Goal: Transaction & Acquisition: Purchase product/service

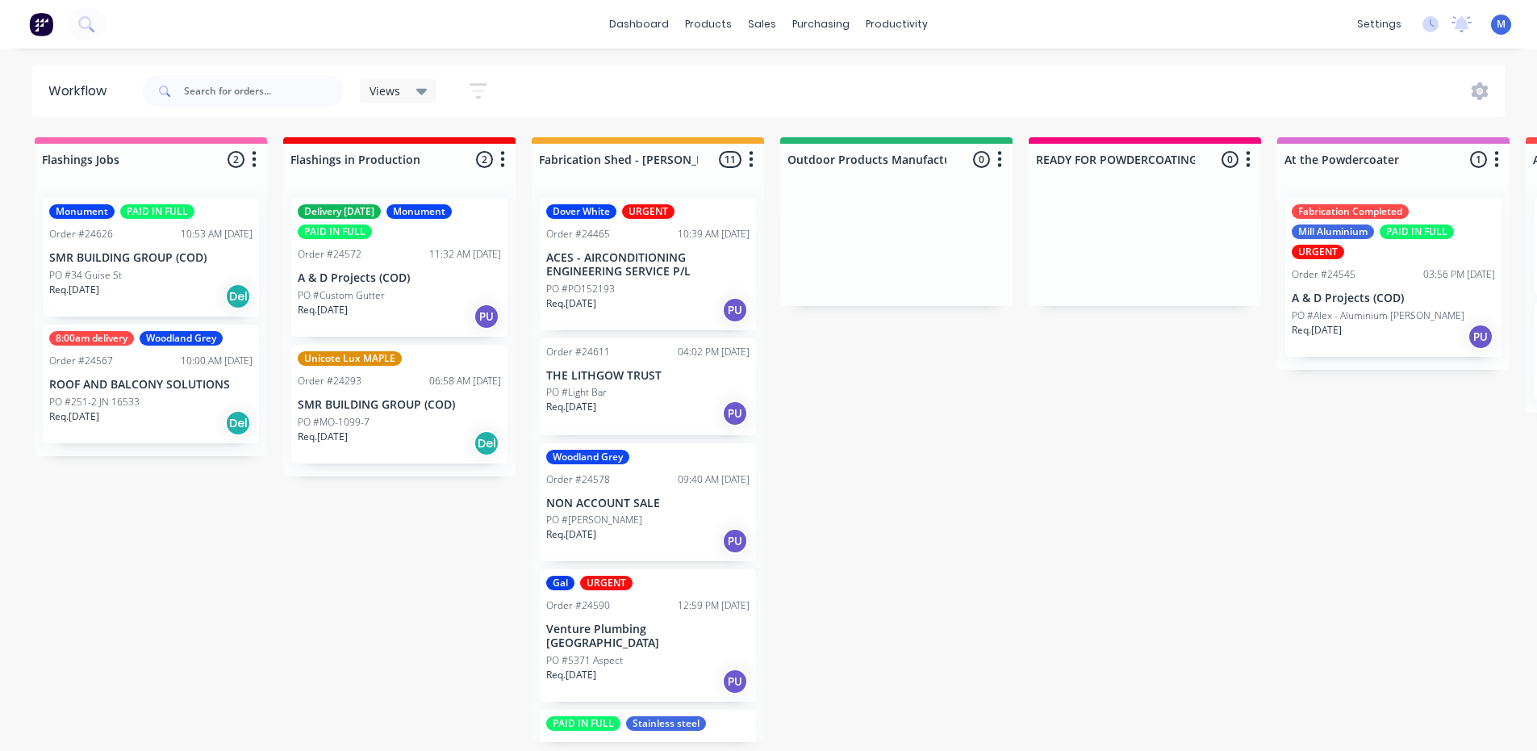
click at [169, 284] on div "Req. [DATE] Del" at bounding box center [150, 295] width 203 height 27
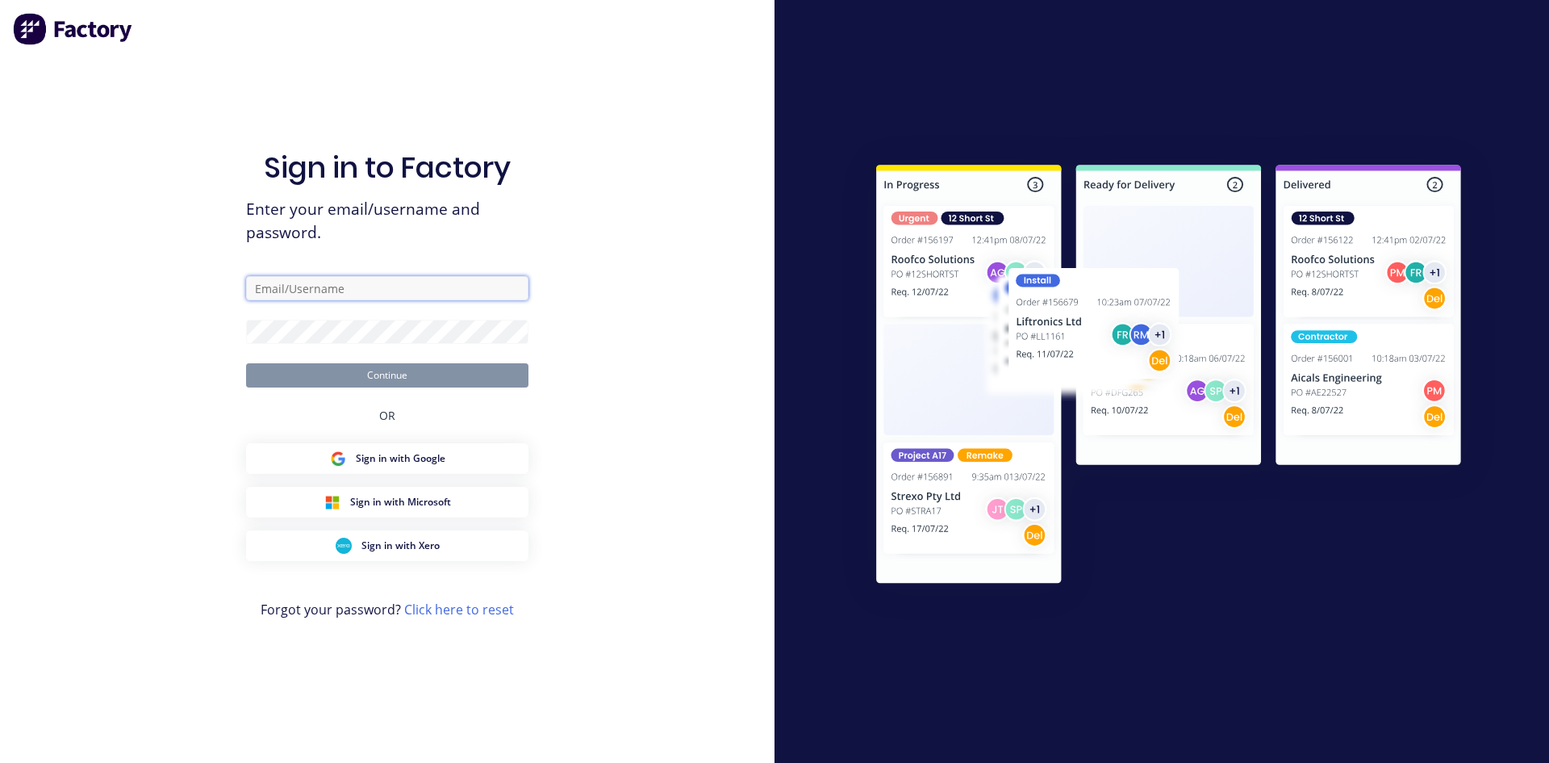
type input "max@arkus.com.au"
click at [441, 378] on button "Continue" at bounding box center [387, 375] width 282 height 24
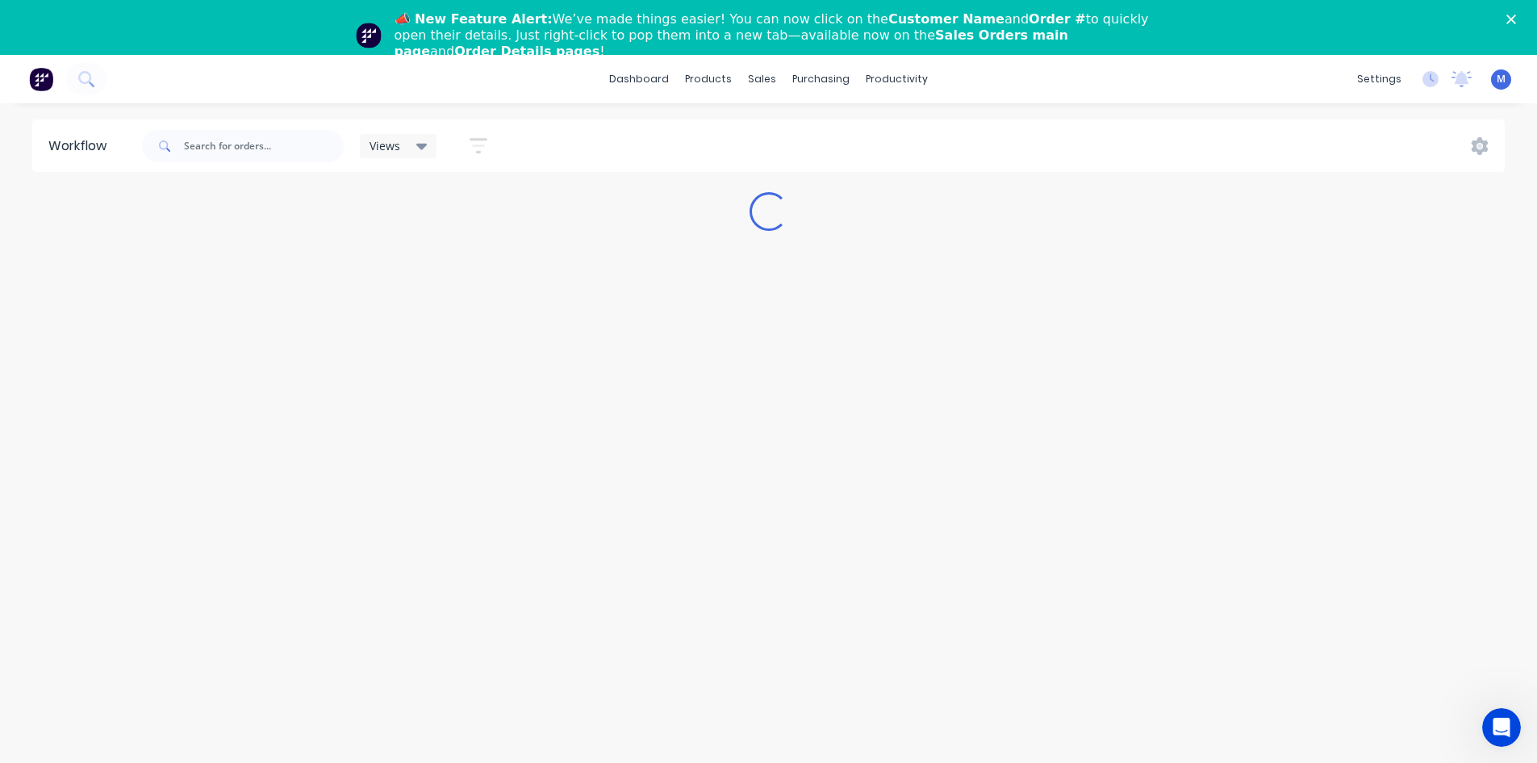
click at [1516, 20] on icon "Close" at bounding box center [1512, 20] width 10 height 10
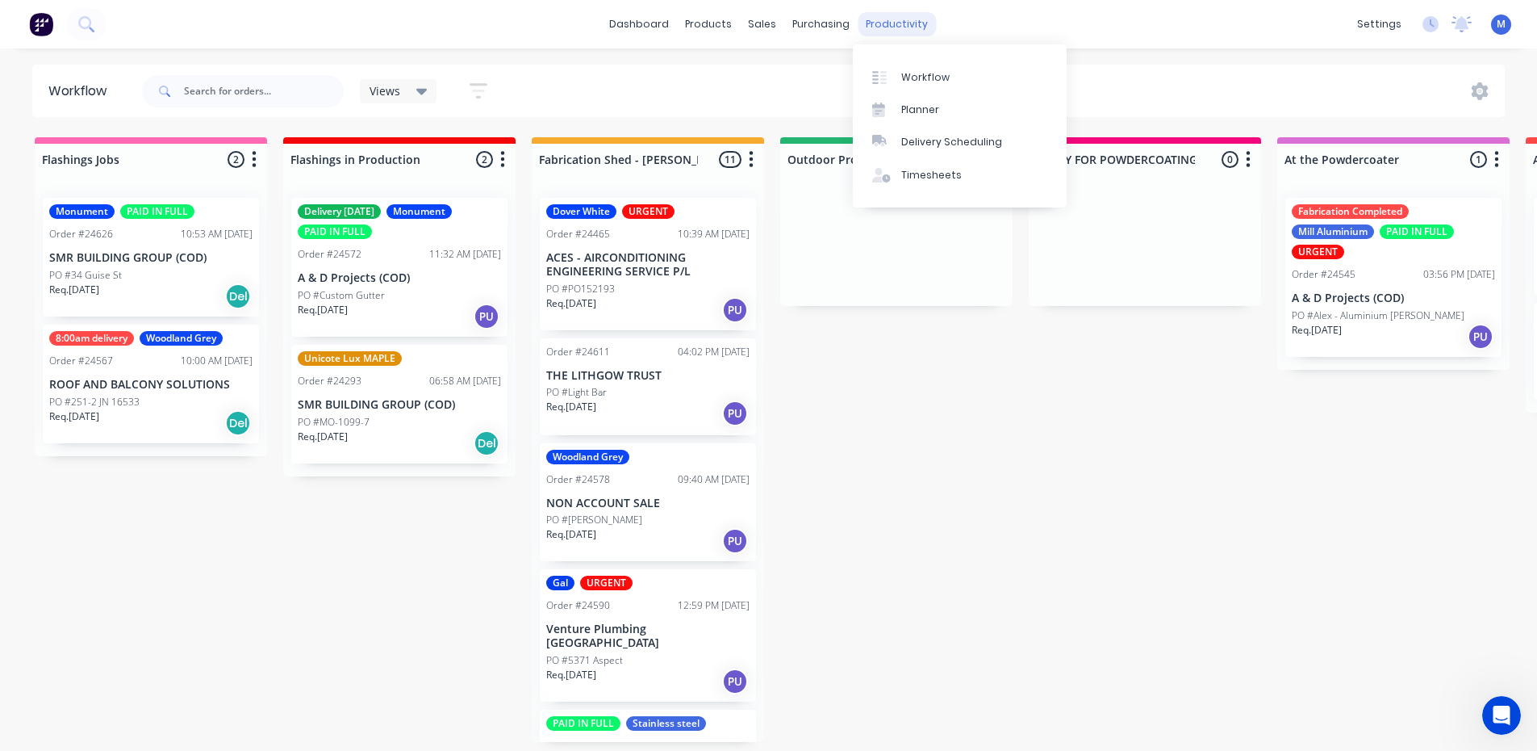
click at [888, 26] on div "productivity" at bounding box center [897, 24] width 78 height 24
click at [975, 139] on div "Delivery Scheduling" at bounding box center [951, 142] width 101 height 15
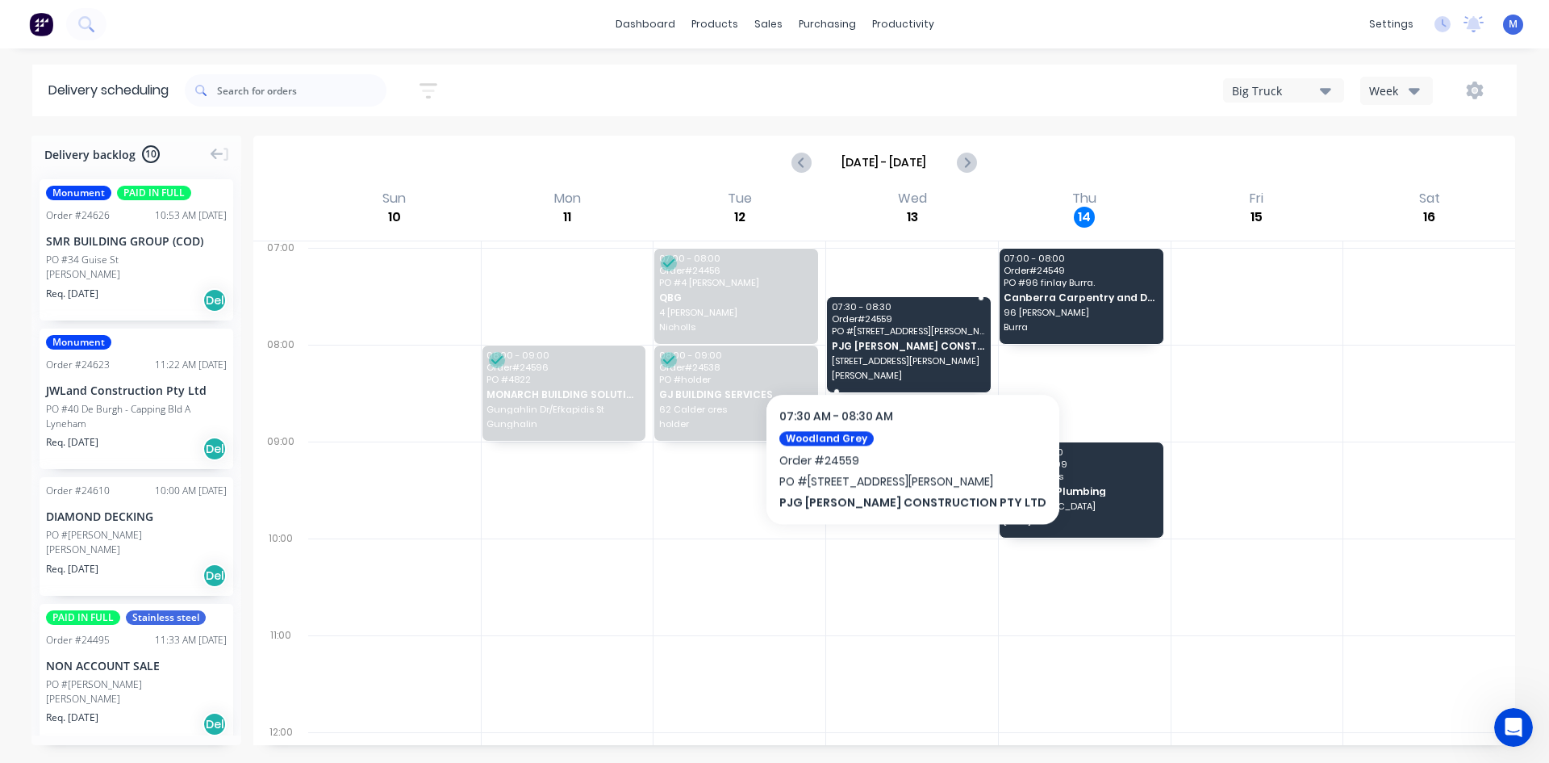
click at [885, 344] on span "PJG [PERSON_NAME] CONSTRUCTION PTY LTD" at bounding box center [908, 346] width 153 height 10
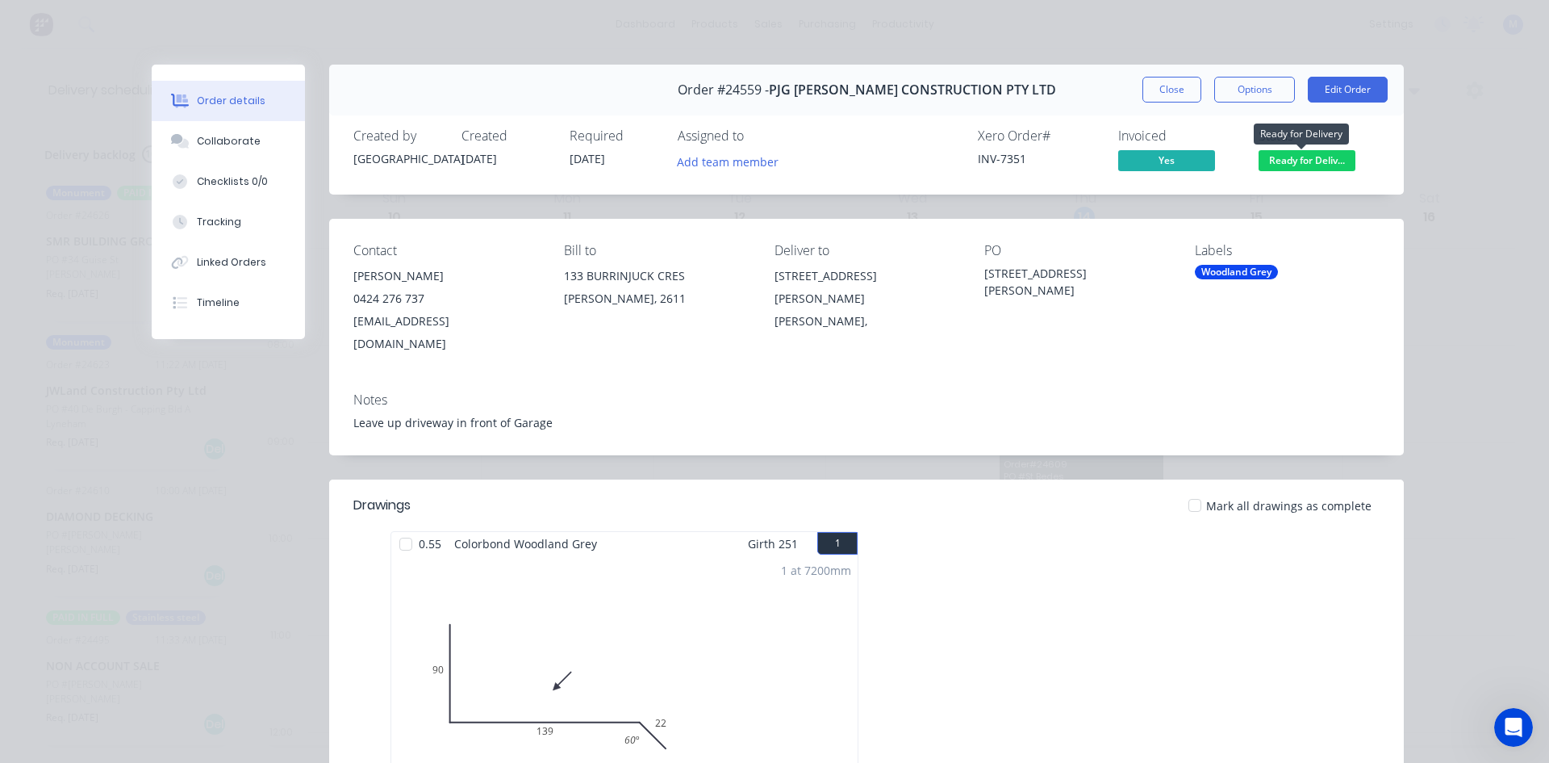
click at [1306, 157] on span "Ready for Deliv..." at bounding box center [1307, 160] width 97 height 20
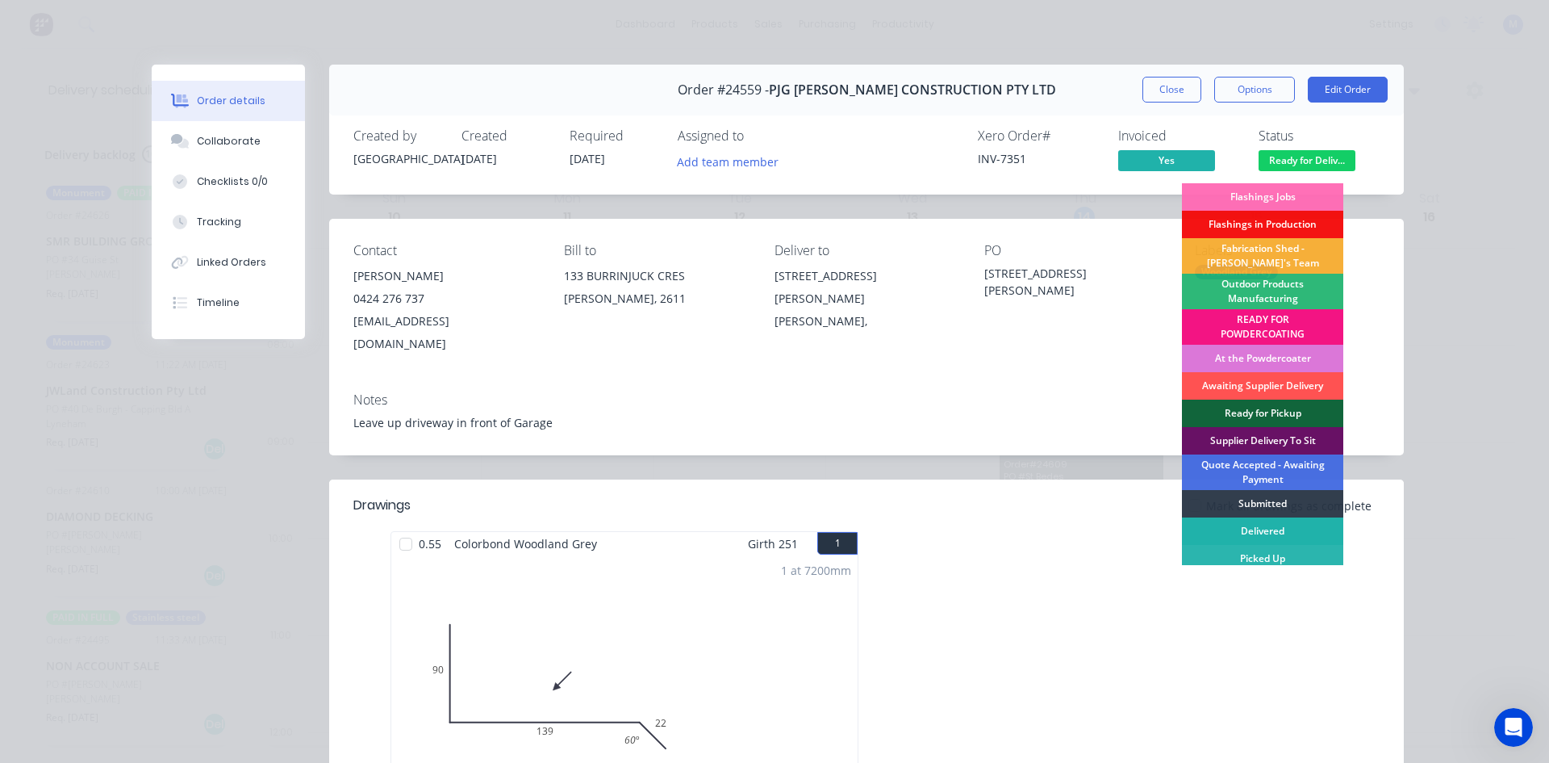
click at [1290, 521] on div "Delivered" at bounding box center [1262, 530] width 161 height 27
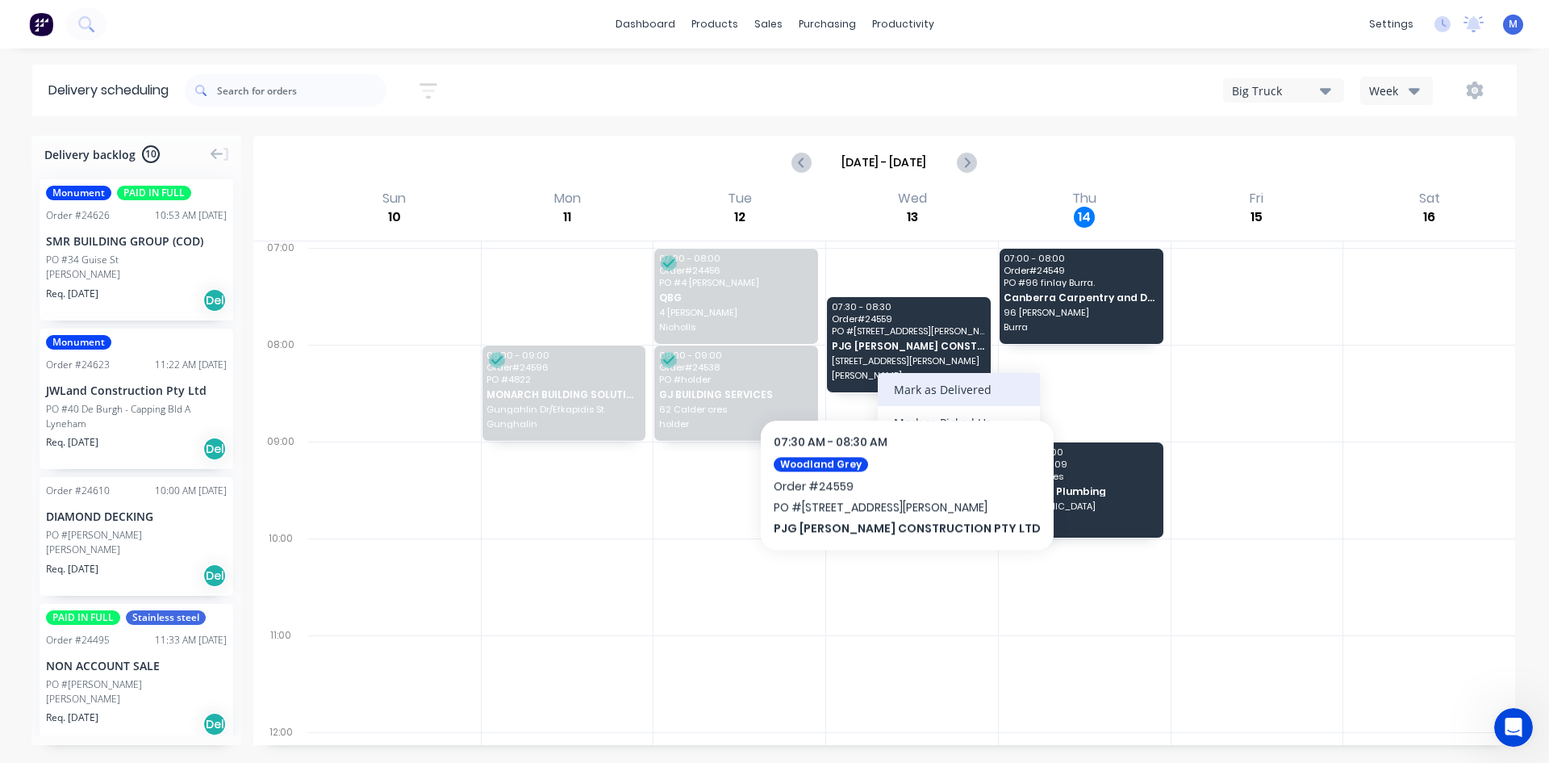
click at [899, 386] on div "Mark as Delivered" at bounding box center [959, 389] width 162 height 33
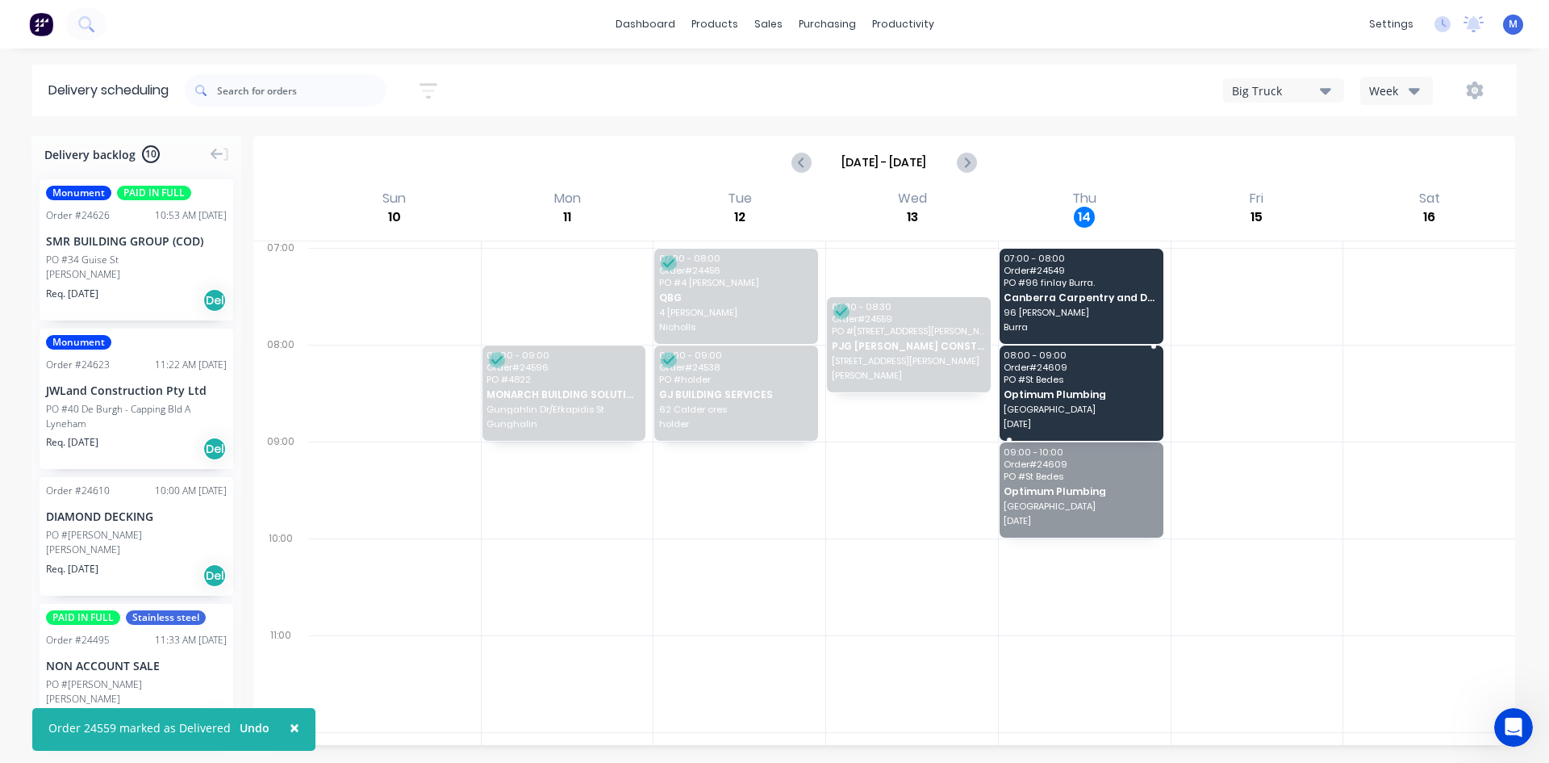
drag, startPoint x: 1123, startPoint y: 495, endPoint x: 1102, endPoint y: 403, distance: 95.0
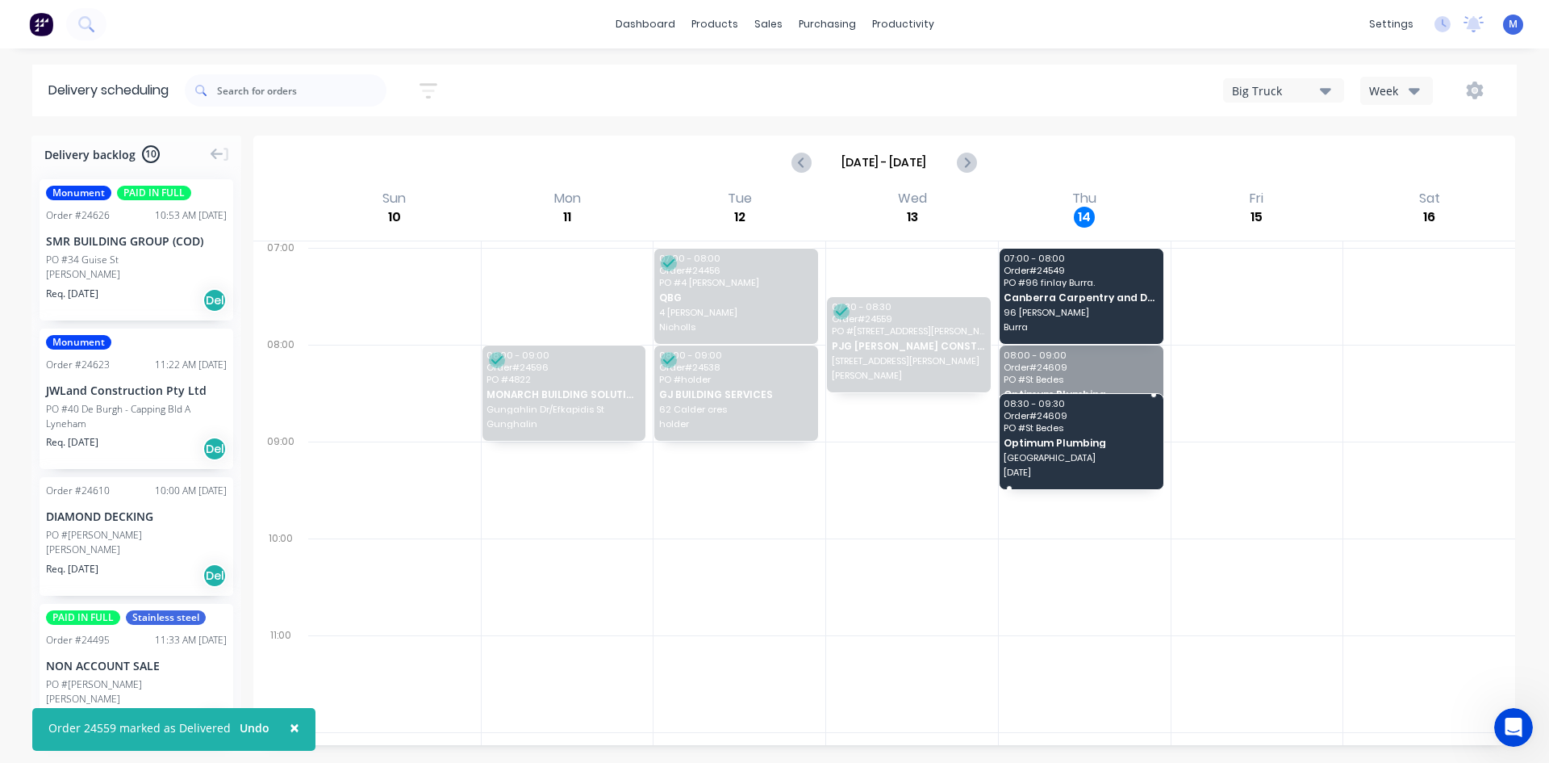
drag, startPoint x: 1102, startPoint y: 408, endPoint x: 1116, endPoint y: 471, distance: 64.4
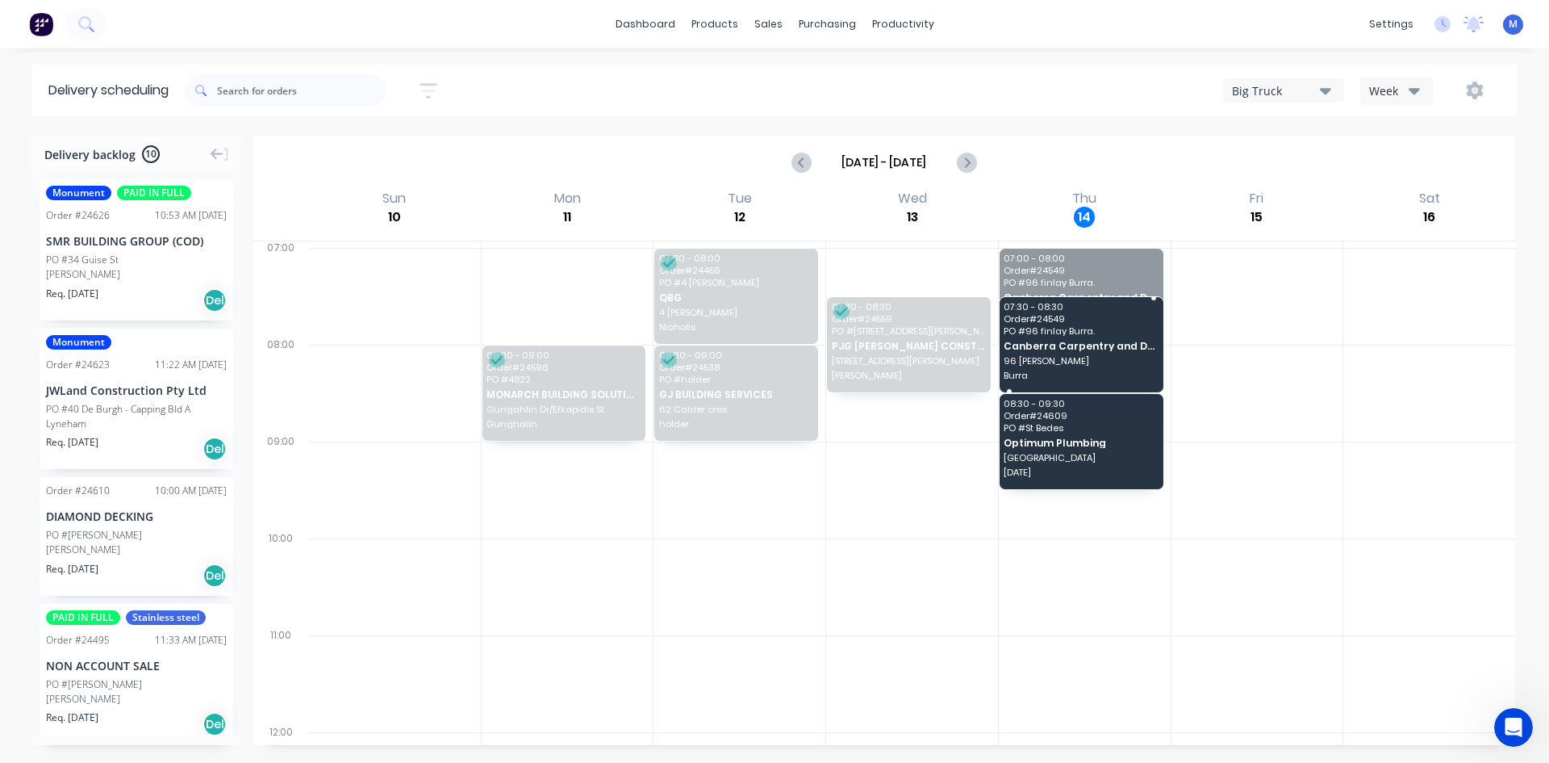
drag, startPoint x: 1110, startPoint y: 322, endPoint x: 1110, endPoint y: 371, distance: 49.2
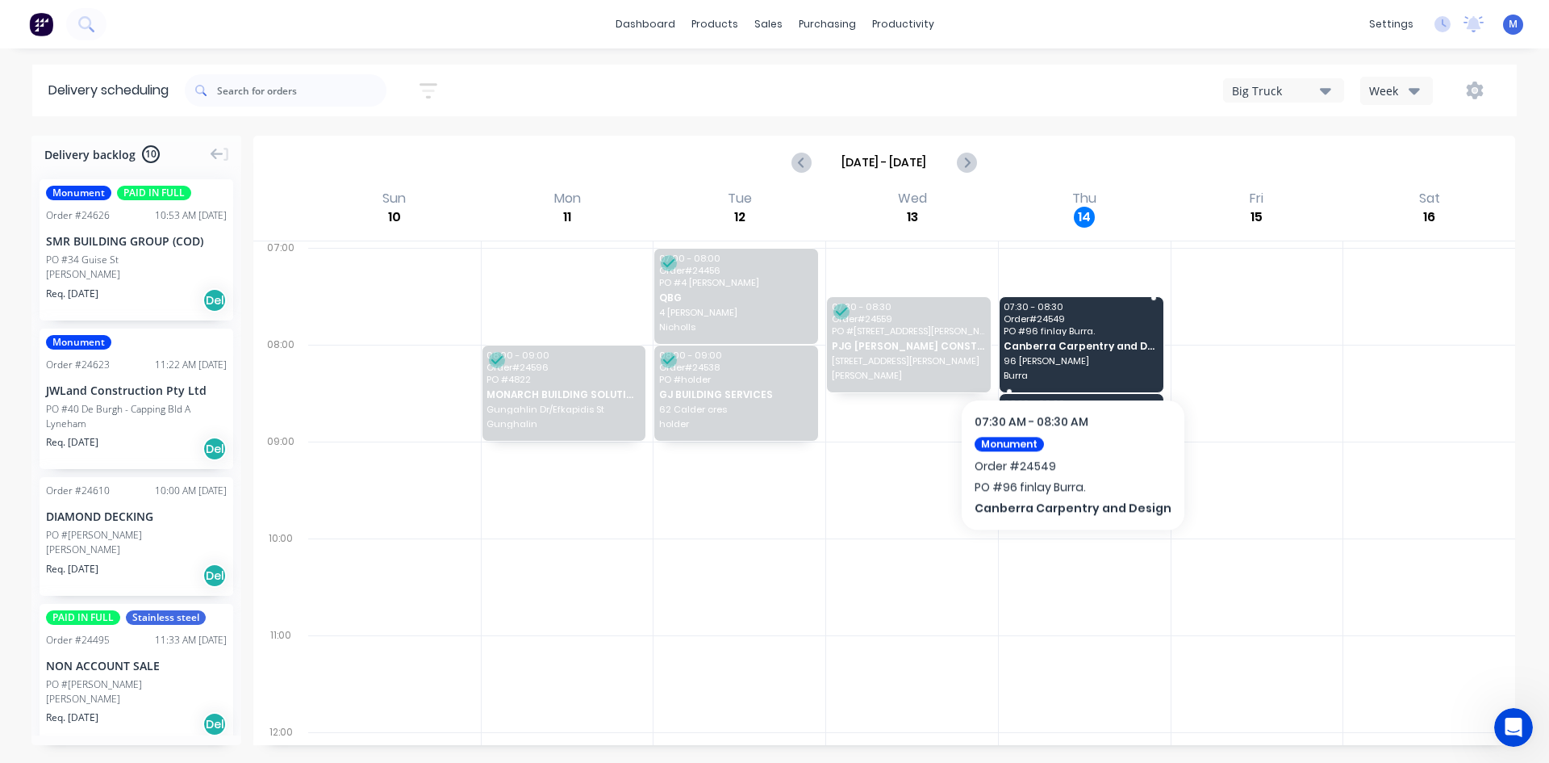
click at [1067, 349] on span "Canberra Carpentry and Design" at bounding box center [1080, 346] width 153 height 10
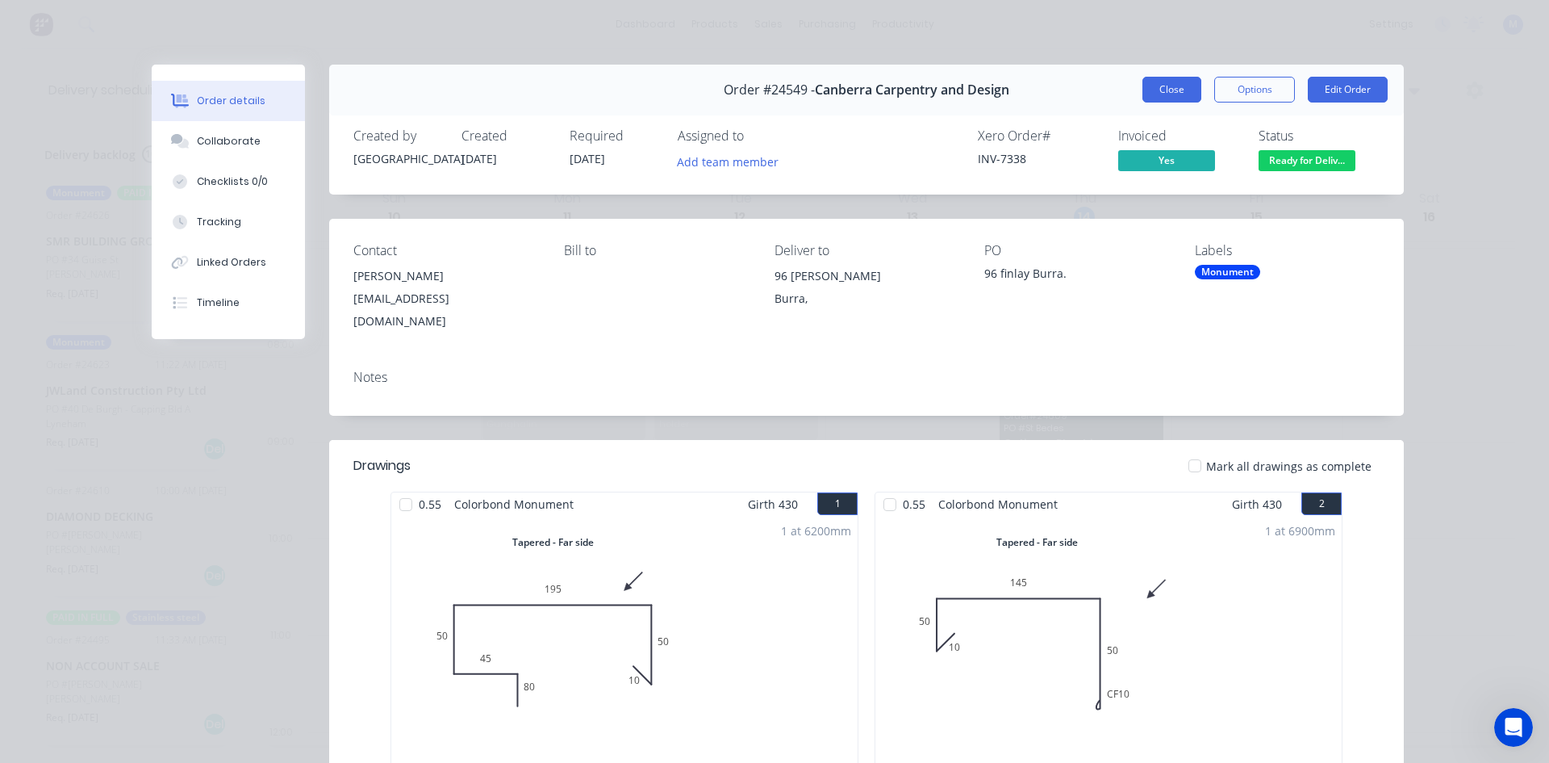
click at [1162, 86] on button "Close" at bounding box center [1172, 90] width 59 height 26
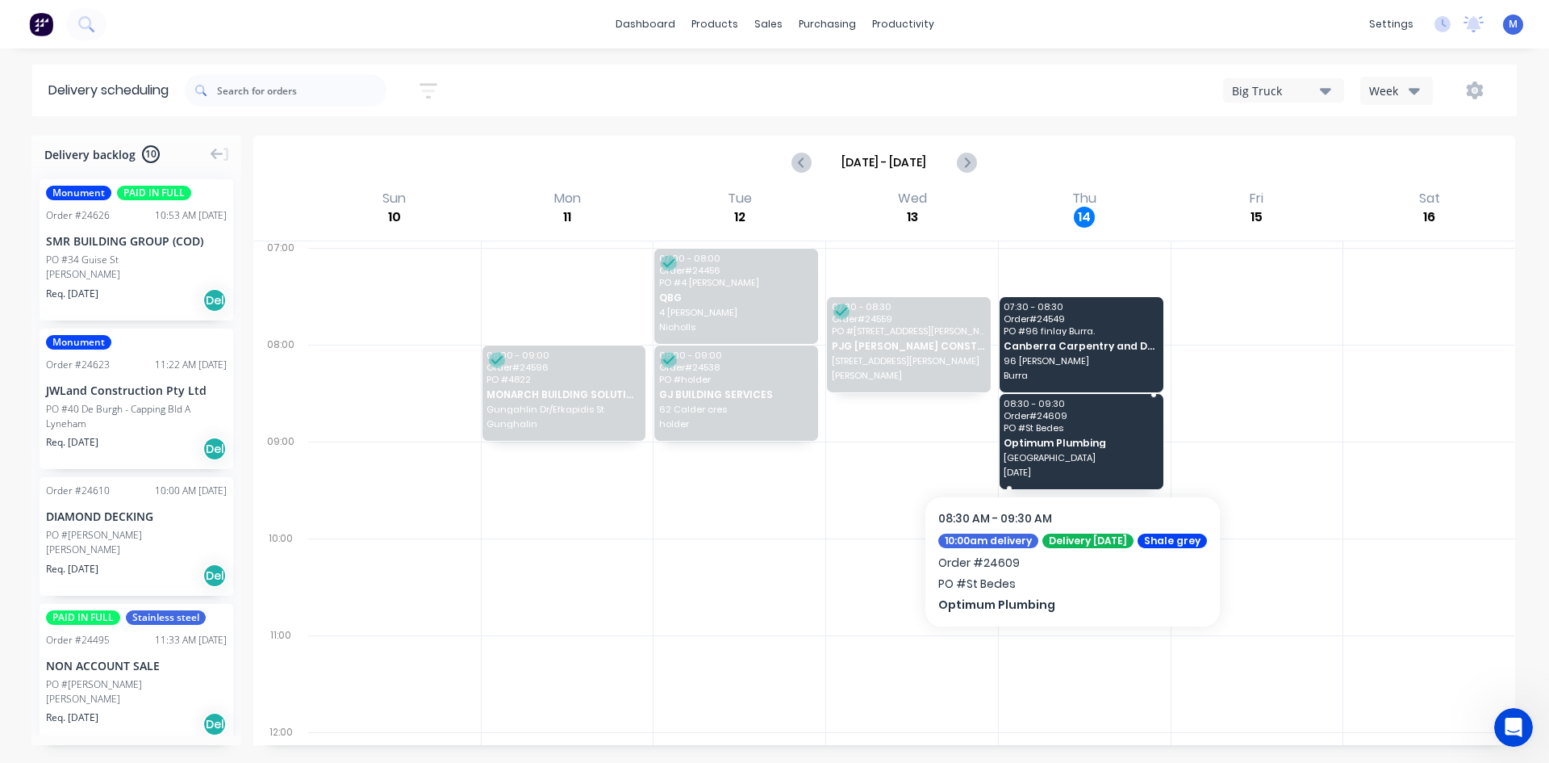
click at [1089, 452] on div "08:30 - 09:30 Order # 24609 PO # St Bedes Optimum Plumbing Saint Bedes Primary …" at bounding box center [1082, 441] width 164 height 95
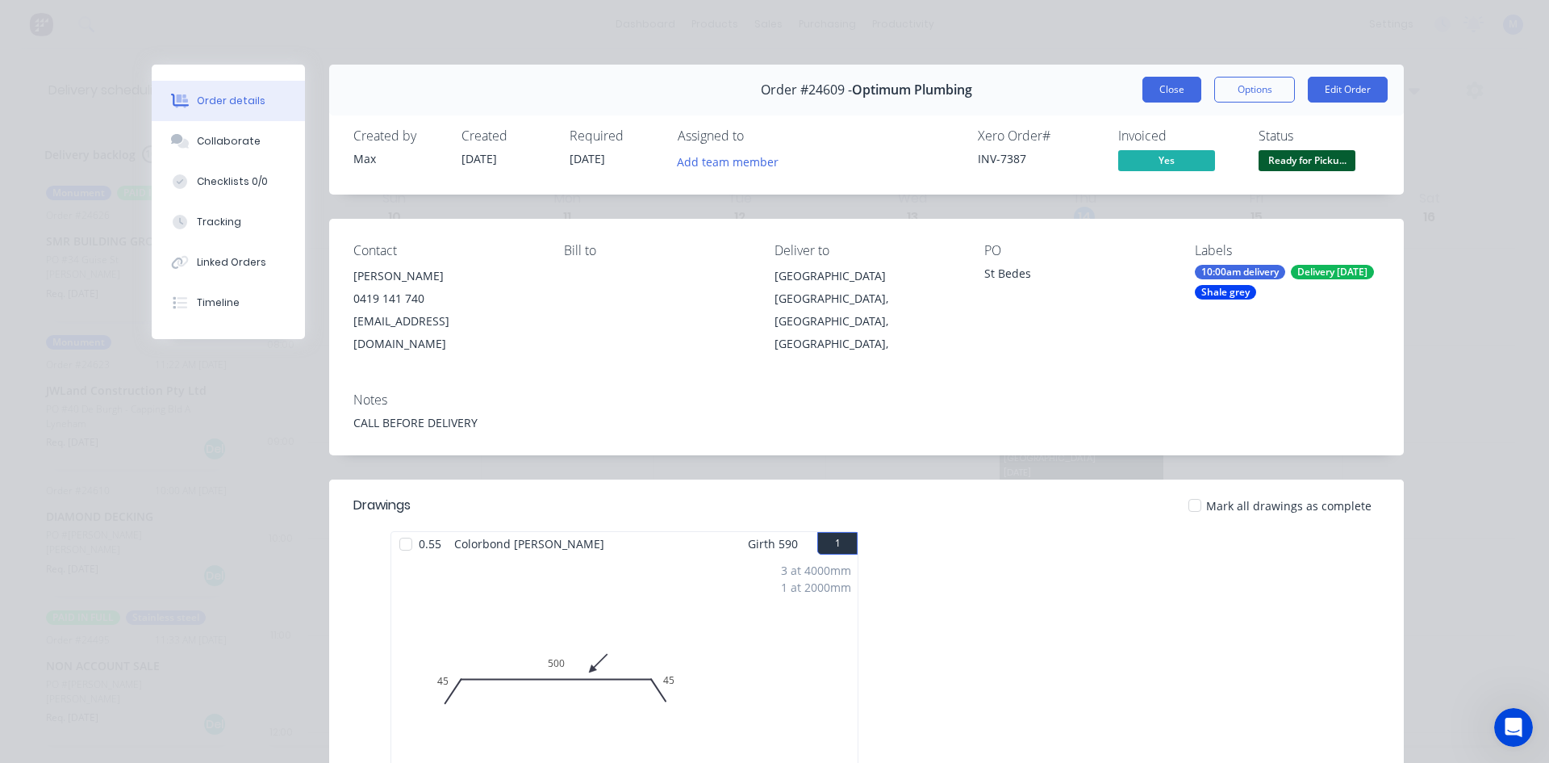
click at [1159, 90] on button "Close" at bounding box center [1172, 90] width 59 height 26
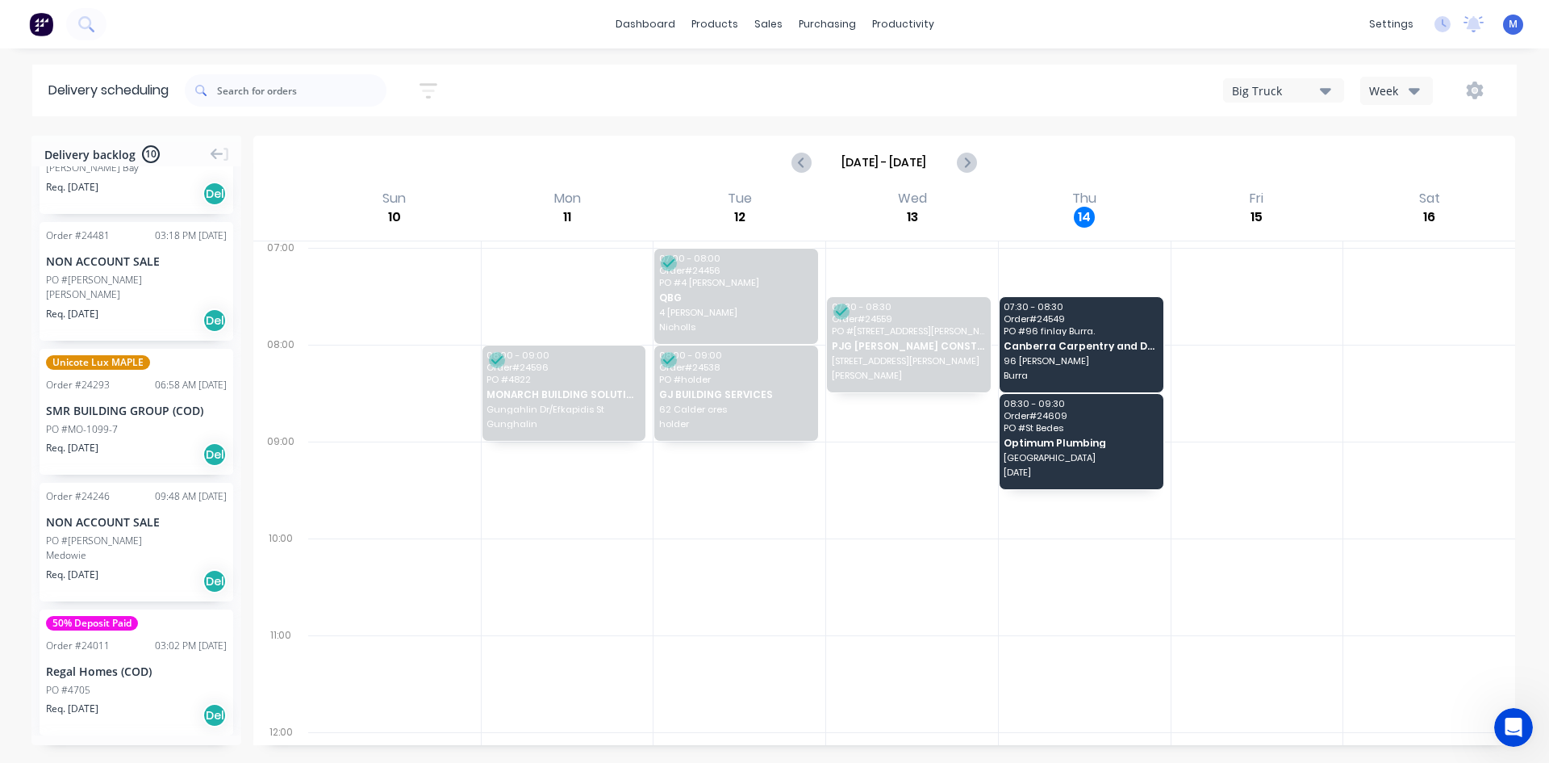
scroll to position [843, 0]
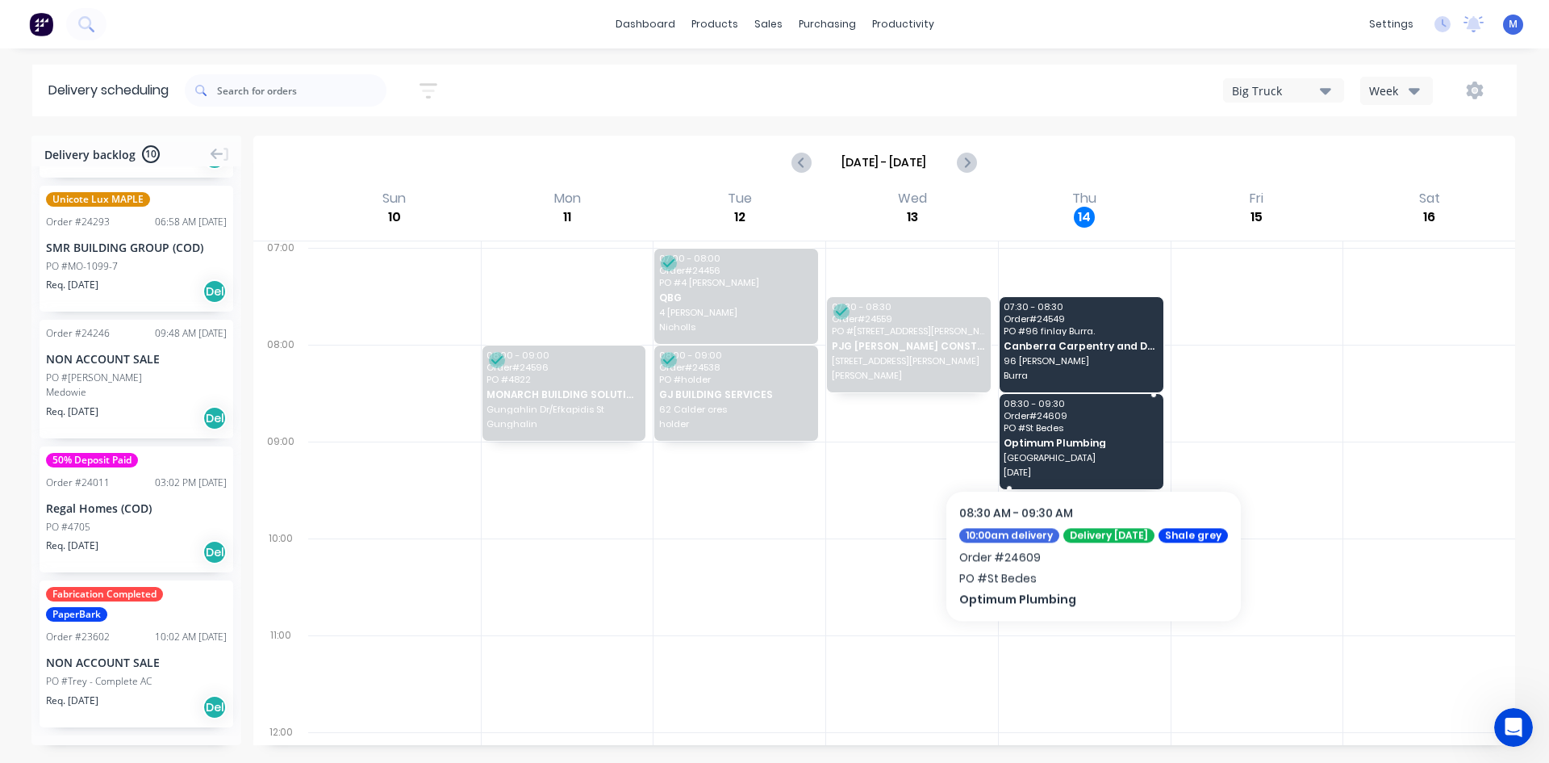
click at [1094, 441] on span "Optimum Plumbing" at bounding box center [1080, 442] width 153 height 10
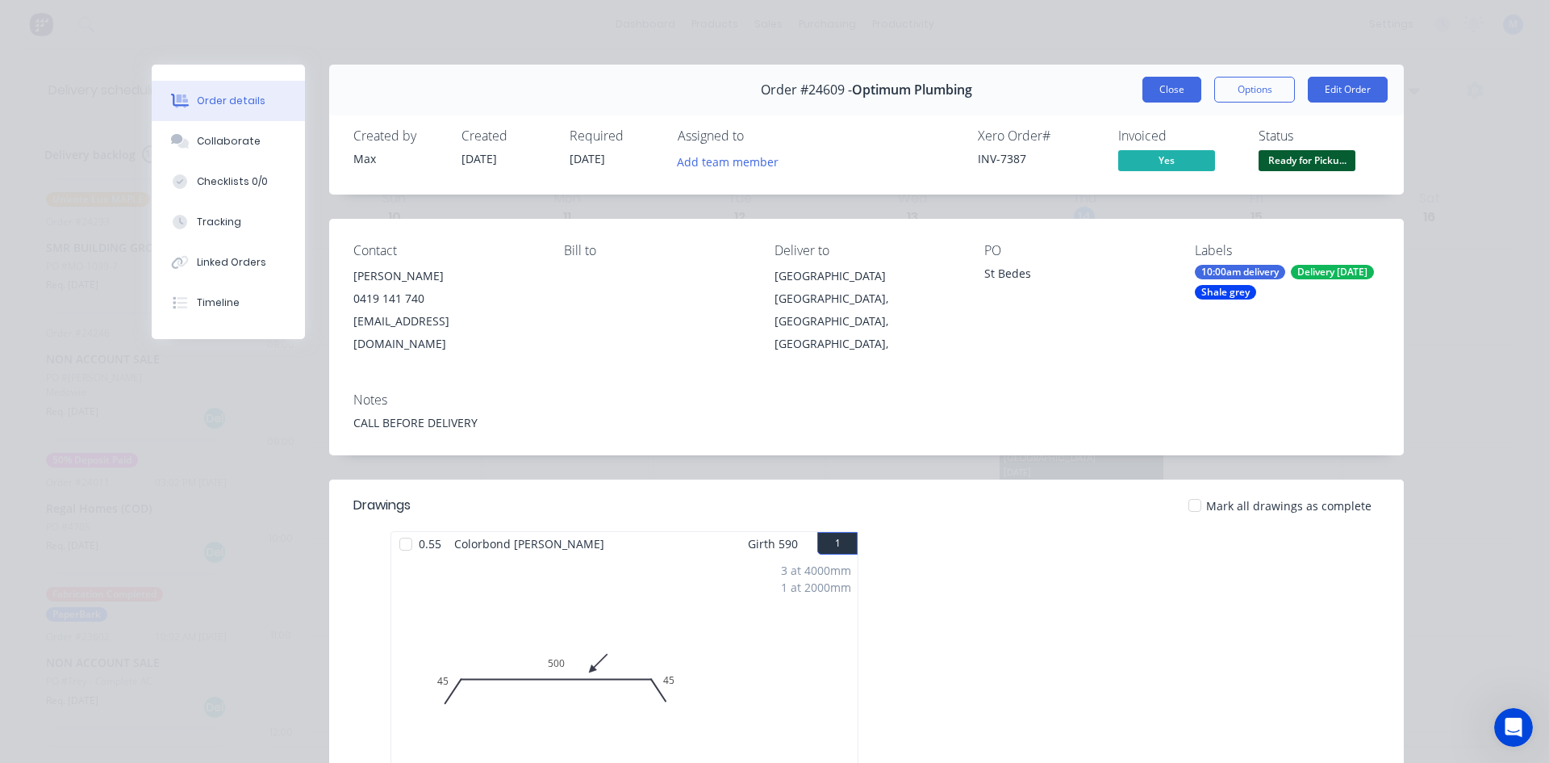
click at [1169, 90] on button "Close" at bounding box center [1172, 90] width 59 height 26
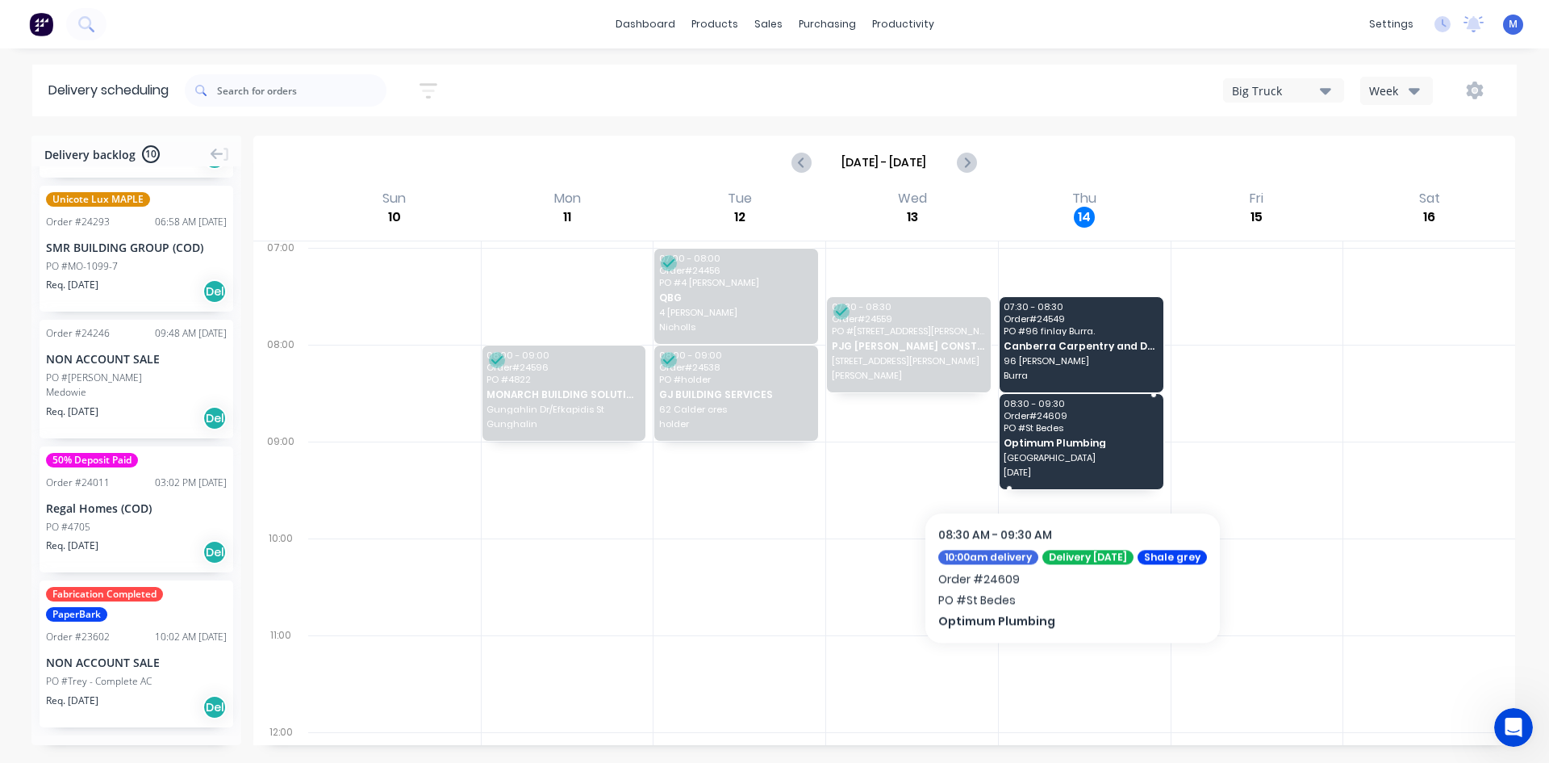
click at [1073, 461] on span "Saint Bedes Primary" at bounding box center [1080, 458] width 153 height 10
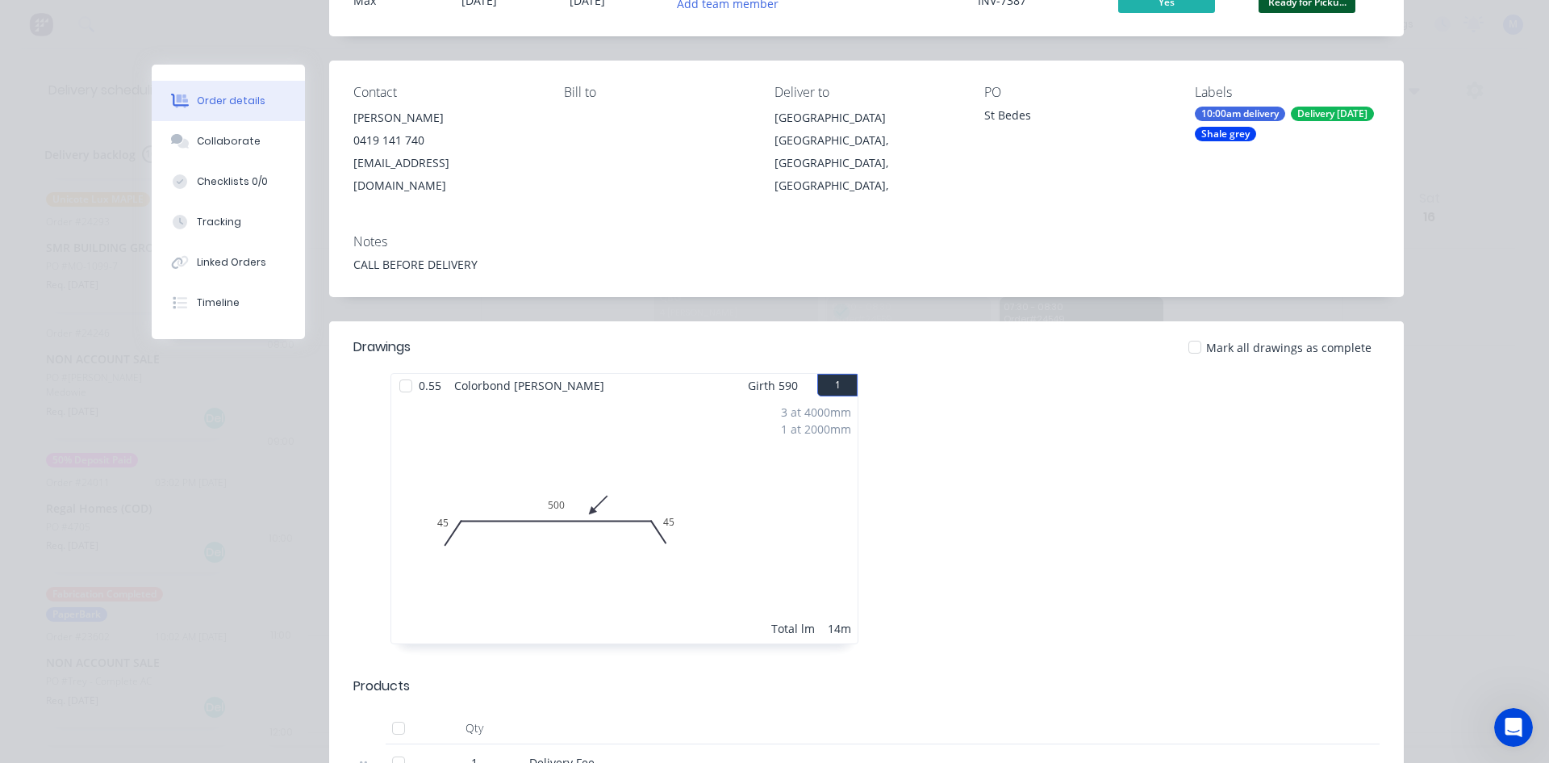
scroll to position [0, 0]
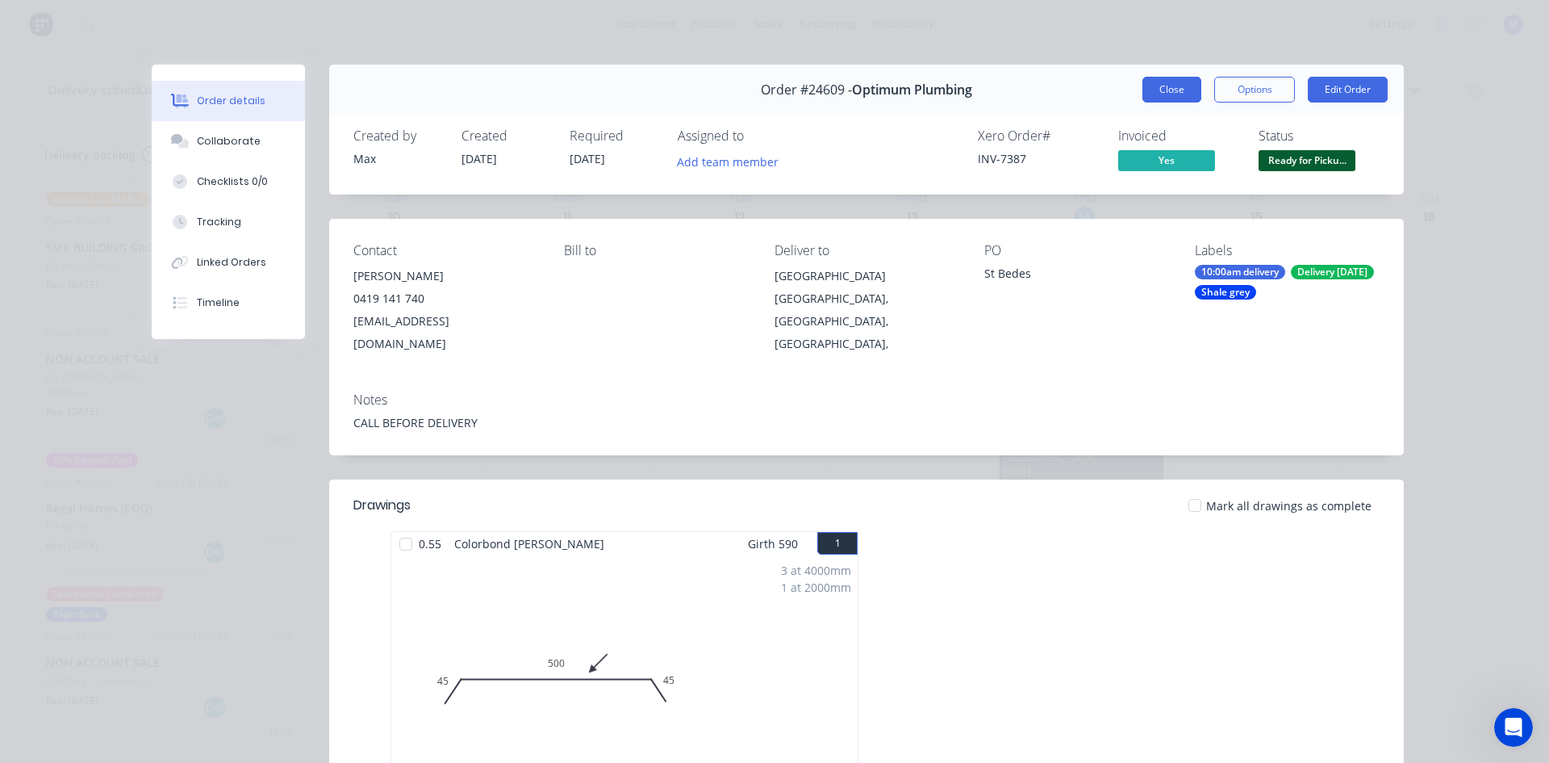
click at [1171, 90] on button "Close" at bounding box center [1172, 90] width 59 height 26
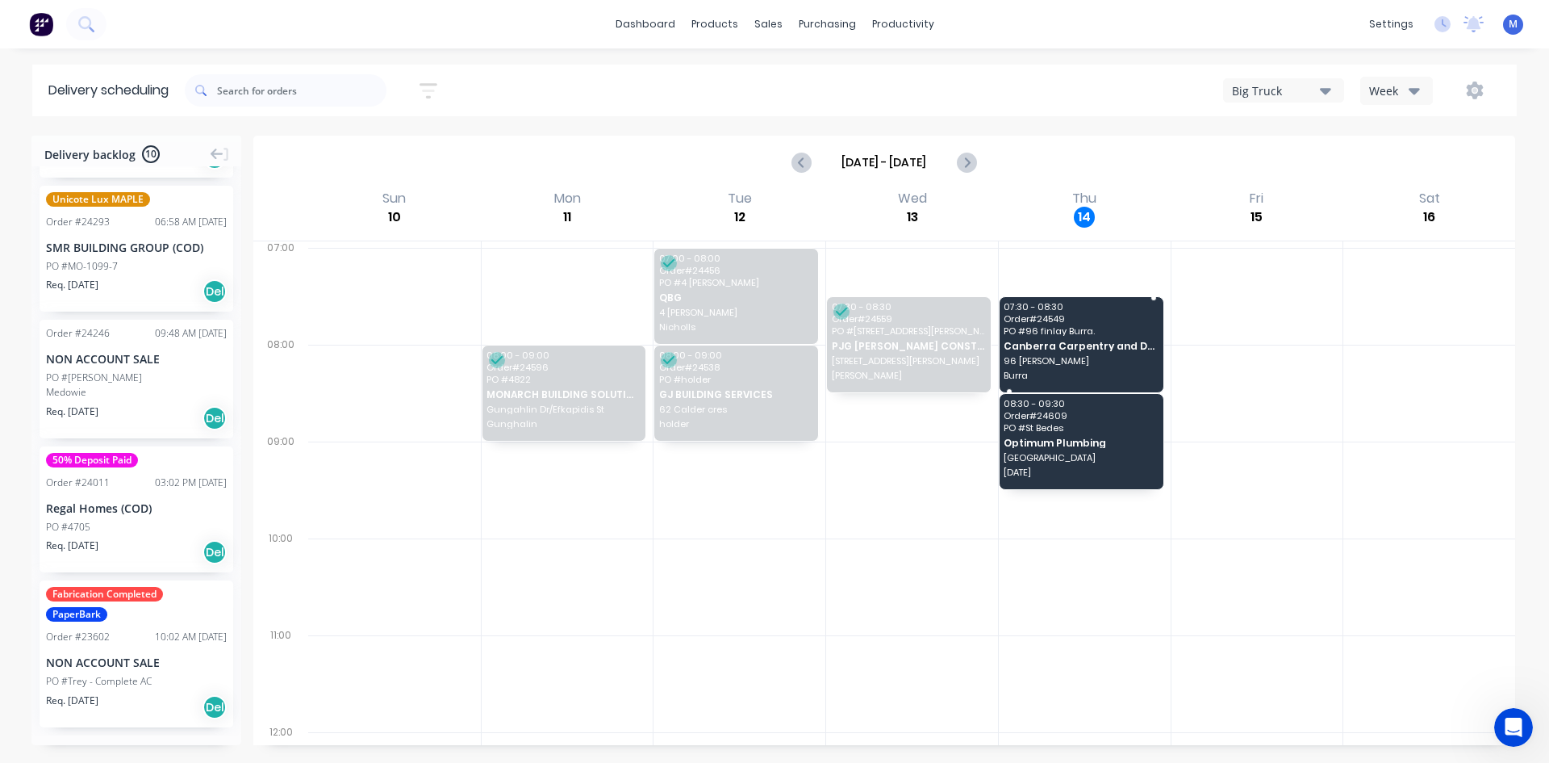
click at [1098, 370] on span "Burra" at bounding box center [1080, 375] width 153 height 10
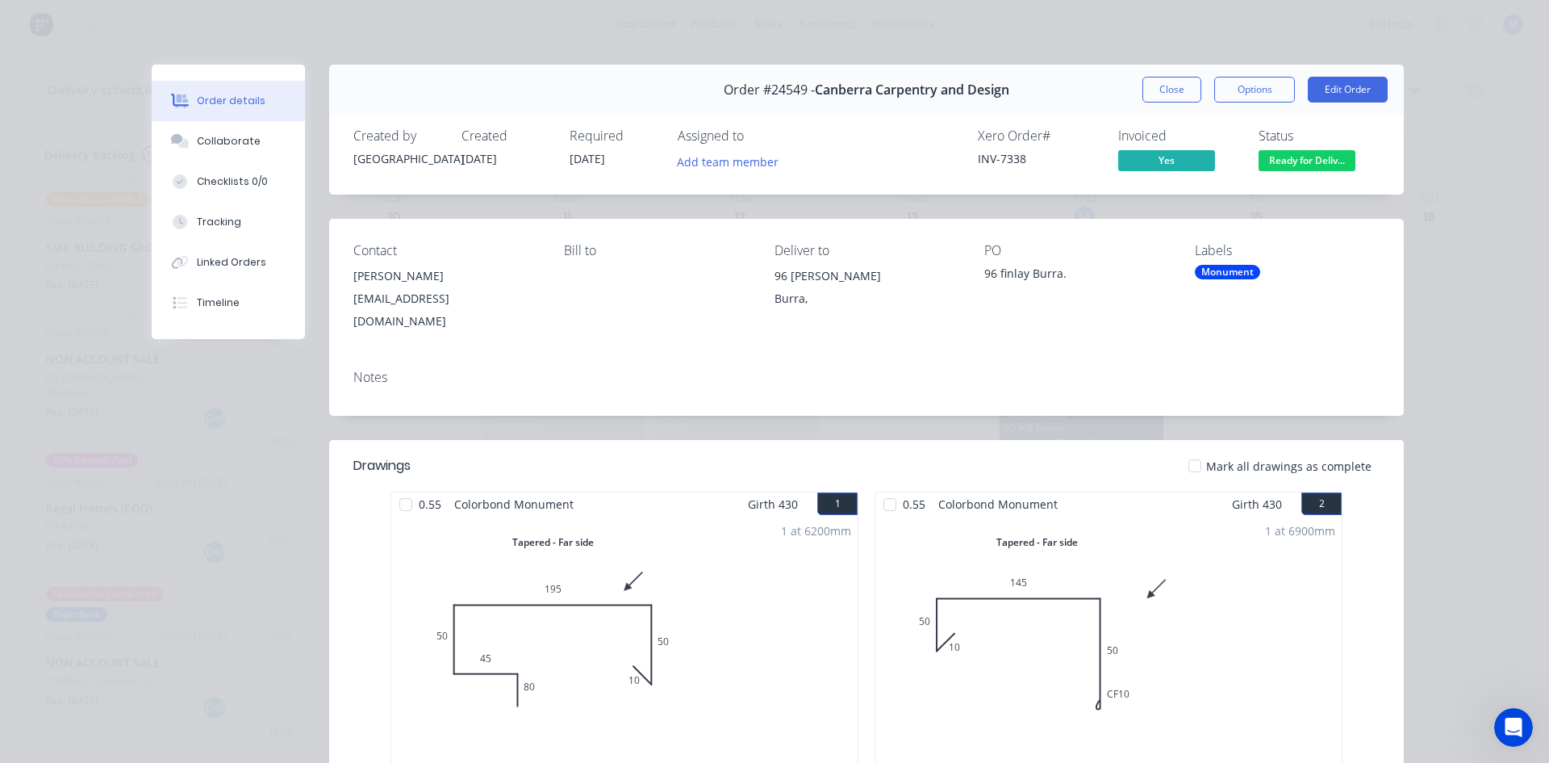
click at [1163, 87] on button "Close" at bounding box center [1172, 90] width 59 height 26
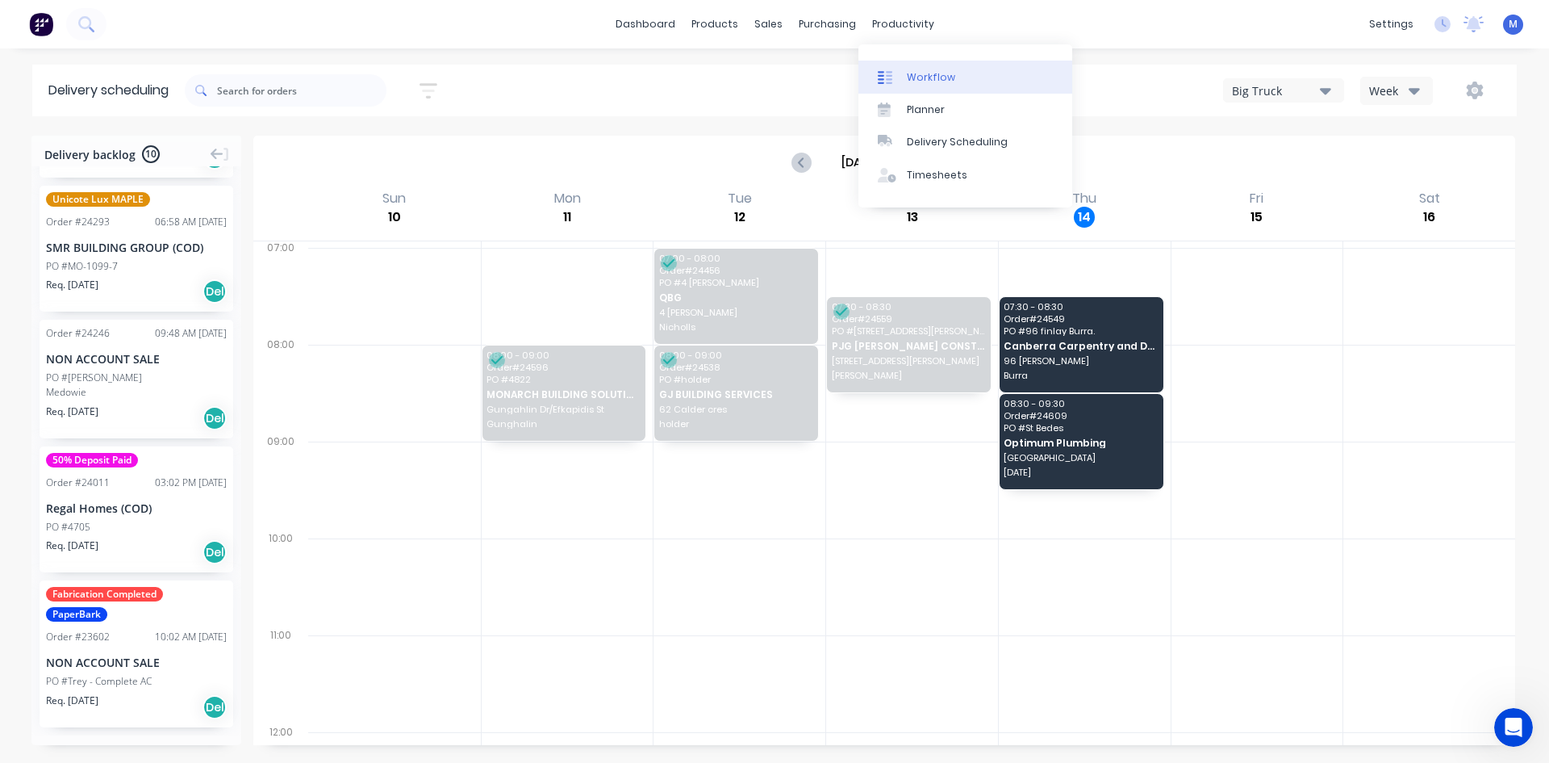
click at [920, 75] on div "Workflow" at bounding box center [931, 77] width 48 height 15
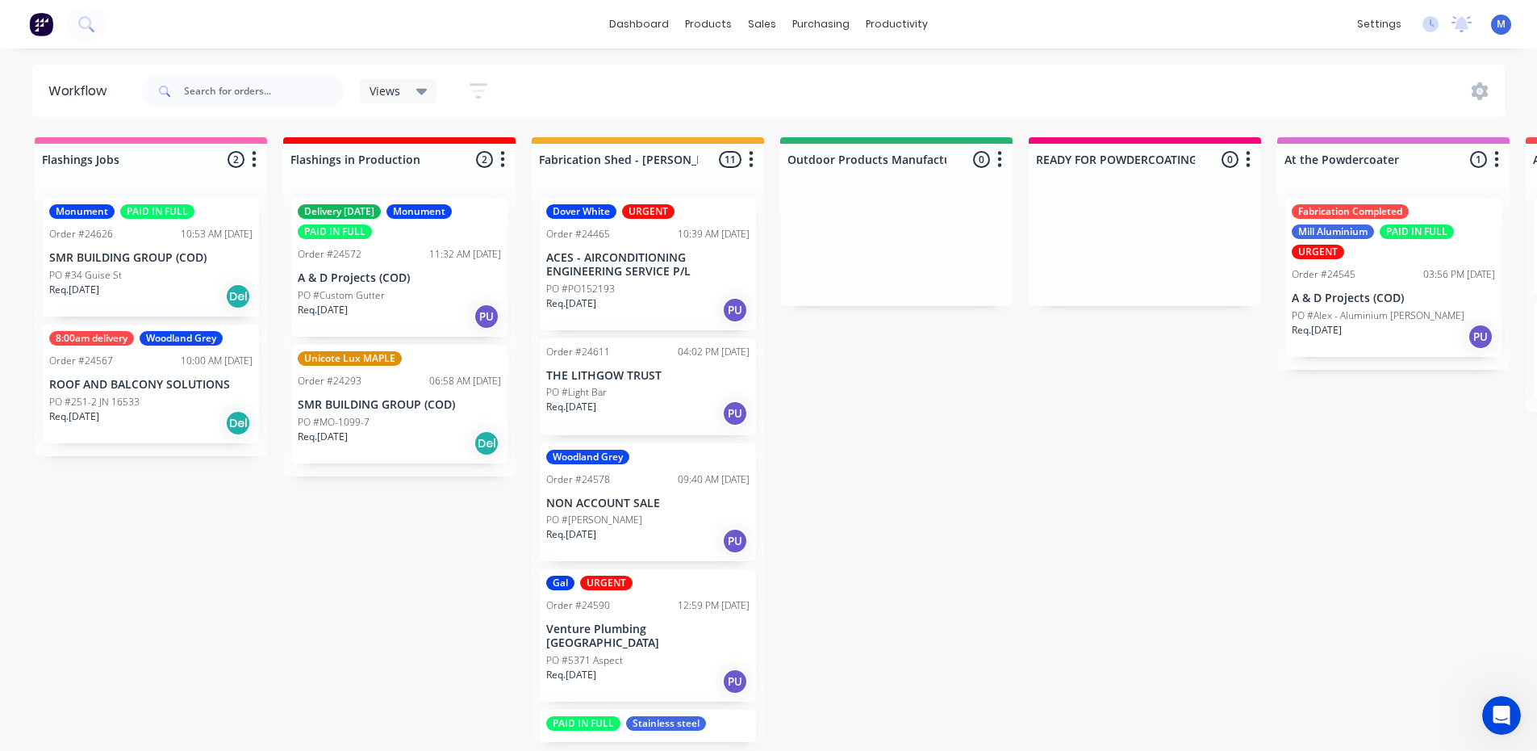
click at [672, 298] on div "Req. 28/07/25 PU" at bounding box center [647, 309] width 203 height 27
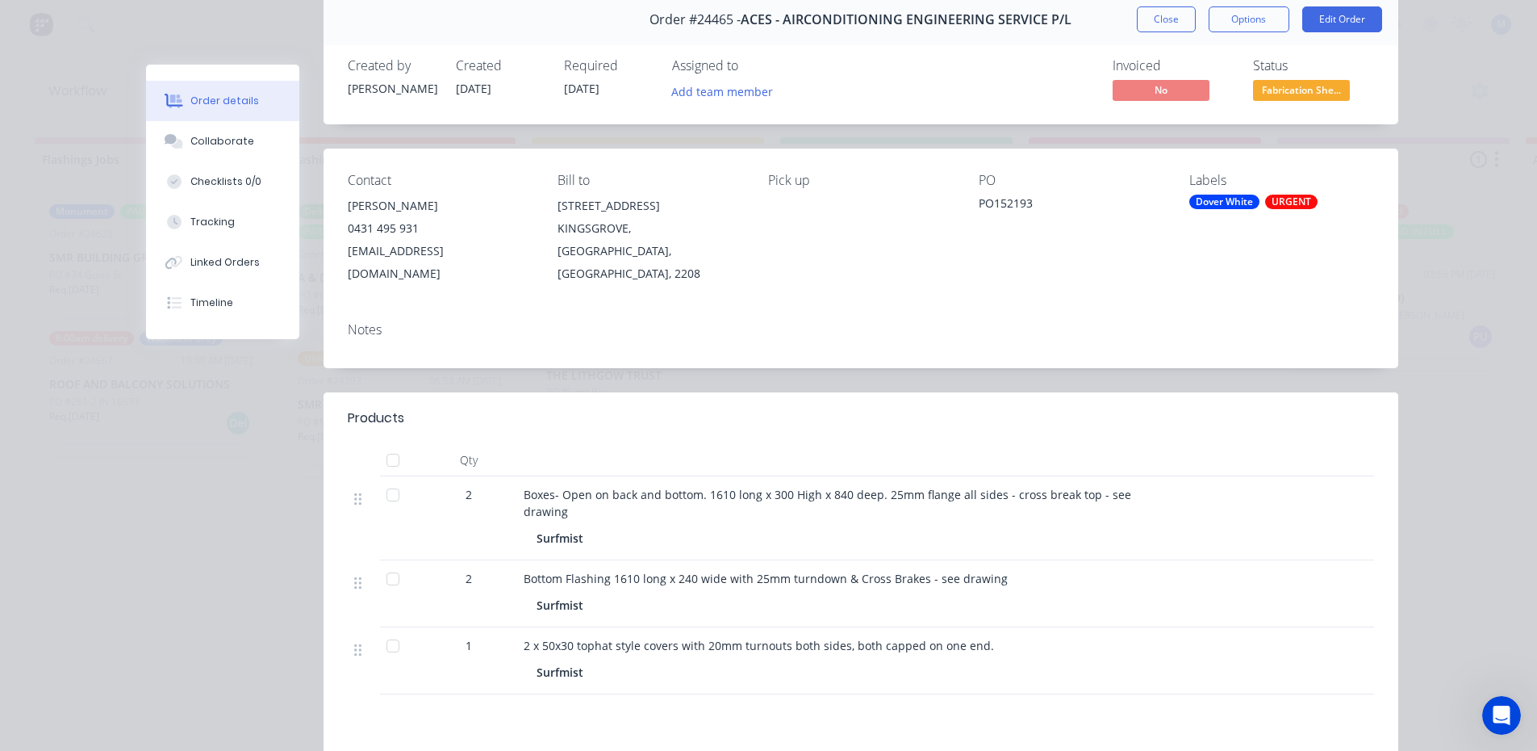
scroll to position [161, 0]
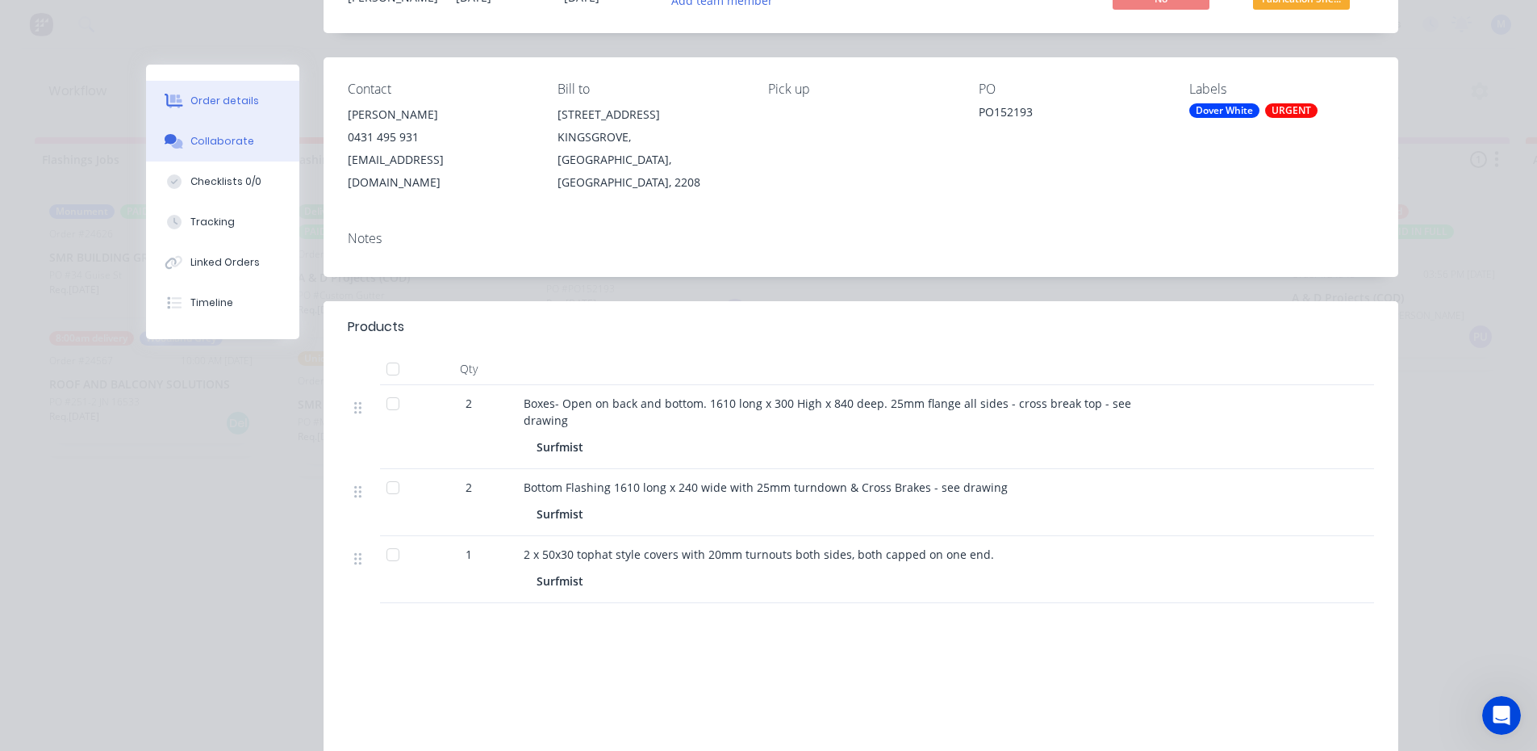
click at [215, 139] on div "Collaborate" at bounding box center [222, 141] width 64 height 15
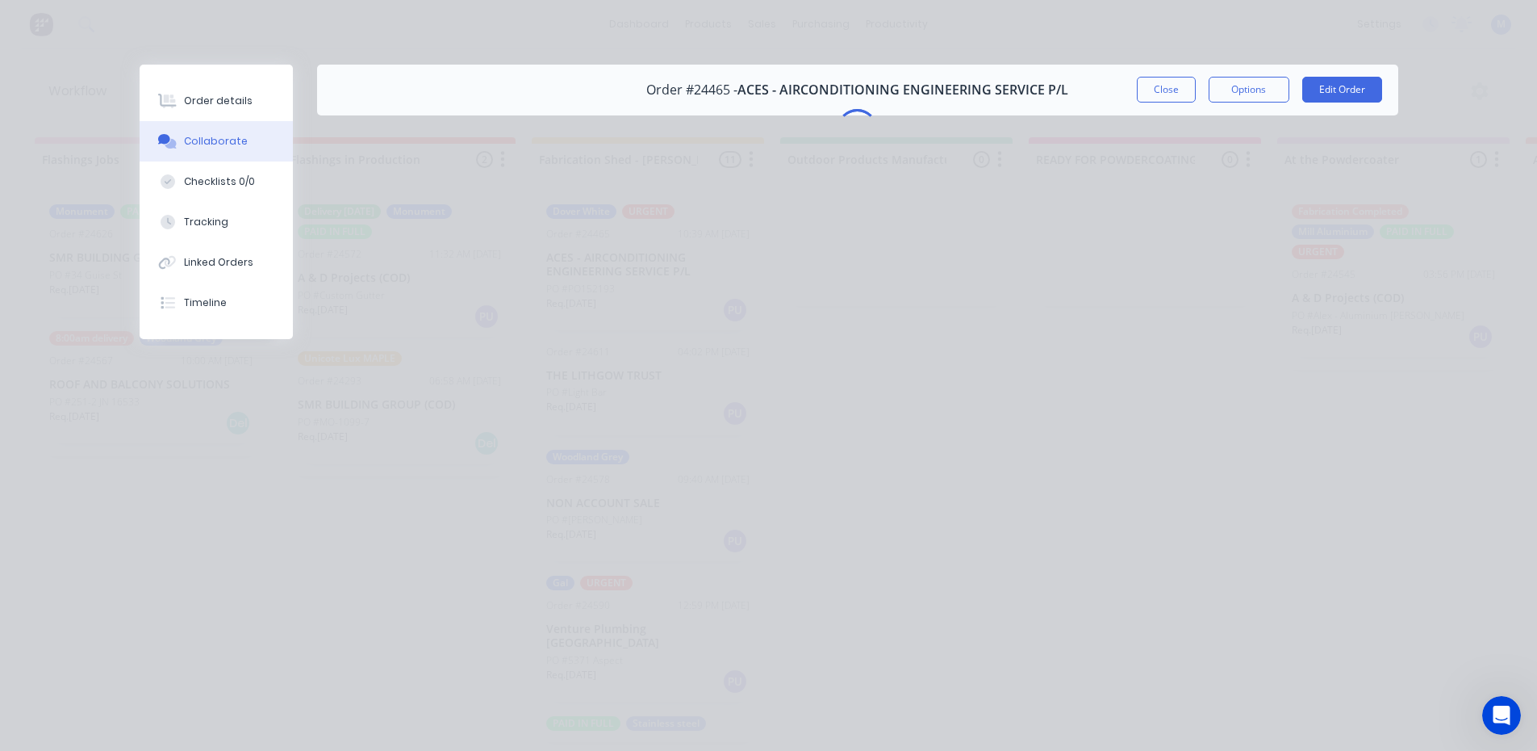
scroll to position [0, 0]
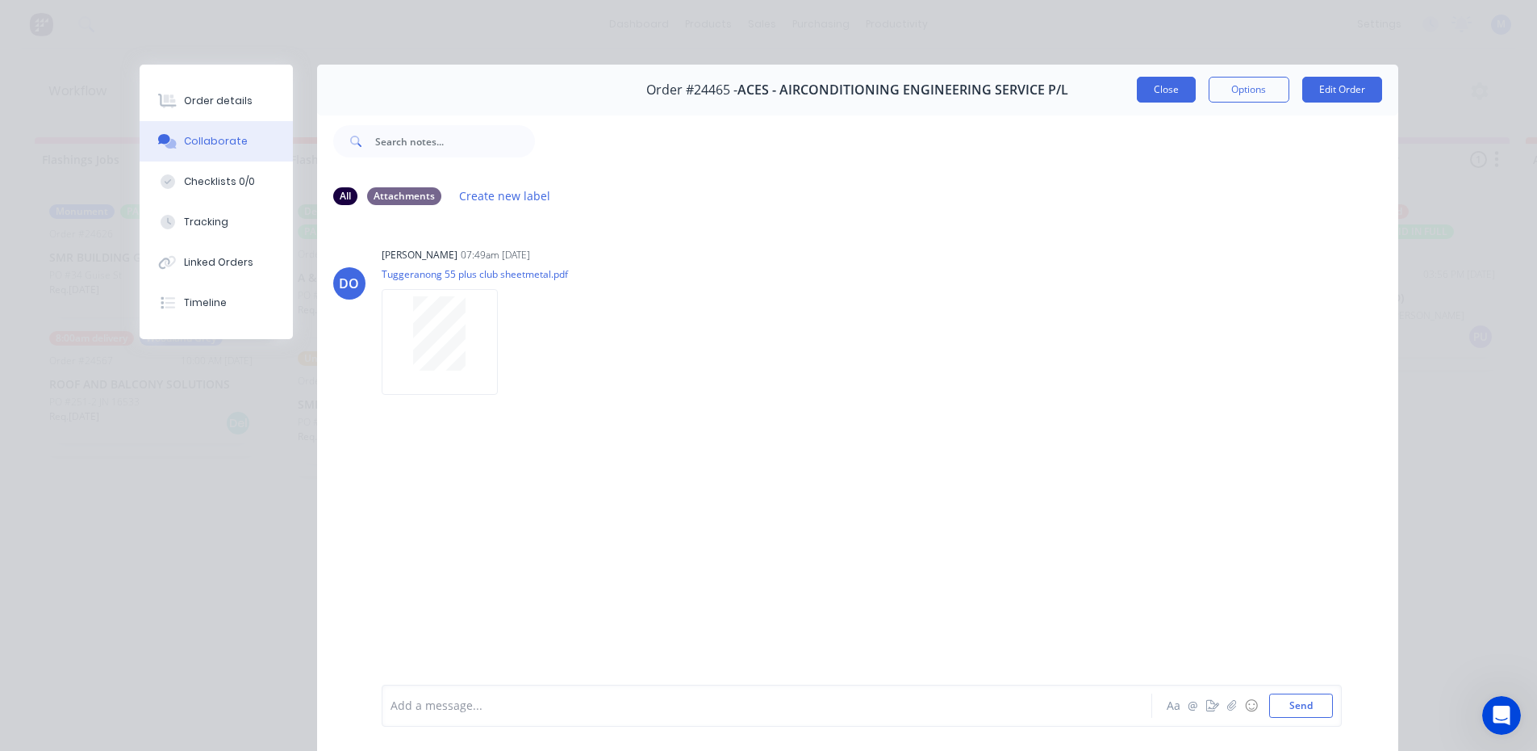
click at [1152, 88] on button "Close" at bounding box center [1166, 90] width 59 height 26
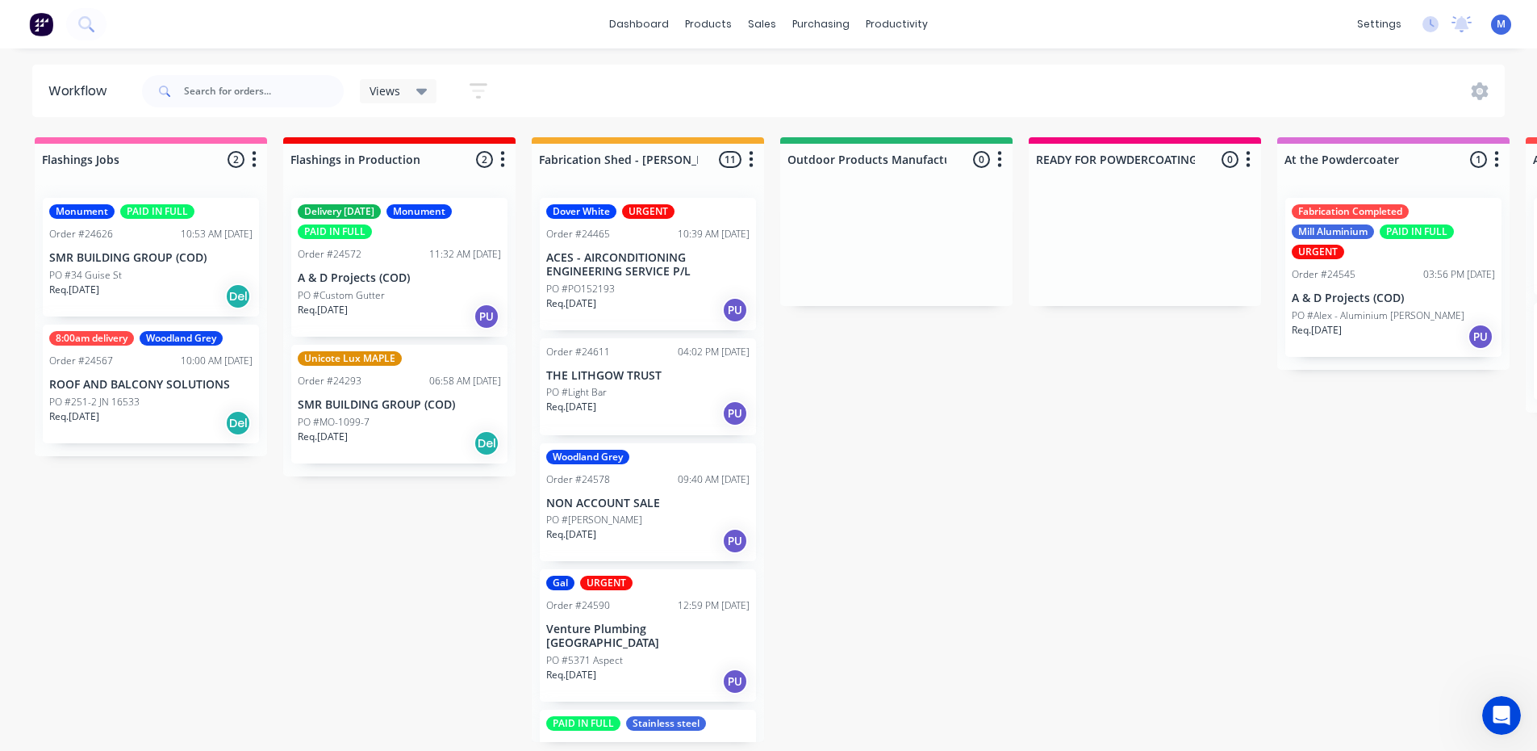
click at [147, 289] on div "Req. [DATE] Del" at bounding box center [150, 295] width 203 height 27
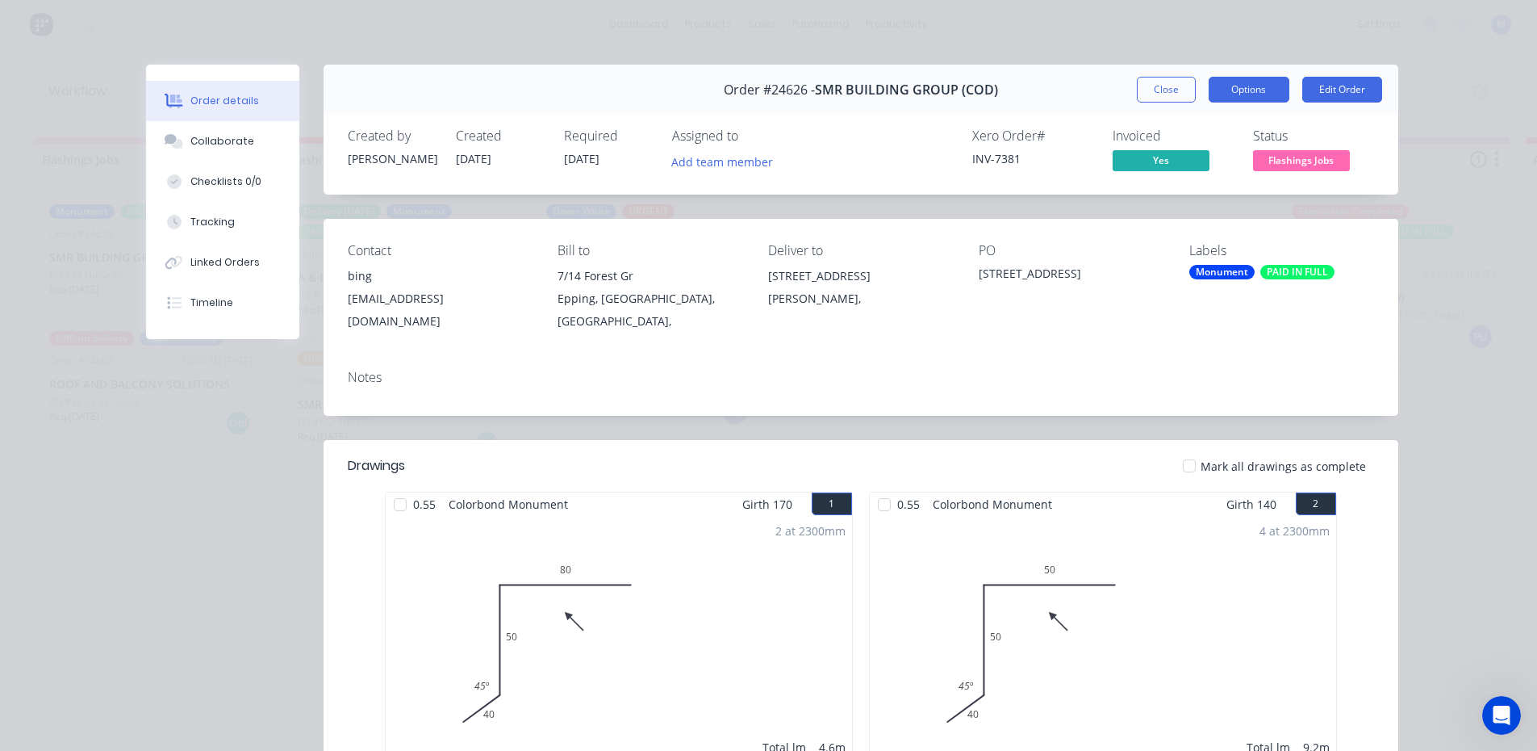
click at [1249, 89] on button "Options" at bounding box center [1249, 90] width 81 height 26
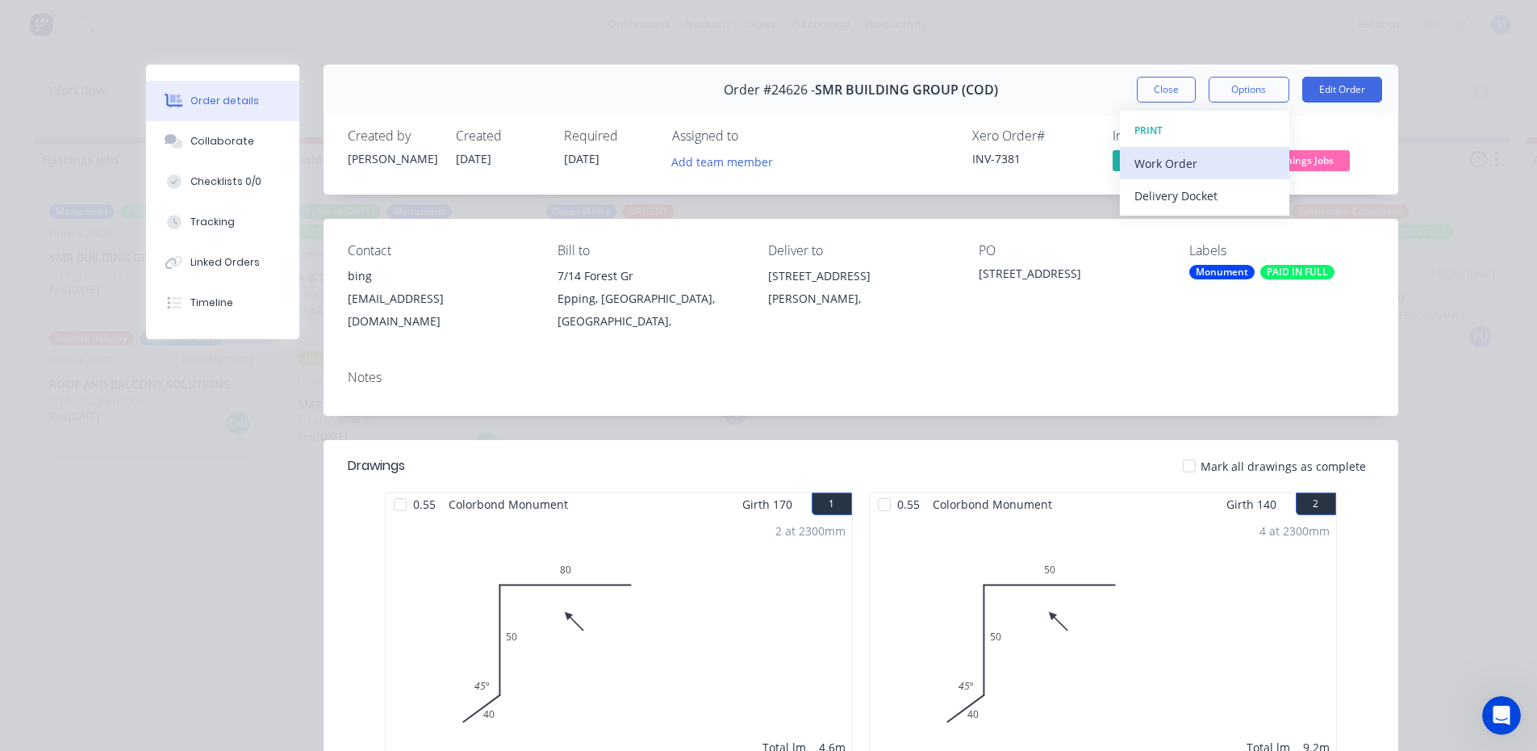
click at [1177, 162] on div "Work Order" at bounding box center [1205, 163] width 140 height 23
click at [1177, 199] on div "Standard" at bounding box center [1205, 195] width 140 height 23
drag, startPoint x: 1170, startPoint y: 90, endPoint x: 1140, endPoint y: 90, distance: 29.9
click at [1170, 90] on button "Close" at bounding box center [1166, 90] width 59 height 26
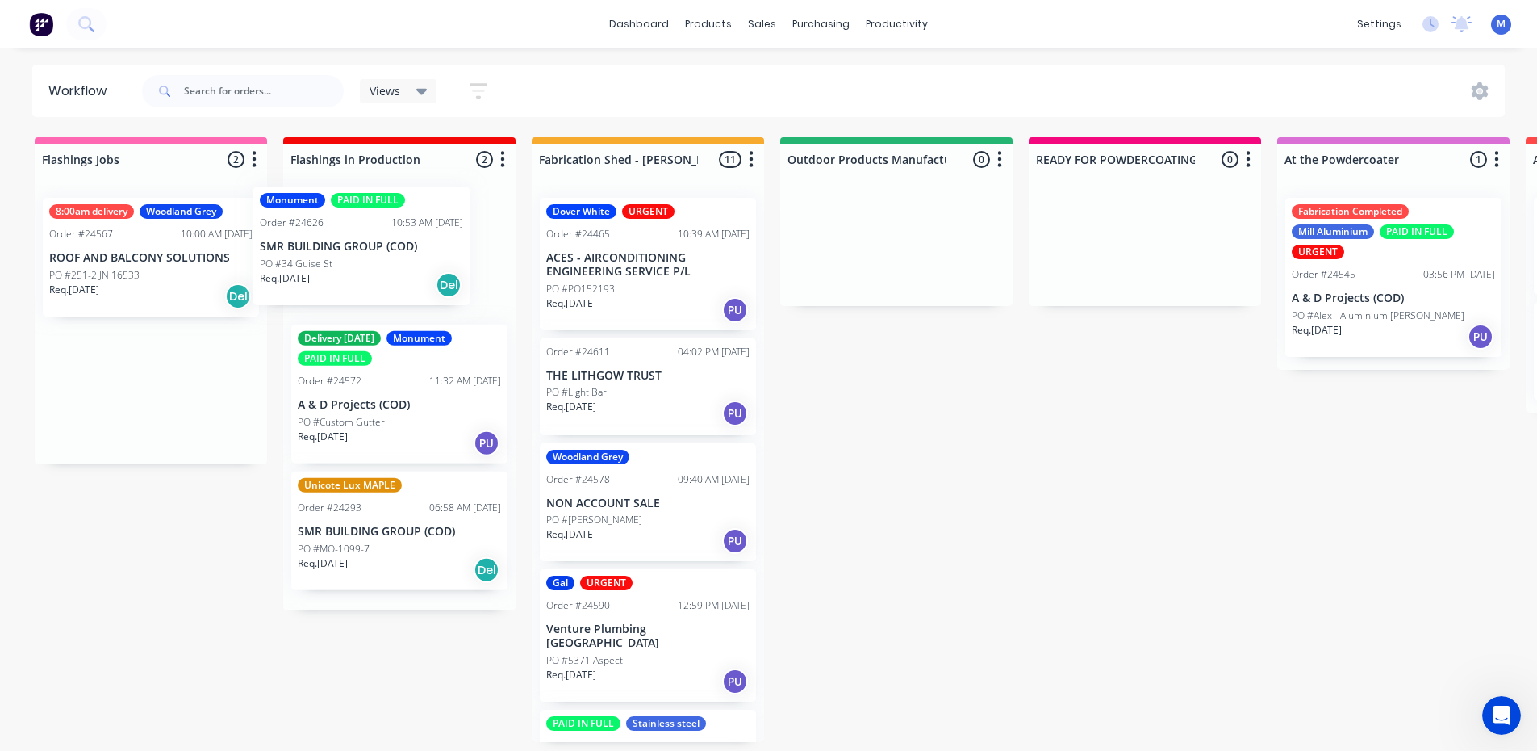
drag, startPoint x: 196, startPoint y: 261, endPoint x: 413, endPoint y: 250, distance: 217.4
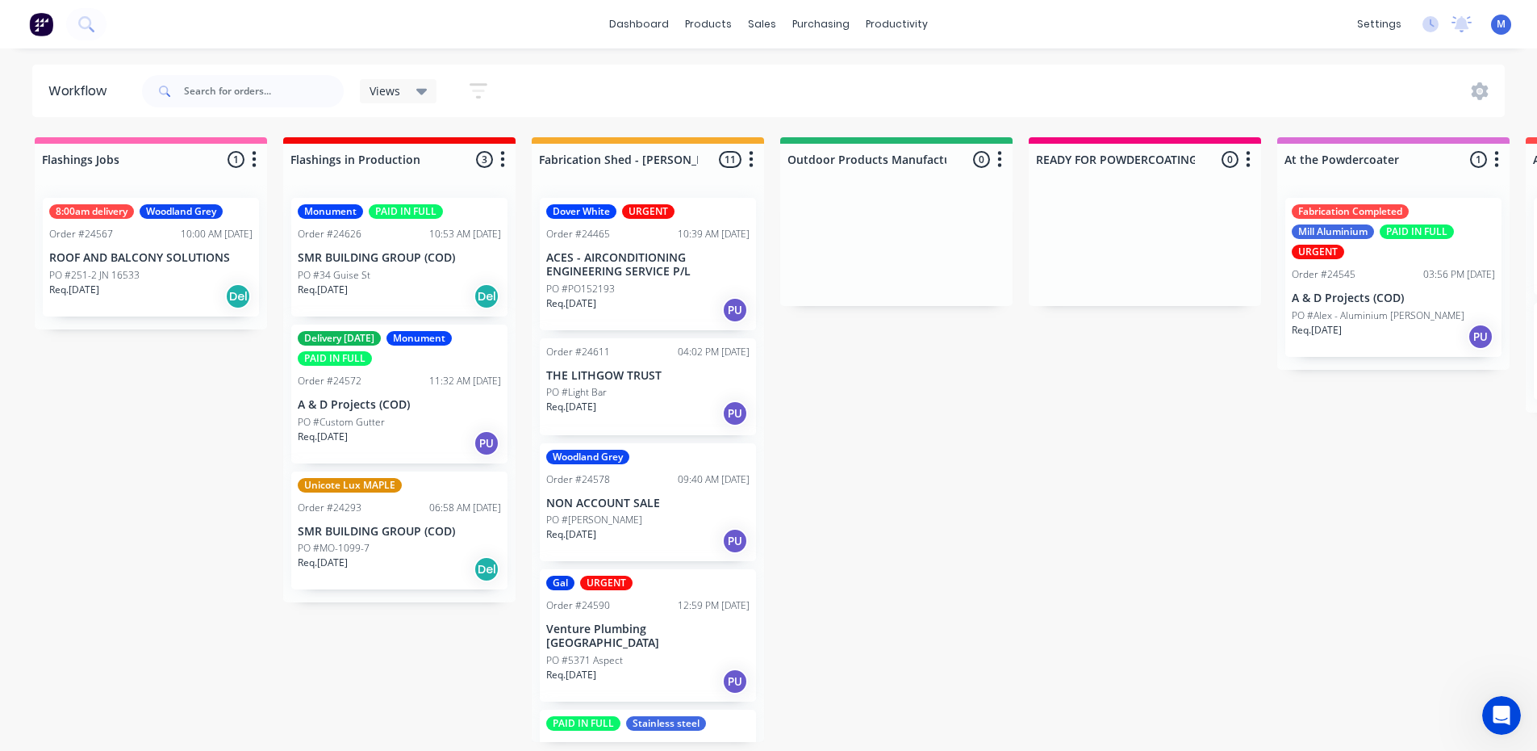
click at [439, 428] on div "PO #Custom Gutter" at bounding box center [399, 422] width 203 height 15
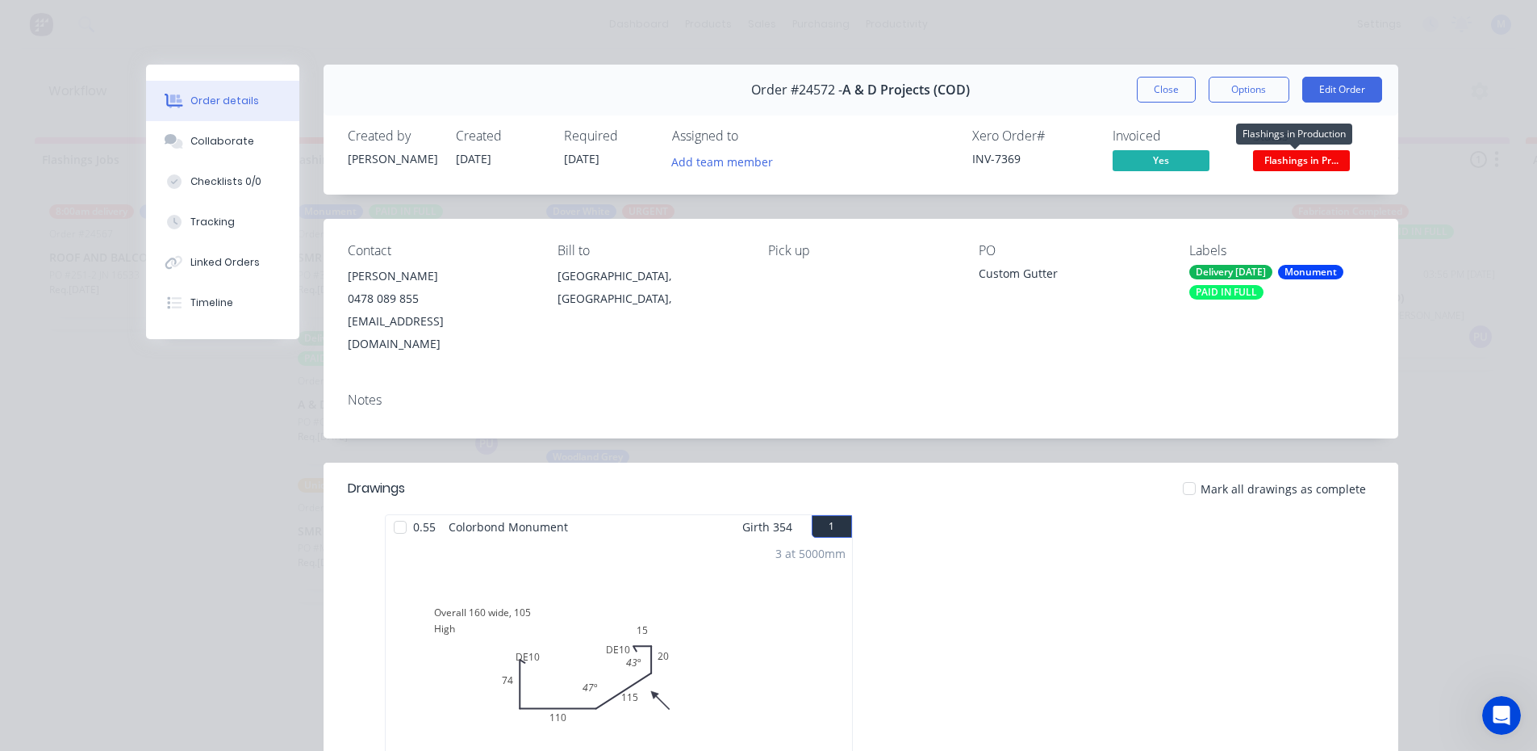
click at [1304, 160] on span "Flashings in Pr..." at bounding box center [1301, 160] width 97 height 20
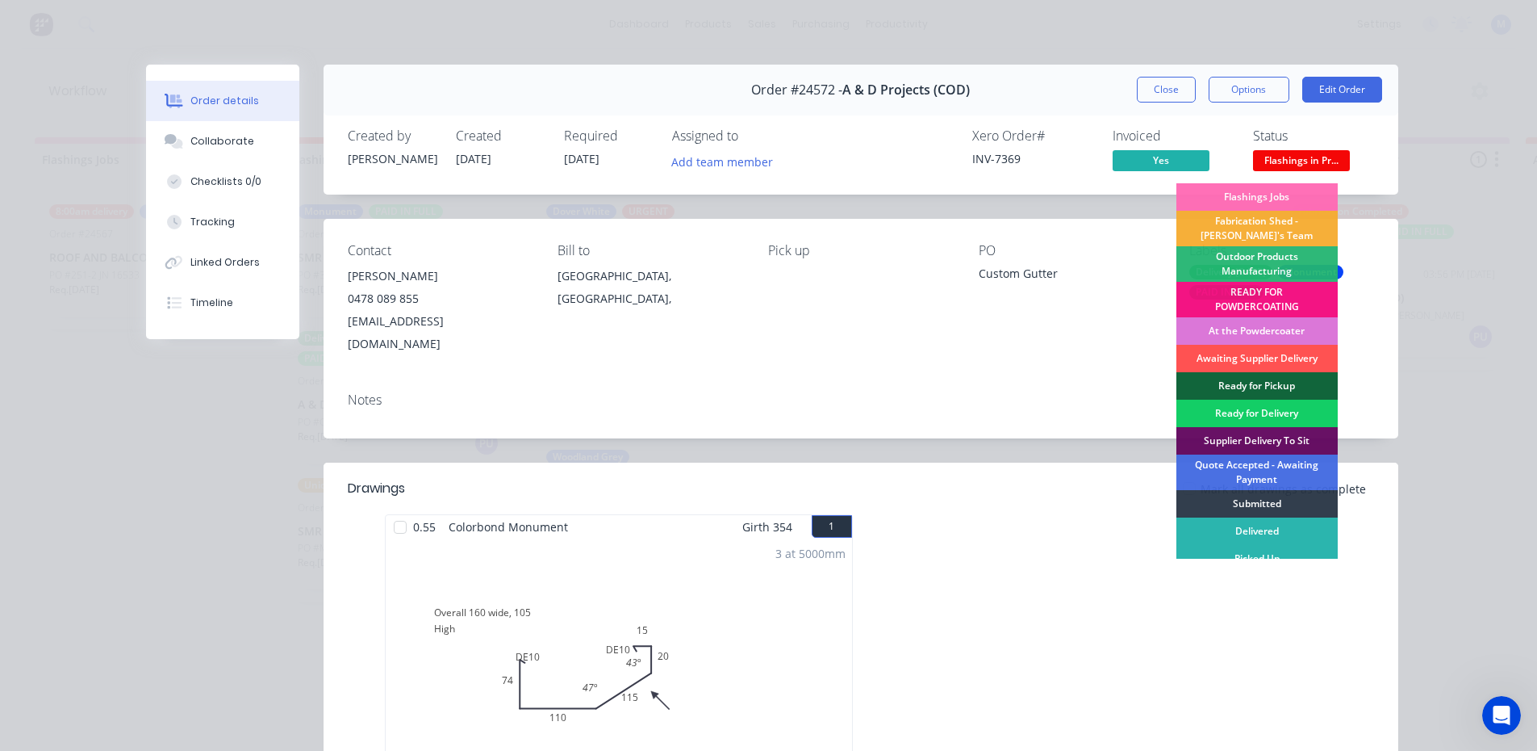
click at [1266, 408] on div "Ready for Delivery" at bounding box center [1257, 412] width 161 height 27
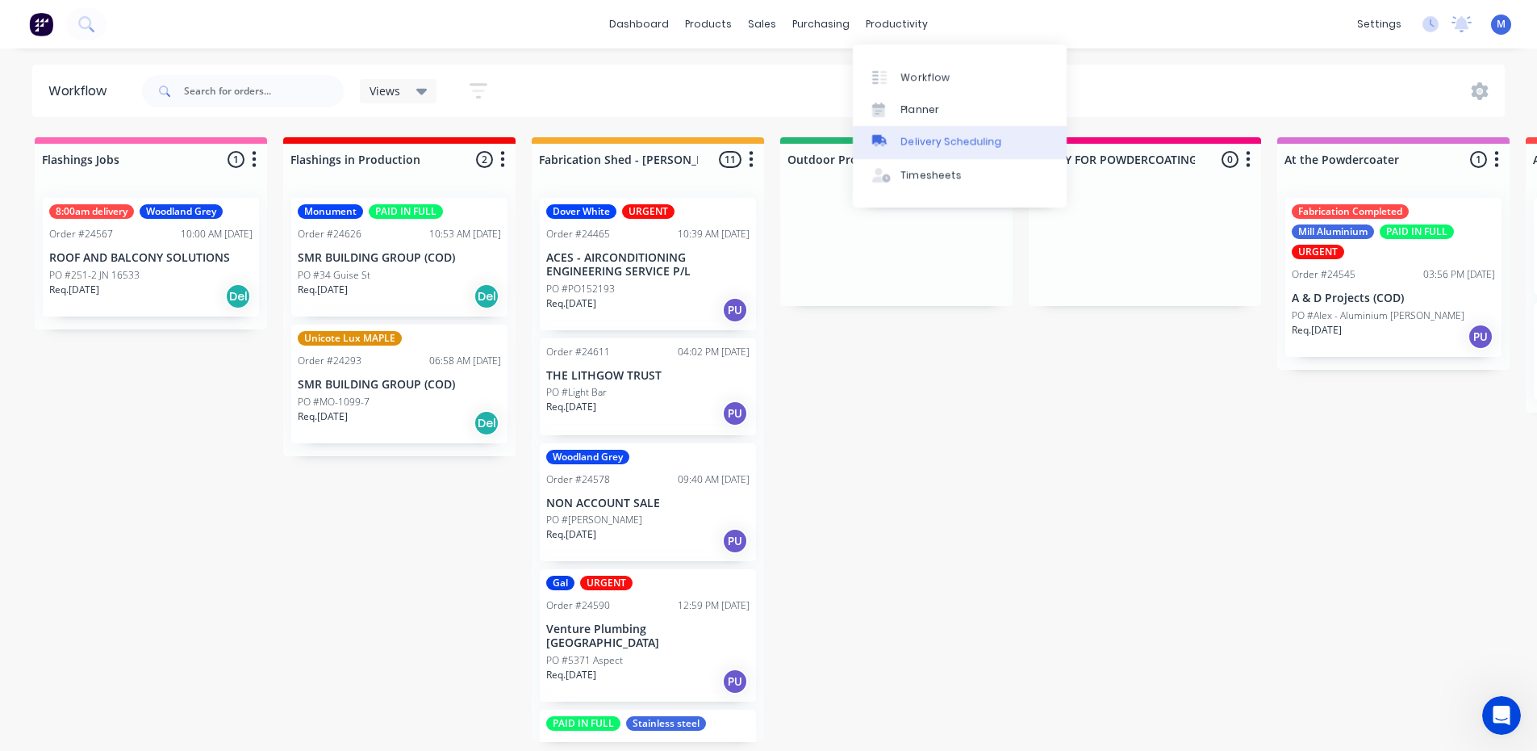
click at [926, 140] on div "Delivery Scheduling" at bounding box center [951, 142] width 101 height 15
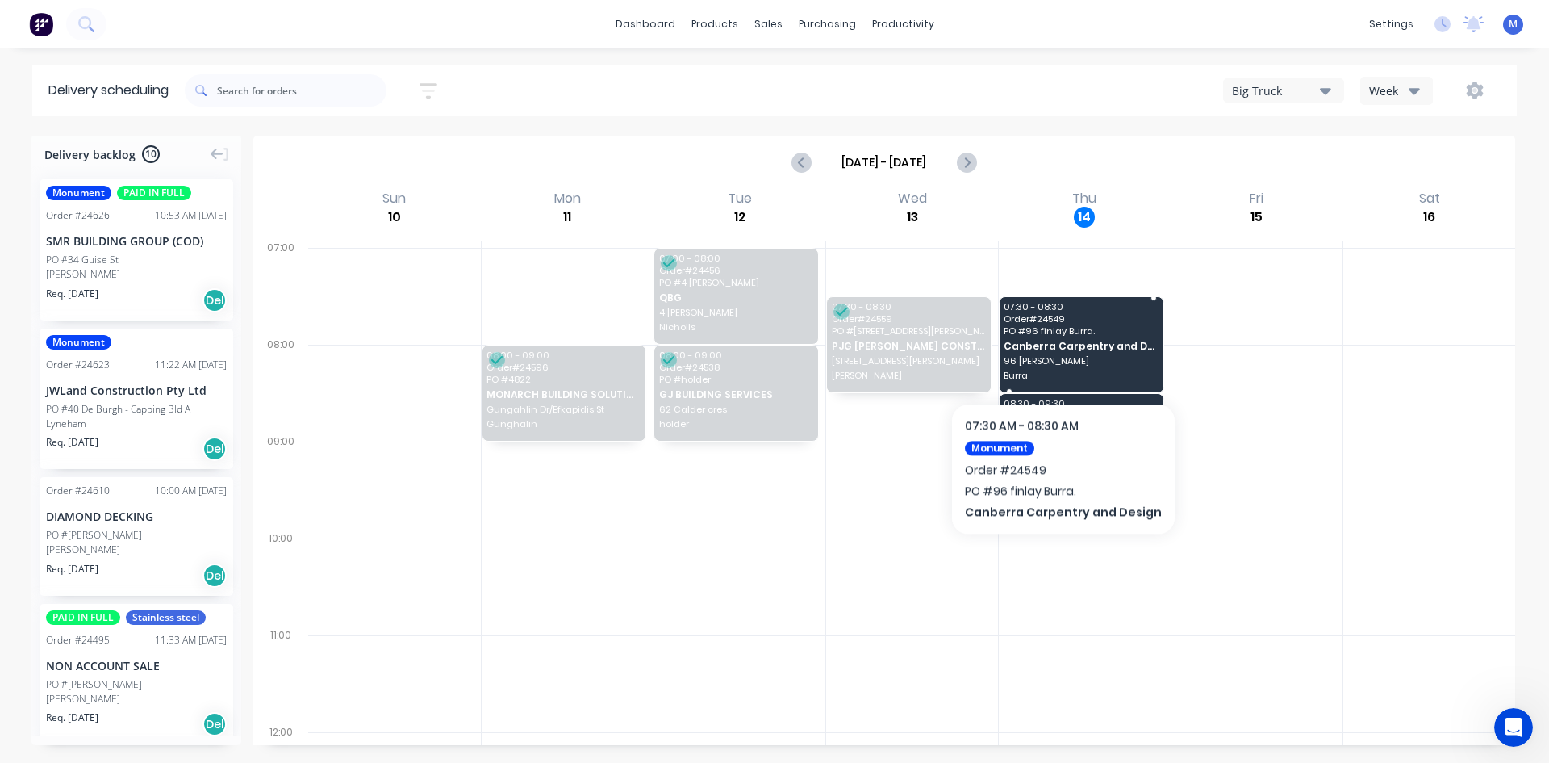
click at [1057, 353] on div "07:30 - 08:30 Order # 24549 PO # 96 finlay Burra. Canberra Carpentry and Design…" at bounding box center [1082, 344] width 164 height 95
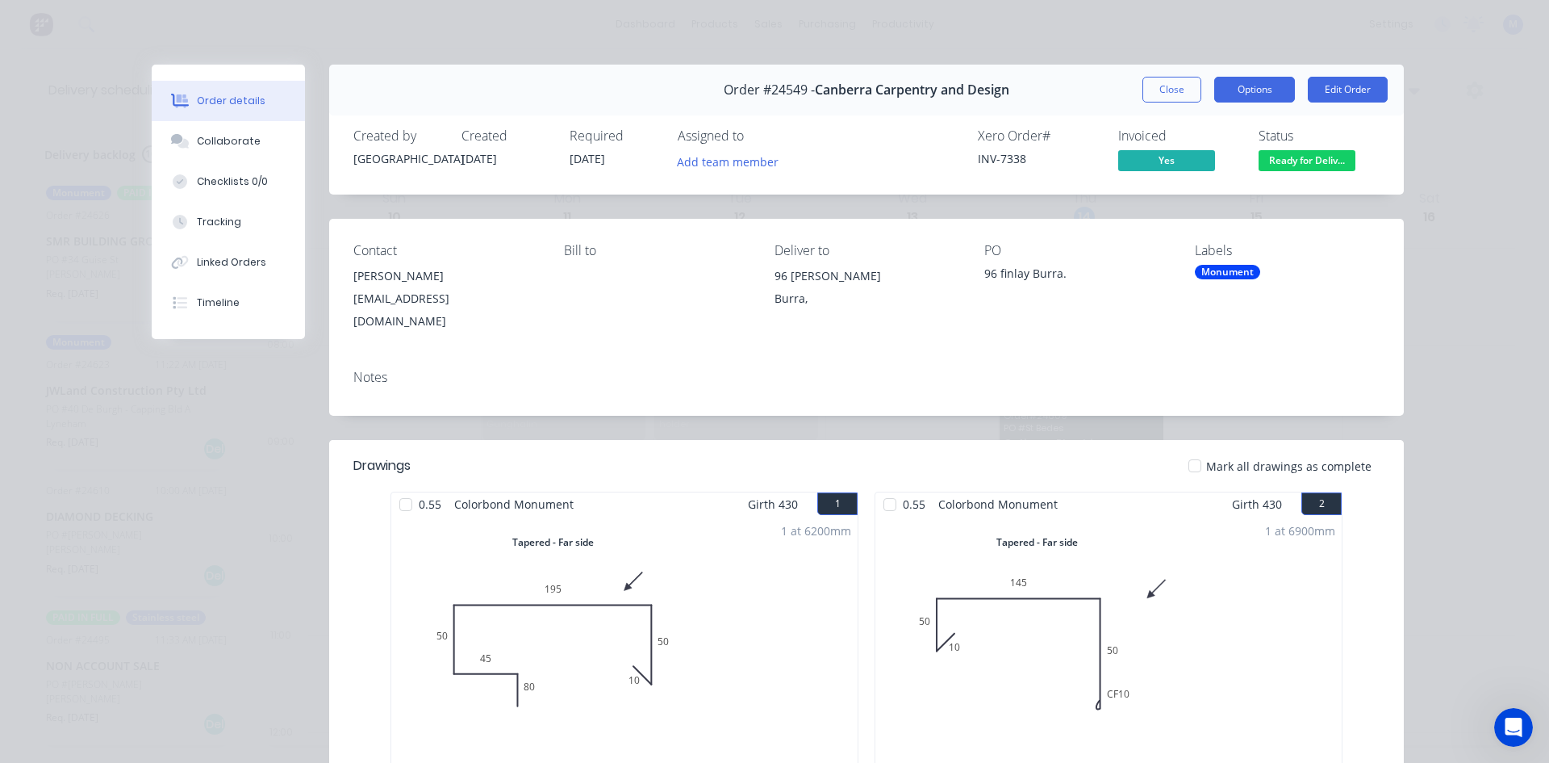
click at [1257, 89] on button "Options" at bounding box center [1255, 90] width 81 height 26
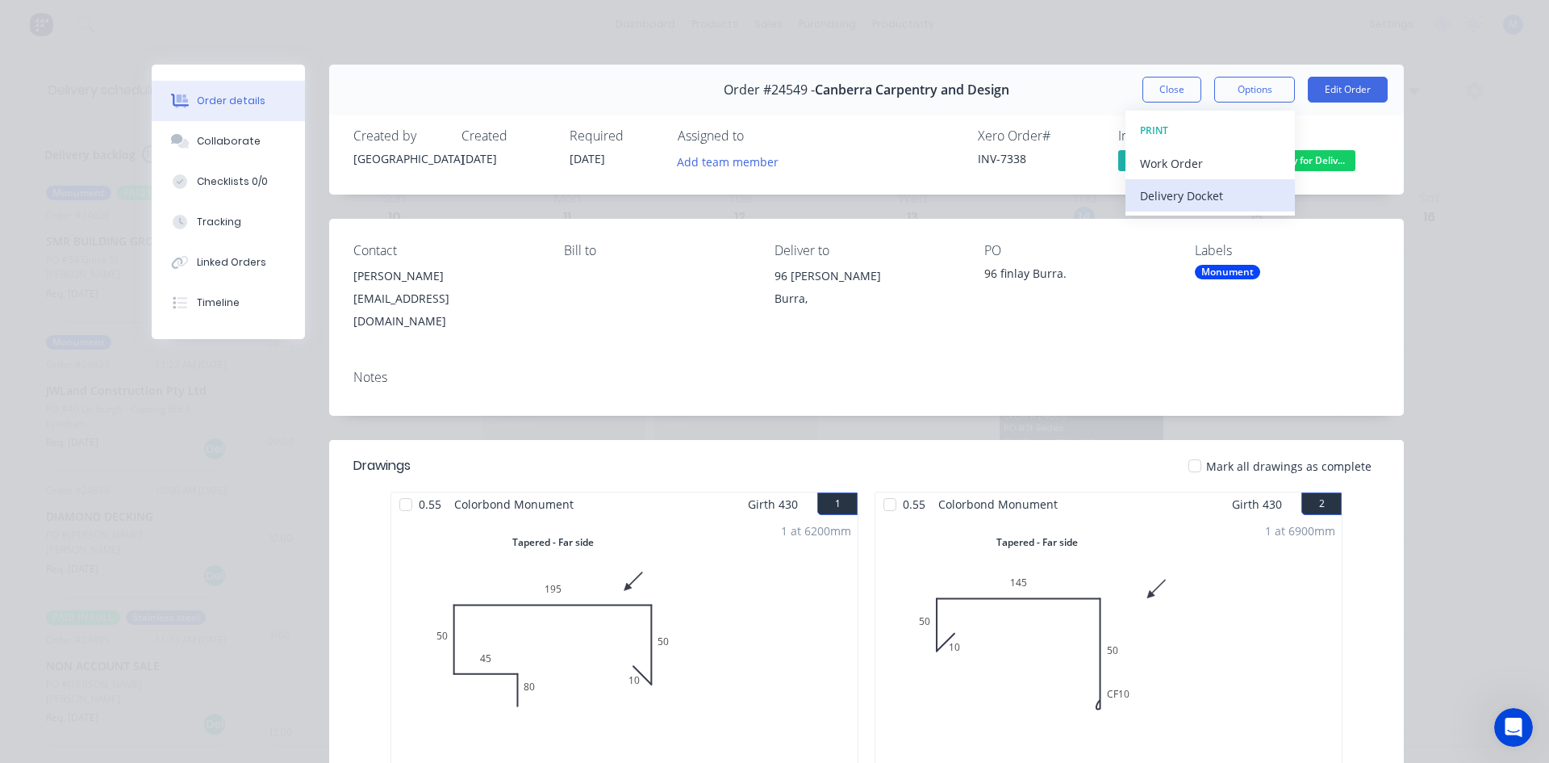
click at [1208, 203] on div "Delivery Docket" at bounding box center [1210, 195] width 140 height 23
click at [1213, 187] on div "Standard" at bounding box center [1210, 195] width 140 height 23
click at [1165, 92] on button "Close" at bounding box center [1172, 90] width 59 height 26
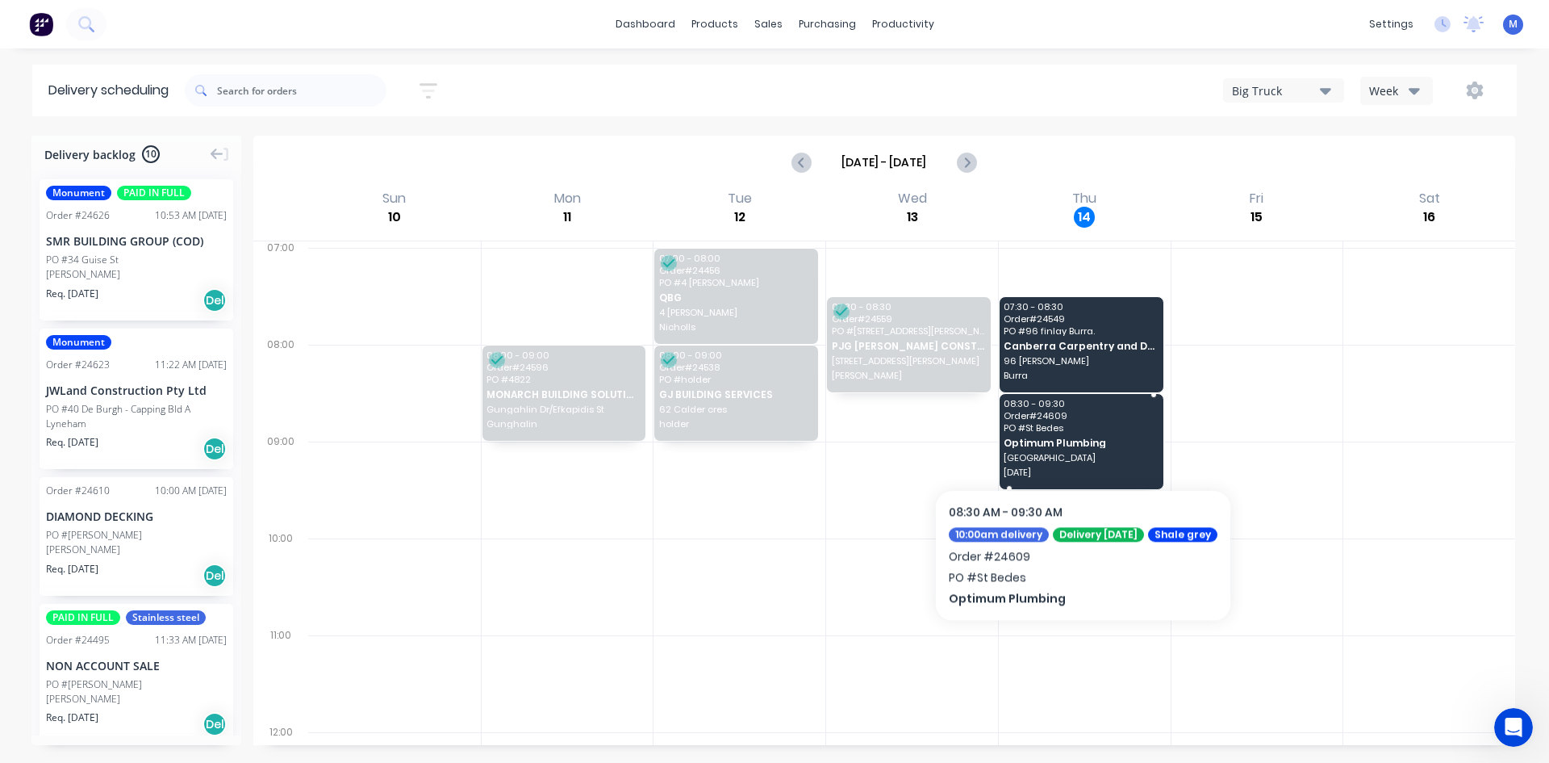
click at [1084, 440] on span "Optimum Plumbing" at bounding box center [1080, 442] width 153 height 10
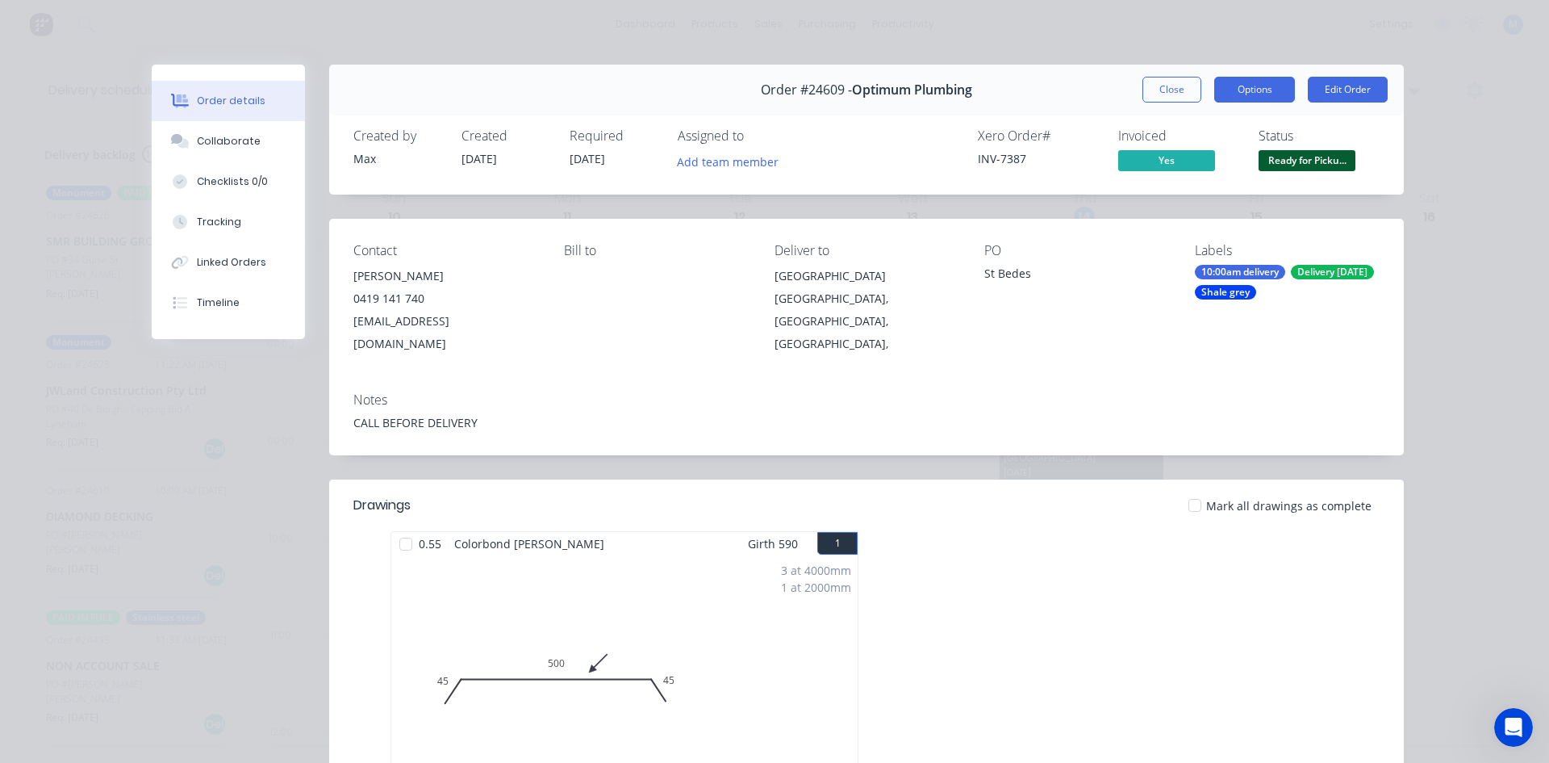
click at [1248, 94] on button "Options" at bounding box center [1255, 90] width 81 height 26
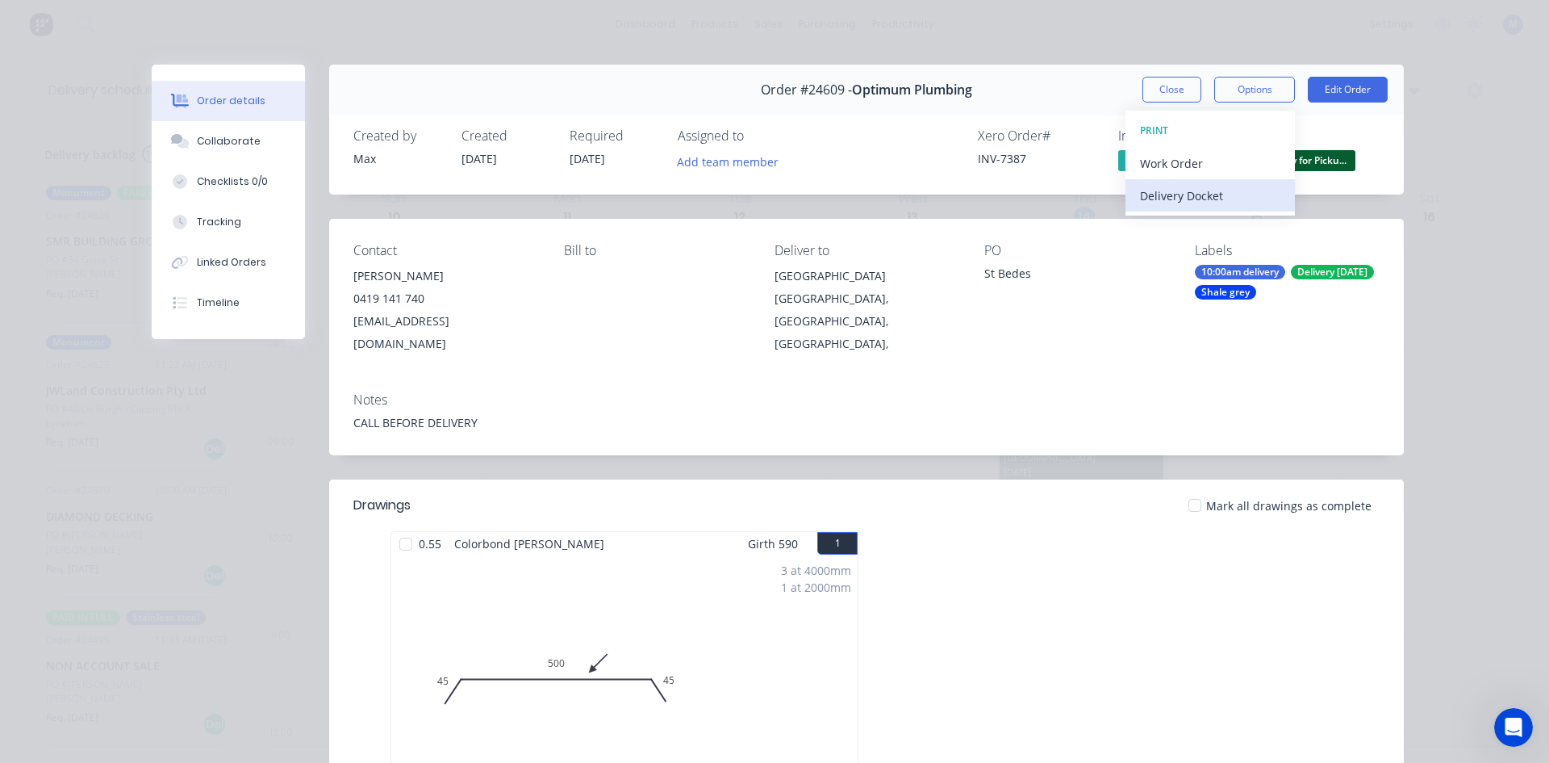
click at [1223, 195] on div "Delivery Docket" at bounding box center [1210, 195] width 140 height 23
click at [1236, 191] on div "Standard" at bounding box center [1210, 195] width 140 height 23
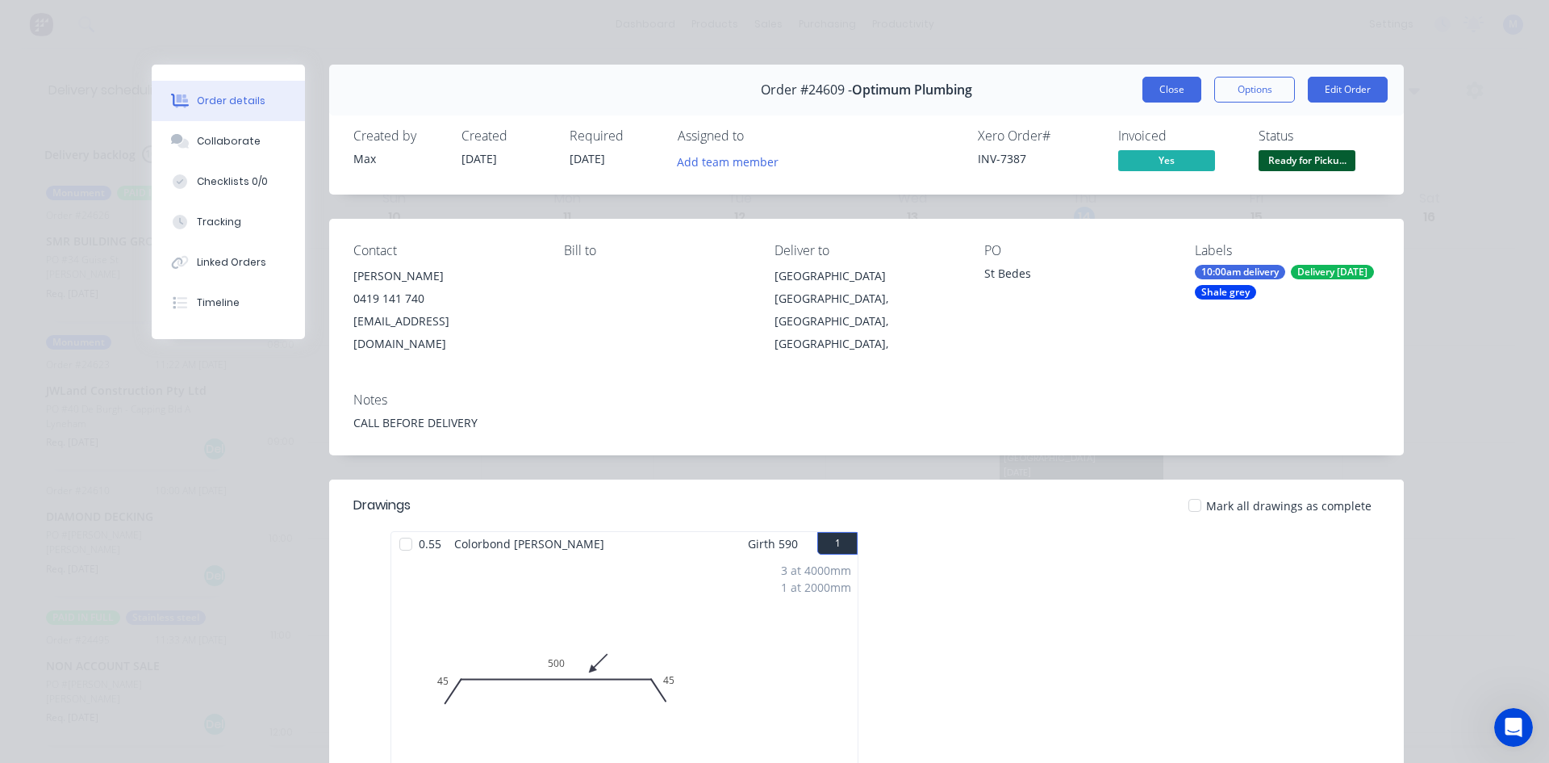
click at [1172, 90] on button "Close" at bounding box center [1172, 90] width 59 height 26
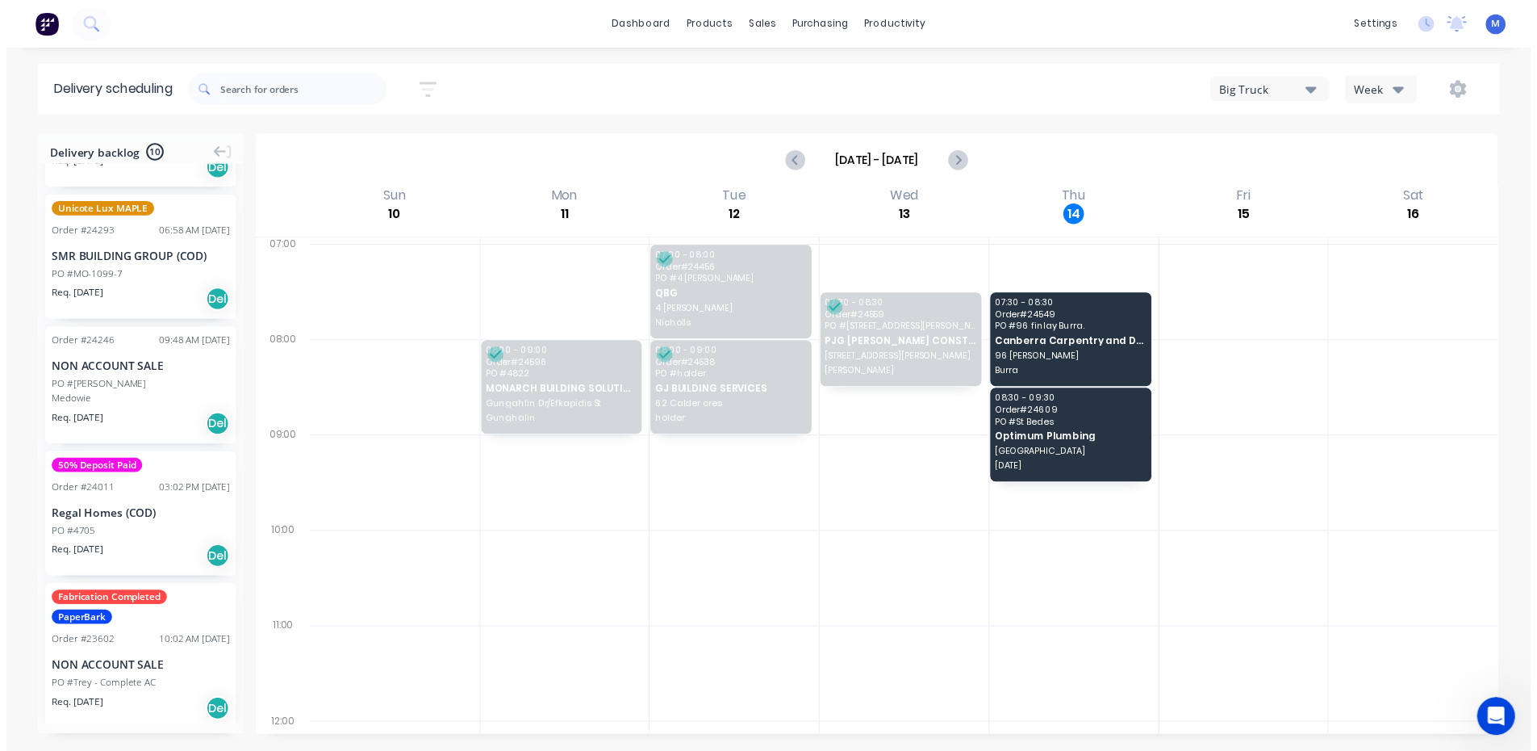
scroll to position [843, 0]
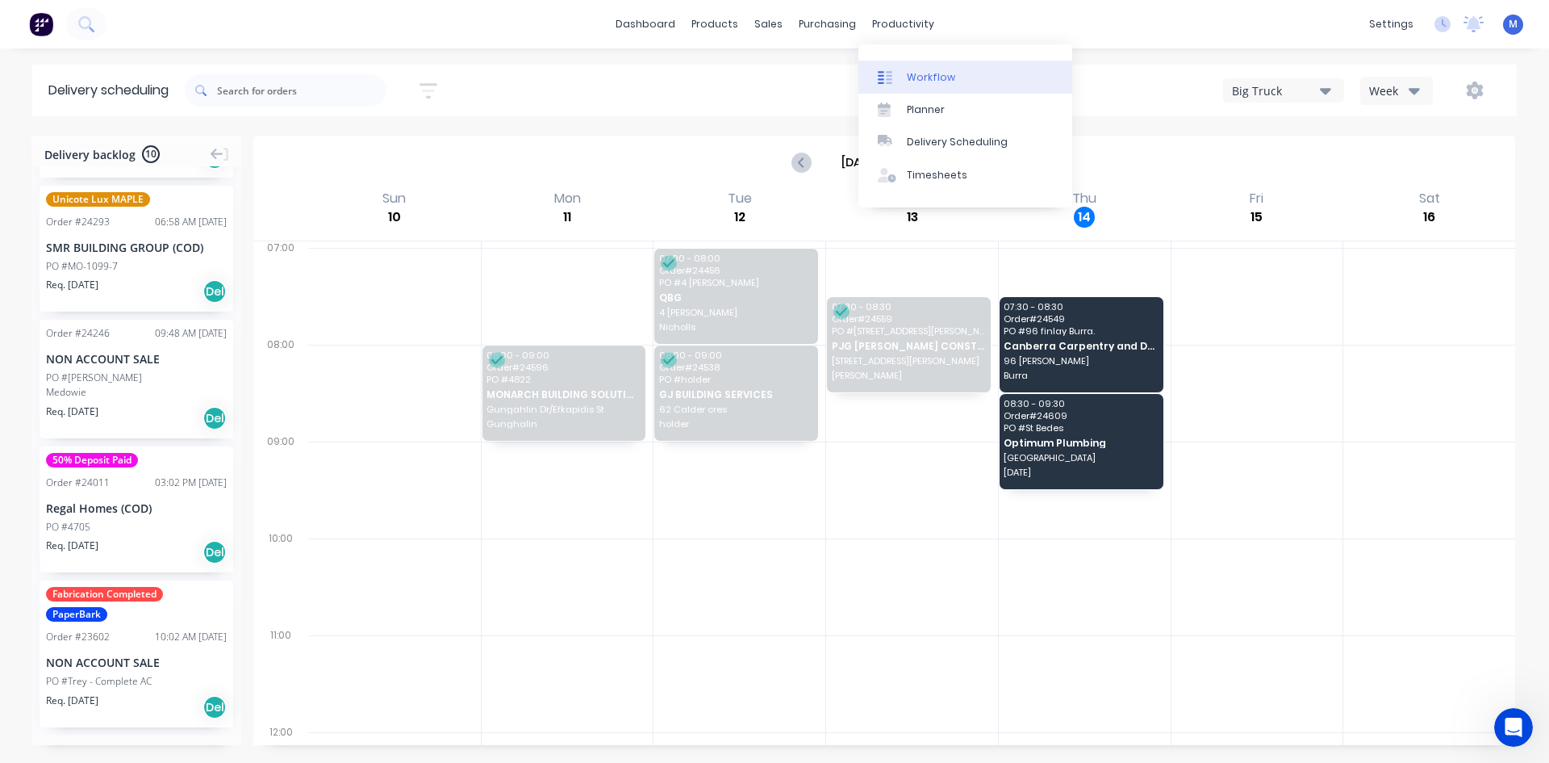
click at [939, 82] on div "Workflow" at bounding box center [931, 77] width 48 height 15
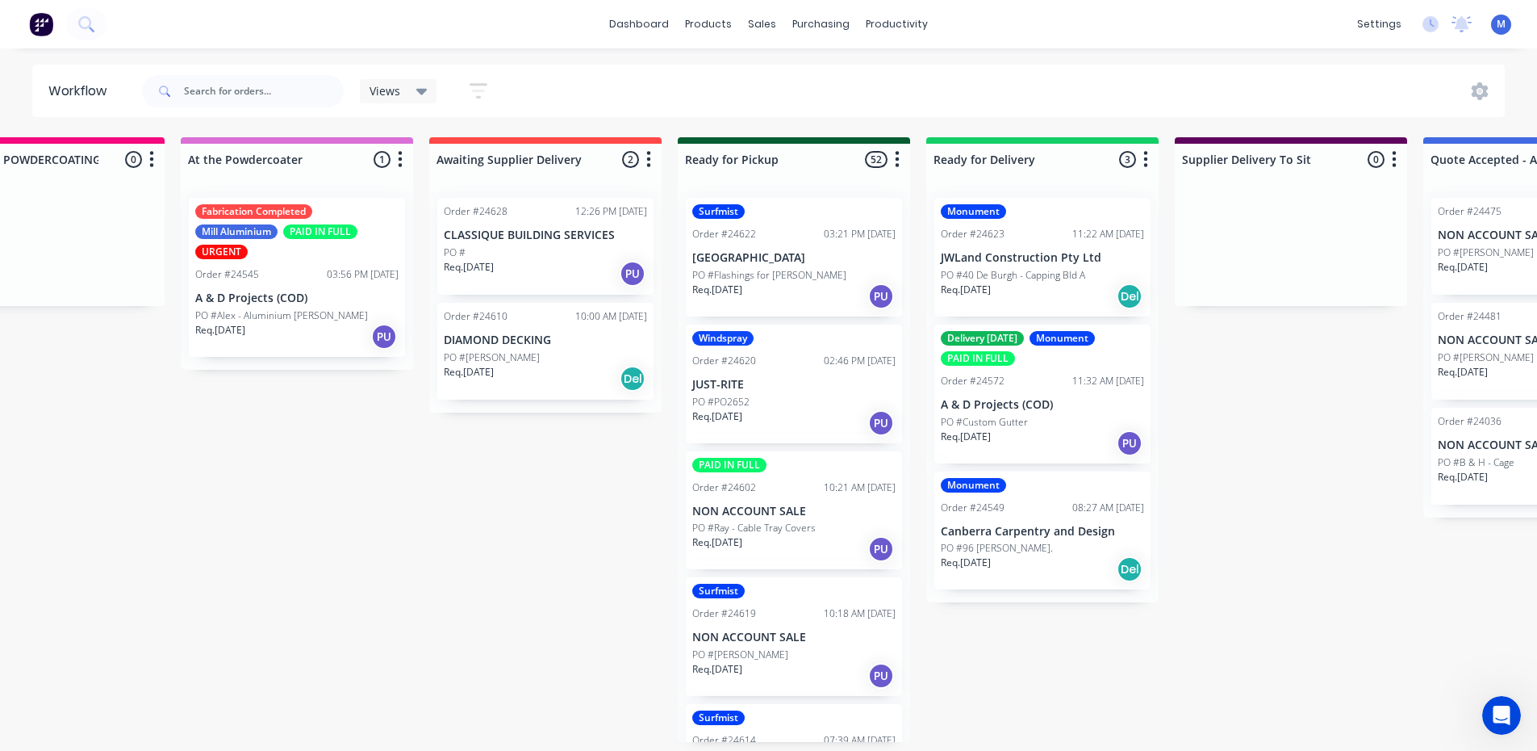
scroll to position [0, 1093]
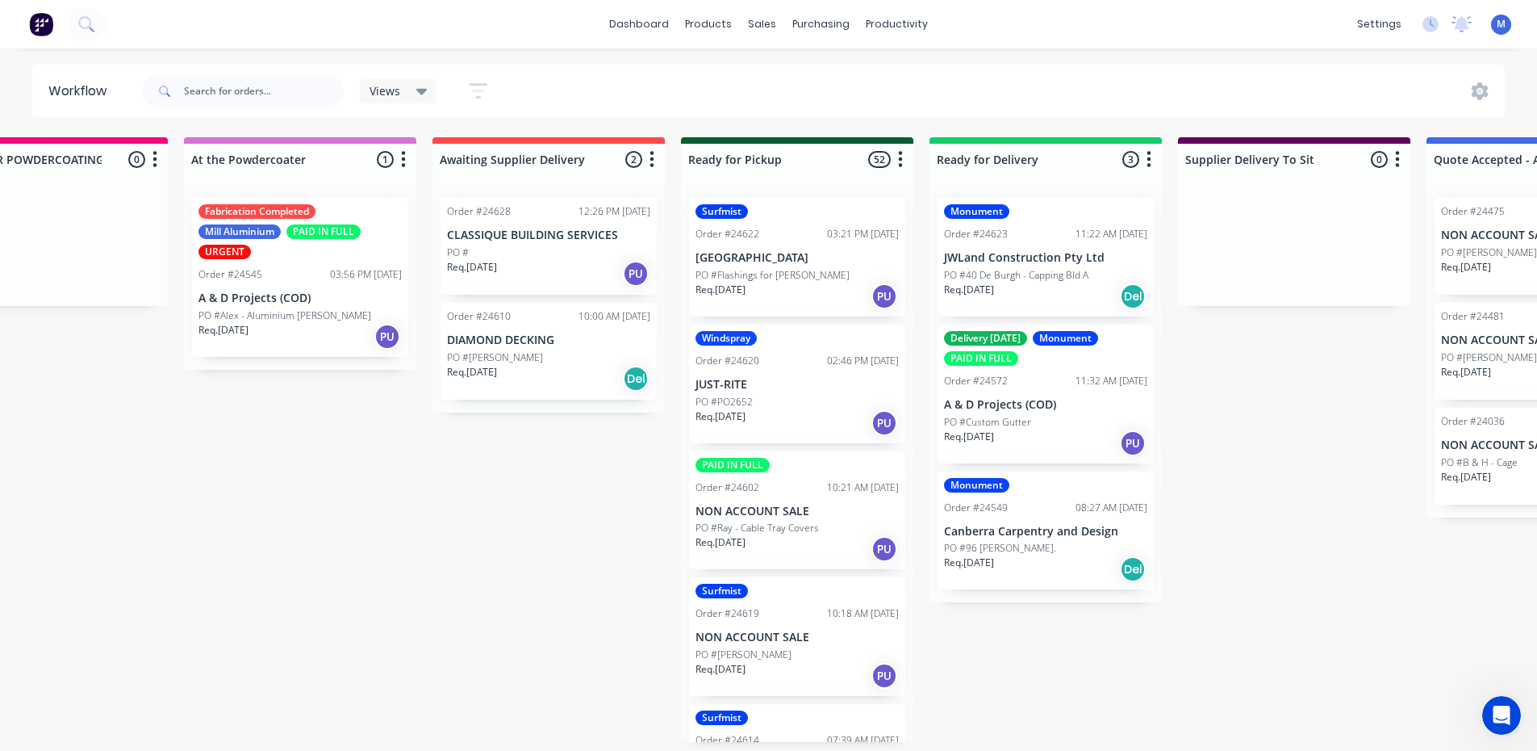
click at [295, 313] on p "PO #Alex - Aluminium [PERSON_NAME]" at bounding box center [285, 315] width 173 height 15
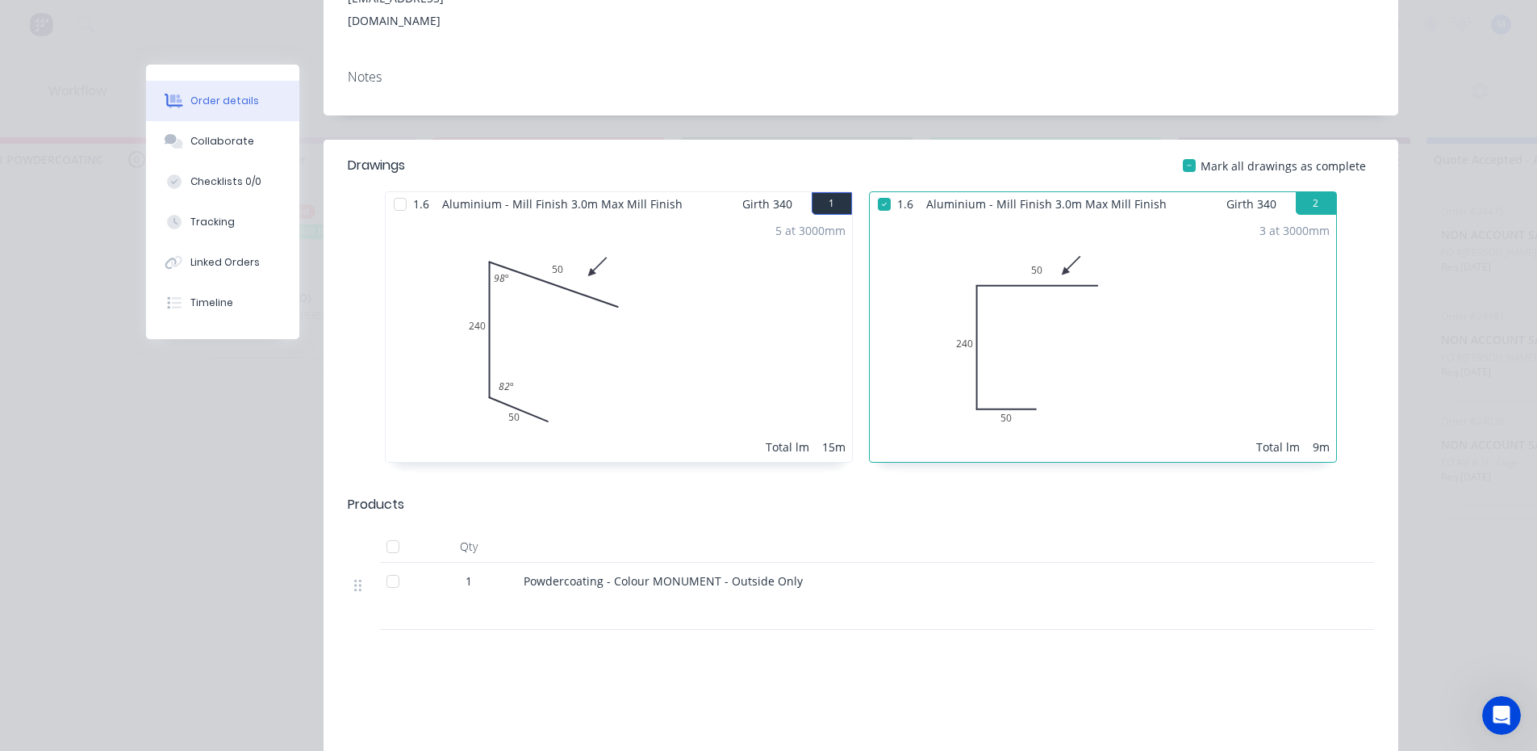
scroll to position [0, 0]
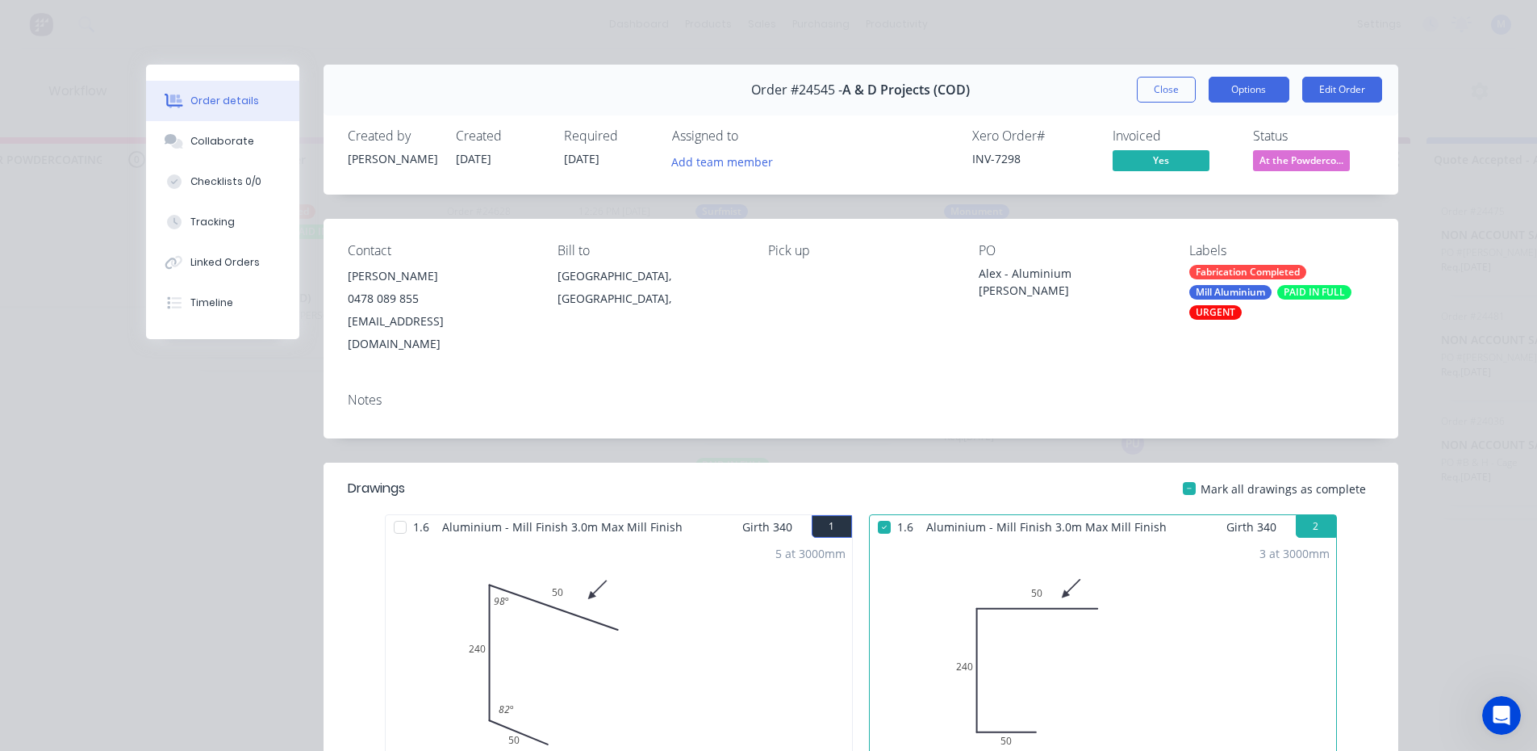
click at [1233, 96] on button "Options" at bounding box center [1249, 90] width 81 height 26
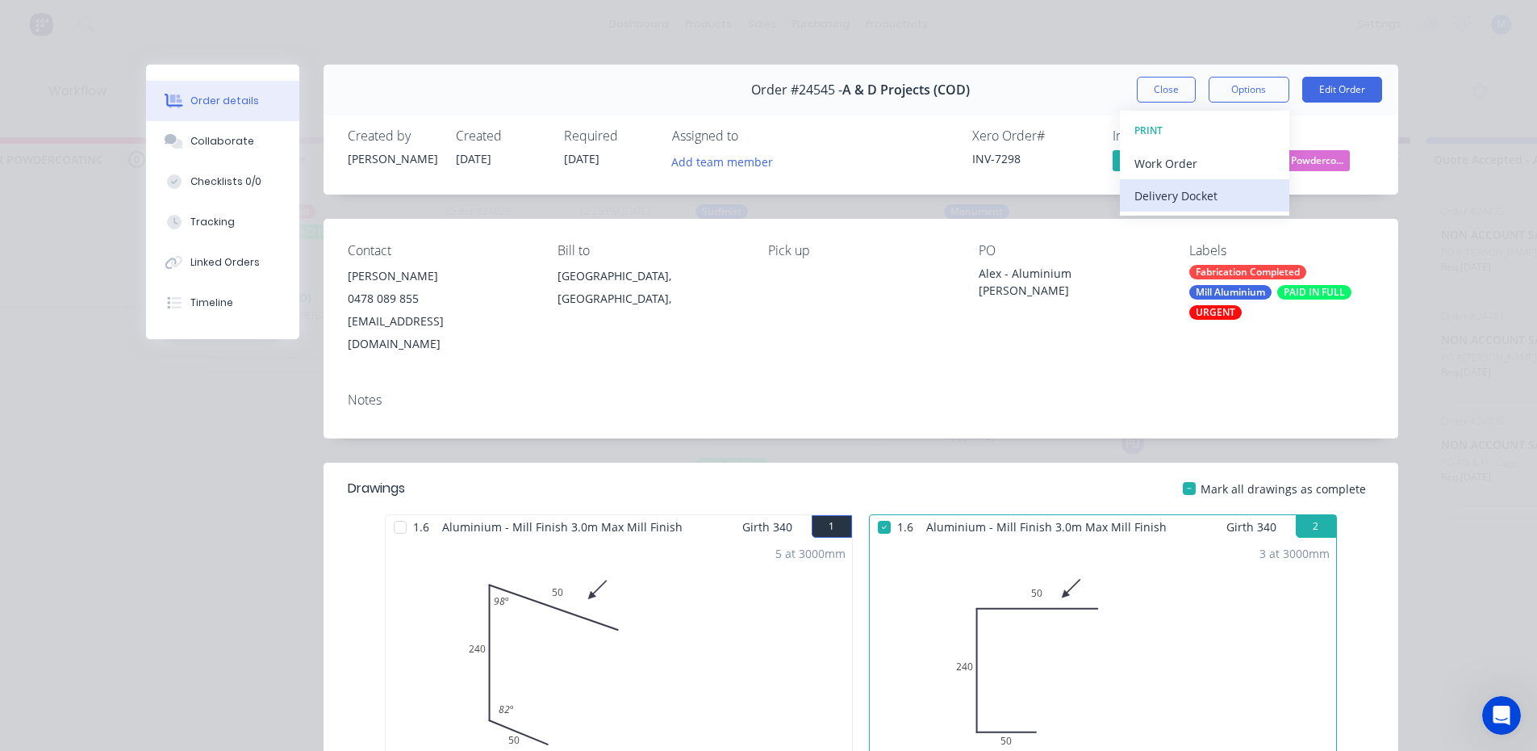
click at [1209, 199] on div "Delivery Docket" at bounding box center [1205, 195] width 140 height 23
click at [1206, 190] on div "Standard" at bounding box center [1205, 195] width 140 height 23
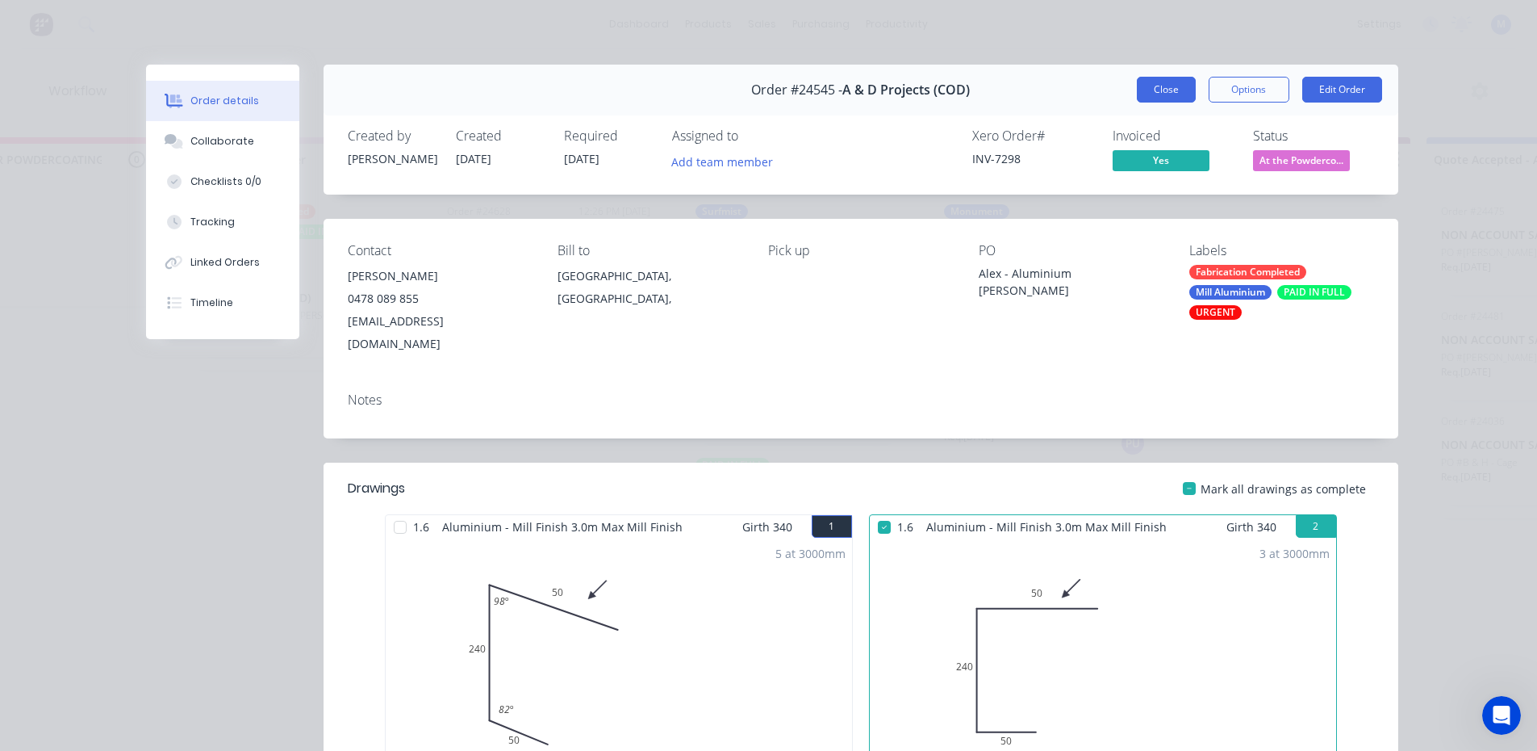
click at [1174, 85] on button "Close" at bounding box center [1166, 90] width 59 height 26
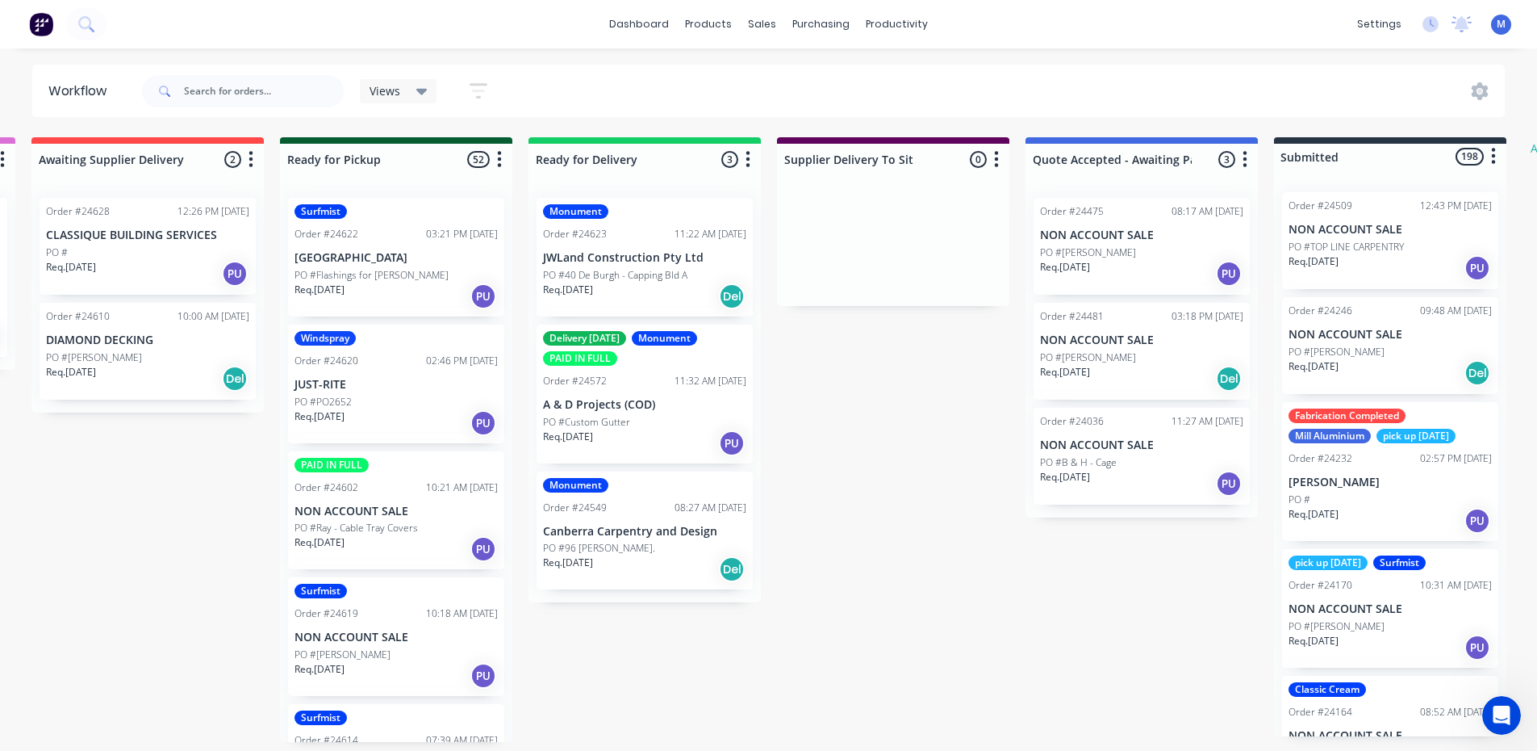
scroll to position [0, 1538]
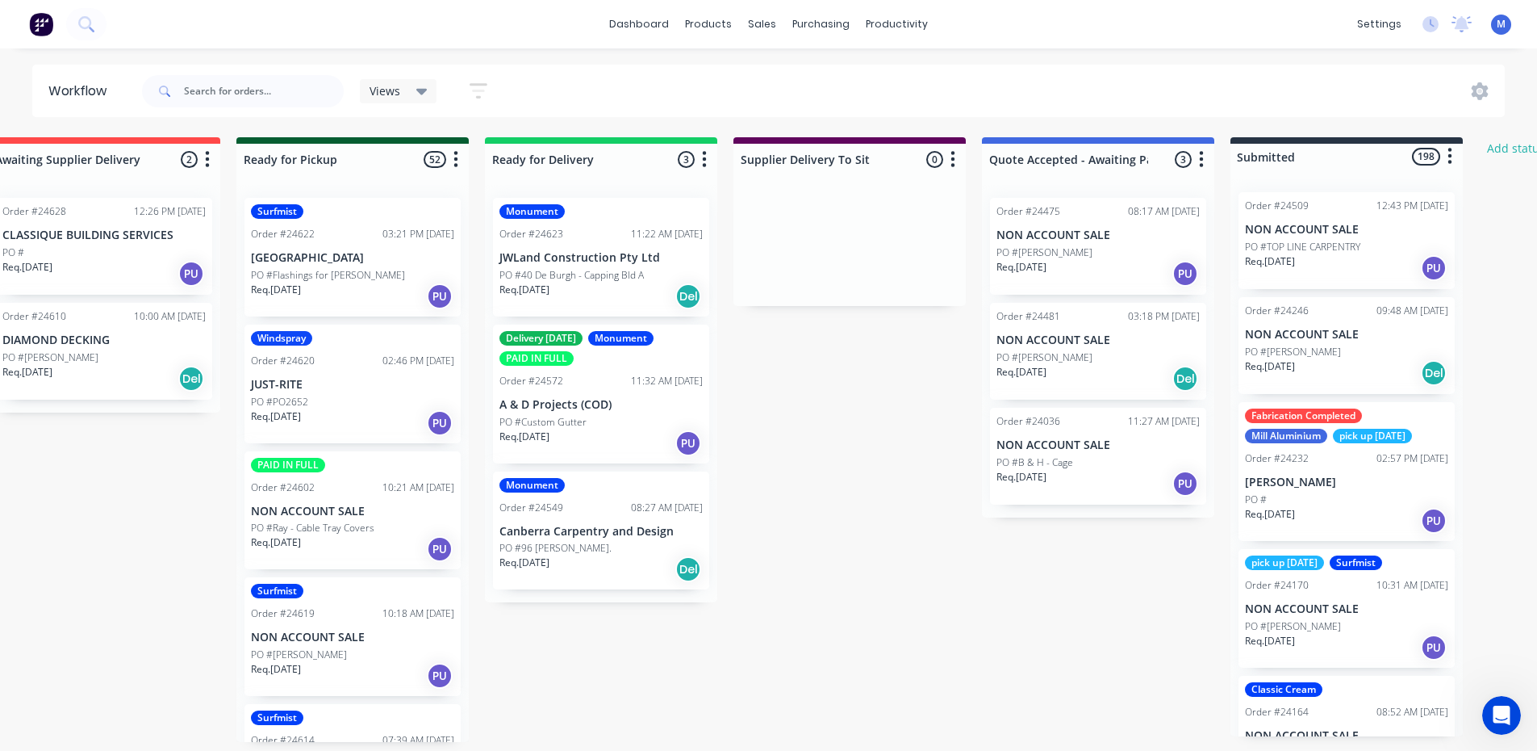
click at [614, 415] on div "PO #Custom Gutter" at bounding box center [601, 422] width 203 height 15
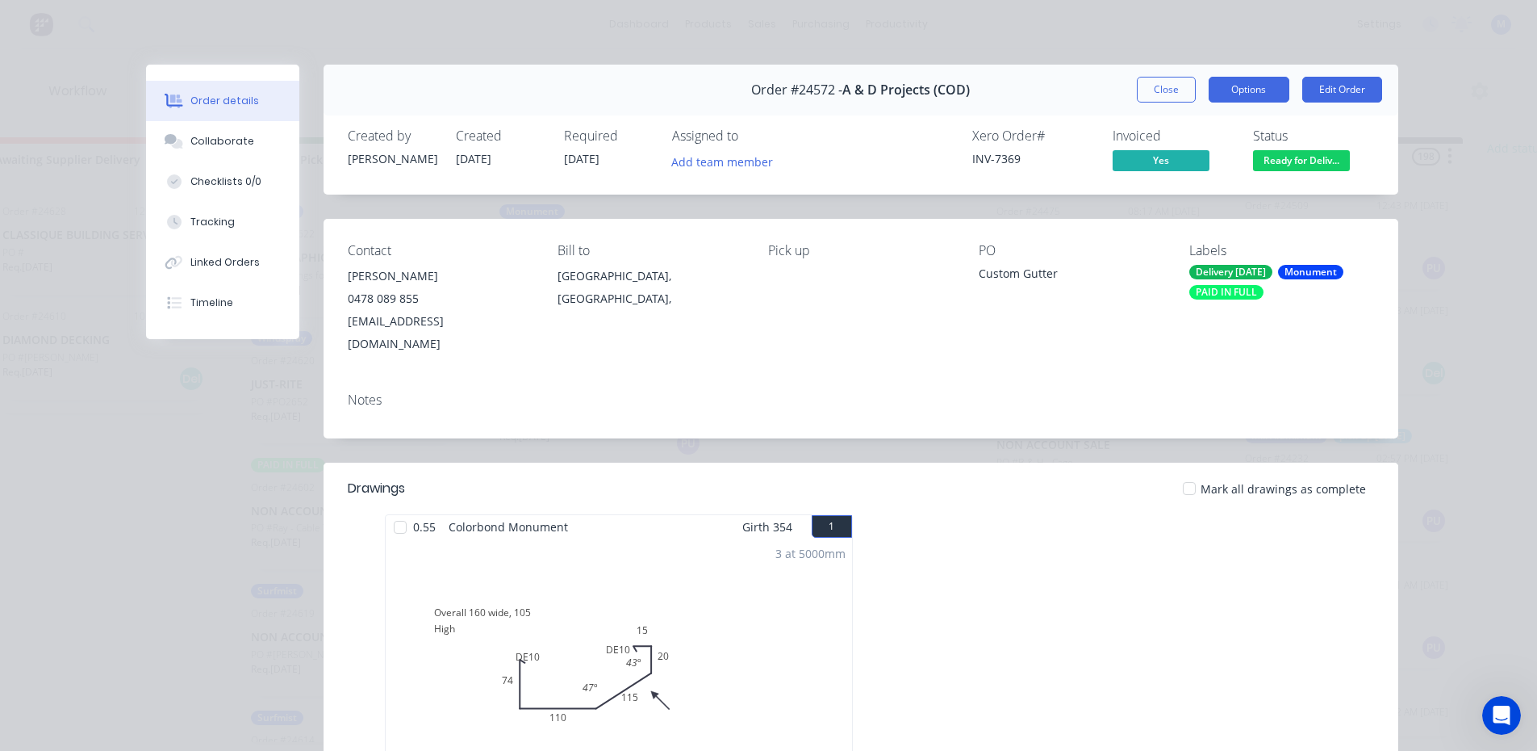
click at [1245, 93] on button "Options" at bounding box center [1249, 90] width 81 height 26
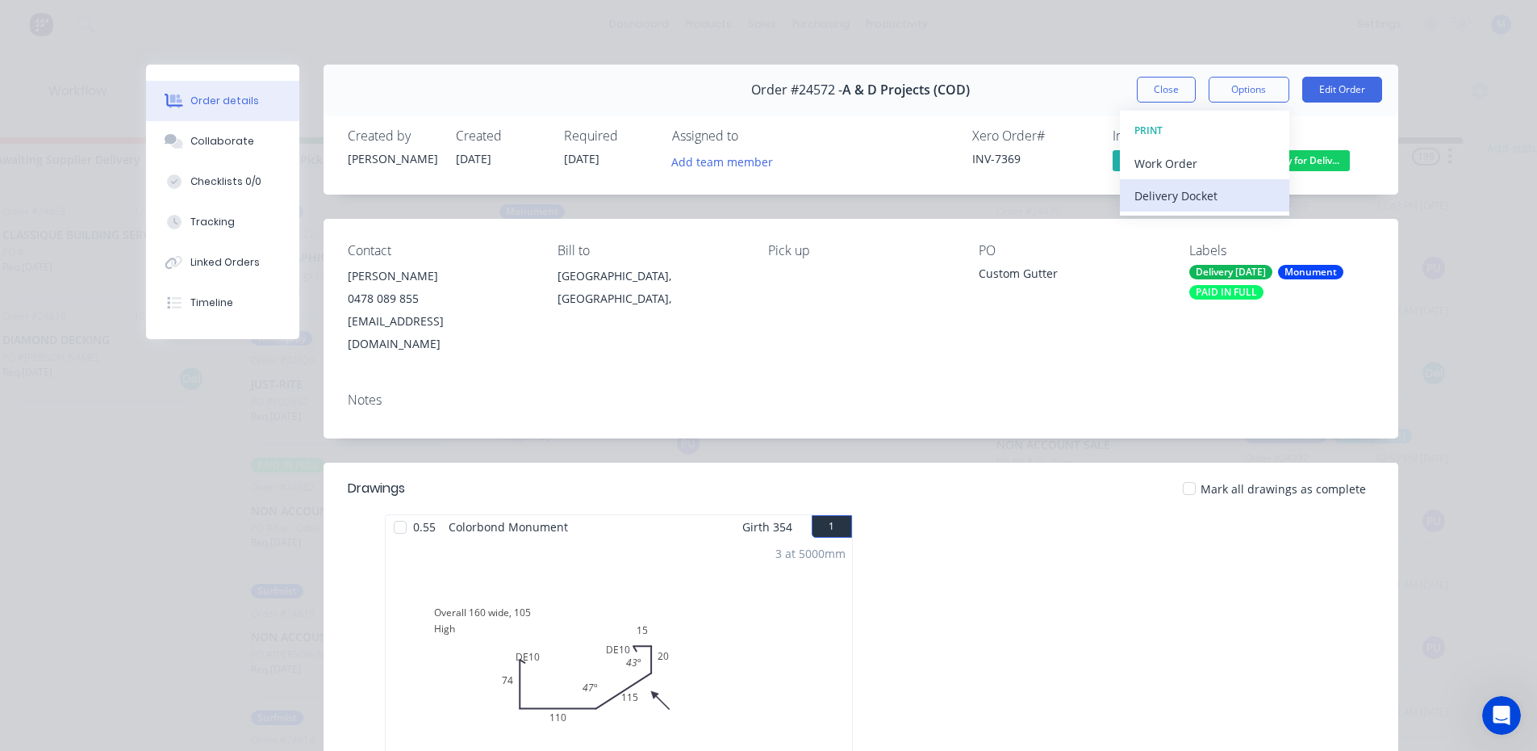
click at [1209, 191] on div "Delivery Docket" at bounding box center [1205, 195] width 140 height 23
click at [1210, 191] on div "Standard" at bounding box center [1205, 195] width 140 height 23
click at [1152, 89] on button "Close" at bounding box center [1166, 90] width 59 height 26
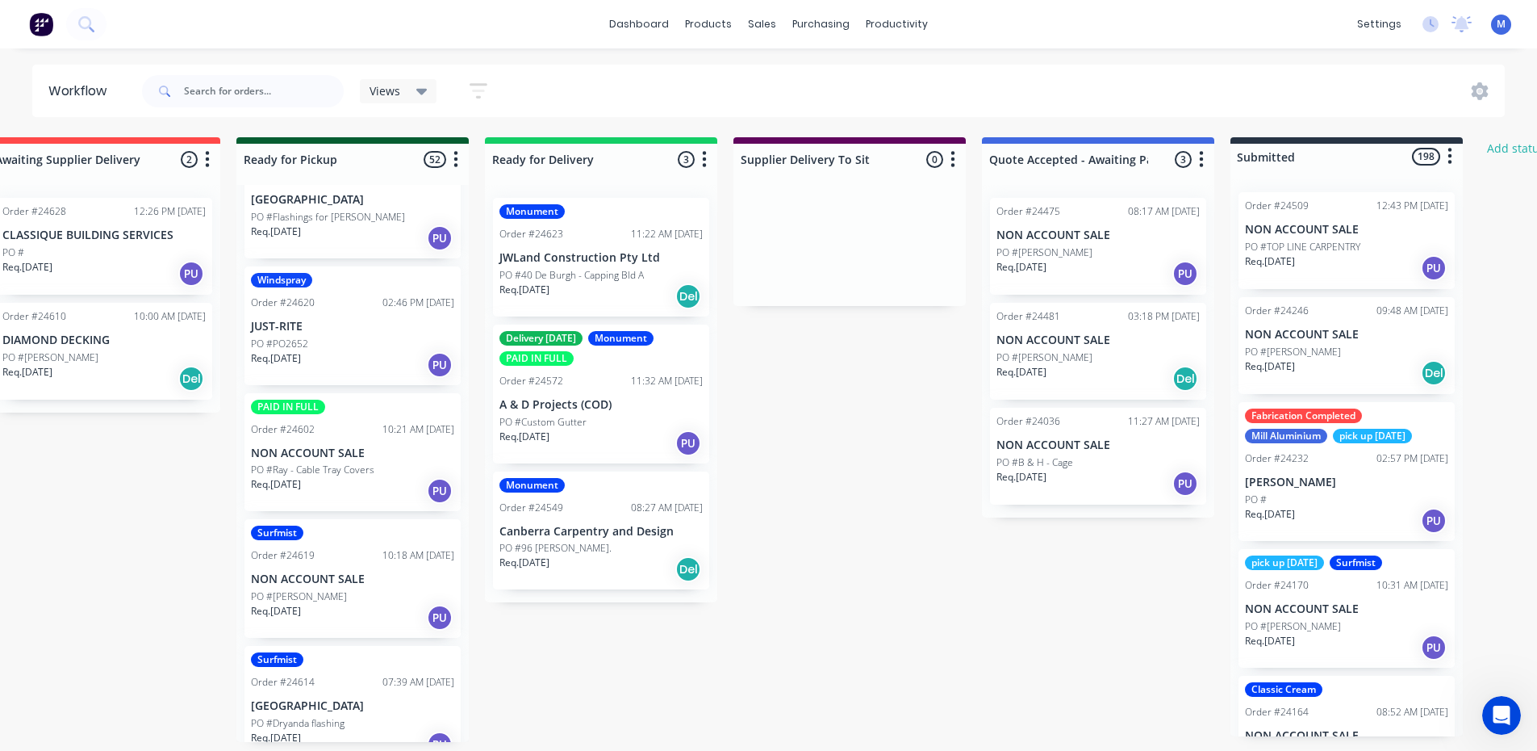
scroll to position [81, 0]
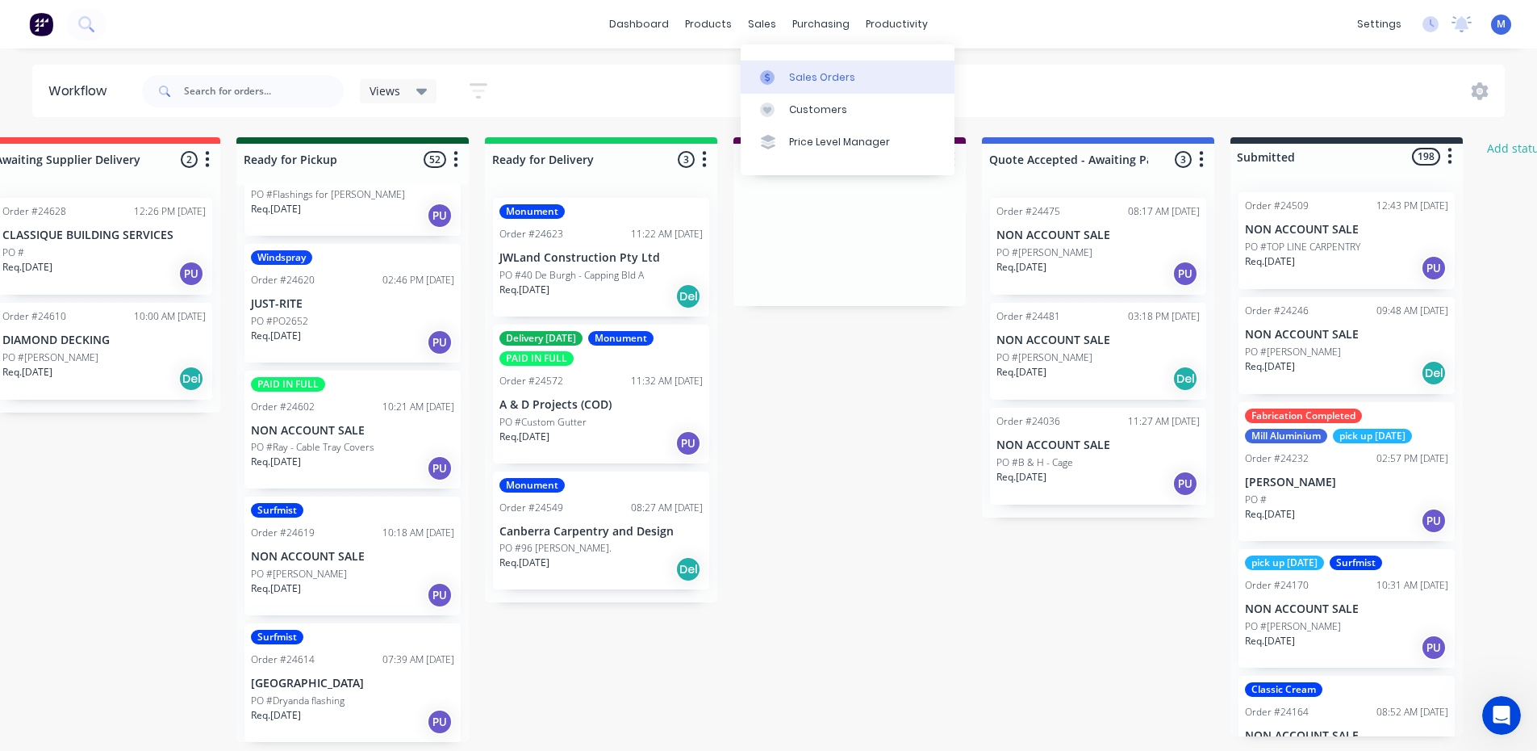
click at [804, 73] on div "Sales Orders" at bounding box center [822, 77] width 66 height 15
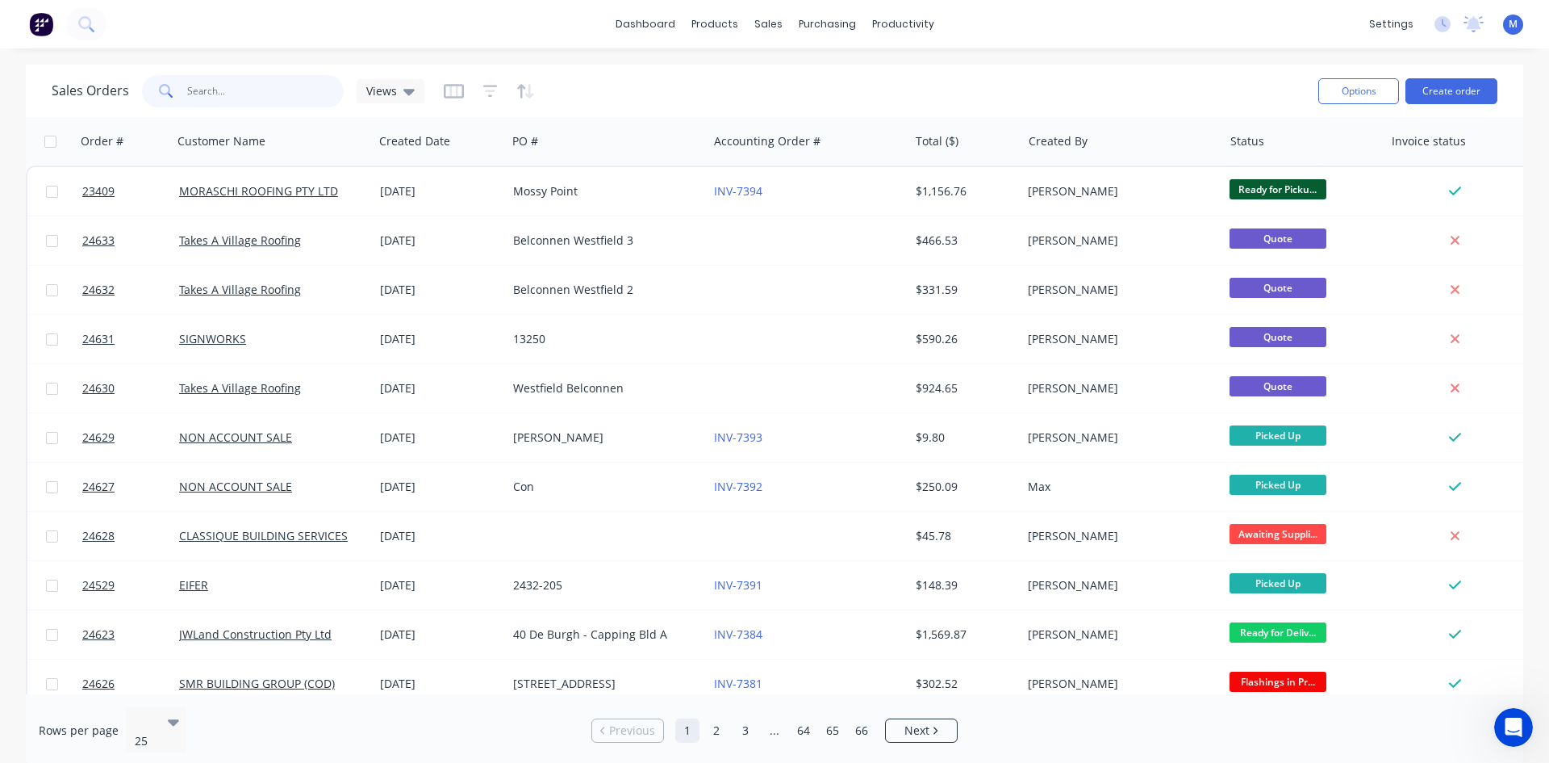
click at [278, 90] on input "text" at bounding box center [265, 91] width 157 height 32
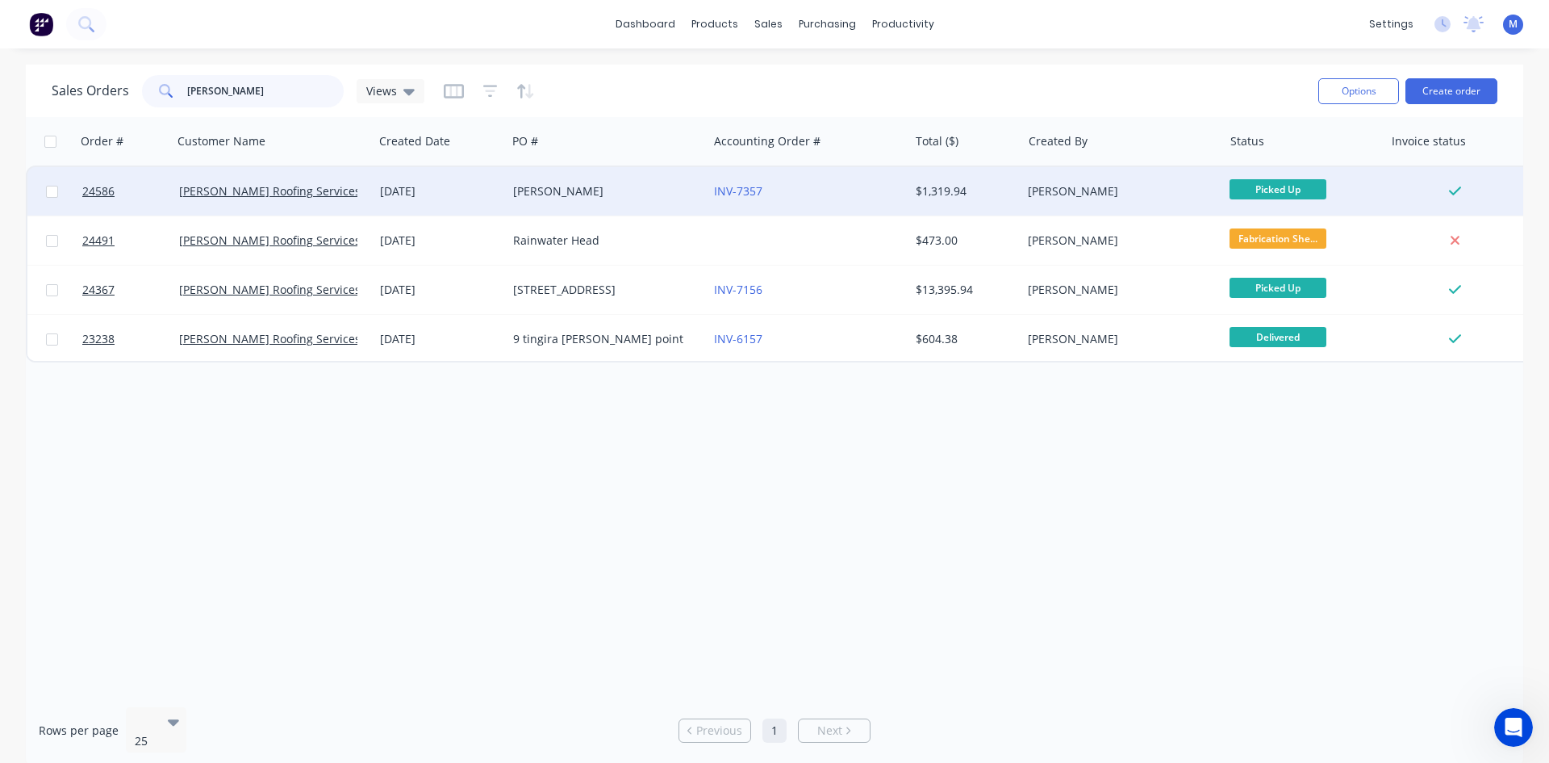
type input "dylan"
click at [587, 184] on div "Dylan" at bounding box center [602, 191] width 179 height 16
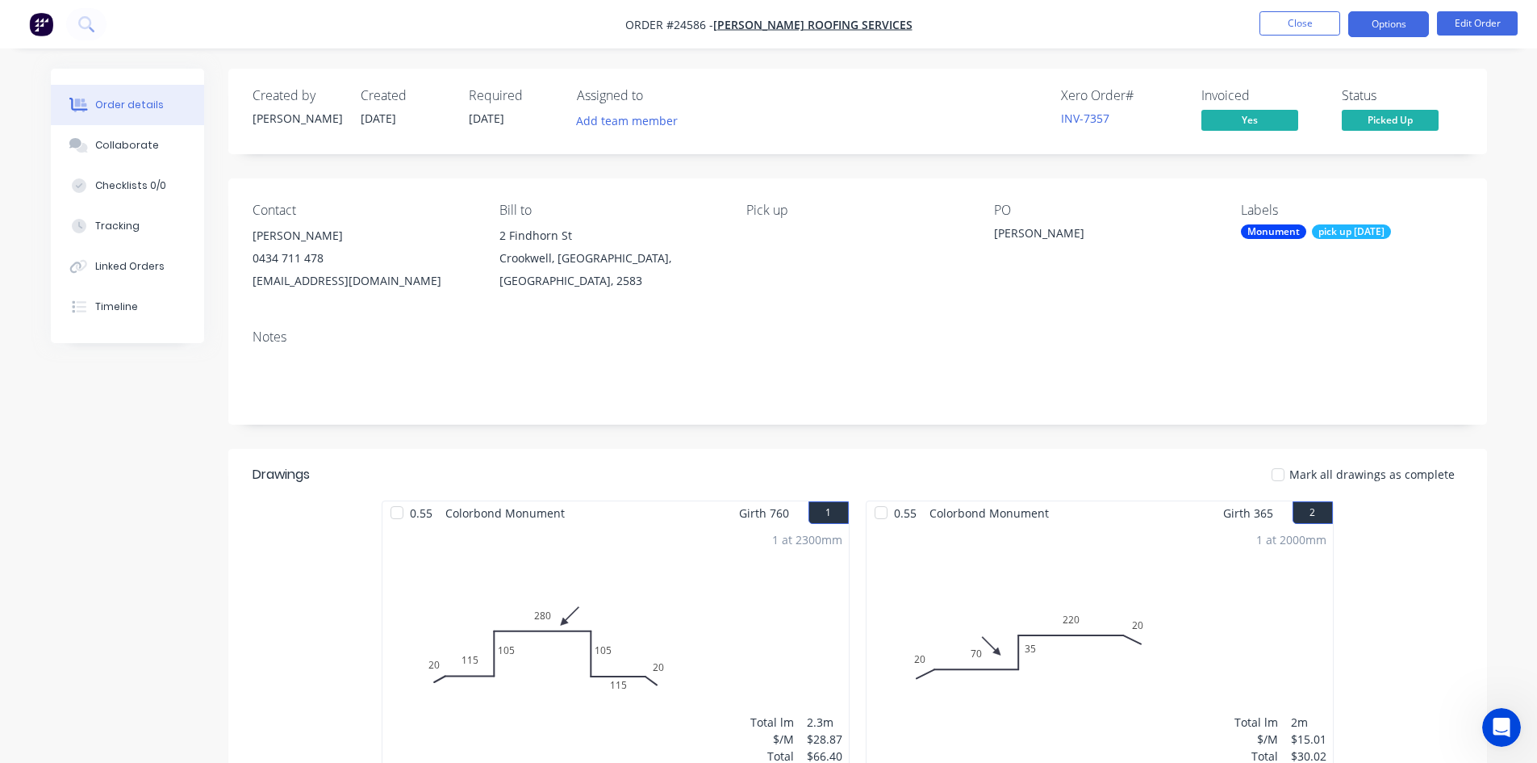
click at [1388, 23] on button "Options" at bounding box center [1388, 24] width 81 height 26
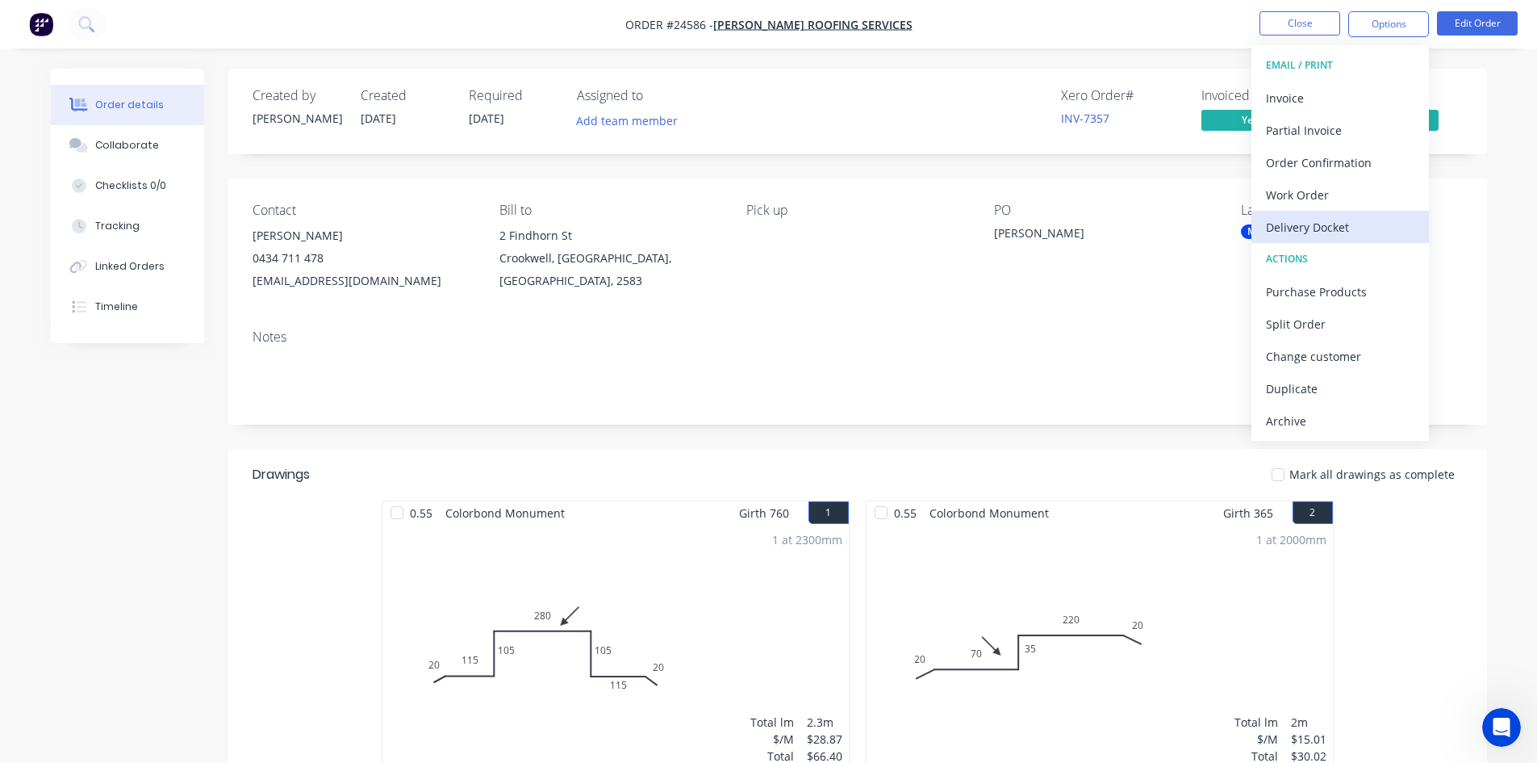
click at [1362, 225] on div "Delivery Docket" at bounding box center [1340, 226] width 148 height 23
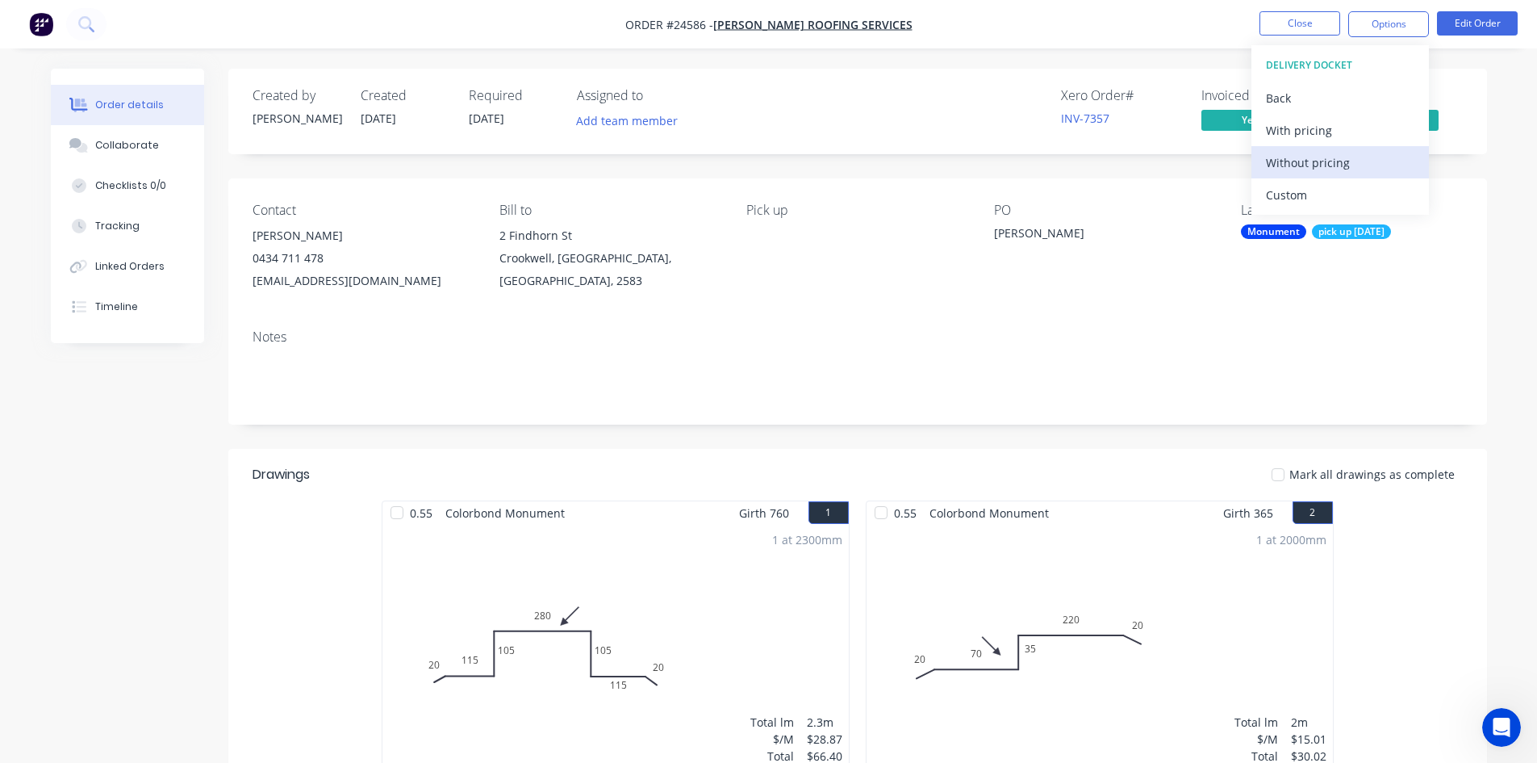
click at [1360, 164] on div "Without pricing" at bounding box center [1340, 162] width 148 height 23
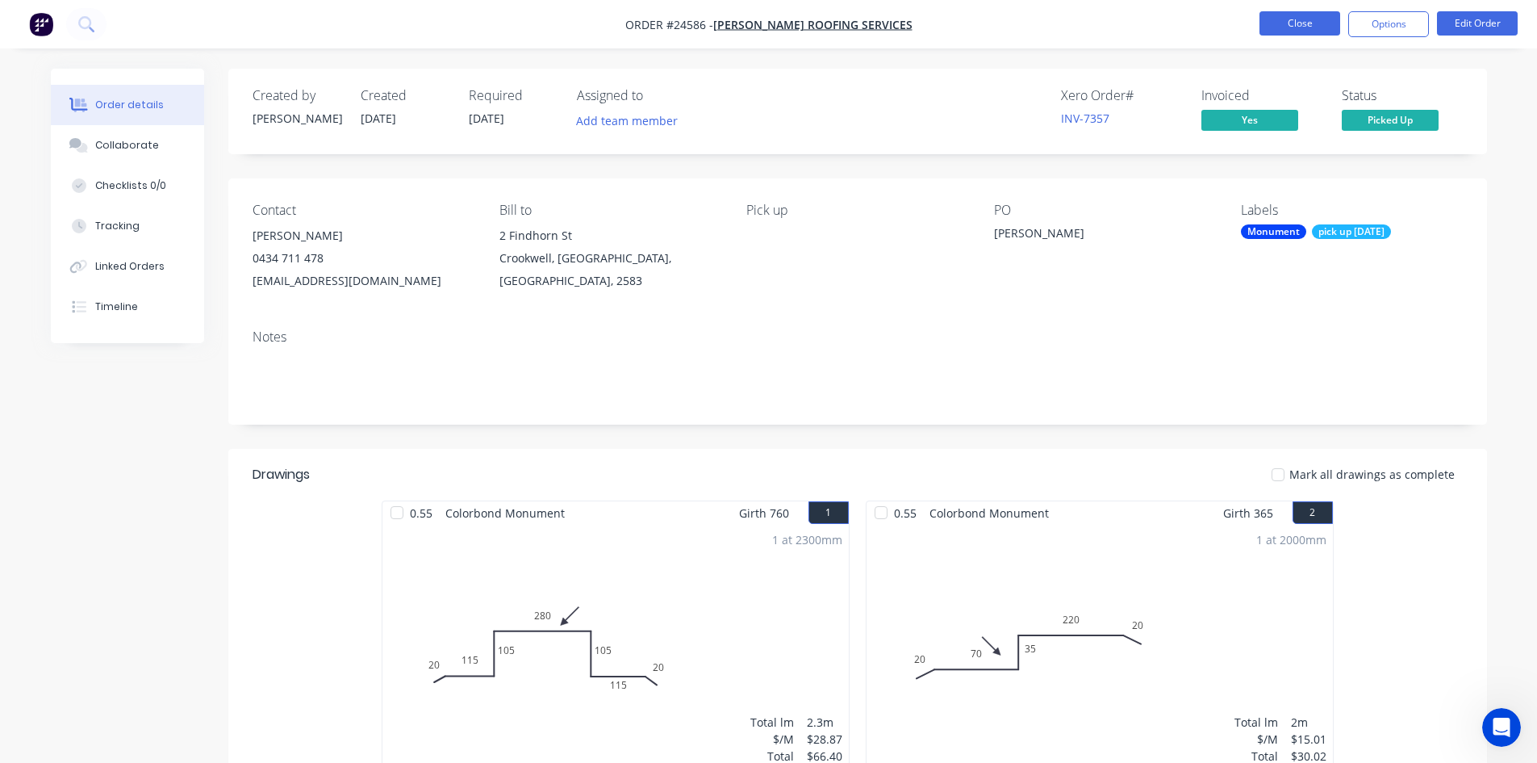
click at [1286, 19] on button "Close" at bounding box center [1300, 23] width 81 height 24
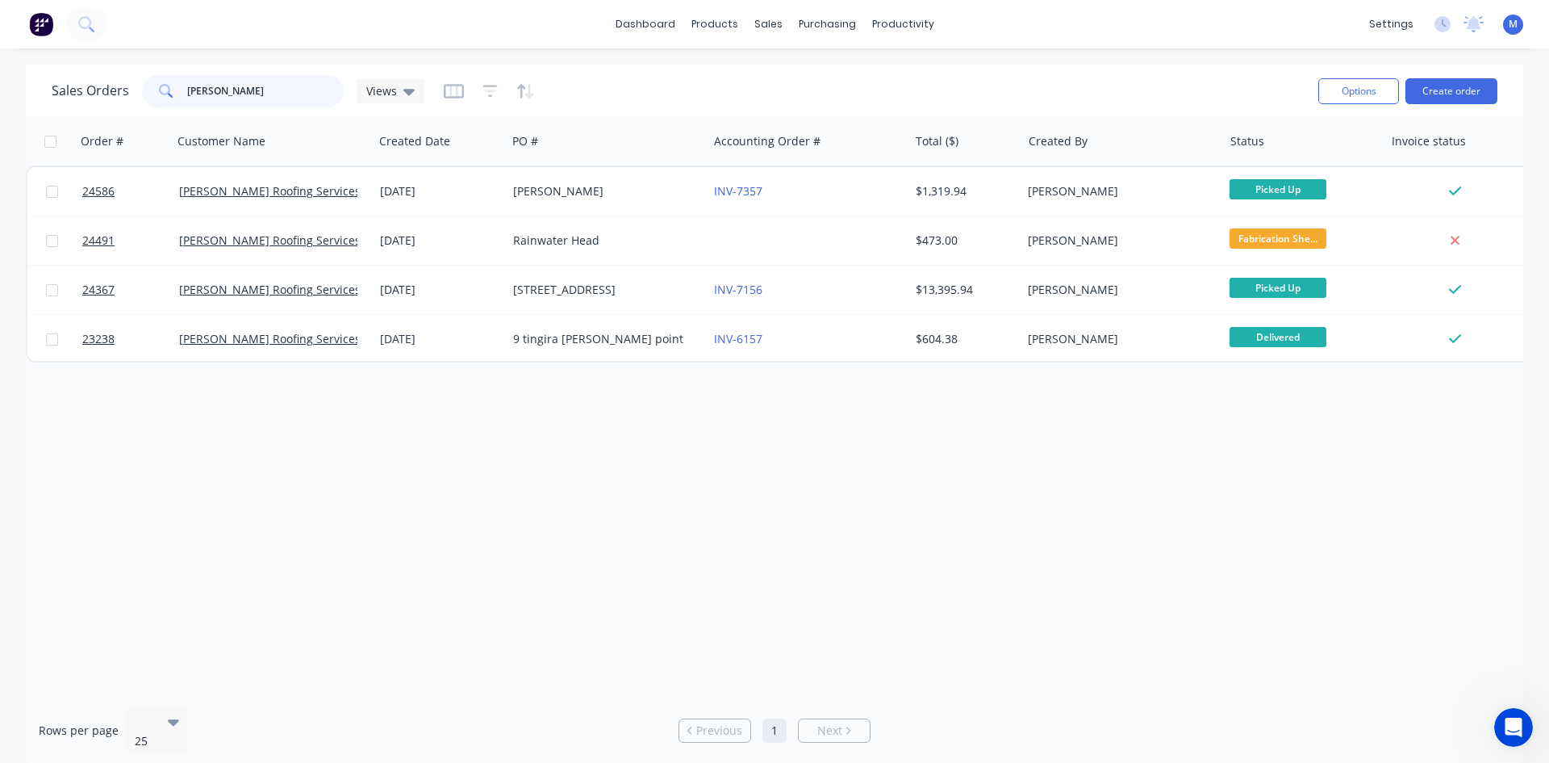
drag, startPoint x: 220, startPoint y: 88, endPoint x: 123, endPoint y: 90, distance: 96.9
click at [123, 90] on div "Sales Orders dylan Views" at bounding box center [238, 91] width 373 height 32
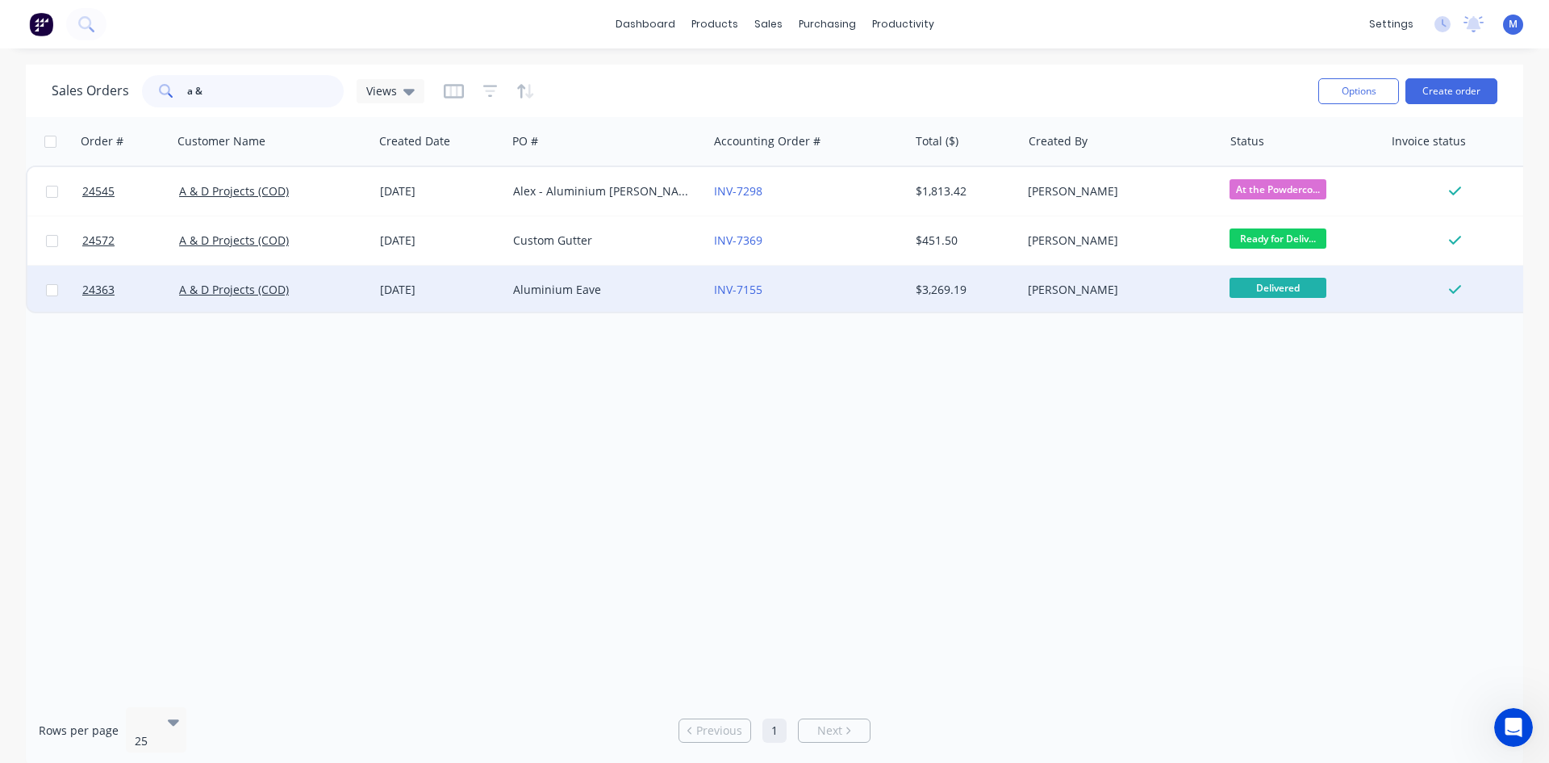
type input "a &"
click at [619, 295] on div "Aluminium Eave" at bounding box center [602, 290] width 179 height 16
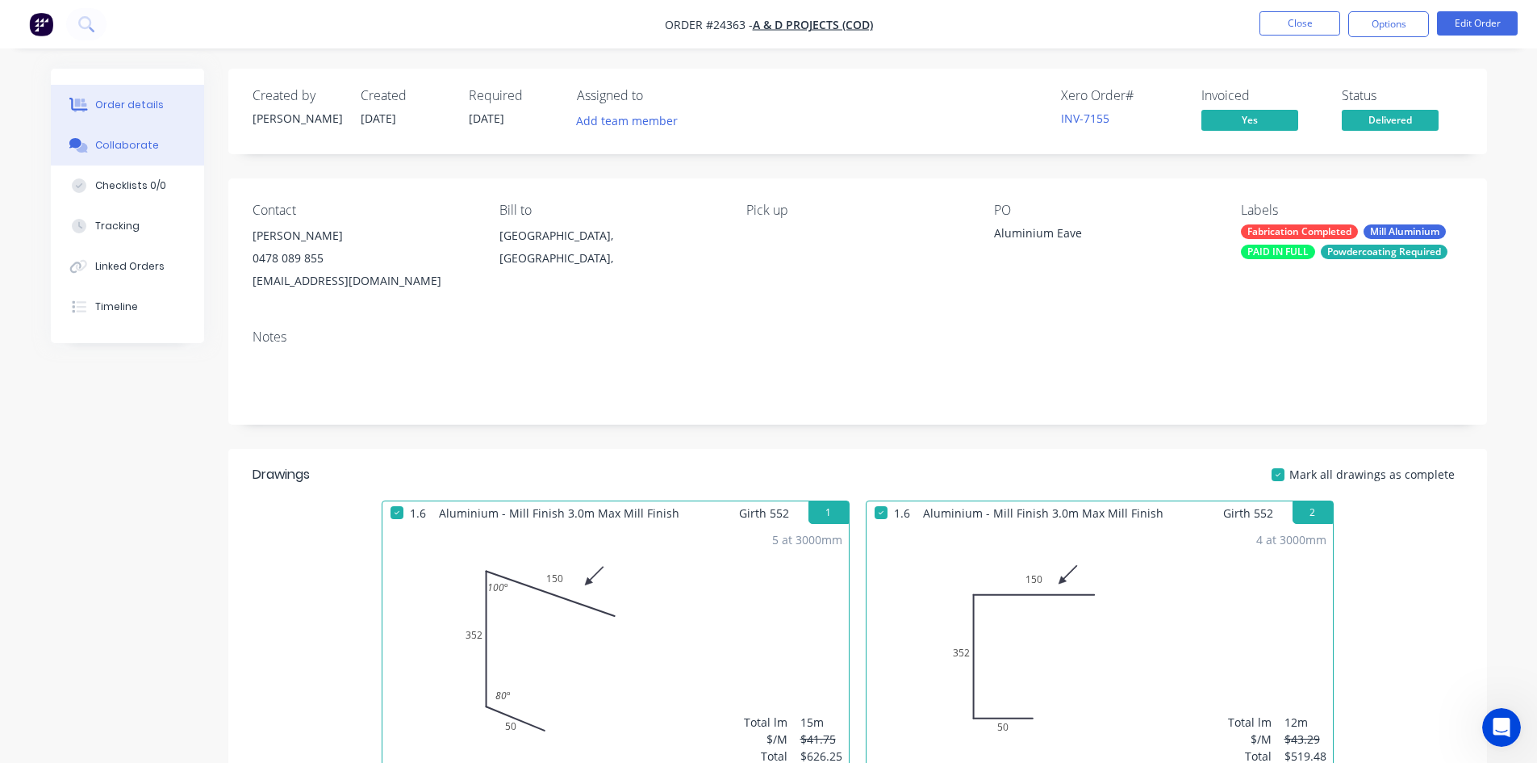
click at [144, 143] on div "Collaborate" at bounding box center [127, 145] width 64 height 15
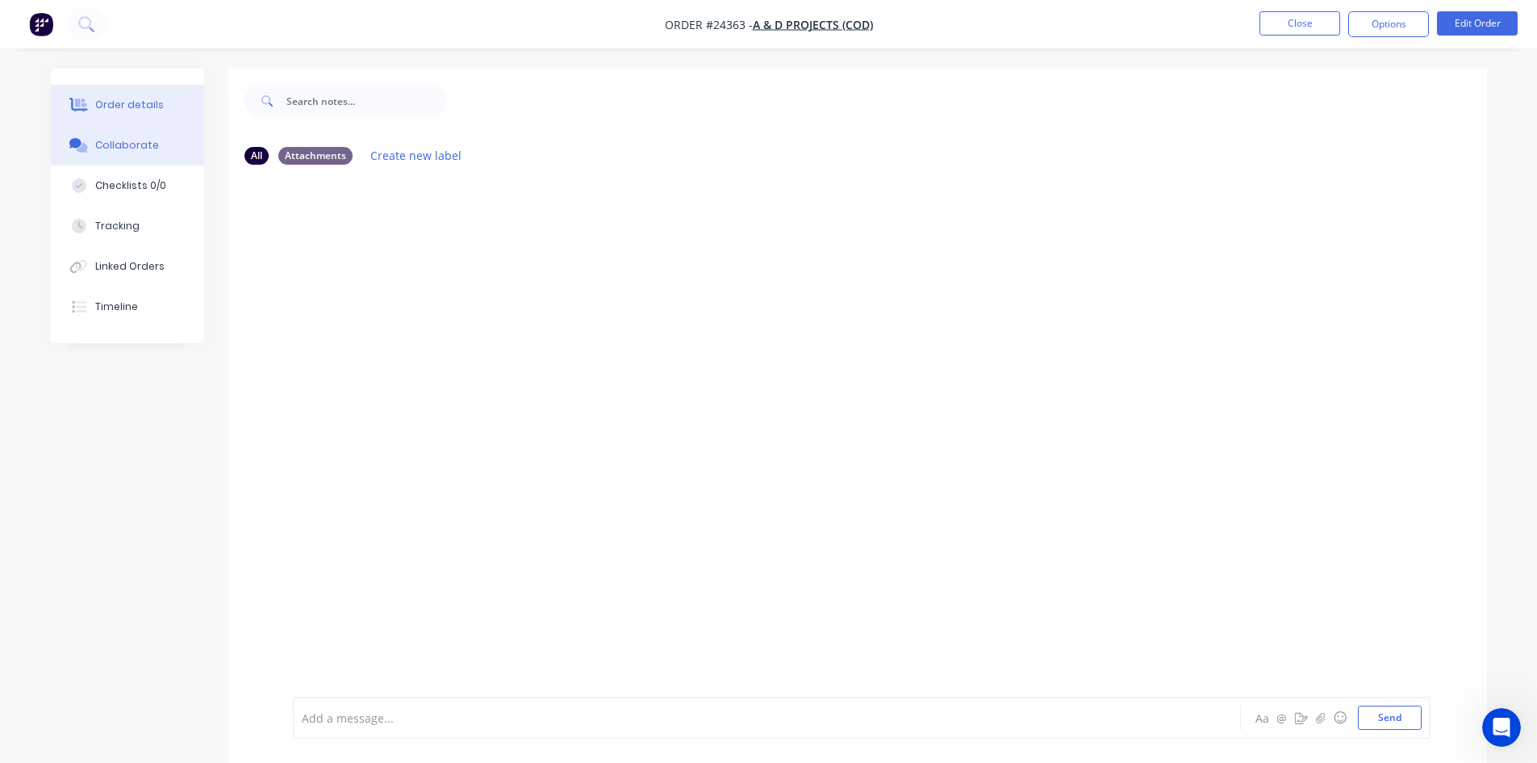
click at [144, 94] on button "Order details" at bounding box center [127, 105] width 153 height 40
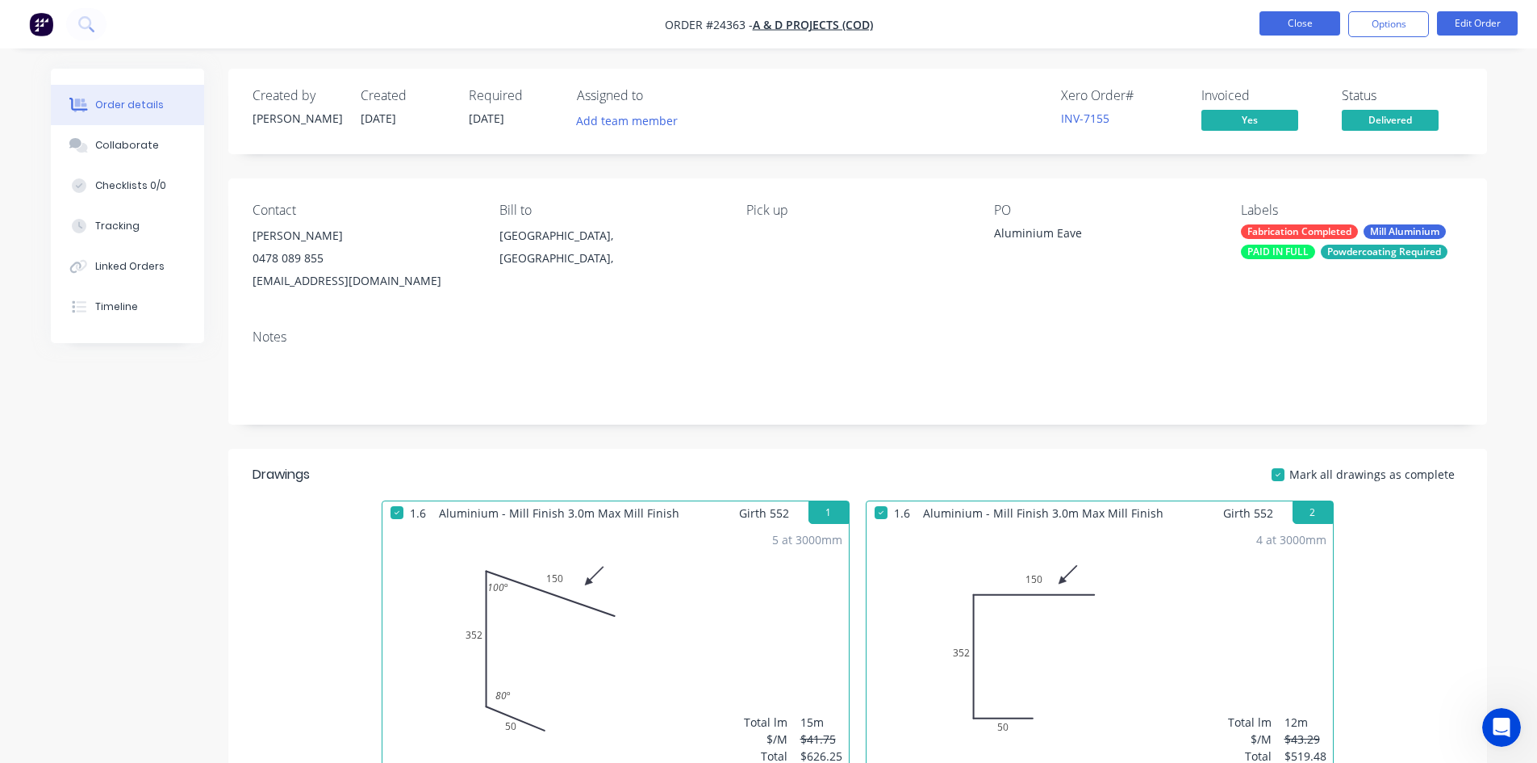
click at [1282, 22] on button "Close" at bounding box center [1300, 23] width 81 height 24
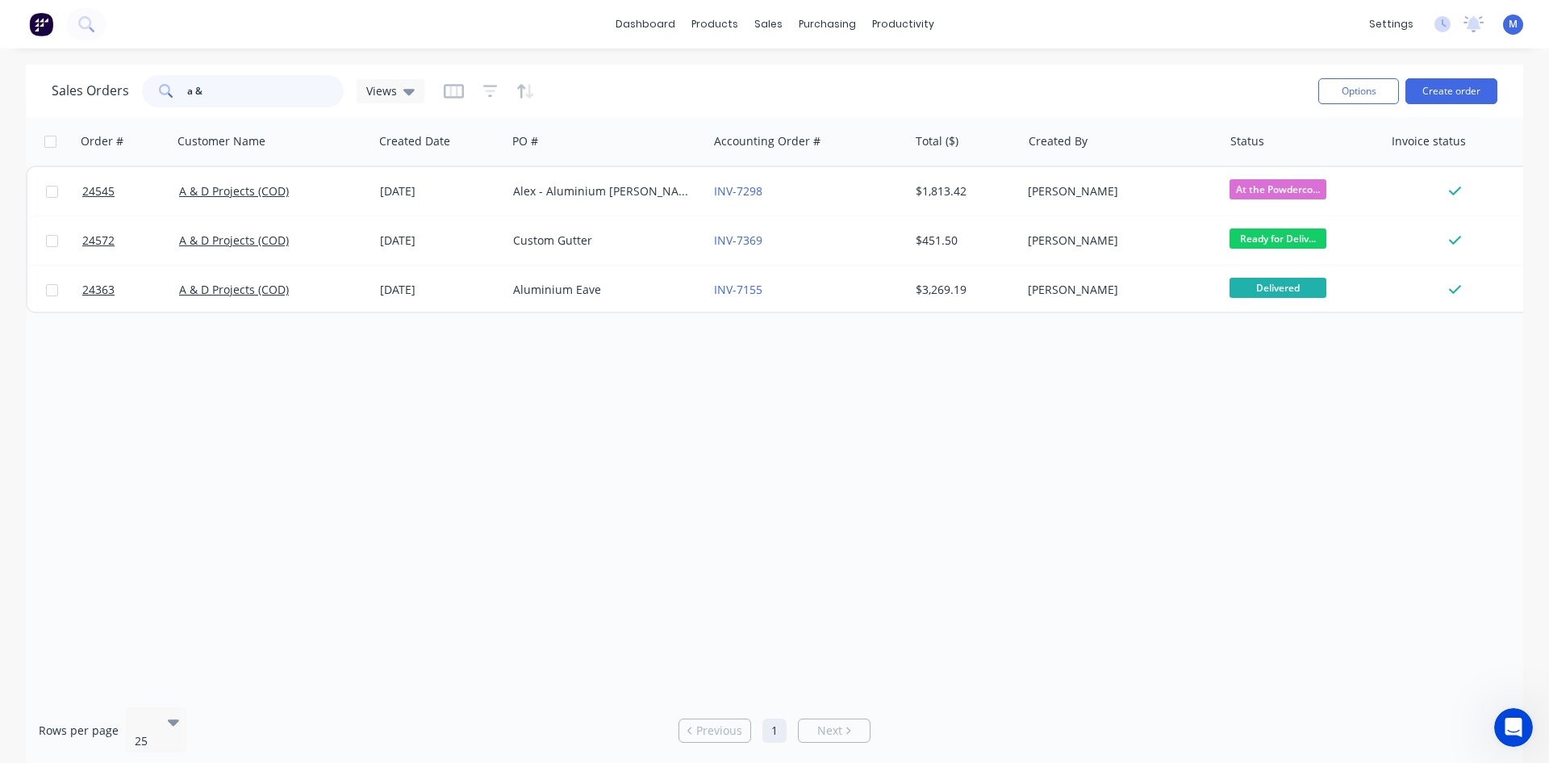
drag, startPoint x: 112, startPoint y: 90, endPoint x: 82, endPoint y: 92, distance: 29.9
click at [82, 92] on div "Sales Orders a & Views" at bounding box center [238, 91] width 373 height 32
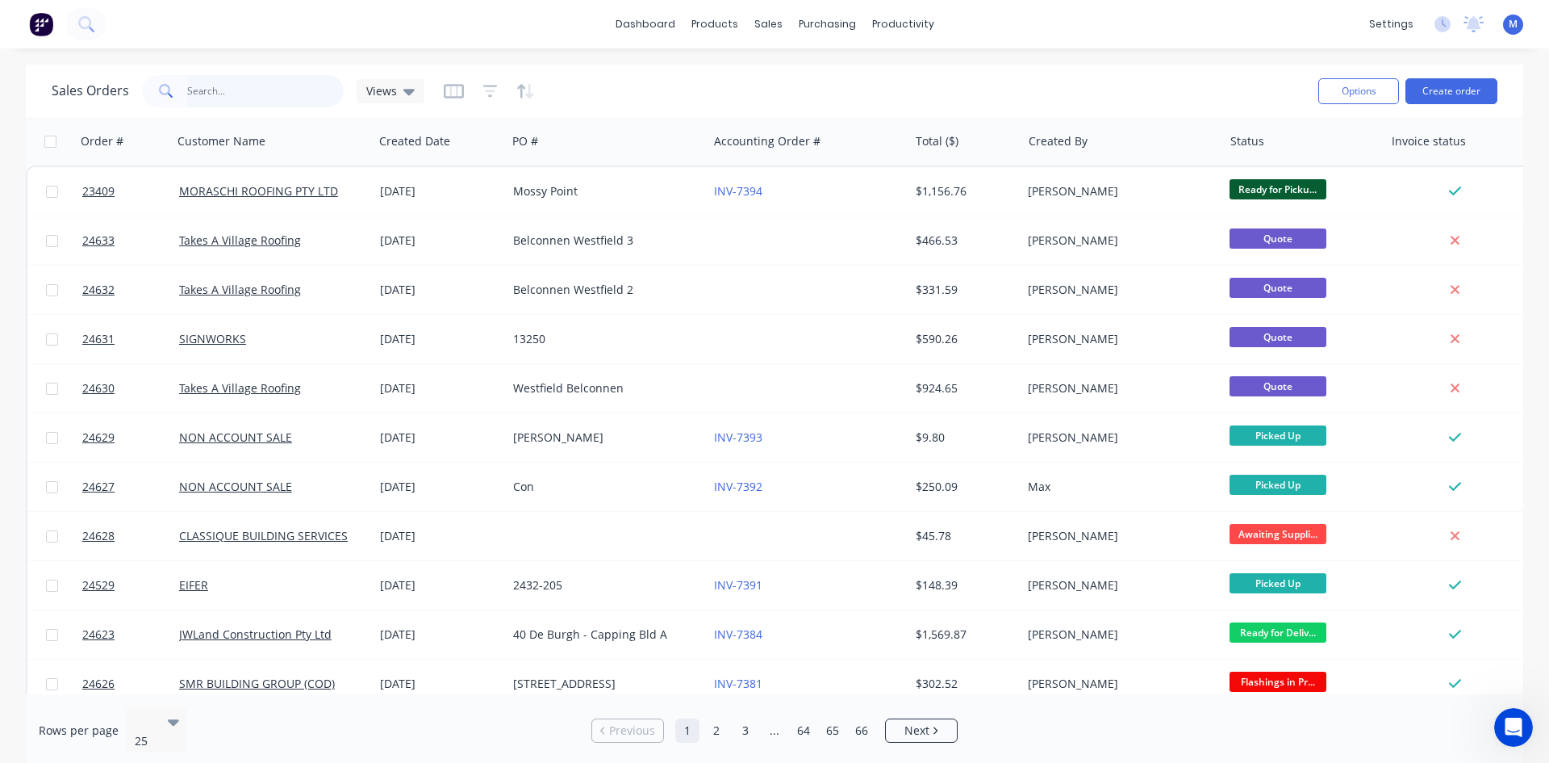
click at [200, 89] on input "text" at bounding box center [265, 91] width 157 height 32
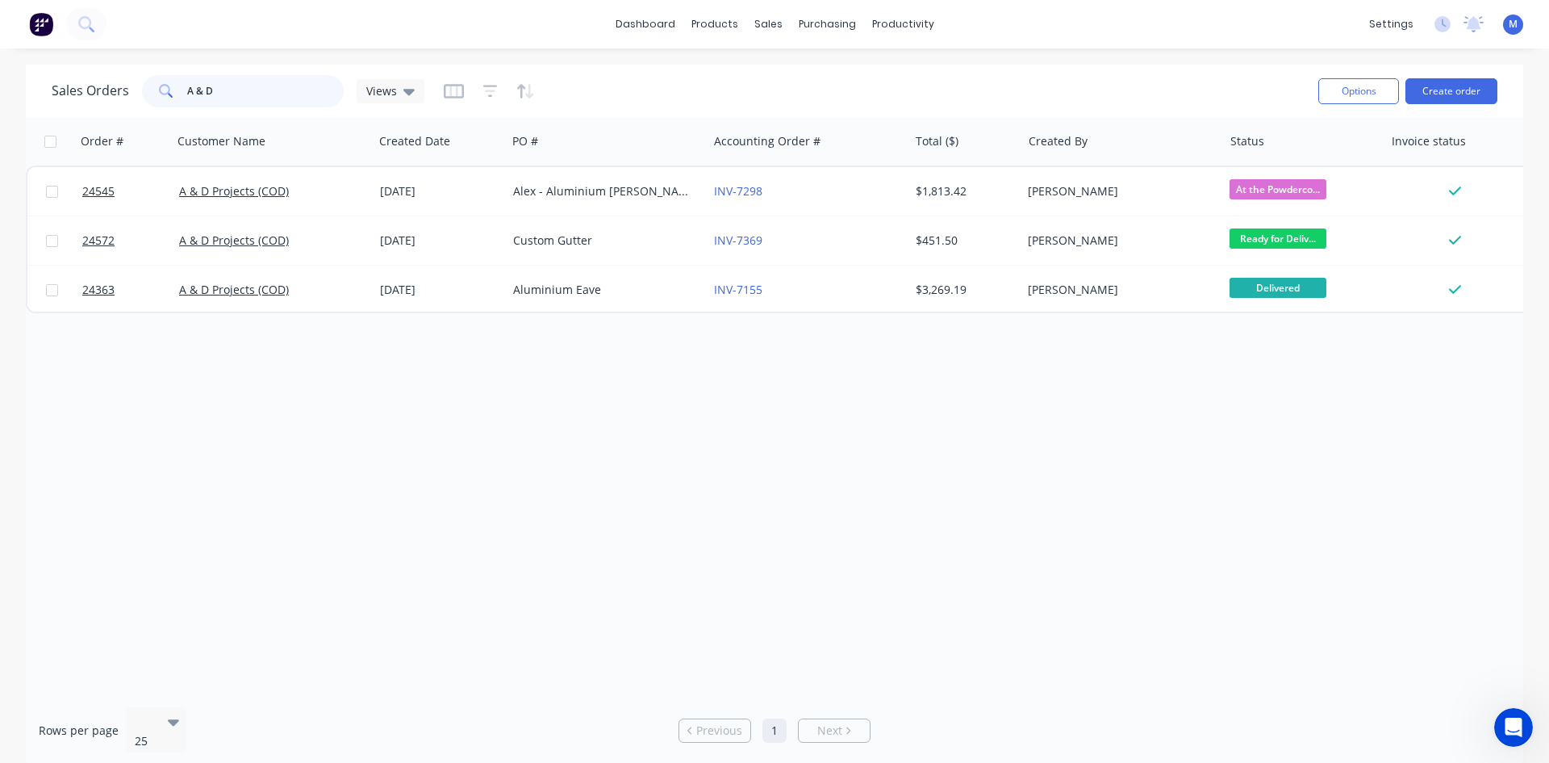
type input "A & D"
drag, startPoint x: 239, startPoint y: 97, endPoint x: 105, endPoint y: 106, distance: 134.3
click at [105, 106] on div "Sales Orders A & D Views" at bounding box center [238, 91] width 373 height 32
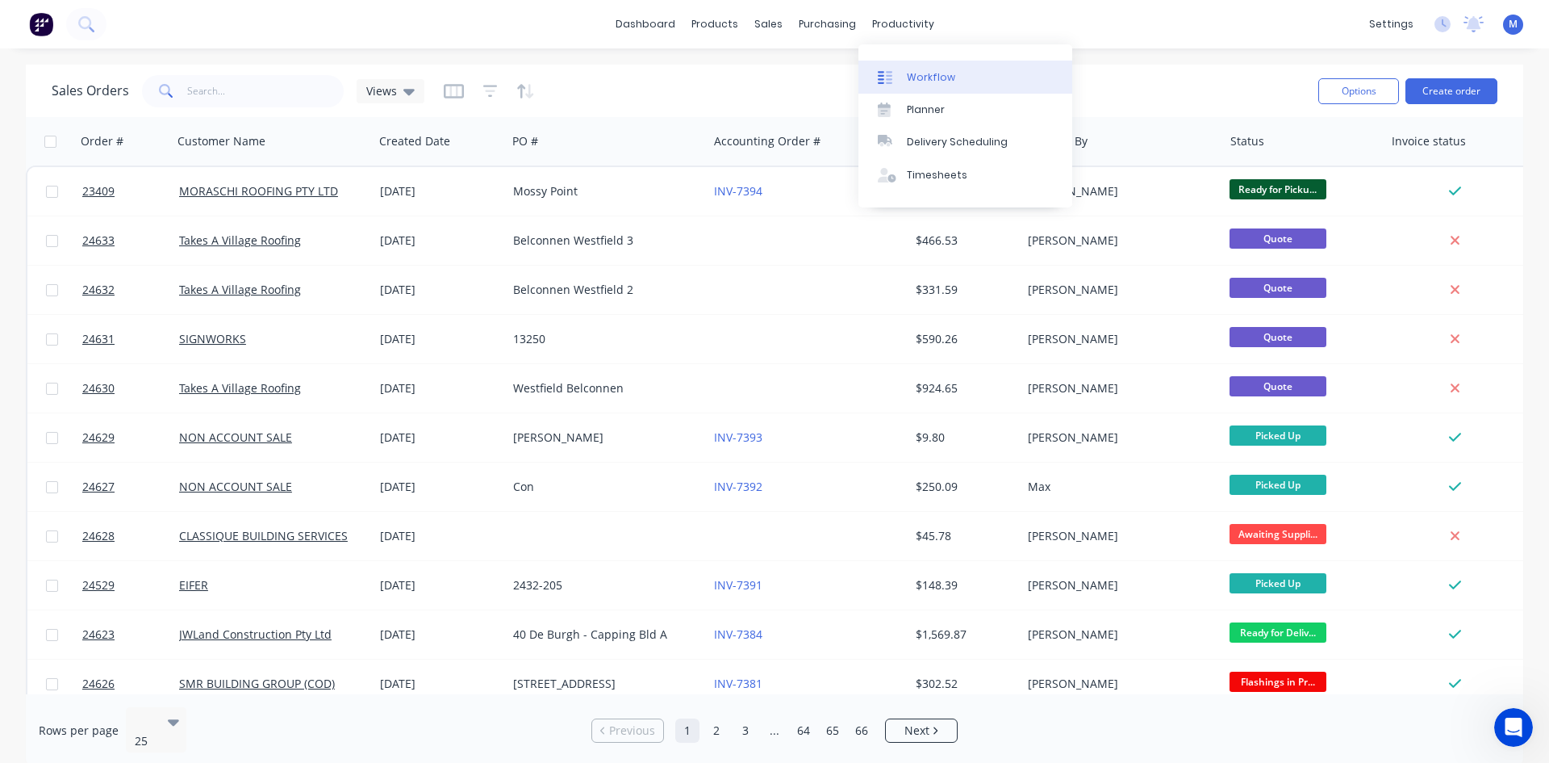
click at [955, 65] on link "Workflow" at bounding box center [966, 77] width 214 height 32
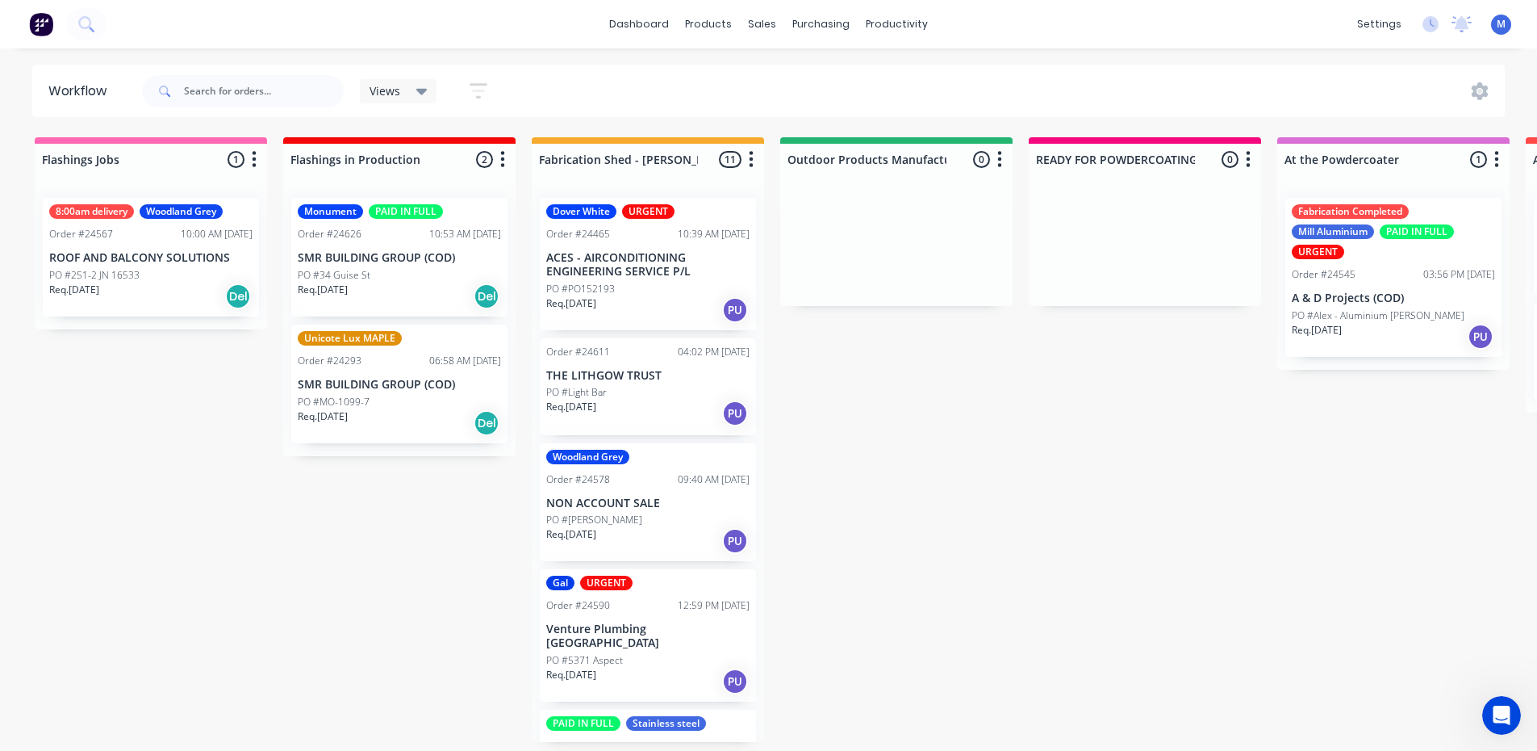
click at [335, 299] on div "Req. [DATE] Del" at bounding box center [399, 295] width 203 height 27
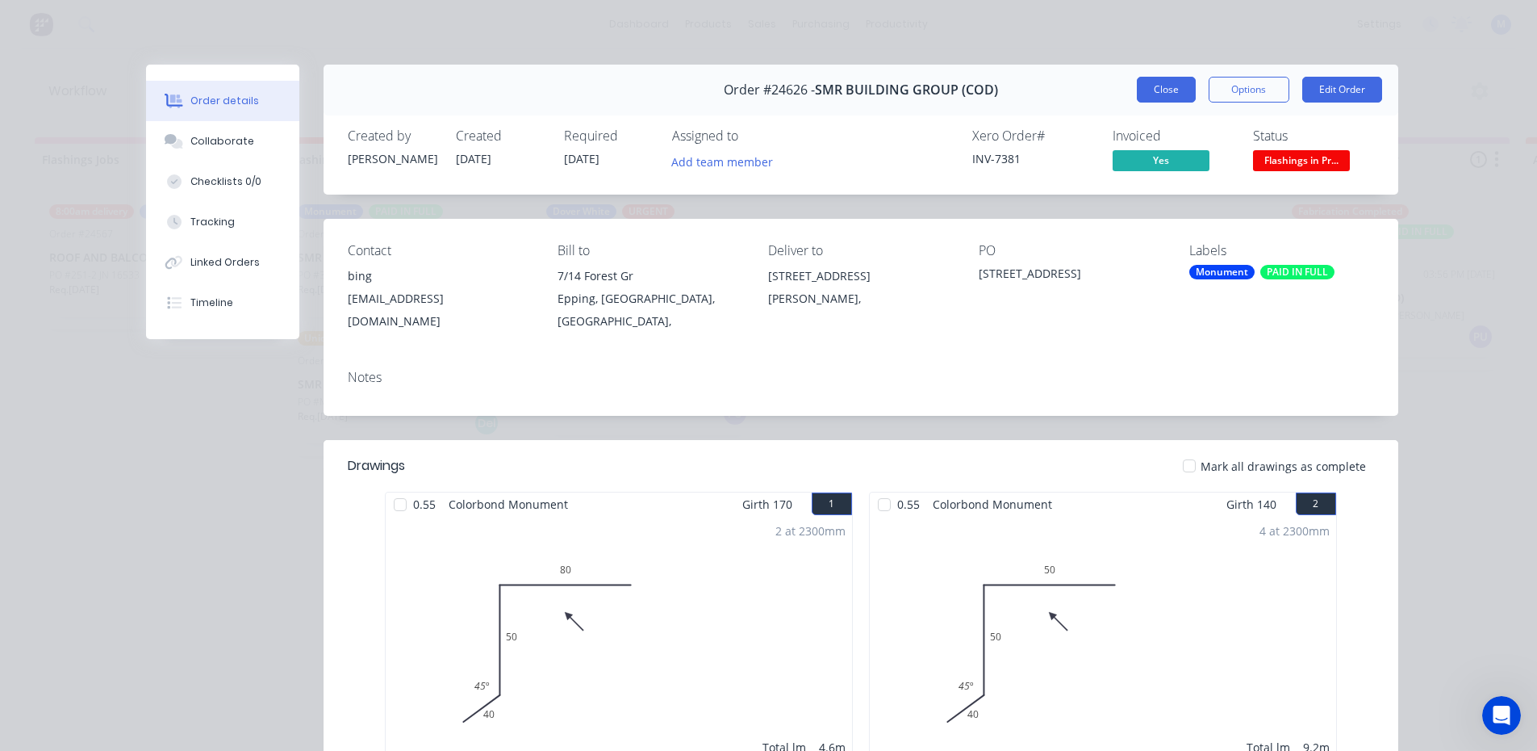
click at [1140, 85] on button "Close" at bounding box center [1166, 90] width 59 height 26
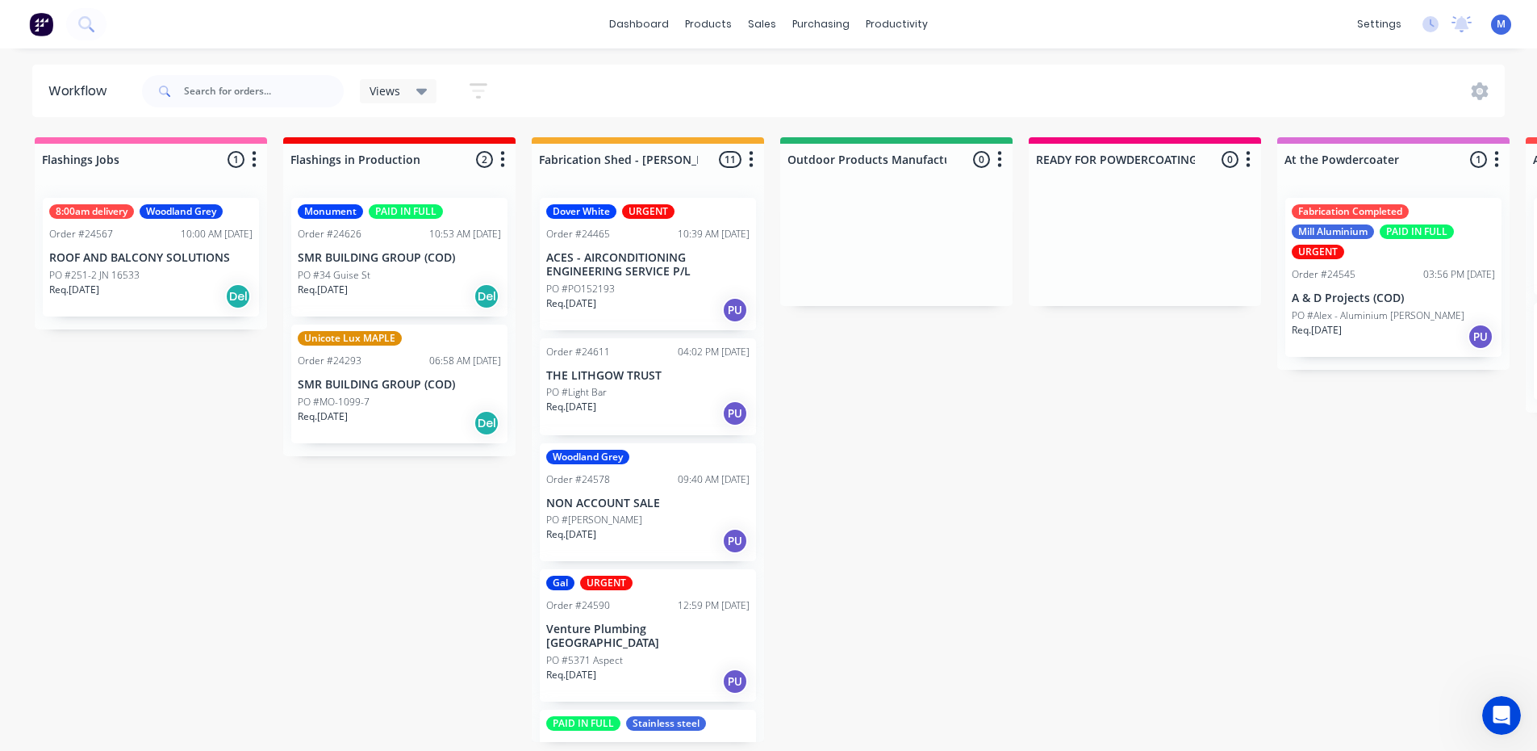
click at [397, 268] on div "PO #34 Guise St" at bounding box center [399, 275] width 203 height 15
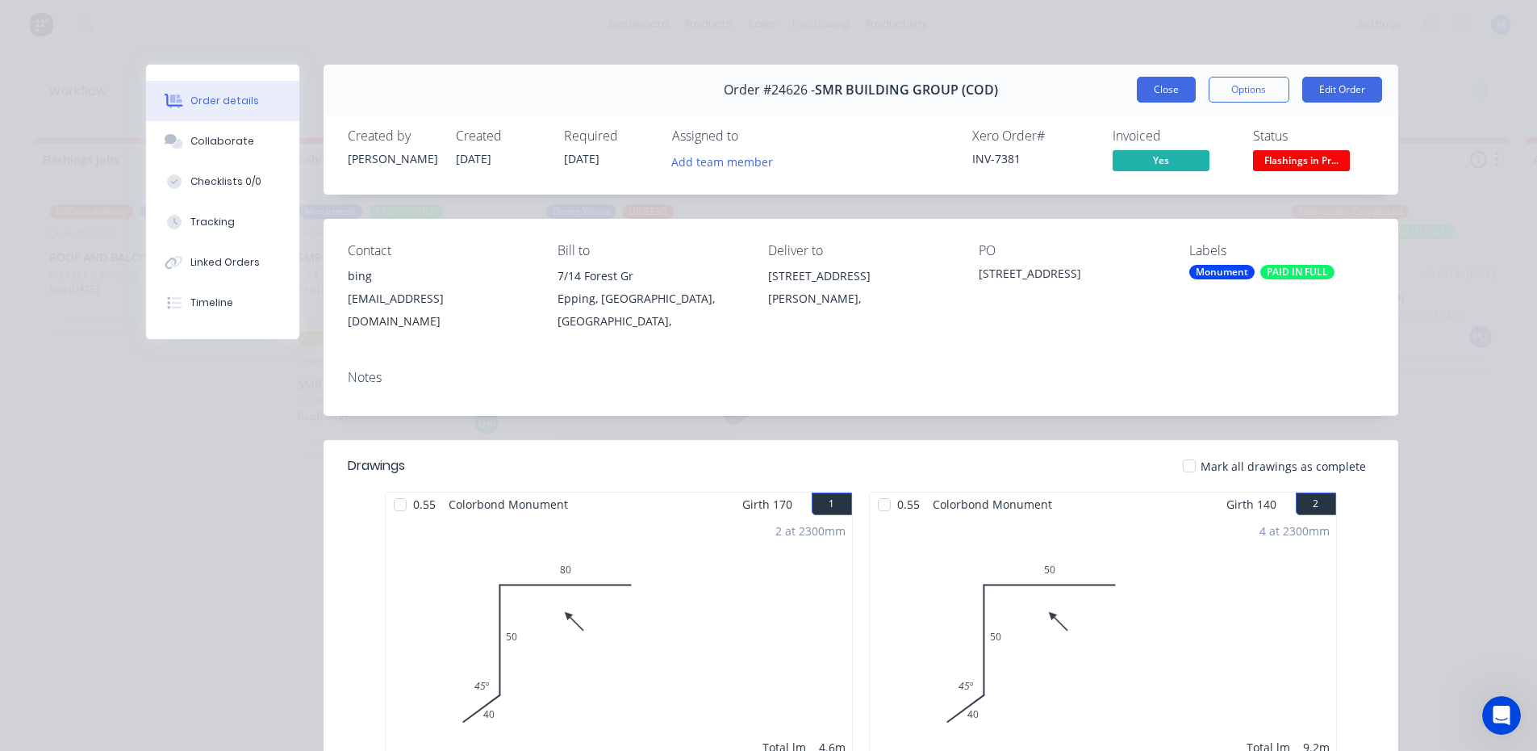
click at [1175, 89] on button "Close" at bounding box center [1166, 90] width 59 height 26
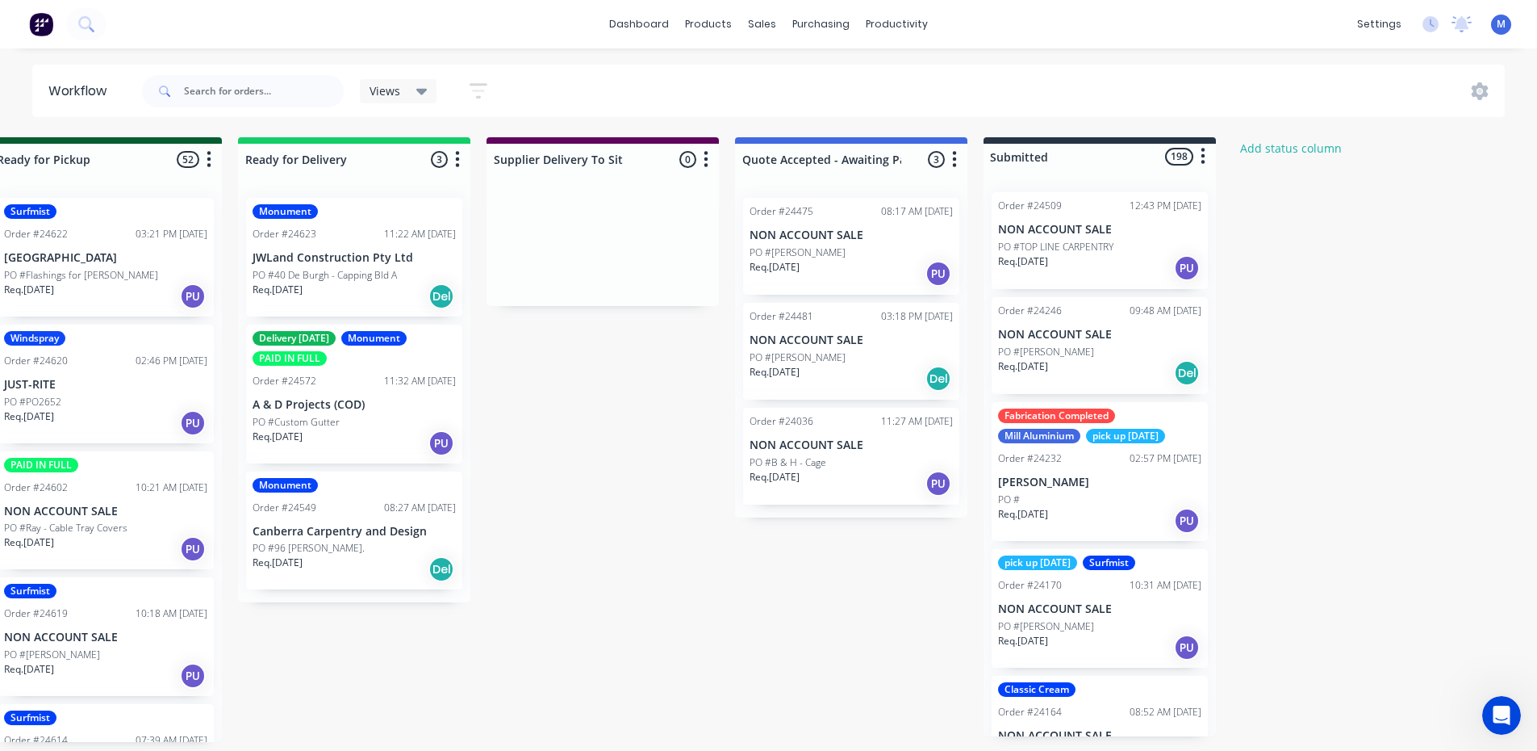
scroll to position [0, 1856]
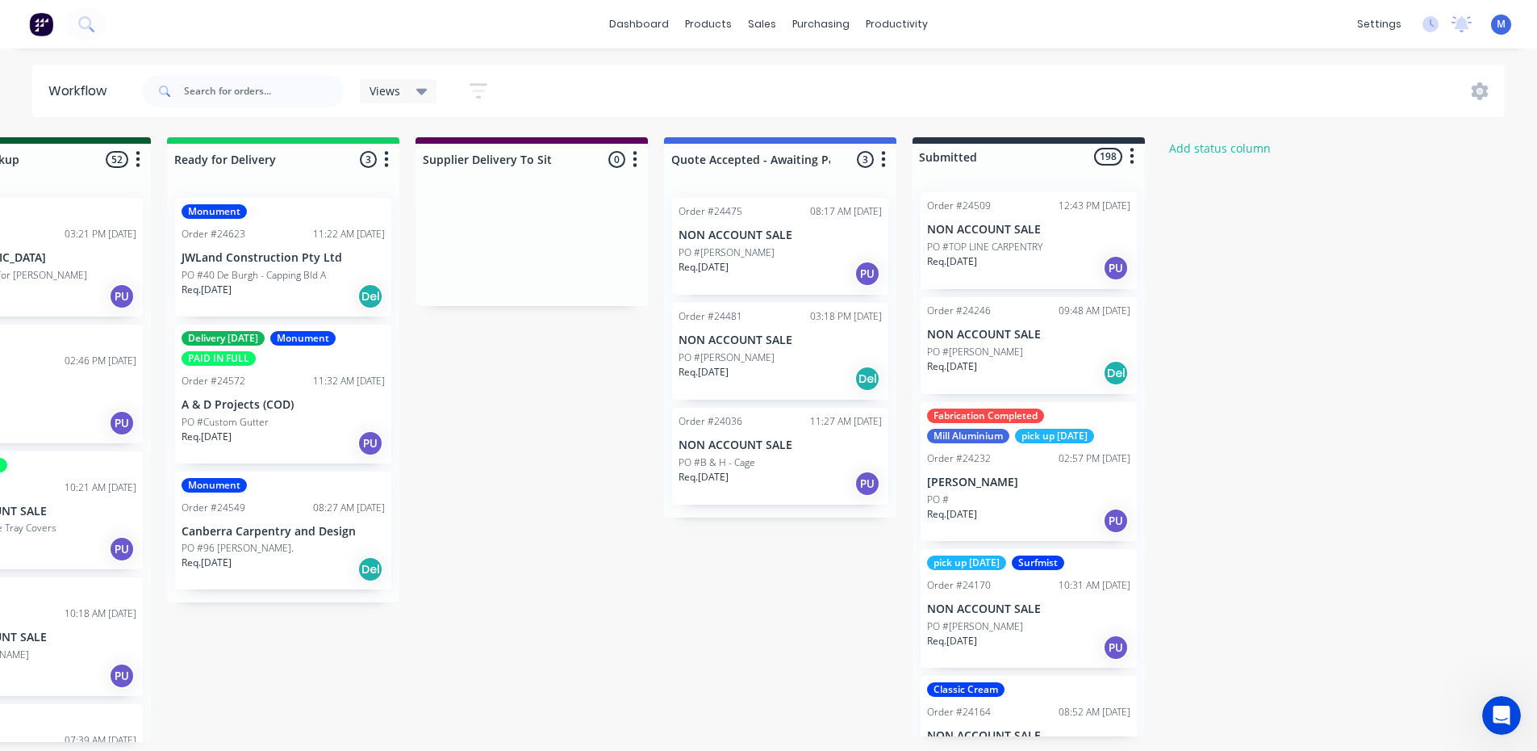
click at [817, 262] on div "Req. 28/07/25 PU" at bounding box center [780, 273] width 203 height 27
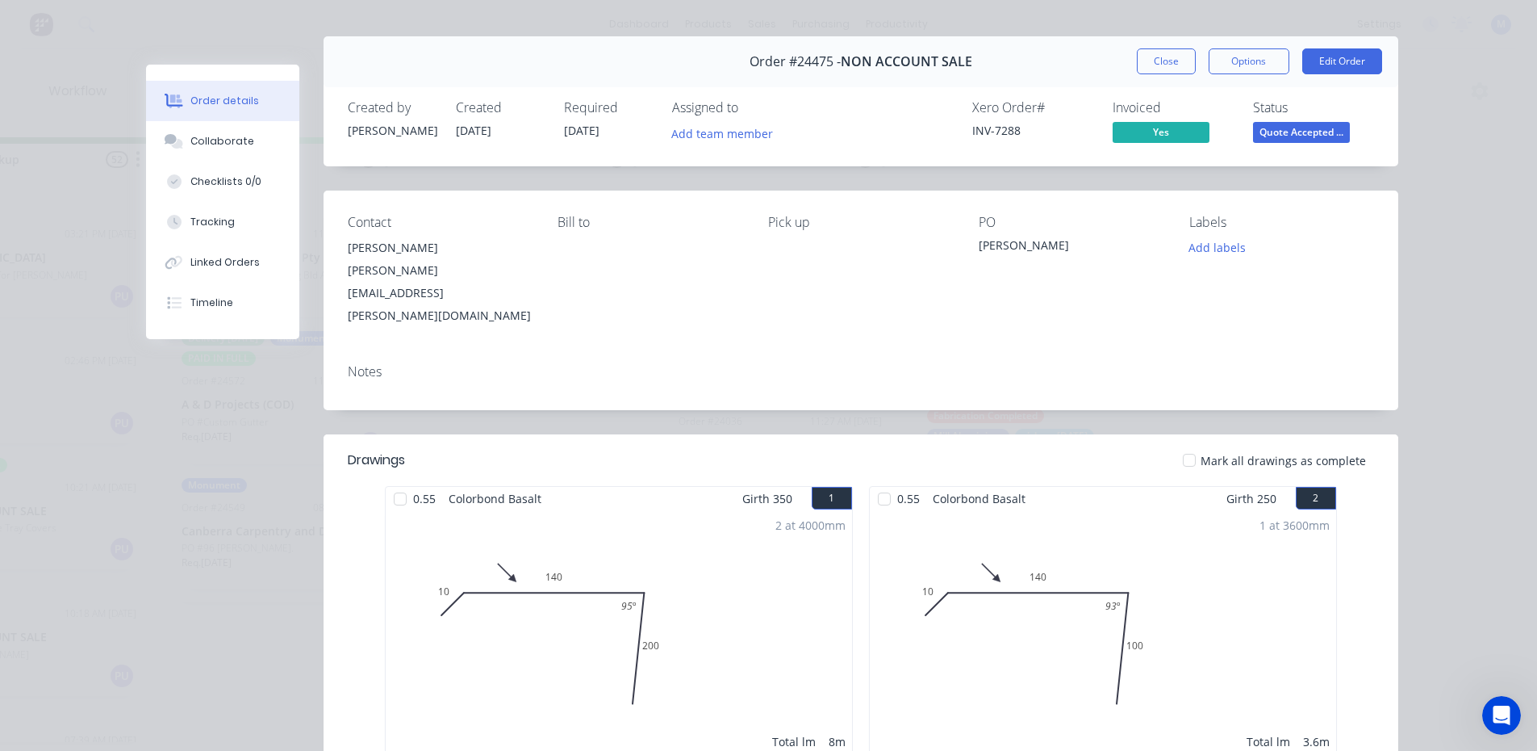
scroll to position [0, 0]
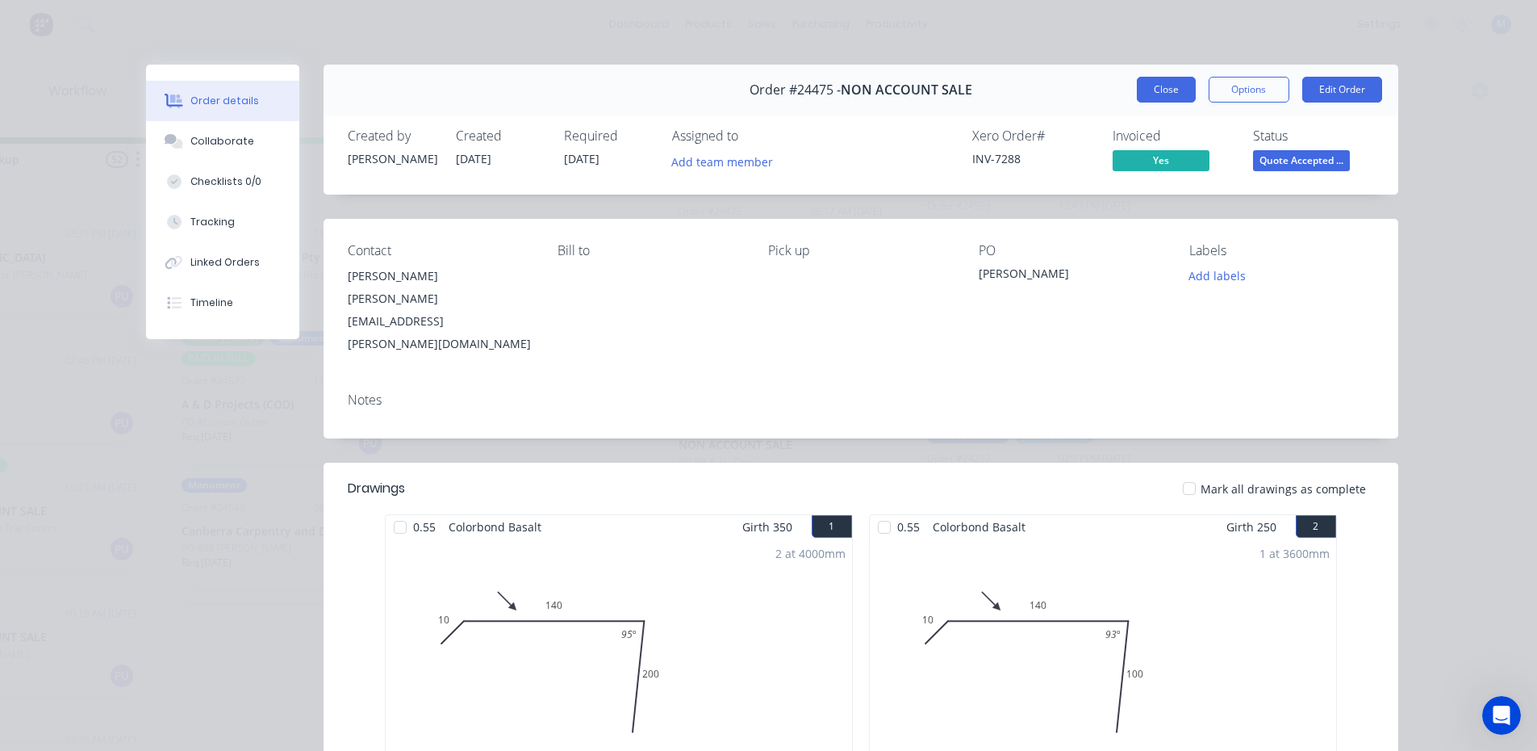
click at [1153, 89] on button "Close" at bounding box center [1166, 90] width 59 height 26
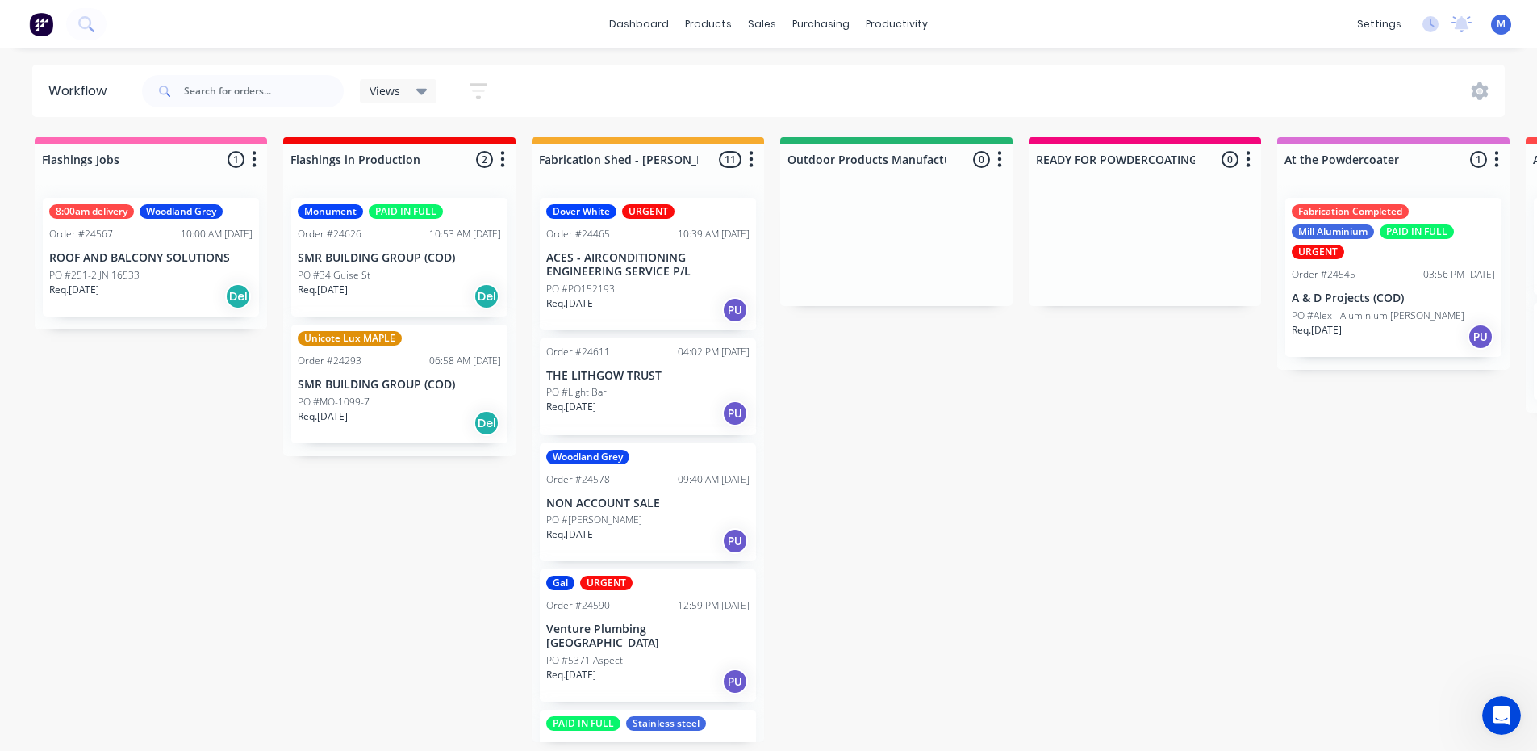
click at [1399, 321] on p "PO #Alex - Aluminium [PERSON_NAME]" at bounding box center [1378, 315] width 173 height 15
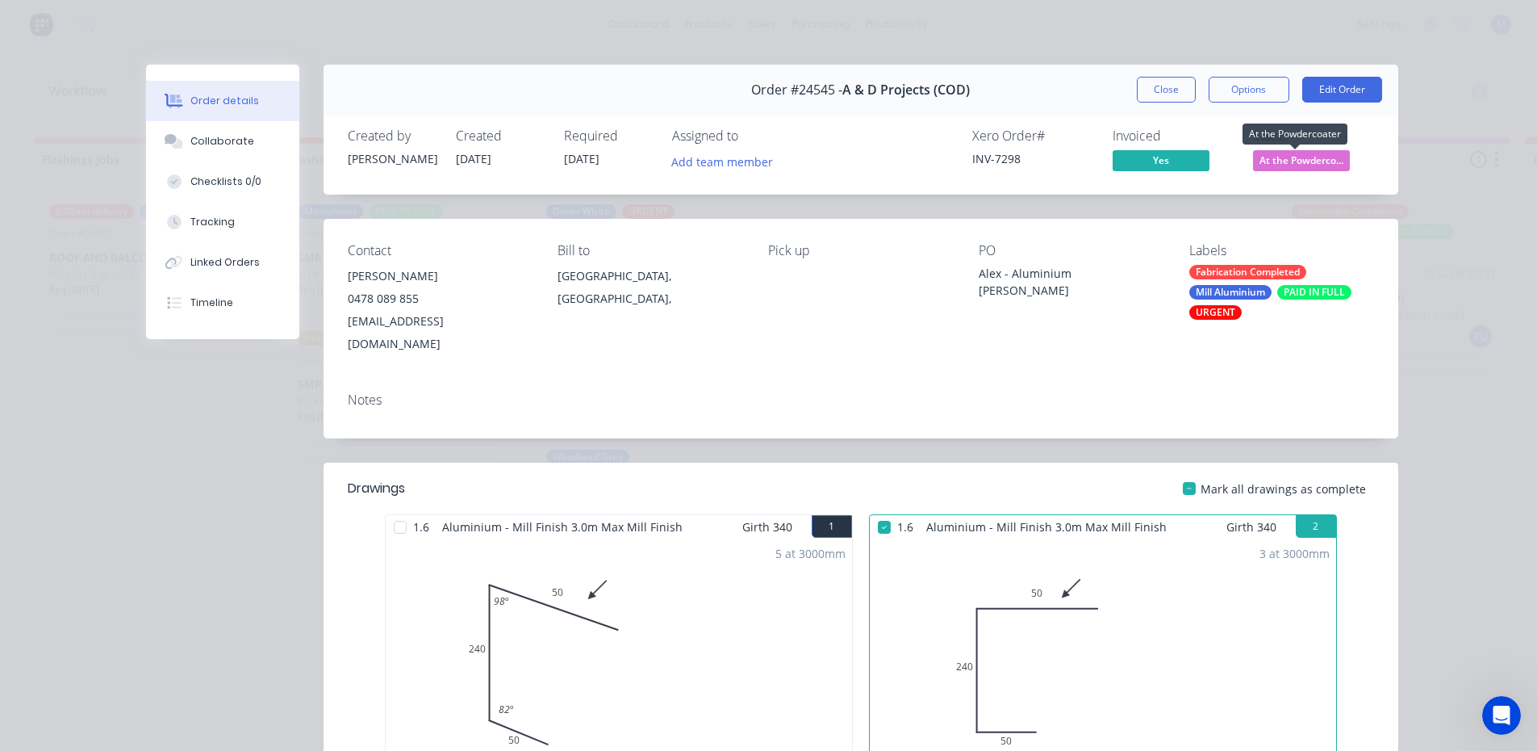
click at [1260, 164] on span "At the Powderco..." at bounding box center [1301, 160] width 97 height 20
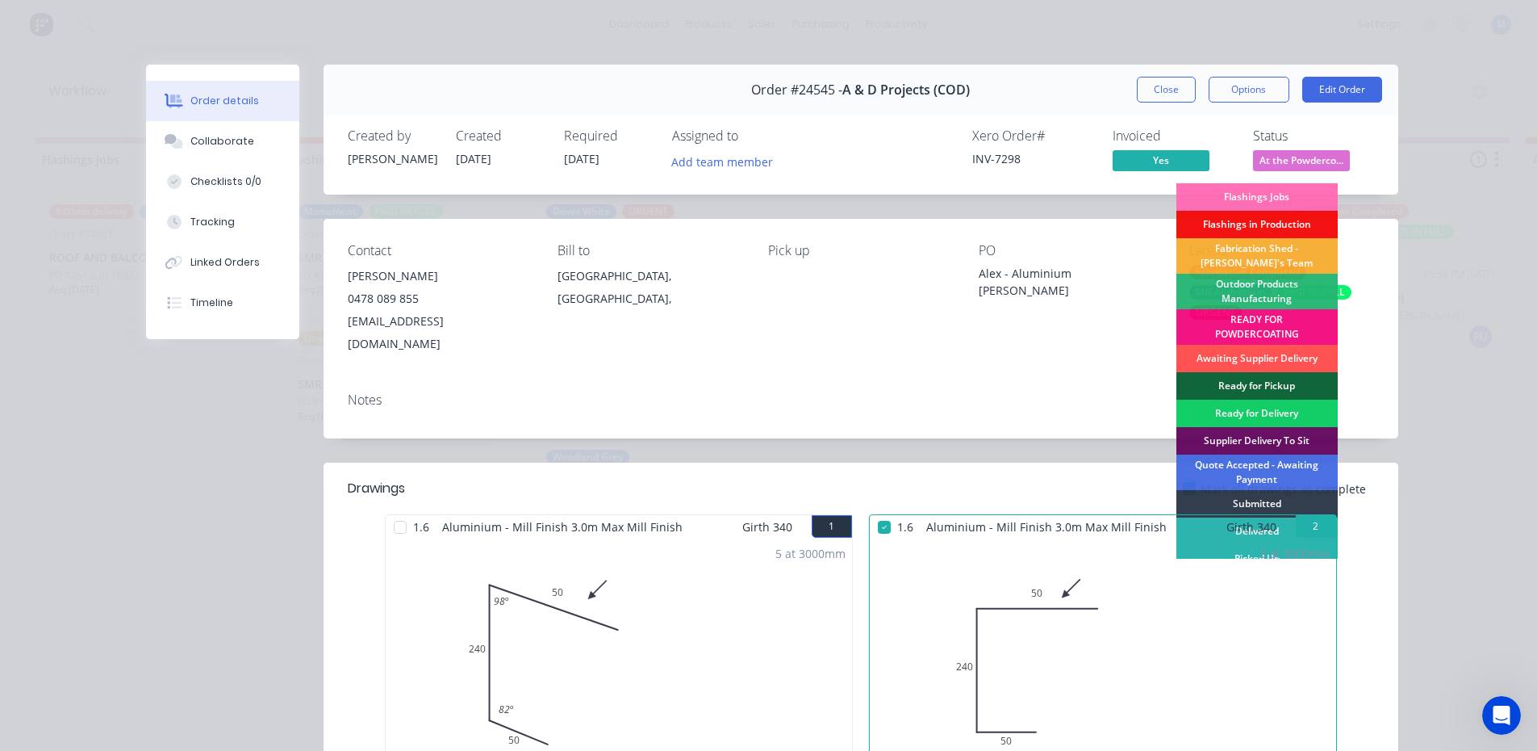
click at [1259, 408] on div "Ready for Delivery" at bounding box center [1257, 412] width 161 height 27
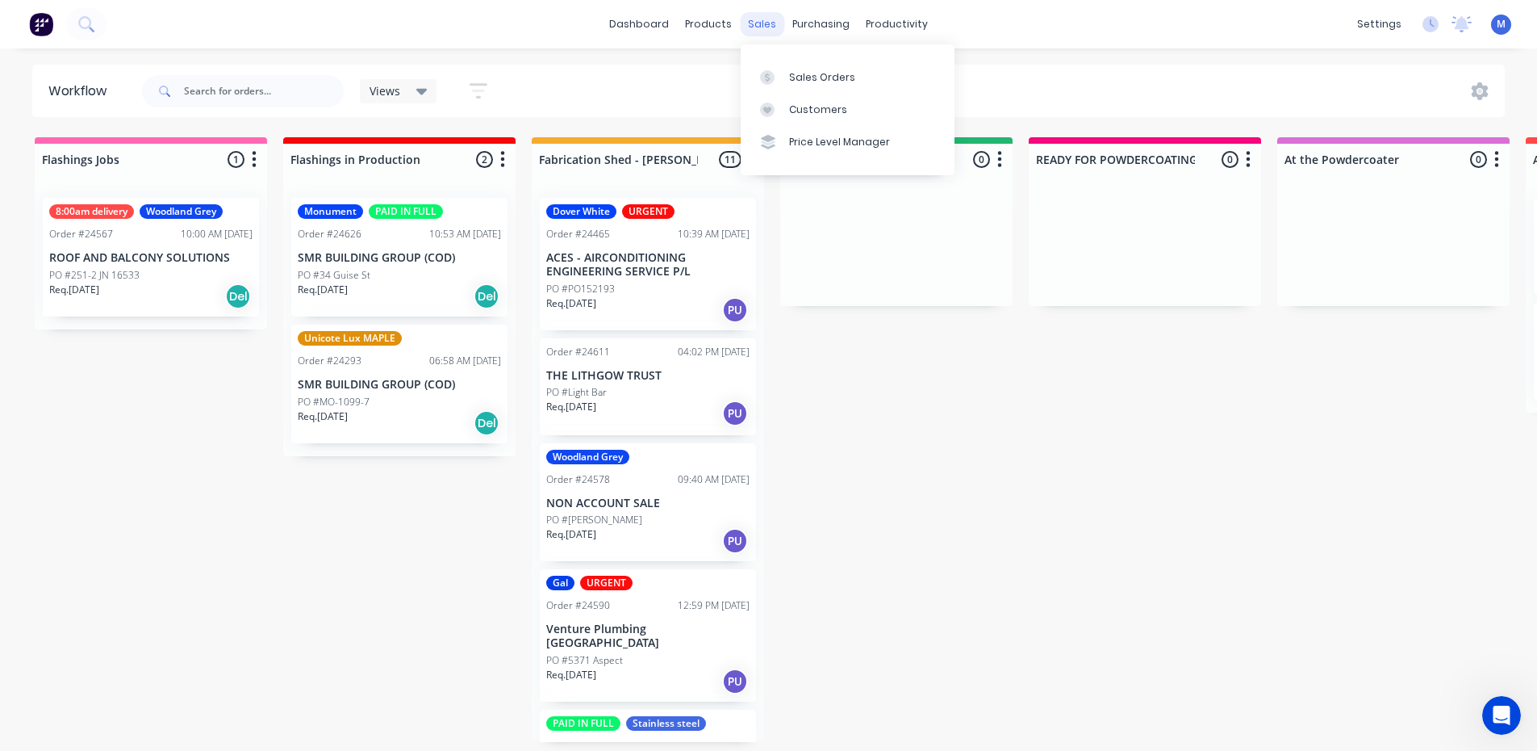
click at [760, 15] on div "sales" at bounding box center [762, 24] width 44 height 24
click at [826, 69] on link "Sales Orders" at bounding box center [848, 77] width 214 height 32
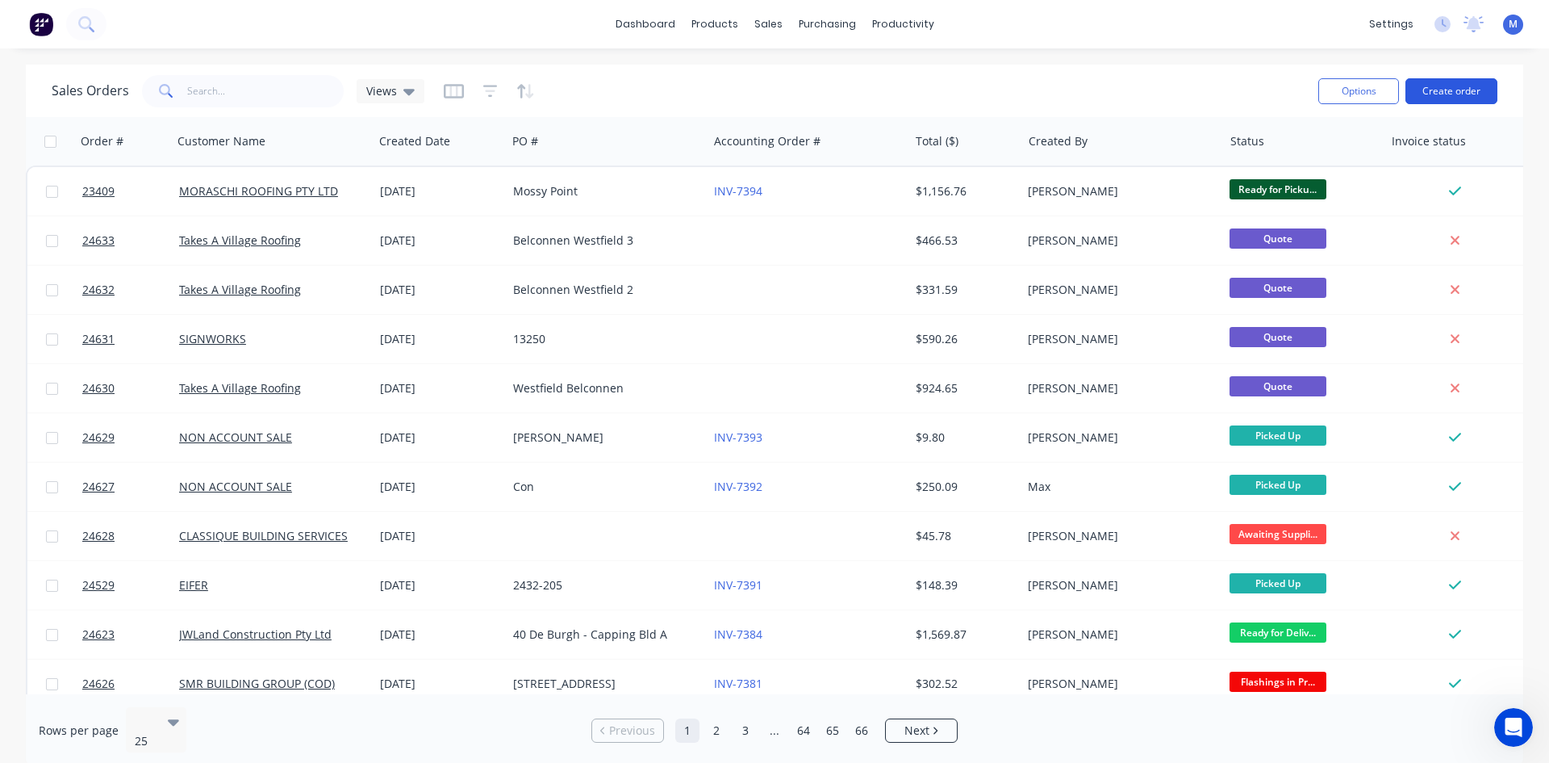
click at [1454, 90] on button "Create order" at bounding box center [1452, 91] width 92 height 26
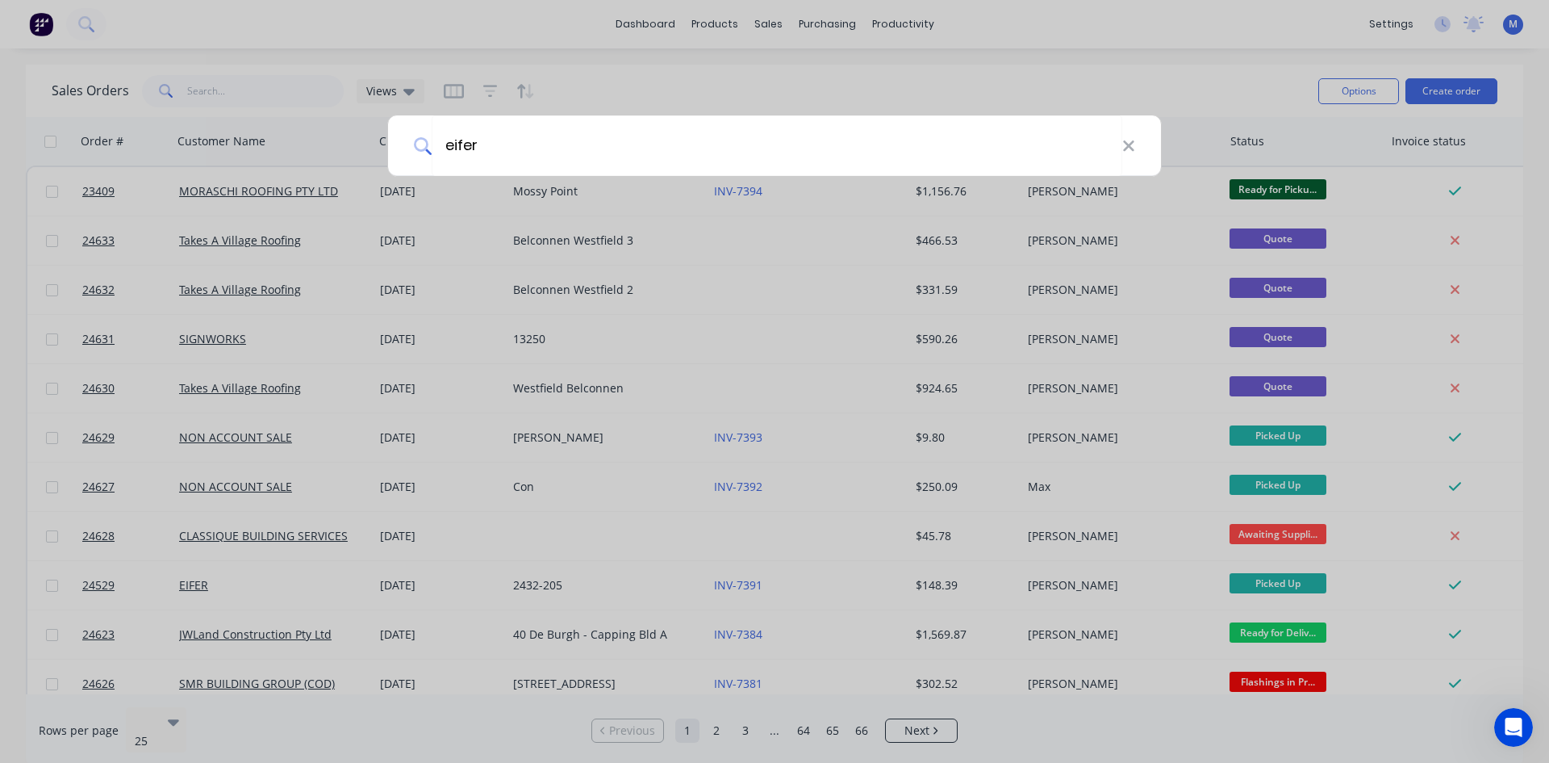
type input "eifer"
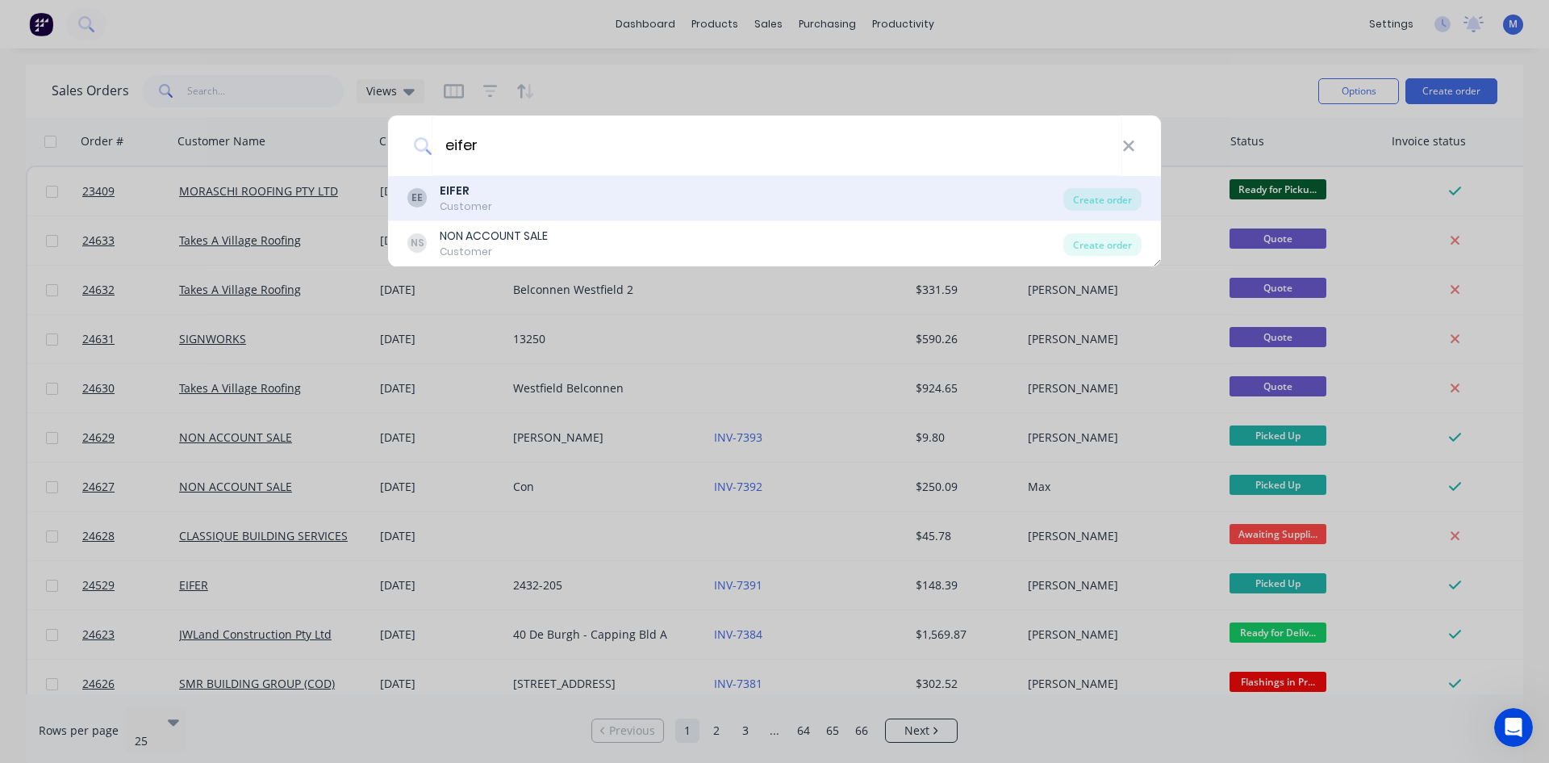
click at [517, 203] on div "EE EIFER Customer" at bounding box center [736, 197] width 656 height 31
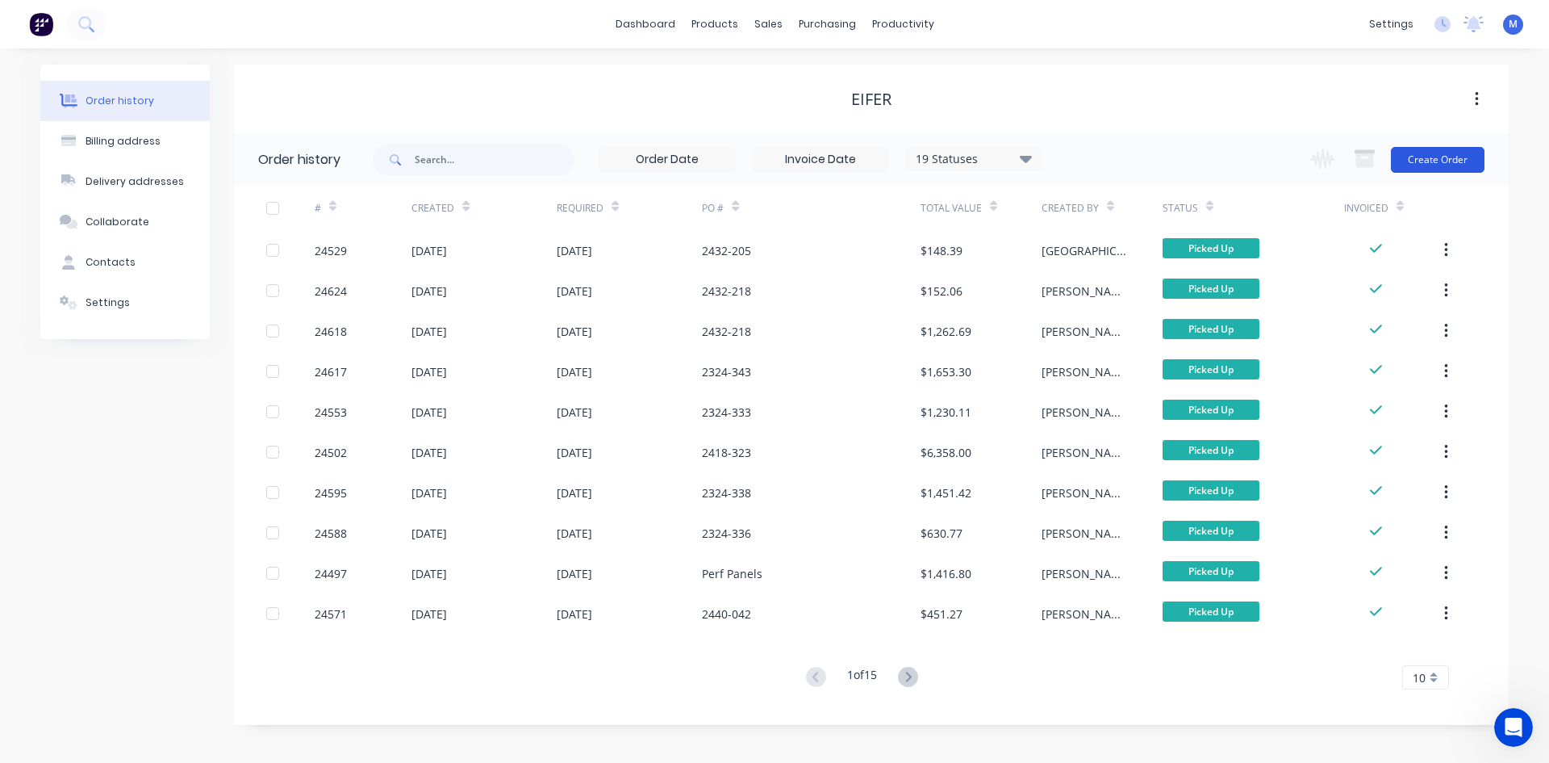
click at [1455, 159] on button "Create Order" at bounding box center [1438, 160] width 94 height 26
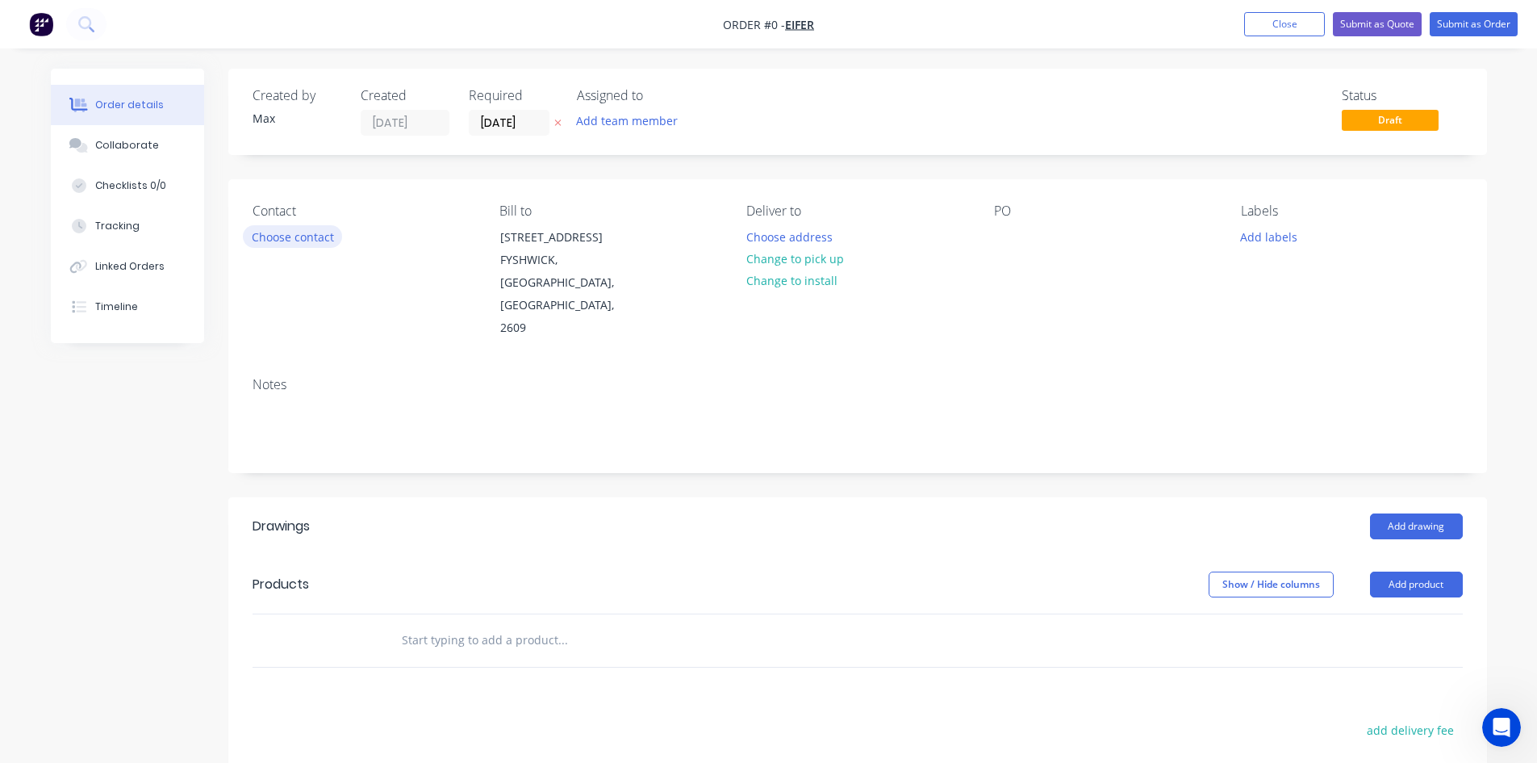
click at [263, 236] on button "Choose contact" at bounding box center [292, 236] width 99 height 22
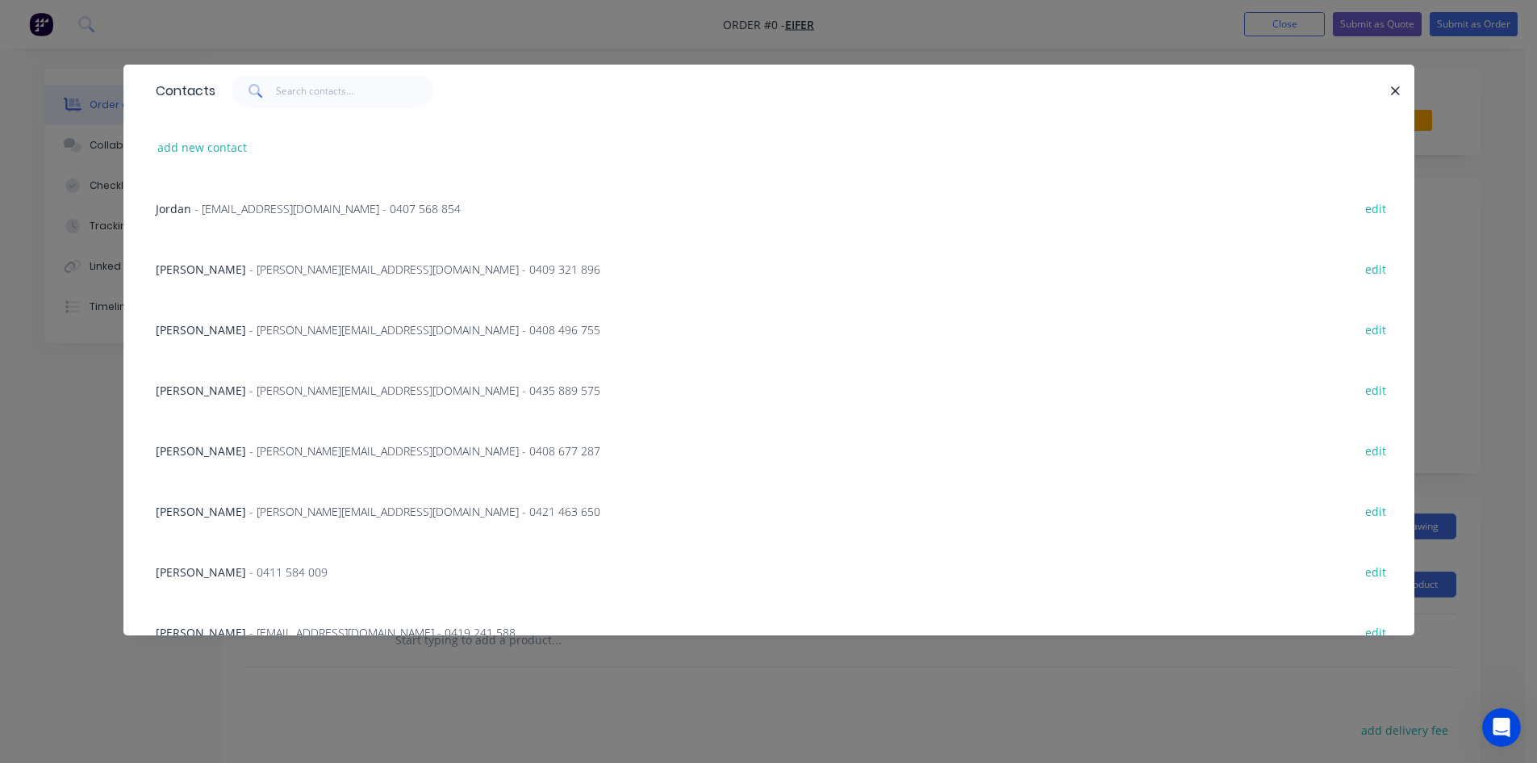
click at [190, 513] on span "[PERSON_NAME]" at bounding box center [201, 511] width 90 height 15
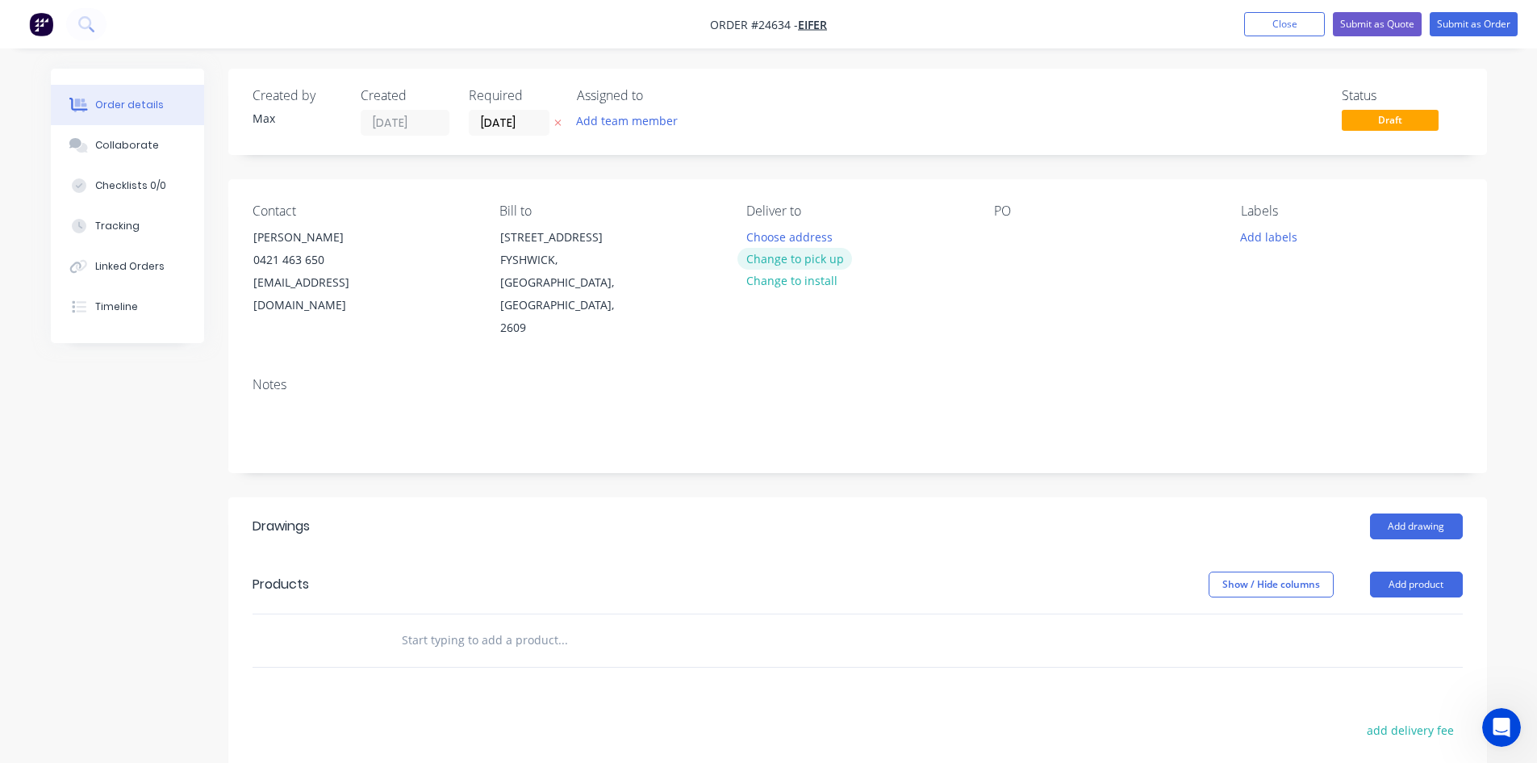
click at [809, 261] on button "Change to pick up" at bounding box center [795, 259] width 115 height 22
click at [1014, 245] on div at bounding box center [1007, 236] width 26 height 23
click at [1423, 571] on button "Add product" at bounding box center [1416, 584] width 93 height 26
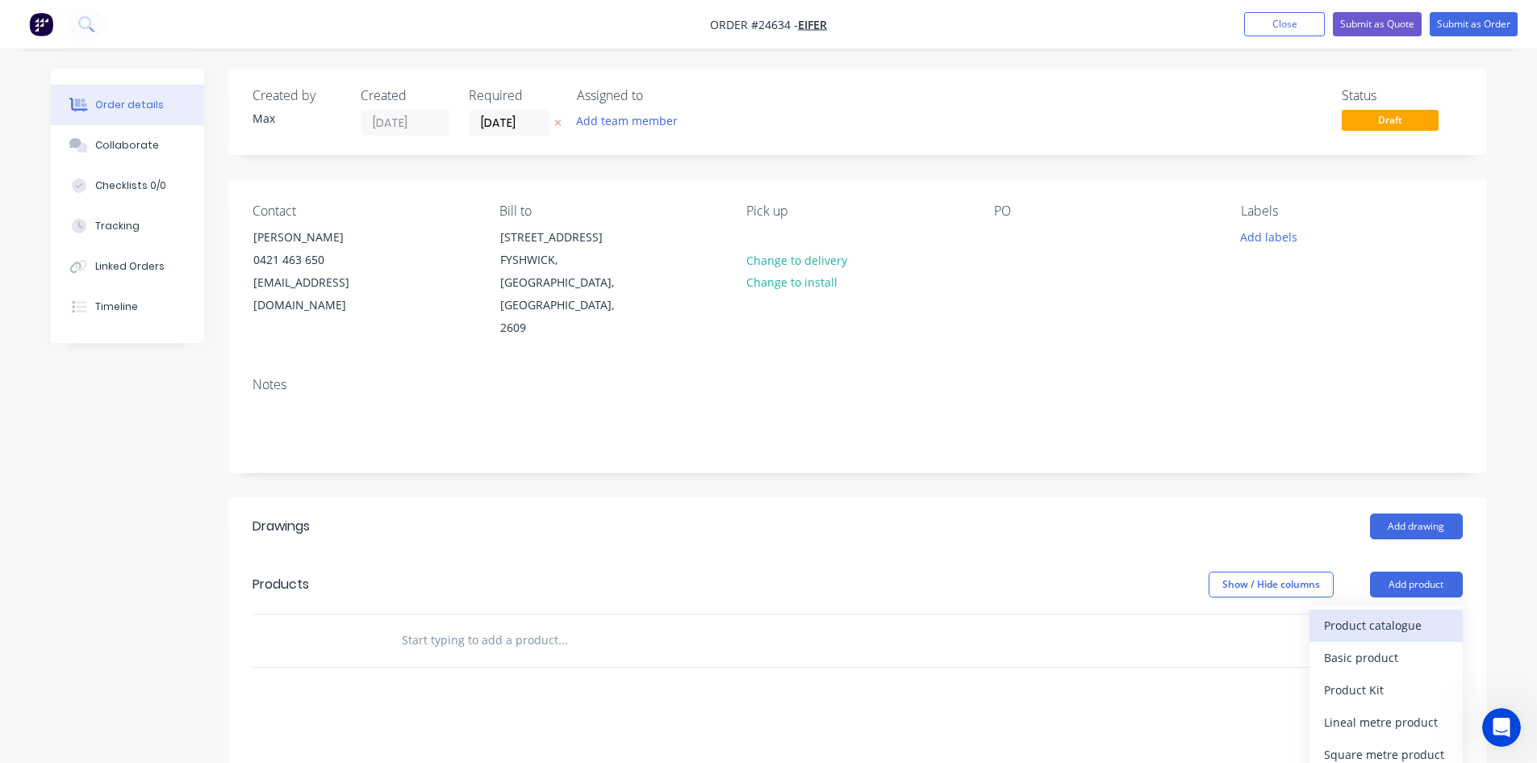
click at [1415, 613] on div "Product catalogue" at bounding box center [1386, 624] width 124 height 23
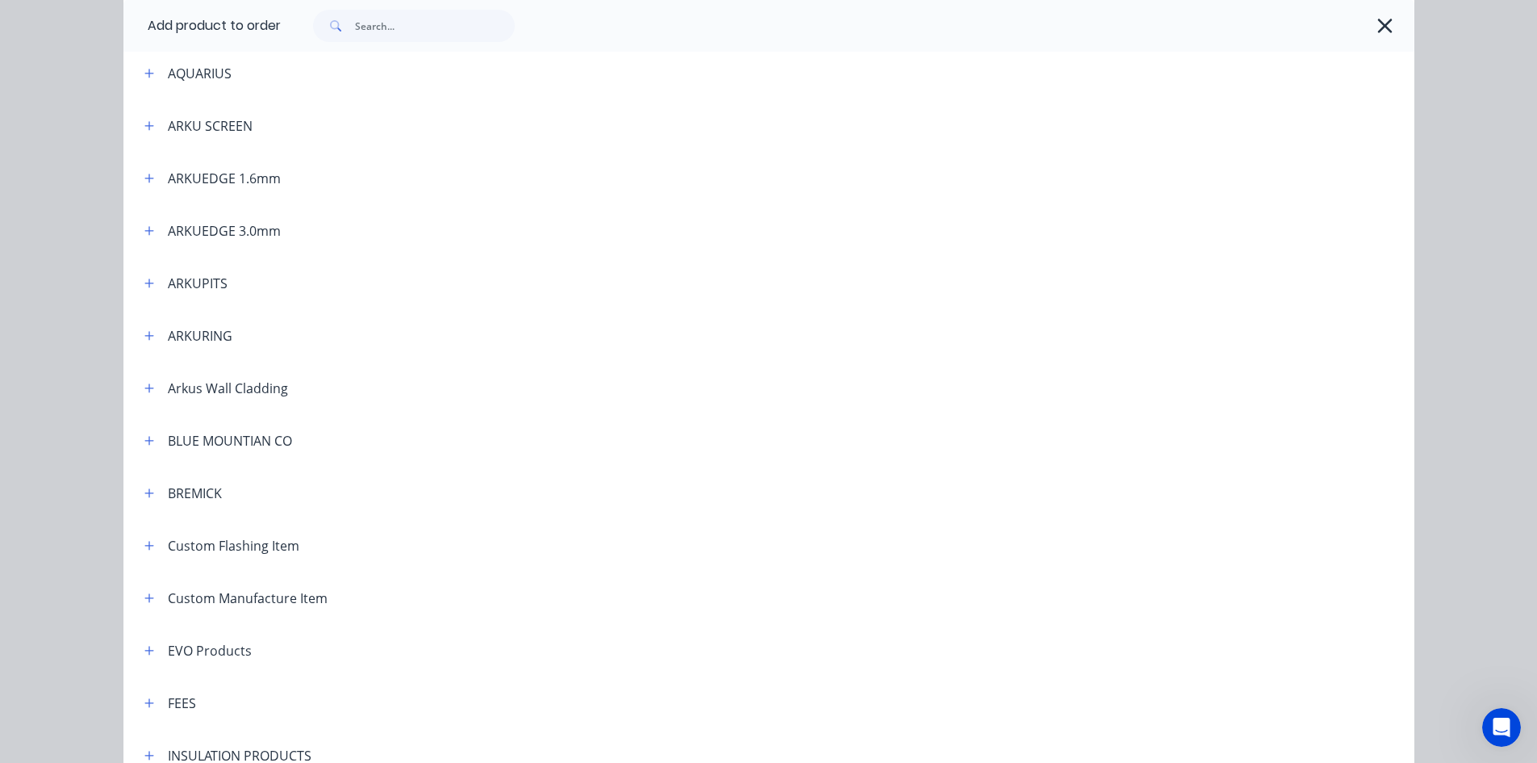
scroll to position [403, 0]
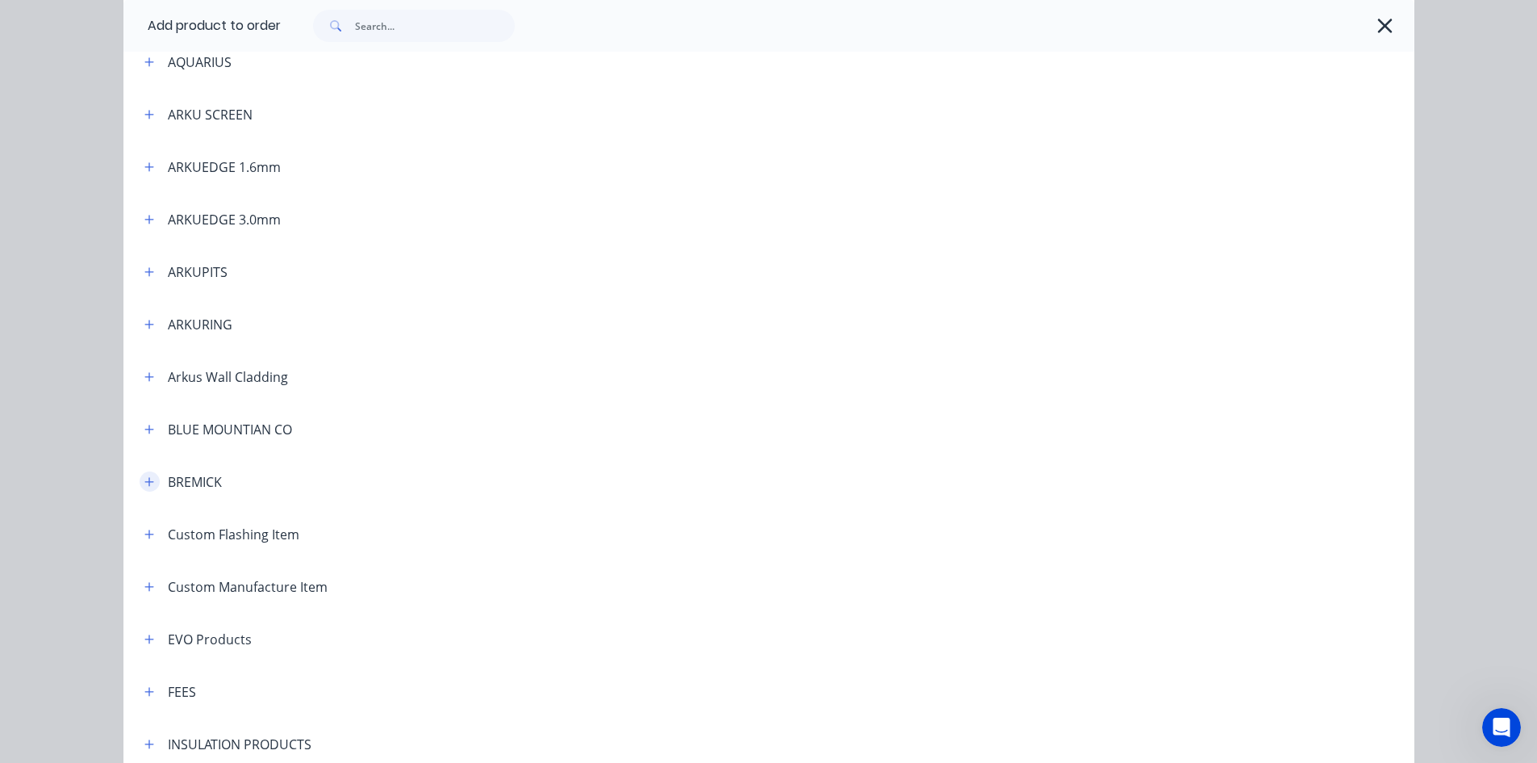
click at [144, 486] on icon "button" at bounding box center [149, 481] width 10 height 11
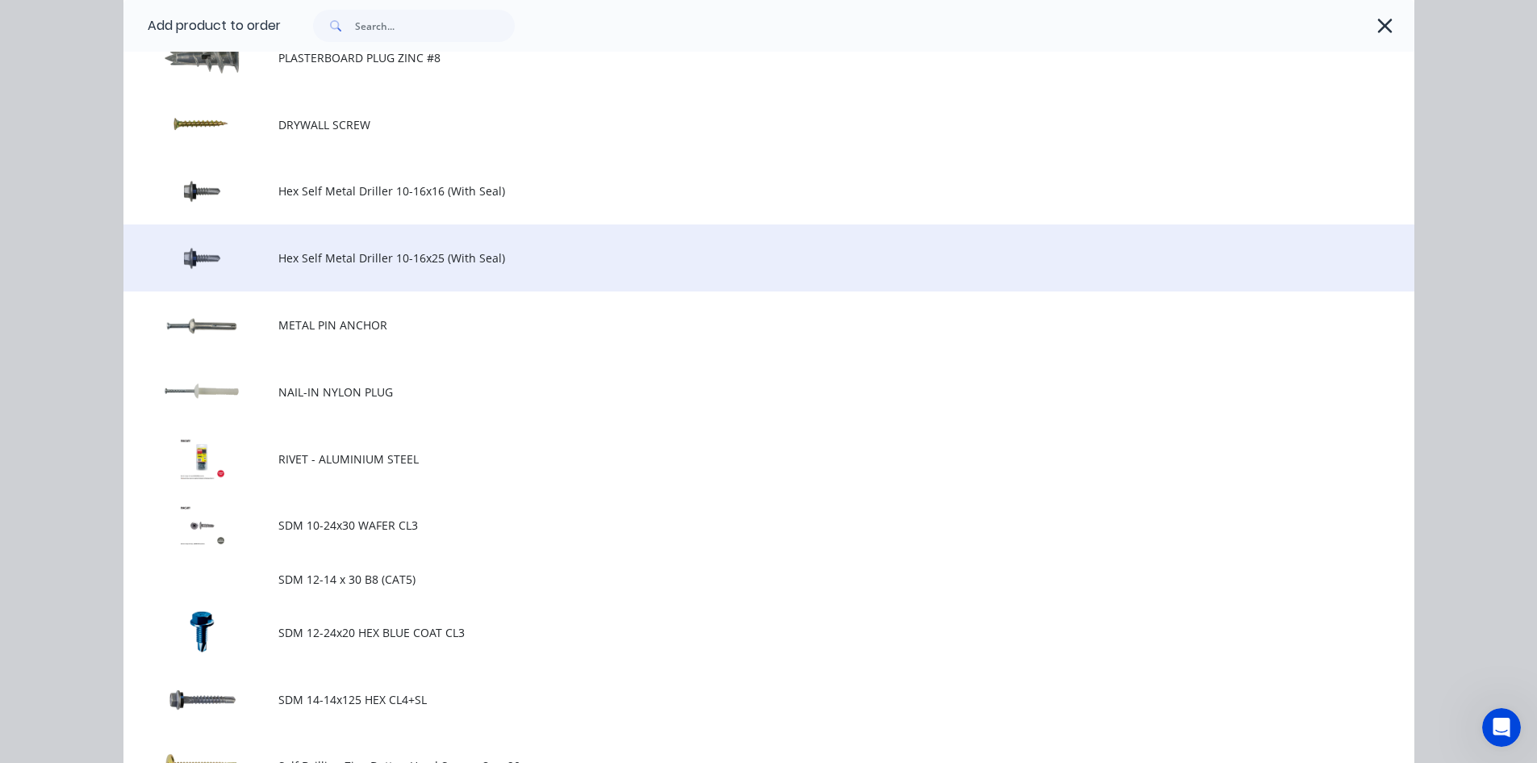
scroll to position [888, 0]
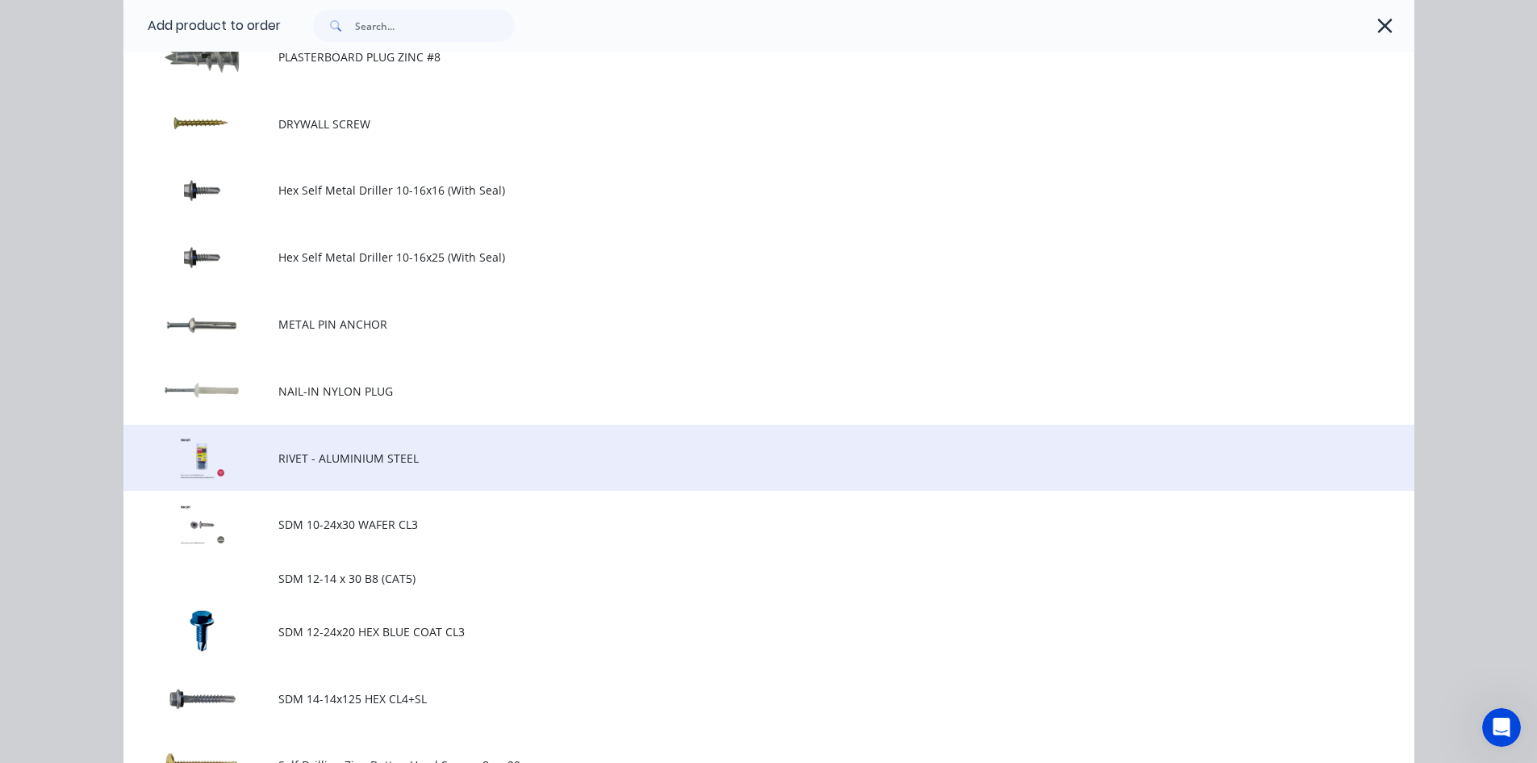
click at [449, 458] on span "RIVET - ALUMINIUM STEEL" at bounding box center [732, 457] width 909 height 17
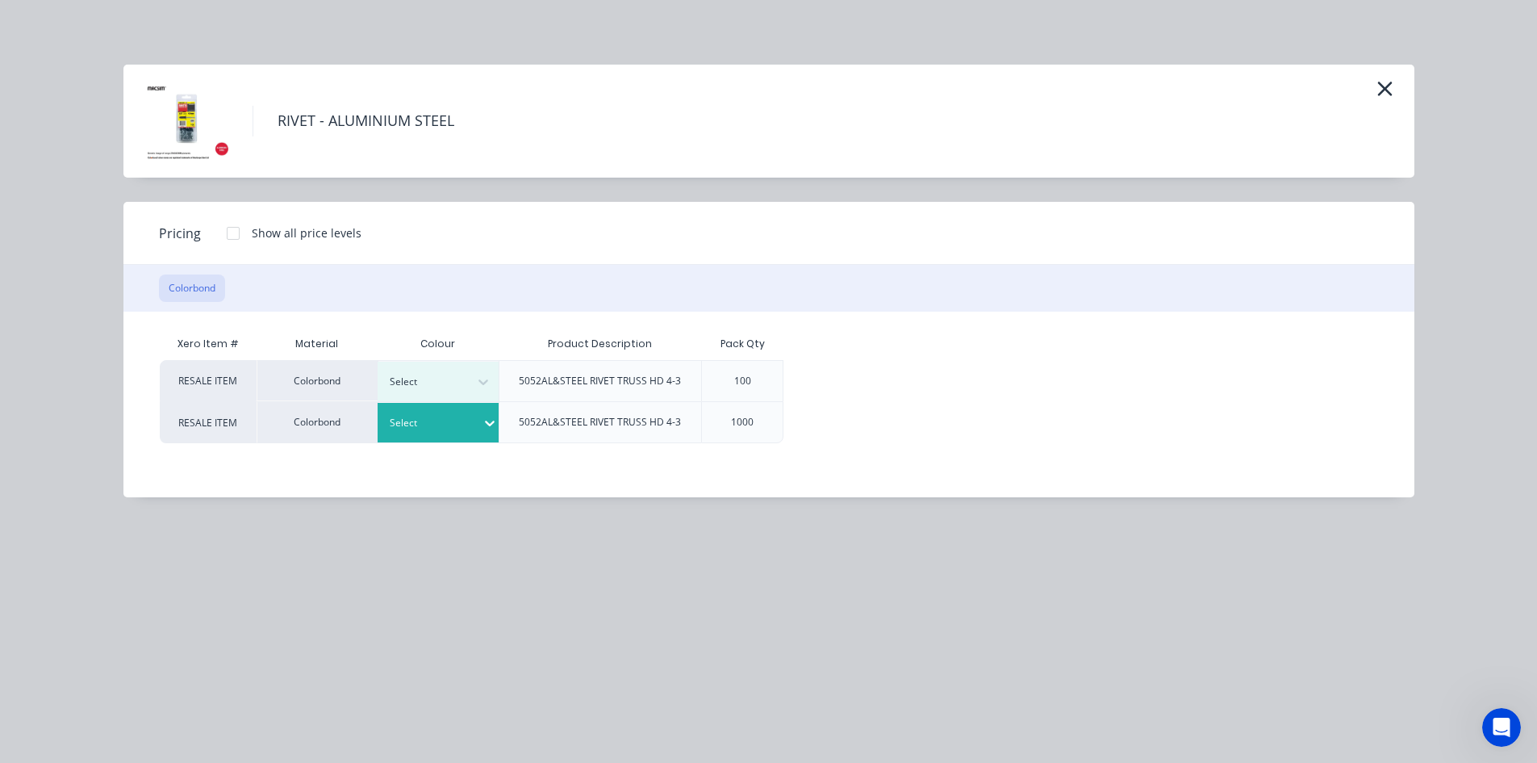
click at [395, 427] on div at bounding box center [433, 423] width 86 height 18
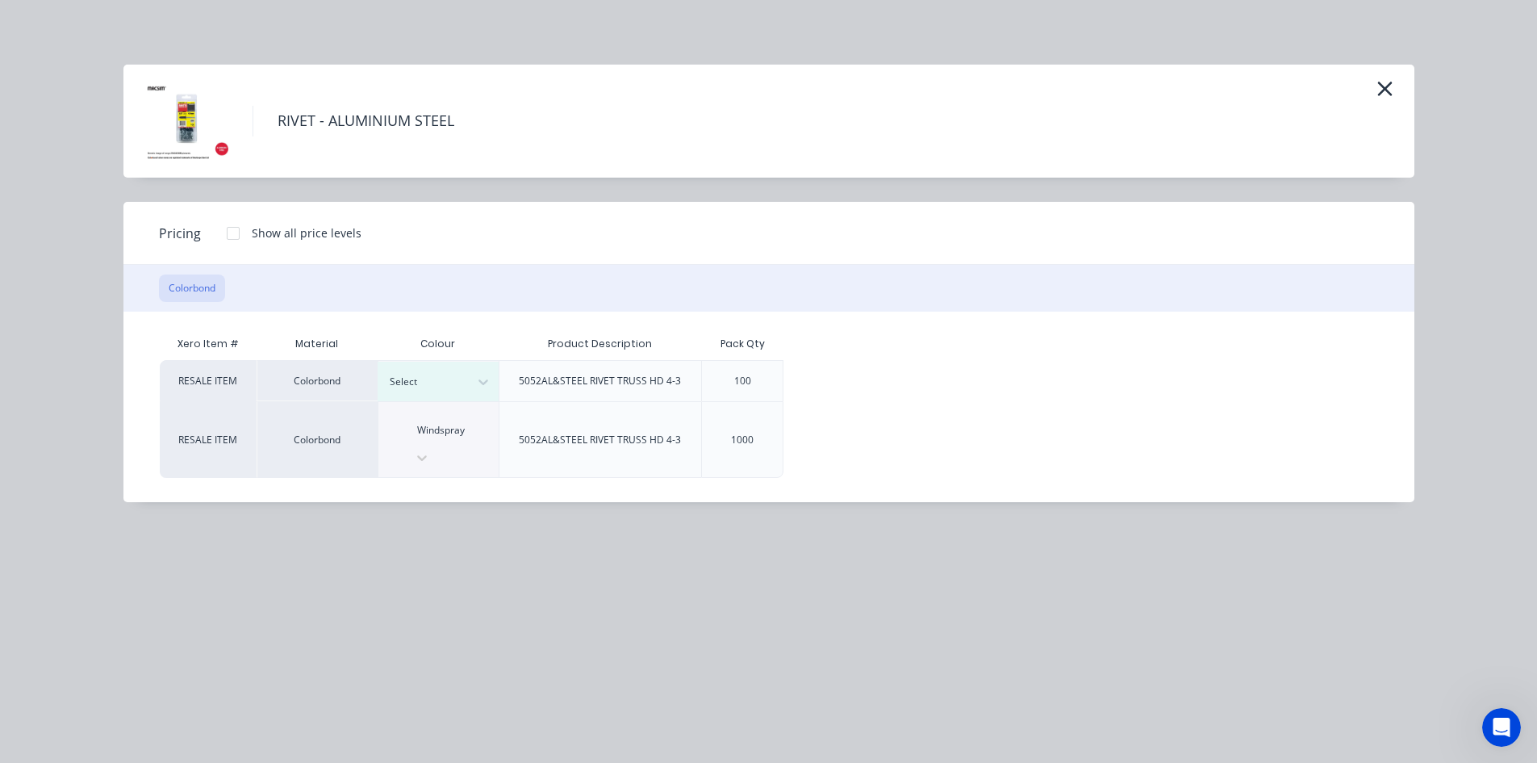
click at [231, 235] on div at bounding box center [233, 233] width 32 height 32
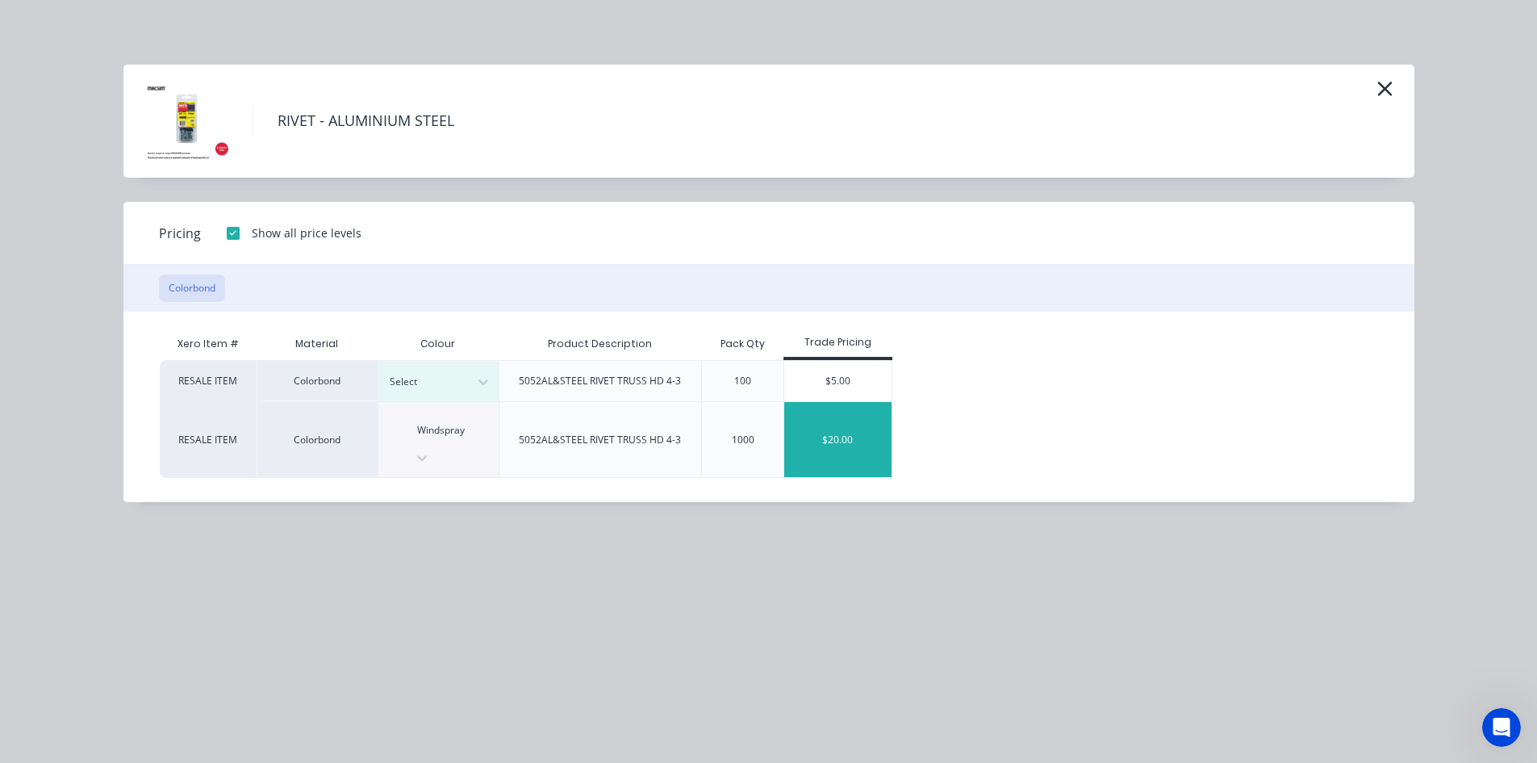
click at [821, 432] on div "$20.00" at bounding box center [837, 439] width 107 height 75
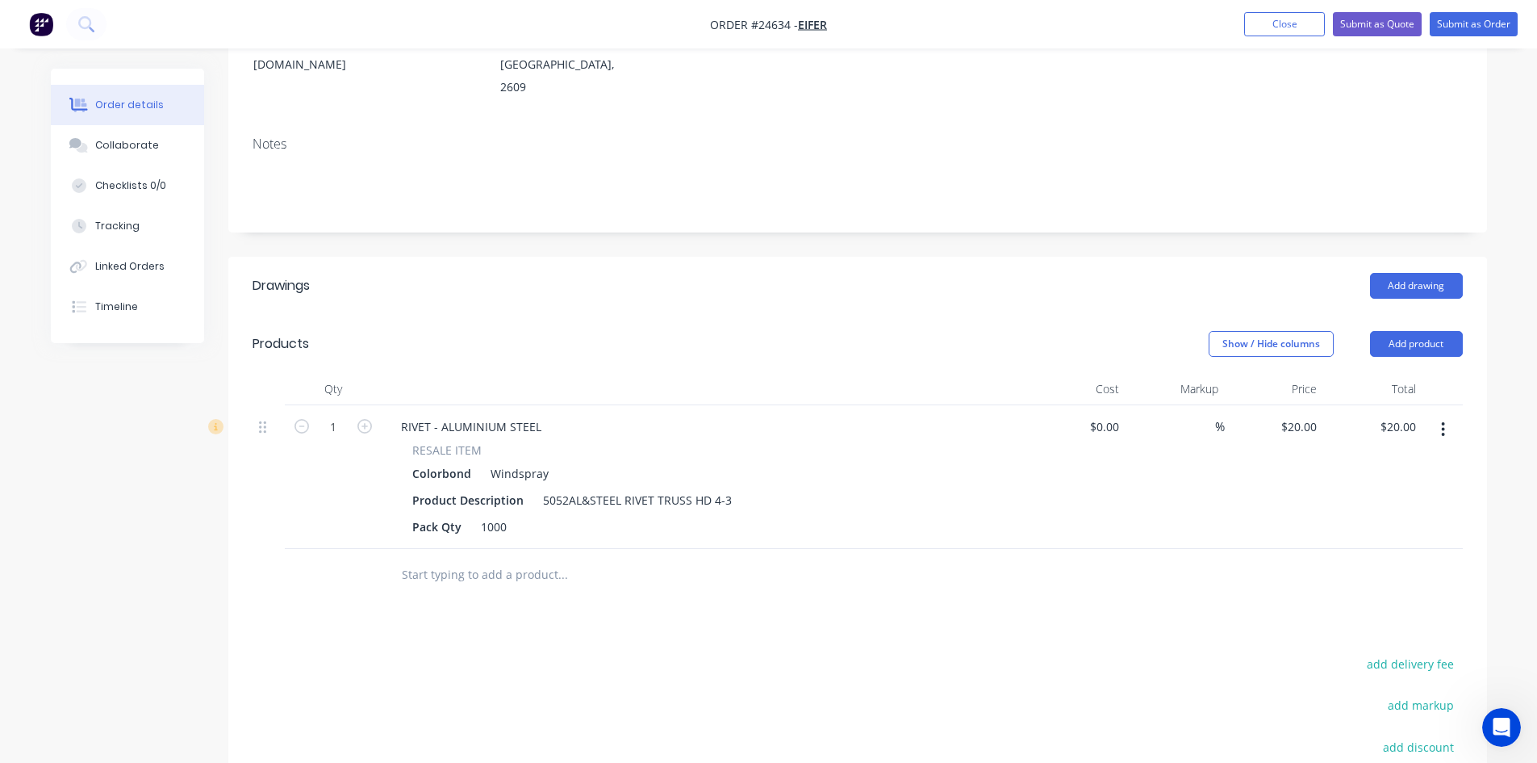
scroll to position [242, 0]
click at [1414, 329] on button "Add product" at bounding box center [1416, 342] width 93 height 26
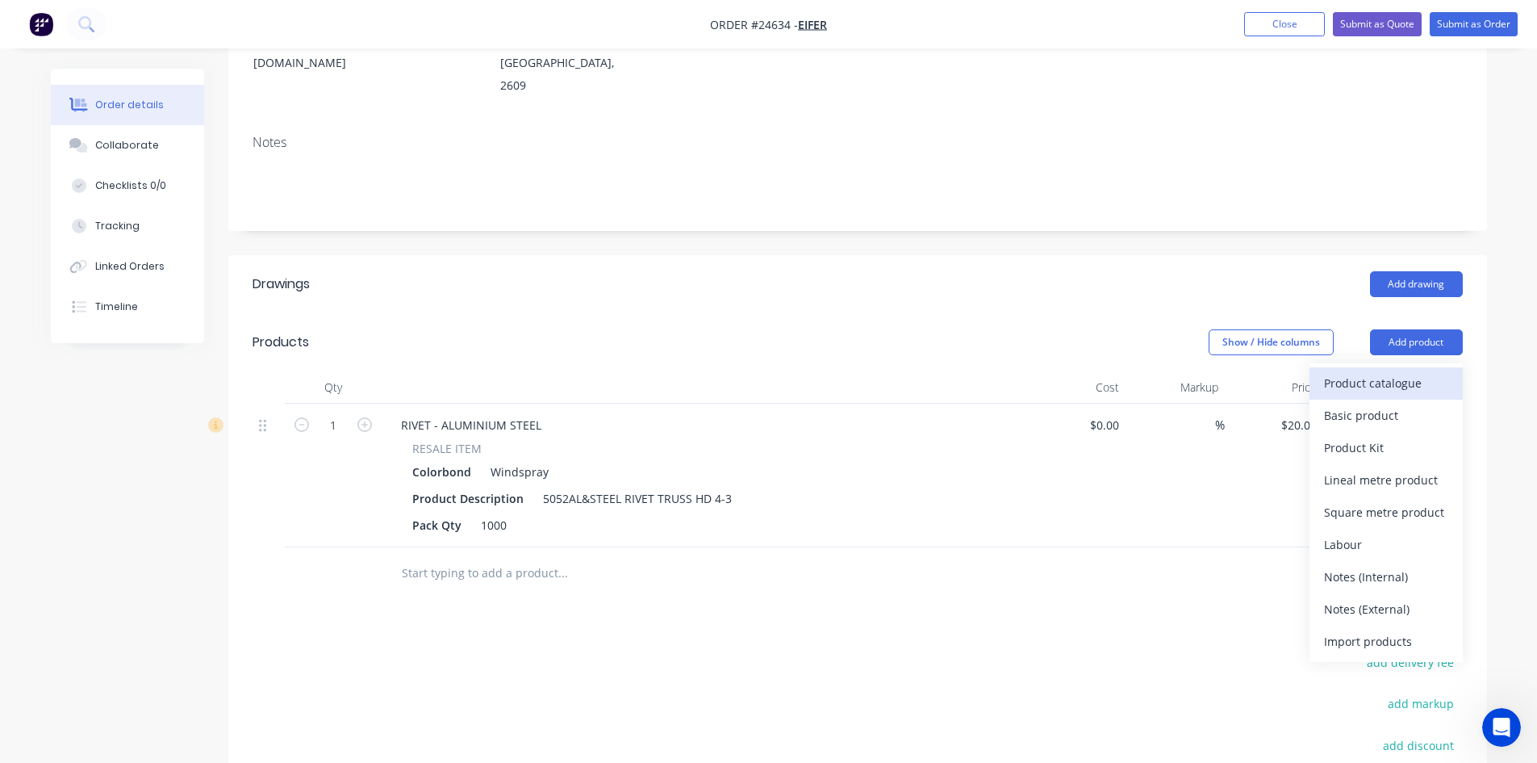
click at [1417, 371] on div "Product catalogue" at bounding box center [1386, 382] width 124 height 23
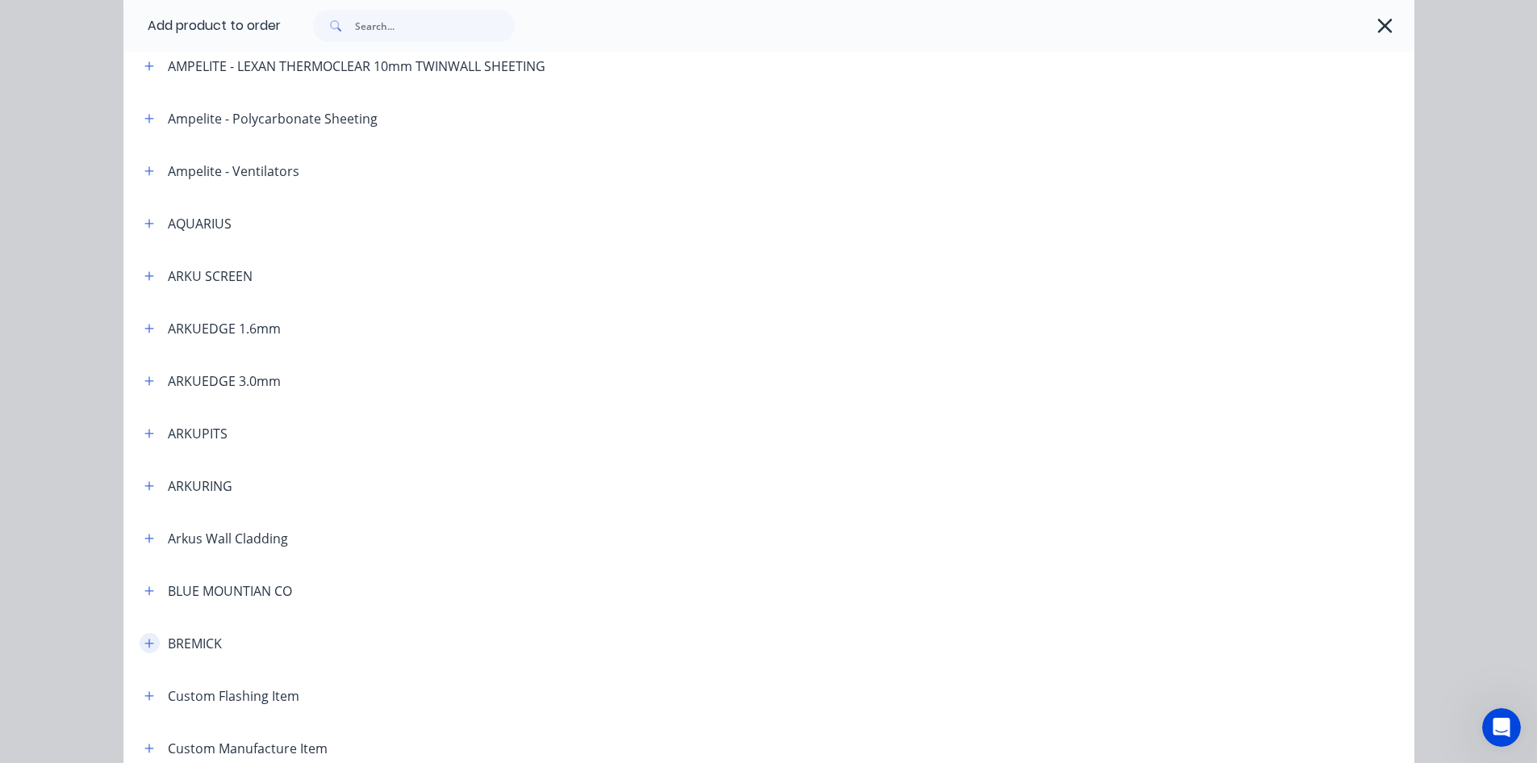
click at [148, 643] on icon "button" at bounding box center [149, 643] width 10 height 11
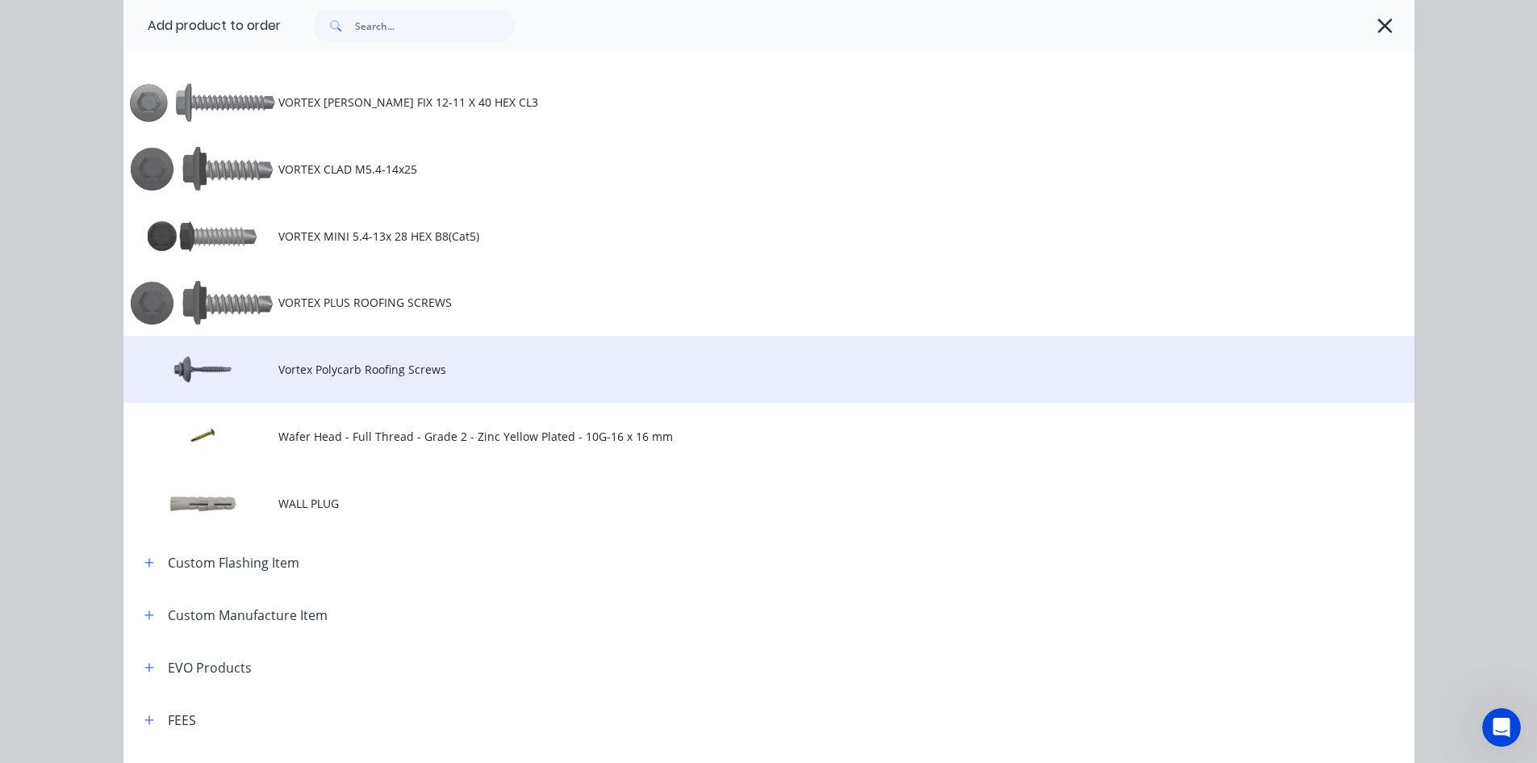
scroll to position [1695, 0]
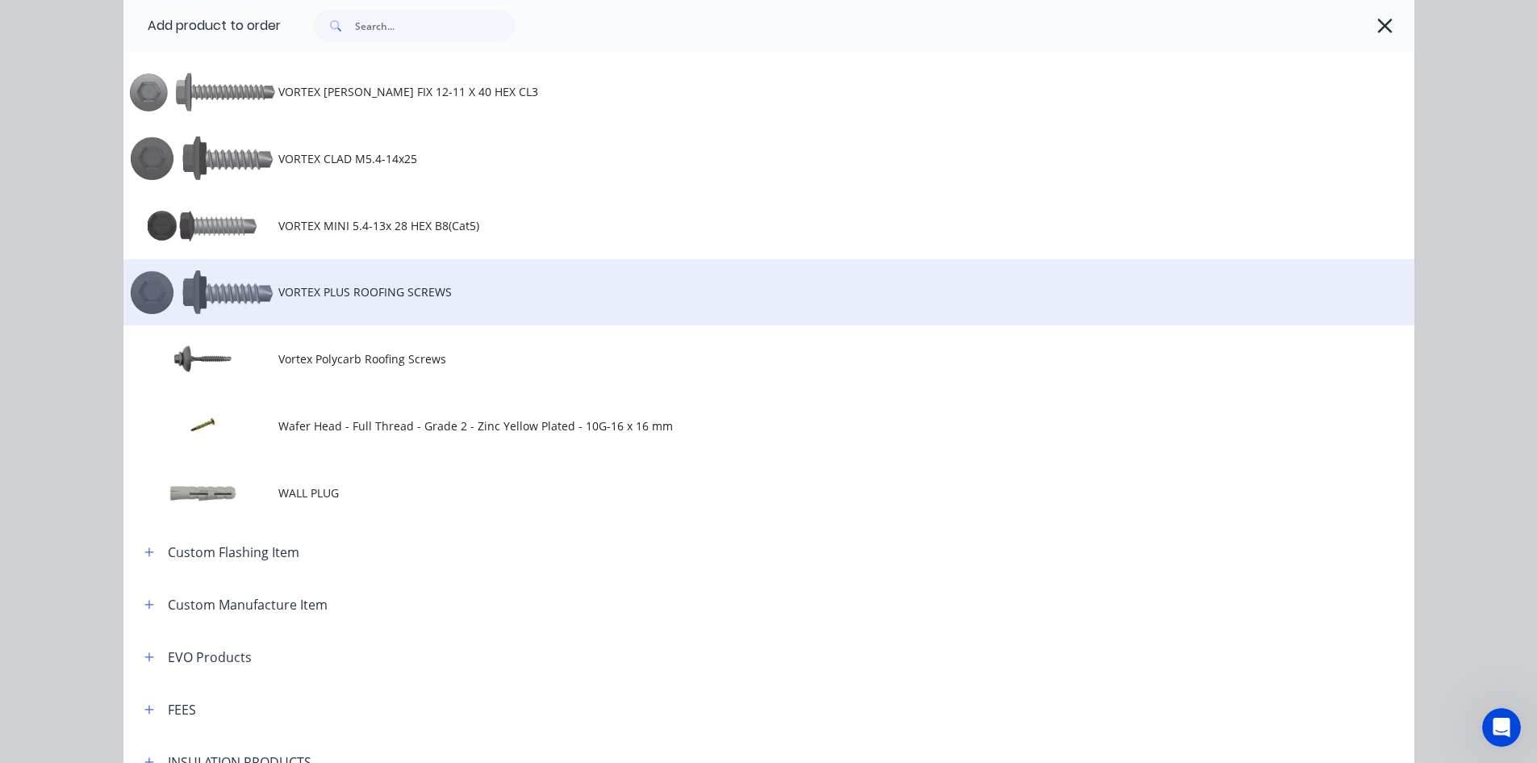
click at [458, 290] on span "VORTEX PLUS ROOFING SCREWS" at bounding box center [732, 291] width 909 height 17
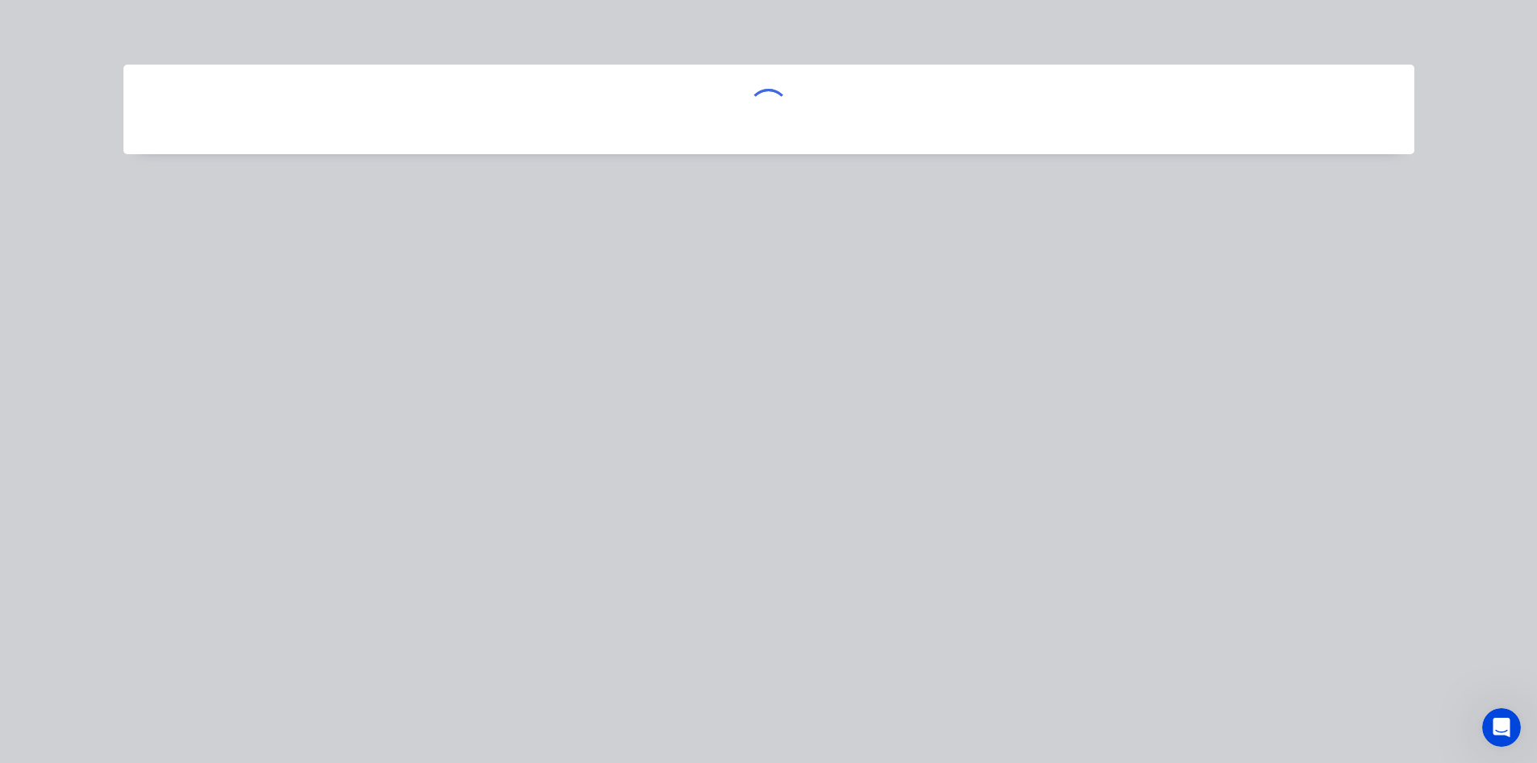
scroll to position [0, 0]
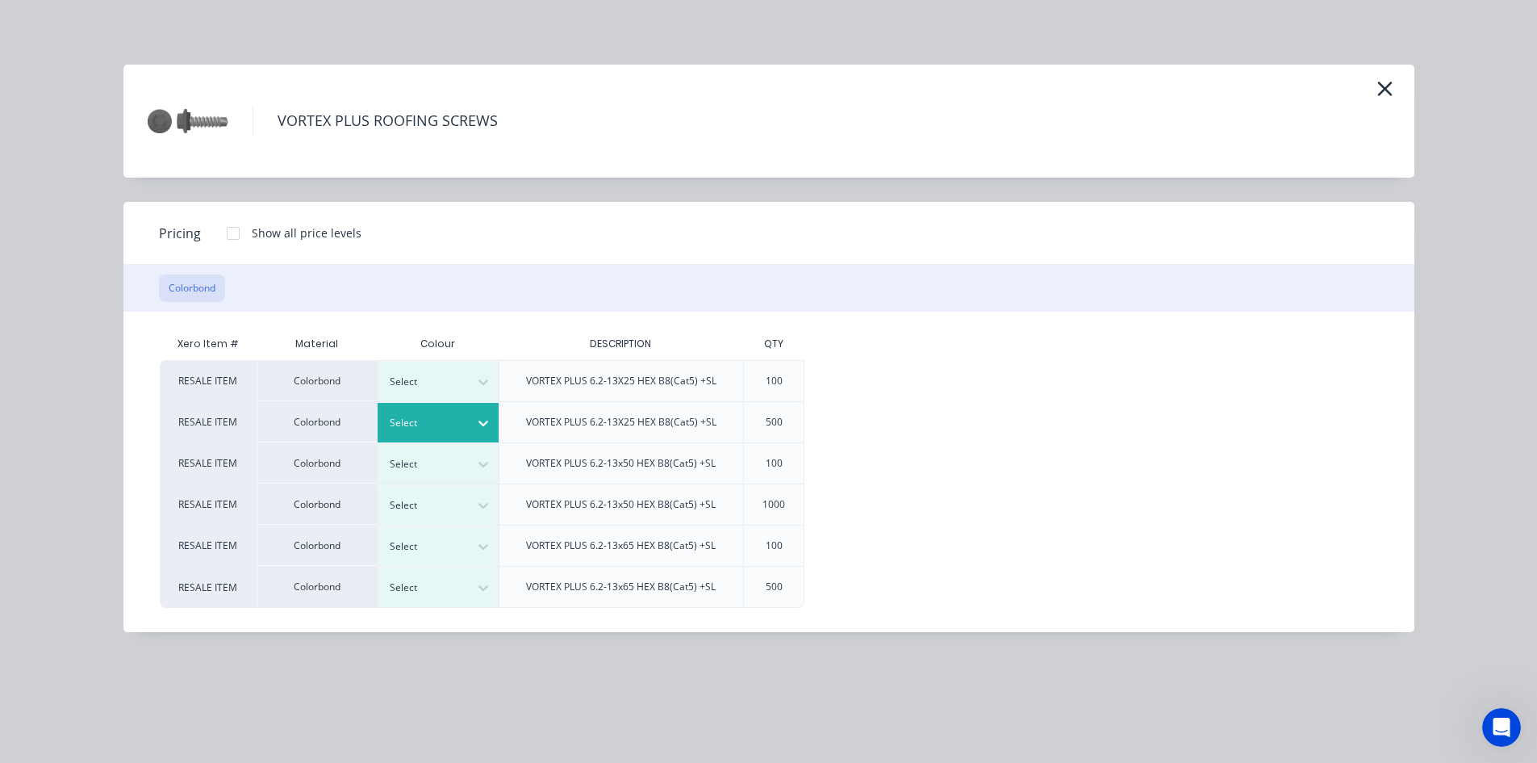
click at [446, 418] on div at bounding box center [426, 423] width 73 height 18
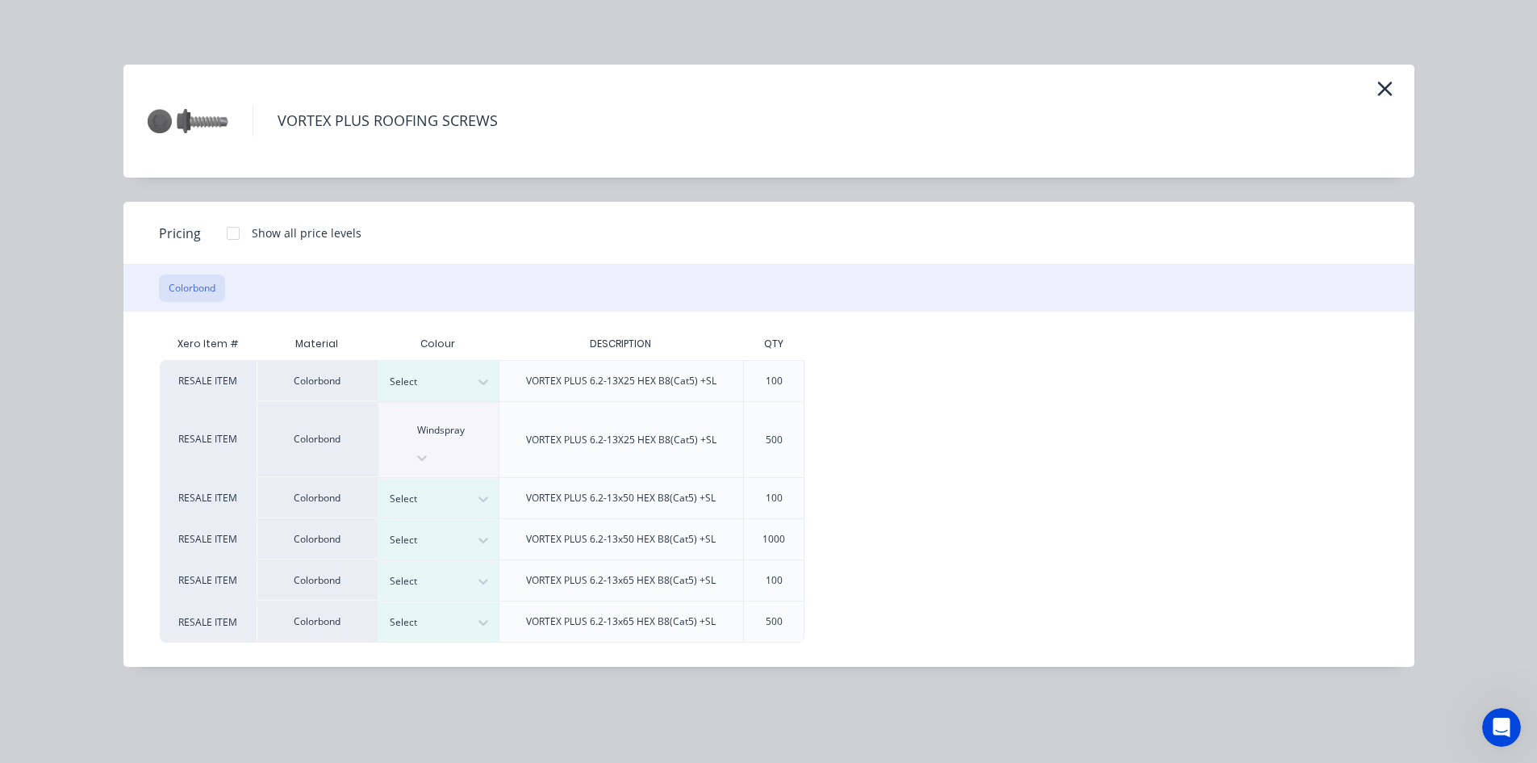
click at [232, 229] on div at bounding box center [233, 233] width 32 height 32
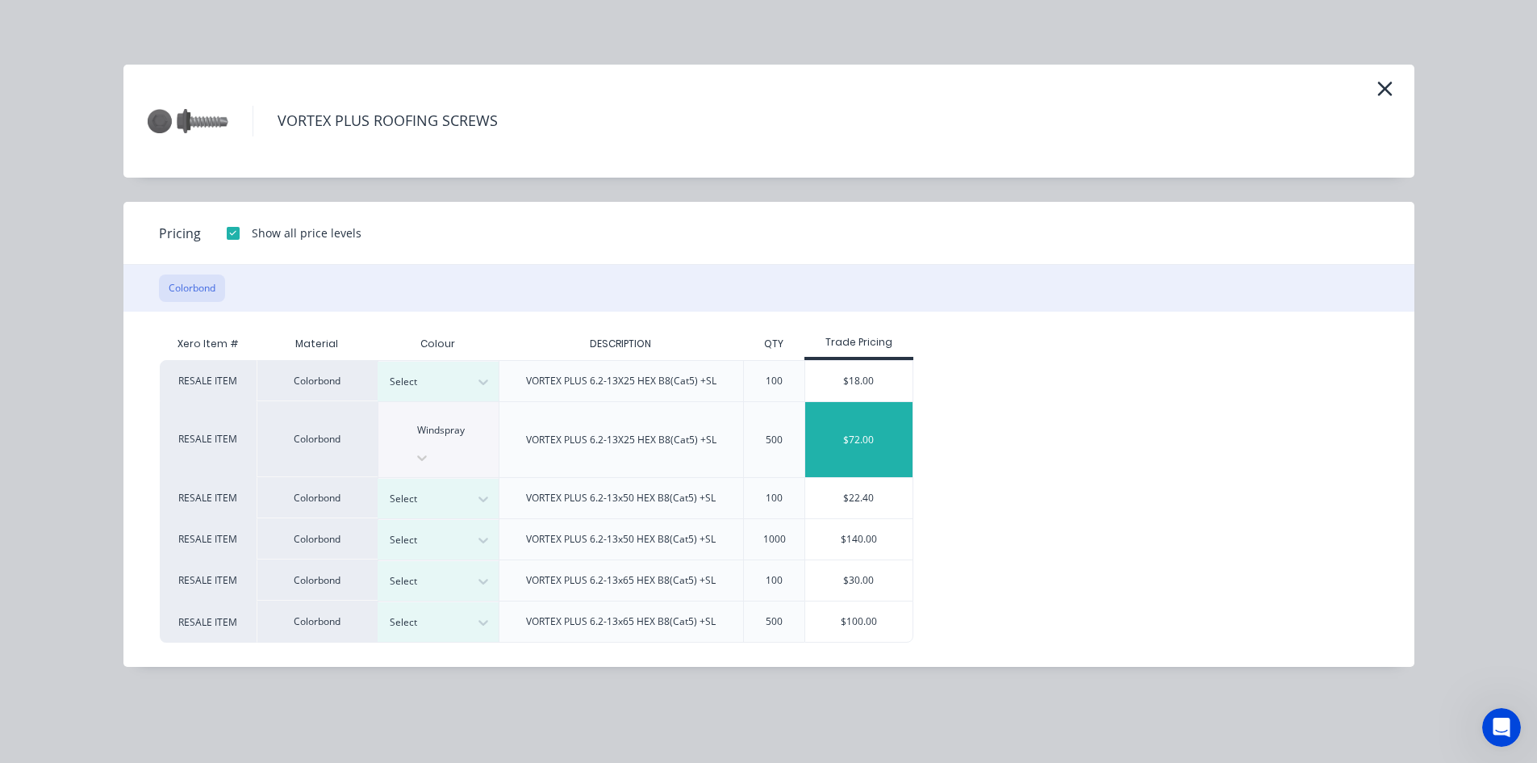
click at [899, 419] on div "$72.00" at bounding box center [858, 439] width 107 height 75
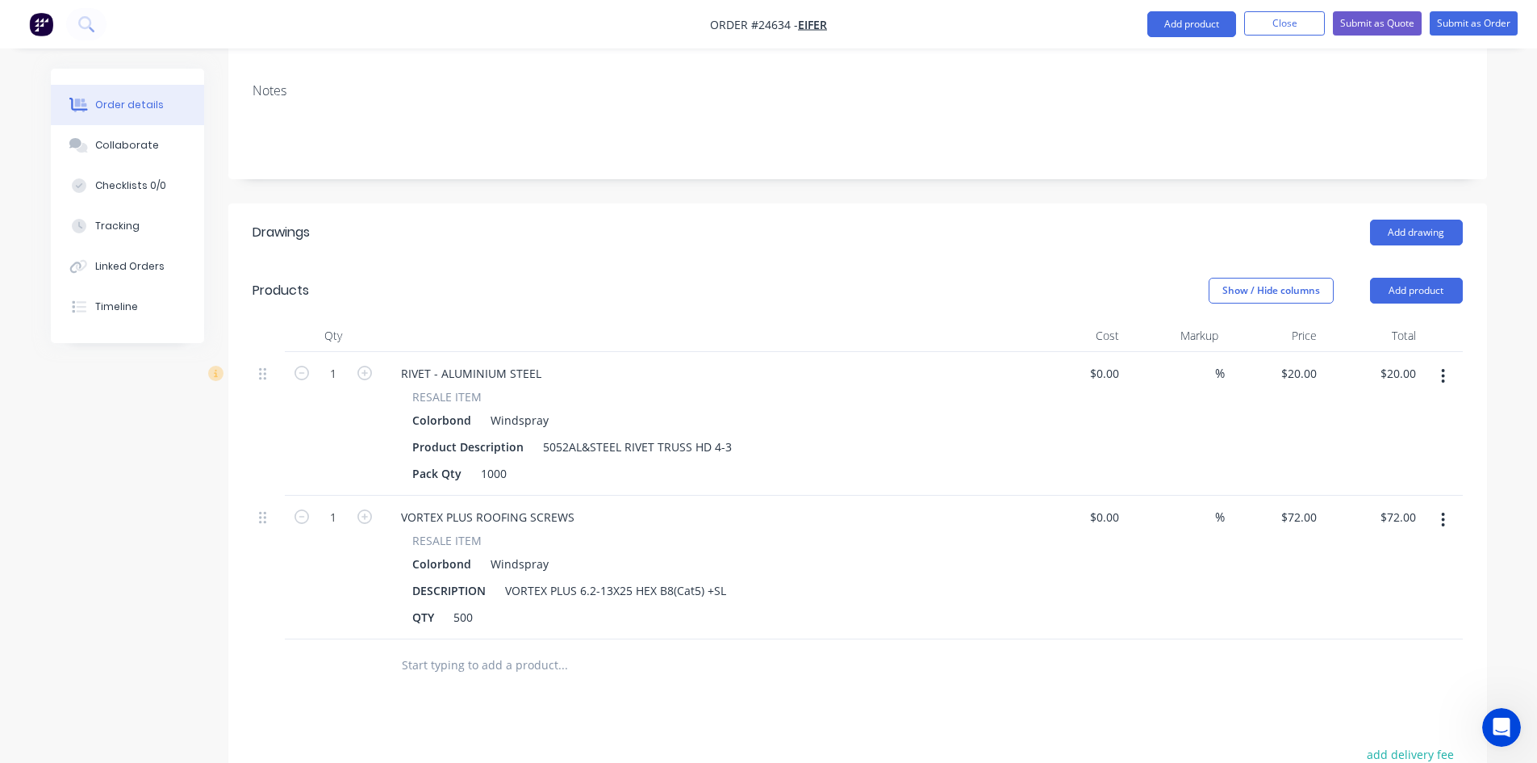
scroll to position [0, 0]
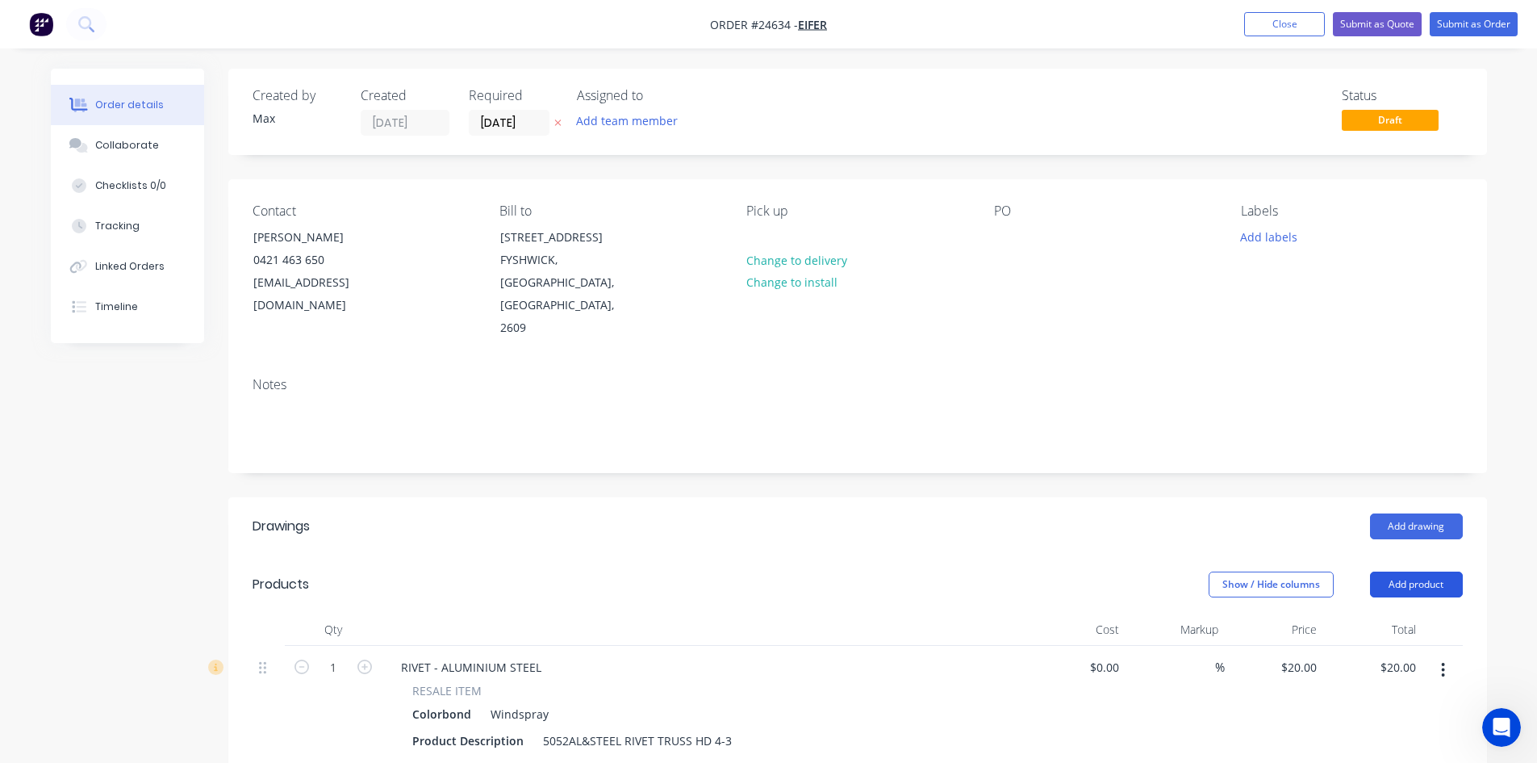
click at [1405, 571] on button "Add product" at bounding box center [1416, 584] width 93 height 26
click at [1419, 613] on div "Product catalogue" at bounding box center [1386, 624] width 124 height 23
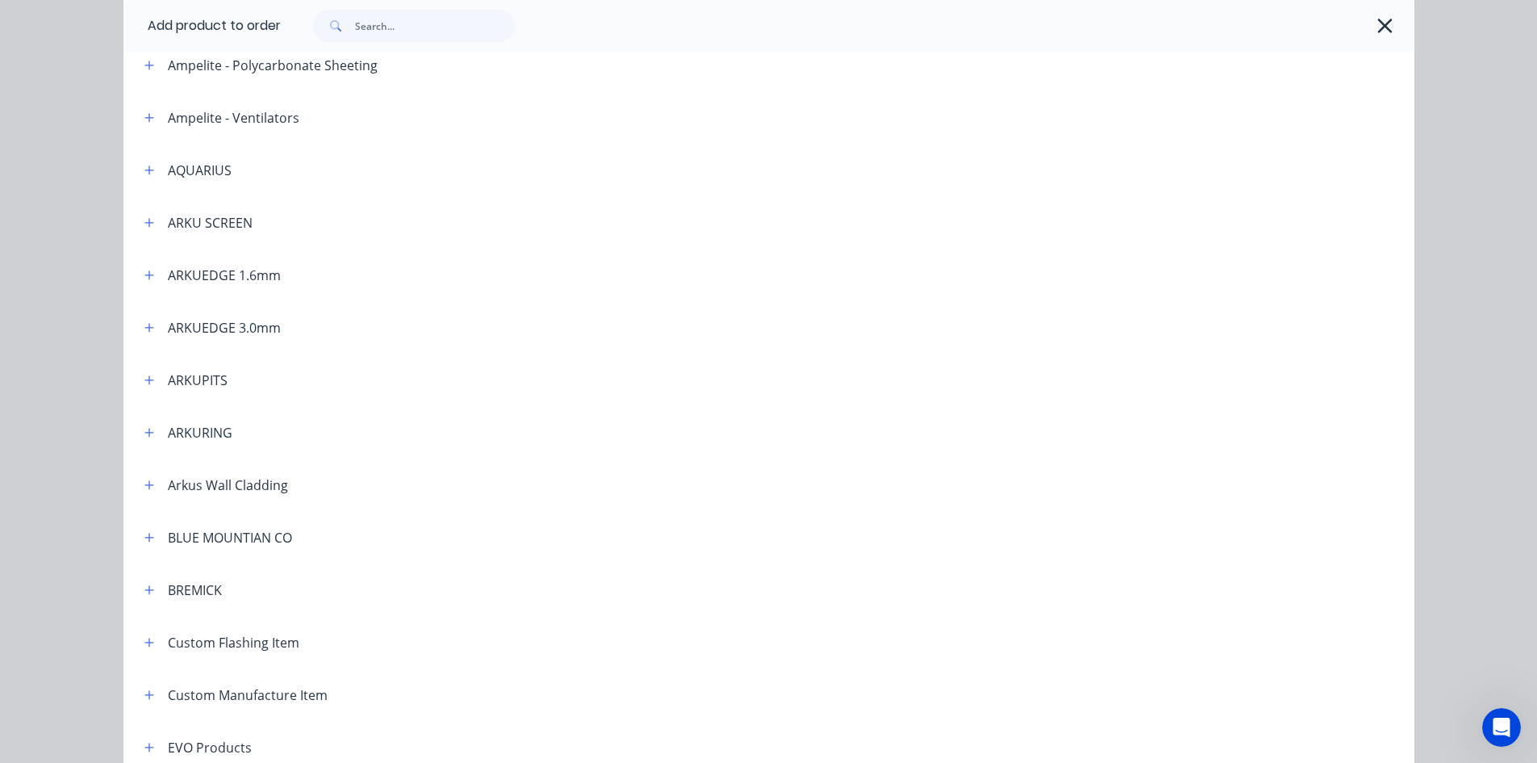
scroll to position [403, 0]
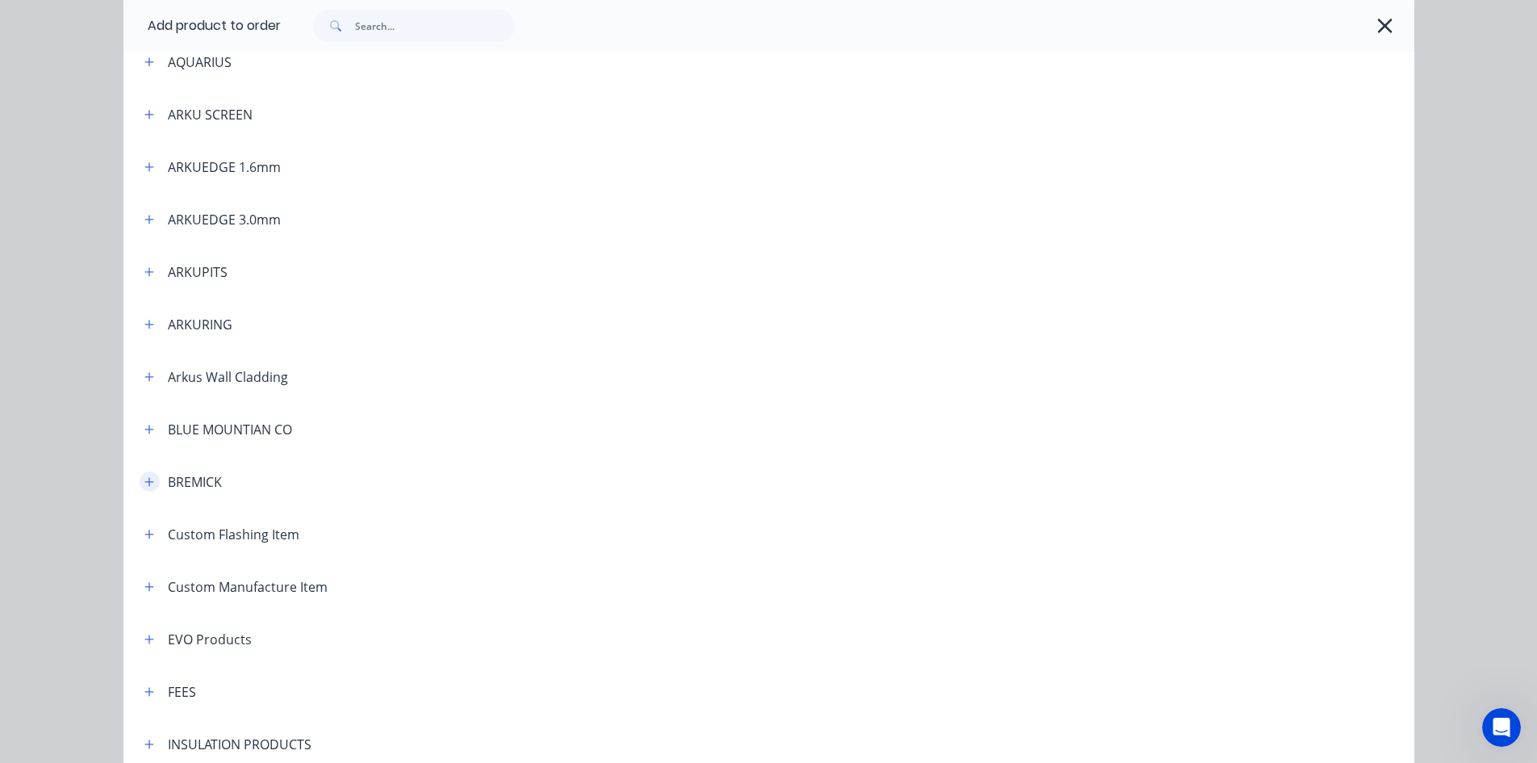
click at [148, 486] on icon "button" at bounding box center [149, 481] width 10 height 11
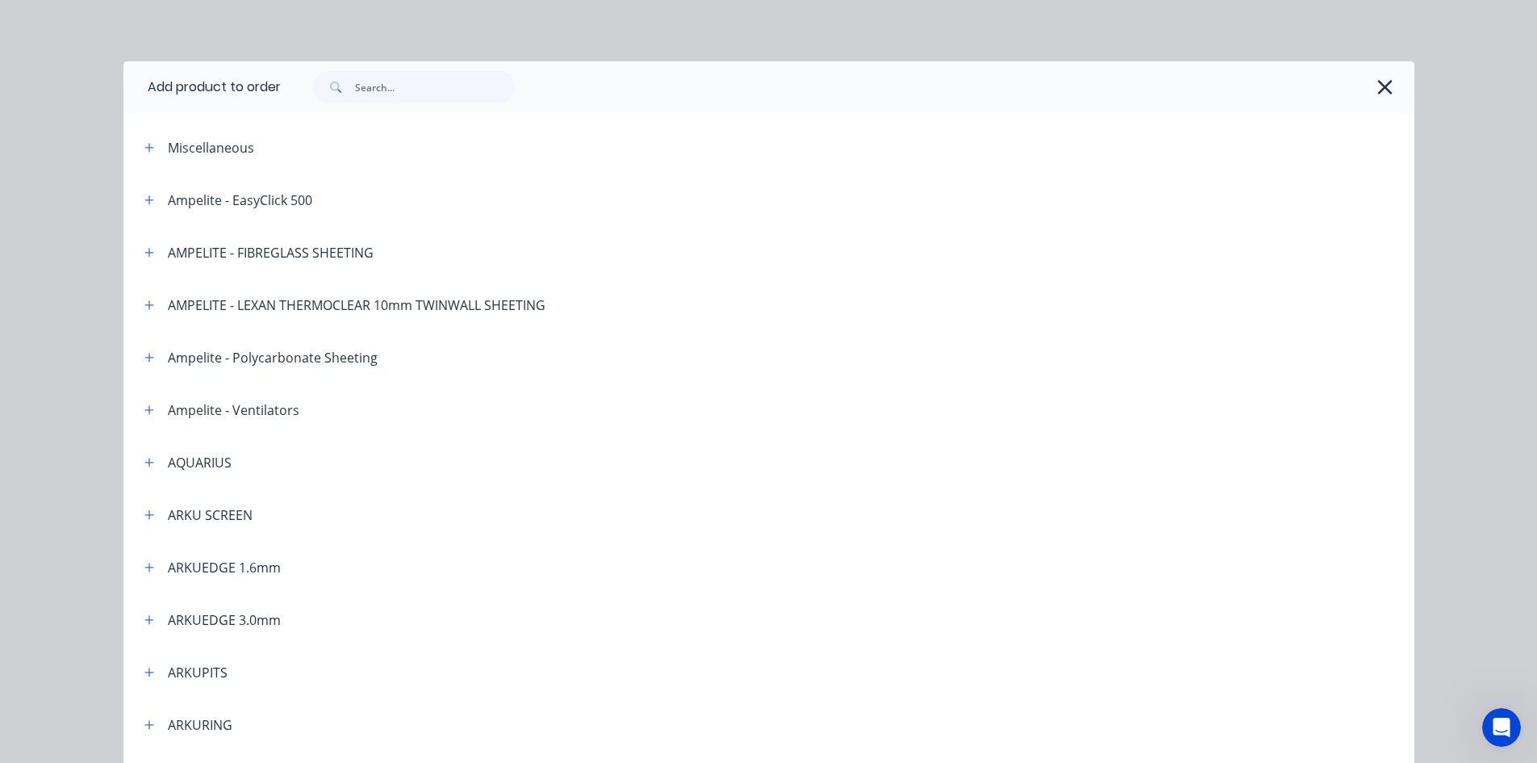
scroll to position [0, 0]
click at [1378, 85] on icon "button" at bounding box center [1385, 90] width 15 height 15
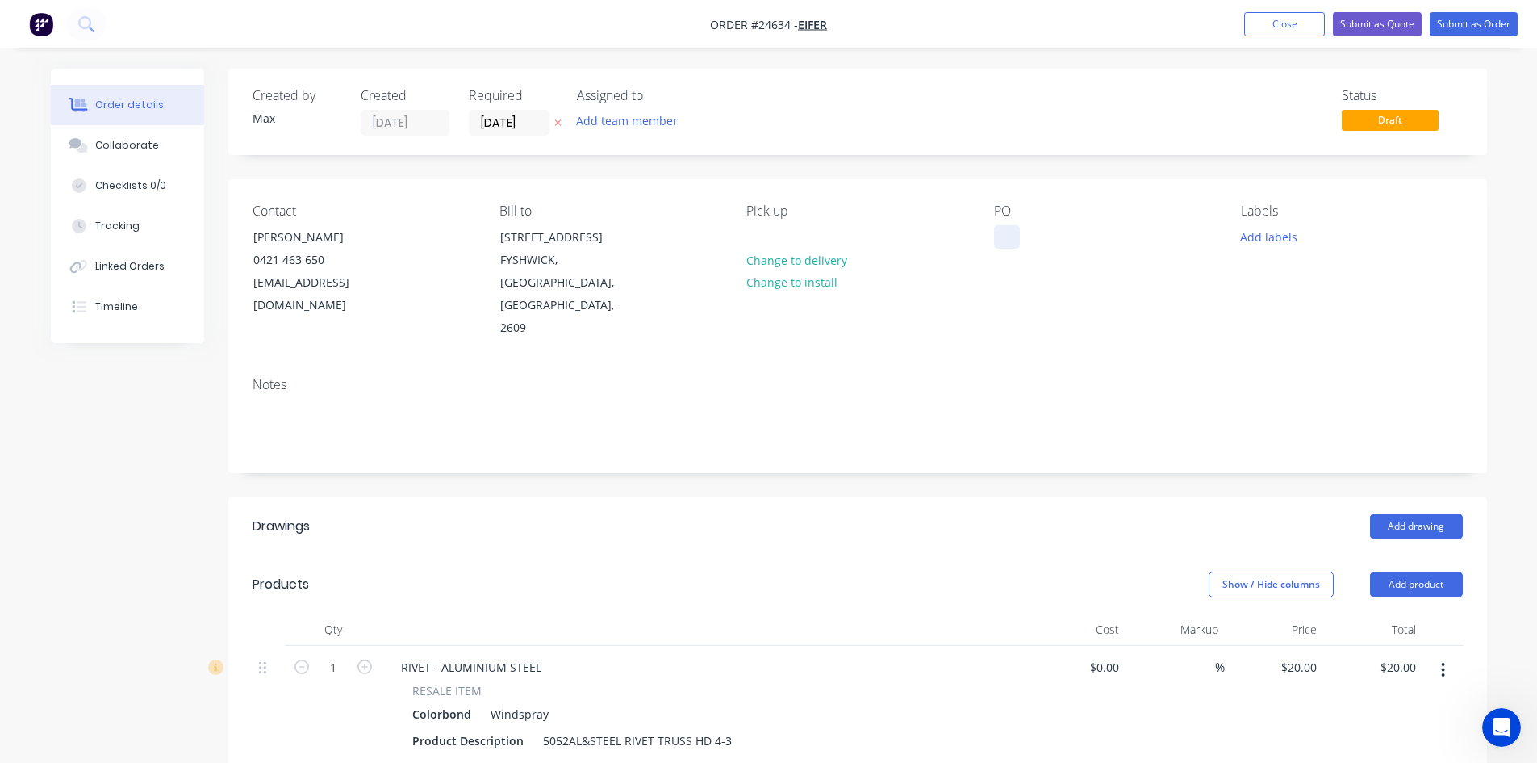
click at [1005, 236] on div at bounding box center [1007, 236] width 26 height 23
click at [943, 337] on div "Contact Brad Hughes 0421 463 650 bradh@eifer.com.au Bill to 13 WILUNA ST FYSHWI…" at bounding box center [857, 271] width 1259 height 185
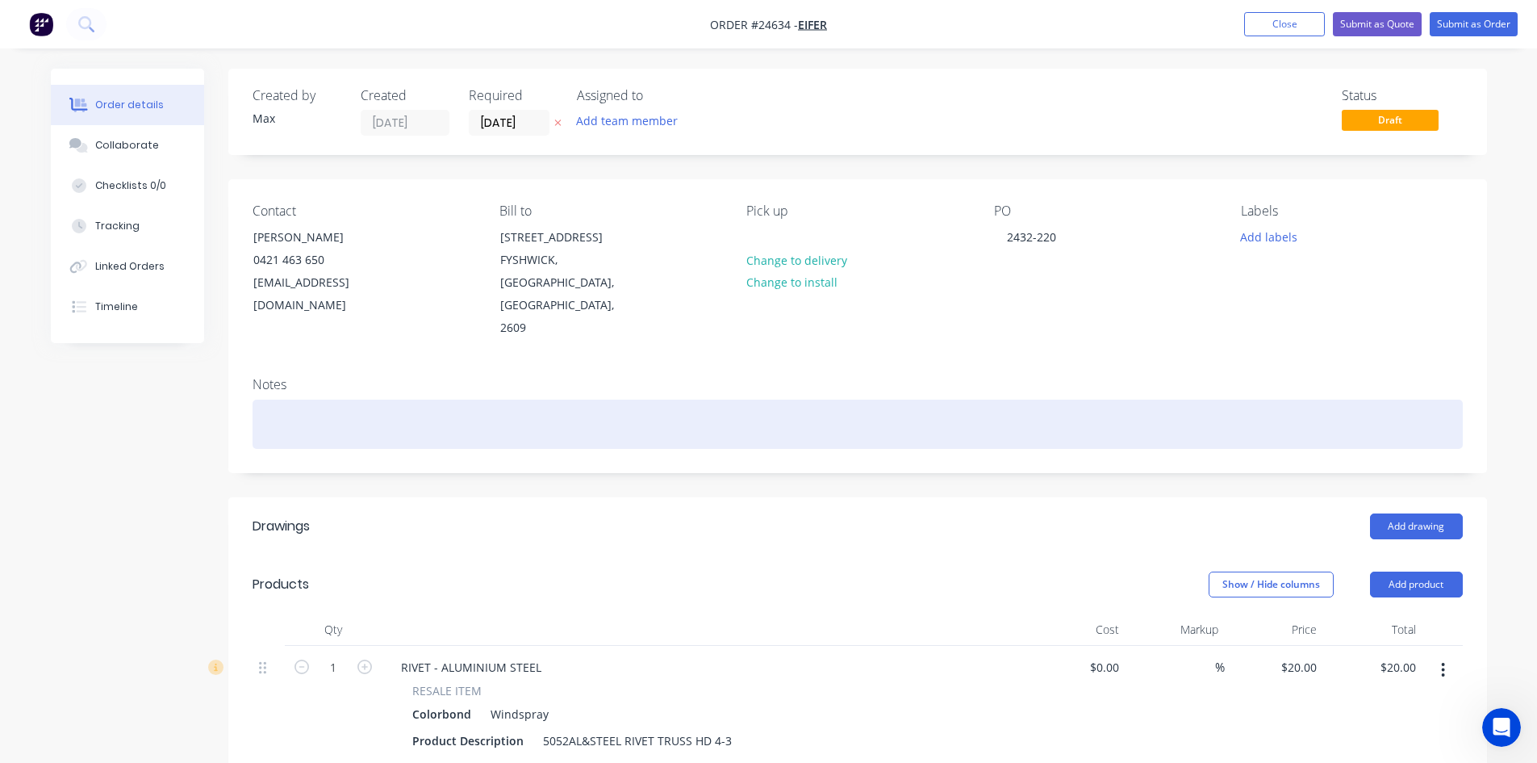
click at [345, 416] on div at bounding box center [858, 423] width 1210 height 49
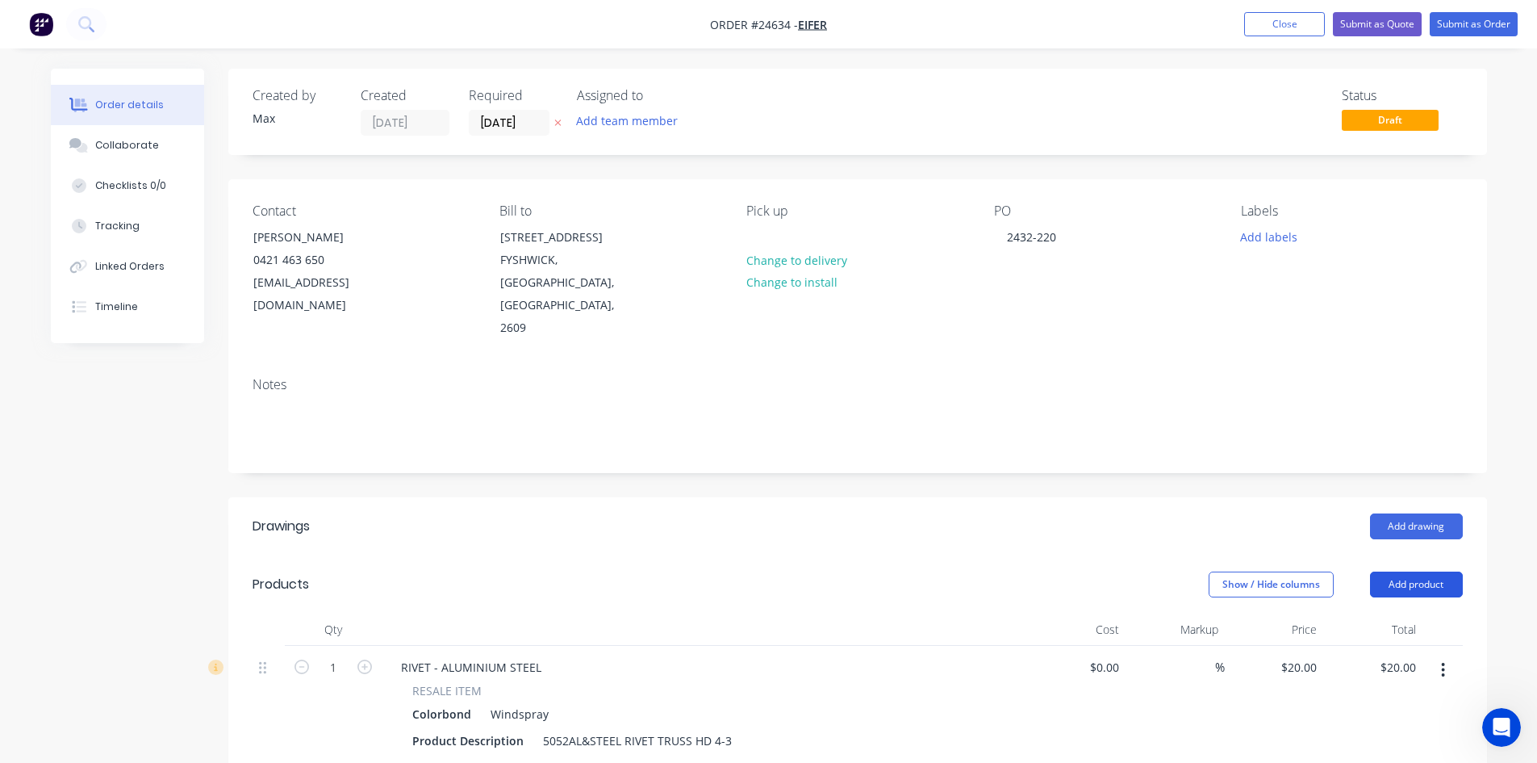
click at [1389, 571] on button "Add product" at bounding box center [1416, 584] width 93 height 26
click at [1410, 613] on div "Product catalogue" at bounding box center [1386, 624] width 124 height 23
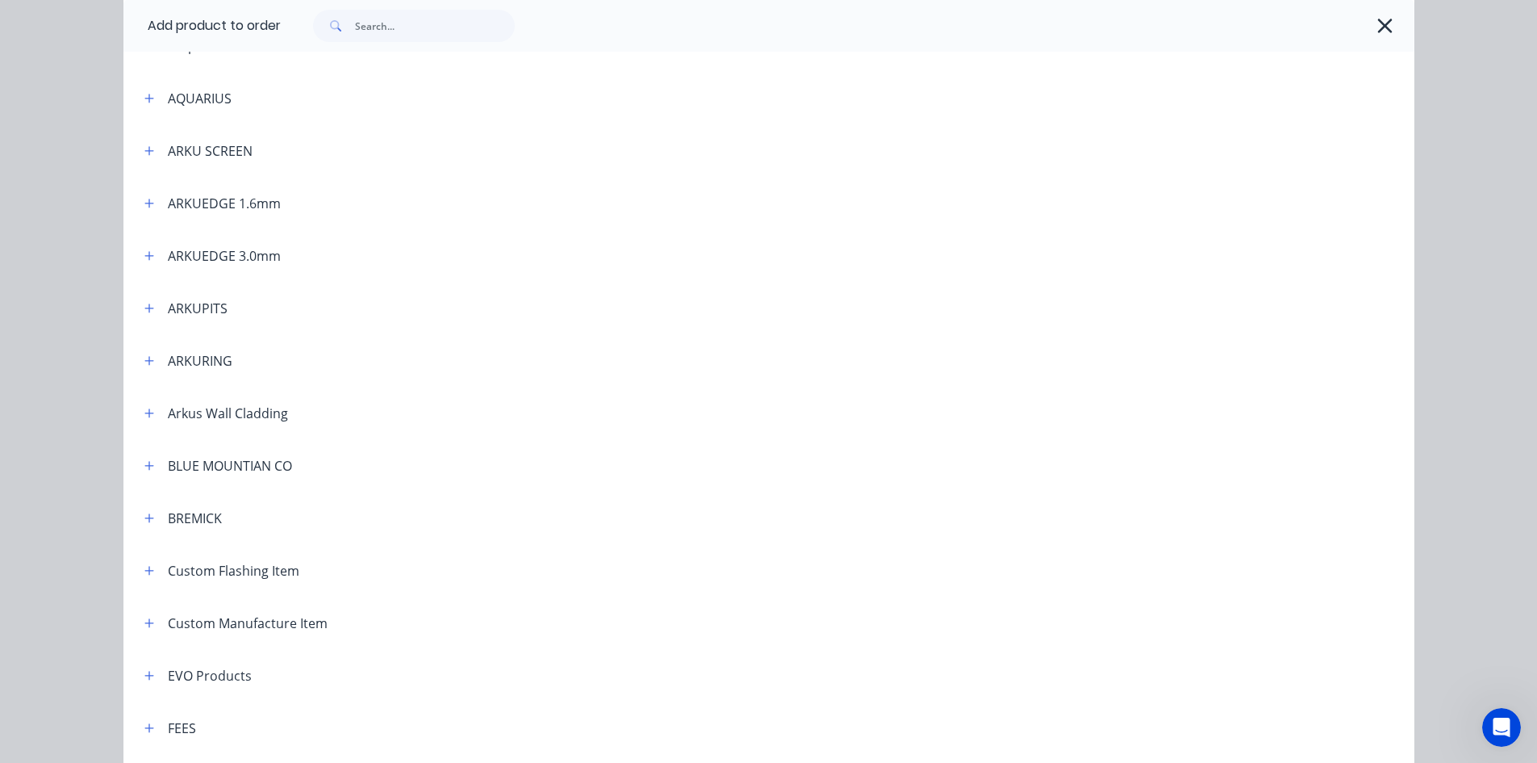
scroll to position [403, 0]
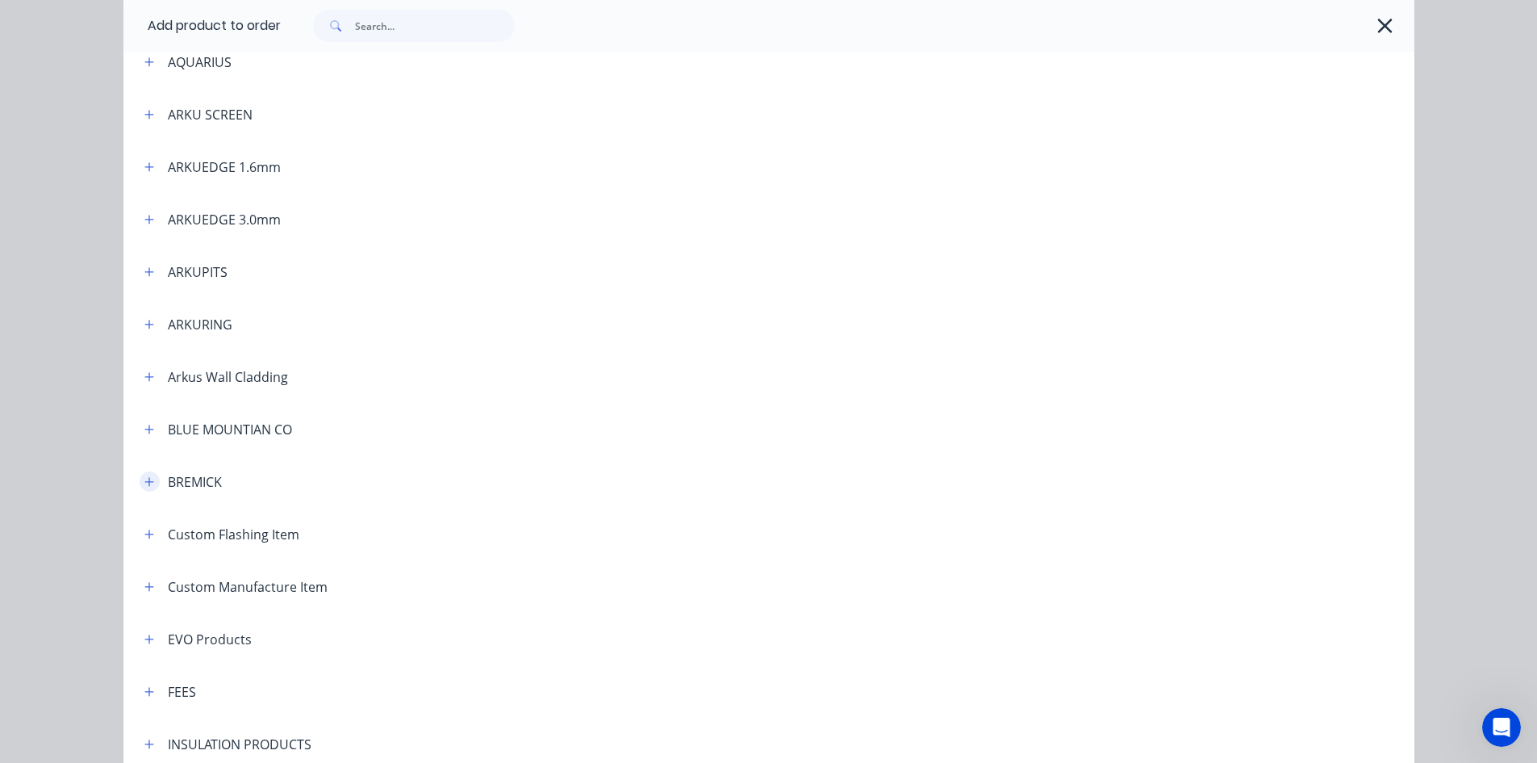
click at [144, 484] on icon "button" at bounding box center [149, 481] width 10 height 11
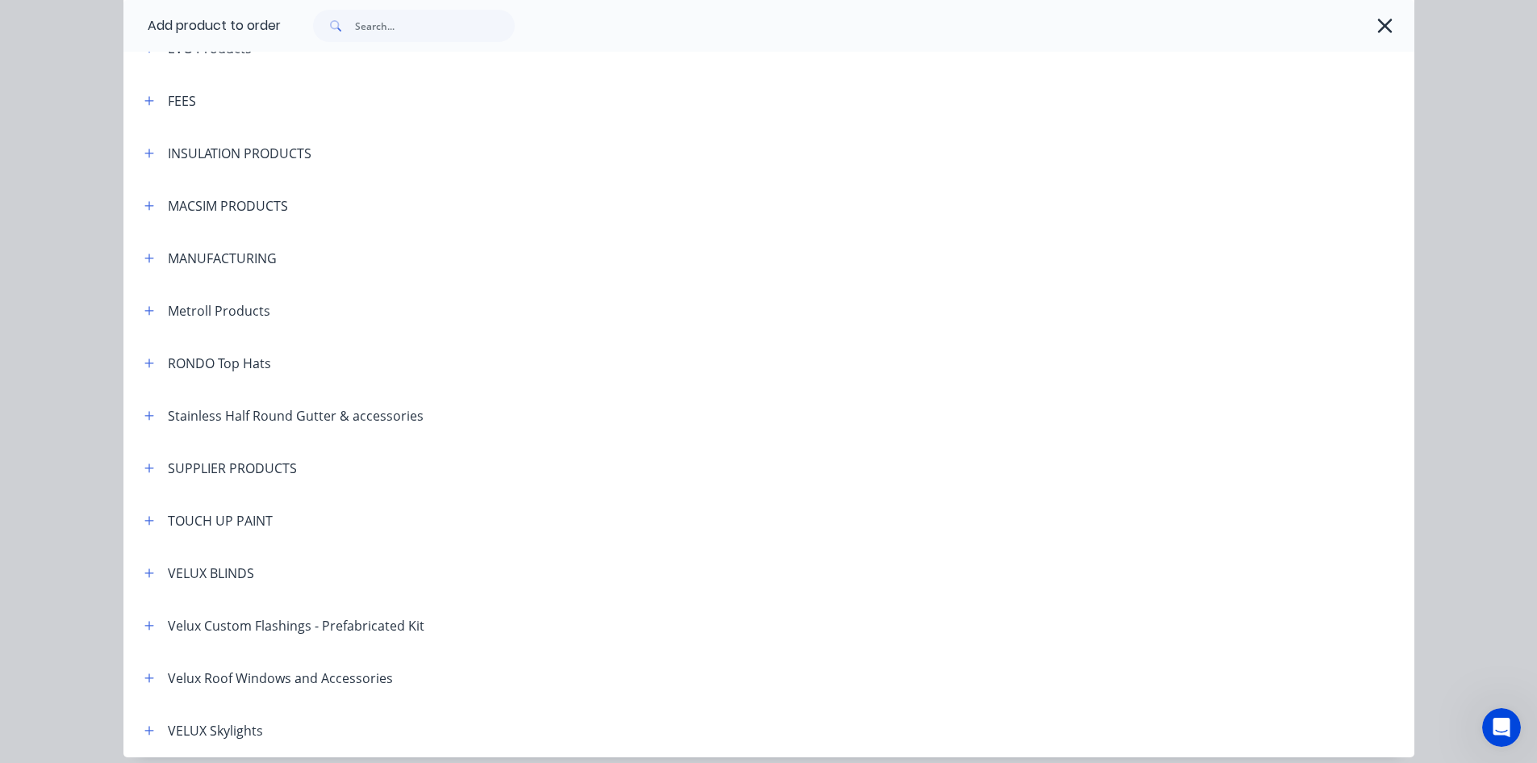
scroll to position [2369, 0]
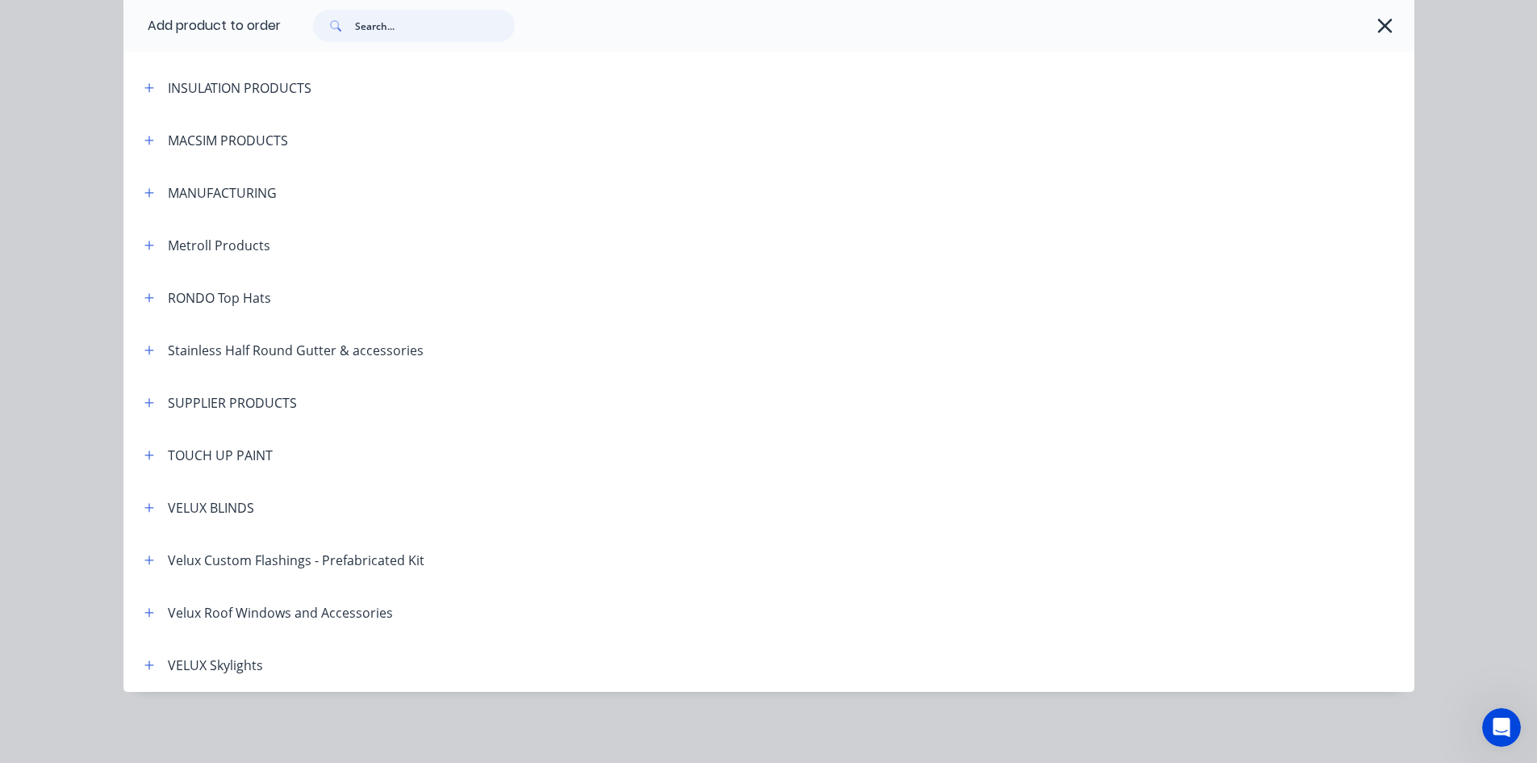
click at [371, 29] on input "text" at bounding box center [435, 26] width 160 height 32
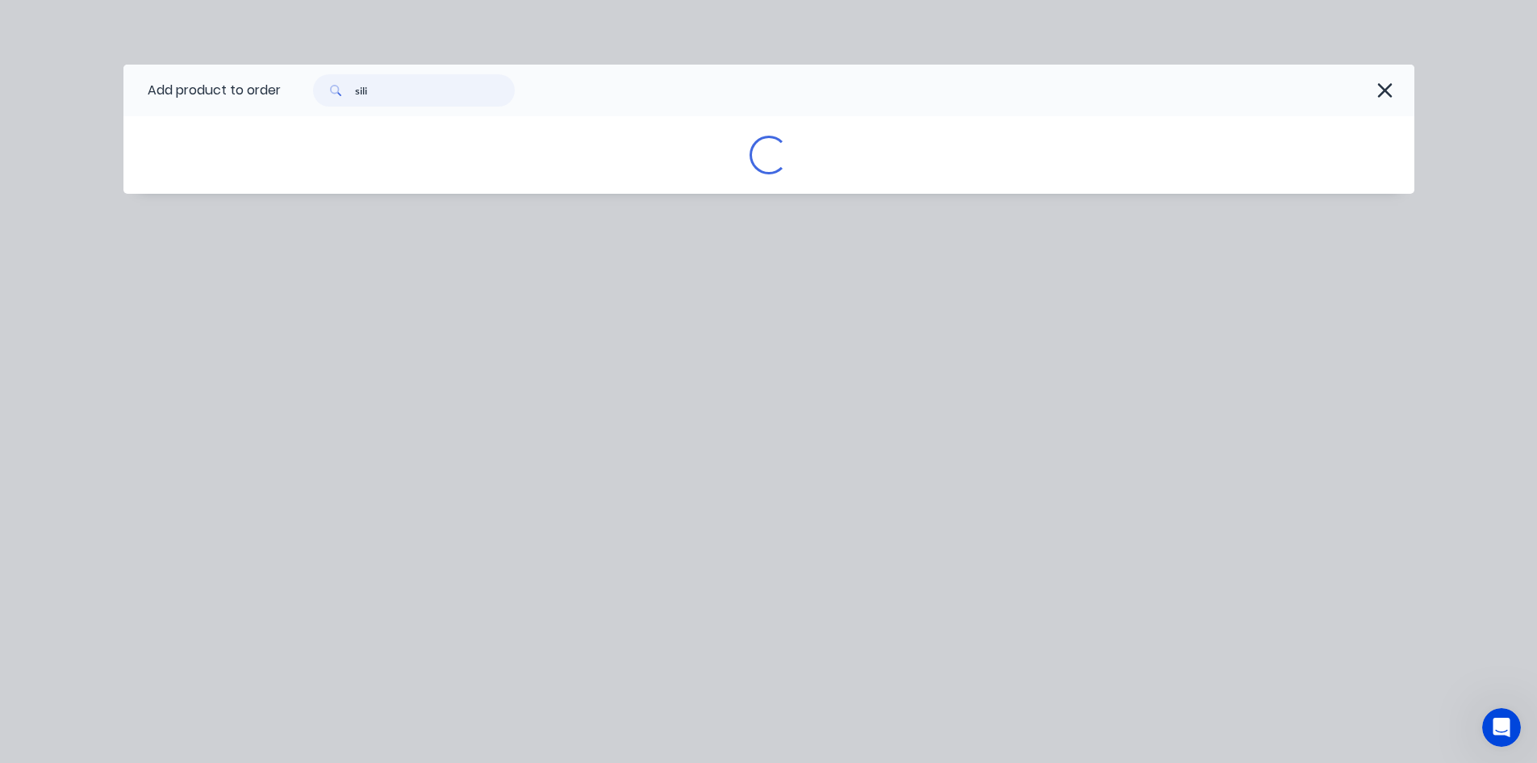
scroll to position [0, 0]
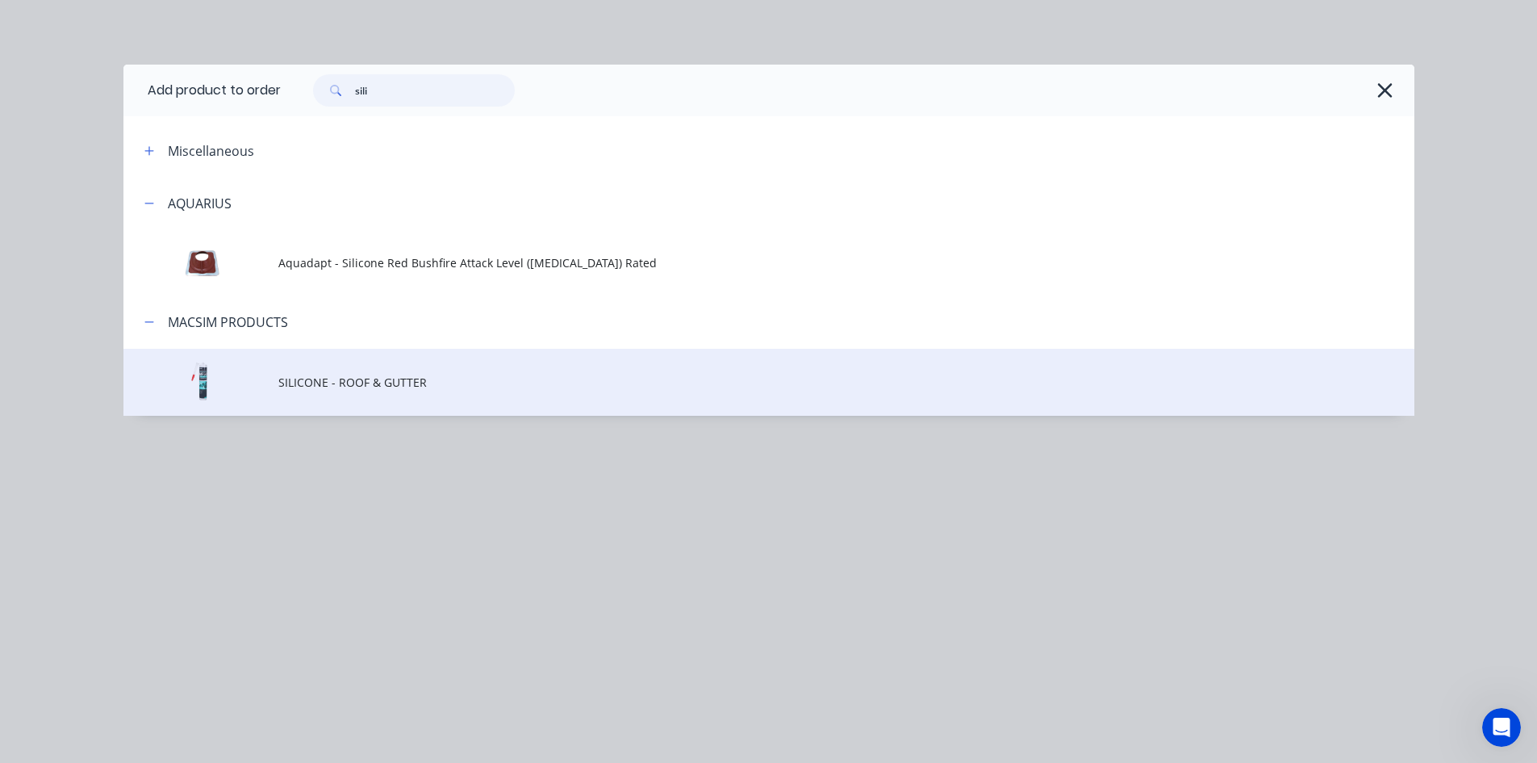
type input "sili"
click at [374, 371] on td "SILICONE - ROOF & GUTTER" at bounding box center [846, 382] width 1136 height 67
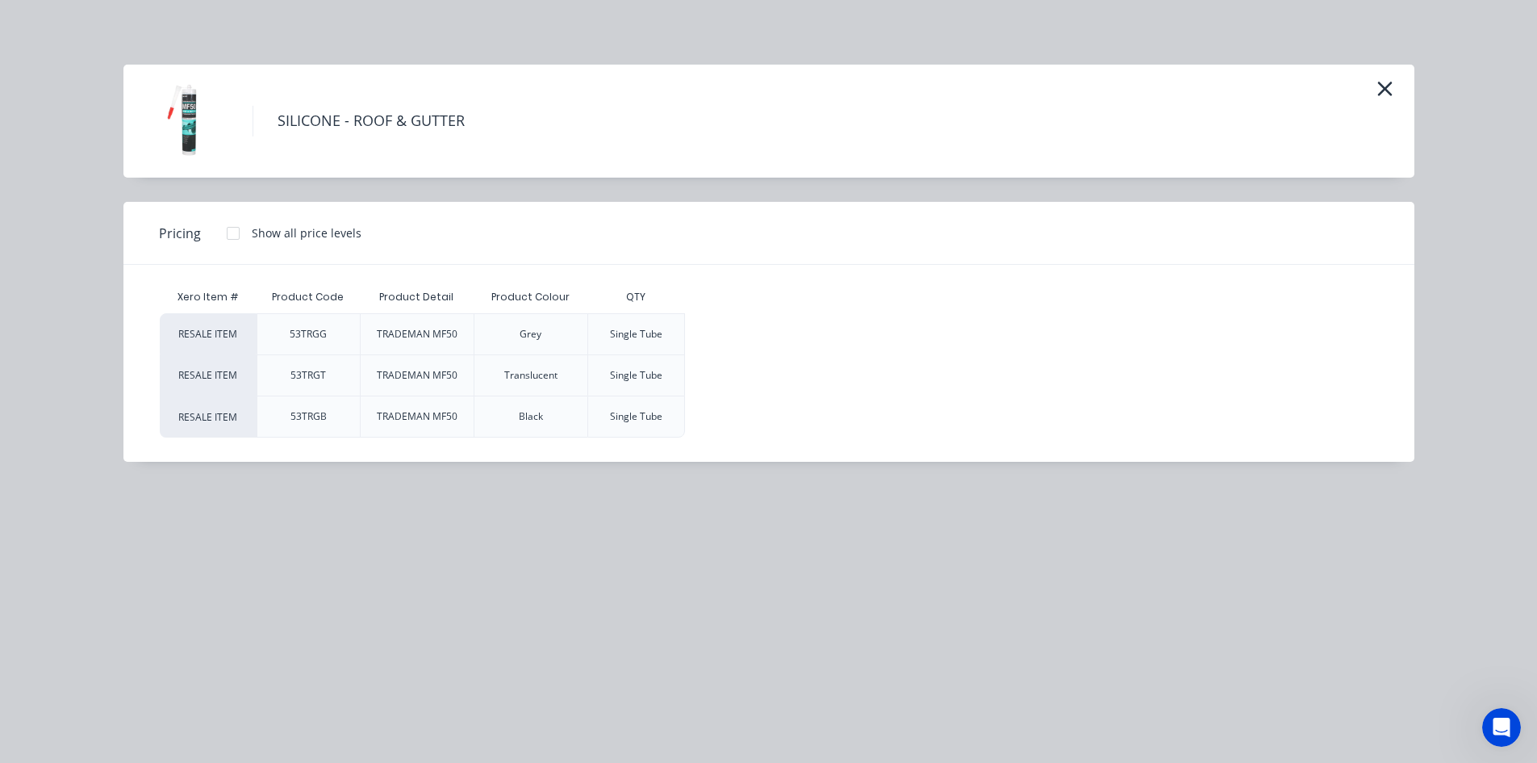
click at [233, 234] on div at bounding box center [233, 233] width 32 height 32
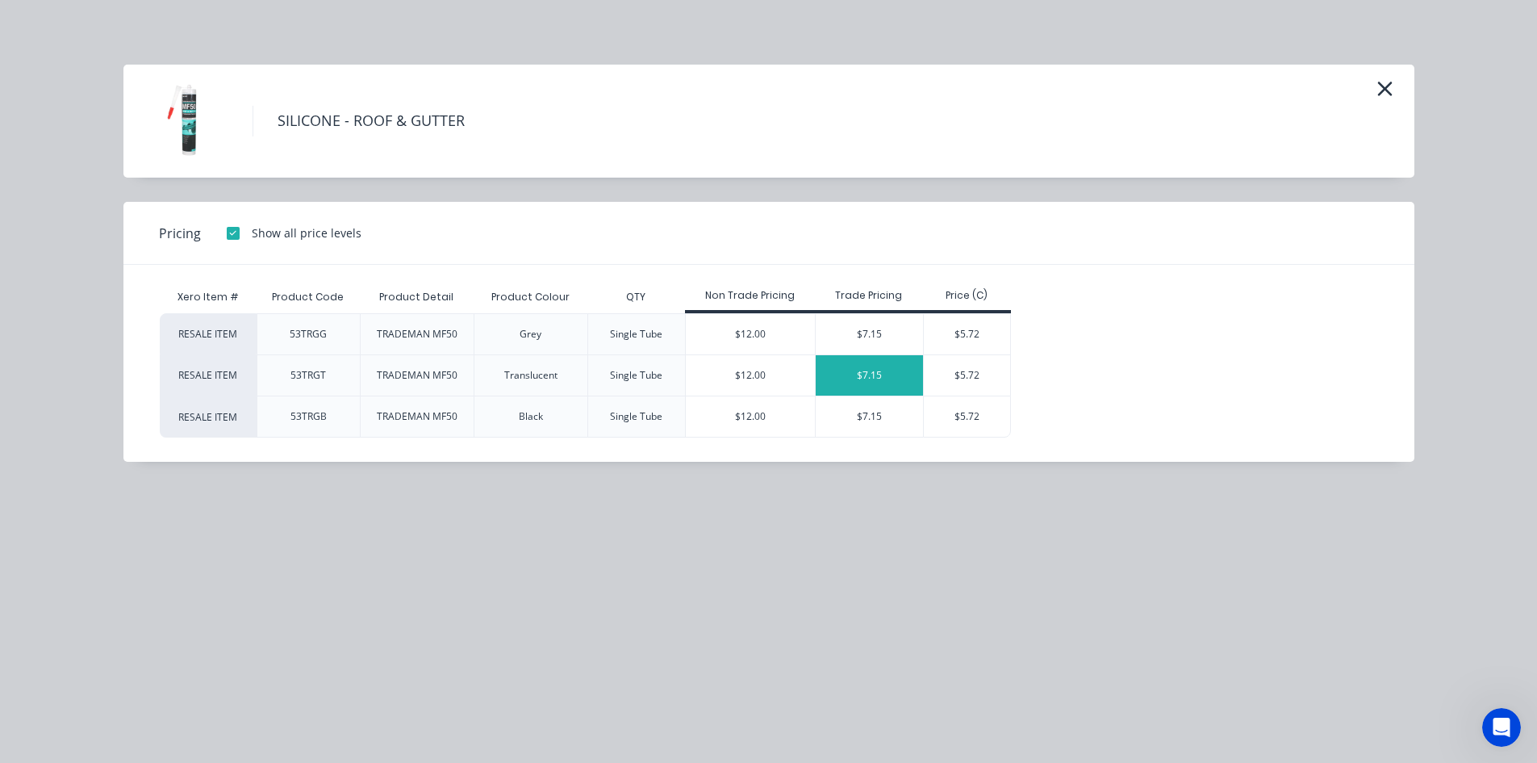
click at [902, 378] on div "$7.15" at bounding box center [870, 375] width 108 height 40
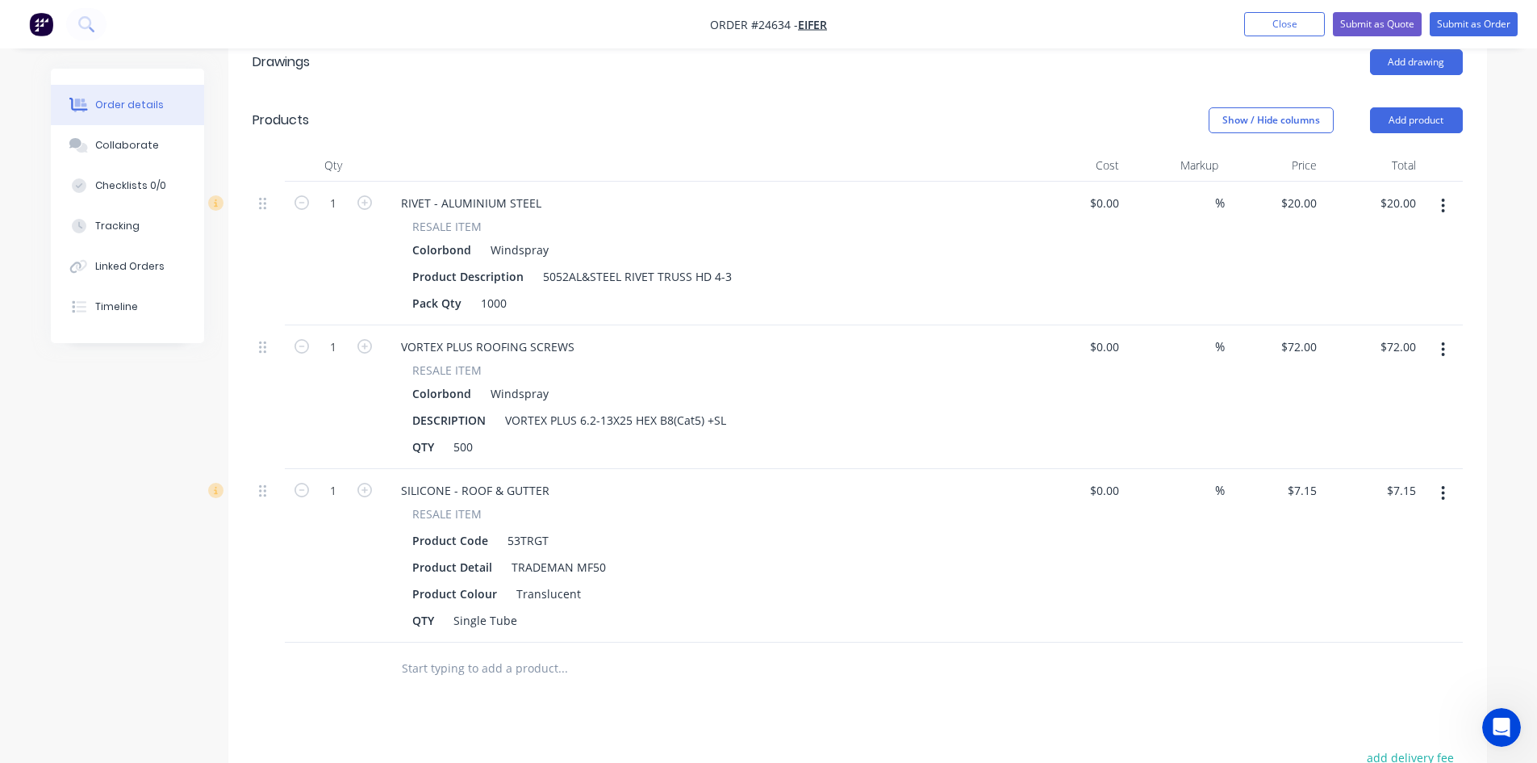
scroll to position [484, 0]
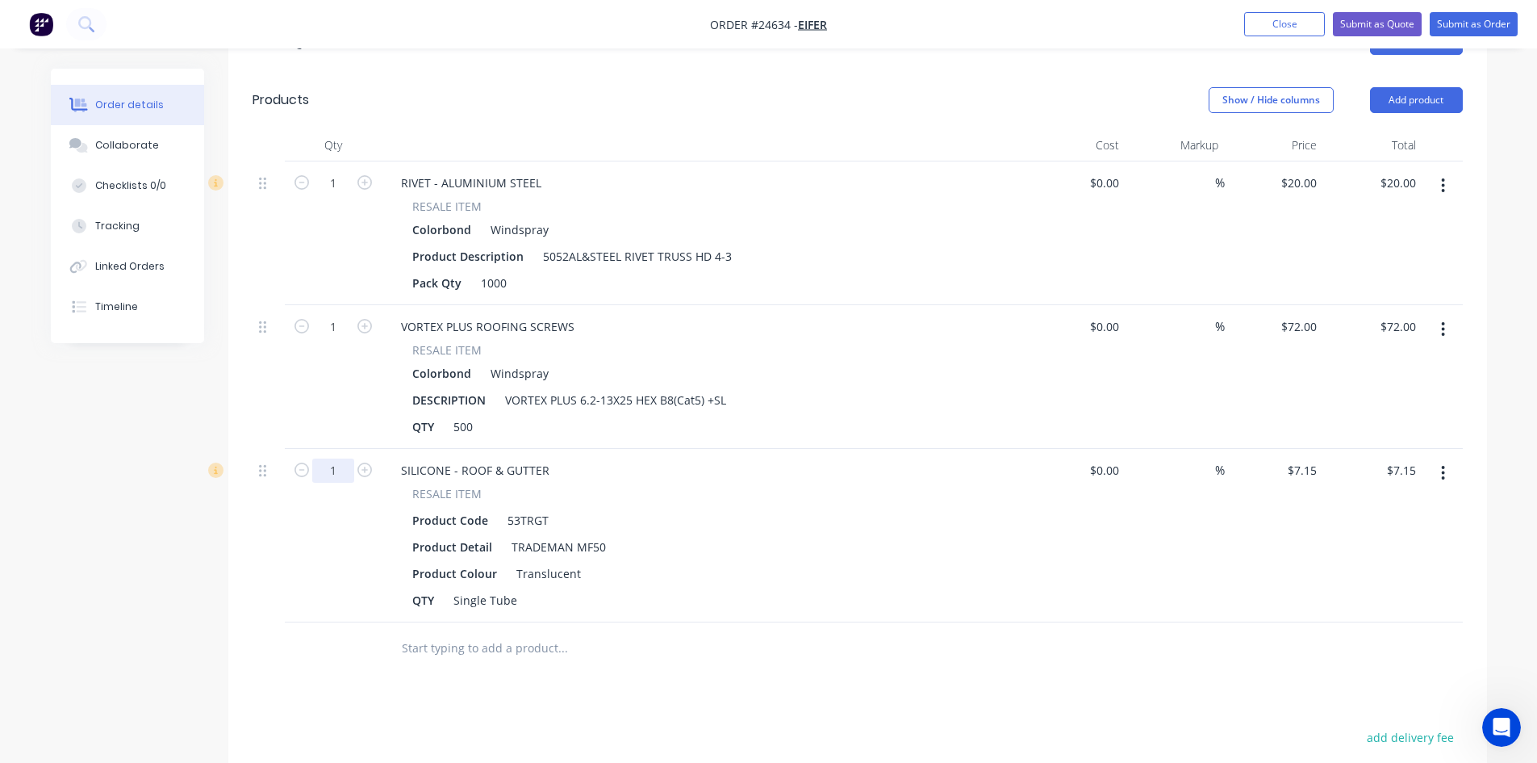
click at [343, 195] on input "1" at bounding box center [333, 183] width 42 height 24
type input "20"
type input "$143.00"
click at [705, 535] on div "Product Detail TRADEMAN MF50" at bounding box center [701, 546] width 591 height 23
click at [754, 637] on div at bounding box center [630, 648] width 484 height 32
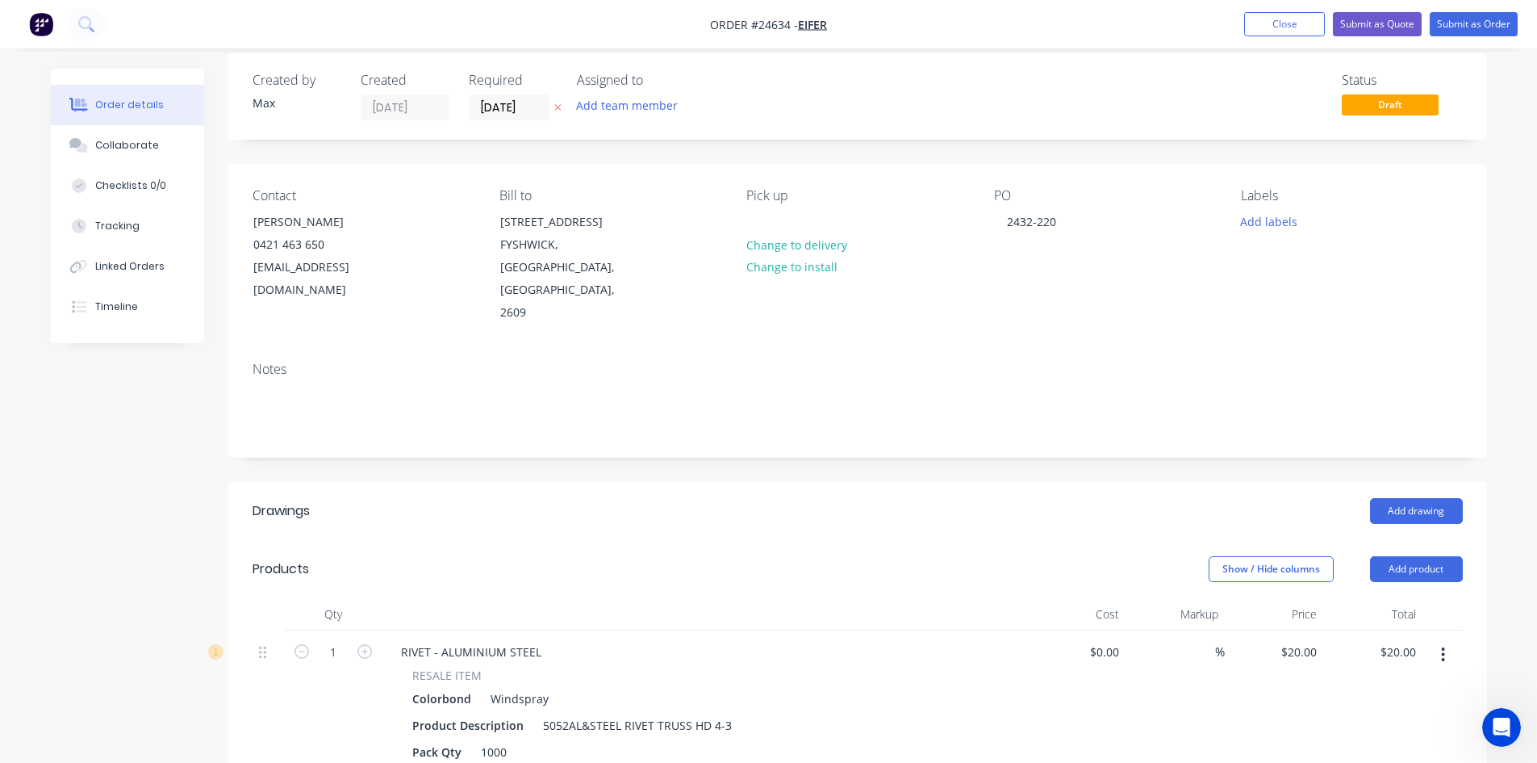
scroll to position [0, 0]
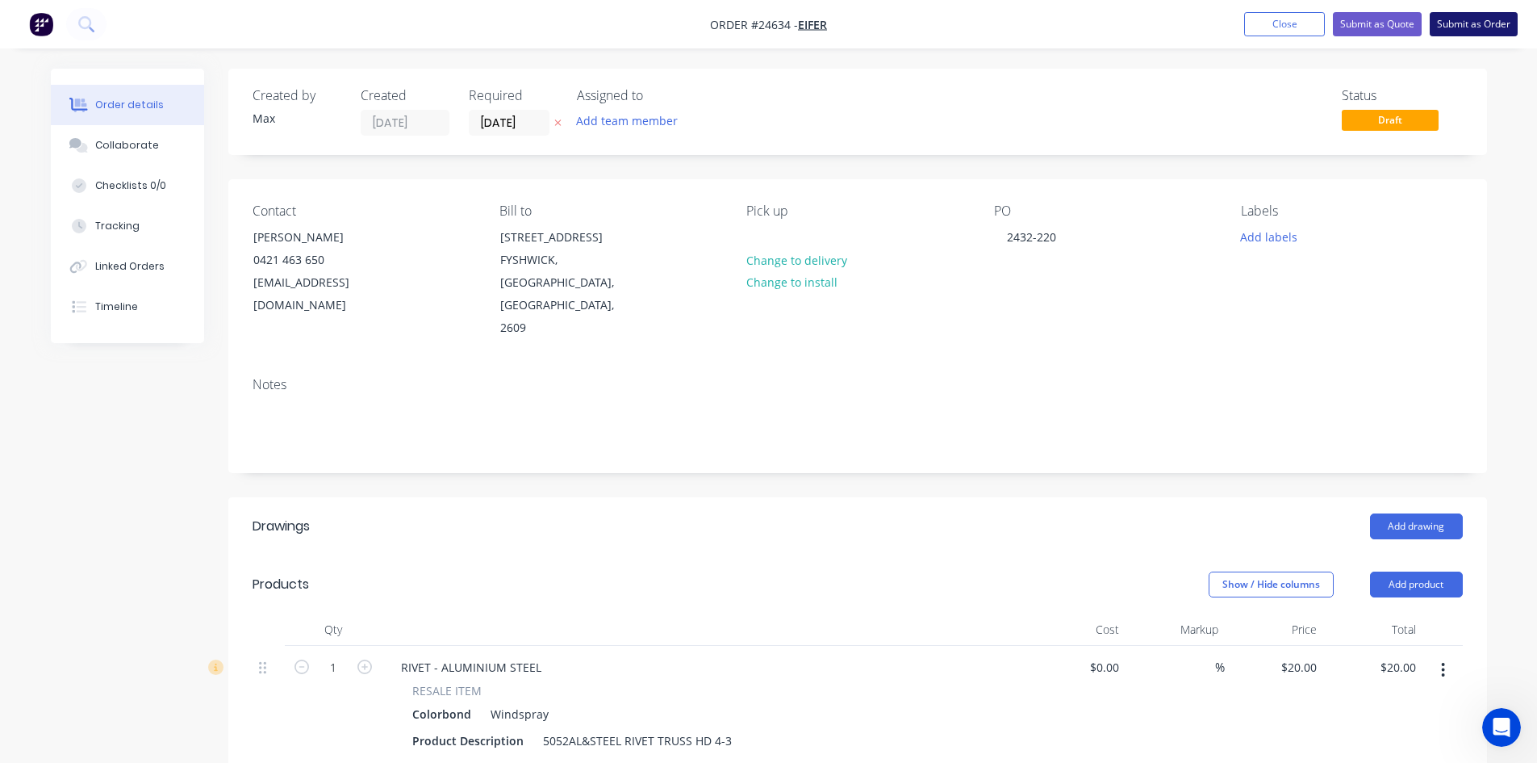
click at [1456, 27] on button "Submit as Order" at bounding box center [1474, 24] width 88 height 24
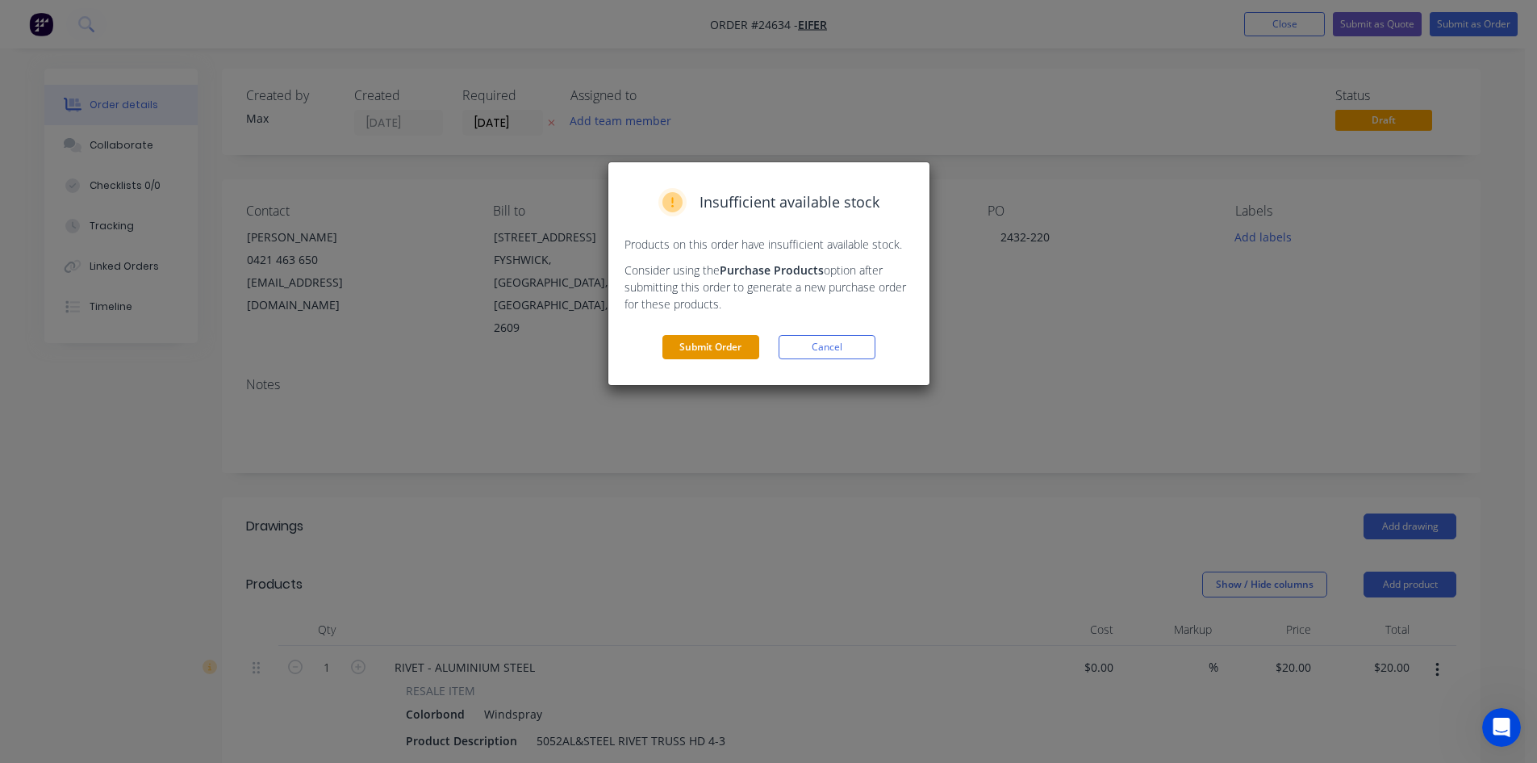
click at [709, 358] on button "Submit Order" at bounding box center [711, 347] width 97 height 24
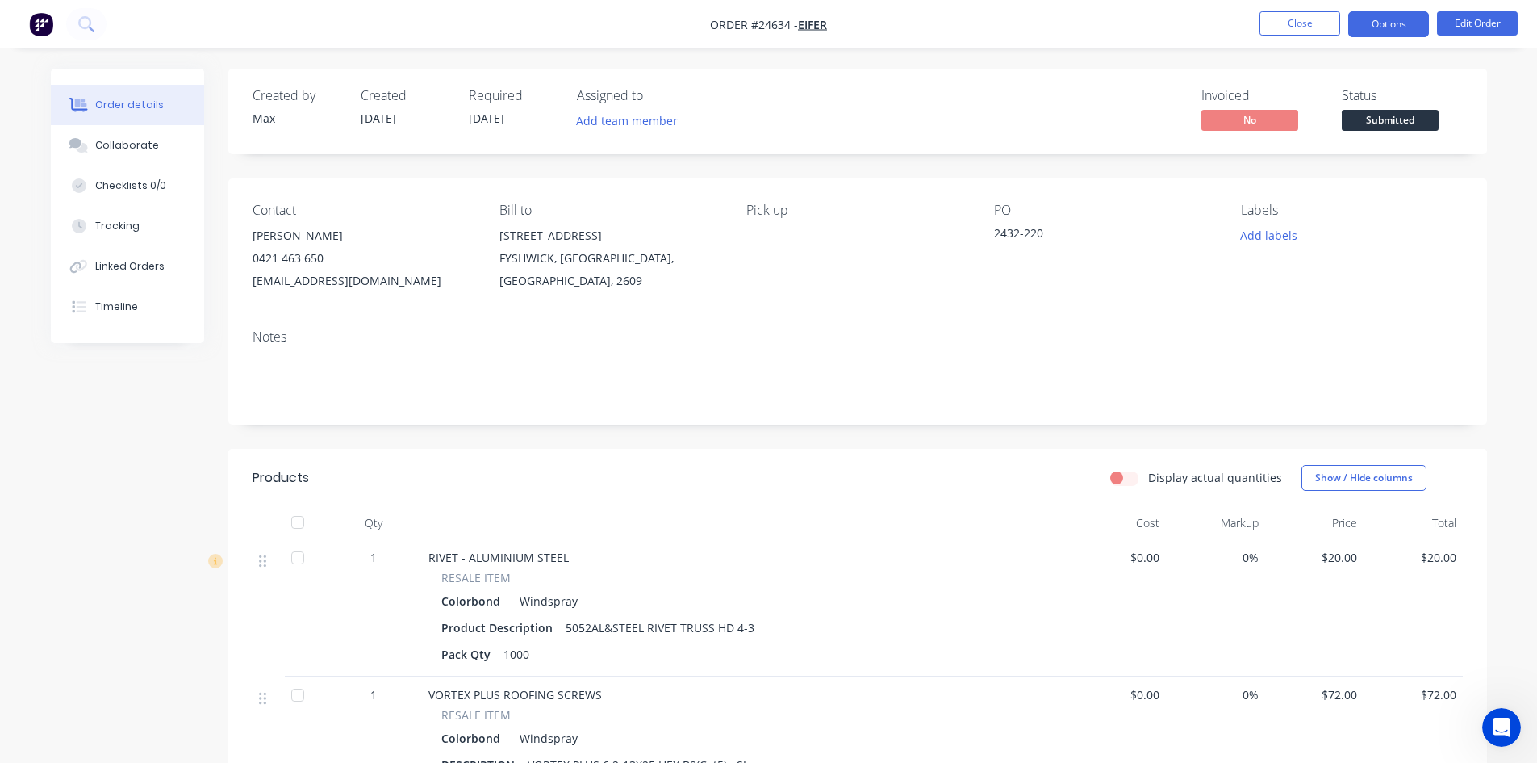
click at [1412, 25] on button "Options" at bounding box center [1388, 24] width 81 height 26
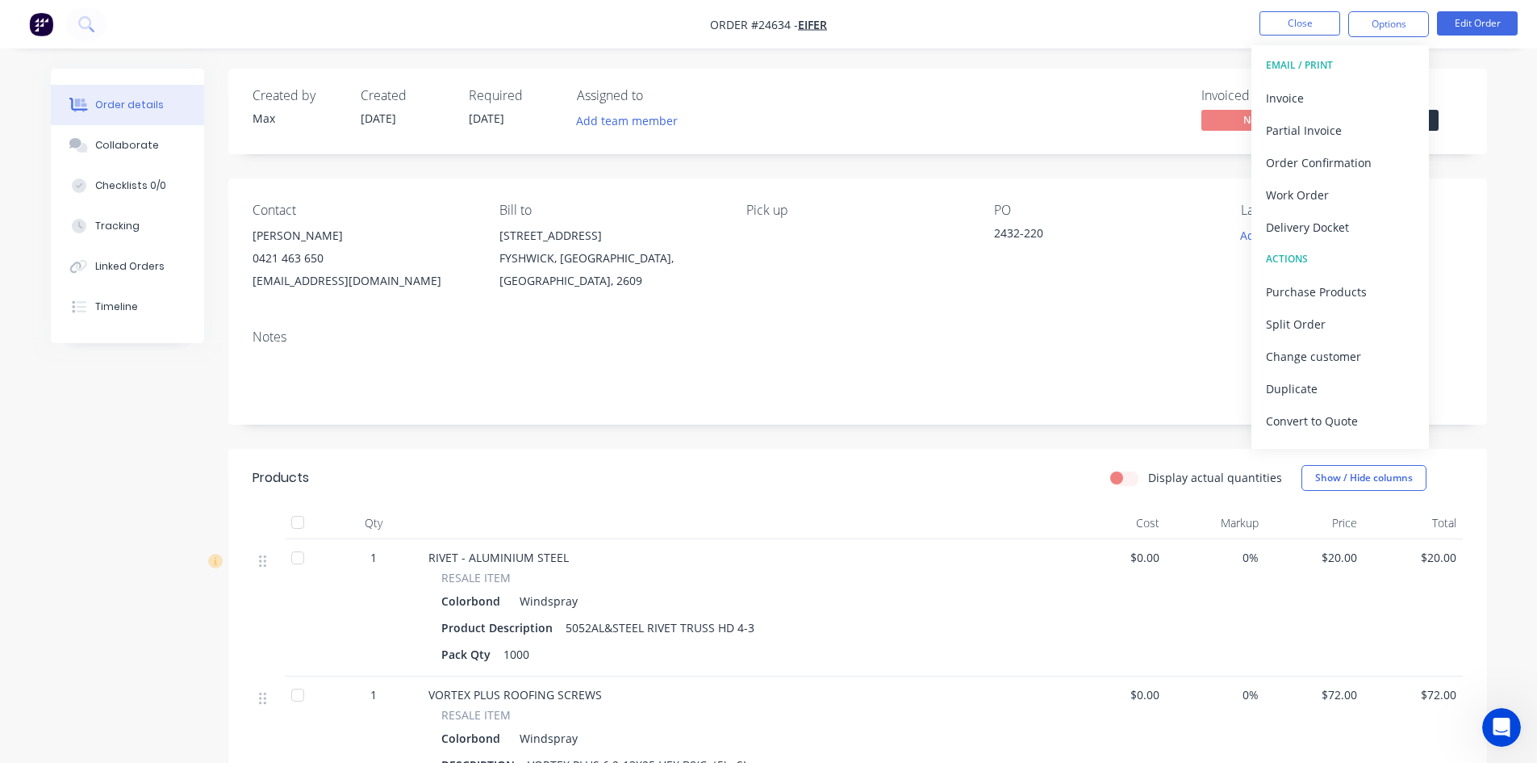
click at [1435, 119] on span "Submitted" at bounding box center [1390, 120] width 97 height 20
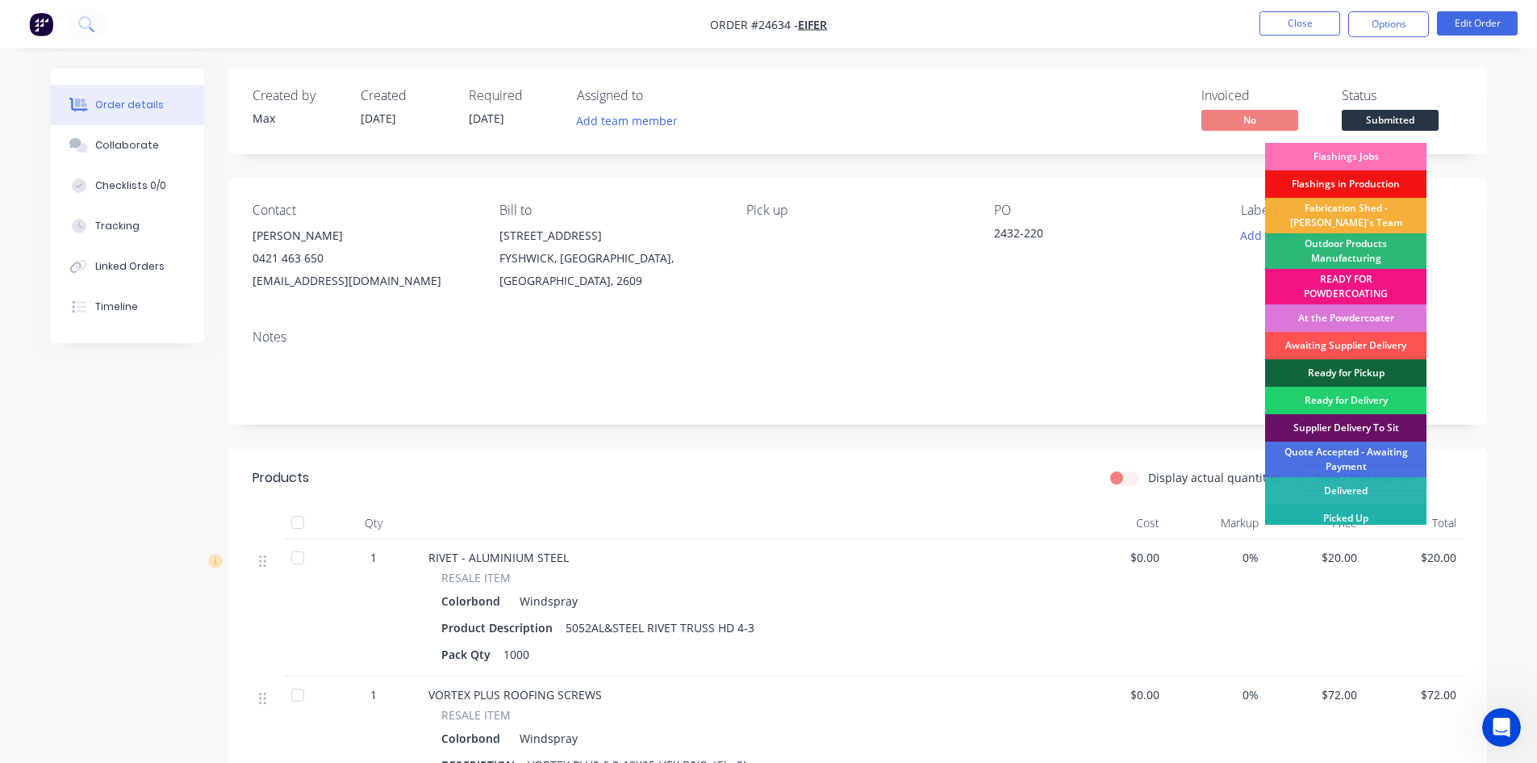
click at [1340, 520] on div "Picked Up" at bounding box center [1345, 517] width 161 height 27
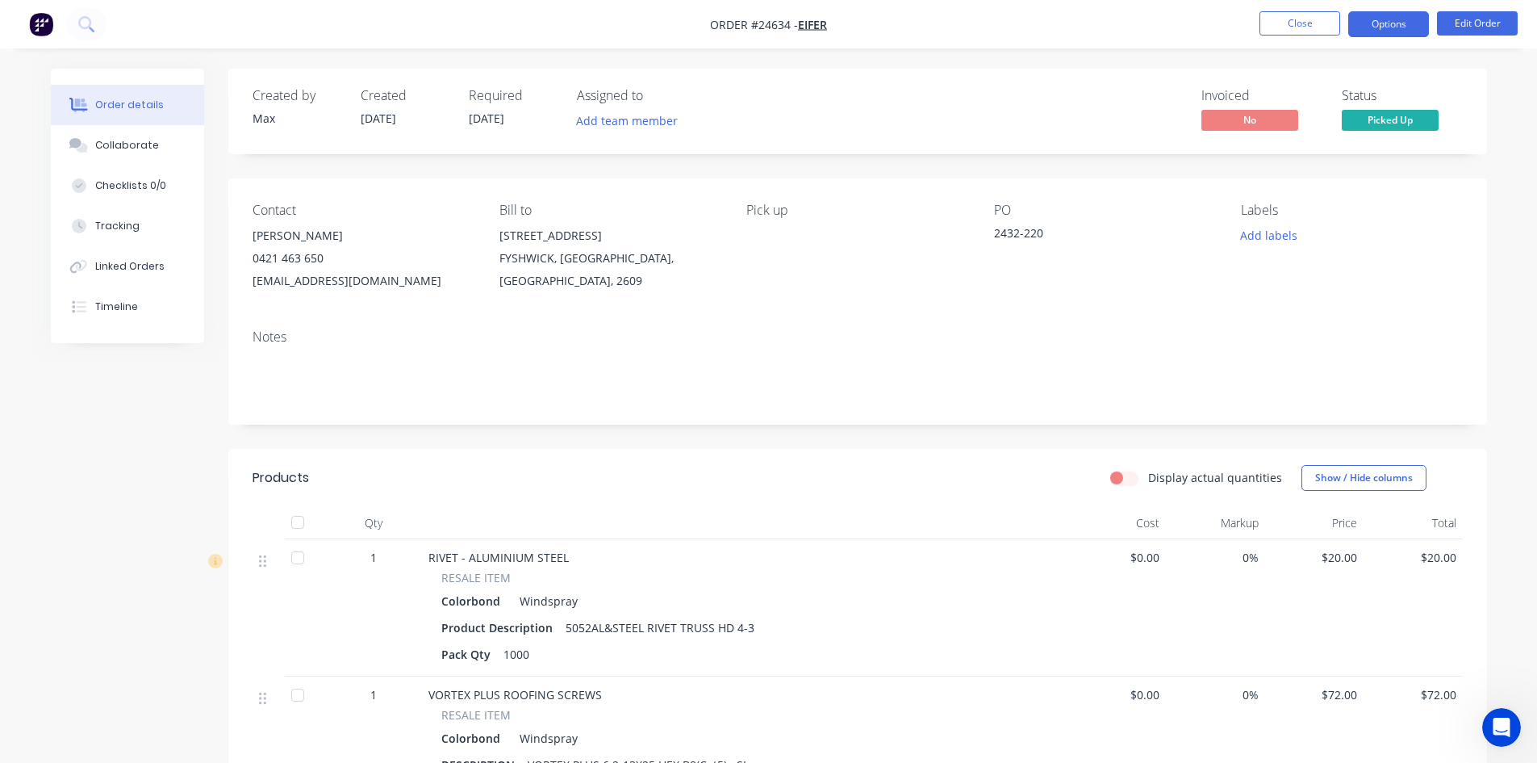
click at [1394, 32] on button "Options" at bounding box center [1388, 24] width 81 height 26
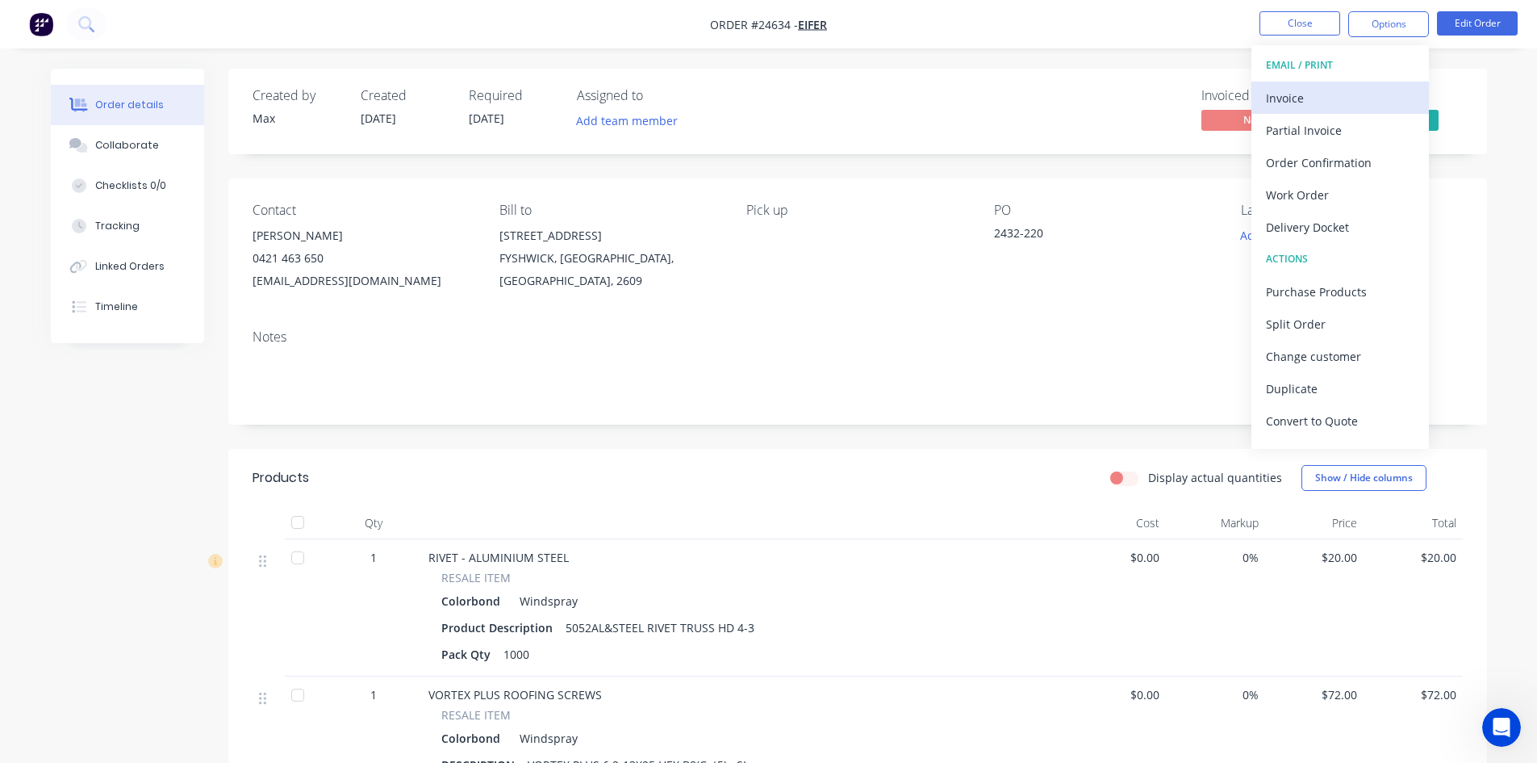
click at [1342, 101] on div "Invoice" at bounding box center [1340, 97] width 148 height 23
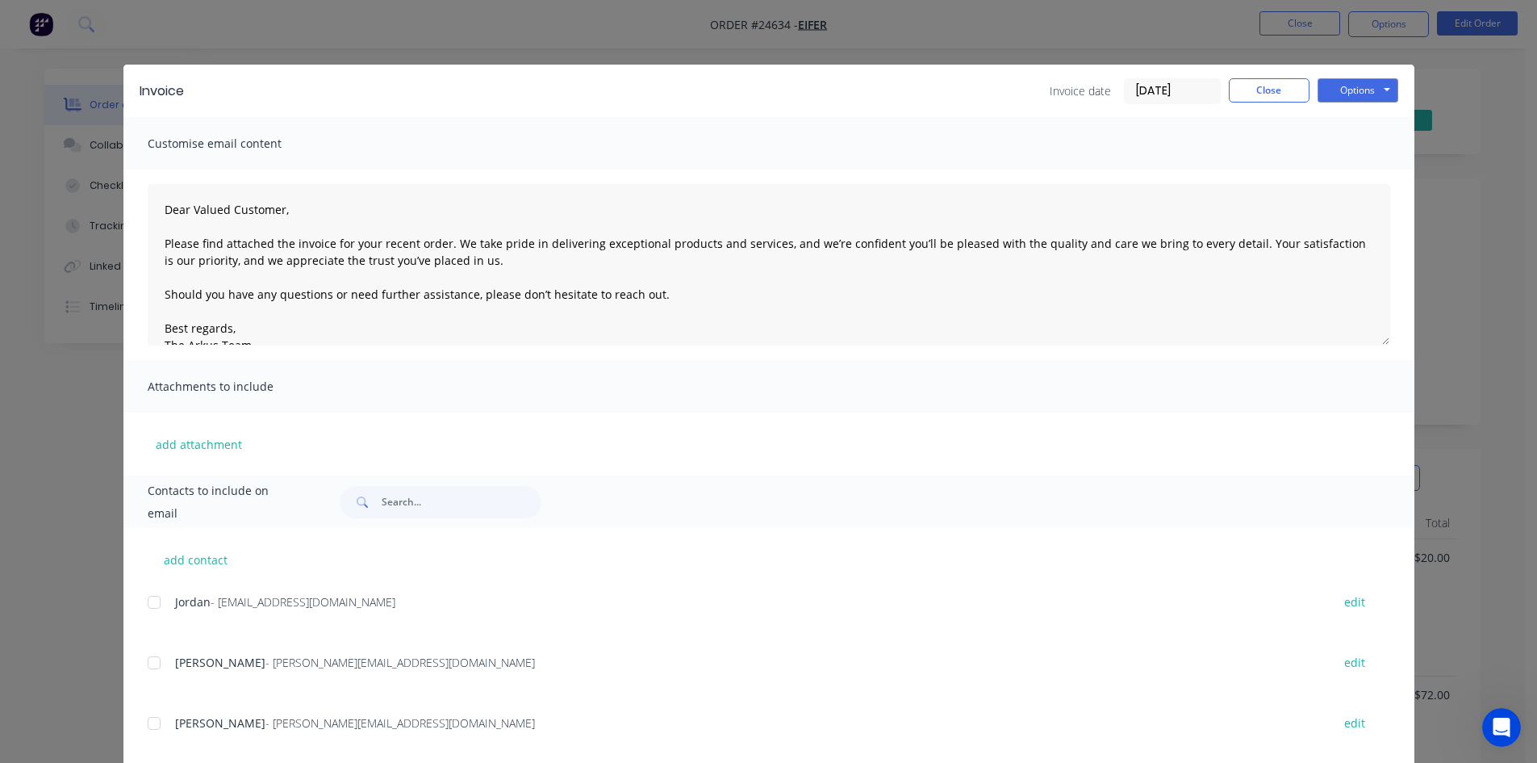
click at [1367, 103] on div "Options Preview Print Email" at bounding box center [1358, 91] width 81 height 26
click at [1366, 94] on button "Options" at bounding box center [1358, 90] width 81 height 24
click at [1382, 148] on button "Print" at bounding box center [1369, 145] width 103 height 27
click at [1238, 92] on button "Close" at bounding box center [1269, 90] width 81 height 24
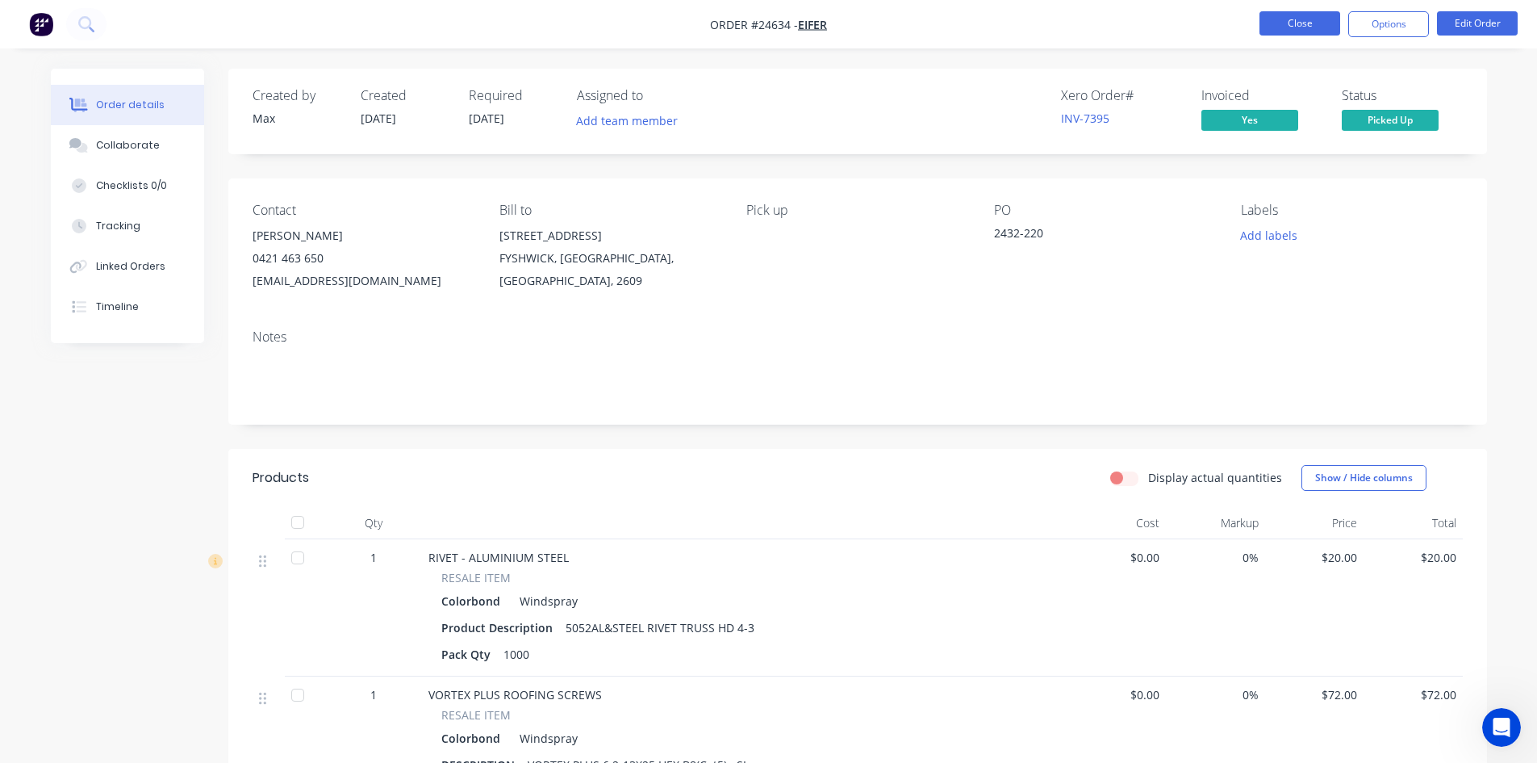
click at [1280, 28] on button "Close" at bounding box center [1300, 23] width 81 height 24
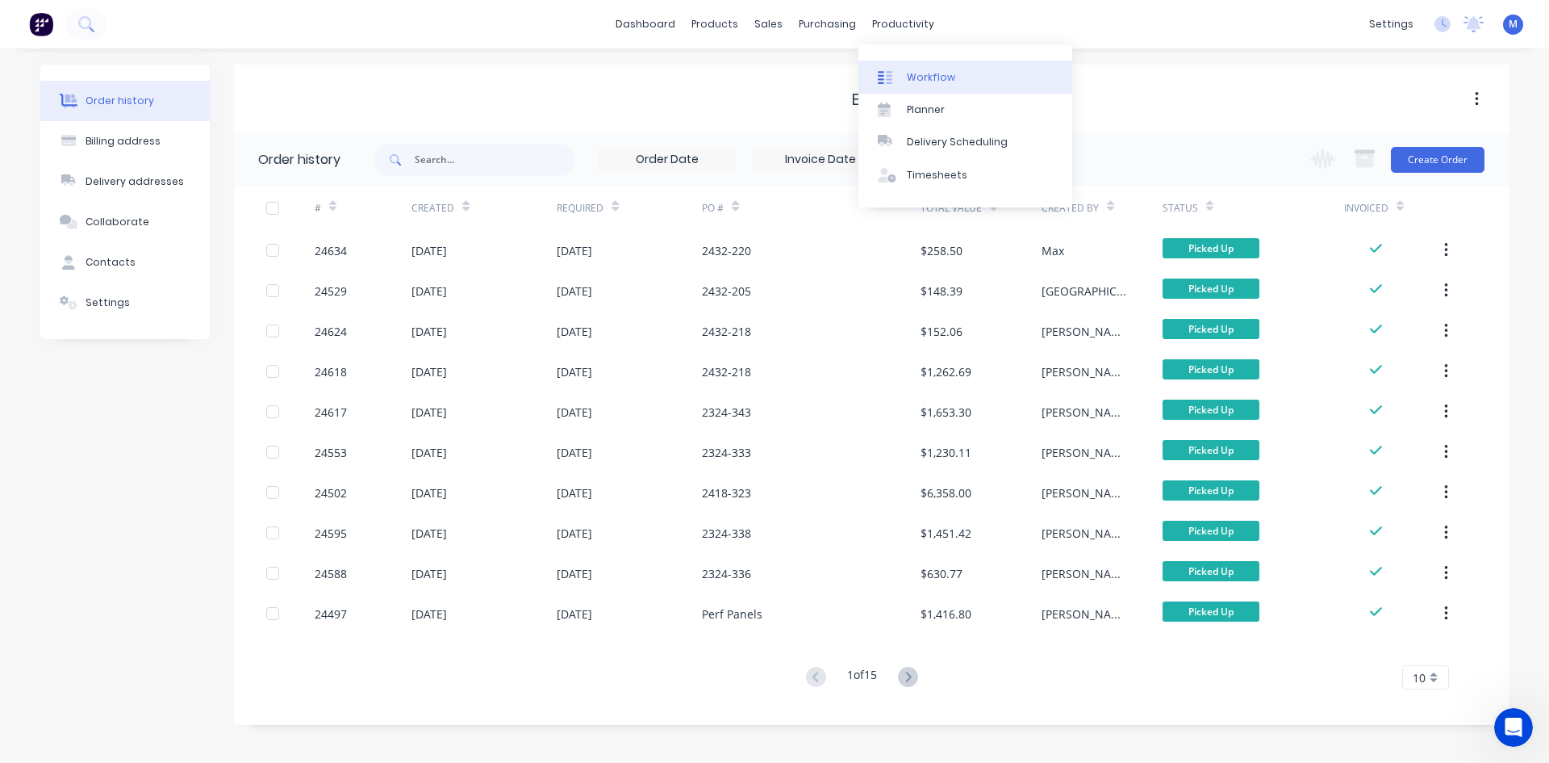
click at [936, 73] on div "Workflow" at bounding box center [931, 77] width 48 height 15
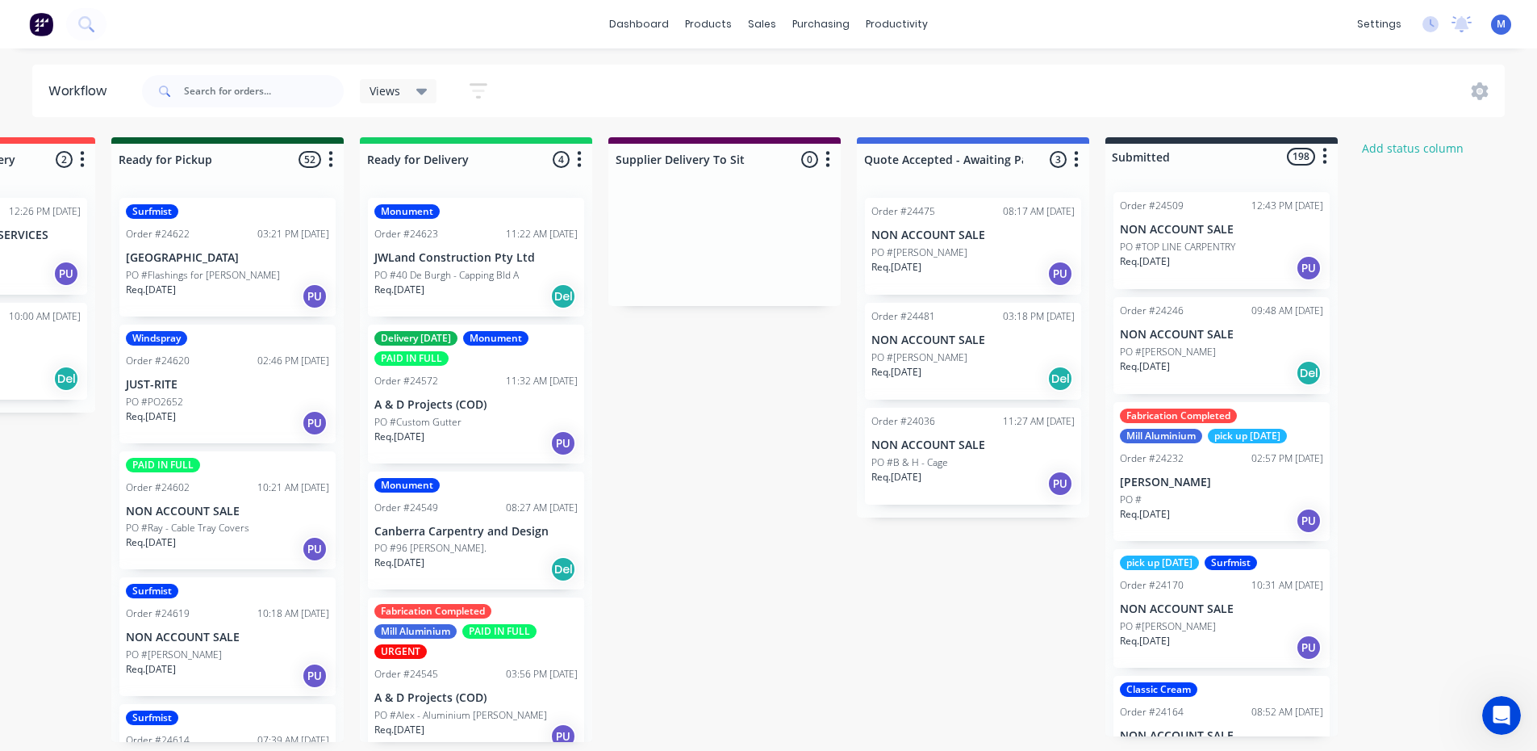
scroll to position [0, 1856]
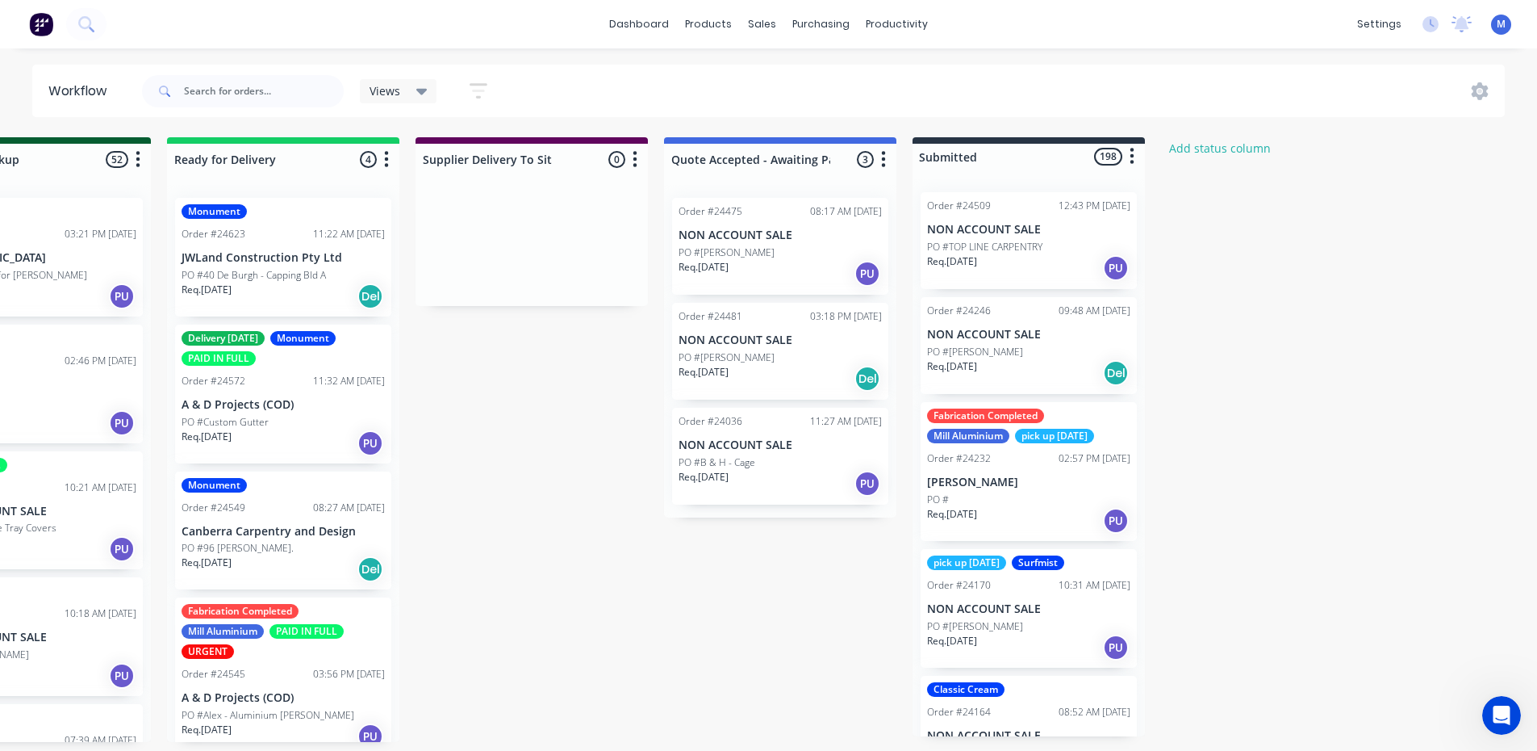
click at [767, 255] on div "PO #[PERSON_NAME]" at bounding box center [780, 252] width 203 height 15
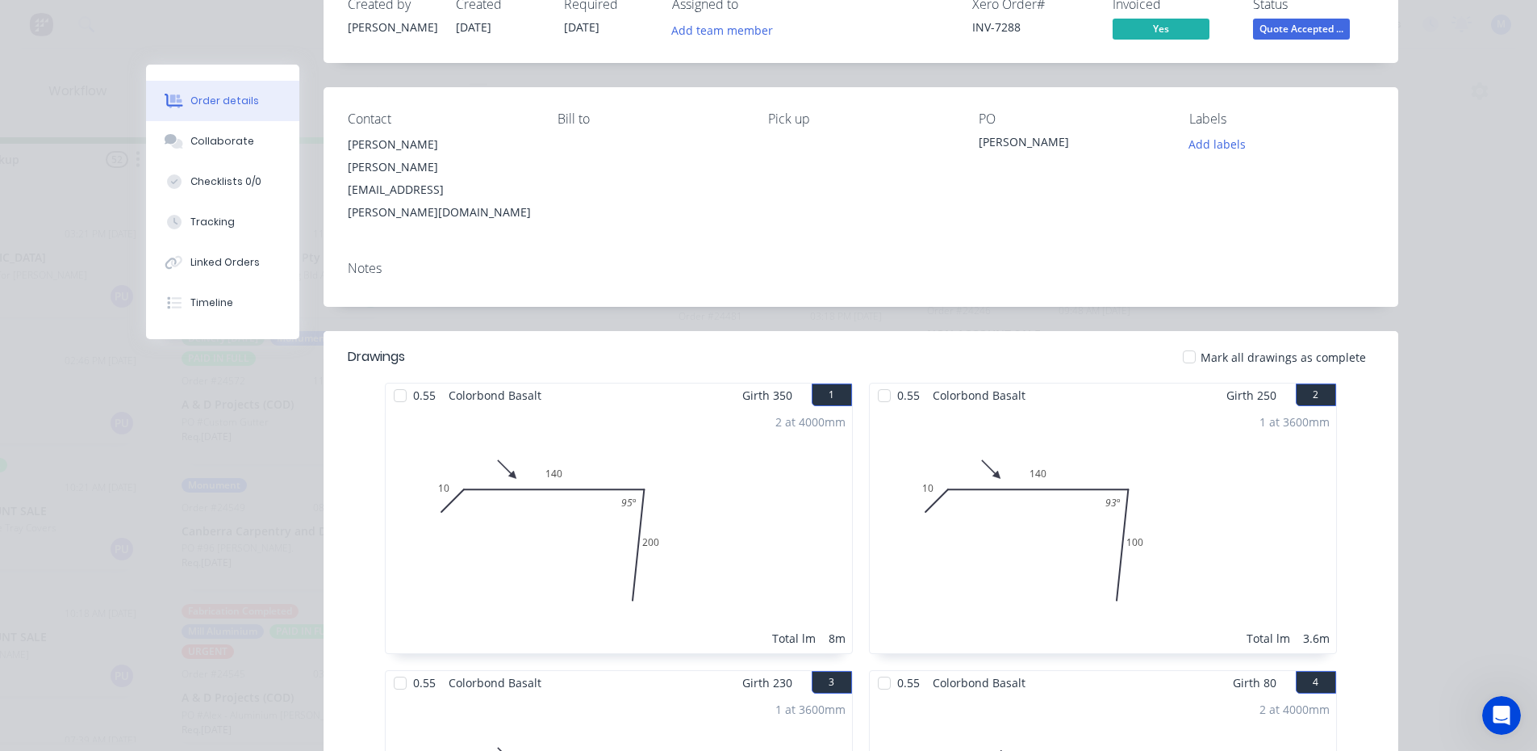
scroll to position [0, 0]
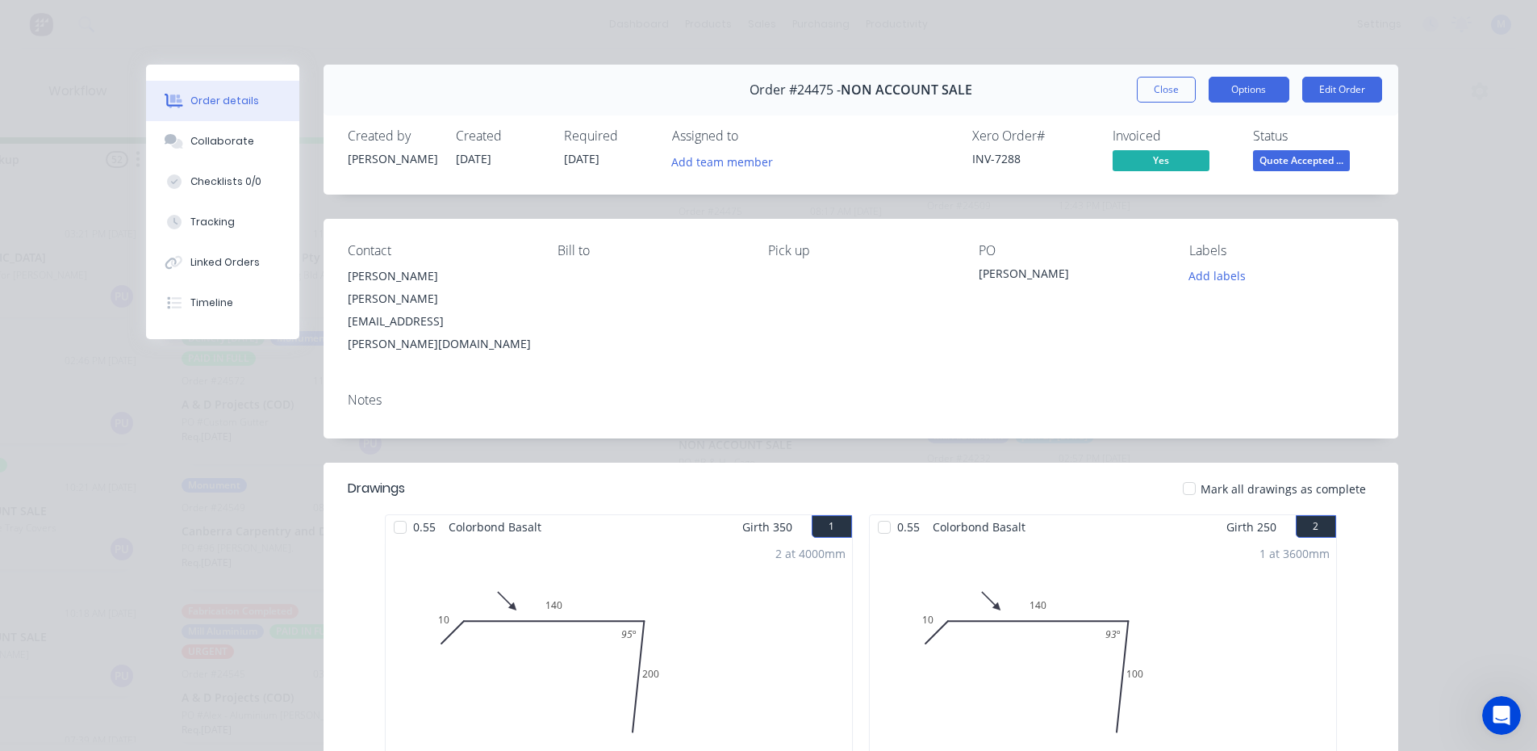
click at [1229, 92] on button "Options" at bounding box center [1249, 90] width 81 height 26
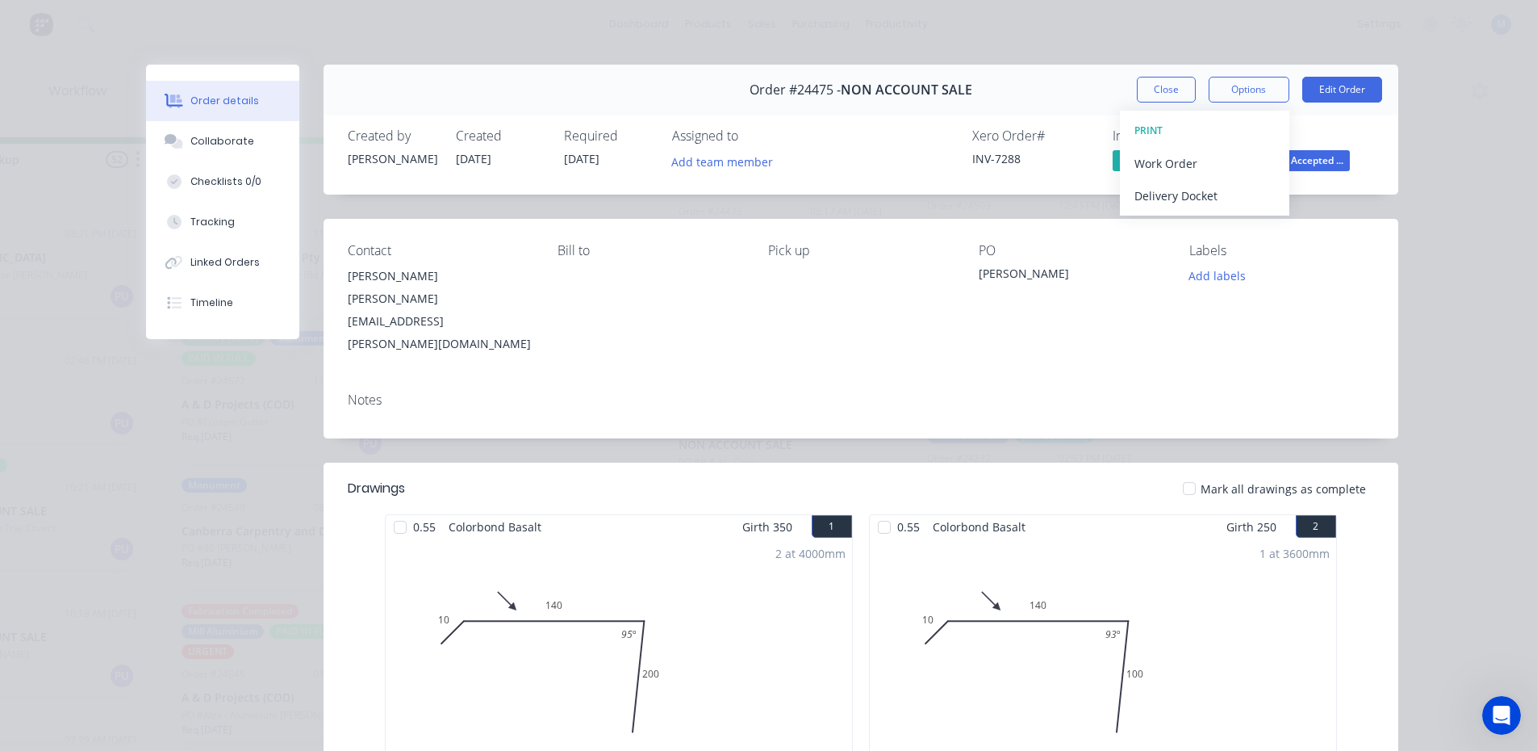
click at [1054, 124] on div "Created by Duane Created 04/08/25 Required 28/07/25 Assigned to Add team member…" at bounding box center [861, 152] width 1075 height 86
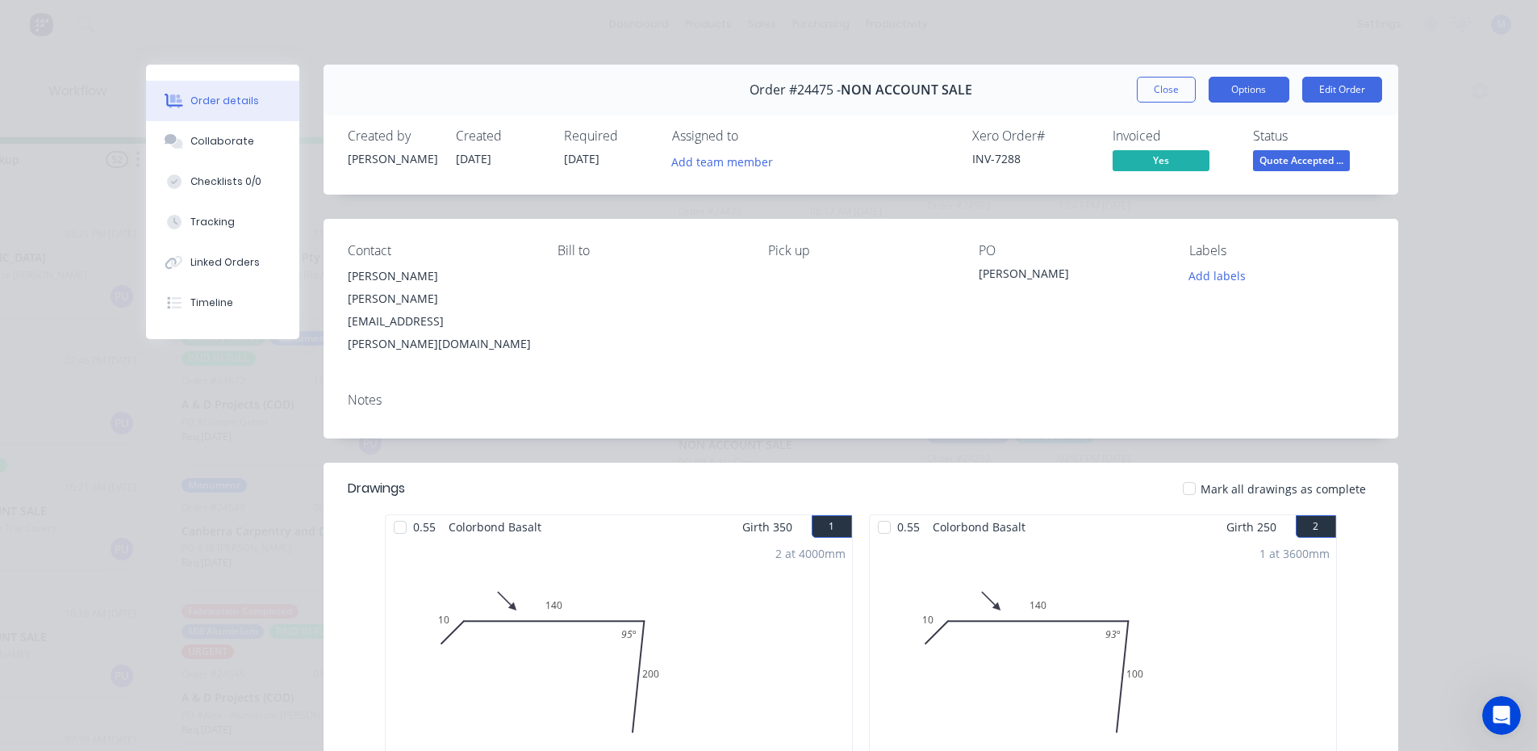
click at [1240, 89] on button "Options" at bounding box center [1249, 90] width 81 height 26
click at [882, 338] on div "Contact Morgan Sidwell Sidwell.morgan@gmail.com Bill to Pick up PO Morgan Sidwe…" at bounding box center [861, 299] width 1075 height 161
click at [1150, 92] on button "Close" at bounding box center [1166, 90] width 59 height 26
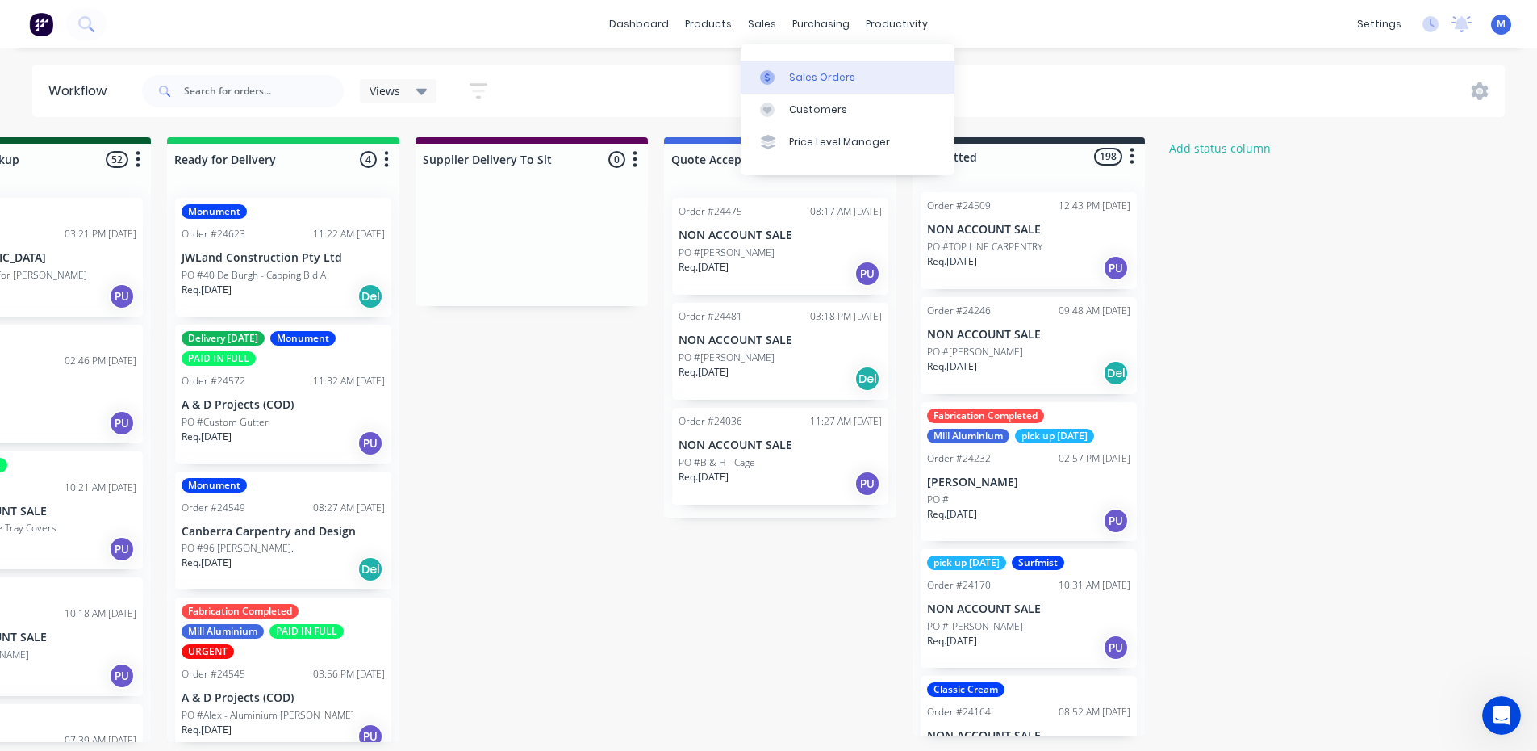
click at [798, 73] on div "Sales Orders" at bounding box center [822, 77] width 66 height 15
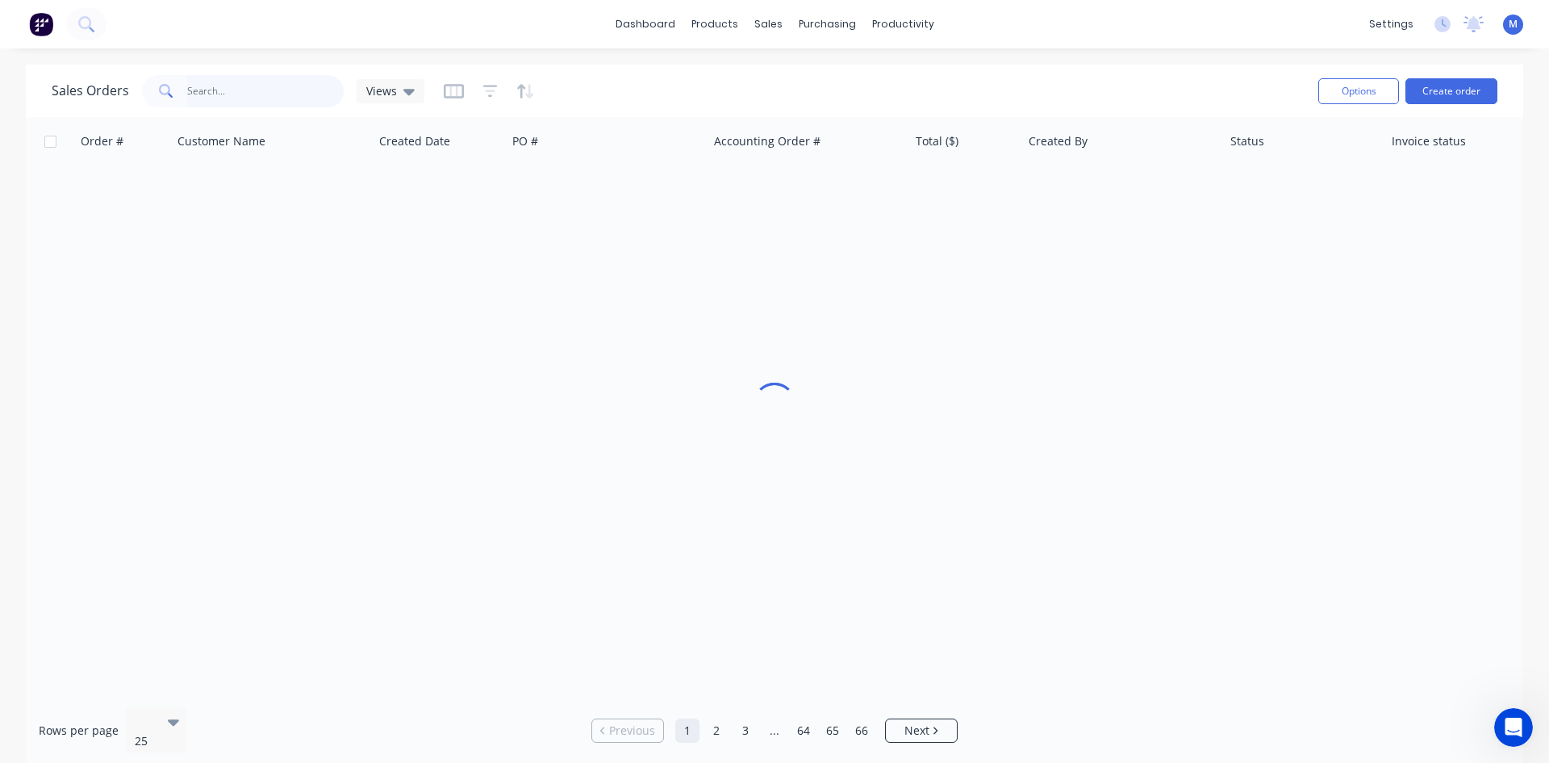
click at [225, 90] on input "text" at bounding box center [265, 91] width 157 height 32
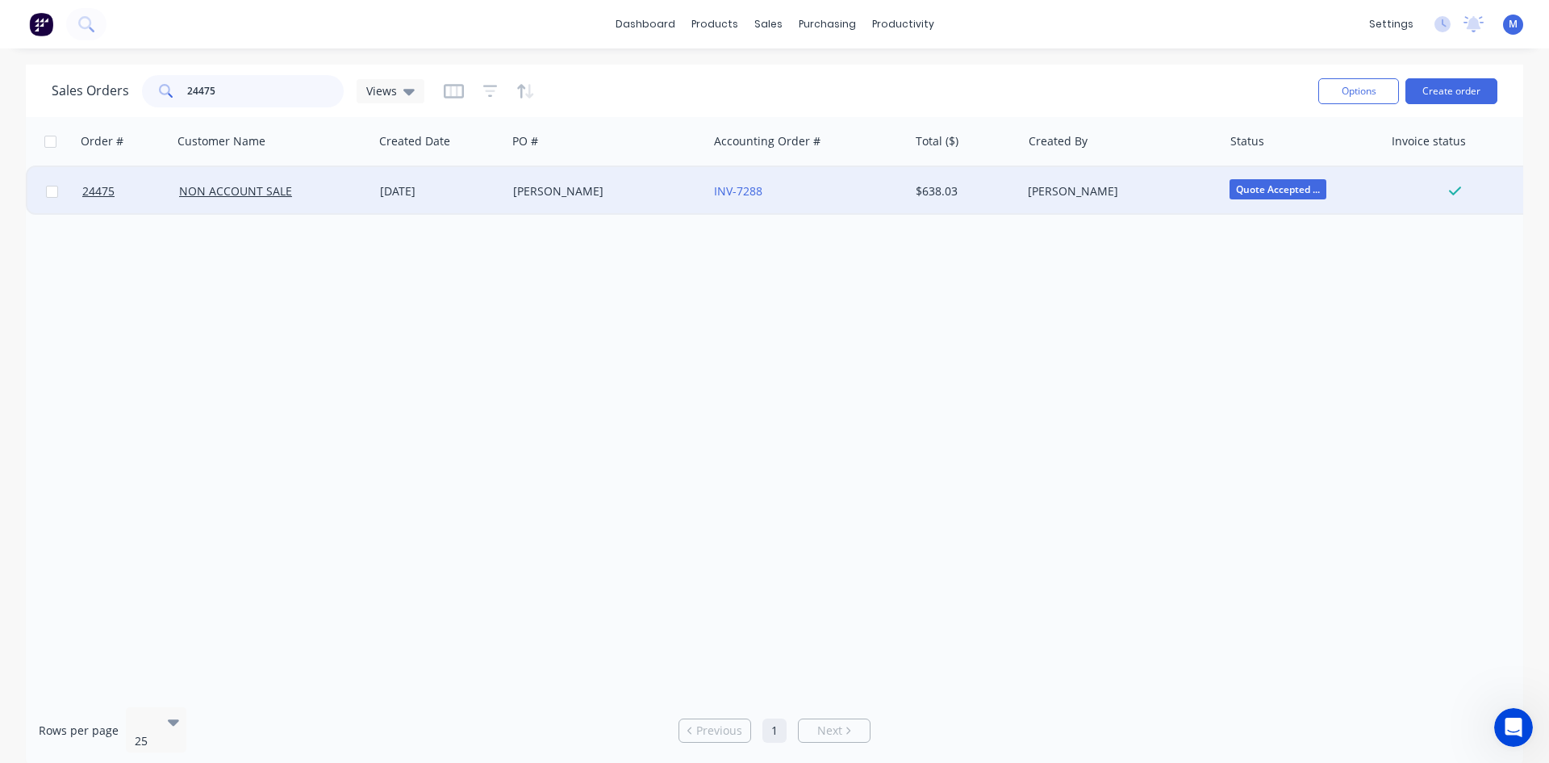
type input "24475"
click at [579, 194] on div "[PERSON_NAME]" at bounding box center [602, 191] width 179 height 16
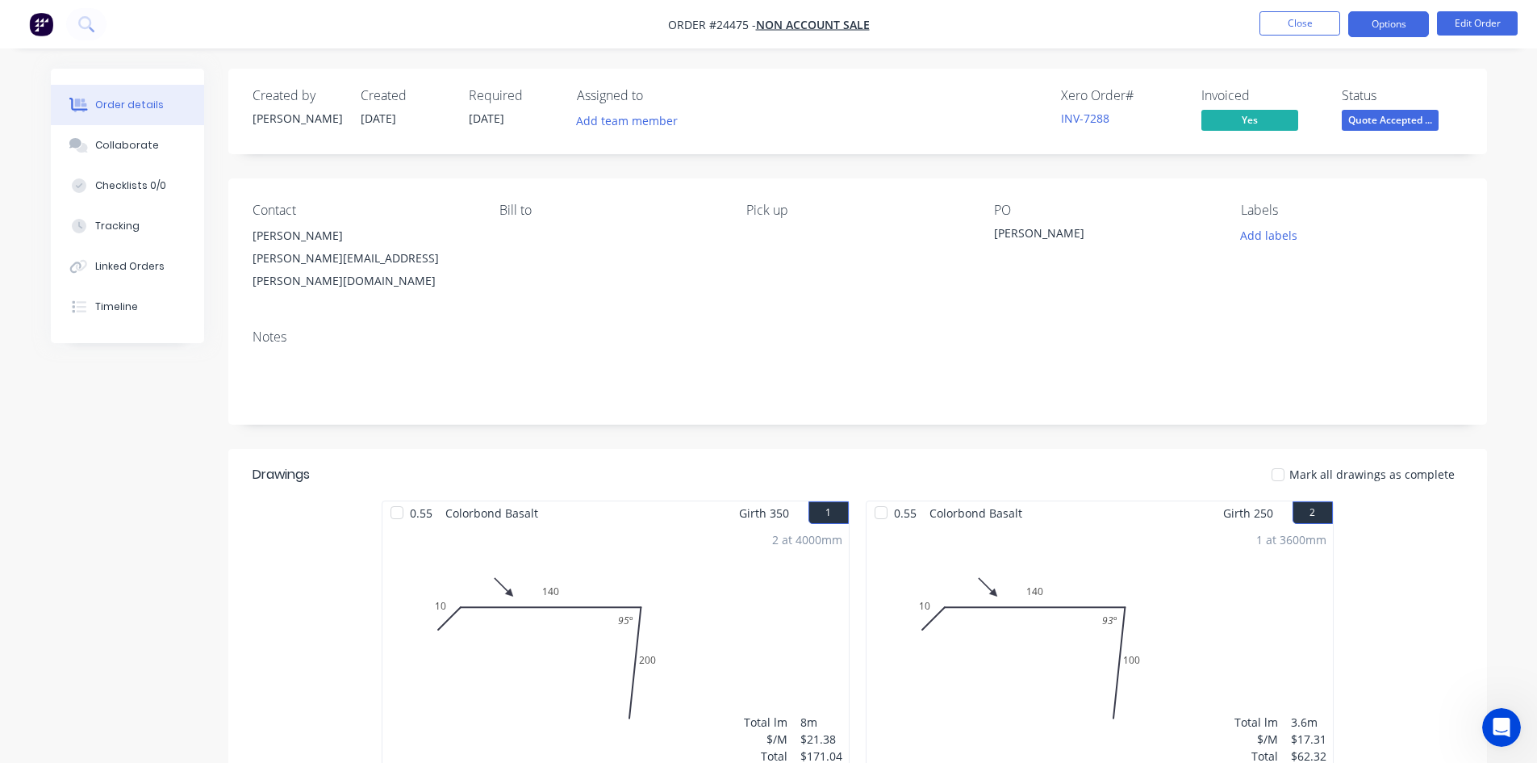
click at [1379, 22] on button "Options" at bounding box center [1388, 24] width 81 height 26
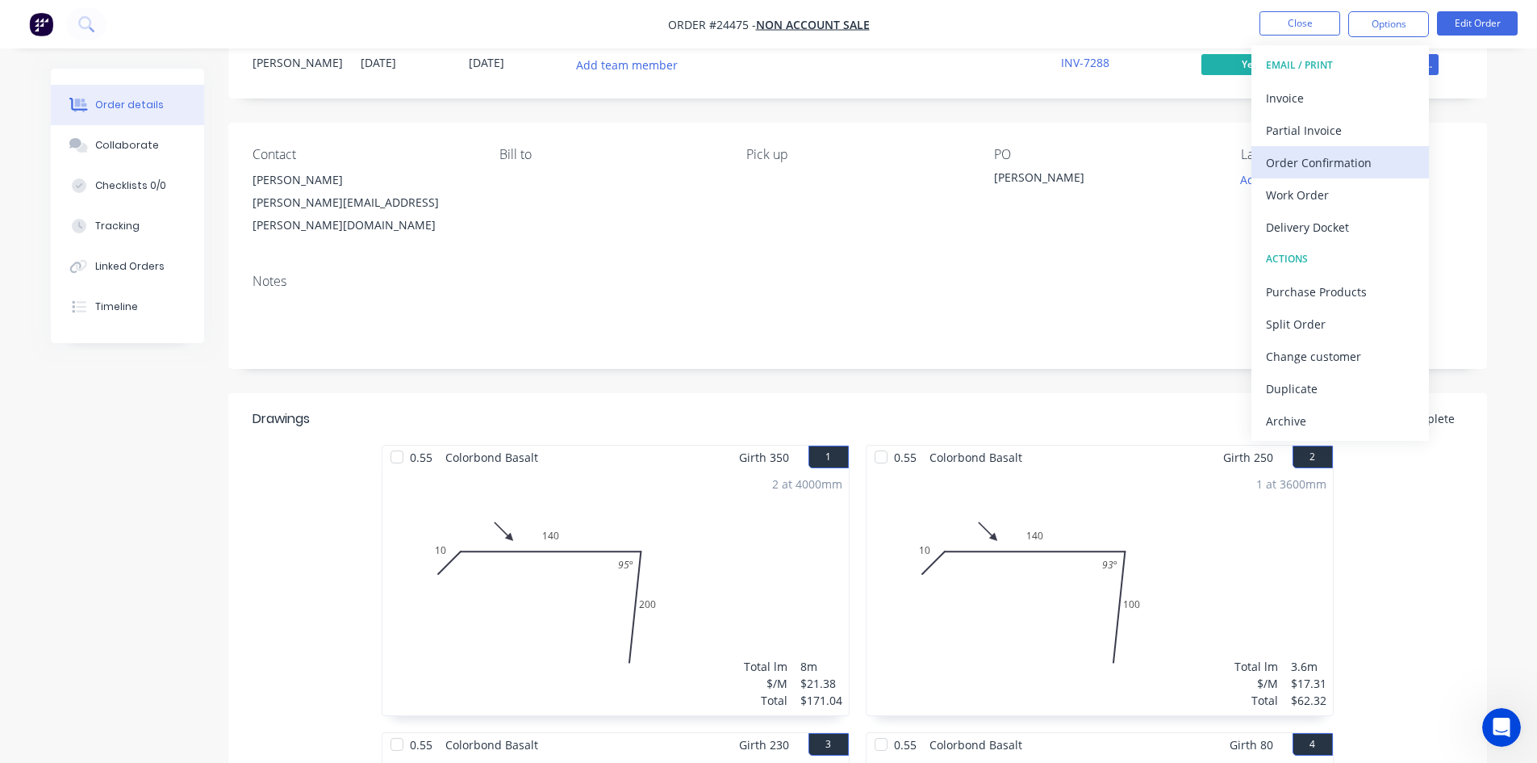
scroll to position [81, 0]
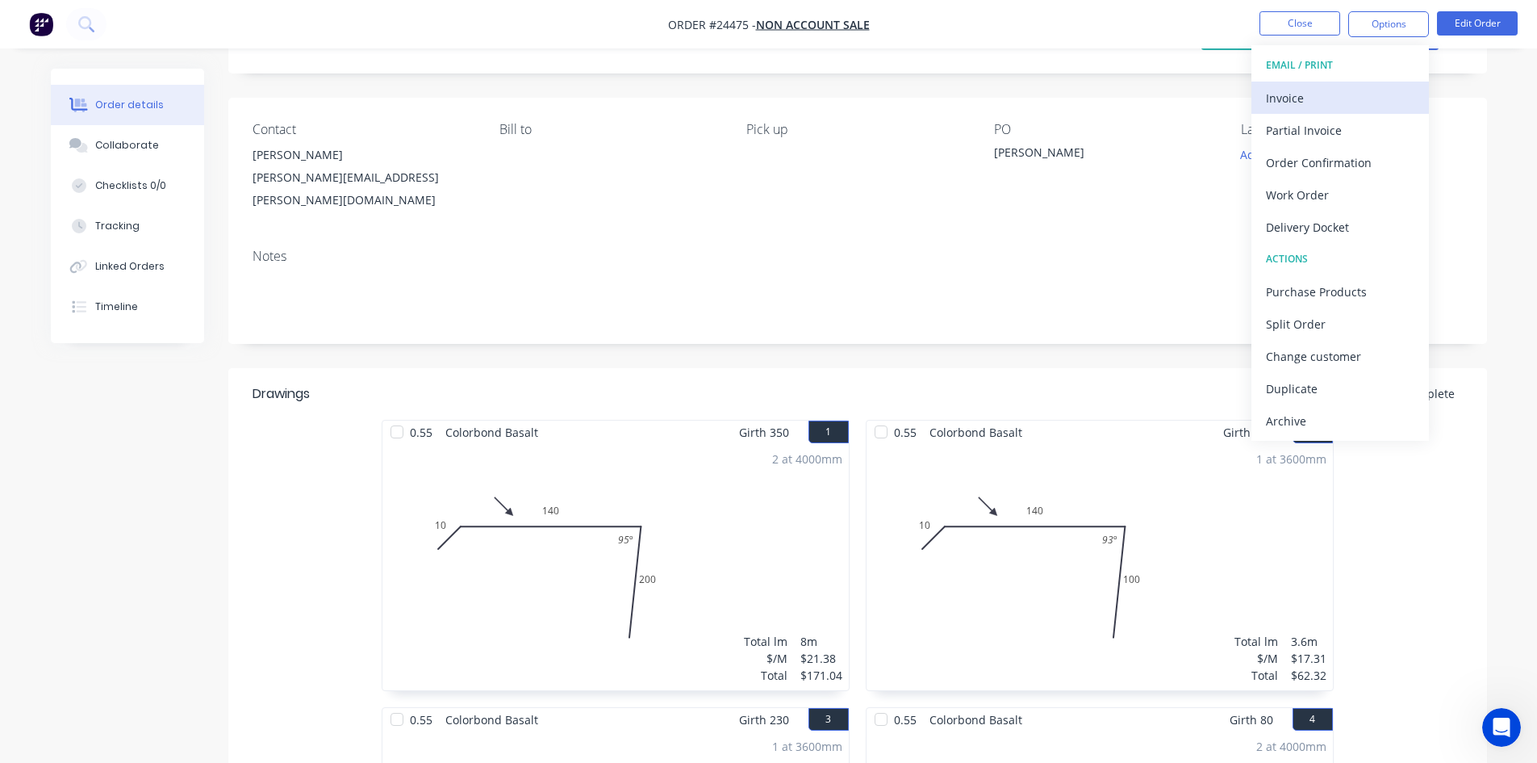
click at [1352, 96] on div "Invoice" at bounding box center [1340, 97] width 148 height 23
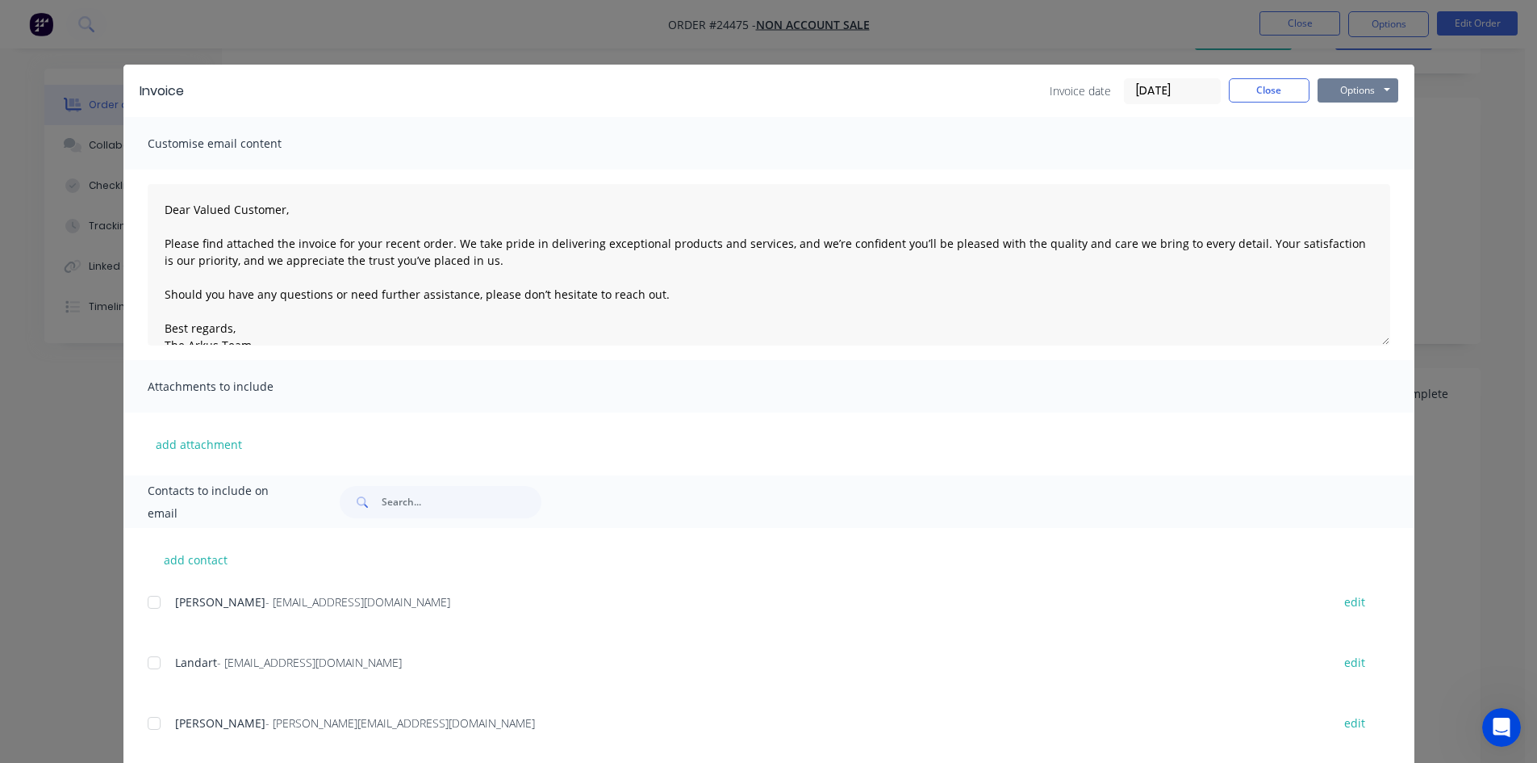
click at [1348, 88] on button "Options" at bounding box center [1358, 90] width 81 height 24
click at [1382, 174] on button "Email" at bounding box center [1369, 172] width 103 height 27
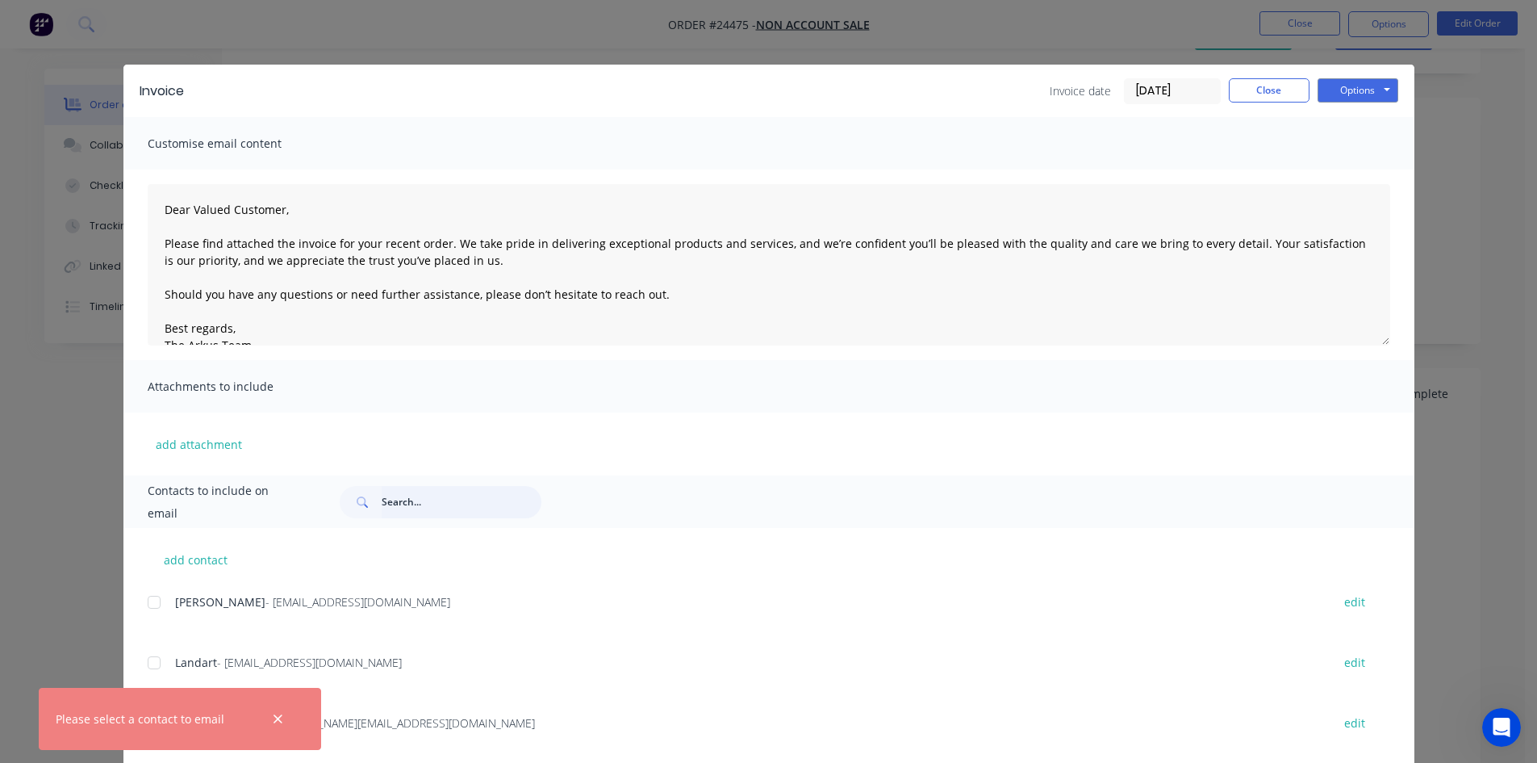
click at [410, 500] on input "text" at bounding box center [462, 502] width 160 height 32
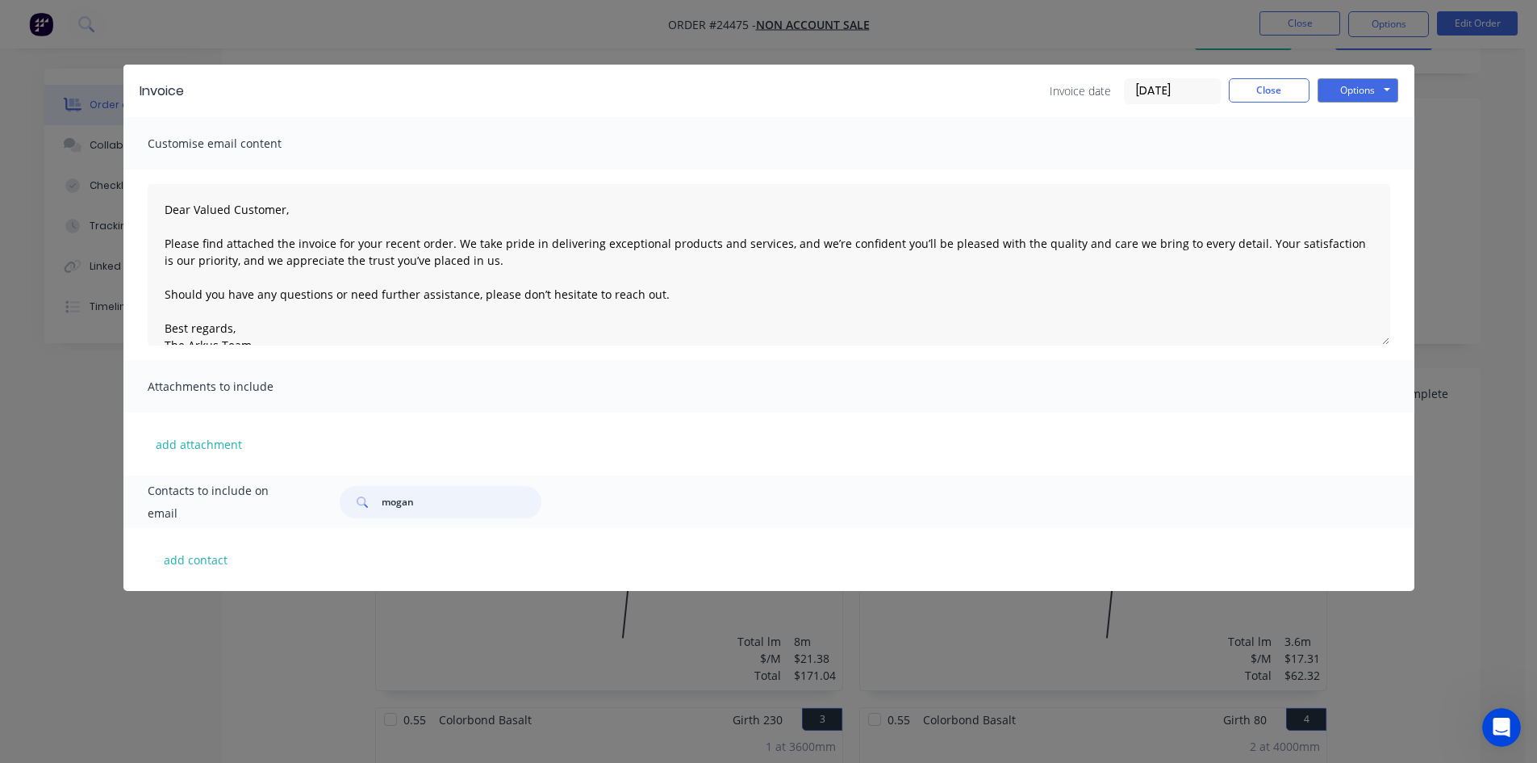
click at [395, 500] on input "mogan" at bounding box center [462, 502] width 160 height 32
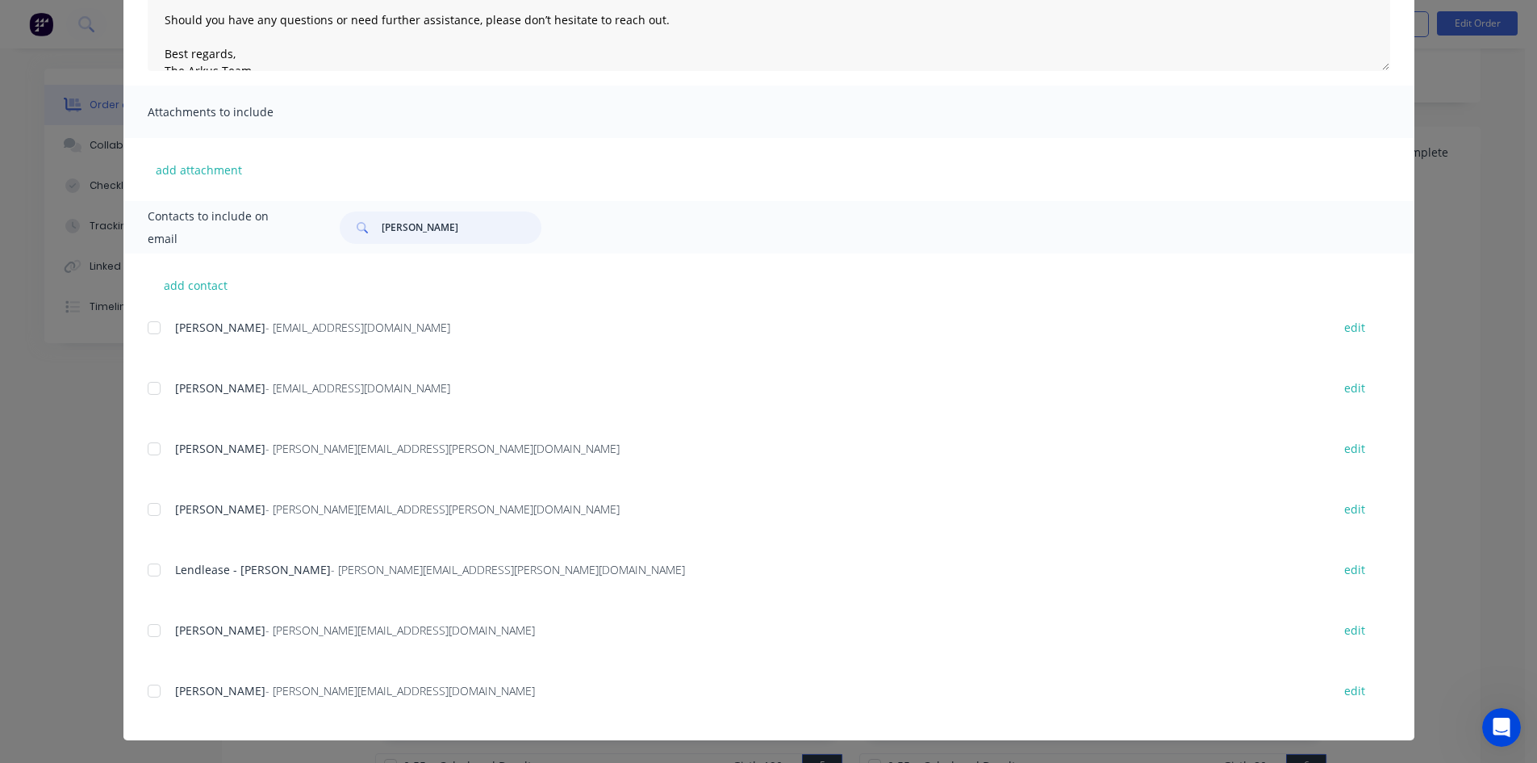
scroll to position [323, 0]
click at [152, 451] on div at bounding box center [154, 449] width 32 height 32
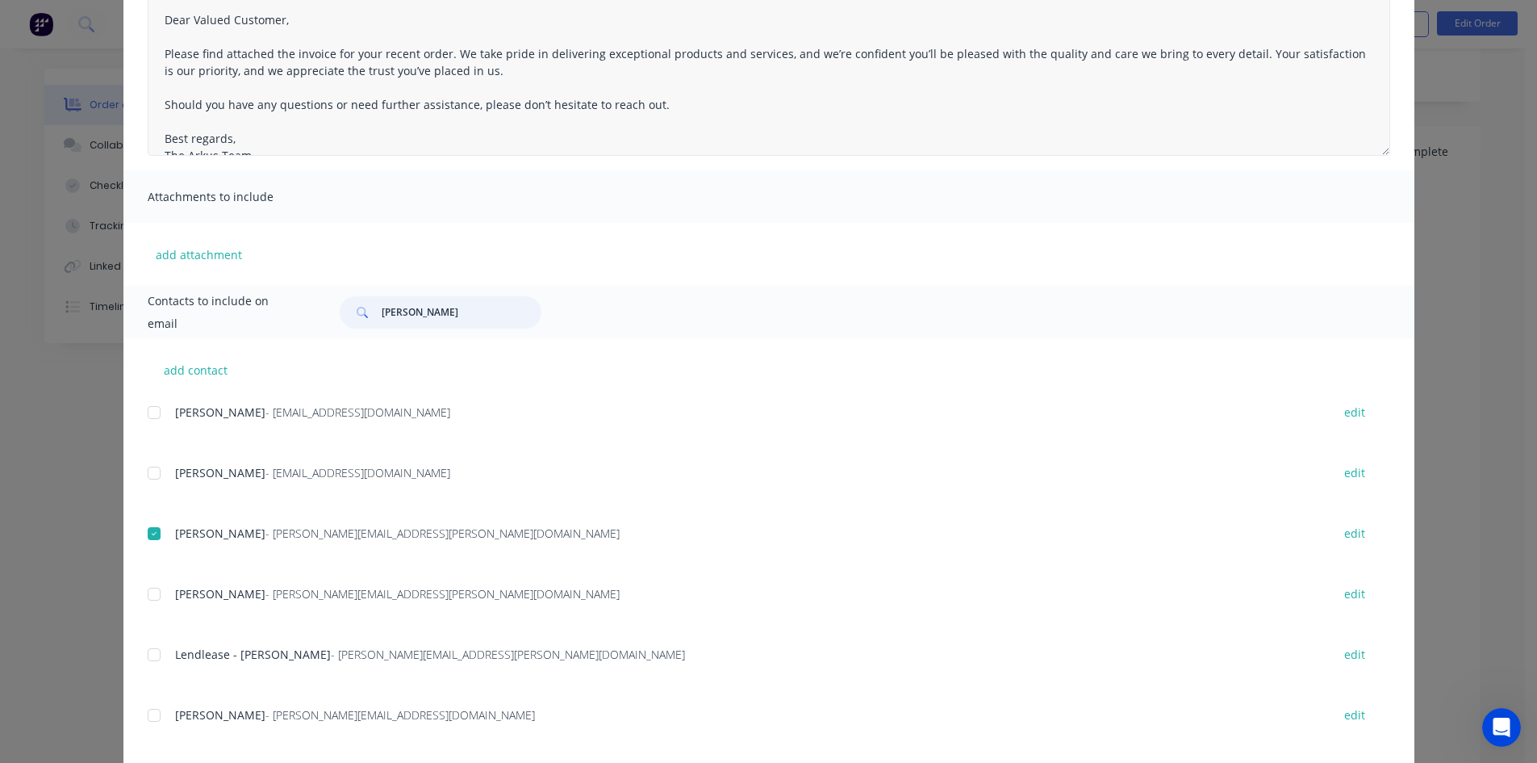
scroll to position [0, 0]
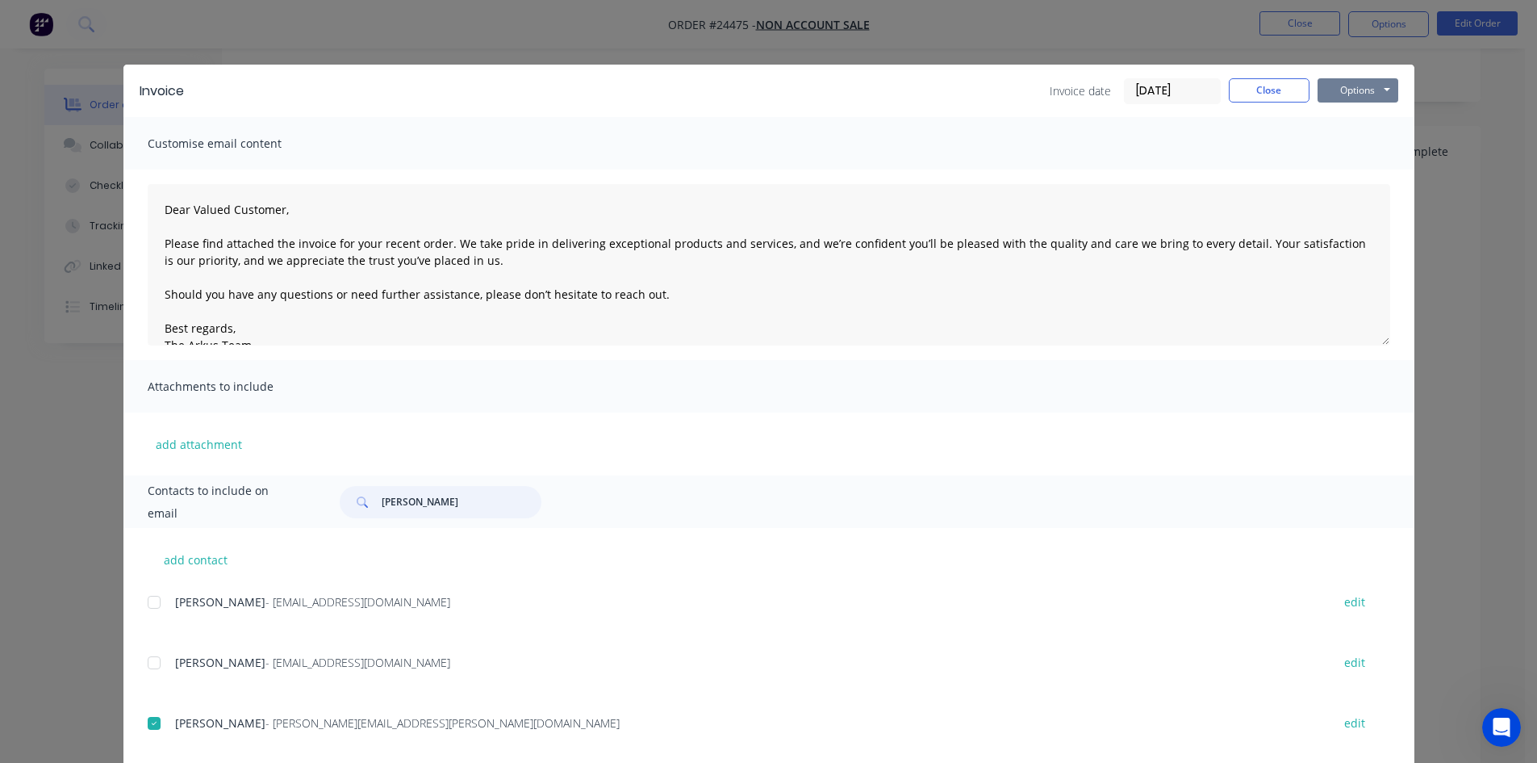
type input "[PERSON_NAME]"
click at [1364, 93] on button "Options" at bounding box center [1358, 90] width 81 height 24
click at [1385, 173] on button "Email" at bounding box center [1369, 172] width 103 height 27
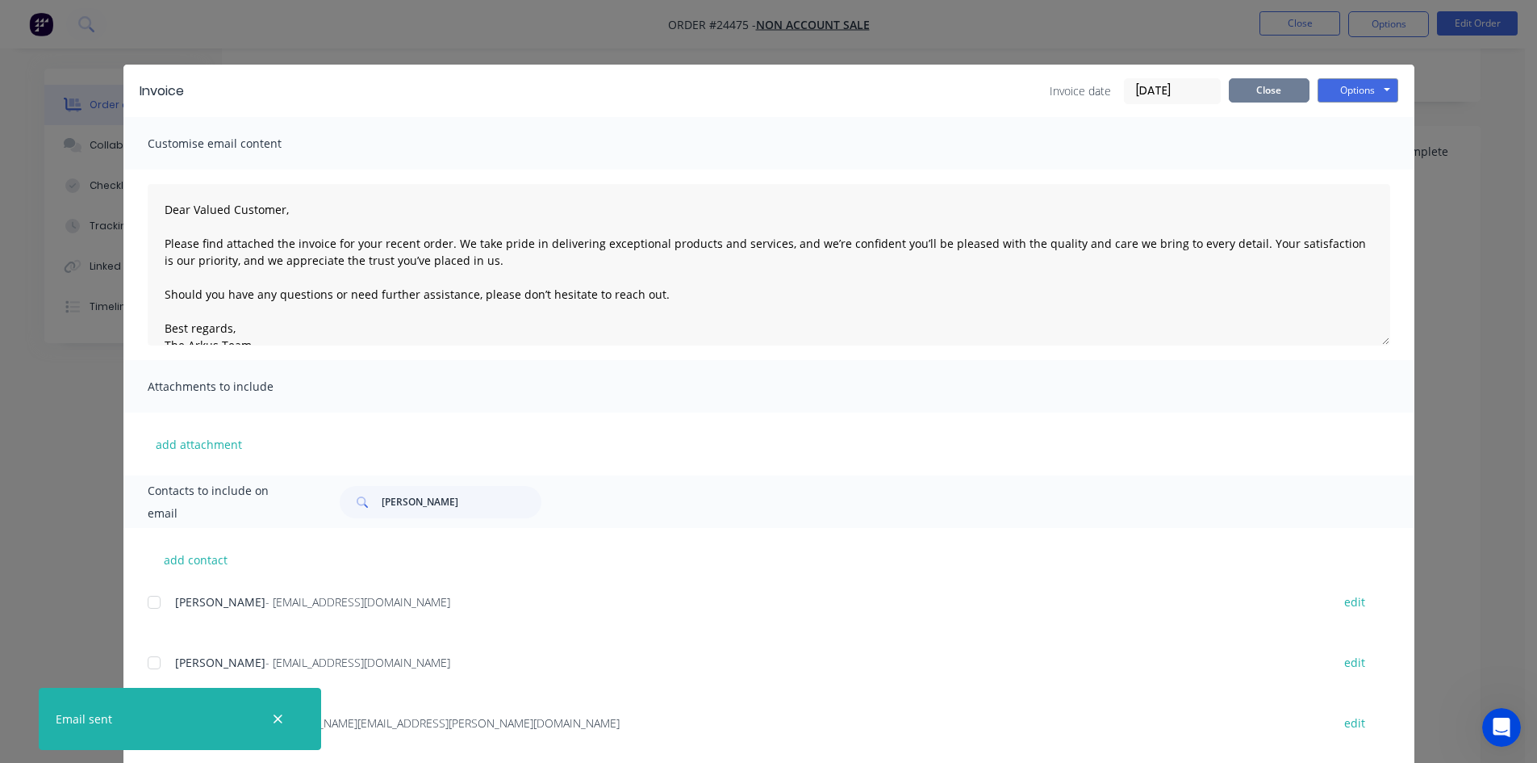
click at [1261, 94] on button "Close" at bounding box center [1269, 90] width 81 height 24
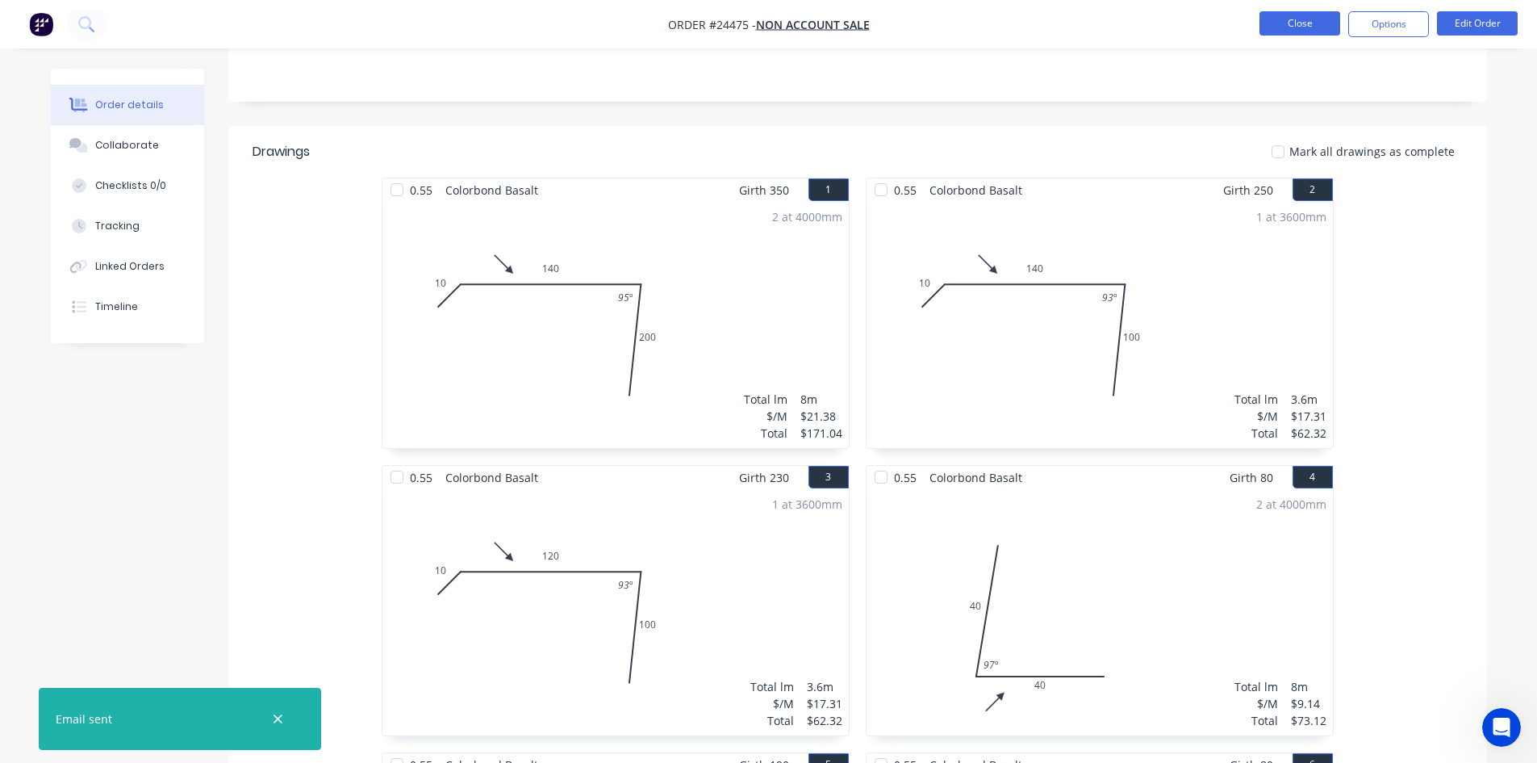
click at [1282, 23] on button "Close" at bounding box center [1300, 23] width 81 height 24
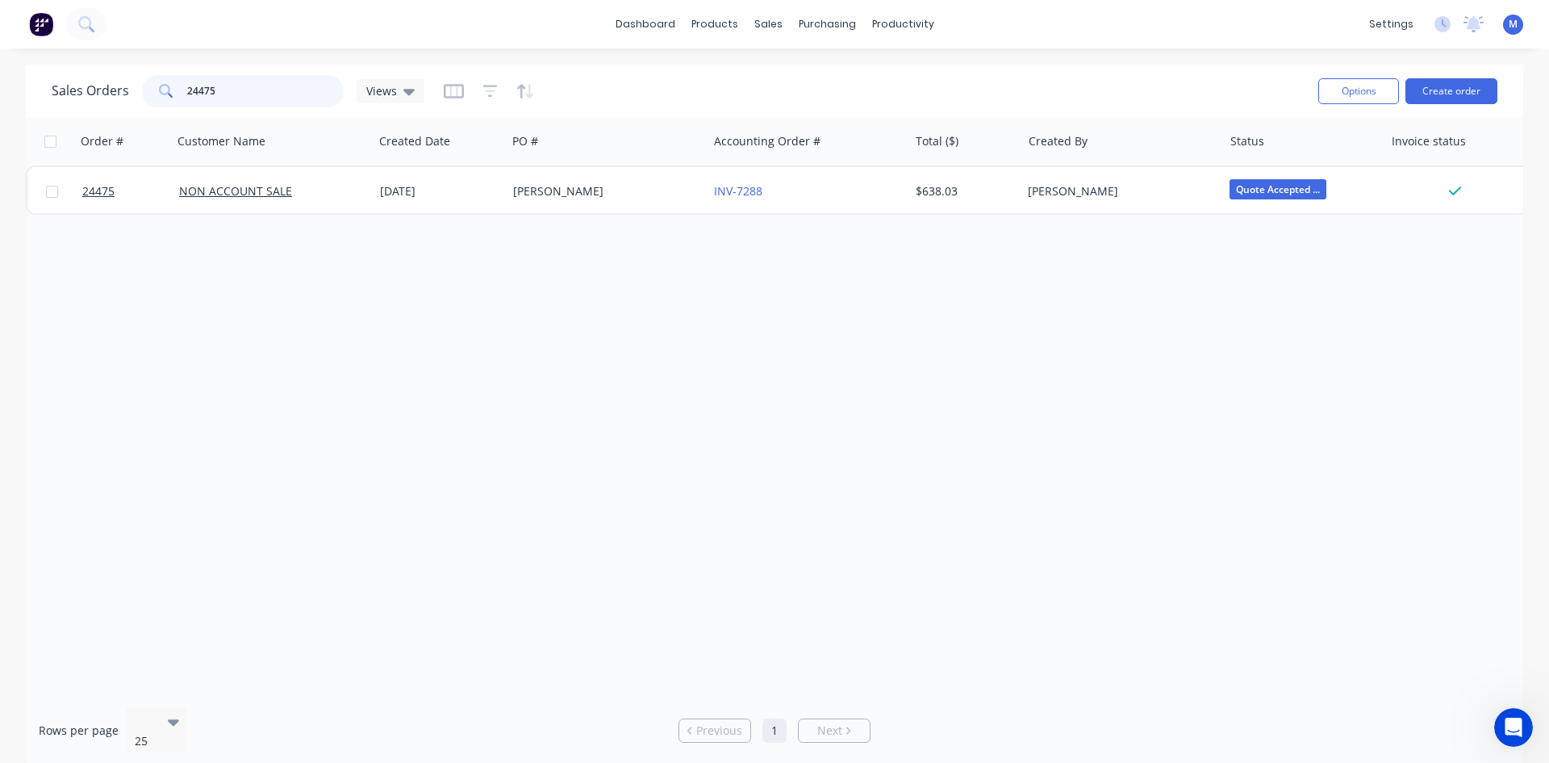
drag, startPoint x: 236, startPoint y: 94, endPoint x: 65, endPoint y: 86, distance: 172.1
click at [69, 85] on div "Sales Orders 24475 Views" at bounding box center [238, 91] width 373 height 32
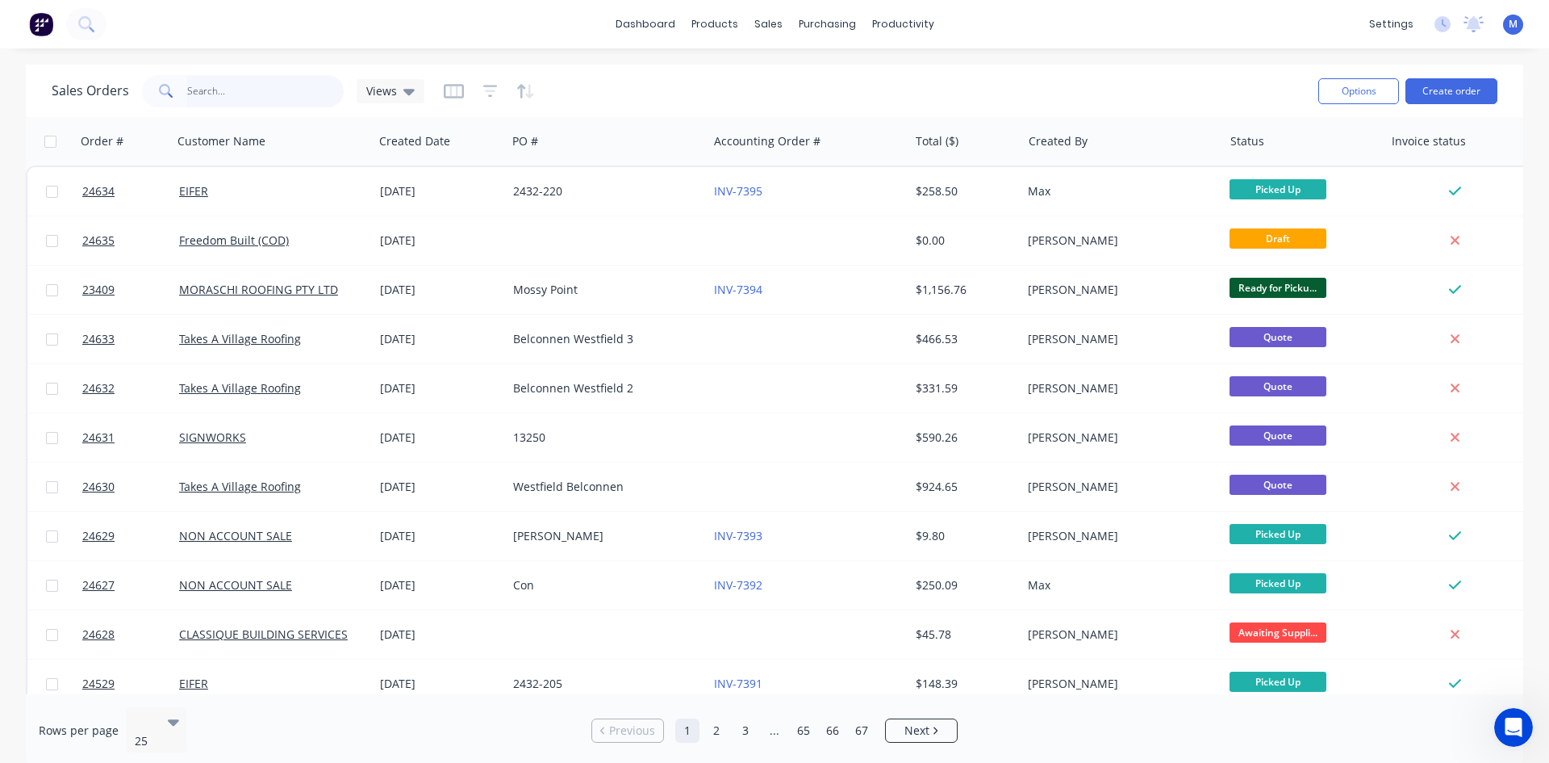
click at [211, 91] on input "text" at bounding box center [265, 91] width 157 height 32
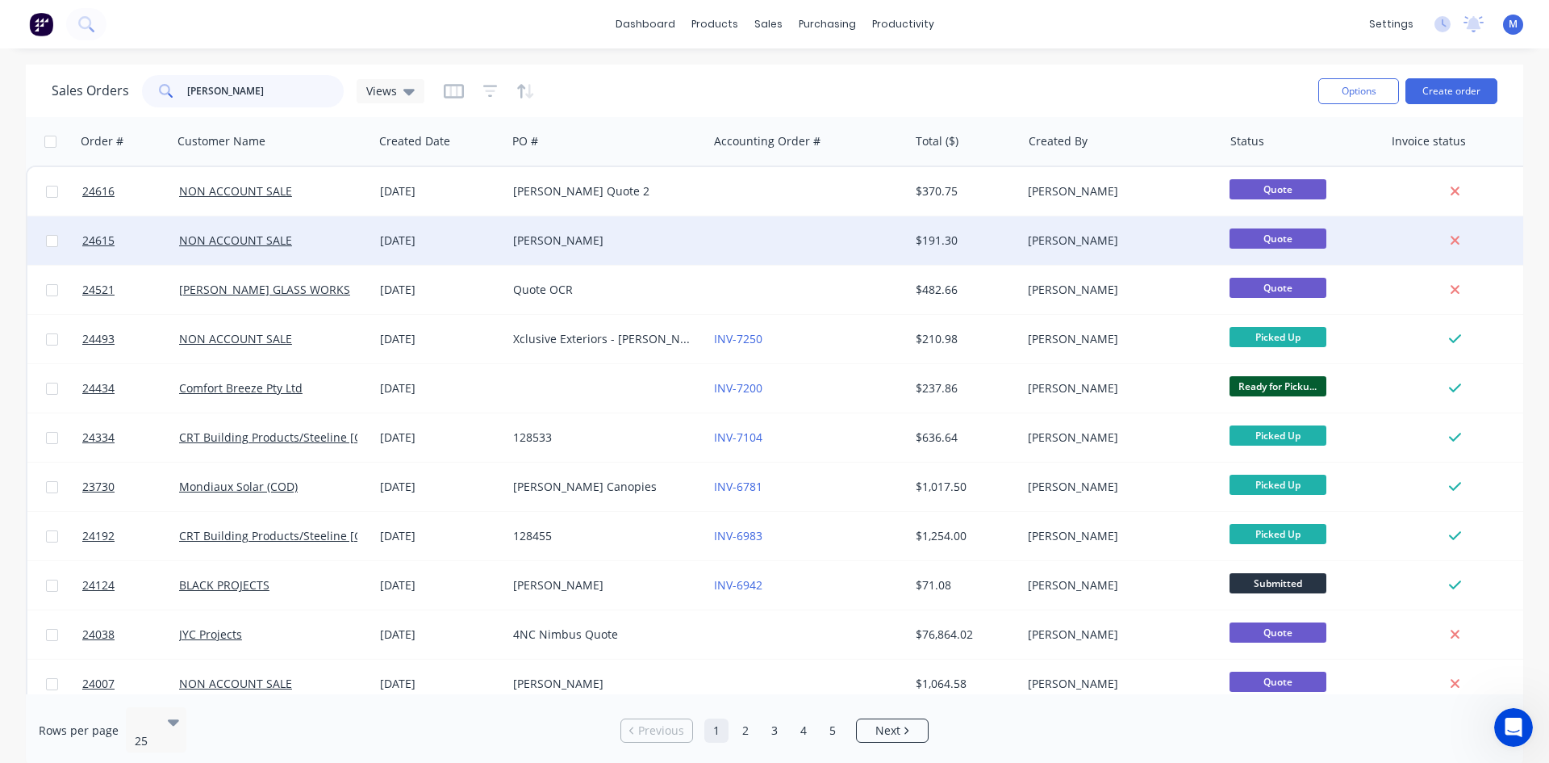
type input "mitch"
click at [617, 234] on div "[PERSON_NAME]" at bounding box center [602, 240] width 179 height 16
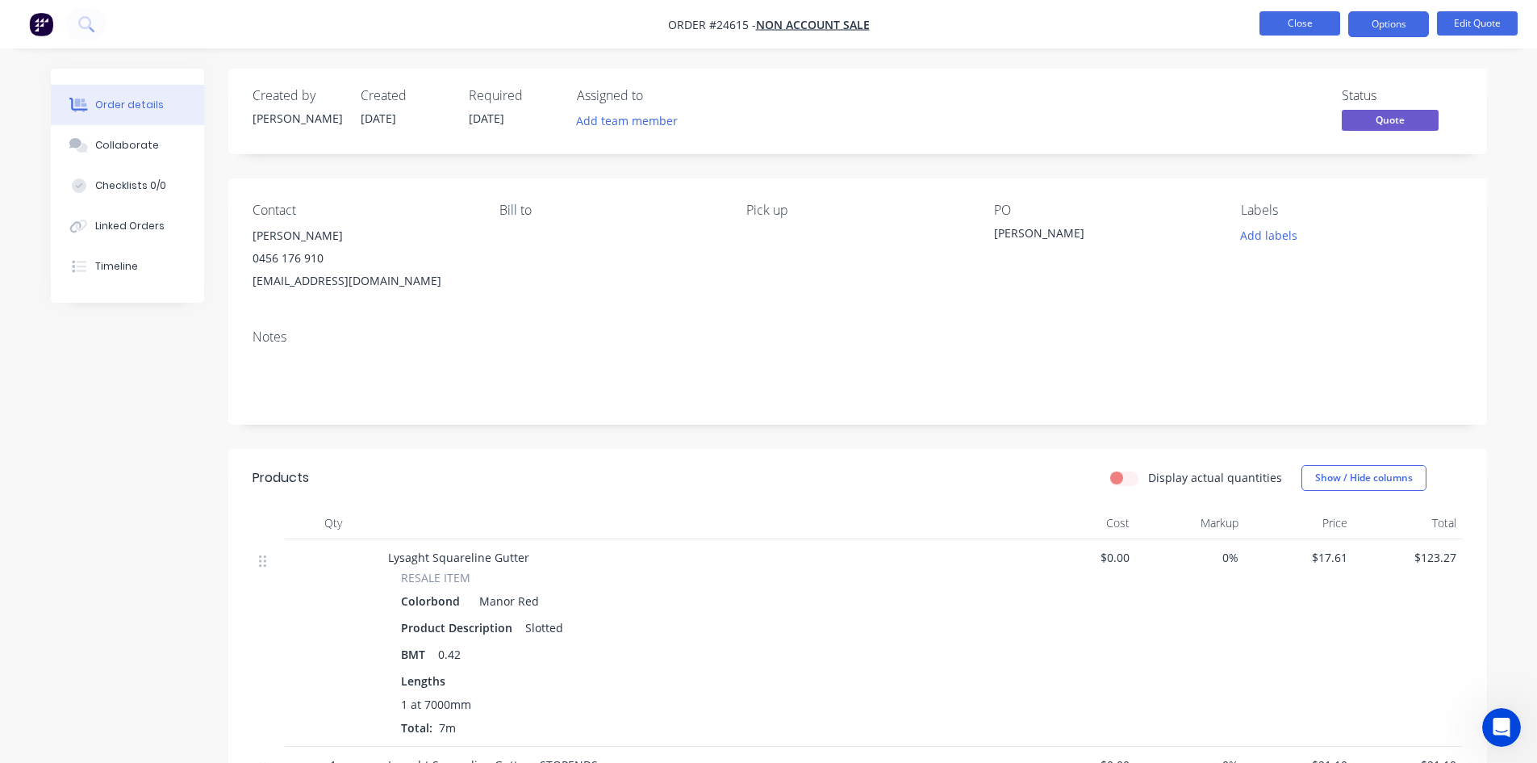
click at [1312, 26] on button "Close" at bounding box center [1300, 23] width 81 height 24
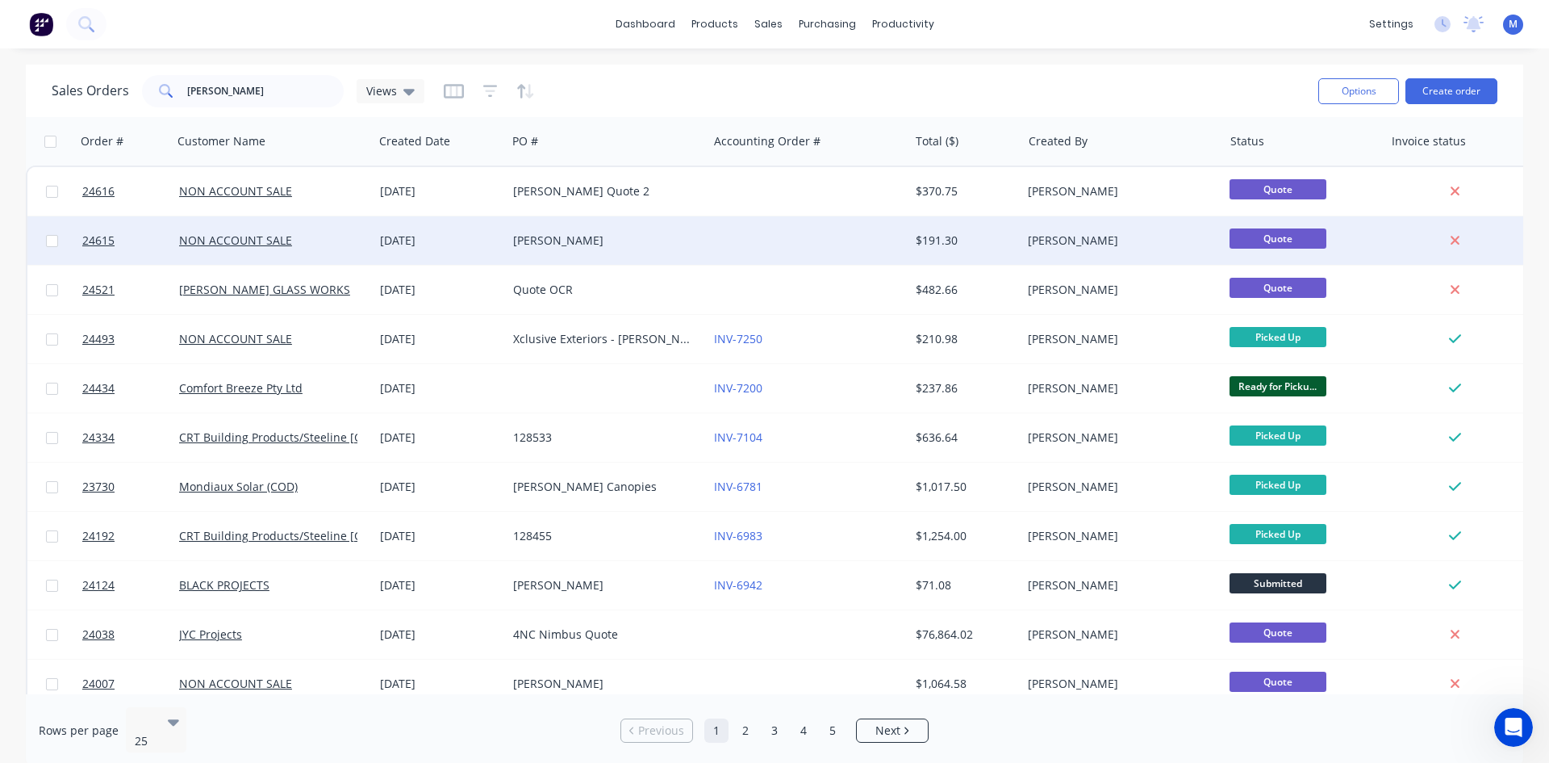
click at [668, 228] on div "[PERSON_NAME]" at bounding box center [607, 240] width 201 height 48
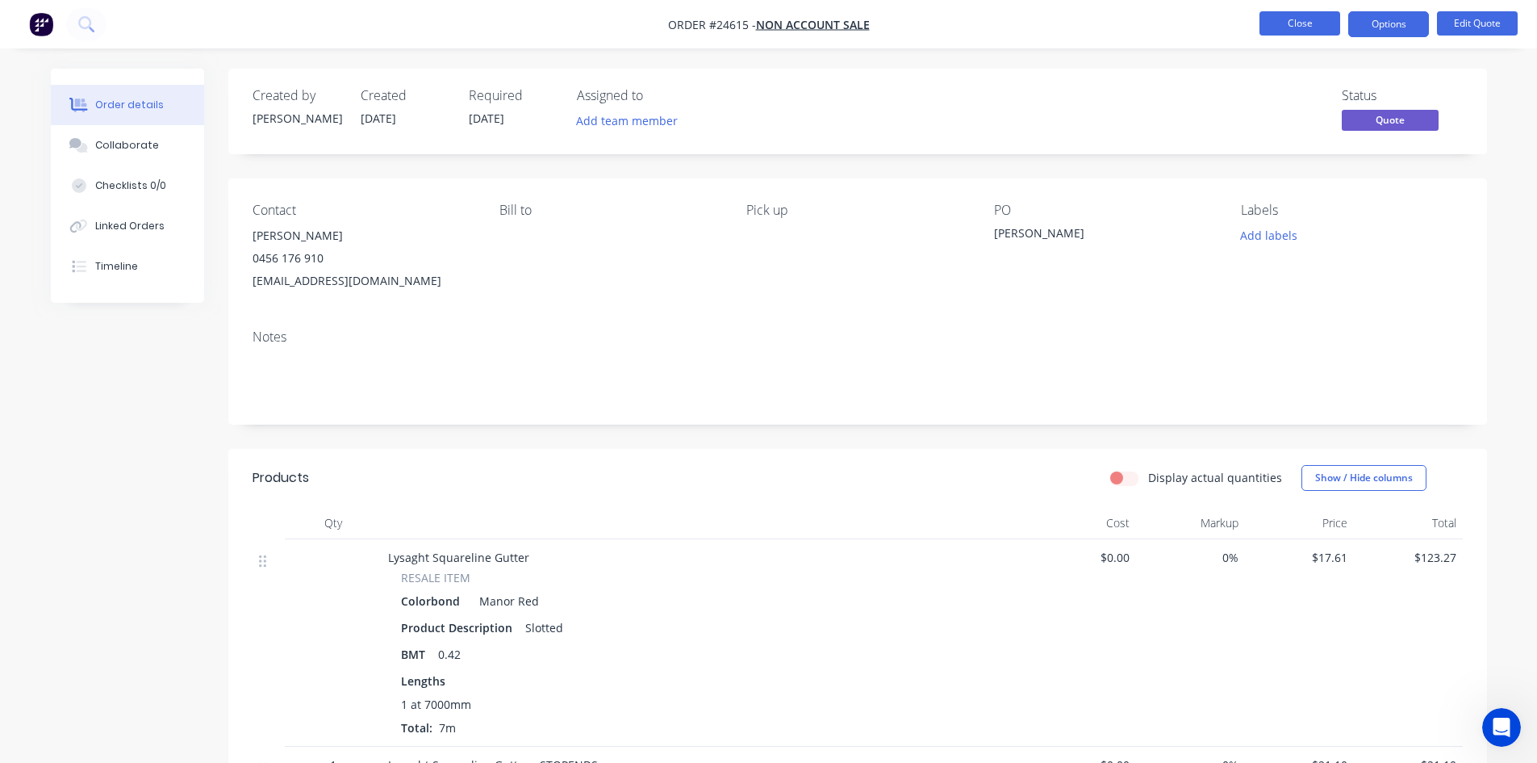
click at [1295, 29] on button "Close" at bounding box center [1300, 23] width 81 height 24
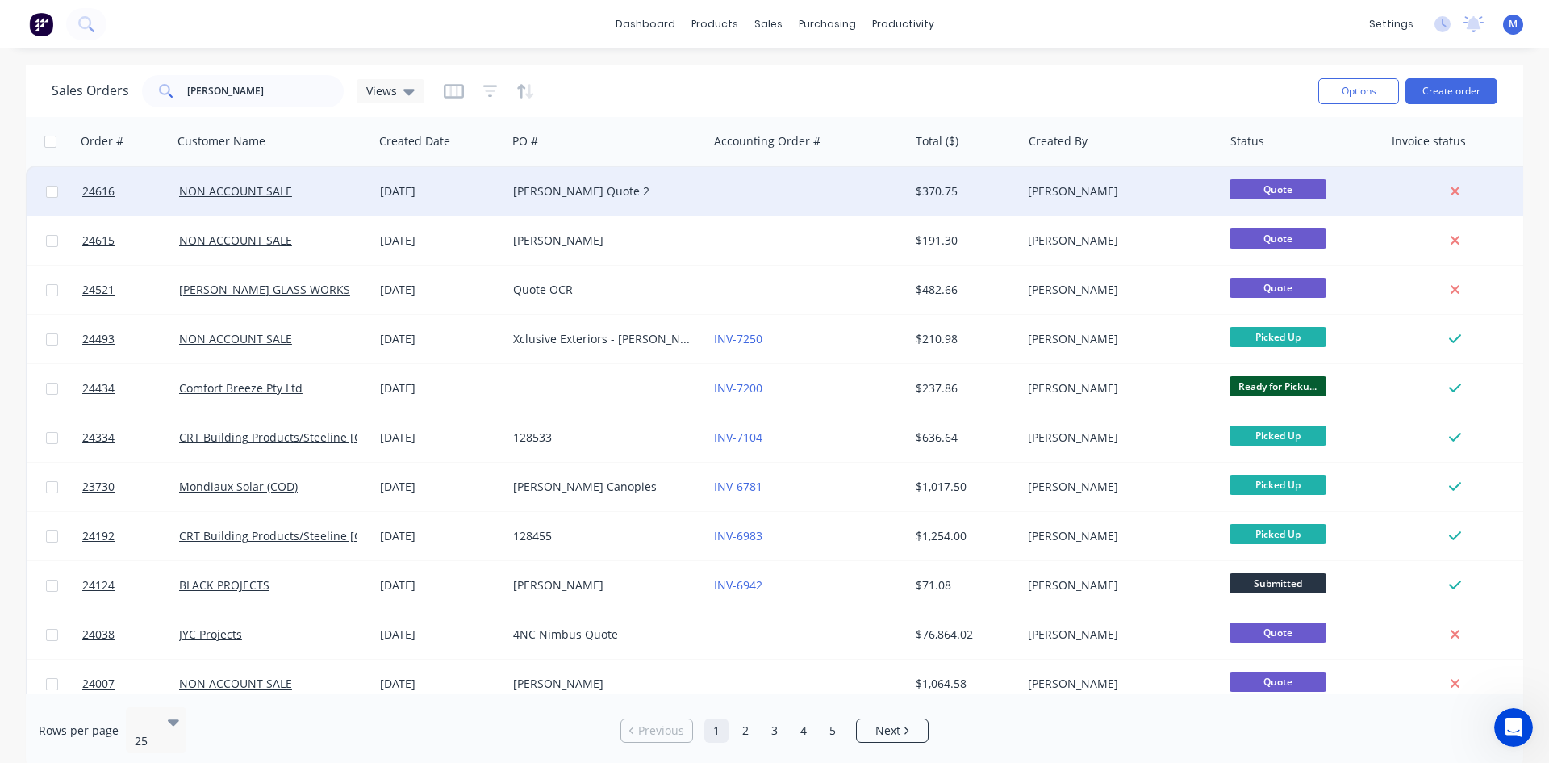
click at [464, 190] on div "[DATE]" at bounding box center [440, 191] width 120 height 16
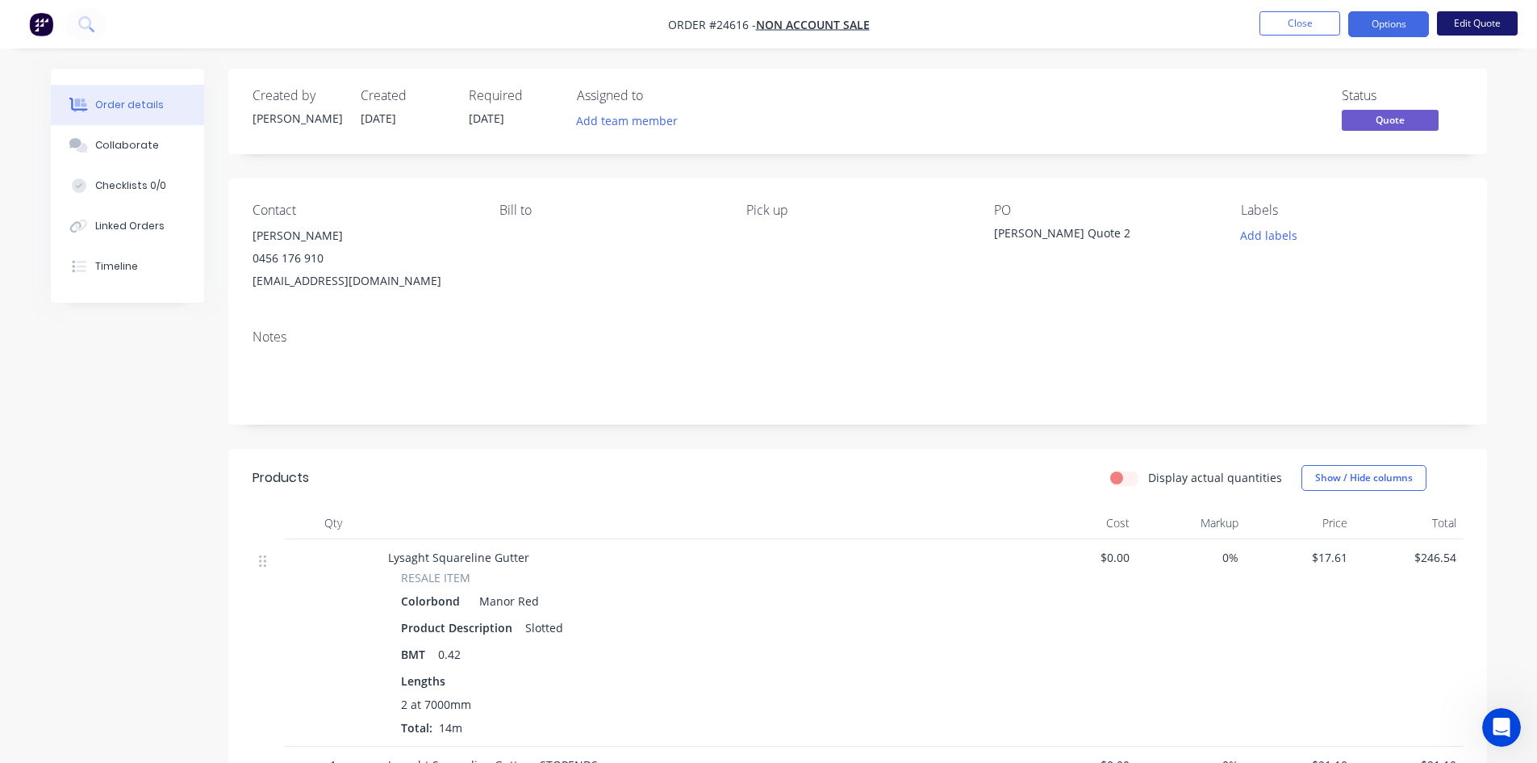
click at [1482, 27] on button "Edit Quote" at bounding box center [1477, 23] width 81 height 24
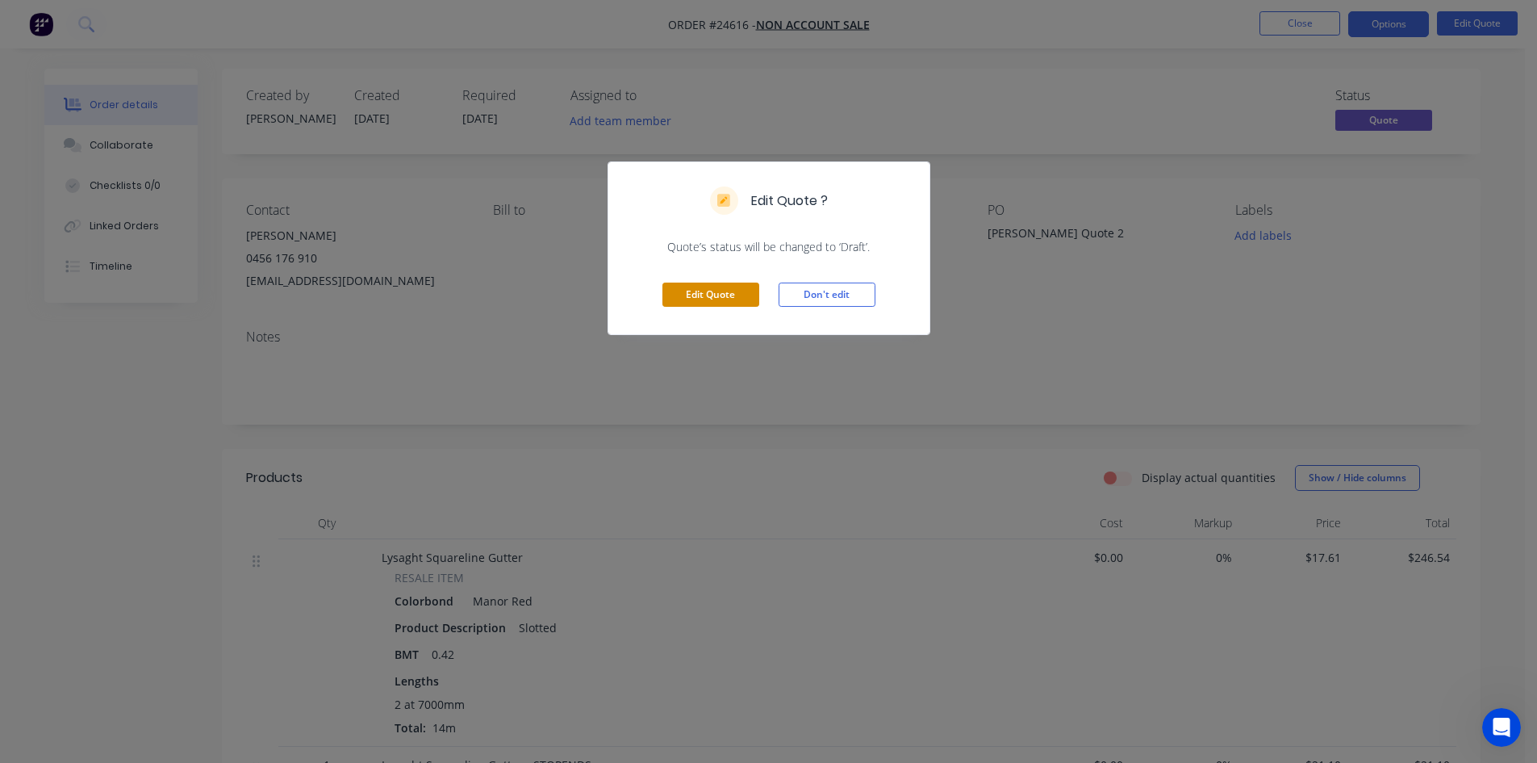
click at [698, 296] on button "Edit Quote" at bounding box center [711, 294] width 97 height 24
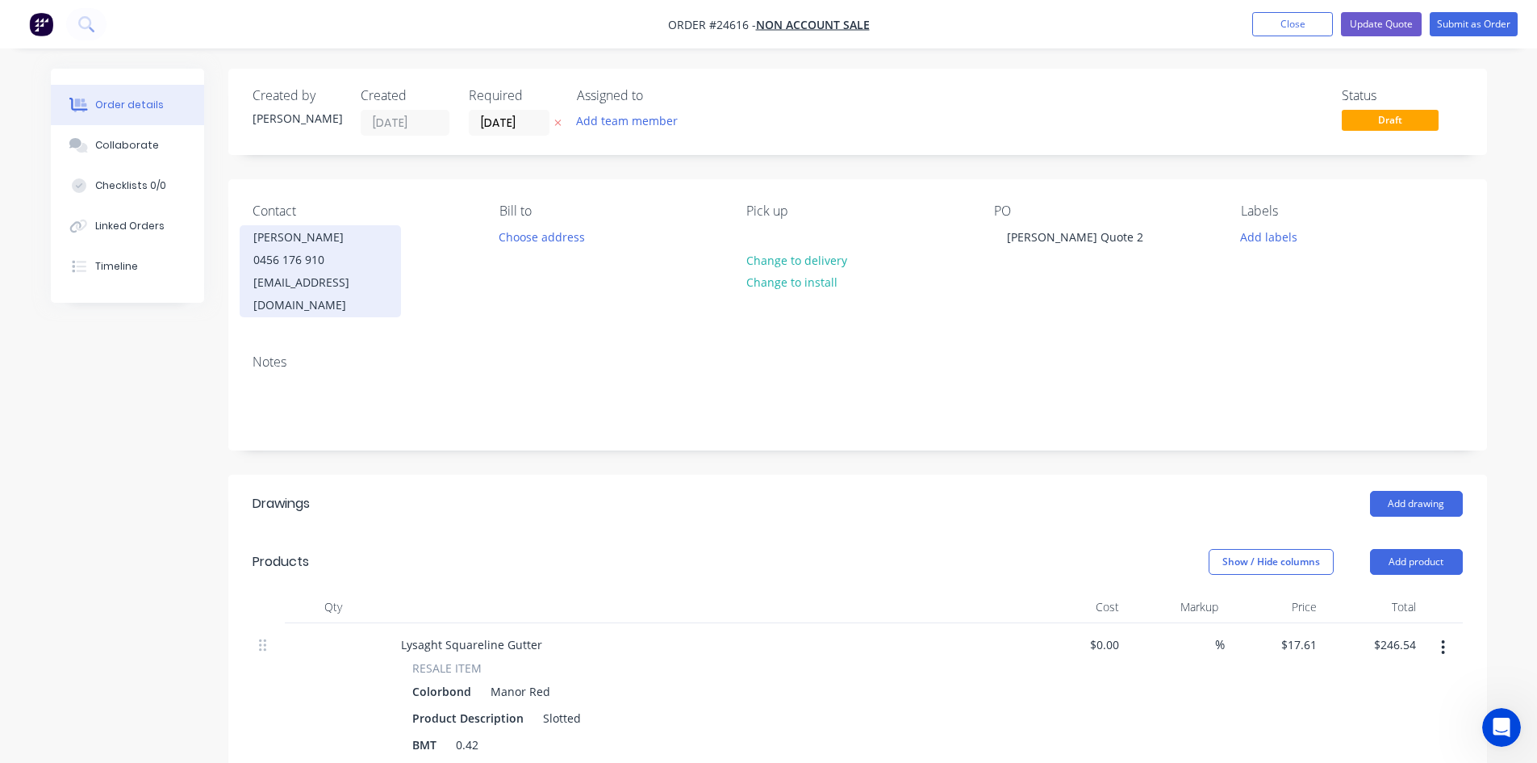
click at [285, 285] on div "mitchb@outlook.com" at bounding box center [320, 293] width 134 height 45
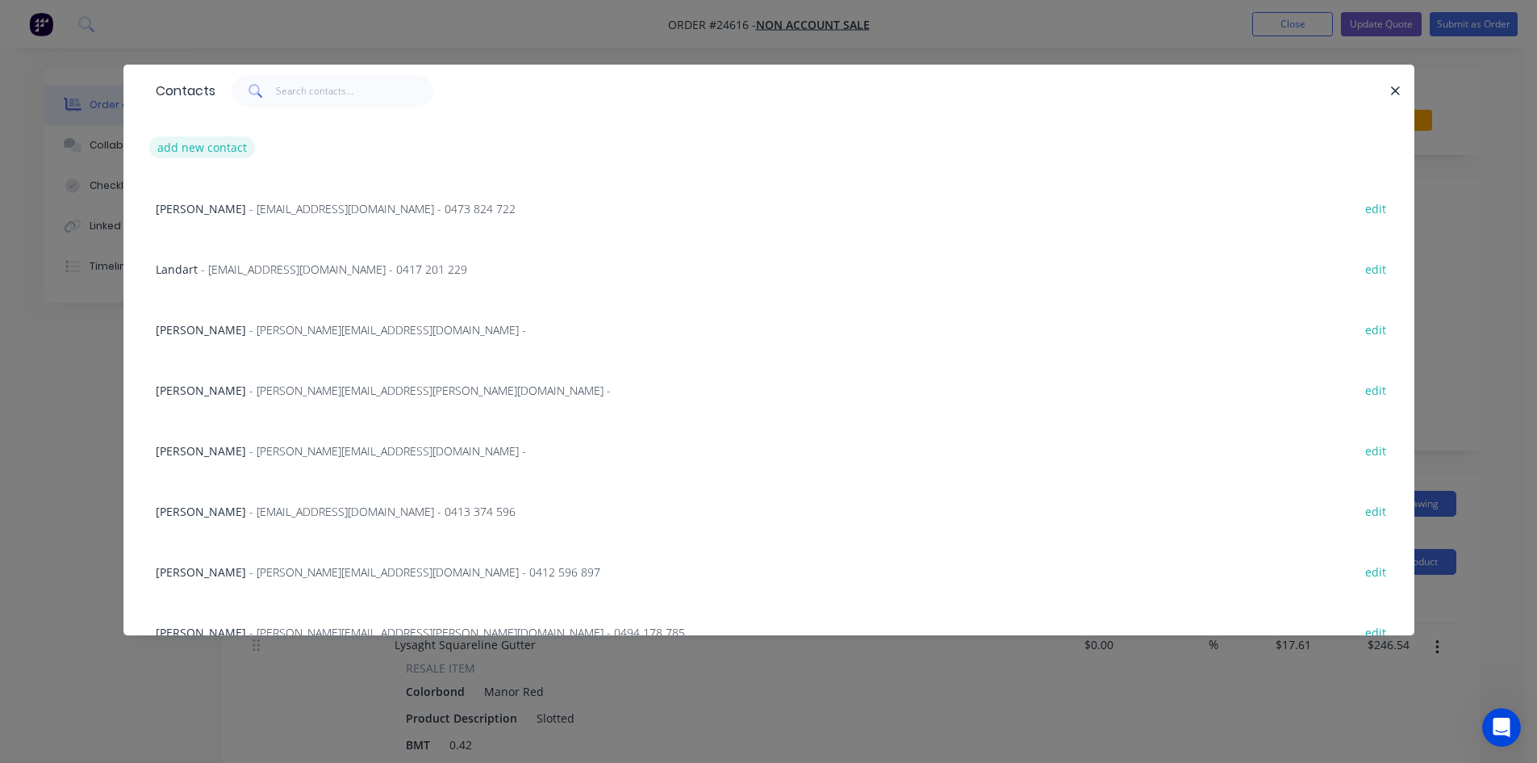
click at [219, 150] on button "add new contact" at bounding box center [202, 147] width 107 height 22
select select "AU"
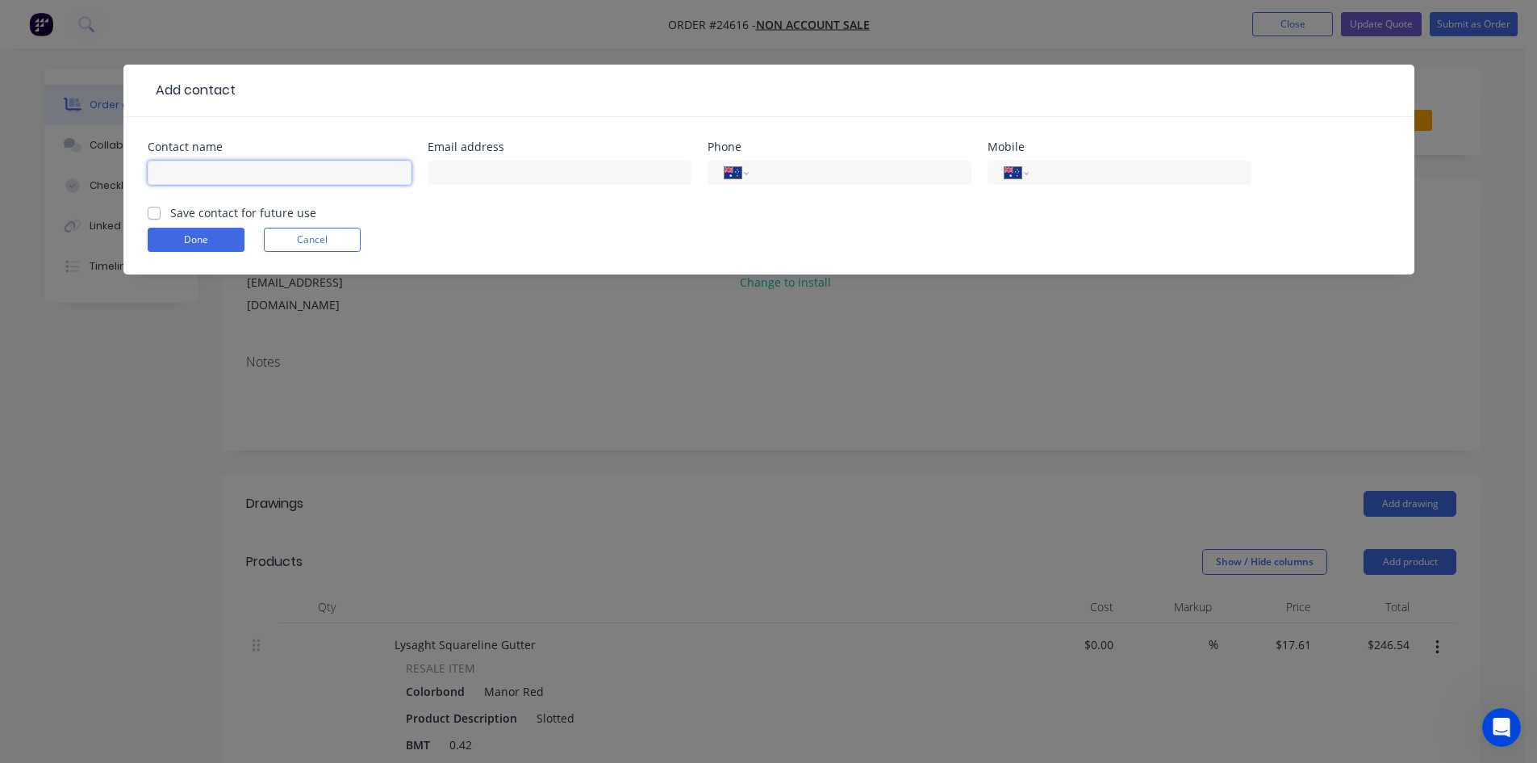
click at [302, 175] on input "text" at bounding box center [280, 173] width 264 height 24
type input "m"
type input "M"
click at [290, 239] on form "Contact name Email address Phone International Afghanistan Åland Islands Albani…" at bounding box center [769, 207] width 1243 height 133
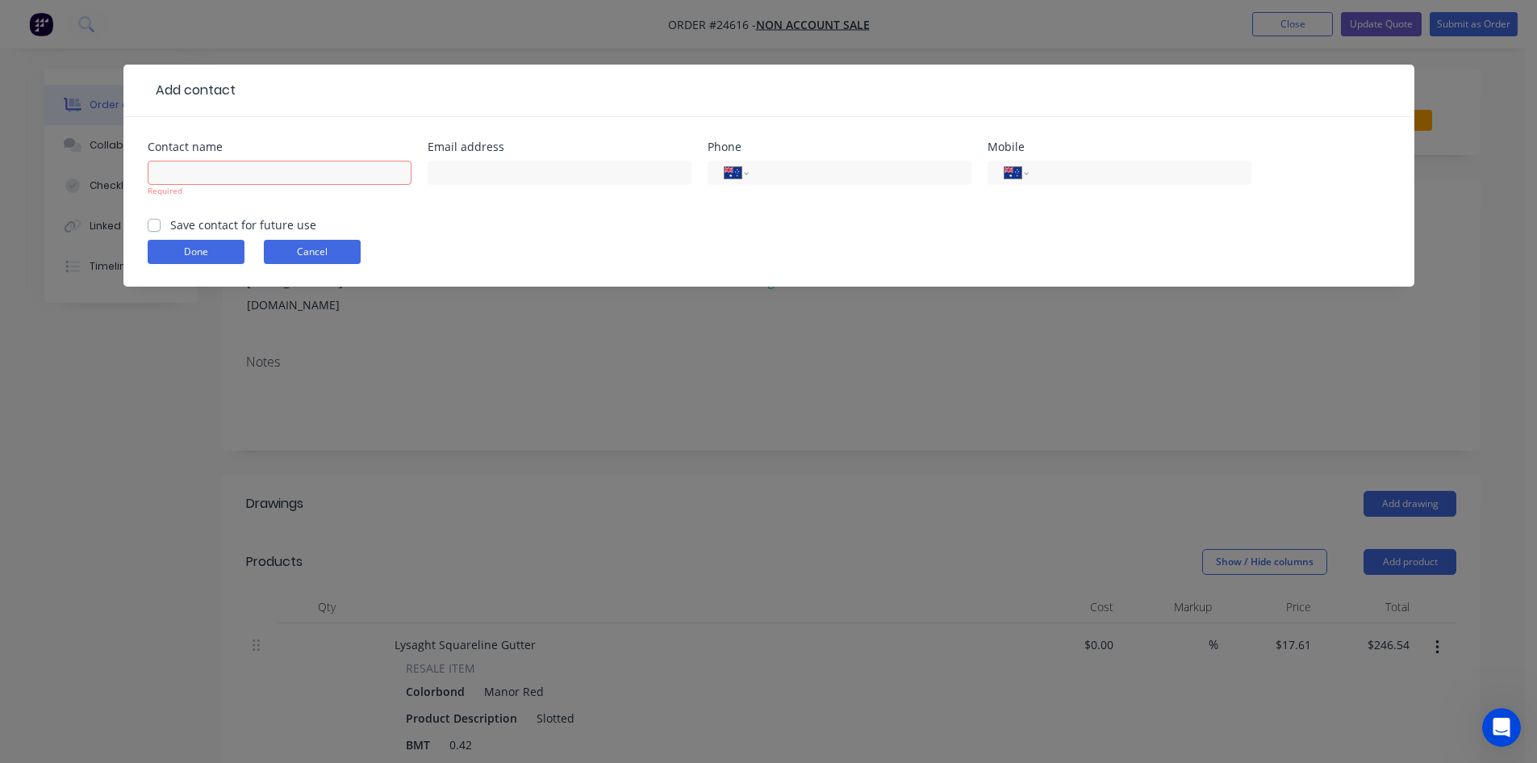
click at [323, 254] on button "Cancel" at bounding box center [312, 252] width 97 height 24
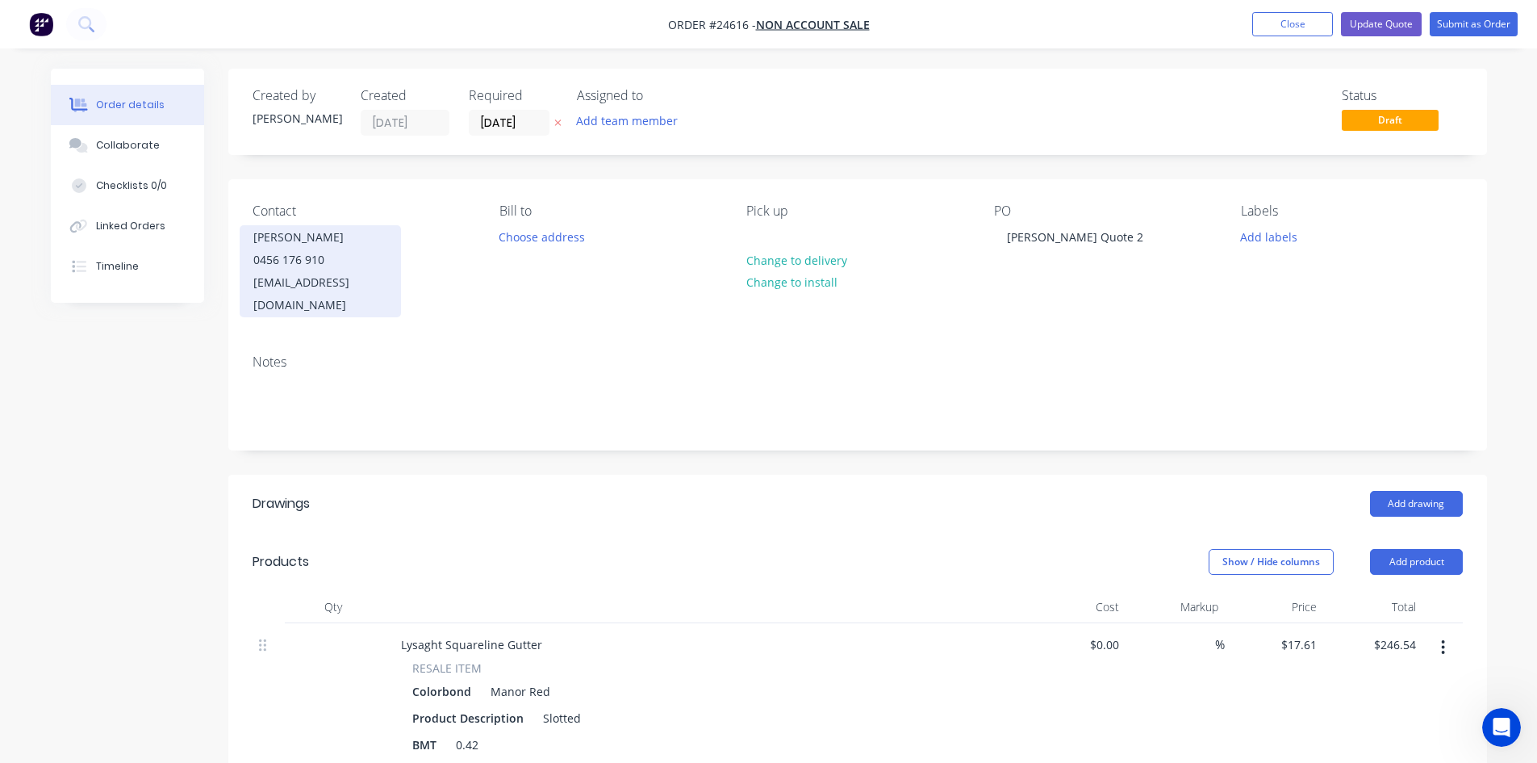
click at [352, 240] on div "Mitch Bryant" at bounding box center [320, 237] width 134 height 23
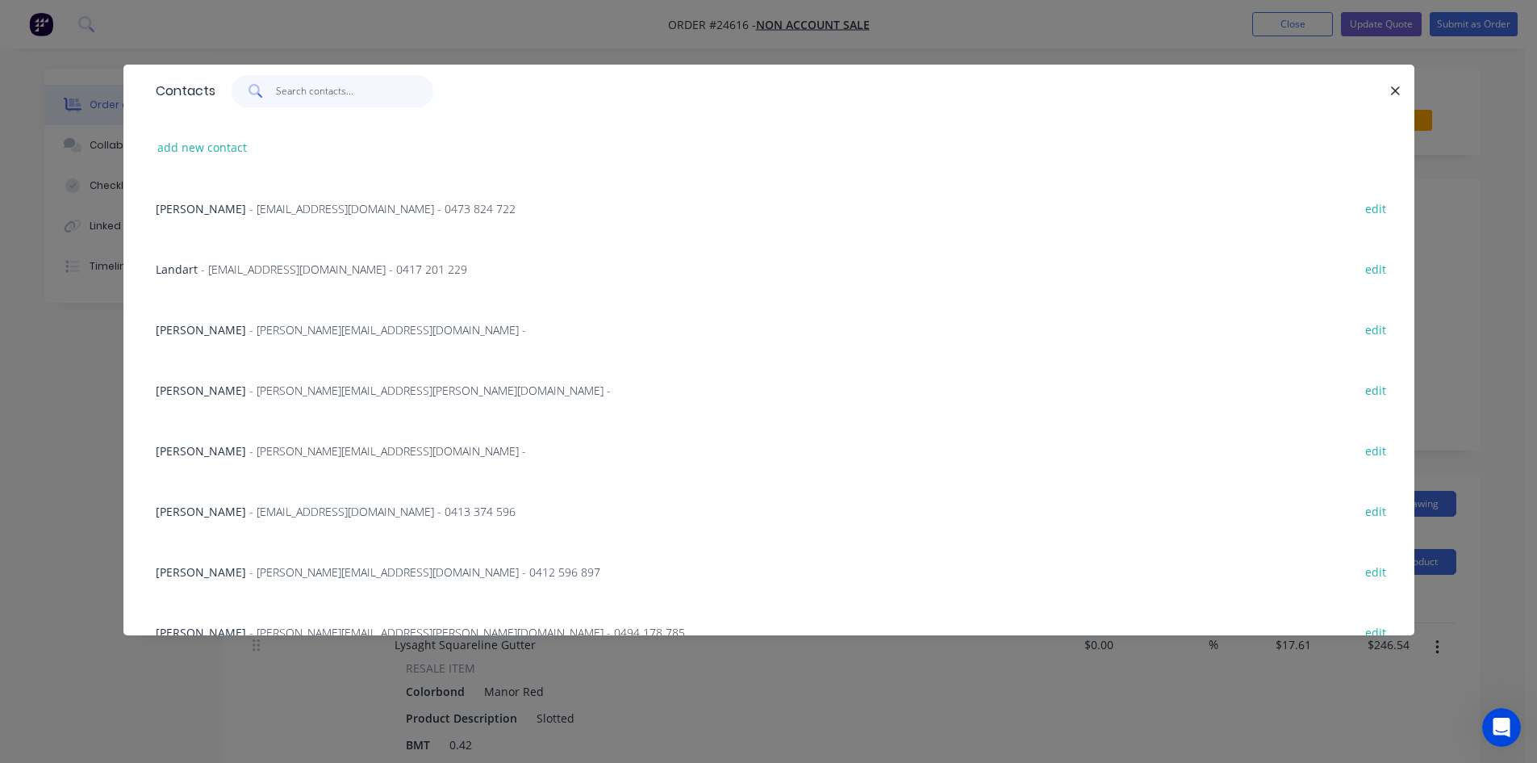
click at [289, 95] on input "text" at bounding box center [354, 91] width 157 height 32
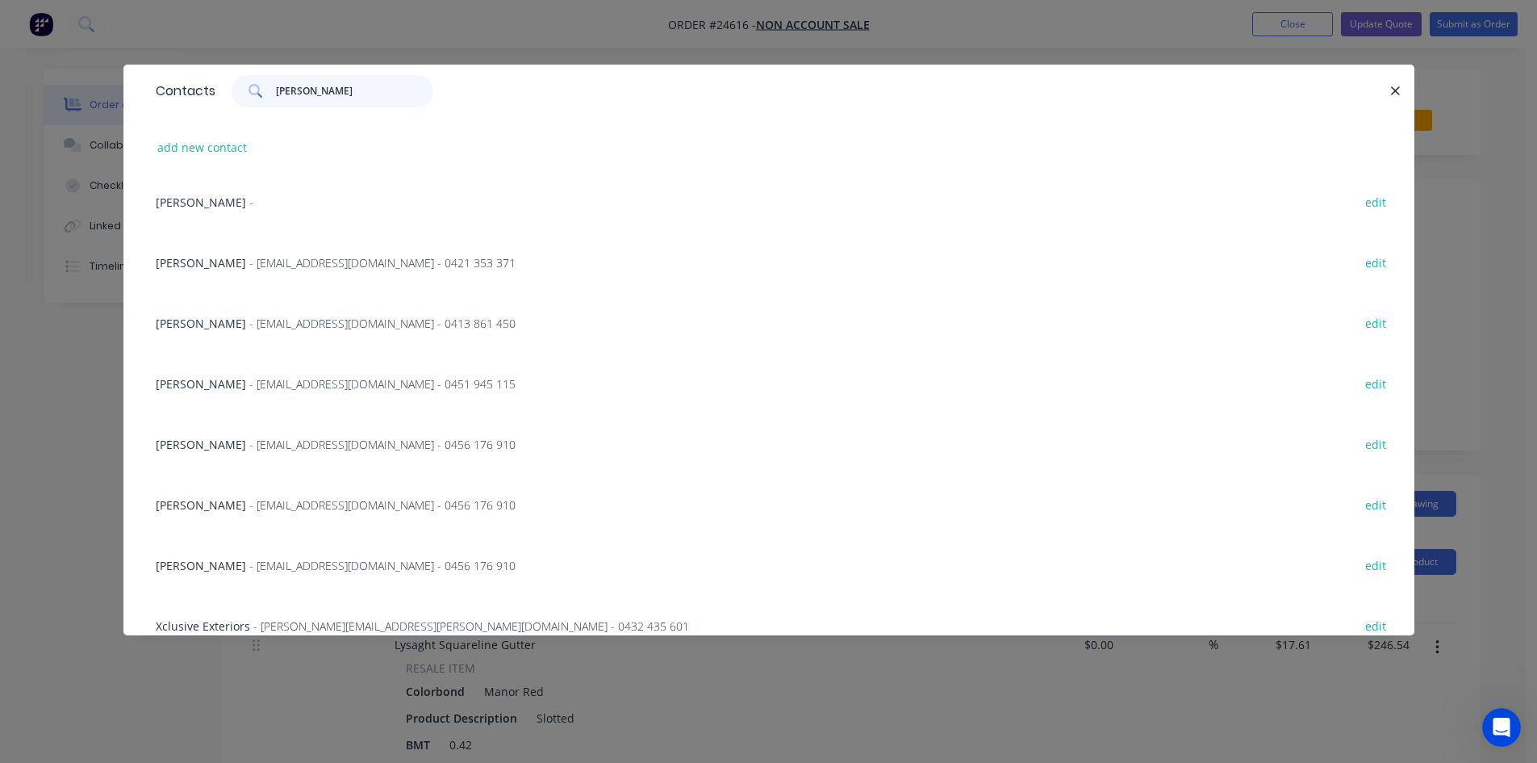
scroll to position [646, 0]
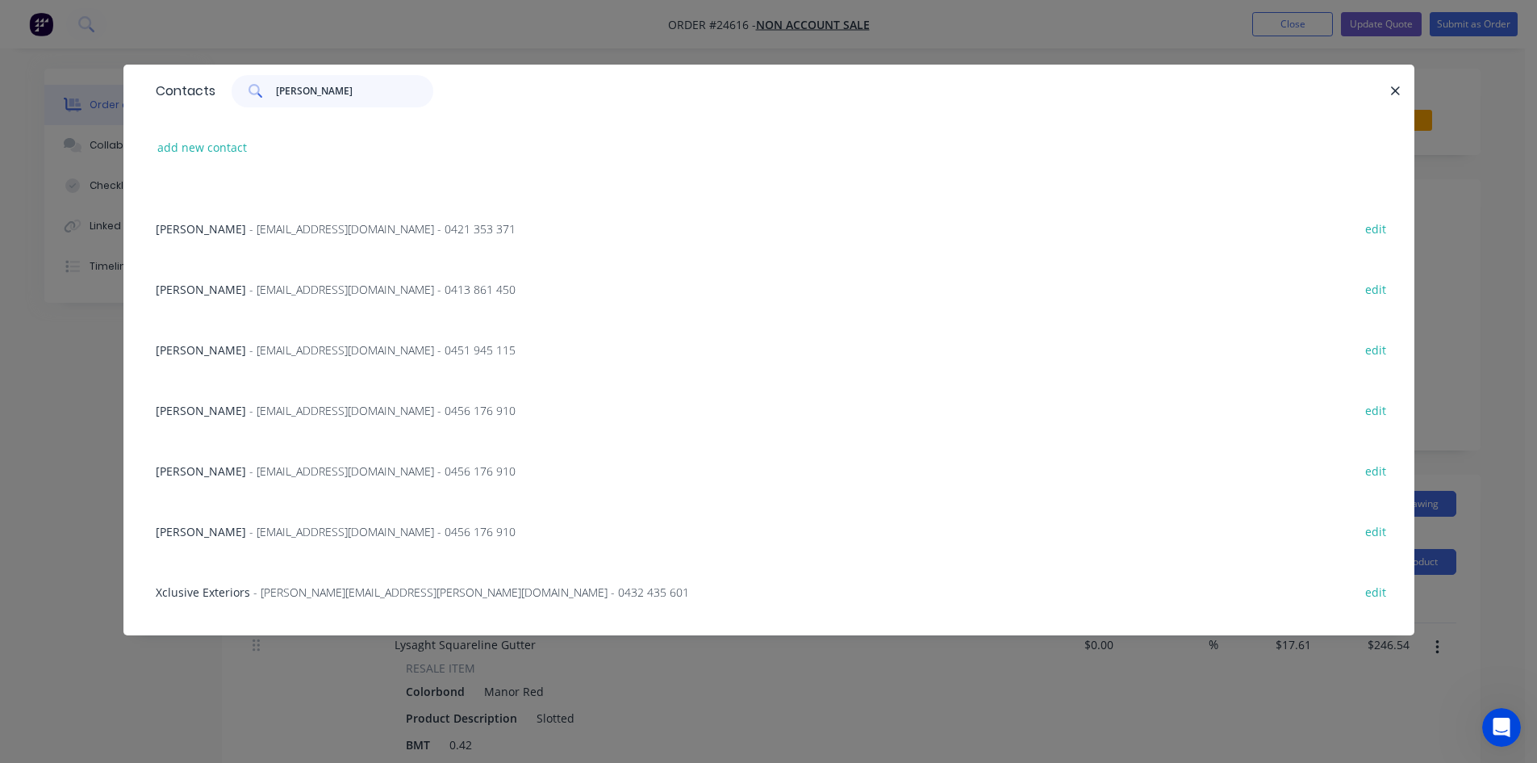
type input "[PERSON_NAME]"
click at [249, 408] on span "- mitchb103@outlook.com - 0456 176 910" at bounding box center [382, 410] width 266 height 15
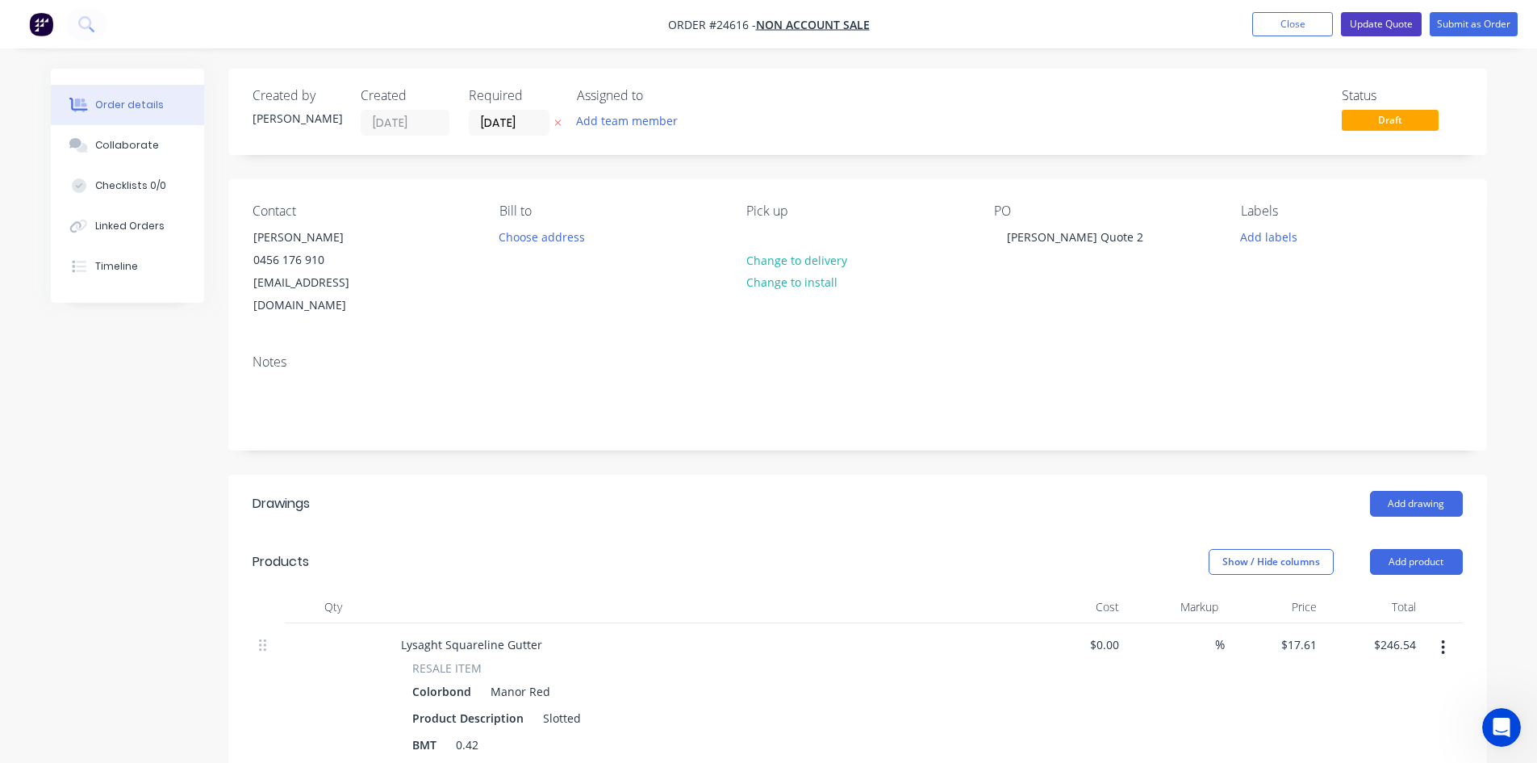
click at [1392, 20] on button "Update Quote" at bounding box center [1381, 24] width 81 height 24
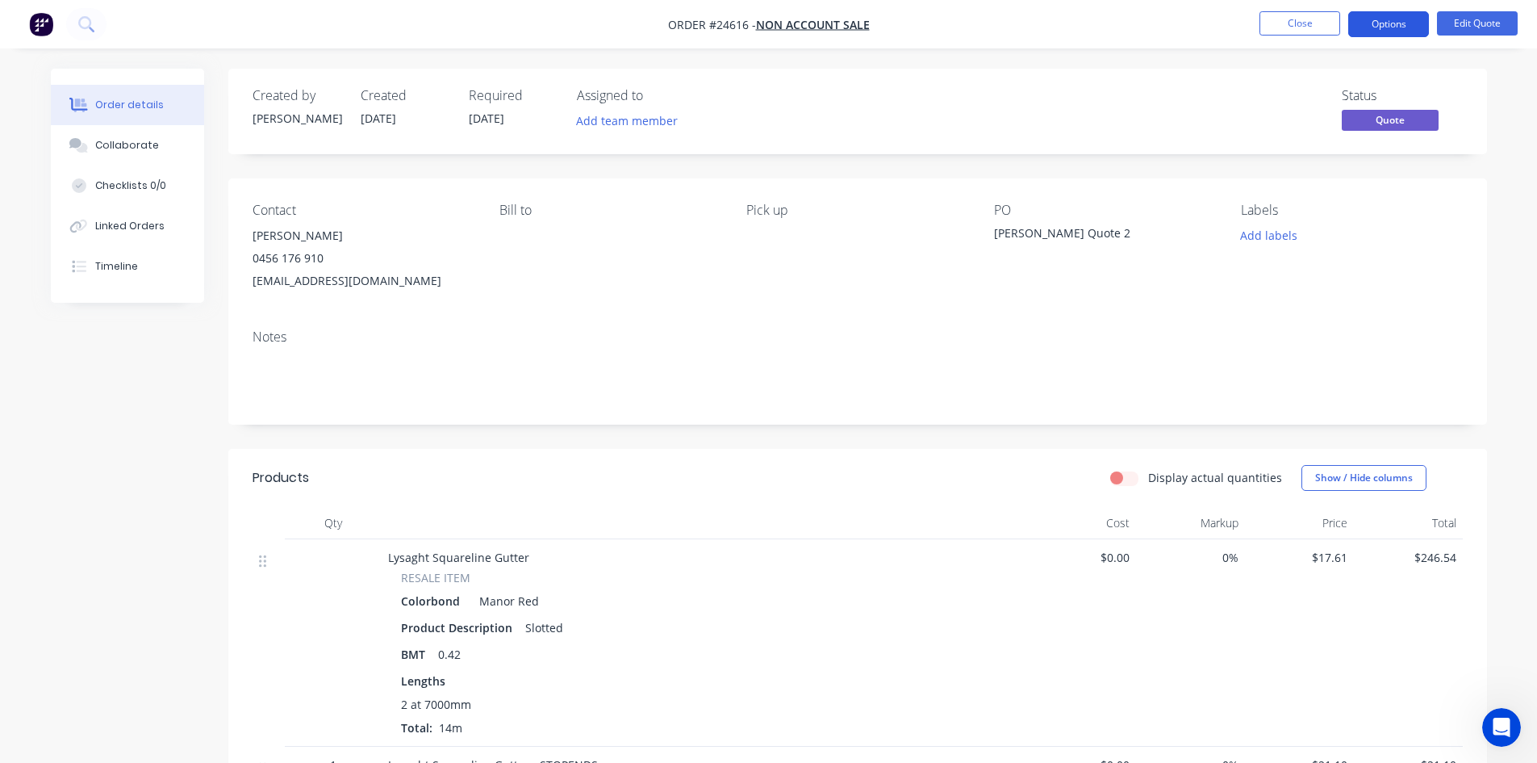
click at [1386, 26] on button "Options" at bounding box center [1388, 24] width 81 height 26
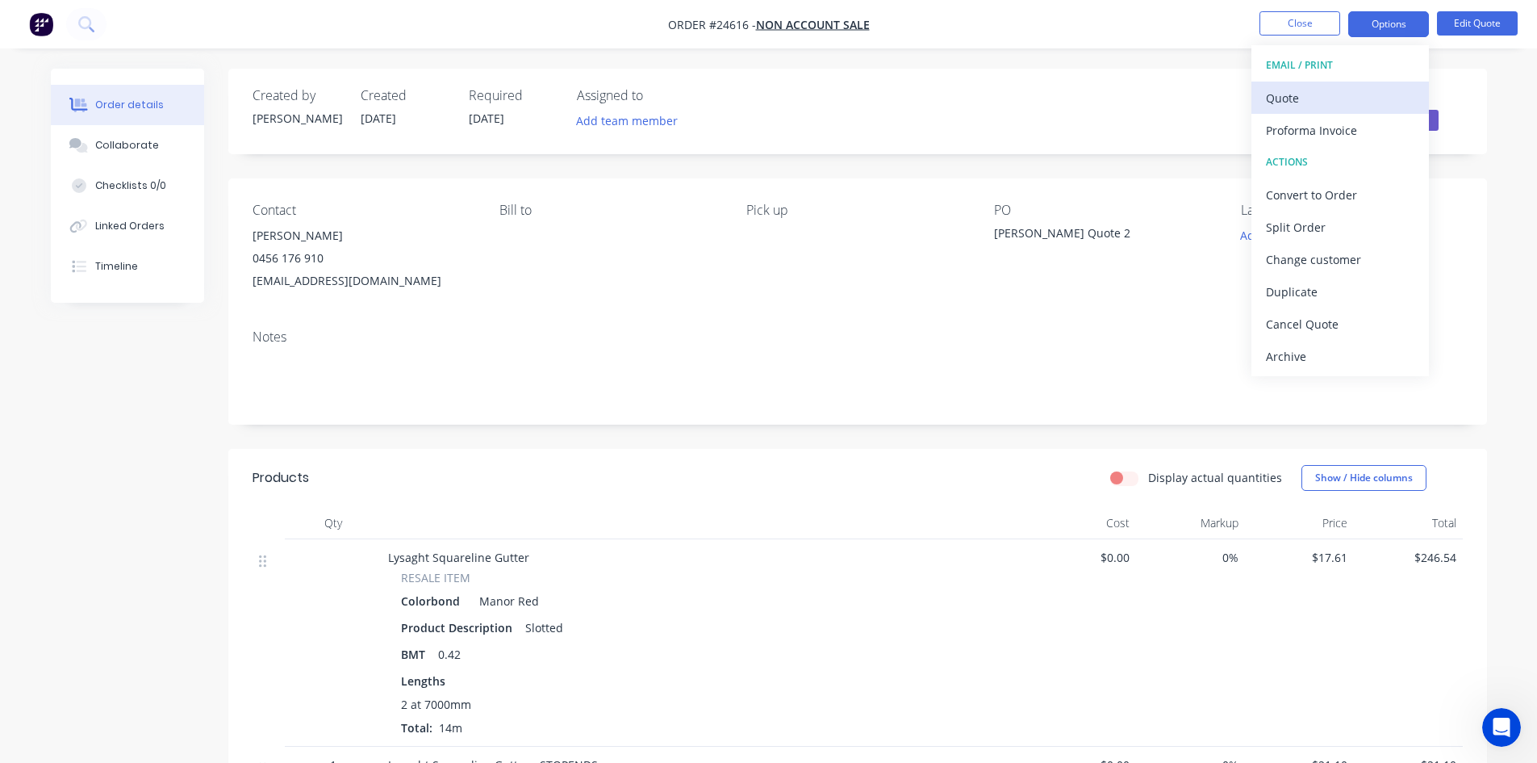
click at [1314, 89] on div "Quote" at bounding box center [1340, 97] width 148 height 23
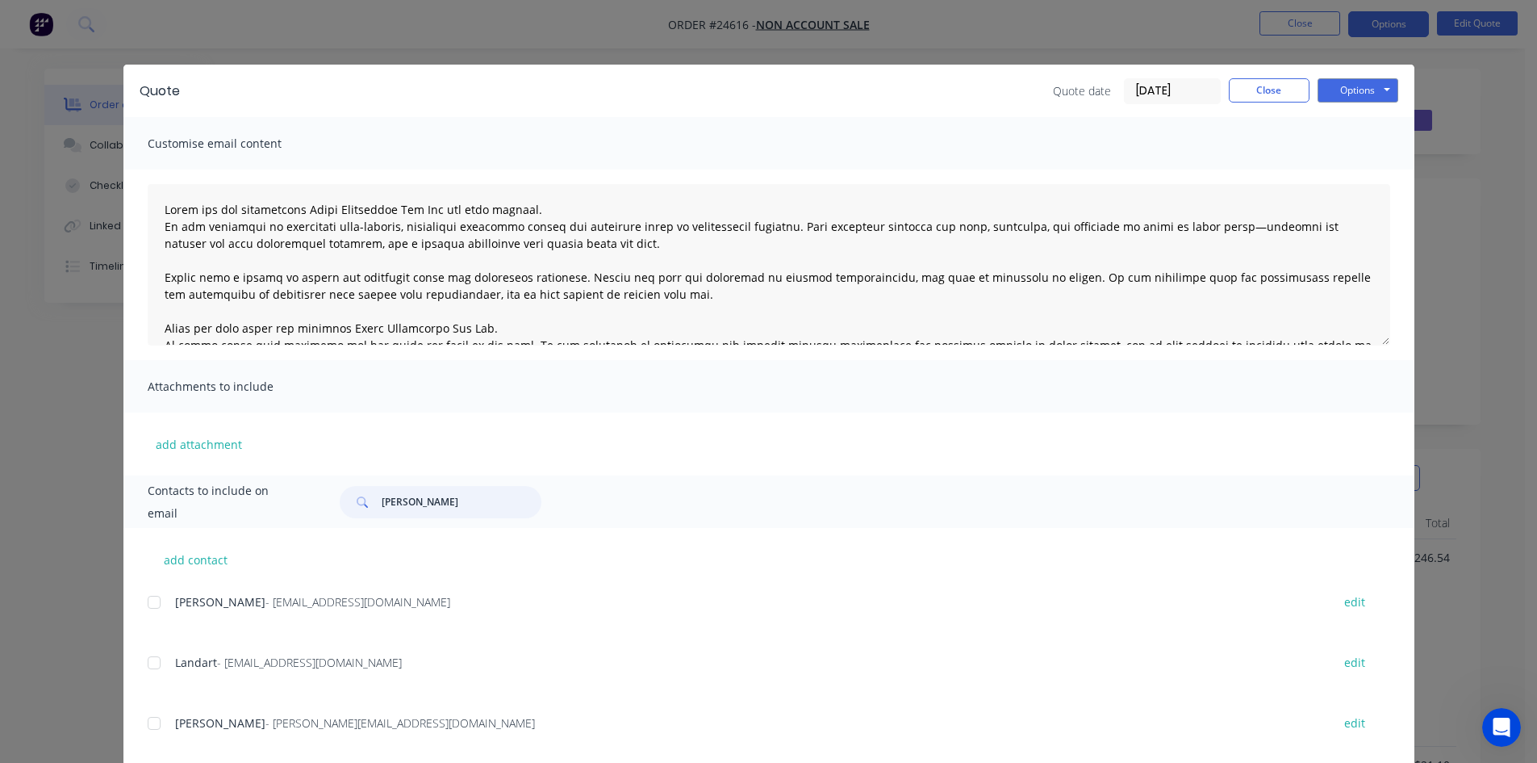
drag, startPoint x: 425, startPoint y: 501, endPoint x: 232, endPoint y: 515, distance: 193.4
click at [232, 515] on div "Contacts to include on email morgan" at bounding box center [768, 501] width 1291 height 52
click at [1372, 86] on button "Options" at bounding box center [1358, 90] width 81 height 24
click at [1371, 167] on button "Email" at bounding box center [1369, 172] width 103 height 27
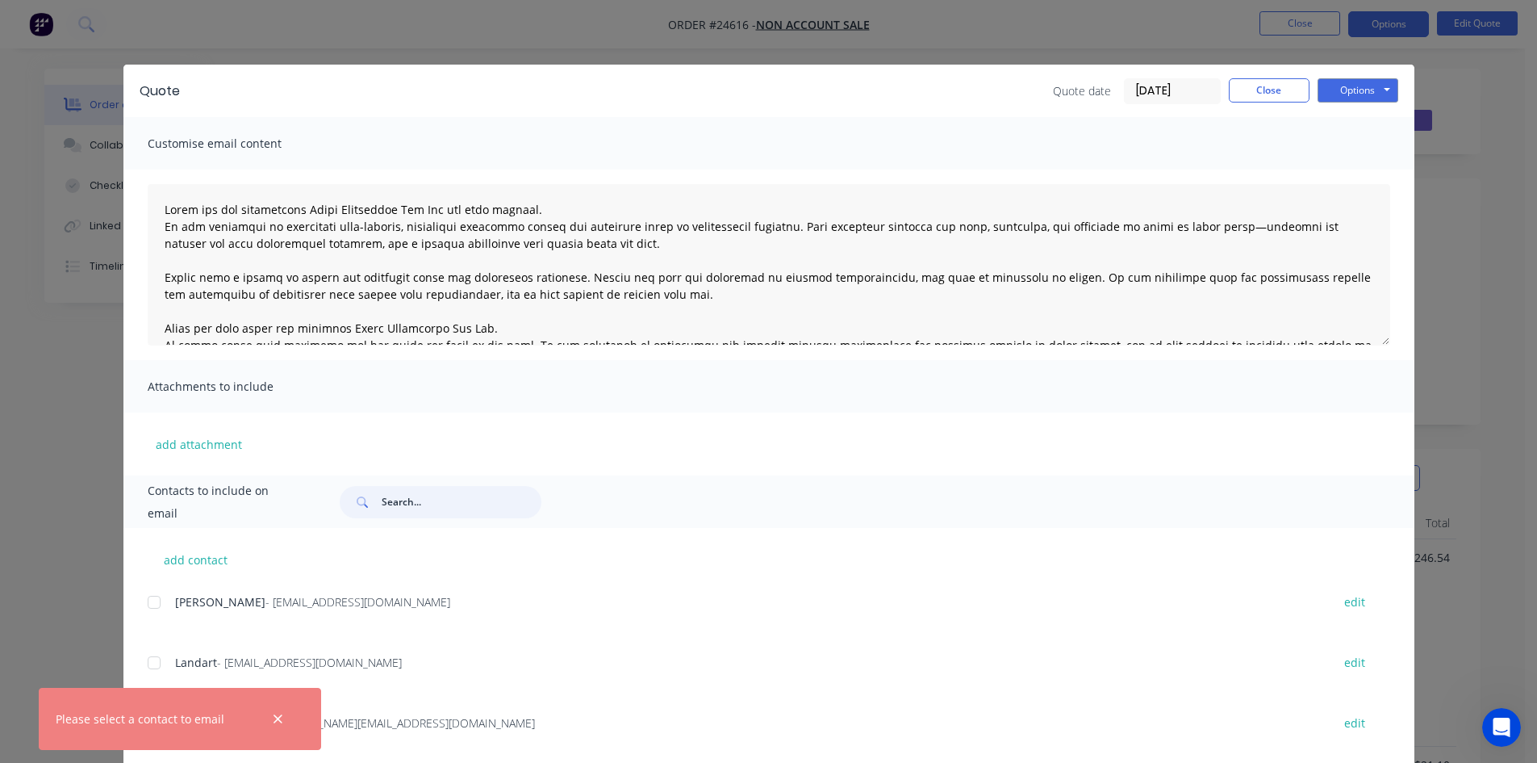
click at [393, 504] on input "text" at bounding box center [462, 502] width 160 height 32
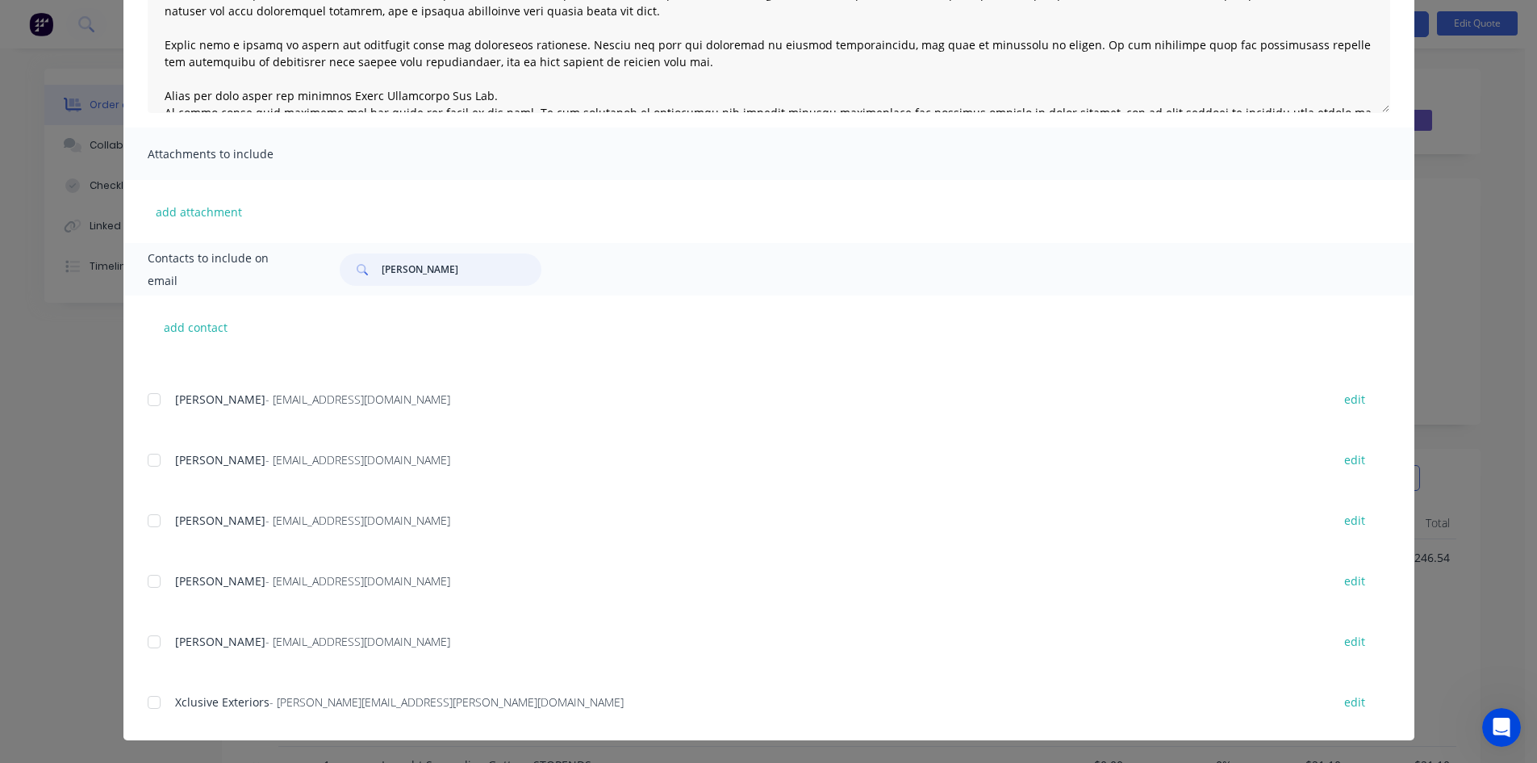
scroll to position [768, 0]
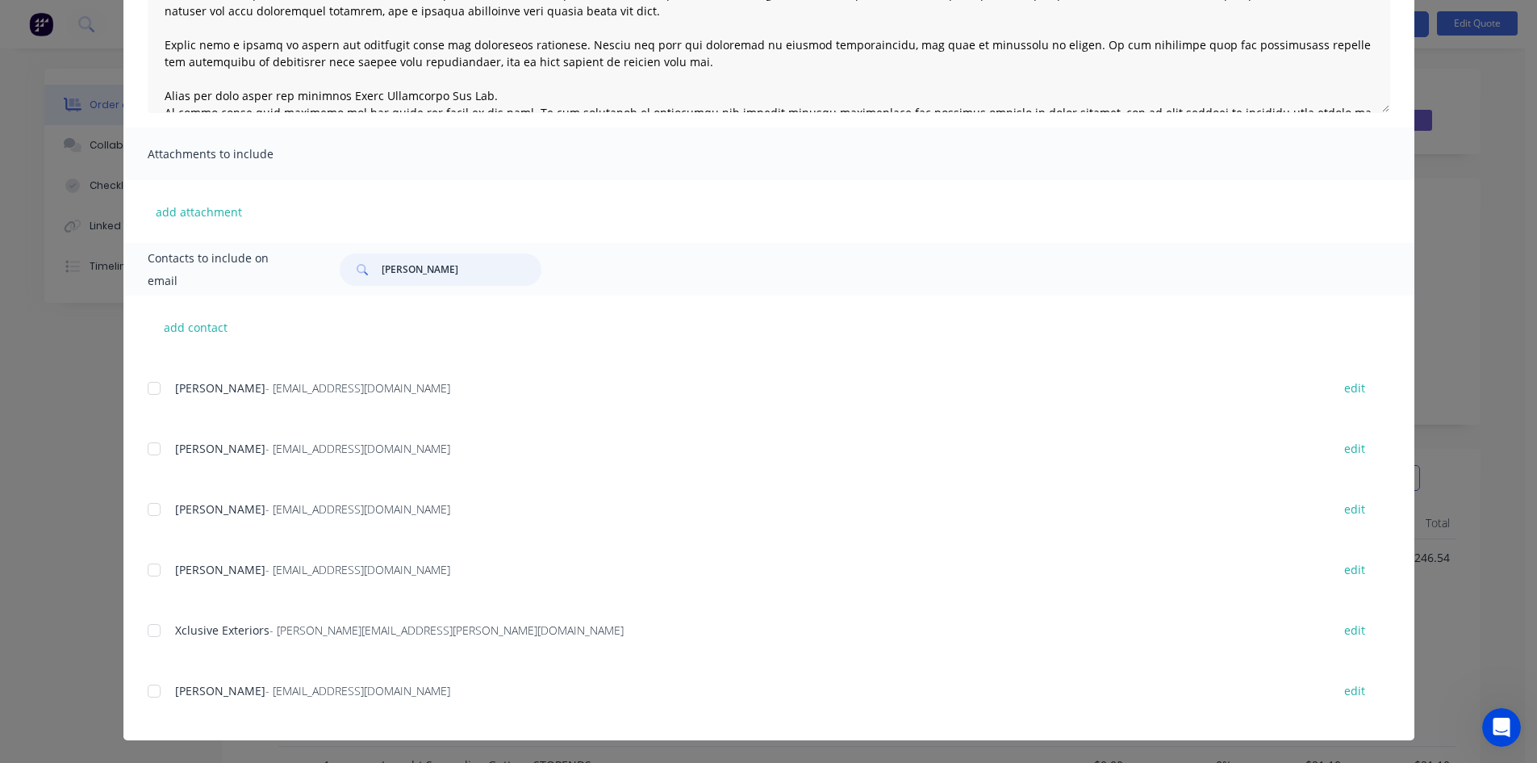
click at [148, 448] on div at bounding box center [154, 449] width 32 height 32
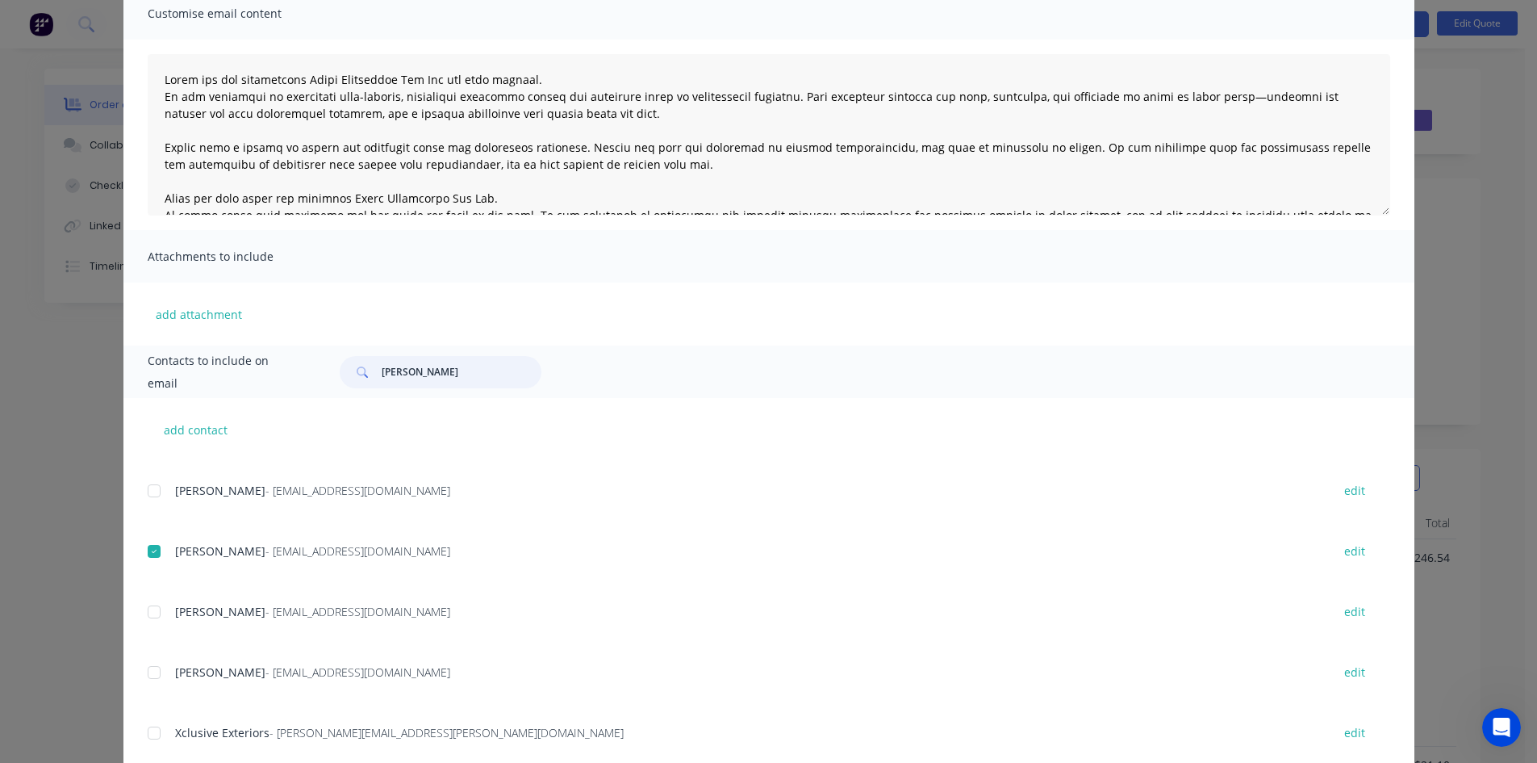
scroll to position [0, 0]
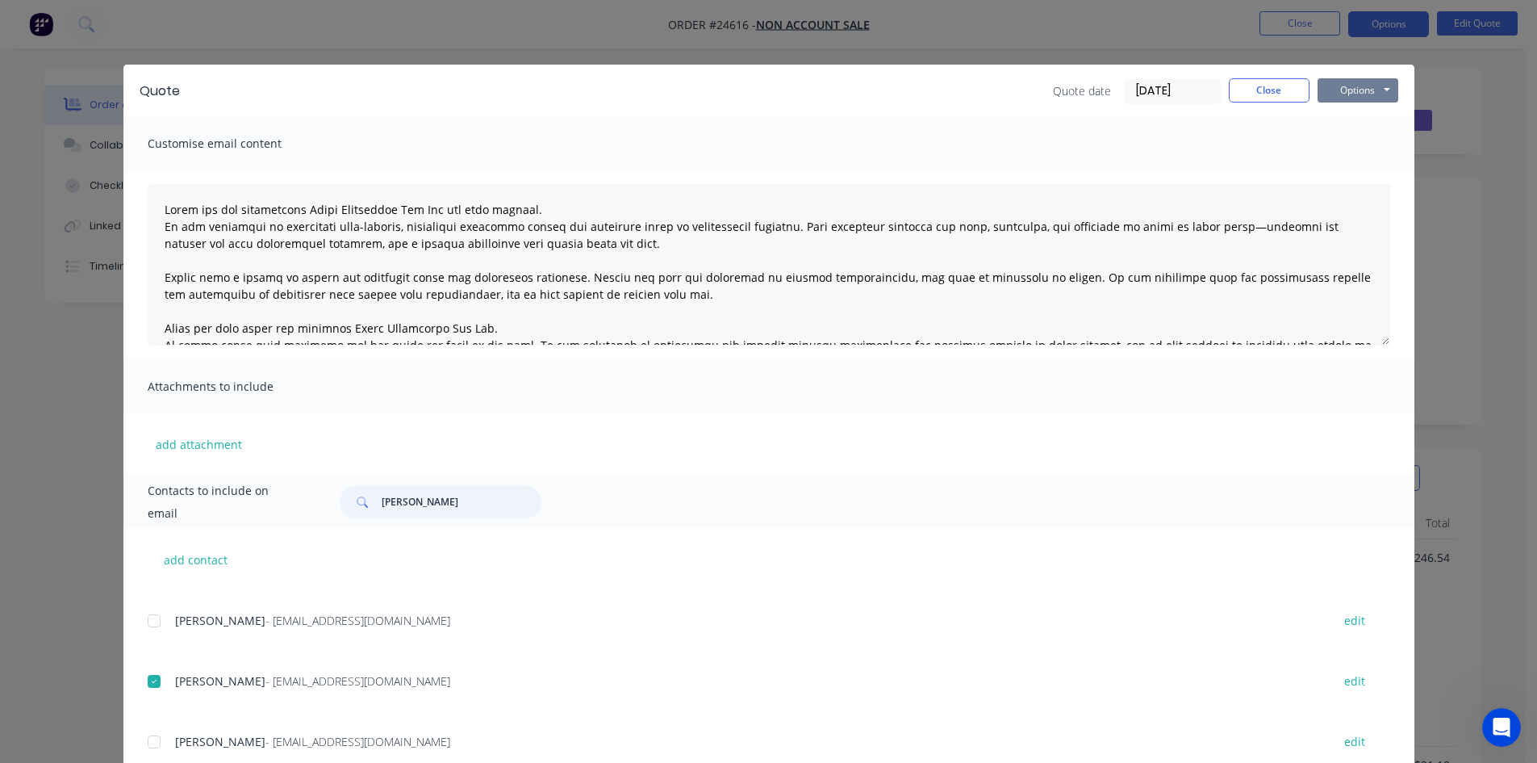
type input "mitch"
click at [1353, 86] on button "Options" at bounding box center [1358, 90] width 81 height 24
click at [1366, 169] on button "Email" at bounding box center [1369, 172] width 103 height 27
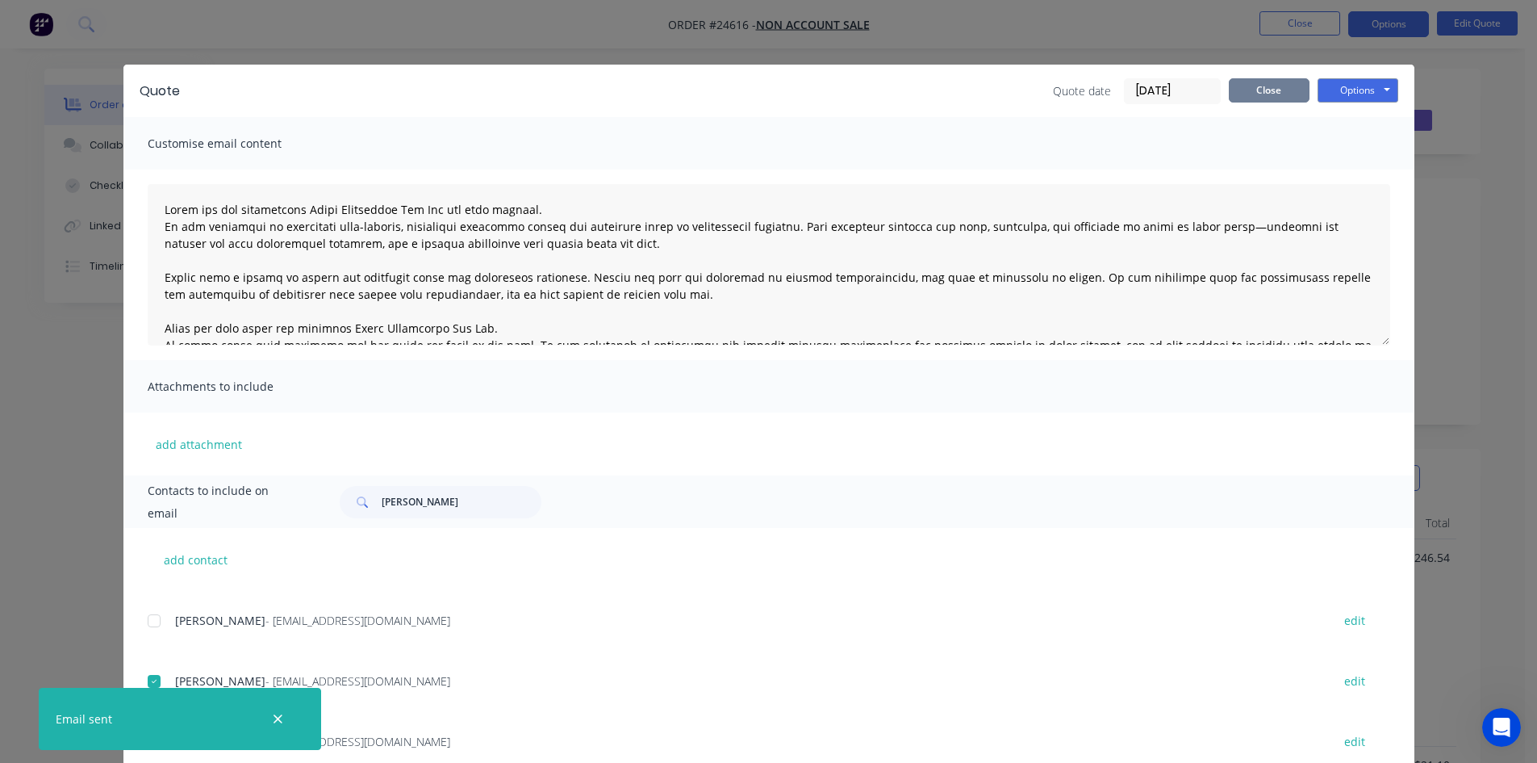
click at [1268, 89] on button "Close" at bounding box center [1269, 90] width 81 height 24
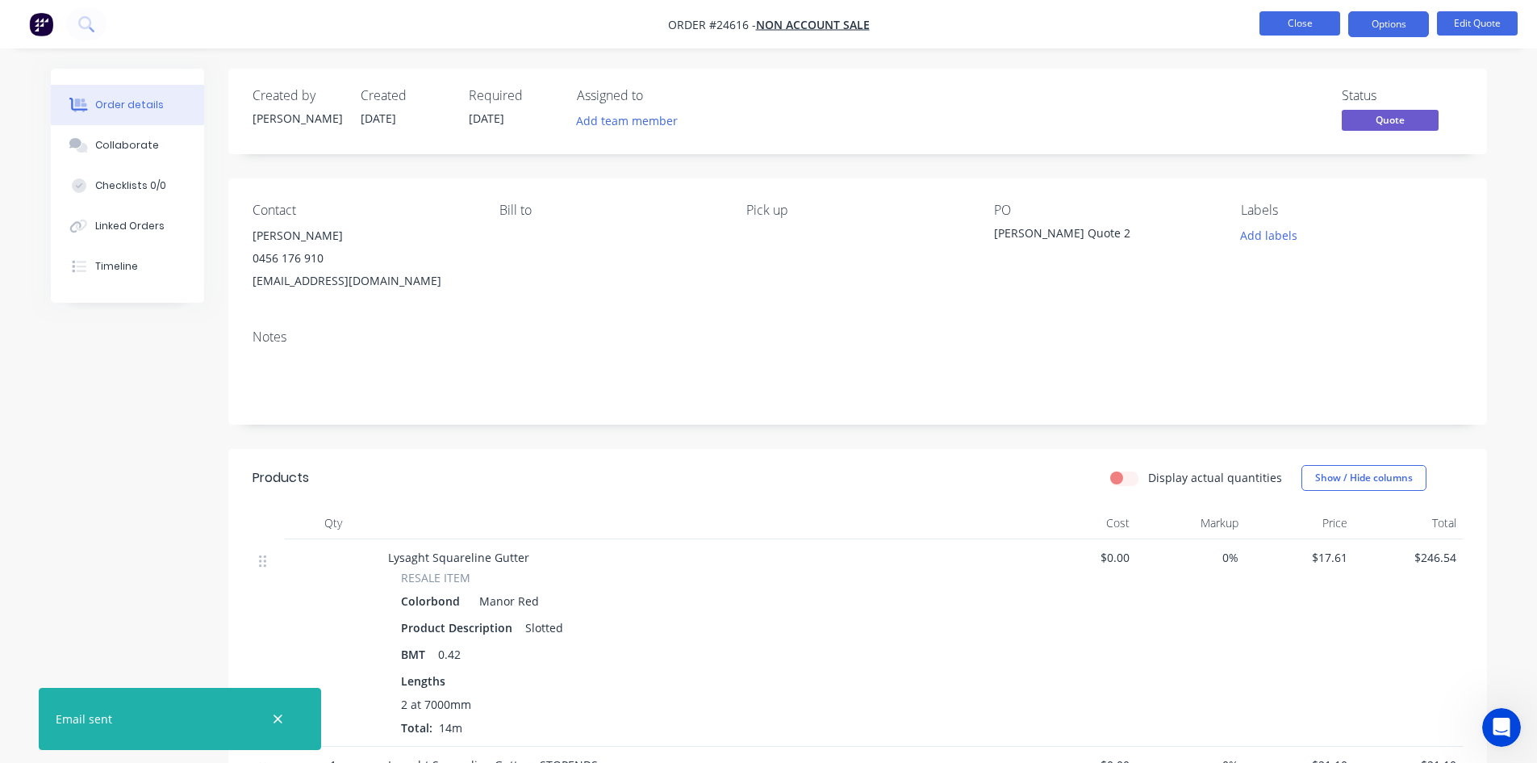
click at [1296, 25] on button "Close" at bounding box center [1300, 23] width 81 height 24
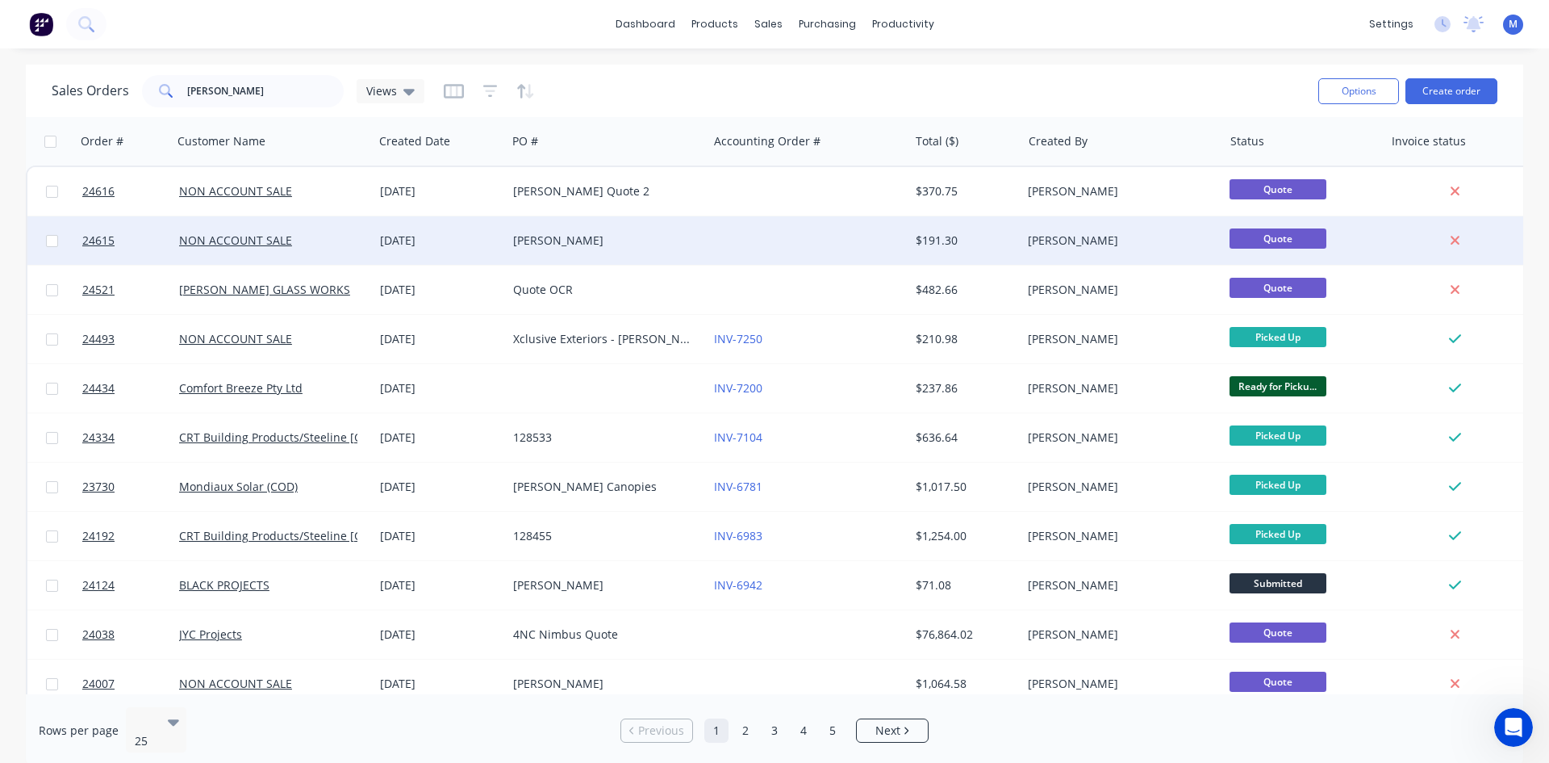
click at [622, 245] on div "[PERSON_NAME]" at bounding box center [602, 240] width 179 height 16
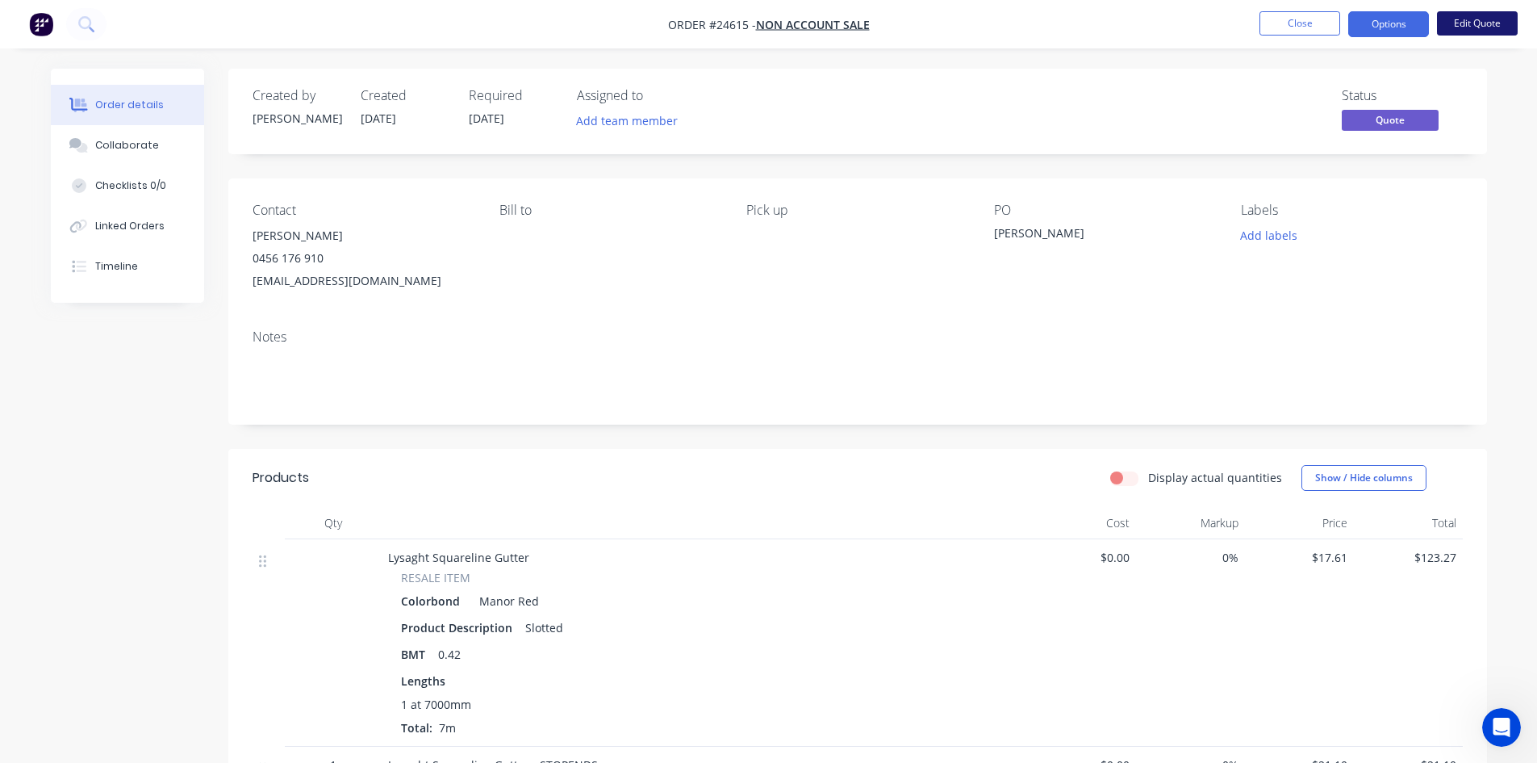
click at [1487, 22] on button "Edit Quote" at bounding box center [1477, 23] width 81 height 24
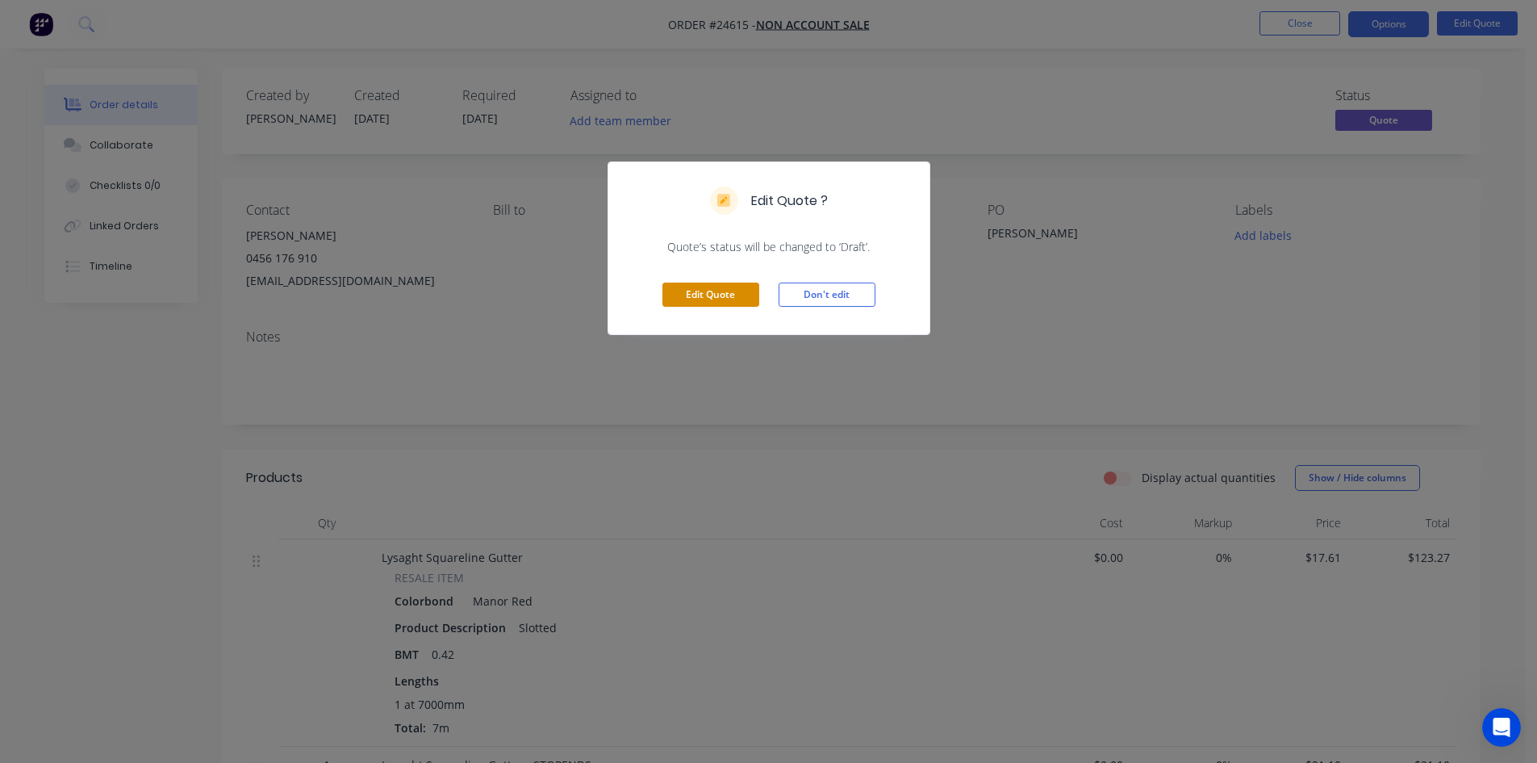
click at [708, 295] on button "Edit Quote" at bounding box center [711, 294] width 97 height 24
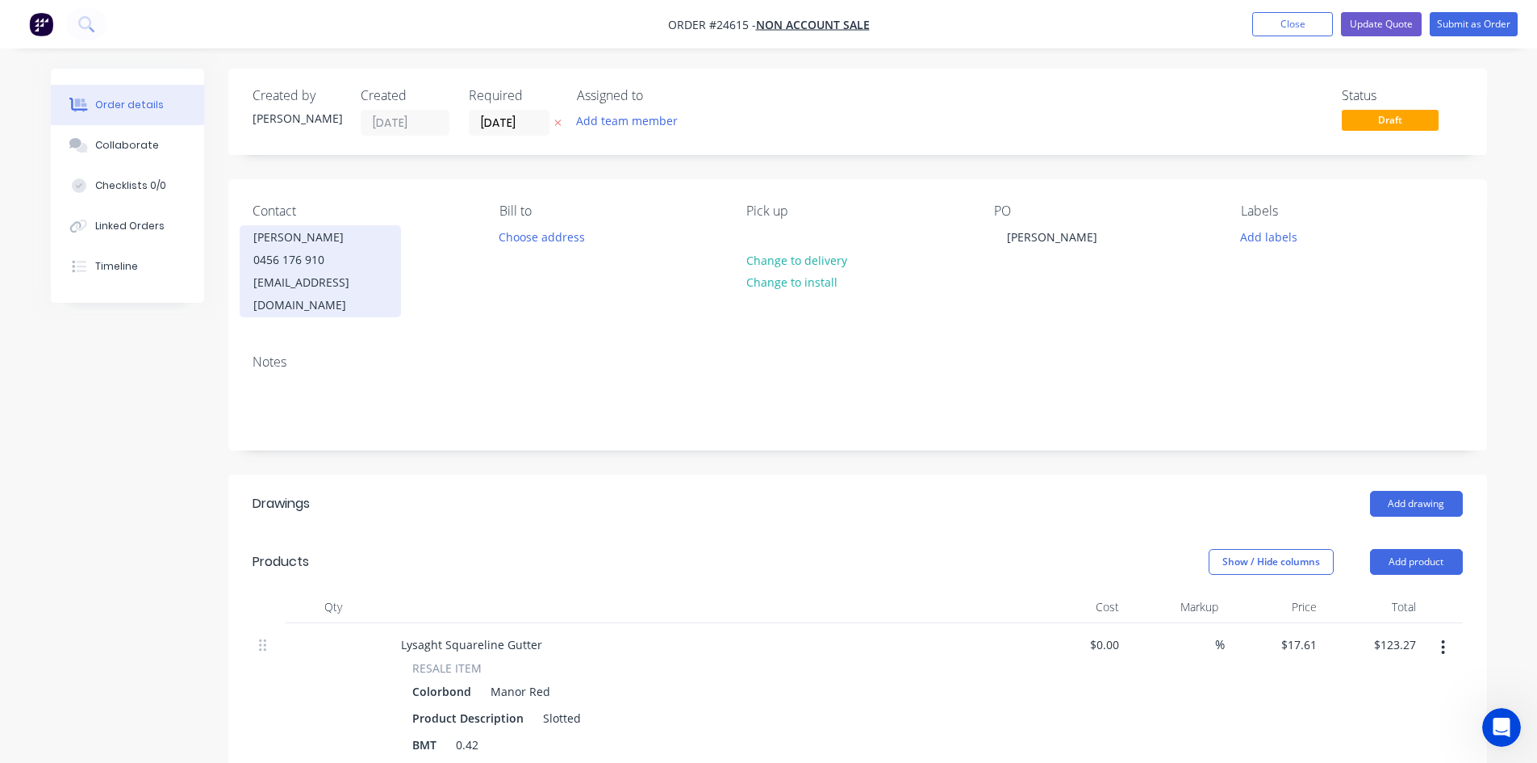
click at [349, 247] on div "Mitch Bryant" at bounding box center [320, 237] width 134 height 23
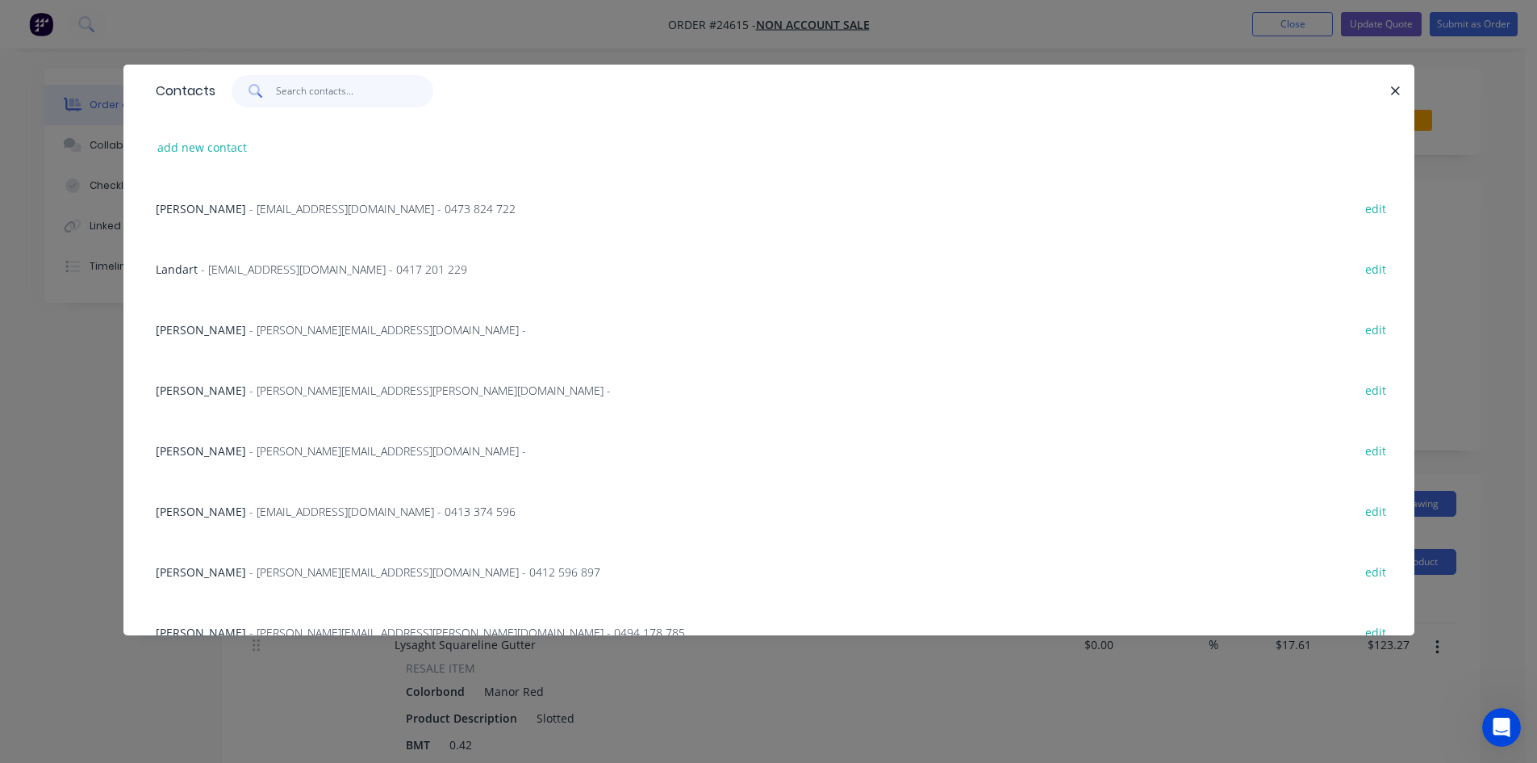
click at [329, 94] on input "text" at bounding box center [354, 91] width 157 height 32
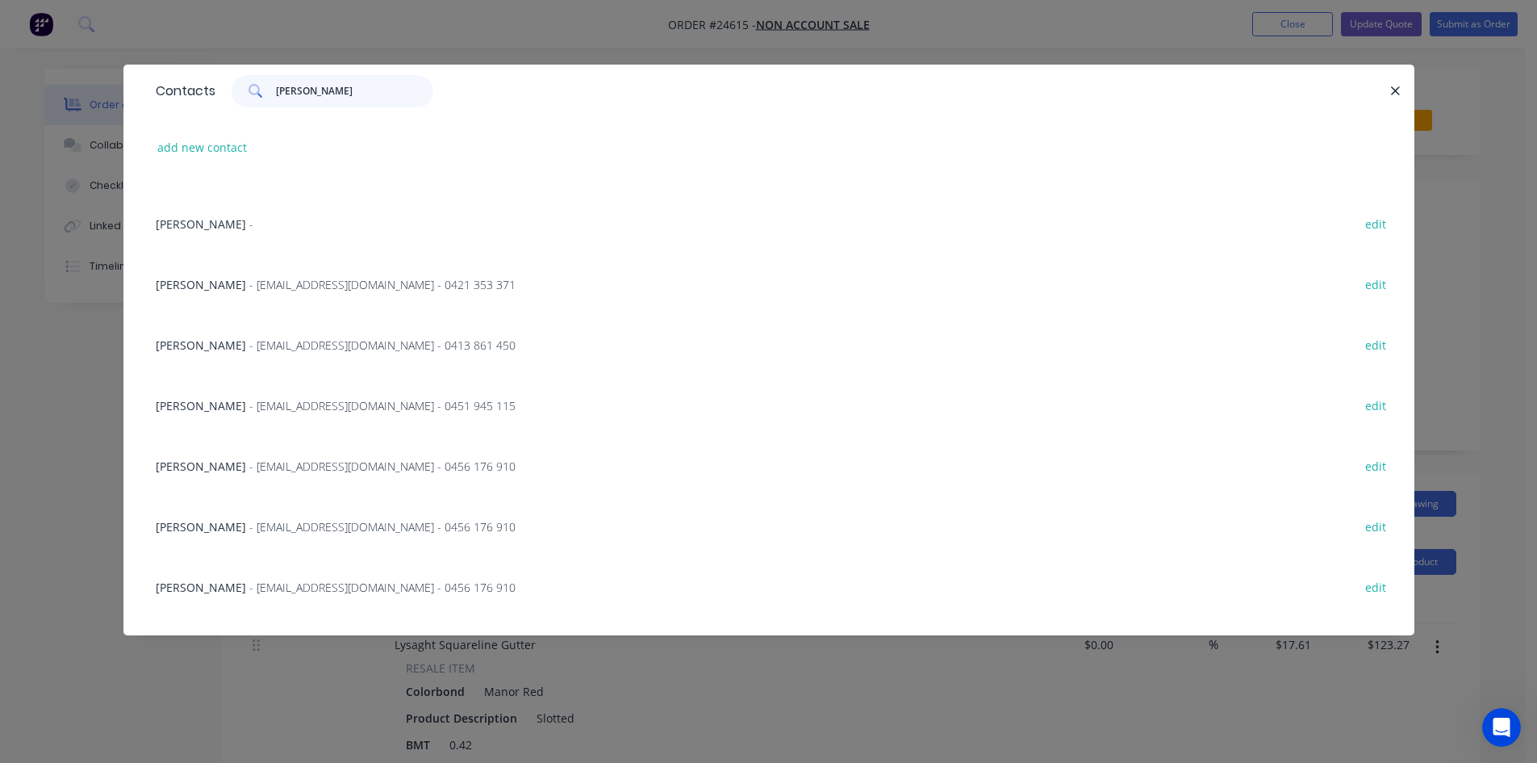
scroll to position [646, 0]
type input "mitch"
click at [178, 411] on span "[PERSON_NAME]" at bounding box center [201, 410] width 90 height 15
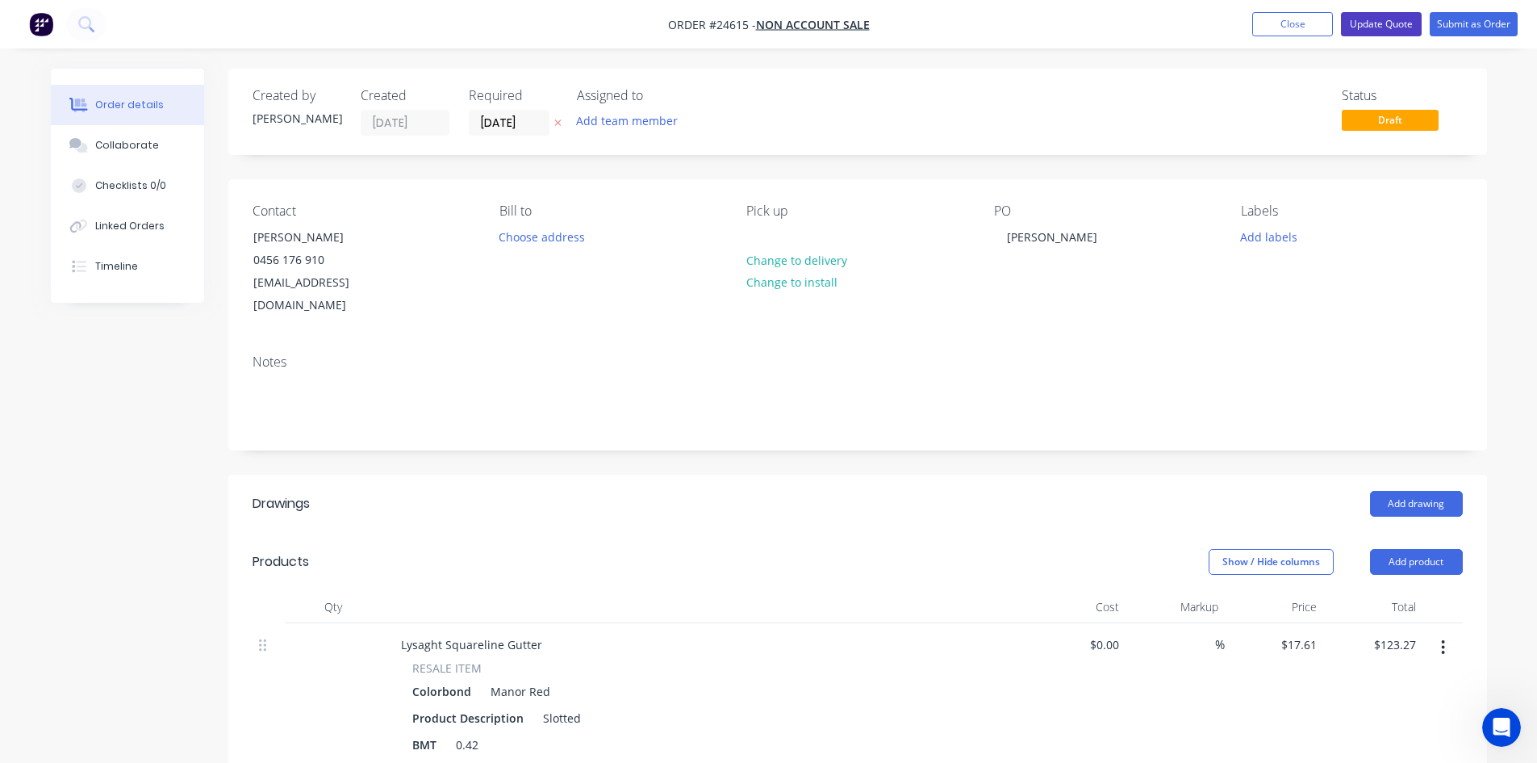
click at [1379, 23] on button "Update Quote" at bounding box center [1381, 24] width 81 height 24
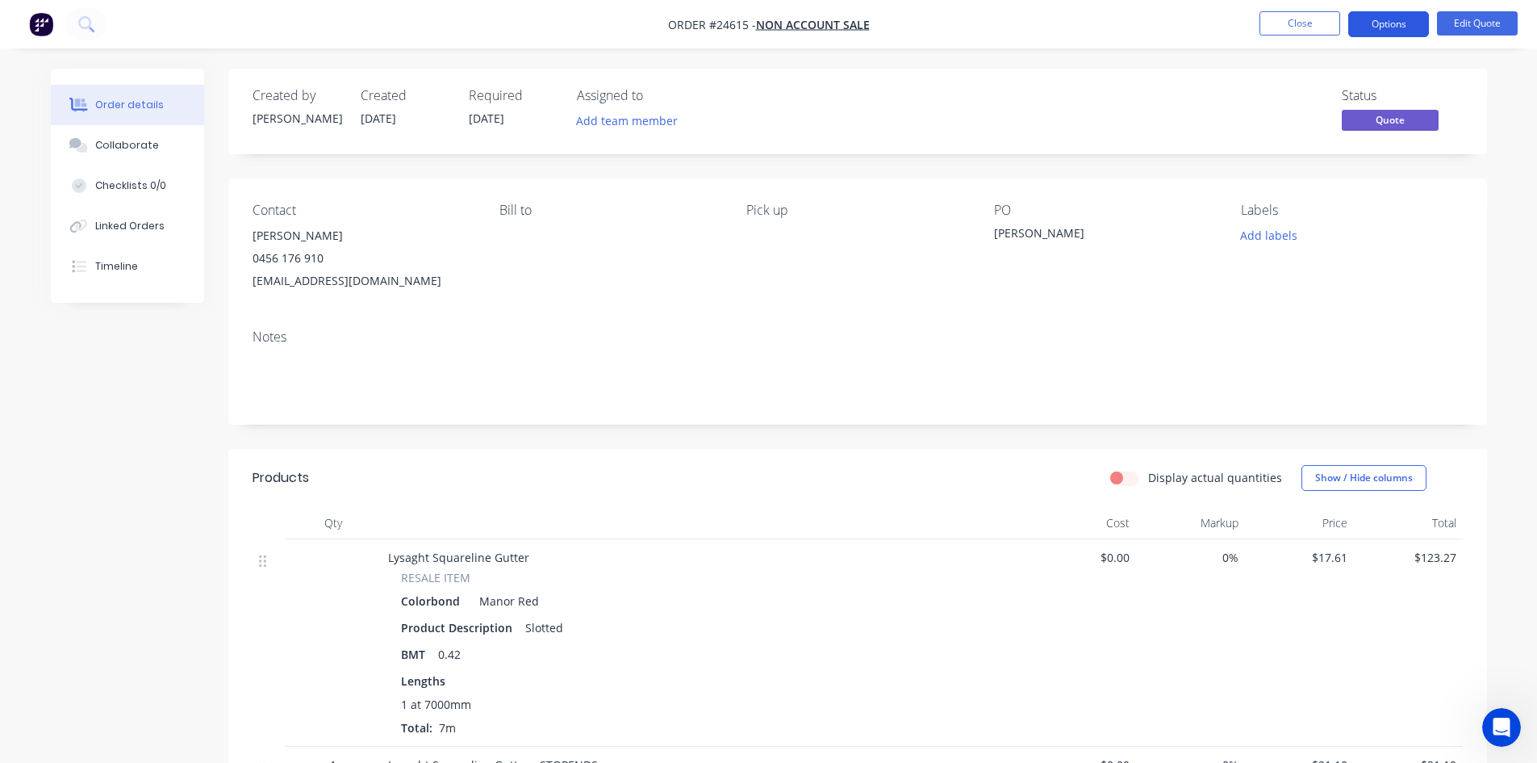
click at [1397, 19] on button "Options" at bounding box center [1388, 24] width 81 height 26
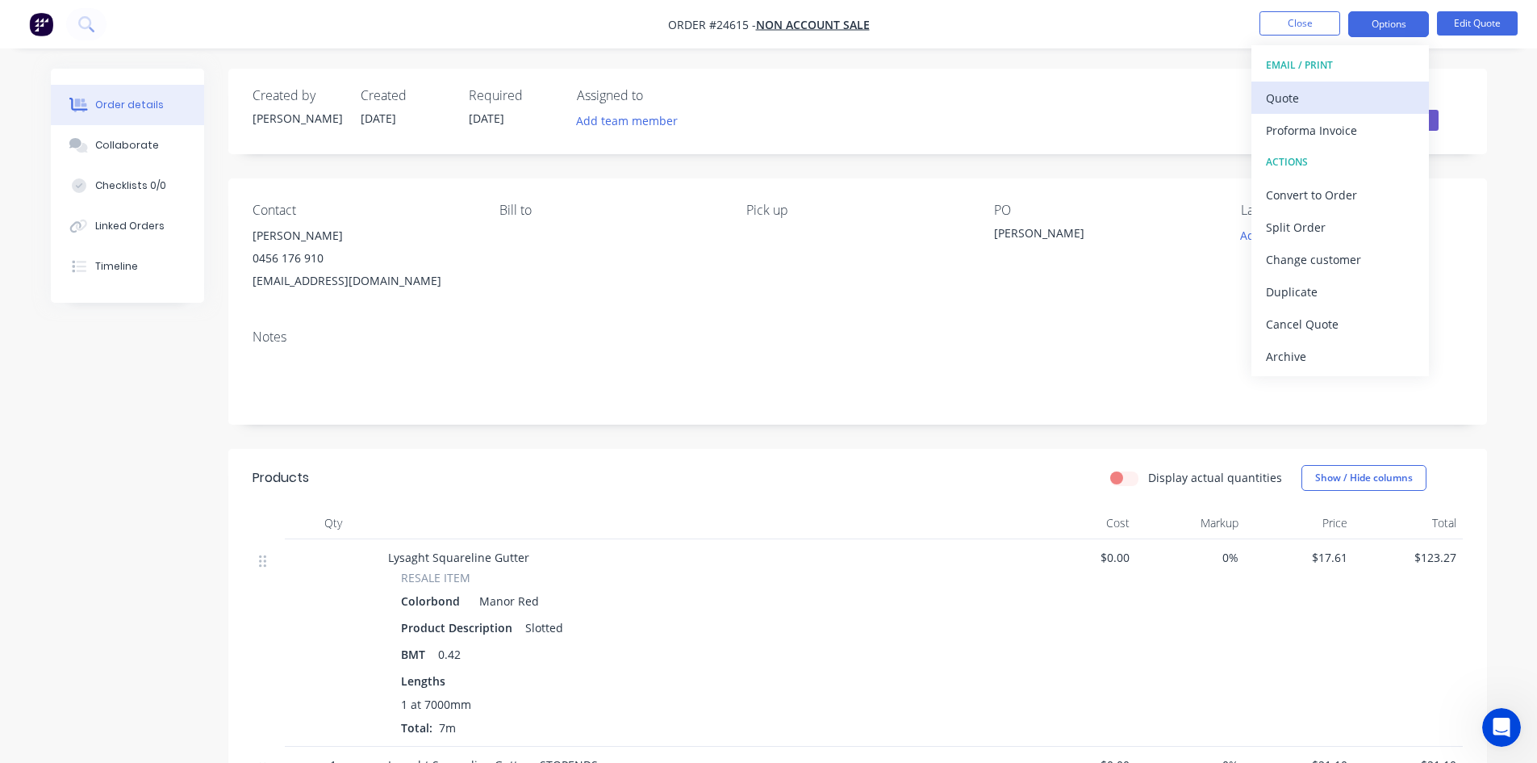
click at [1324, 102] on div "Quote" at bounding box center [1340, 97] width 148 height 23
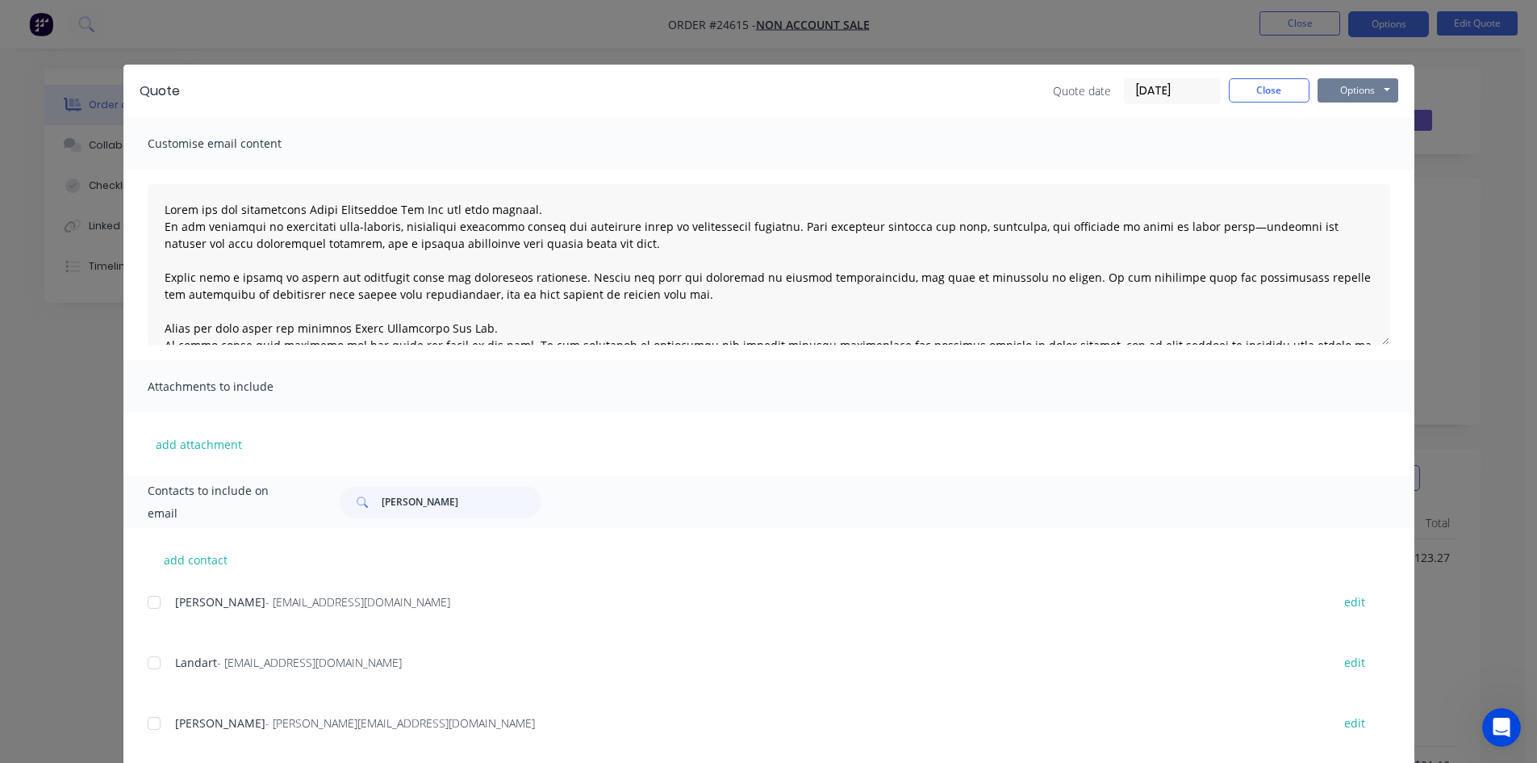
click at [1353, 90] on button "Options" at bounding box center [1358, 90] width 81 height 24
click at [1374, 169] on button "Email" at bounding box center [1369, 172] width 103 height 27
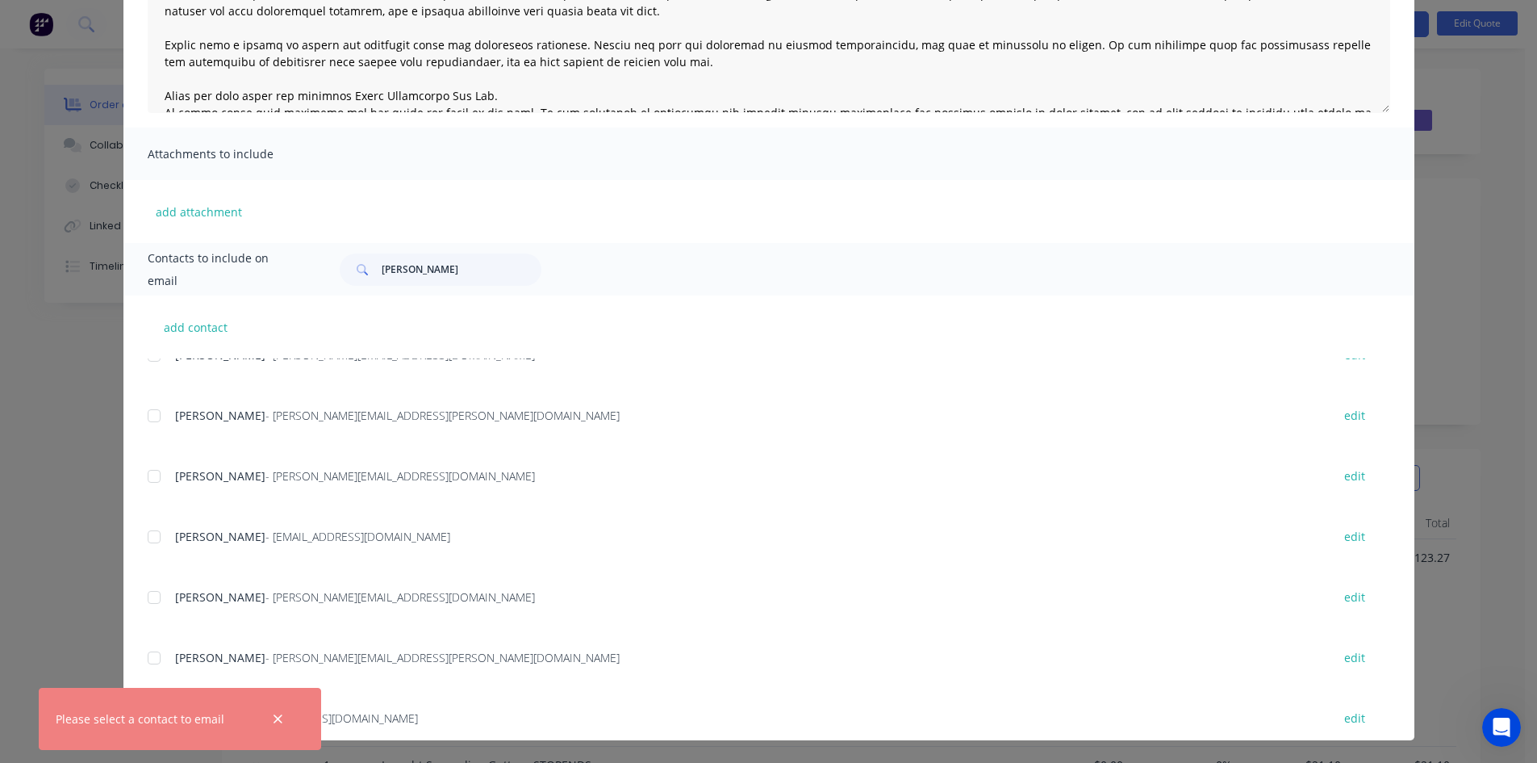
scroll to position [242, 0]
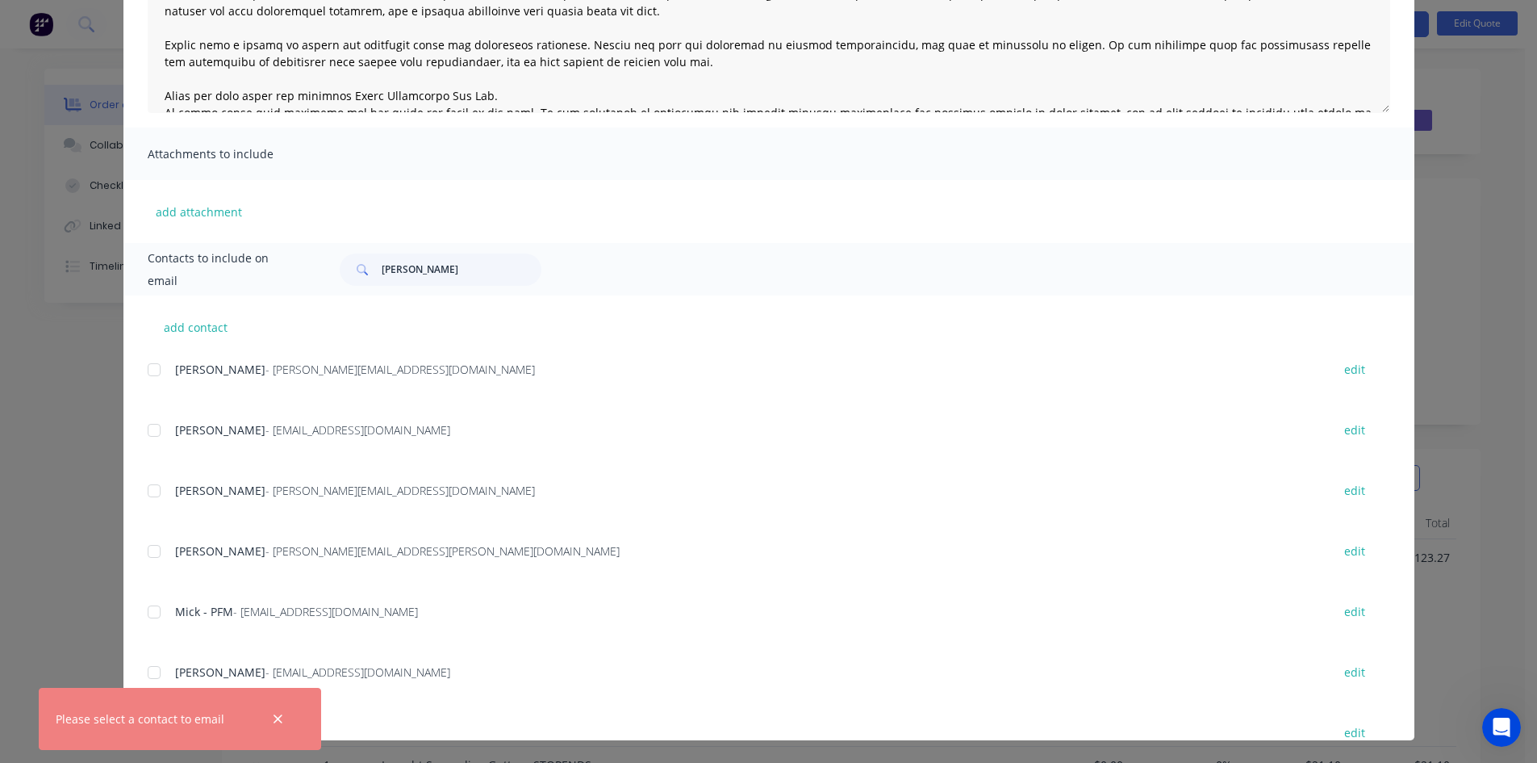
click at [357, 270] on icon at bounding box center [362, 269] width 11 height 11
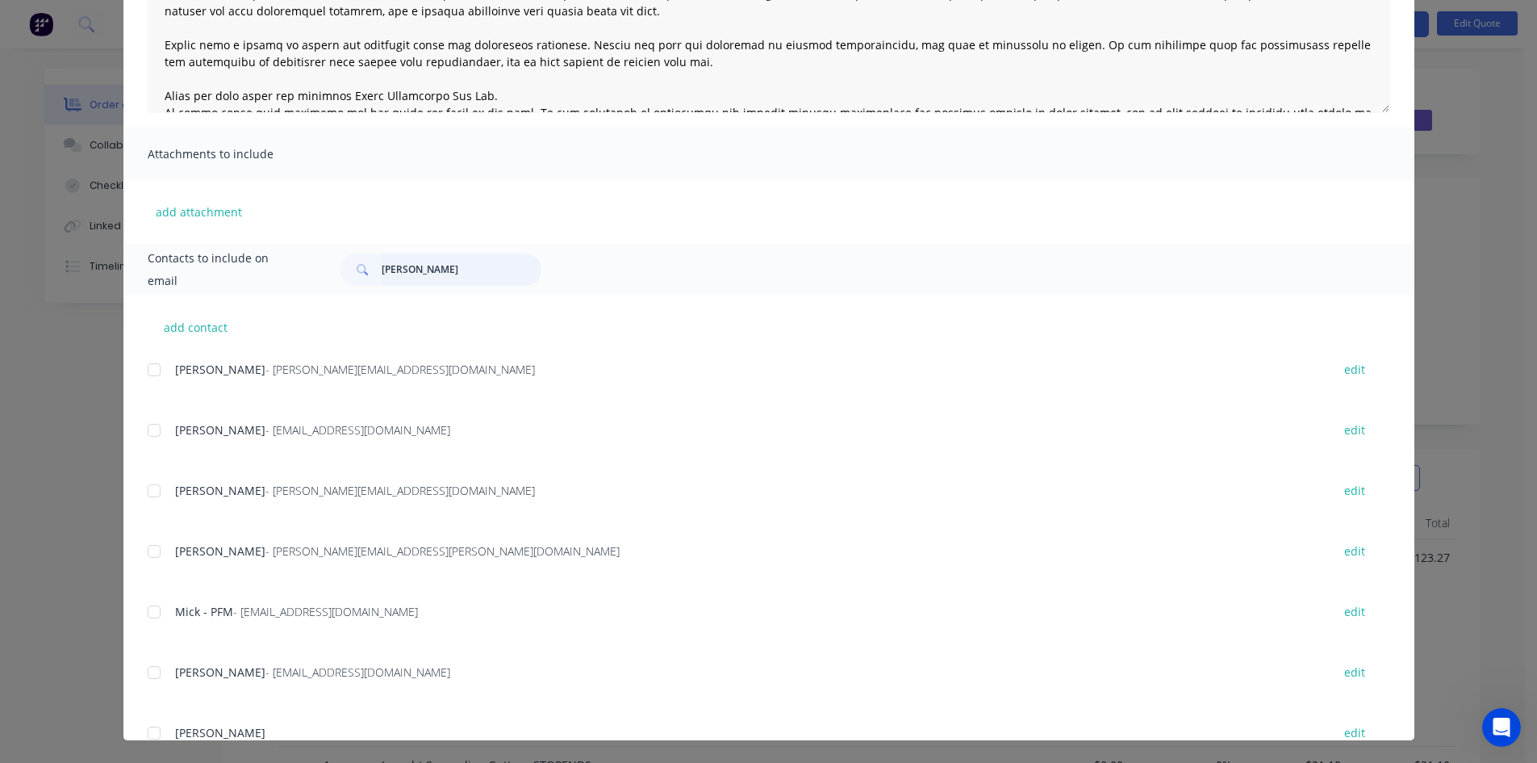
click at [416, 270] on input "mitch" at bounding box center [462, 269] width 160 height 32
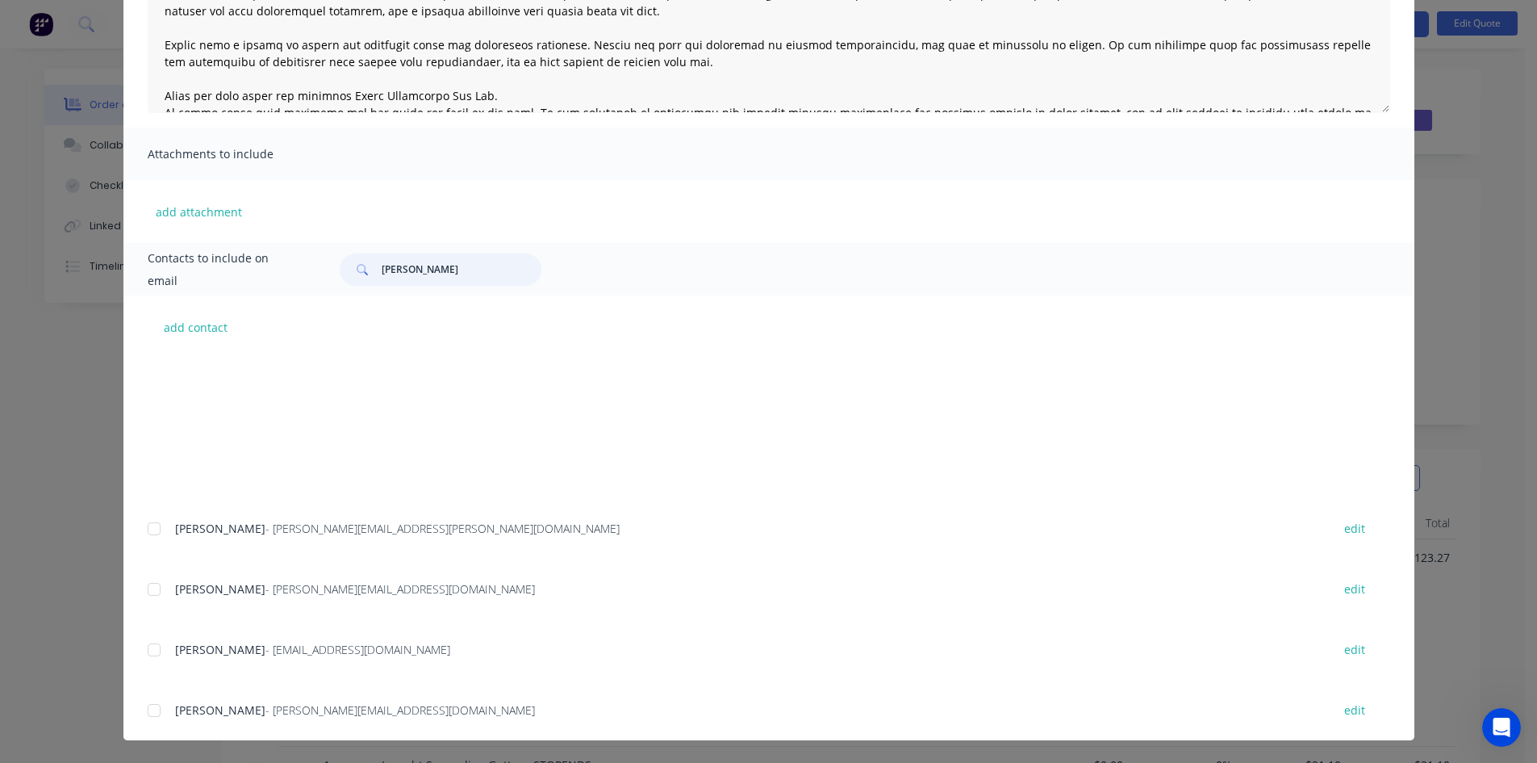
scroll to position [0, 0]
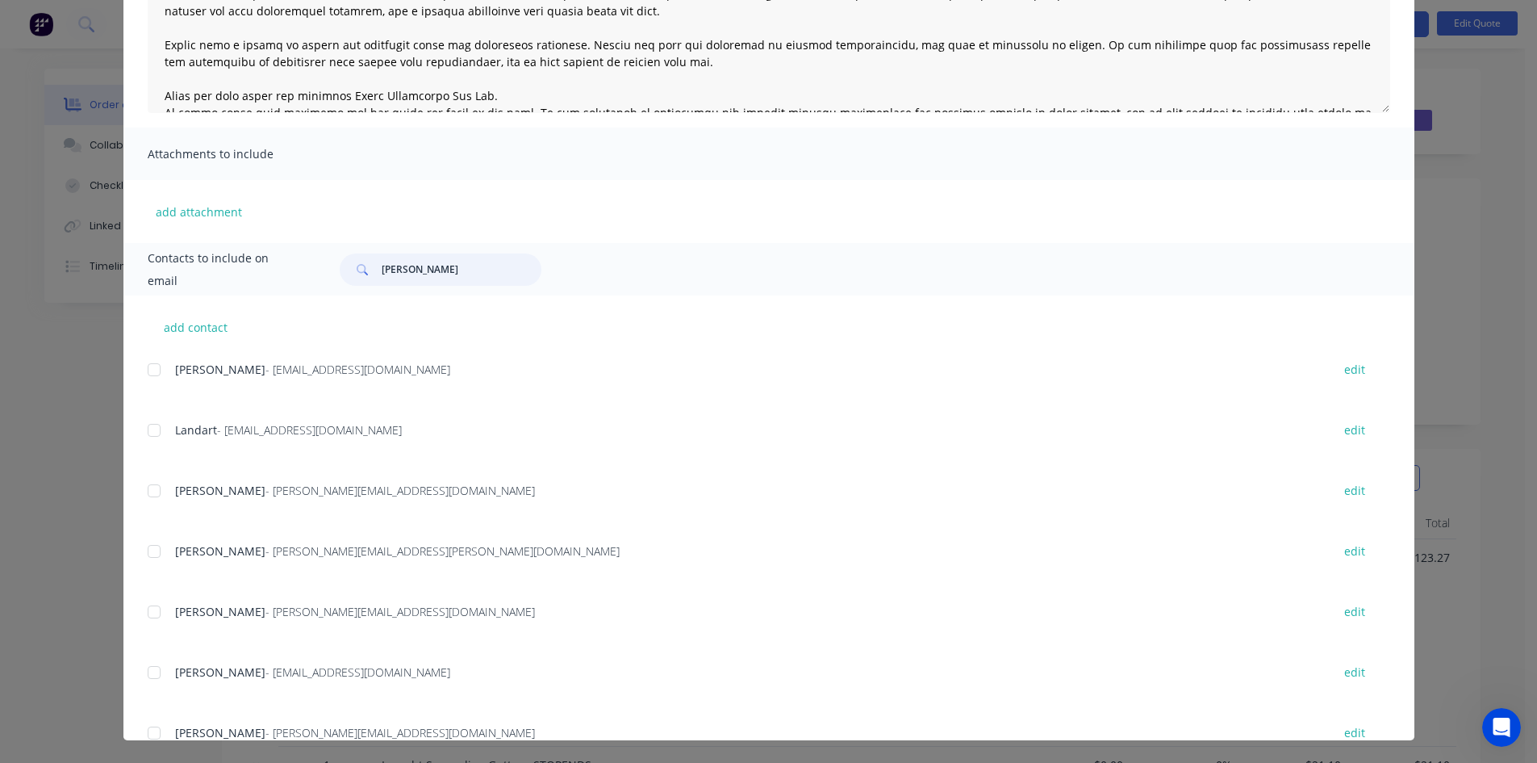
drag, startPoint x: 410, startPoint y: 272, endPoint x: 268, endPoint y: 269, distance: 142.1
click at [268, 269] on div "Contacts to include on email mitch" at bounding box center [768, 269] width 1291 height 52
type input "mitch"
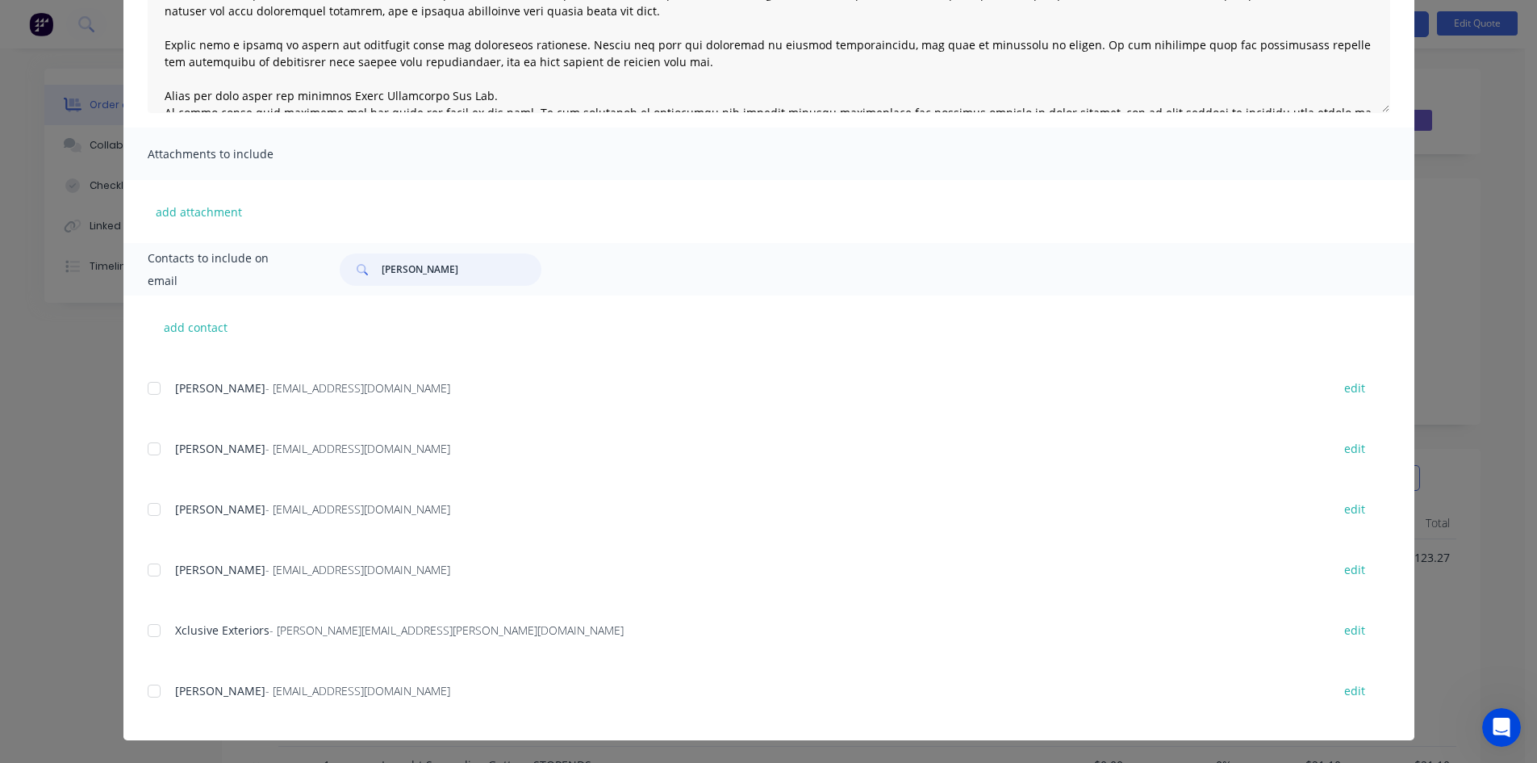
click at [149, 454] on div at bounding box center [154, 449] width 32 height 32
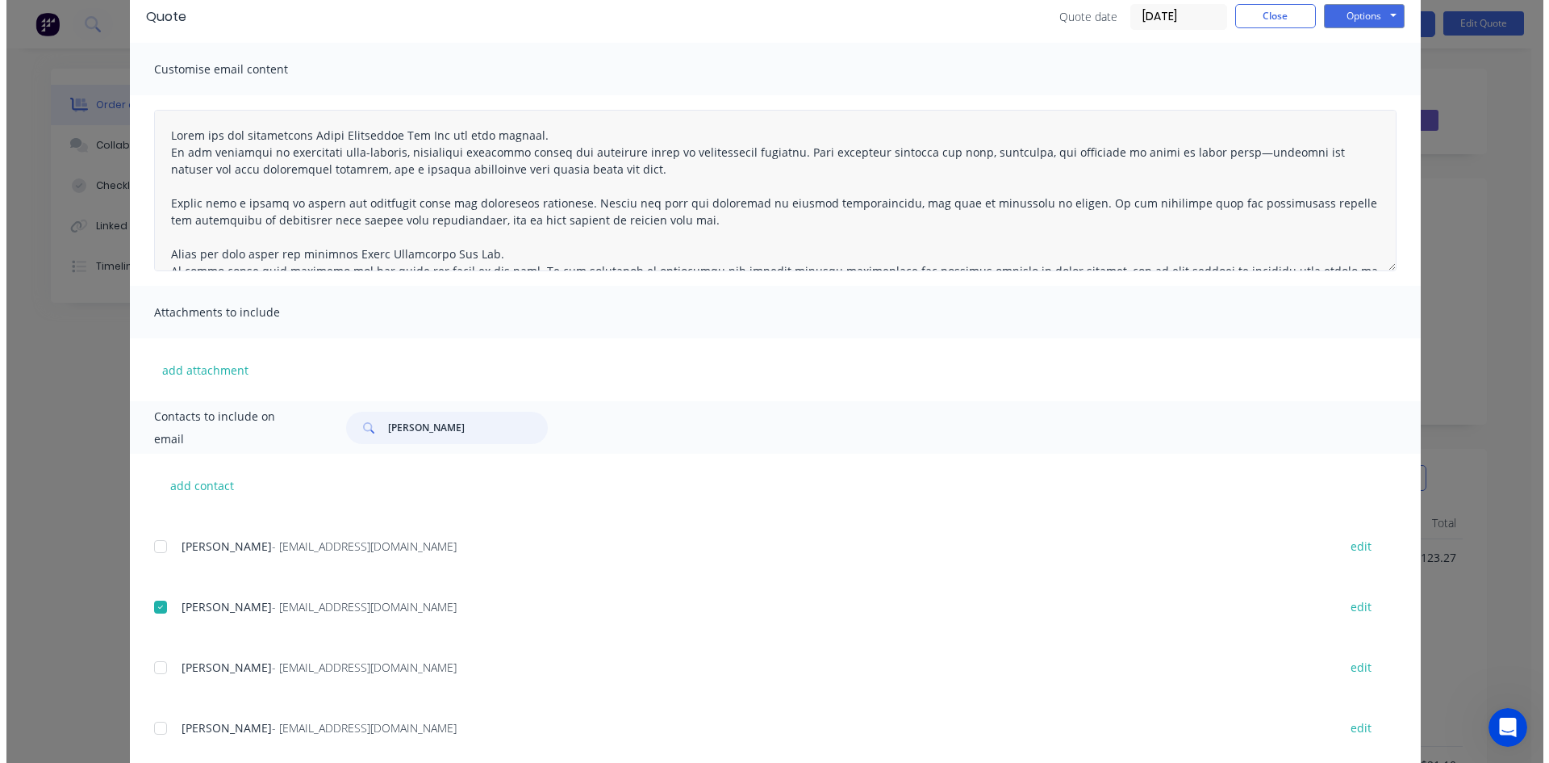
scroll to position [0, 0]
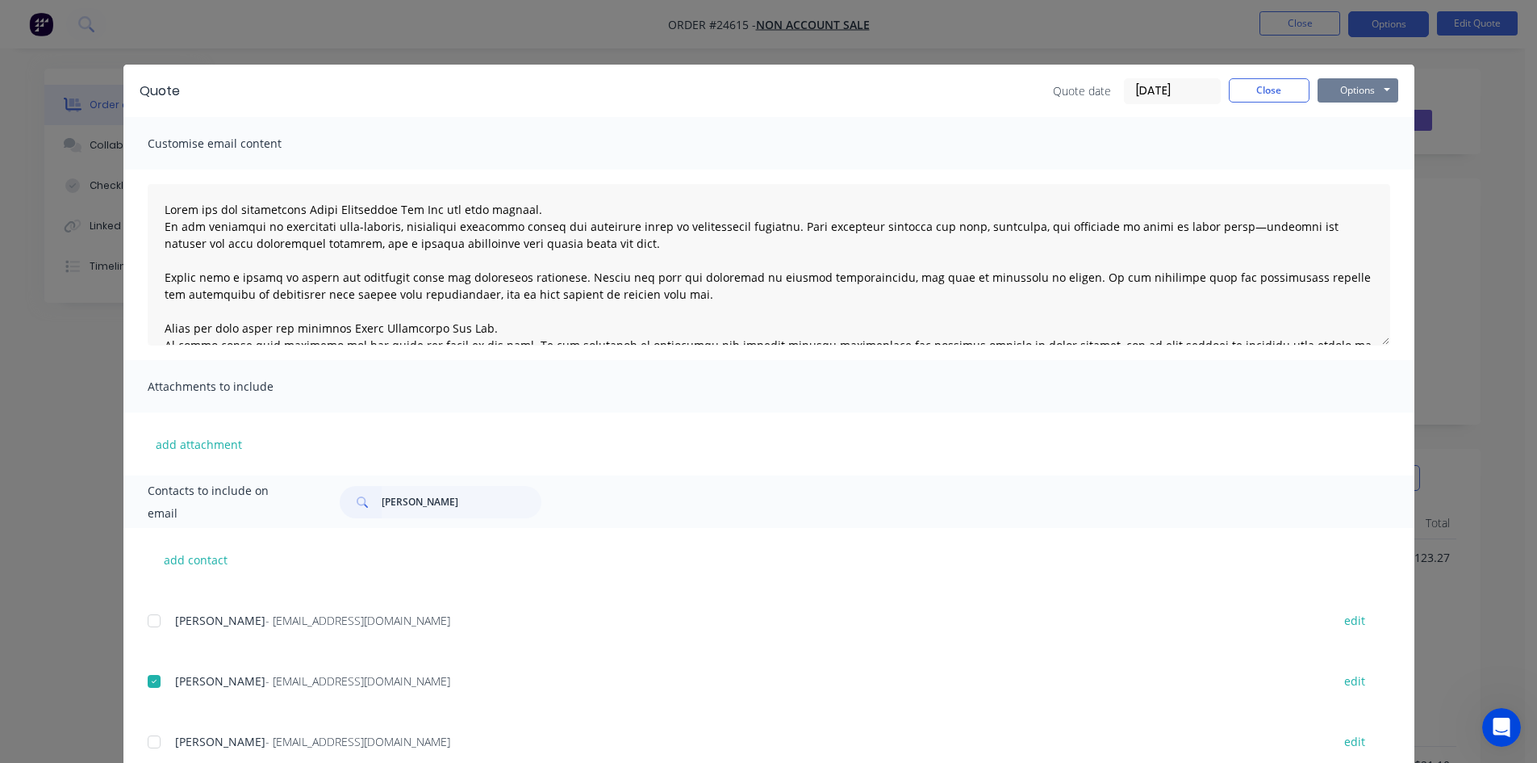
click at [1362, 86] on button "Options" at bounding box center [1358, 90] width 81 height 24
click at [1362, 170] on button "Email" at bounding box center [1369, 172] width 103 height 27
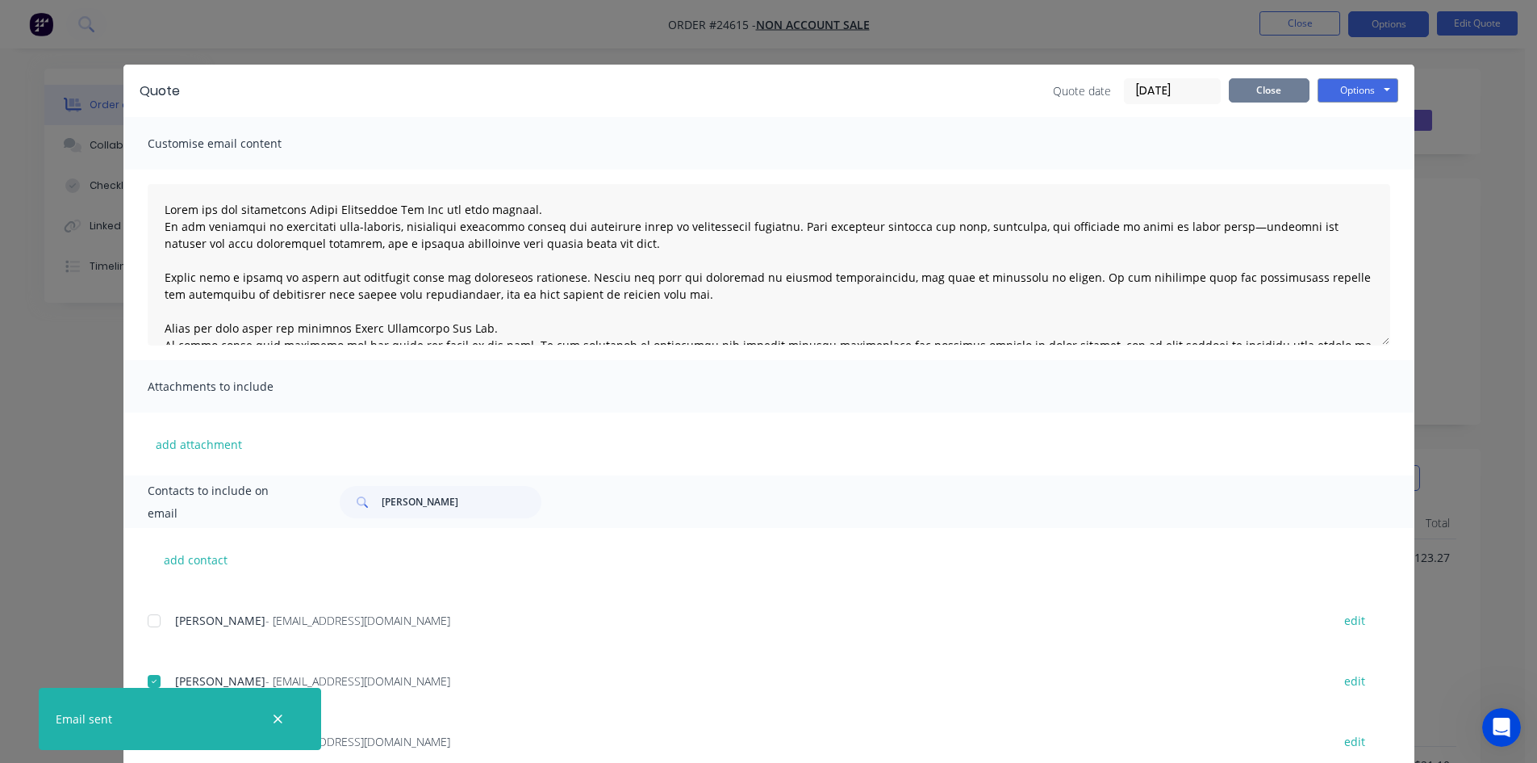
click at [1250, 91] on button "Close" at bounding box center [1269, 90] width 81 height 24
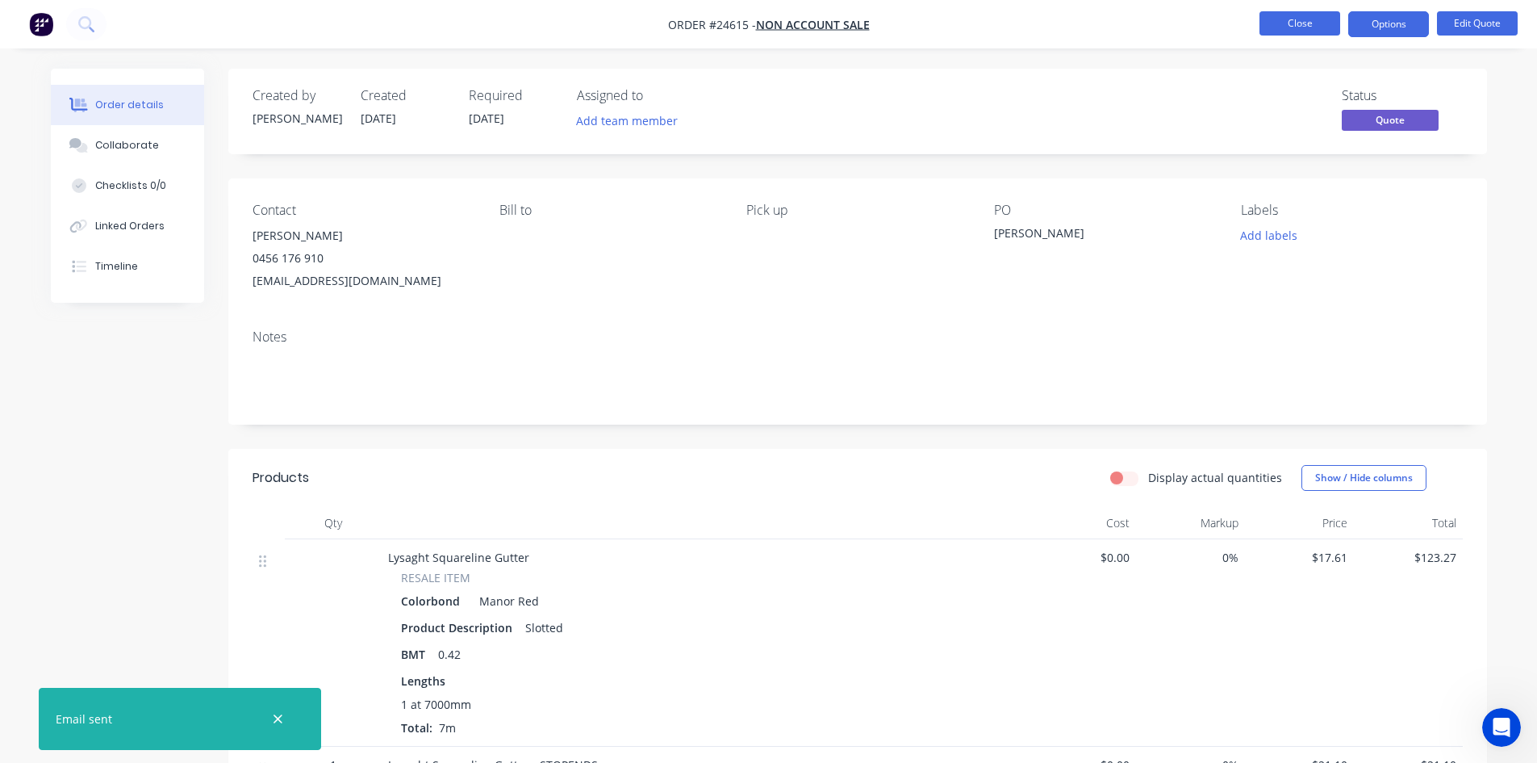
click at [1278, 27] on button "Close" at bounding box center [1300, 23] width 81 height 24
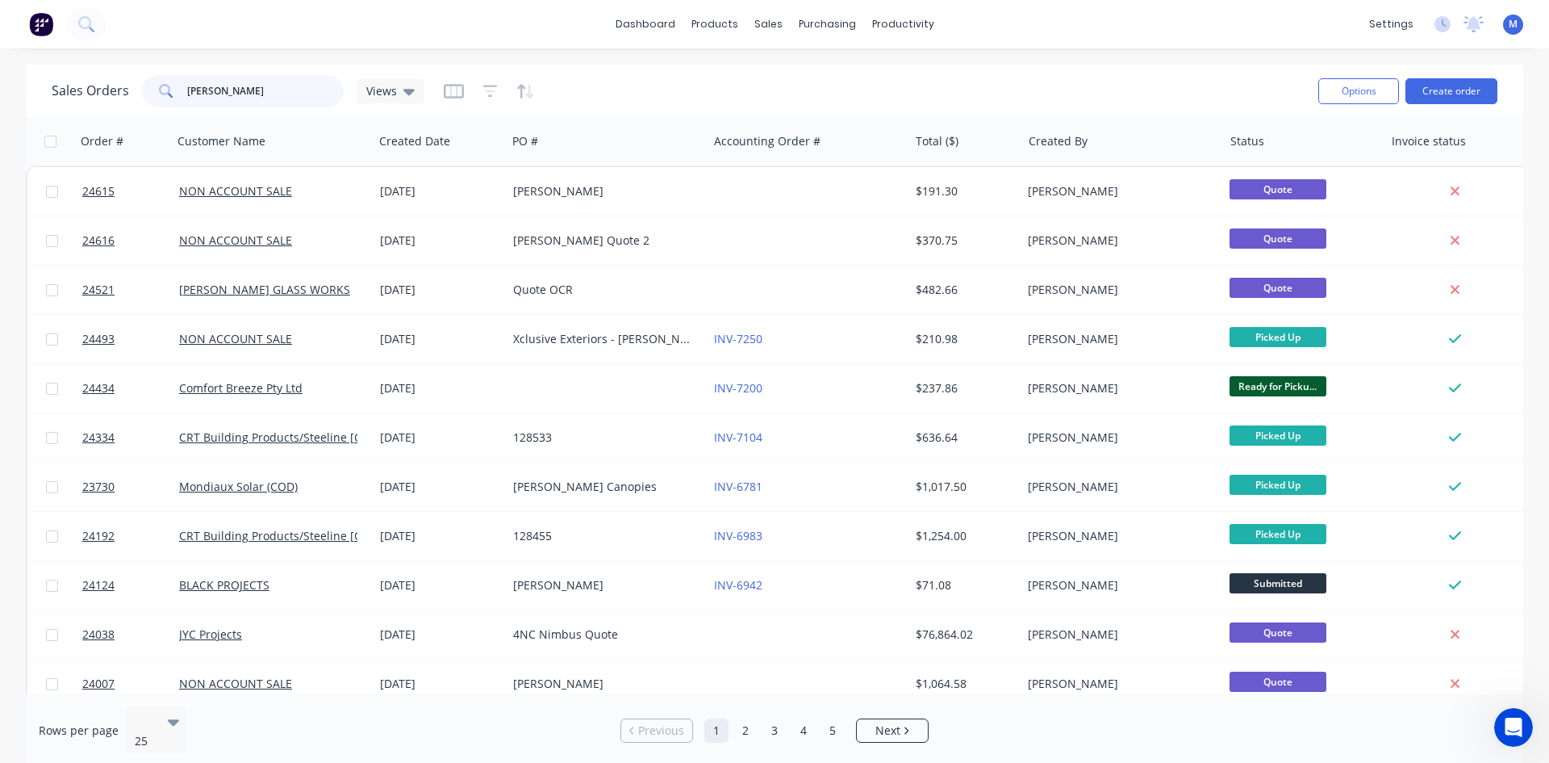
click at [82, 88] on div "Sales Orders mitch Views" at bounding box center [238, 91] width 373 height 32
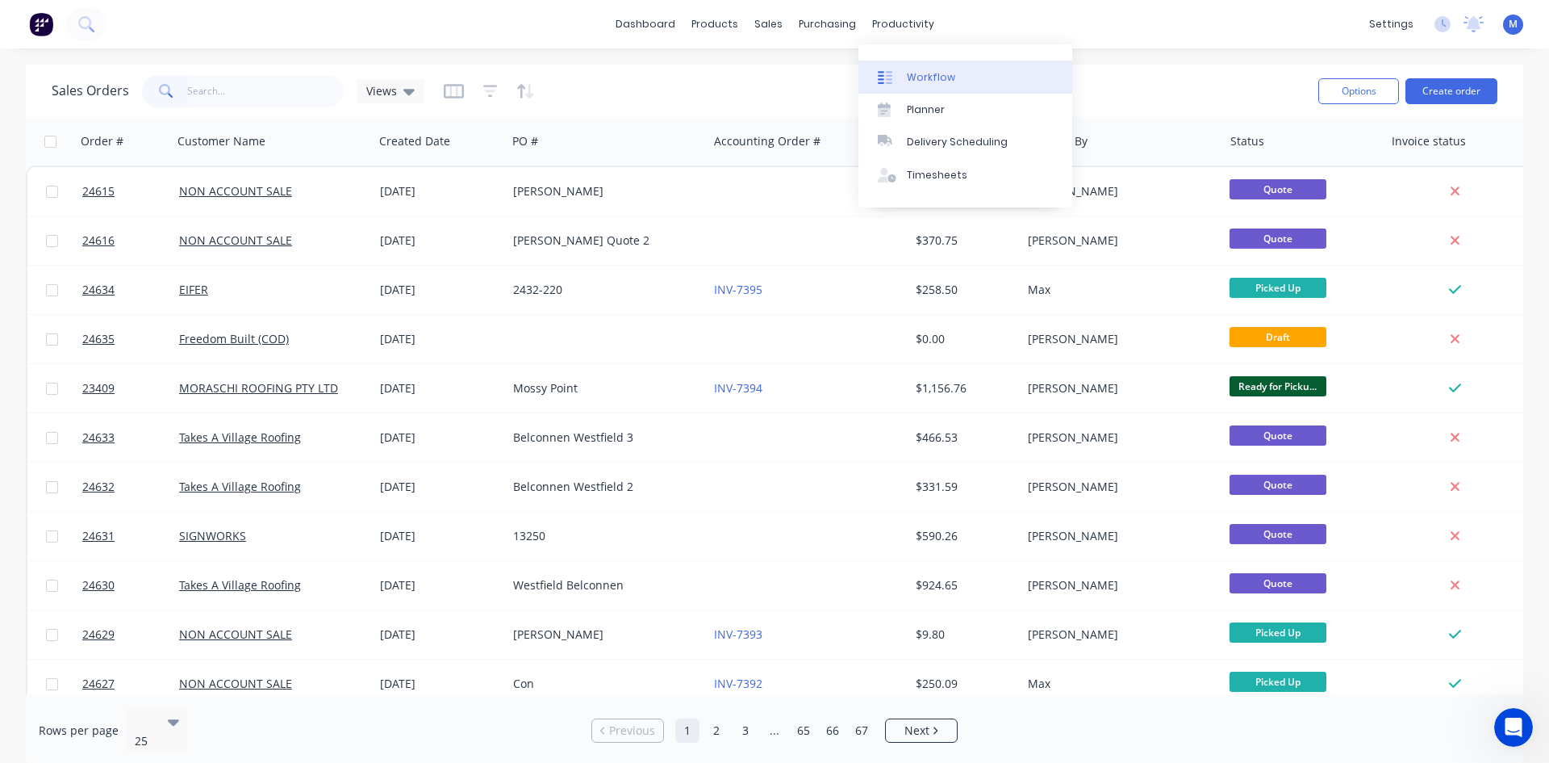
click at [956, 73] on link "Workflow" at bounding box center [966, 77] width 214 height 32
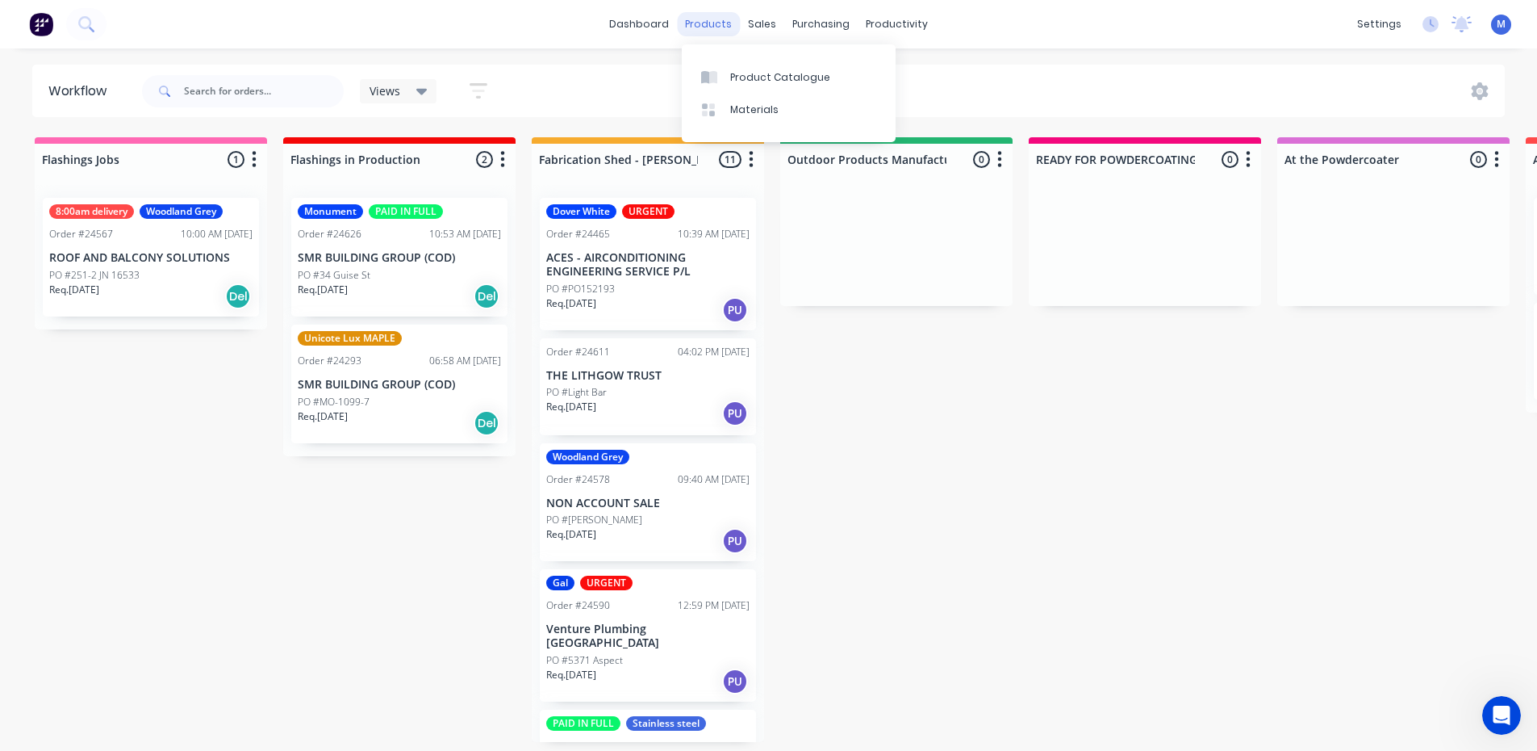
click at [708, 24] on div "products" at bounding box center [708, 24] width 63 height 24
click at [797, 75] on div "Product Catalogue" at bounding box center [780, 77] width 100 height 15
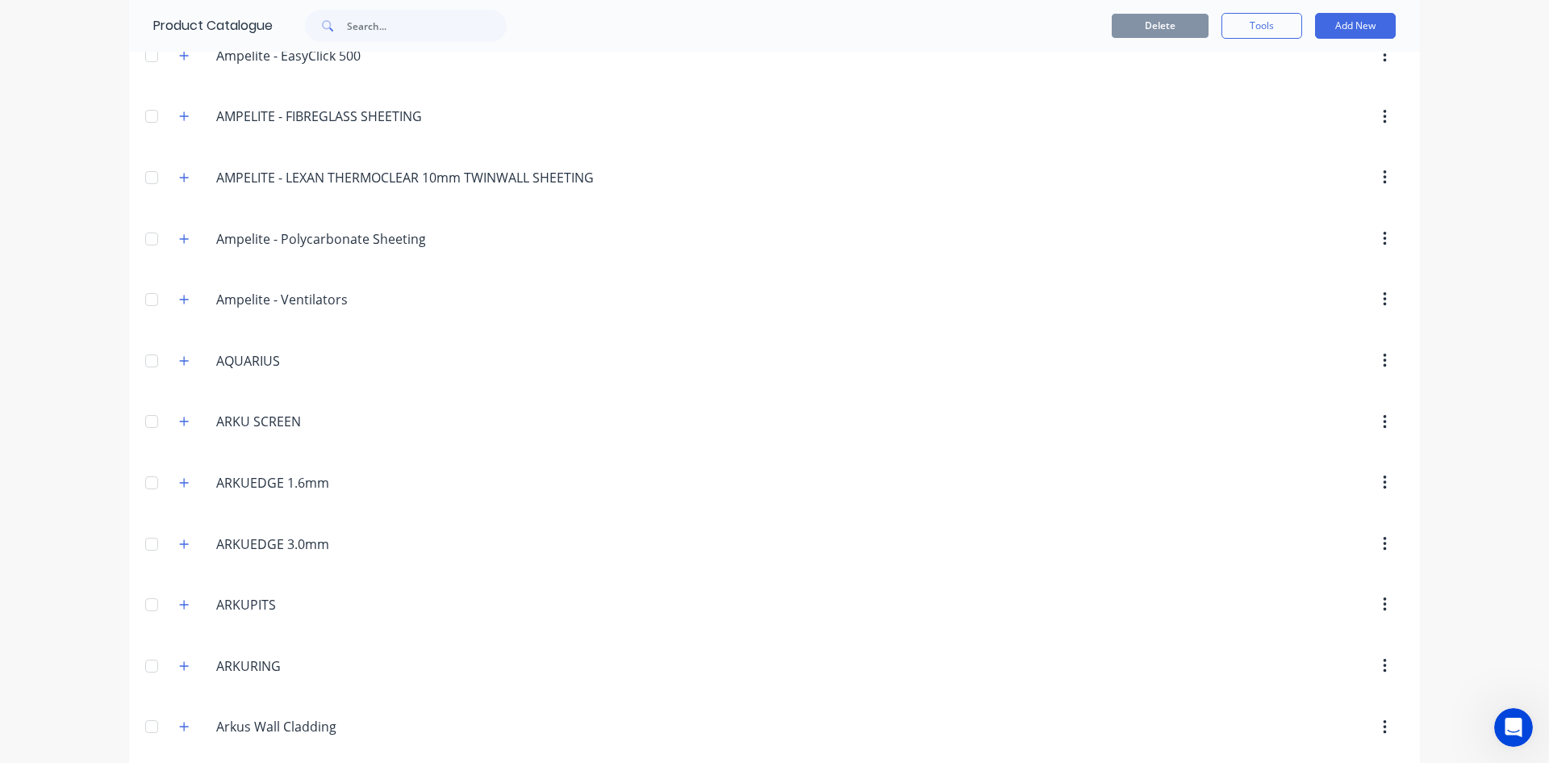
scroll to position [323, 0]
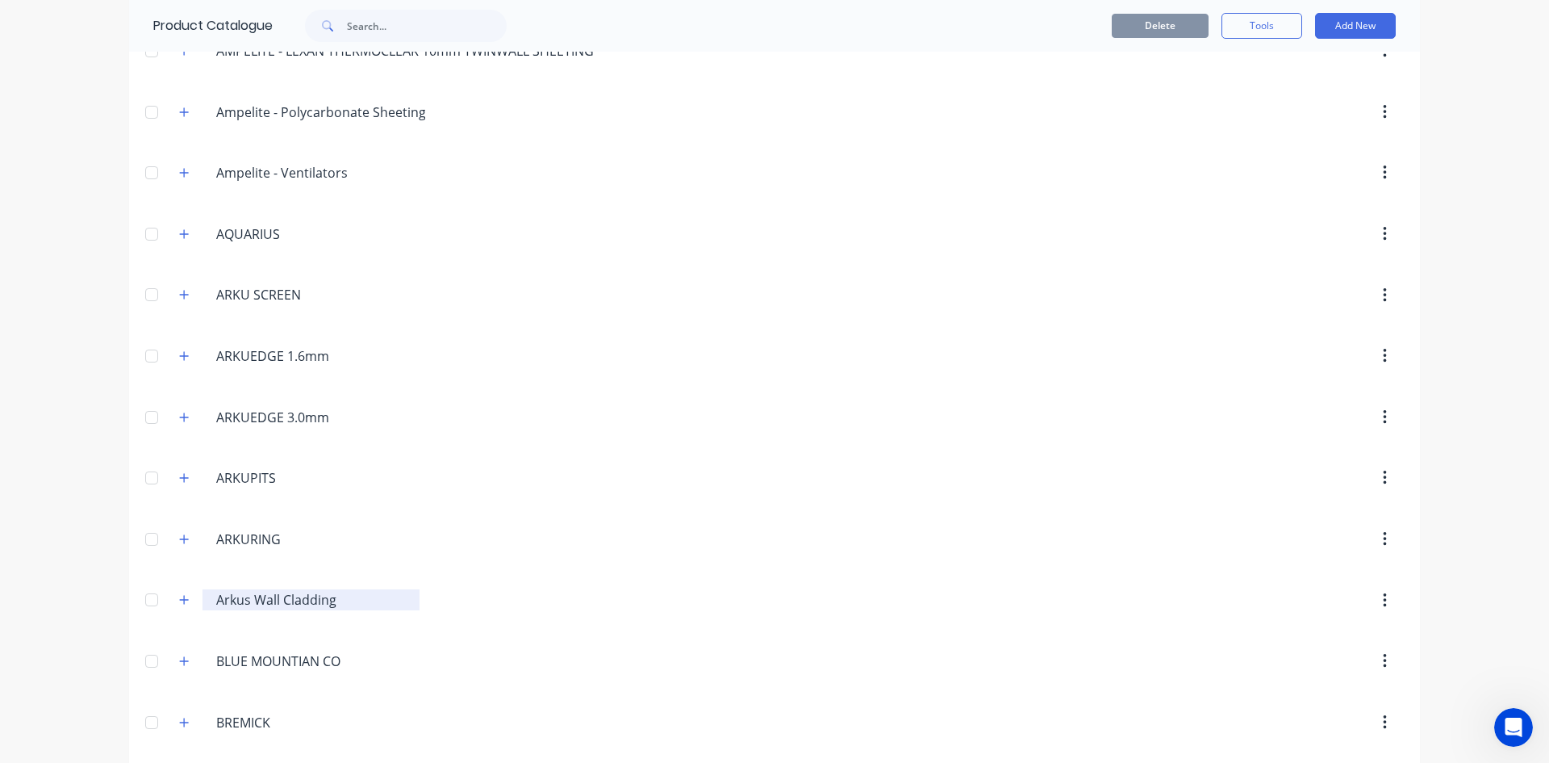
click at [264, 604] on input "Arkus Wall Cladding" at bounding box center [311, 599] width 191 height 19
click at [174, 598] on button "button" at bounding box center [184, 600] width 20 height 20
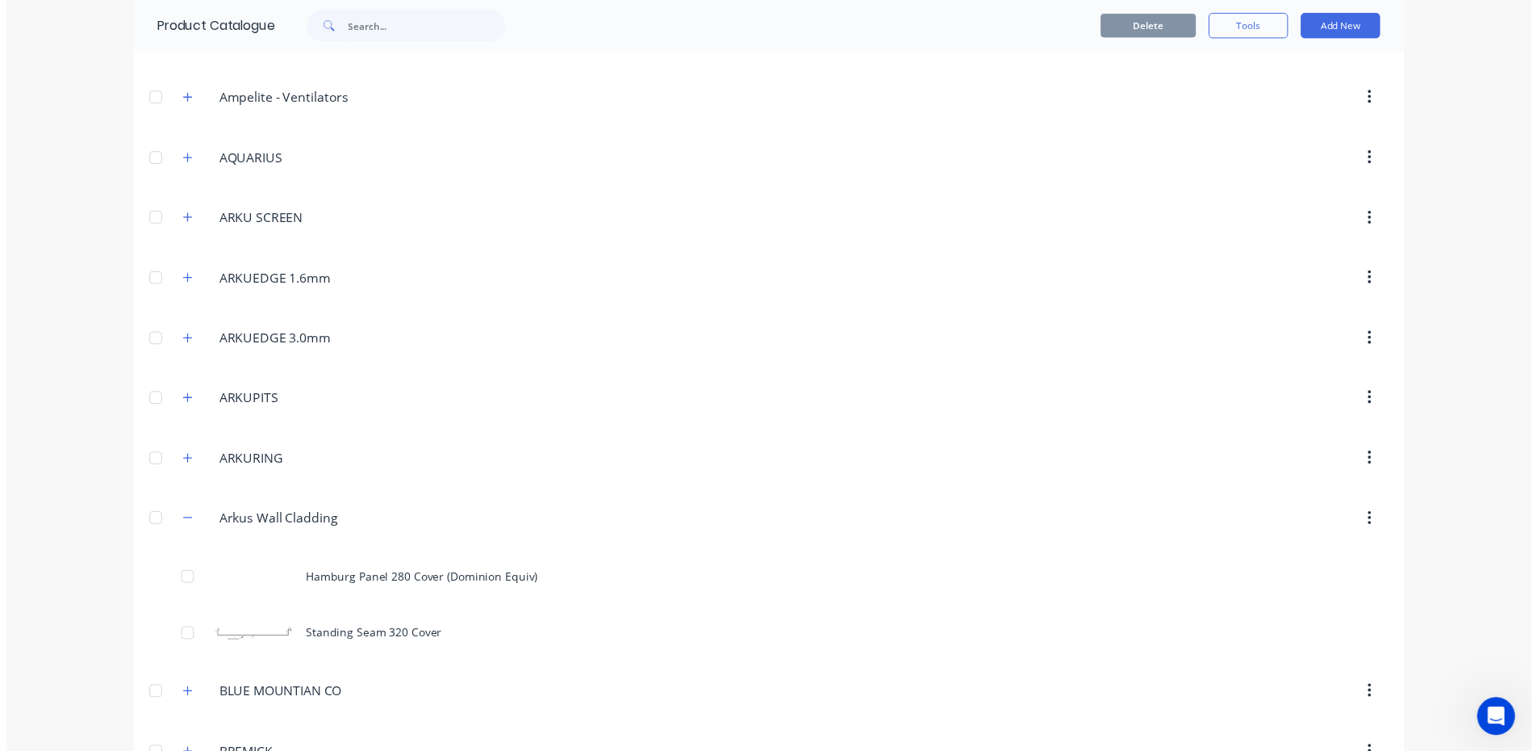
scroll to position [646, 0]
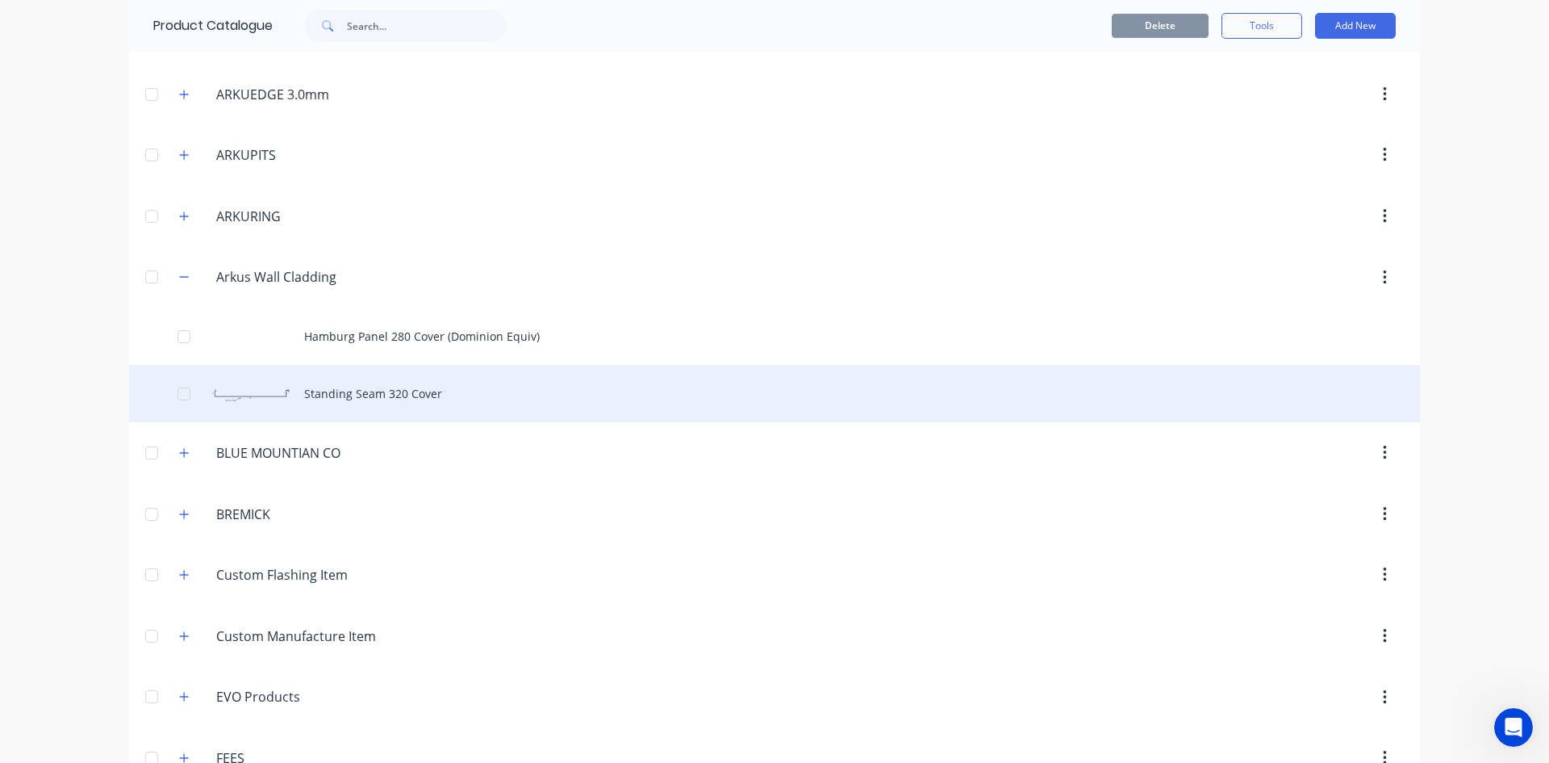
click at [533, 402] on div "Standing Seam 320 Cover" at bounding box center [774, 393] width 1291 height 57
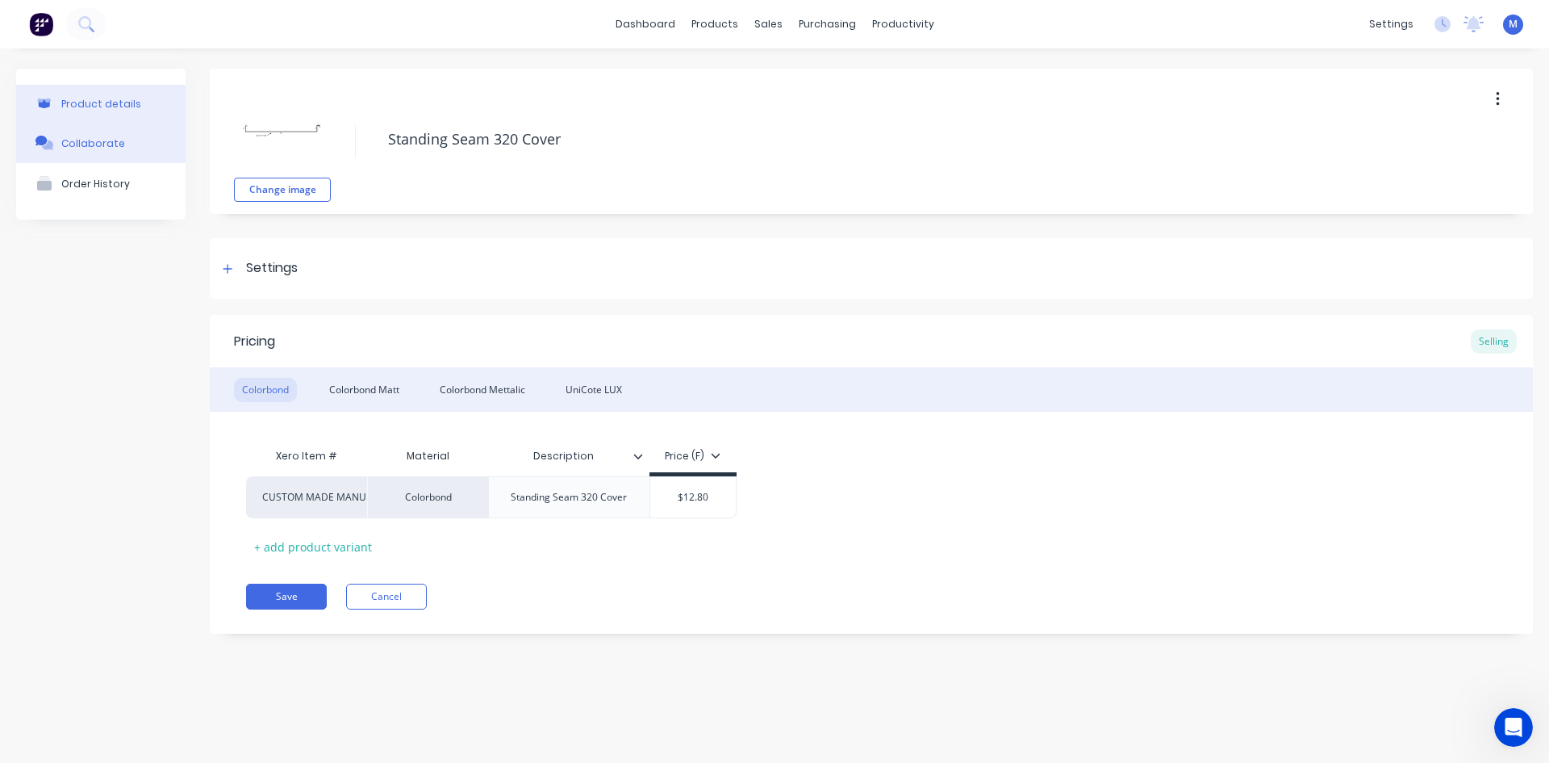
click at [103, 144] on div "Collaborate" at bounding box center [93, 143] width 64 height 12
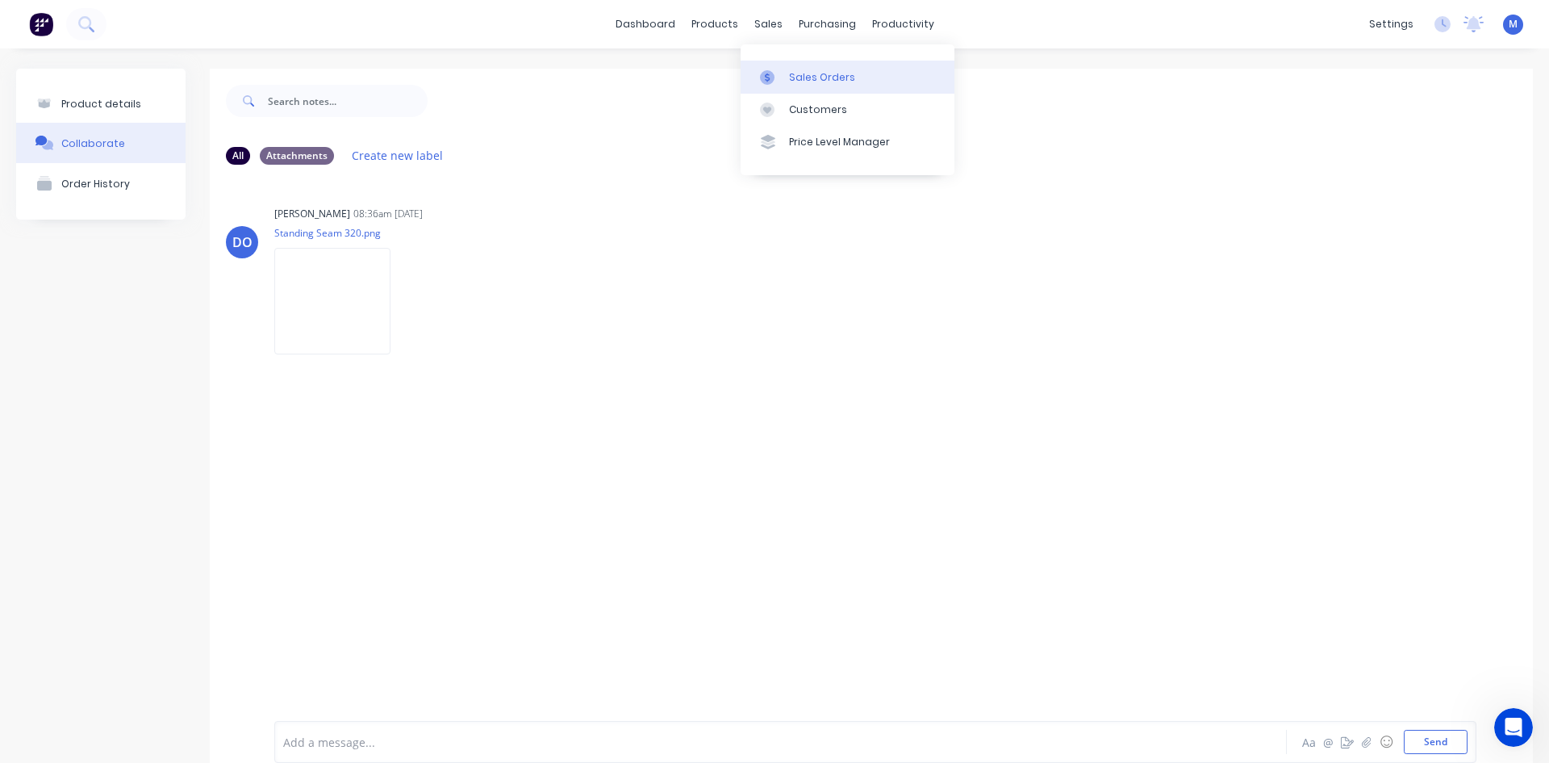
click at [812, 69] on link "Sales Orders" at bounding box center [848, 77] width 214 height 32
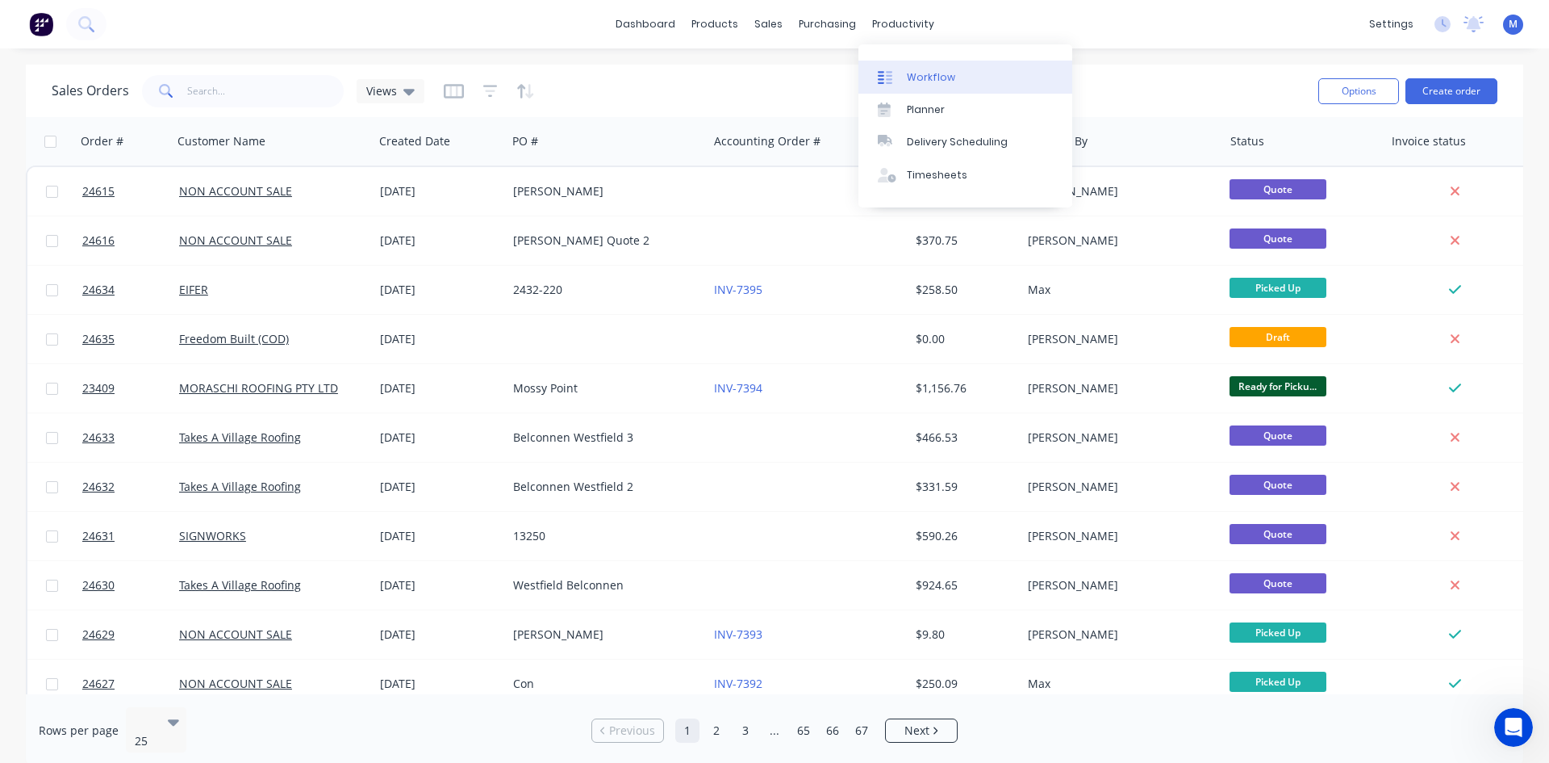
click at [959, 73] on link "Workflow" at bounding box center [966, 77] width 214 height 32
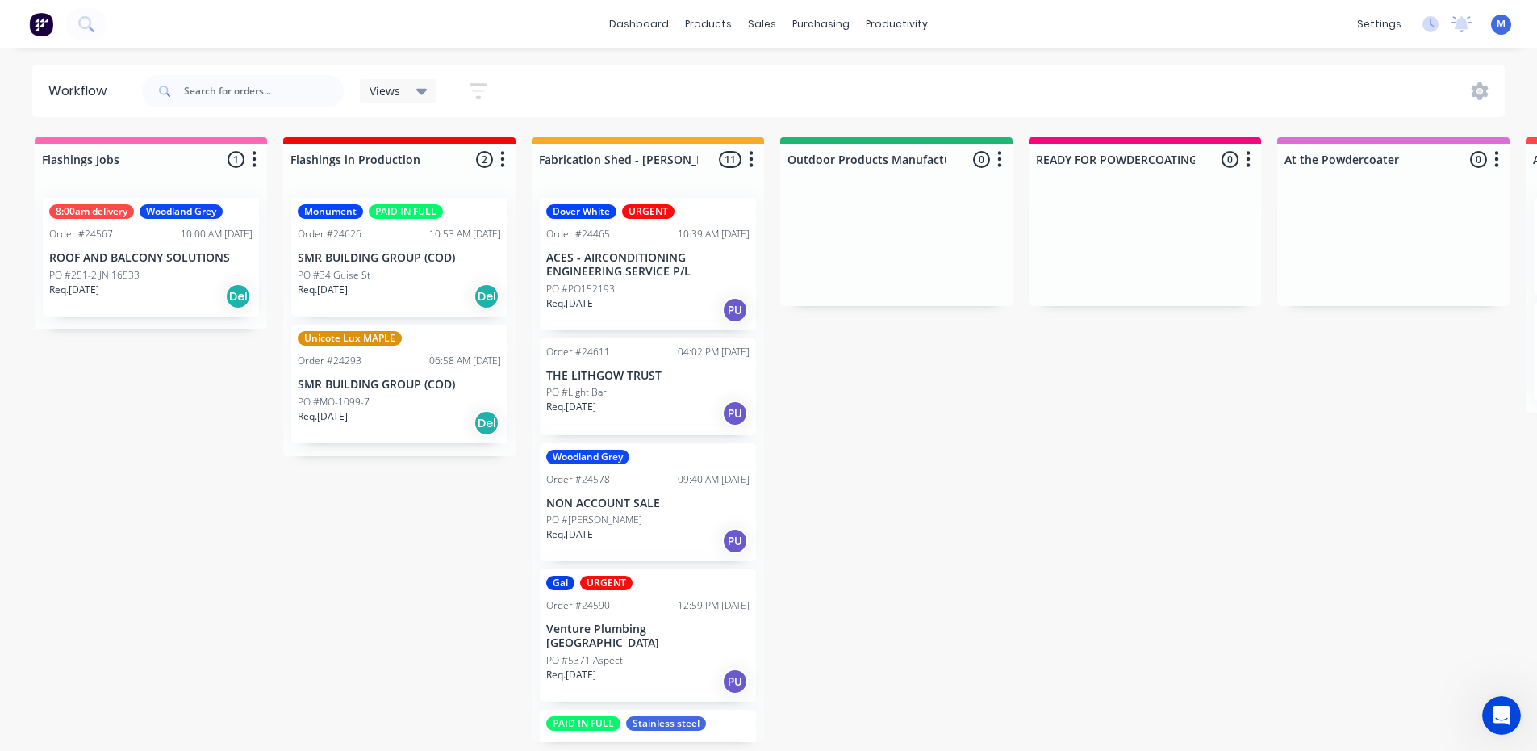
click at [389, 280] on div "PO #34 Guise St" at bounding box center [399, 275] width 203 height 15
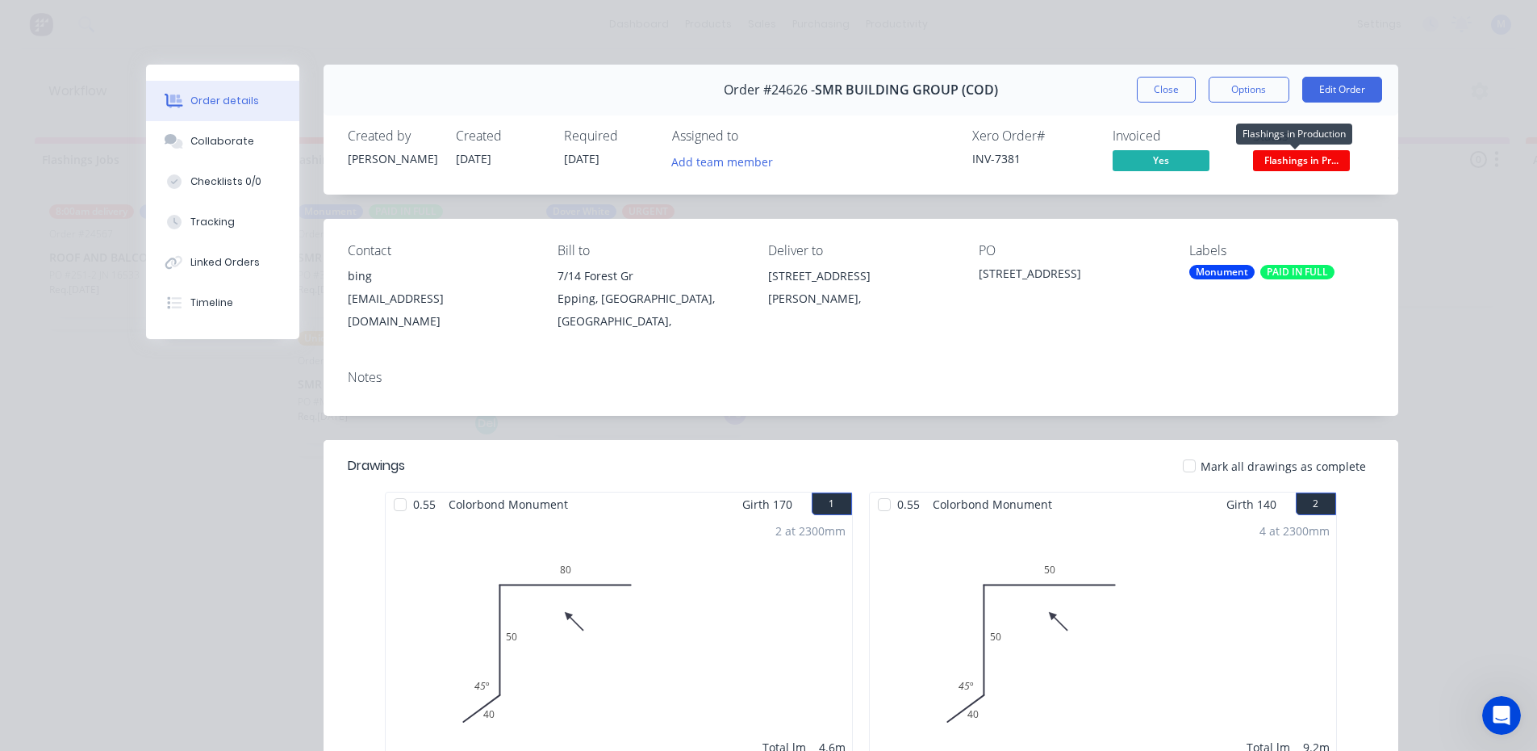
click at [1319, 161] on span "Flashings in Pr..." at bounding box center [1301, 160] width 97 height 20
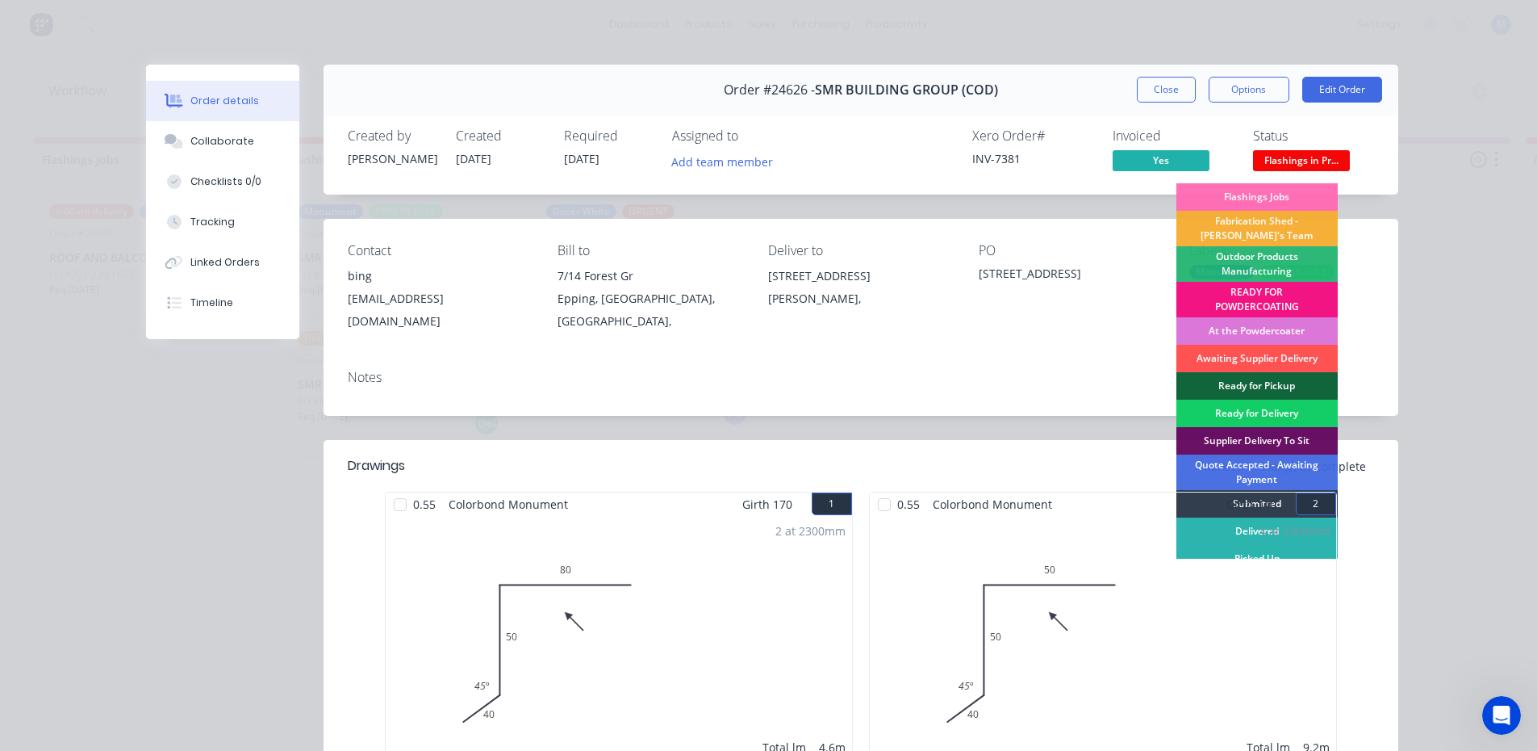
click at [1288, 404] on div "Ready for Delivery" at bounding box center [1257, 412] width 161 height 27
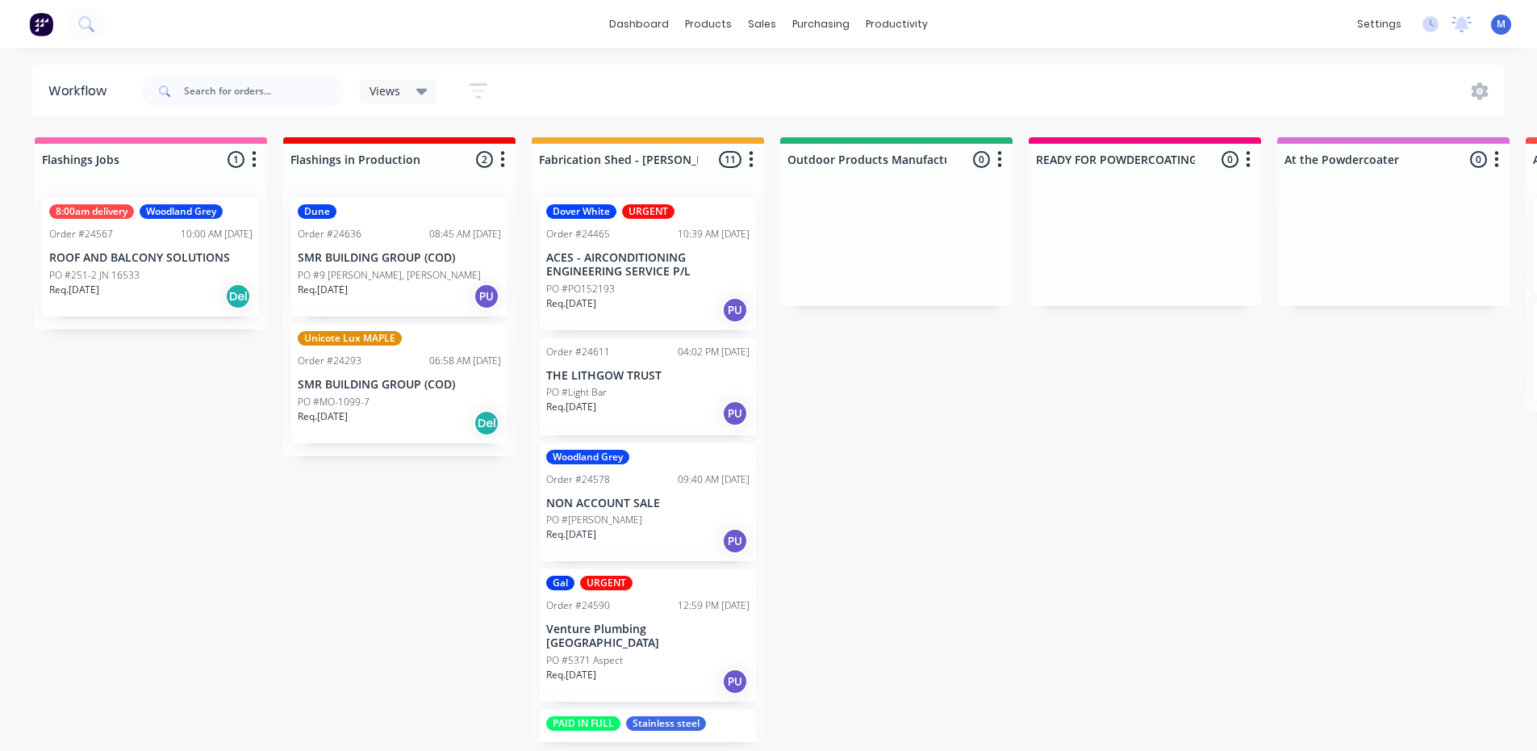
click at [395, 300] on div "Req. [DATE] PU" at bounding box center [399, 295] width 203 height 27
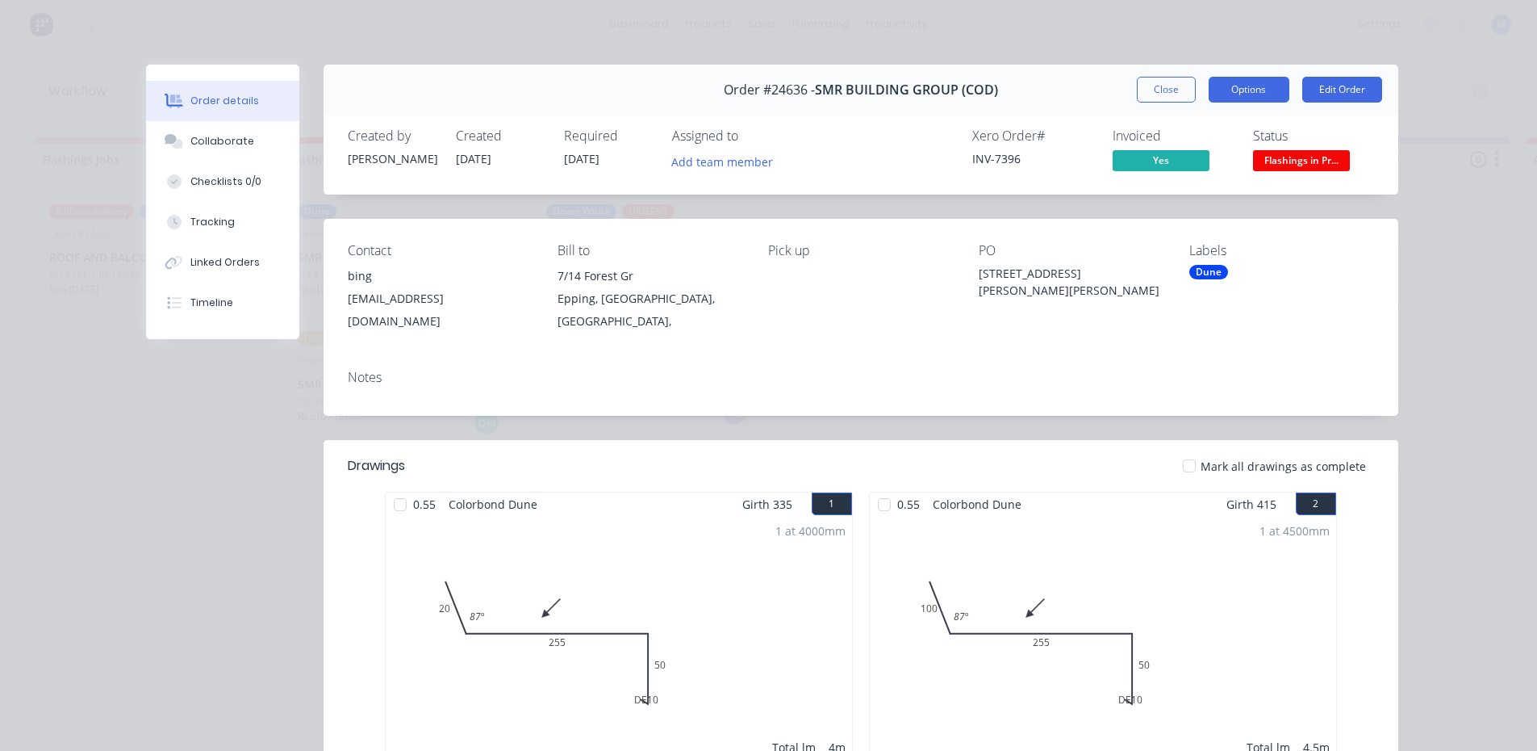
click at [1224, 92] on button "Options" at bounding box center [1249, 90] width 81 height 26
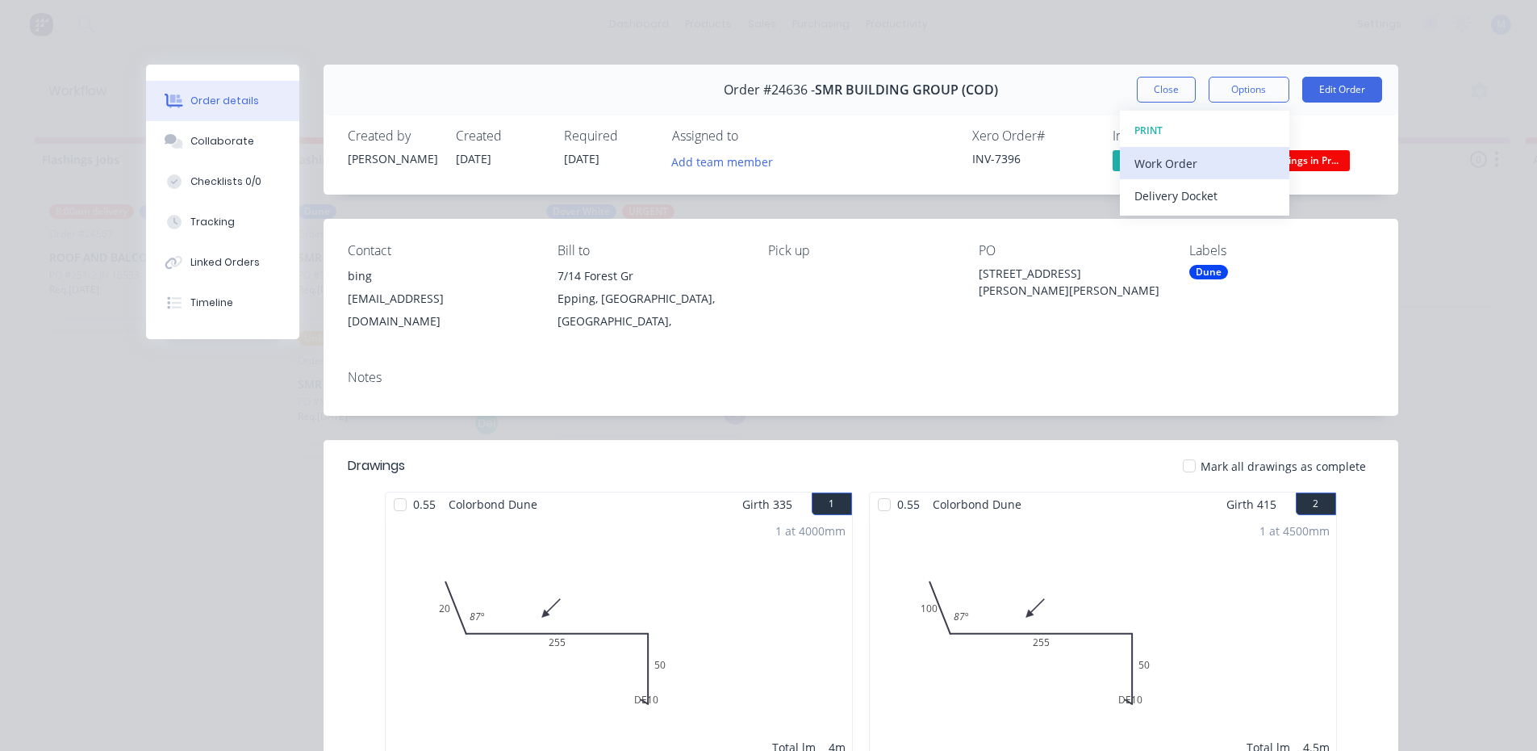
click at [1196, 160] on div "Work Order" at bounding box center [1205, 163] width 140 height 23
click at [1196, 193] on div "Standard" at bounding box center [1205, 195] width 140 height 23
click at [1160, 89] on button "Close" at bounding box center [1166, 90] width 59 height 26
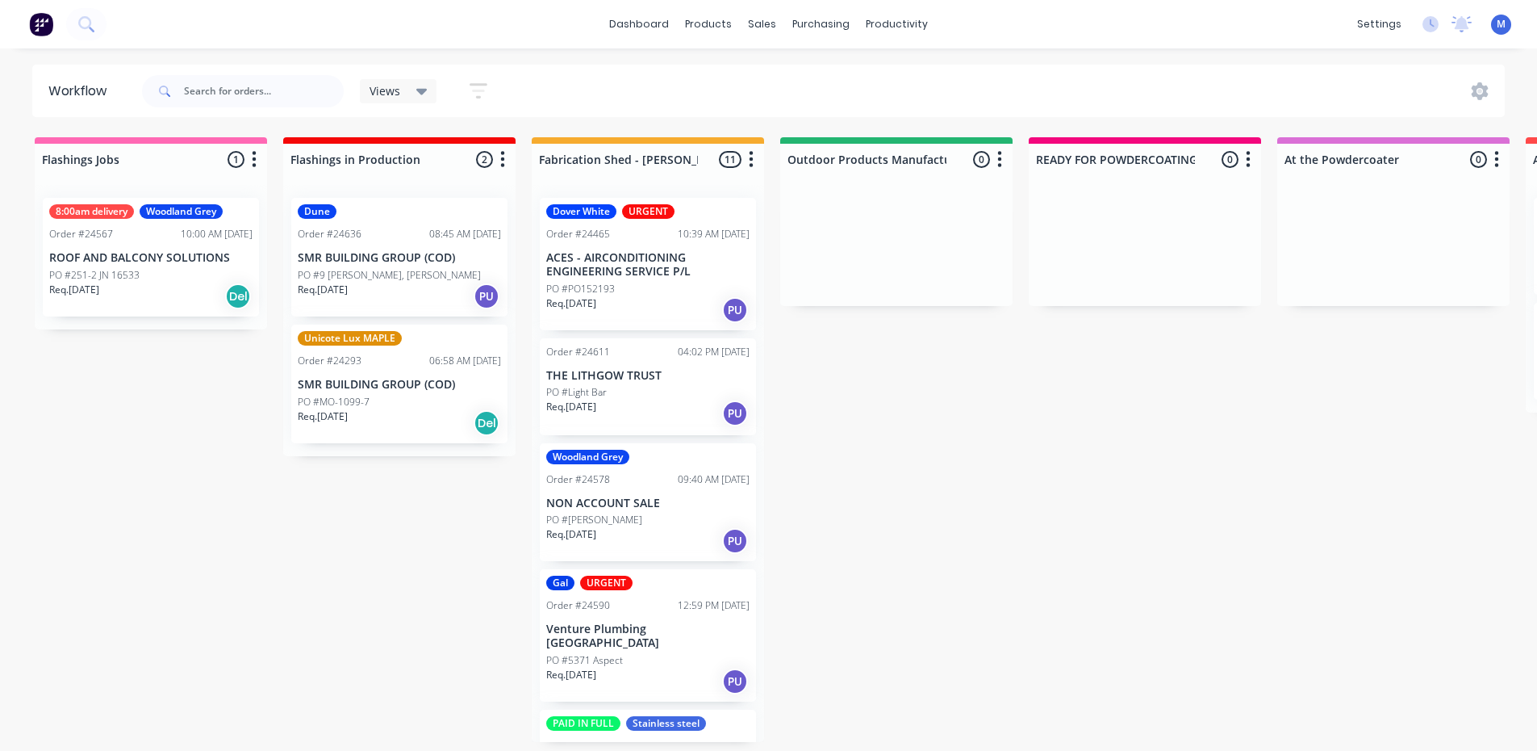
click at [341, 274] on p "PO #9 [PERSON_NAME], [PERSON_NAME]" at bounding box center [389, 275] width 183 height 15
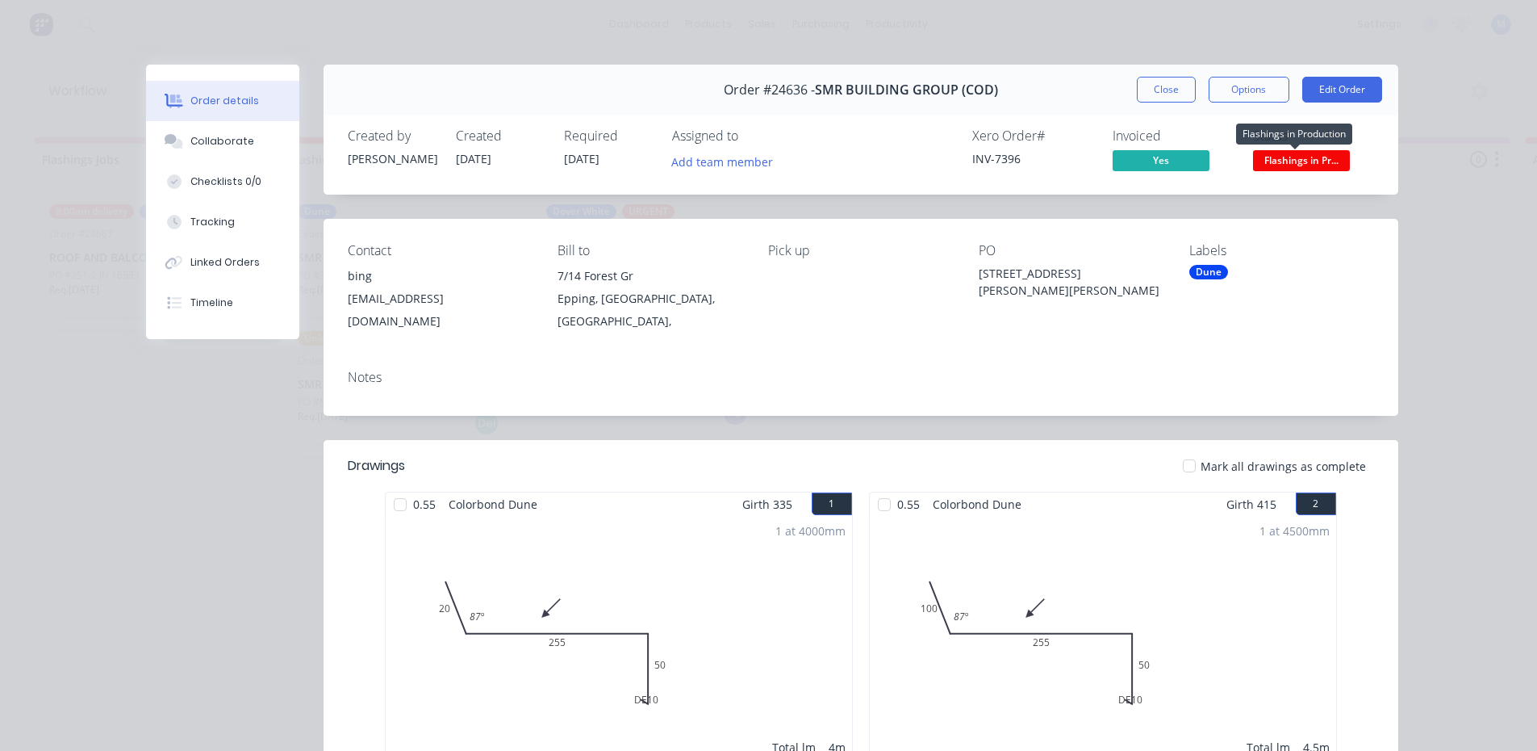
click at [1316, 160] on span "Flashings in Pr..." at bounding box center [1301, 160] width 97 height 20
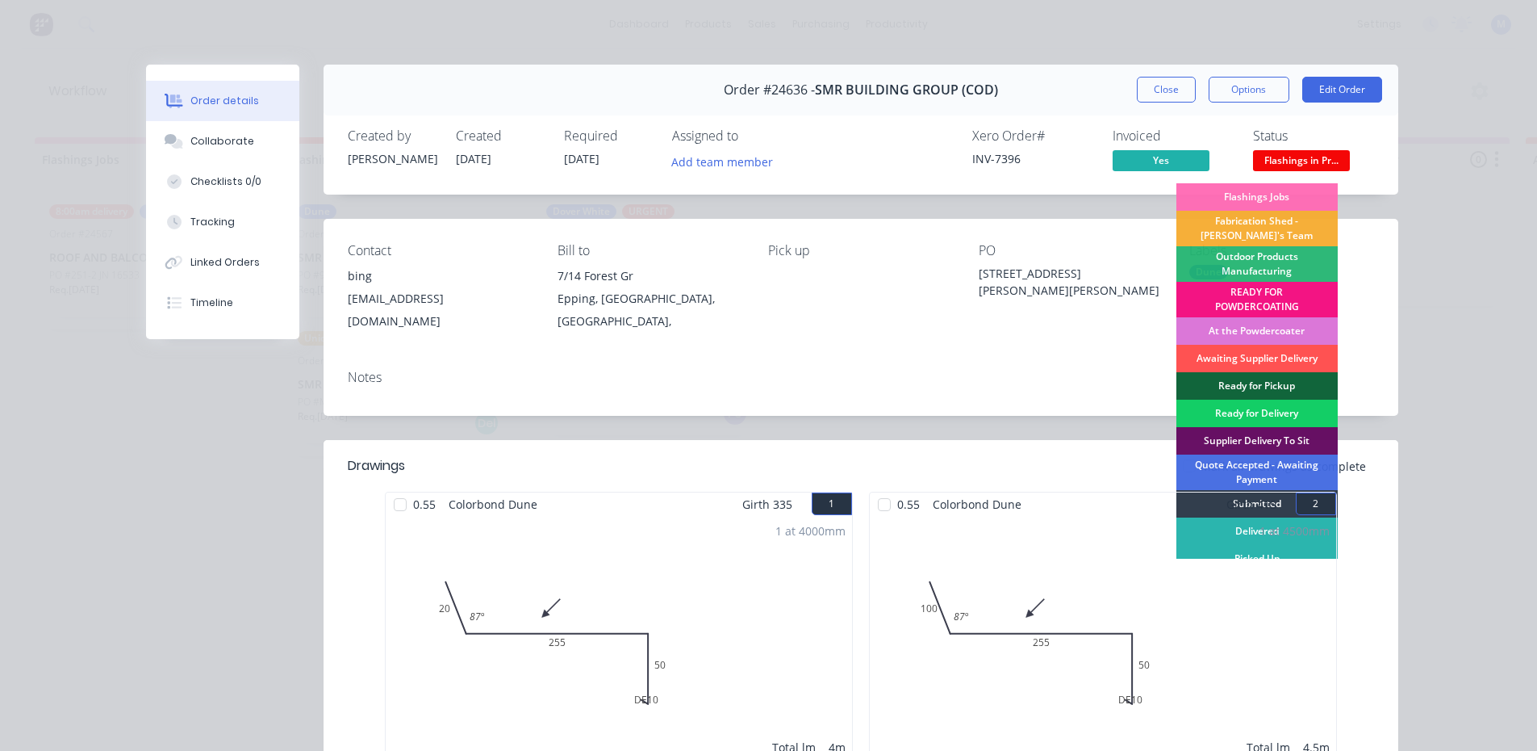
click at [1261, 403] on div "Ready for Delivery" at bounding box center [1257, 412] width 161 height 27
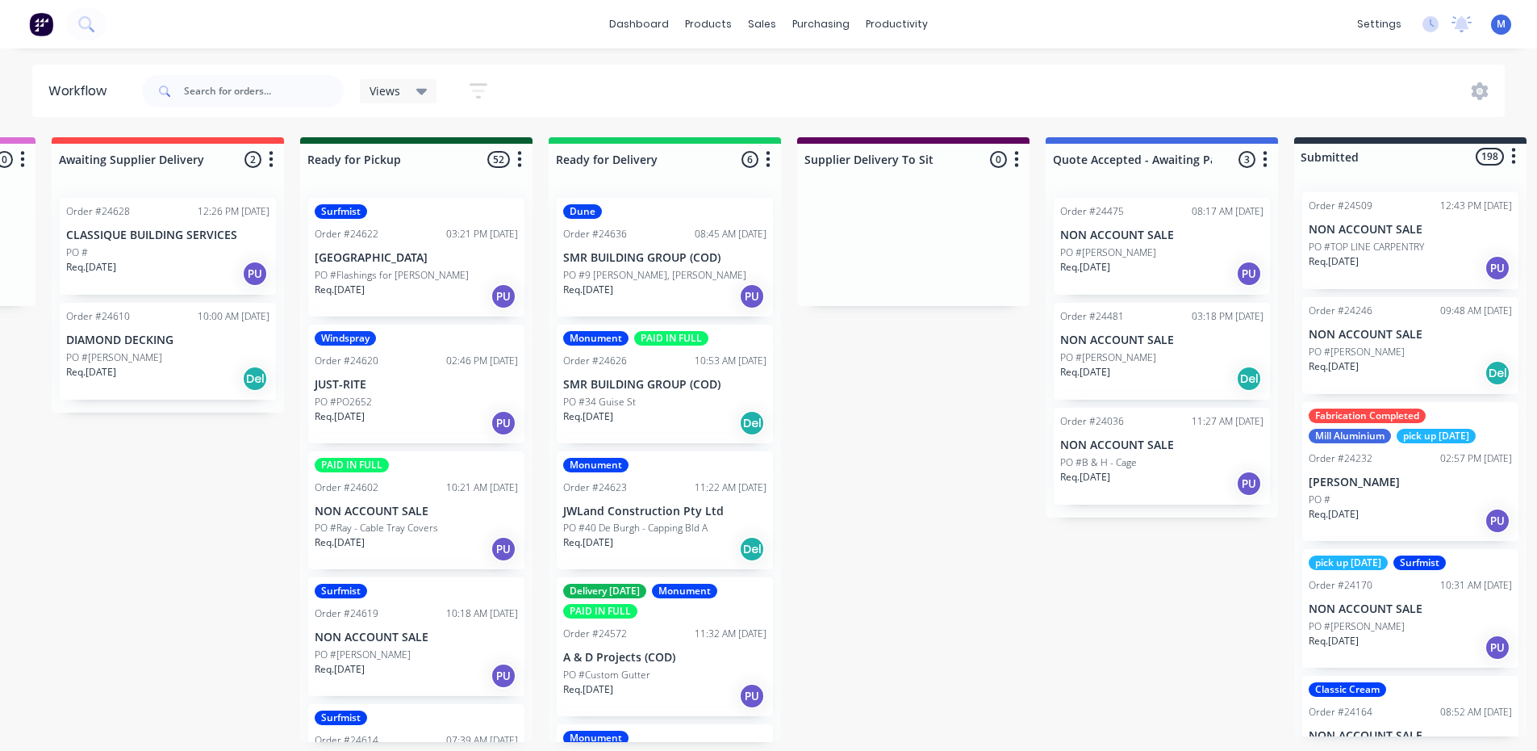
scroll to position [0, 1687]
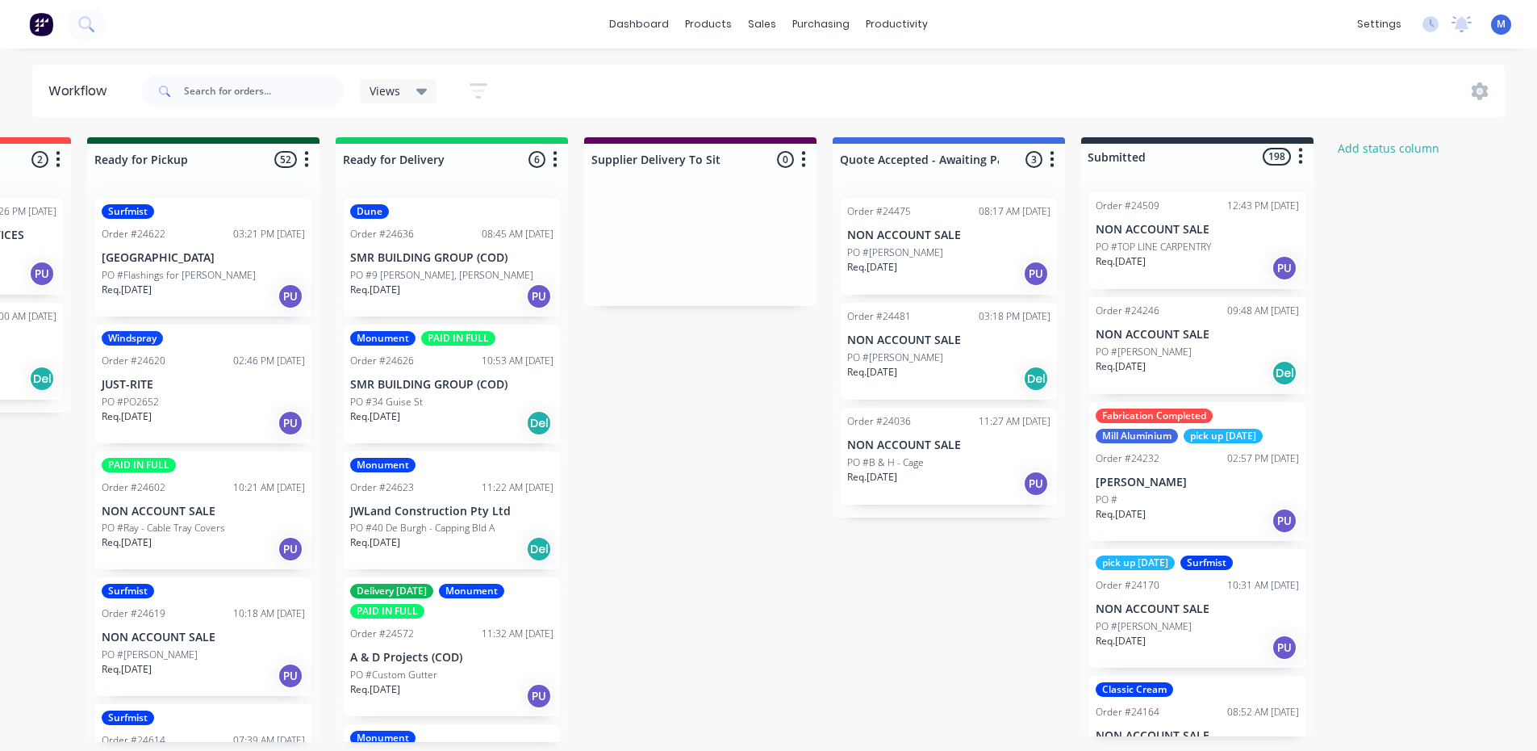
click at [445, 409] on div "Req. [DATE] Del" at bounding box center [451, 422] width 203 height 27
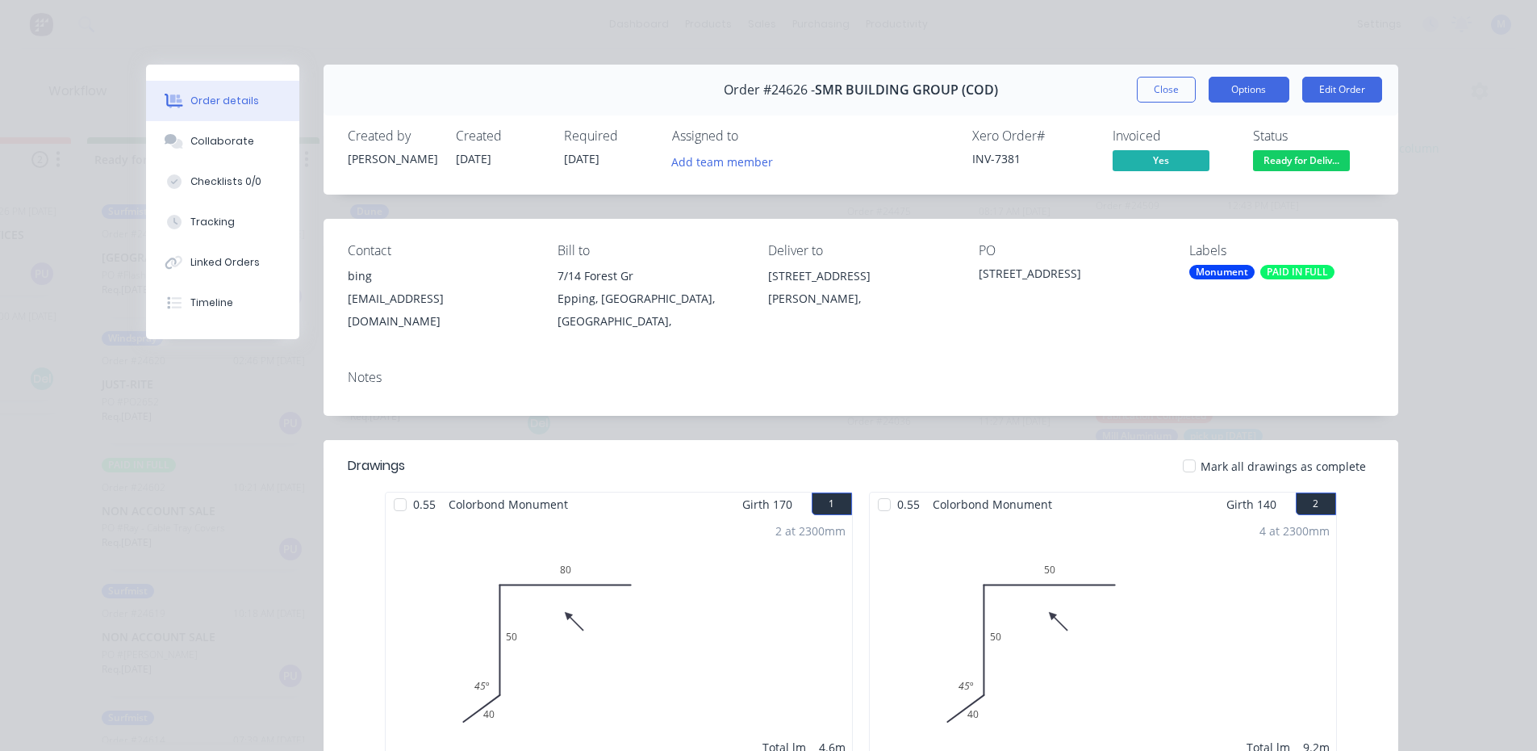
click at [1223, 89] on button "Options" at bounding box center [1249, 90] width 81 height 26
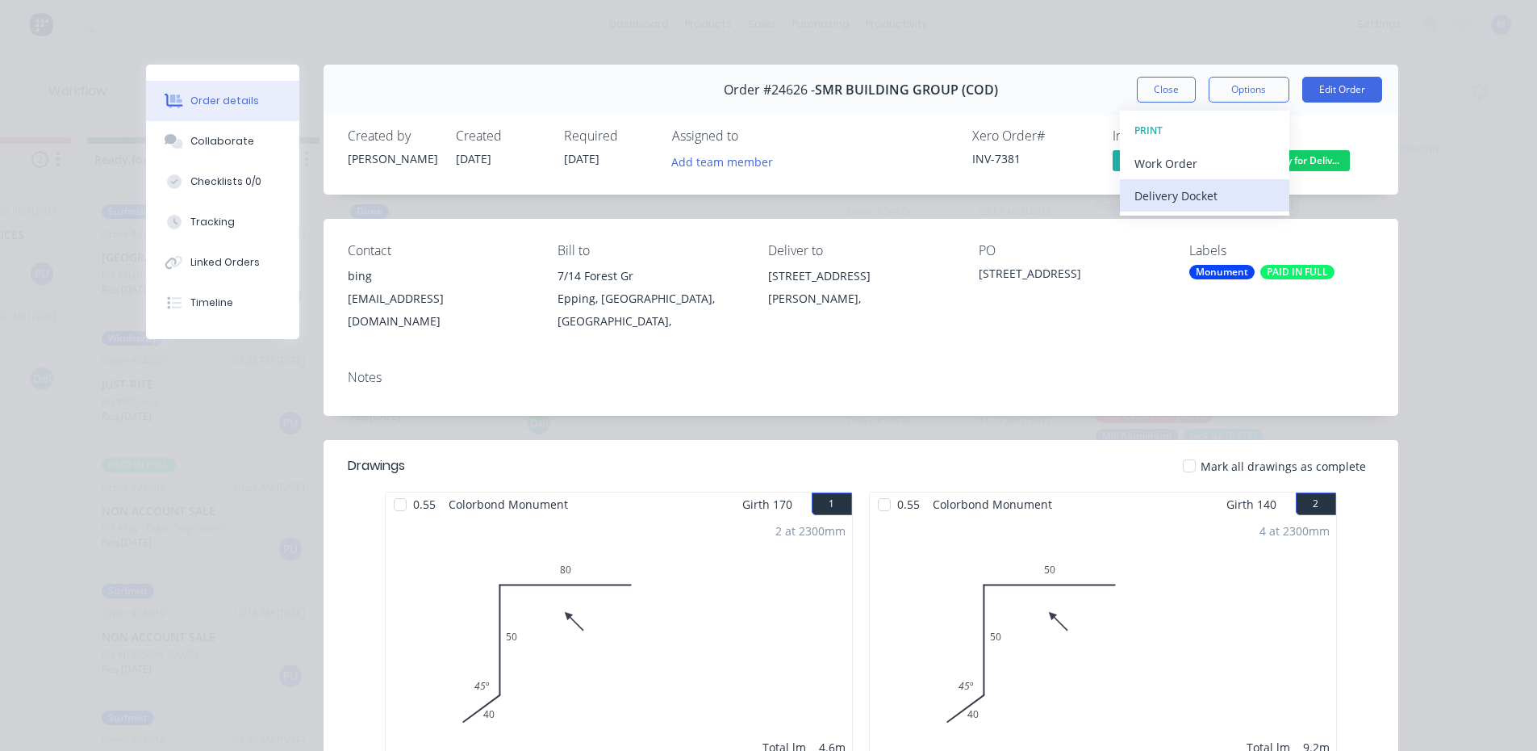
click at [1213, 190] on div "Delivery Docket" at bounding box center [1205, 195] width 140 height 23
click at [1213, 190] on div "Standard" at bounding box center [1205, 195] width 140 height 23
click at [1142, 93] on button "Close" at bounding box center [1166, 90] width 59 height 26
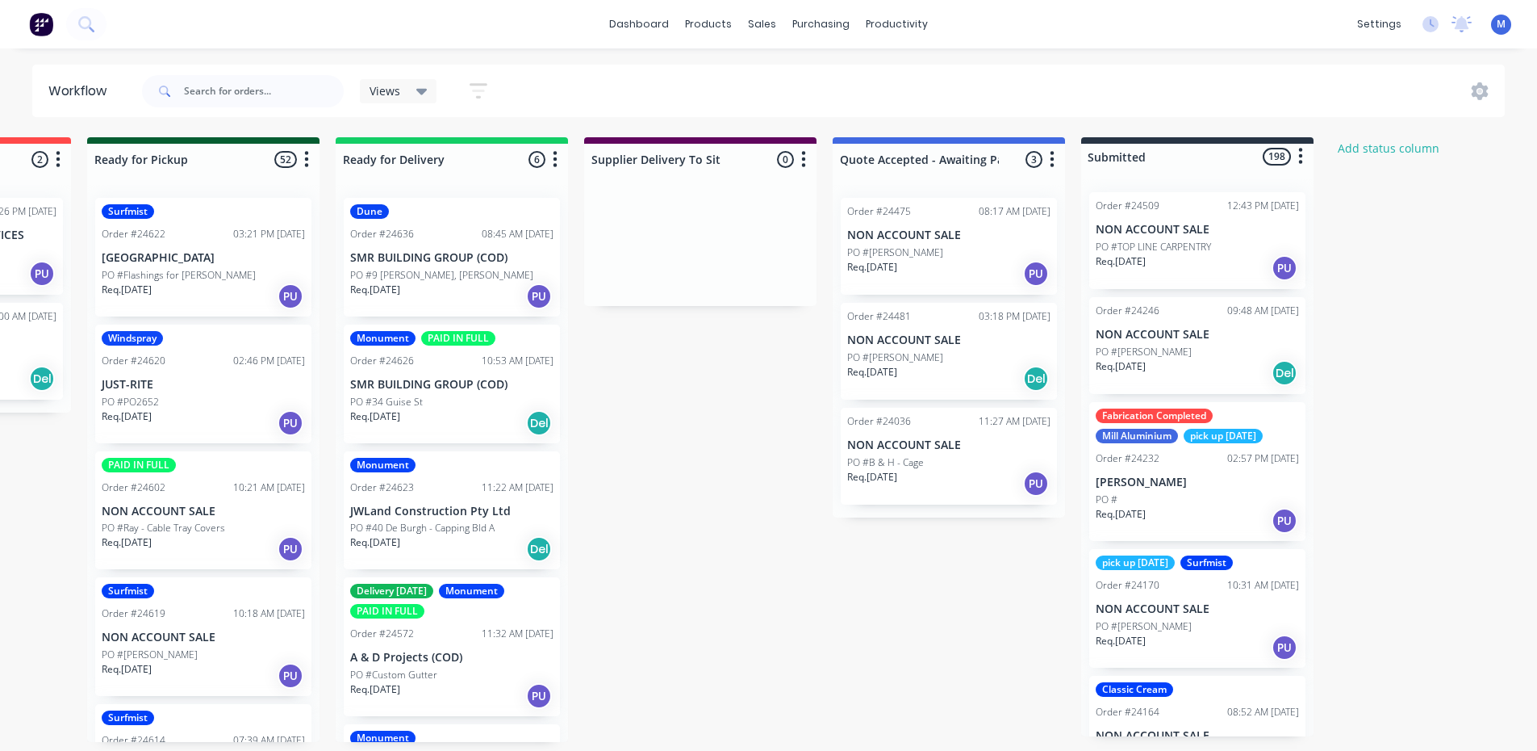
click at [457, 278] on p "PO #9 [PERSON_NAME], [PERSON_NAME]" at bounding box center [441, 275] width 183 height 15
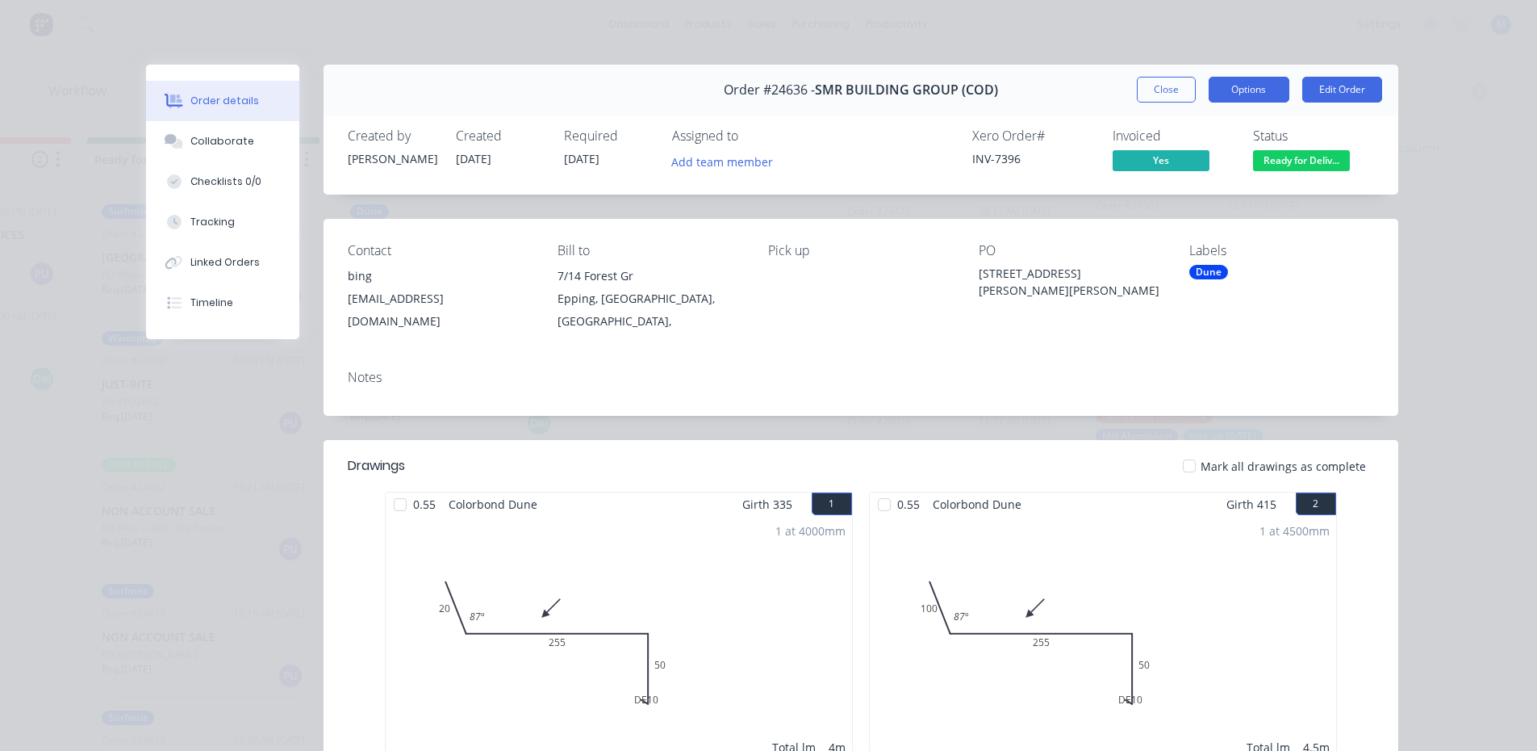
click at [1259, 94] on button "Options" at bounding box center [1249, 90] width 81 height 26
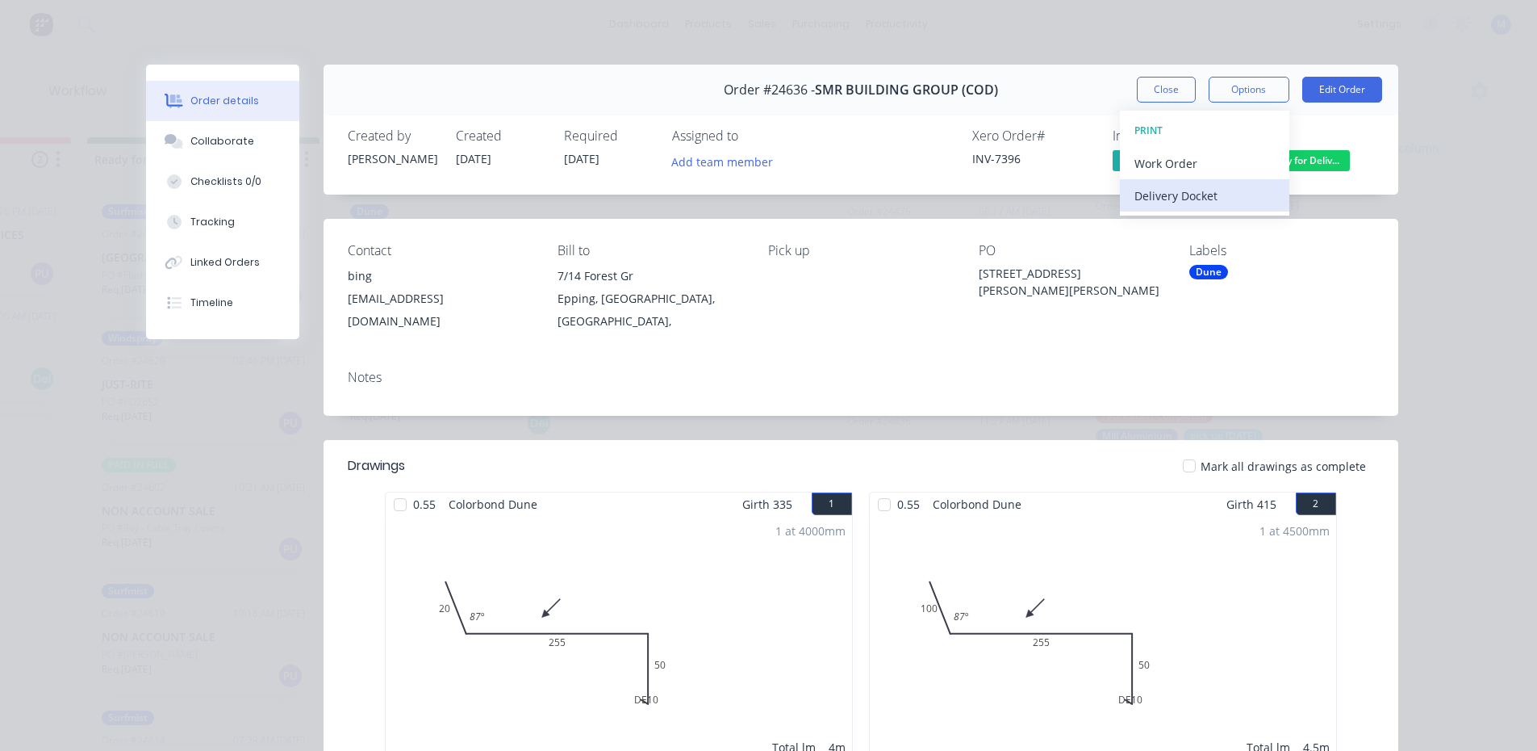
click at [1211, 198] on div "Delivery Docket" at bounding box center [1205, 195] width 140 height 23
click at [1211, 198] on div "Standard" at bounding box center [1205, 195] width 140 height 23
click at [1203, 194] on div "Delivery Docket" at bounding box center [1205, 195] width 140 height 23
click at [1204, 194] on div "Standard" at bounding box center [1205, 195] width 140 height 23
click at [1159, 194] on div "Delivery Docket" at bounding box center [1205, 195] width 140 height 23
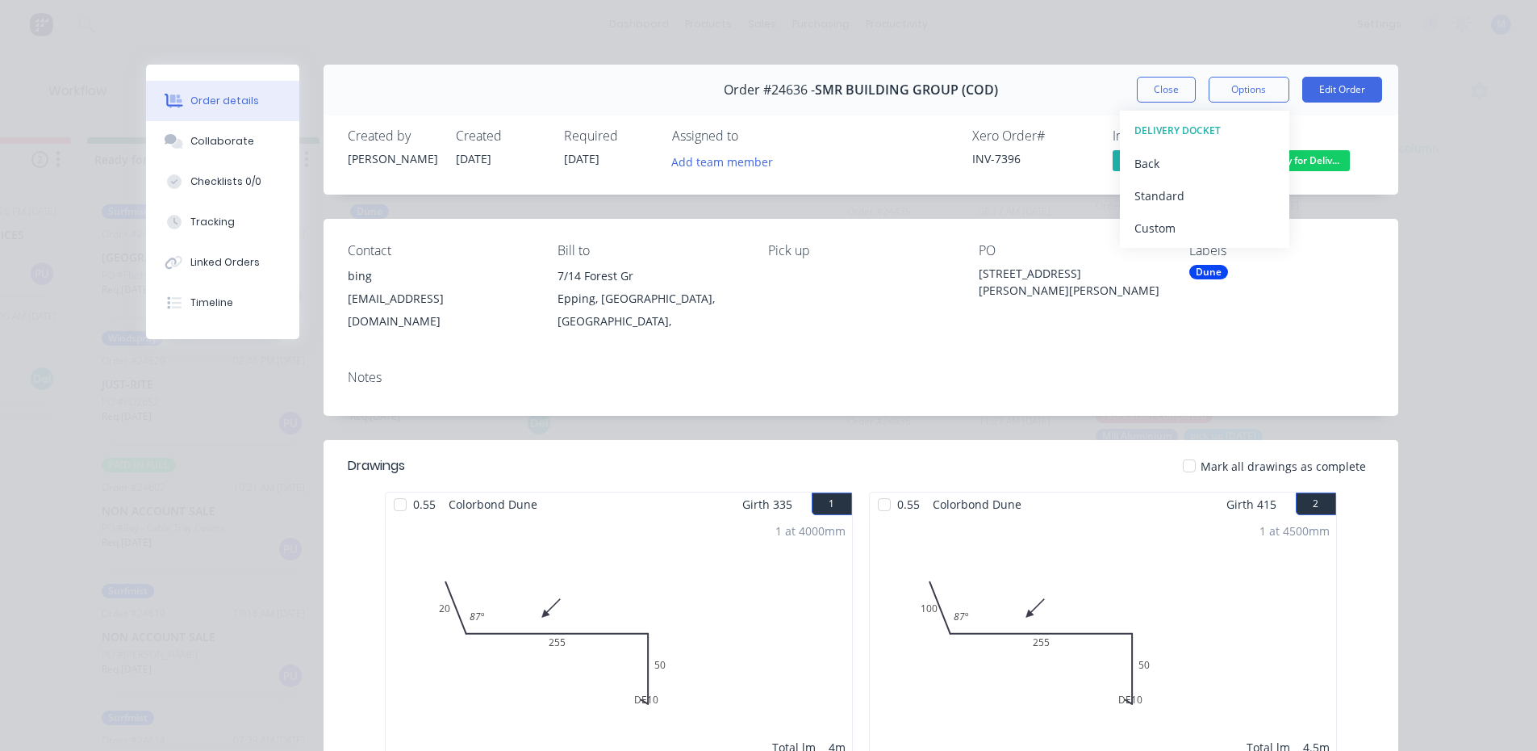
click at [1159, 194] on div "Standard" at bounding box center [1205, 195] width 140 height 23
click at [1164, 83] on button "Close" at bounding box center [1166, 90] width 59 height 26
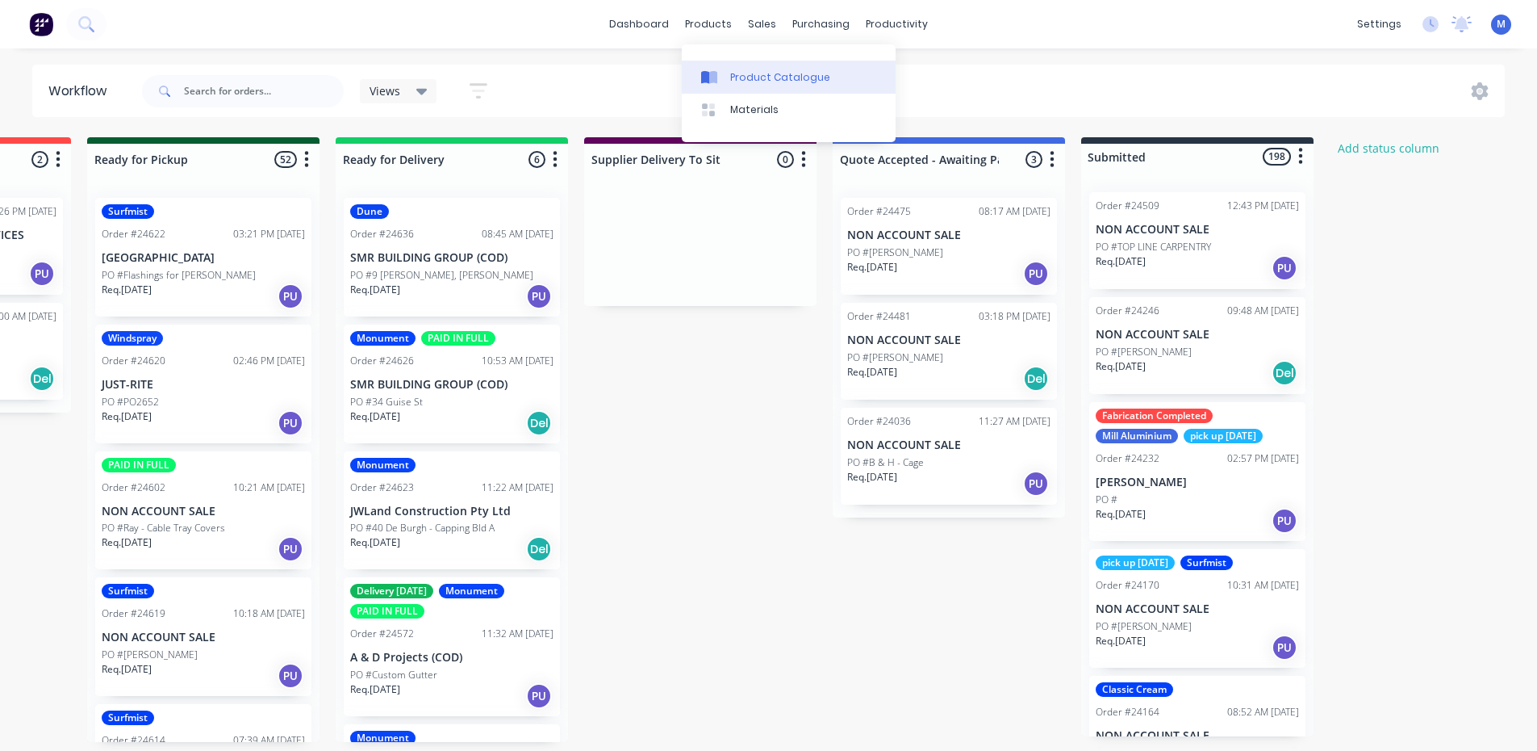
click at [766, 70] on div "Product Catalogue" at bounding box center [780, 77] width 100 height 15
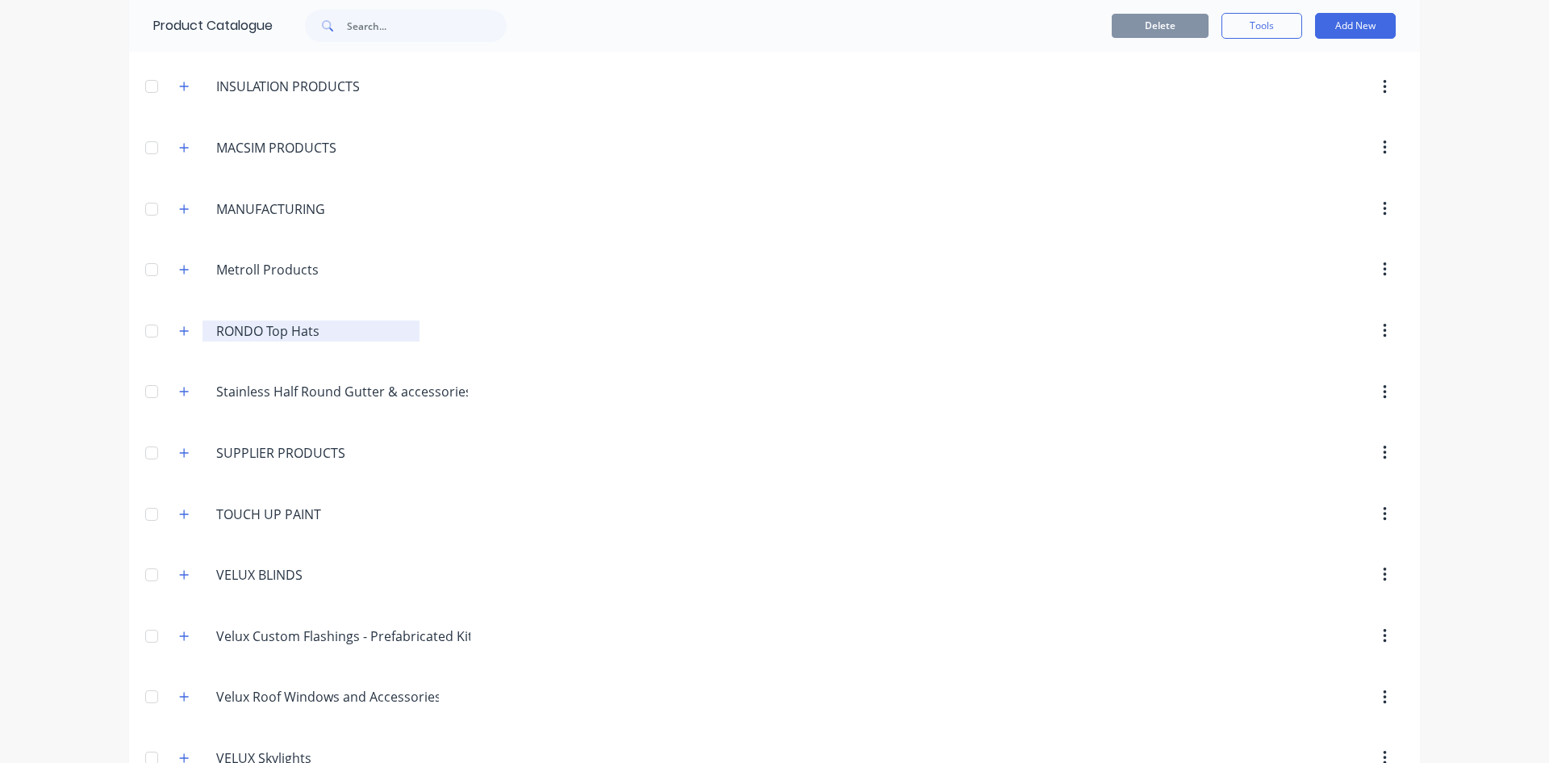
scroll to position [1291, 0]
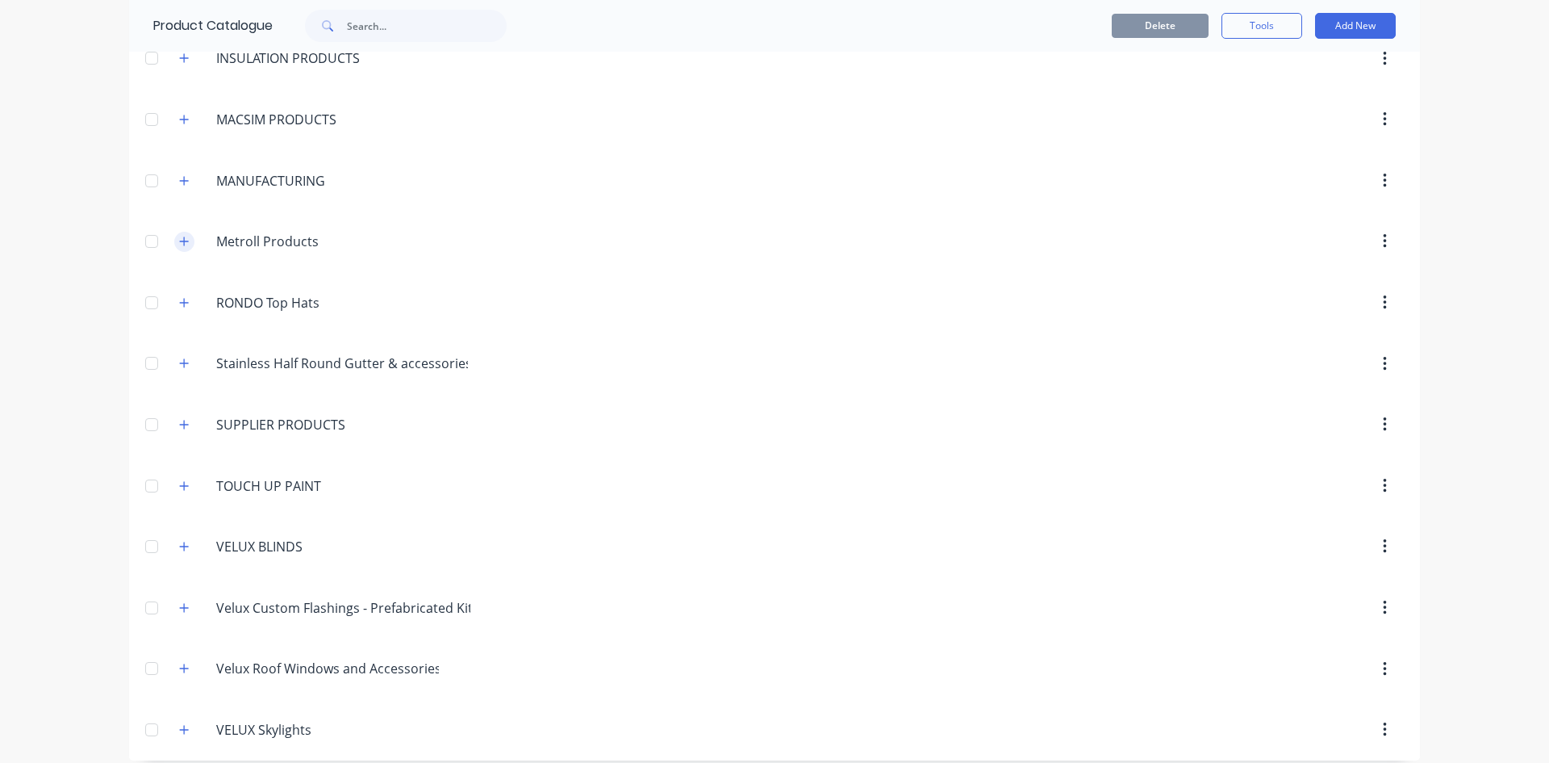
click at [179, 237] on icon "button" at bounding box center [184, 241] width 10 height 11
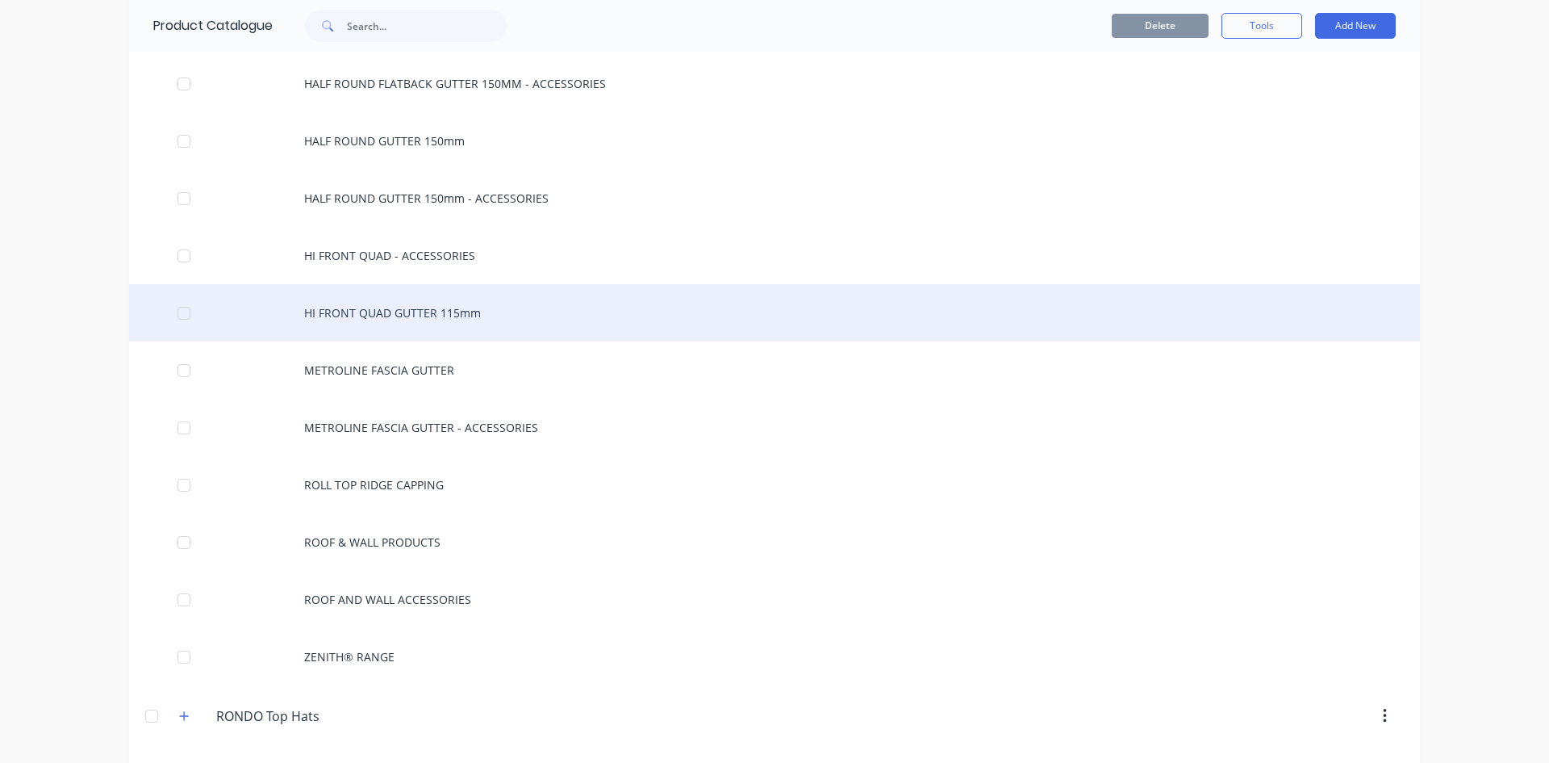
scroll to position [2017, 0]
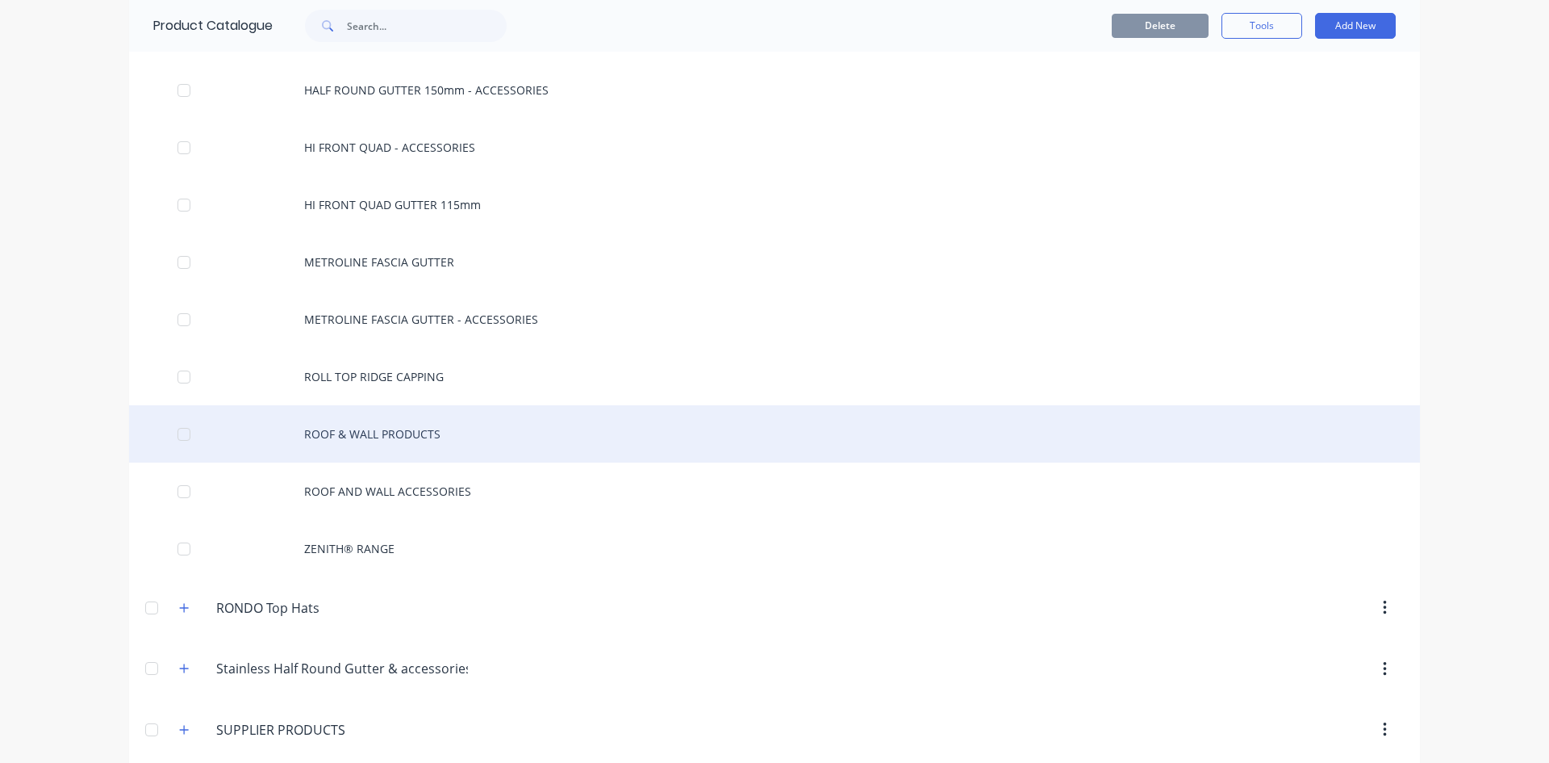
click at [544, 441] on div "ROOF & WALL PRODUCTS" at bounding box center [774, 433] width 1291 height 57
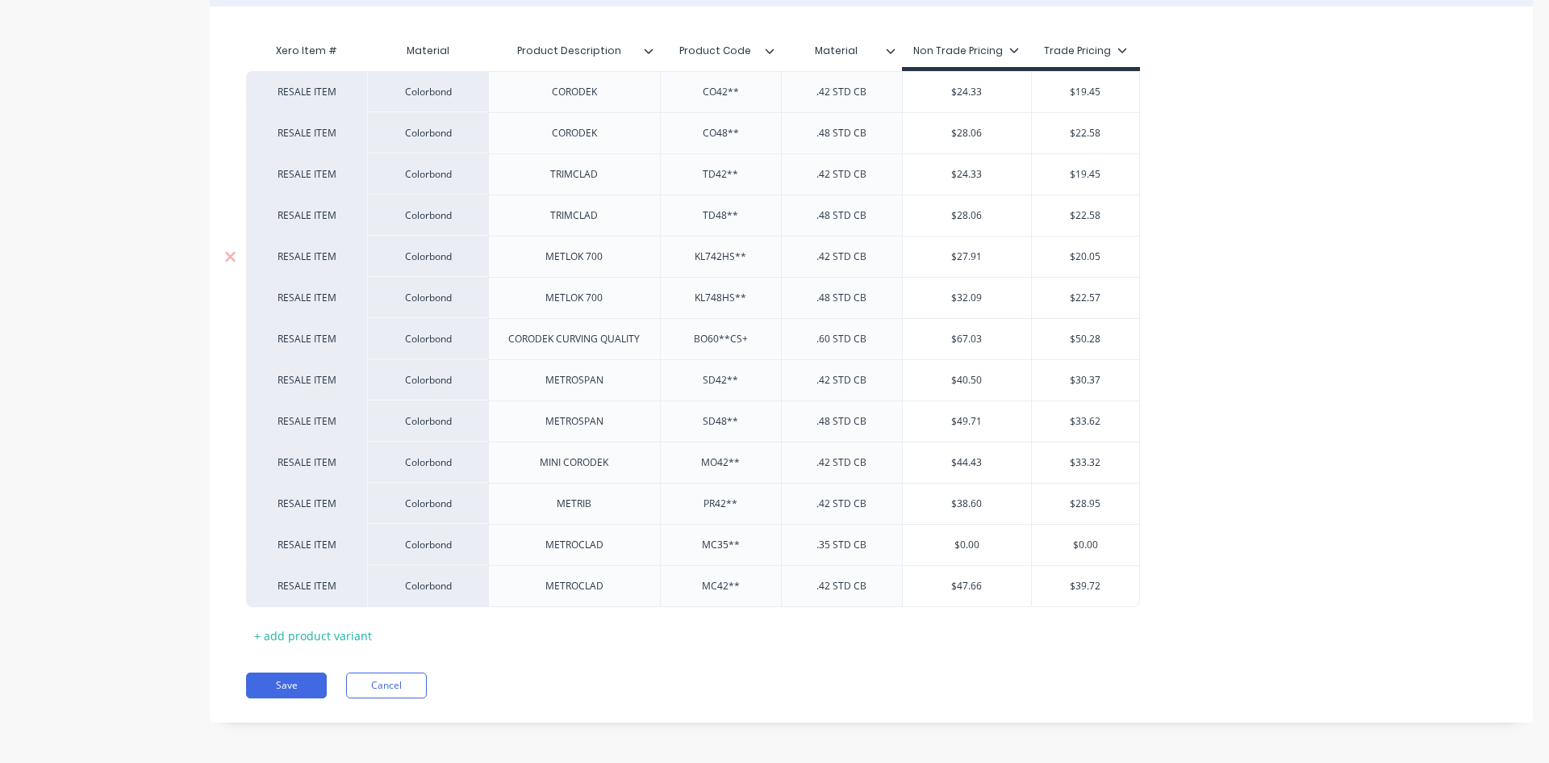
scroll to position [409, 0]
type textarea "x"
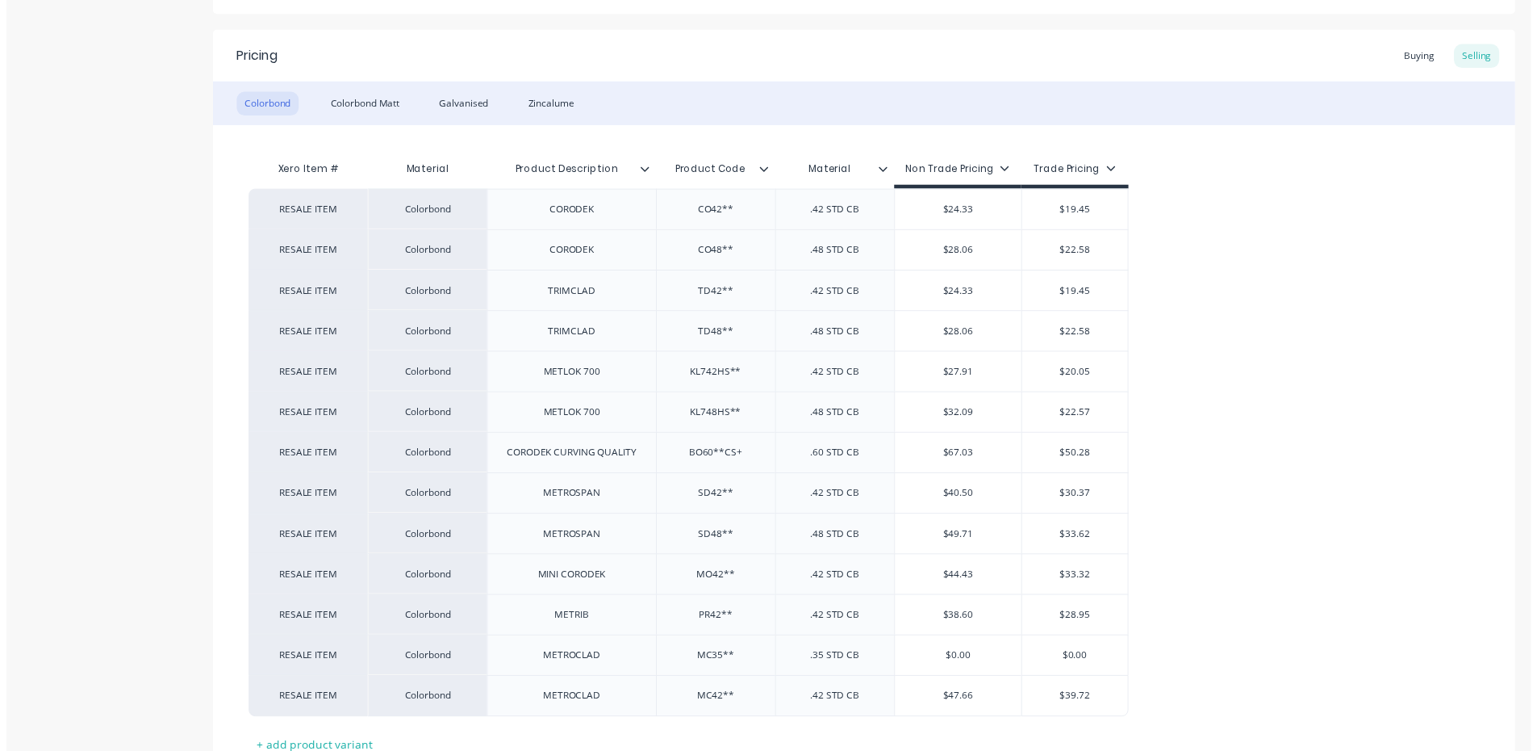
scroll to position [6, 0]
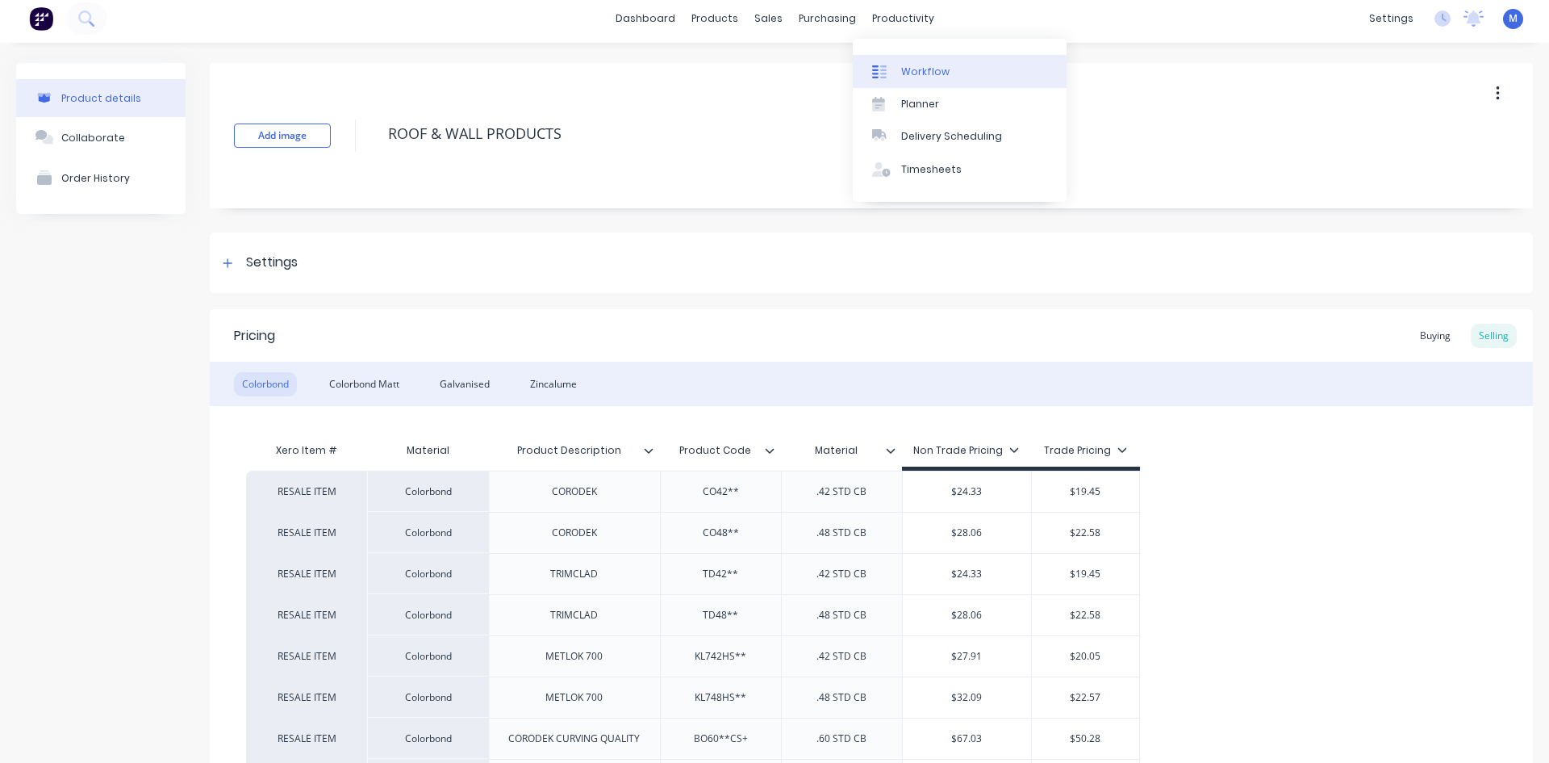
click at [937, 68] on div "Workflow" at bounding box center [925, 72] width 48 height 15
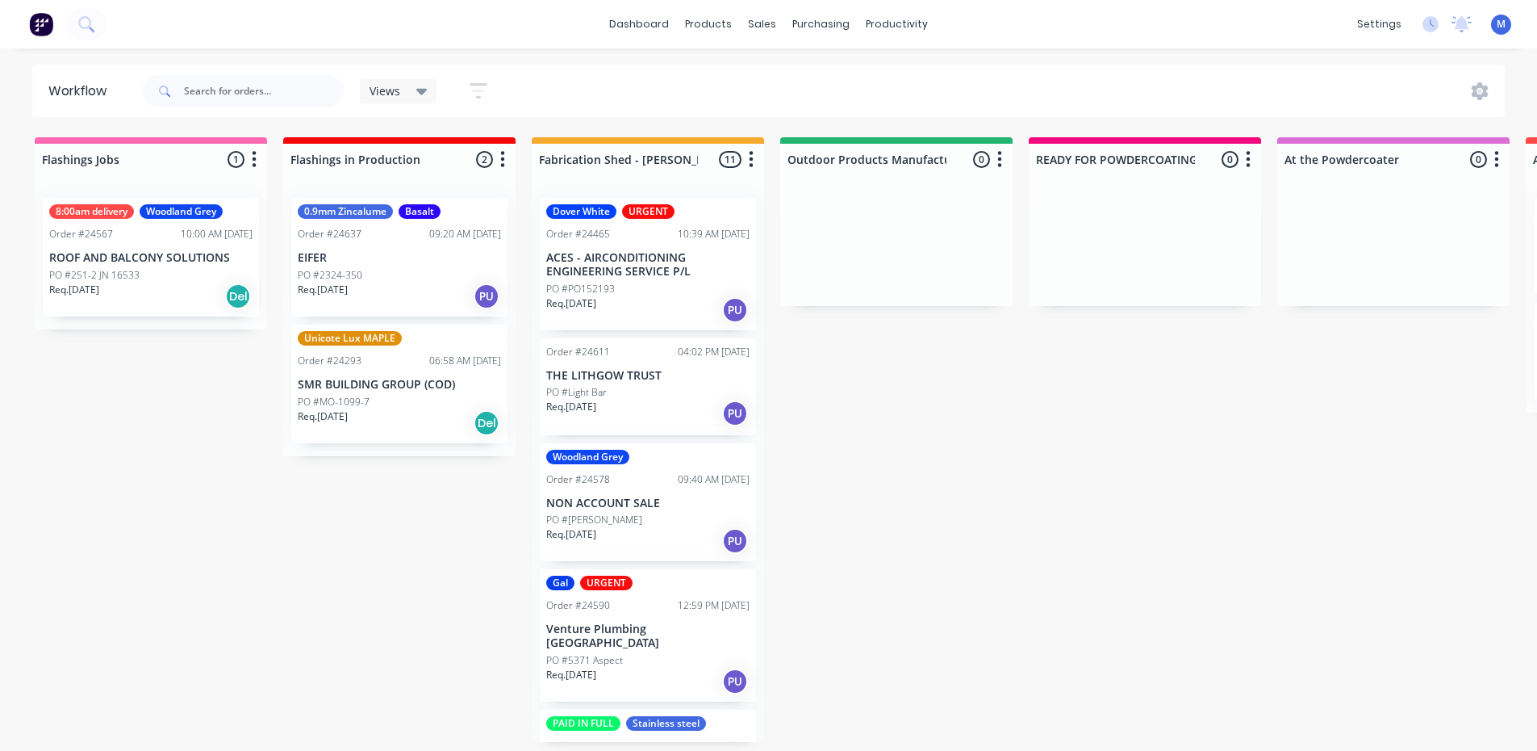
click at [386, 257] on p "EIFER" at bounding box center [399, 258] width 203 height 14
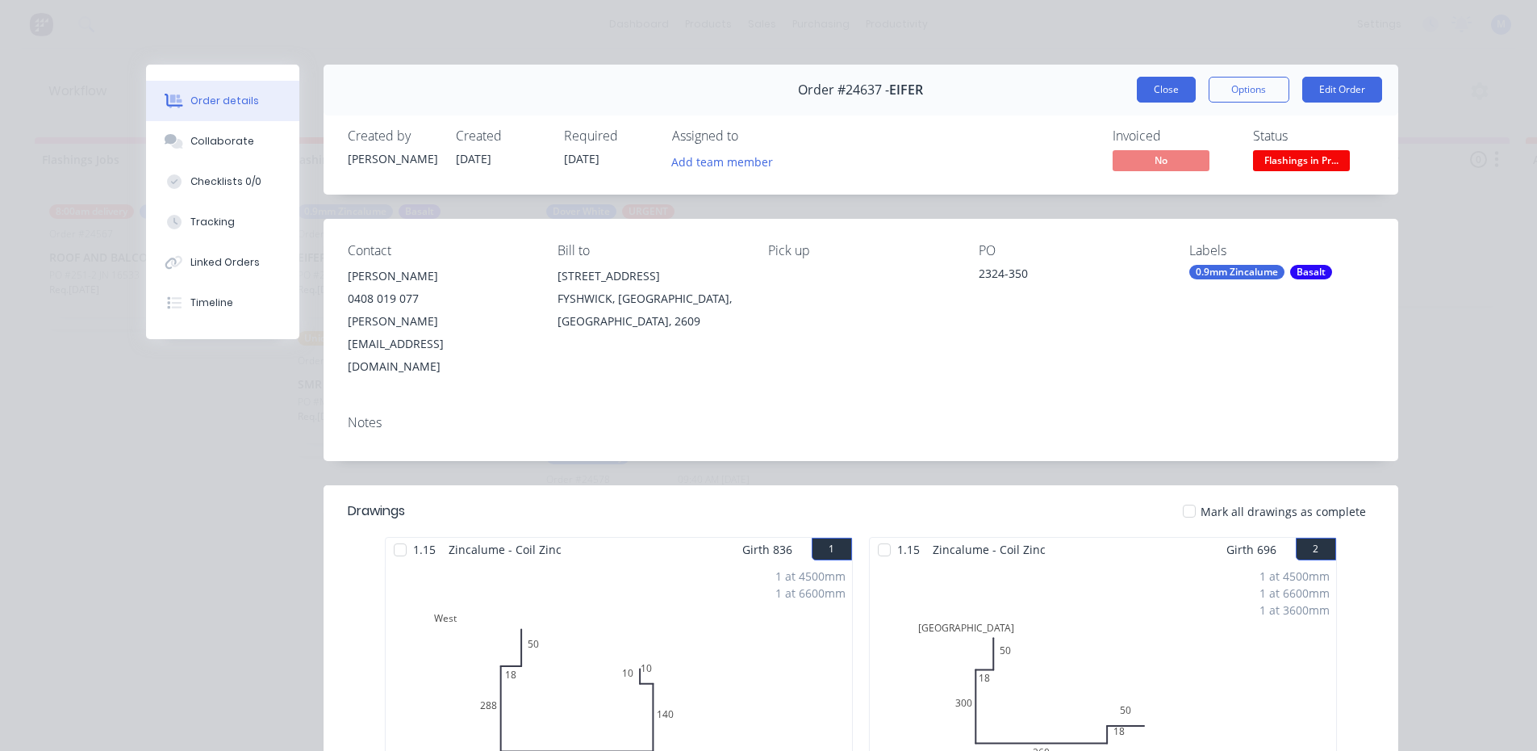
click at [1160, 88] on button "Close" at bounding box center [1166, 90] width 59 height 26
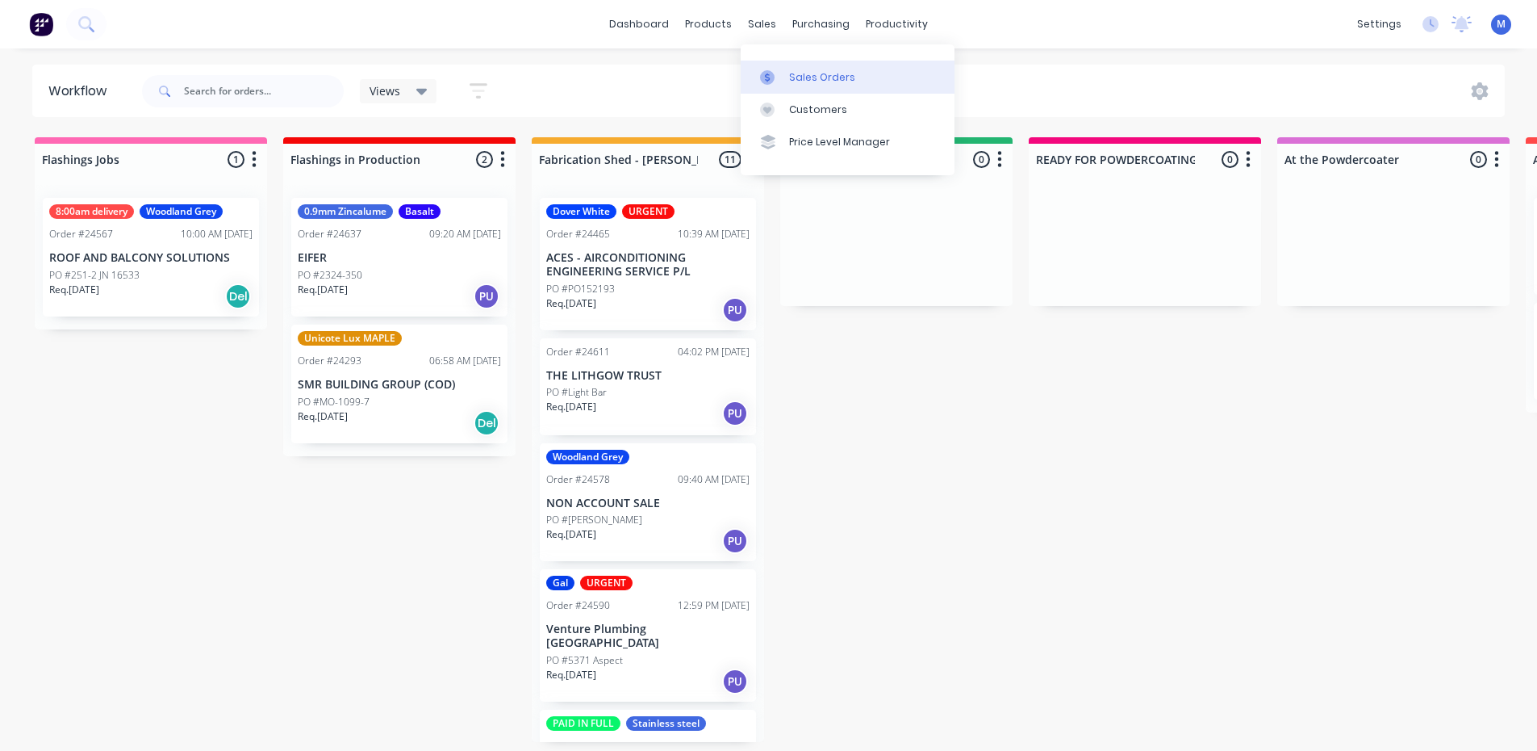
click at [818, 72] on div "Sales Orders" at bounding box center [822, 77] width 66 height 15
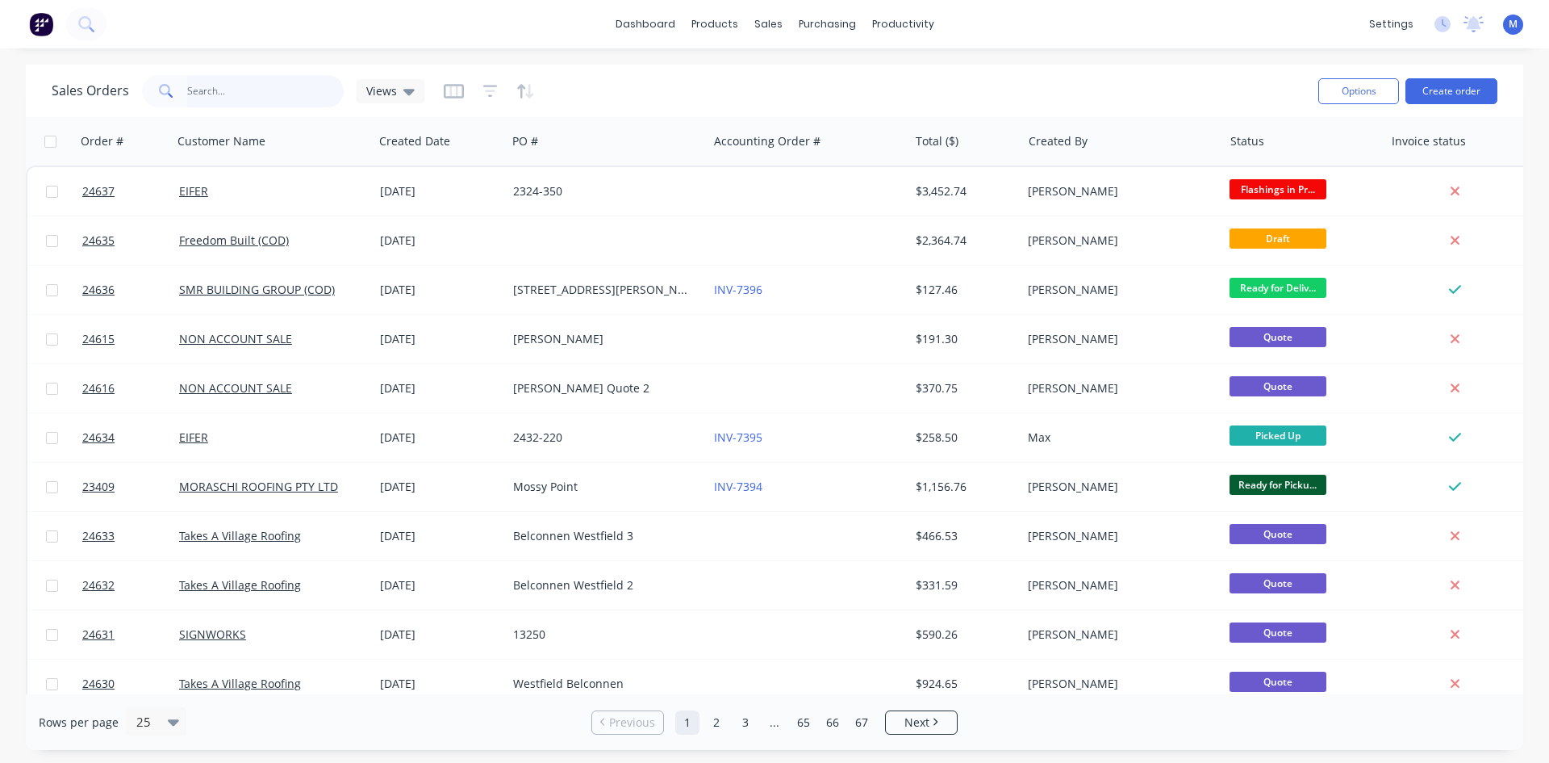
click at [276, 95] on input "text" at bounding box center [265, 91] width 157 height 32
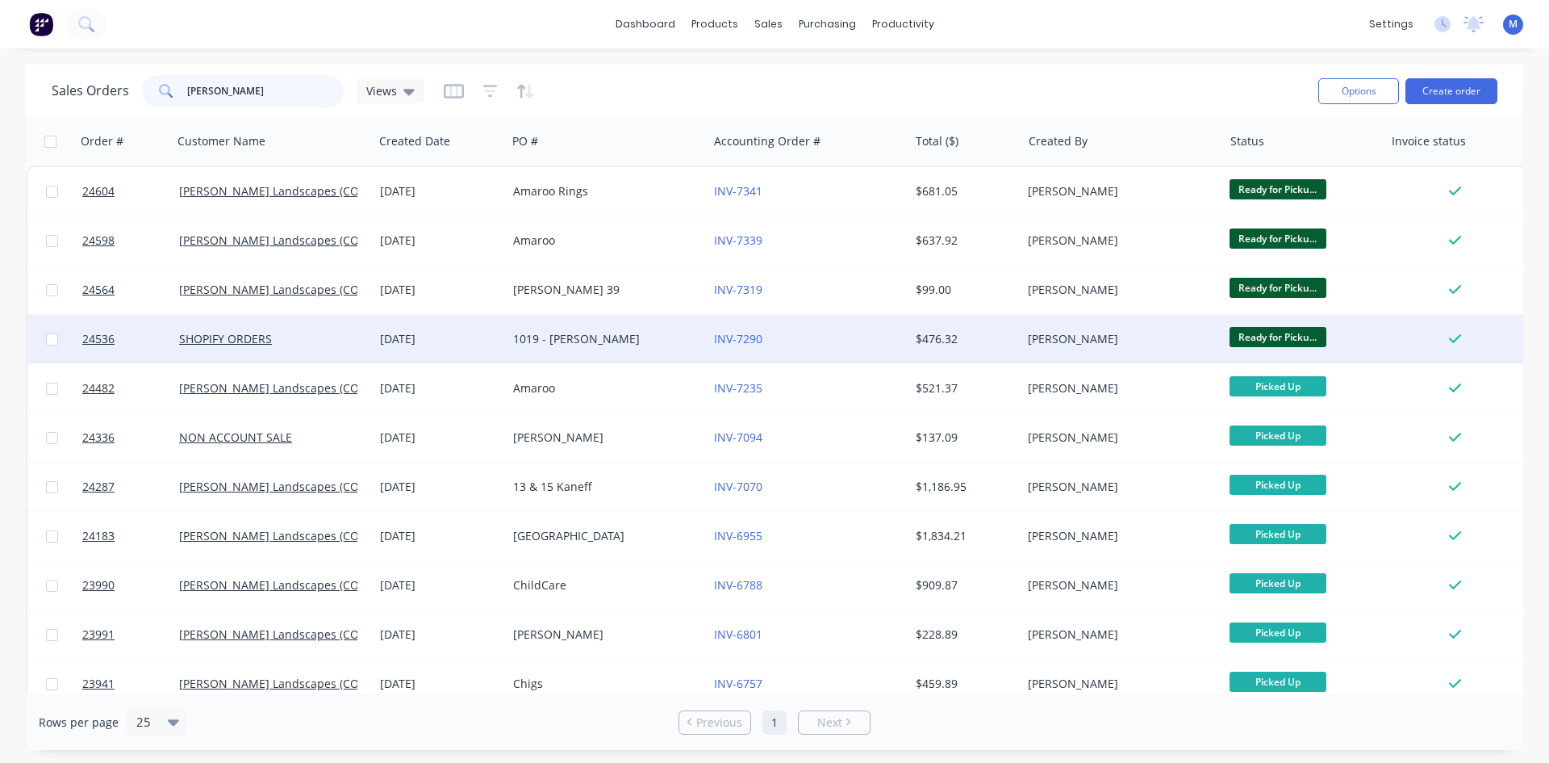
type input "[PERSON_NAME]"
click at [635, 340] on div "1019 - [PERSON_NAME]" at bounding box center [602, 339] width 179 height 16
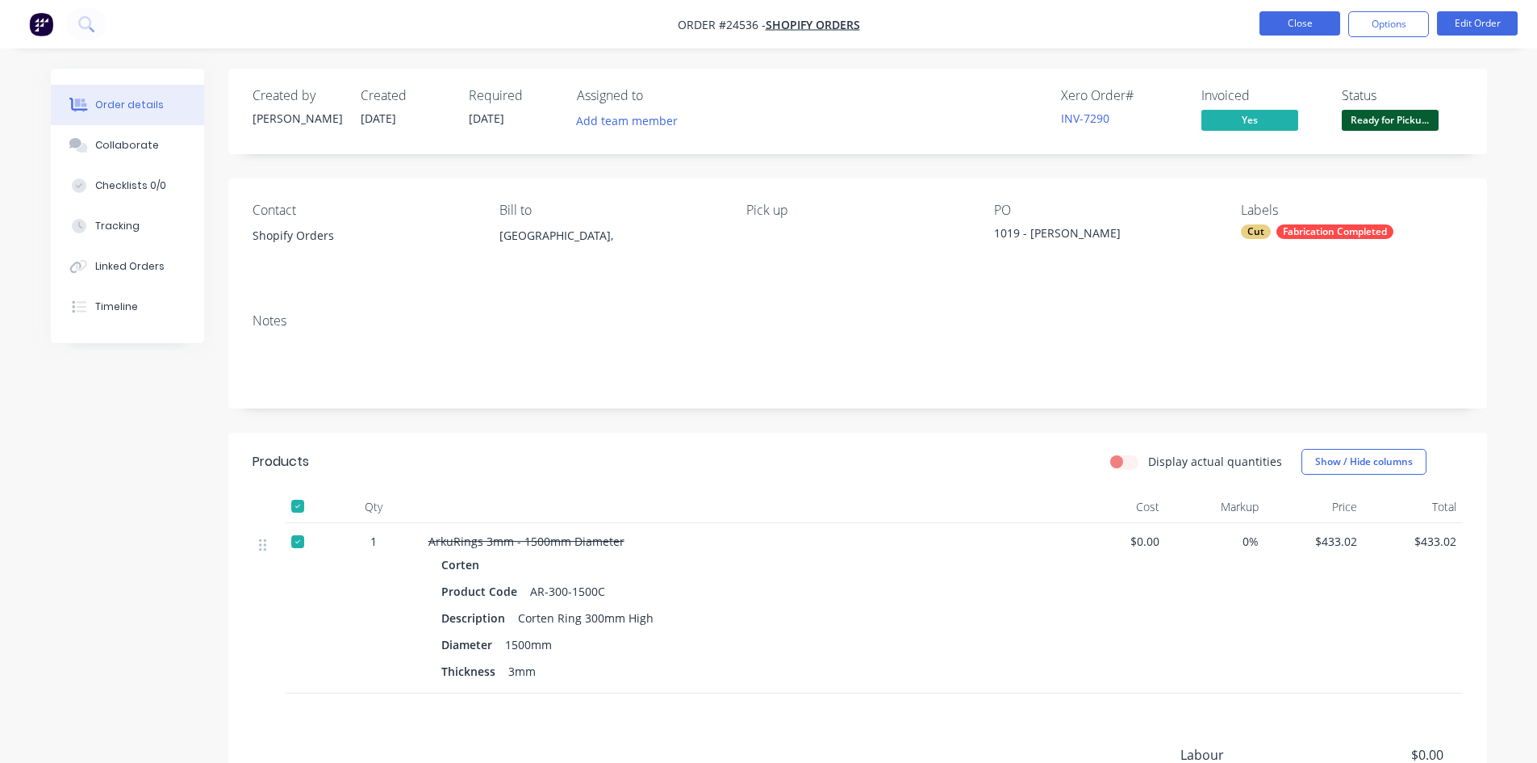
click at [1308, 23] on button "Close" at bounding box center [1300, 23] width 81 height 24
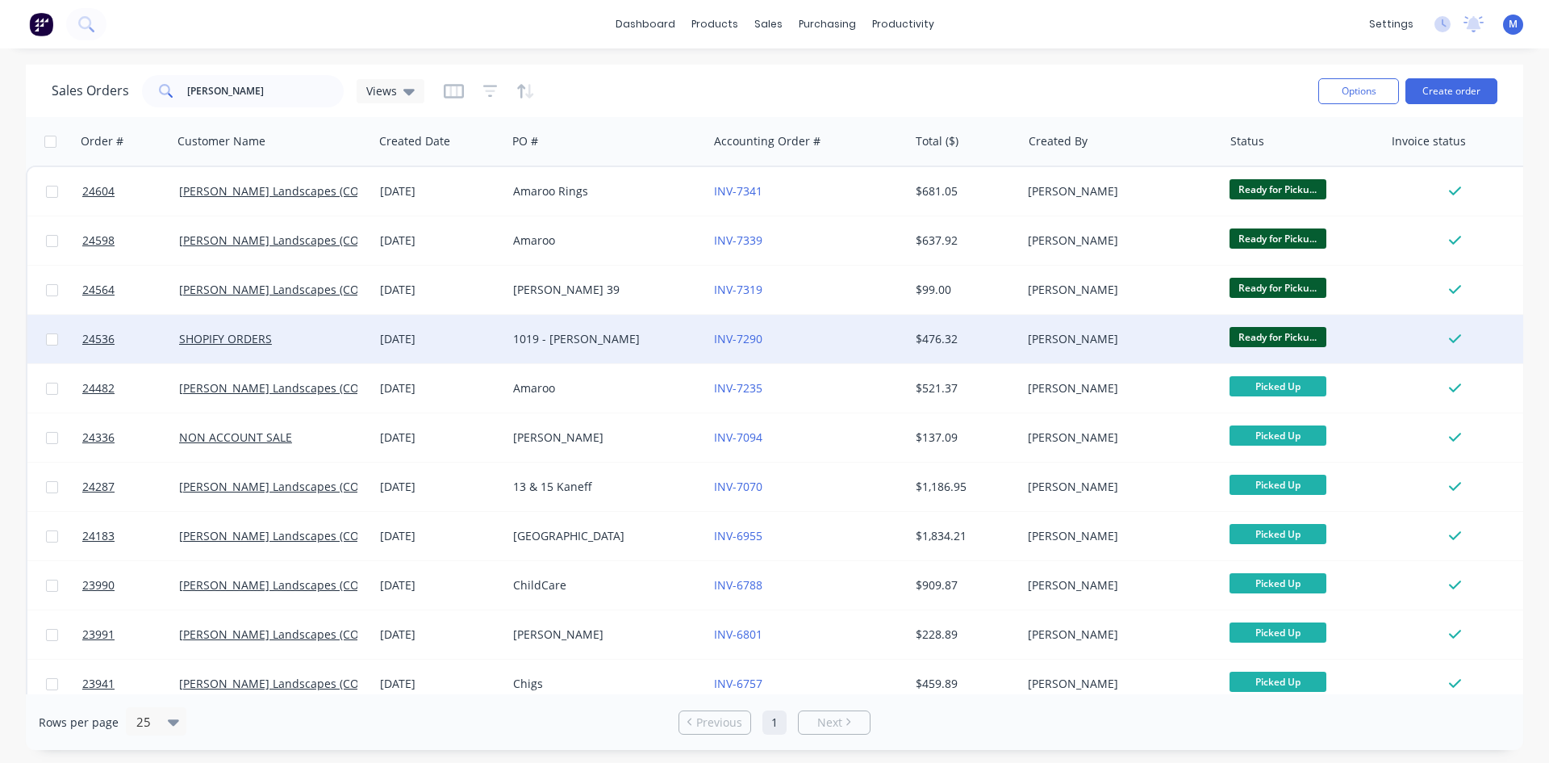
click at [591, 336] on div "1019 - [PERSON_NAME]" at bounding box center [602, 339] width 179 height 16
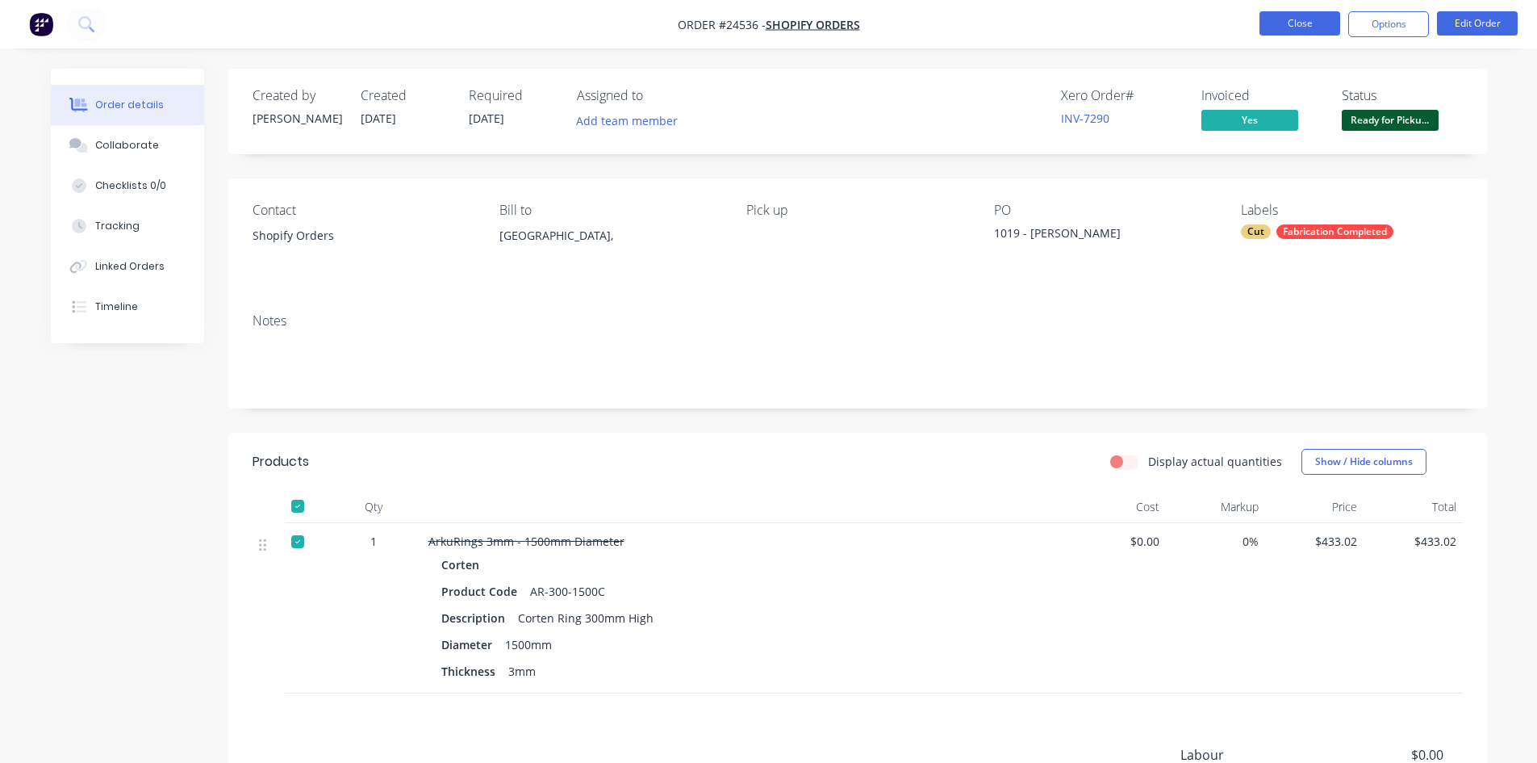
click at [1294, 24] on button "Close" at bounding box center [1300, 23] width 81 height 24
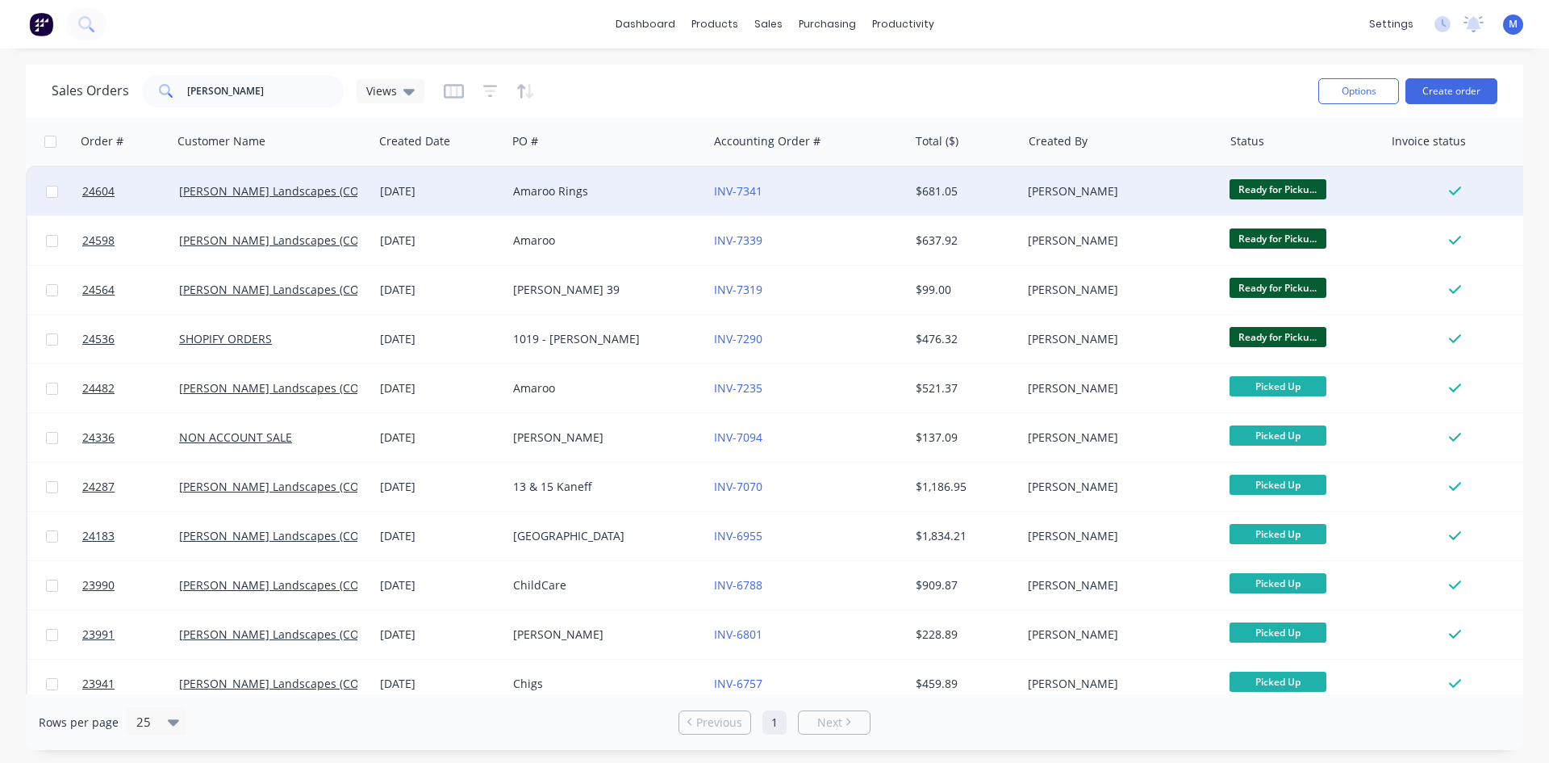
click at [625, 198] on div "Amaroo Rings" at bounding box center [602, 191] width 179 height 16
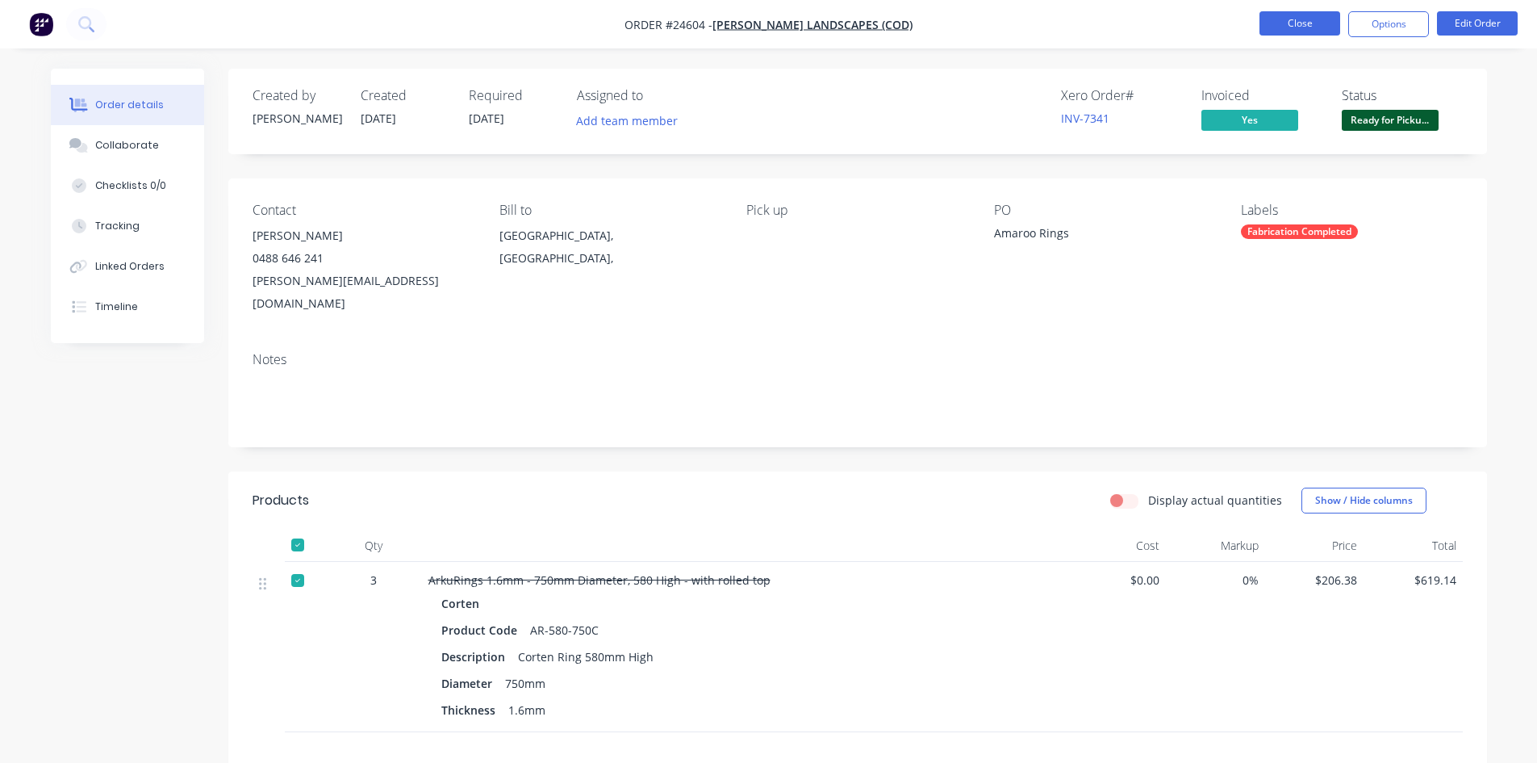
click at [1276, 25] on button "Close" at bounding box center [1300, 23] width 81 height 24
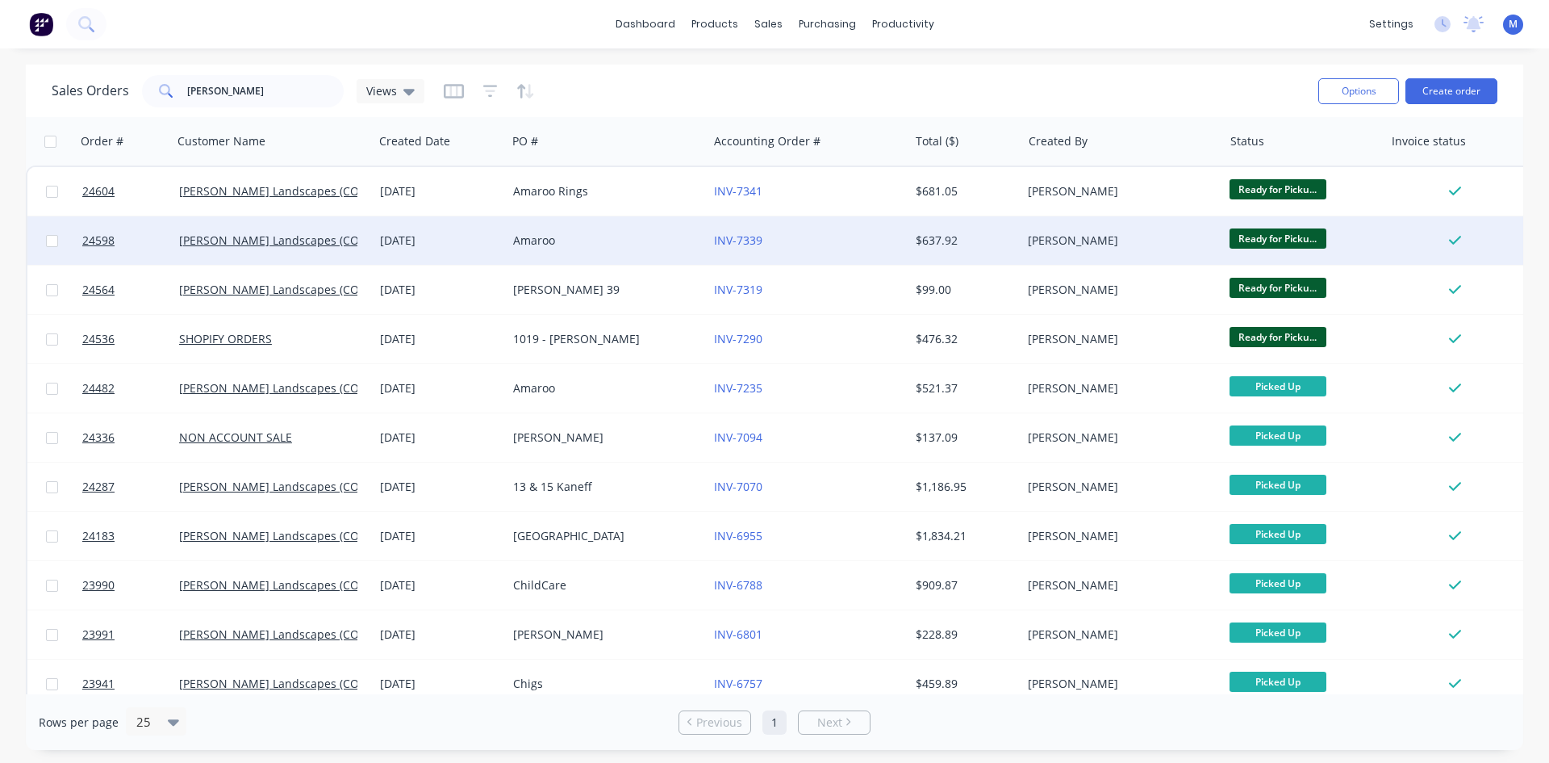
click at [638, 240] on div "Amaroo" at bounding box center [602, 240] width 179 height 16
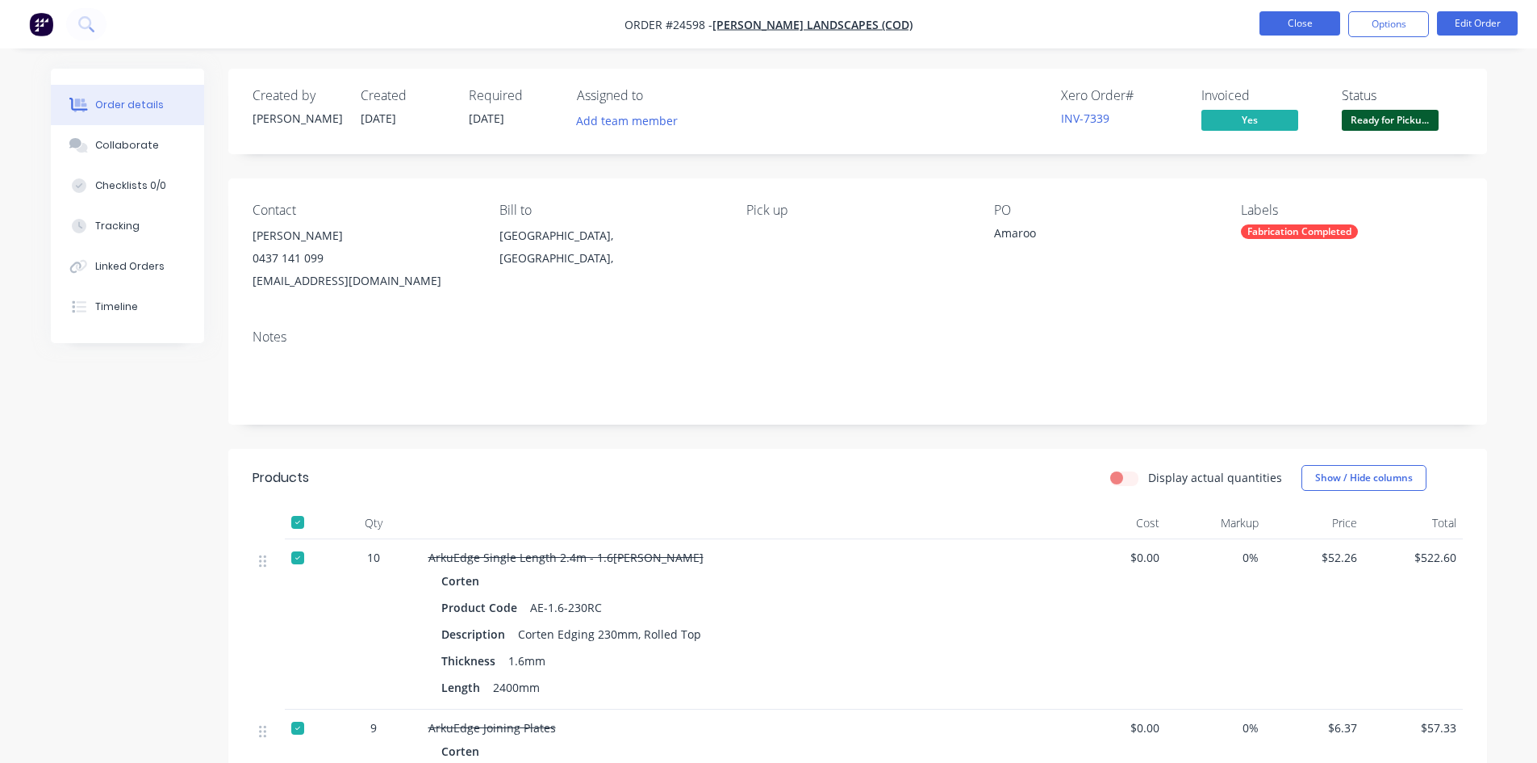
click at [1290, 27] on button "Close" at bounding box center [1300, 23] width 81 height 24
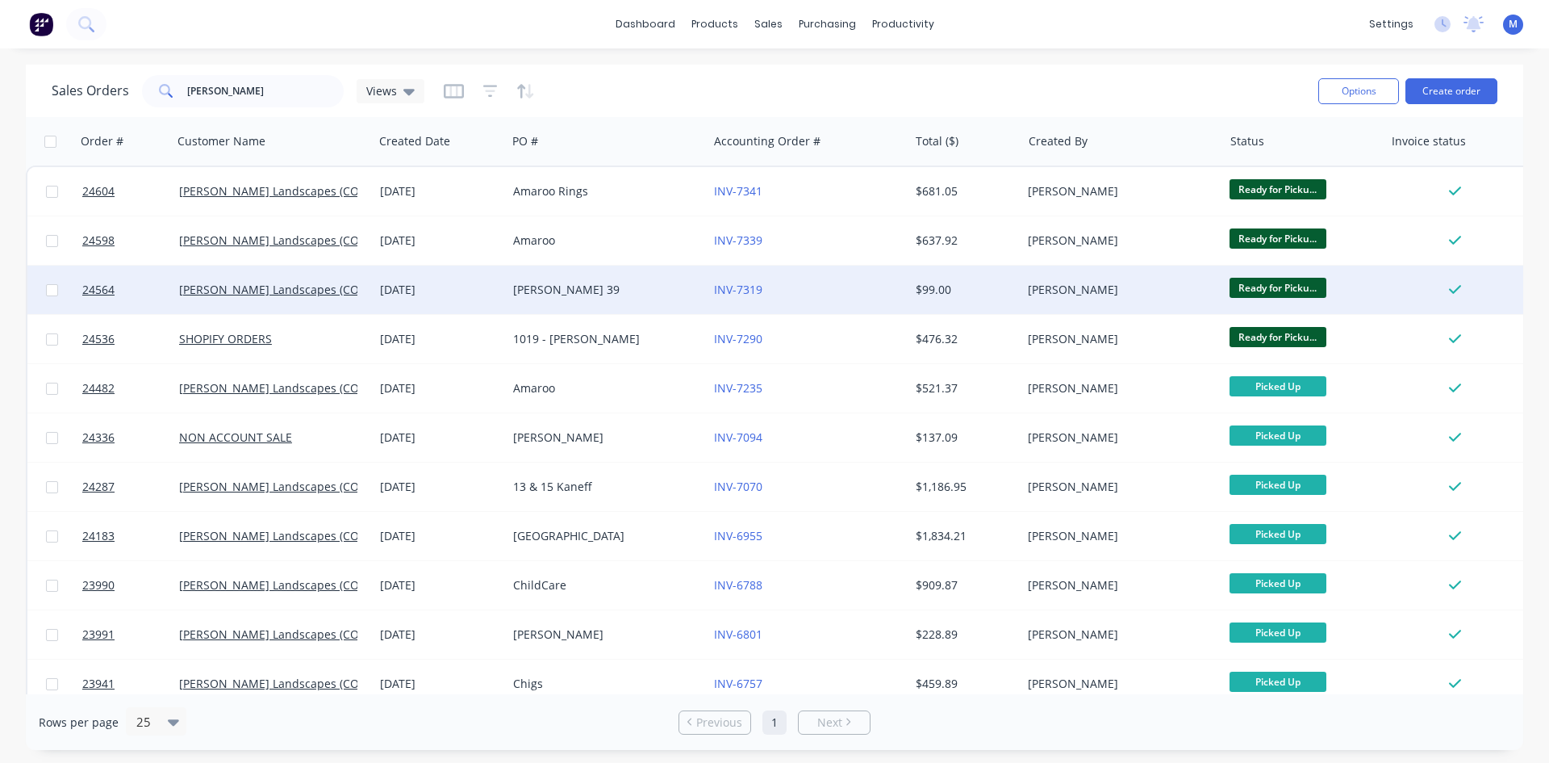
click at [587, 287] on div "[PERSON_NAME] 39" at bounding box center [602, 290] width 179 height 16
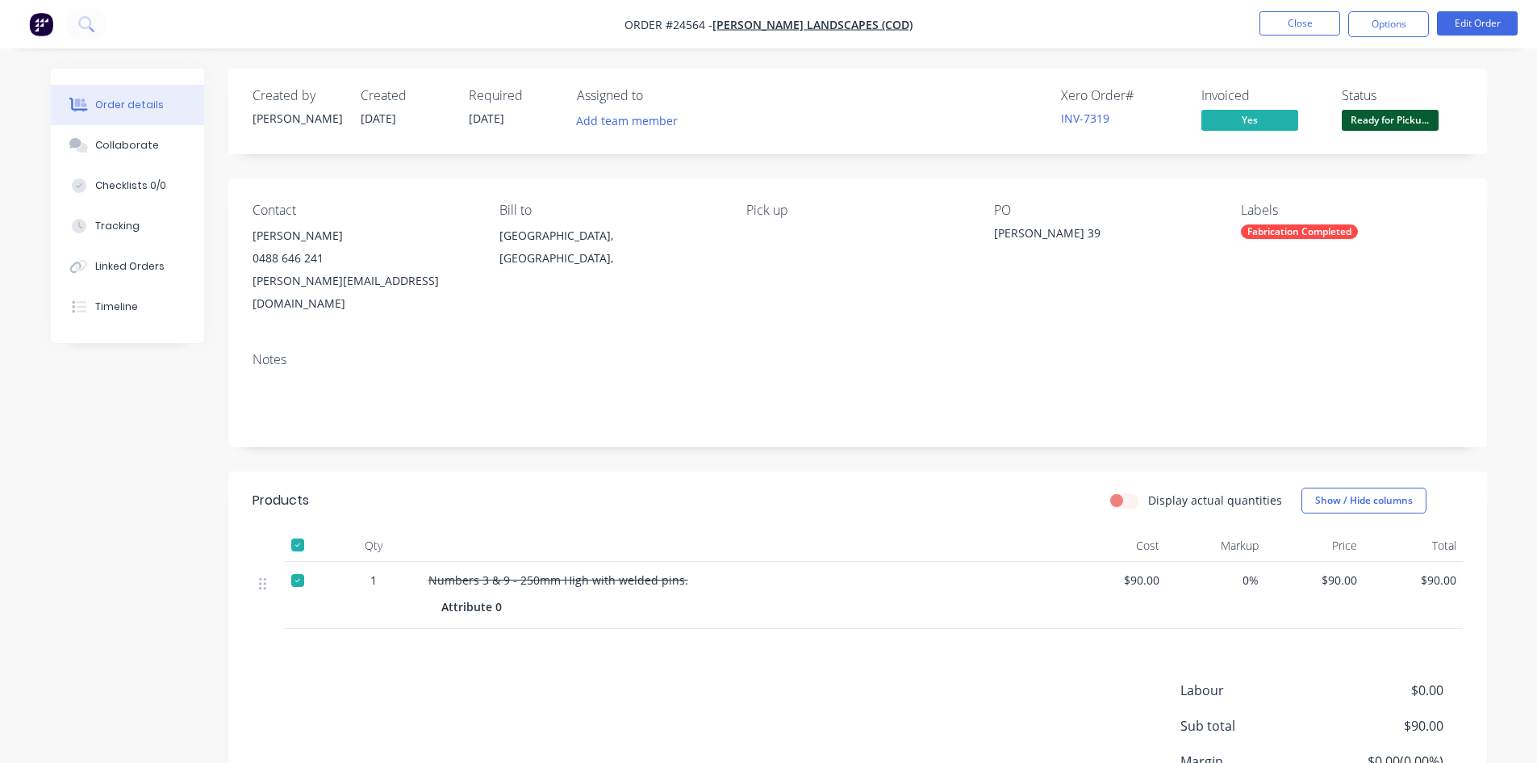
click at [1052, 28] on nav "Order #24564 - [PERSON_NAME] Landscapes (COD) Close Options Edit Order" at bounding box center [768, 24] width 1537 height 48
click at [1294, 23] on button "Close" at bounding box center [1300, 23] width 81 height 24
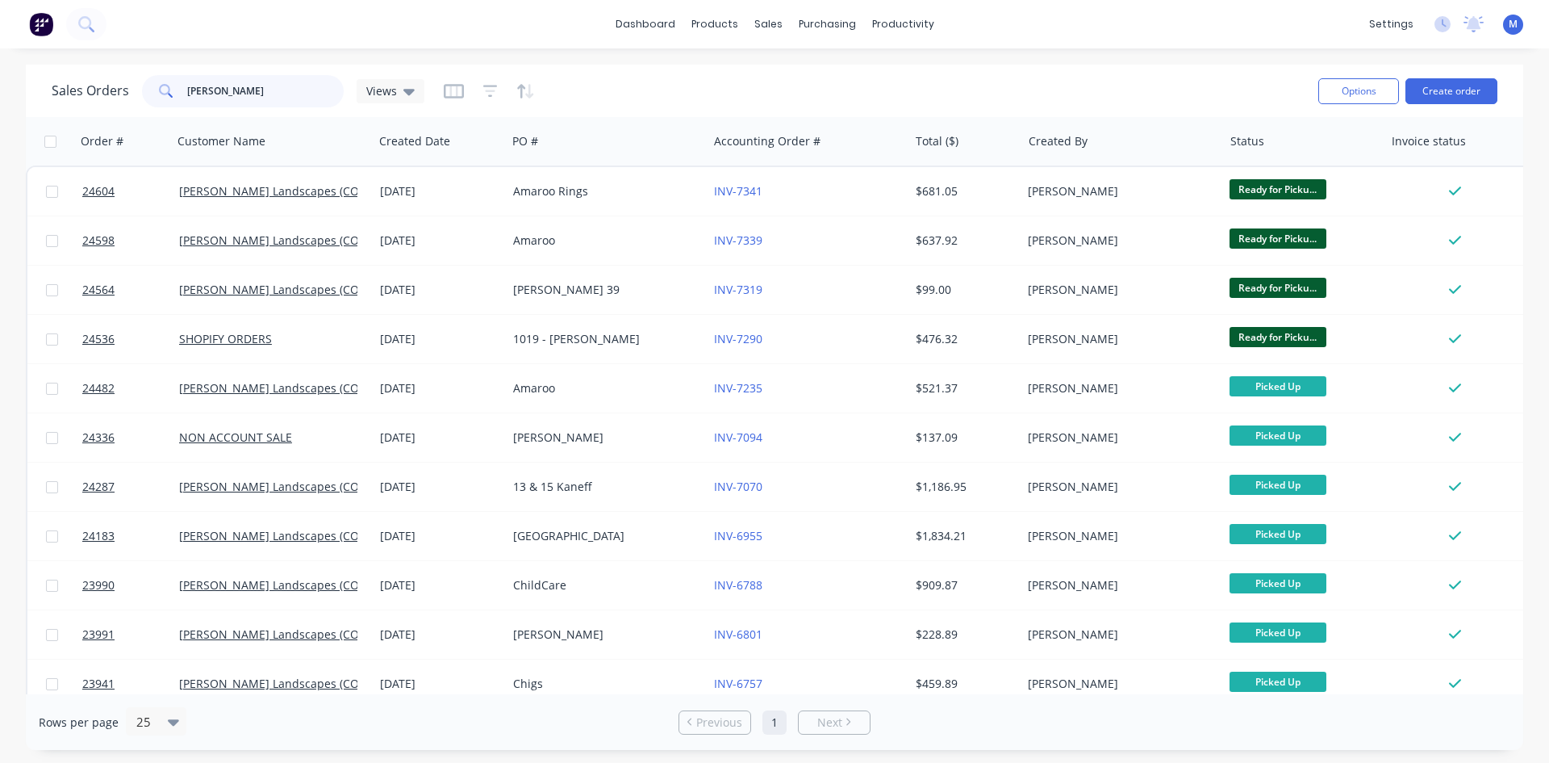
drag, startPoint x: 224, startPoint y: 91, endPoint x: 42, endPoint y: 95, distance: 181.6
click at [42, 95] on div "Sales Orders [PERSON_NAME] Views Options Create order" at bounding box center [775, 91] width 1498 height 52
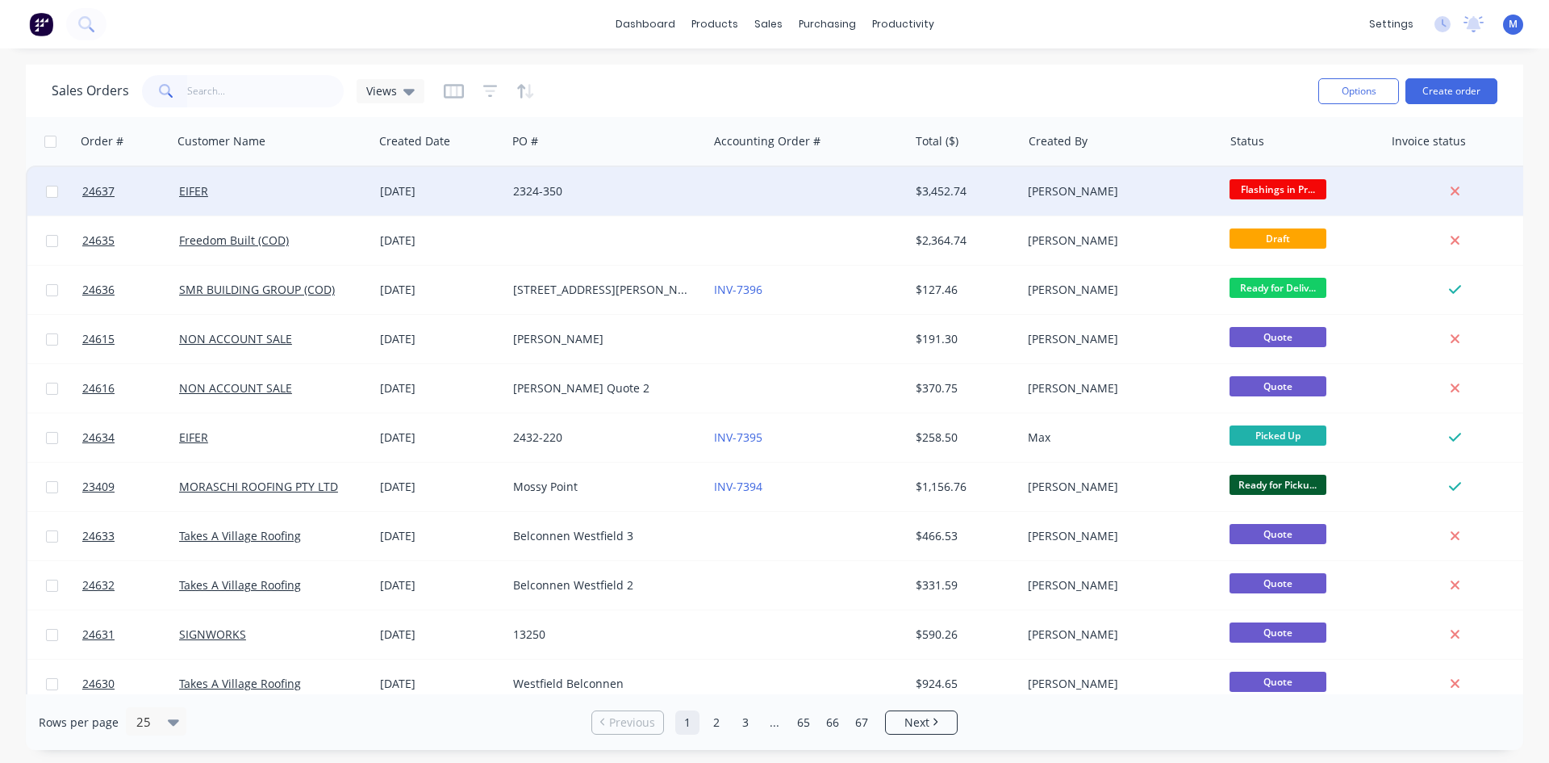
click at [795, 193] on div at bounding box center [808, 191] width 201 height 48
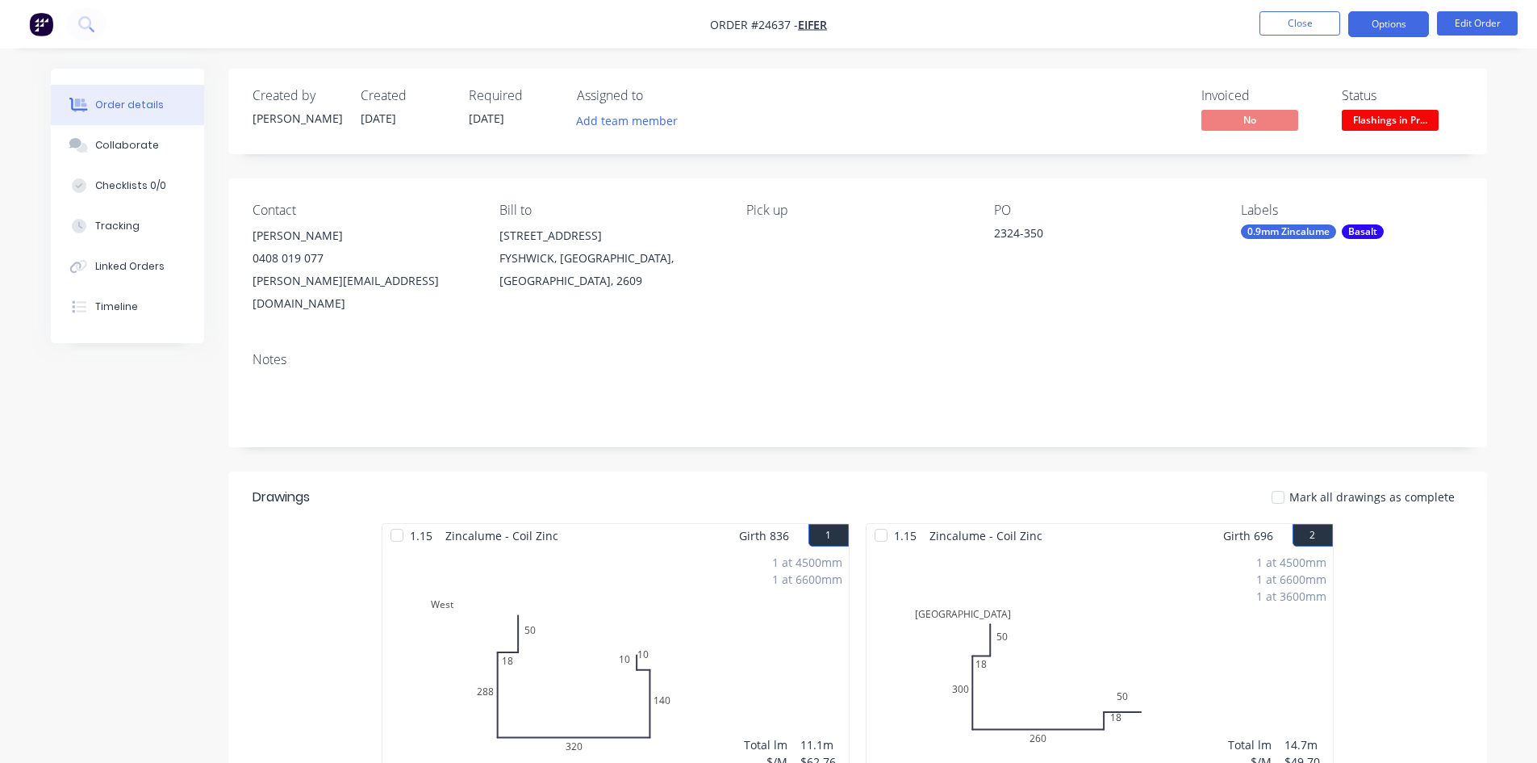
click at [1405, 27] on button "Options" at bounding box center [1388, 24] width 81 height 26
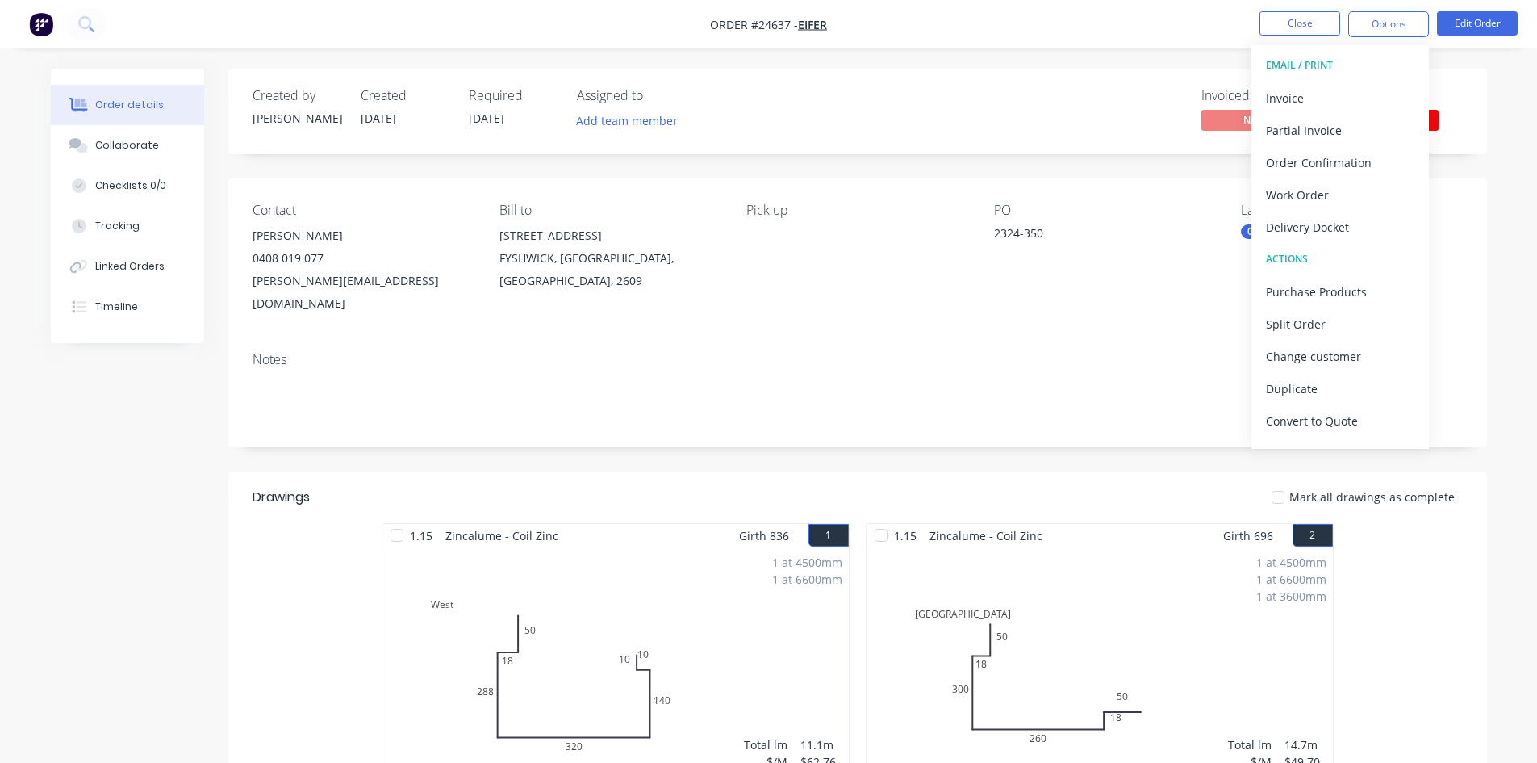
click at [929, 251] on div "Pick up" at bounding box center [856, 259] width 221 height 112
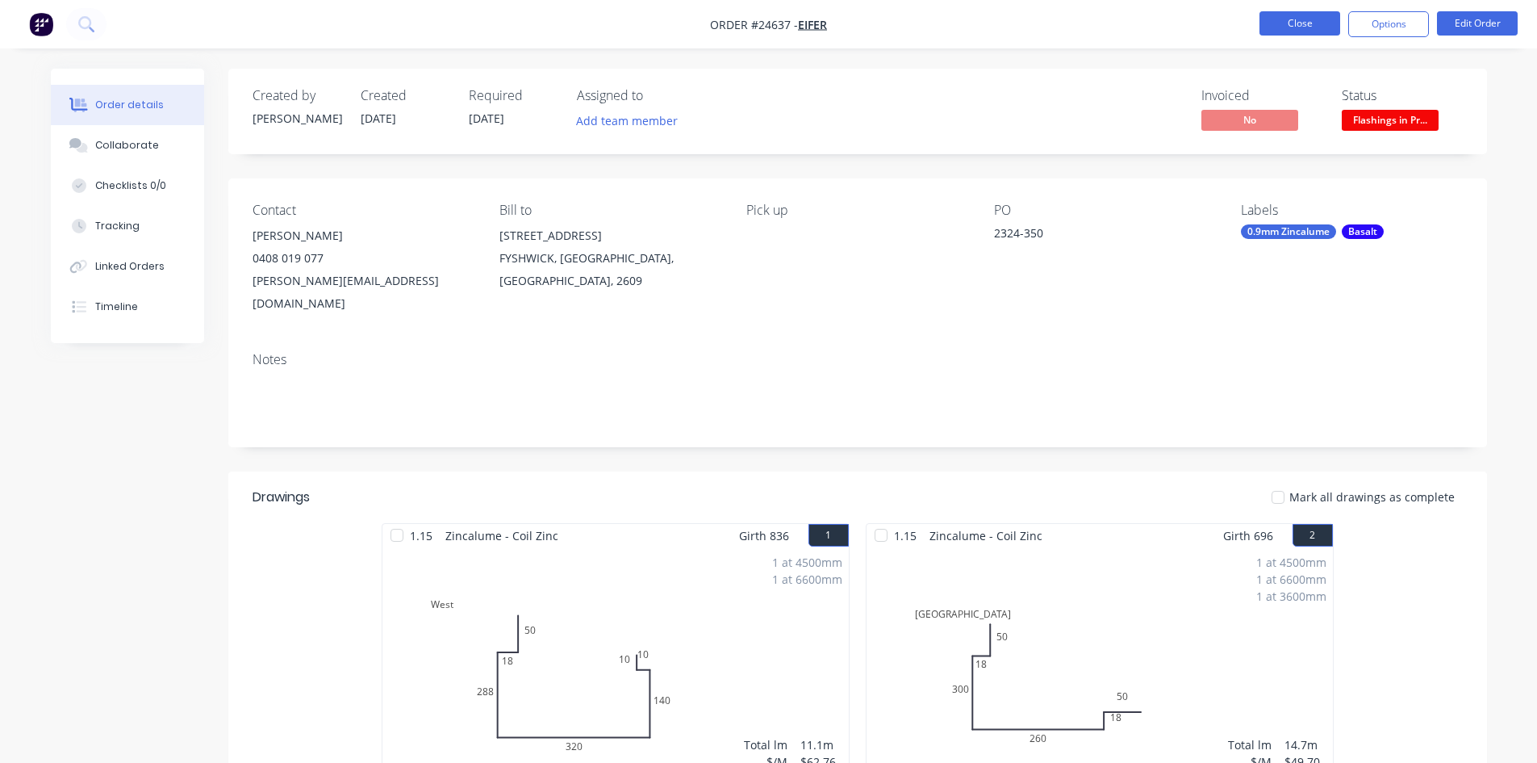
click at [1298, 19] on button "Close" at bounding box center [1300, 23] width 81 height 24
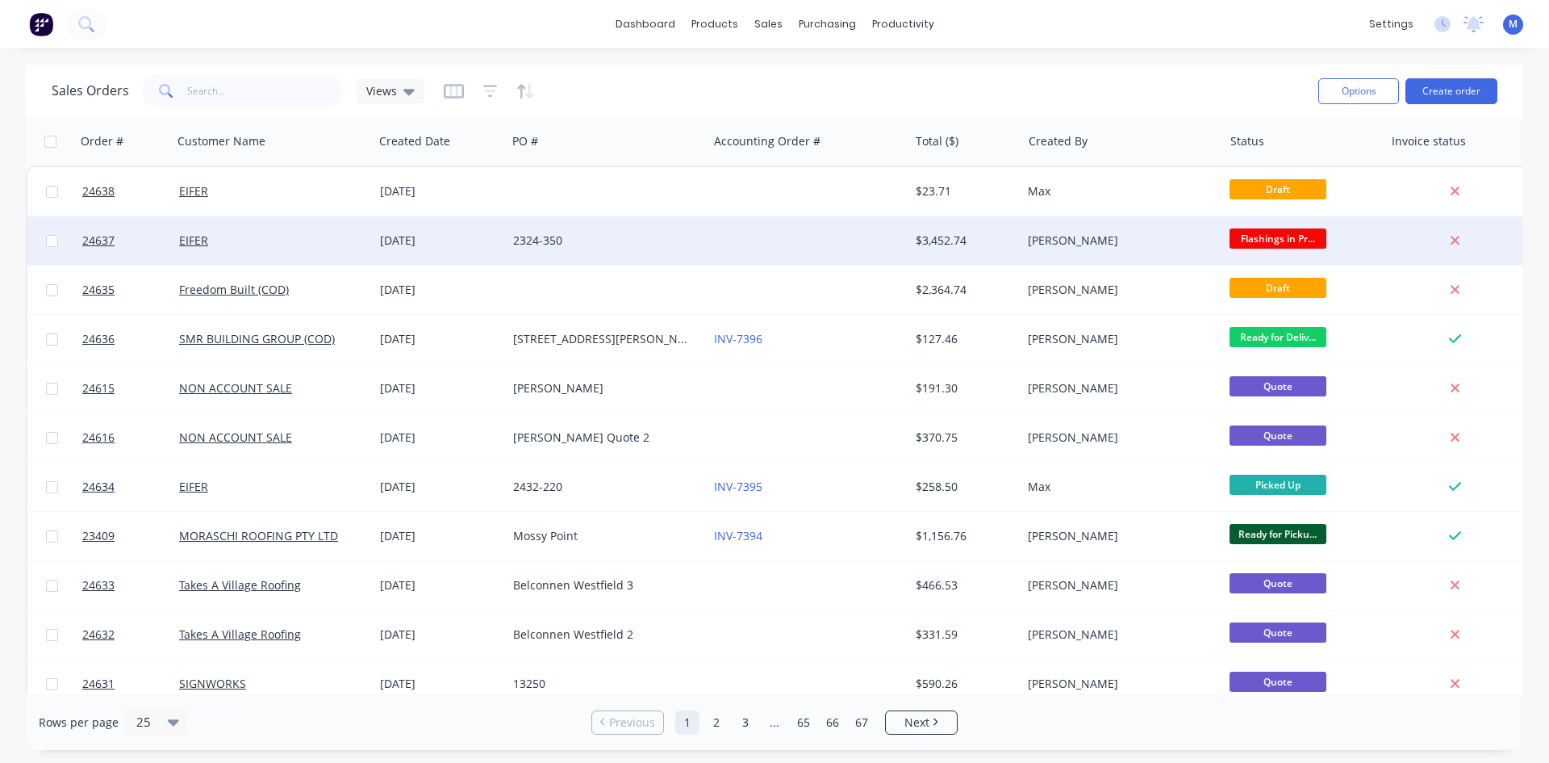
click at [741, 249] on div at bounding box center [808, 240] width 201 height 48
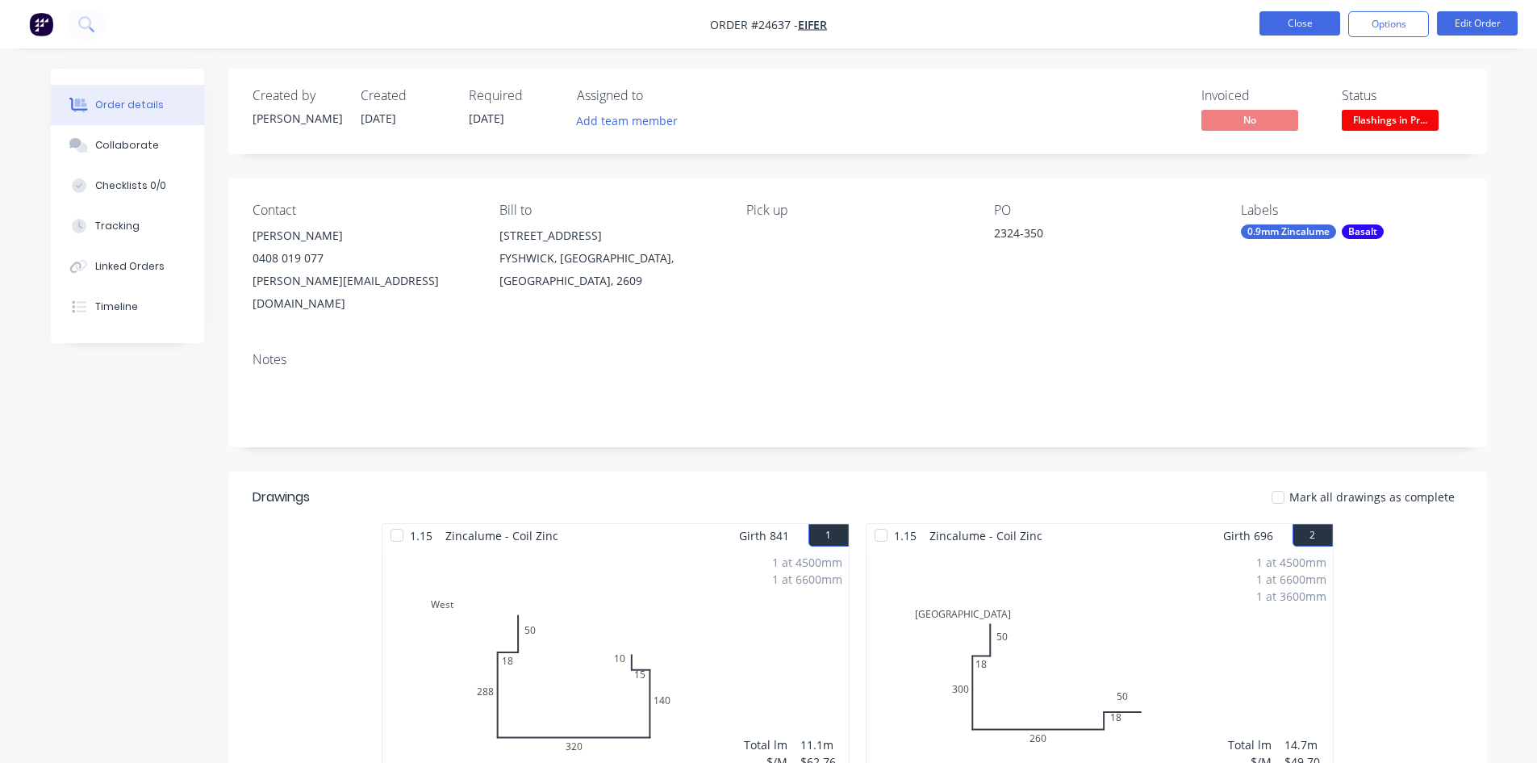
click at [1294, 25] on button "Close" at bounding box center [1300, 23] width 81 height 24
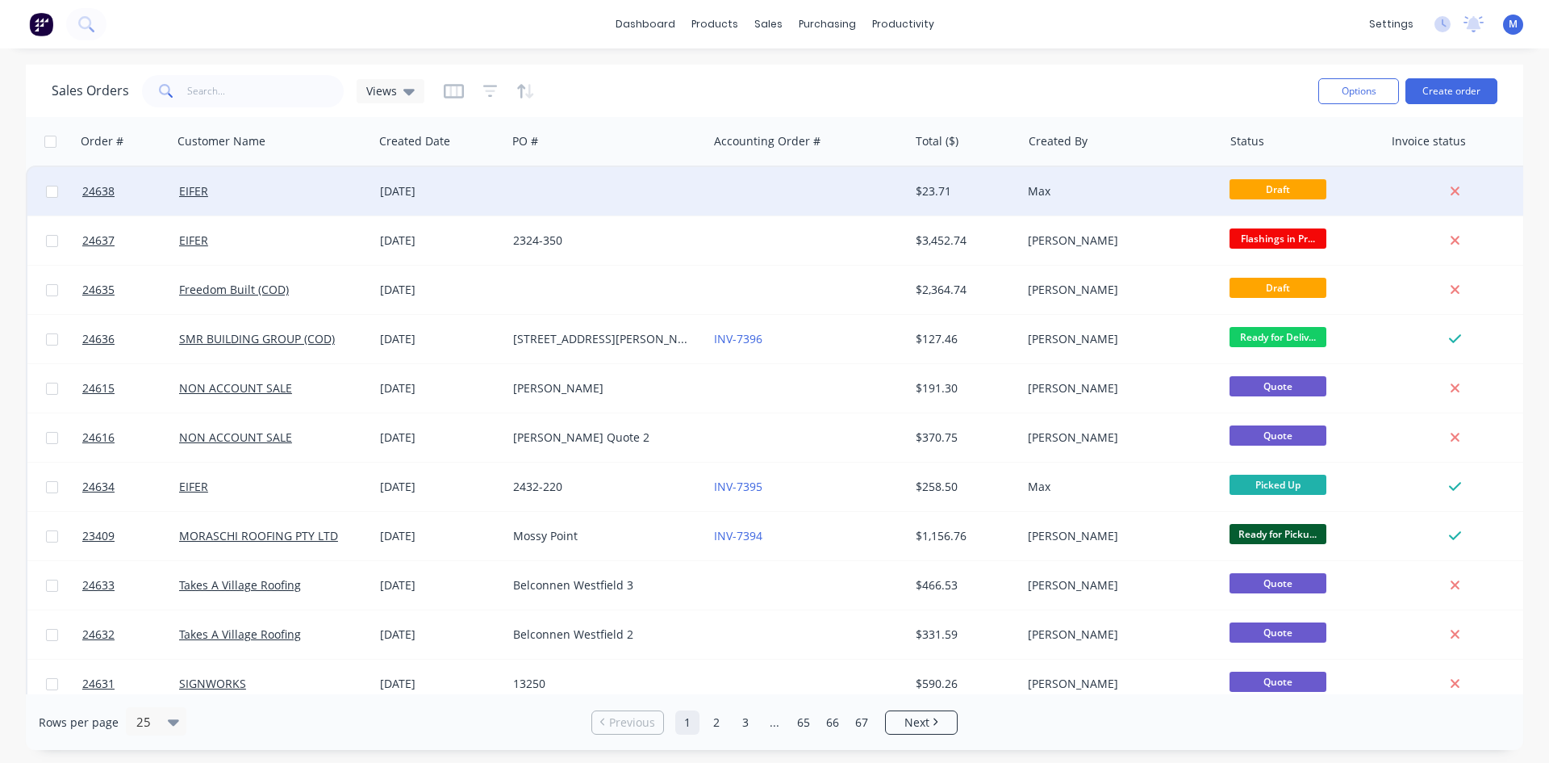
click at [634, 192] on div at bounding box center [607, 191] width 201 height 48
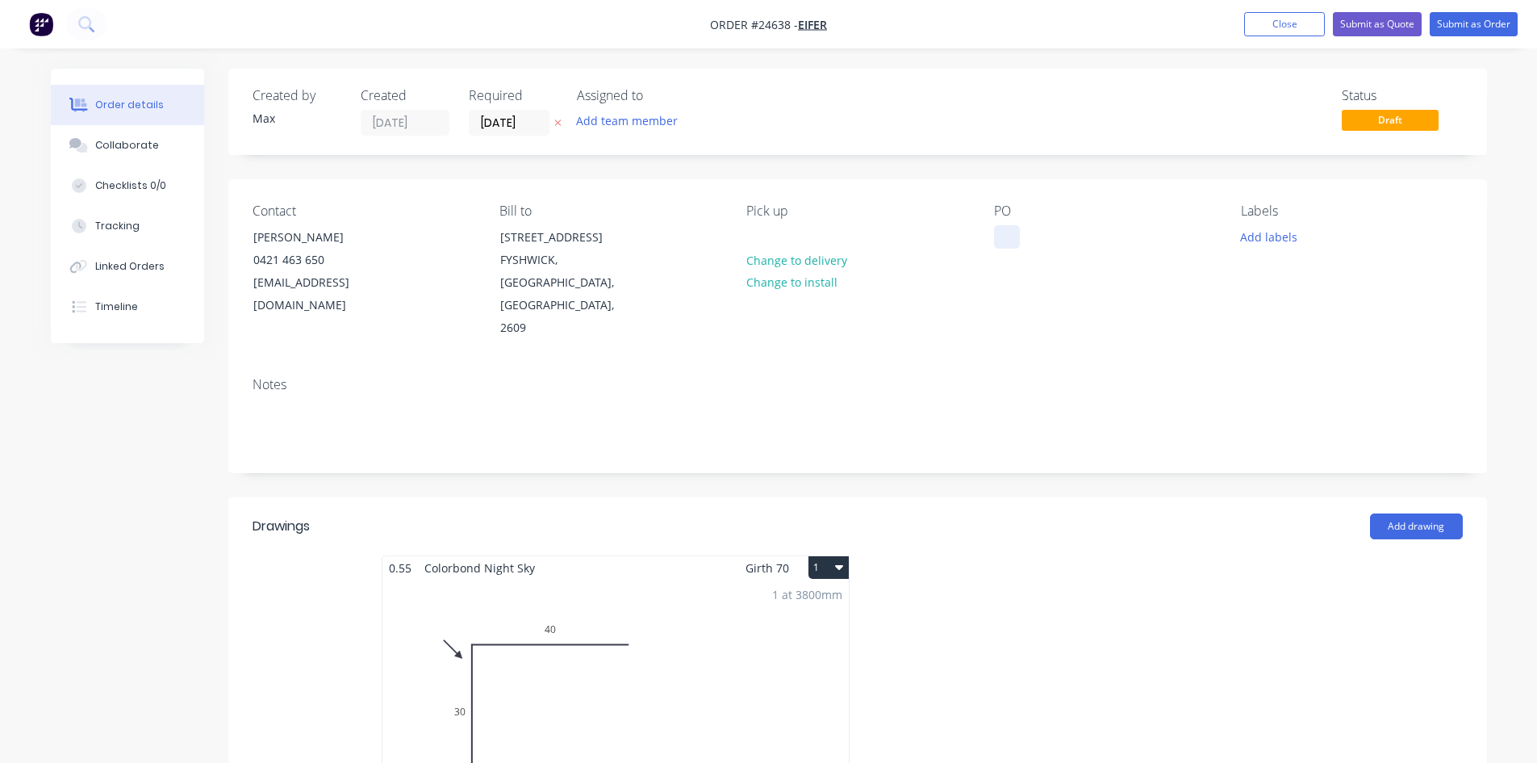
click at [1010, 242] on div at bounding box center [1007, 236] width 26 height 23
click at [872, 140] on div "Created by [PERSON_NAME] Created [DATE] Required [DATE] Assigned to Add team me…" at bounding box center [857, 112] width 1259 height 86
click at [1470, 19] on button "Submit as Order" at bounding box center [1474, 24] width 88 height 24
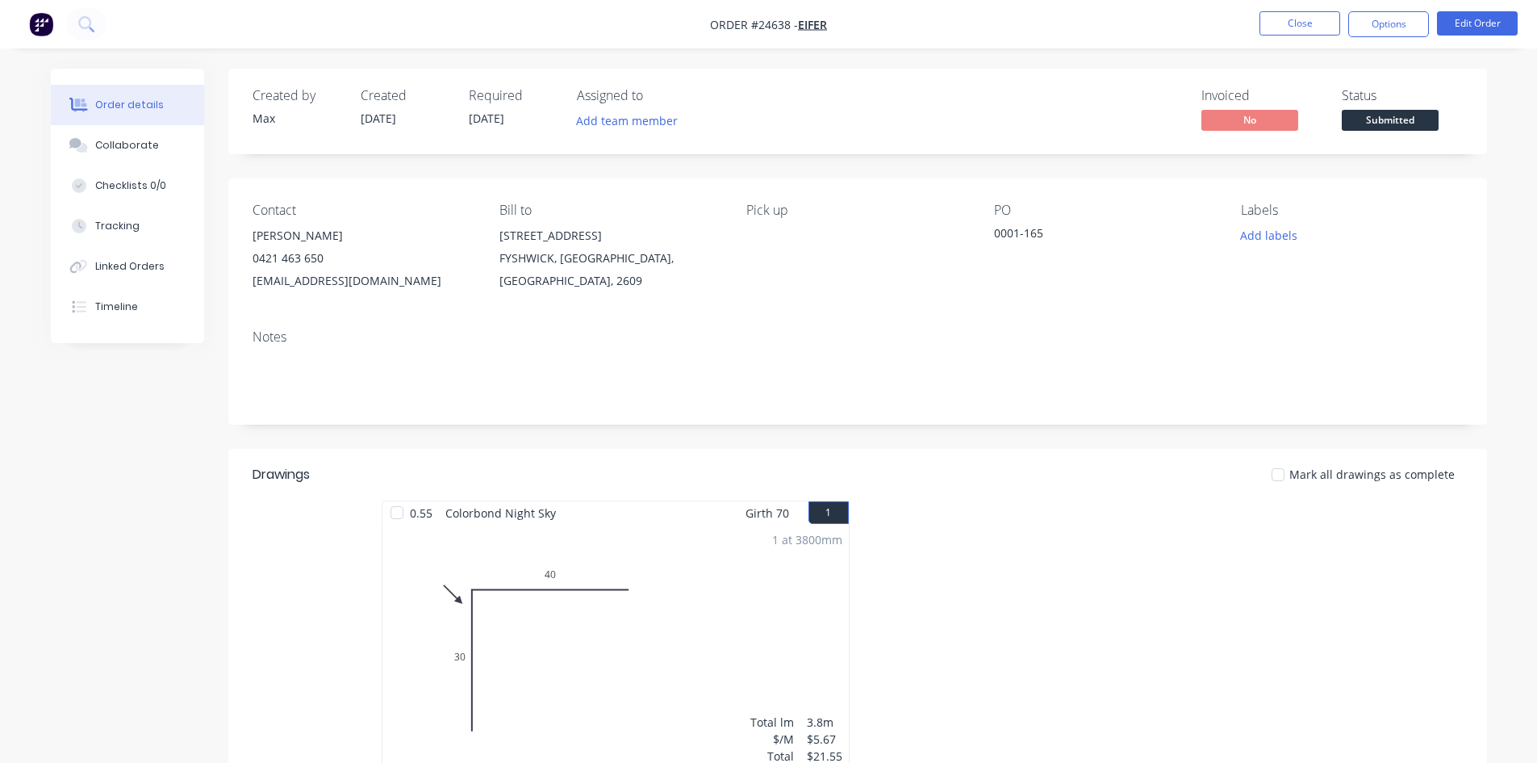
click at [1425, 117] on span "Submitted" at bounding box center [1390, 120] width 97 height 20
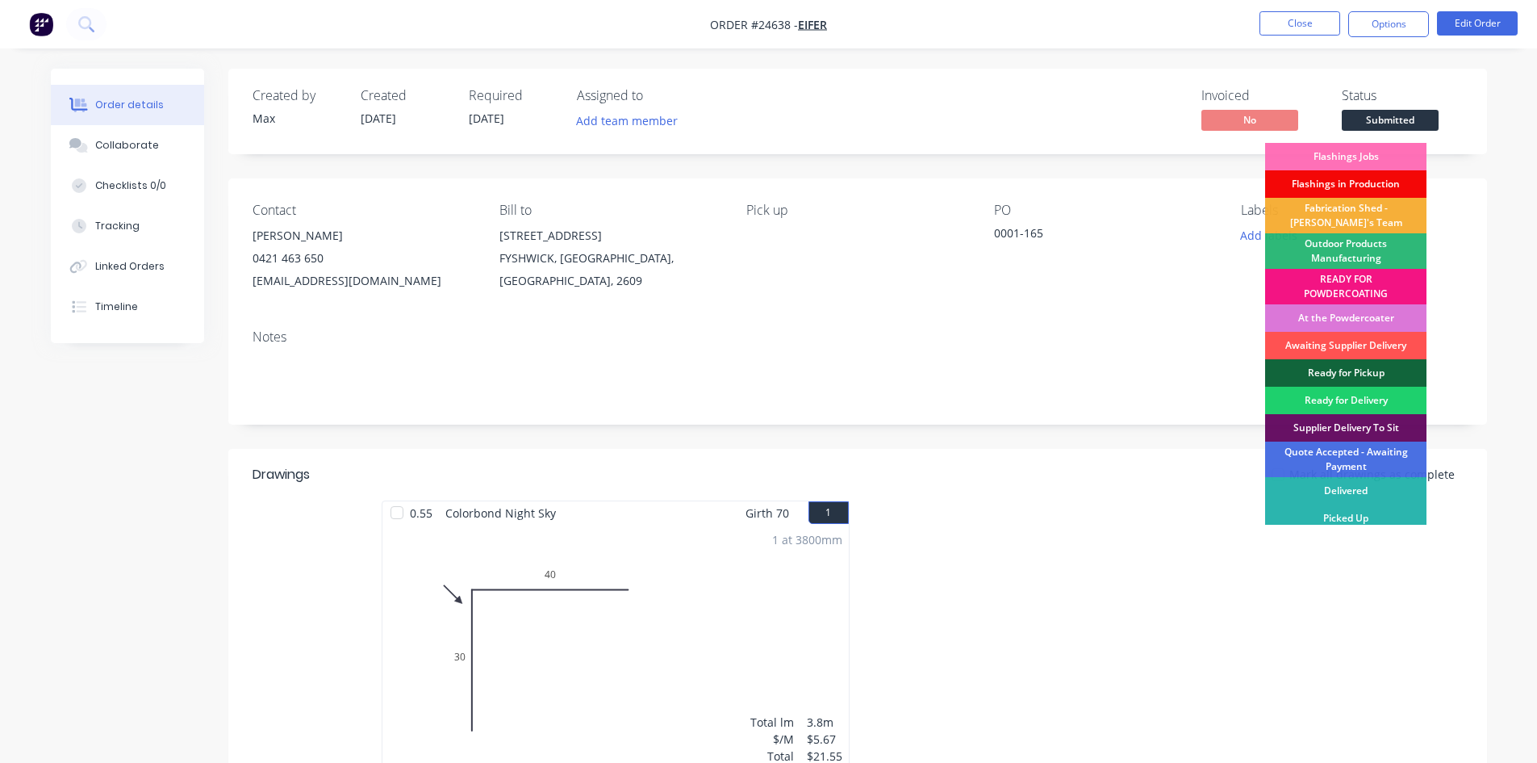
click at [1379, 177] on div "Flashings in Production" at bounding box center [1345, 183] width 161 height 27
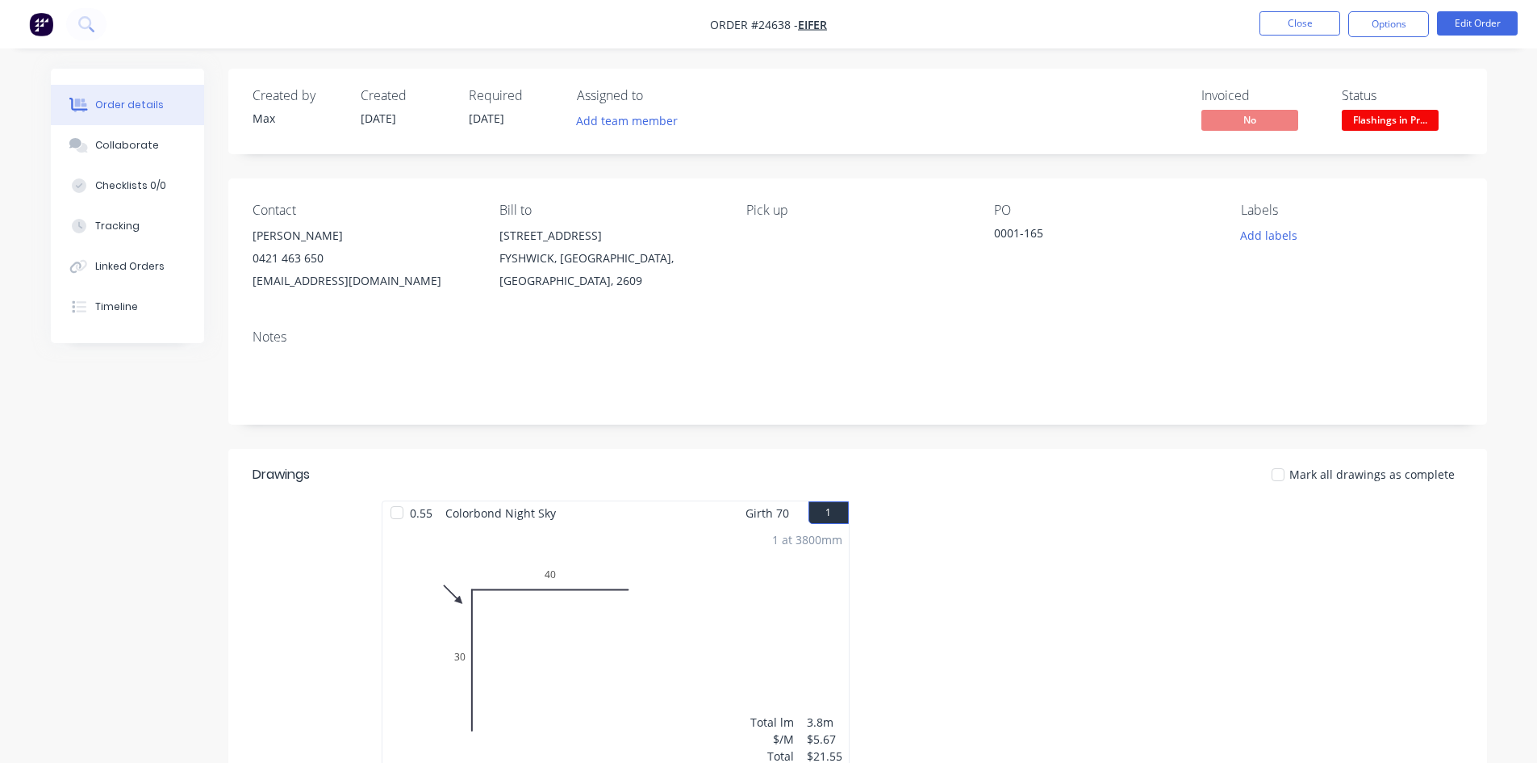
click at [1399, 10] on nav "Order #24638 - EIFER Close Options Edit Order" at bounding box center [768, 24] width 1537 height 48
click at [1400, 26] on button "Options" at bounding box center [1388, 24] width 81 height 26
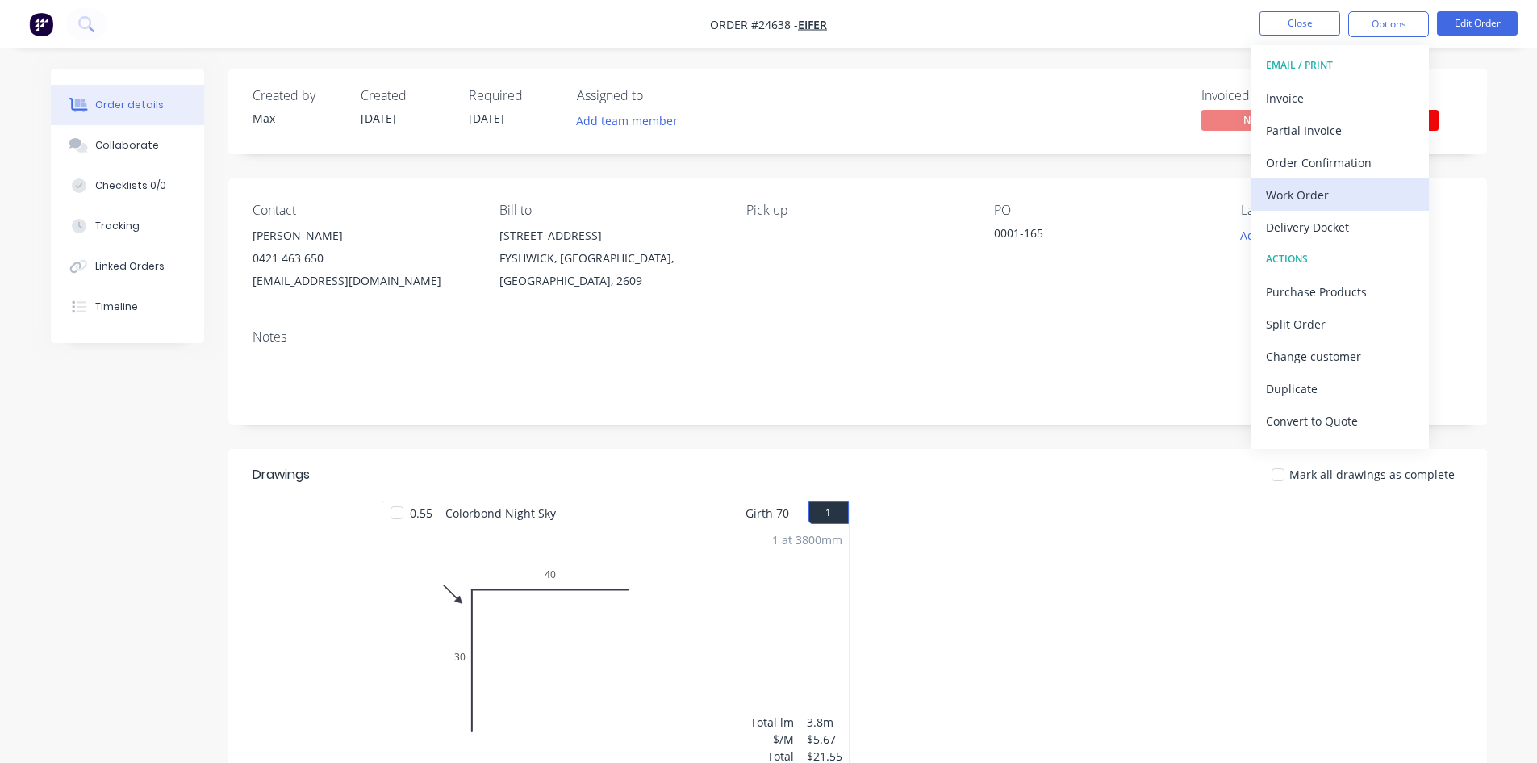
click at [1338, 187] on div "Work Order" at bounding box center [1340, 194] width 148 height 23
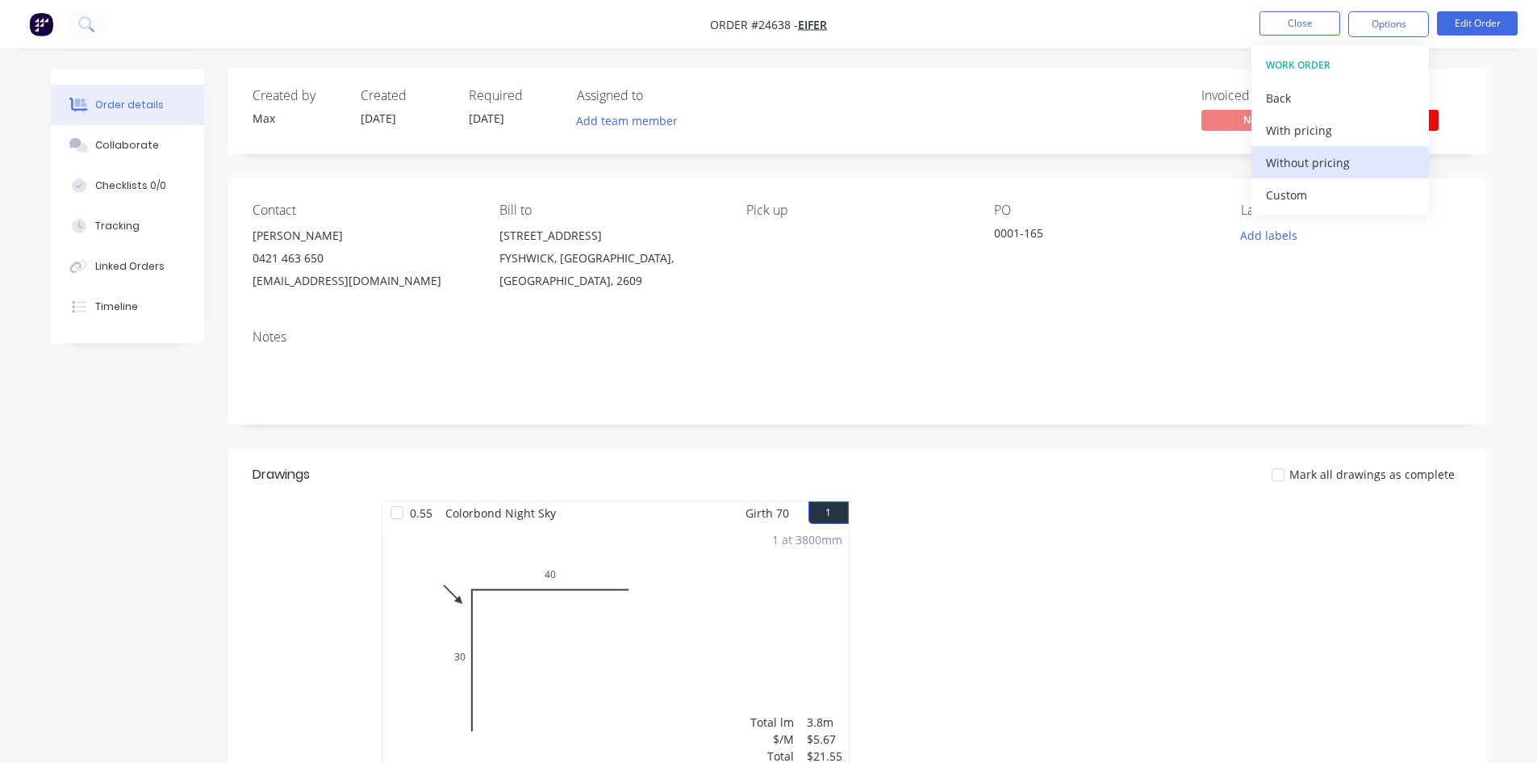
click at [1340, 159] on div "Without pricing" at bounding box center [1340, 162] width 148 height 23
click at [1026, 98] on div "Invoiced No Status Flashings in Pr..." at bounding box center [1100, 111] width 725 height 47
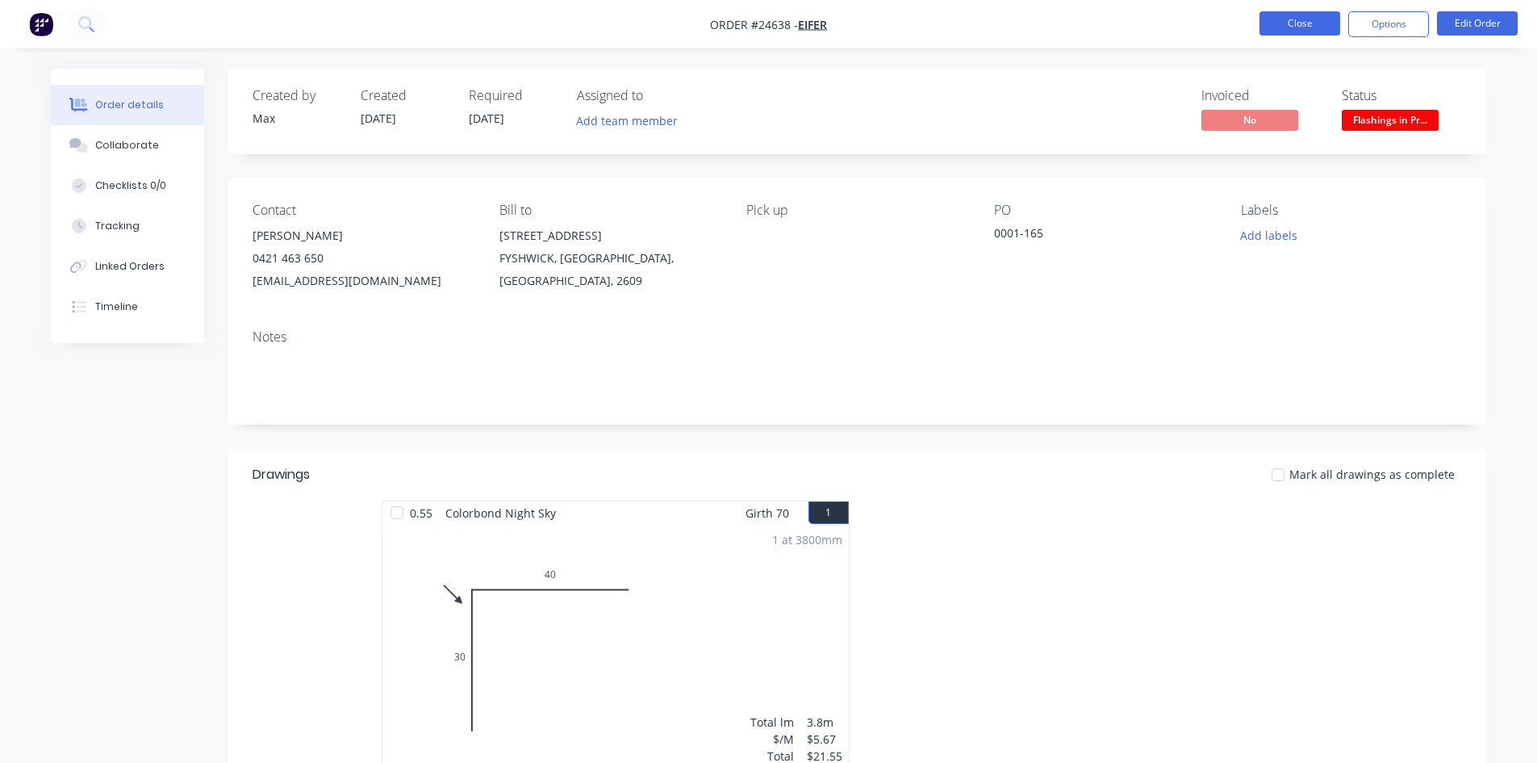
click at [1298, 27] on button "Close" at bounding box center [1300, 23] width 81 height 24
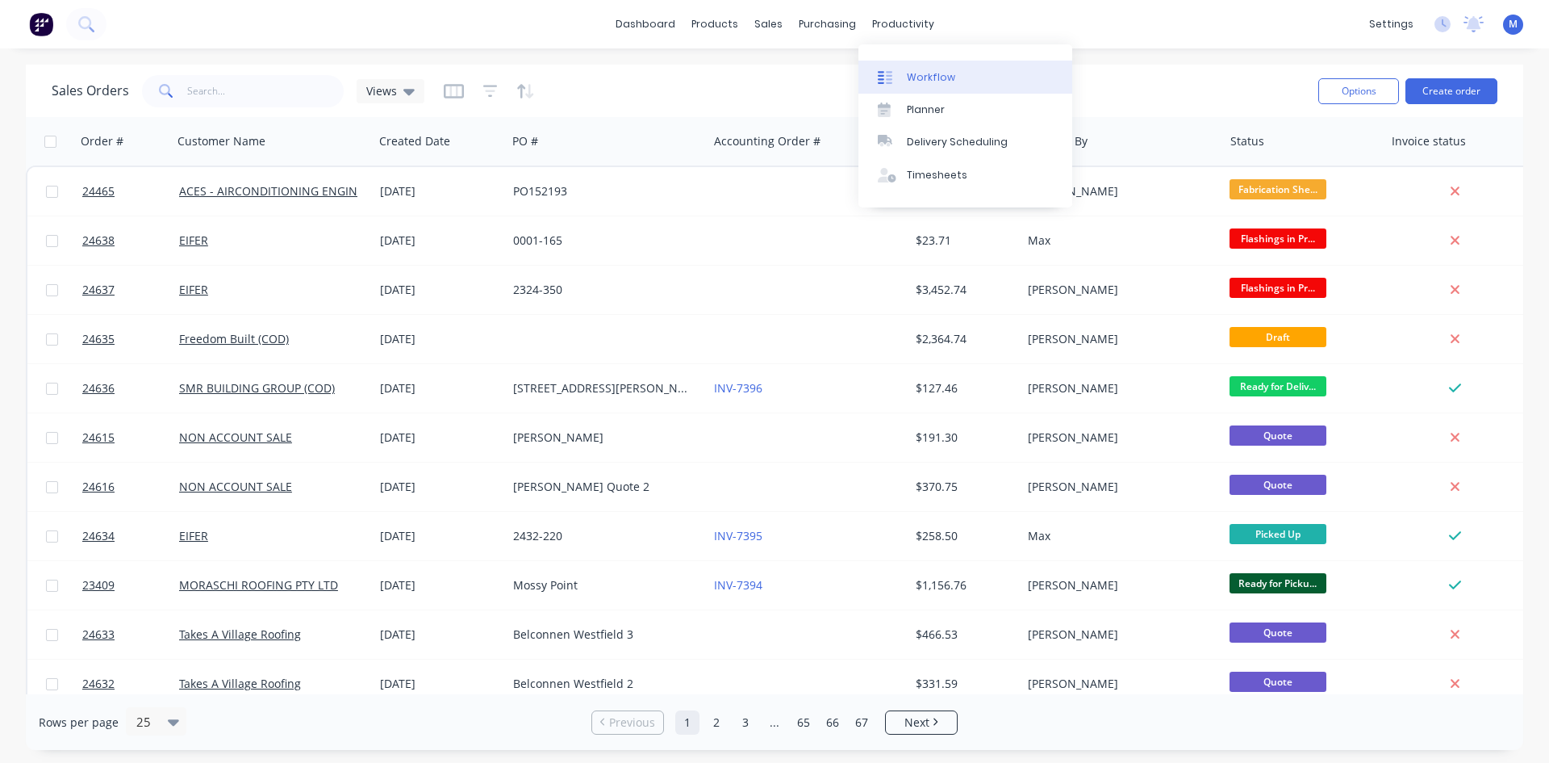
click at [922, 82] on div "Workflow" at bounding box center [931, 77] width 48 height 15
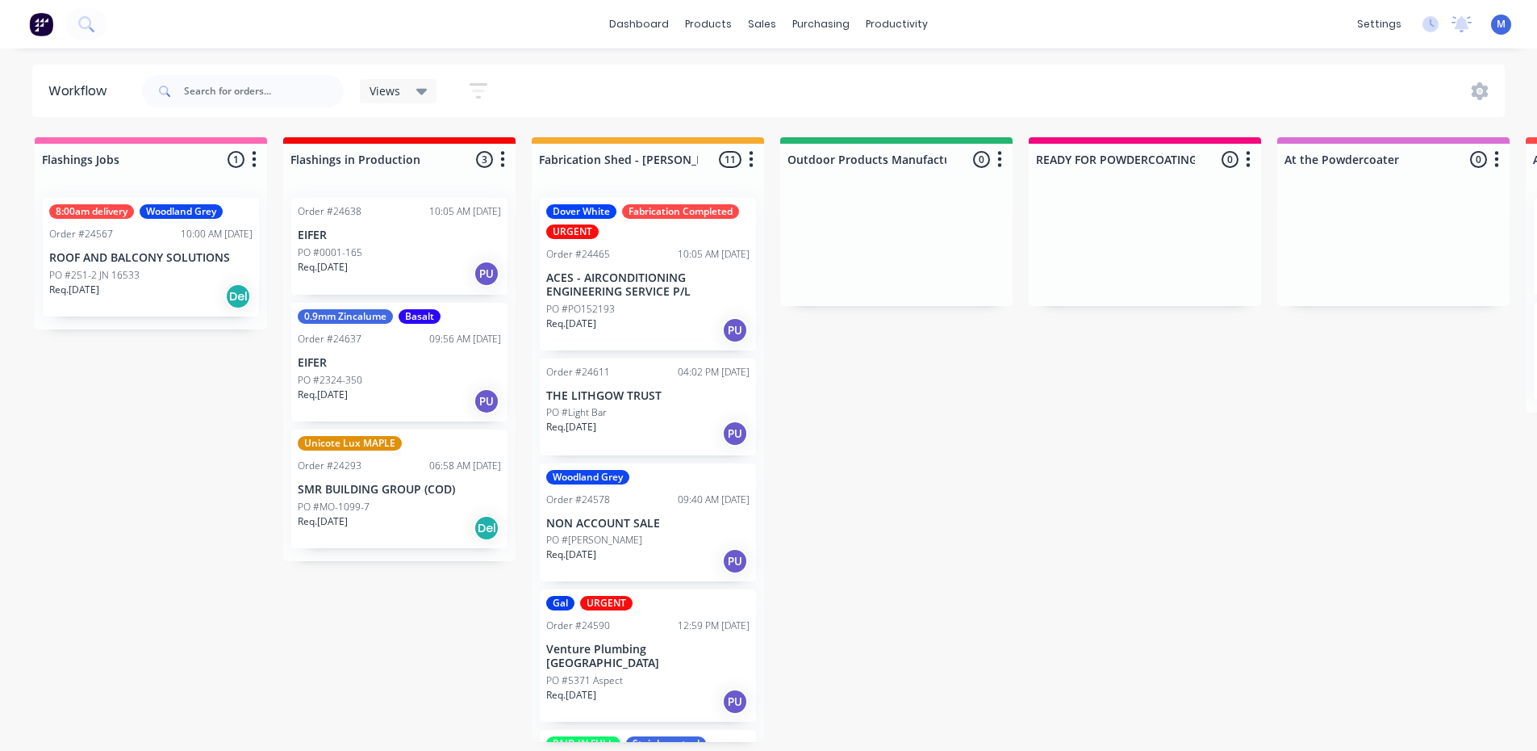
click at [394, 265] on div "Req. [DATE] PU" at bounding box center [399, 273] width 203 height 27
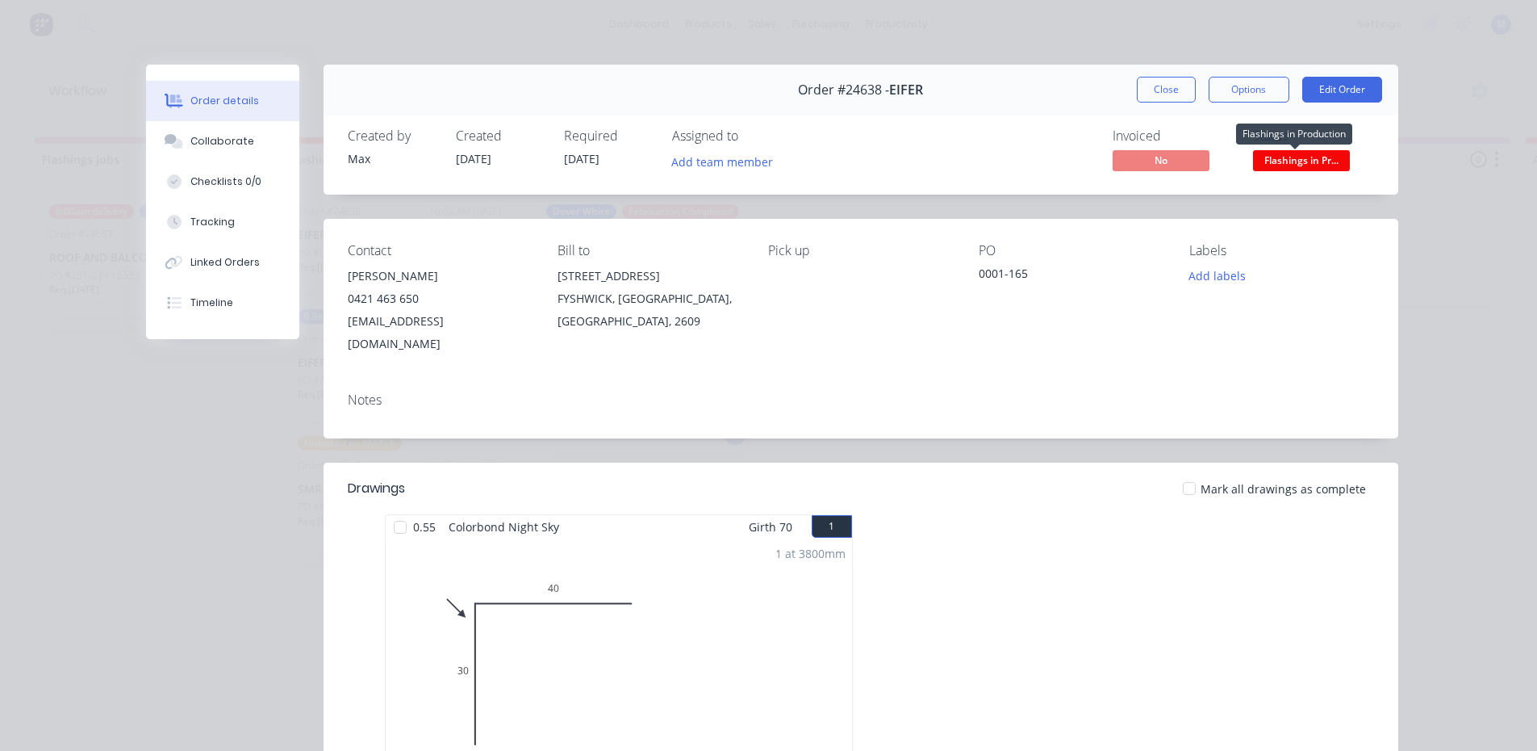
click at [1288, 159] on span "Flashings in Pr..." at bounding box center [1301, 160] width 97 height 20
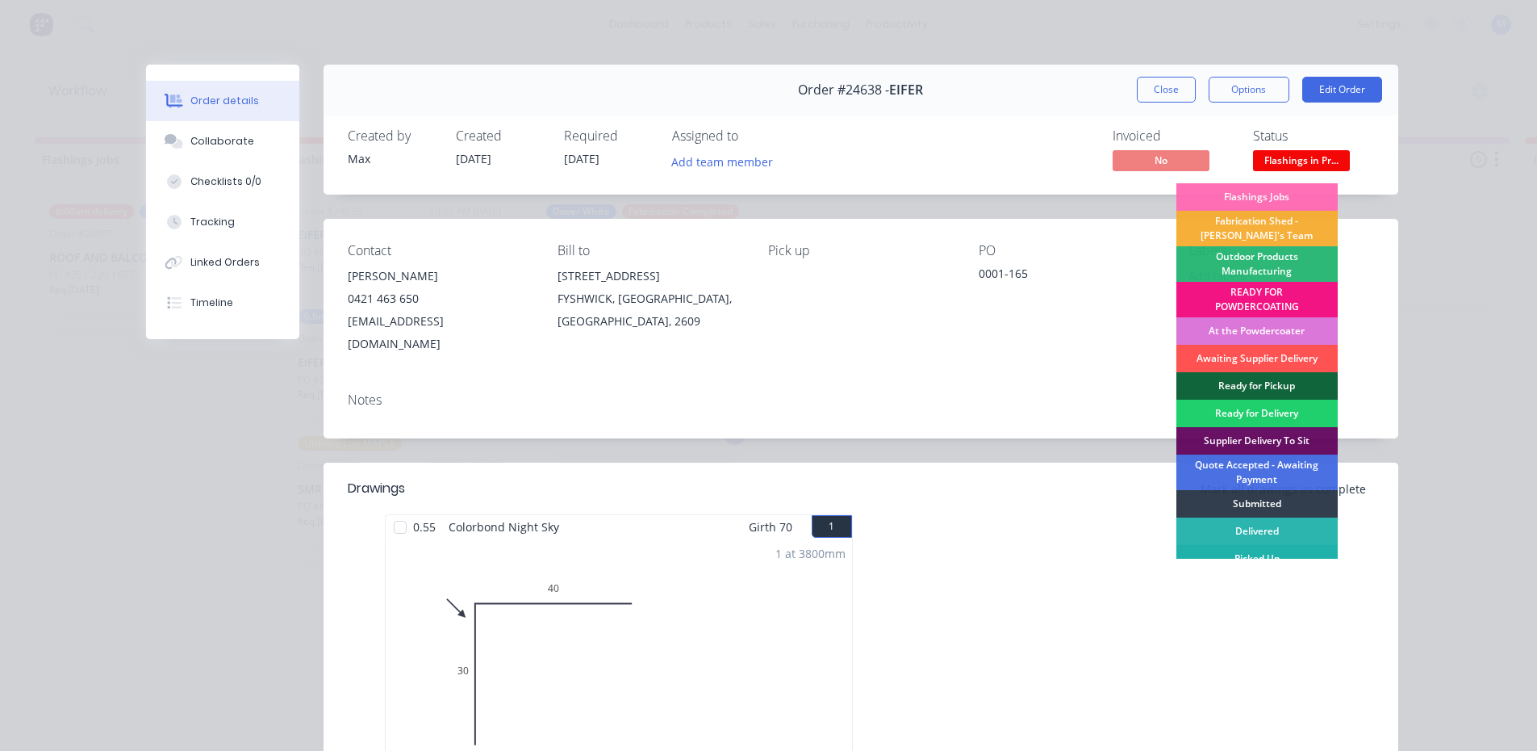
click at [1241, 554] on div "Picked Up" at bounding box center [1257, 558] width 161 height 27
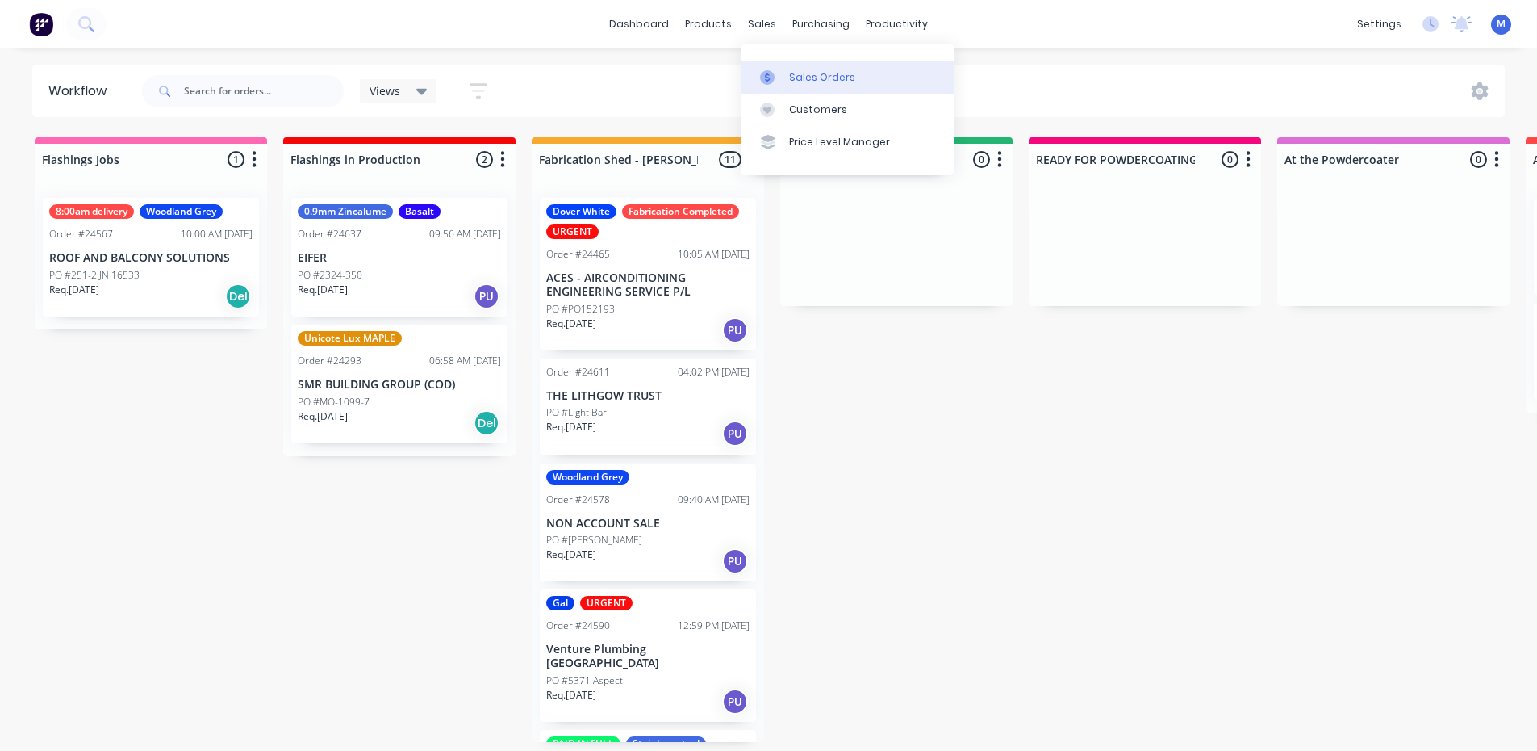
click at [818, 77] on div "Sales Orders" at bounding box center [822, 77] width 66 height 15
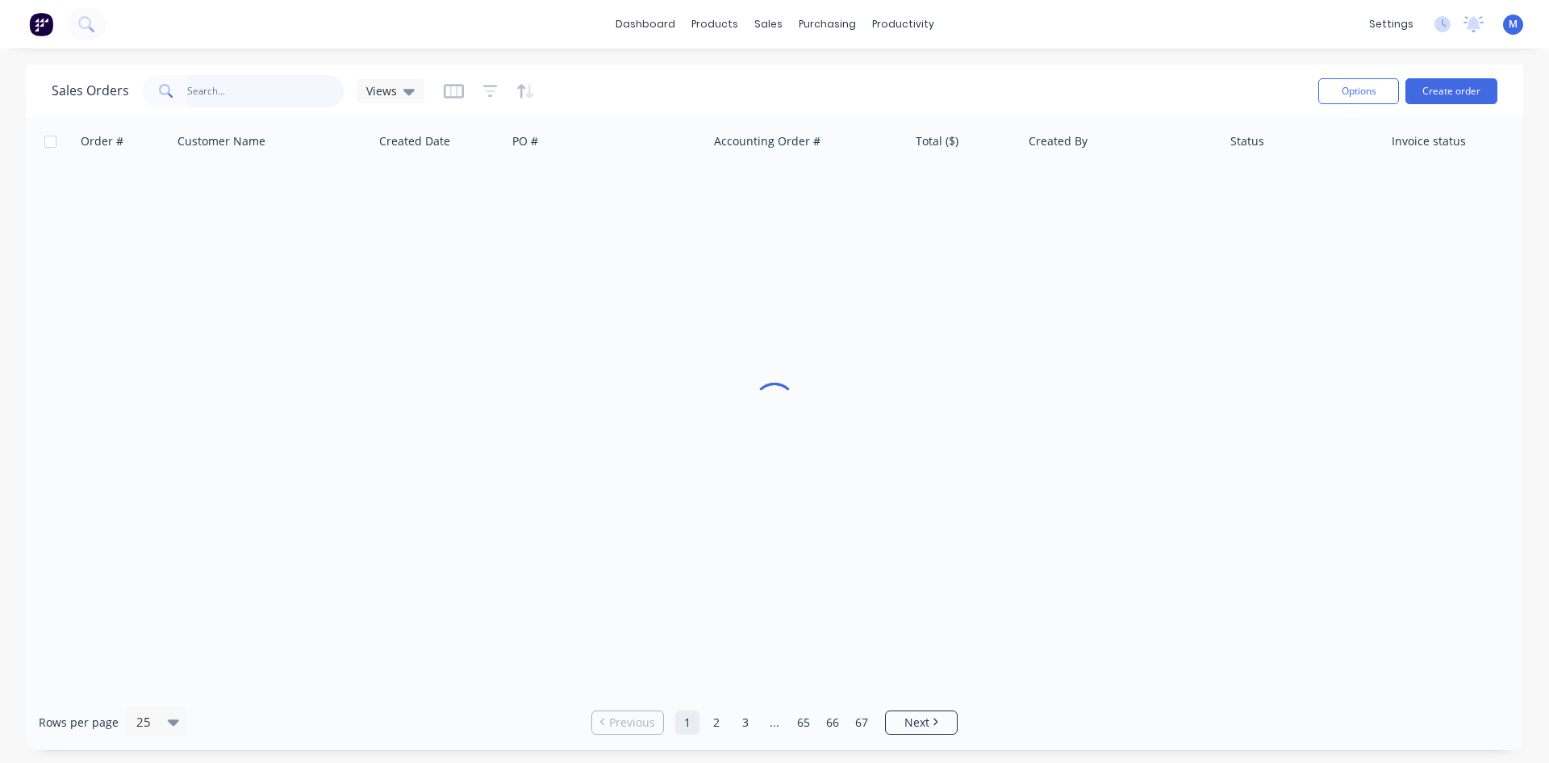
click at [240, 86] on input "text" at bounding box center [265, 91] width 157 height 32
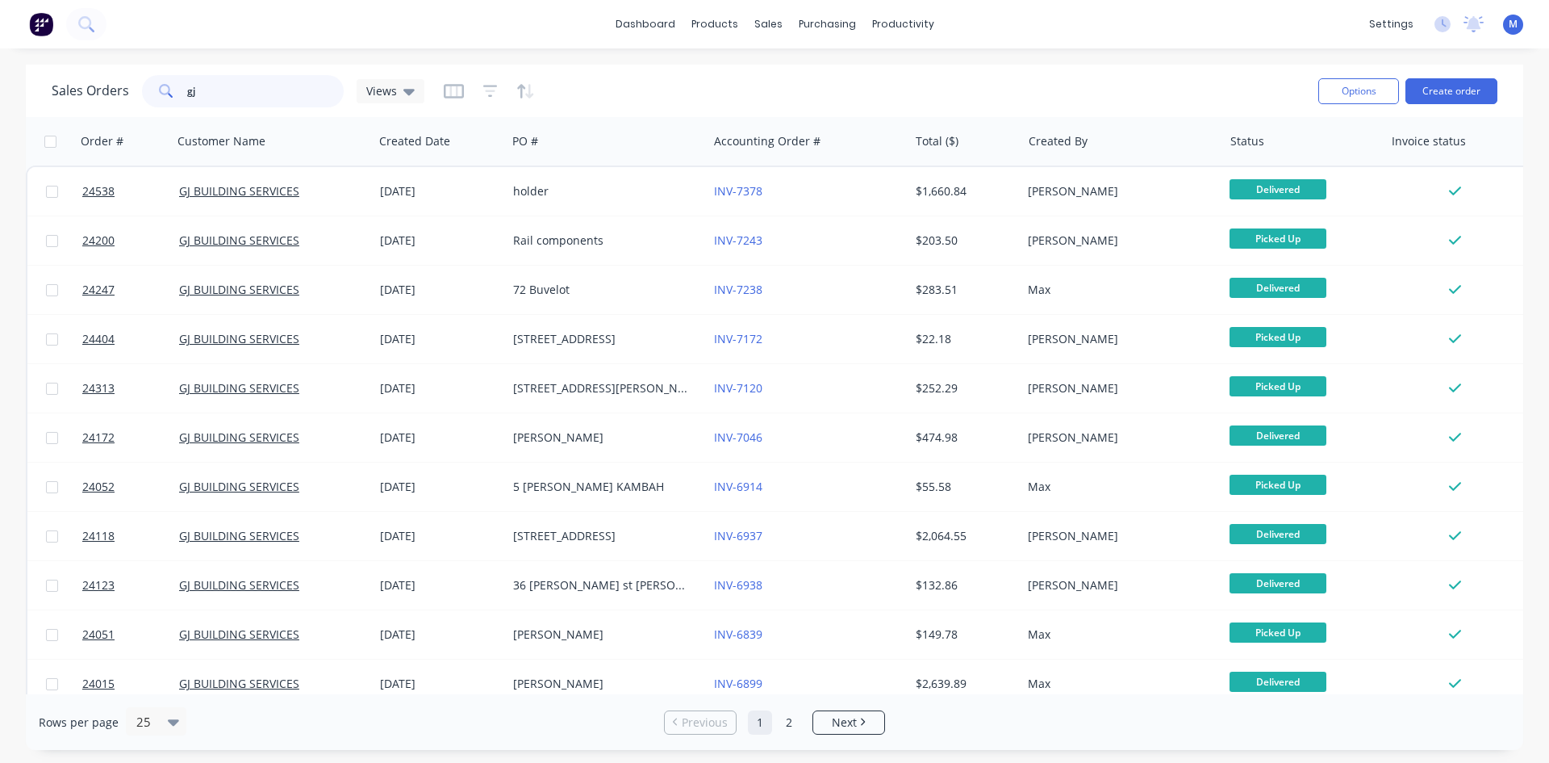
type input "g"
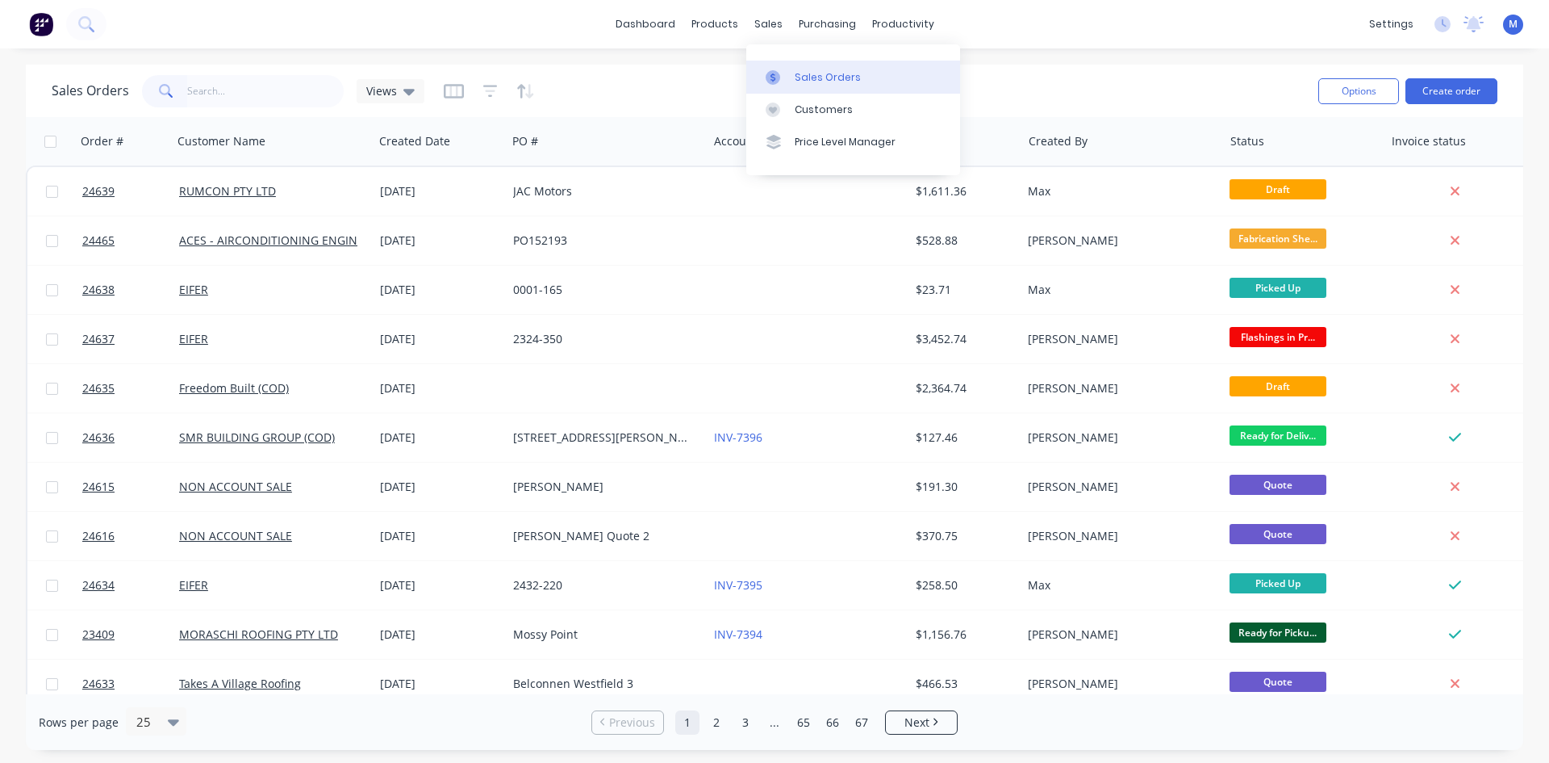
drag, startPoint x: 823, startPoint y: 76, endPoint x: 808, endPoint y: 74, distance: 15.4
click at [823, 76] on div "Sales Orders" at bounding box center [828, 77] width 66 height 15
click at [228, 87] on input "text" at bounding box center [265, 91] width 157 height 32
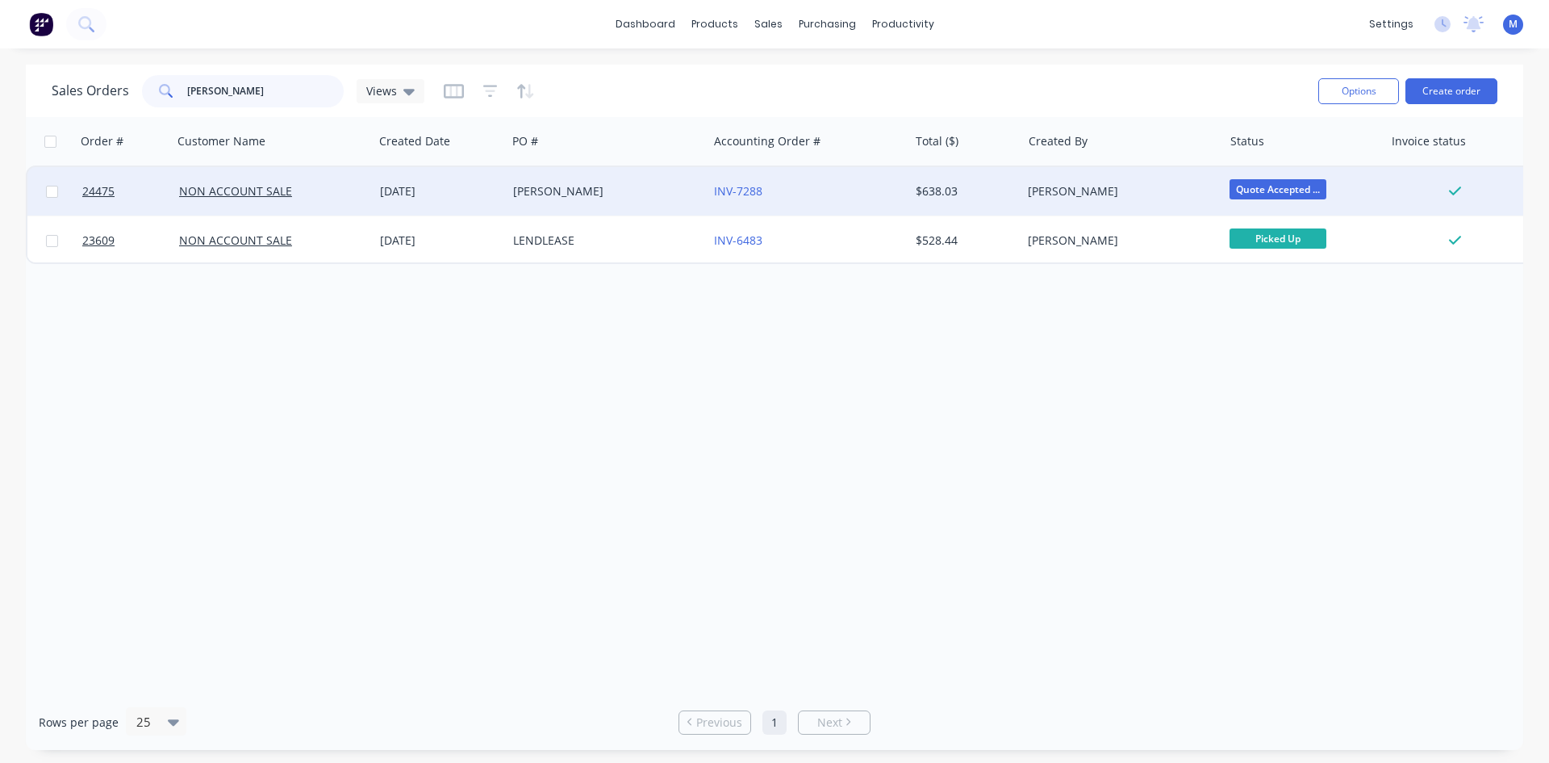
type input "[PERSON_NAME]"
click at [830, 191] on div "INV-7288" at bounding box center [803, 191] width 179 height 16
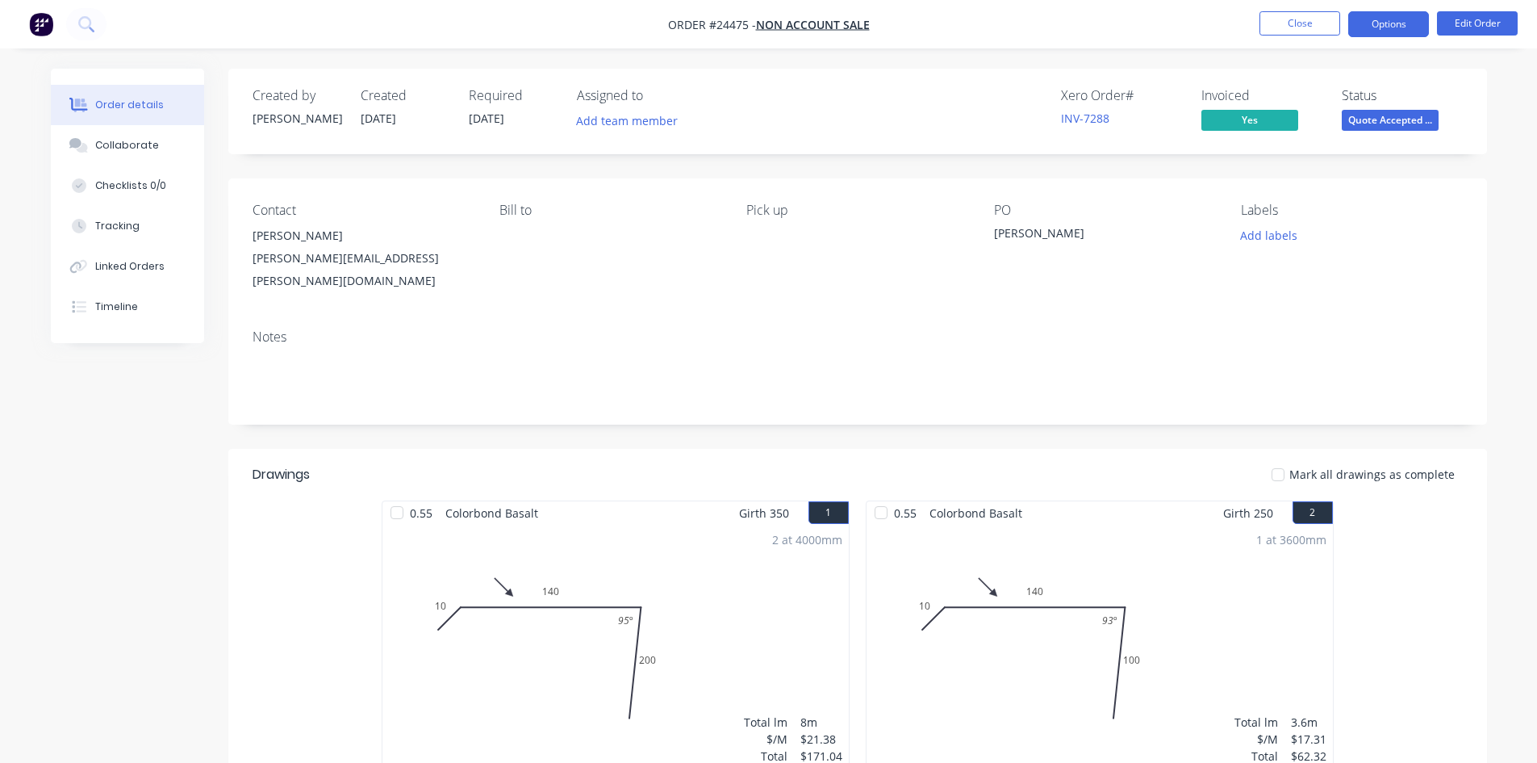
click at [1397, 25] on button "Options" at bounding box center [1388, 24] width 81 height 26
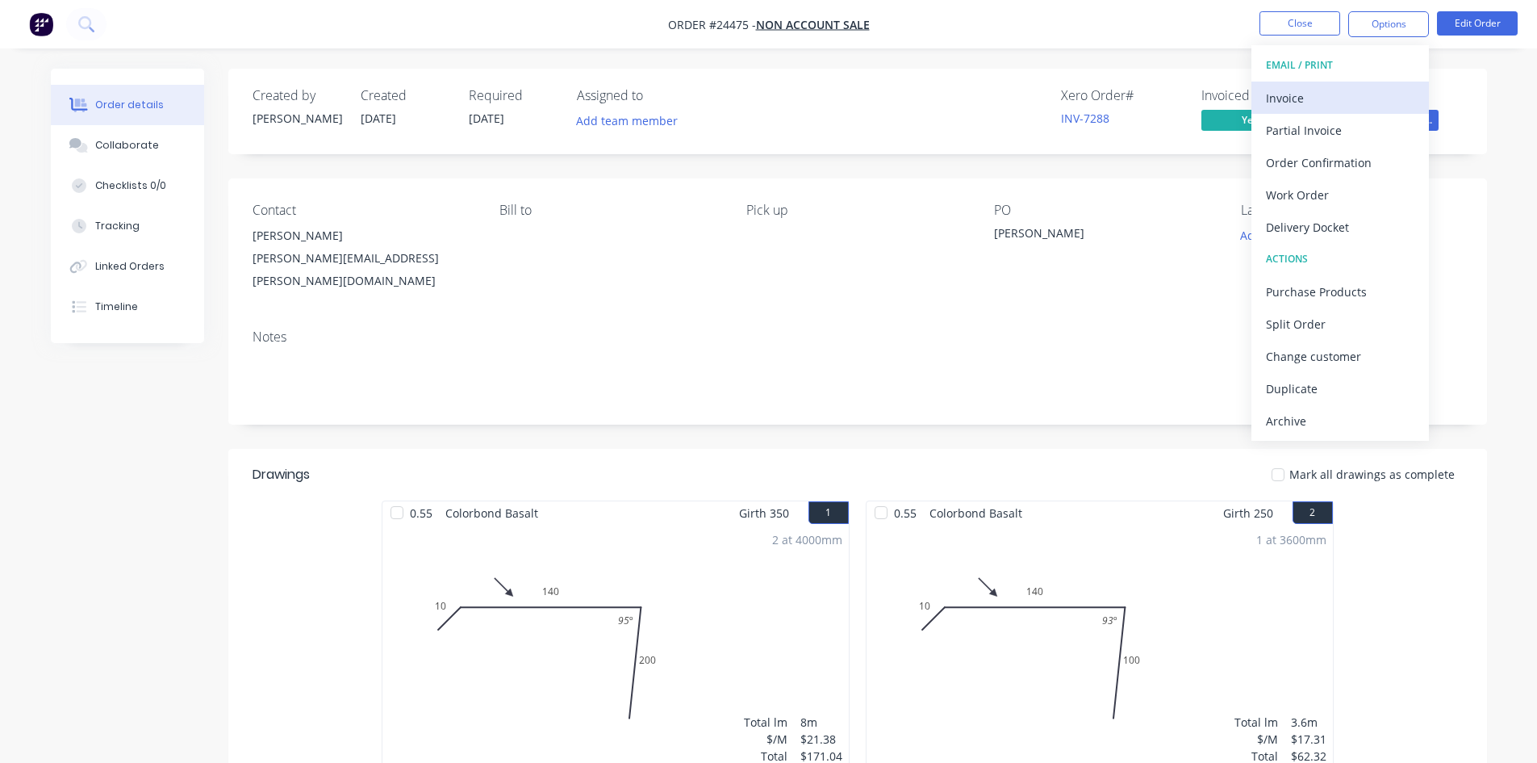
click at [1372, 85] on button "Invoice" at bounding box center [1341, 98] width 178 height 32
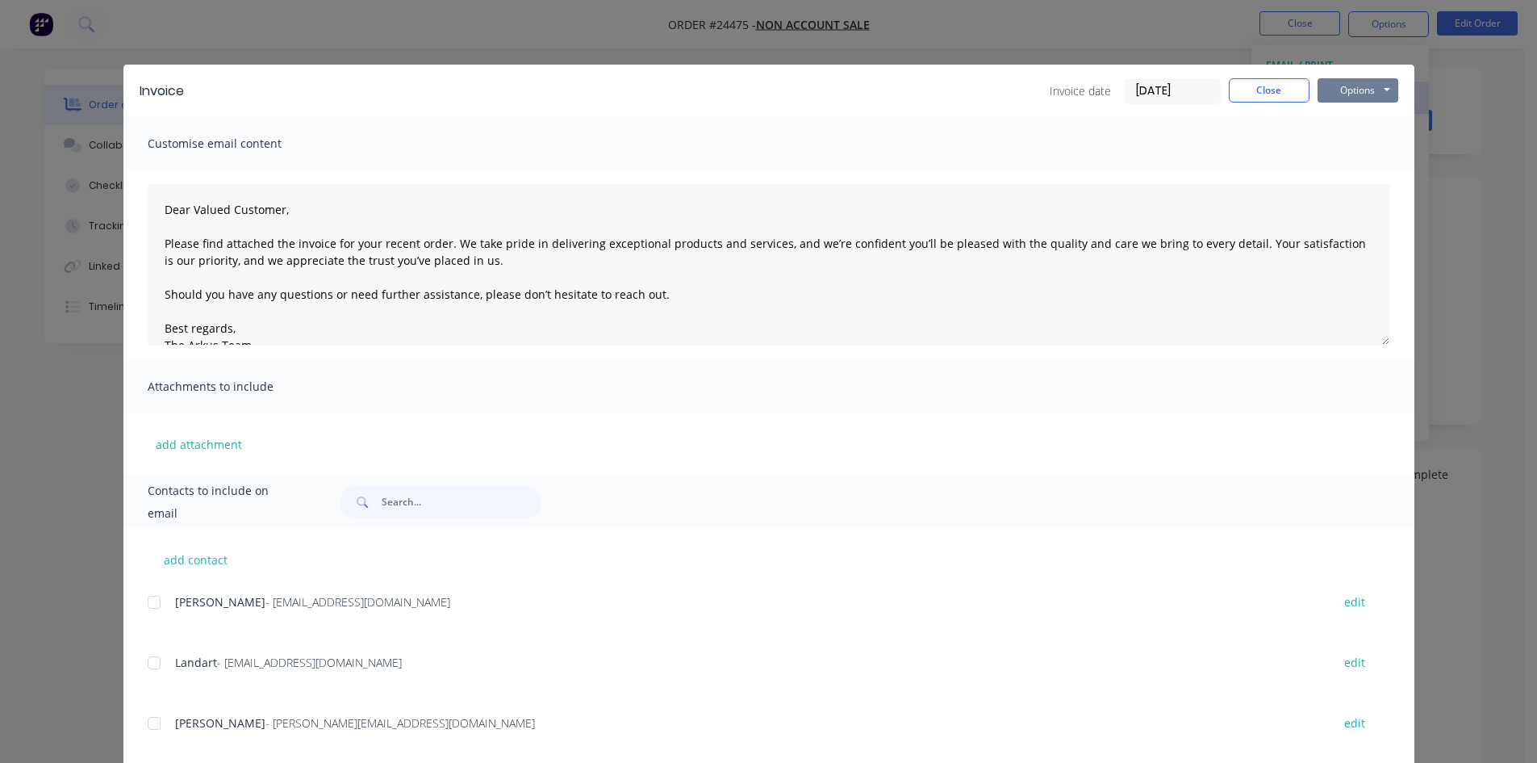
click at [1373, 86] on button "Options" at bounding box center [1358, 90] width 81 height 24
click at [1375, 147] on button "Print" at bounding box center [1369, 145] width 103 height 27
click at [1277, 86] on button "Close" at bounding box center [1269, 90] width 81 height 24
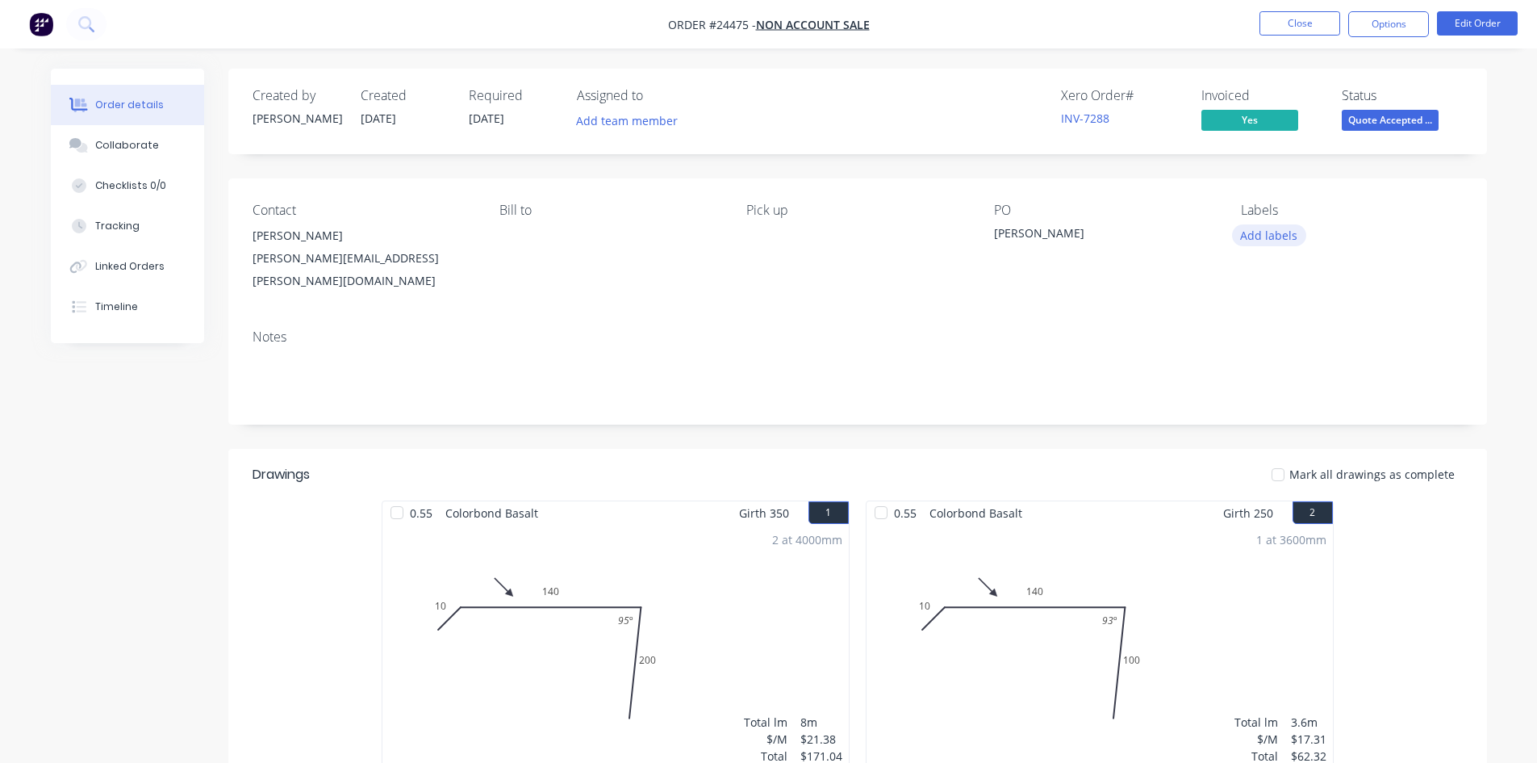
click at [1264, 240] on button "Add labels" at bounding box center [1269, 235] width 74 height 22
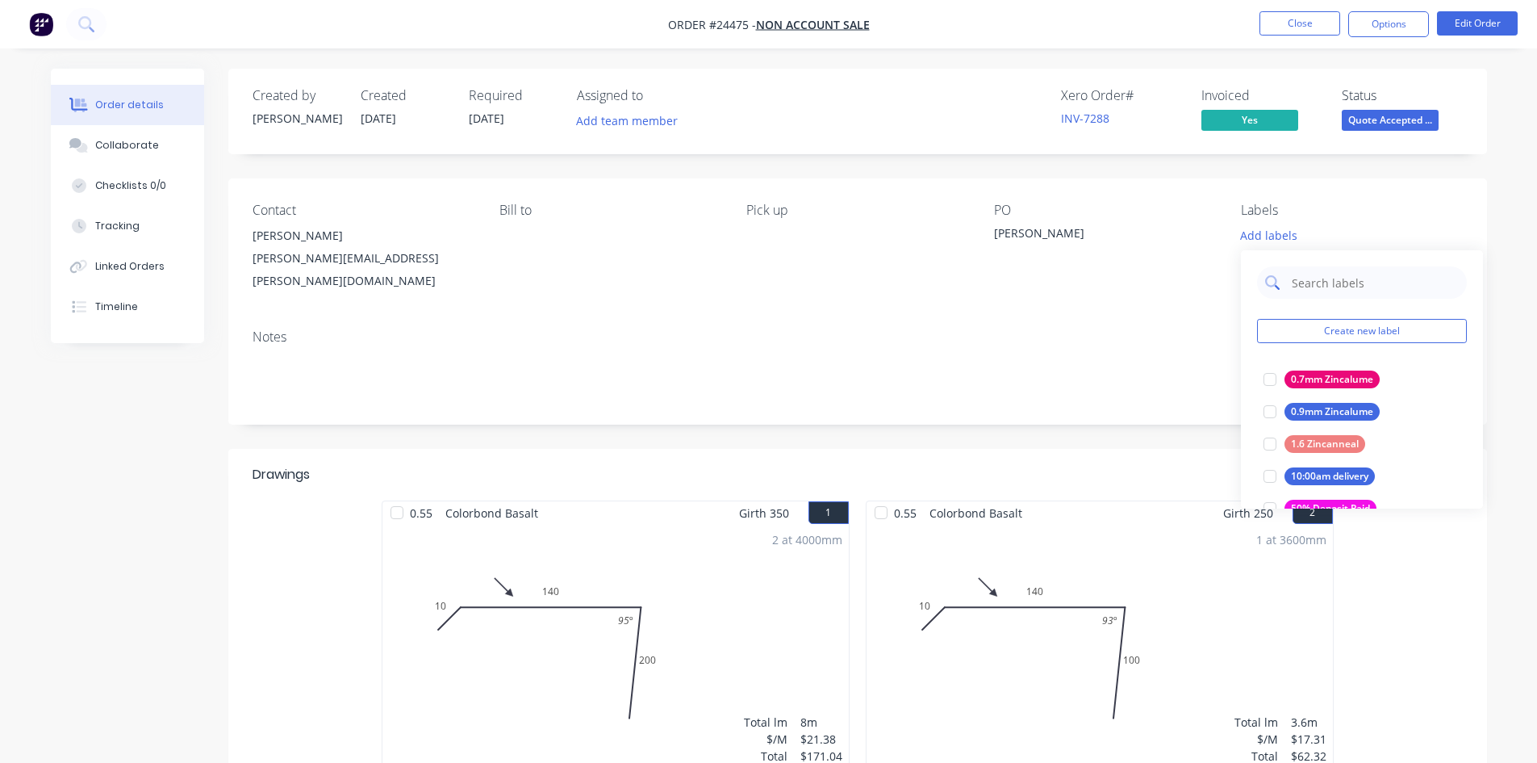
click at [1324, 285] on input "text" at bounding box center [1374, 282] width 169 height 32
type input "paid"
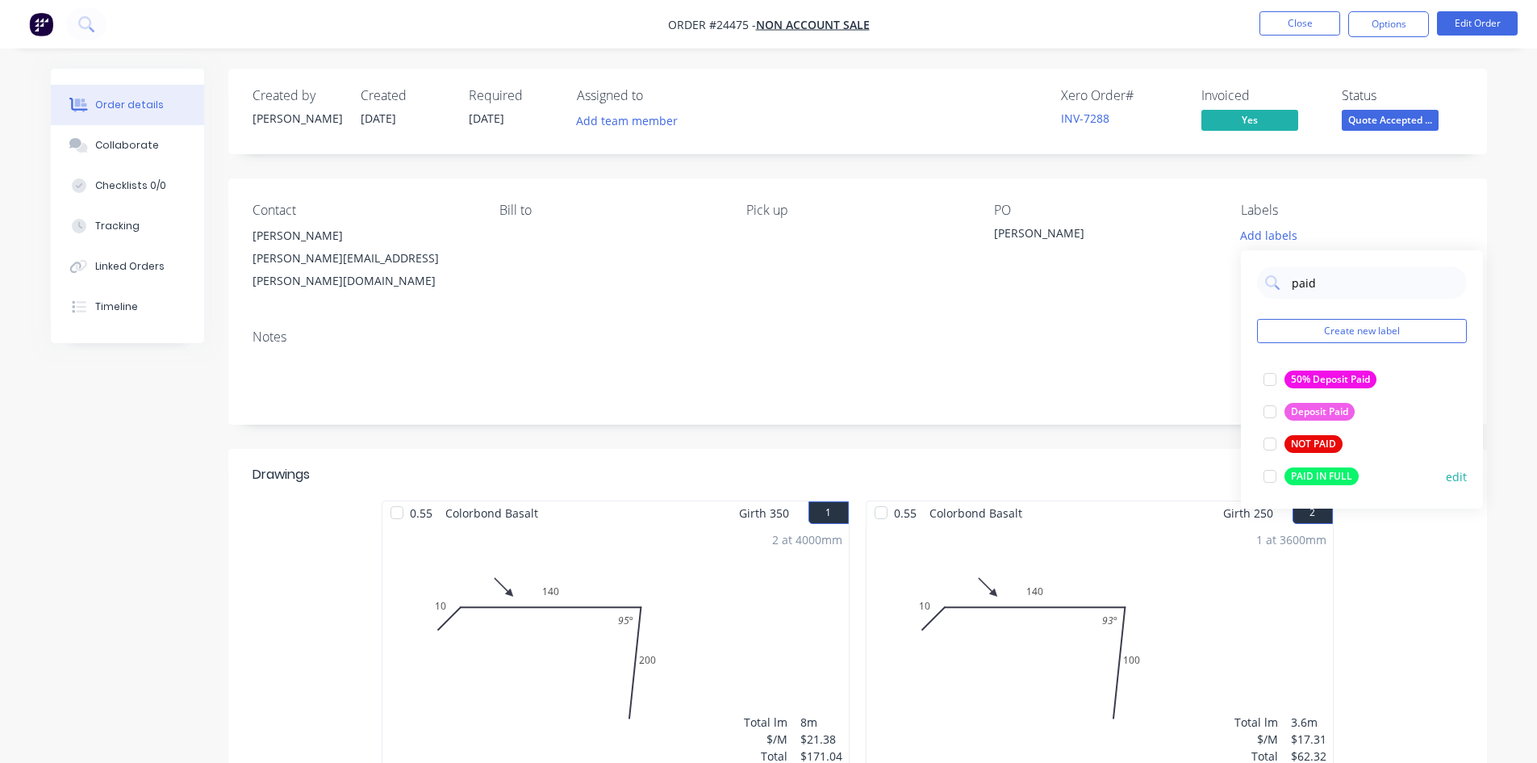
click at [1266, 478] on div at bounding box center [1270, 476] width 32 height 32
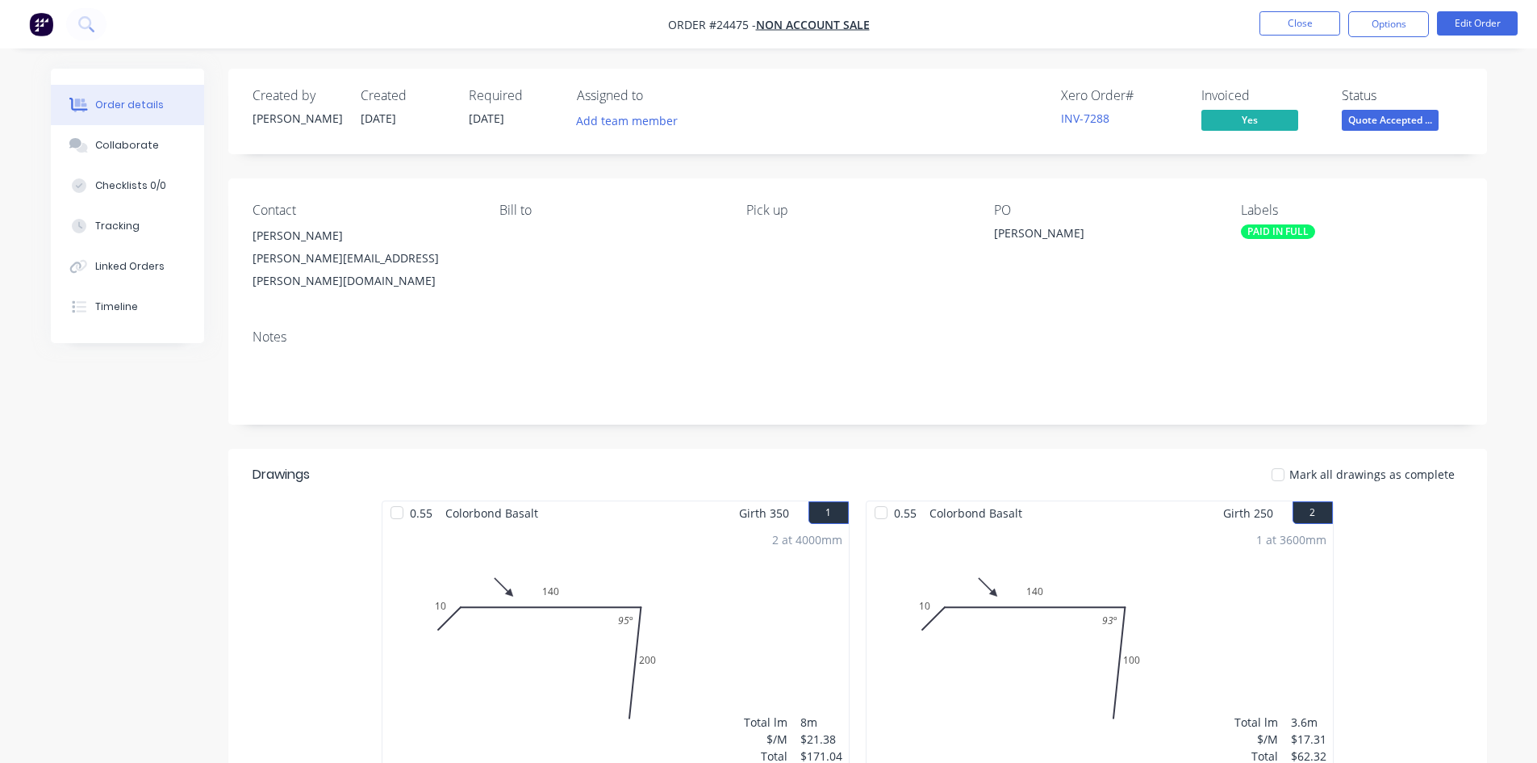
click at [1160, 316] on div "Notes" at bounding box center [857, 370] width 1259 height 108
click at [1372, 119] on span "Quote Accepted ..." at bounding box center [1390, 120] width 97 height 20
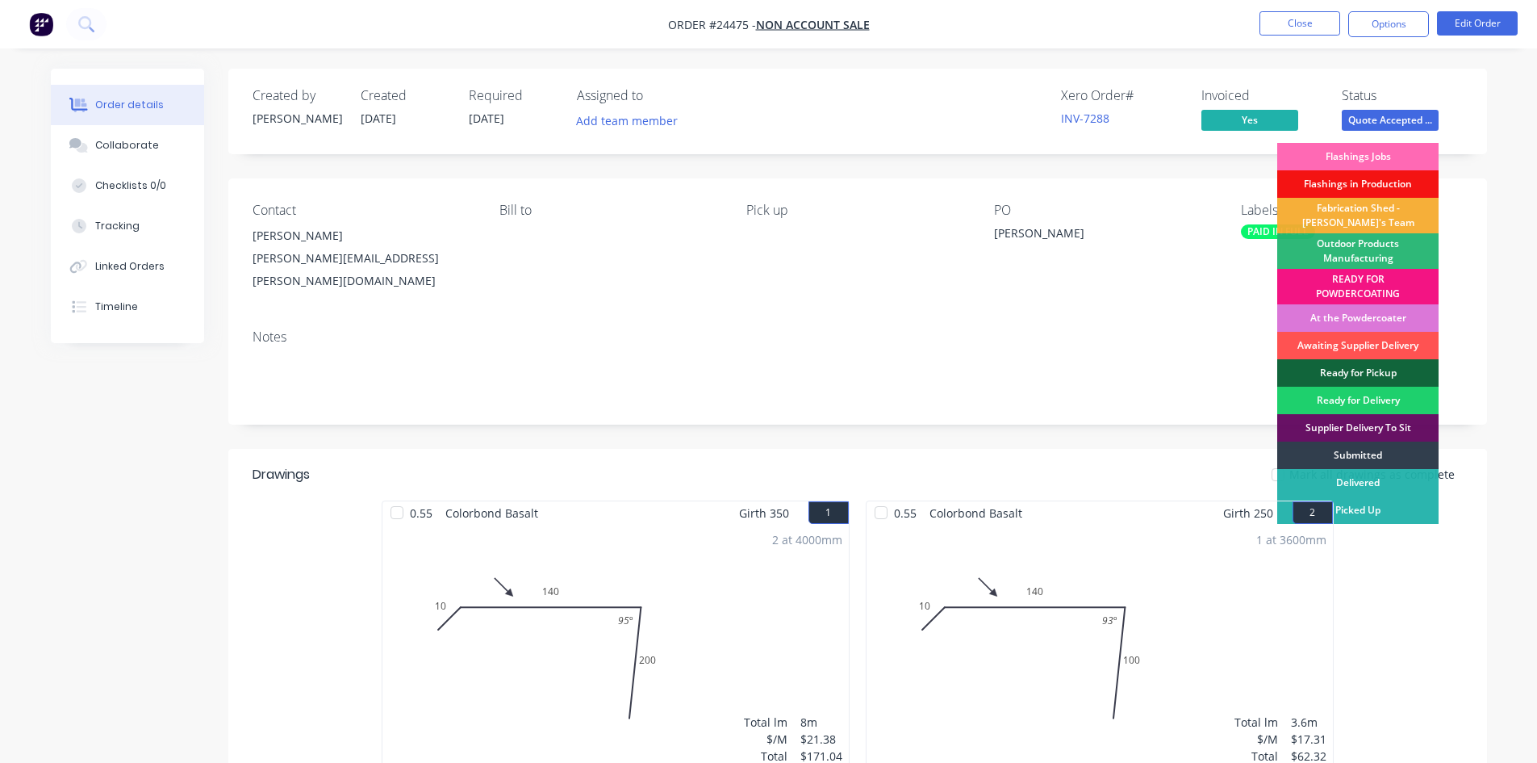
click at [1384, 150] on div "Flashings Jobs" at bounding box center [1357, 156] width 161 height 27
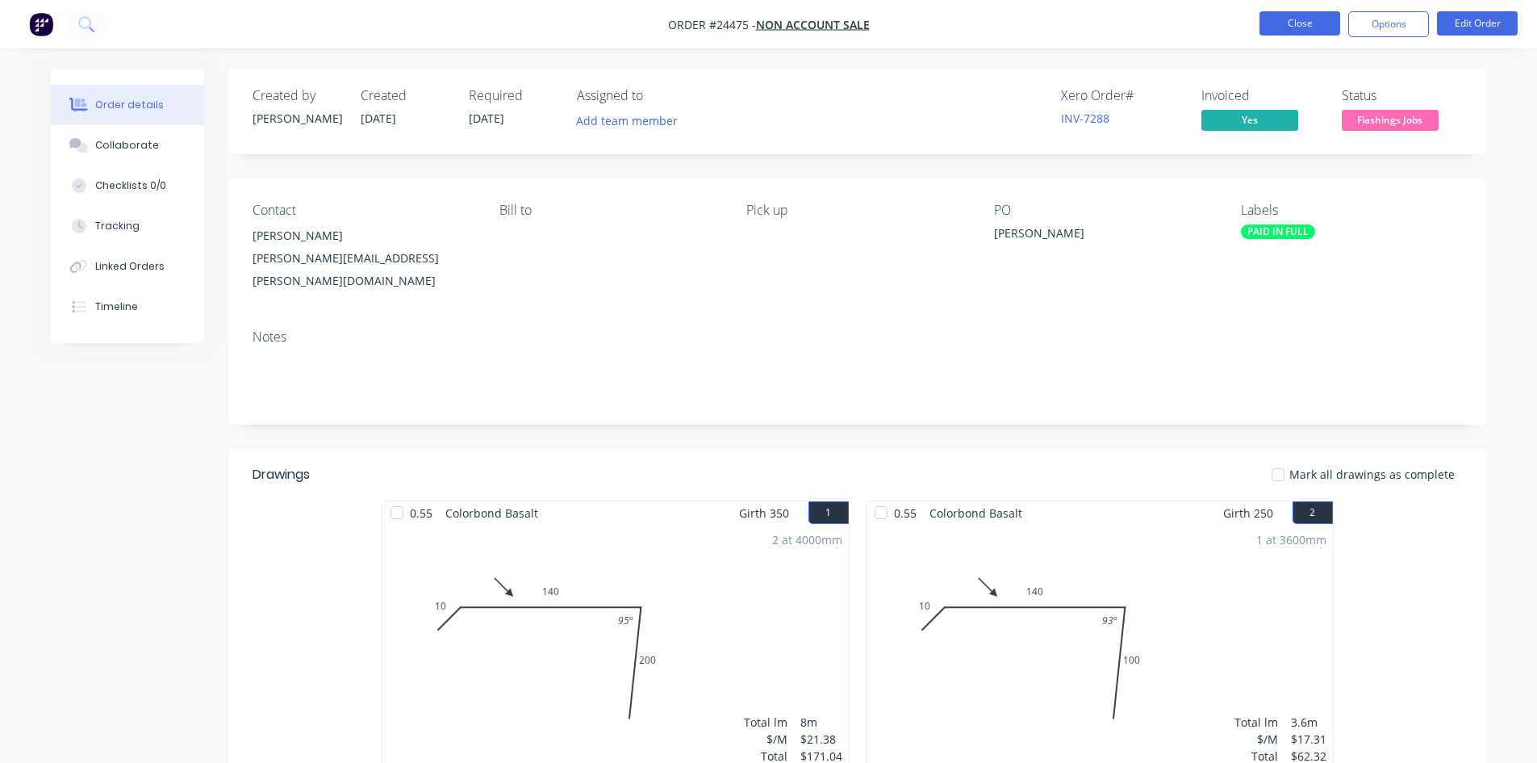
click at [1307, 19] on button "Close" at bounding box center [1300, 23] width 81 height 24
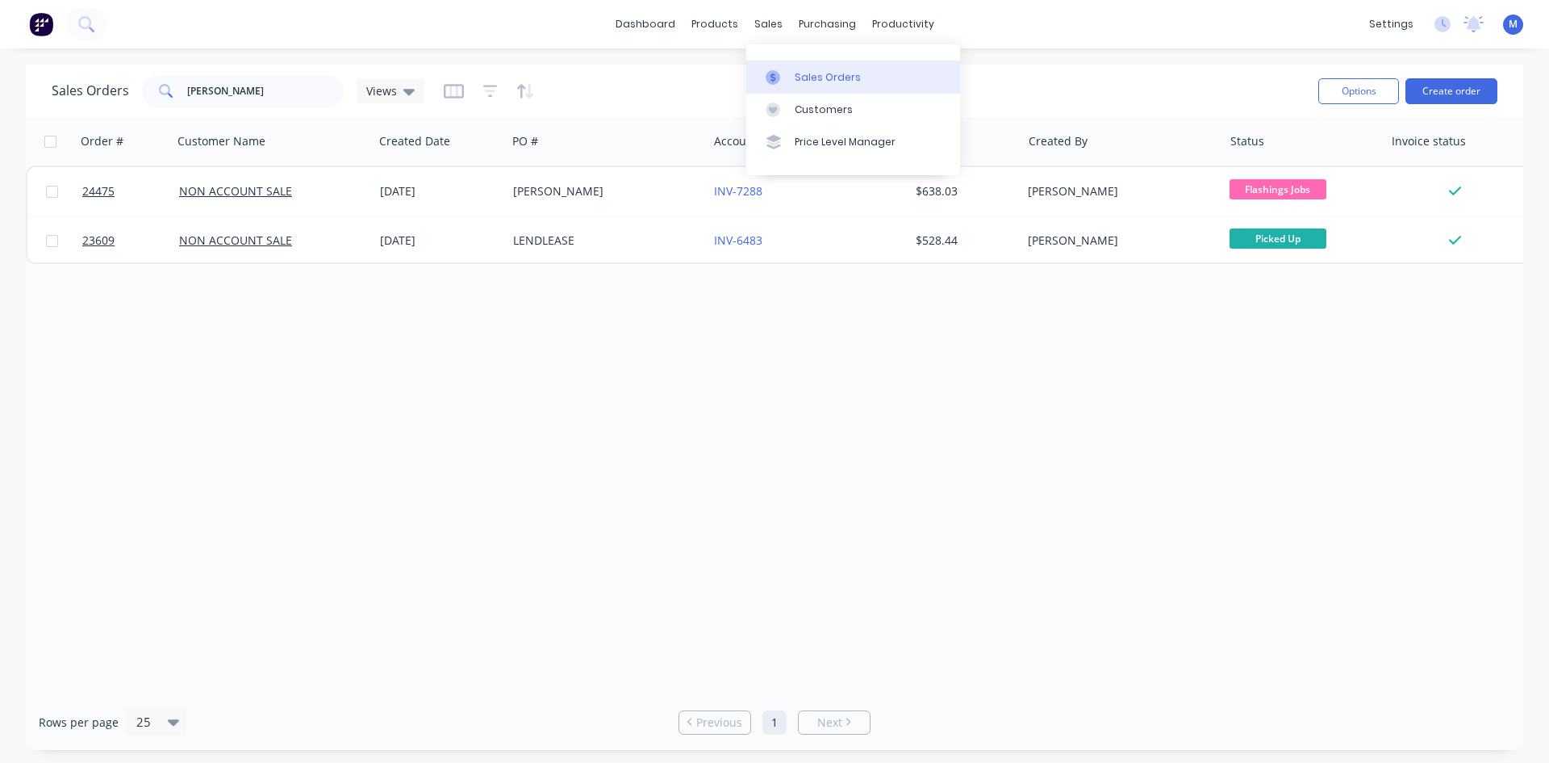
click at [809, 77] on div "Sales Orders" at bounding box center [828, 77] width 66 height 15
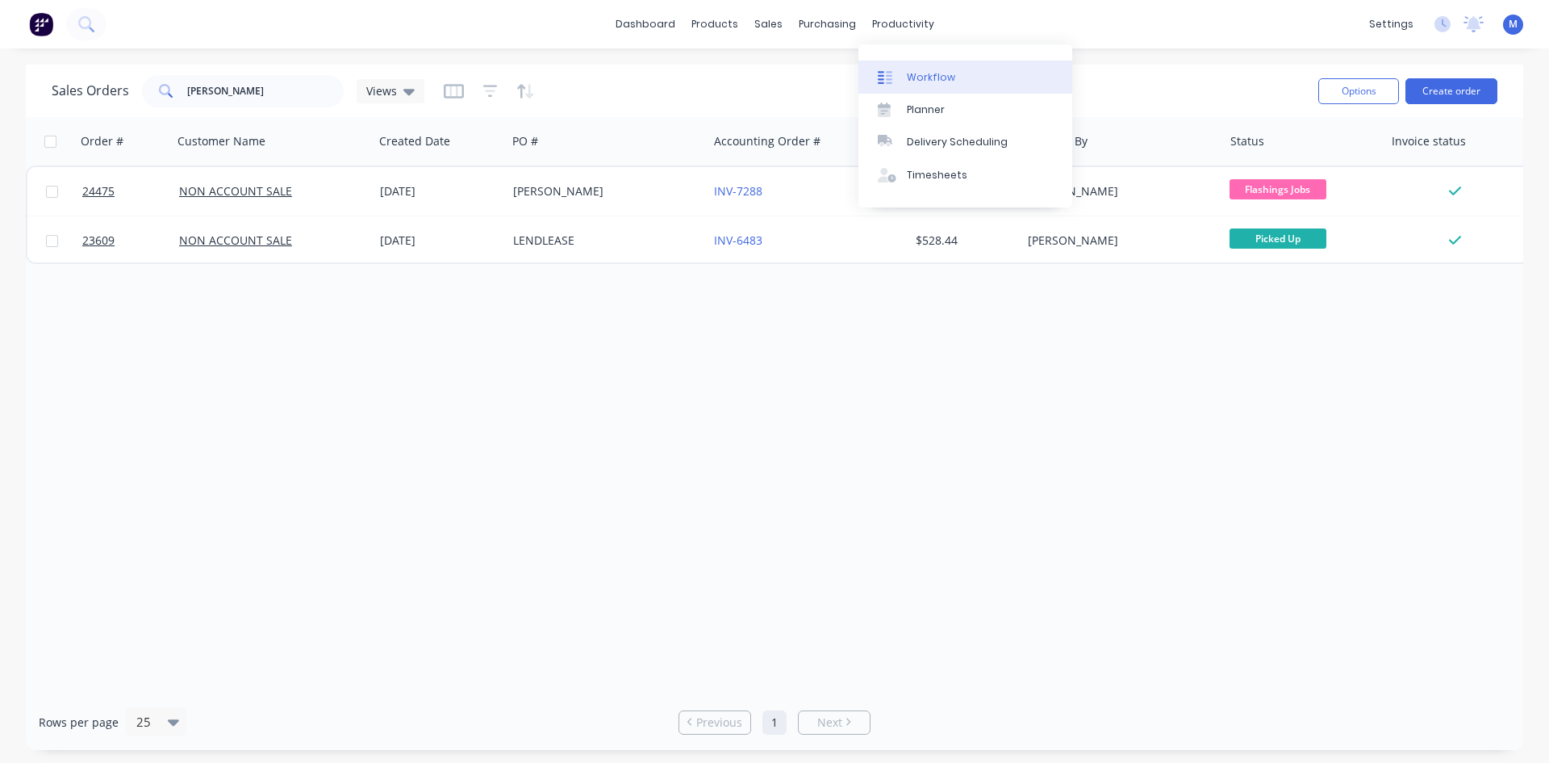
click at [956, 75] on link "Workflow" at bounding box center [966, 77] width 214 height 32
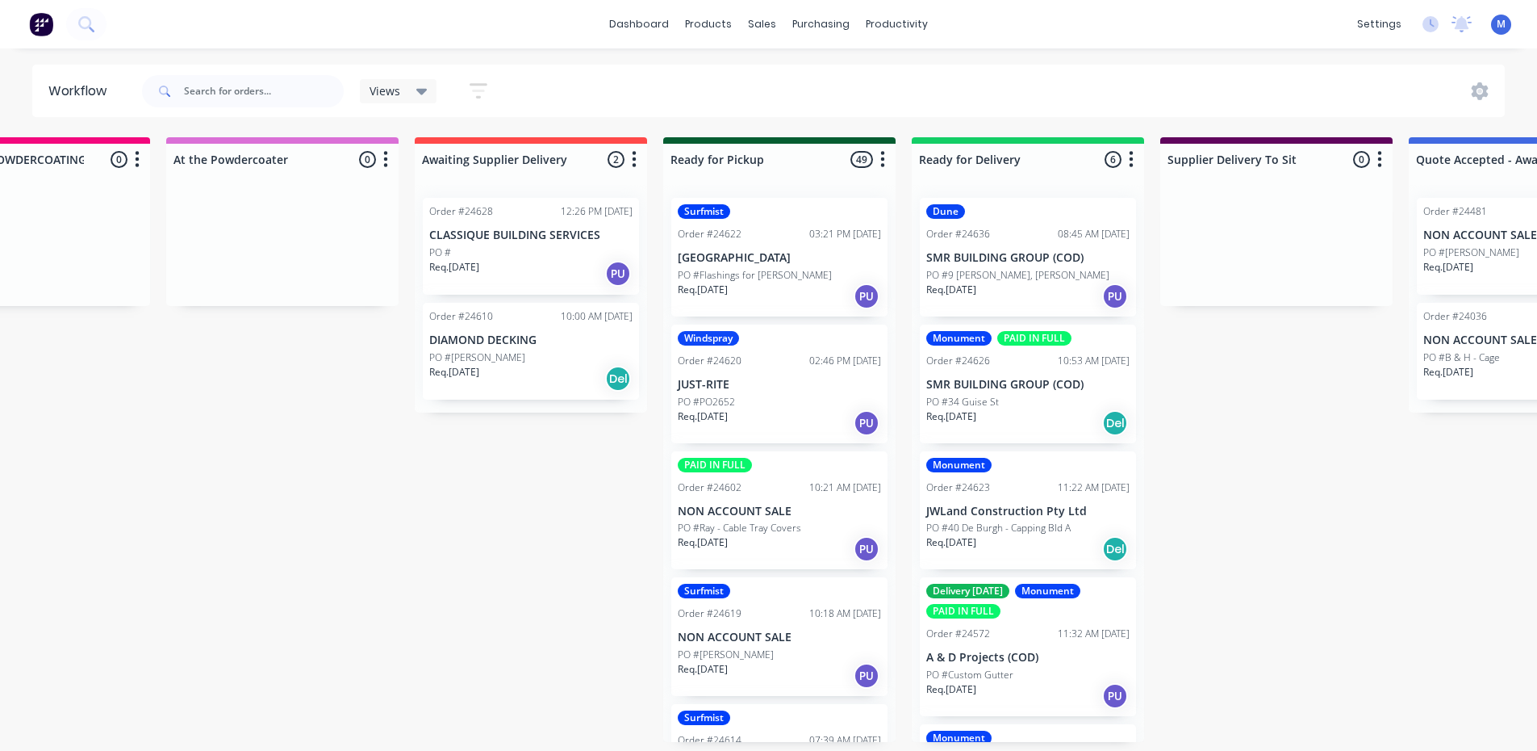
scroll to position [0, 1143]
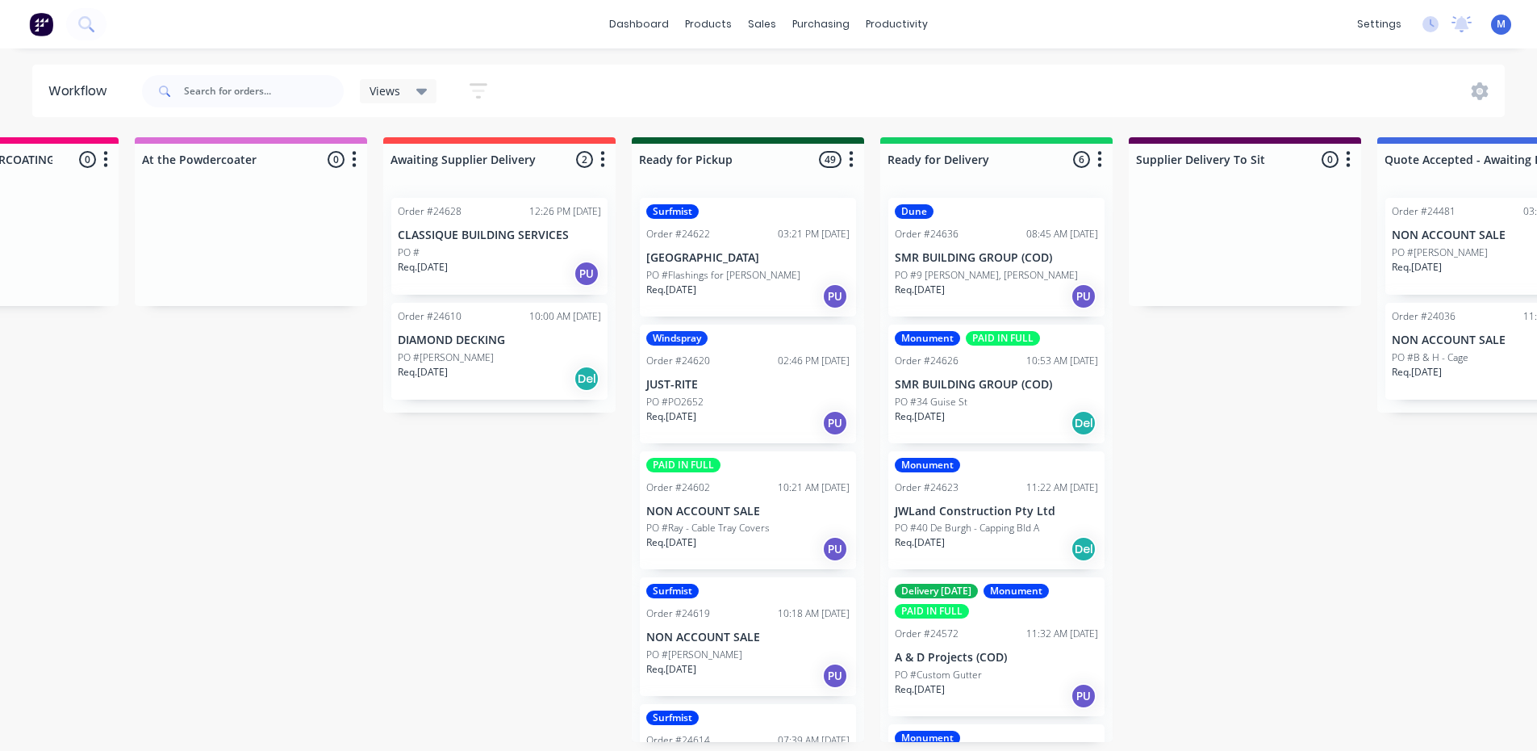
click at [721, 522] on p "PO #Ray - Cable Tray Covers" at bounding box center [707, 528] width 123 height 15
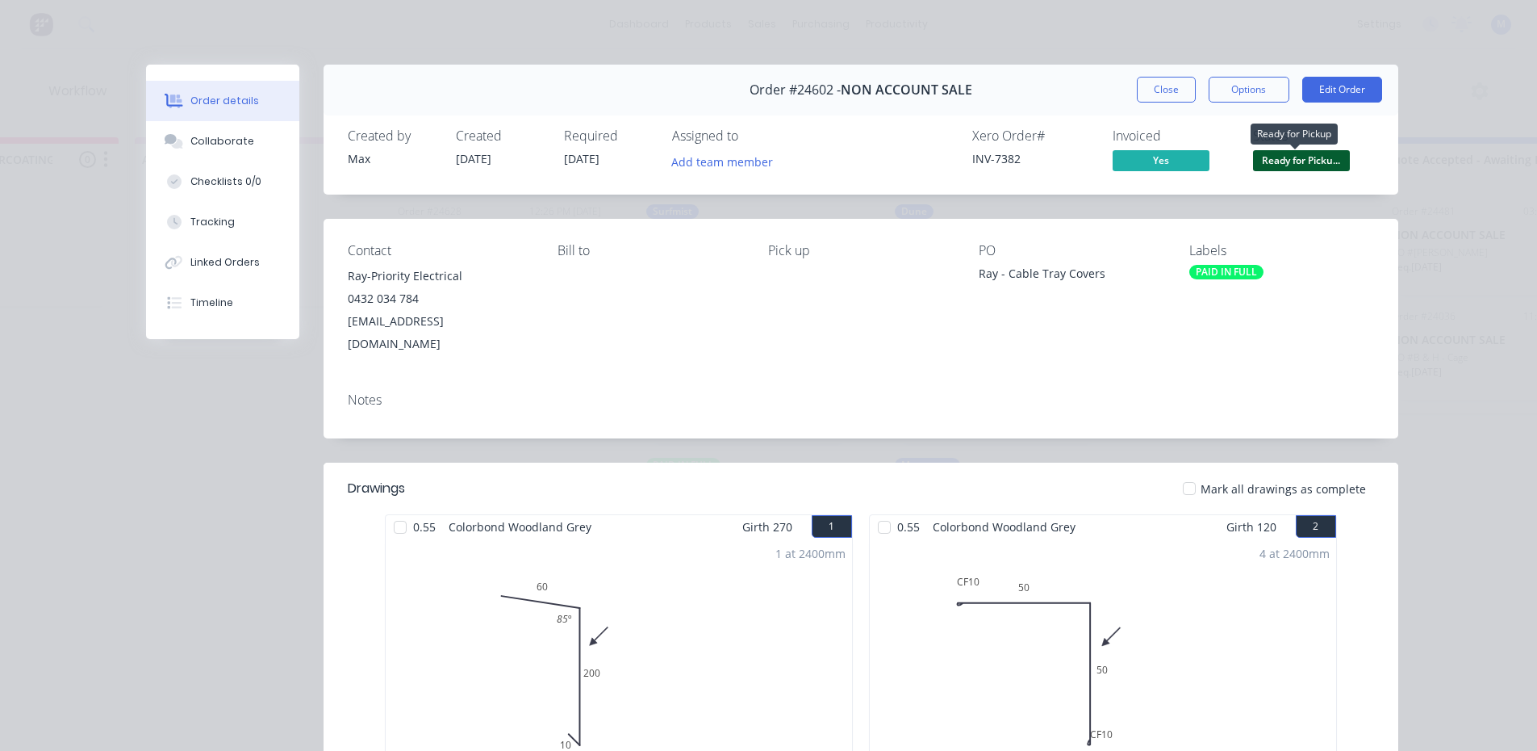
click at [1324, 158] on span "Ready for Picku..." at bounding box center [1301, 160] width 97 height 20
click at [1304, 555] on div "4 at 2400mm Total lm 9.6m" at bounding box center [1103, 661] width 466 height 246
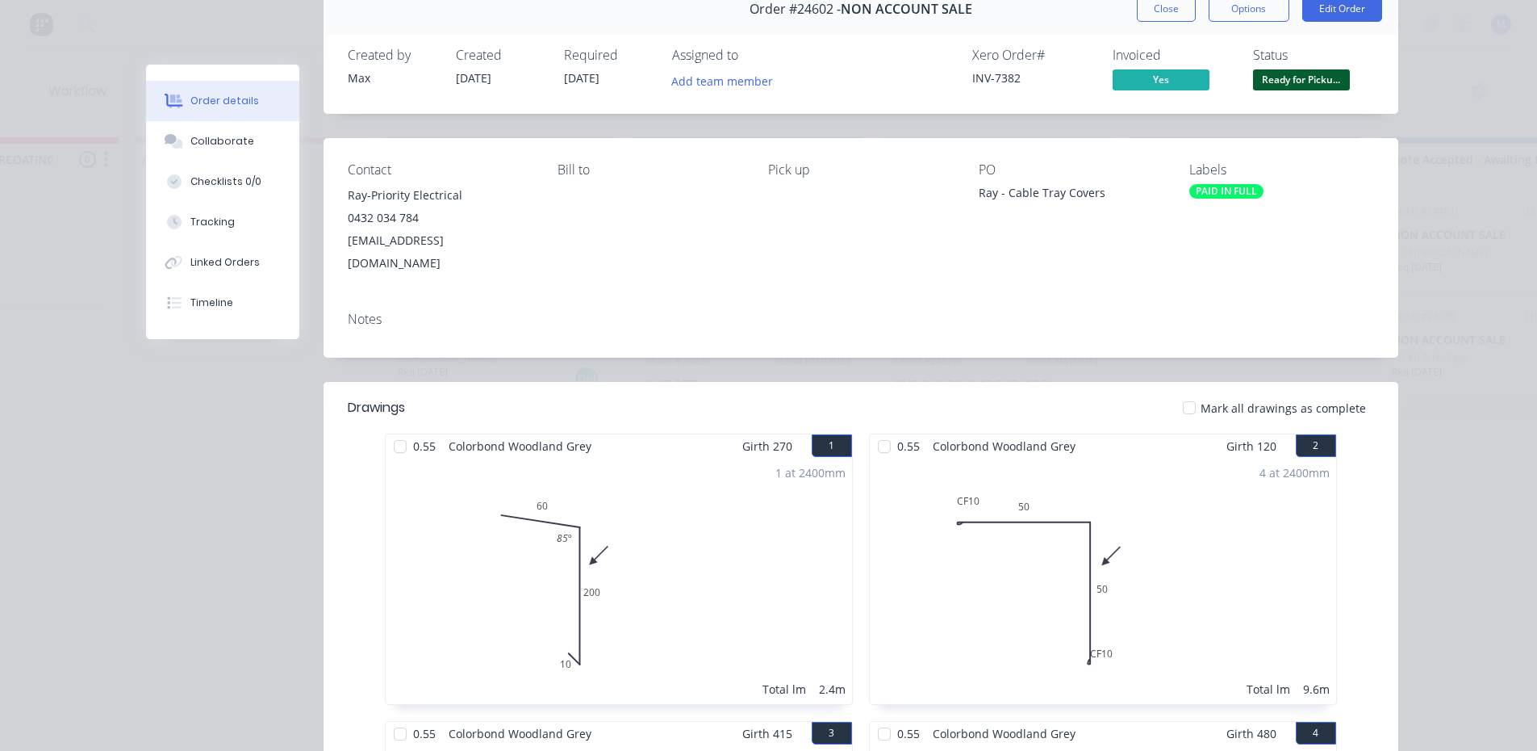
scroll to position [0, 0]
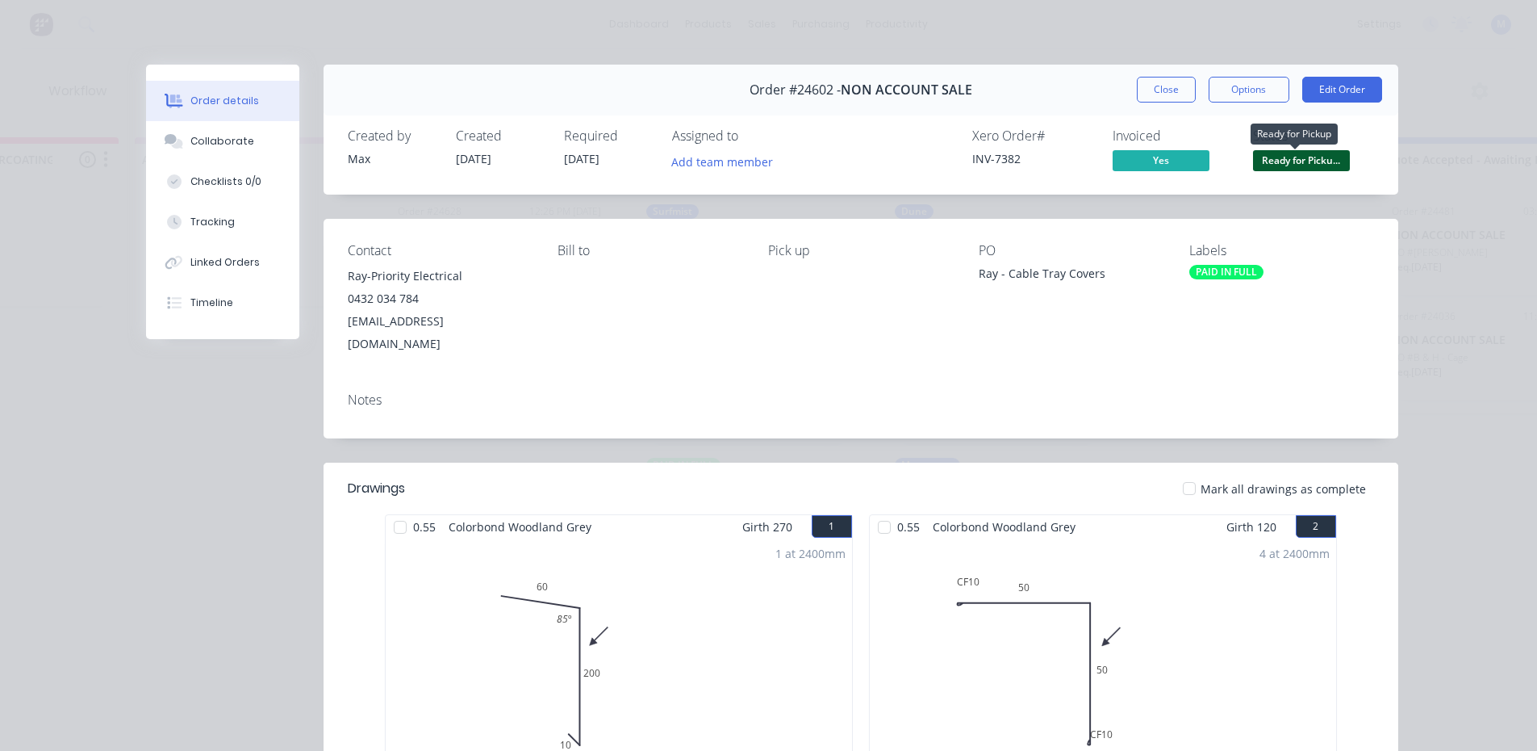
click at [1313, 167] on span "Ready for Picku..." at bounding box center [1301, 160] width 97 height 20
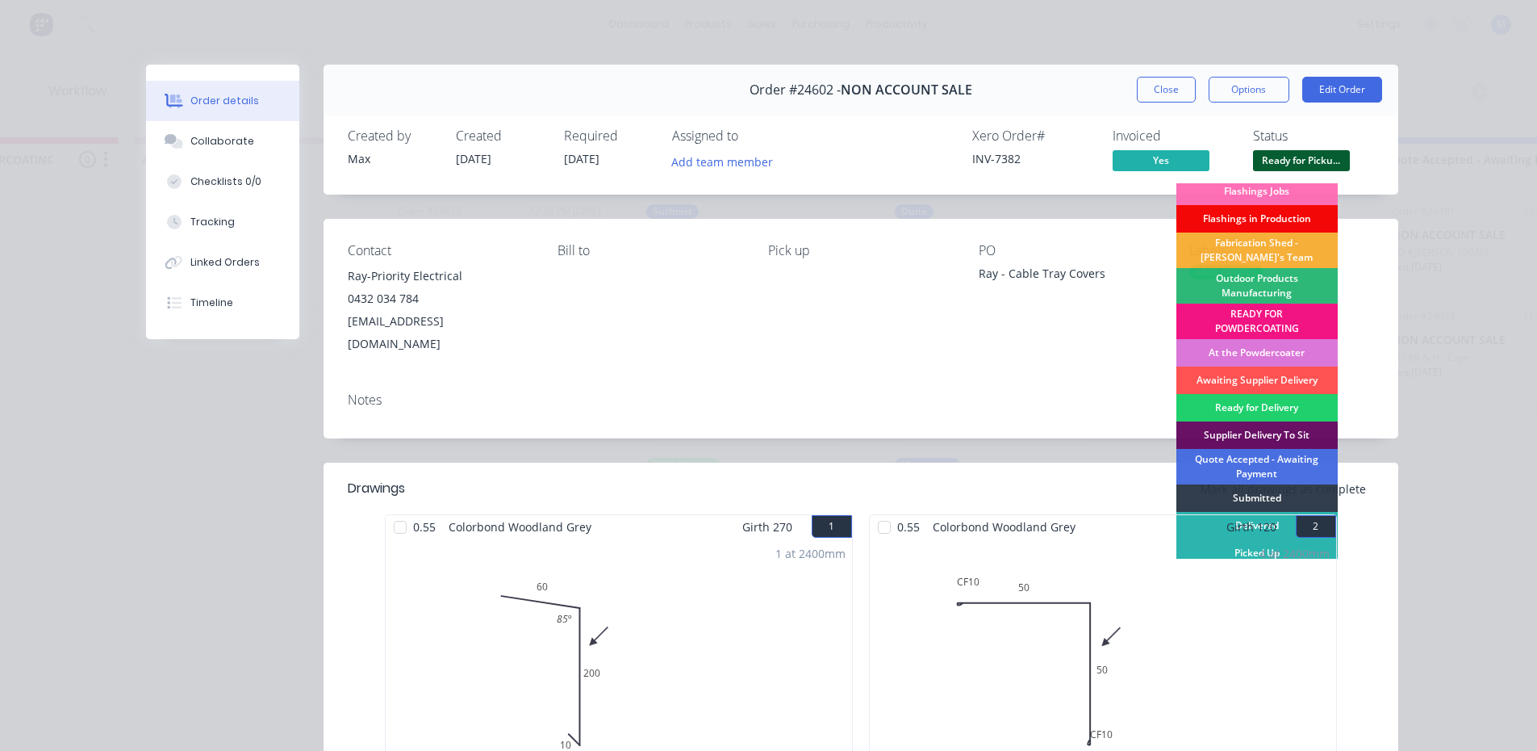
scroll to position [7, 0]
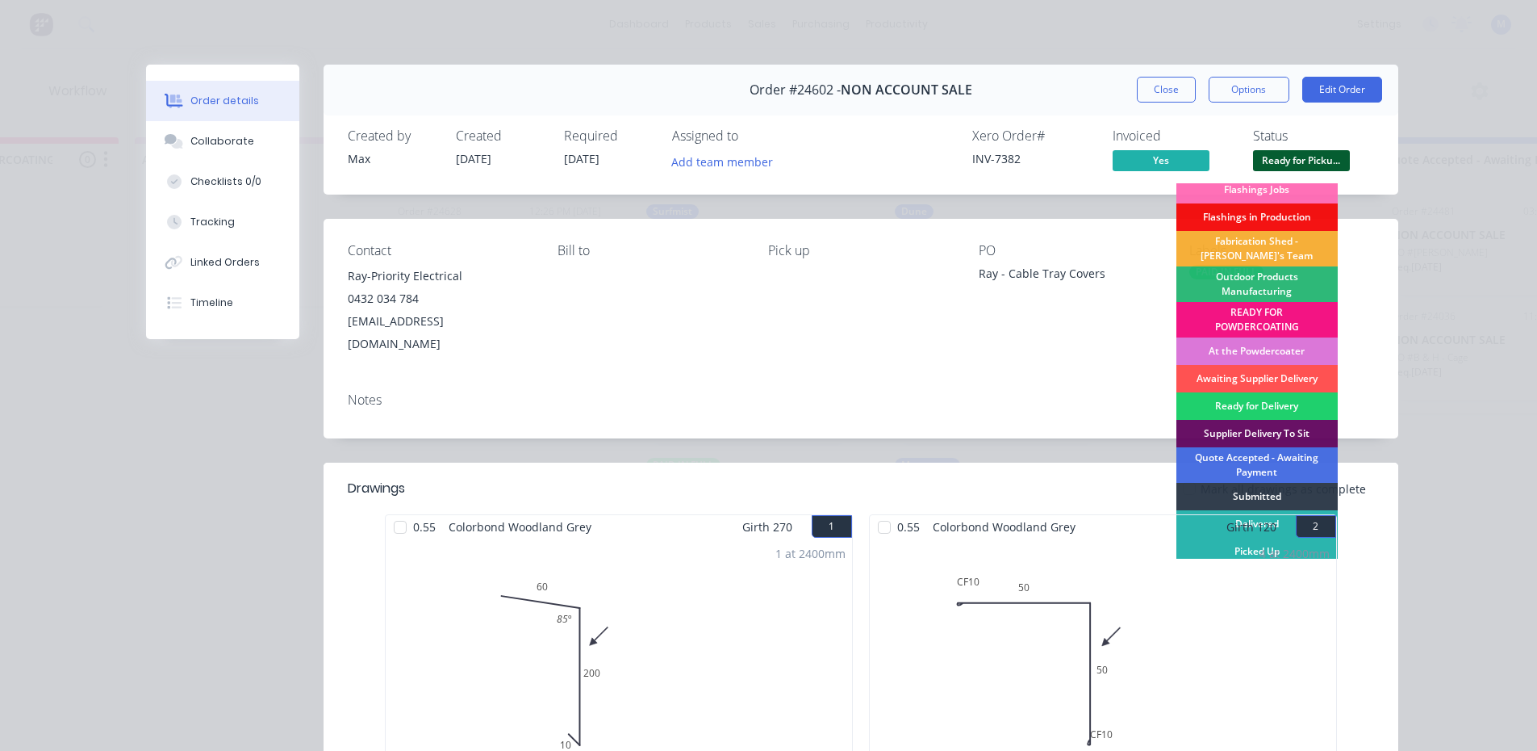
click at [1231, 555] on div "4 at 2400mm Total lm 9.6m" at bounding box center [1103, 661] width 466 height 246
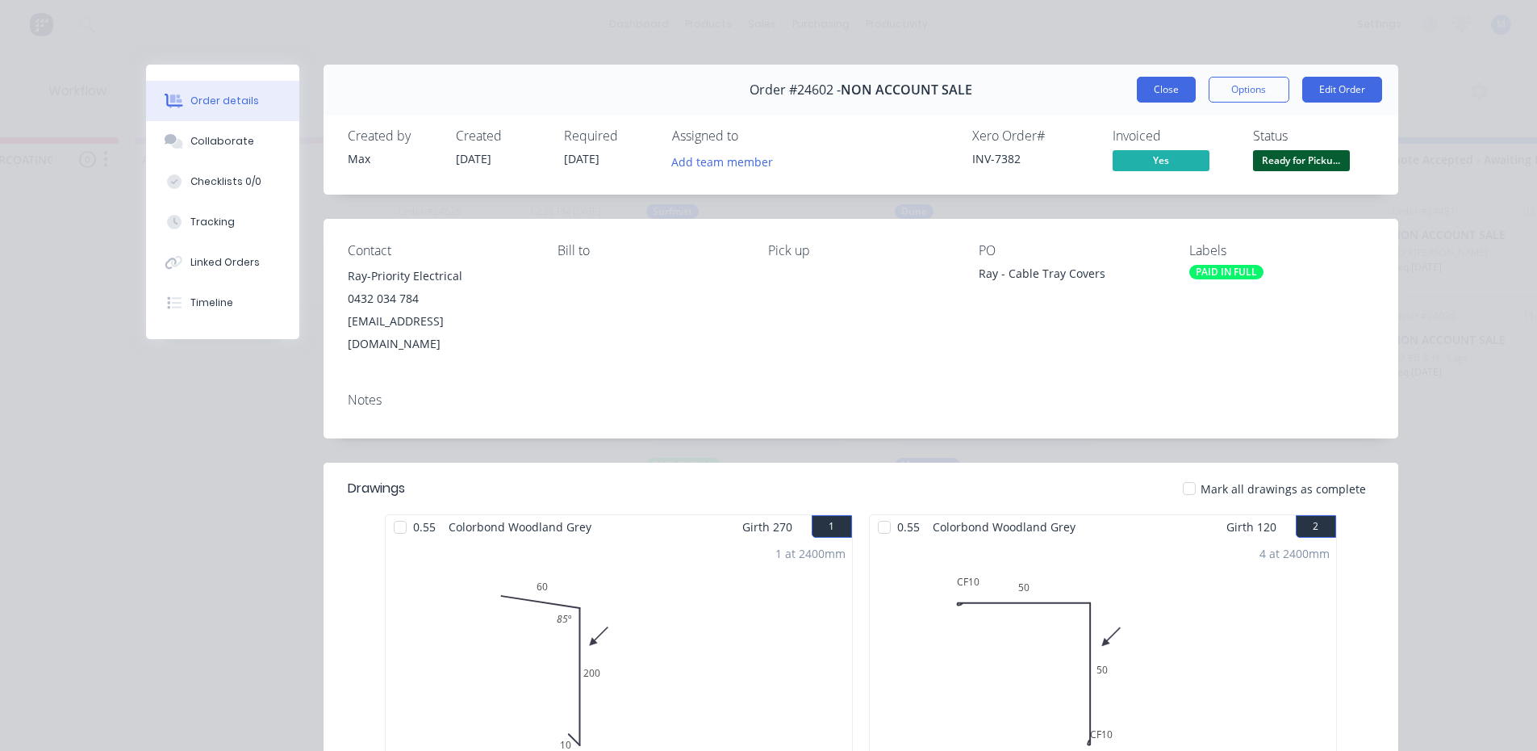
click at [1153, 88] on button "Close" at bounding box center [1166, 90] width 59 height 26
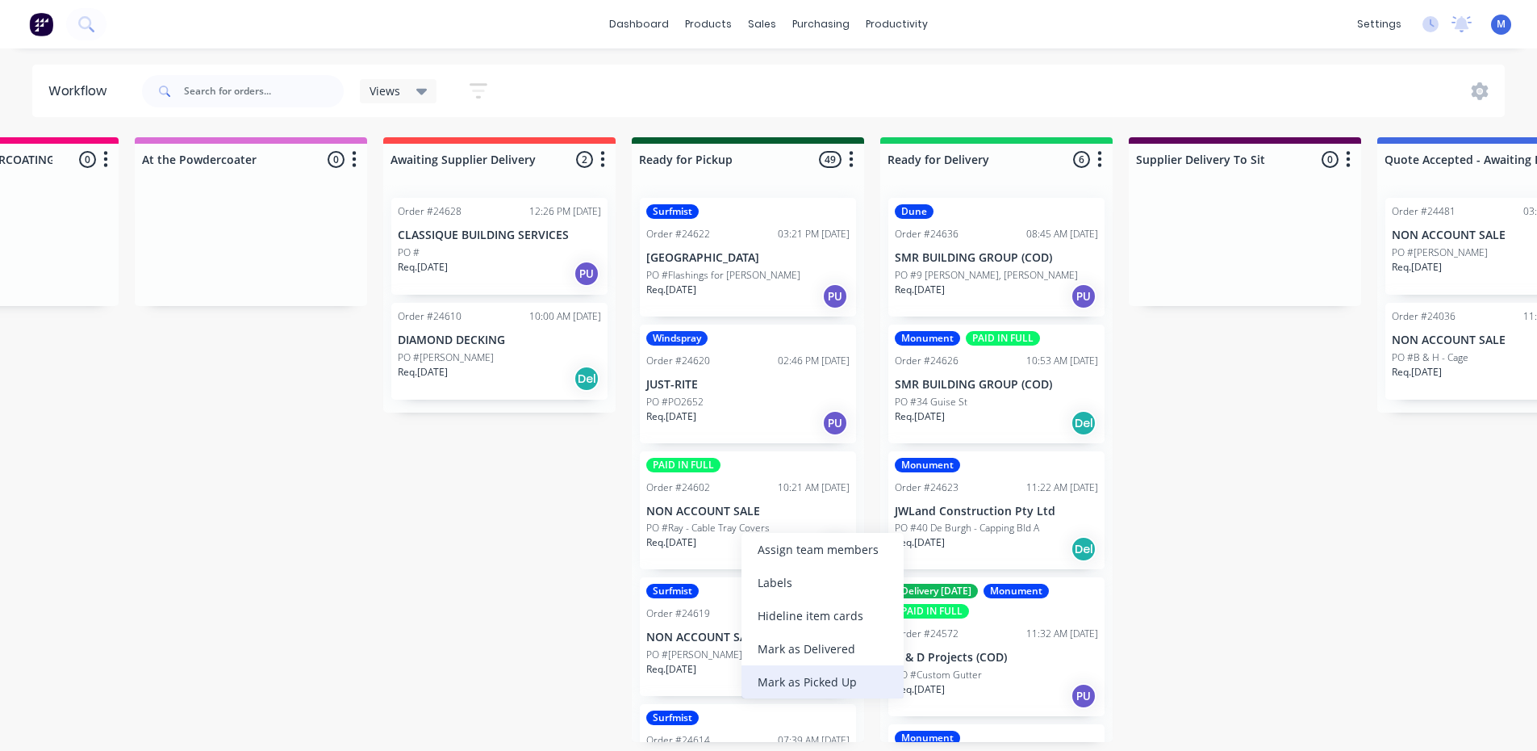
click at [822, 682] on div "Mark as Picked Up" at bounding box center [823, 681] width 162 height 33
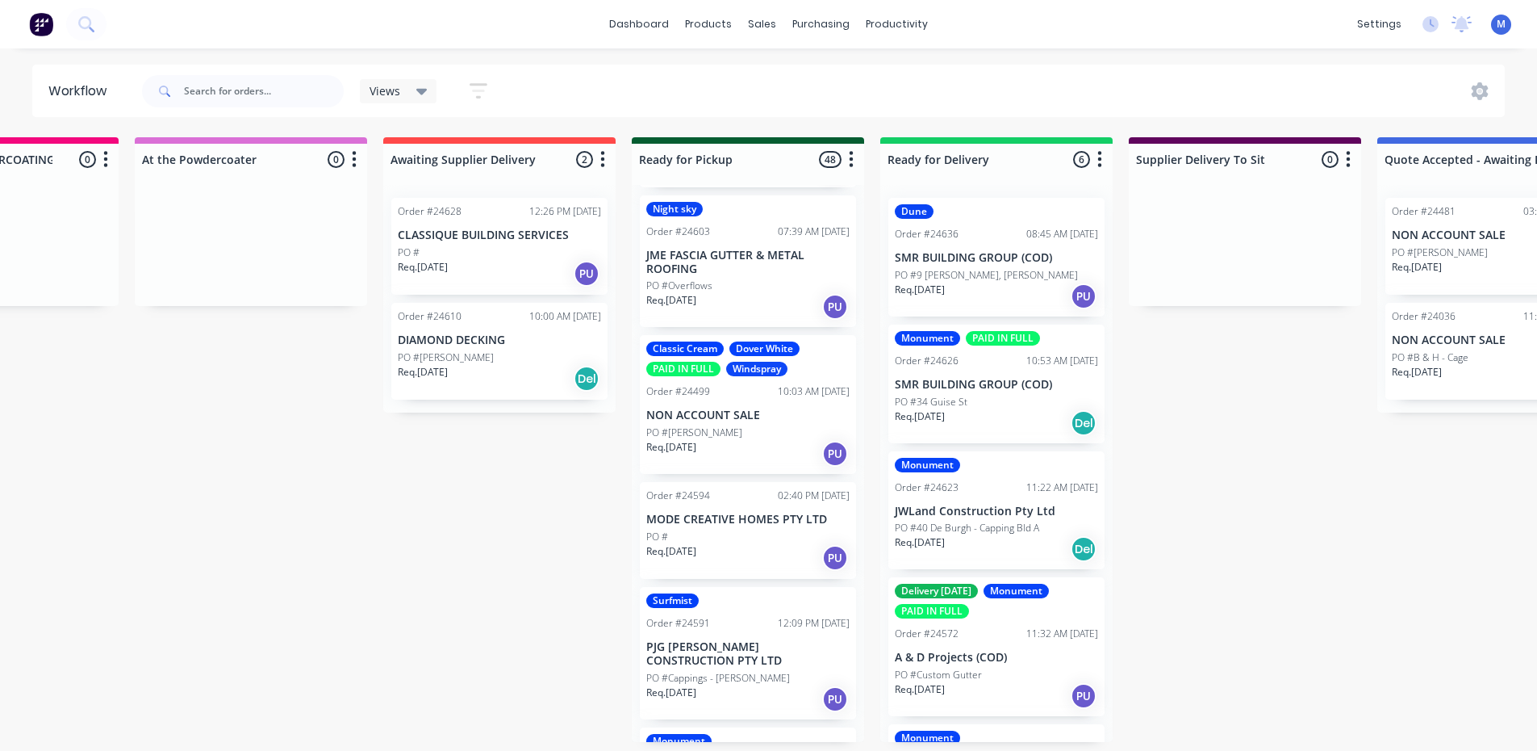
scroll to position [888, 0]
click at [754, 441] on div "Req. [DATE] PU" at bounding box center [747, 452] width 203 height 27
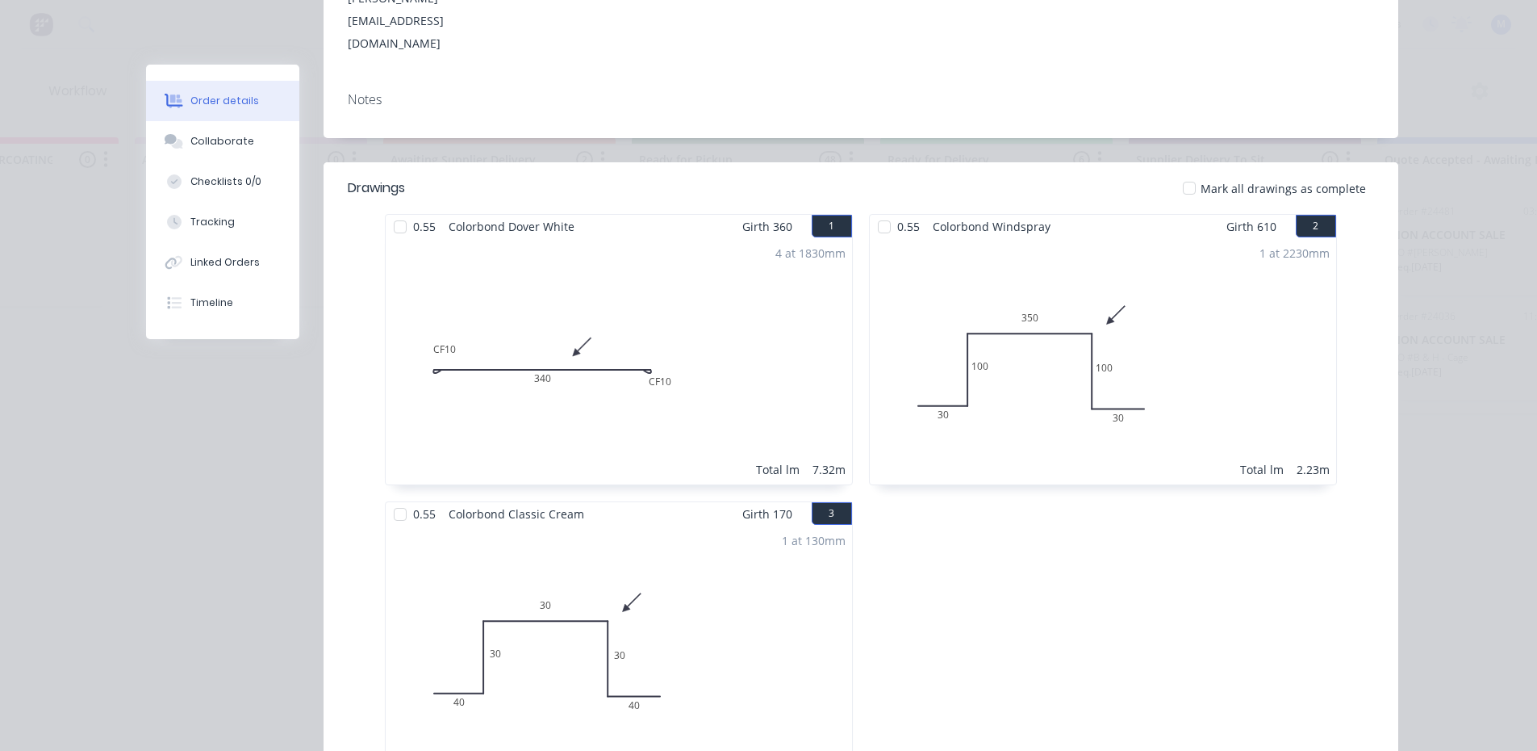
scroll to position [0, 0]
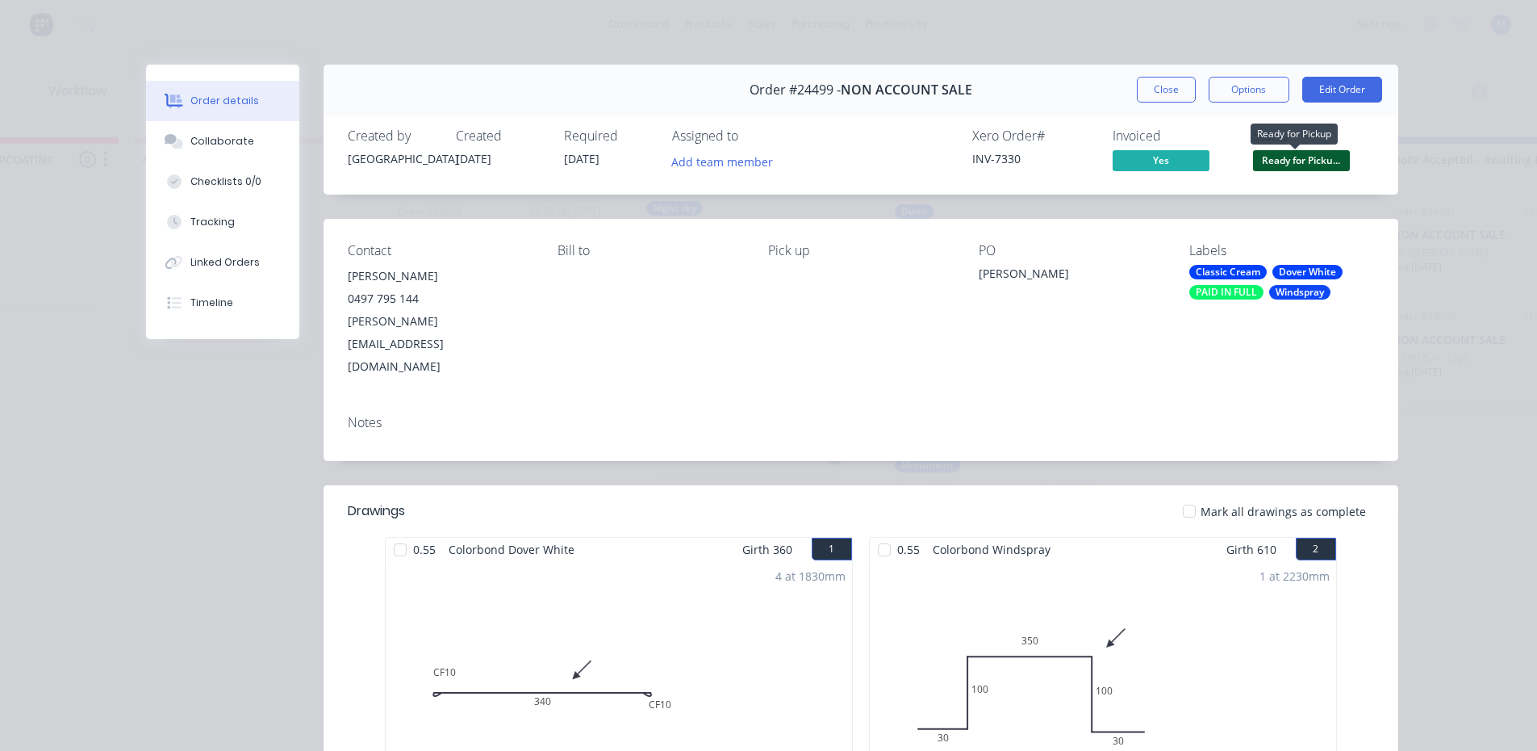
click at [1294, 150] on span "Ready for Picku..." at bounding box center [1301, 160] width 97 height 20
click at [1250, 561] on div "1 at 2230mm Total lm 2.23m" at bounding box center [1103, 684] width 466 height 246
click at [1159, 88] on button "Close" at bounding box center [1166, 90] width 59 height 26
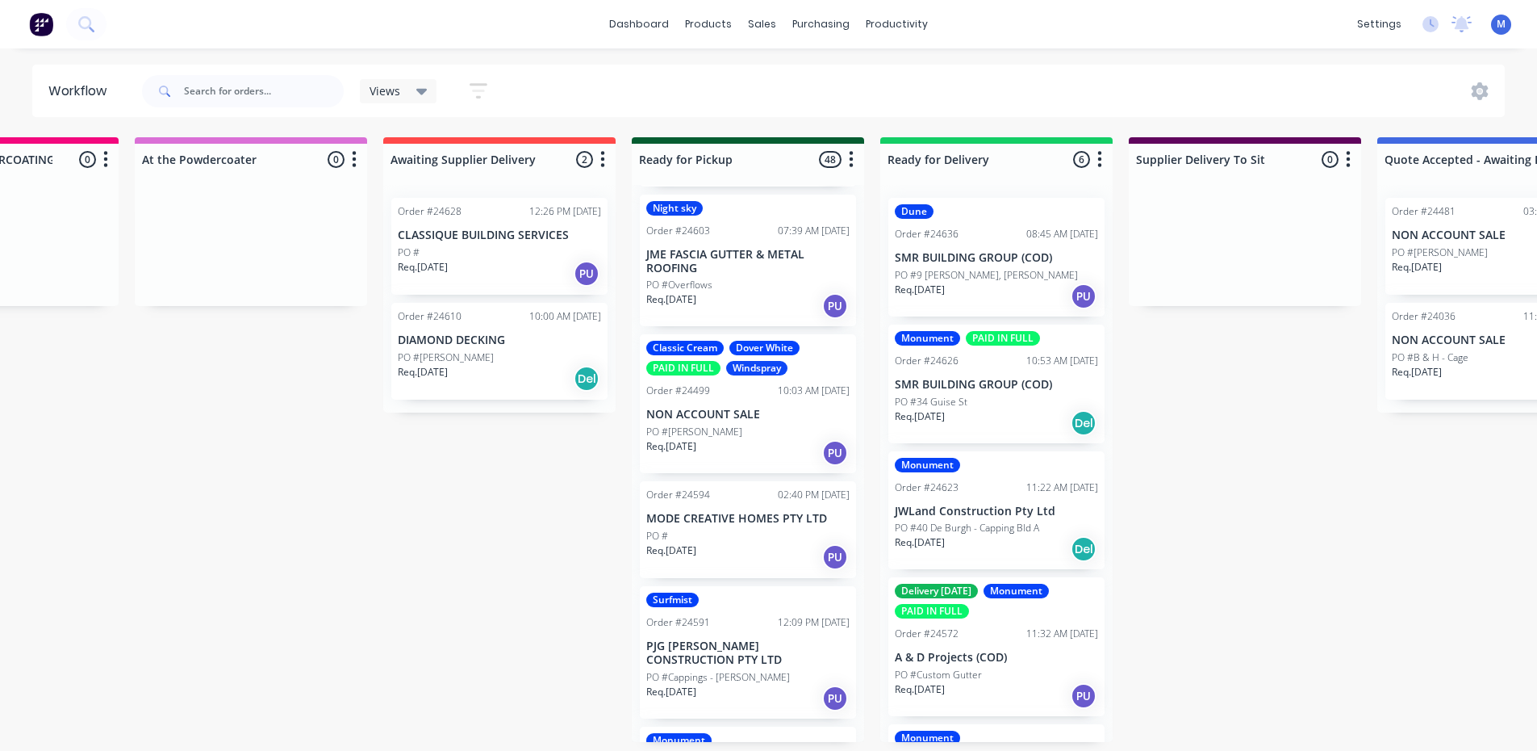
drag, startPoint x: 780, startPoint y: 437, endPoint x: 768, endPoint y: 437, distance: 11.3
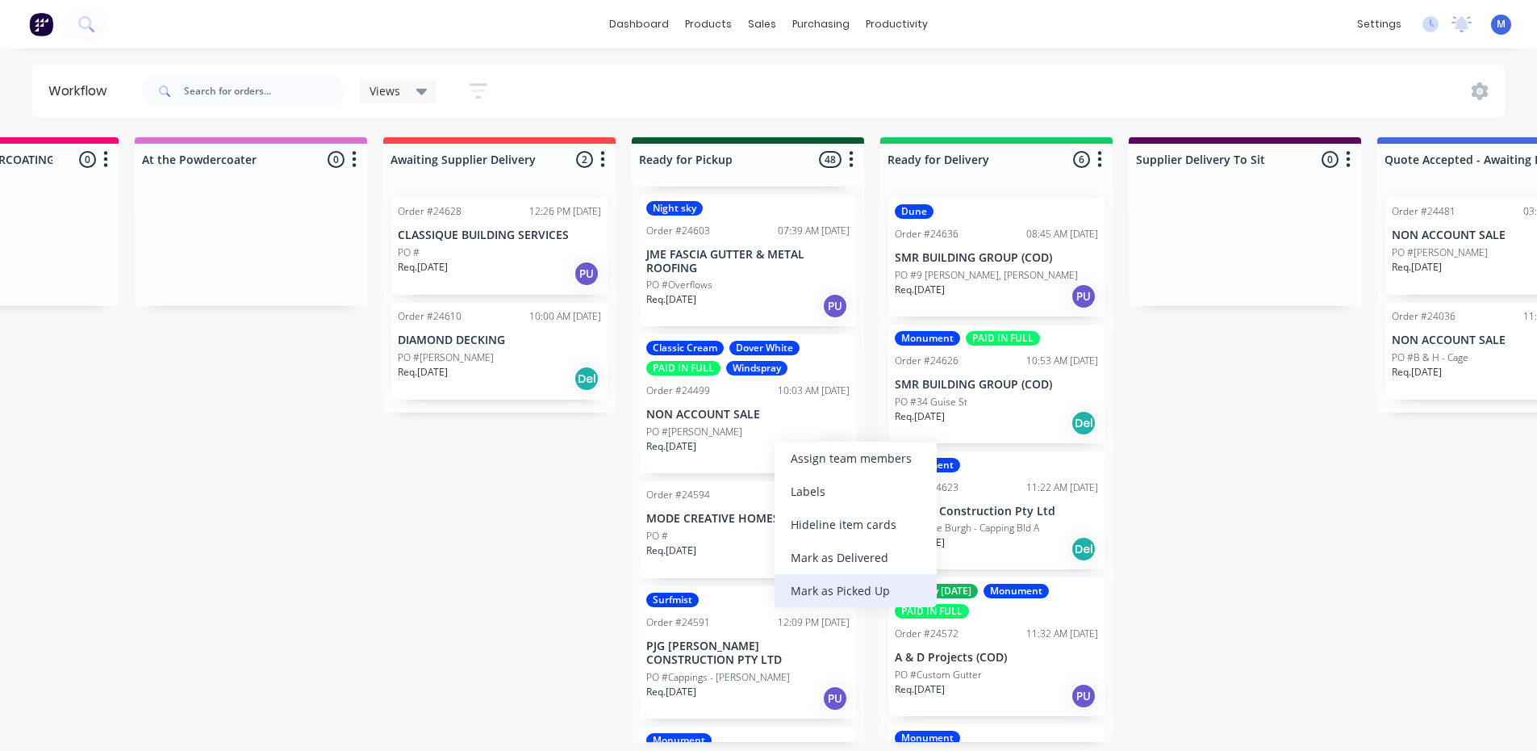
click at [857, 590] on div "Mark as Picked Up" at bounding box center [856, 590] width 162 height 33
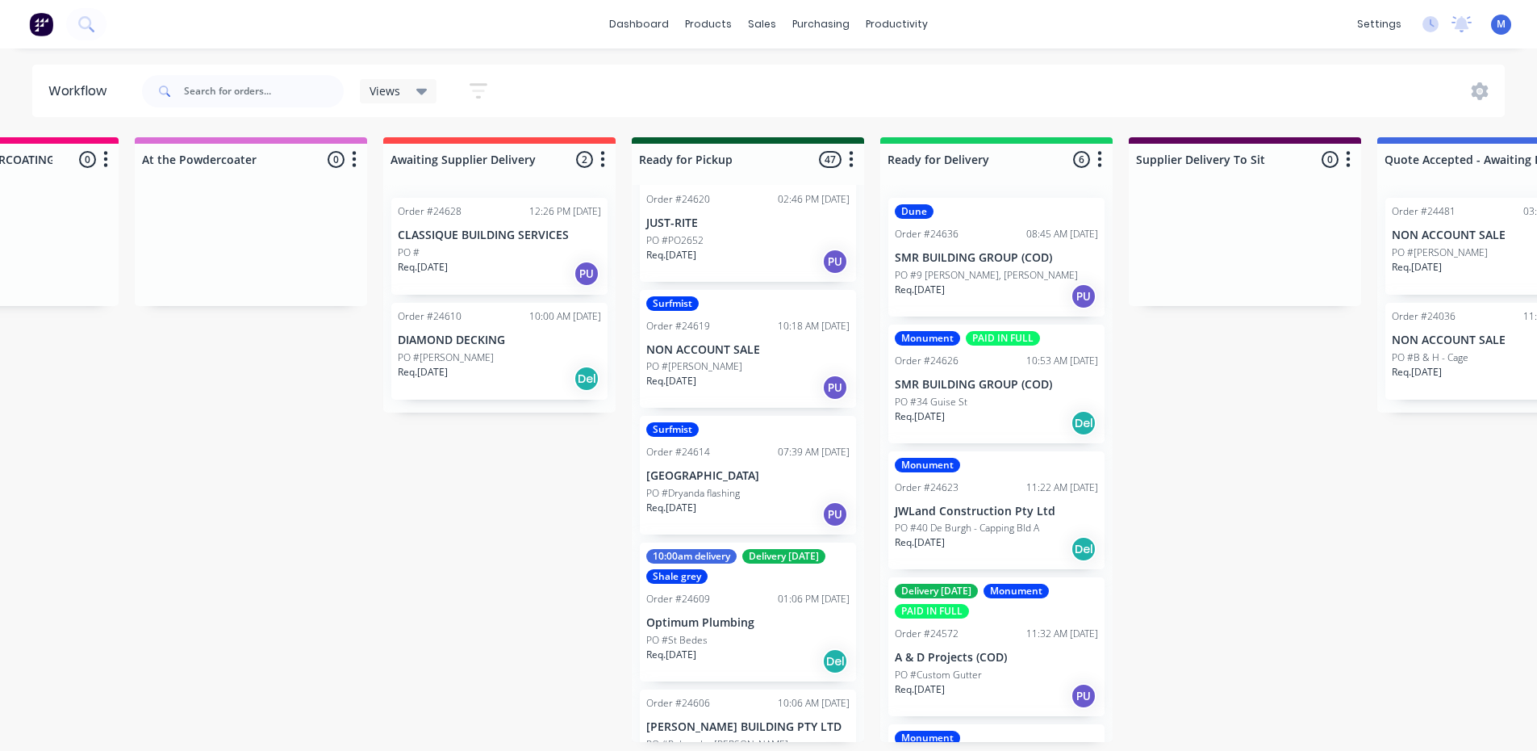
scroll to position [3, 1143]
click at [834, 710] on div "Mark as Delivered" at bounding box center [824, 717] width 162 height 33
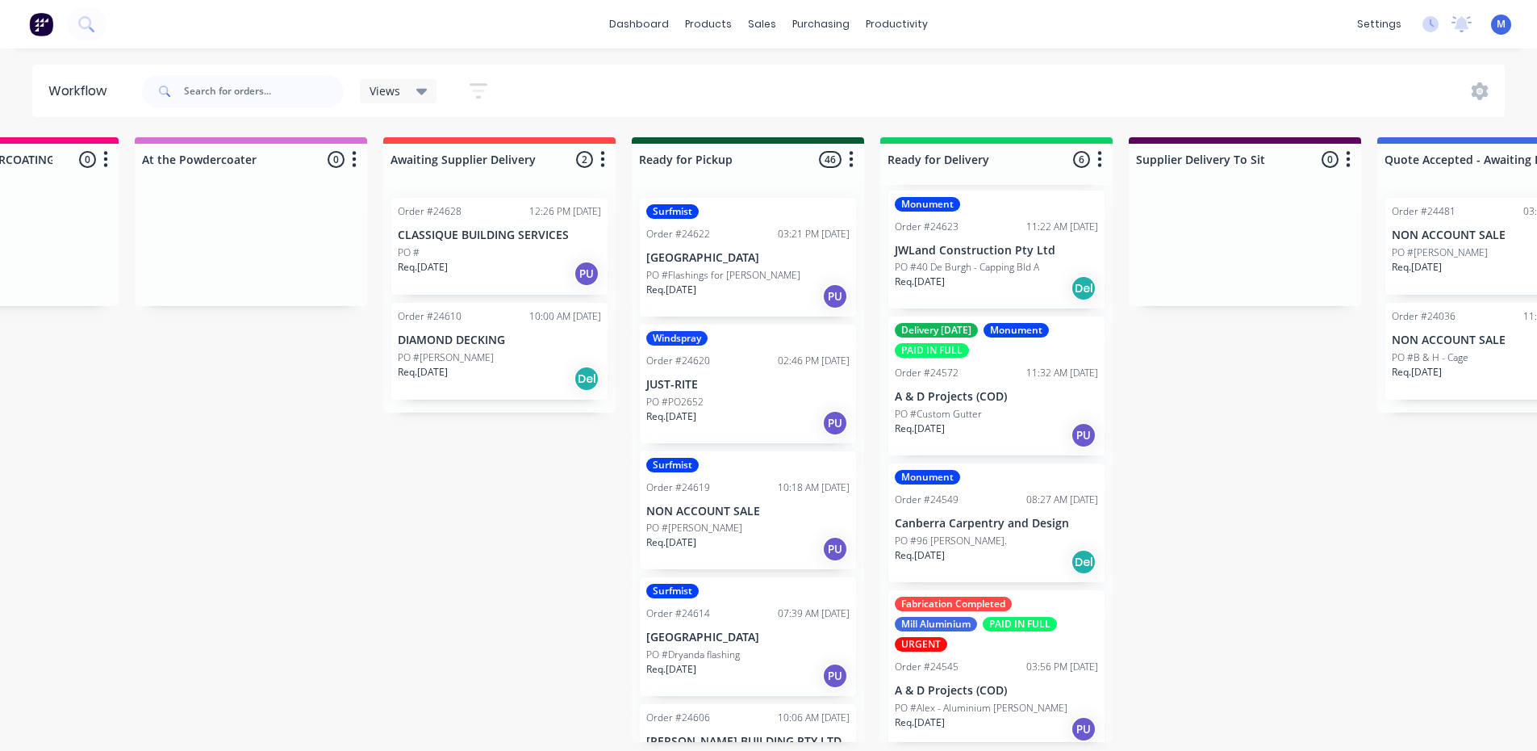
scroll to position [269, 0]
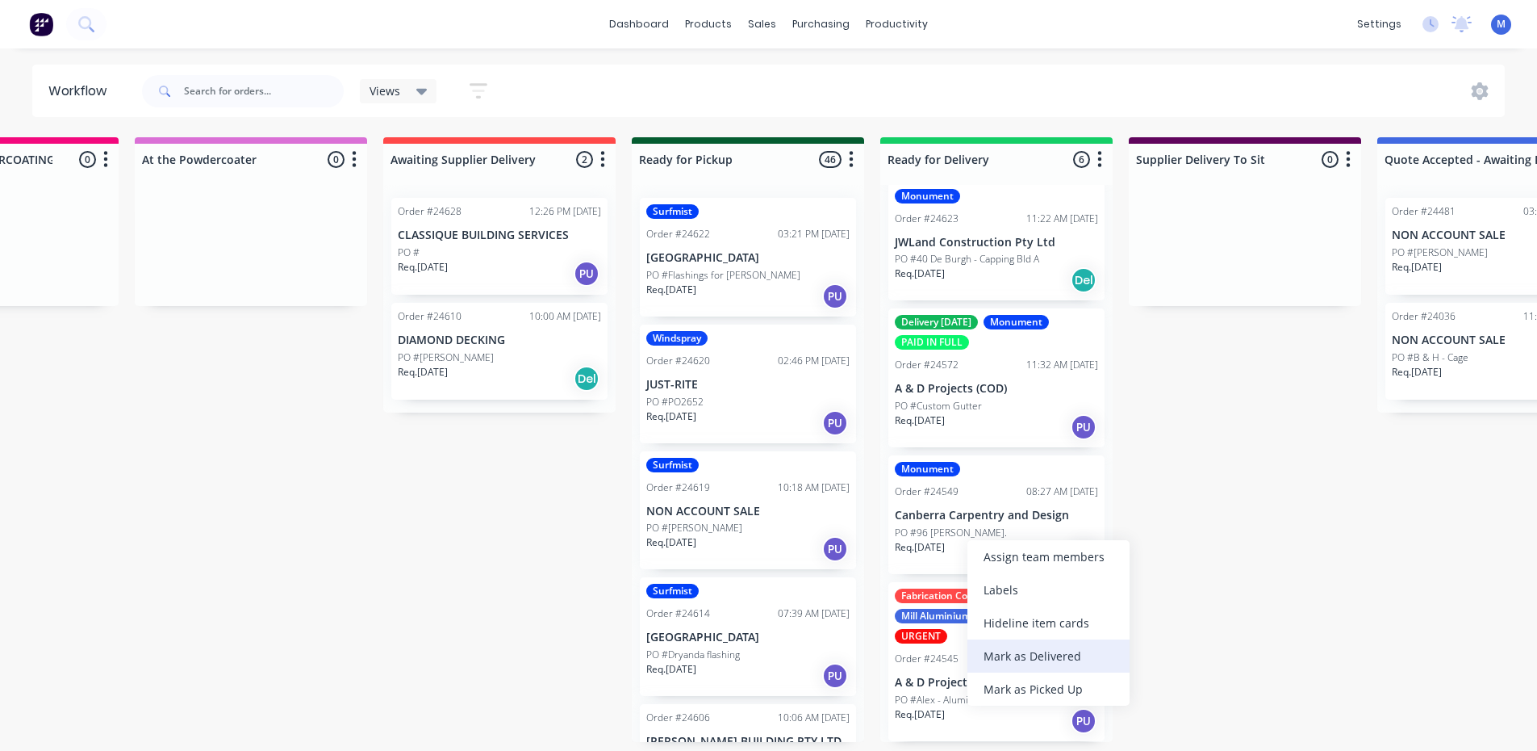
click at [1059, 655] on div "Mark as Delivered" at bounding box center [1049, 655] width 162 height 33
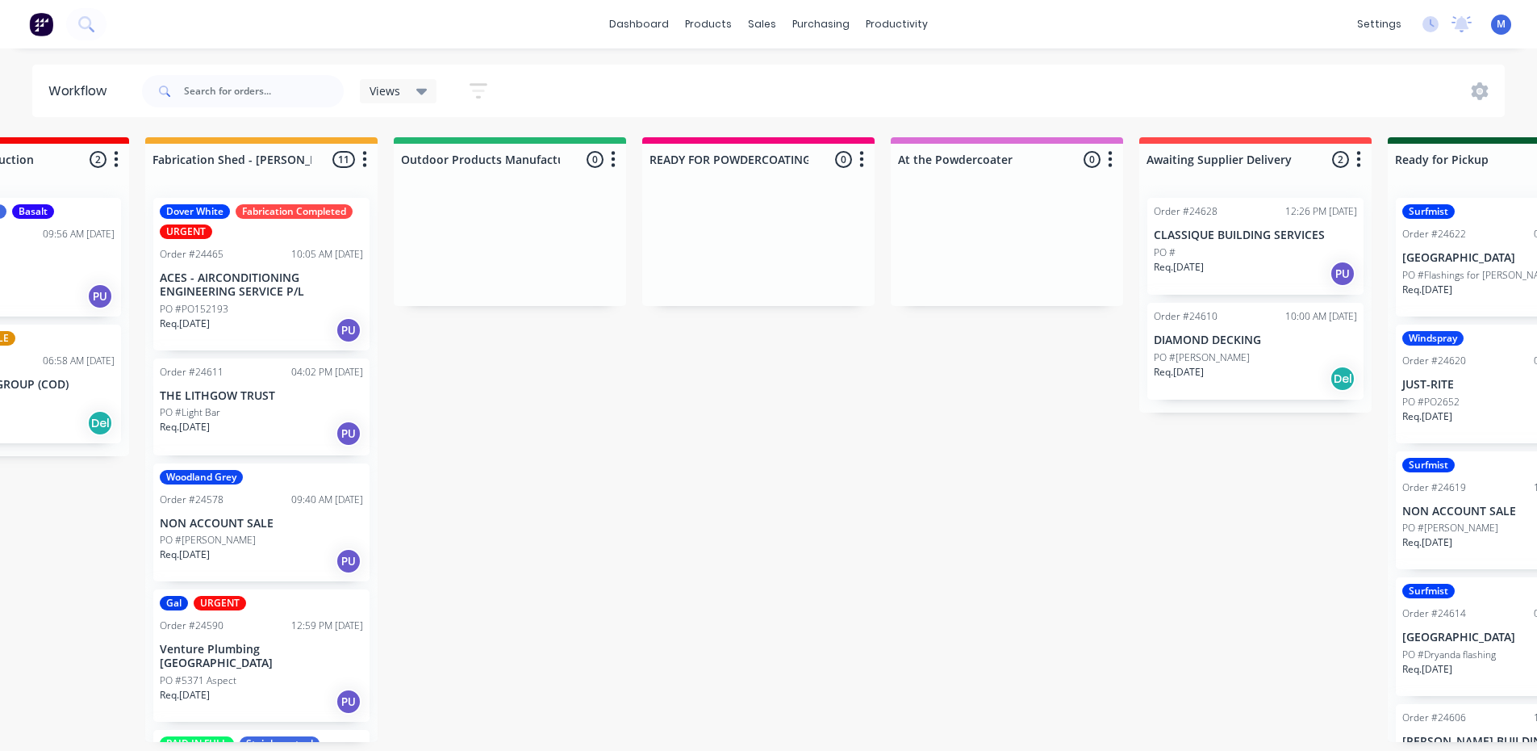
scroll to position [3, 0]
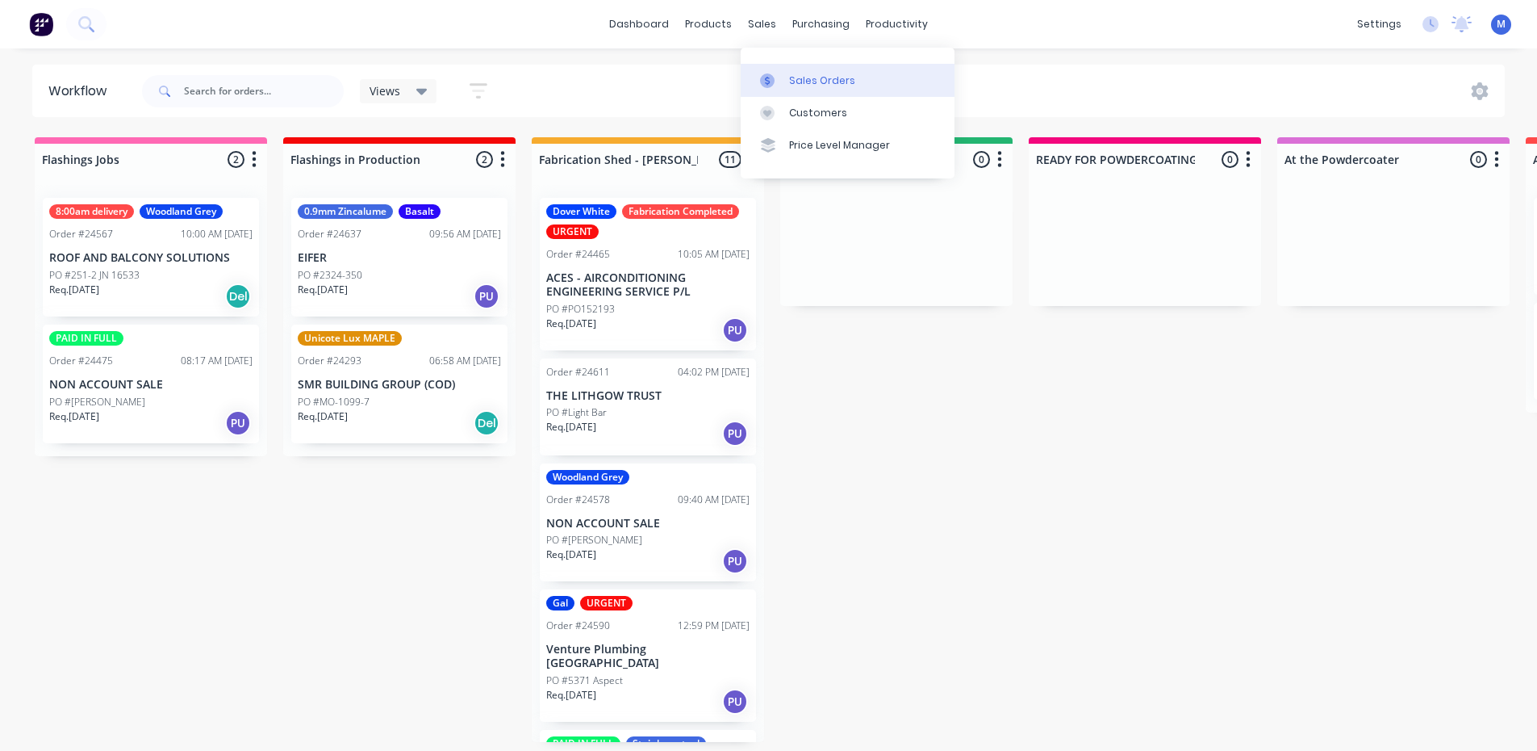
click at [813, 75] on div "Sales Orders" at bounding box center [822, 80] width 66 height 15
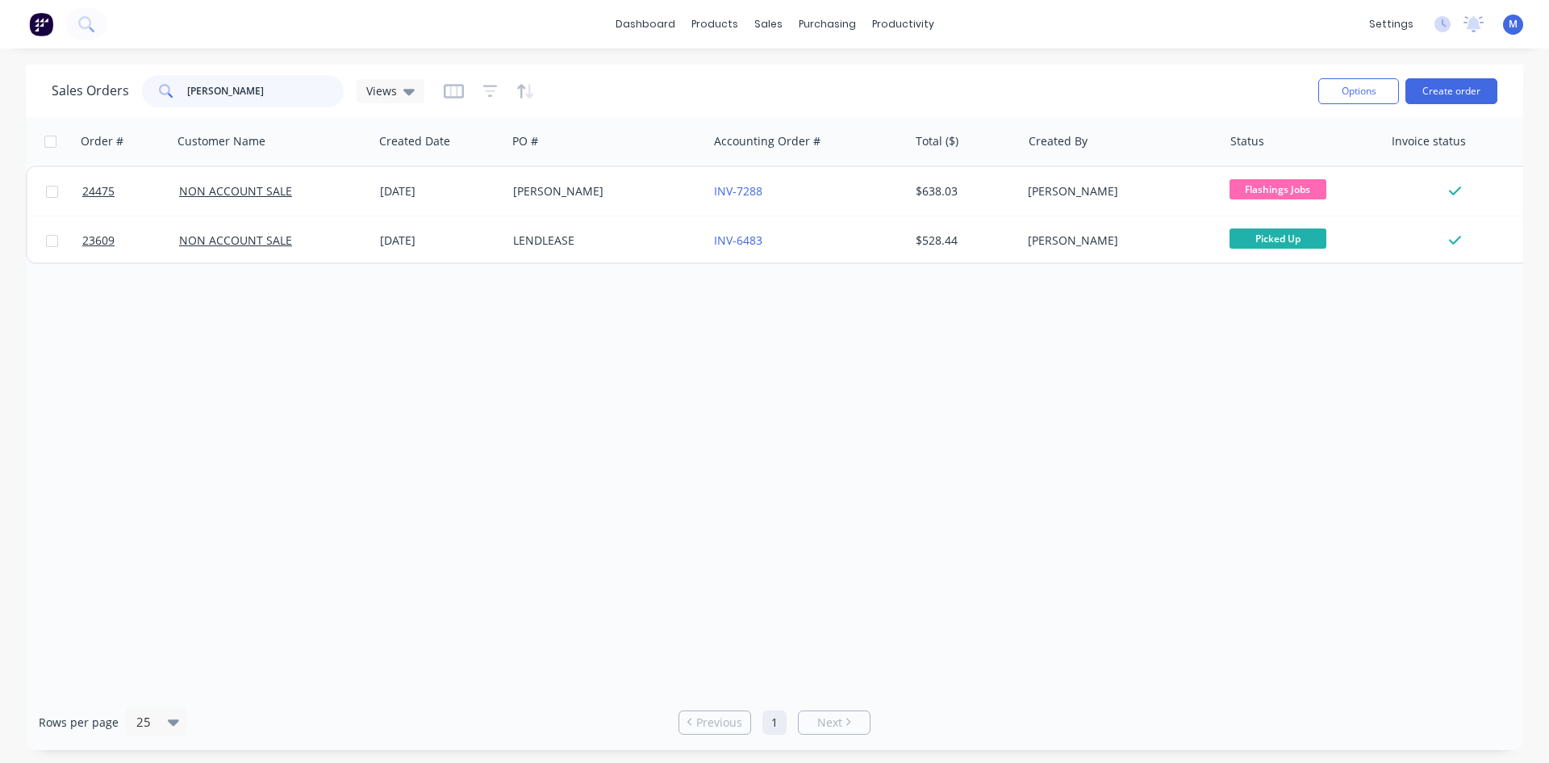
drag, startPoint x: 266, startPoint y: 86, endPoint x: 76, endPoint y: 94, distance: 189.9
click at [90, 92] on div "Sales Orders [PERSON_NAME] Views" at bounding box center [238, 91] width 373 height 32
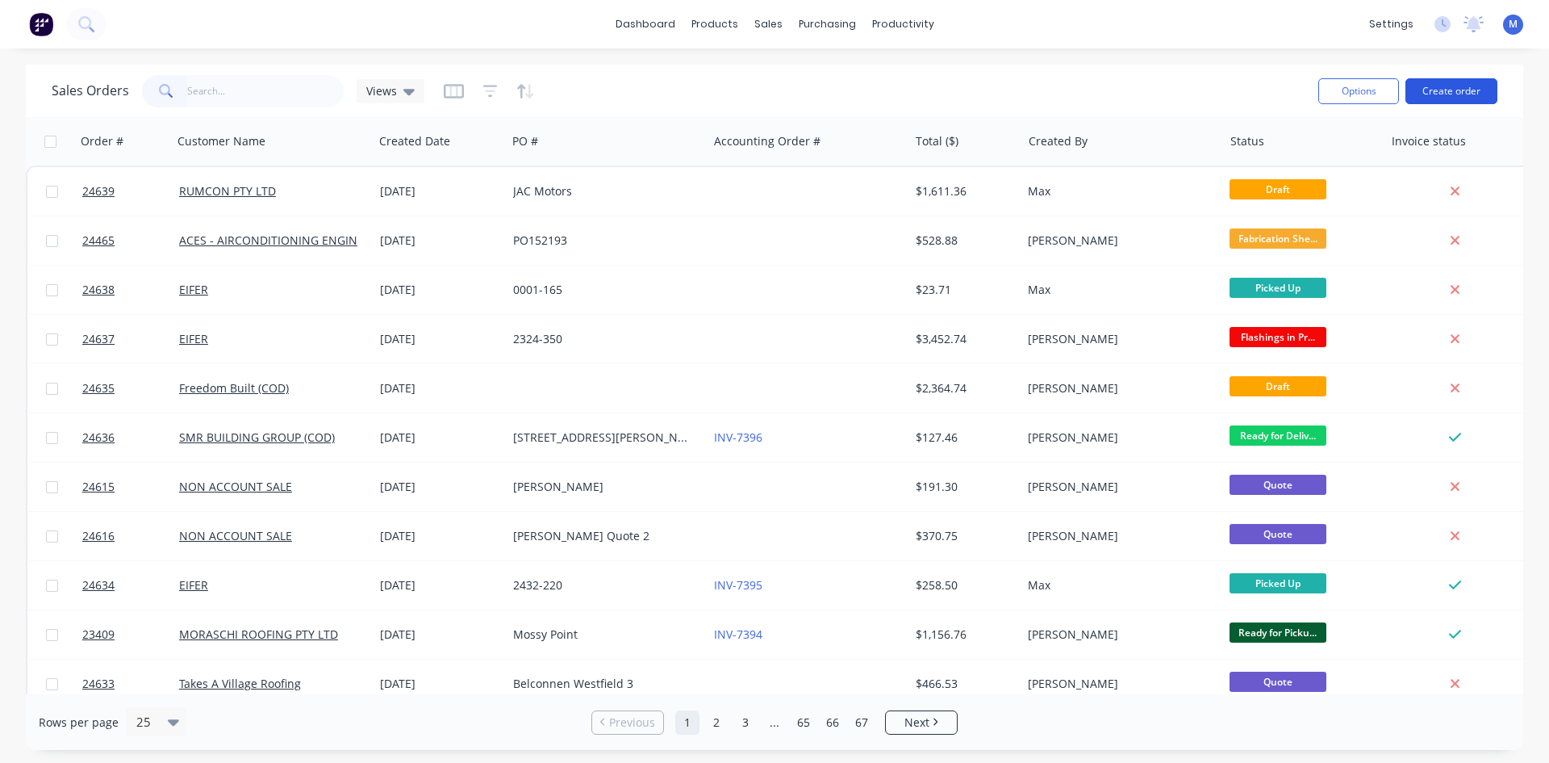
click at [1457, 94] on button "Create order" at bounding box center [1452, 91] width 92 height 26
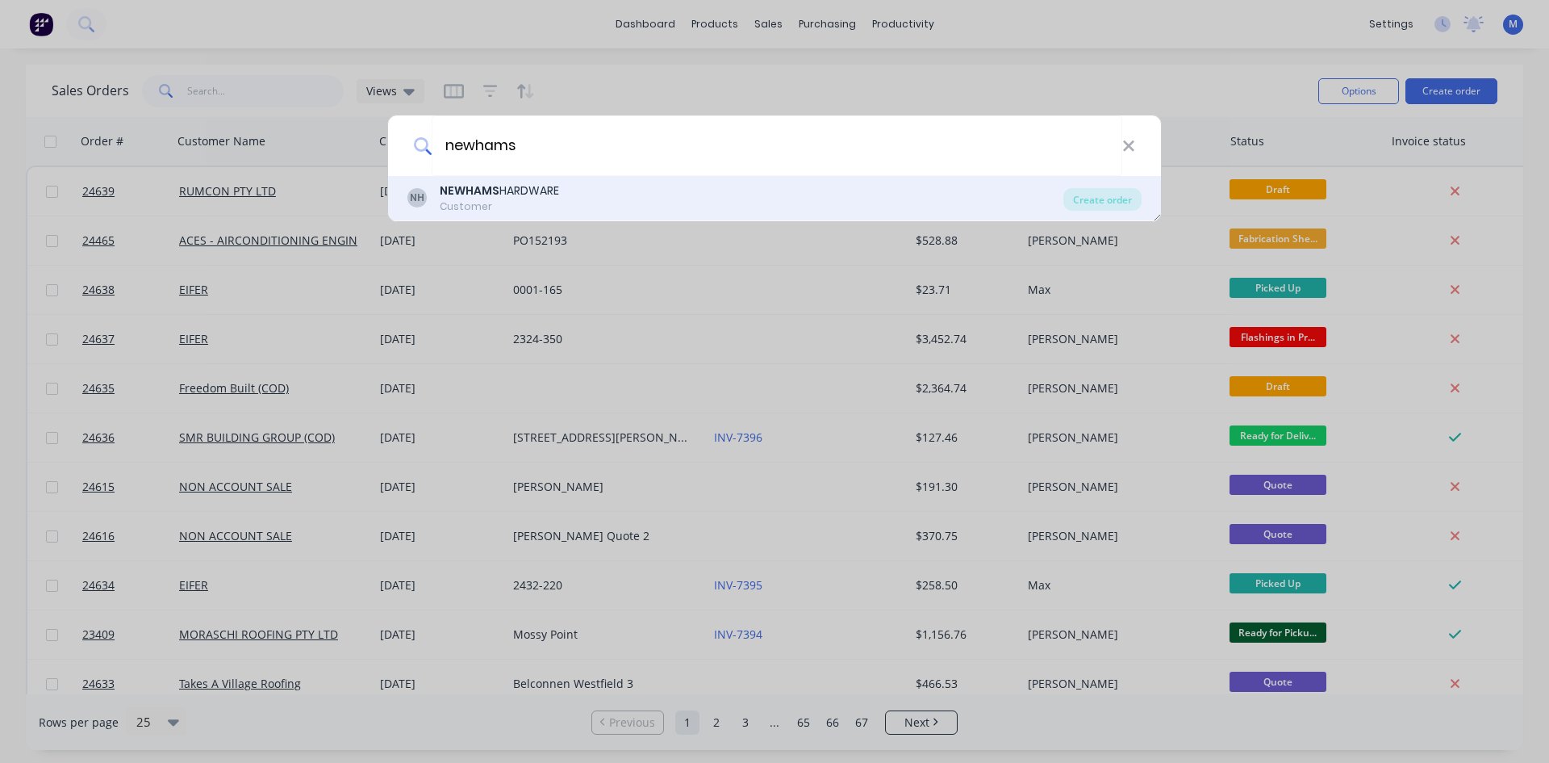
type input "newhams"
click at [571, 188] on div "NH NEWHAMS HARDWARE Customer" at bounding box center [736, 197] width 656 height 31
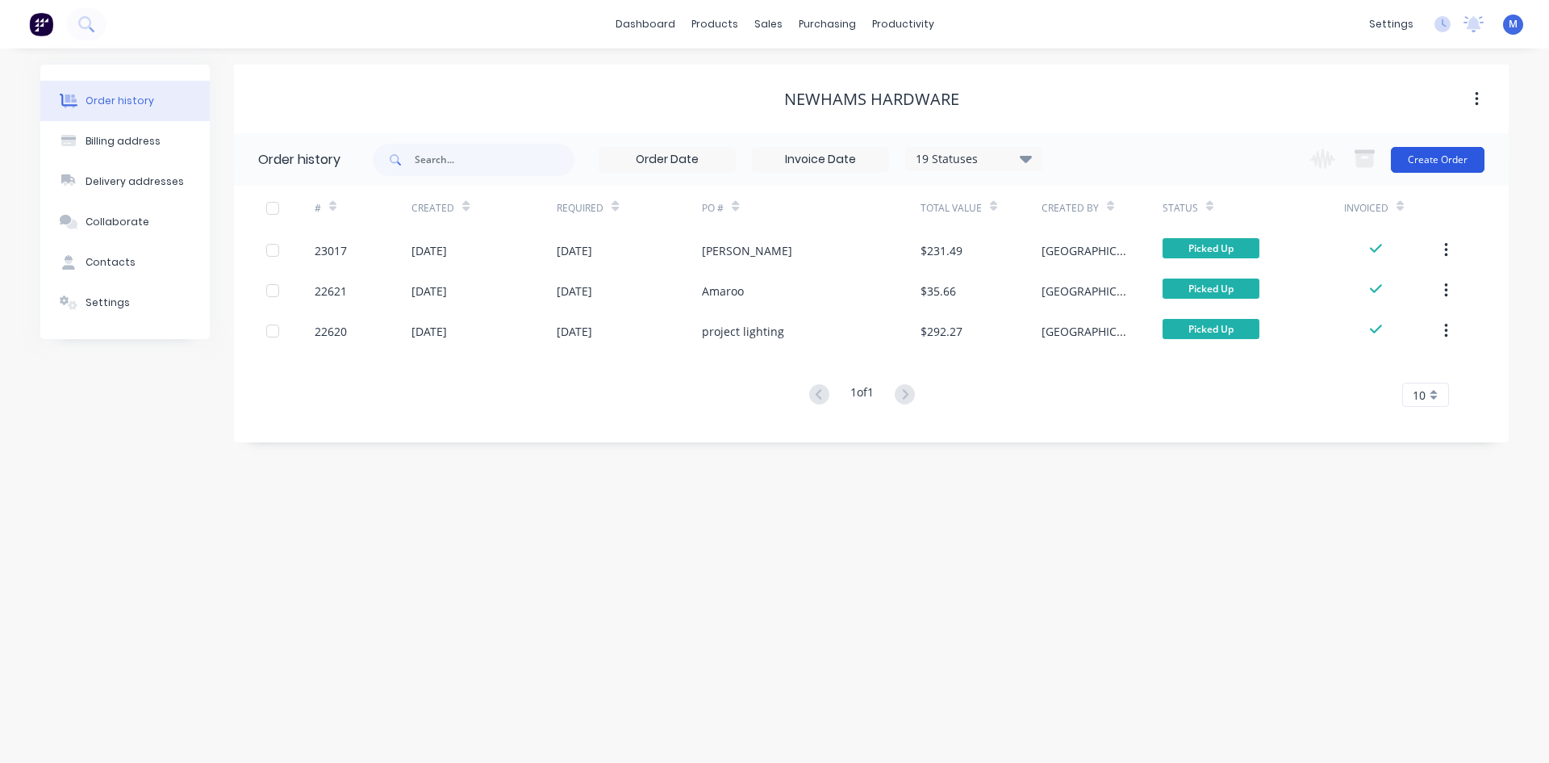
click at [1426, 160] on button "Create Order" at bounding box center [1438, 160] width 94 height 26
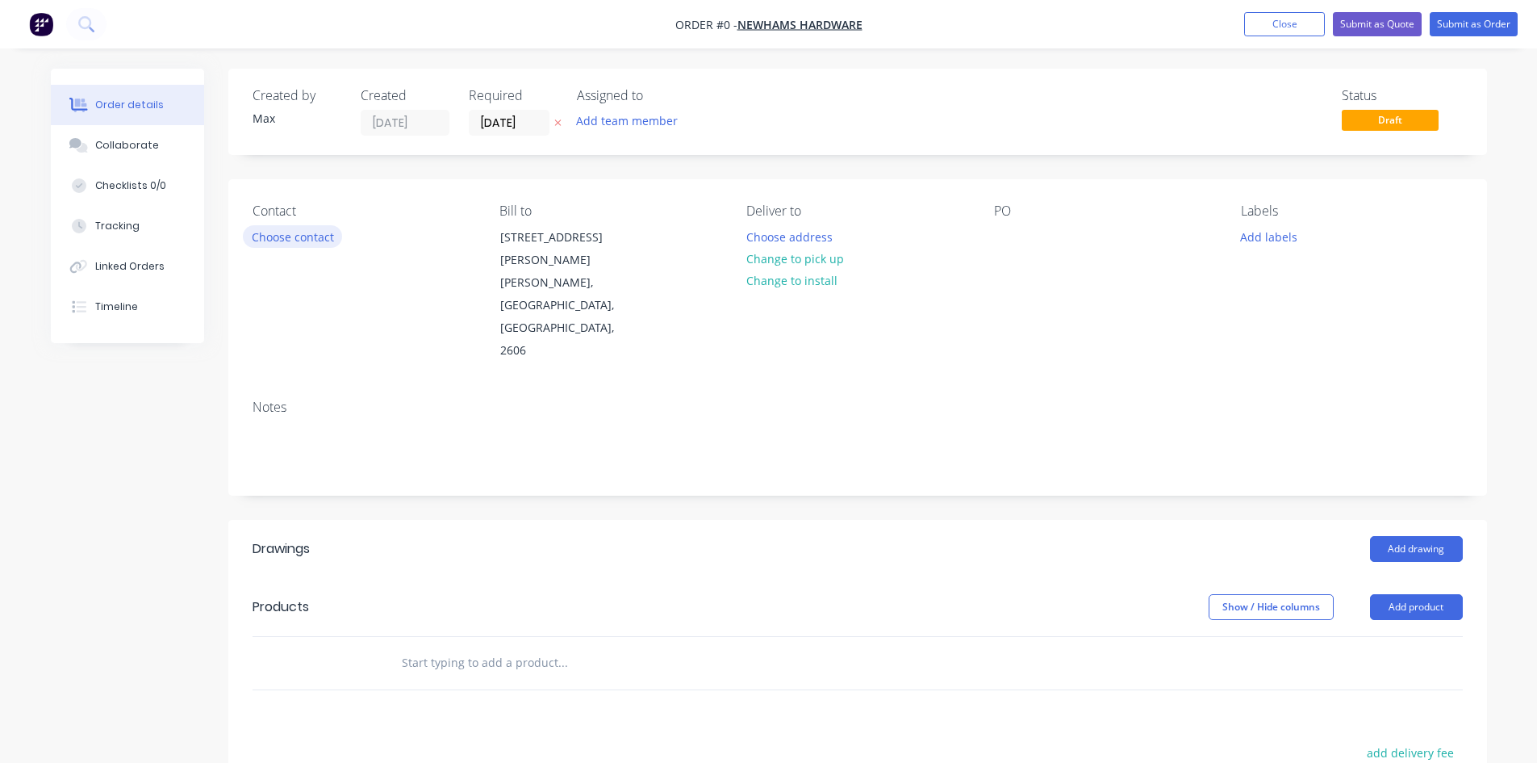
click at [314, 234] on button "Choose contact" at bounding box center [292, 236] width 99 height 22
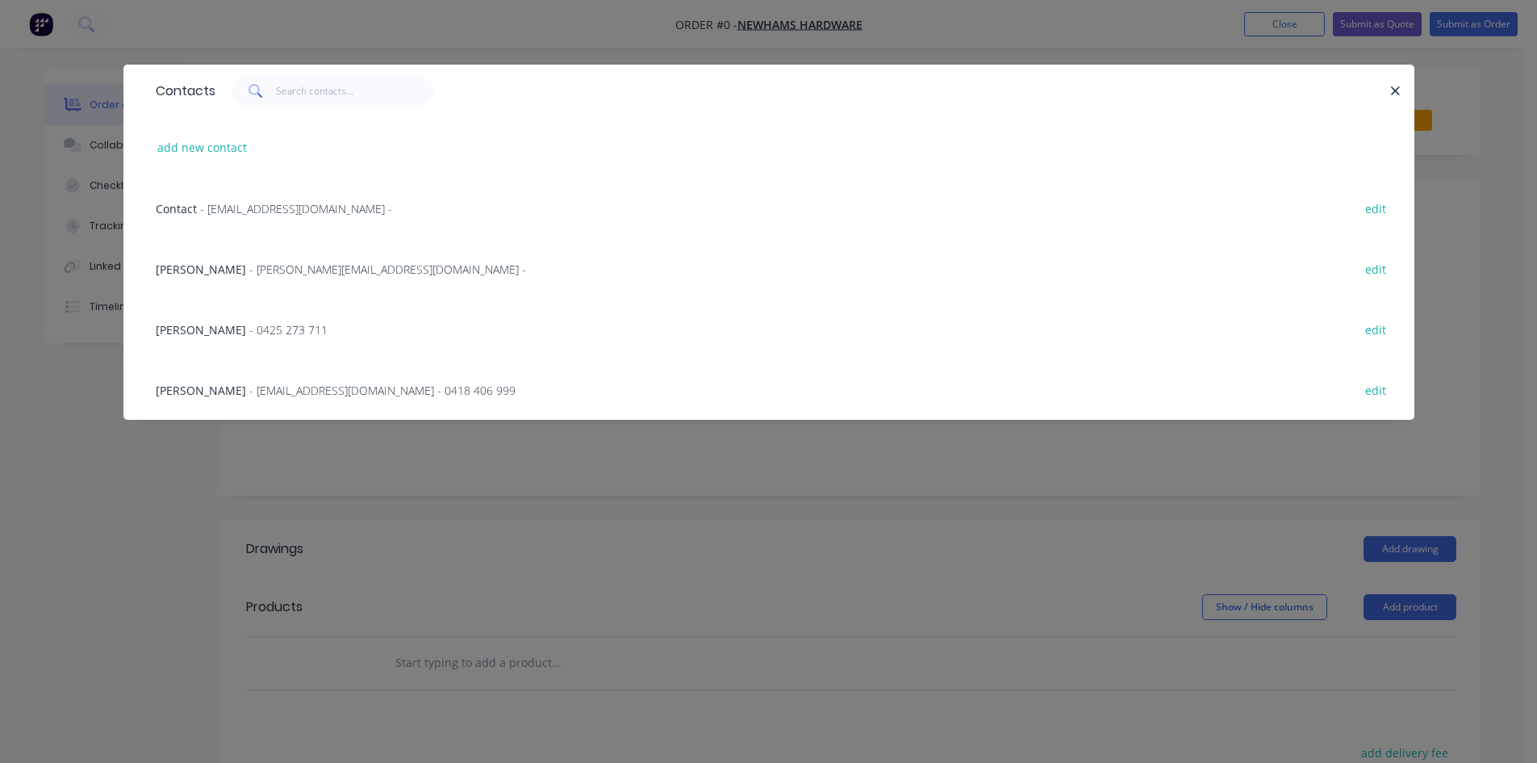
click at [173, 328] on span "[PERSON_NAME]" at bounding box center [201, 329] width 90 height 15
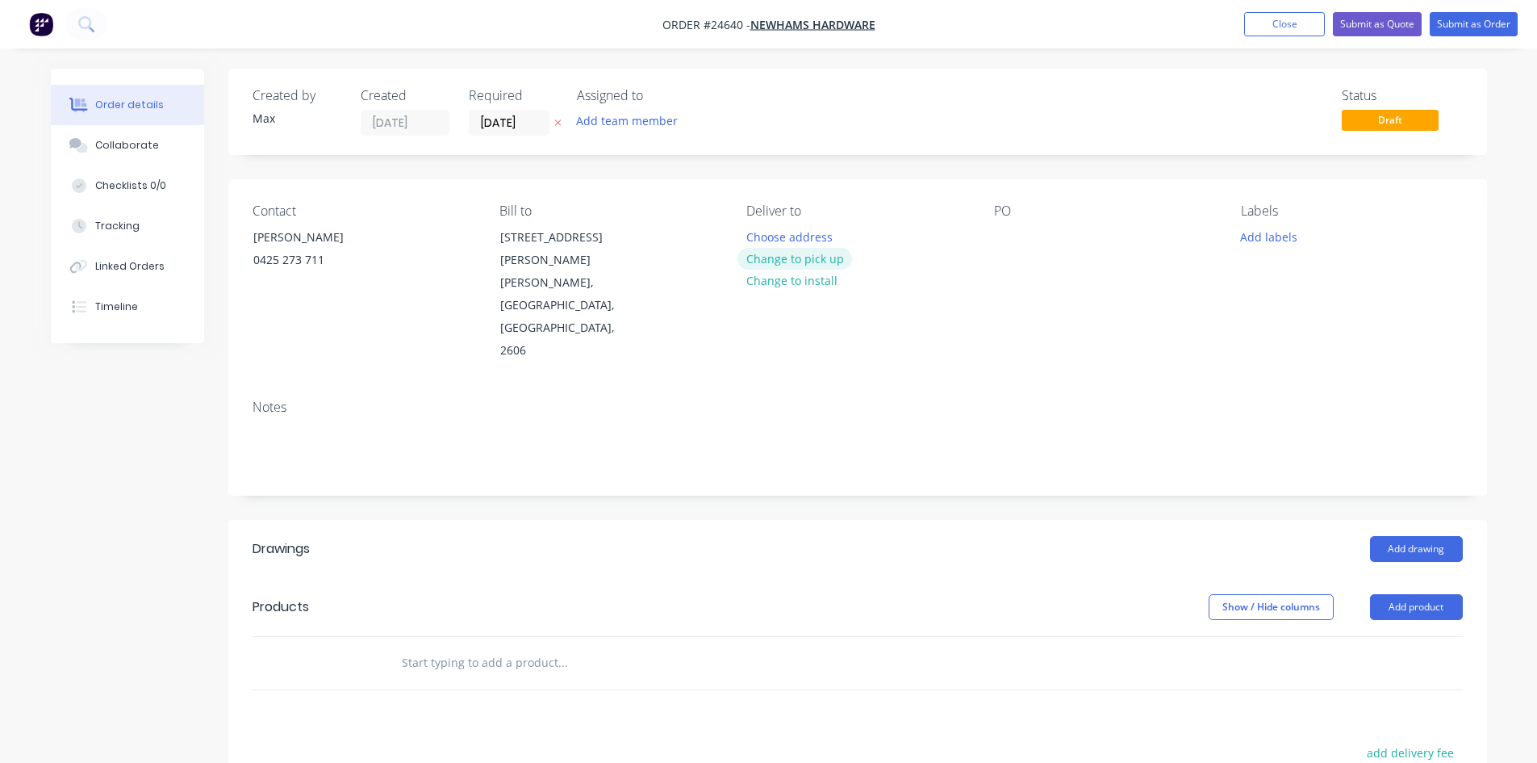
click at [830, 257] on button "Change to pick up" at bounding box center [795, 259] width 115 height 22
click at [1008, 238] on div at bounding box center [1007, 236] width 26 height 23
click at [1420, 536] on button "Add drawing" at bounding box center [1416, 549] width 93 height 26
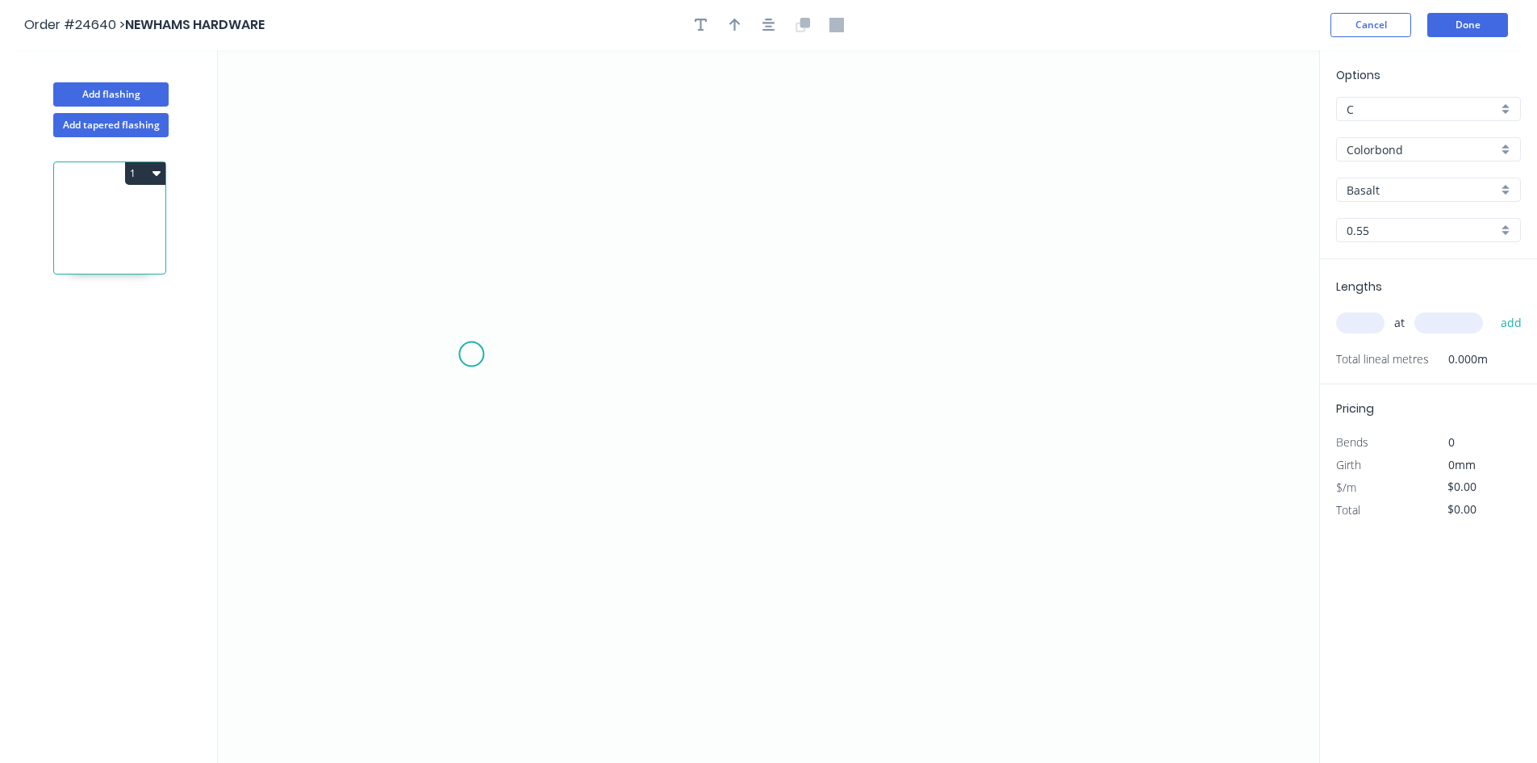
click at [487, 352] on icon "0" at bounding box center [769, 406] width 1102 height 713
click at [930, 370] on icon "0" at bounding box center [769, 406] width 1102 height 713
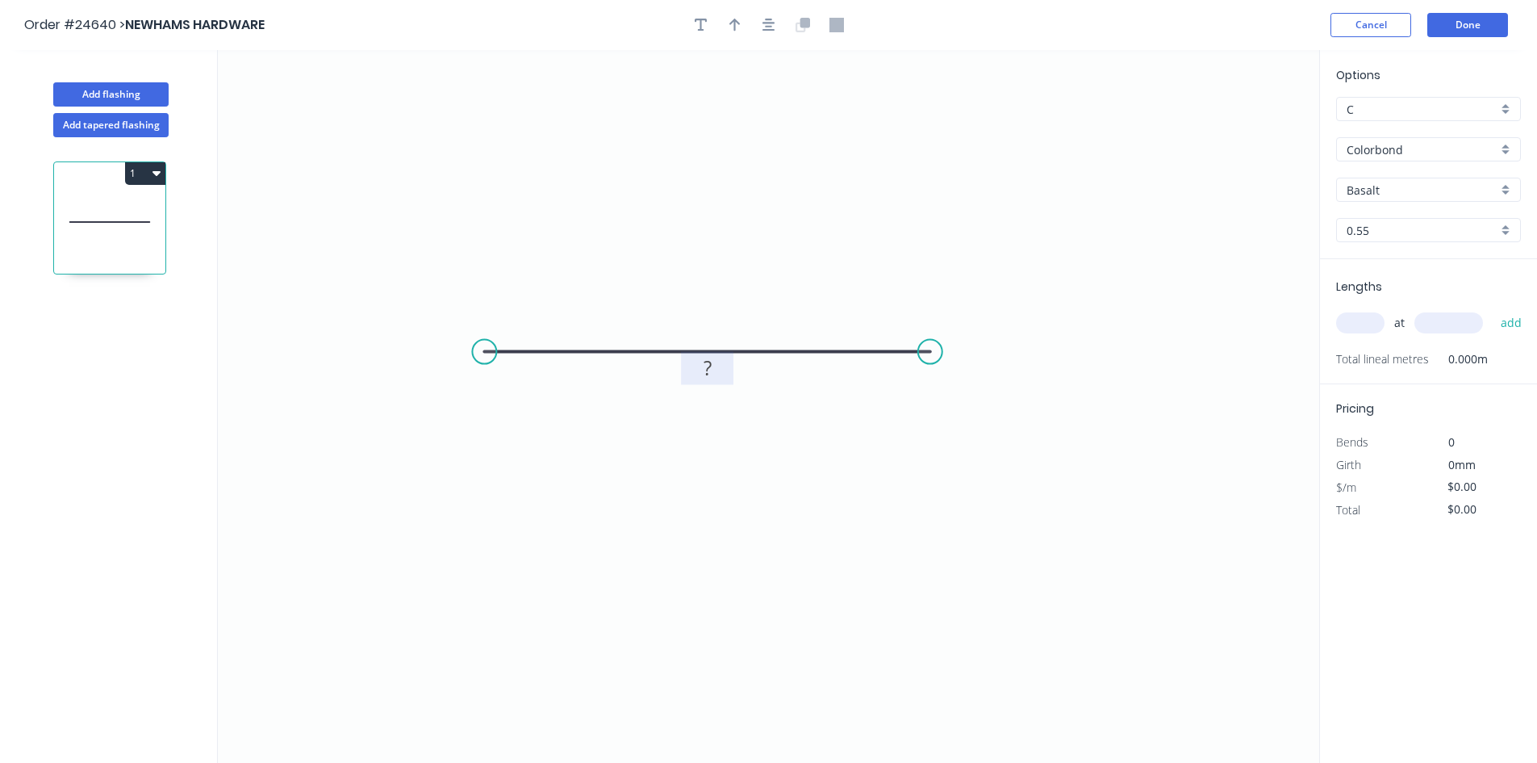
click at [708, 374] on tspan "?" at bounding box center [708, 367] width 8 height 27
click at [1348, 325] on input "text" at bounding box center [1360, 322] width 48 height 21
type input "$42.01"
type input "2"
type input "2320"
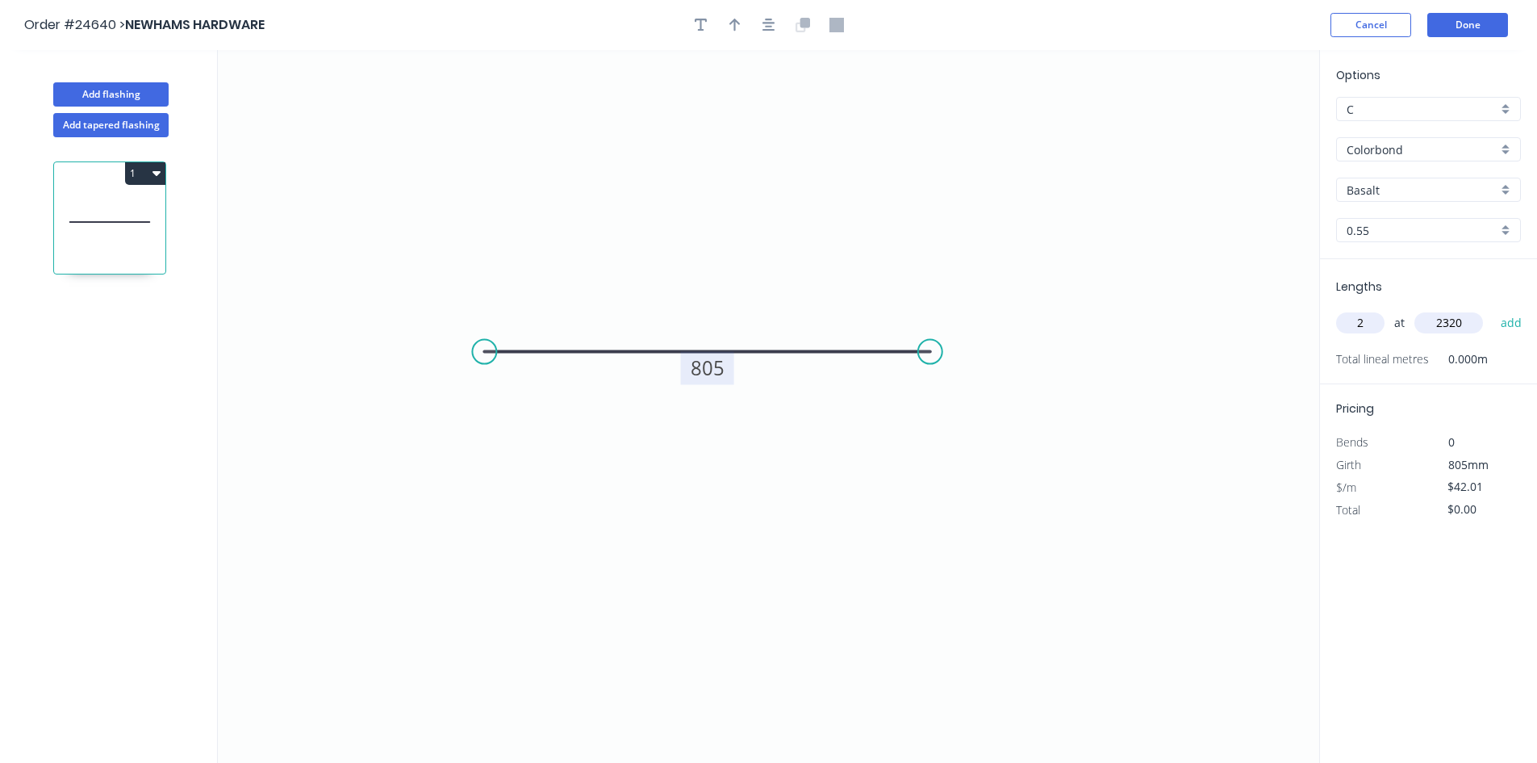
click at [1493, 309] on button "add" at bounding box center [1512, 322] width 38 height 27
type input "$194.93"
click at [1466, 27] on button "Done" at bounding box center [1468, 25] width 81 height 24
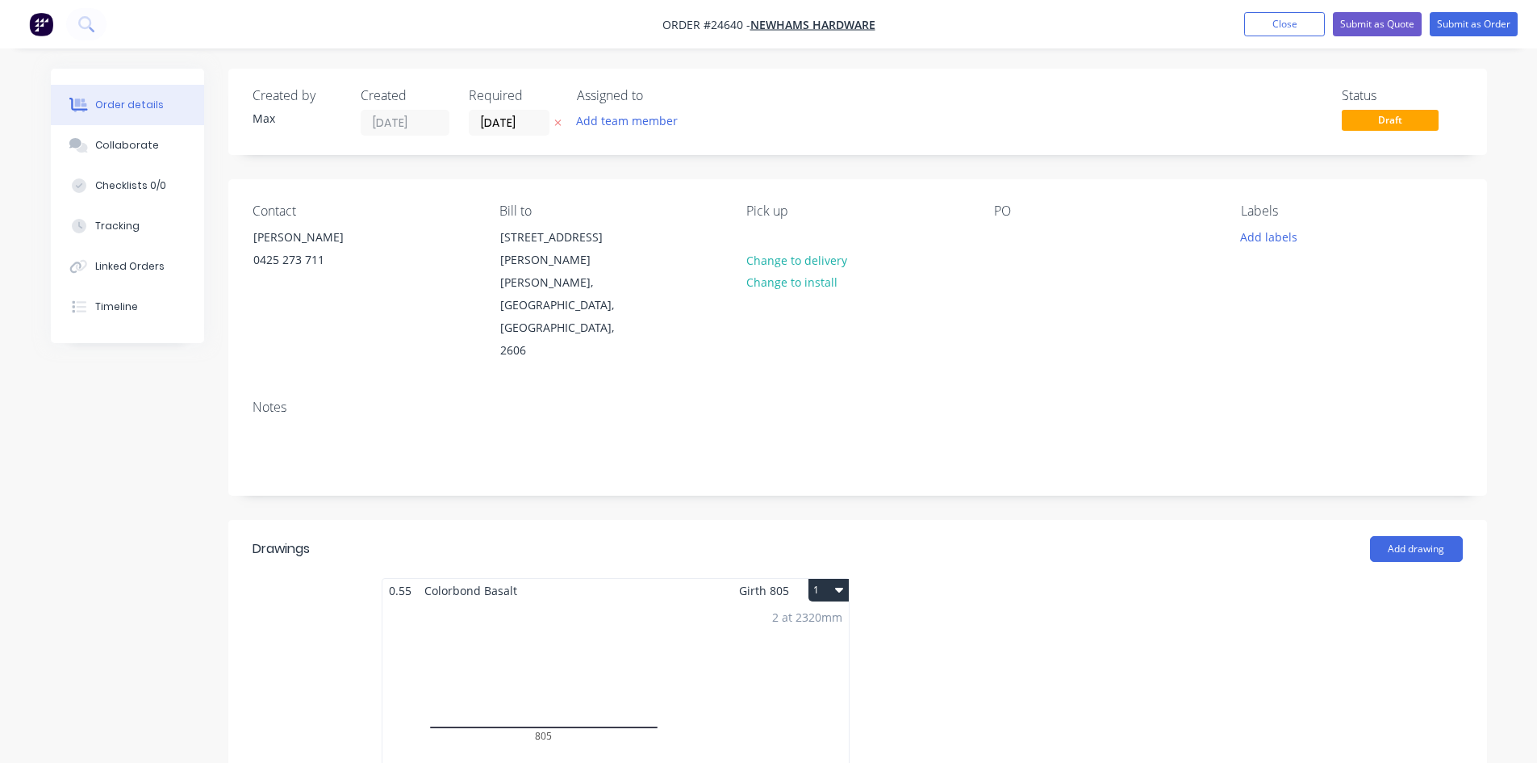
click at [467, 605] on div "2 at 2320mm Total lm $/M Total 4.64m $42.01 $194.93" at bounding box center [616, 725] width 466 height 246
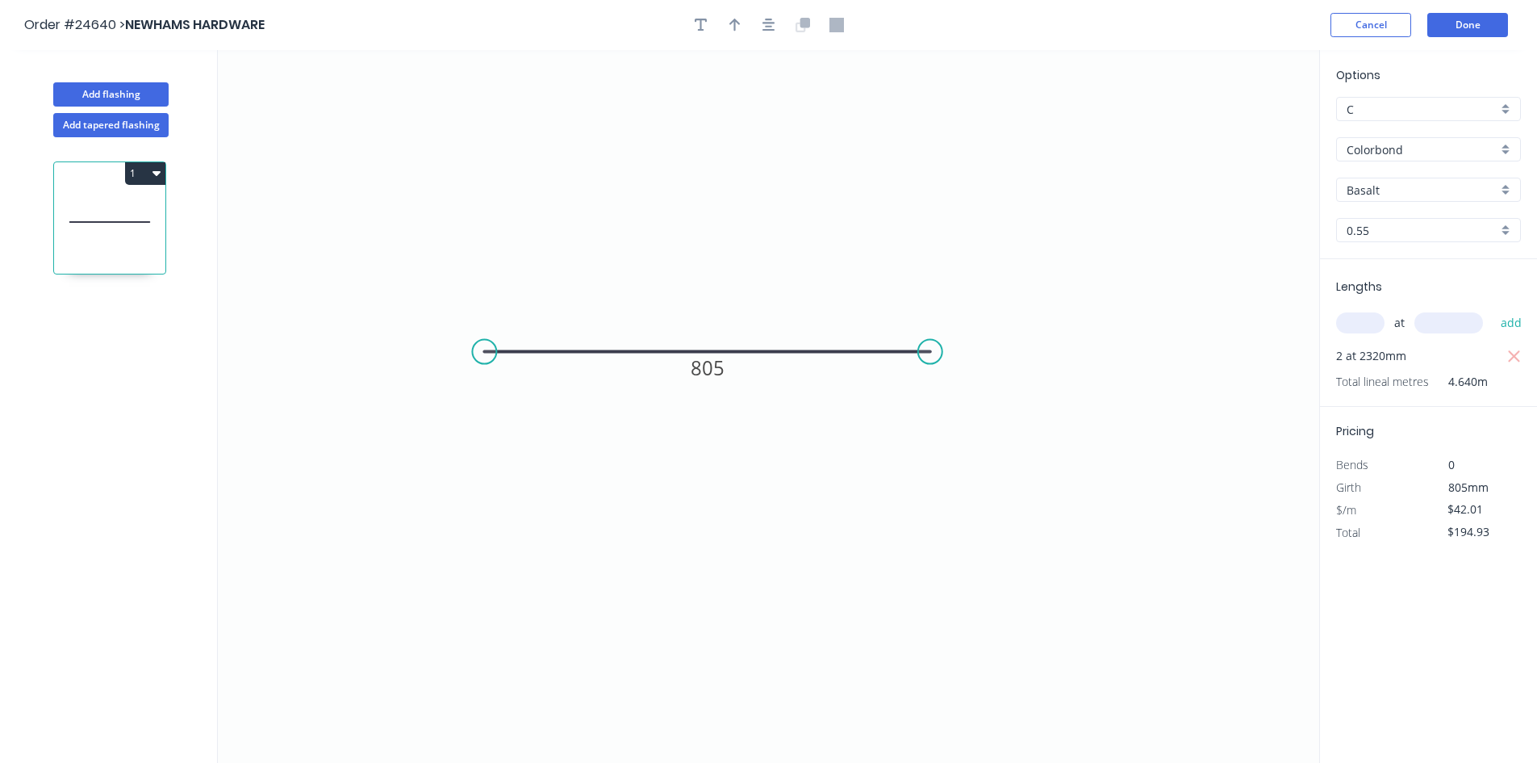
click at [1435, 190] on input "Basalt" at bounding box center [1422, 190] width 151 height 17
click at [1406, 243] on div "Monument" at bounding box center [1428, 237] width 183 height 28
type input "Monument"
click at [1484, 19] on button "Done" at bounding box center [1468, 25] width 81 height 24
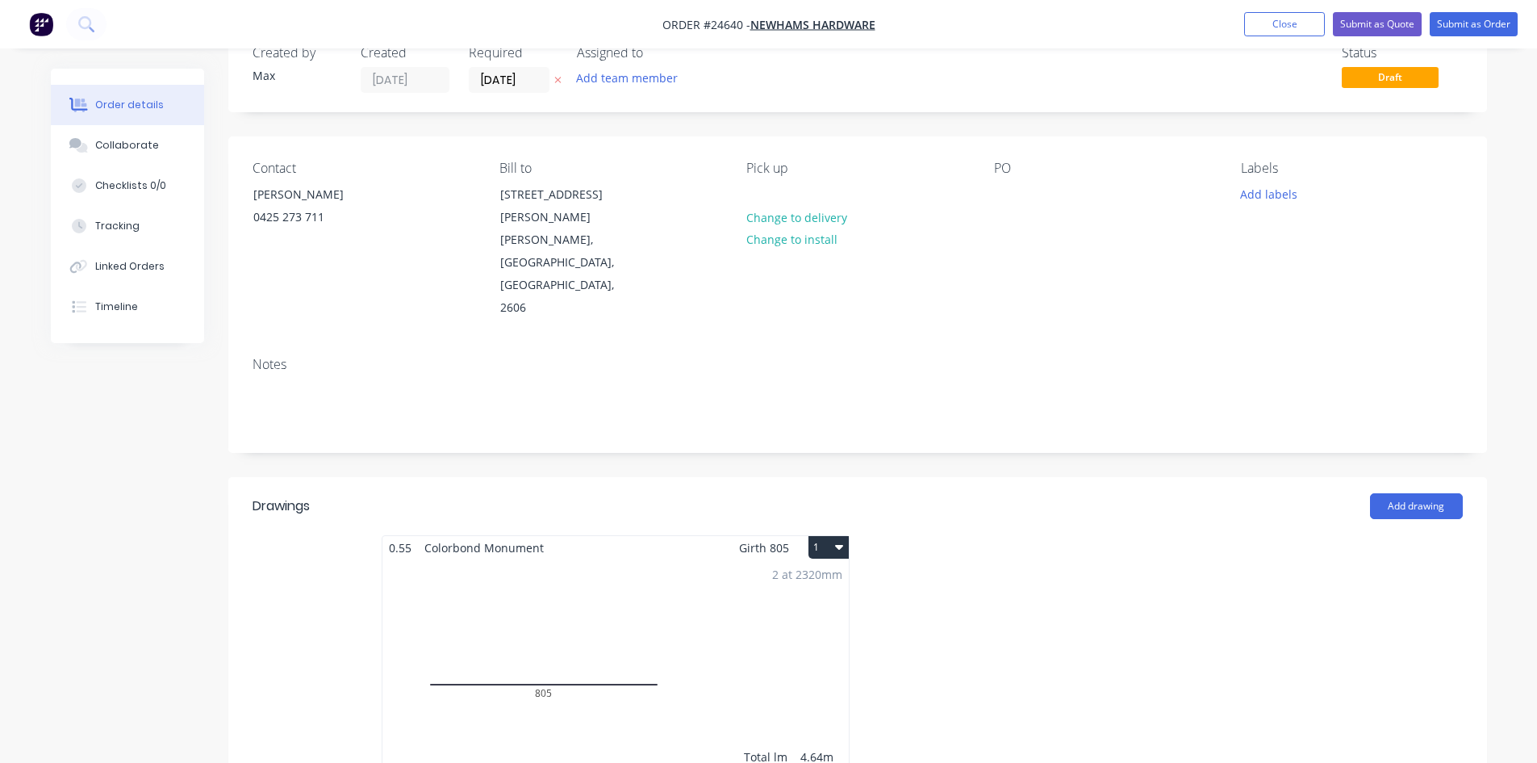
scroll to position [161, 0]
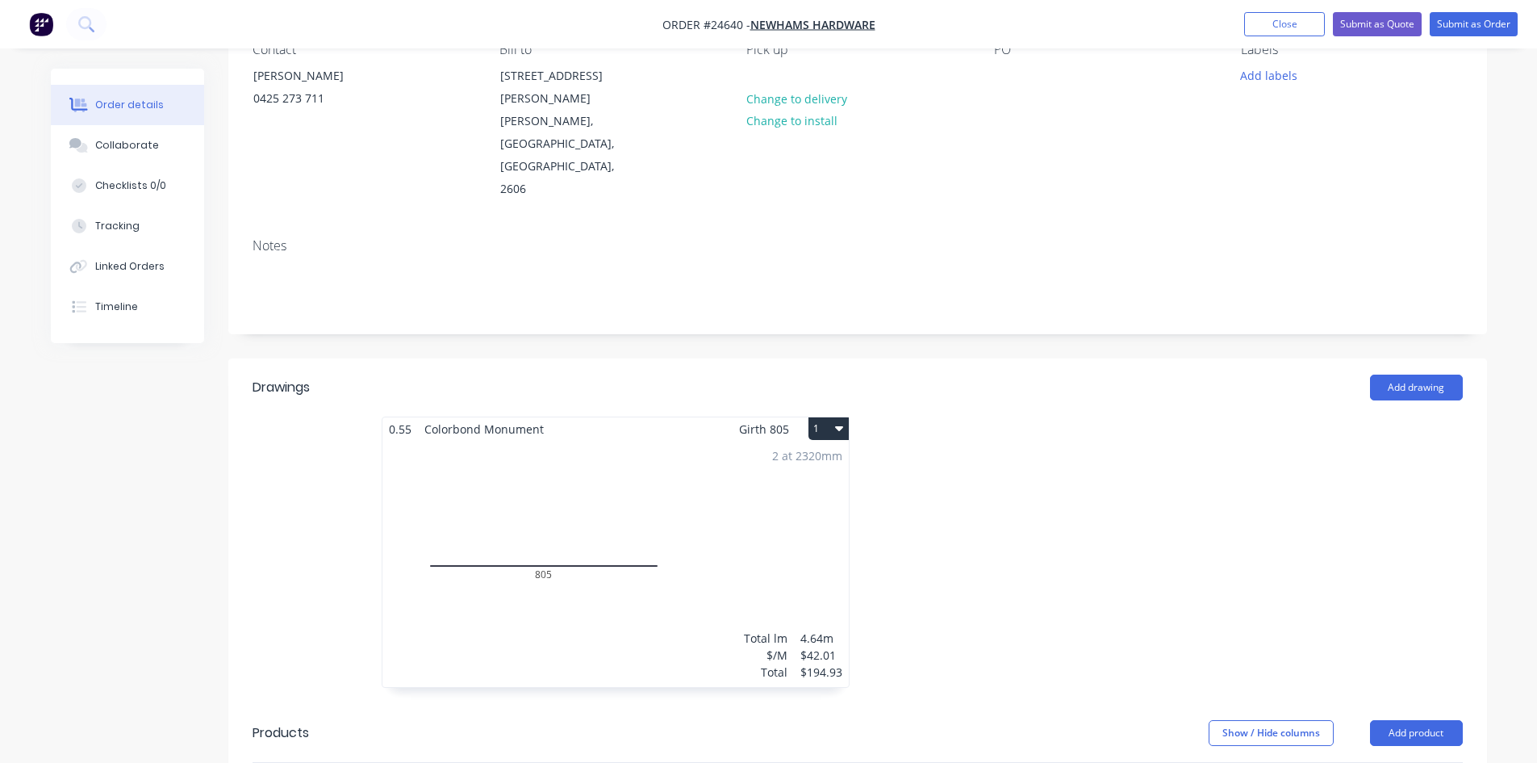
click at [842, 421] on icon "button" at bounding box center [839, 427] width 8 height 13
click at [786, 488] on div "Duplicate" at bounding box center [772, 499] width 124 height 23
click at [1060, 466] on div "Total lm $/M Total 0m $42.01 $0.00" at bounding box center [1100, 564] width 466 height 246
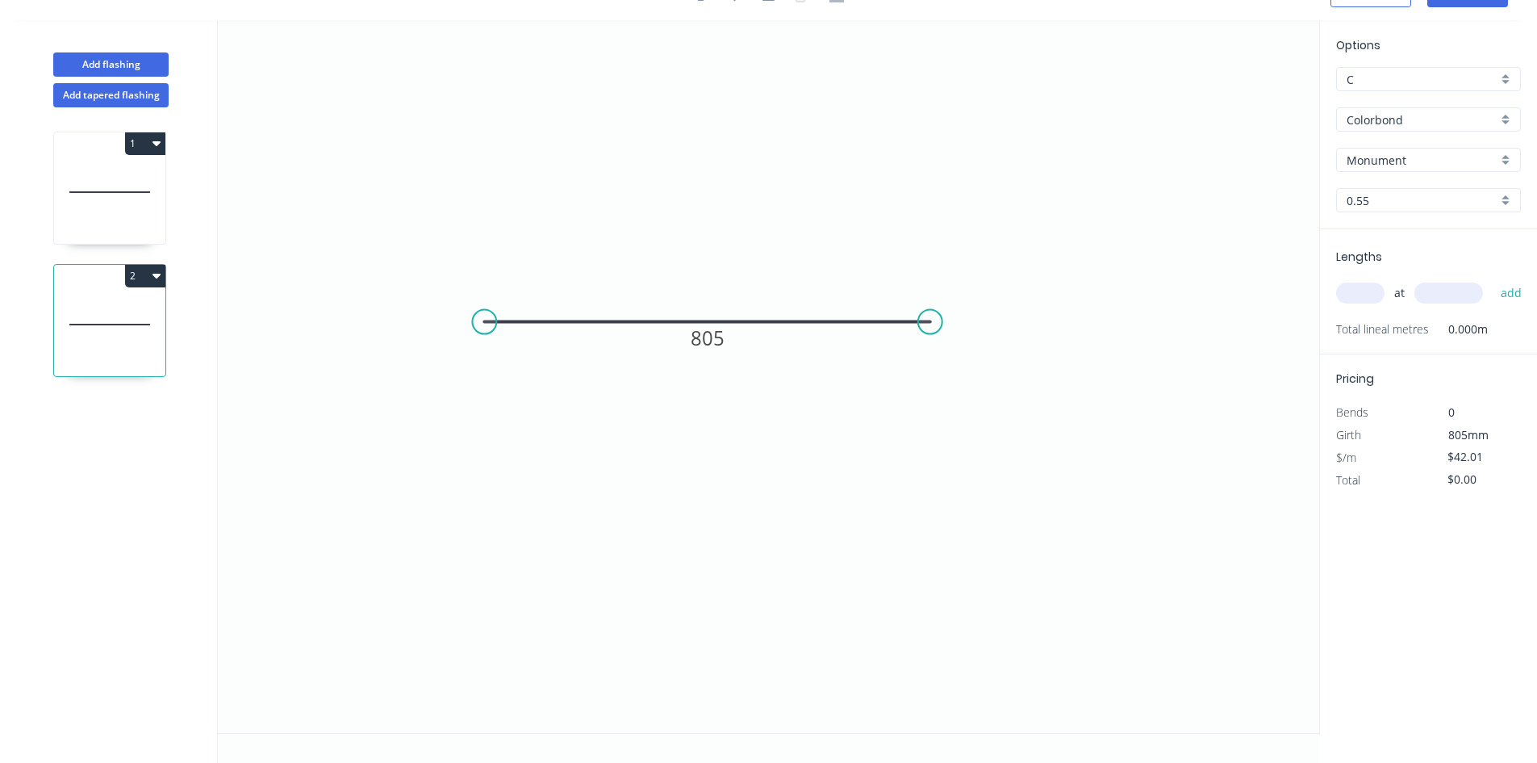
scroll to position [30, 0]
click at [711, 340] on tspan "805" at bounding box center [708, 337] width 34 height 27
click at [1350, 292] on input "text" at bounding box center [1360, 292] width 48 height 21
type input "$45.92"
type input "2"
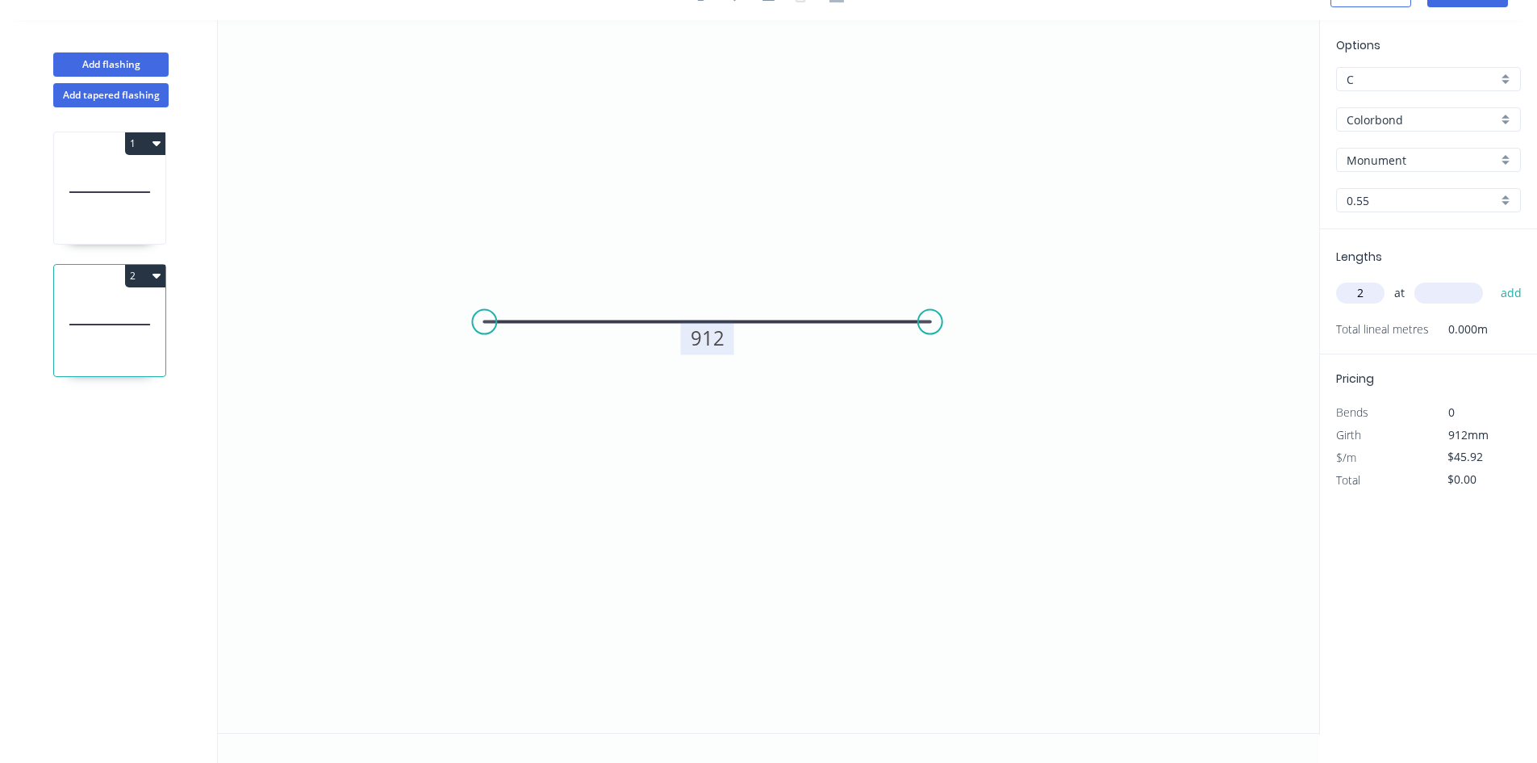
type input "2"
type input "2340"
click at [1493, 279] on button "add" at bounding box center [1512, 292] width 38 height 27
type input "$214.91"
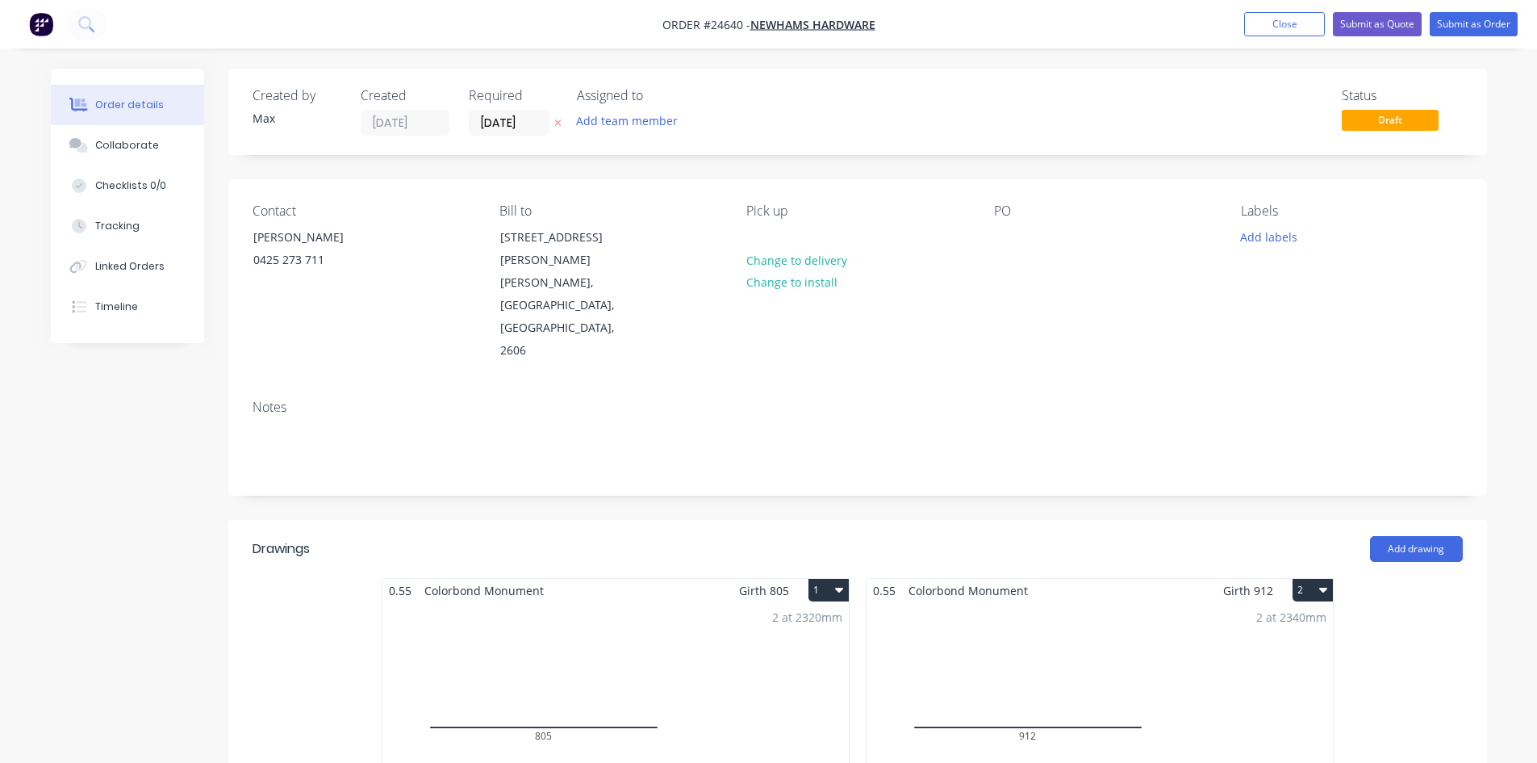
scroll to position [403, 0]
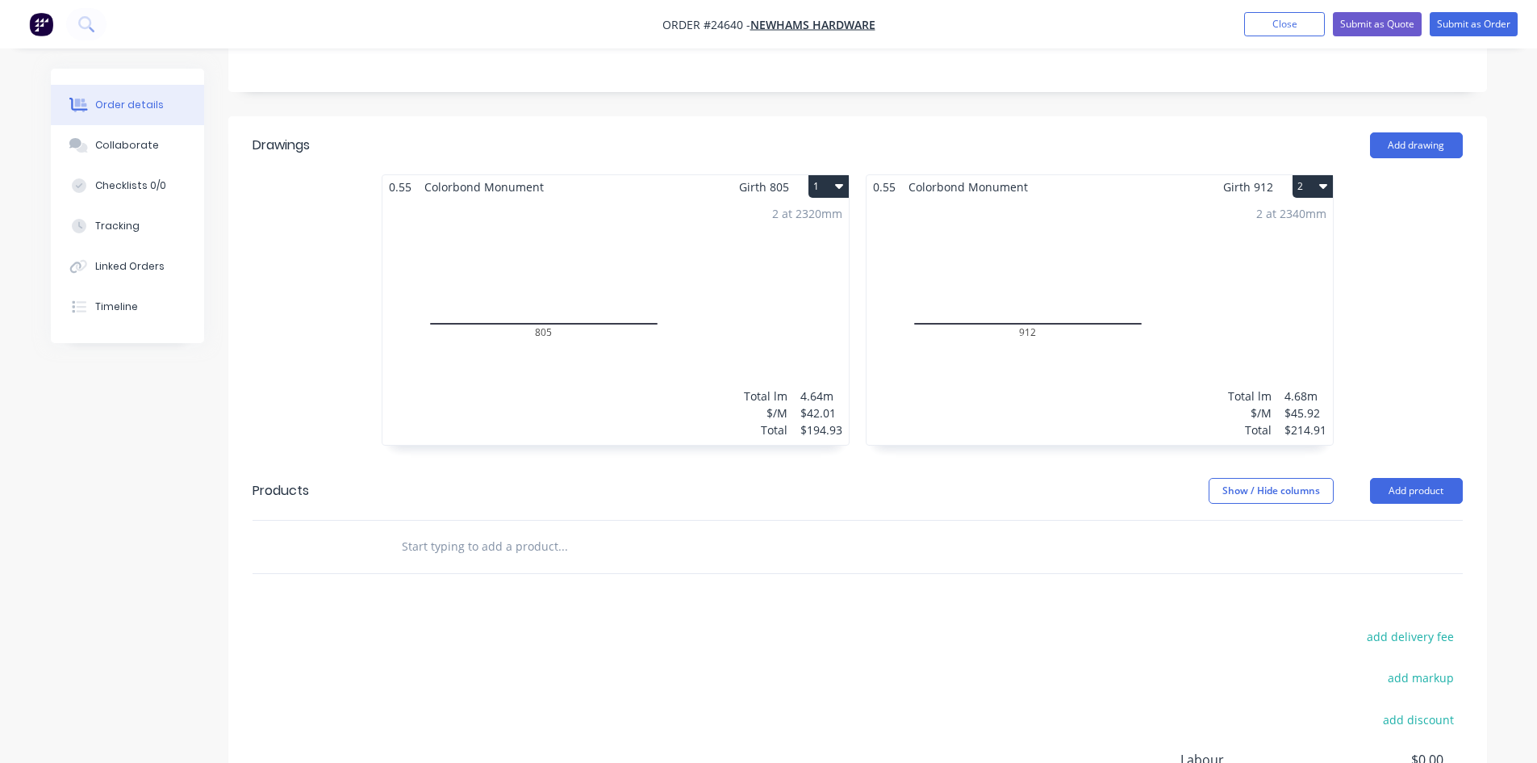
click at [1304, 175] on button "2" at bounding box center [1313, 186] width 40 height 23
click at [1254, 246] on div "Duplicate" at bounding box center [1256, 257] width 124 height 23
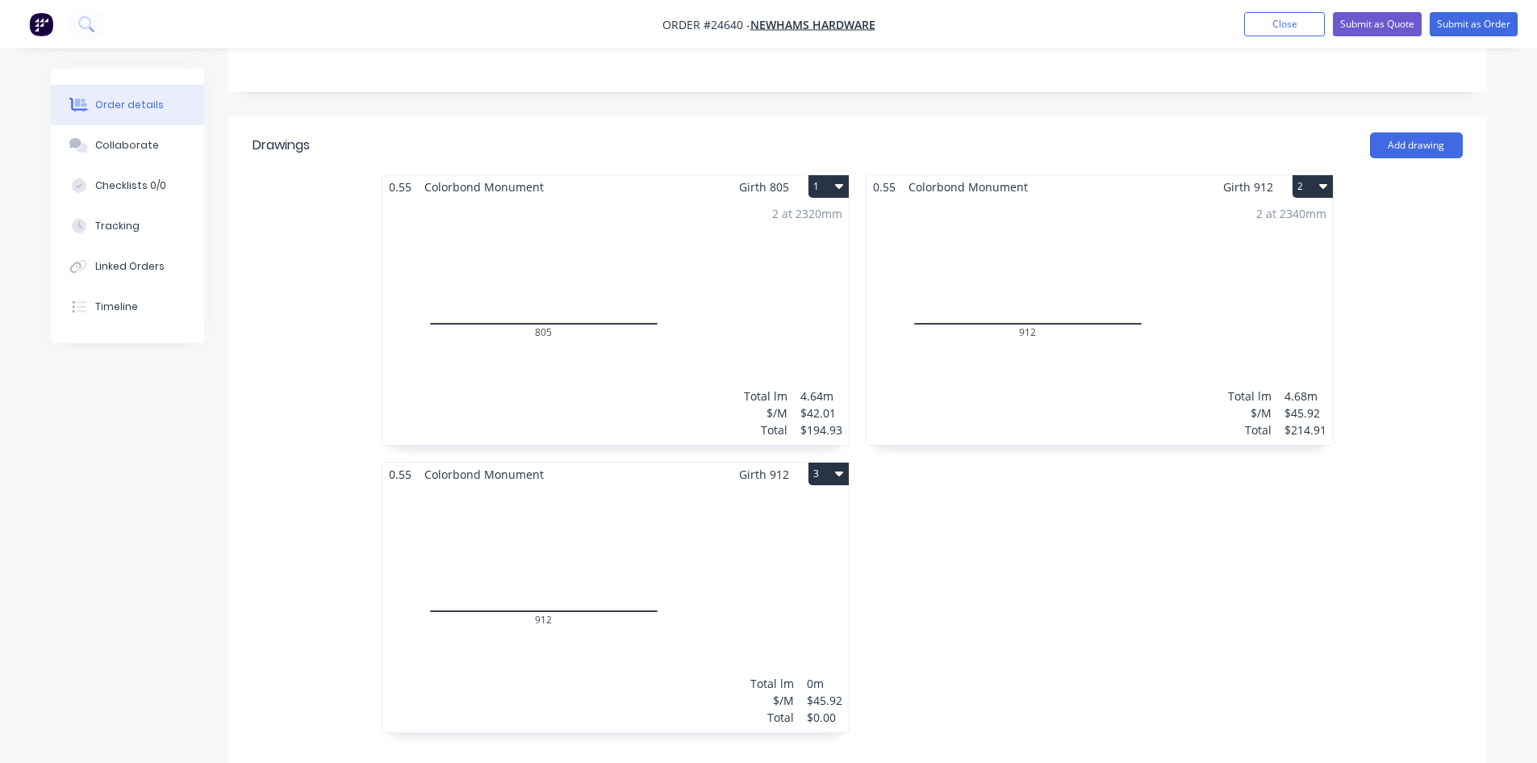
click at [587, 486] on div "Total lm $/M Total 0m $45.92 $0.00" at bounding box center [616, 609] width 466 height 246
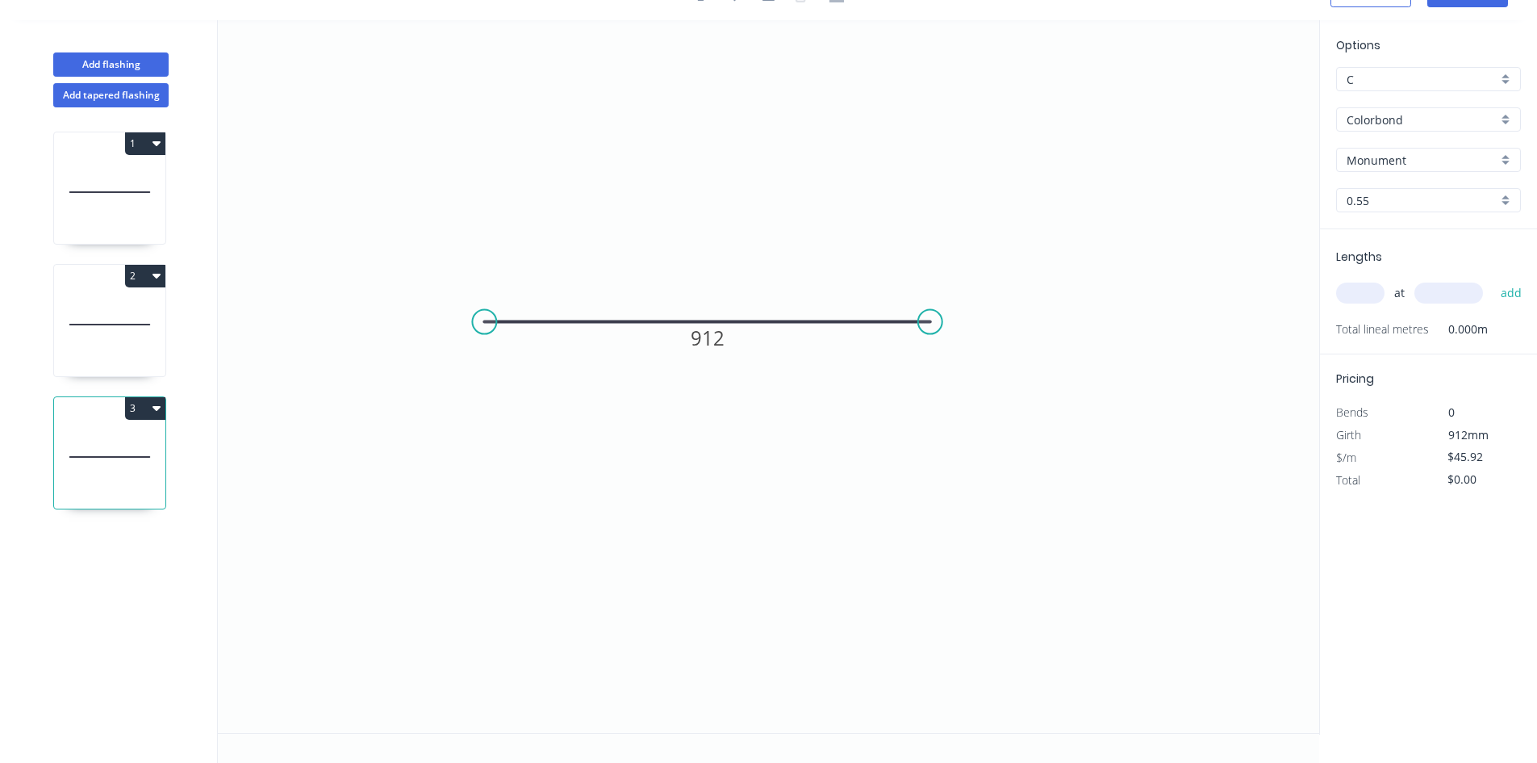
scroll to position [30, 0]
click at [705, 337] on tspan "912" at bounding box center [708, 337] width 34 height 27
click at [1022, 308] on icon "0 892" at bounding box center [769, 376] width 1102 height 713
type input "$42.01"
click at [1362, 287] on input "text" at bounding box center [1360, 292] width 48 height 21
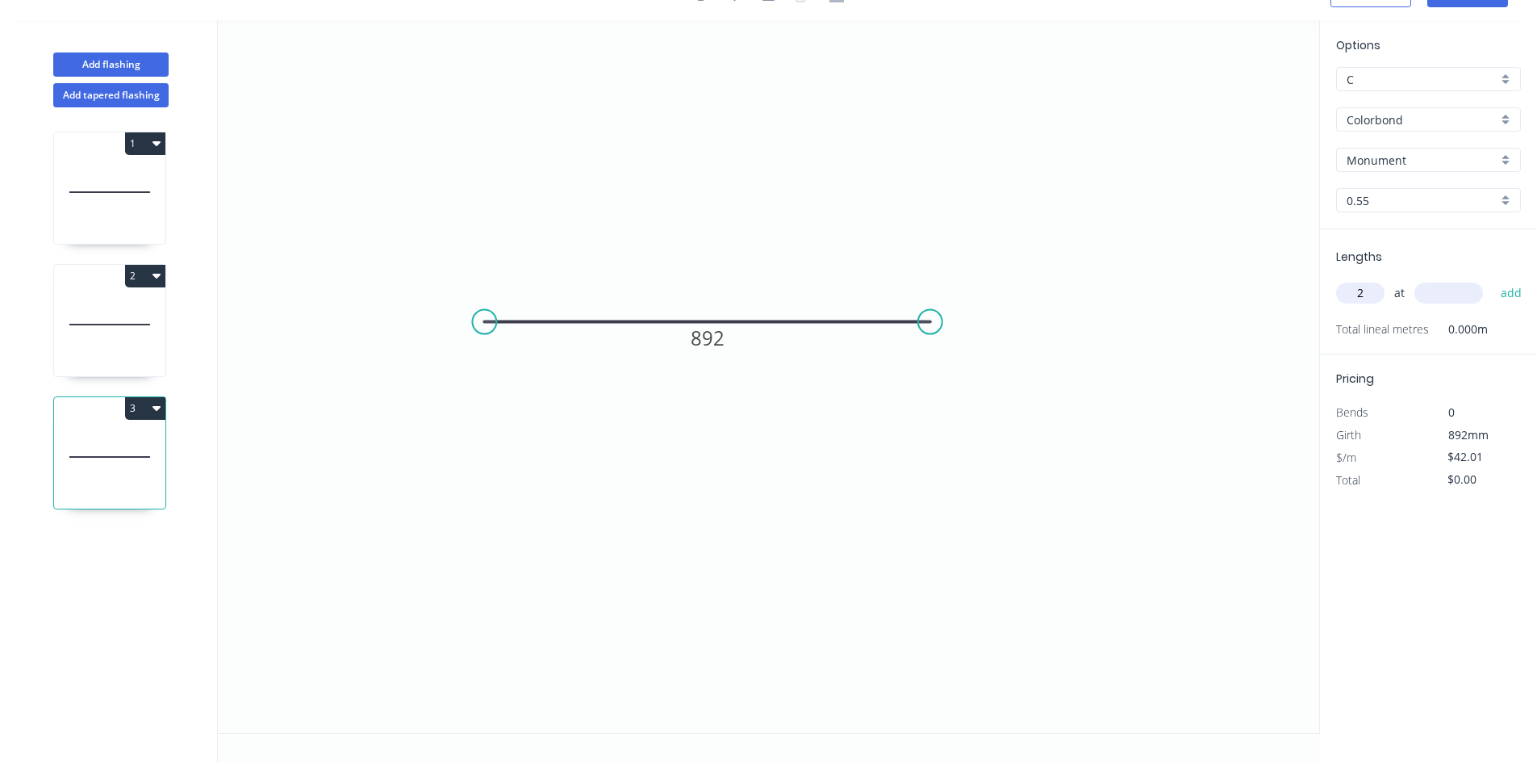
type input "2"
type input "2335"
click at [1512, 294] on button "add" at bounding box center [1512, 292] width 38 height 27
type input "$196.19"
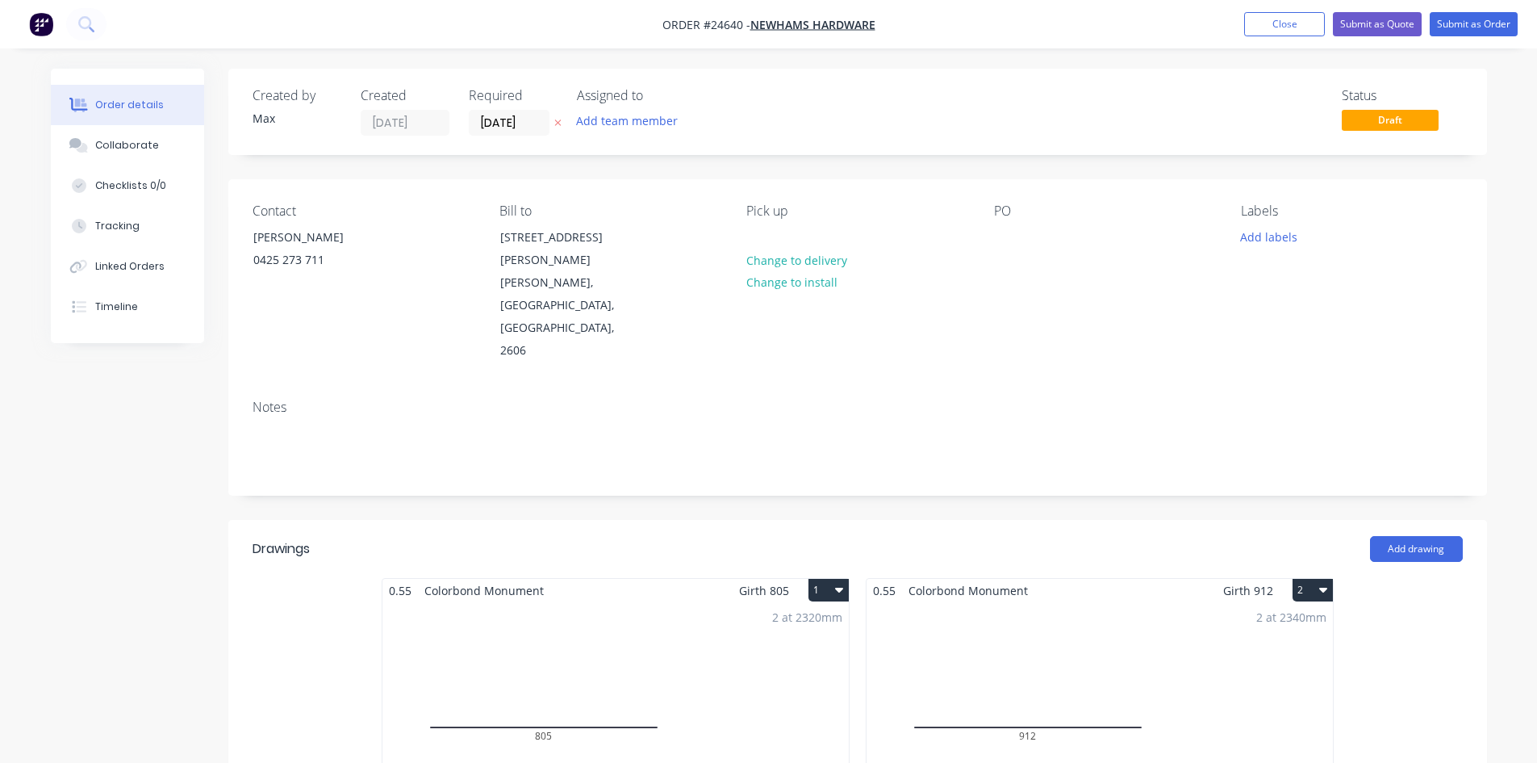
scroll to position [565, 0]
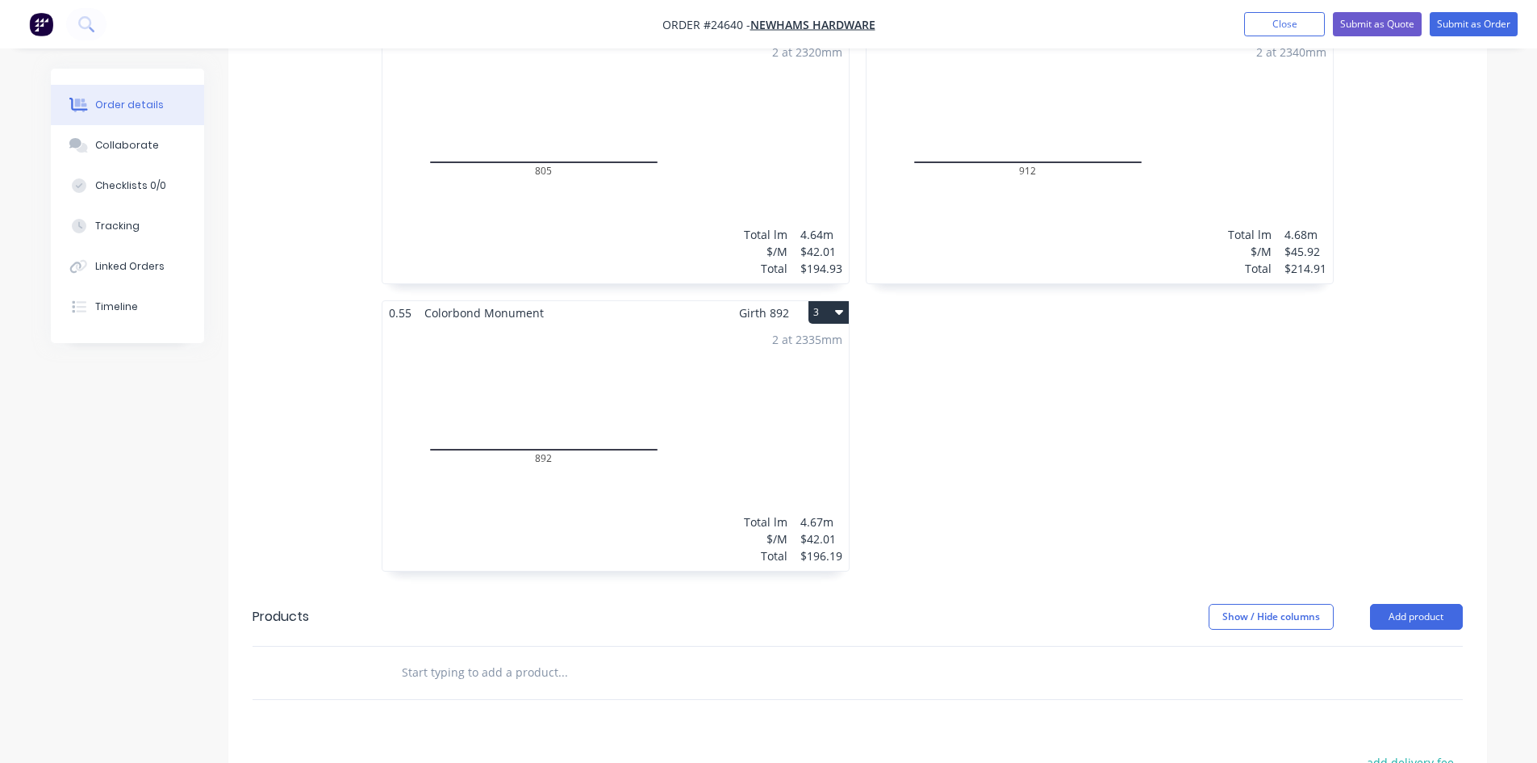
click at [830, 301] on button "3" at bounding box center [829, 312] width 40 height 23
click at [761, 372] on div "Duplicate" at bounding box center [772, 383] width 124 height 23
click at [1006, 348] on div "Total lm $/M Total 0m $42.01 $0.00" at bounding box center [1100, 447] width 466 height 246
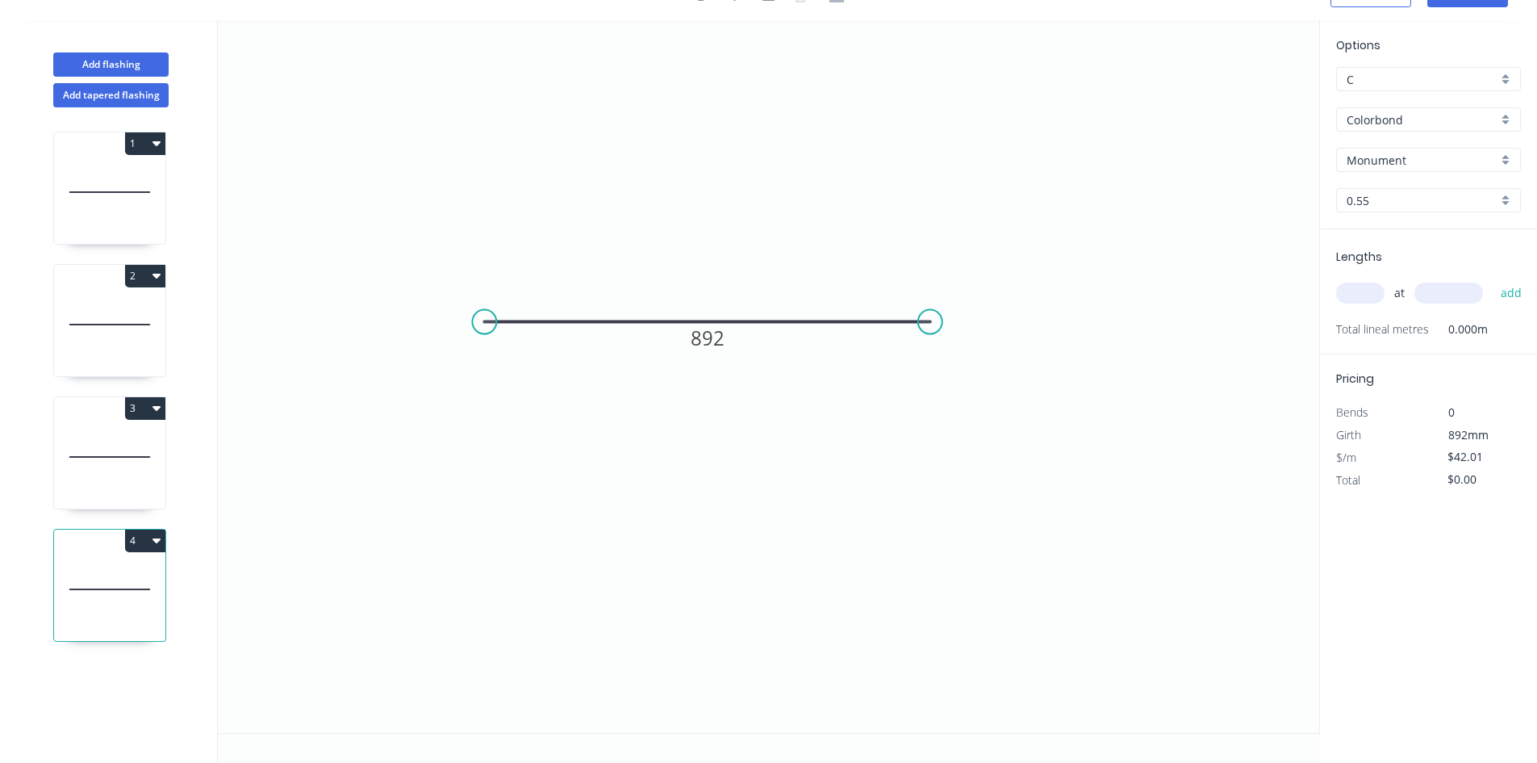
scroll to position [30, 0]
click at [481, 325] on circle at bounding box center [484, 322] width 24 height 24
click at [469, 591] on icon "0 892" at bounding box center [769, 376] width 1102 height 713
drag, startPoint x: 486, startPoint y: 583, endPoint x: 488, endPoint y: 510, distance: 73.5
click at [488, 510] on circle at bounding box center [484, 509] width 24 height 24
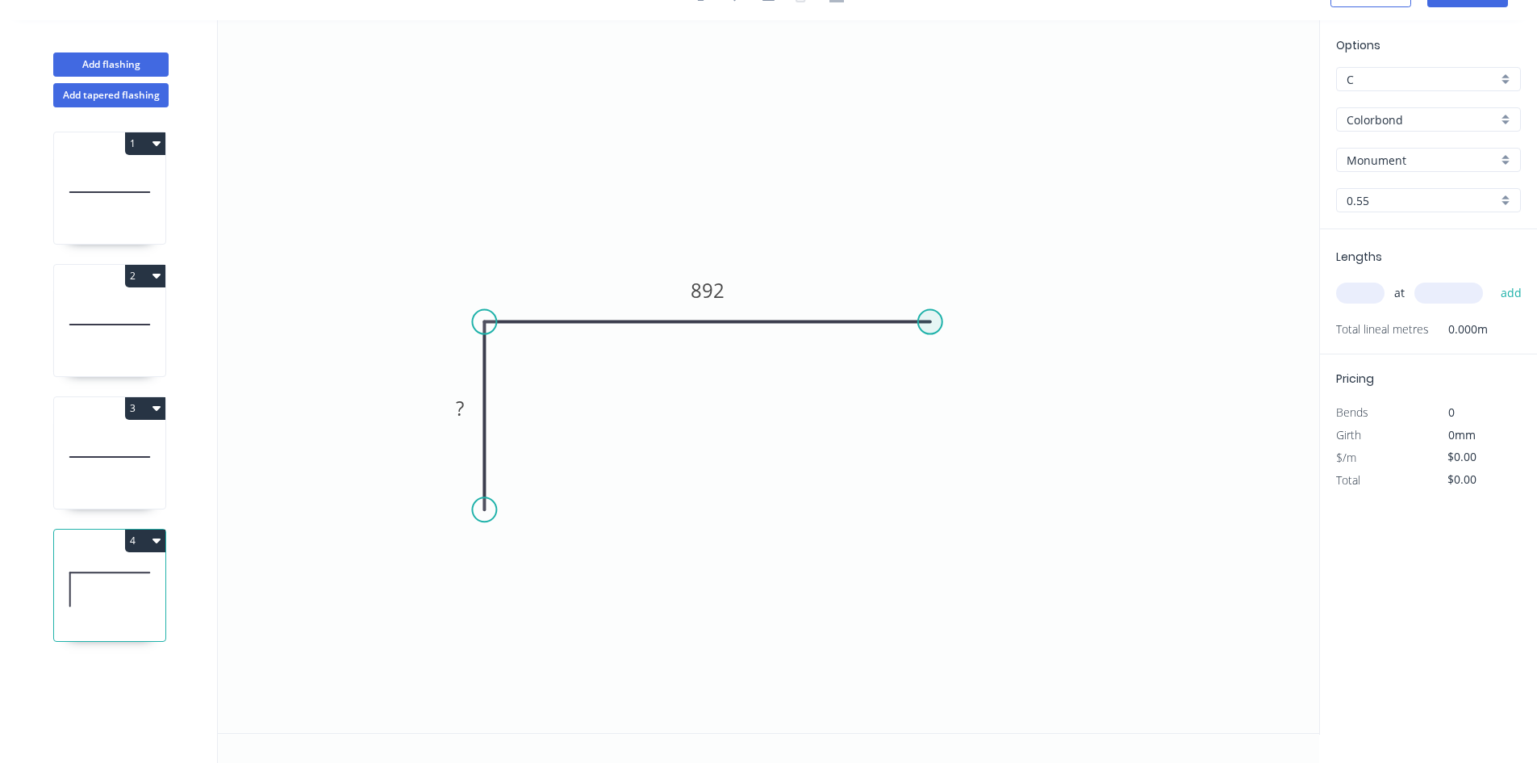
click at [931, 322] on circle at bounding box center [930, 322] width 24 height 24
click at [935, 518] on icon "0 ? 892" at bounding box center [769, 376] width 1102 height 713
click at [470, 399] on rect at bounding box center [460, 409] width 32 height 23
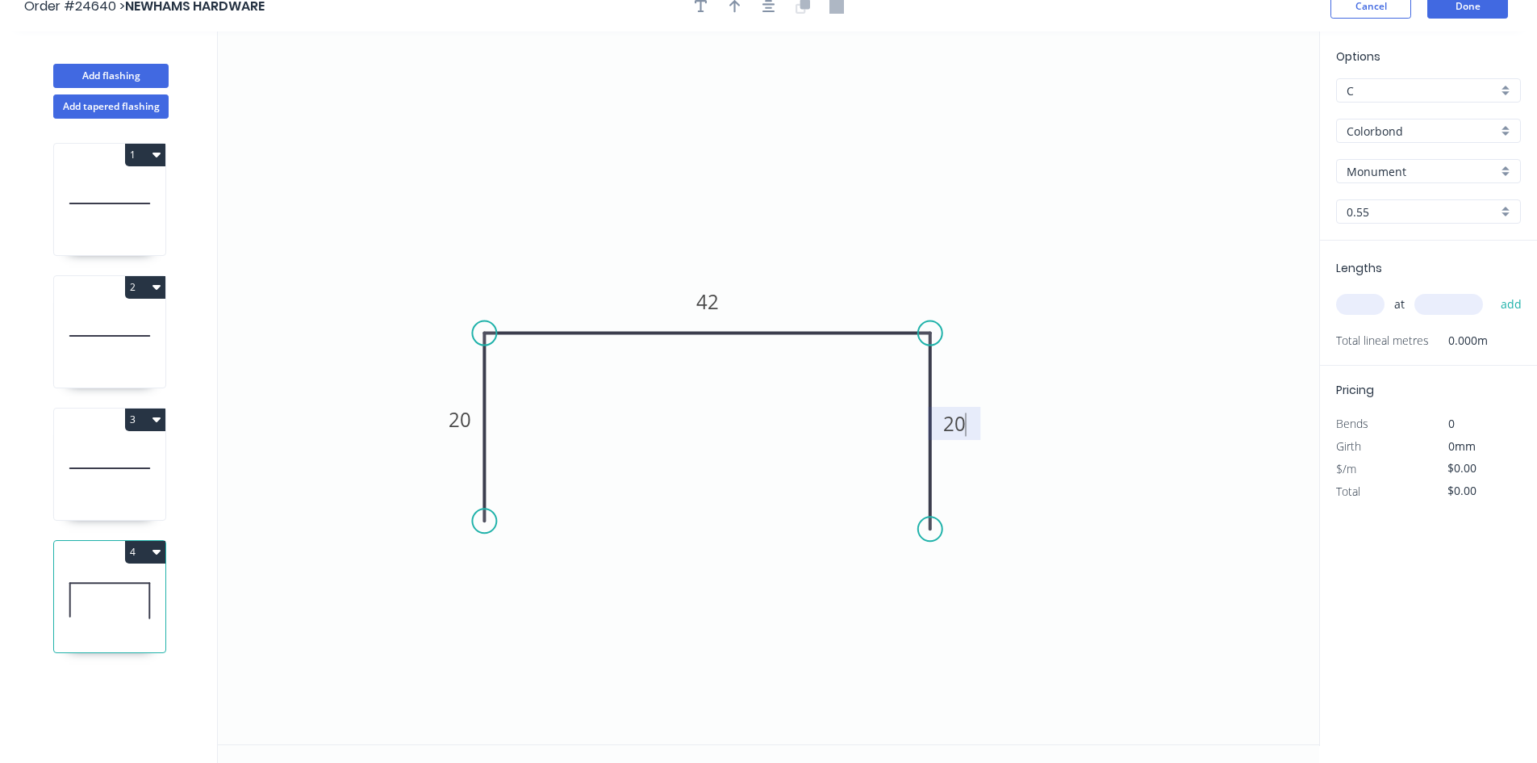
scroll to position [0, 0]
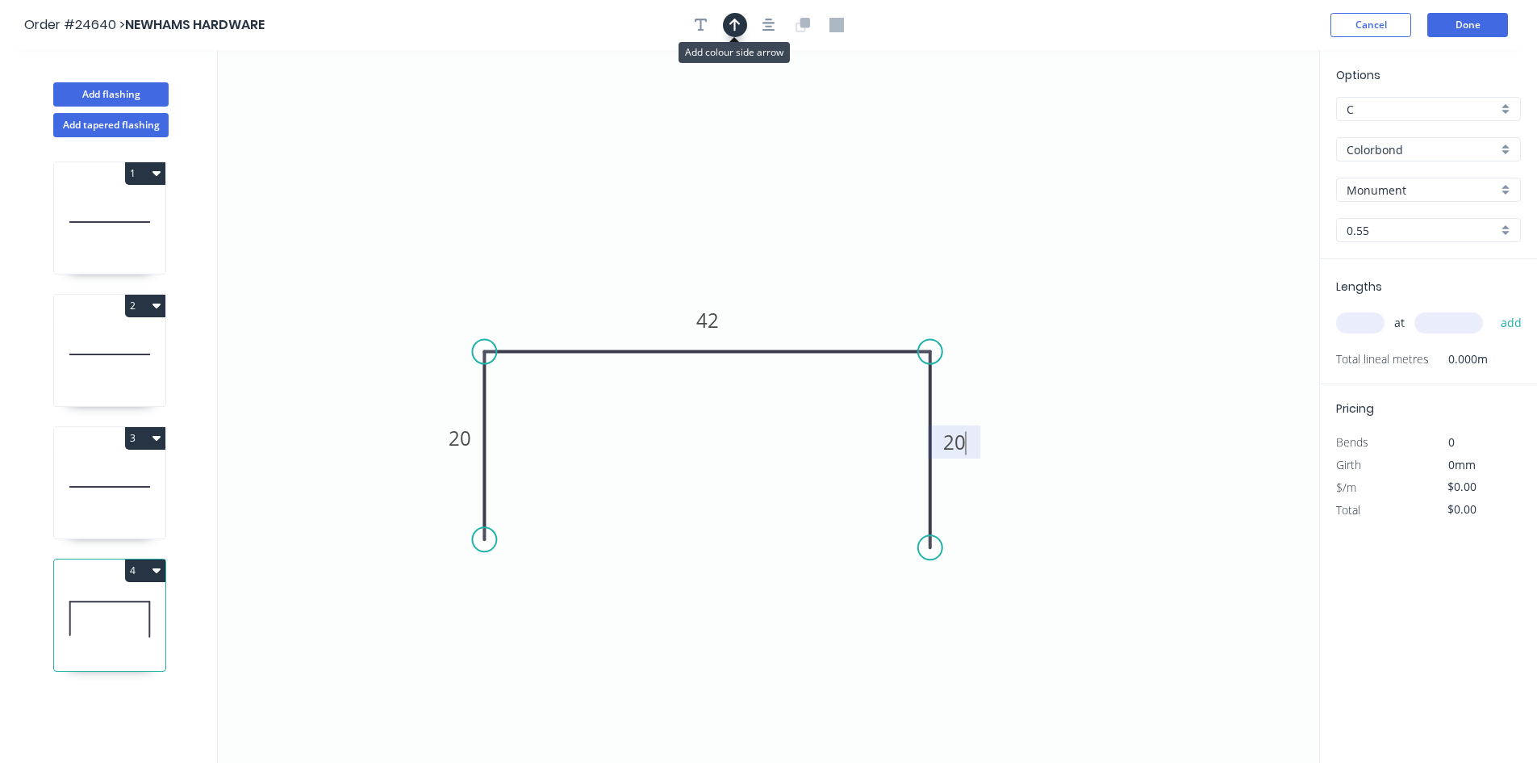
click at [738, 24] on icon "button" at bounding box center [735, 25] width 11 height 13
type input "$9.14"
drag, startPoint x: 1237, startPoint y: 127, endPoint x: 901, endPoint y: 321, distance: 388.0
click at [901, 321] on icon at bounding box center [902, 303] width 15 height 52
click at [900, 321] on icon at bounding box center [901, 303] width 15 height 52
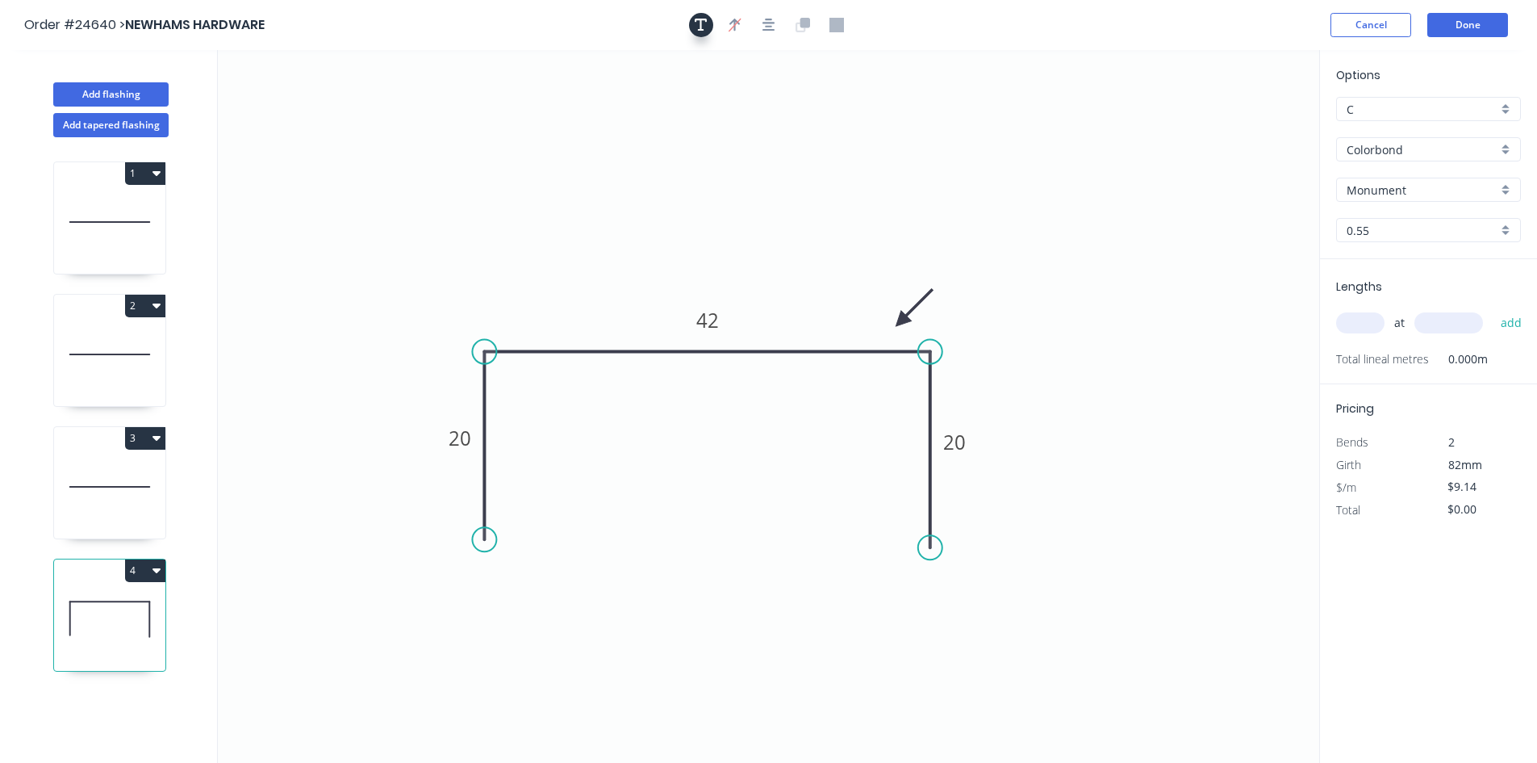
click at [701, 24] on icon "button" at bounding box center [701, 25] width 13 height 13
drag, startPoint x: 311, startPoint y: 111, endPoint x: 566, endPoint y: 209, distance: 273.1
click at [566, 209] on textarea at bounding box center [577, 212] width 131 height 60
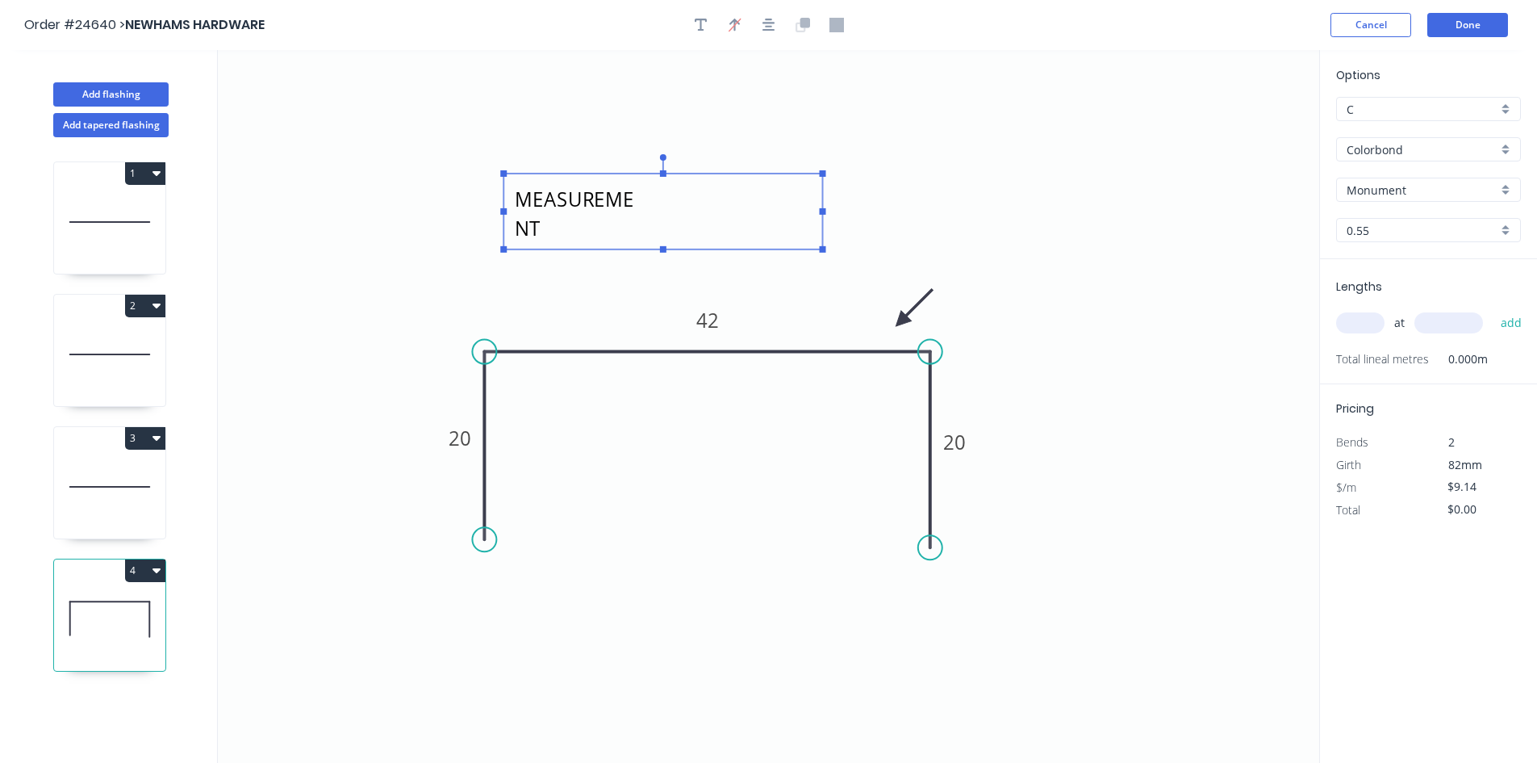
drag, startPoint x: 650, startPoint y: 212, endPoint x: 859, endPoint y: 218, distance: 209.9
click at [859, 218] on icon "INTERNAL MEASUREMENT 20 42 20" at bounding box center [769, 406] width 1102 height 713
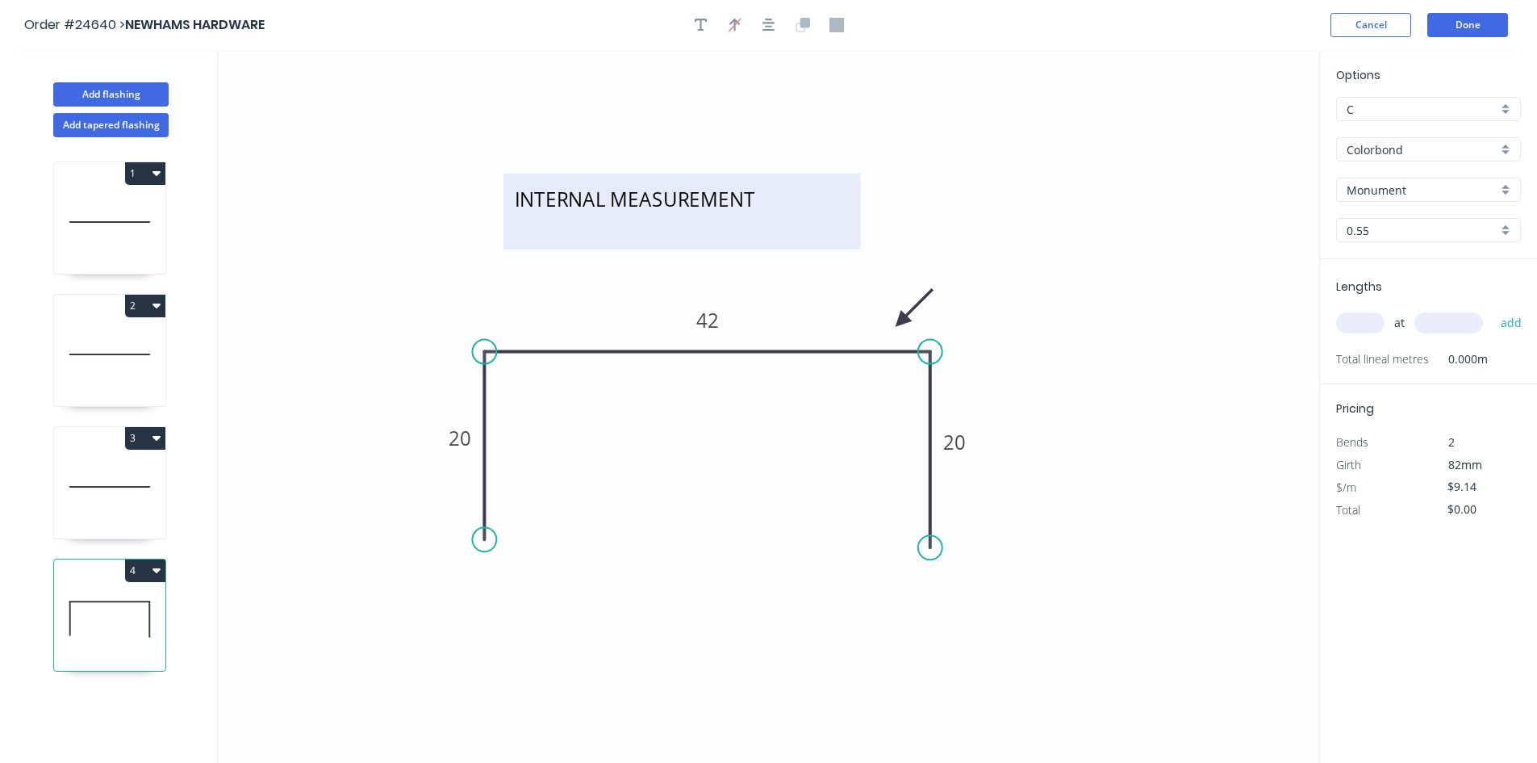
scroll to position [0, 0]
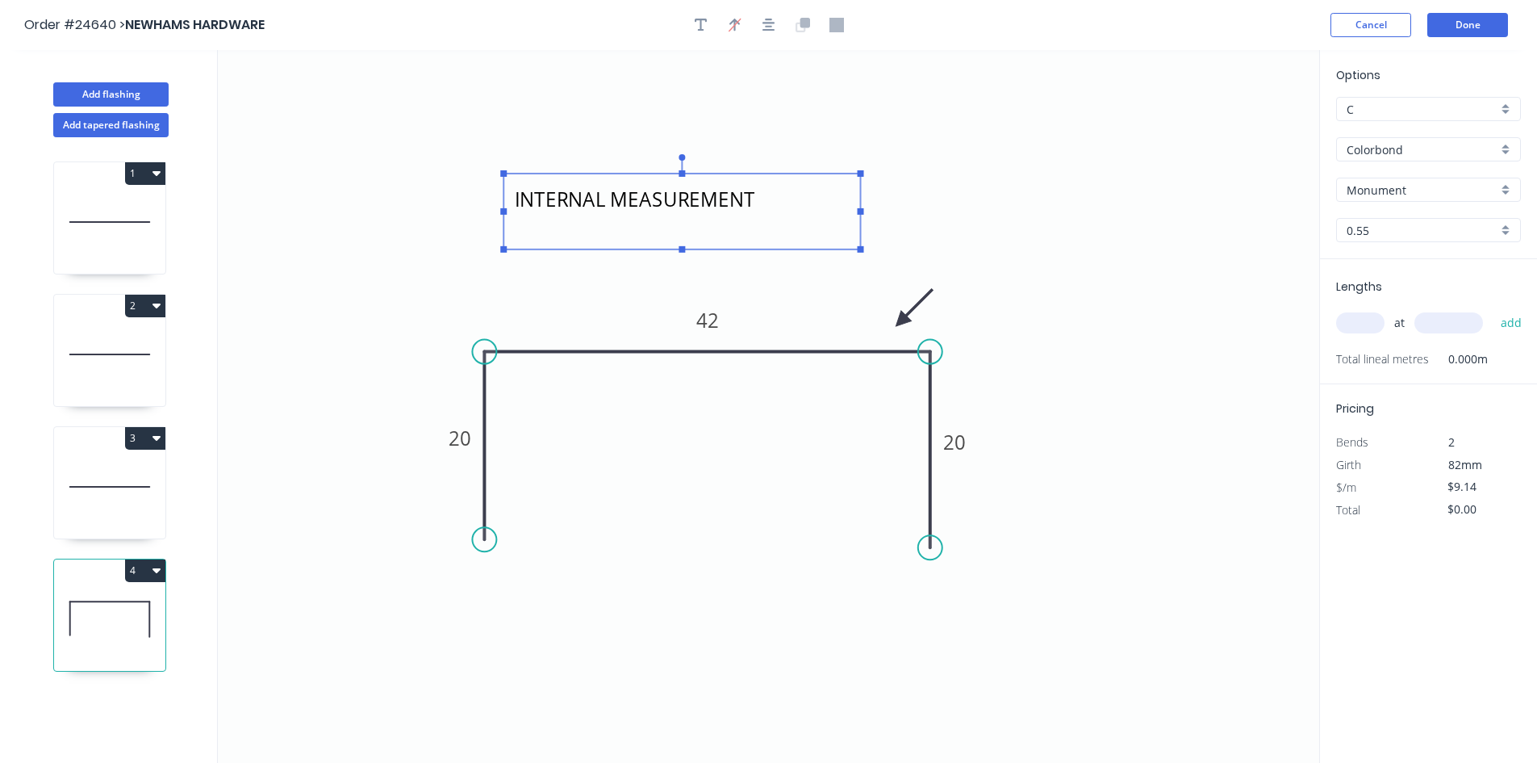
click at [762, 199] on textarea "INTERNAL MEASUREMENT" at bounding box center [682, 212] width 341 height 60
click at [761, 199] on textarea "INTERNAL MEASUREMENT" at bounding box center [682, 212] width 341 height 60
click at [693, 224] on textarea "INTERNAL MEASUREMENT" at bounding box center [682, 212] width 341 height 60
type textarea "INTERNAL MEASUREMENT"
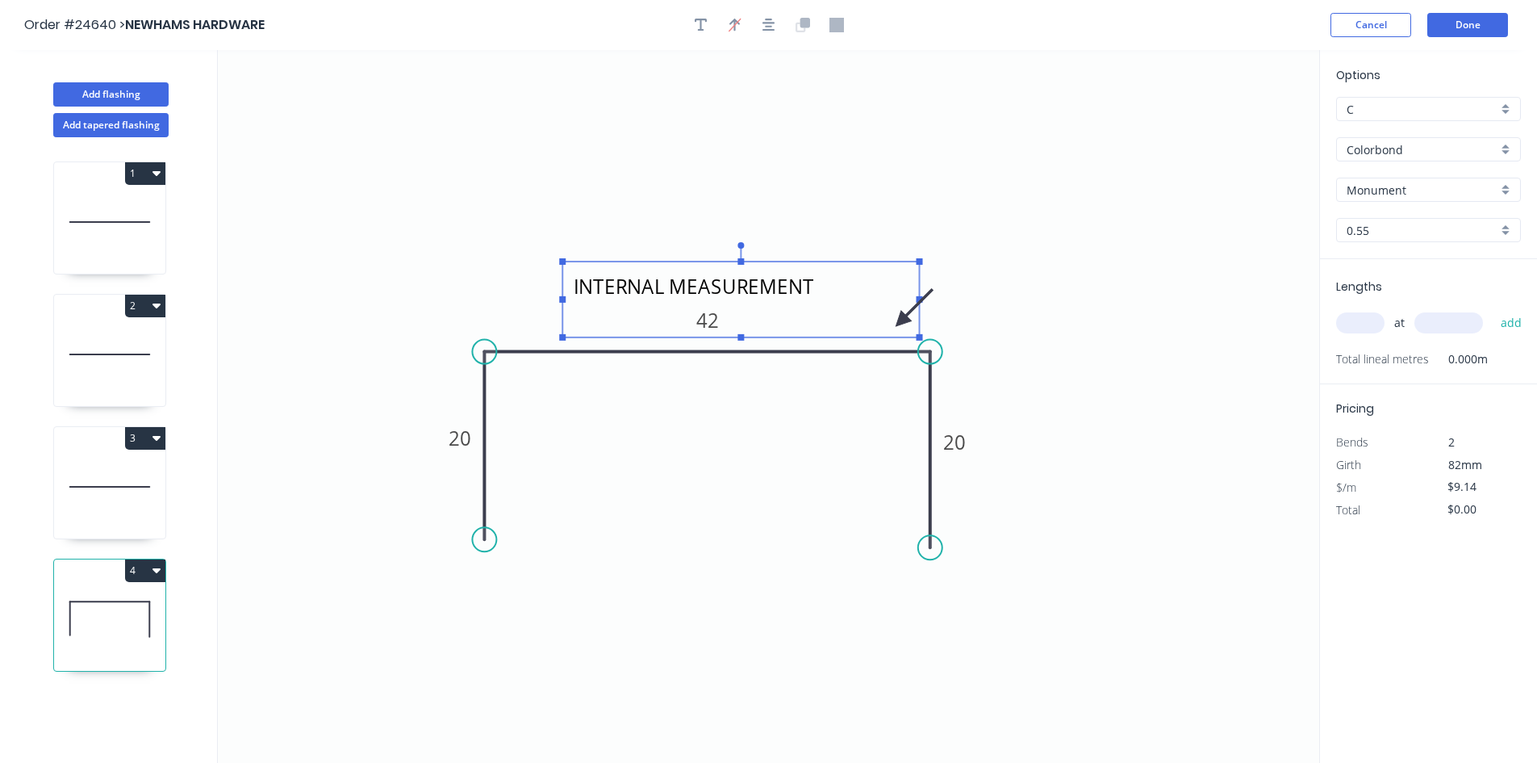
drag, startPoint x: 679, startPoint y: 246, endPoint x: 738, endPoint y: 337, distance: 108.6
click at [738, 337] on g "INTERNAL MEASUREMENT" at bounding box center [740, 291] width 363 height 98
click at [967, 305] on icon "INTERNAL MEASUREMENT 20 42 20" at bounding box center [769, 406] width 1102 height 713
drag, startPoint x: 902, startPoint y: 319, endPoint x: 871, endPoint y: 316, distance: 31.6
click at [871, 316] on icon at bounding box center [883, 301] width 47 height 47
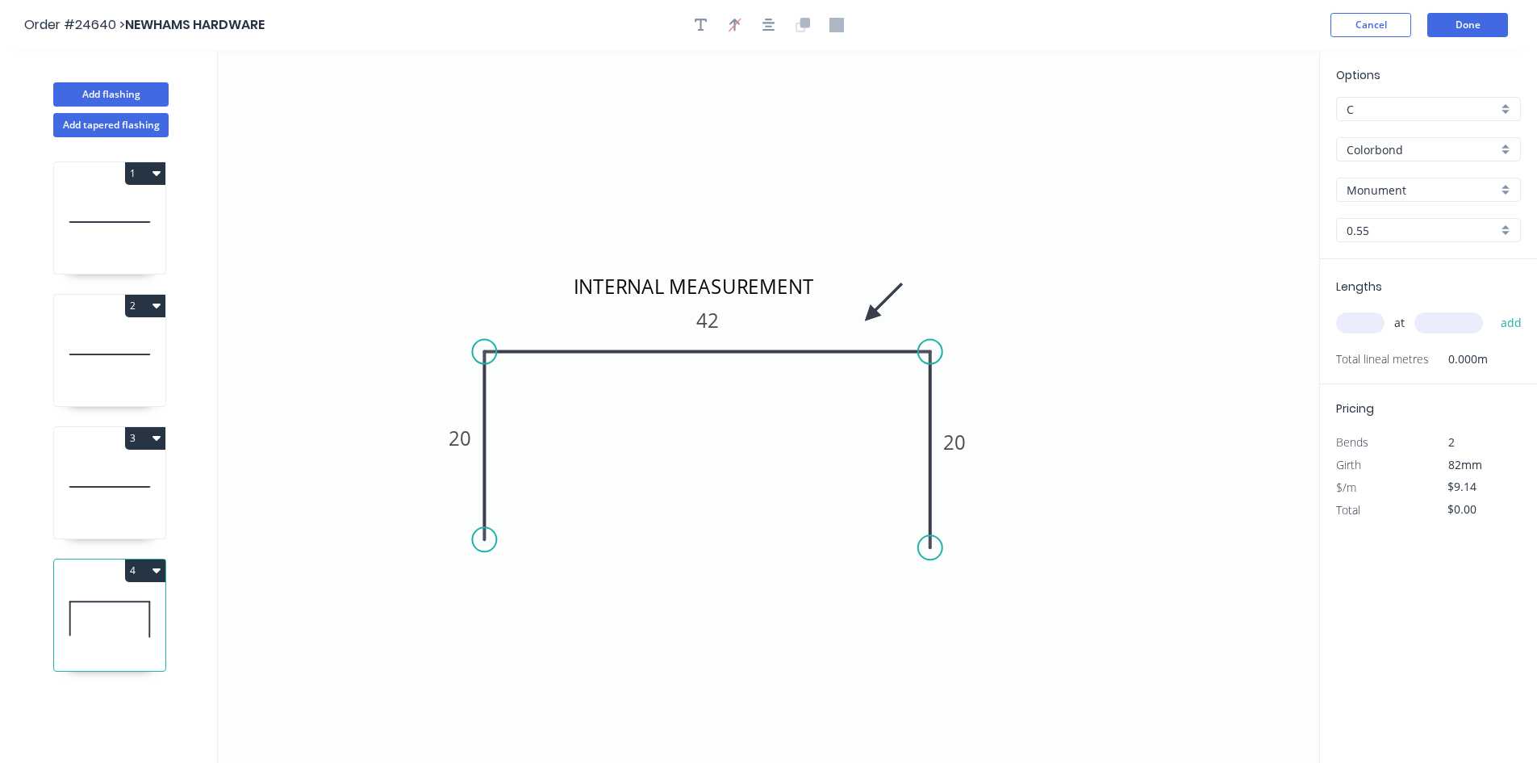
click at [1357, 324] on input "text" at bounding box center [1360, 322] width 48 height 21
type input "12"
type input "2400"
click at [1493, 309] on button "add" at bounding box center [1512, 322] width 38 height 27
type input "$263.23"
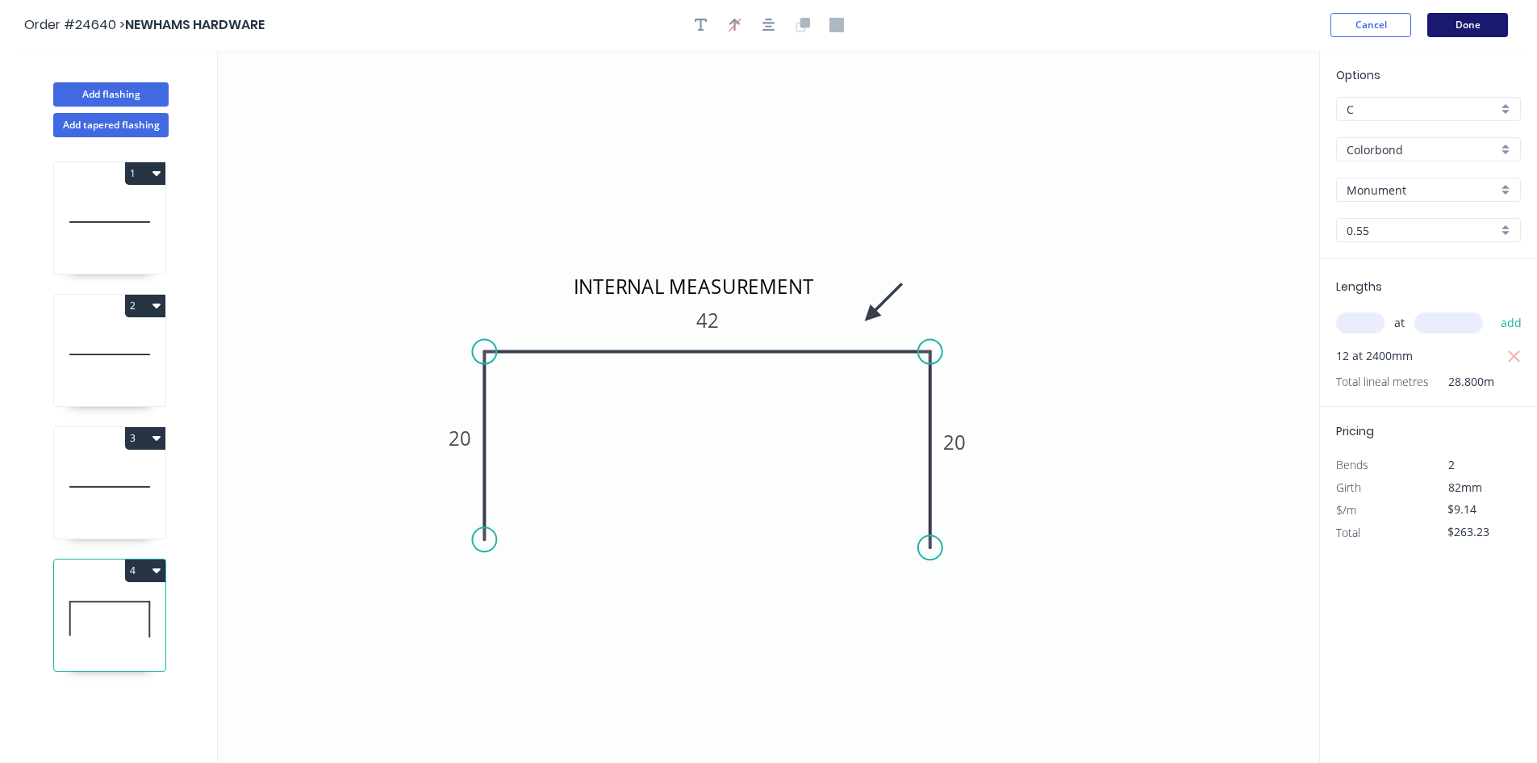
click at [1470, 27] on button "Done" at bounding box center [1468, 25] width 81 height 24
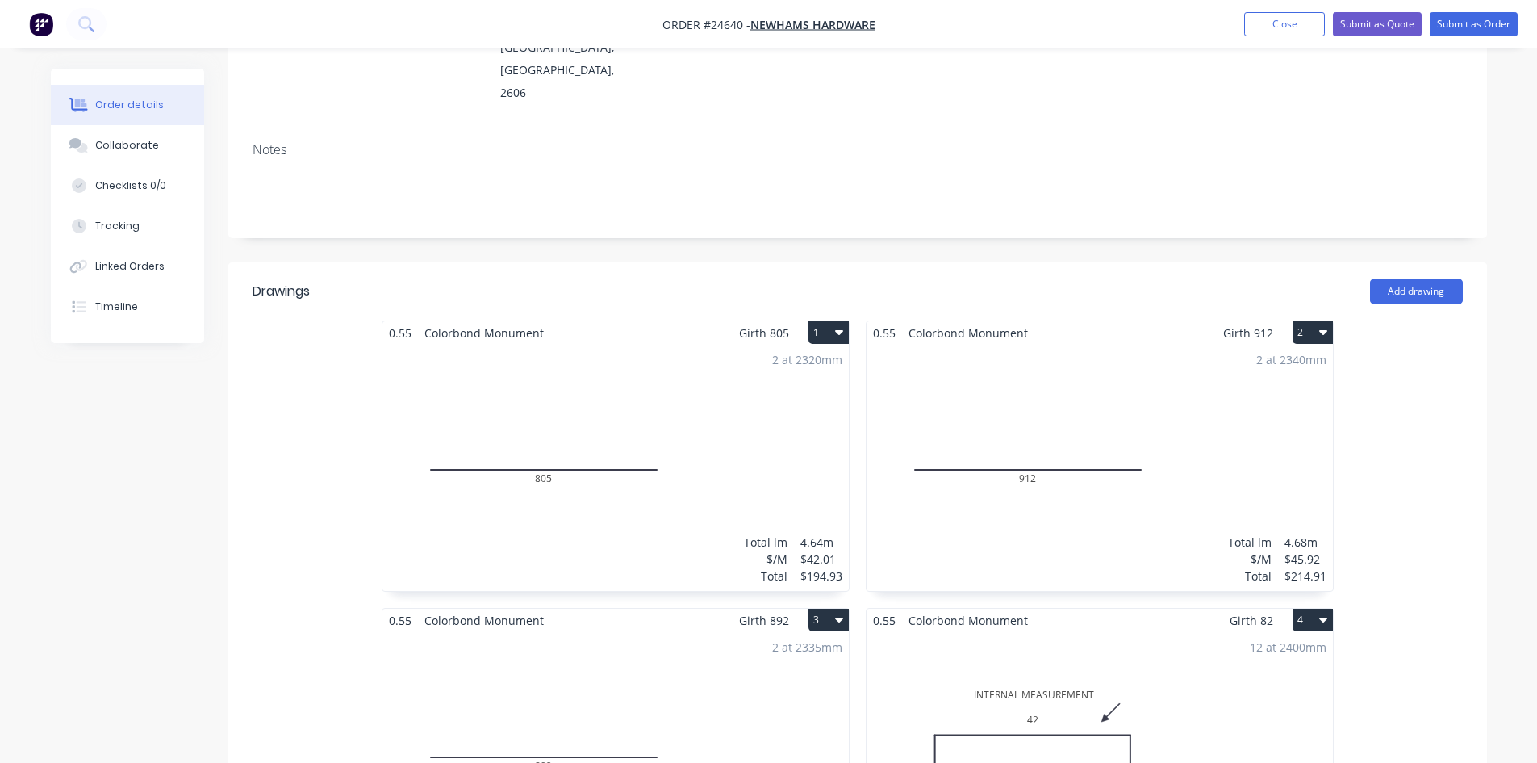
scroll to position [323, 0]
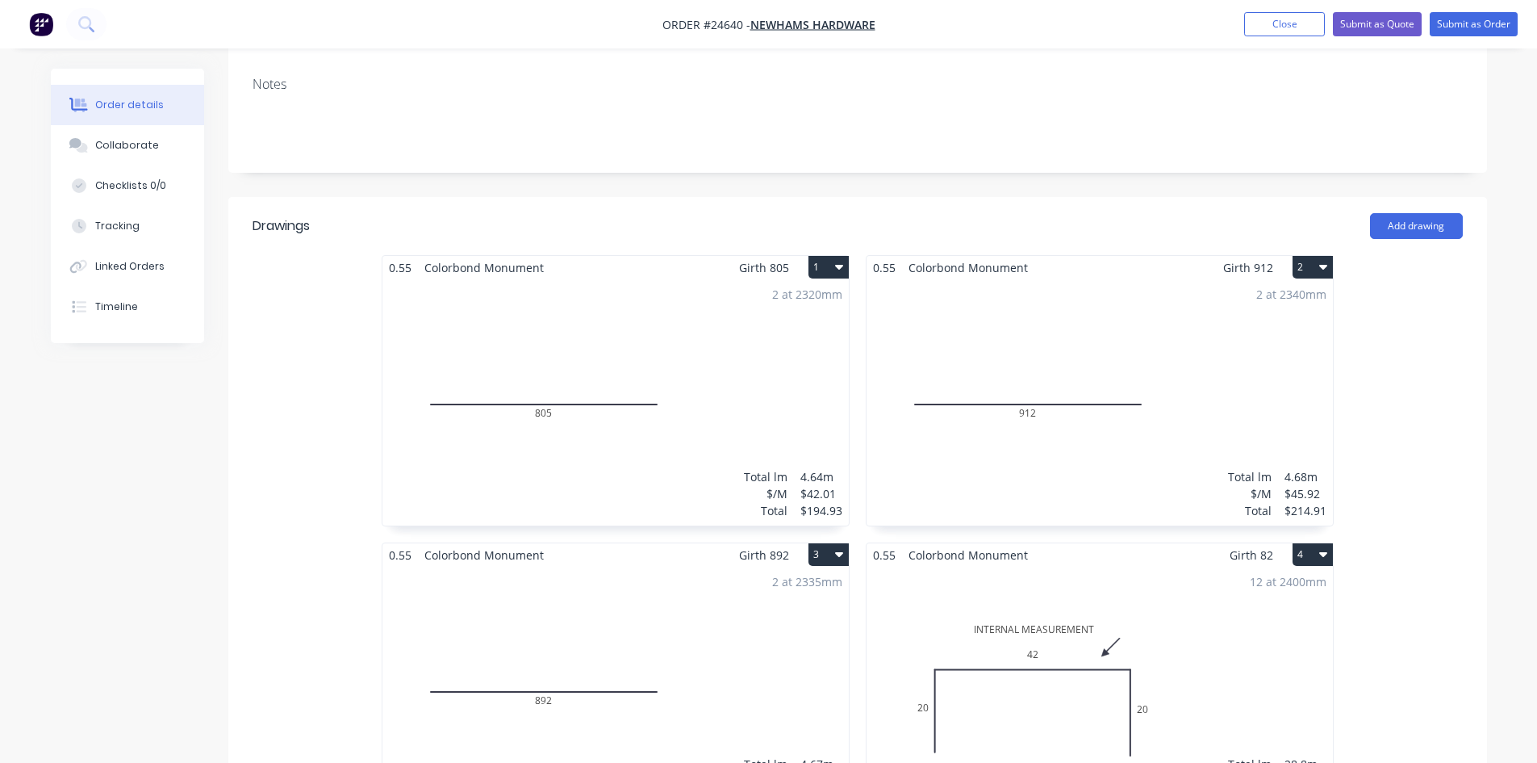
click at [824, 543] on button "3" at bounding box center [829, 554] width 40 height 23
click at [812, 614] on div "Duplicate" at bounding box center [772, 625] width 124 height 23
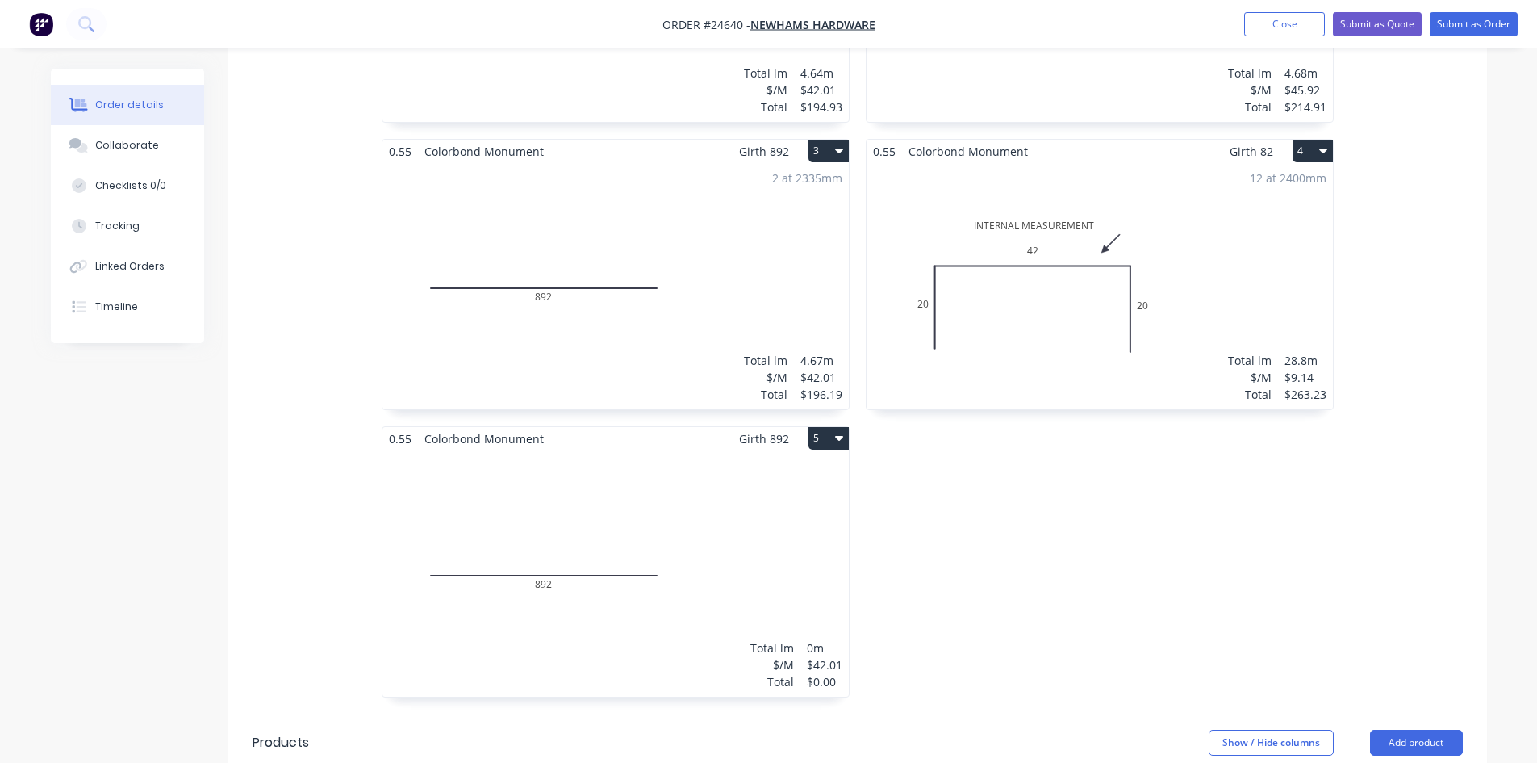
click at [629, 454] on div "Total lm $/M Total 0m $42.01 $0.00" at bounding box center [616, 573] width 466 height 246
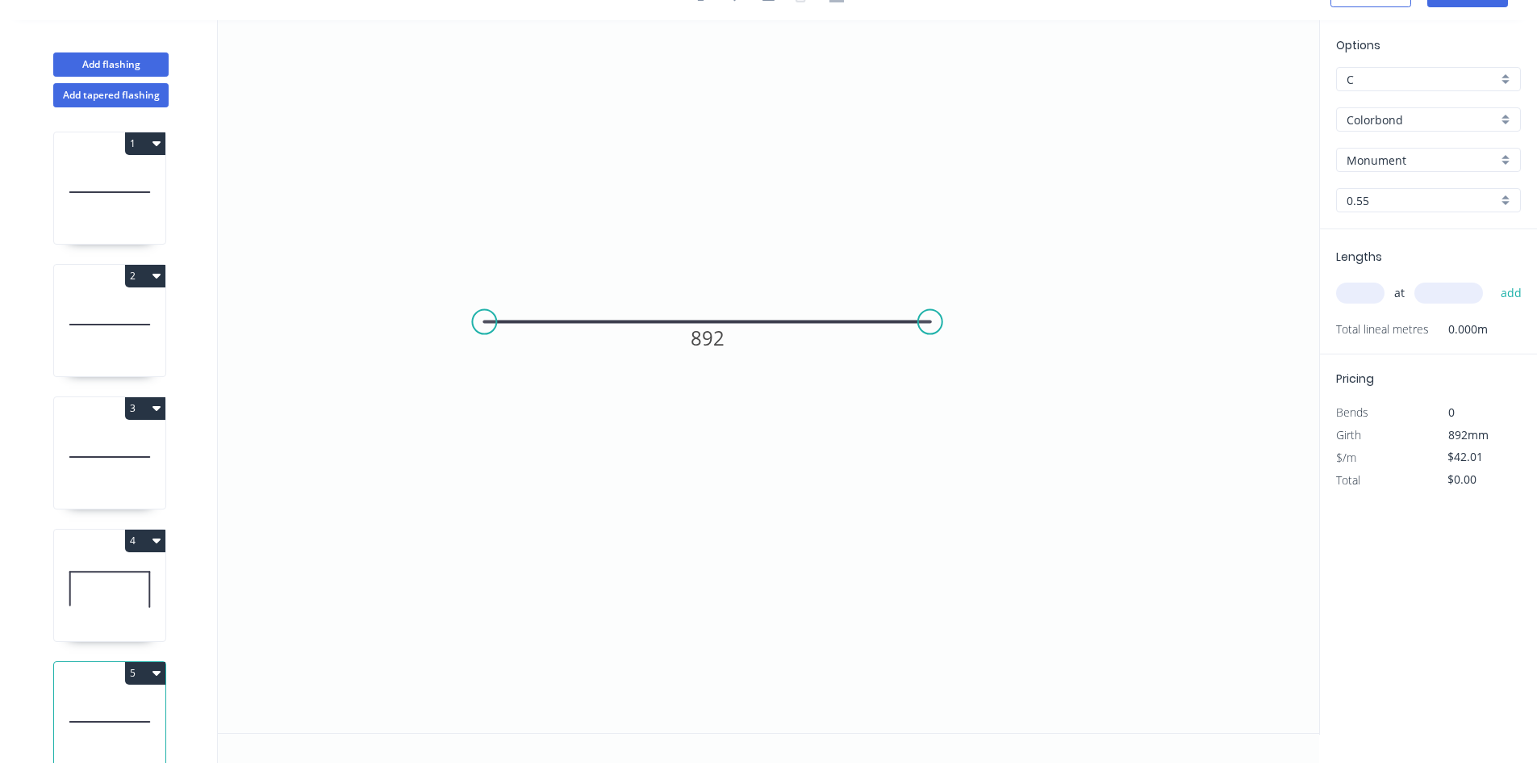
scroll to position [30, 0]
click at [707, 334] on tspan "892" at bounding box center [708, 337] width 34 height 27
click at [1354, 299] on input "text" at bounding box center [1360, 292] width 48 height 21
type input "$25.40"
type input "2"
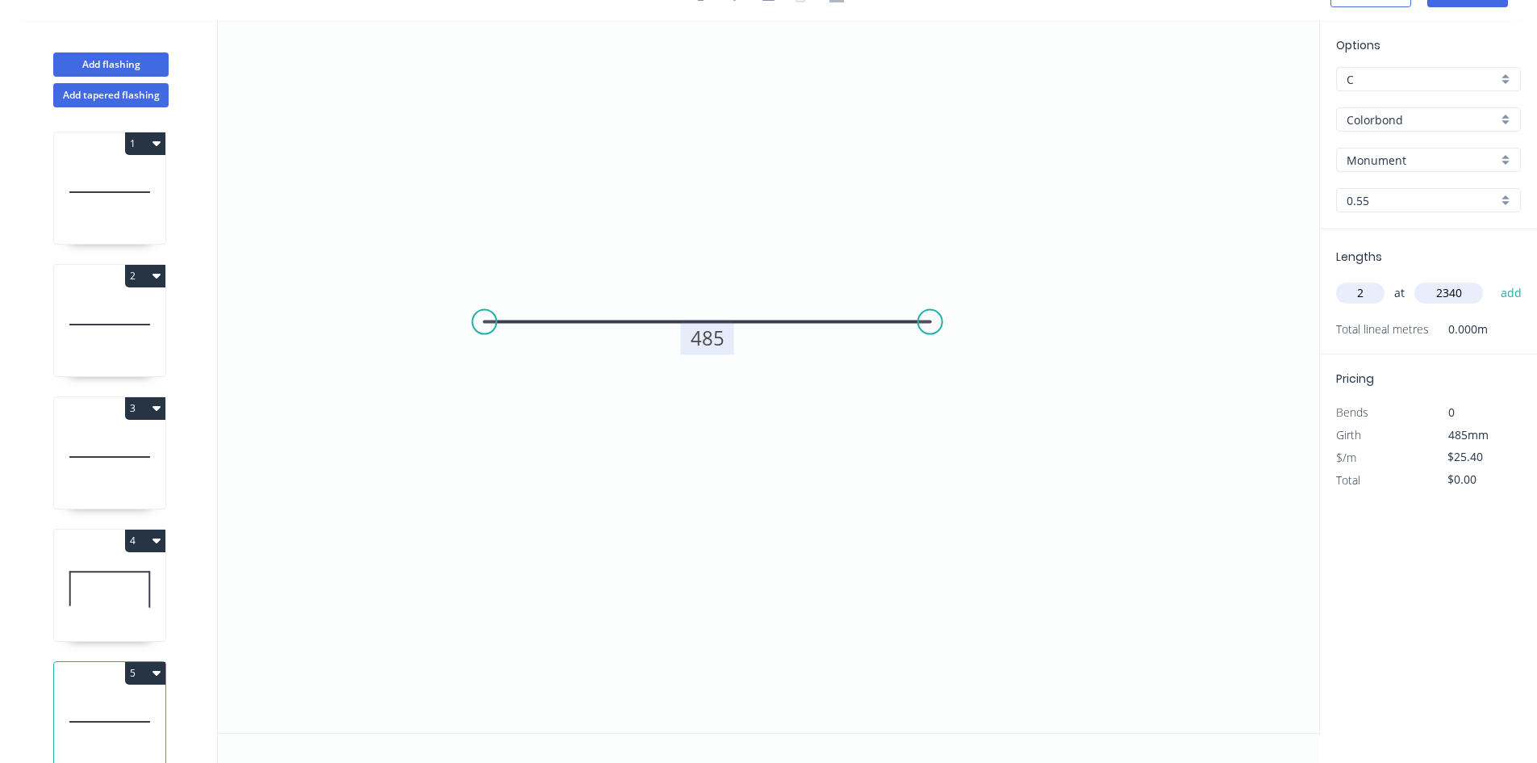
type input "2340"
click at [1493, 279] on button "add" at bounding box center [1512, 292] width 38 height 27
type input "$118.87"
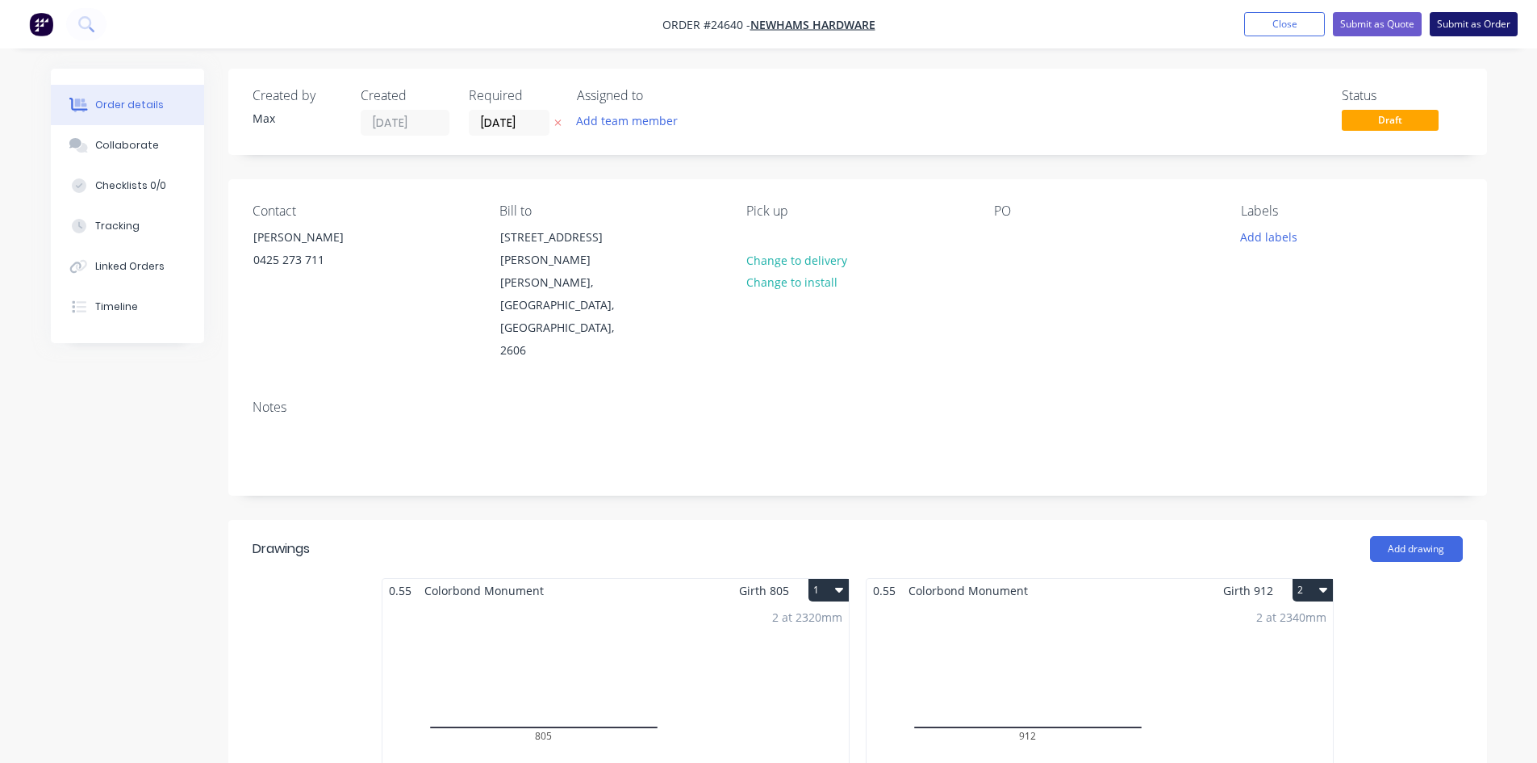
click at [1486, 23] on button "Submit as Order" at bounding box center [1474, 24] width 88 height 24
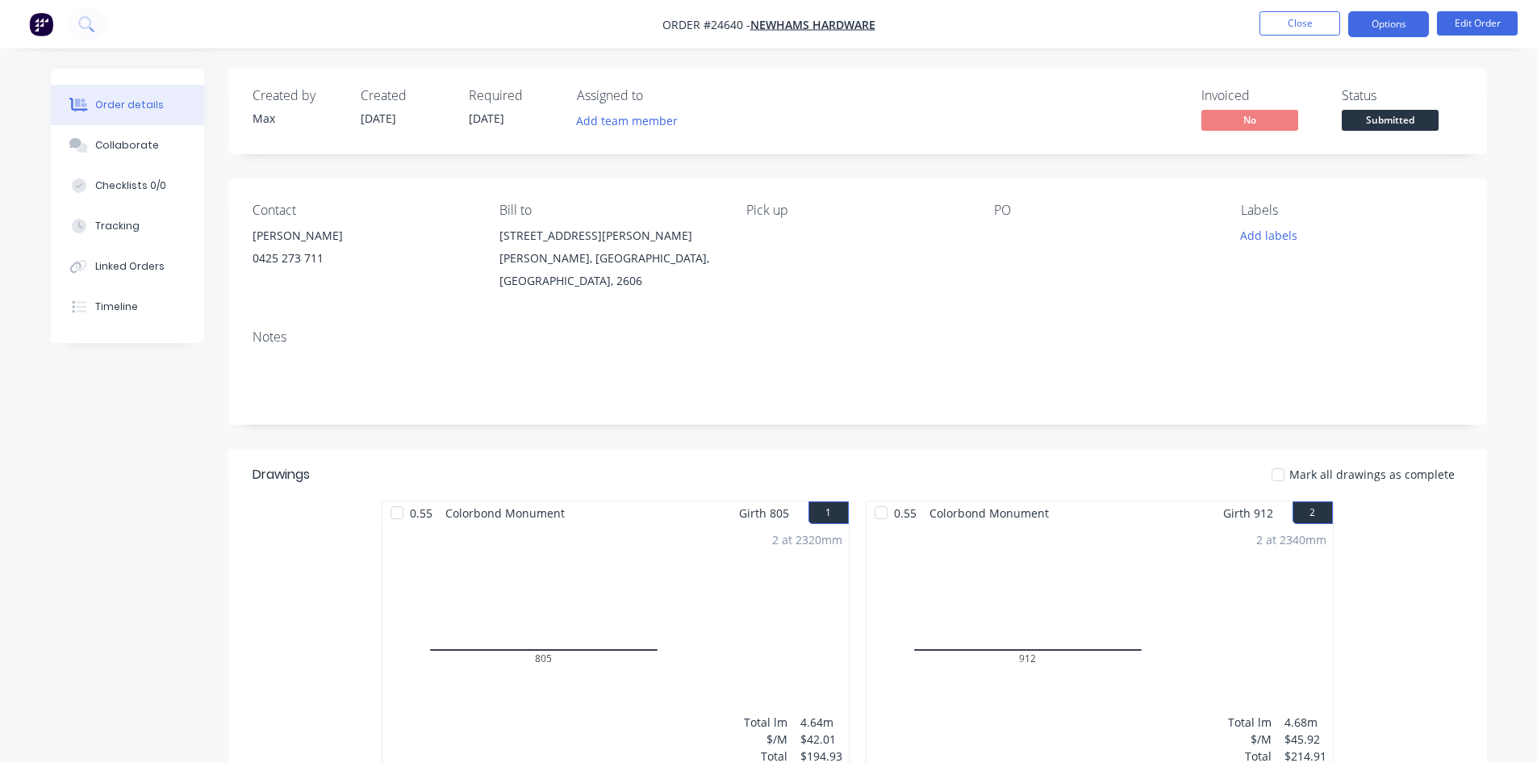
click at [1373, 23] on button "Options" at bounding box center [1388, 24] width 81 height 26
click at [1157, 270] on div "PO" at bounding box center [1104, 248] width 221 height 90
click at [1423, 120] on span "Submitted" at bounding box center [1390, 120] width 97 height 20
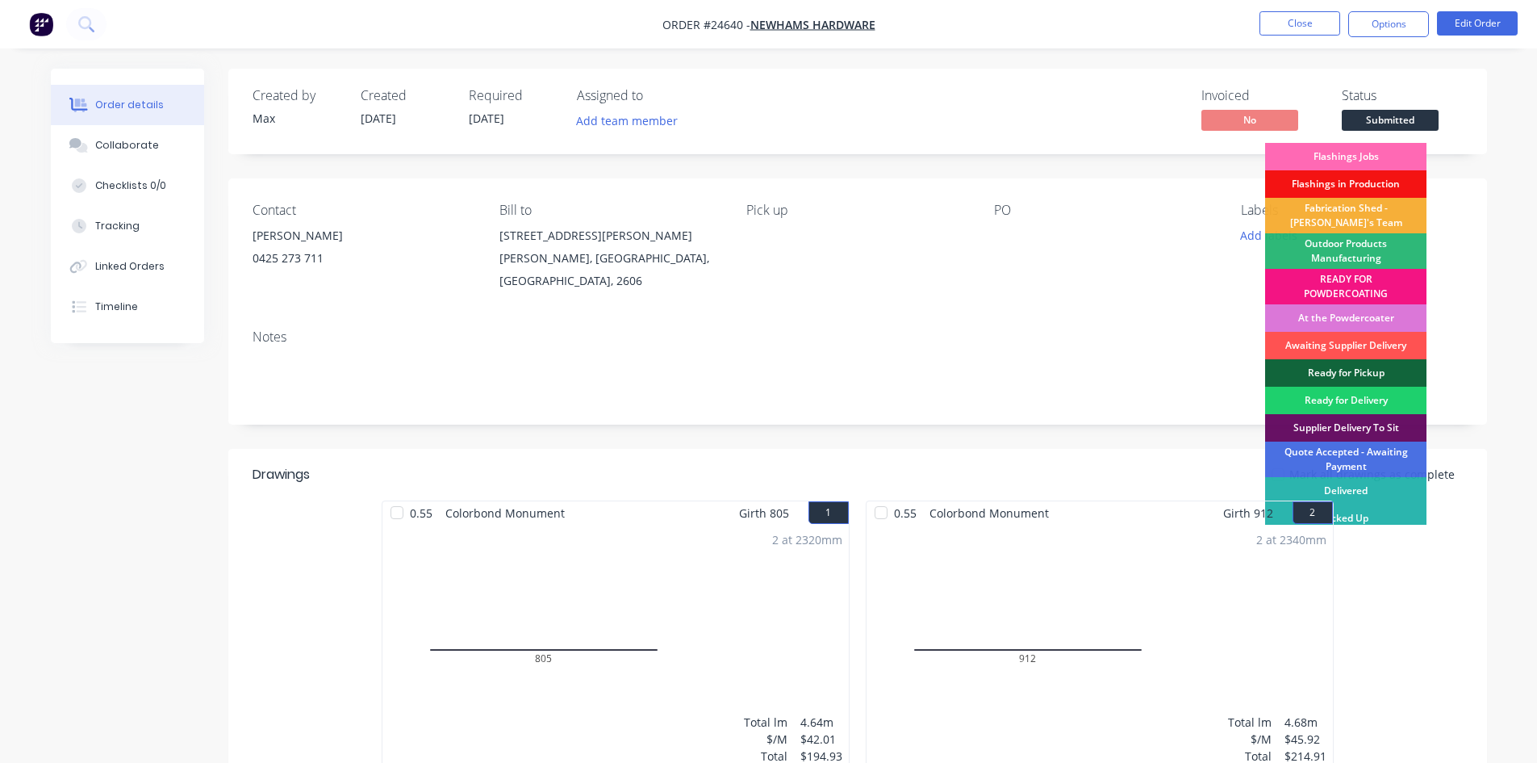
click at [1382, 145] on div "Flashings Jobs" at bounding box center [1345, 156] width 161 height 27
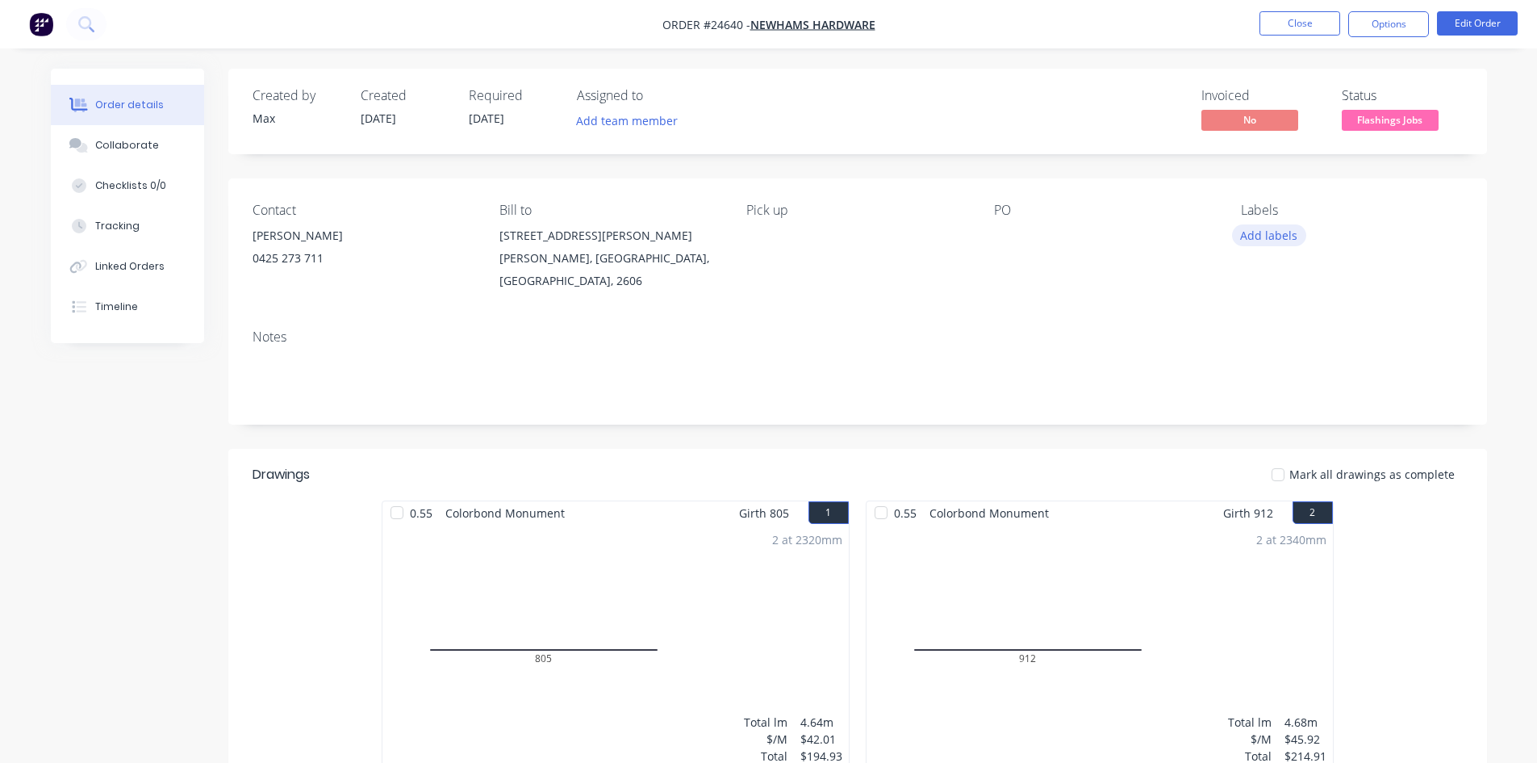
click at [1275, 238] on button "Add labels" at bounding box center [1269, 235] width 74 height 22
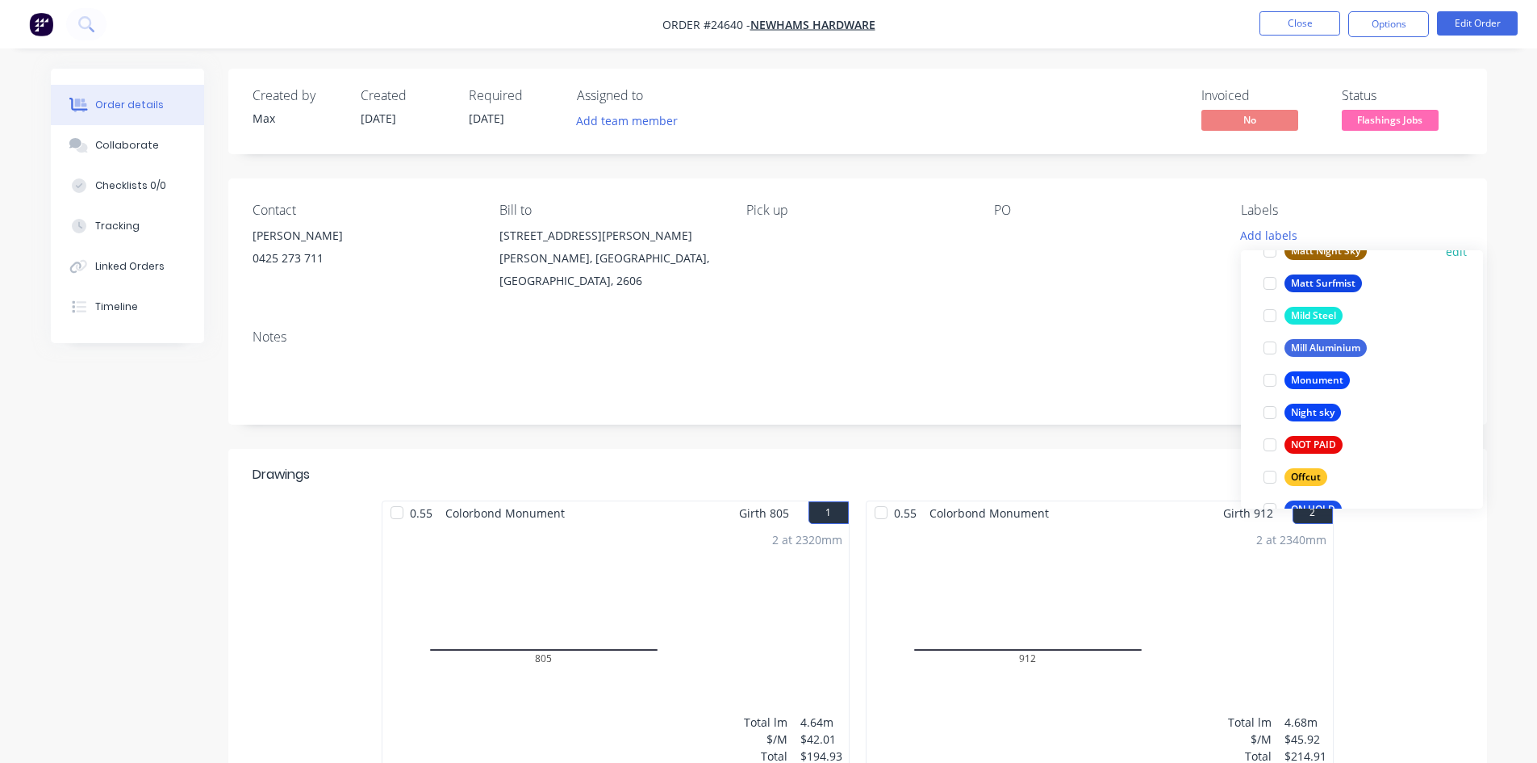
scroll to position [2179, 0]
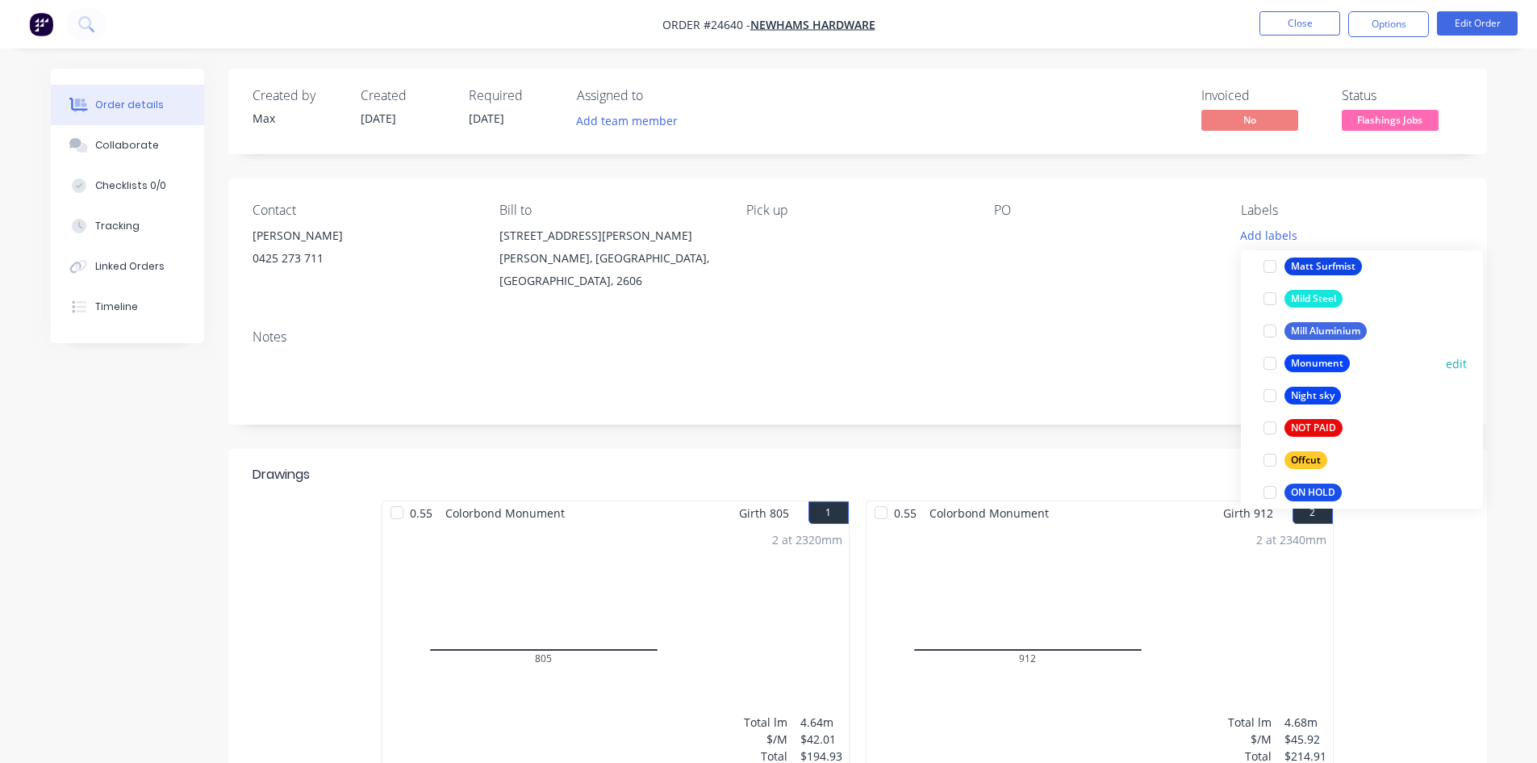
click at [1271, 363] on div at bounding box center [1270, 363] width 32 height 32
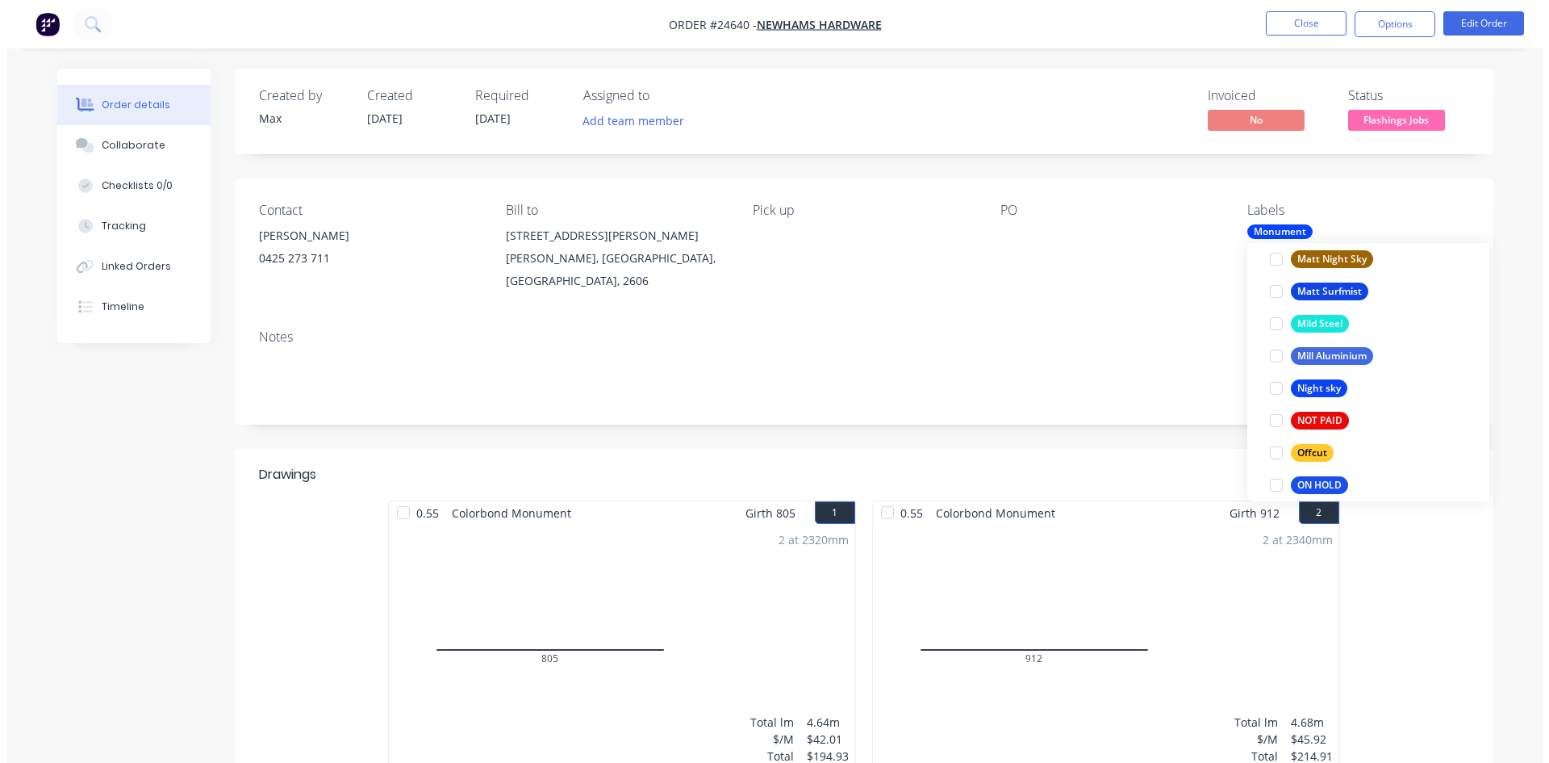
scroll to position [16, 0]
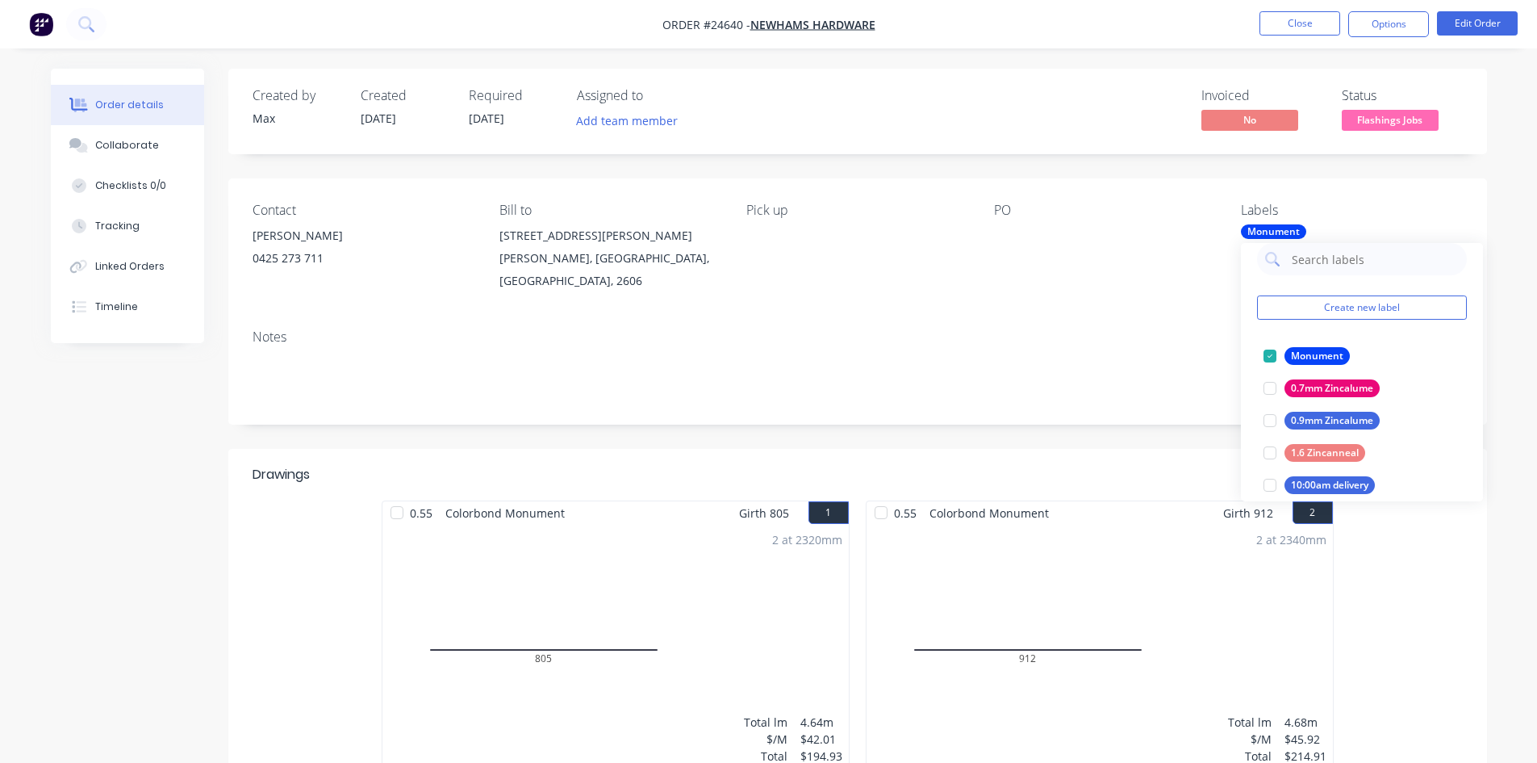
click at [1100, 329] on div "Notes" at bounding box center [858, 336] width 1210 height 15
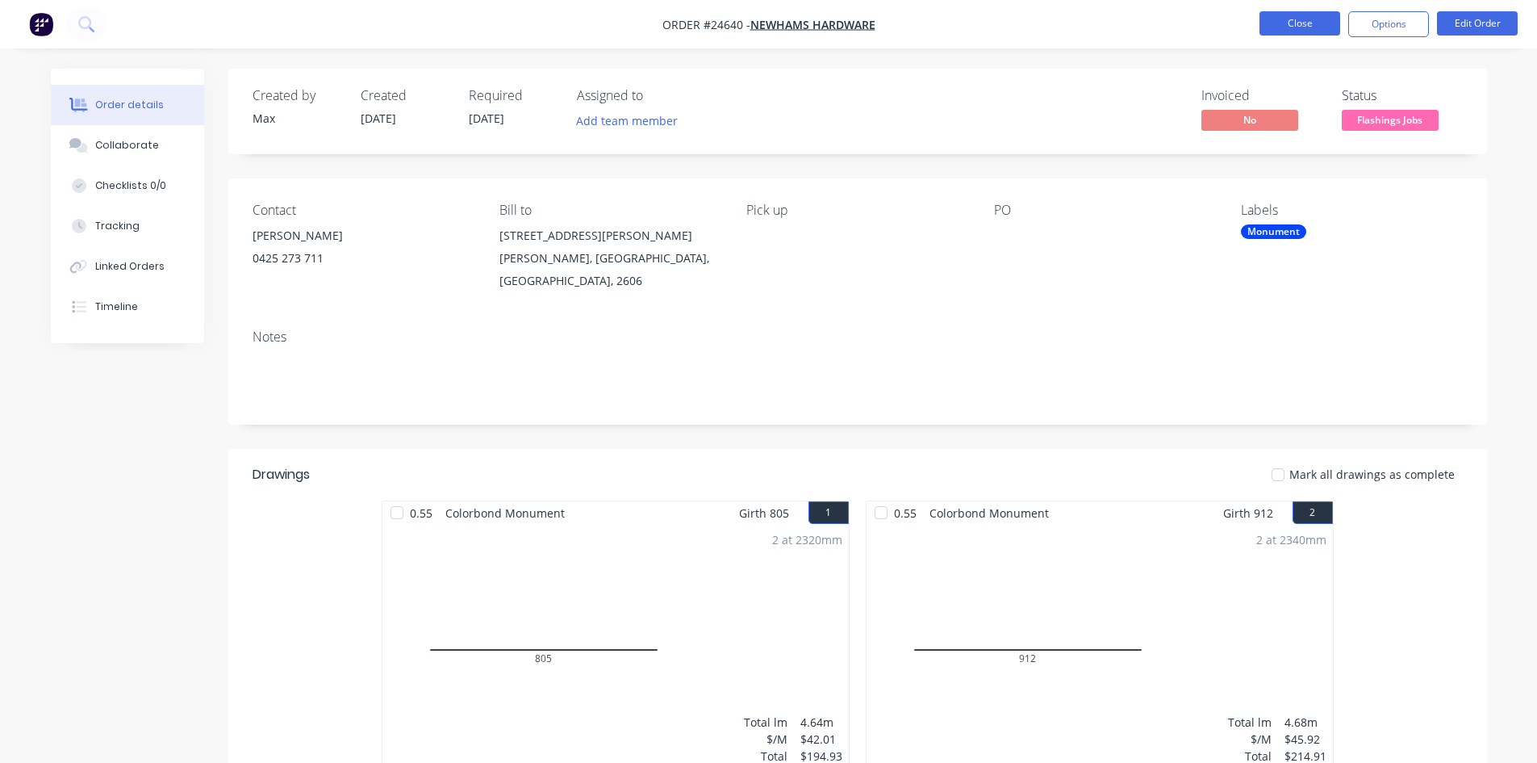
click at [1298, 21] on button "Close" at bounding box center [1300, 23] width 81 height 24
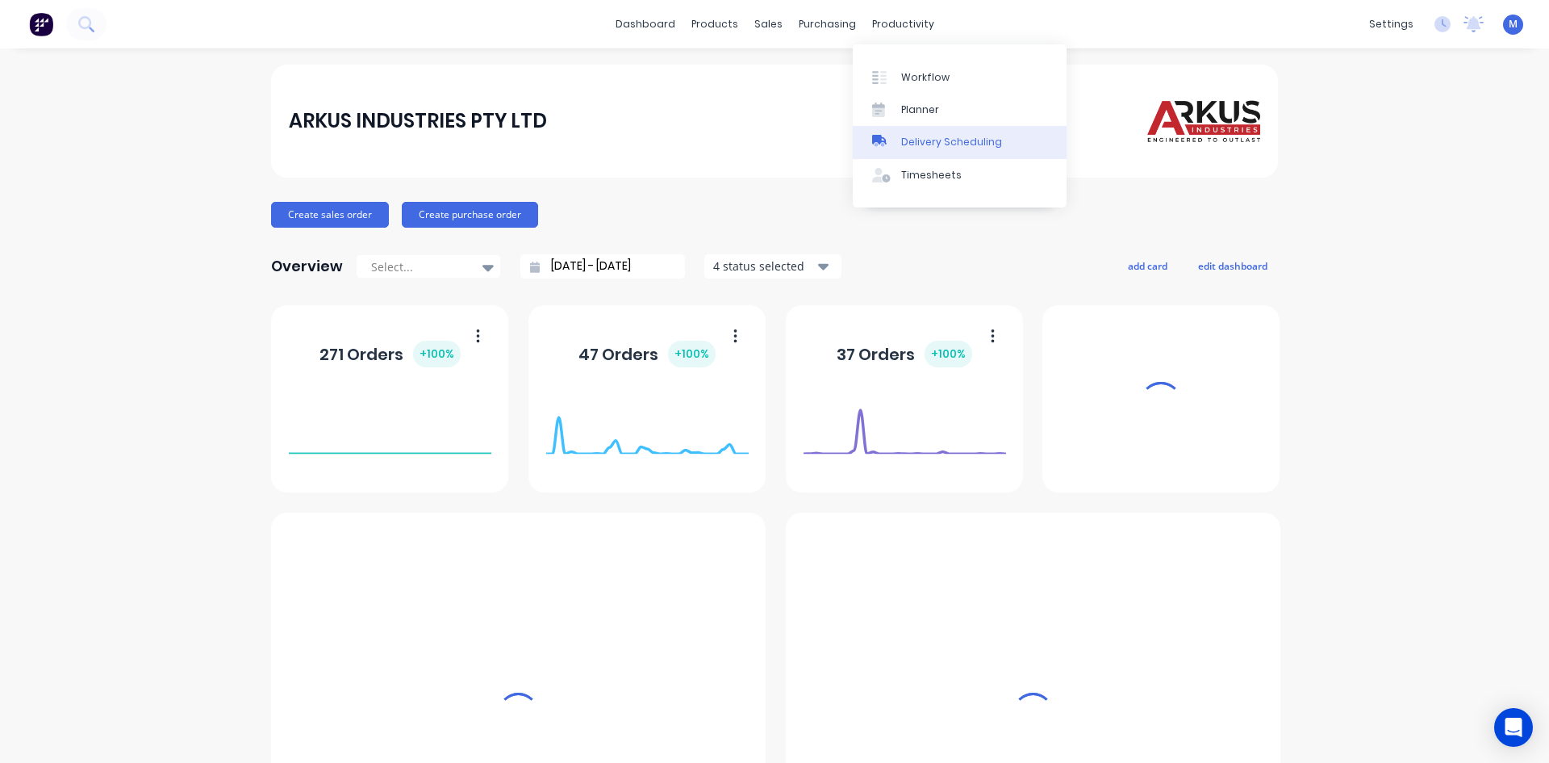
click at [979, 142] on div "Delivery Scheduling" at bounding box center [951, 142] width 101 height 15
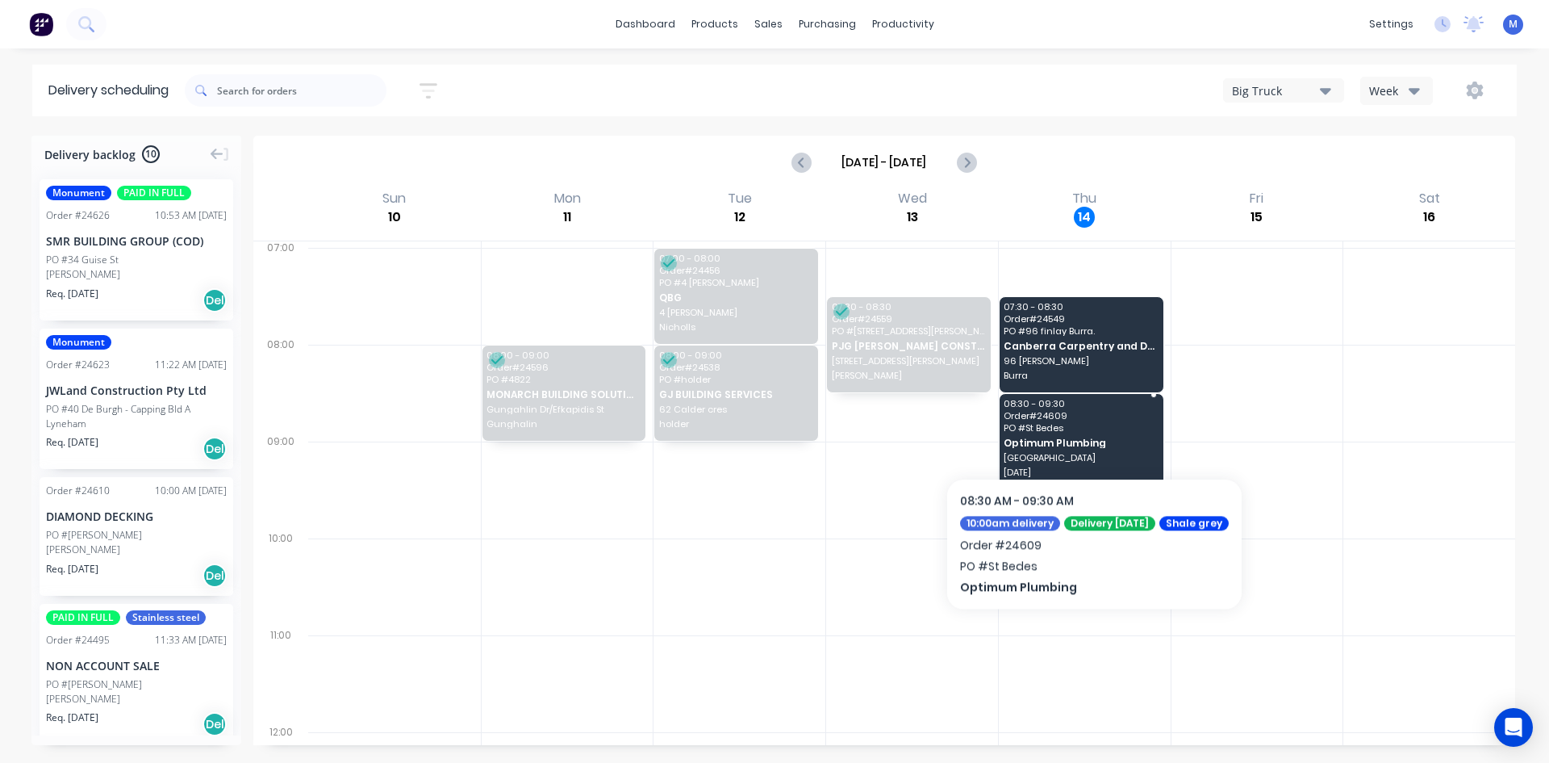
click at [1095, 429] on span "PO # St Bedes" at bounding box center [1080, 428] width 153 height 10
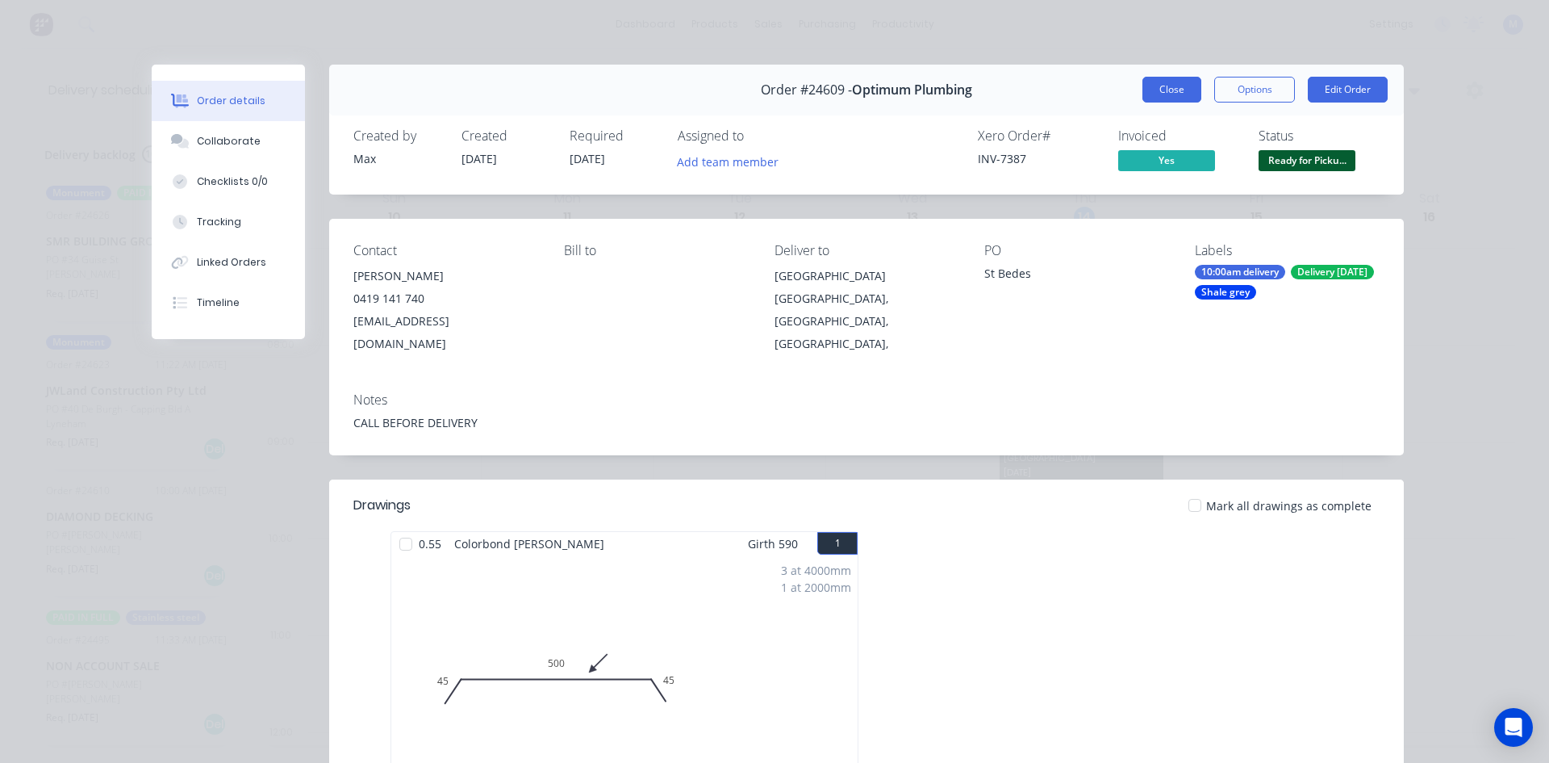
click at [1148, 94] on button "Close" at bounding box center [1172, 90] width 59 height 26
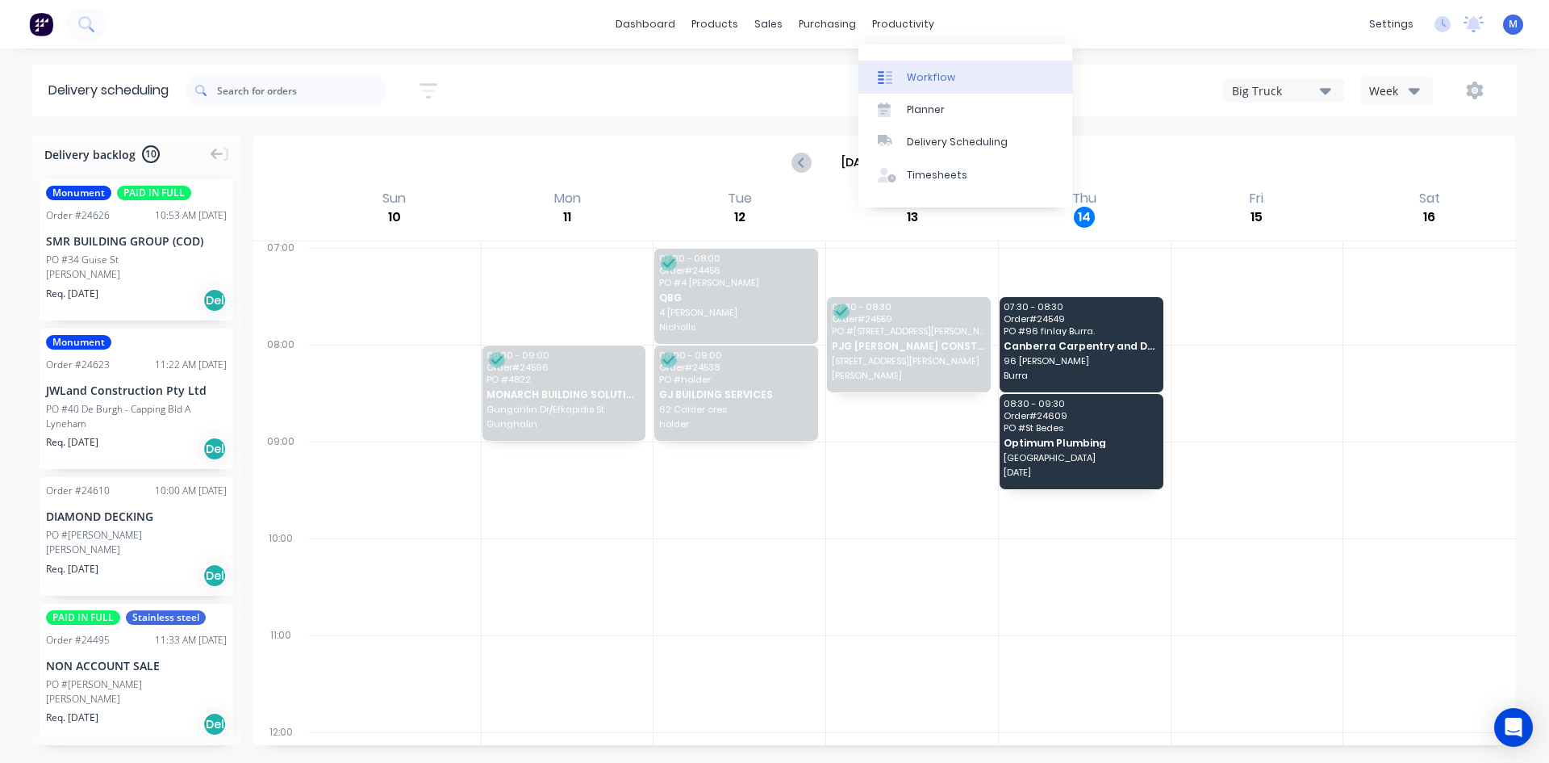
click at [956, 77] on link "Workflow" at bounding box center [966, 77] width 214 height 32
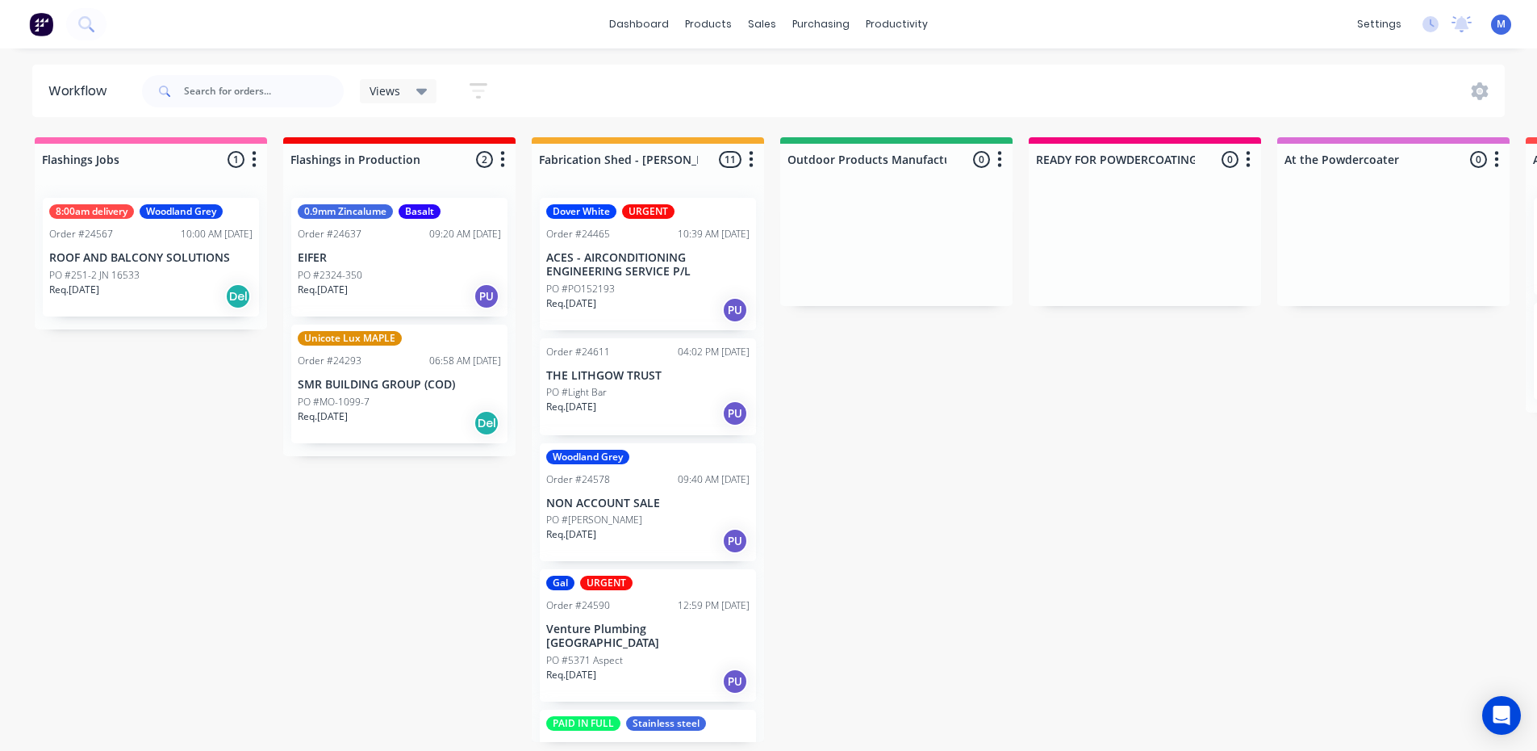
click at [422, 282] on div "Req. [DATE] PU" at bounding box center [399, 295] width 203 height 27
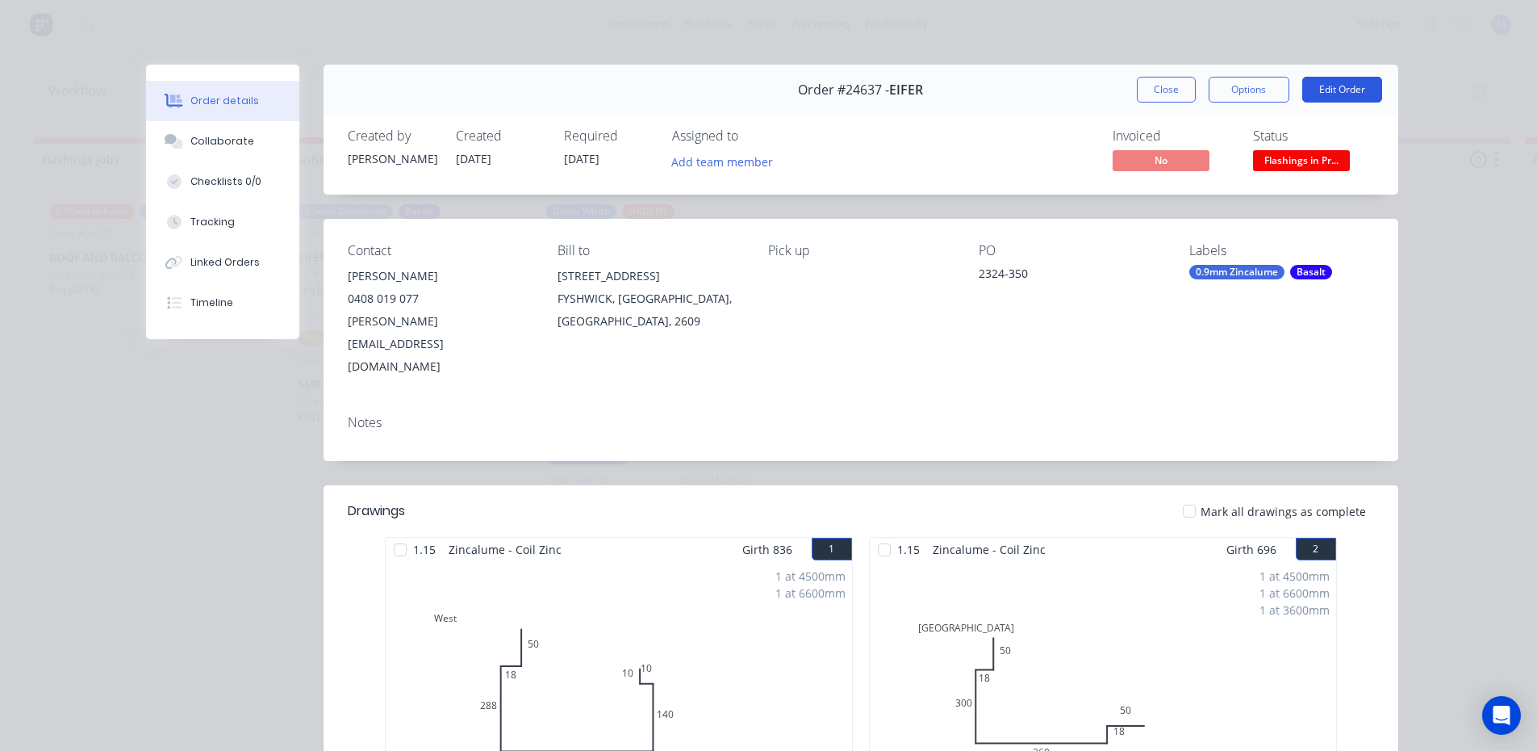
click at [1327, 91] on button "Edit Order" at bounding box center [1342, 90] width 80 height 26
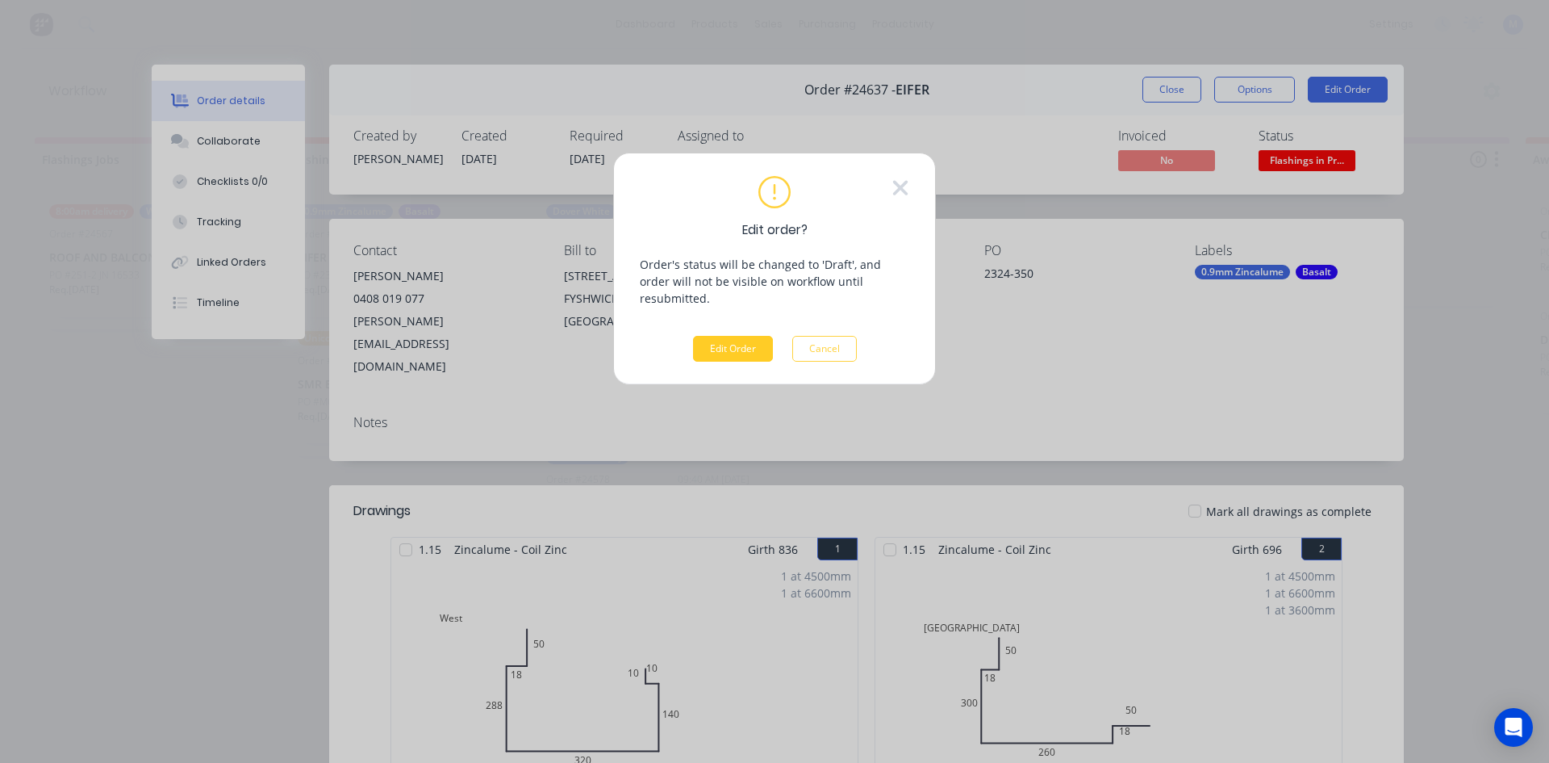
click at [737, 336] on button "Edit Order" at bounding box center [733, 349] width 80 height 26
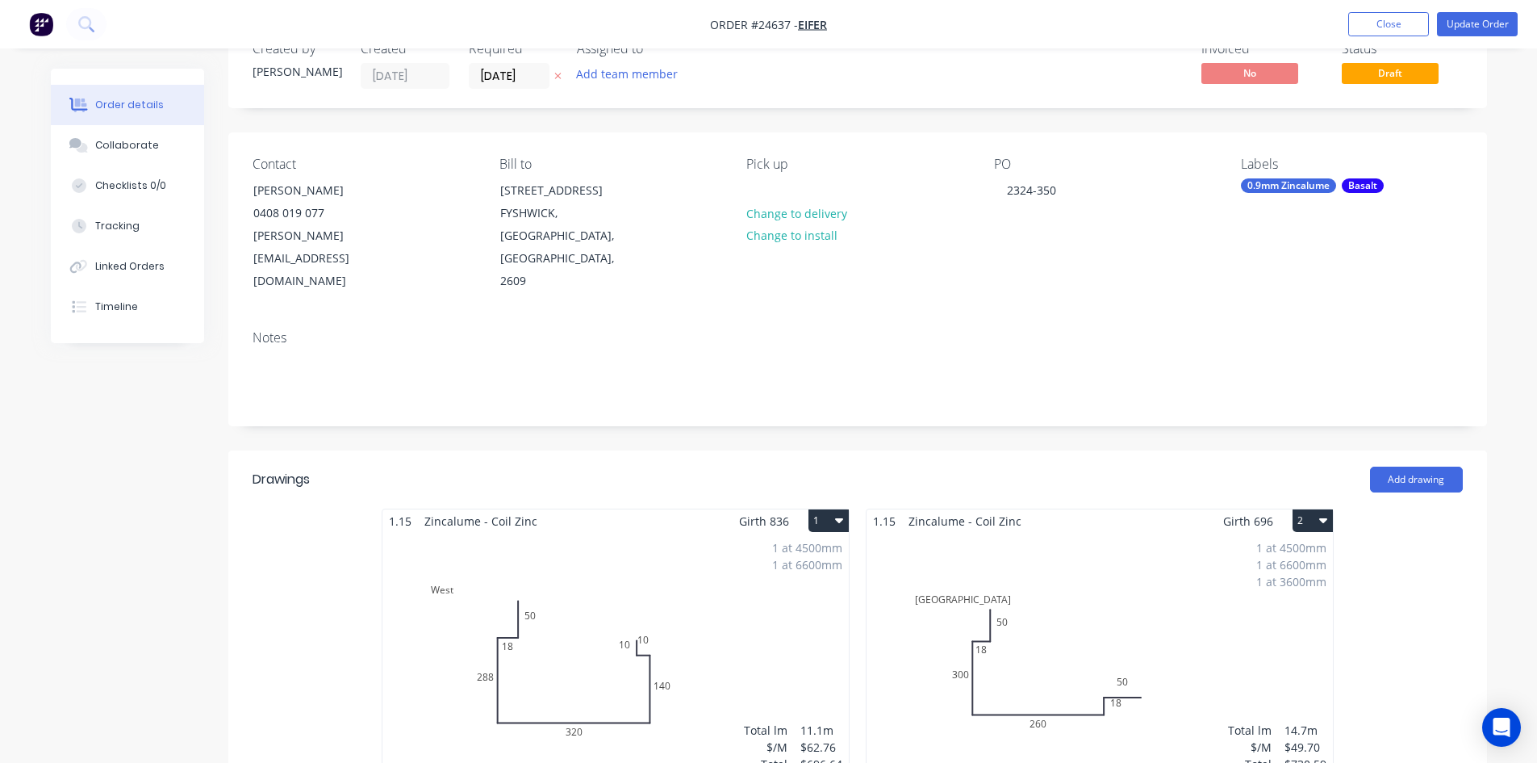
scroll to position [161, 0]
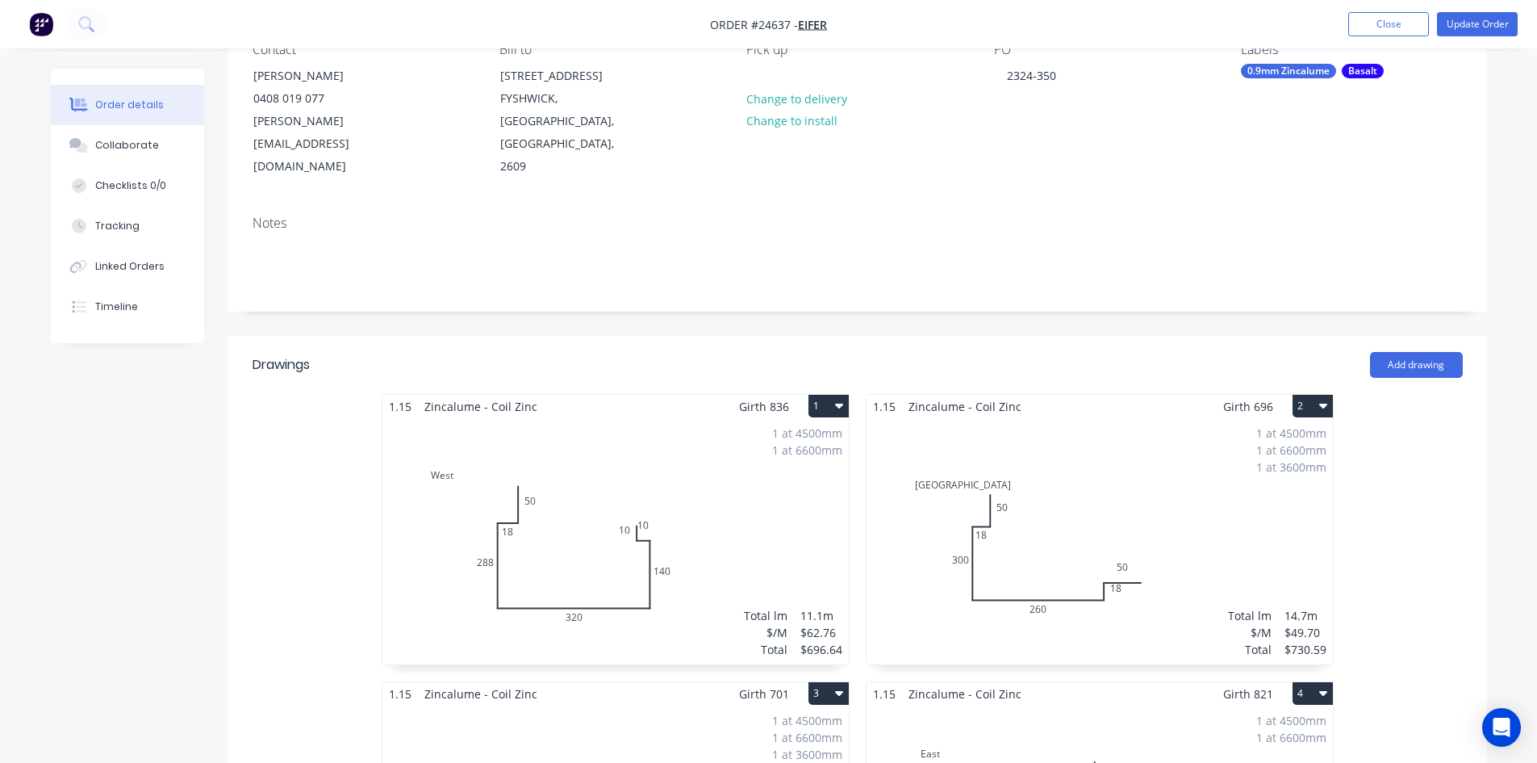
click at [689, 461] on div "1 at 4500mm 1 at 6600mm Total lm $/M Total 11.1m $62.76 $696.64" at bounding box center [616, 541] width 466 height 246
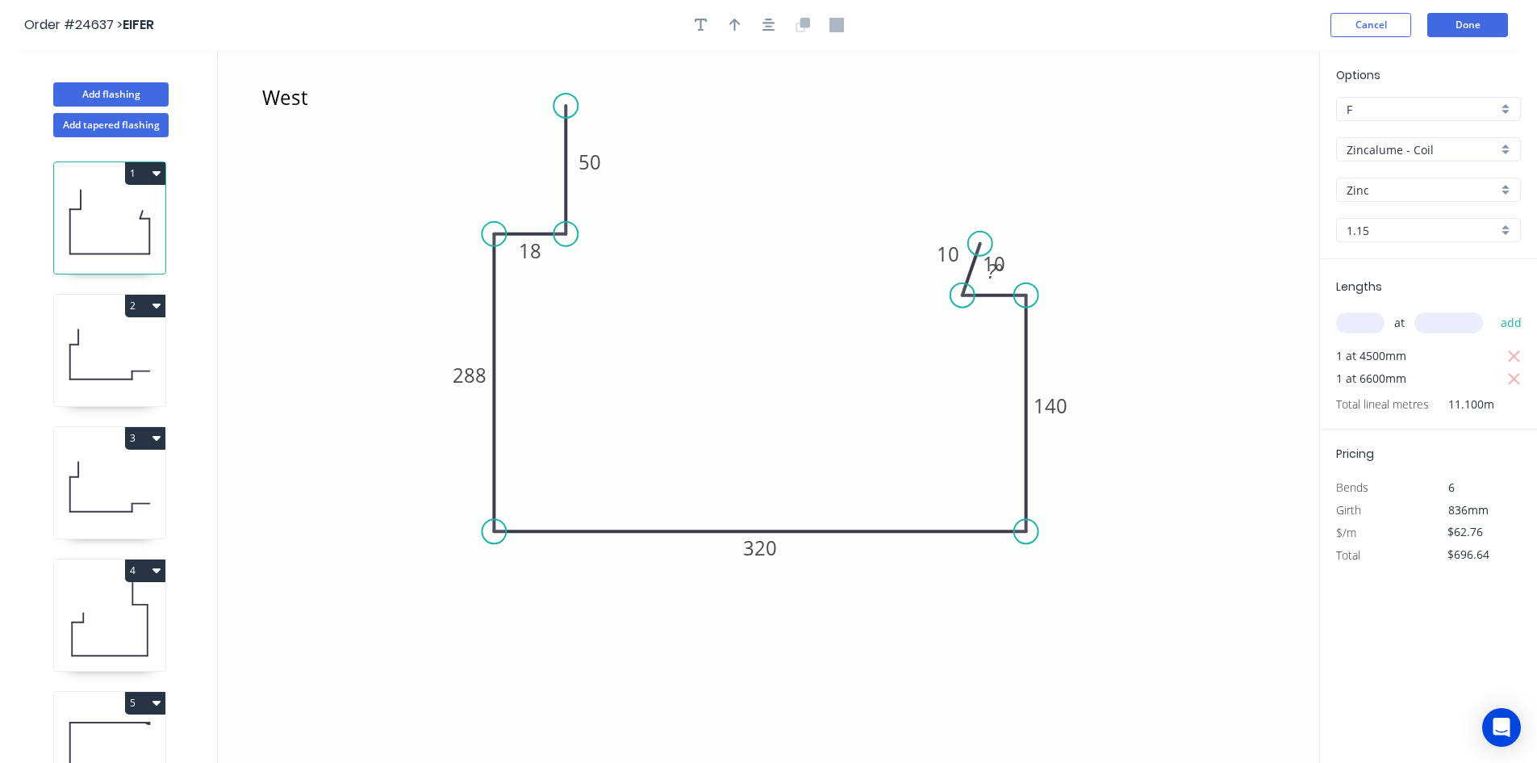
drag, startPoint x: 976, startPoint y: 291, endPoint x: 963, endPoint y: 291, distance: 13.7
click at [963, 291] on circle at bounding box center [963, 295] width 24 height 24
drag, startPoint x: 980, startPoint y: 242, endPoint x: 962, endPoint y: 243, distance: 17.8
click at [962, 243] on circle at bounding box center [963, 243] width 24 height 24
click at [1001, 264] on tspan "10" at bounding box center [994, 263] width 23 height 27
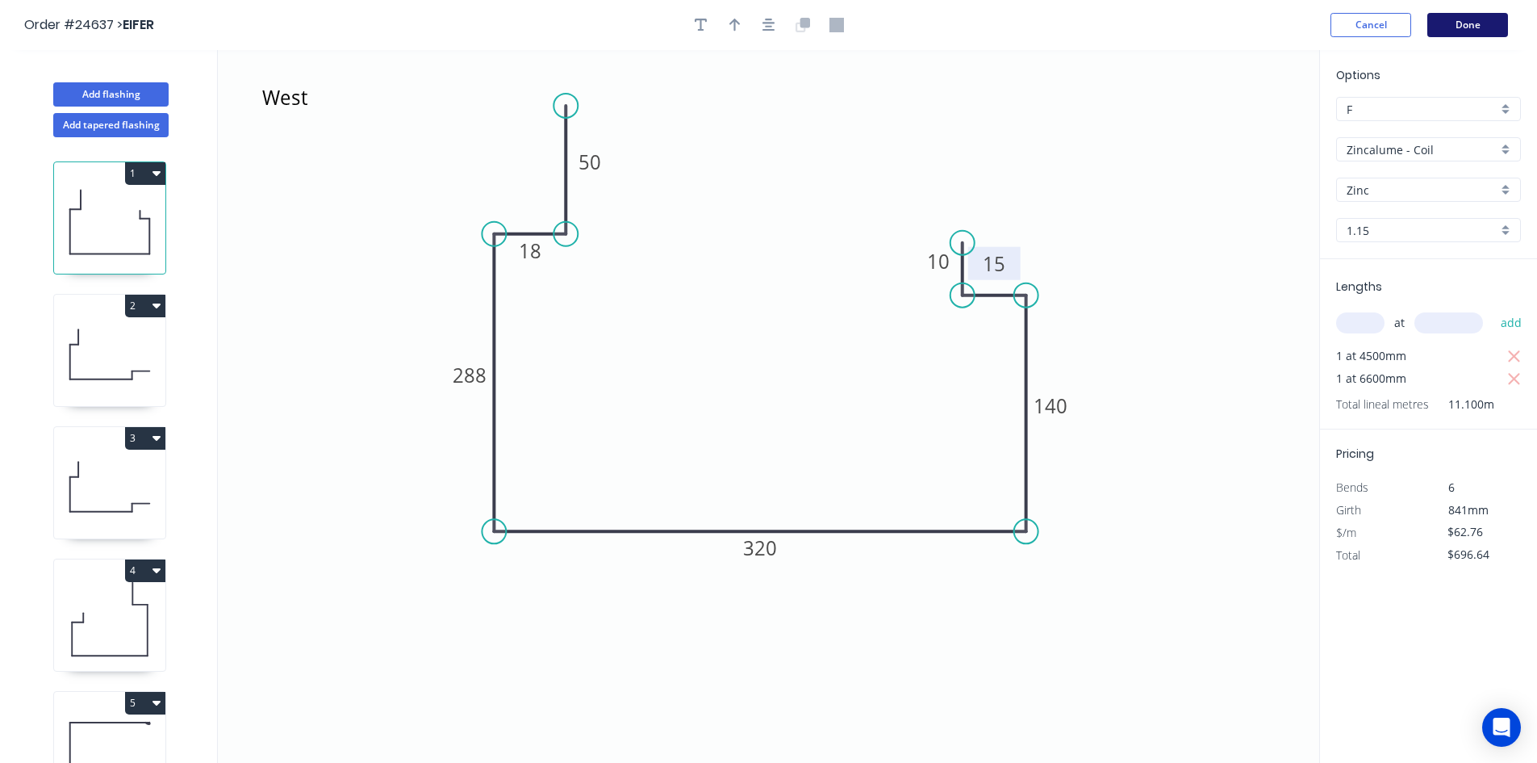
click at [1469, 27] on button "Done" at bounding box center [1468, 25] width 81 height 24
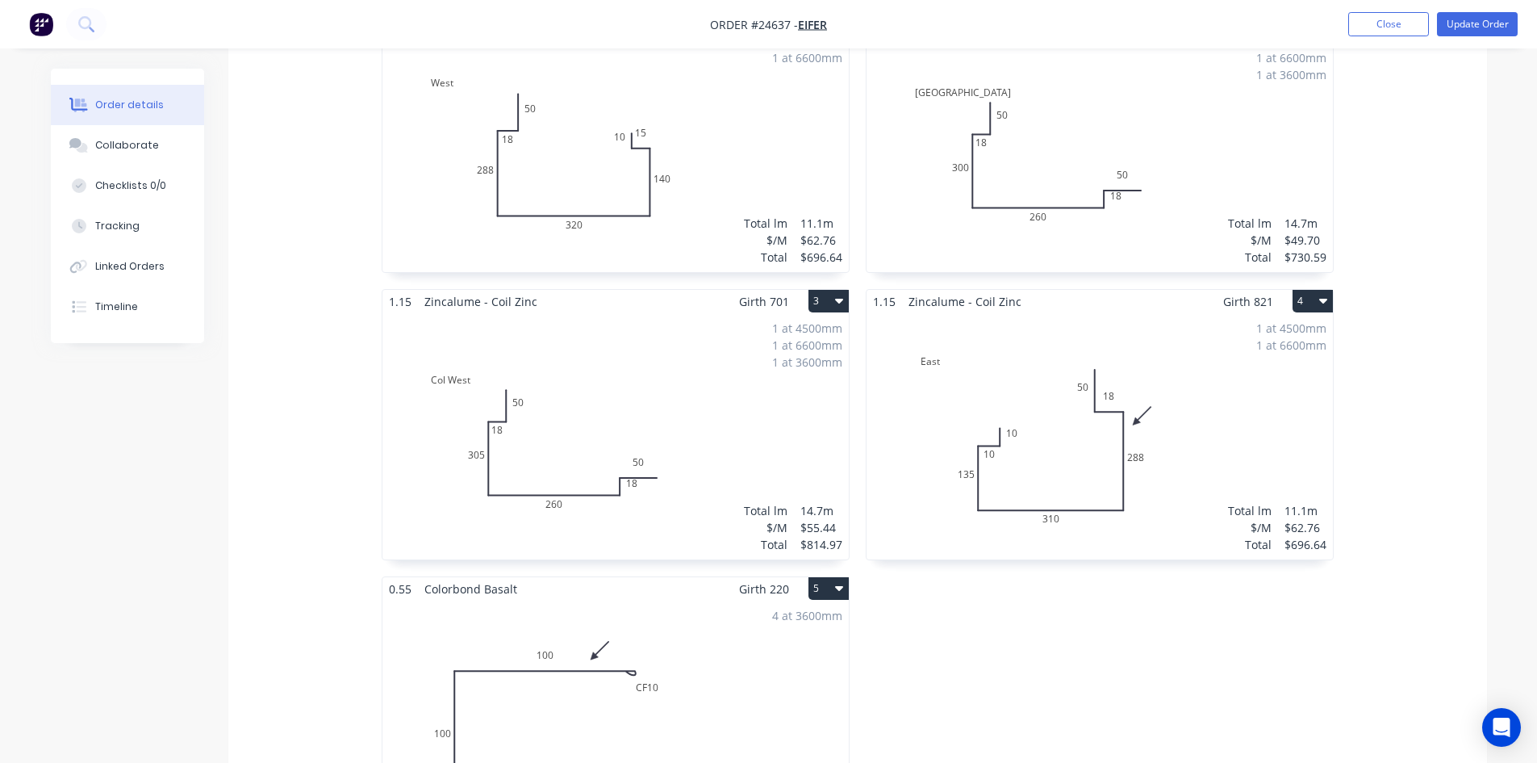
scroll to position [565, 0]
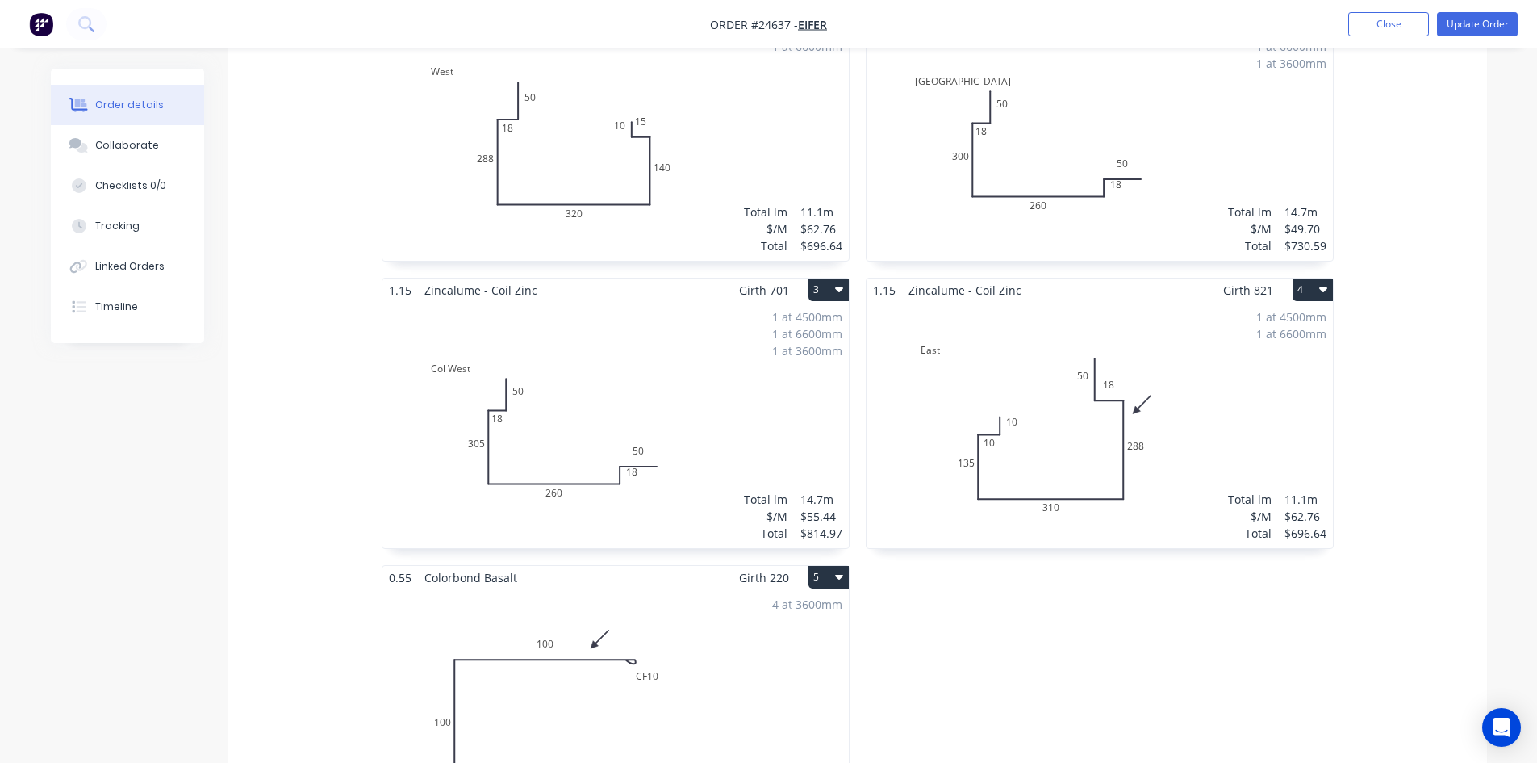
click at [1035, 433] on div "1 at 4500mm 1 at 6600mm Total lm $/M Total 11.1m $62.76 $696.64" at bounding box center [1100, 425] width 466 height 246
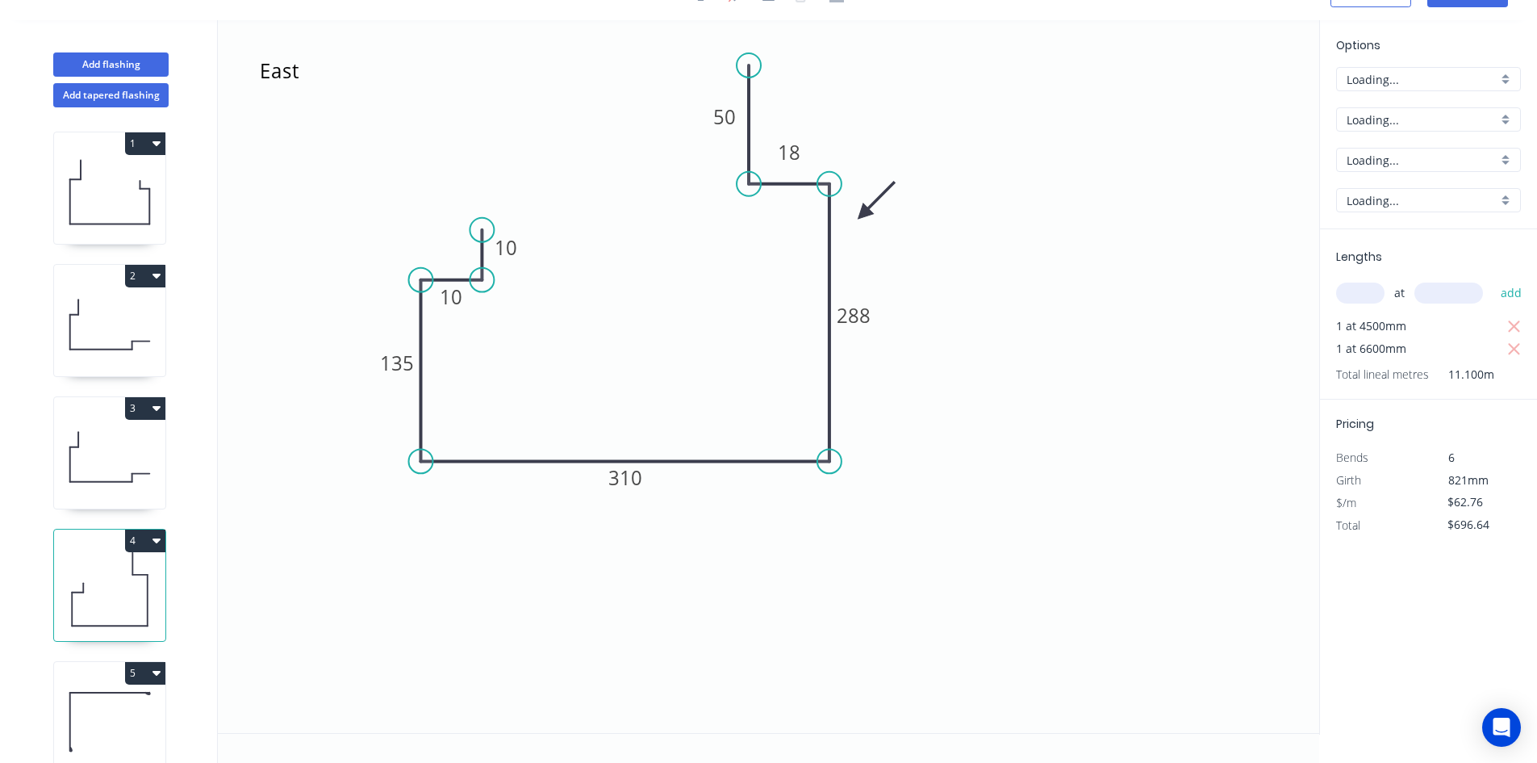
scroll to position [30, 0]
click at [459, 300] on tspan "10" at bounding box center [451, 296] width 23 height 27
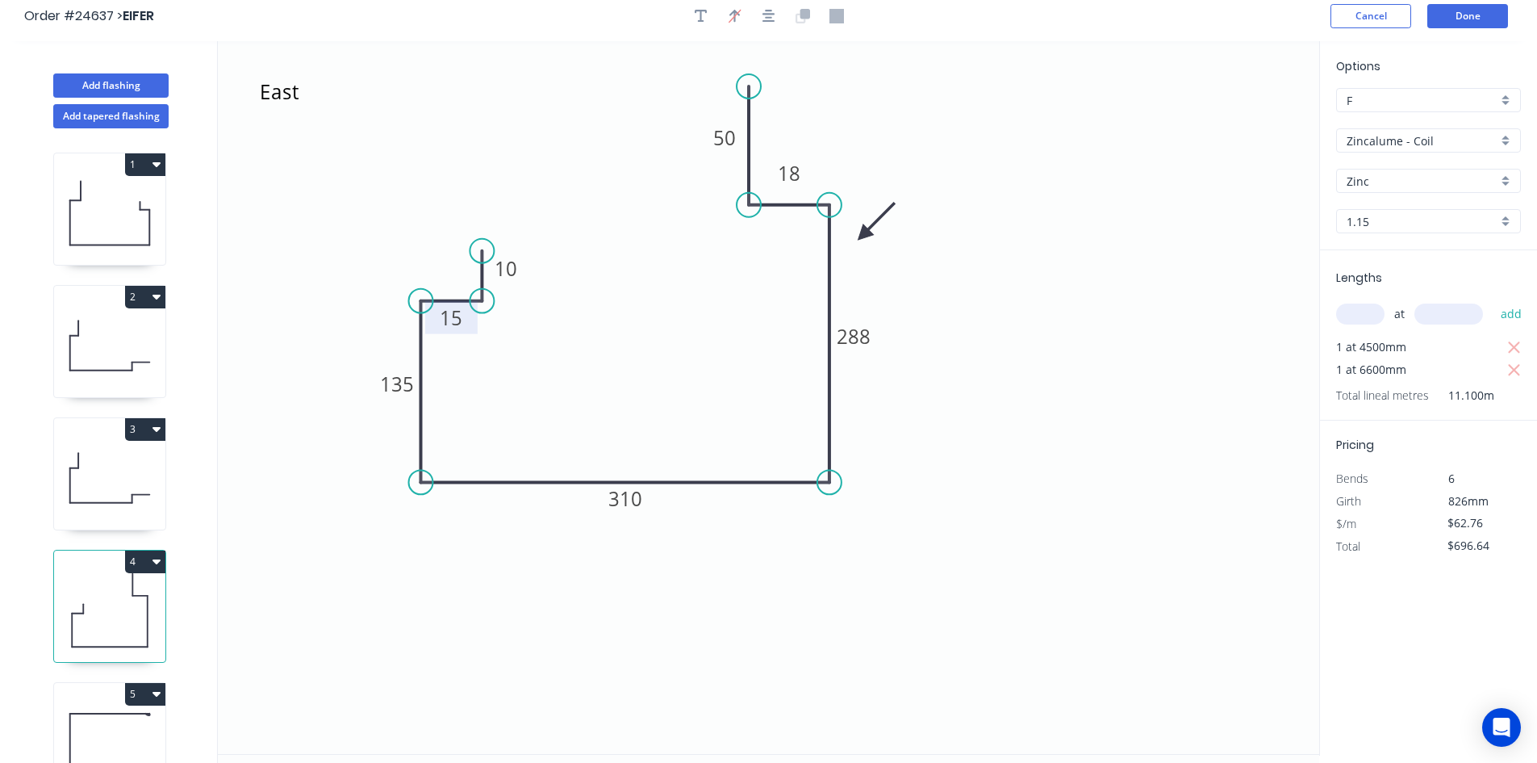
scroll to position [0, 0]
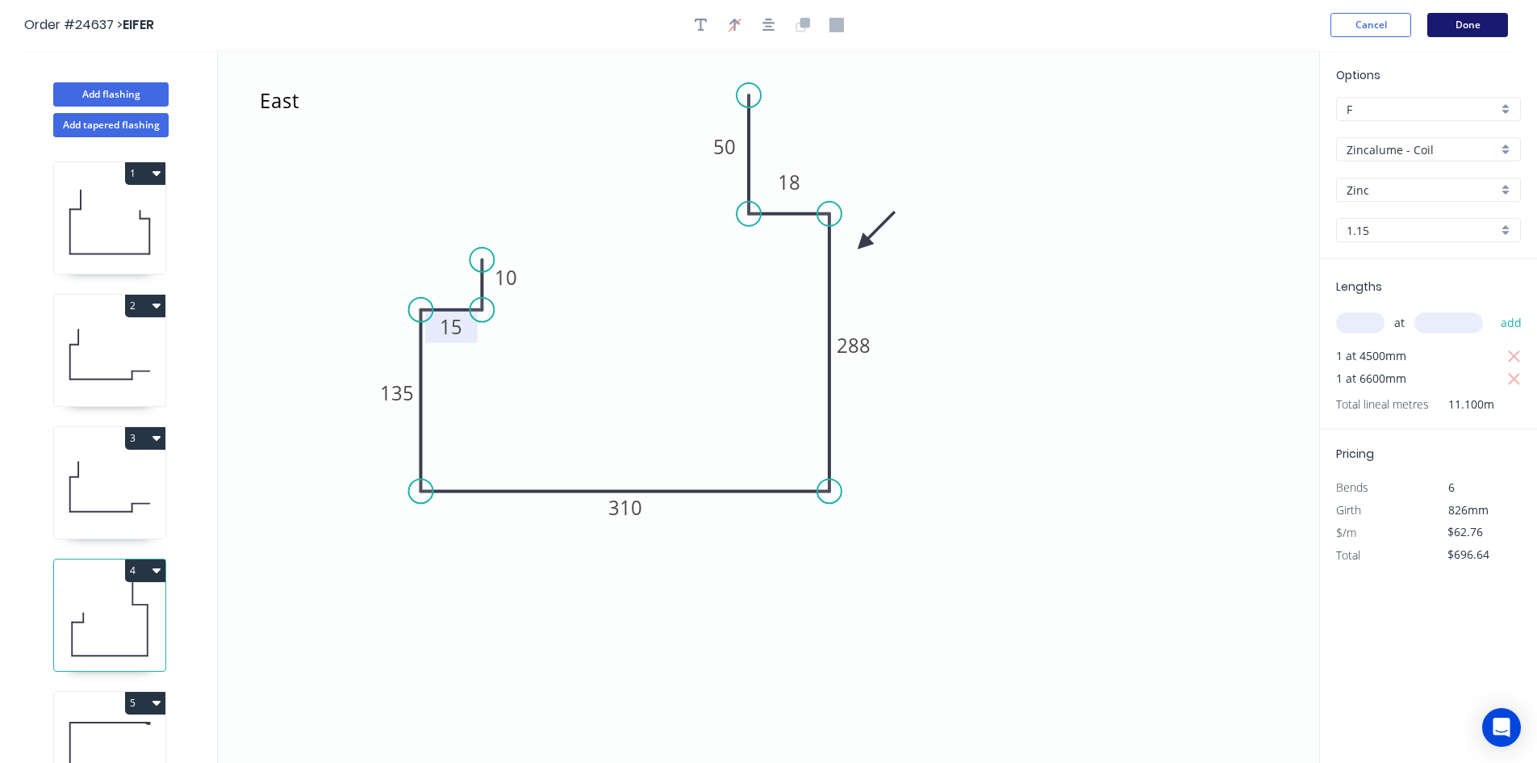
click at [1469, 30] on button "Done" at bounding box center [1468, 25] width 81 height 24
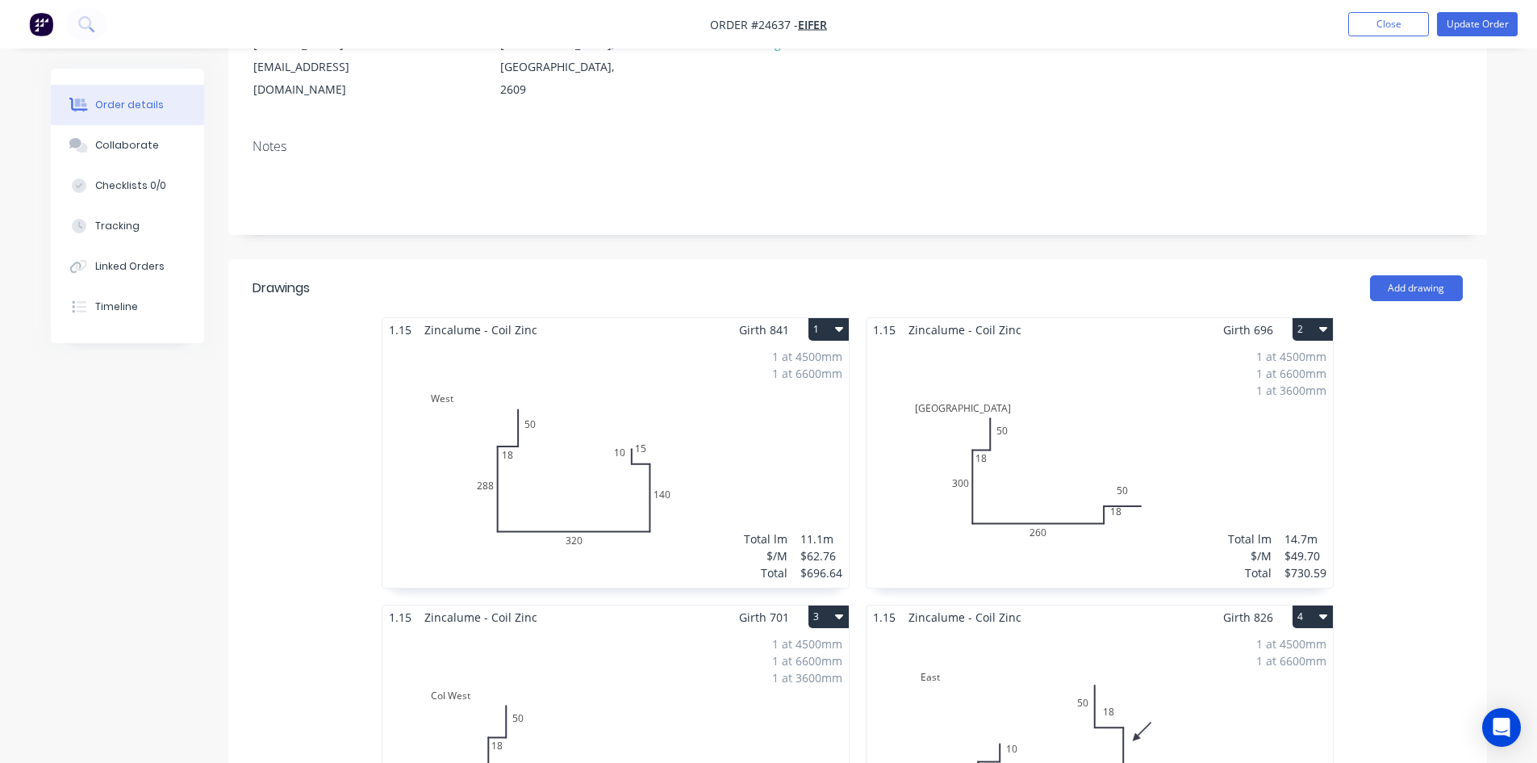
scroll to position [242, 0]
click at [693, 424] on div "1 at 4500mm 1 at 6600mm Total lm $/M Total 11.1m $62.76 $696.64" at bounding box center [616, 460] width 466 height 246
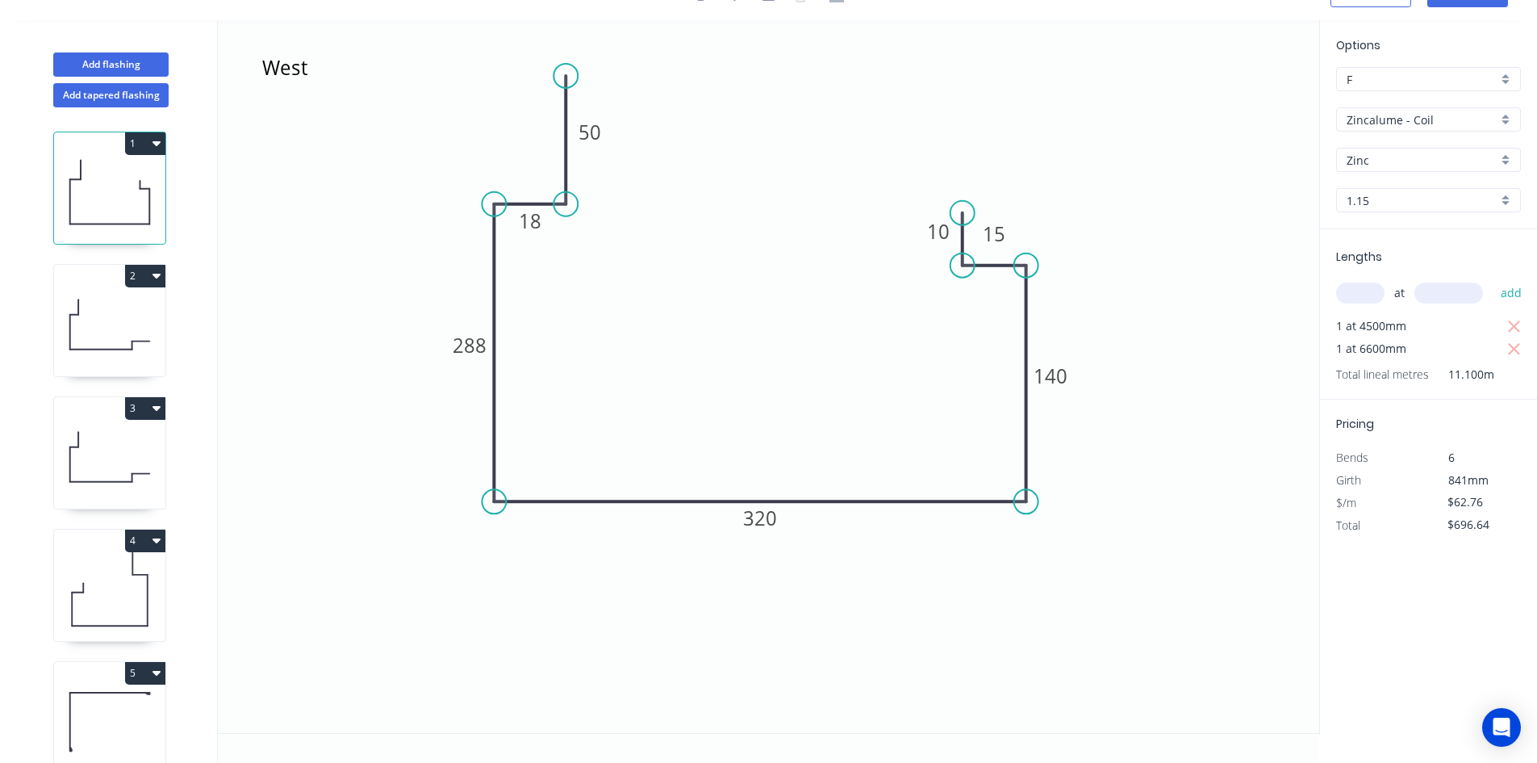
scroll to position [30, 0]
drag, startPoint x: 1000, startPoint y: 247, endPoint x: 997, endPoint y: 295, distance: 48.5
click at [997, 295] on rect at bounding box center [991, 282] width 52 height 33
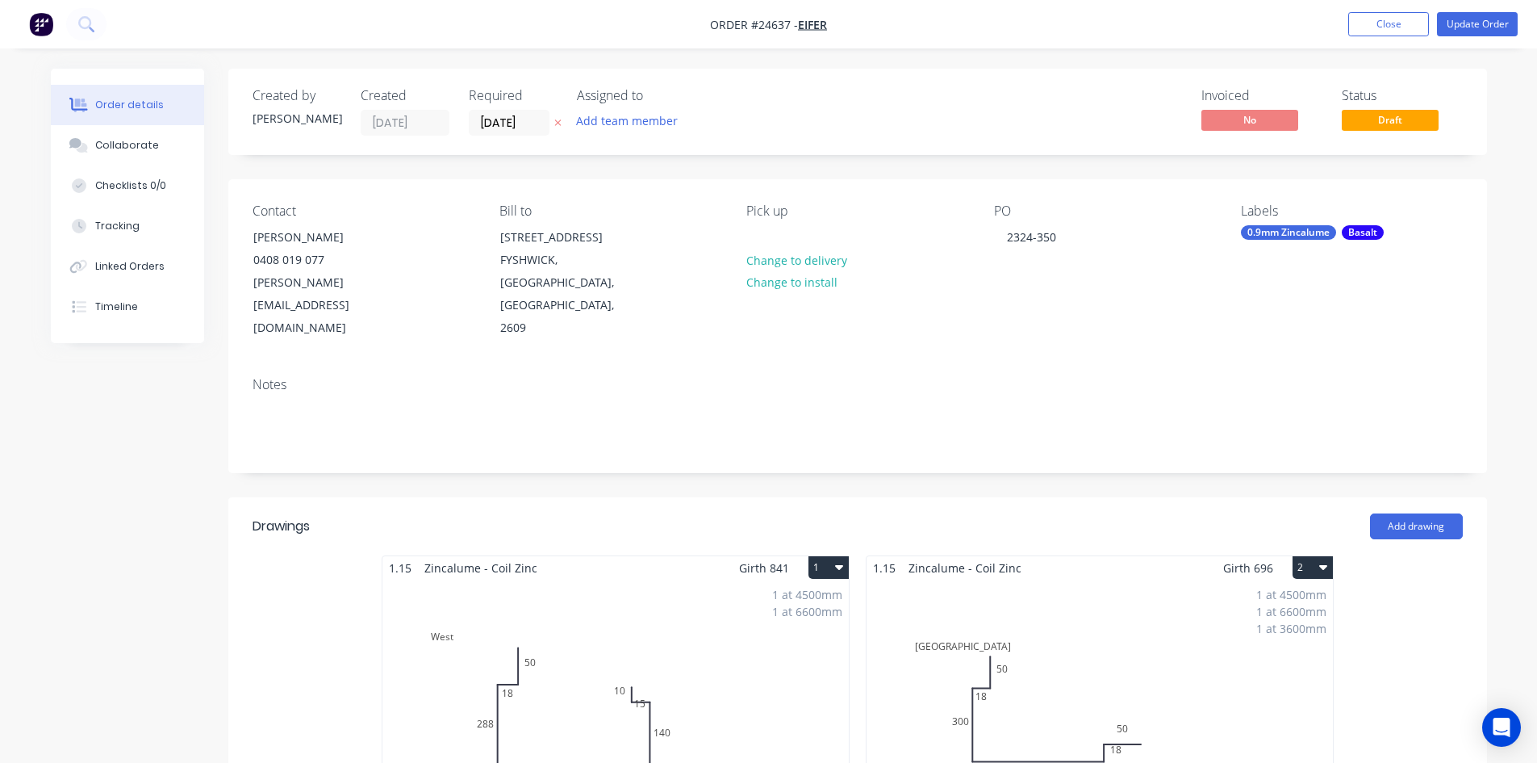
click at [663, 620] on div "1 at 4500mm 1 at 6600mm Total lm $/M Total 11.1m $62.76 $696.64" at bounding box center [616, 702] width 466 height 246
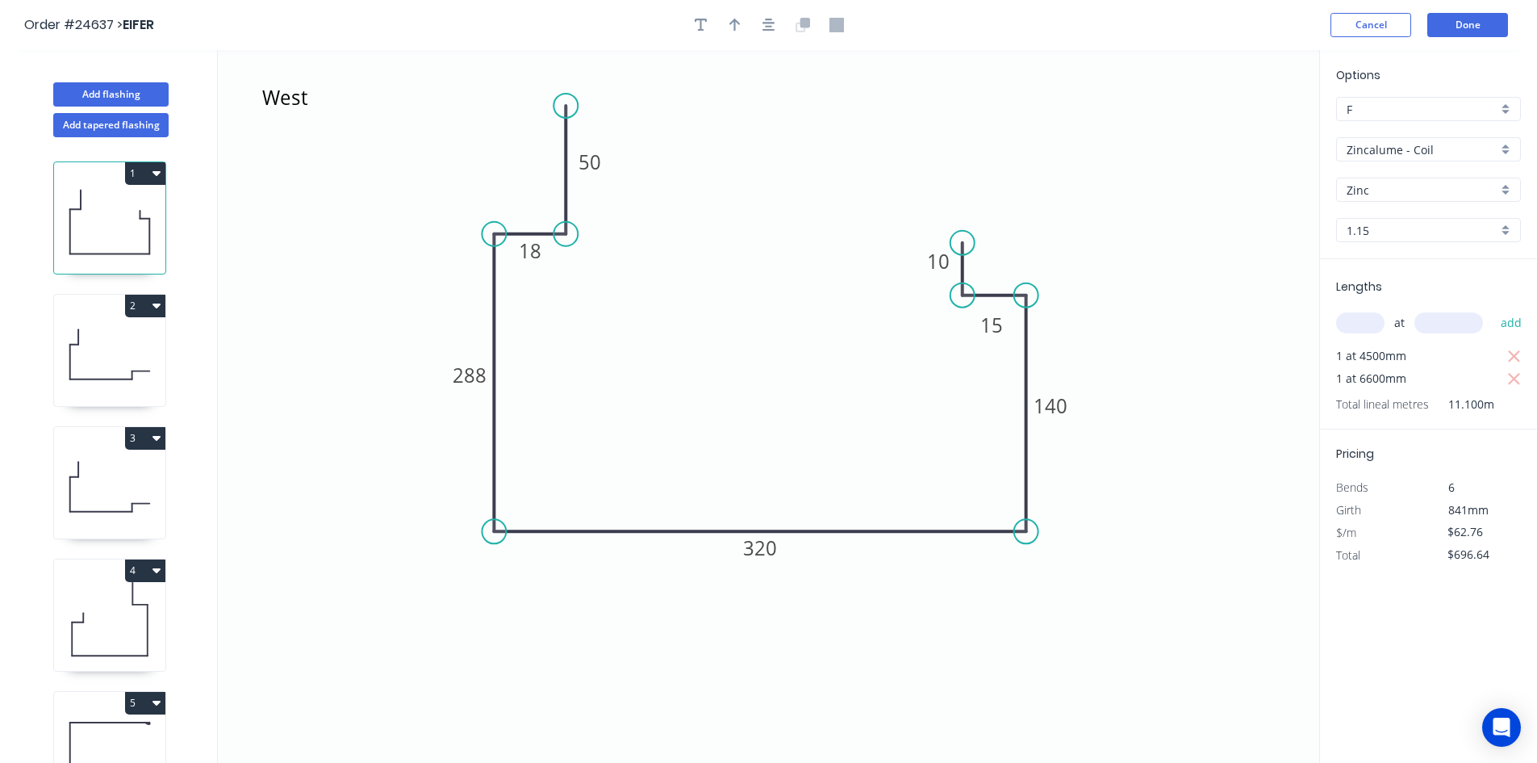
drag, startPoint x: 992, startPoint y: 328, endPoint x: 993, endPoint y: 341, distance: 12.9
click at [993, 341] on rect at bounding box center [992, 324] width 52 height 33
click at [1479, 32] on button "Done" at bounding box center [1468, 25] width 81 height 24
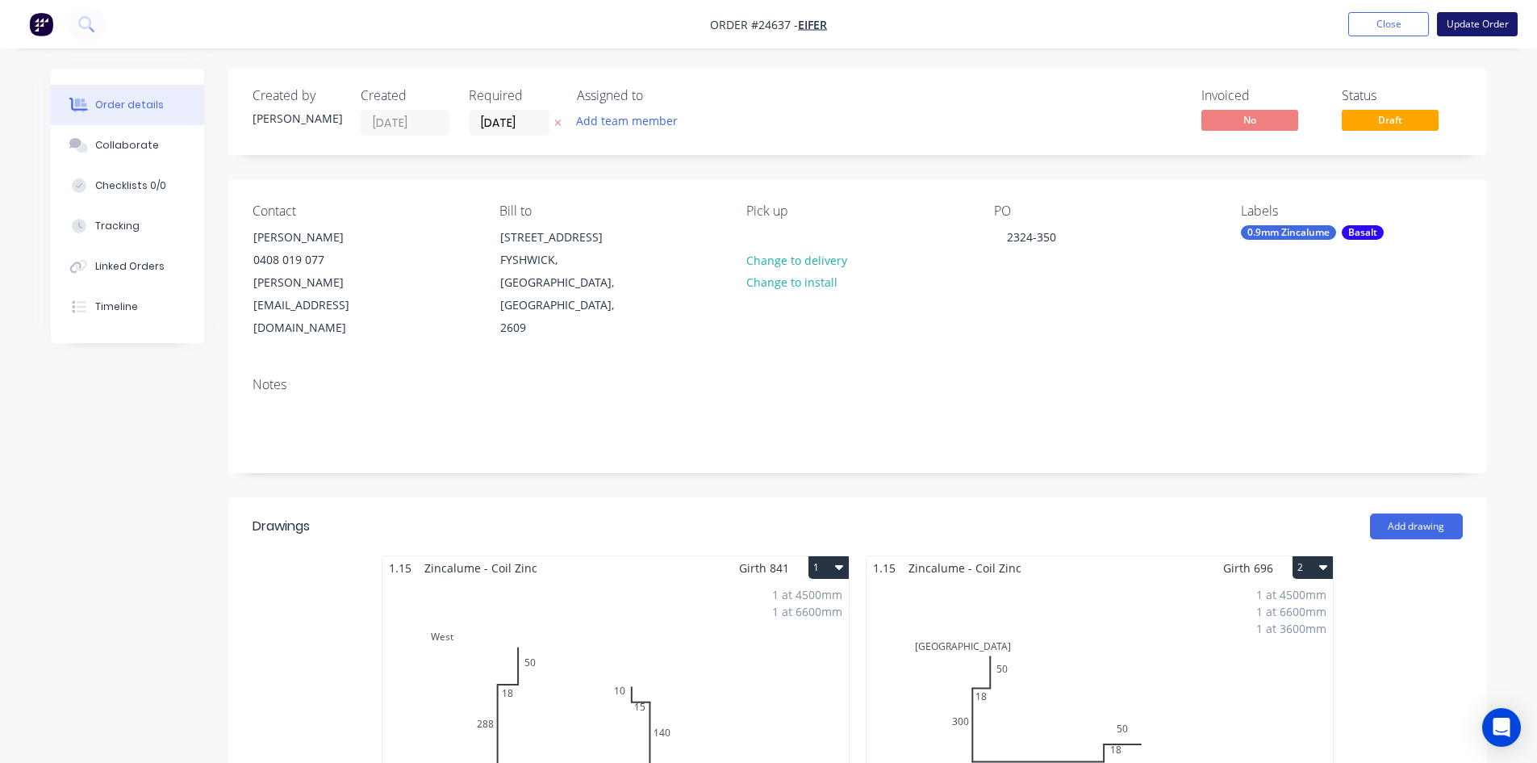
click at [1483, 23] on button "Update Order" at bounding box center [1477, 24] width 81 height 24
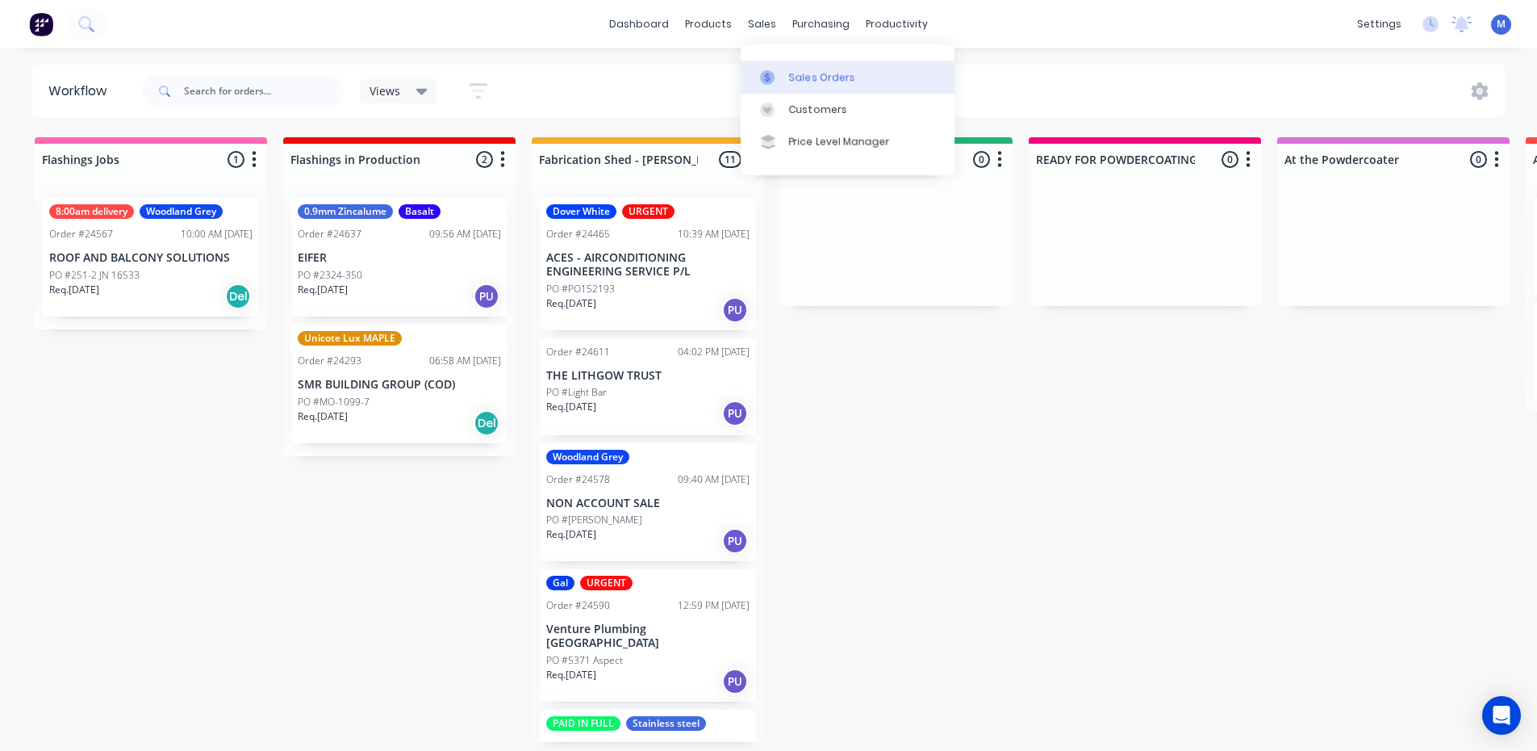
click at [806, 77] on div "Sales Orders" at bounding box center [822, 77] width 66 height 15
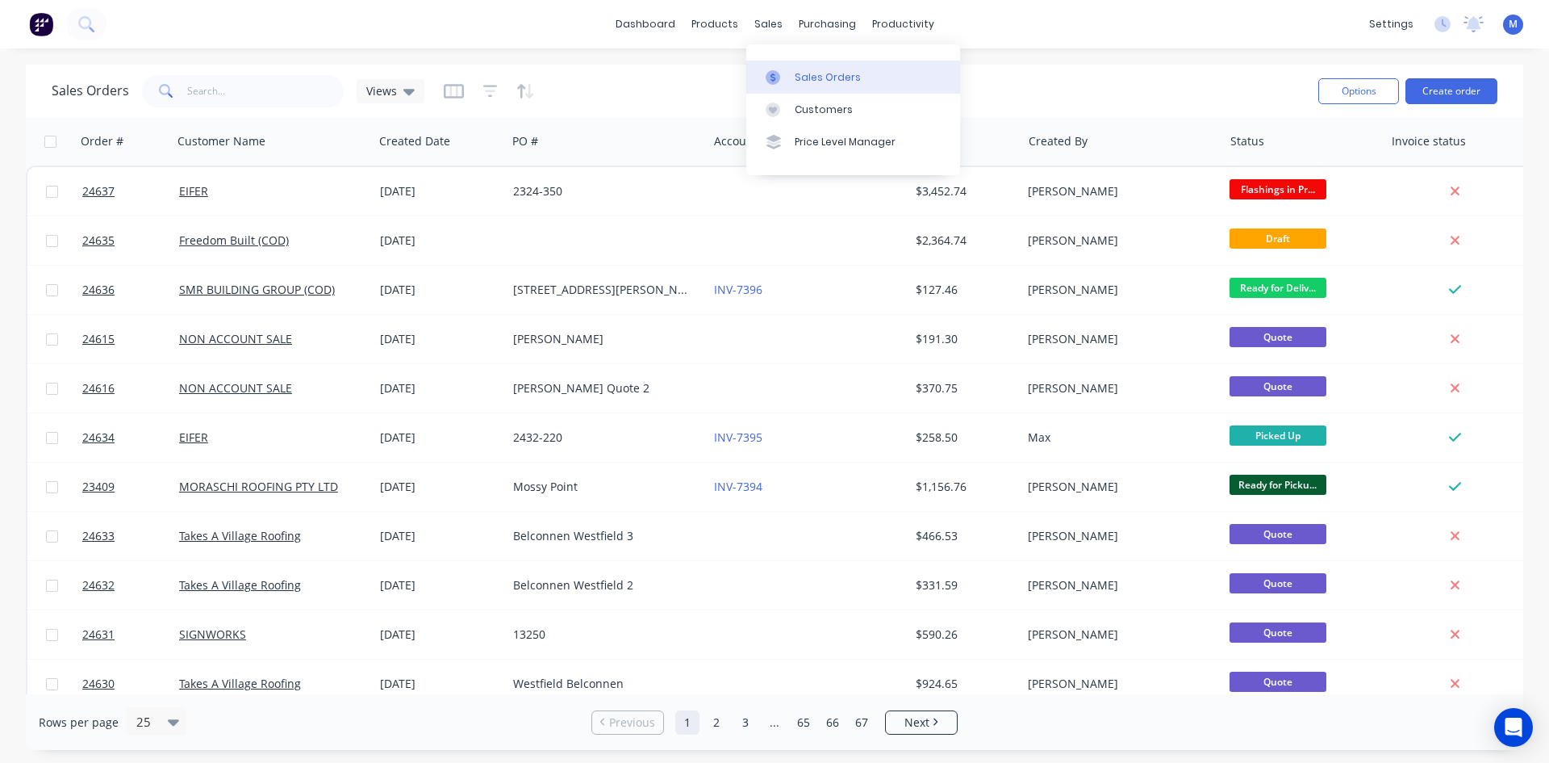
click at [840, 77] on div "Sales Orders" at bounding box center [828, 77] width 66 height 15
click at [864, 112] on link "Customers" at bounding box center [853, 110] width 214 height 32
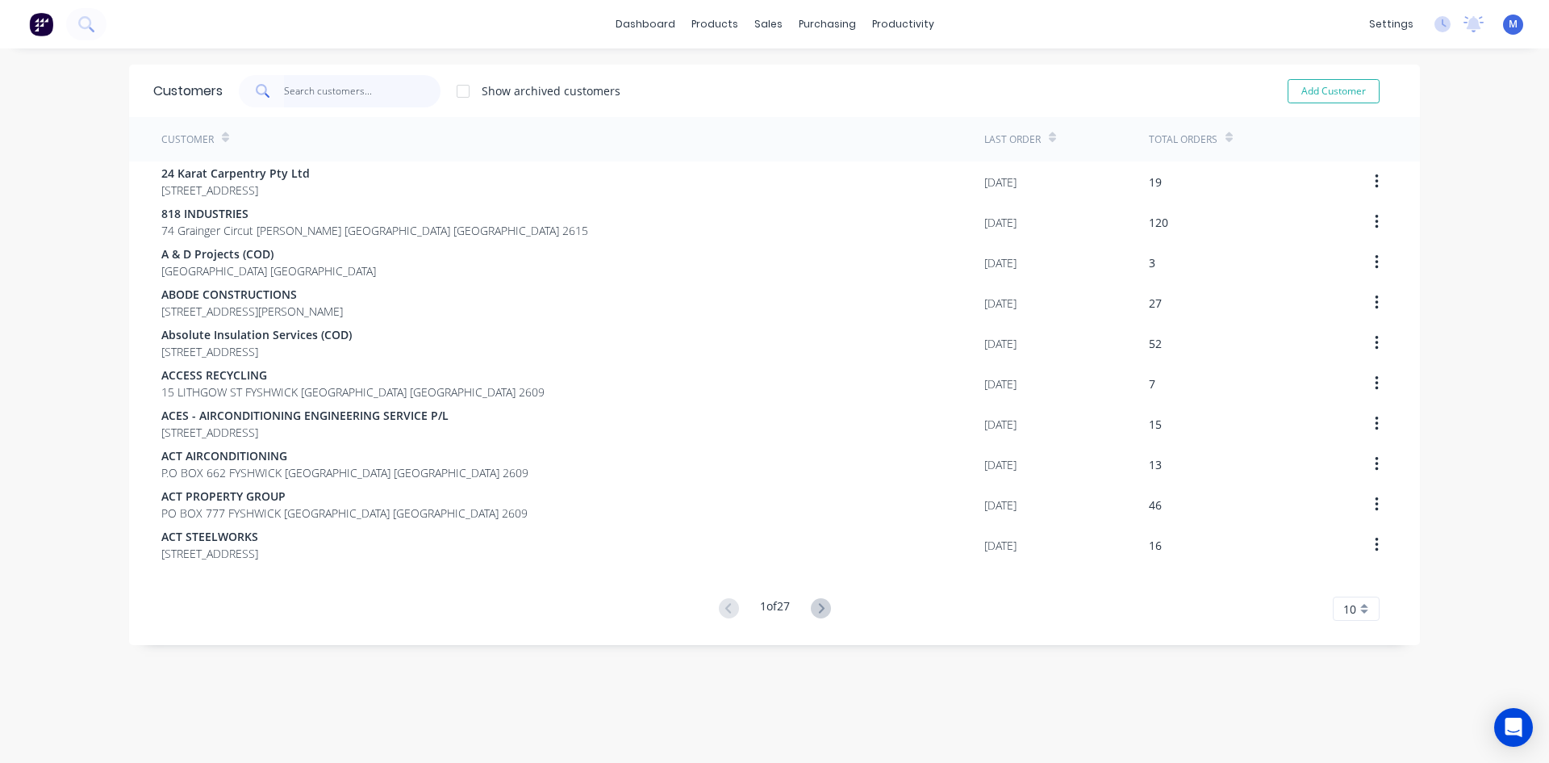
click at [301, 86] on input "text" at bounding box center [362, 91] width 157 height 32
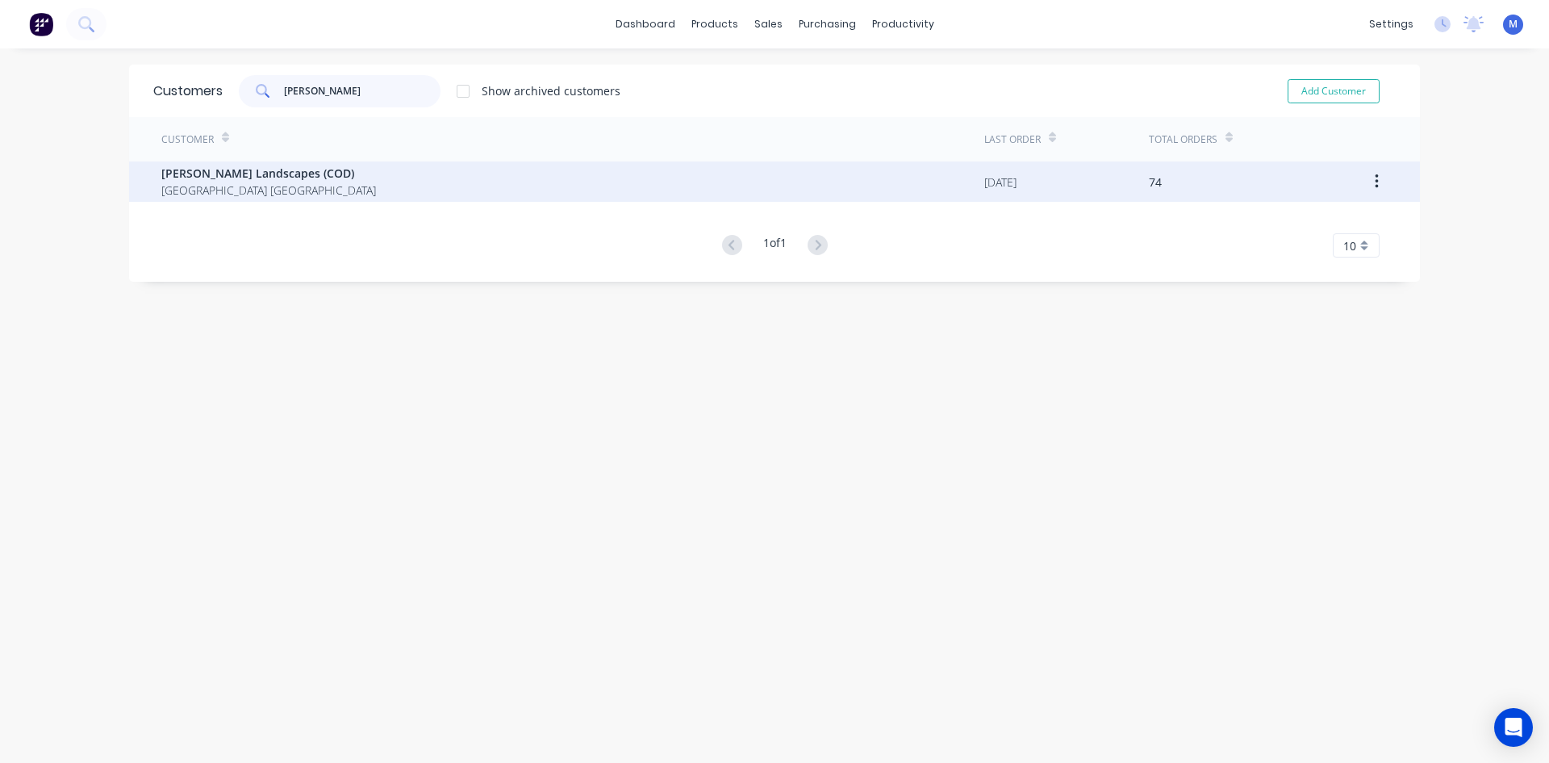
type input "[PERSON_NAME]"
click at [305, 174] on span "[PERSON_NAME] Landscapes (COD)" at bounding box center [268, 173] width 215 height 17
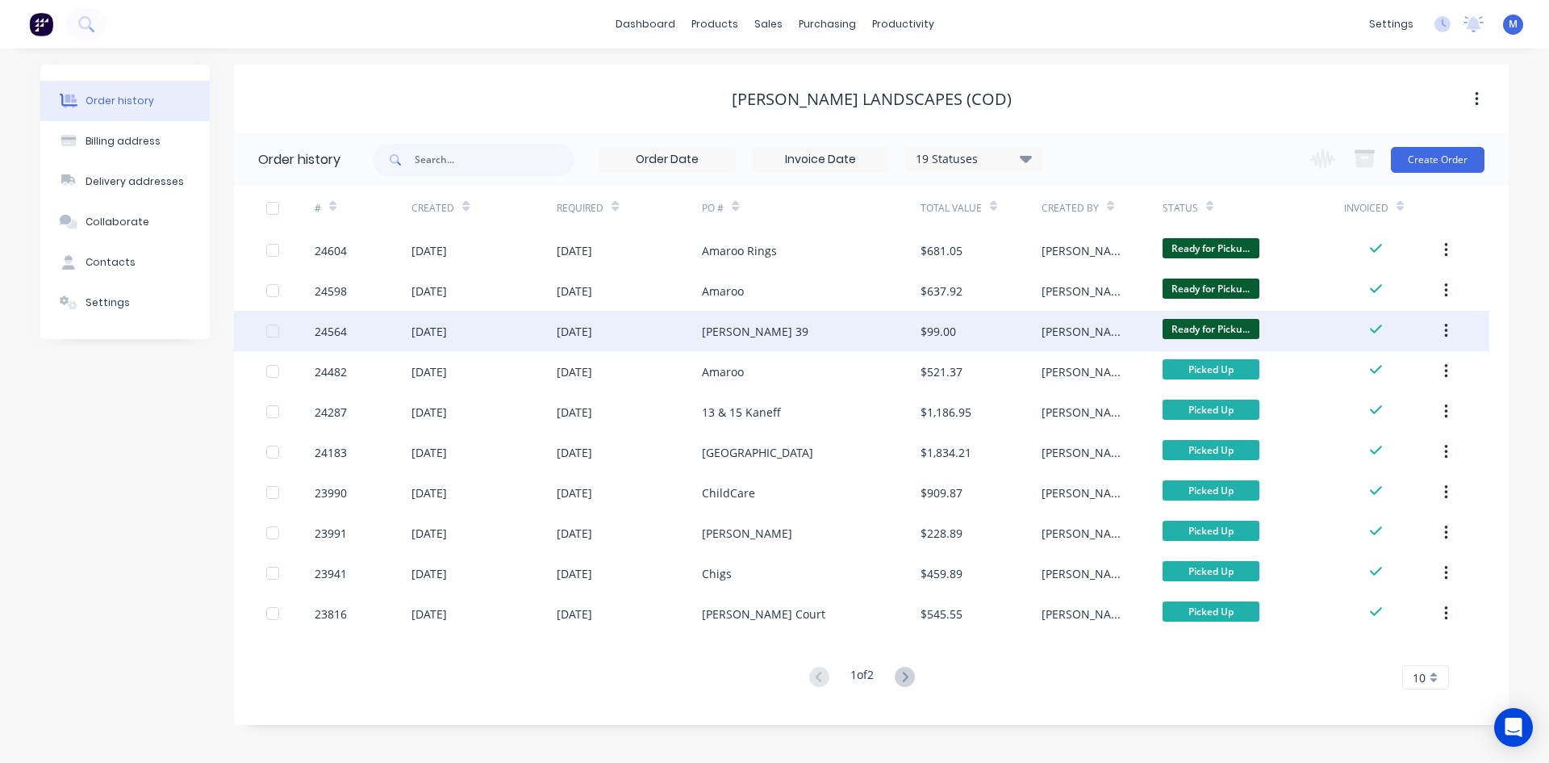
click at [768, 337] on div "[PERSON_NAME] 39" at bounding box center [811, 331] width 218 height 40
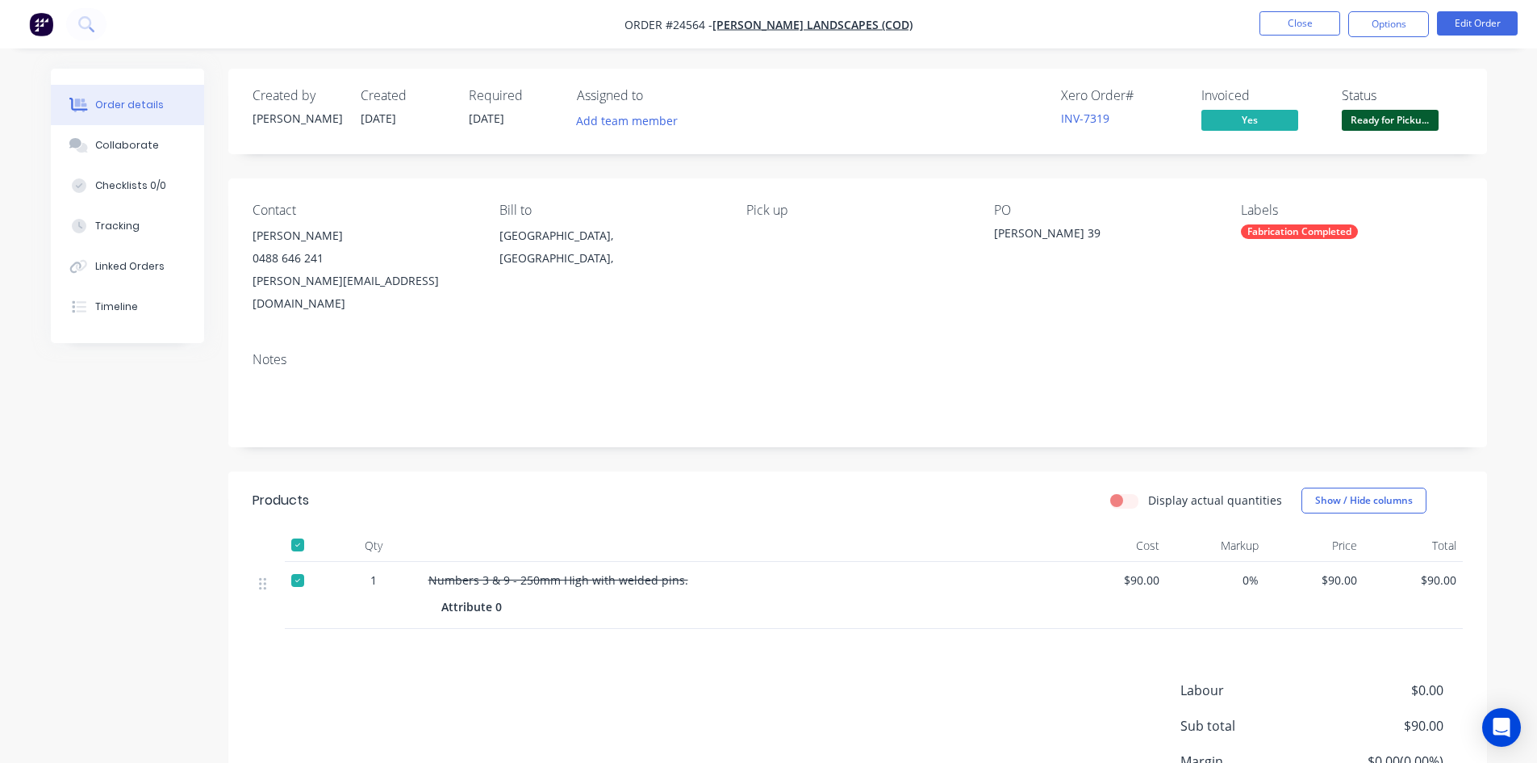
click at [1394, 120] on span "Ready for Picku..." at bounding box center [1390, 120] width 97 height 20
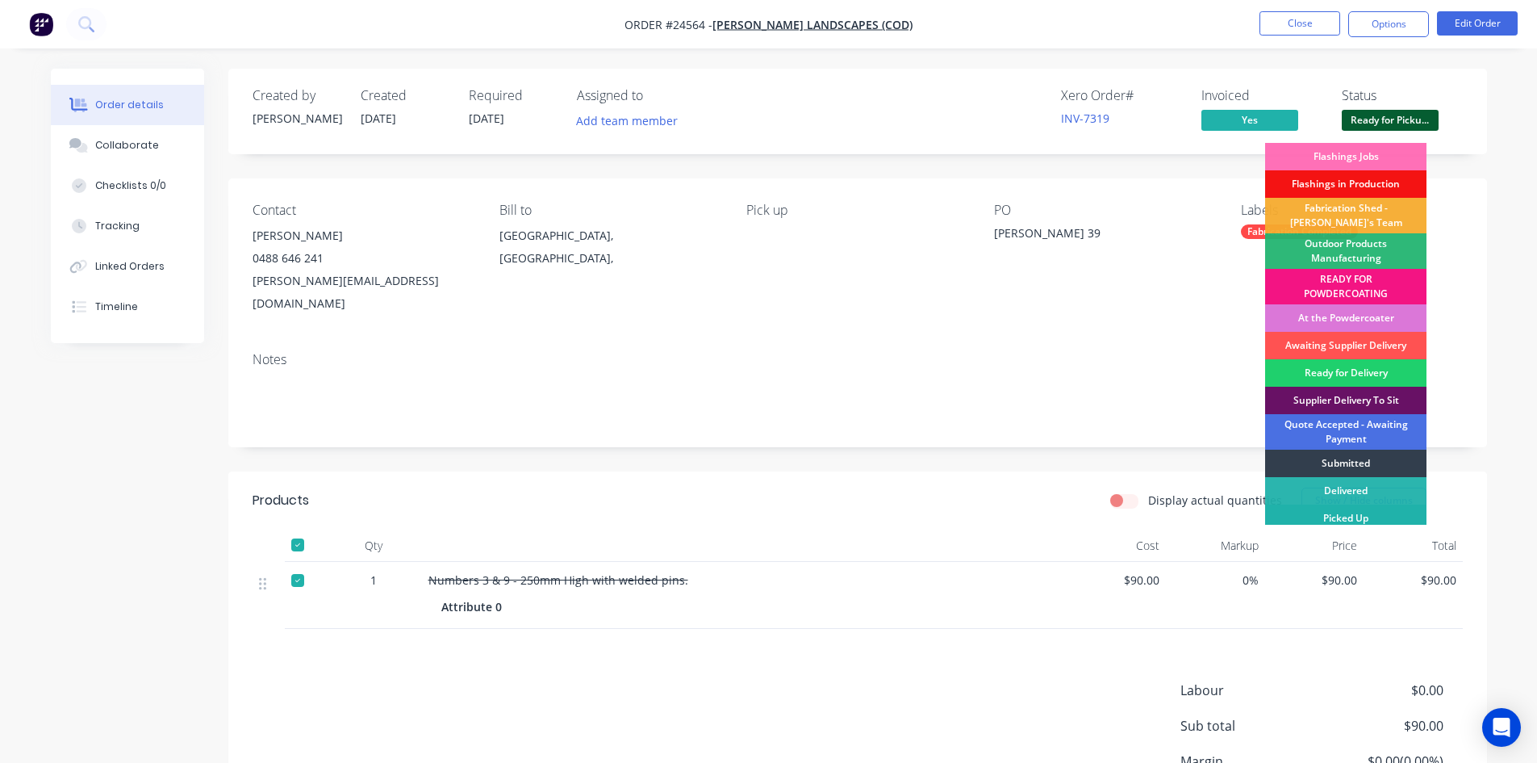
click at [1369, 512] on div "Picked Up" at bounding box center [1345, 517] width 161 height 27
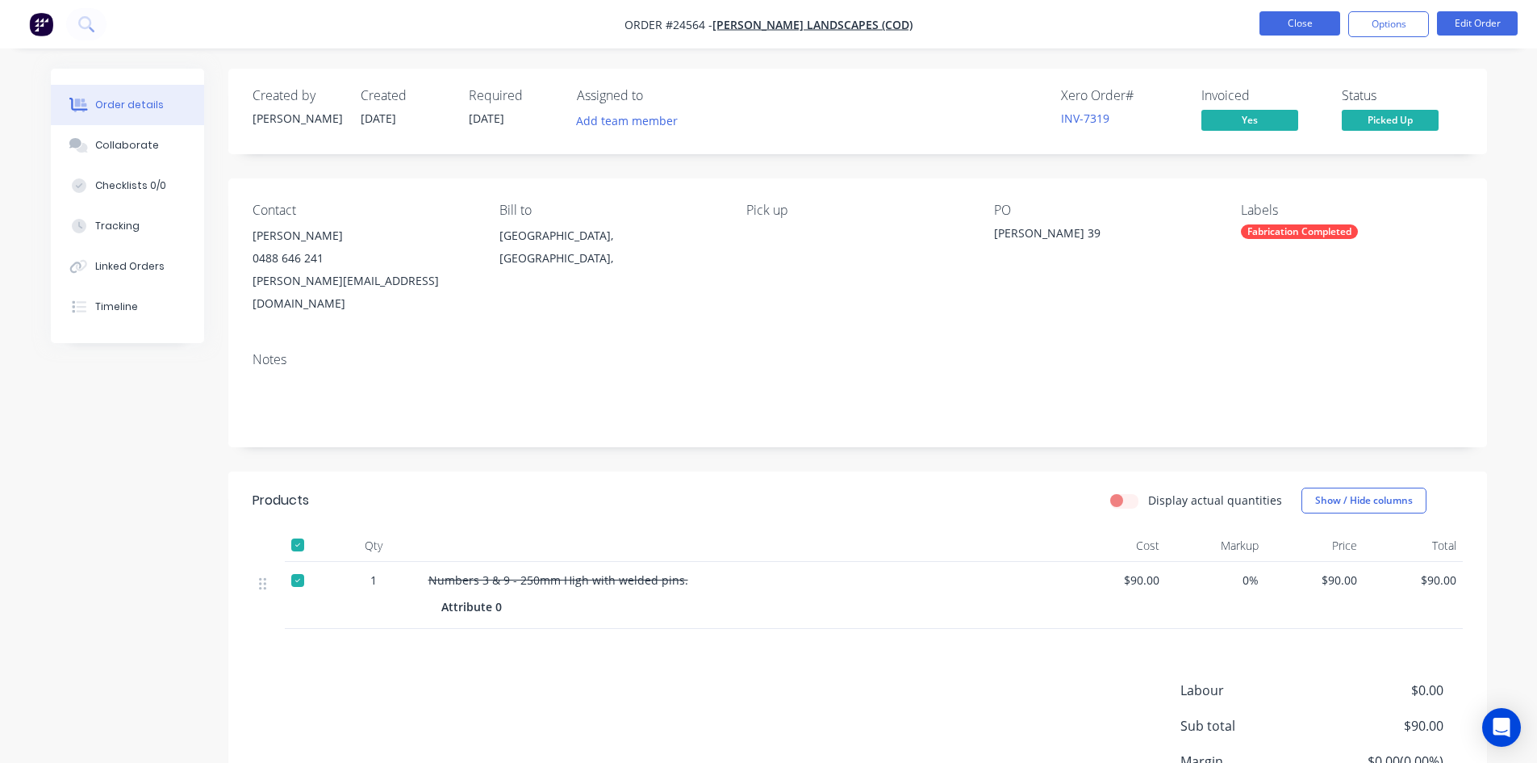
click at [1303, 19] on button "Close" at bounding box center [1300, 23] width 81 height 24
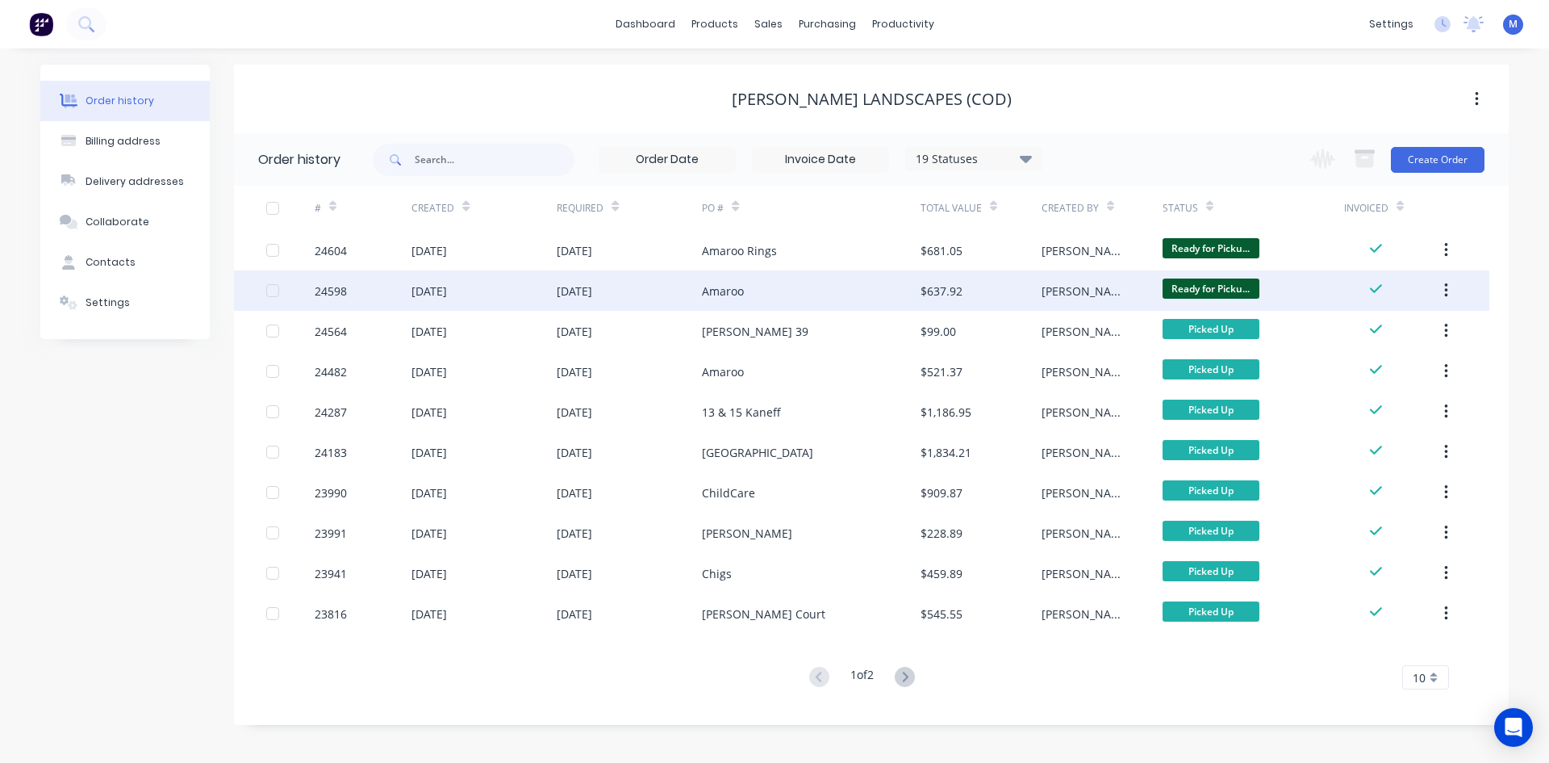
click at [793, 290] on div "Amaroo" at bounding box center [811, 290] width 218 height 40
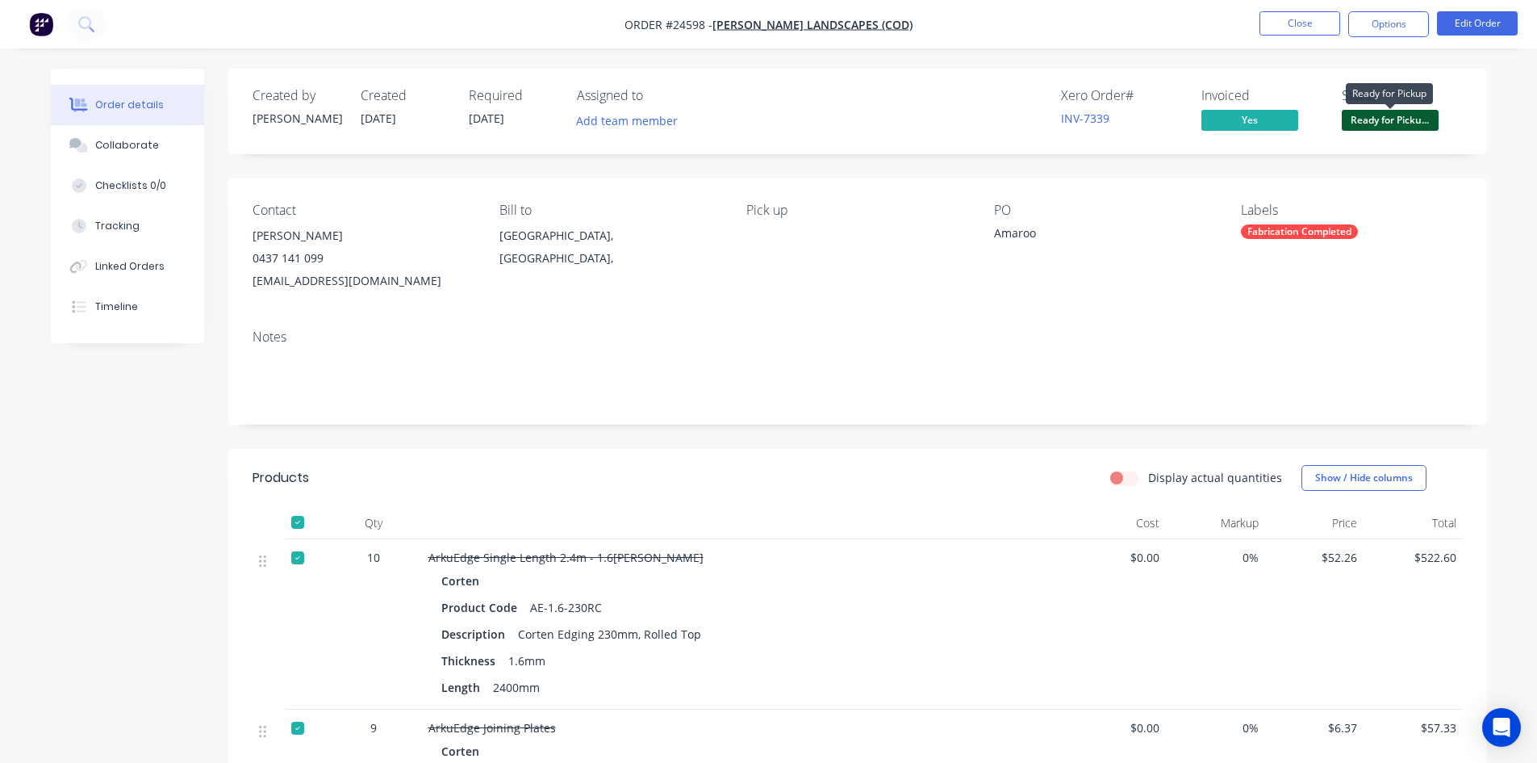
click at [1380, 122] on span "Ready for Picku..." at bounding box center [1390, 120] width 97 height 20
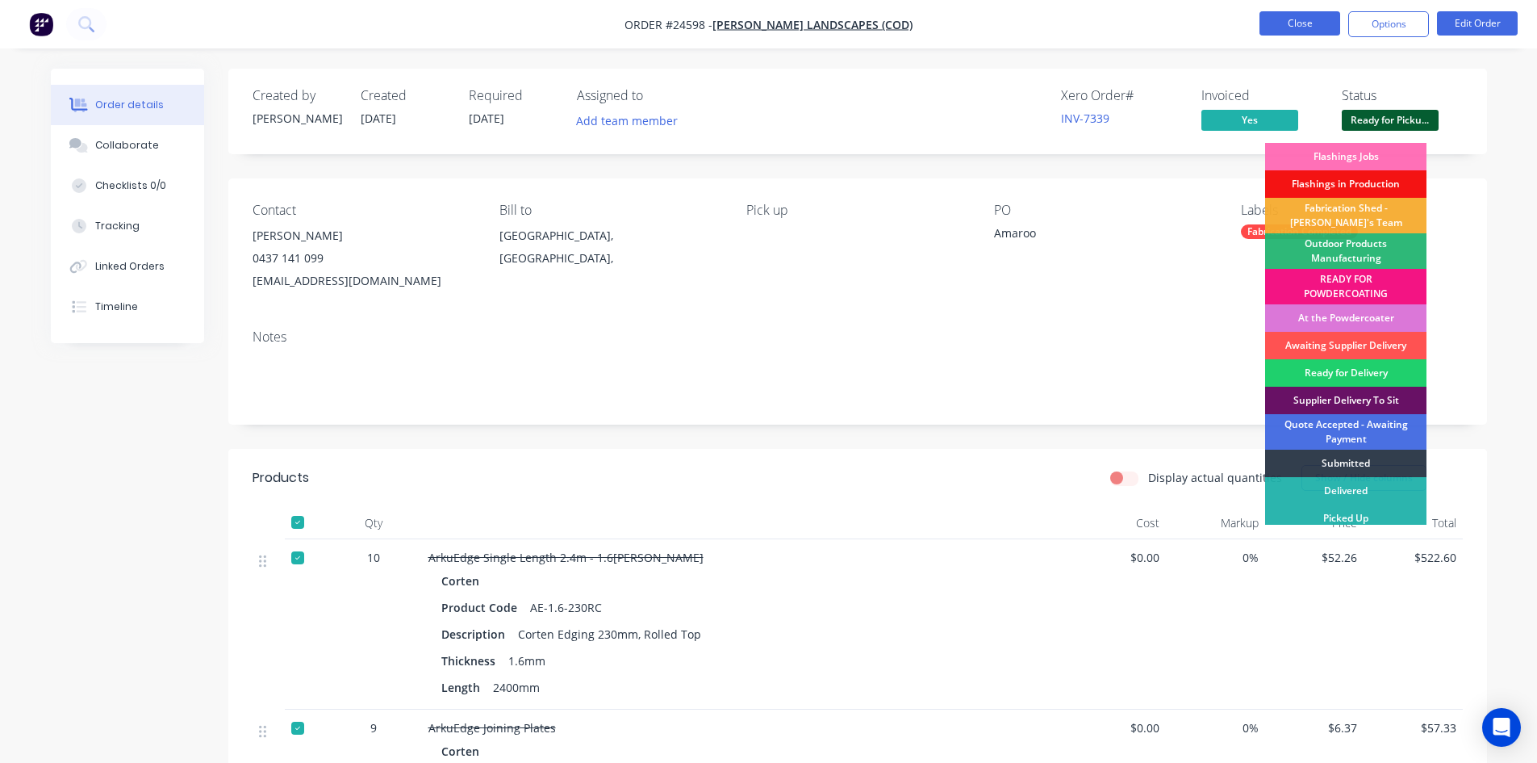
click at [1277, 27] on button "Close" at bounding box center [1300, 23] width 81 height 24
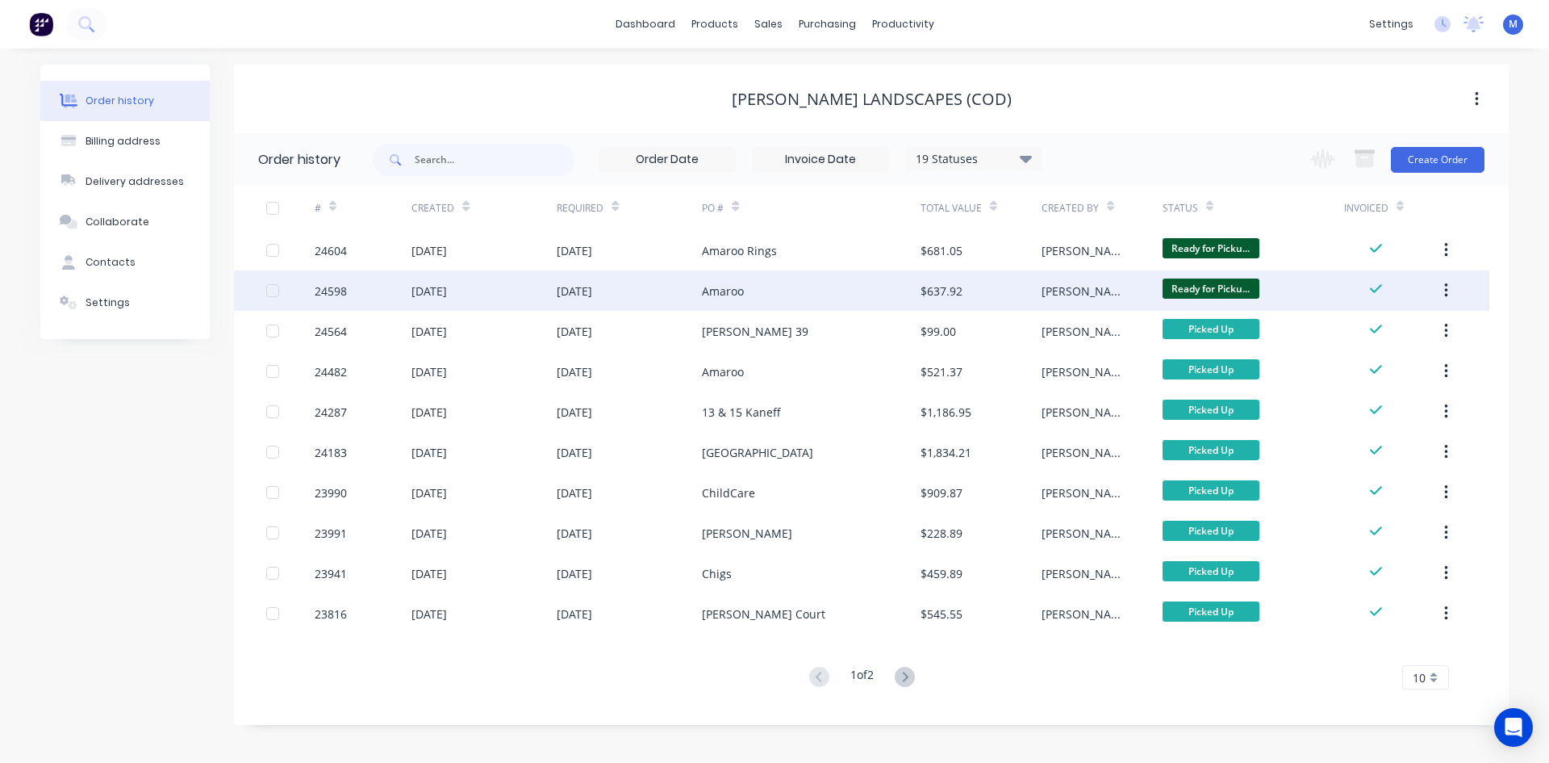
click at [815, 287] on div "Amaroo" at bounding box center [811, 290] width 218 height 40
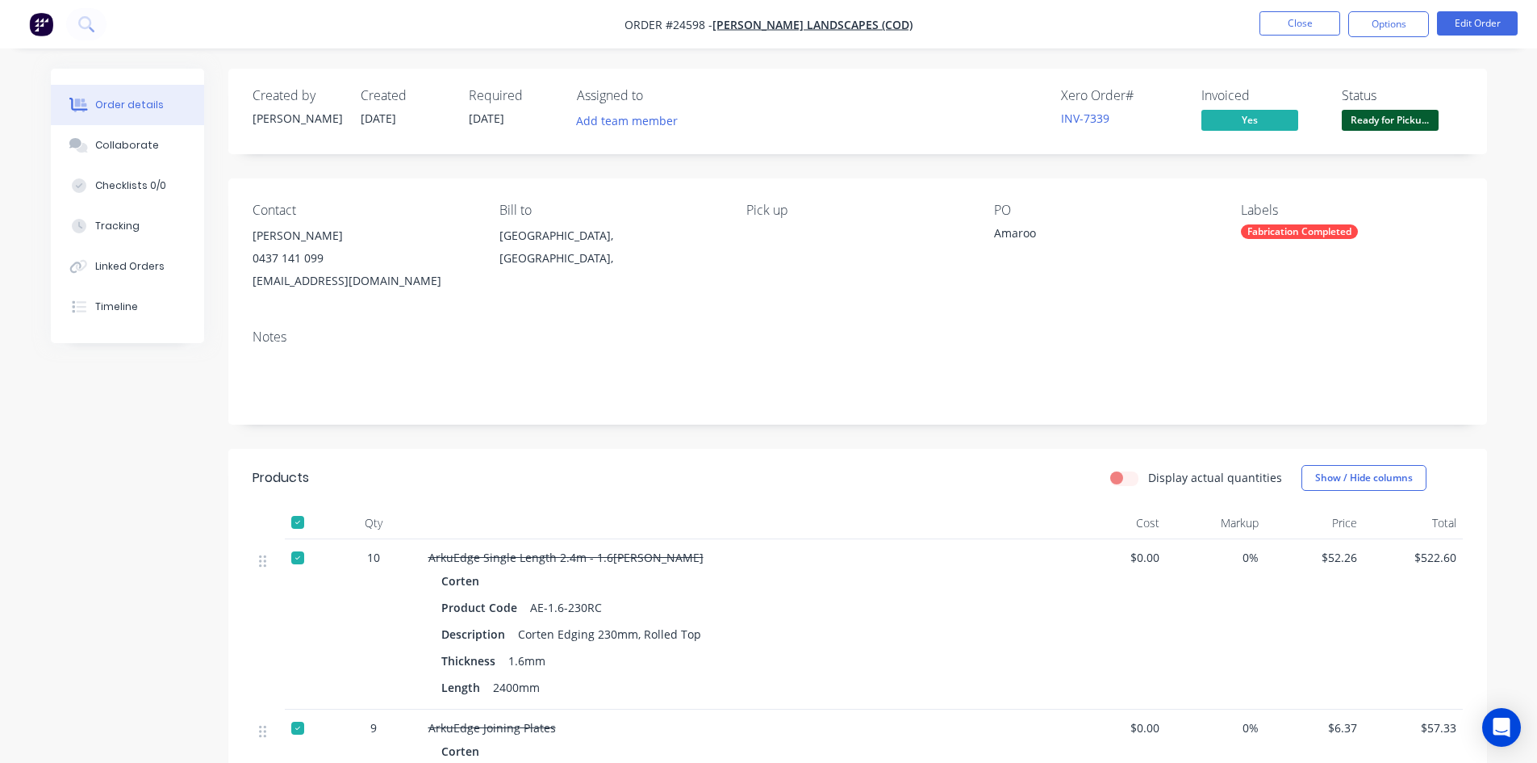
click at [1368, 125] on span "Ready for Picku..." at bounding box center [1390, 120] width 97 height 20
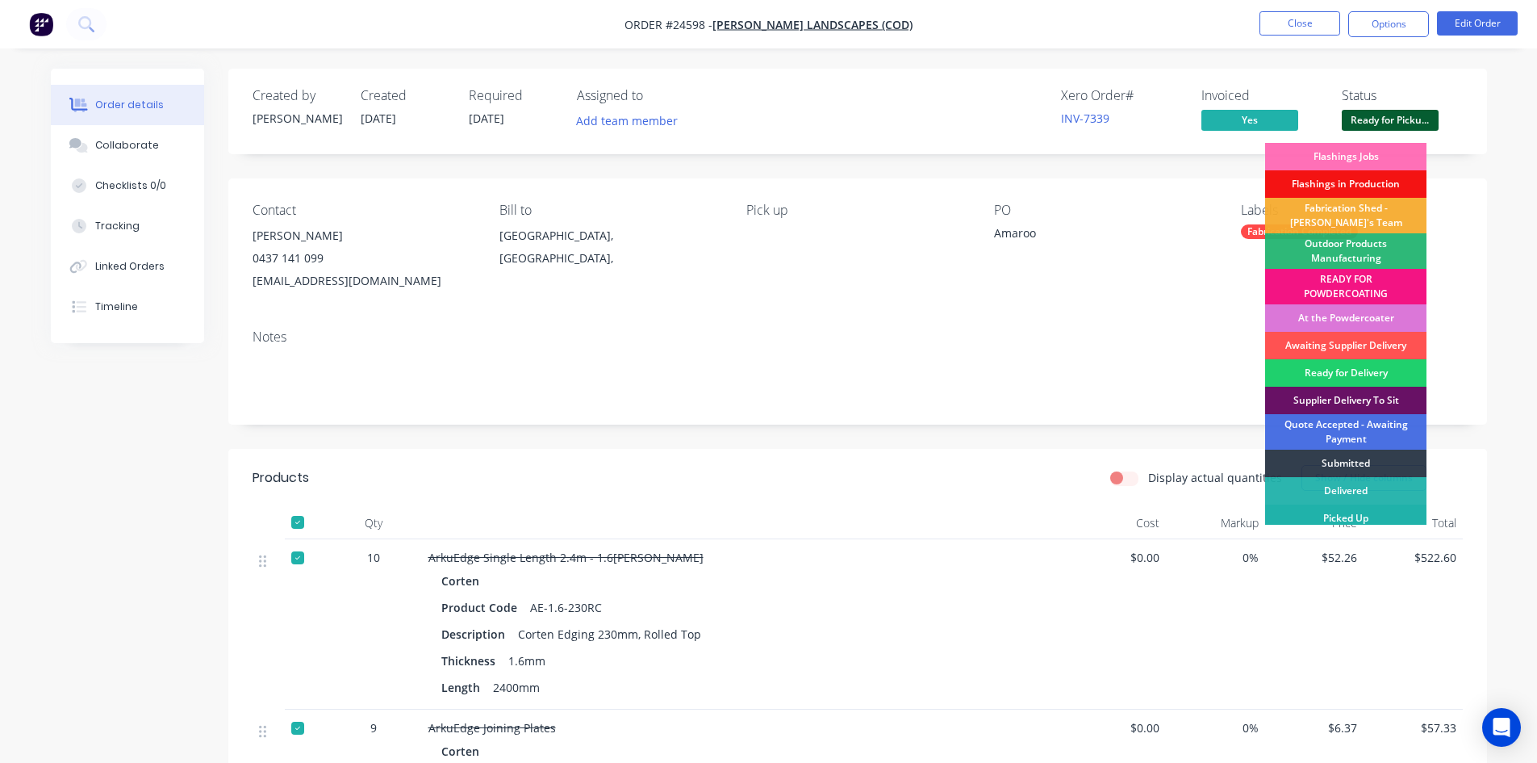
click at [1393, 512] on div "Picked Up" at bounding box center [1345, 517] width 161 height 27
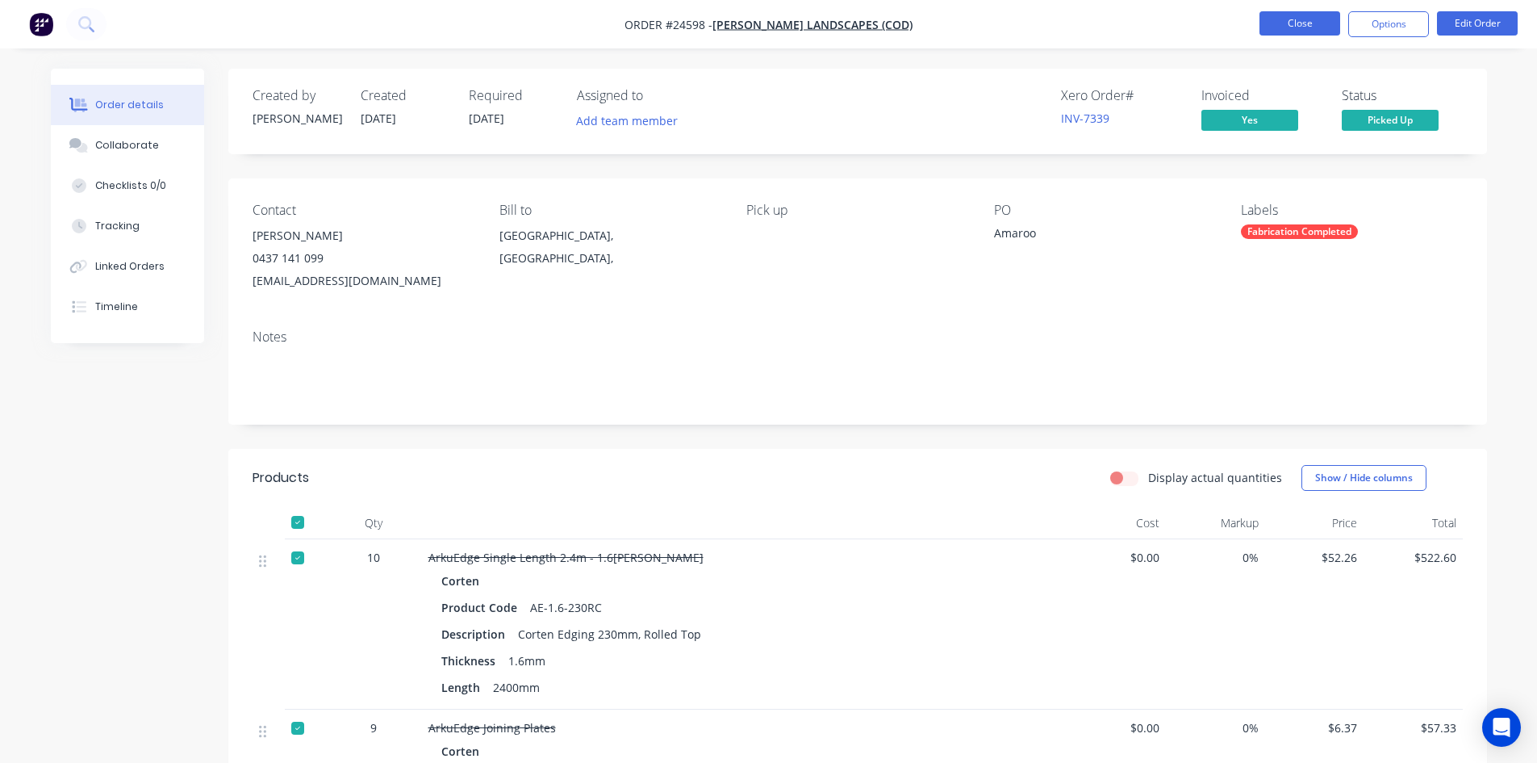
click at [1311, 29] on button "Close" at bounding box center [1300, 23] width 81 height 24
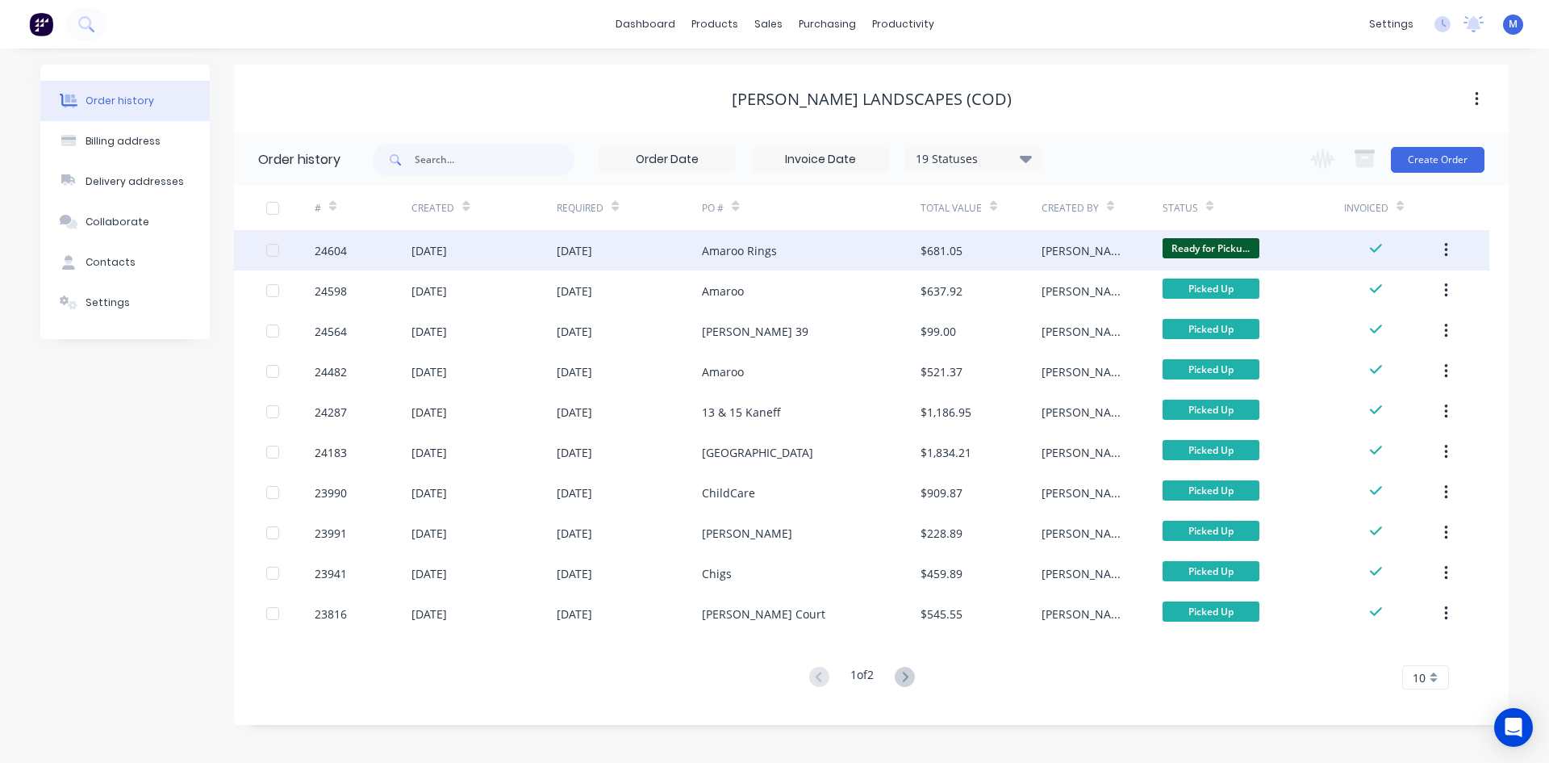
click at [821, 253] on div "Amaroo Rings" at bounding box center [811, 250] width 218 height 40
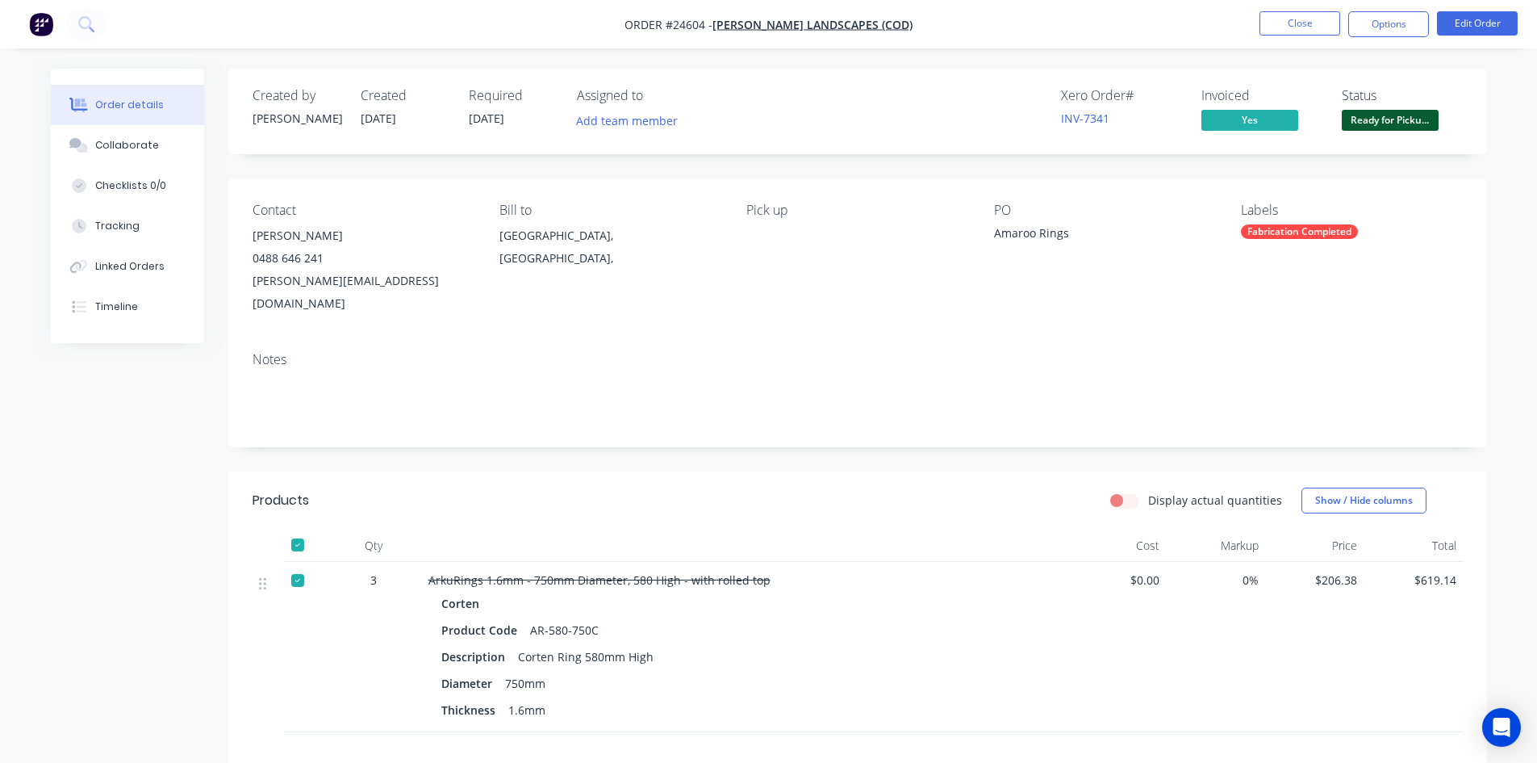
click at [1388, 122] on span "Ready for Picku..." at bounding box center [1390, 120] width 97 height 20
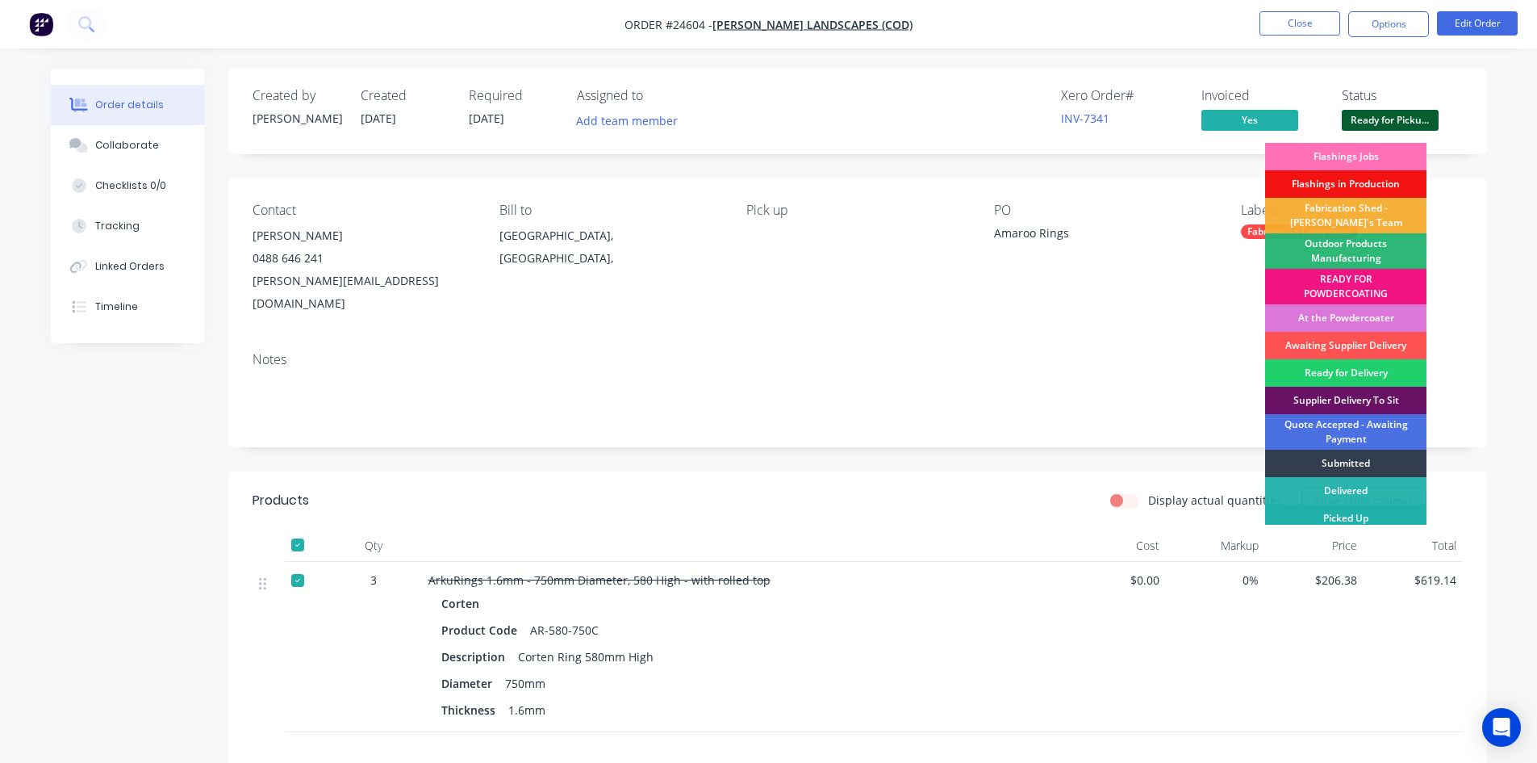
click at [1385, 511] on div "Picked Up" at bounding box center [1345, 517] width 161 height 27
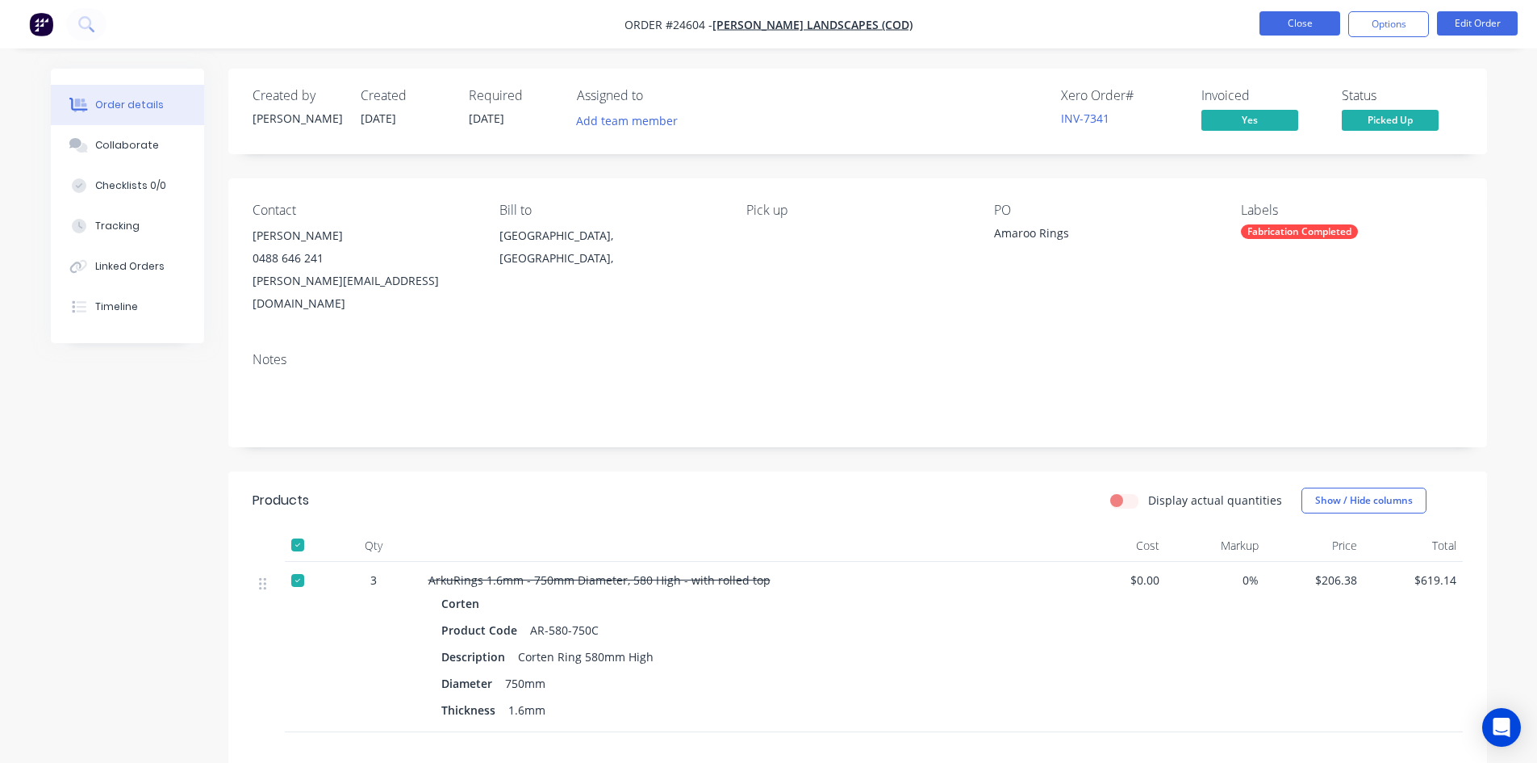
click at [1291, 22] on button "Close" at bounding box center [1300, 23] width 81 height 24
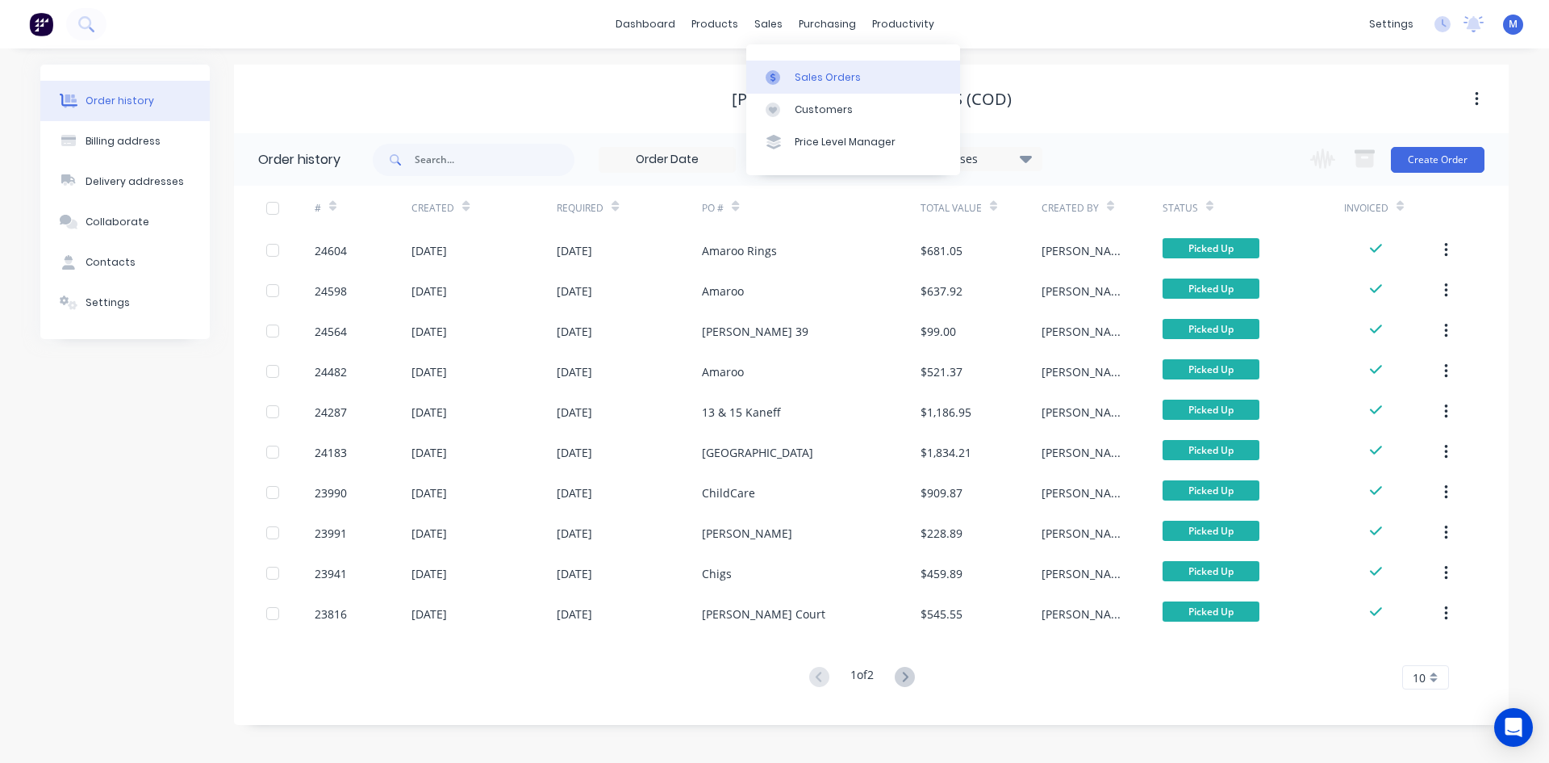
click at [802, 82] on div "Sales Orders" at bounding box center [828, 77] width 66 height 15
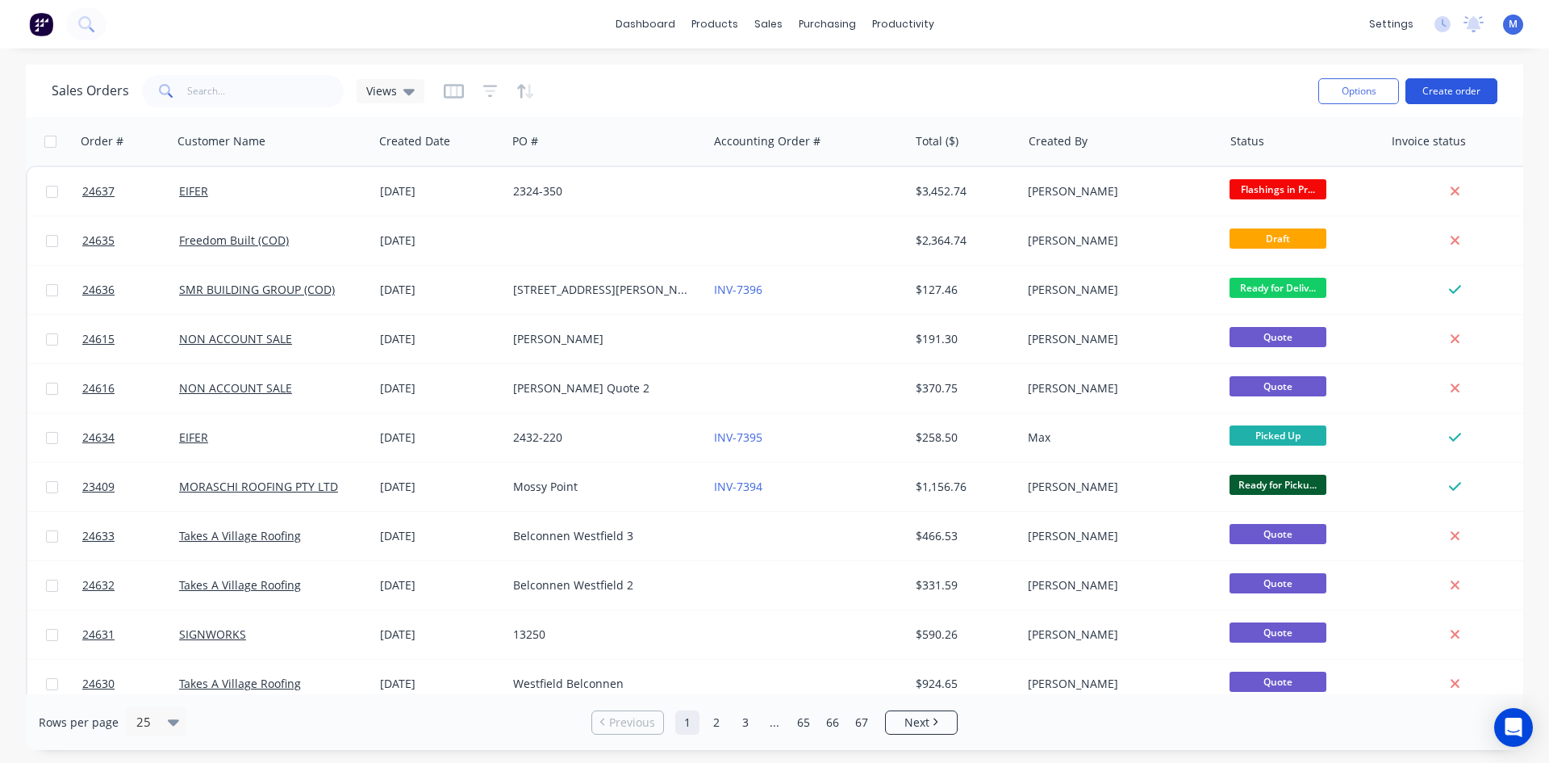
click at [1478, 82] on button "Create order" at bounding box center [1452, 91] width 92 height 26
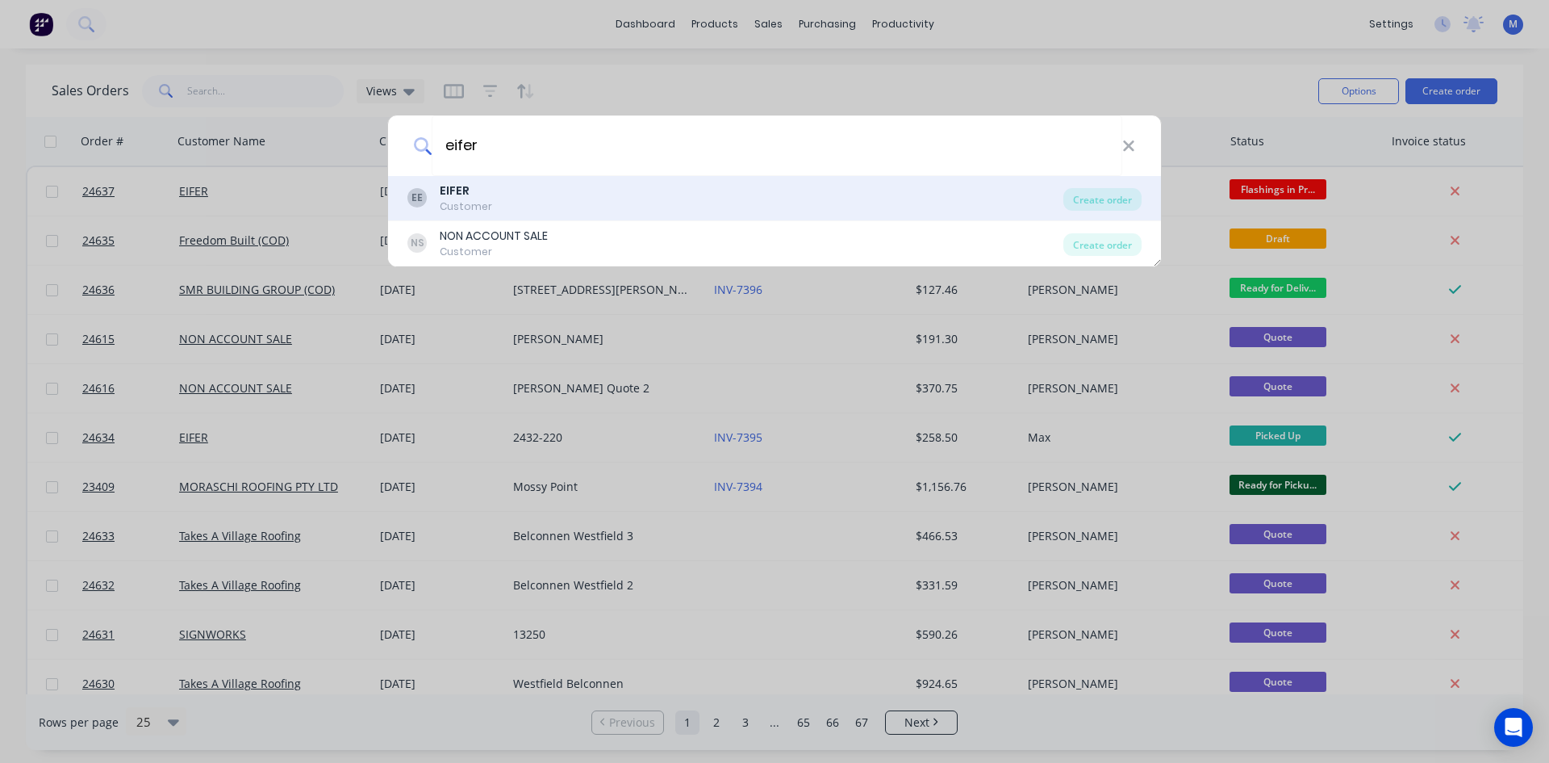
type input "eifer"
click at [488, 200] on div "EE EIFER Customer" at bounding box center [736, 197] width 656 height 31
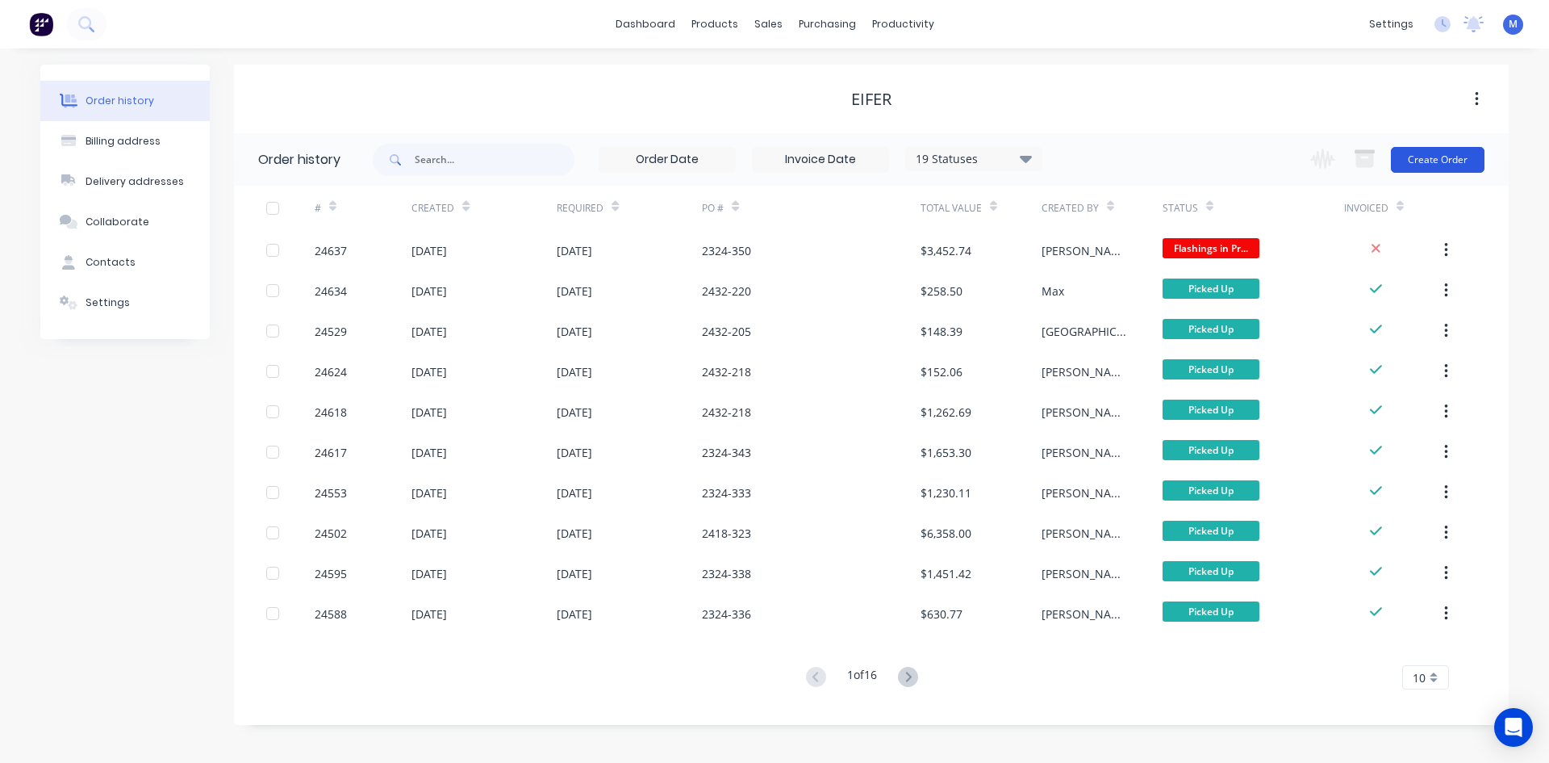
click at [1450, 160] on button "Create Order" at bounding box center [1438, 160] width 94 height 26
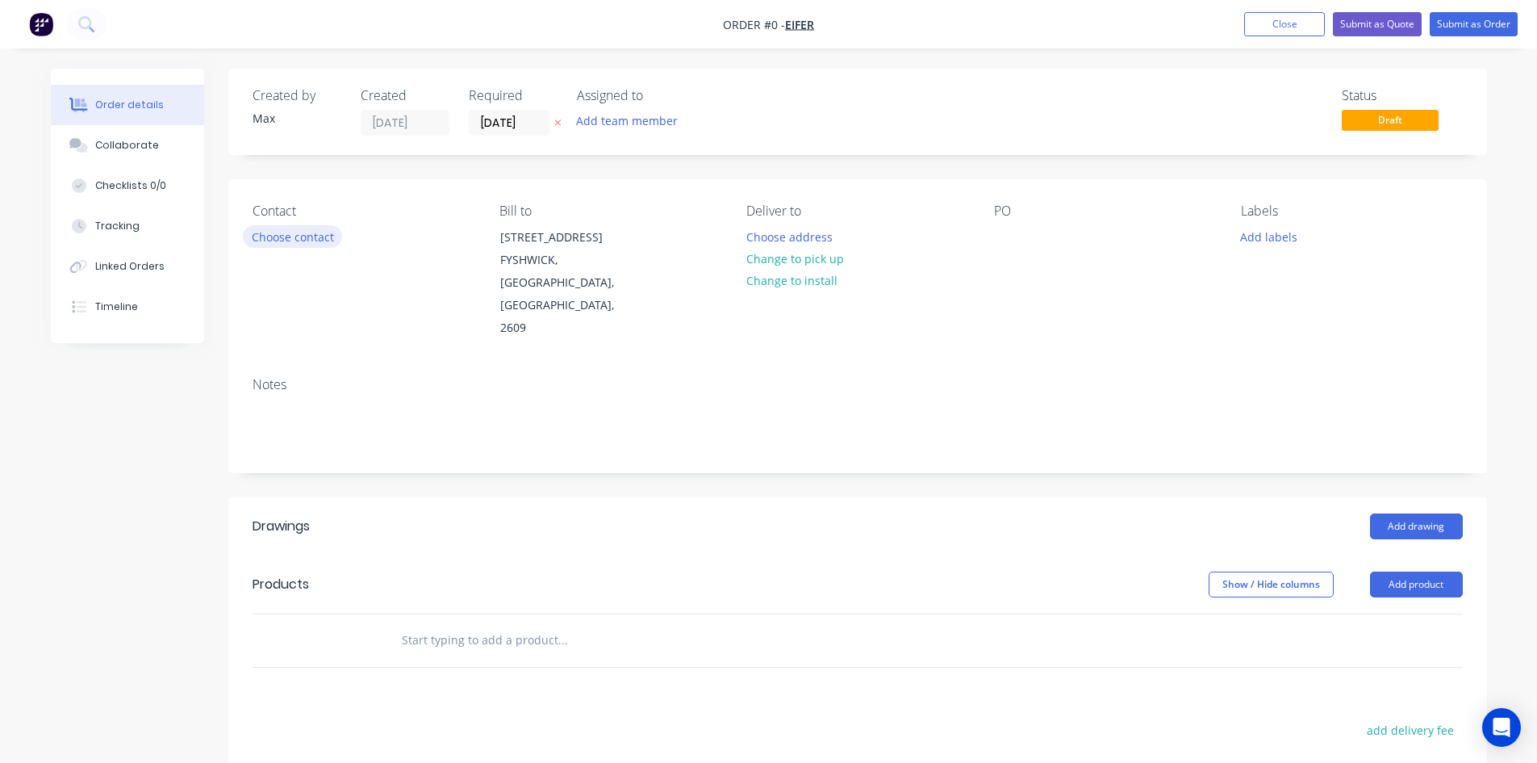
click at [286, 238] on button "Choose contact" at bounding box center [292, 236] width 99 height 22
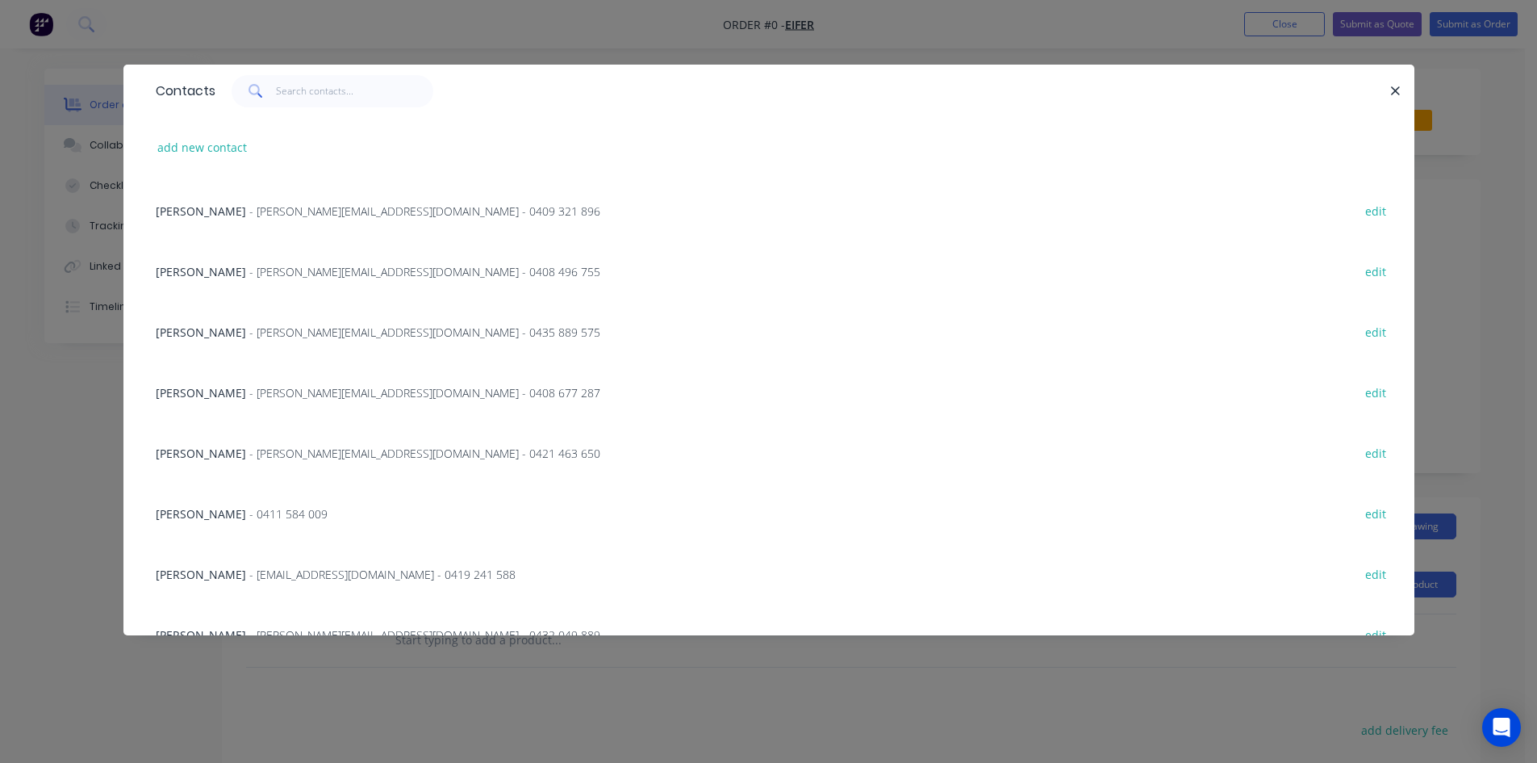
scroll to position [161, 0]
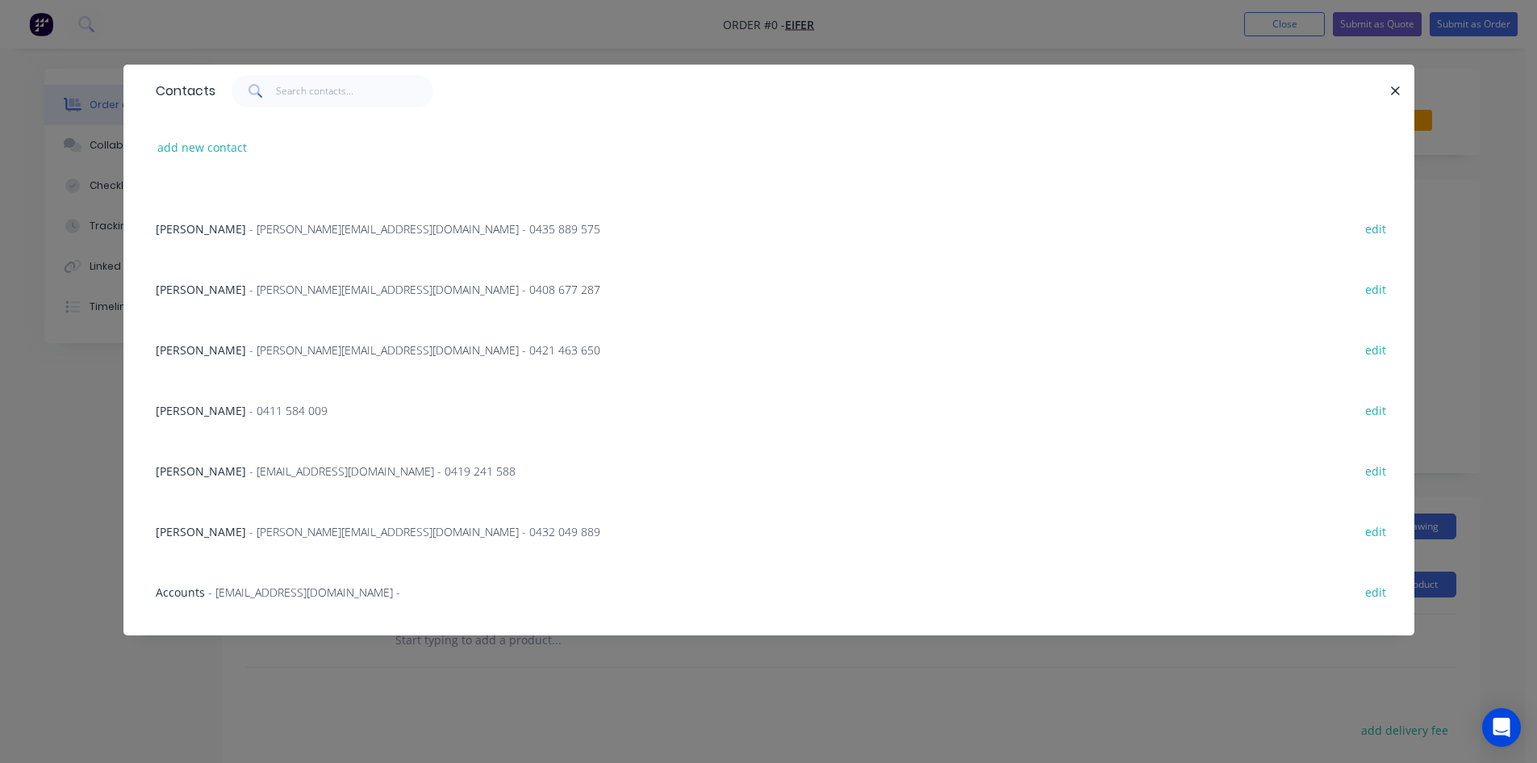
click at [211, 350] on span "[PERSON_NAME]" at bounding box center [201, 349] width 90 height 15
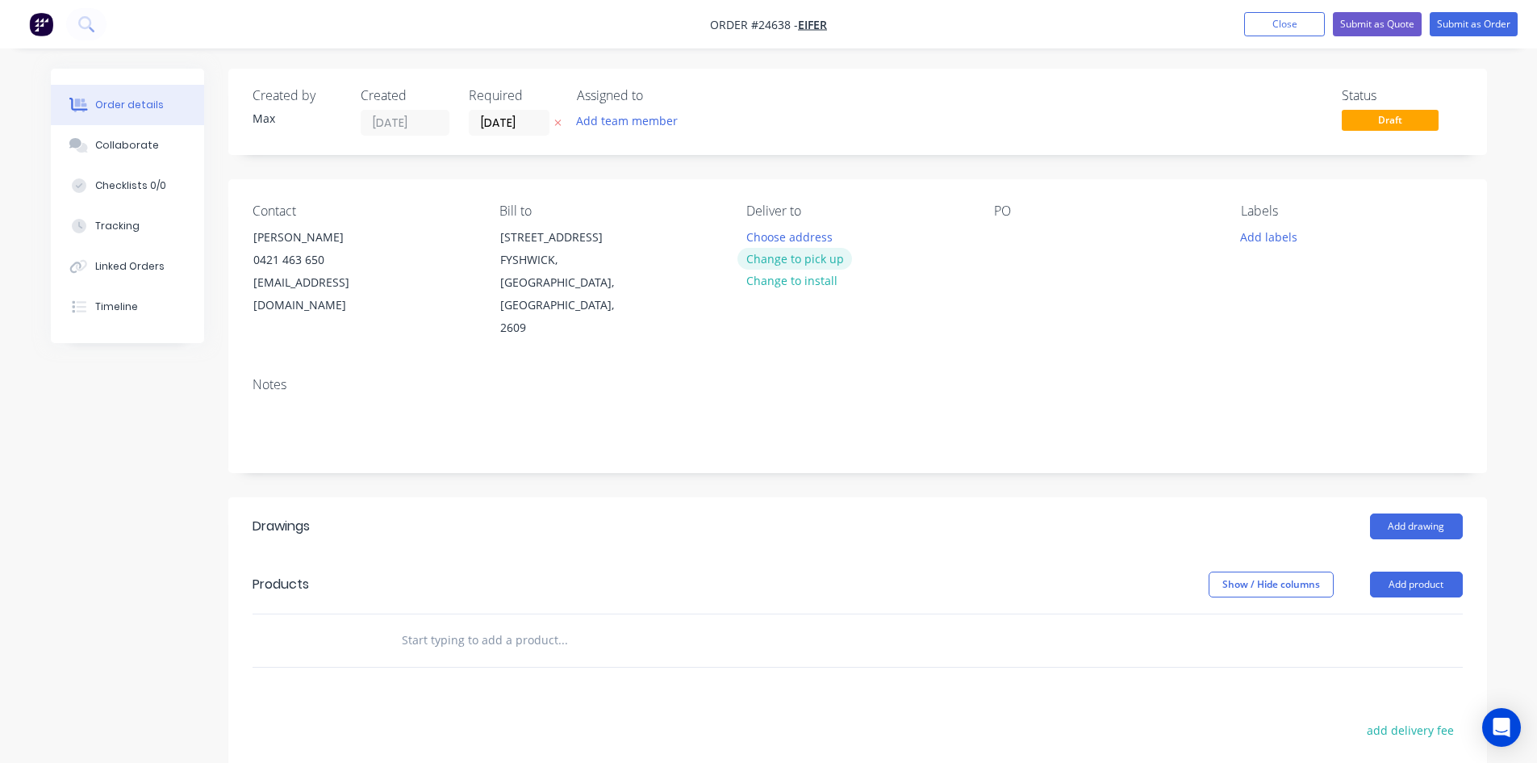
click at [825, 260] on button "Change to pick up" at bounding box center [795, 259] width 115 height 22
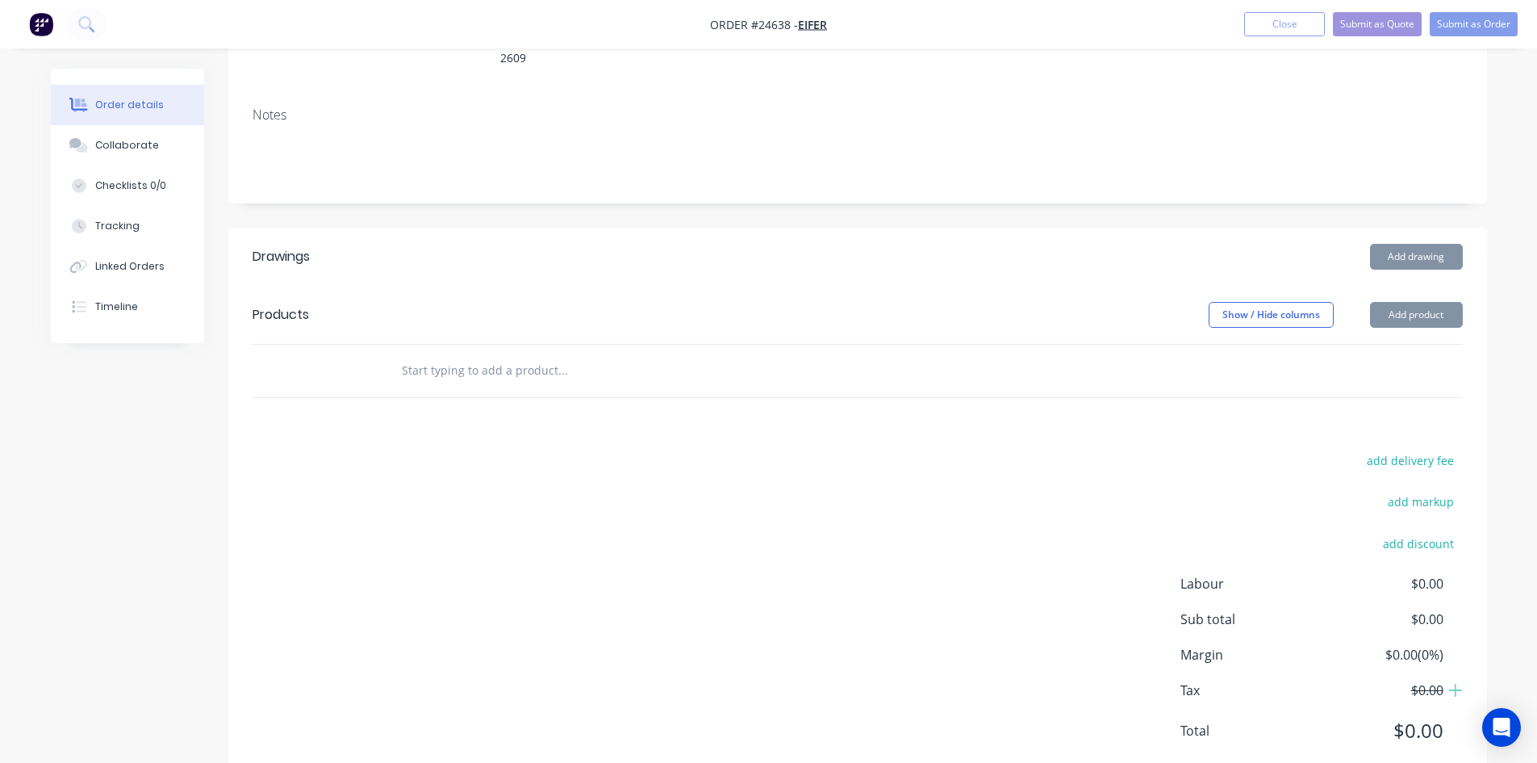
scroll to position [294, 0]
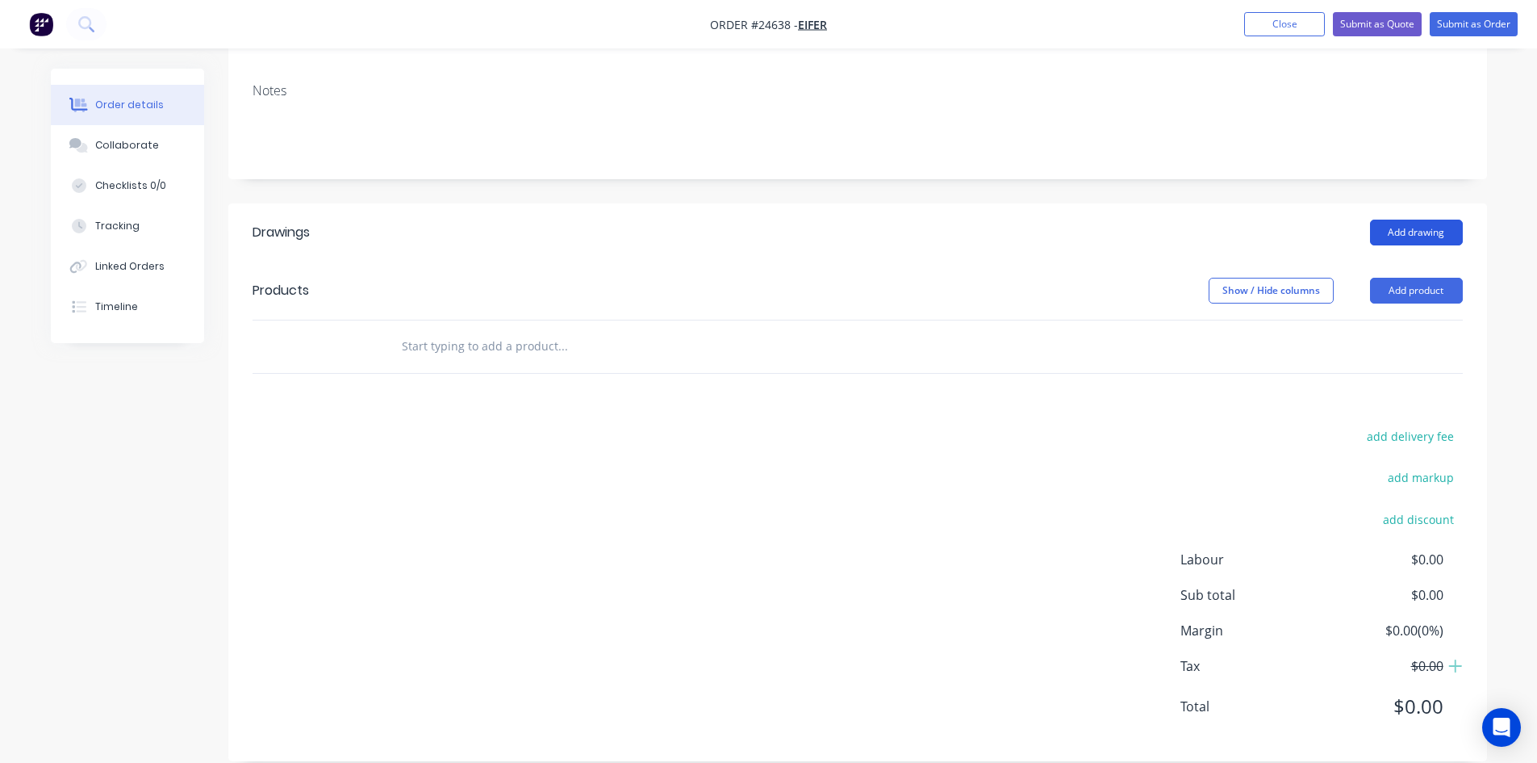
click at [1434, 220] on button "Add drawing" at bounding box center [1416, 233] width 93 height 26
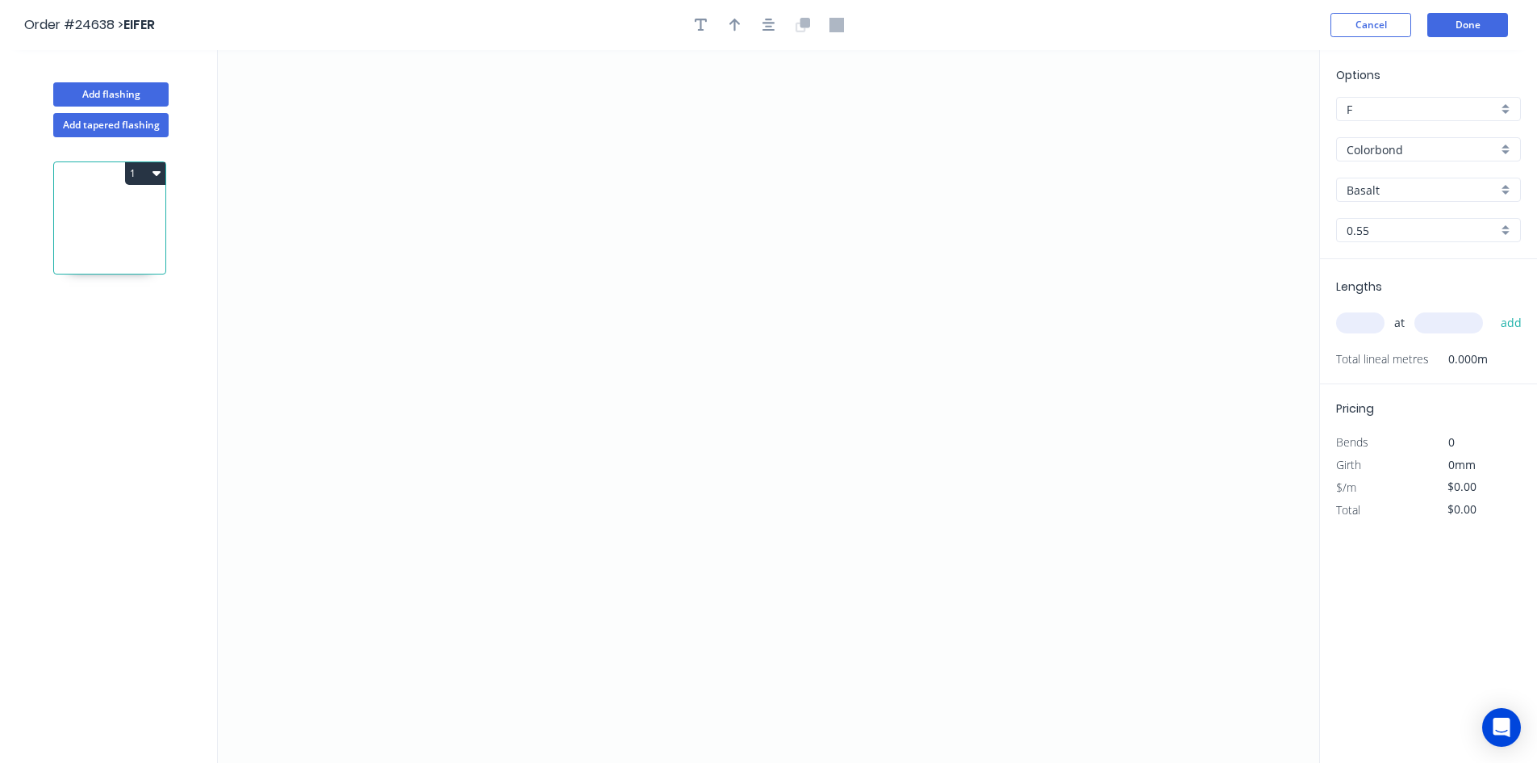
click at [1448, 191] on input "Basalt" at bounding box center [1422, 190] width 151 height 17
click at [1394, 270] on div "Night Sky" at bounding box center [1428, 265] width 183 height 28
type input "Night Sky"
click at [915, 241] on icon "0" at bounding box center [769, 406] width 1102 height 713
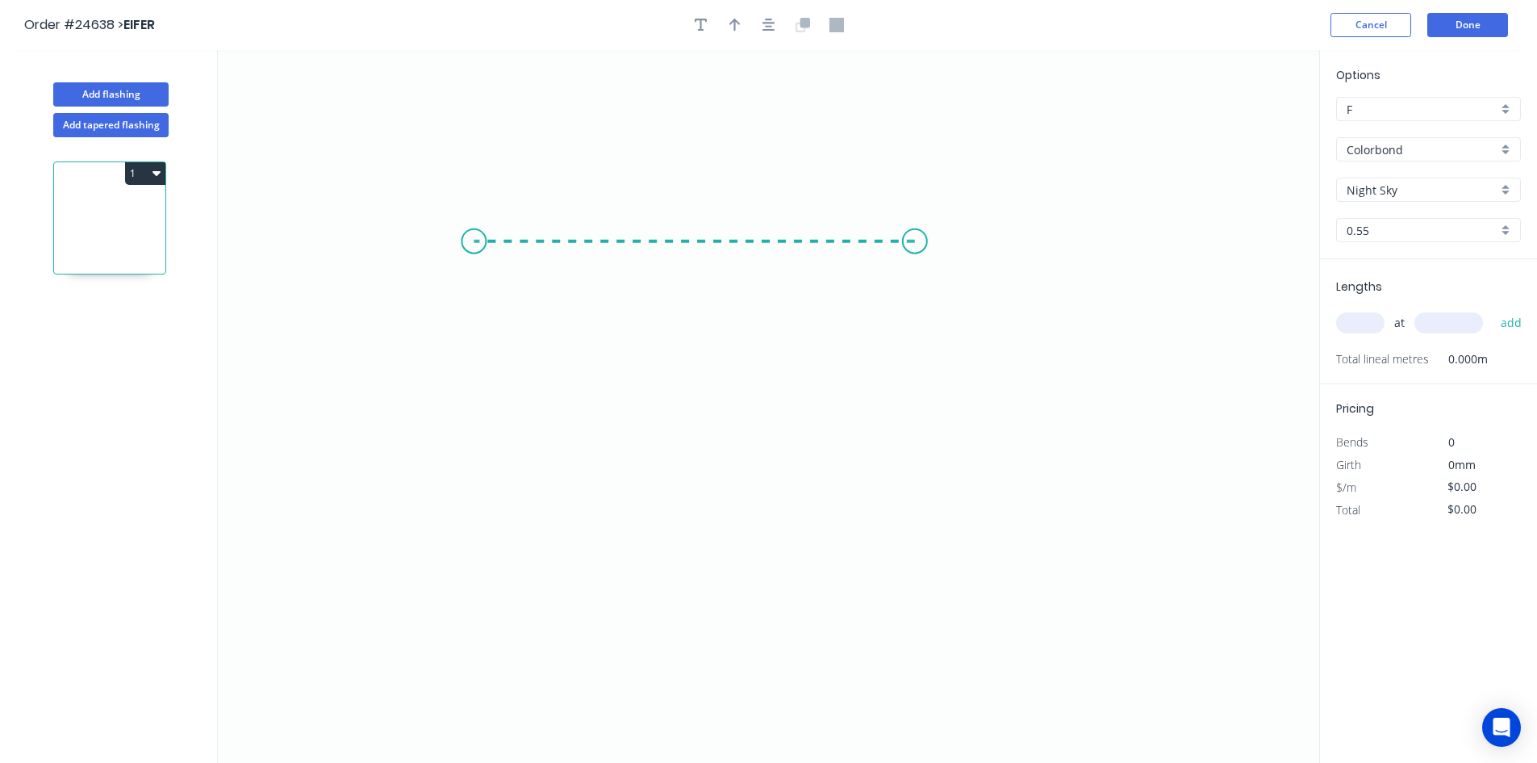
click at [474, 239] on icon "0" at bounding box center [769, 406] width 1102 height 713
click at [469, 250] on circle at bounding box center [474, 241] width 24 height 24
click at [469, 639] on icon "0 ?" at bounding box center [769, 406] width 1102 height 713
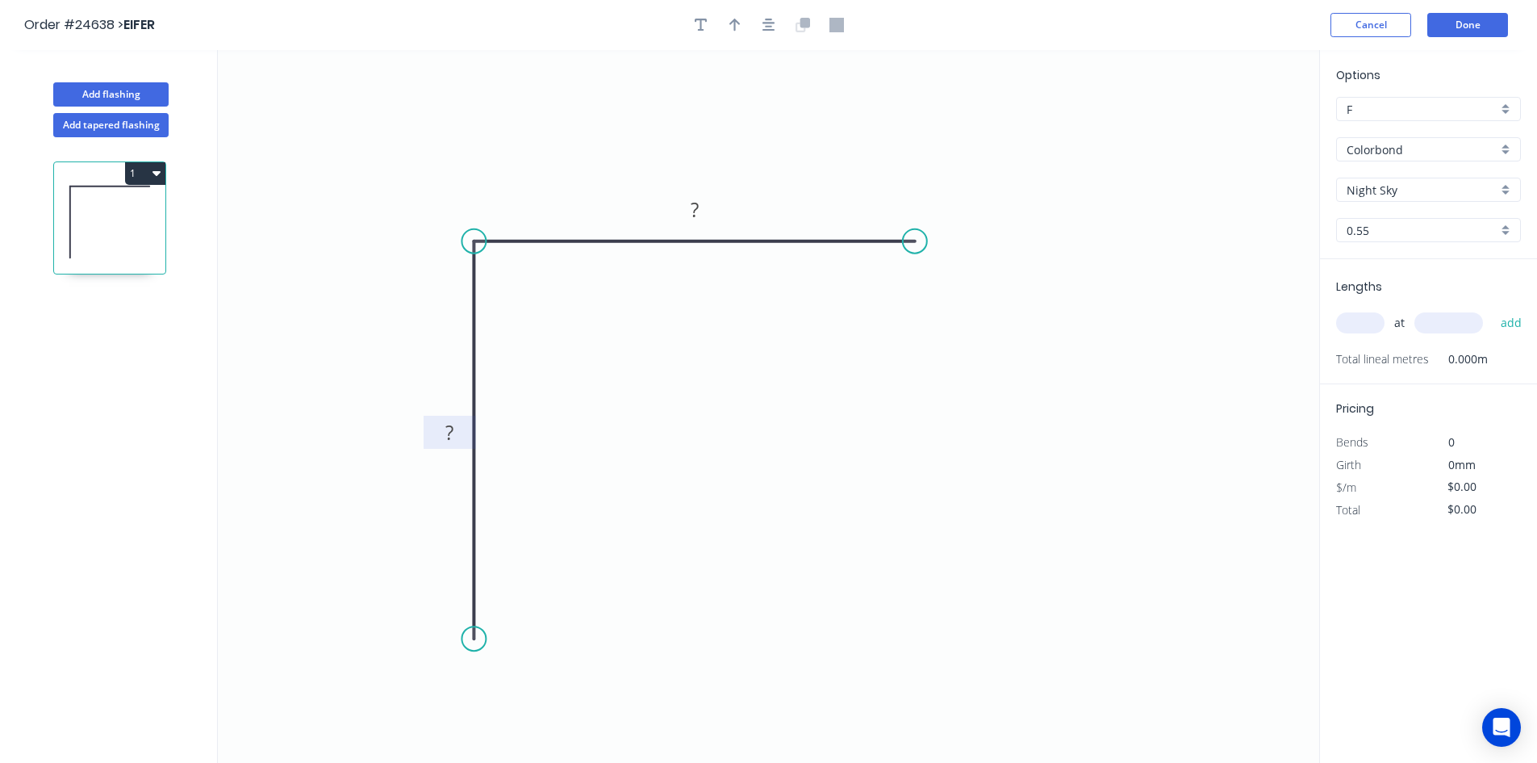
click at [456, 434] on rect at bounding box center [449, 433] width 32 height 23
click at [706, 207] on rect at bounding box center [695, 210] width 32 height 23
click at [733, 28] on icon "button" at bounding box center [735, 25] width 11 height 15
type input "$5.67"
drag, startPoint x: 1234, startPoint y: 128, endPoint x: 479, endPoint y: 210, distance: 759.8
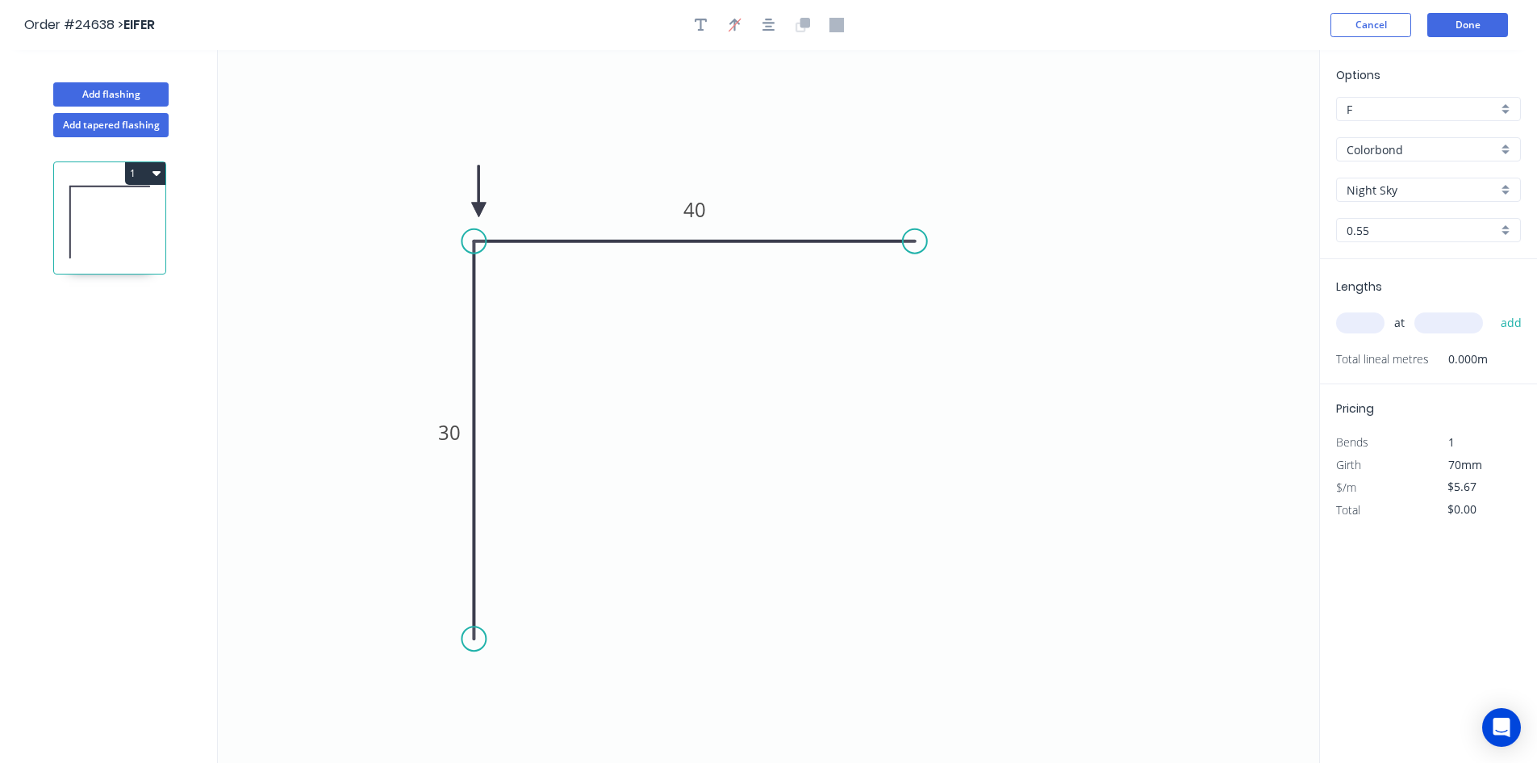
click at [479, 210] on icon at bounding box center [478, 191] width 15 height 52
drag, startPoint x: 479, startPoint y: 210, endPoint x: 394, endPoint y: 244, distance: 92.0
click at [441, 224] on icon at bounding box center [464, 200] width 47 height 47
drag, startPoint x: 392, startPoint y: 244, endPoint x: 439, endPoint y: 272, distance: 54.7
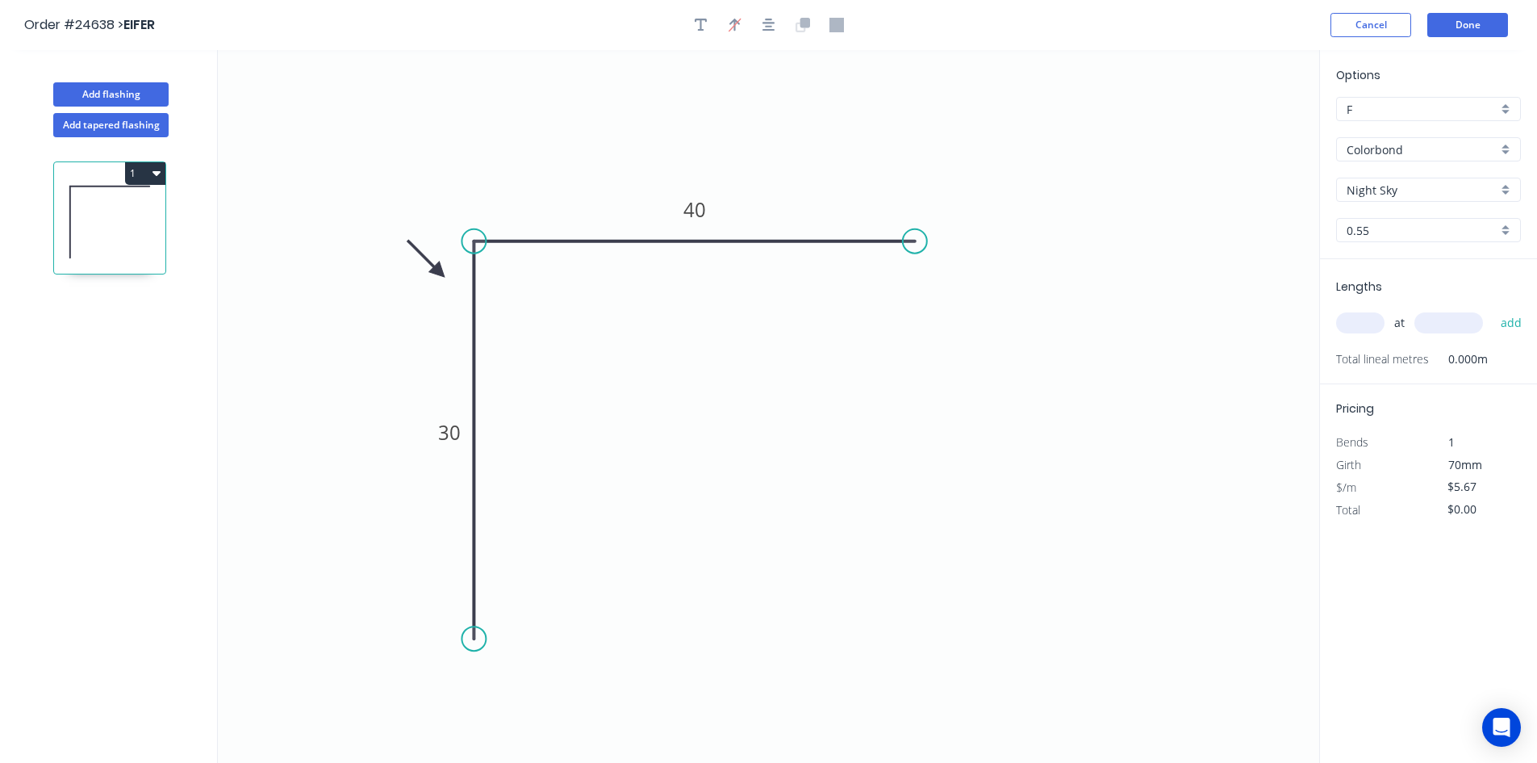
click at [439, 272] on icon at bounding box center [426, 258] width 47 height 47
click at [1368, 328] on input "text" at bounding box center [1360, 322] width 48 height 21
type input "1"
type input "3800"
click at [1493, 309] on button "add" at bounding box center [1512, 322] width 38 height 27
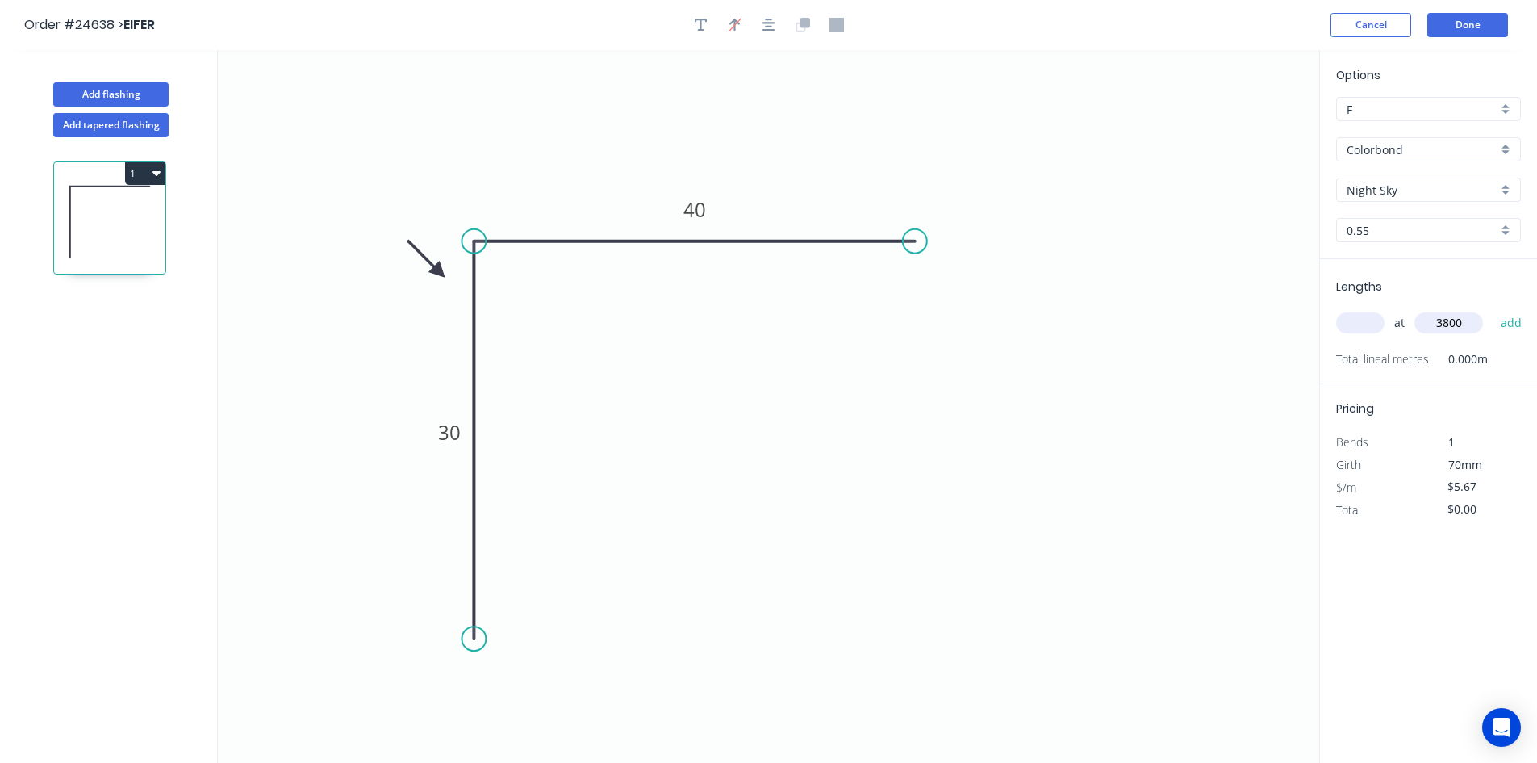
type input "$21.55"
click at [1480, 16] on button "Done" at bounding box center [1468, 25] width 81 height 24
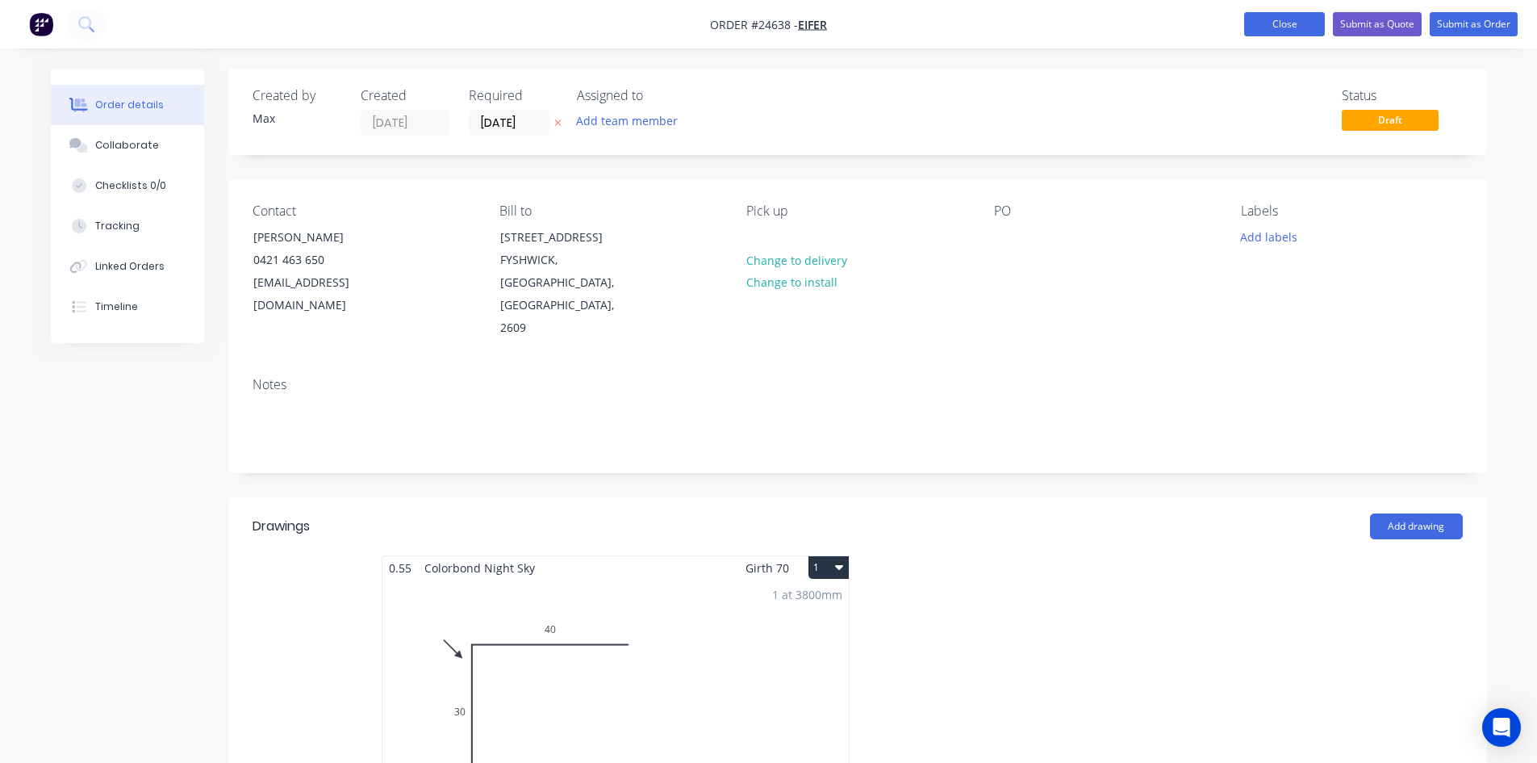
click at [1298, 19] on button "Close" at bounding box center [1284, 24] width 81 height 24
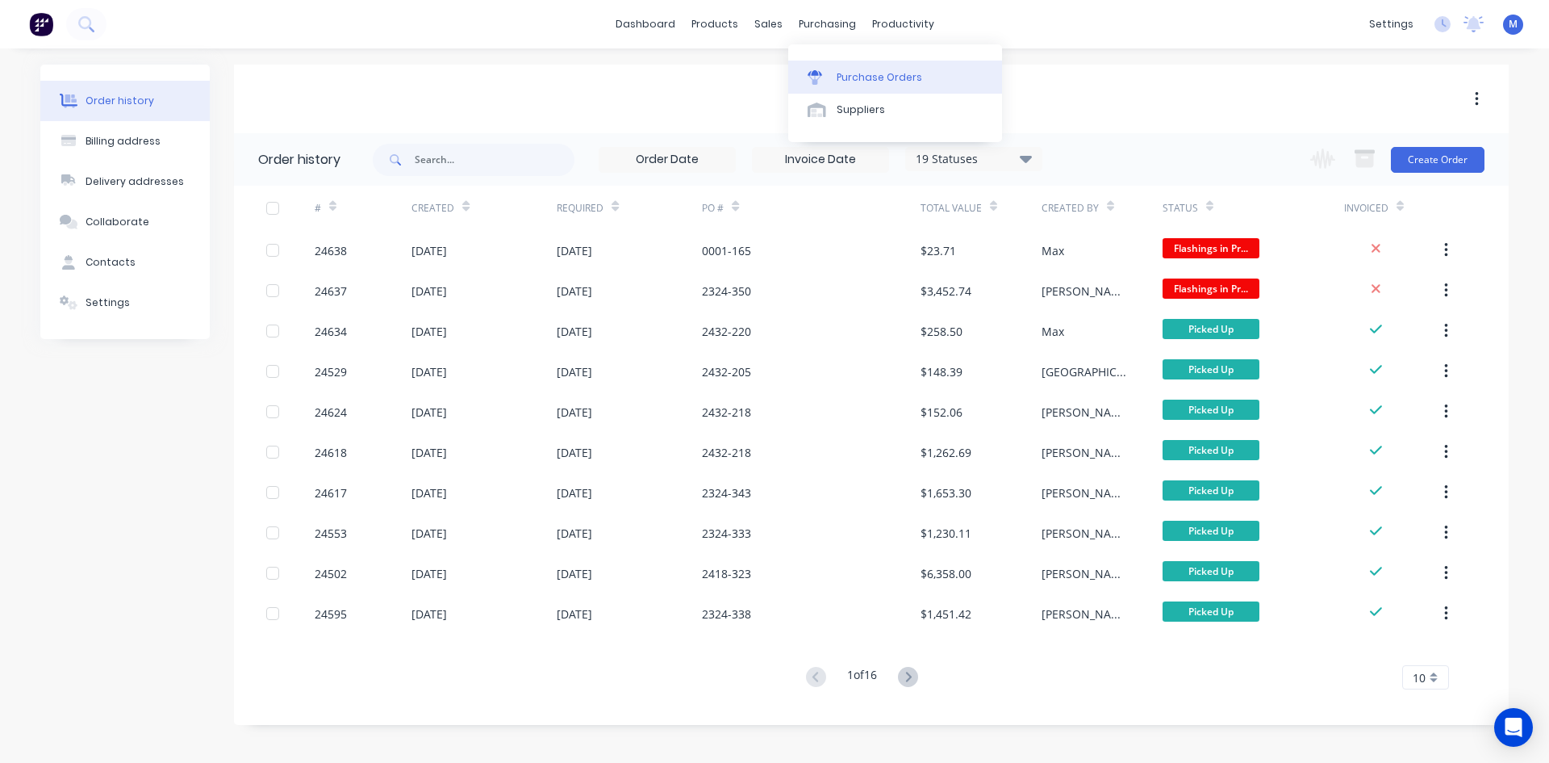
drag, startPoint x: 837, startPoint y: 61, endPoint x: 838, endPoint y: 71, distance: 10.5
click at [838, 73] on div "Purchase Orders" at bounding box center [880, 77] width 86 height 15
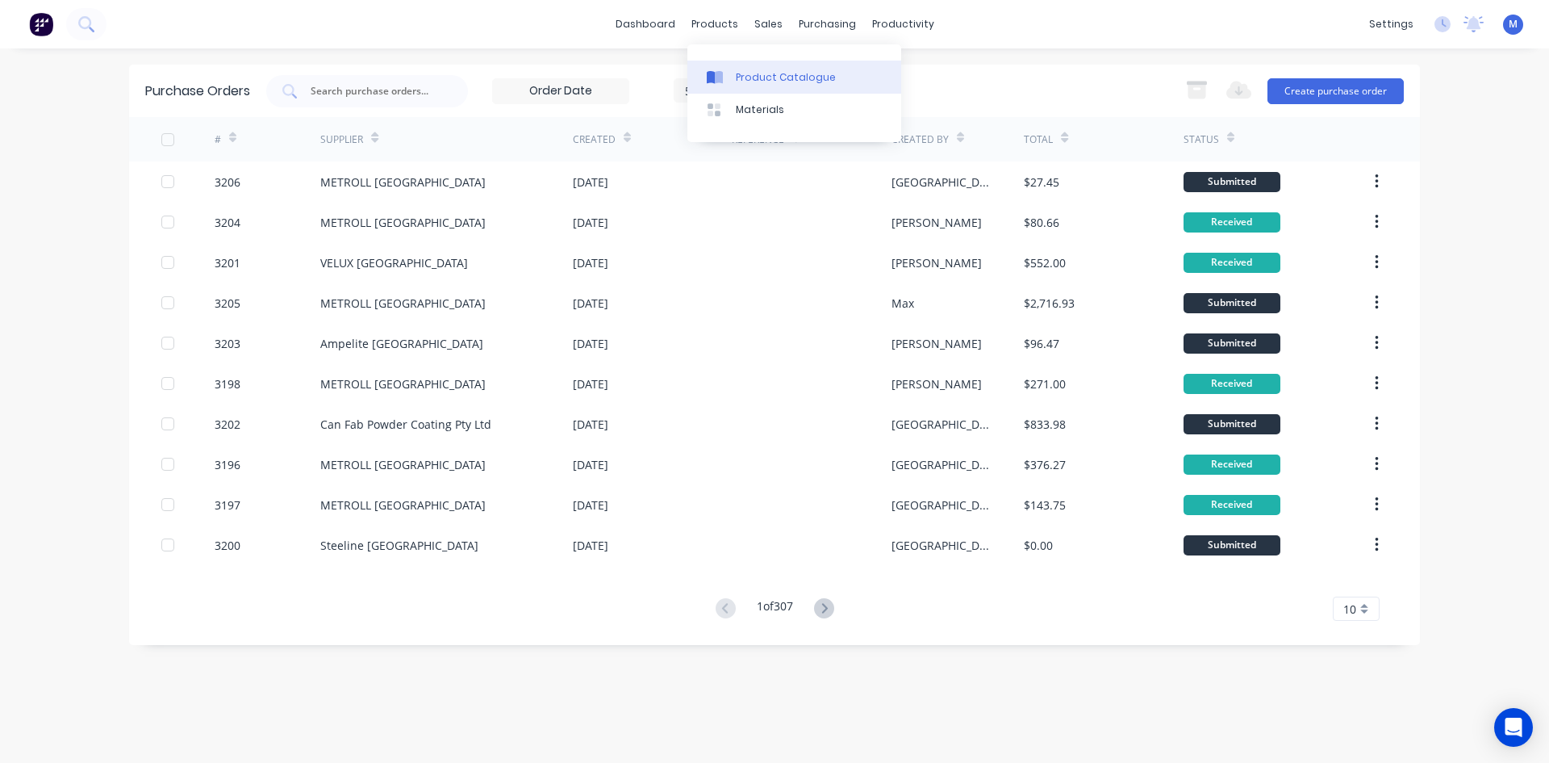
click at [790, 68] on link "Product Catalogue" at bounding box center [795, 77] width 214 height 32
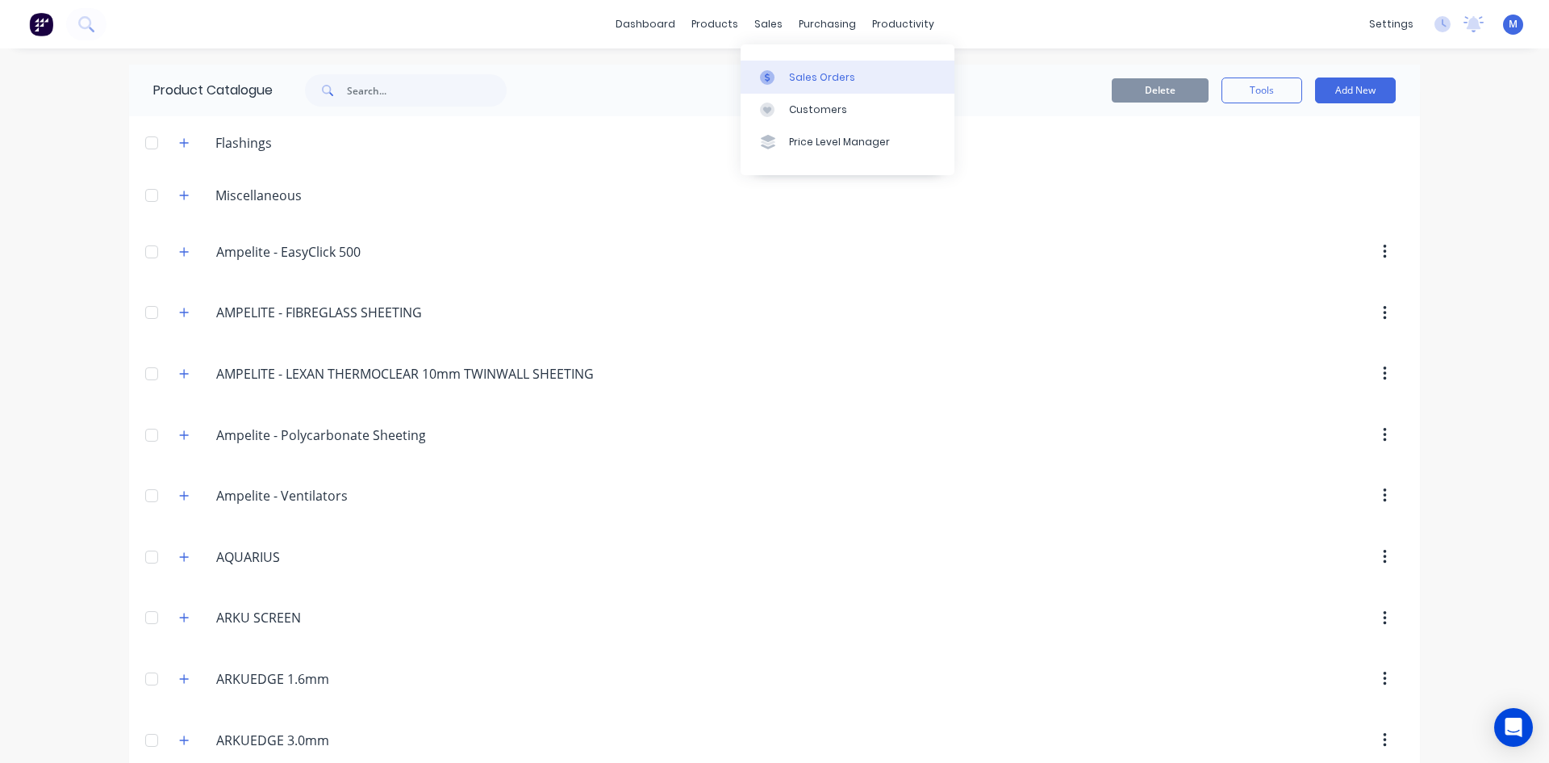
click at [807, 81] on div "Sales Orders" at bounding box center [822, 77] width 66 height 15
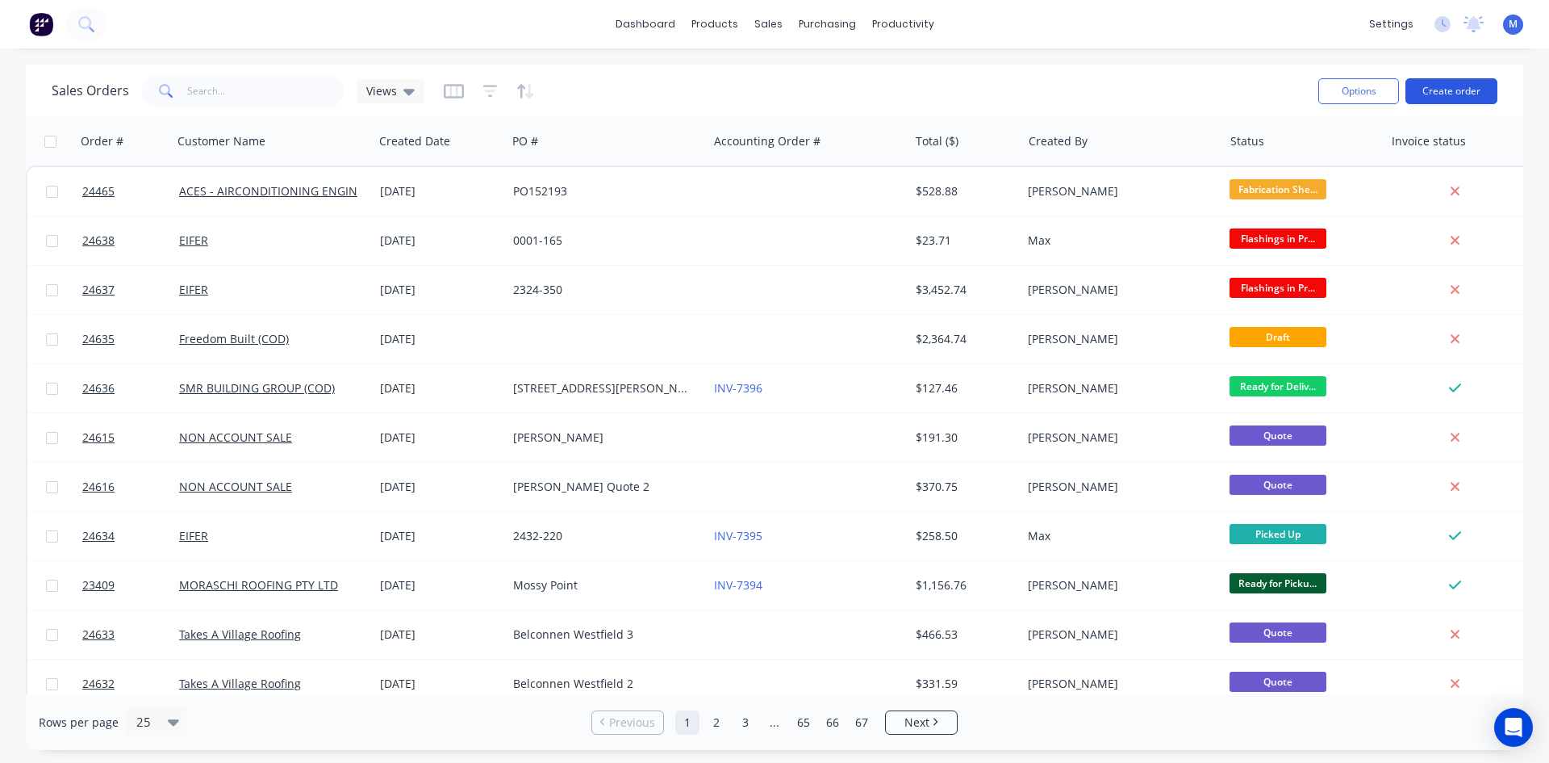
click at [1443, 85] on button "Create order" at bounding box center [1452, 91] width 92 height 26
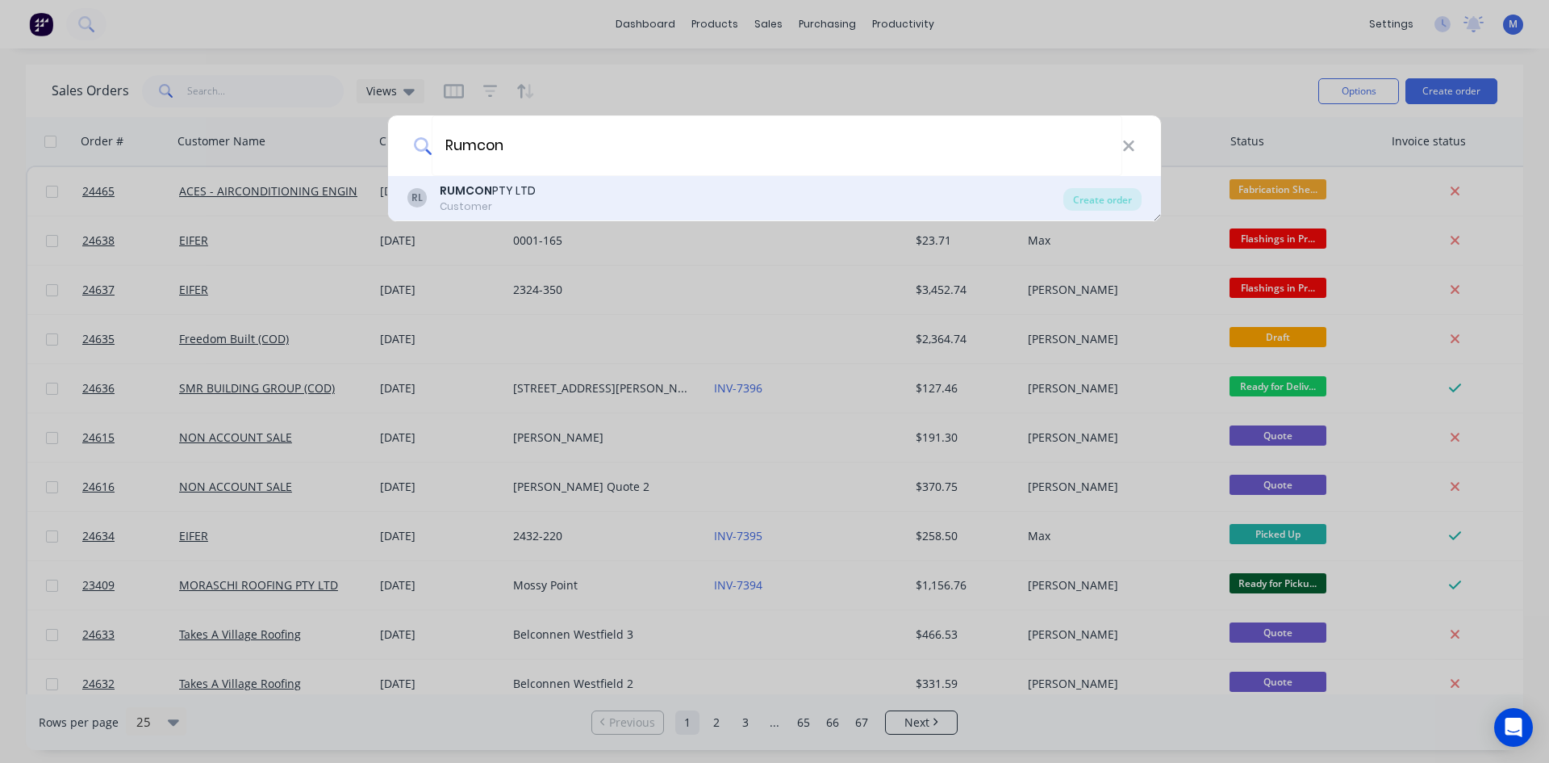
type input "Rumcon"
click at [597, 187] on div "RL RUMCON PTY LTD Customer" at bounding box center [736, 197] width 656 height 31
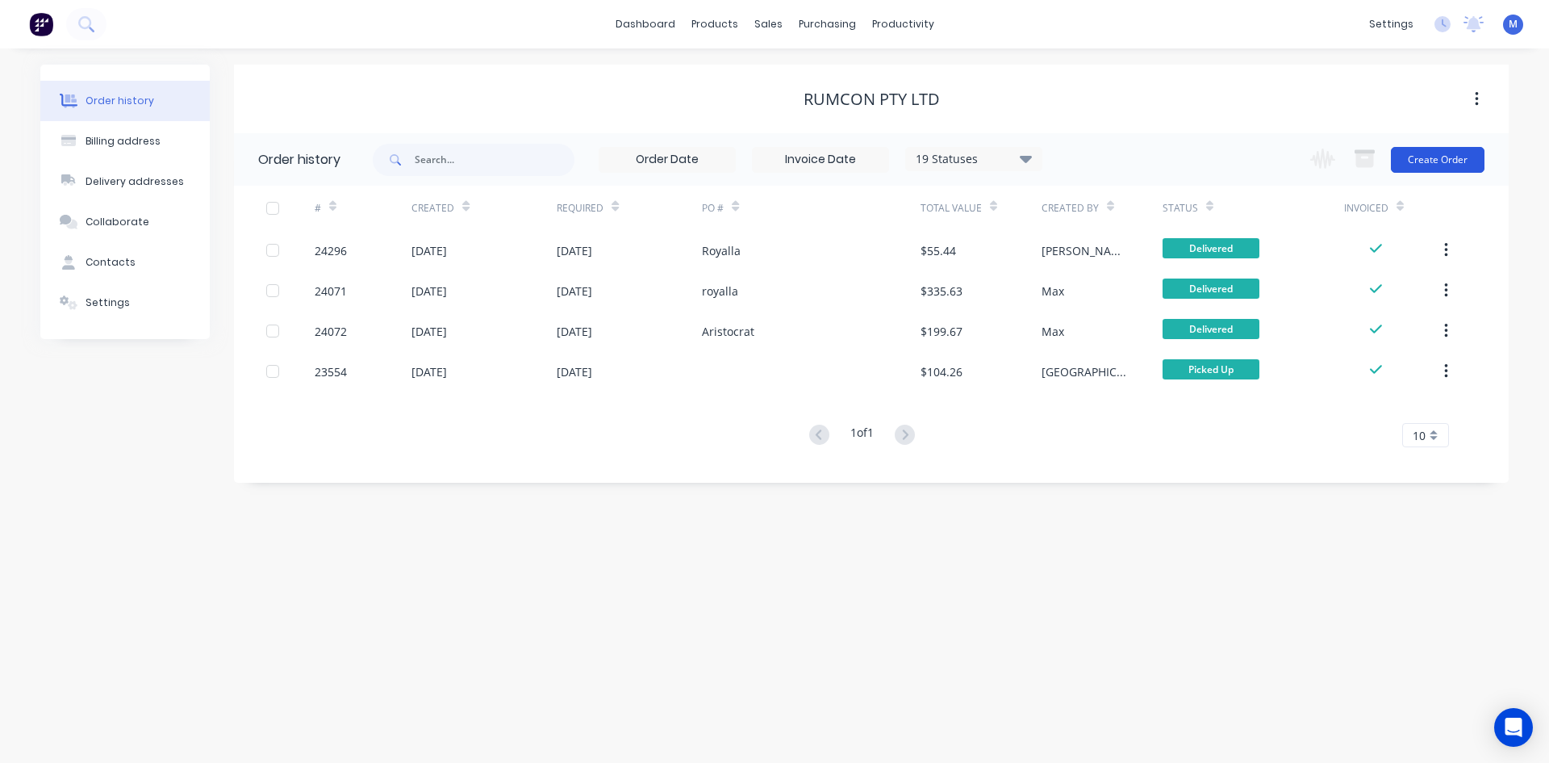
click at [1420, 160] on button "Create Order" at bounding box center [1438, 160] width 94 height 26
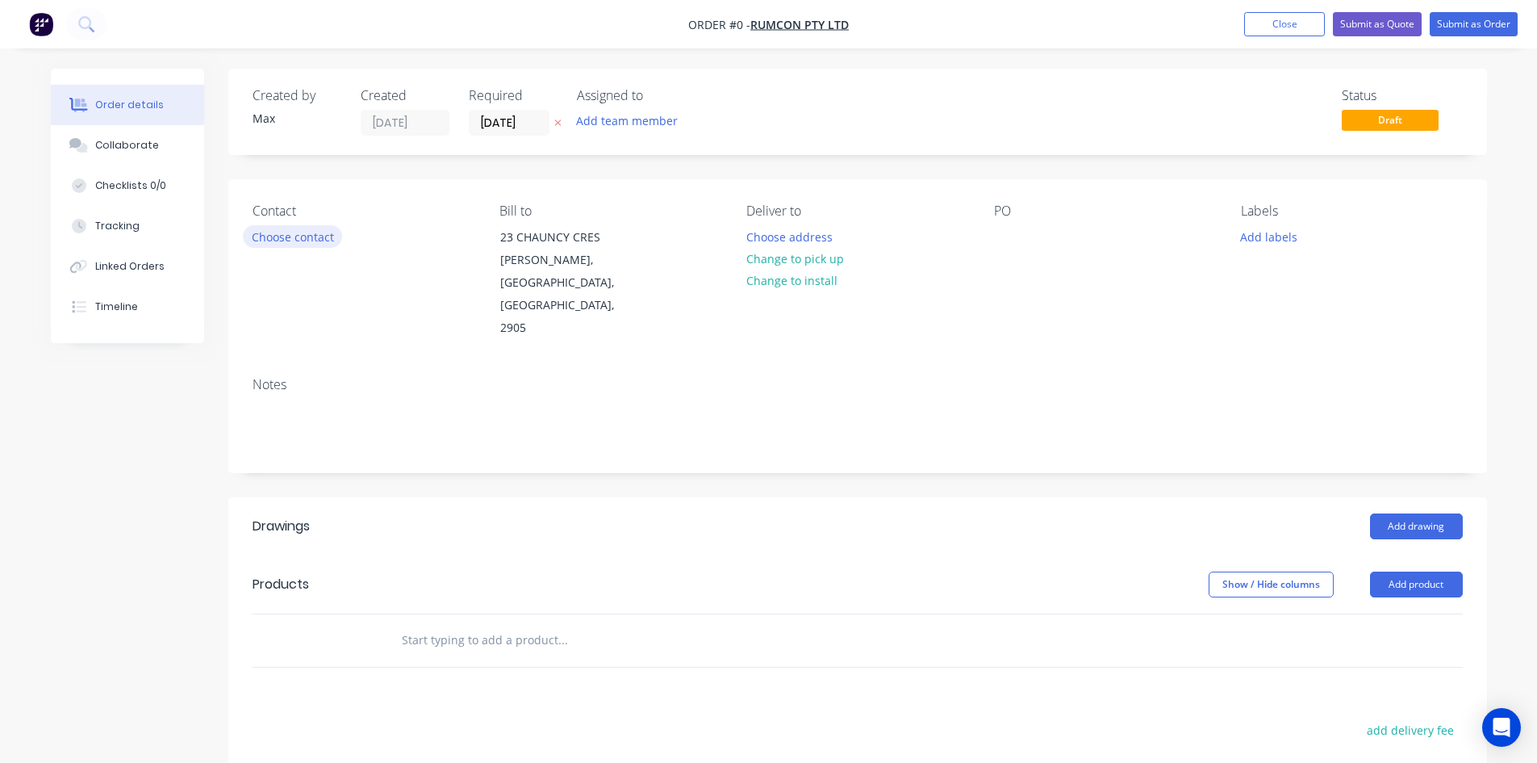
click at [299, 235] on button "Choose contact" at bounding box center [292, 236] width 99 height 22
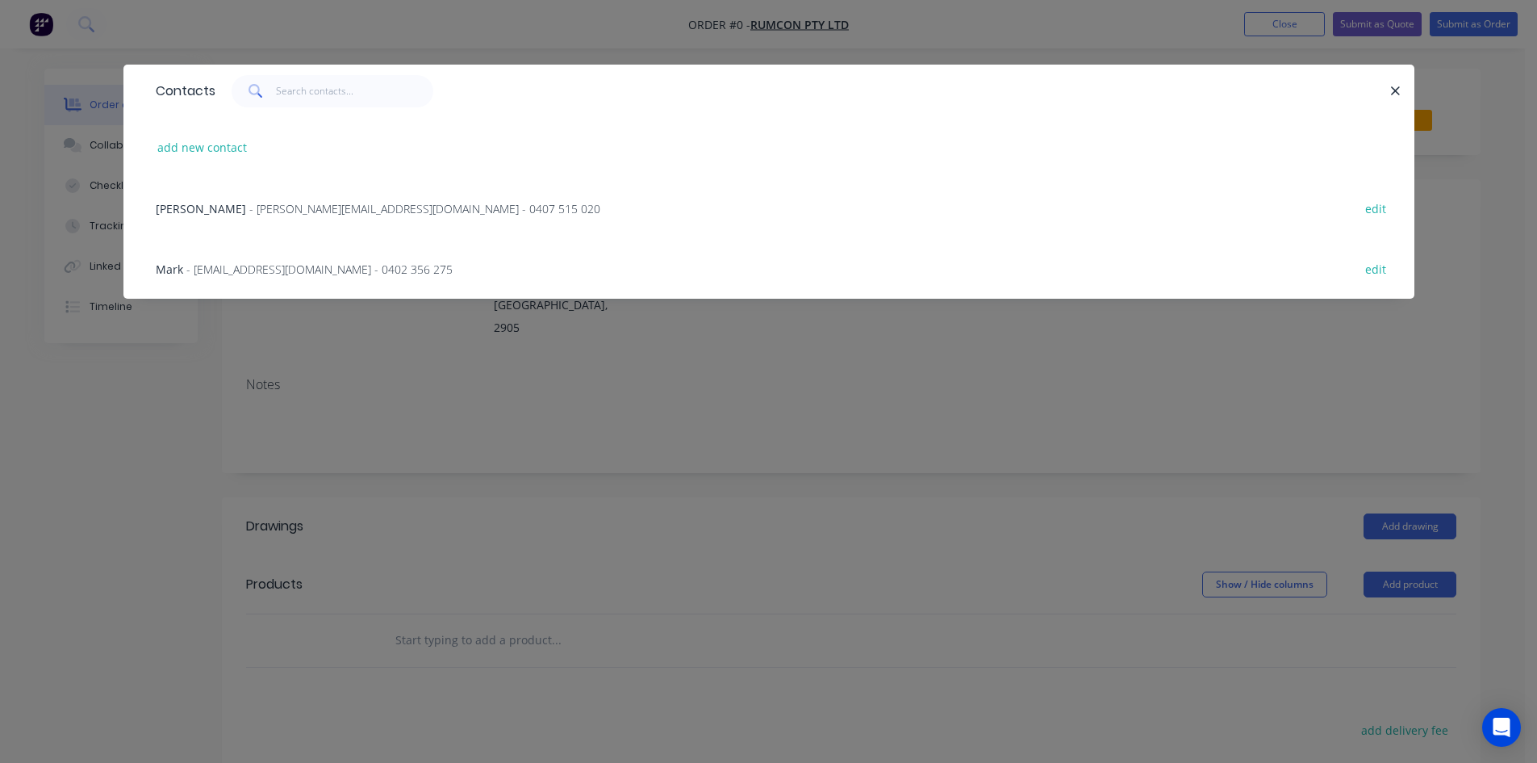
click at [230, 270] on span "- mark@rumcon.com.au - 0402 356 275" at bounding box center [319, 268] width 266 height 15
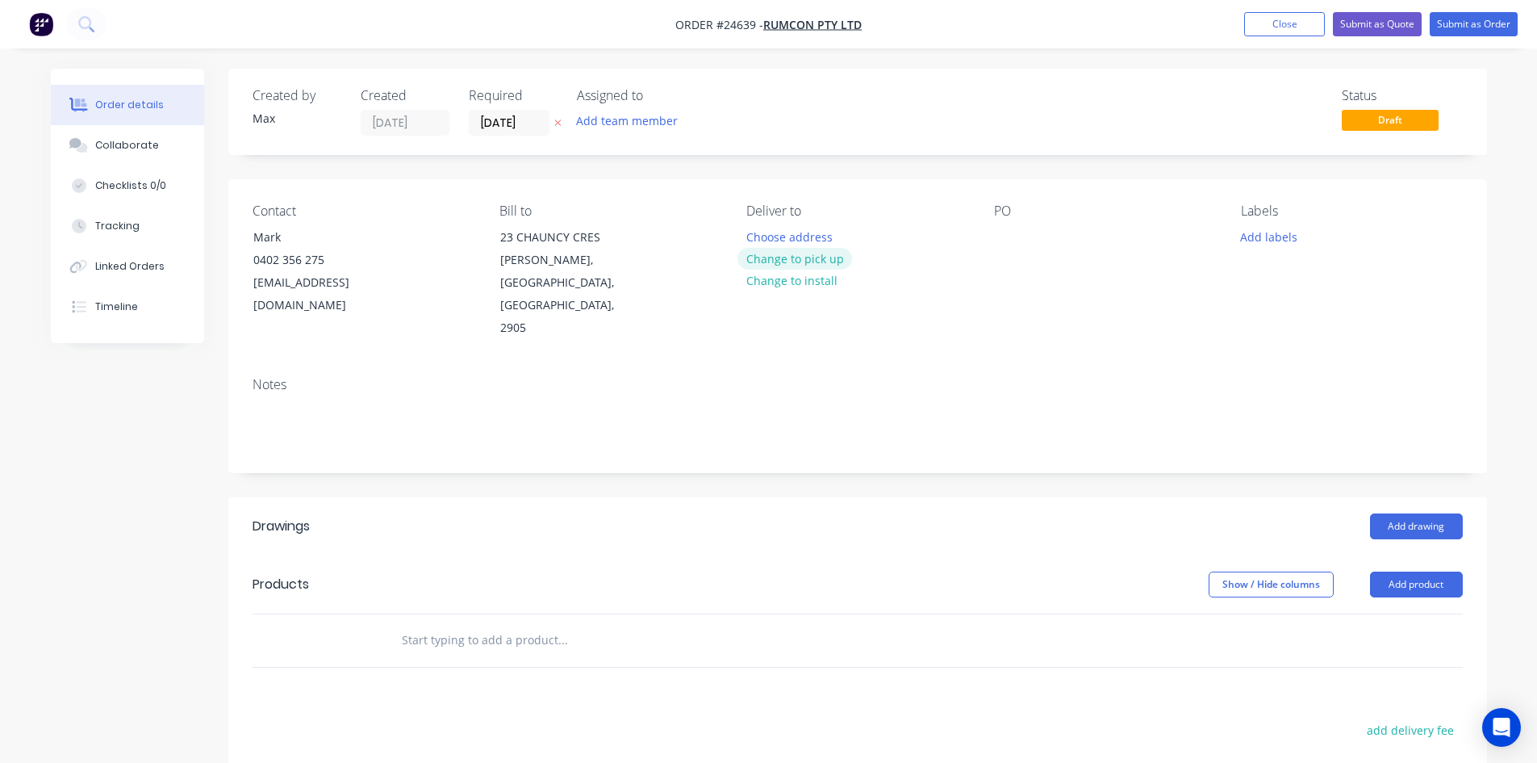
click at [833, 257] on button "Change to pick up" at bounding box center [795, 259] width 115 height 22
click at [1009, 235] on div at bounding box center [1007, 236] width 26 height 23
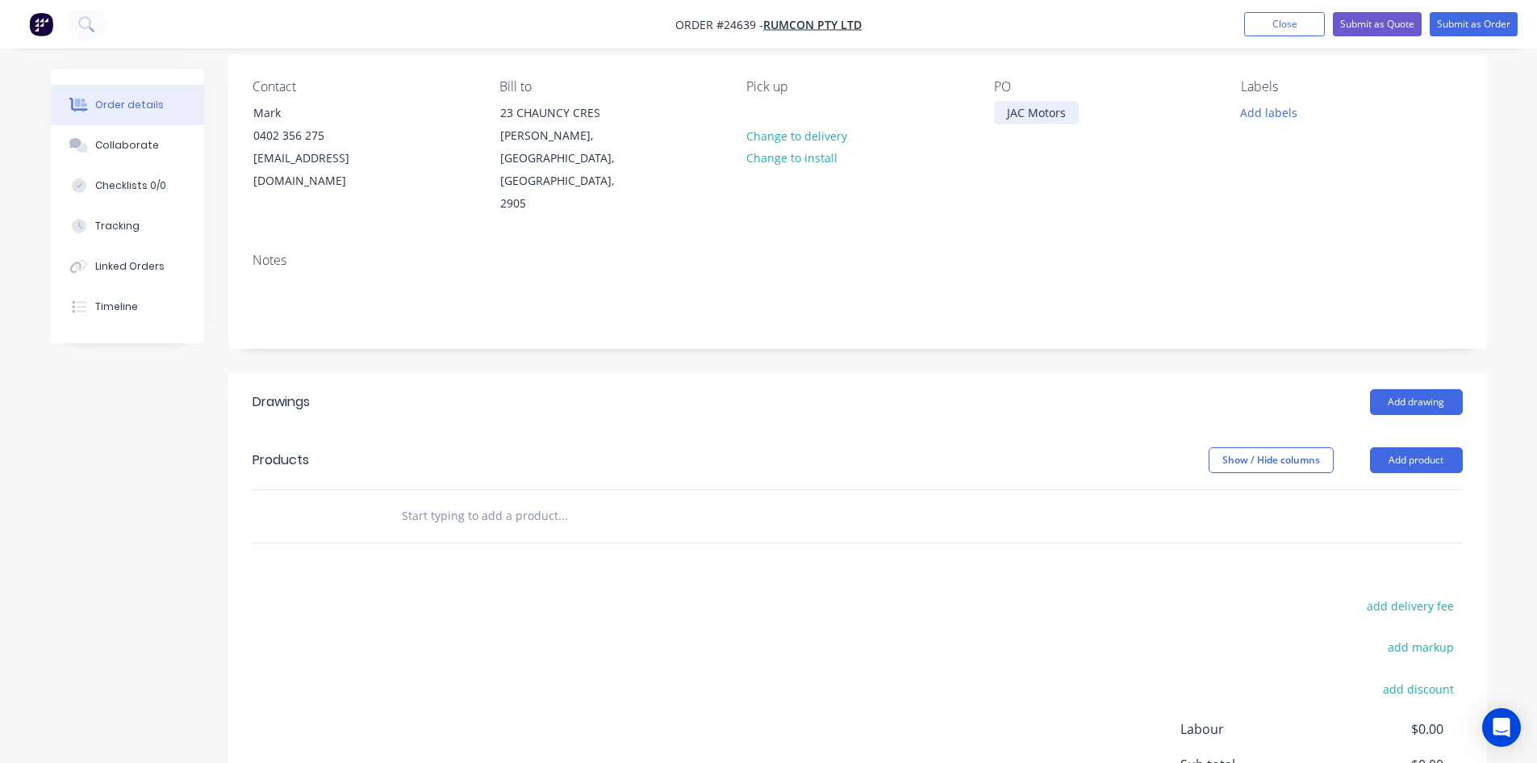
scroll to position [161, 0]
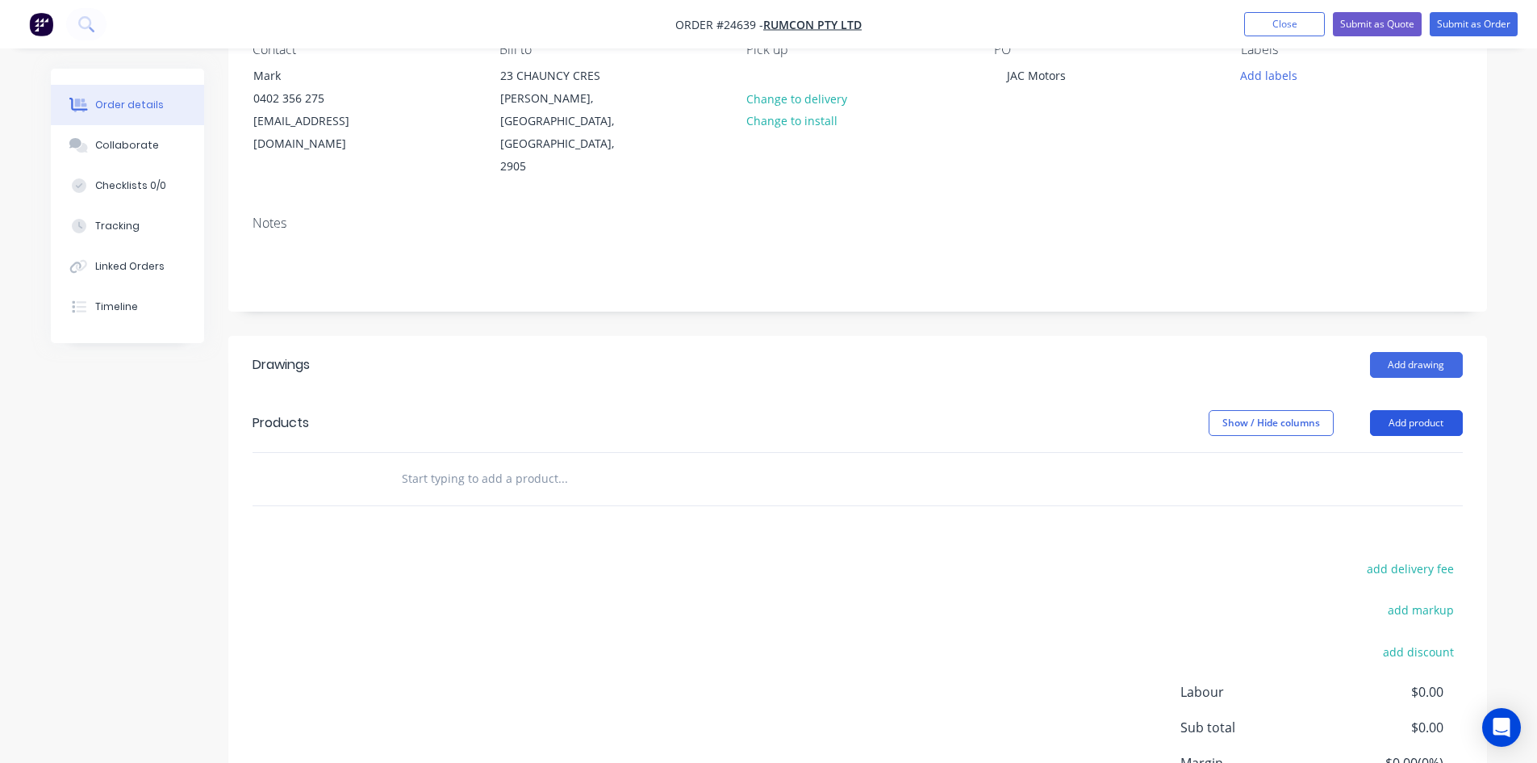
click at [1422, 410] on button "Add product" at bounding box center [1416, 423] width 93 height 26
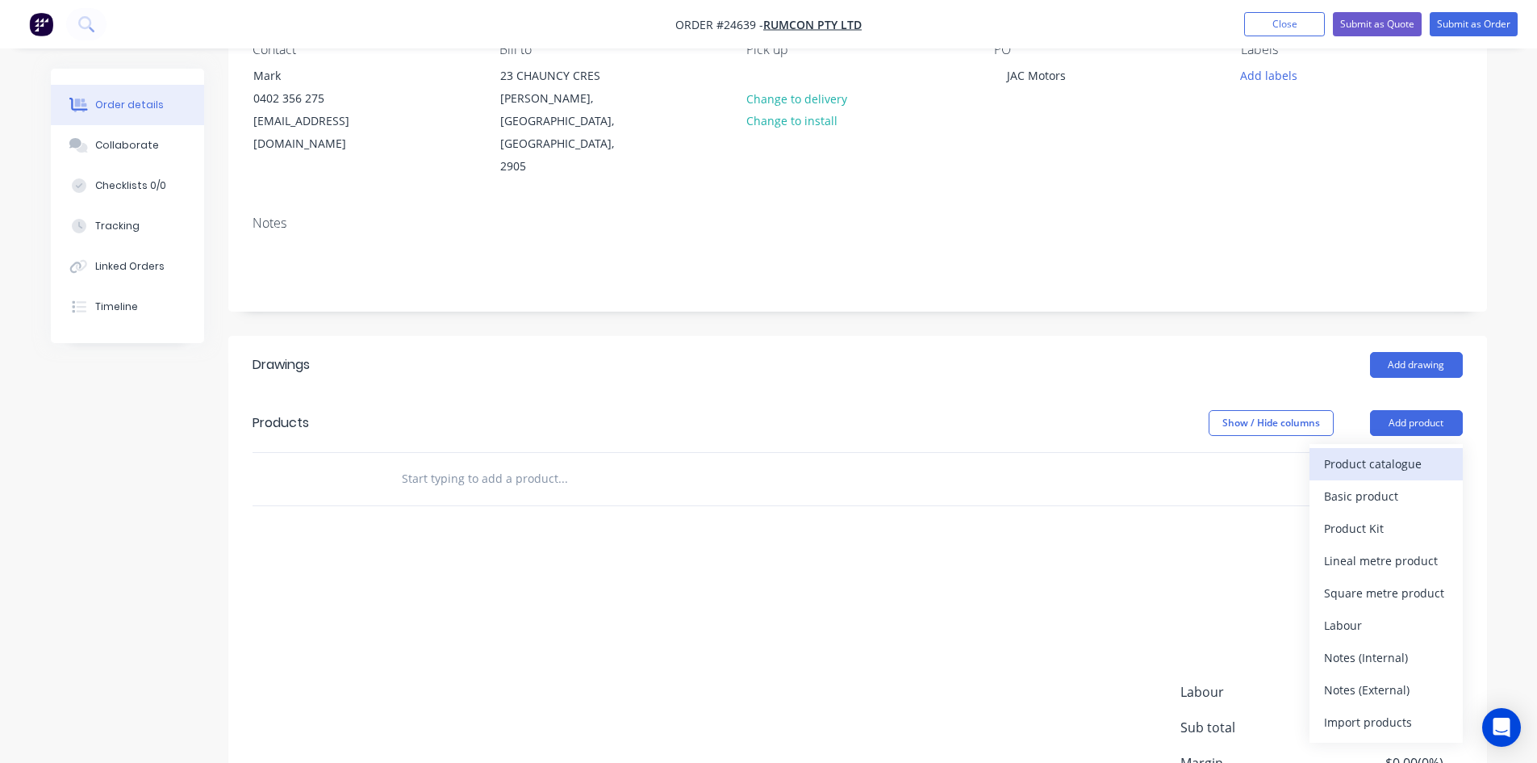
click at [1407, 452] on div "Product catalogue" at bounding box center [1386, 463] width 124 height 23
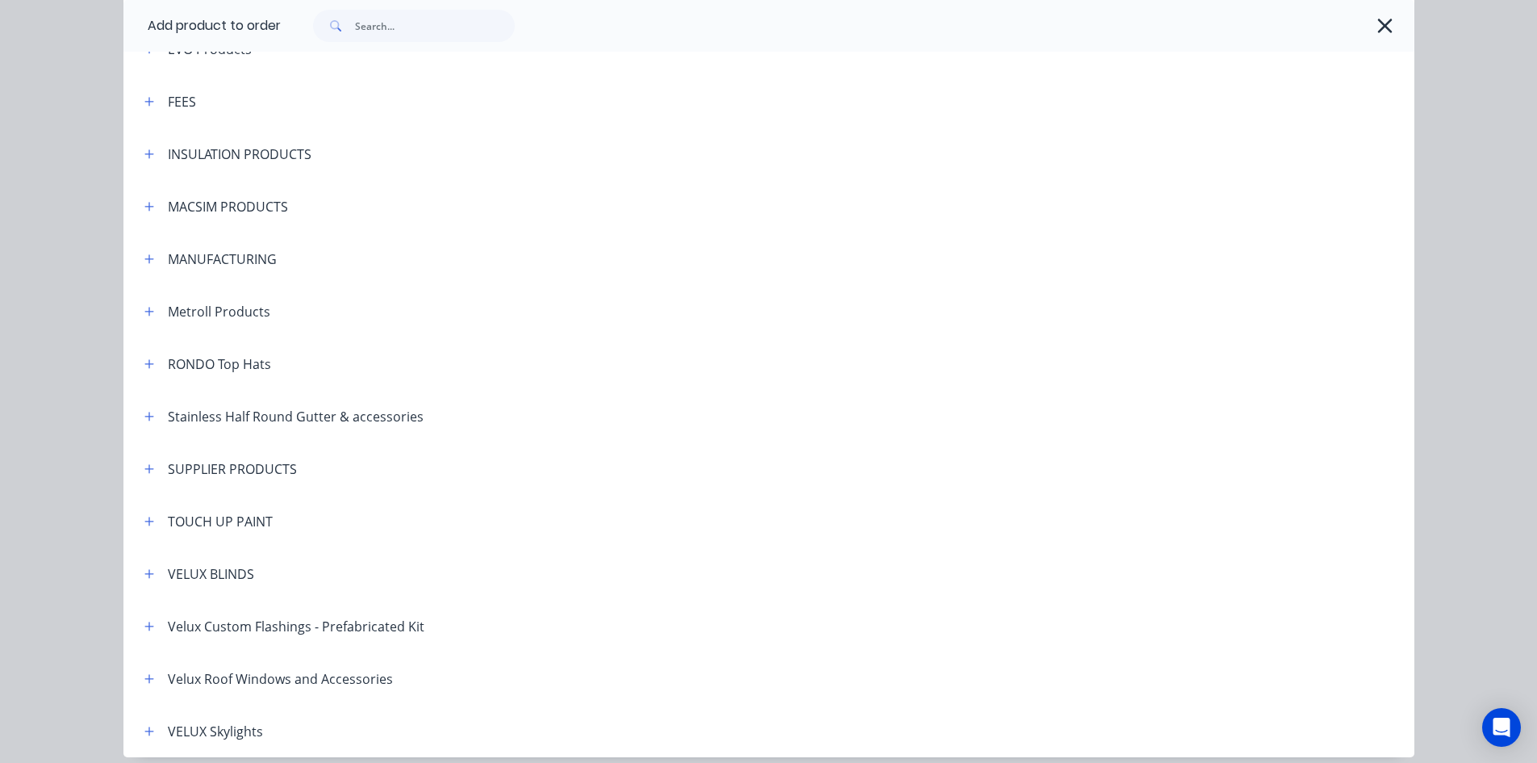
scroll to position [1049, 0]
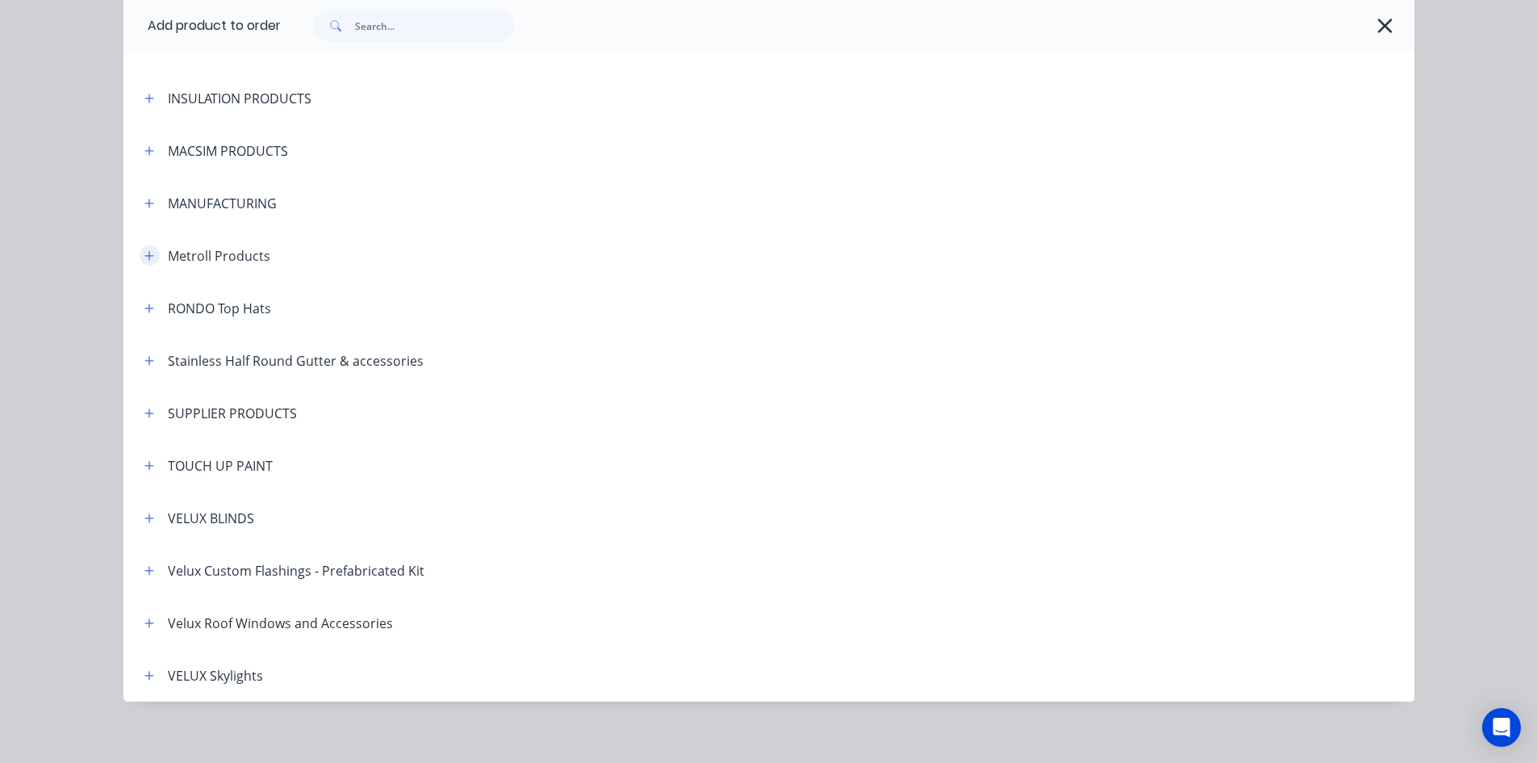
click at [140, 258] on button "button" at bounding box center [150, 255] width 20 height 20
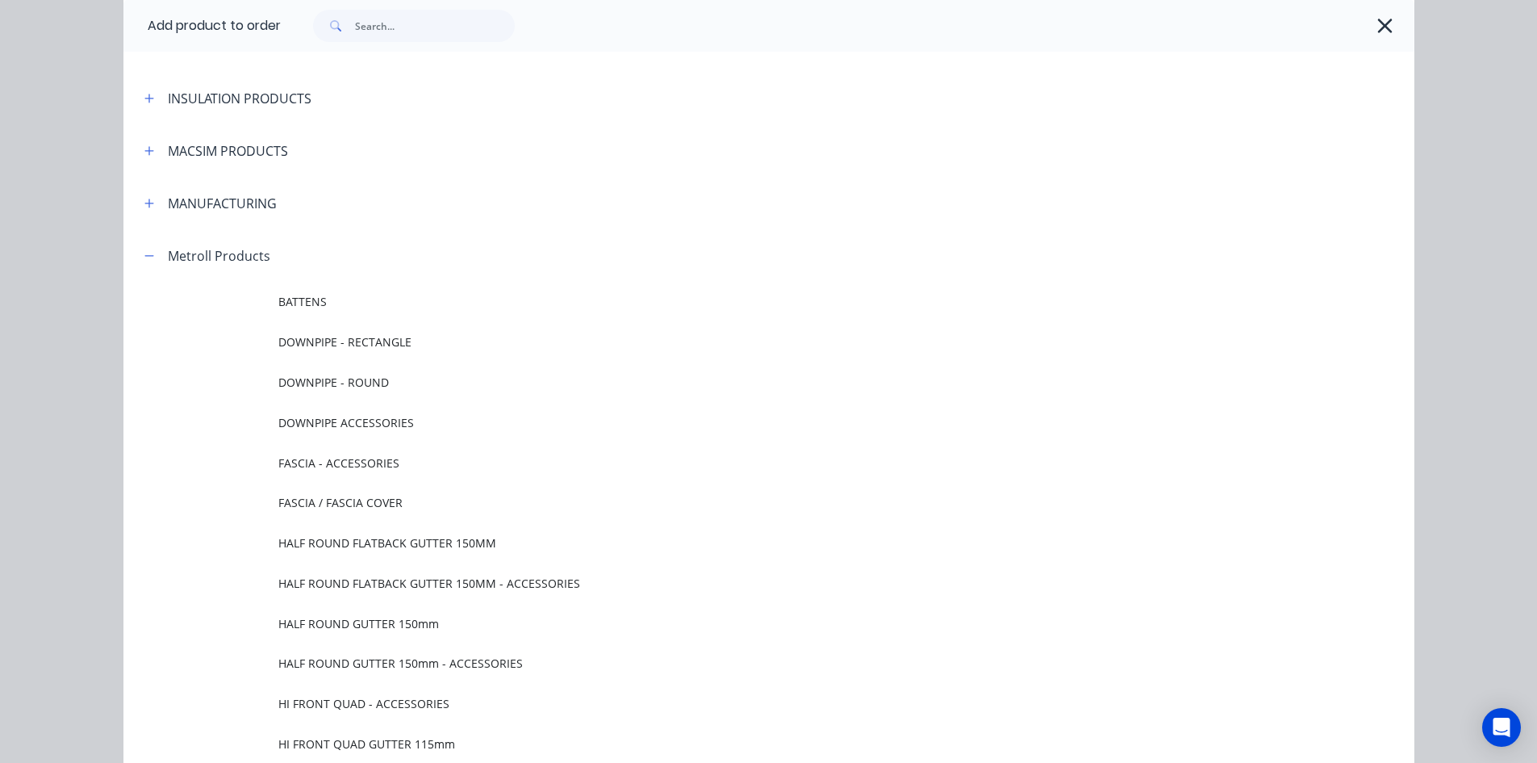
scroll to position [1614, 0]
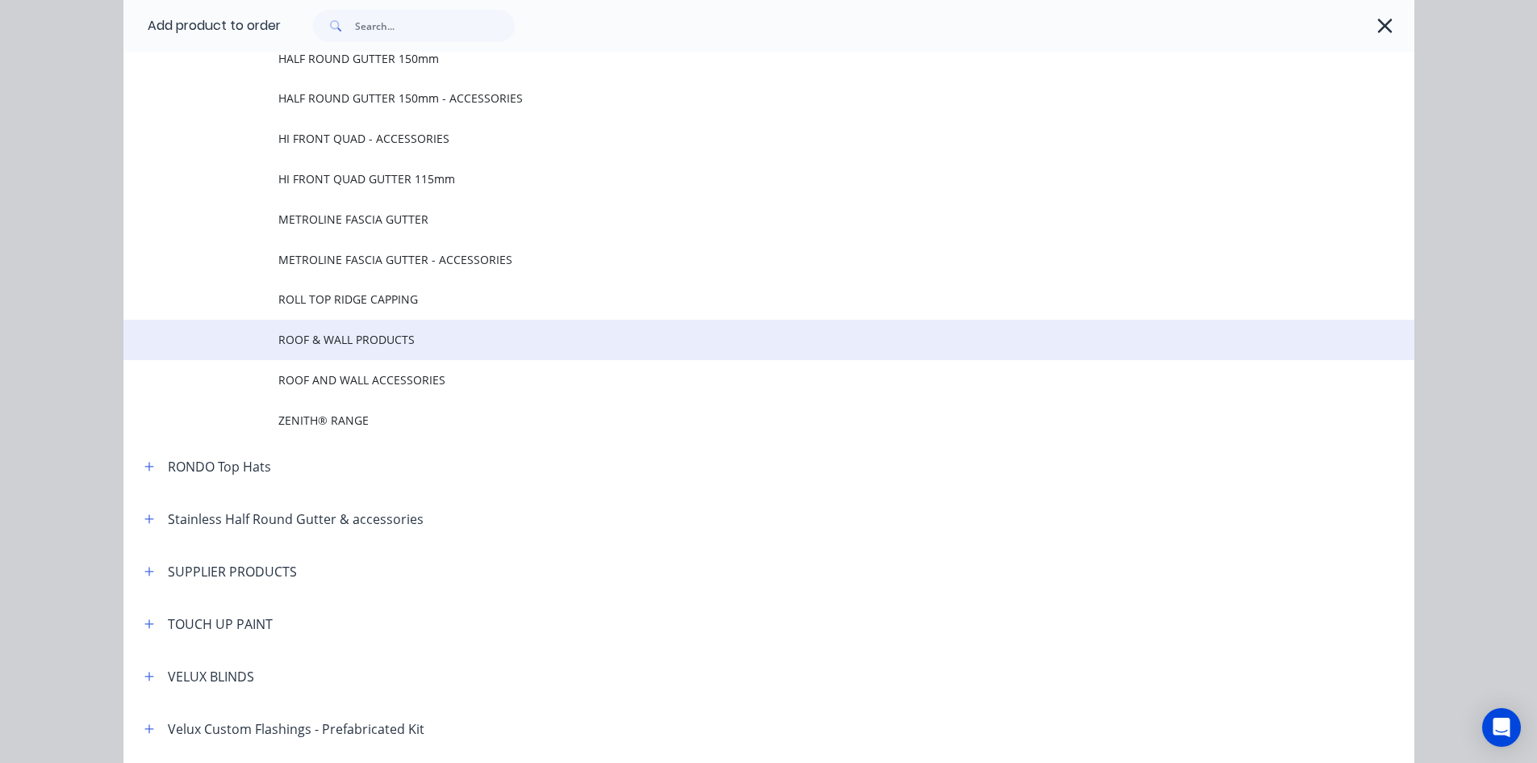
click at [405, 337] on span "ROOF & WALL PRODUCTS" at bounding box center [732, 339] width 909 height 17
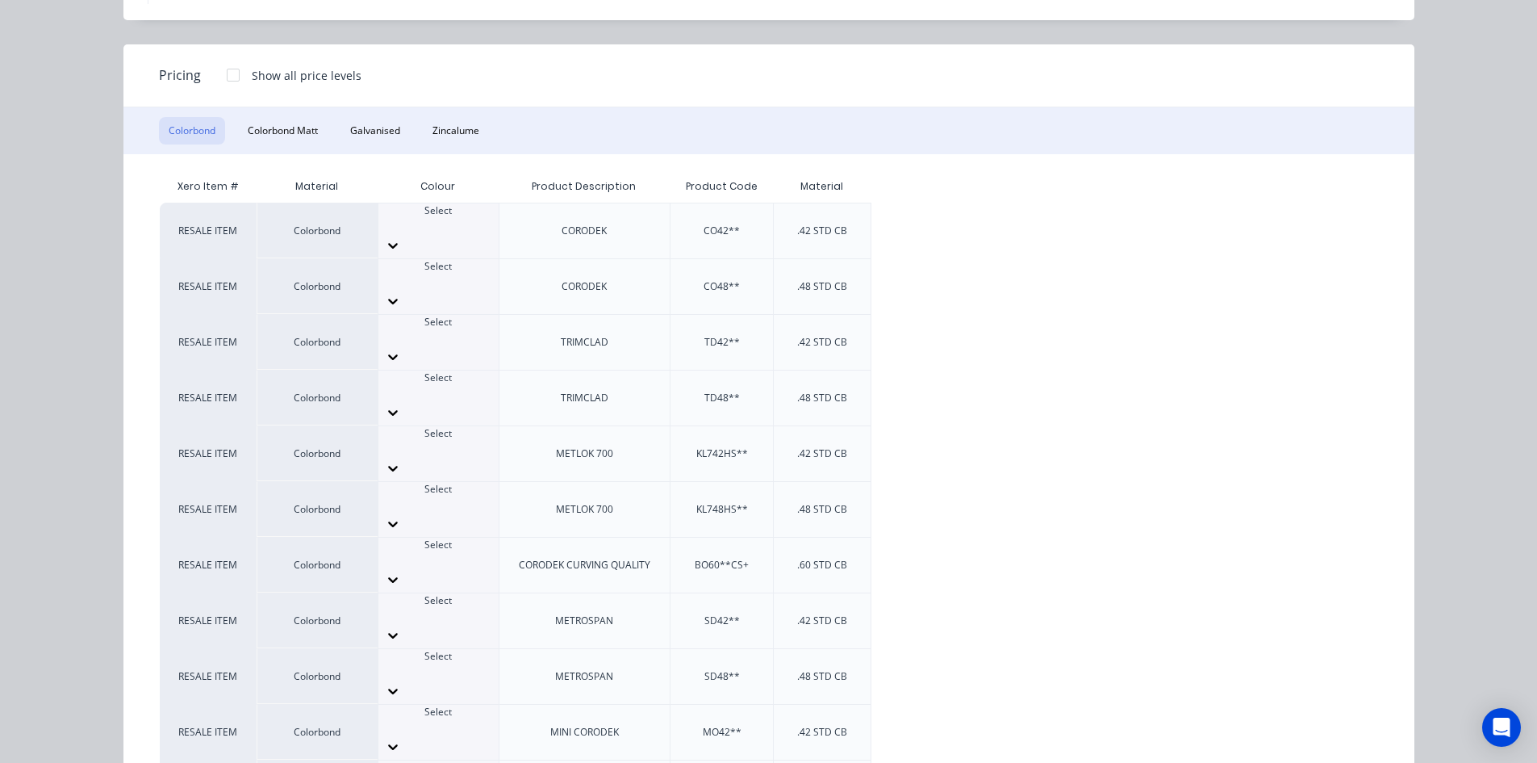
scroll to position [130, 0]
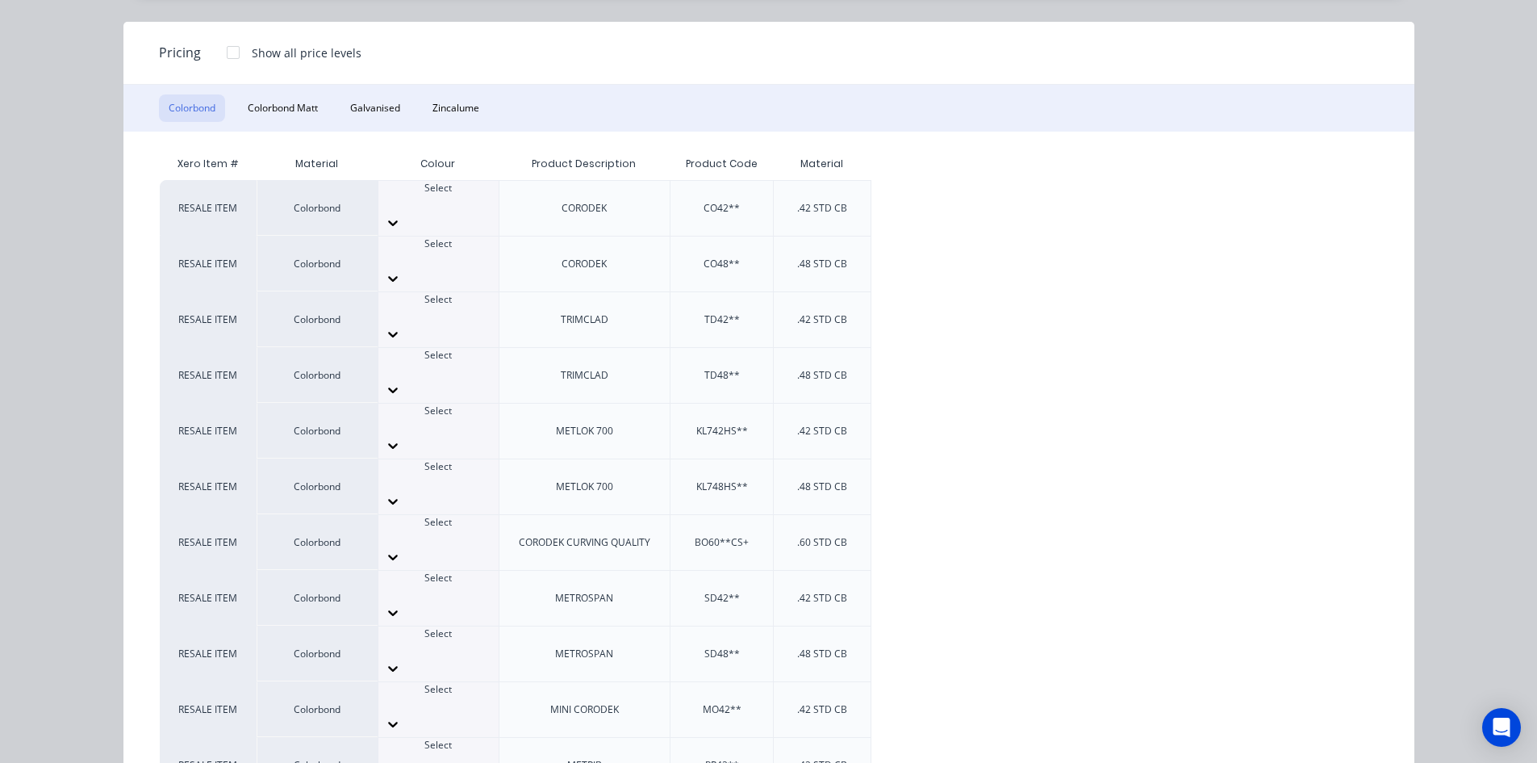
click at [220, 53] on div at bounding box center [233, 52] width 32 height 32
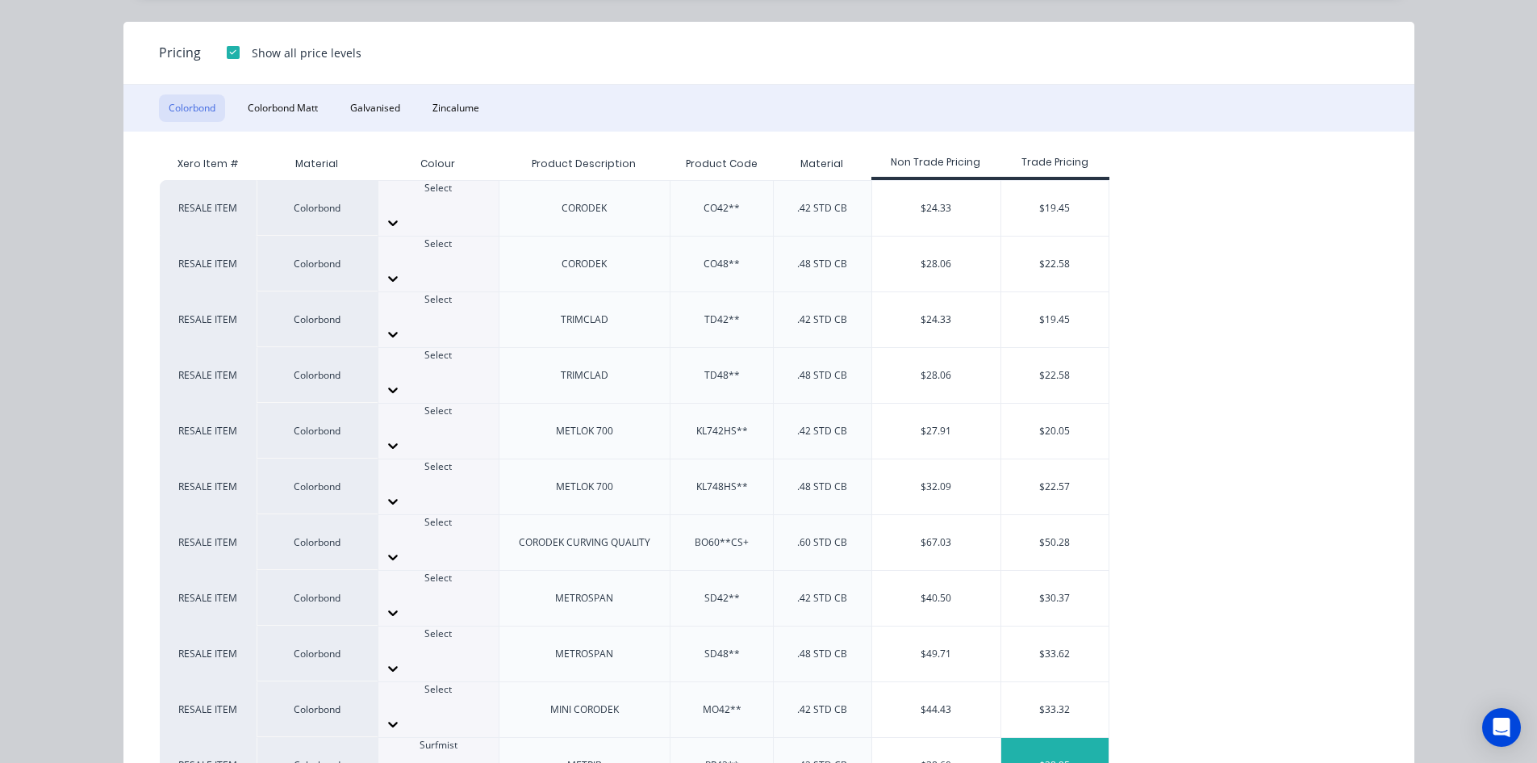
click at [1079, 738] on div "$28.95" at bounding box center [1054, 765] width 107 height 55
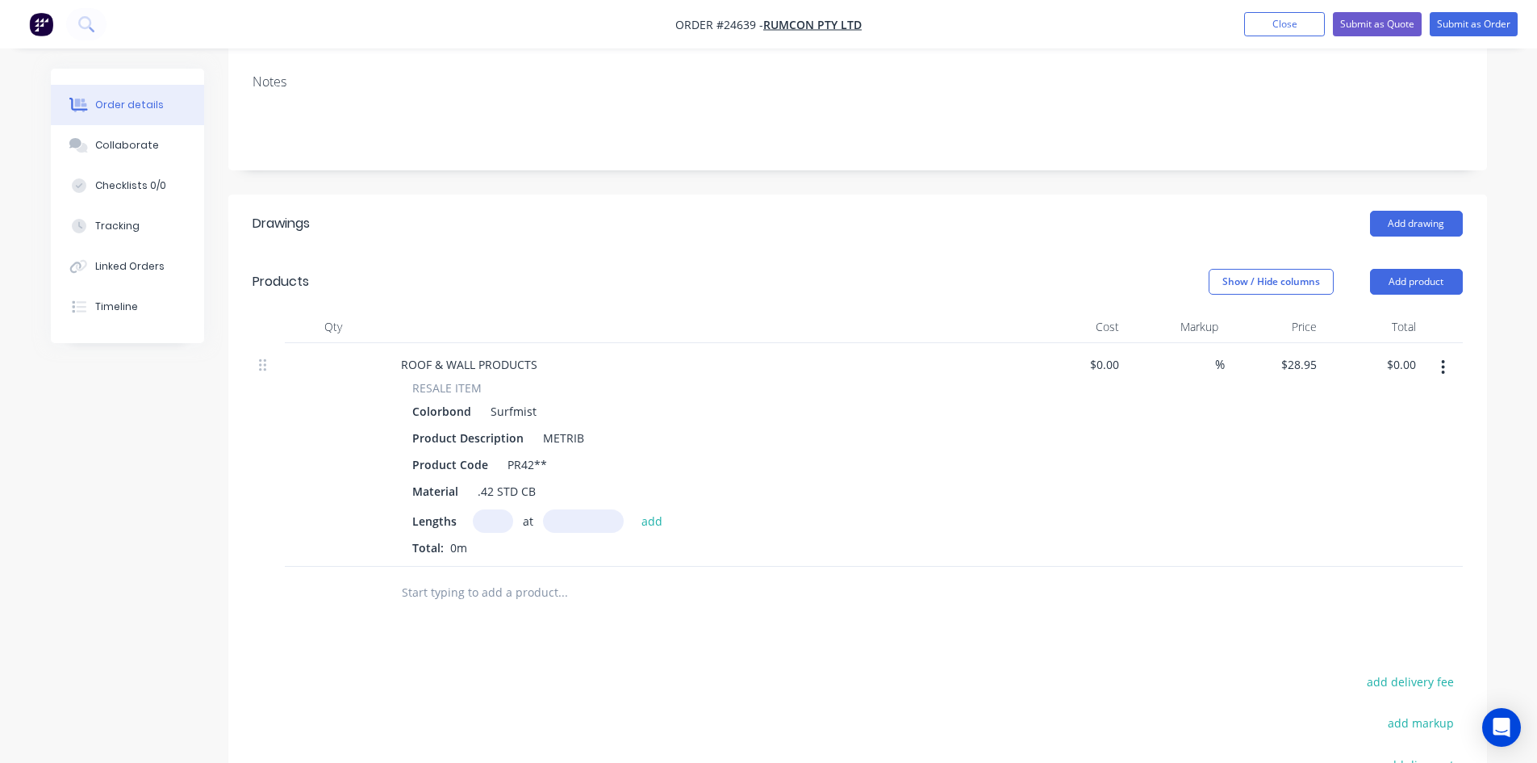
scroll to position [403, 0]
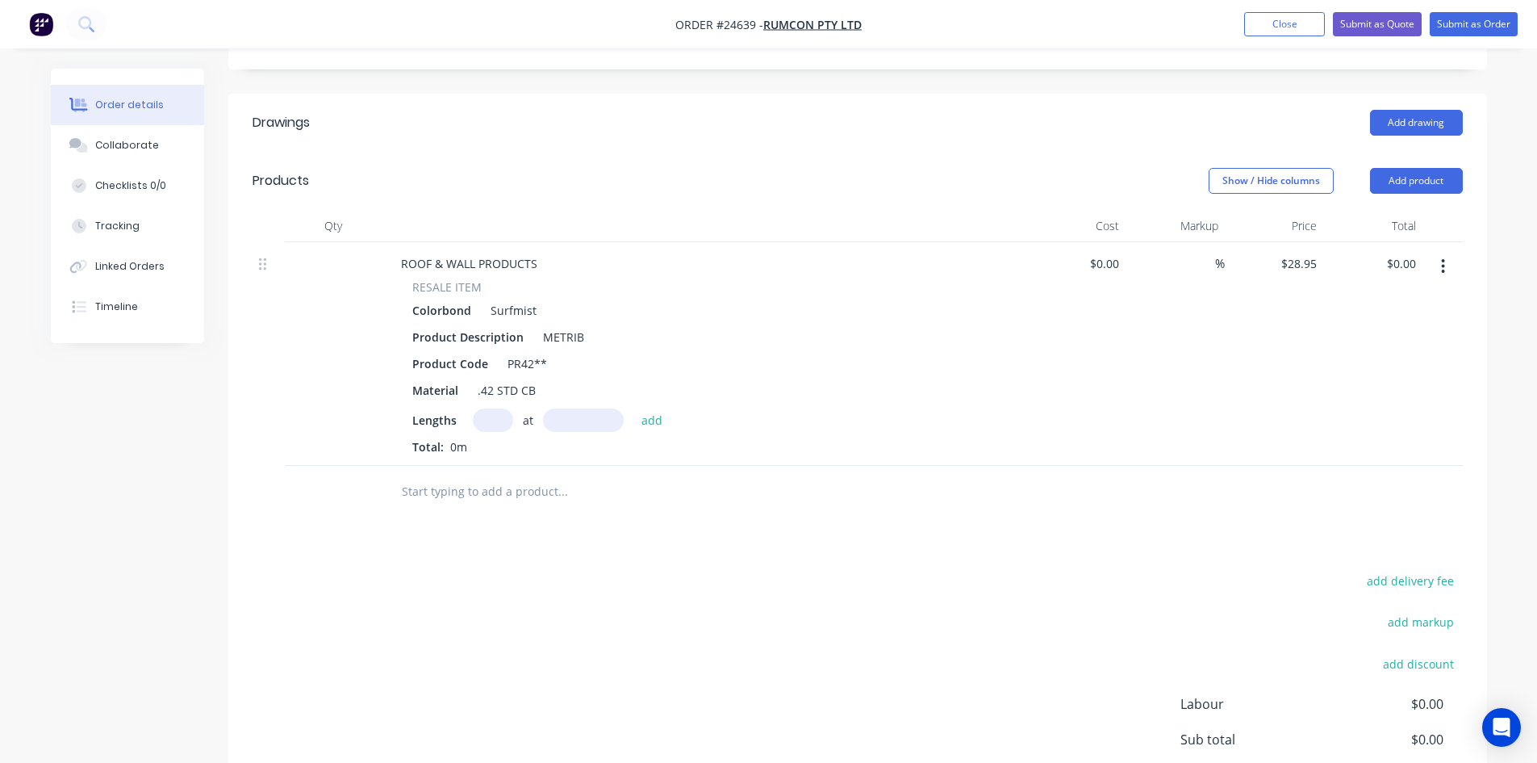
click at [495, 408] on input "text" at bounding box center [493, 419] width 40 height 23
type input "22"
type input "2200mm"
click at [495, 408] on input "22" at bounding box center [493, 419] width 40 height 23
type input "23"
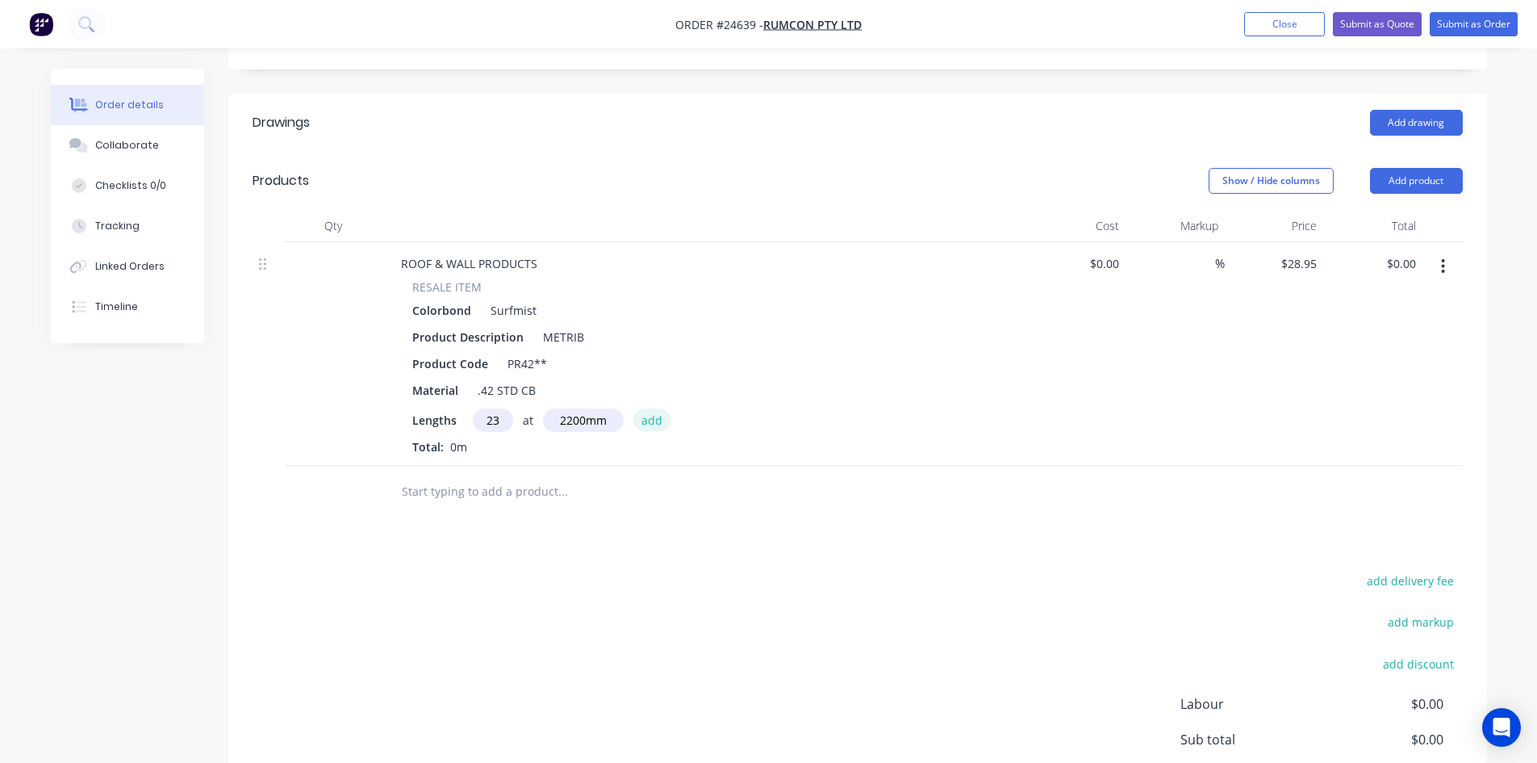
click at [658, 408] on button "add" at bounding box center [652, 419] width 38 height 22
type input "$1,464.87"
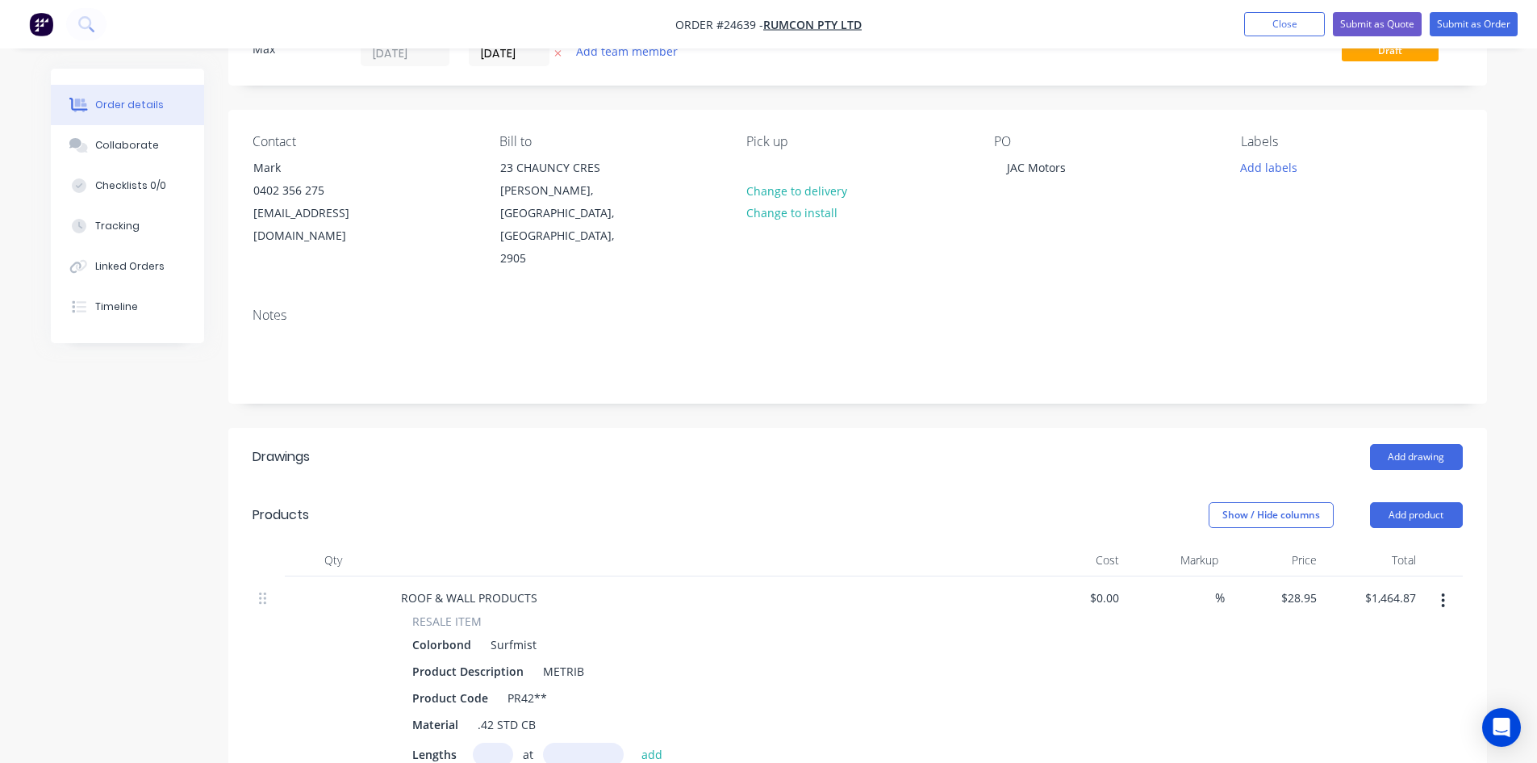
scroll to position [0, 0]
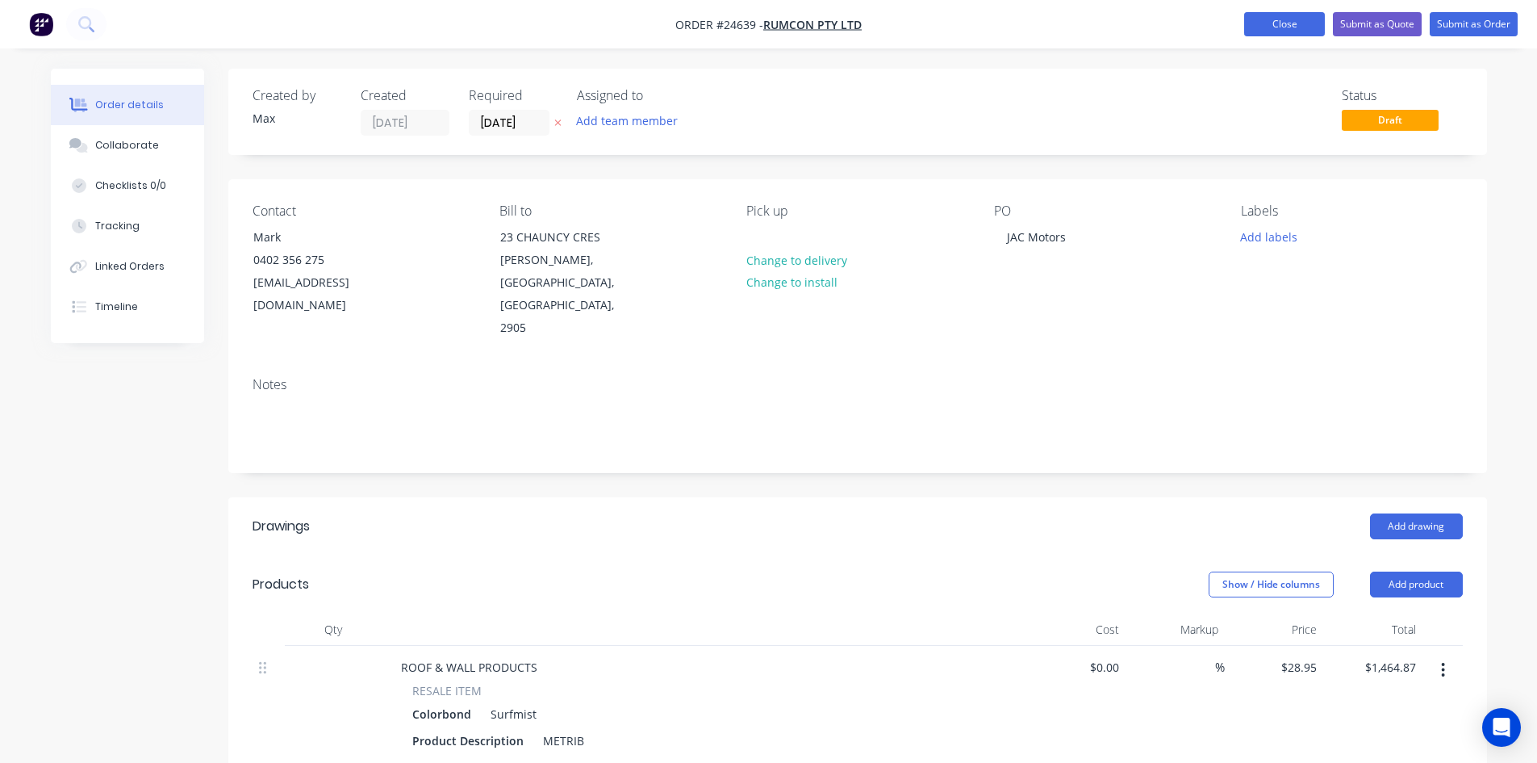
click at [1293, 26] on button "Close" at bounding box center [1284, 24] width 81 height 24
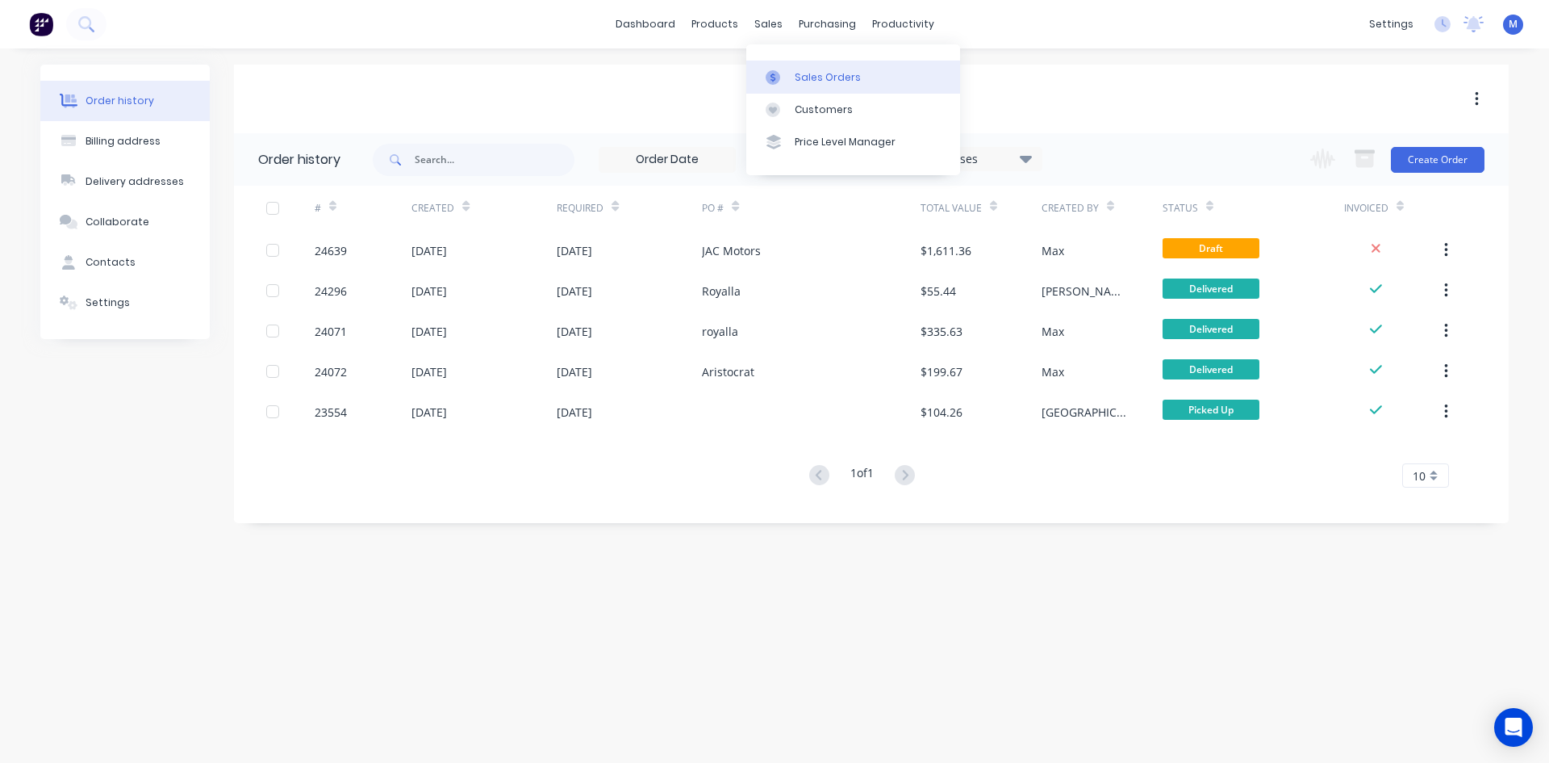
click at [813, 74] on div "Sales Orders" at bounding box center [828, 77] width 66 height 15
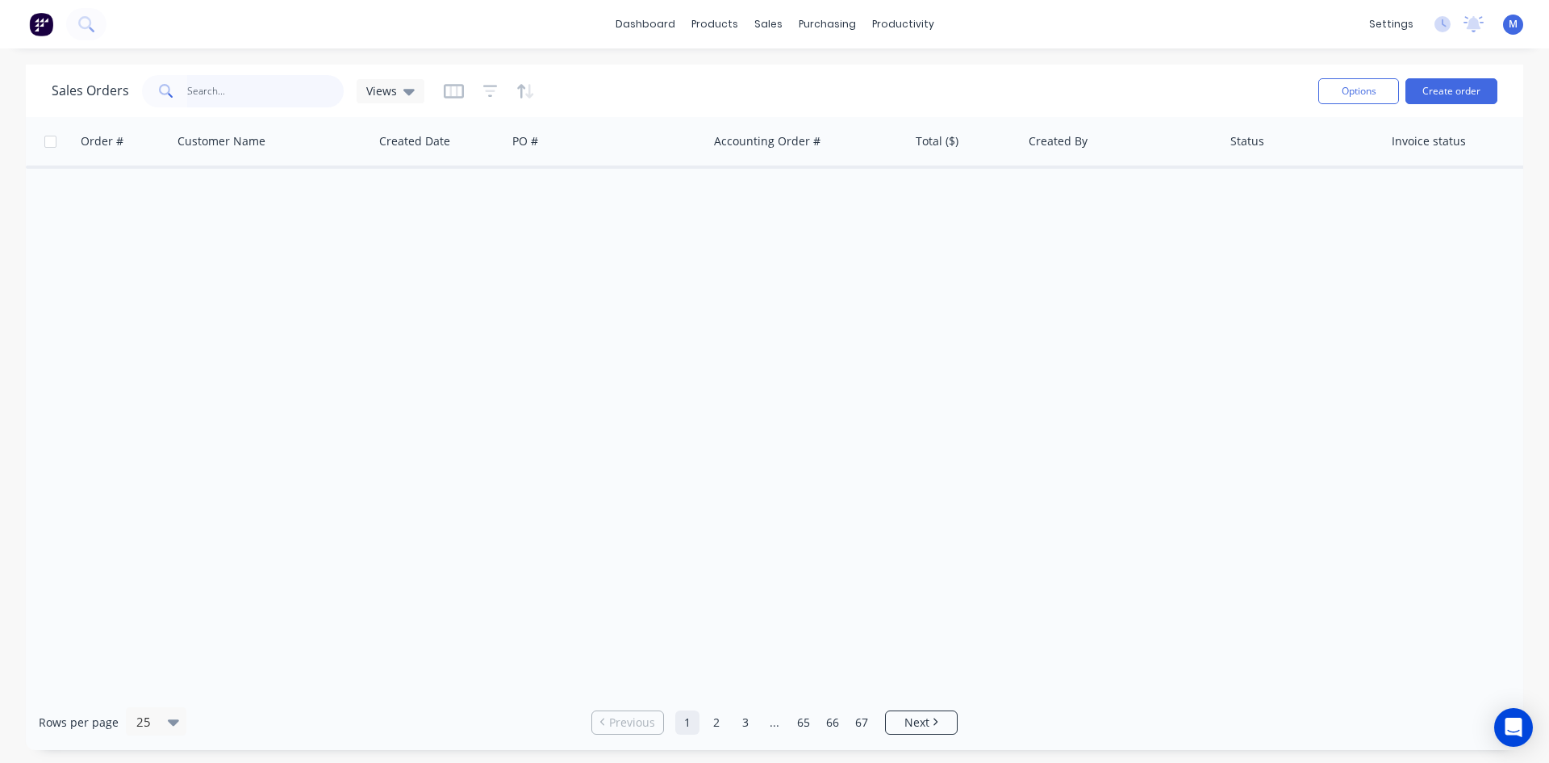
click at [229, 89] on input "text" at bounding box center [265, 91] width 157 height 32
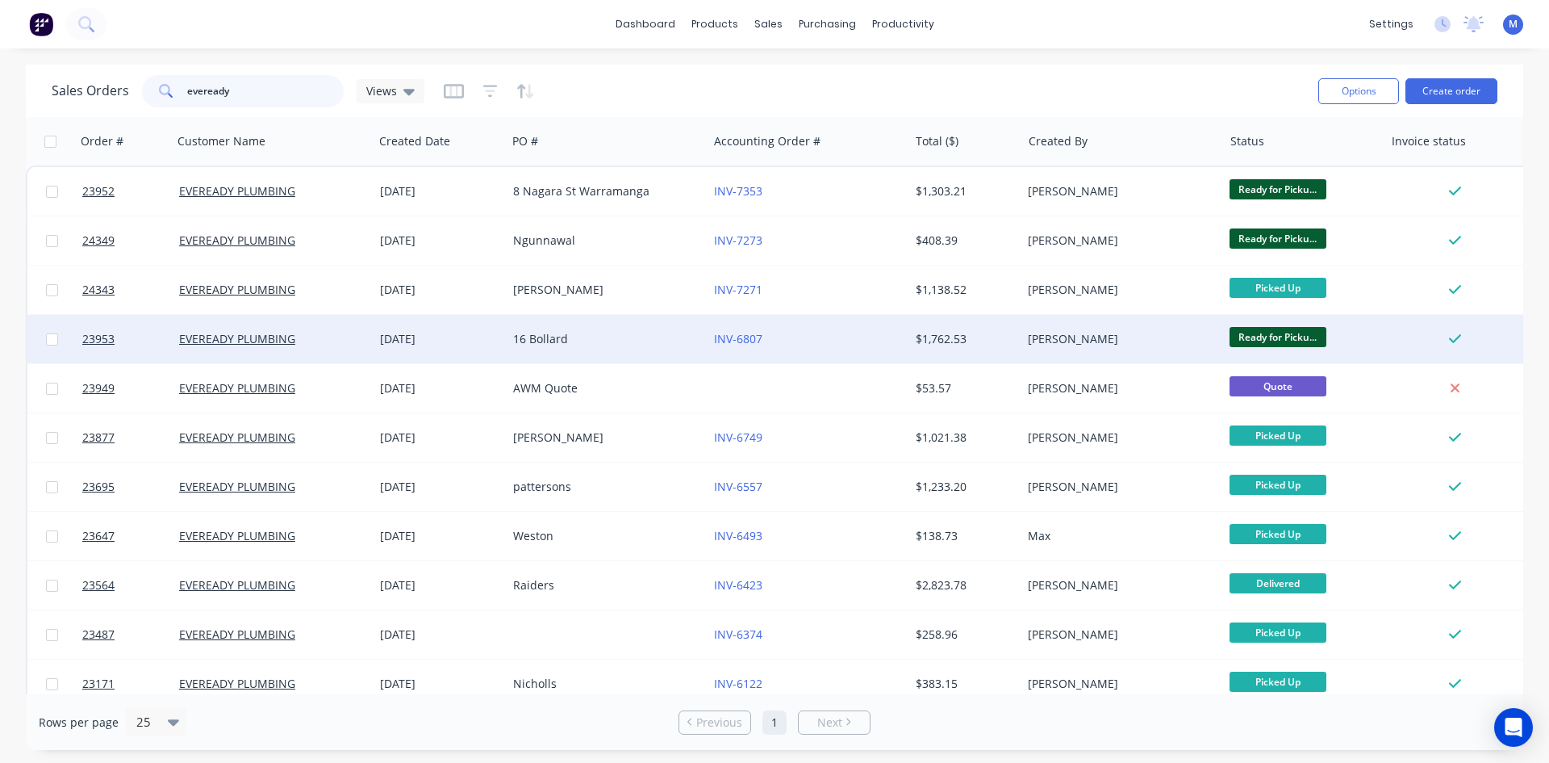
type input "eveready"
click at [626, 336] on div "16 Bollard" at bounding box center [602, 339] width 179 height 16
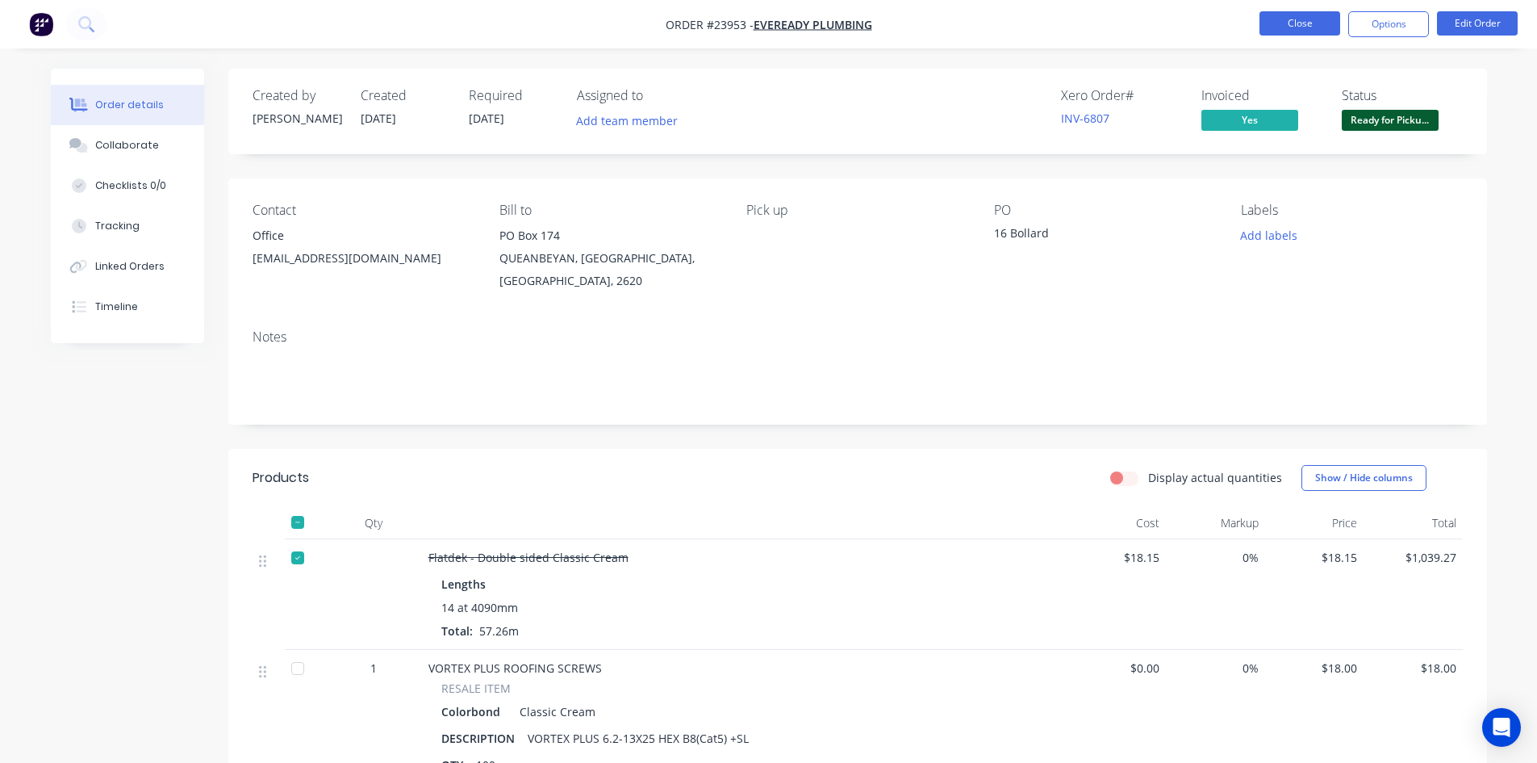
click at [1285, 18] on button "Close" at bounding box center [1300, 23] width 81 height 24
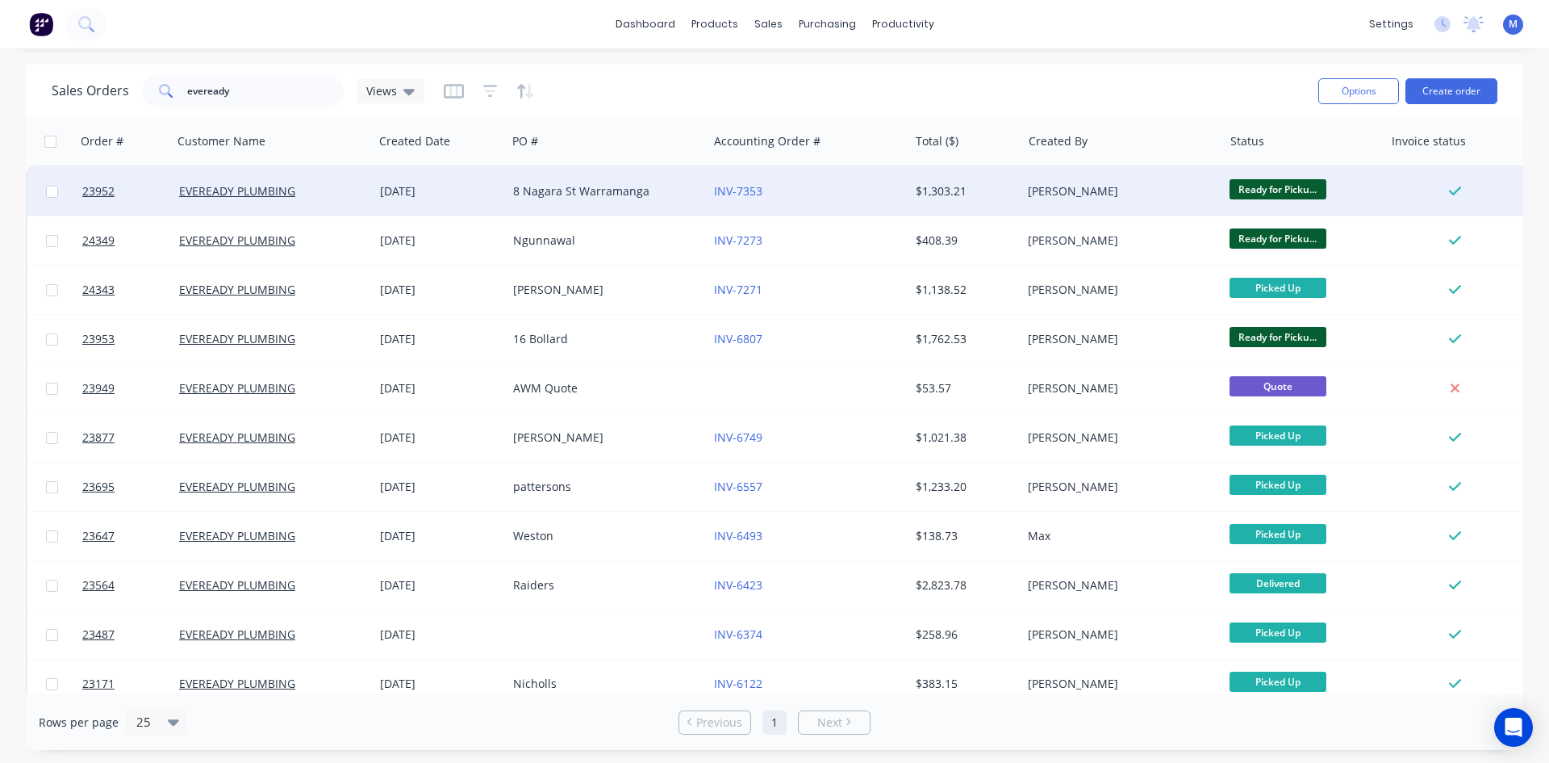
click at [663, 185] on div "8 Nagara St Warramanga" at bounding box center [602, 191] width 179 height 16
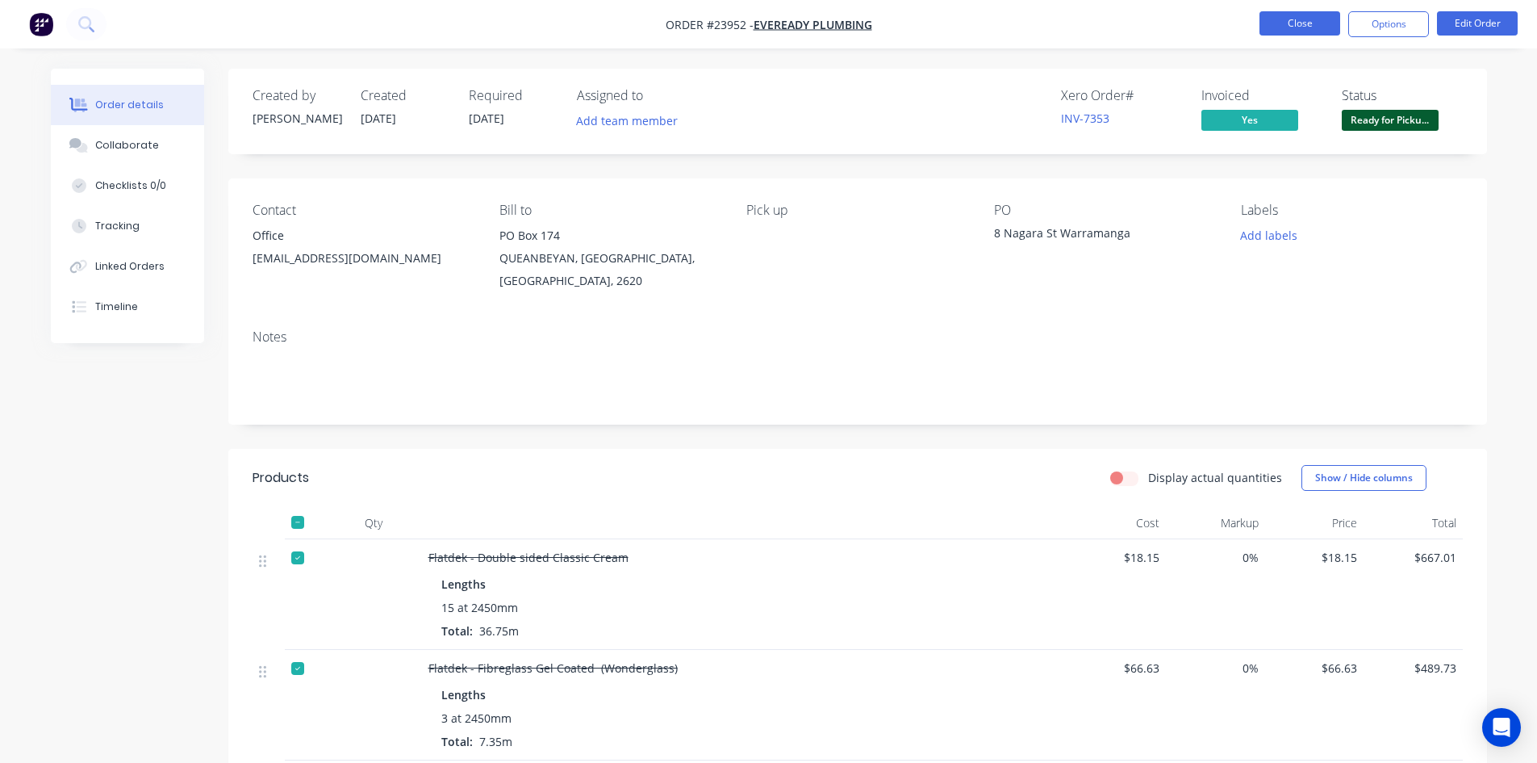
click at [1319, 26] on button "Close" at bounding box center [1300, 23] width 81 height 24
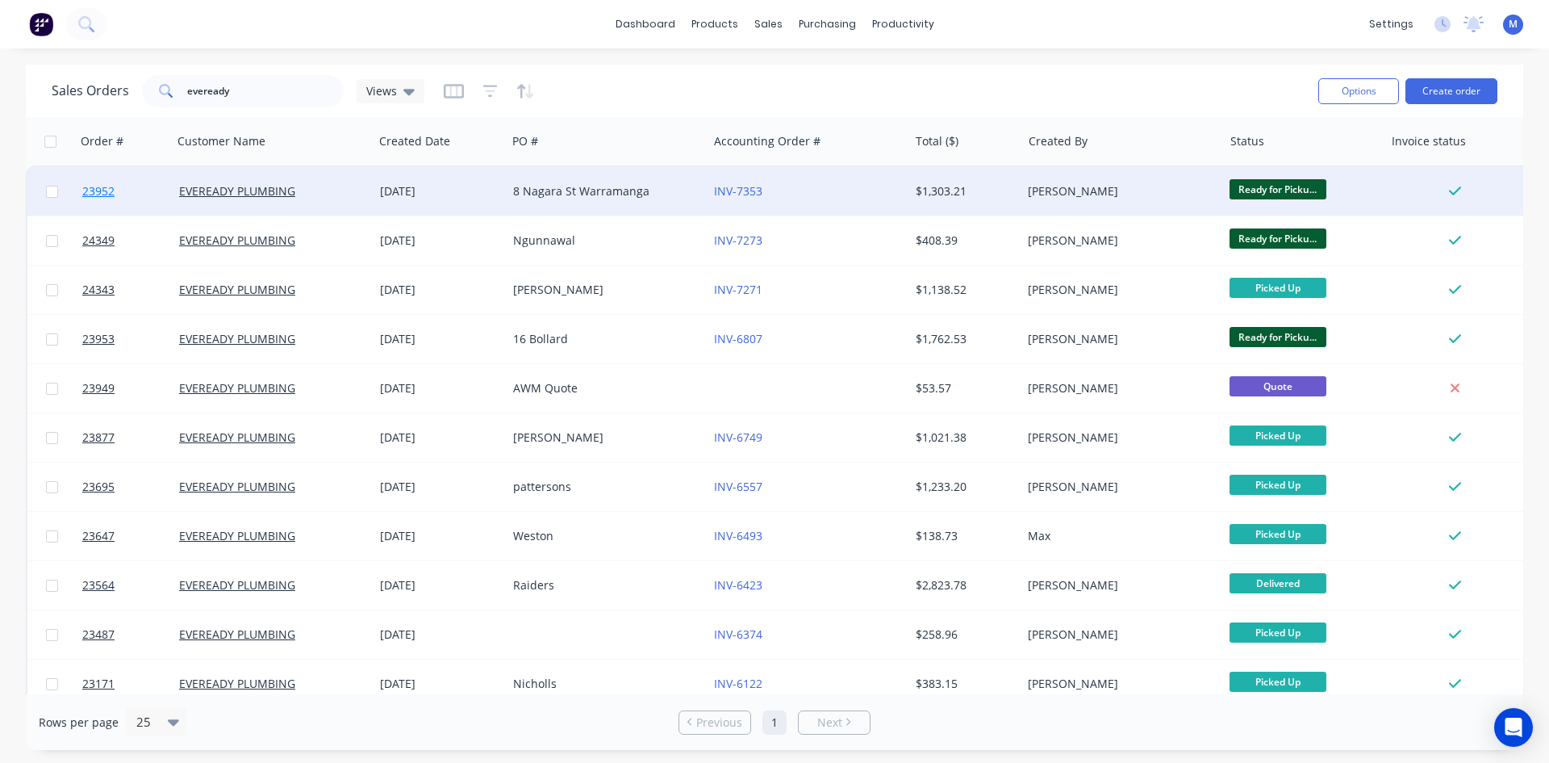
click at [101, 189] on span "23952" at bounding box center [98, 191] width 32 height 16
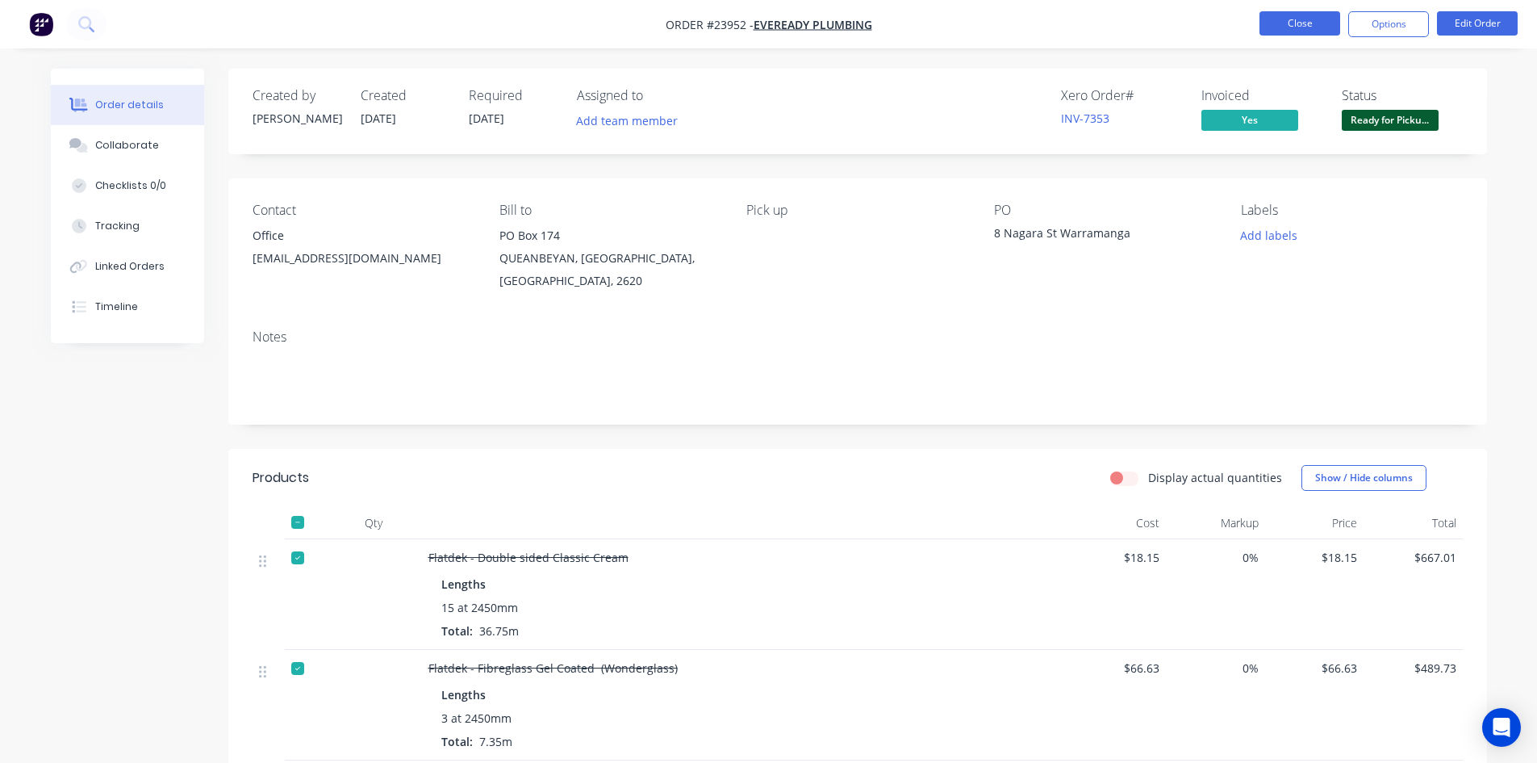
click at [1328, 17] on button "Close" at bounding box center [1300, 23] width 81 height 24
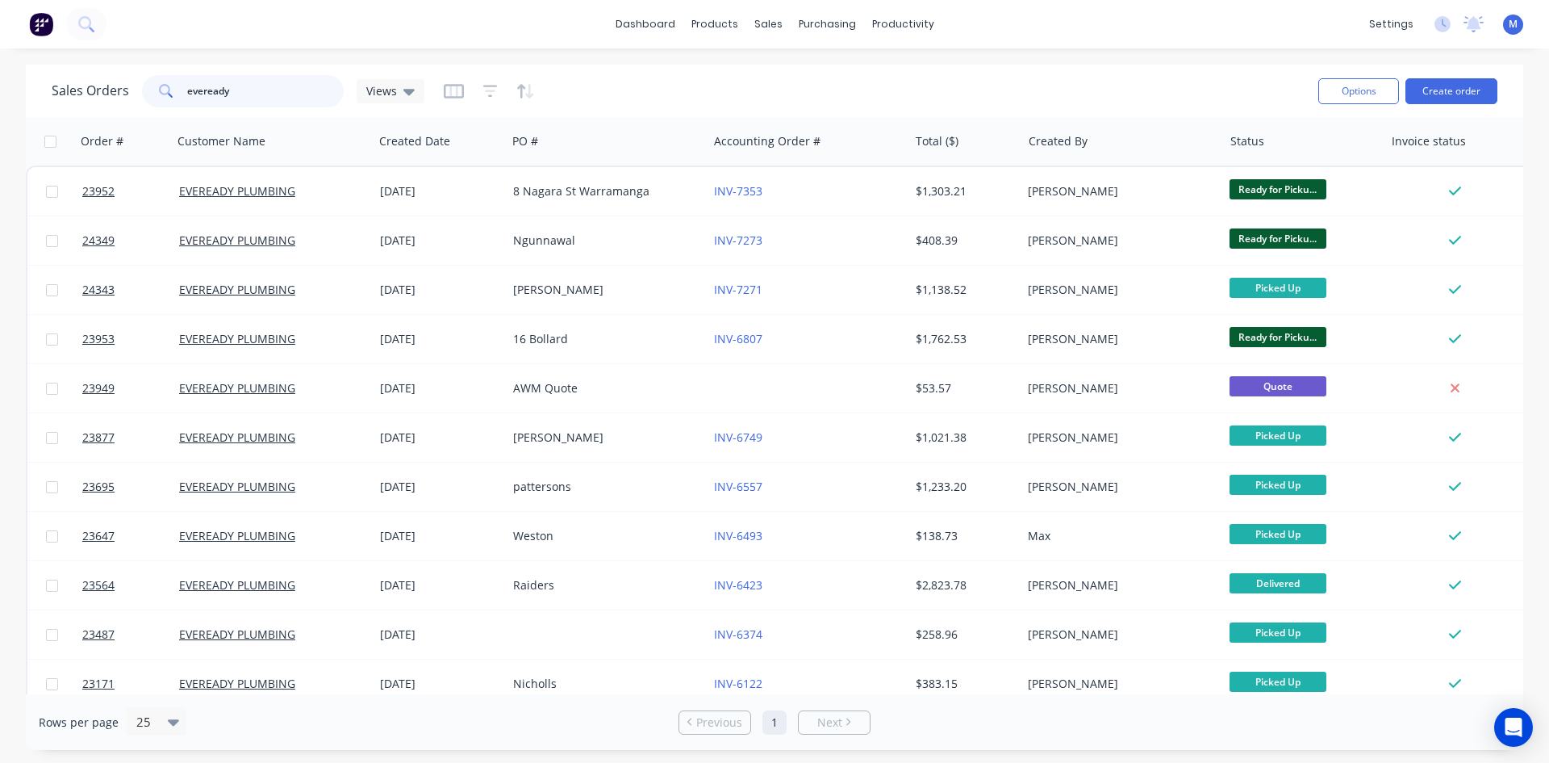
drag, startPoint x: 266, startPoint y: 90, endPoint x: 24, endPoint y: 99, distance: 241.5
click at [31, 98] on div "Sales Orders eveready Views Options Create order" at bounding box center [775, 91] width 1498 height 52
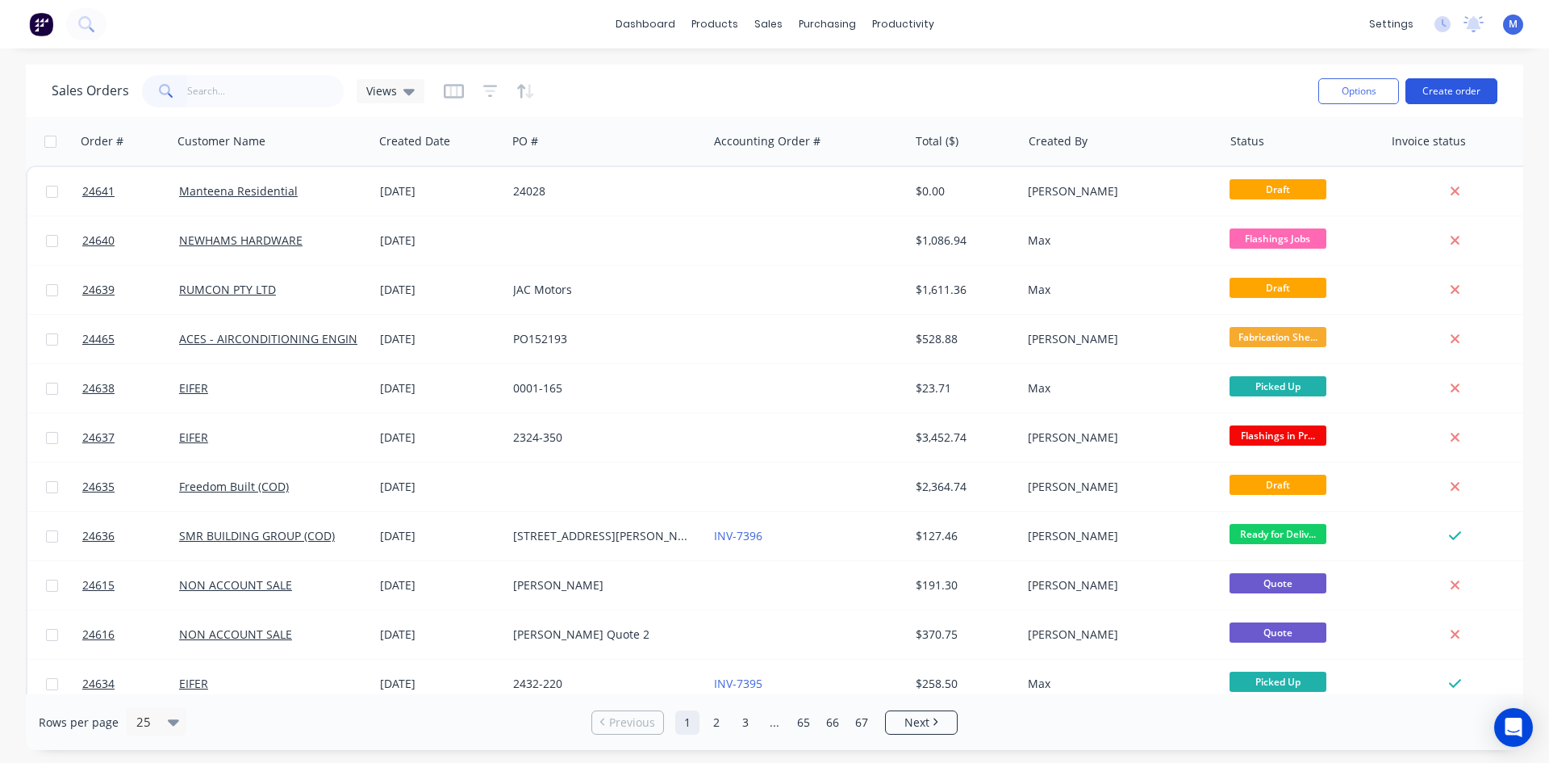
click at [1445, 89] on button "Create order" at bounding box center [1452, 91] width 92 height 26
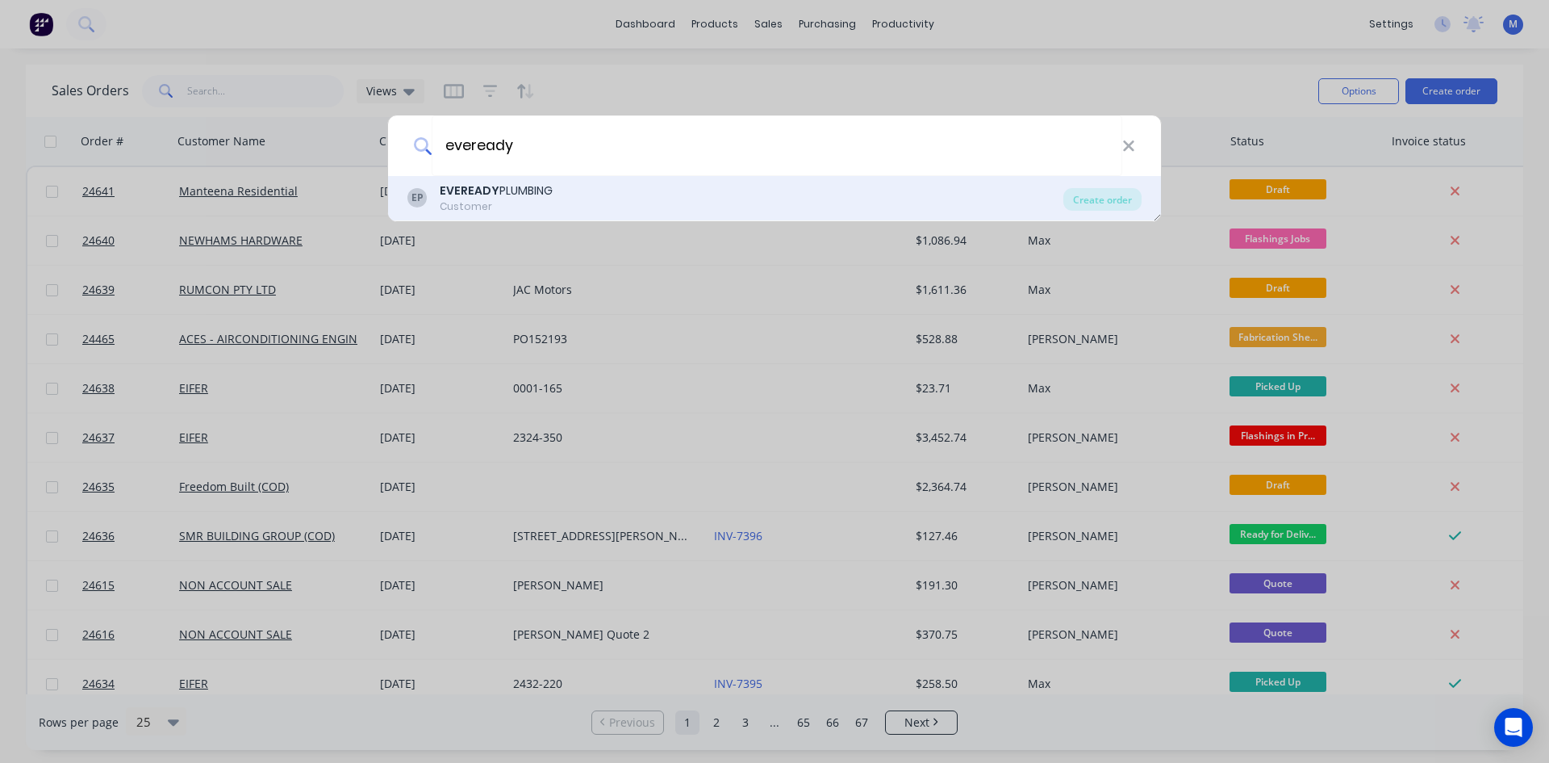
type input "eveready"
click at [492, 191] on b "EVEREADY" at bounding box center [470, 190] width 60 height 16
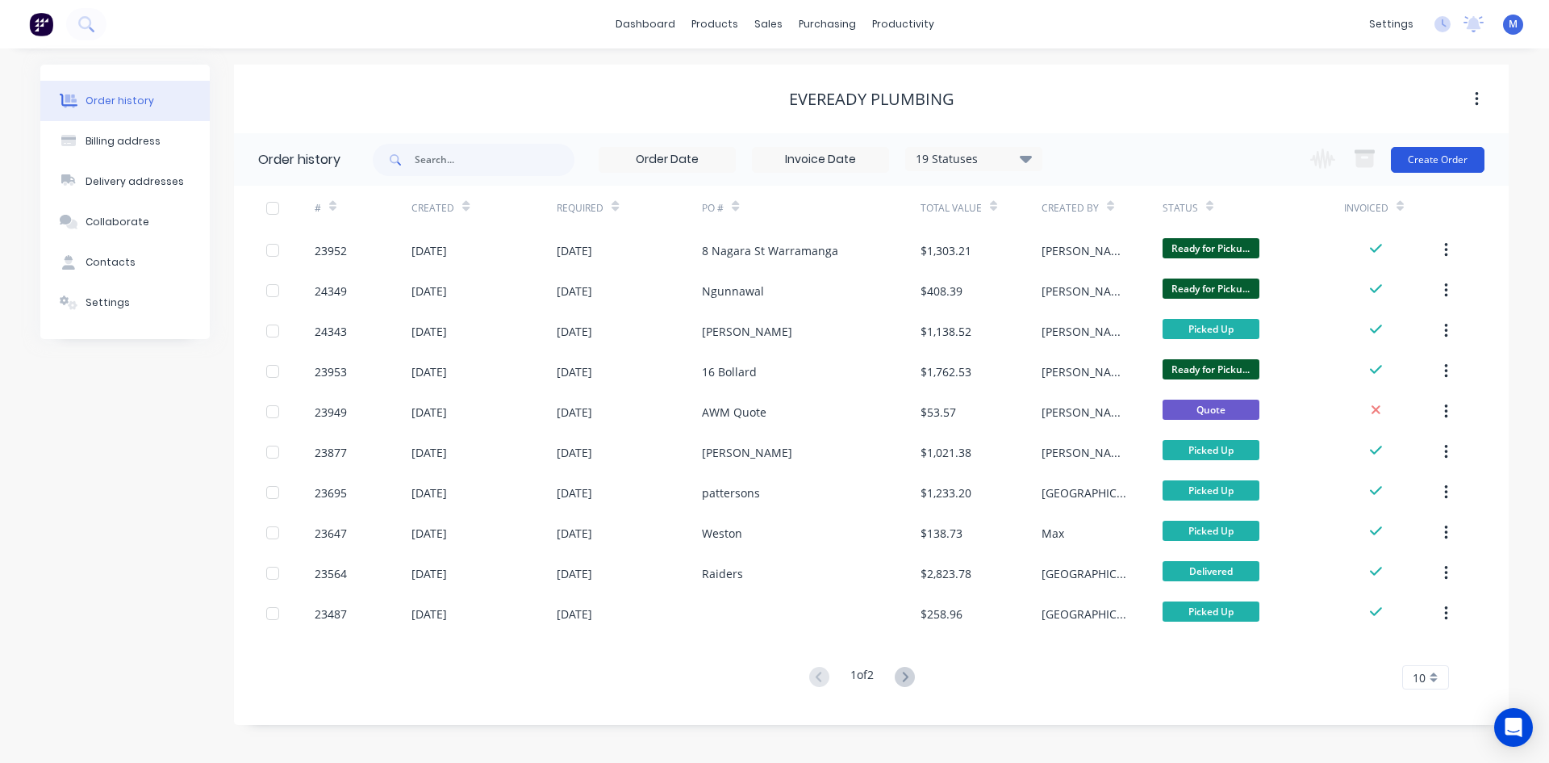
click at [1449, 158] on button "Create Order" at bounding box center [1438, 160] width 94 height 26
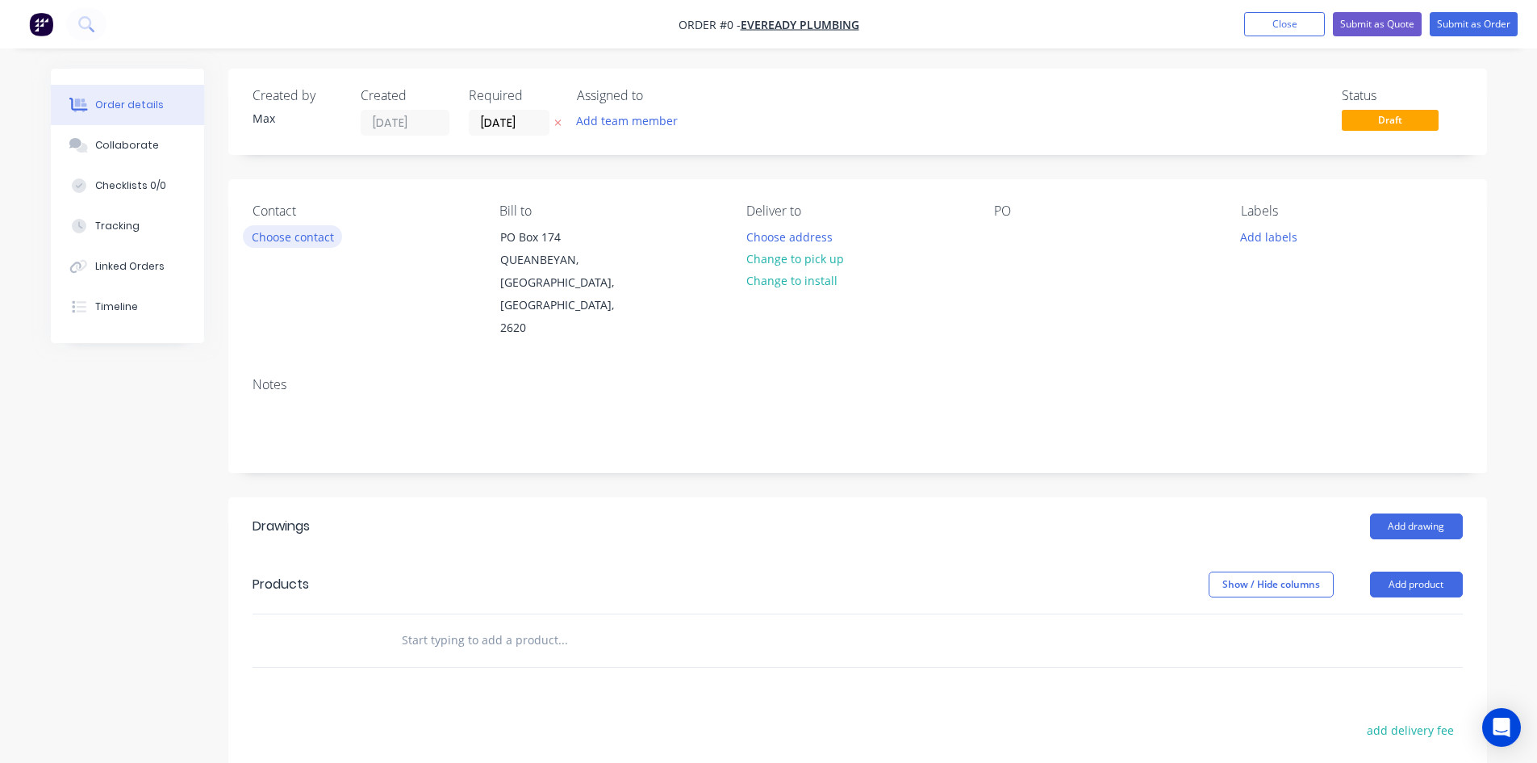
click at [315, 234] on button "Choose contact" at bounding box center [292, 236] width 99 height 22
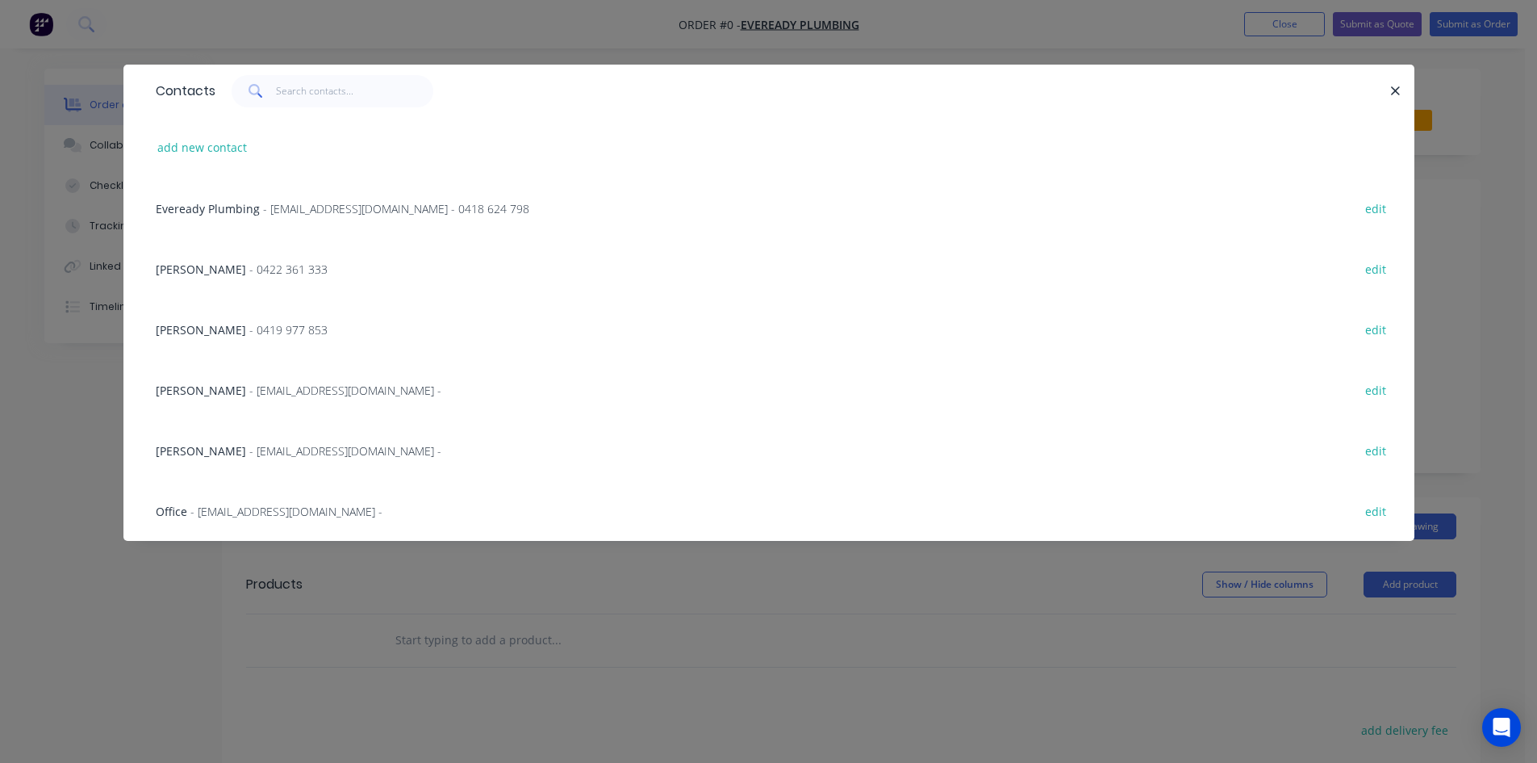
click at [270, 508] on span "- admin@evereadyplumbing.com.au -" at bounding box center [286, 511] width 192 height 15
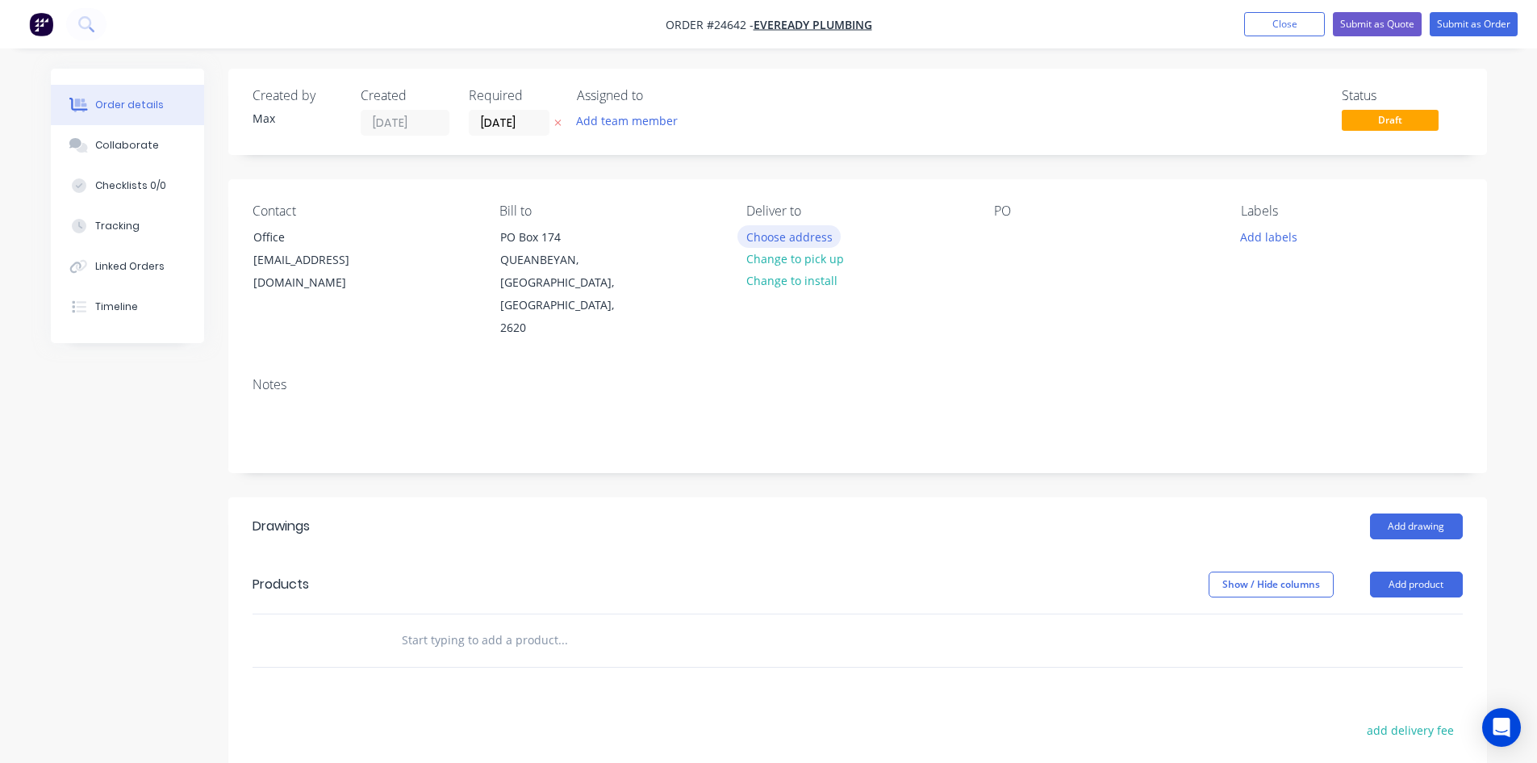
click at [811, 236] on button "Choose address" at bounding box center [789, 236] width 103 height 22
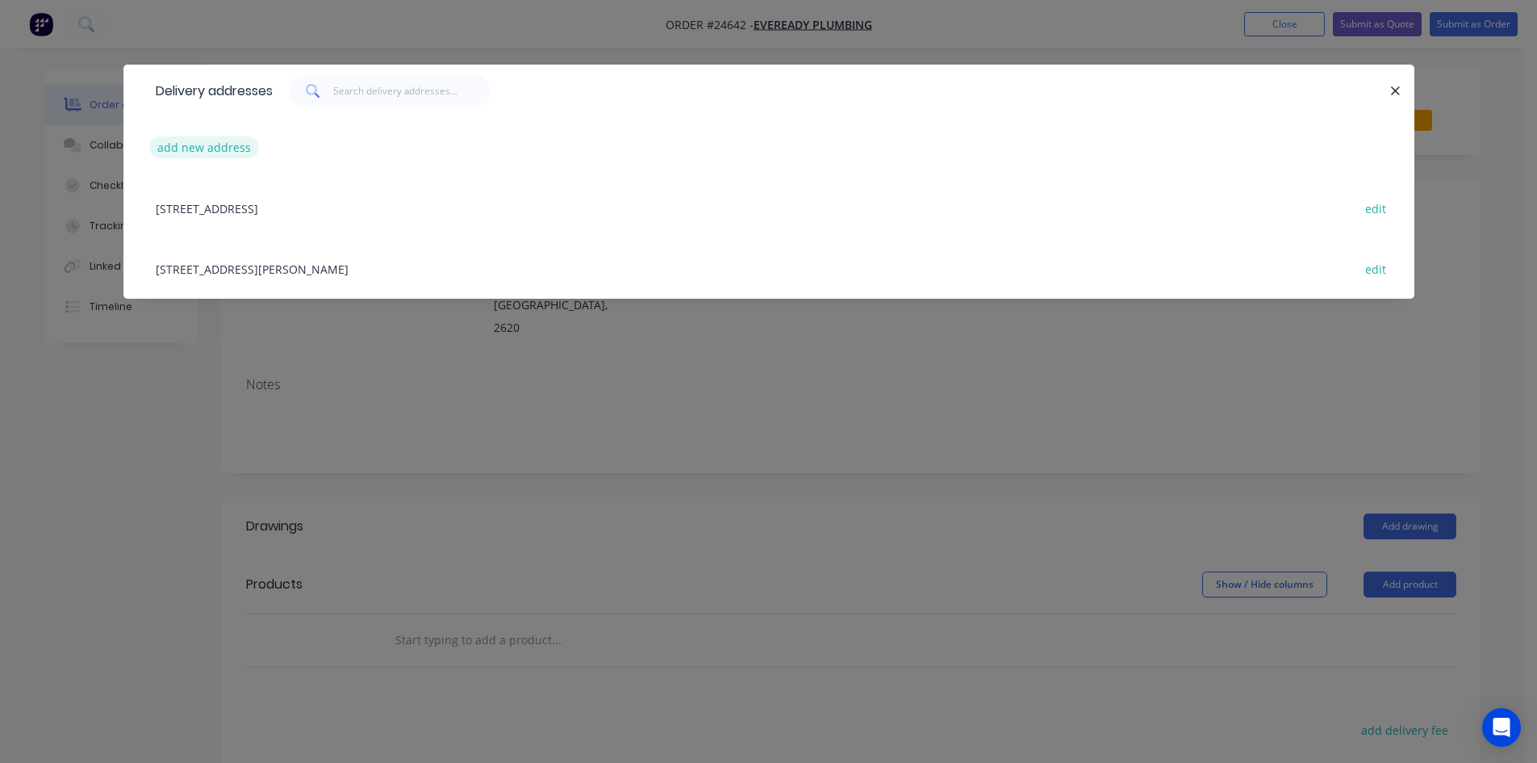
click at [212, 143] on button "add new address" at bounding box center [204, 147] width 111 height 22
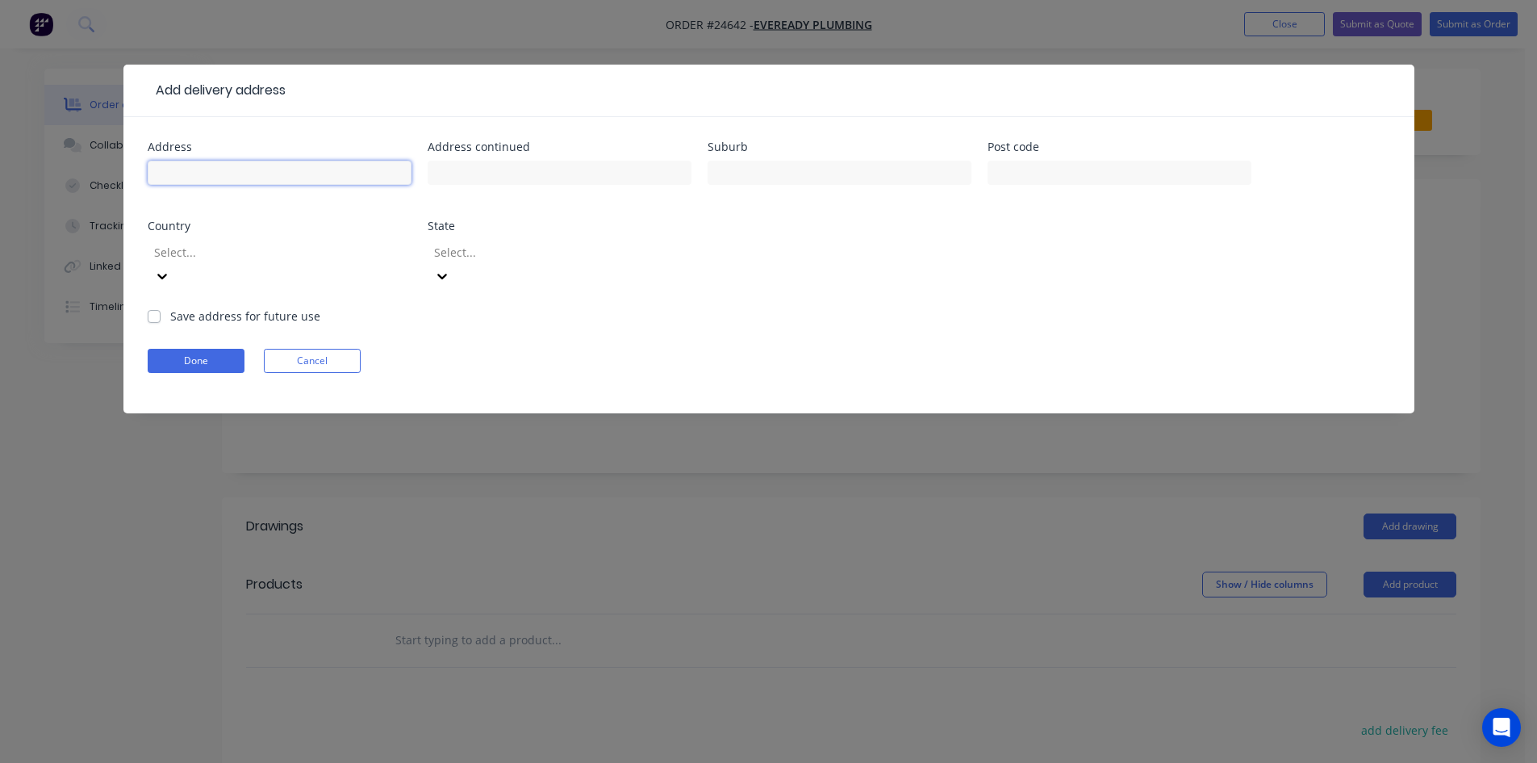
click at [220, 168] on input "text" at bounding box center [280, 173] width 264 height 24
type input "8 Nagara St"
click at [766, 176] on input "text" at bounding box center [840, 173] width 264 height 24
type input "WARAMANGA"
click at [219, 249] on div at bounding box center [269, 252] width 232 height 20
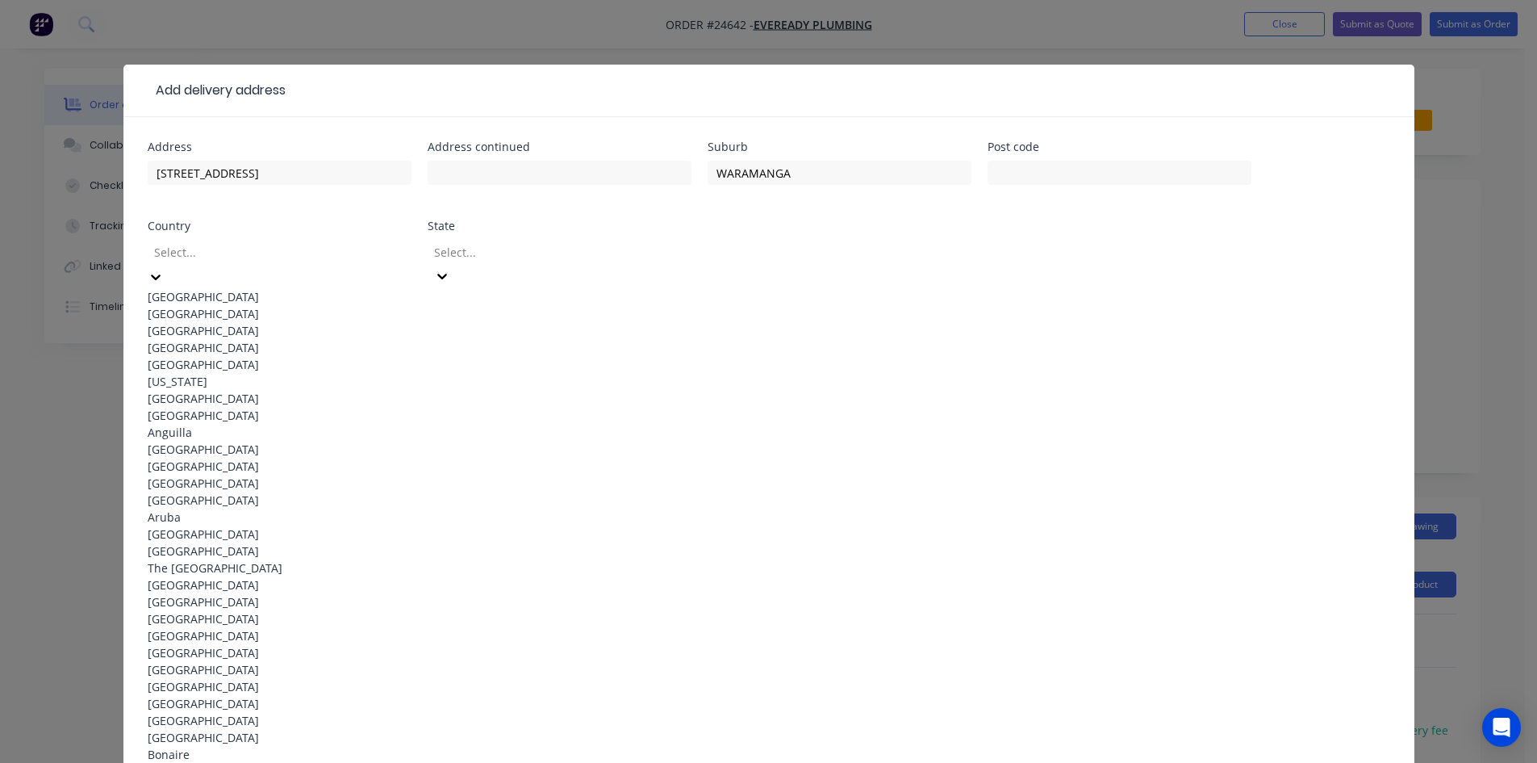
click at [239, 288] on div "Australia" at bounding box center [280, 296] width 264 height 17
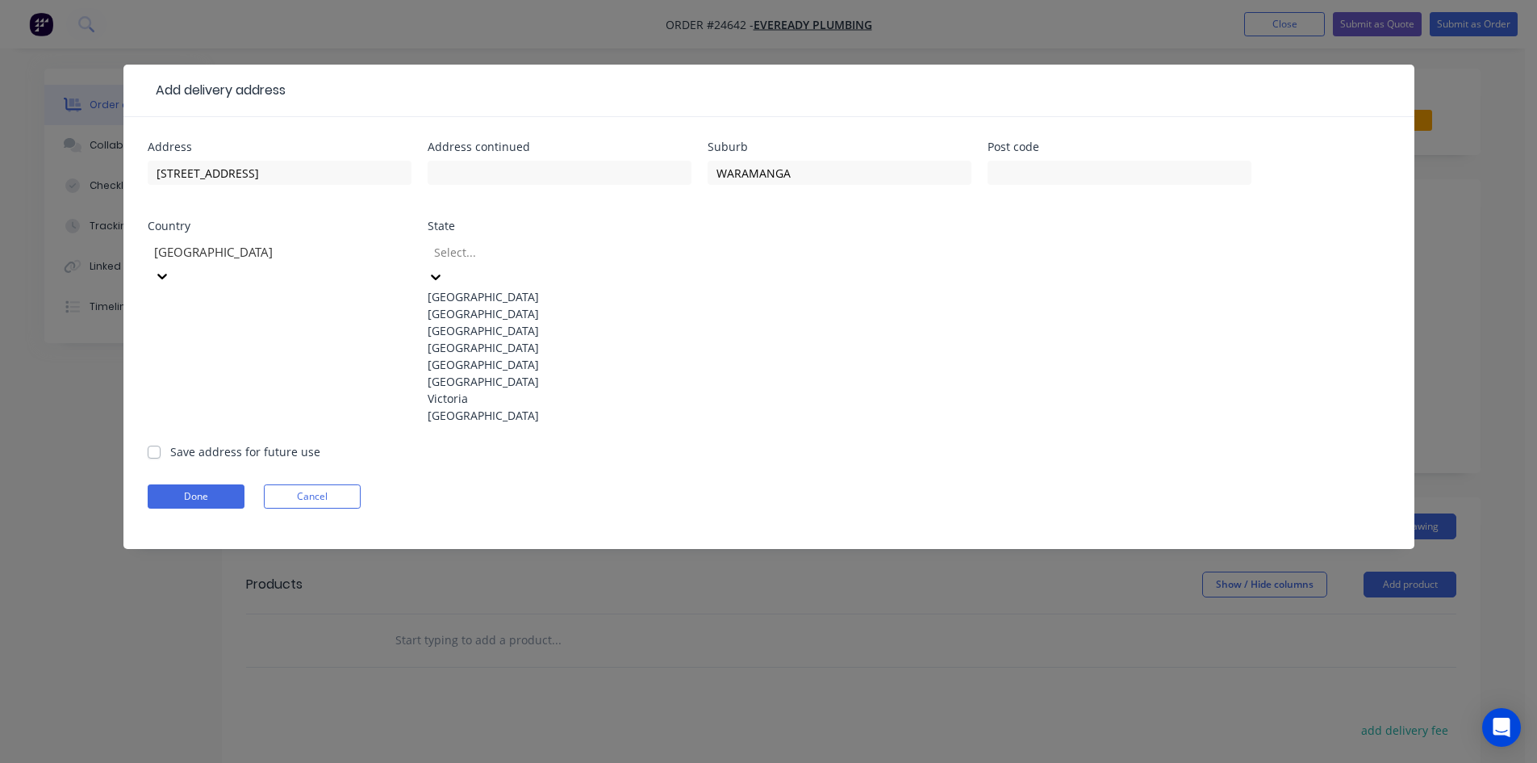
click at [467, 257] on div at bounding box center [549, 252] width 232 height 20
click at [525, 301] on div "Australian Capital Territory" at bounding box center [560, 296] width 264 height 17
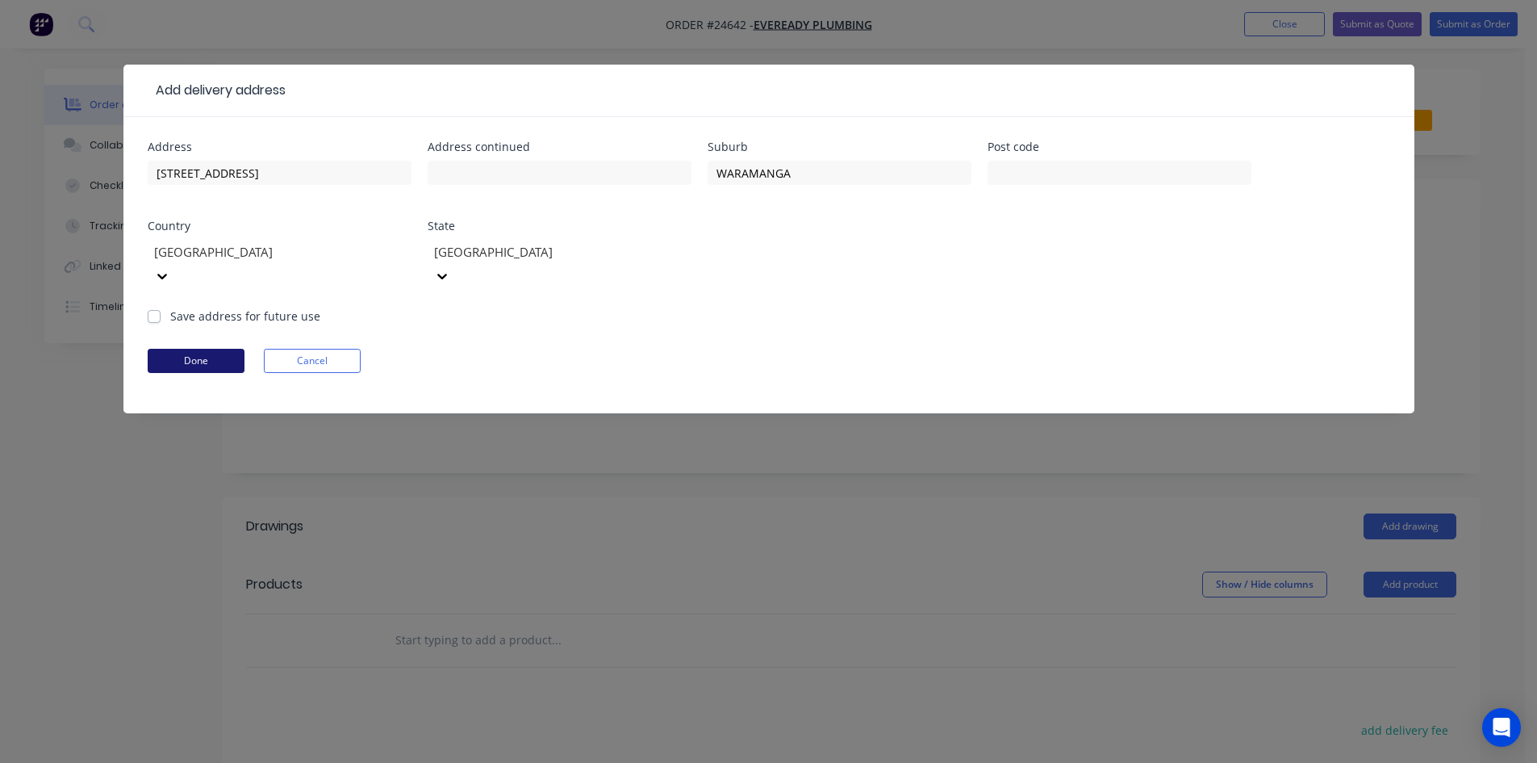
click at [230, 349] on button "Done" at bounding box center [196, 361] width 97 height 24
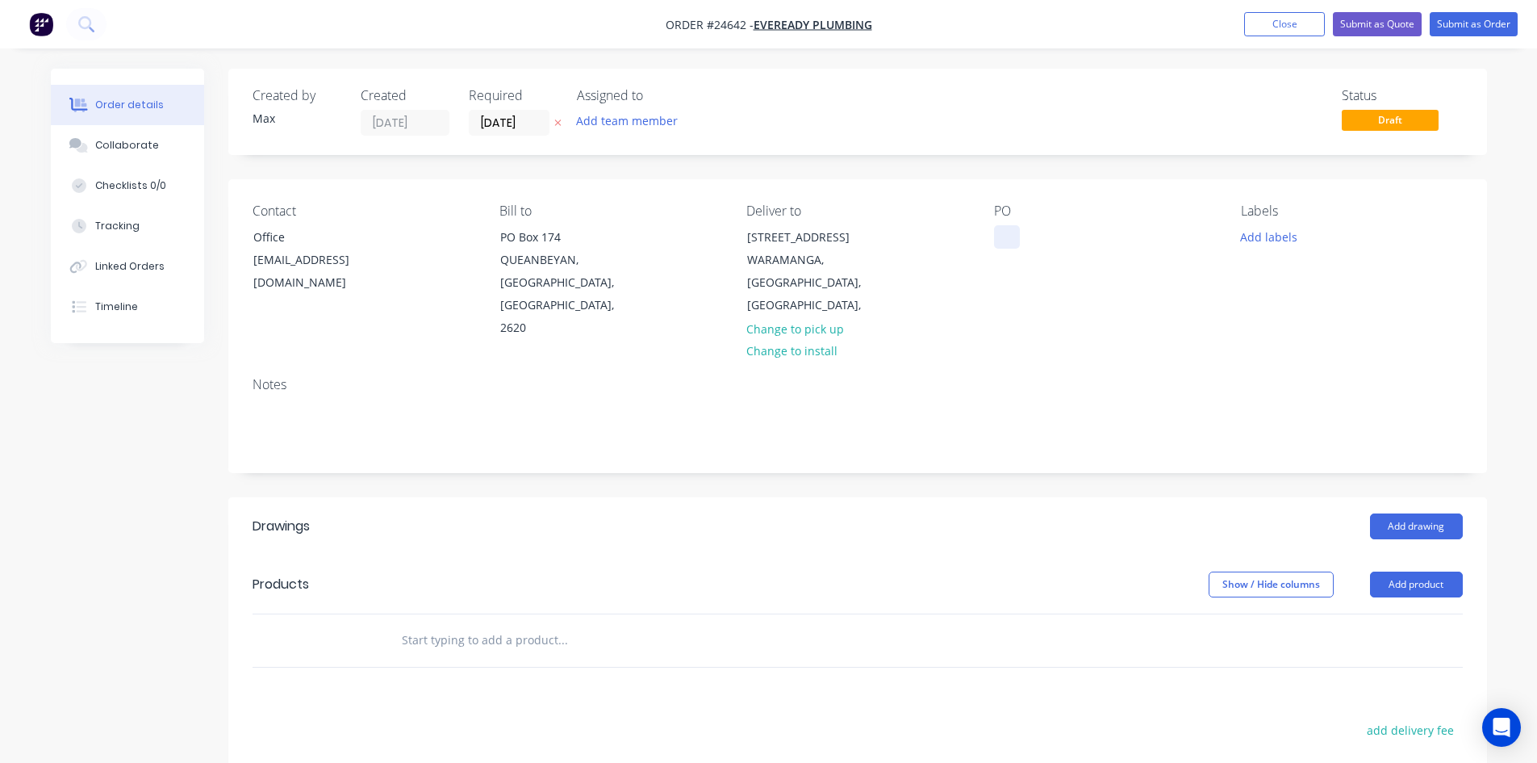
click at [1008, 240] on div at bounding box center [1007, 236] width 26 height 23
click at [1133, 364] on div "Notes" at bounding box center [857, 418] width 1259 height 108
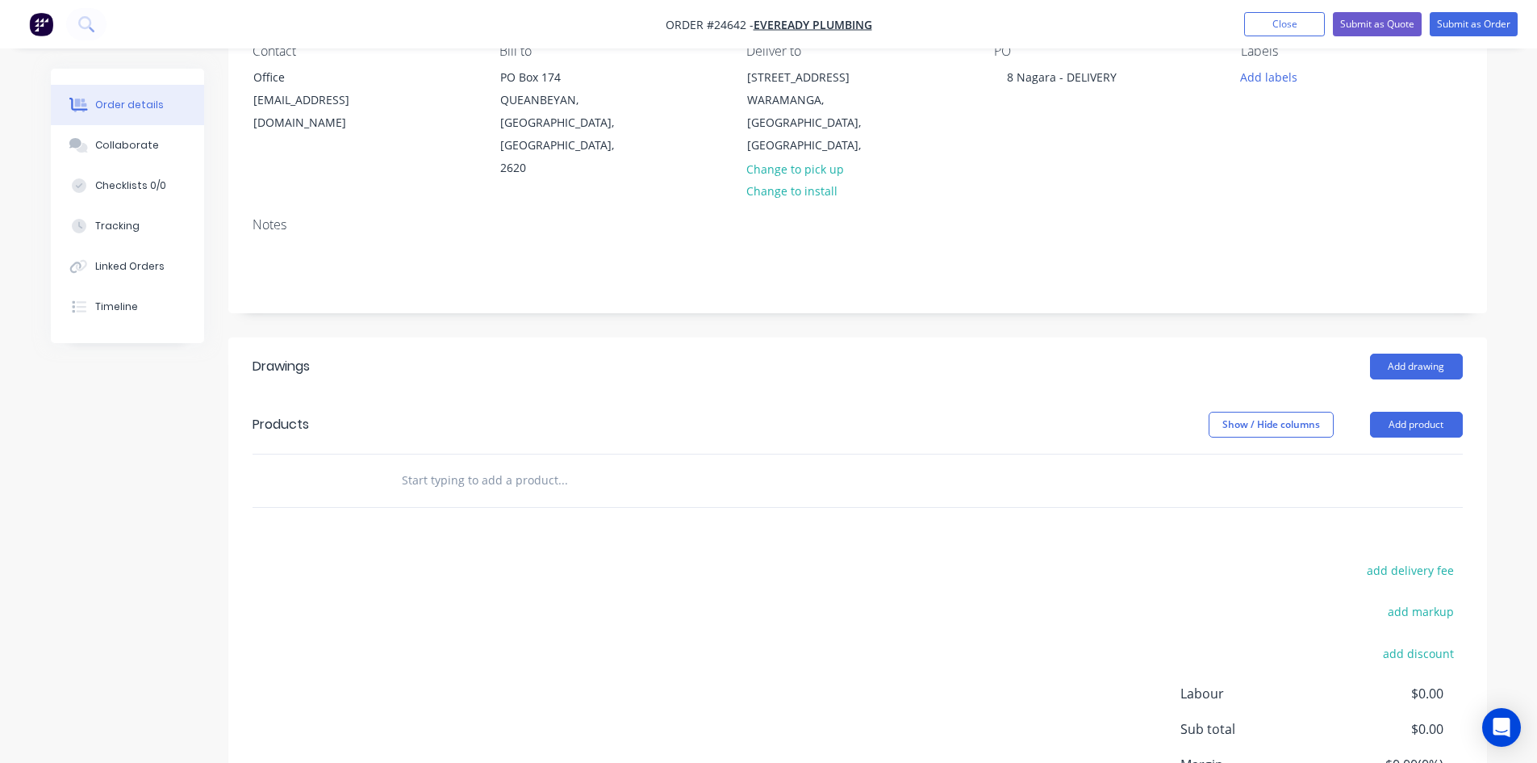
scroll to position [294, 0]
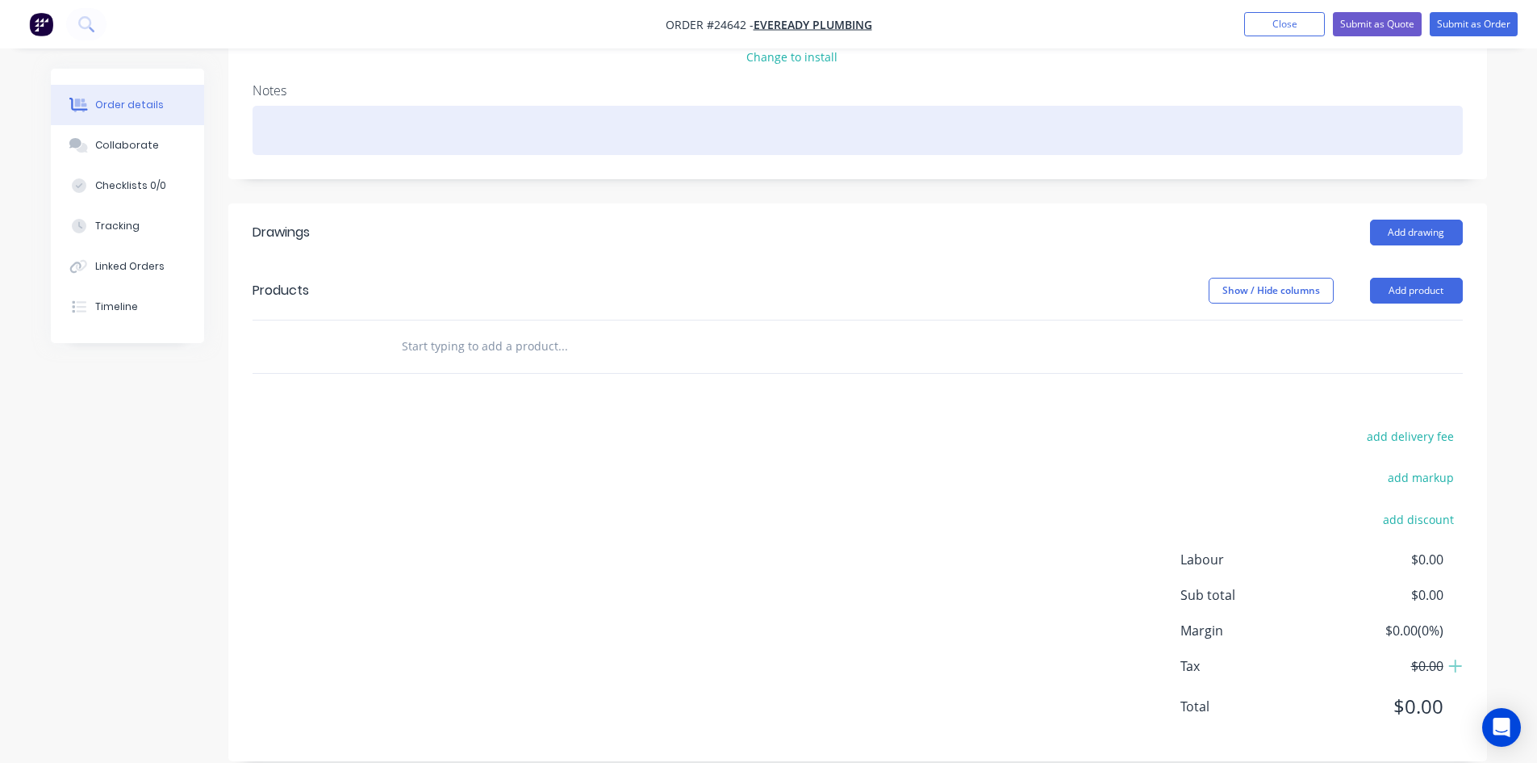
click at [274, 124] on div at bounding box center [858, 130] width 1210 height 49
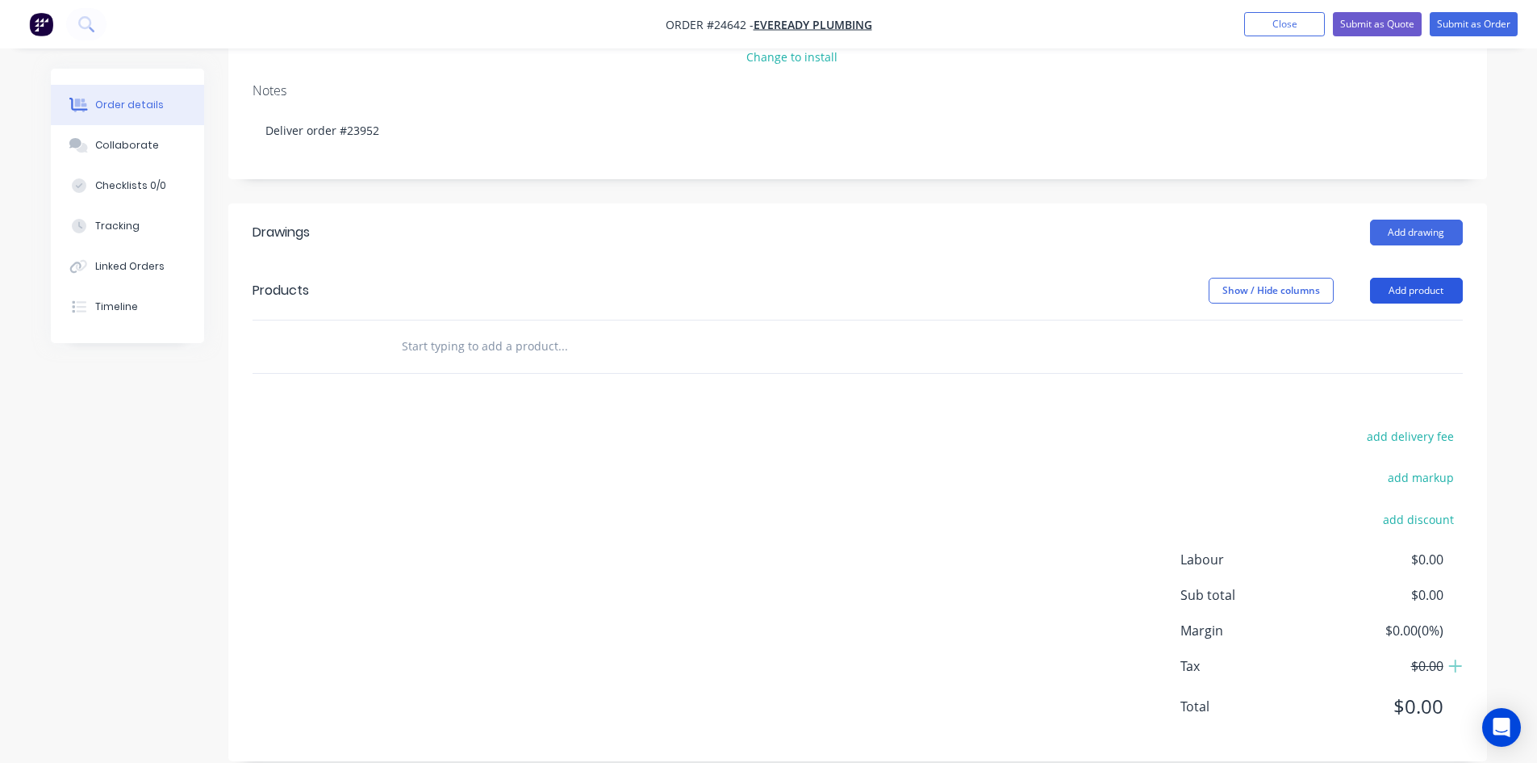
click at [1418, 278] on button "Add product" at bounding box center [1416, 291] width 93 height 26
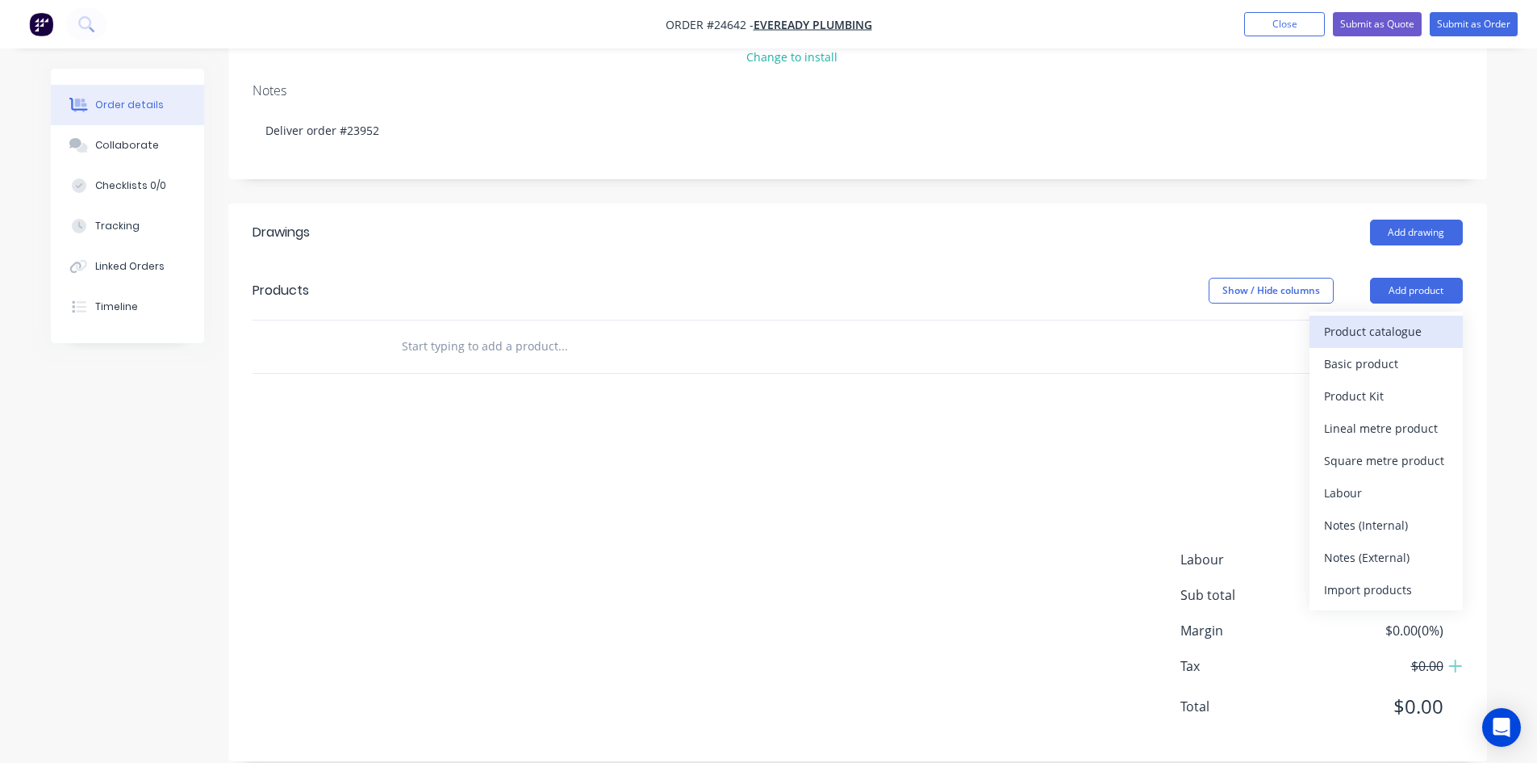
click at [1393, 320] on div "Product catalogue" at bounding box center [1386, 331] width 124 height 23
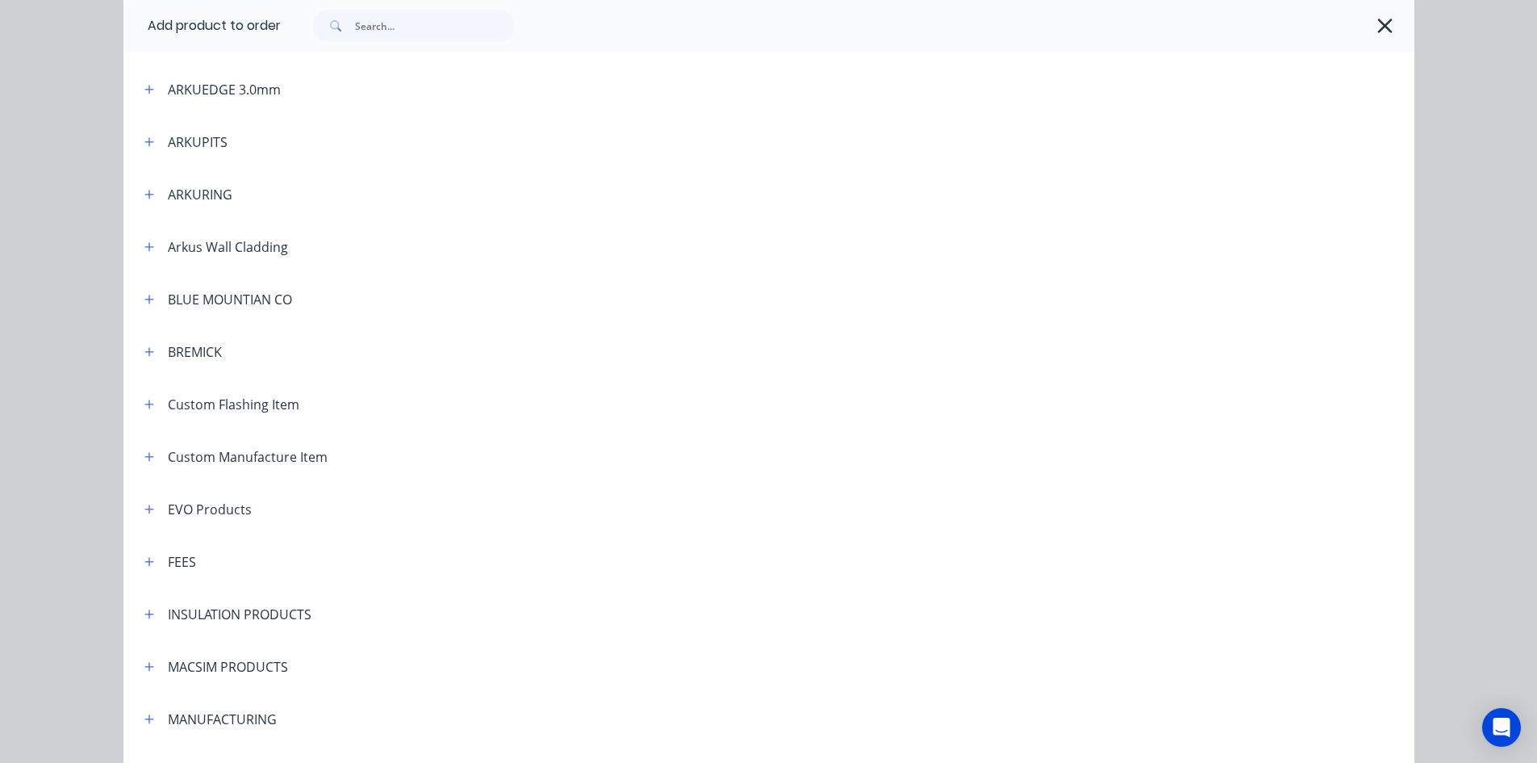
scroll to position [646, 0]
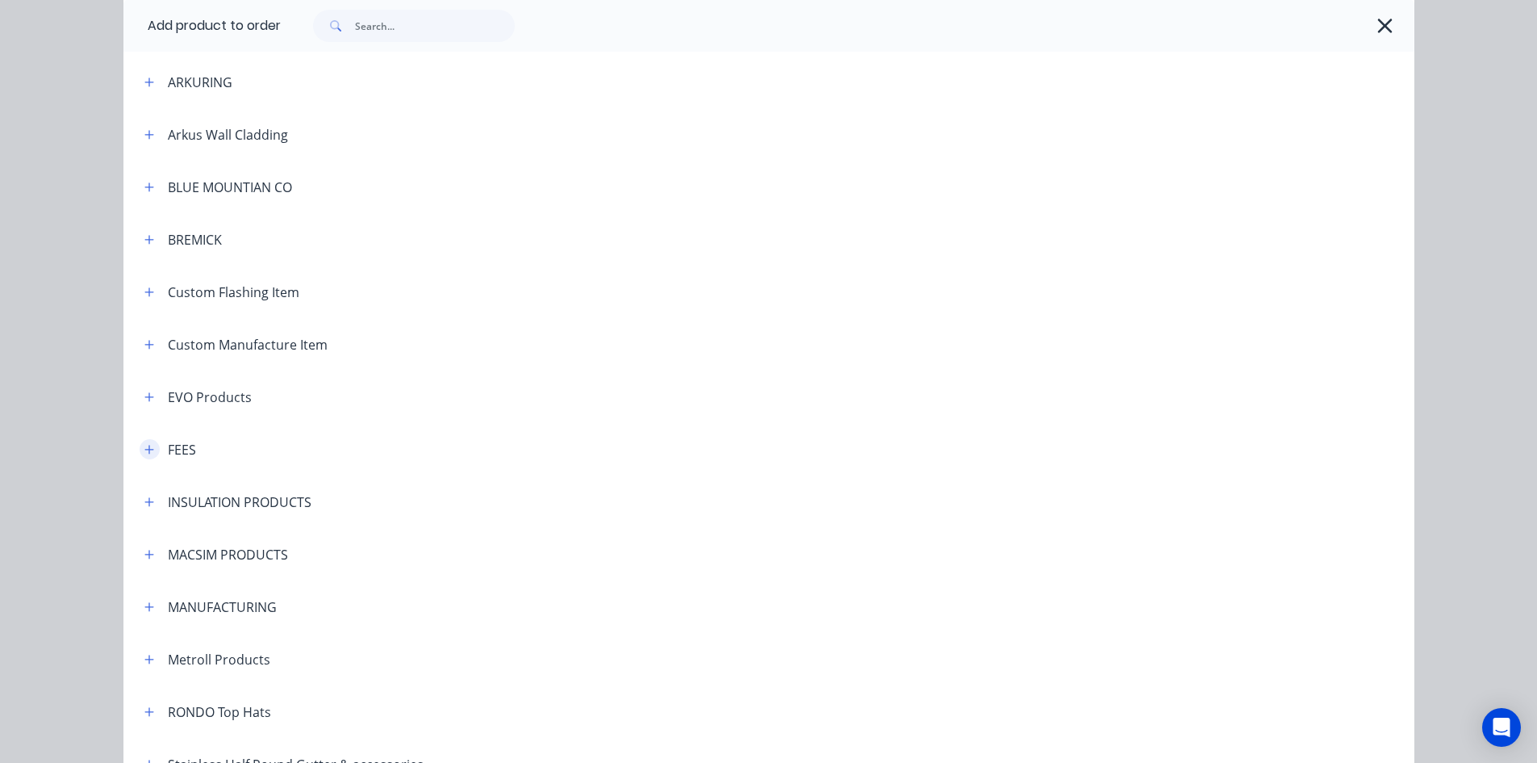
click at [144, 453] on icon "button" at bounding box center [148, 449] width 9 height 9
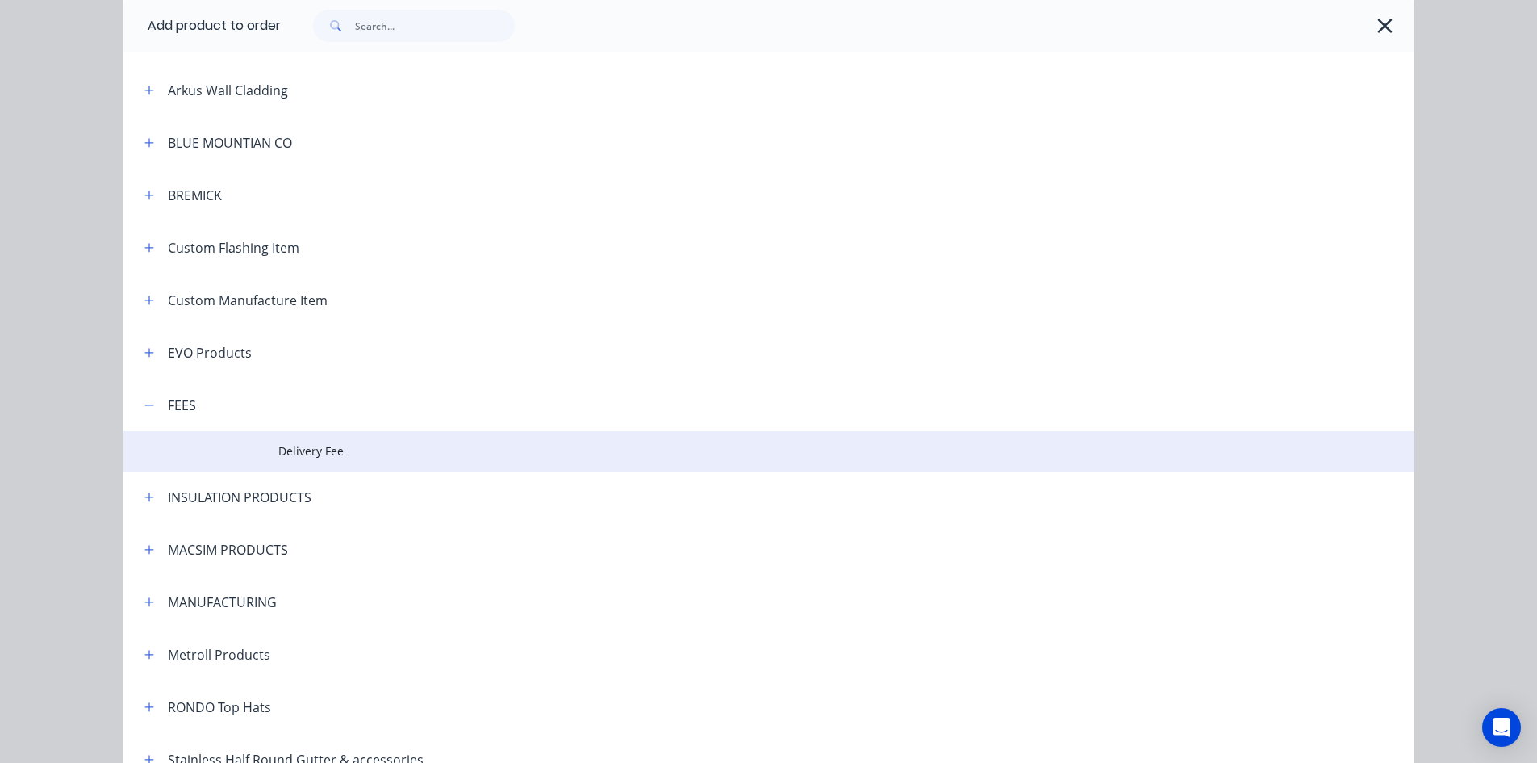
scroll to position [807, 0]
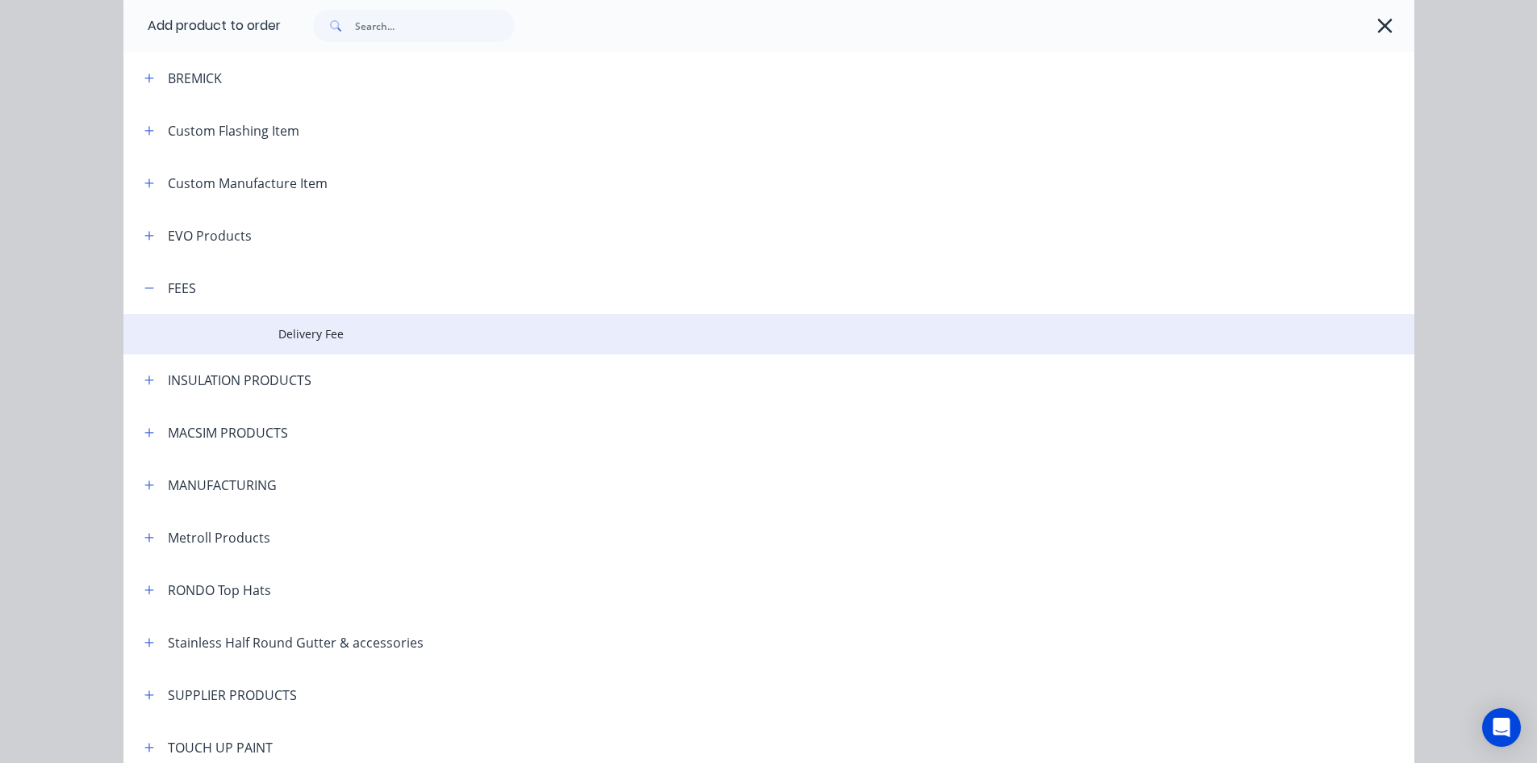
click at [322, 342] on span "Delivery Fee" at bounding box center [732, 333] width 909 height 17
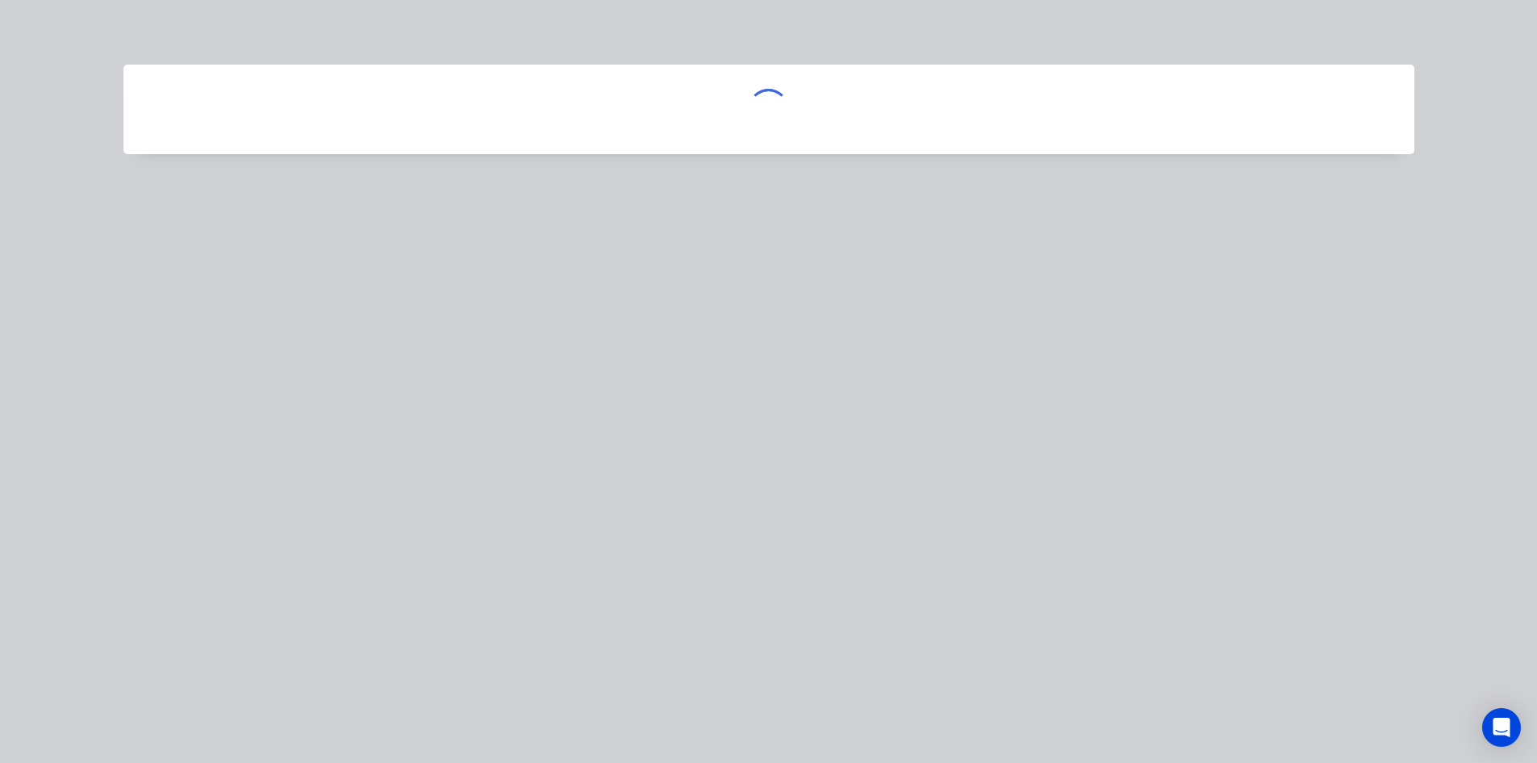
scroll to position [0, 0]
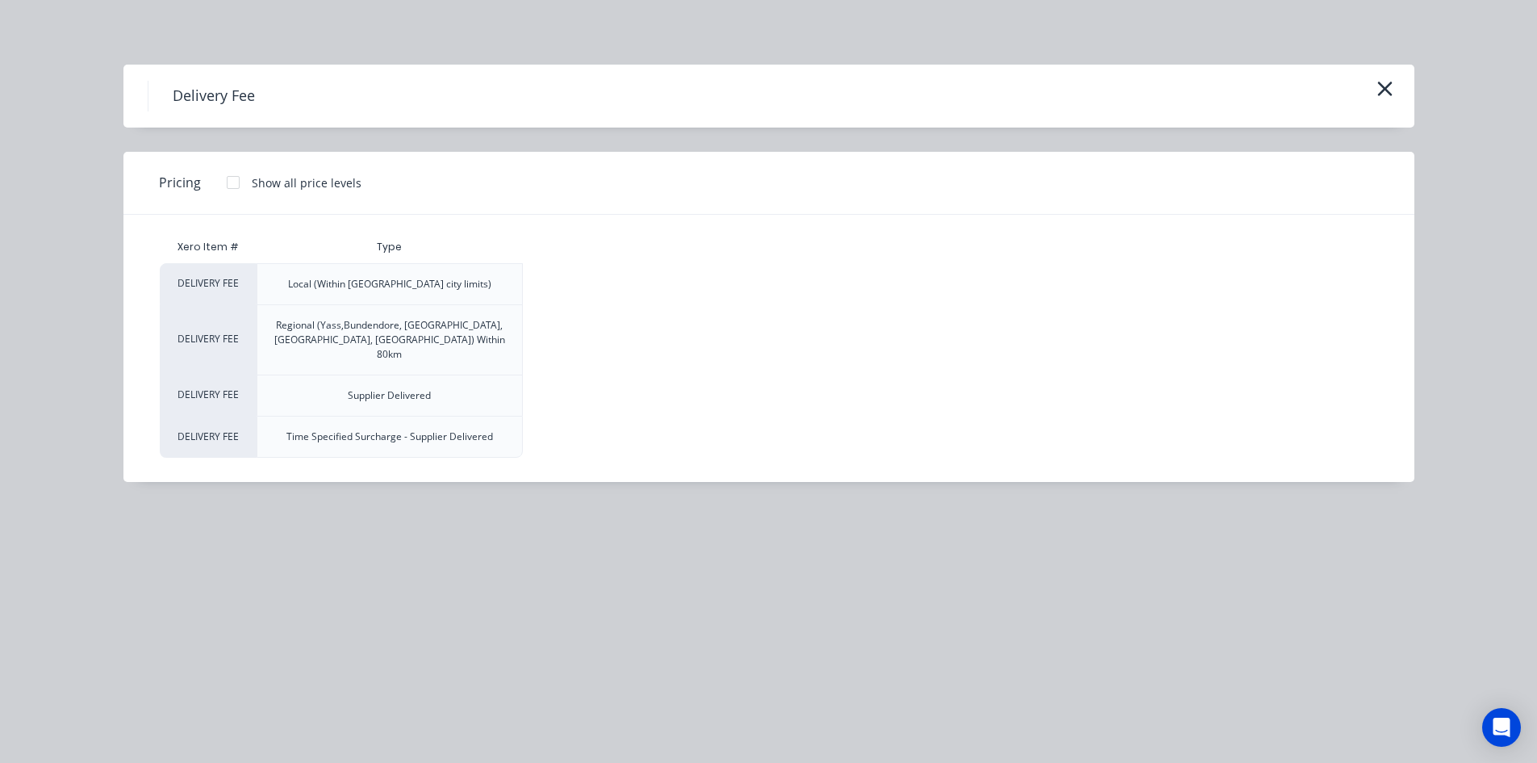
click at [229, 184] on div at bounding box center [233, 182] width 32 height 32
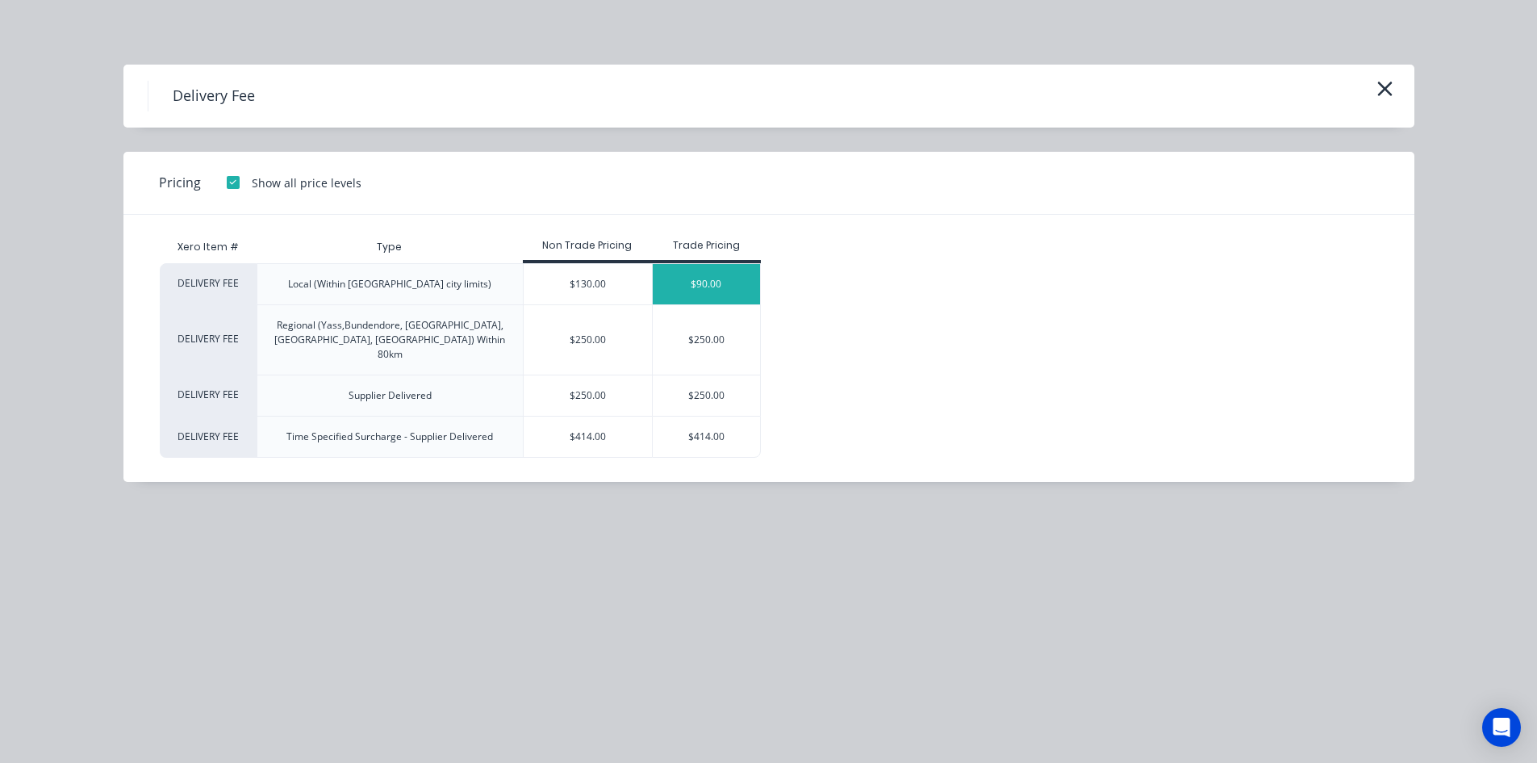
click at [741, 278] on div "$90.00" at bounding box center [706, 284] width 107 height 40
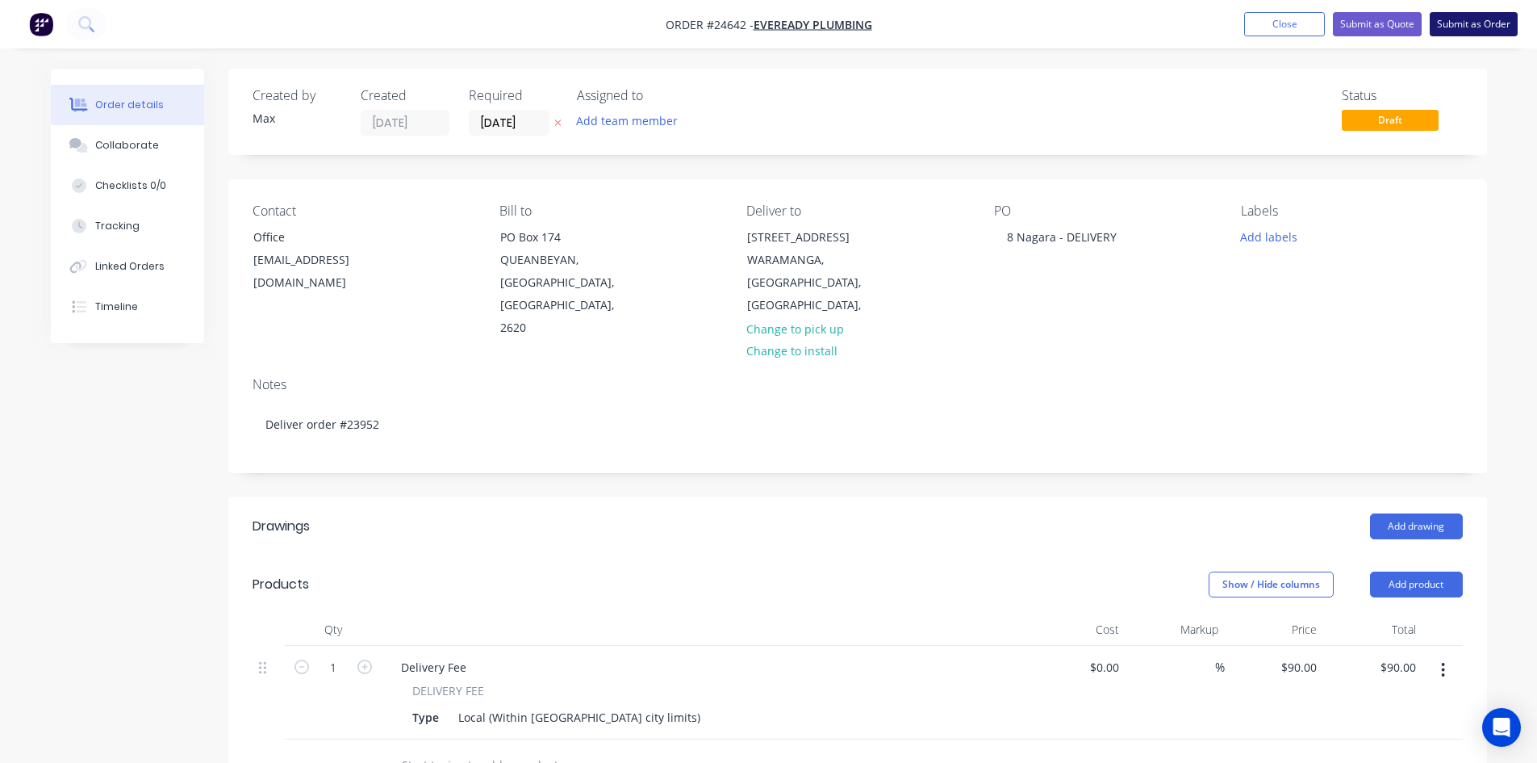
click at [1466, 24] on button "Submit as Order" at bounding box center [1474, 24] width 88 height 24
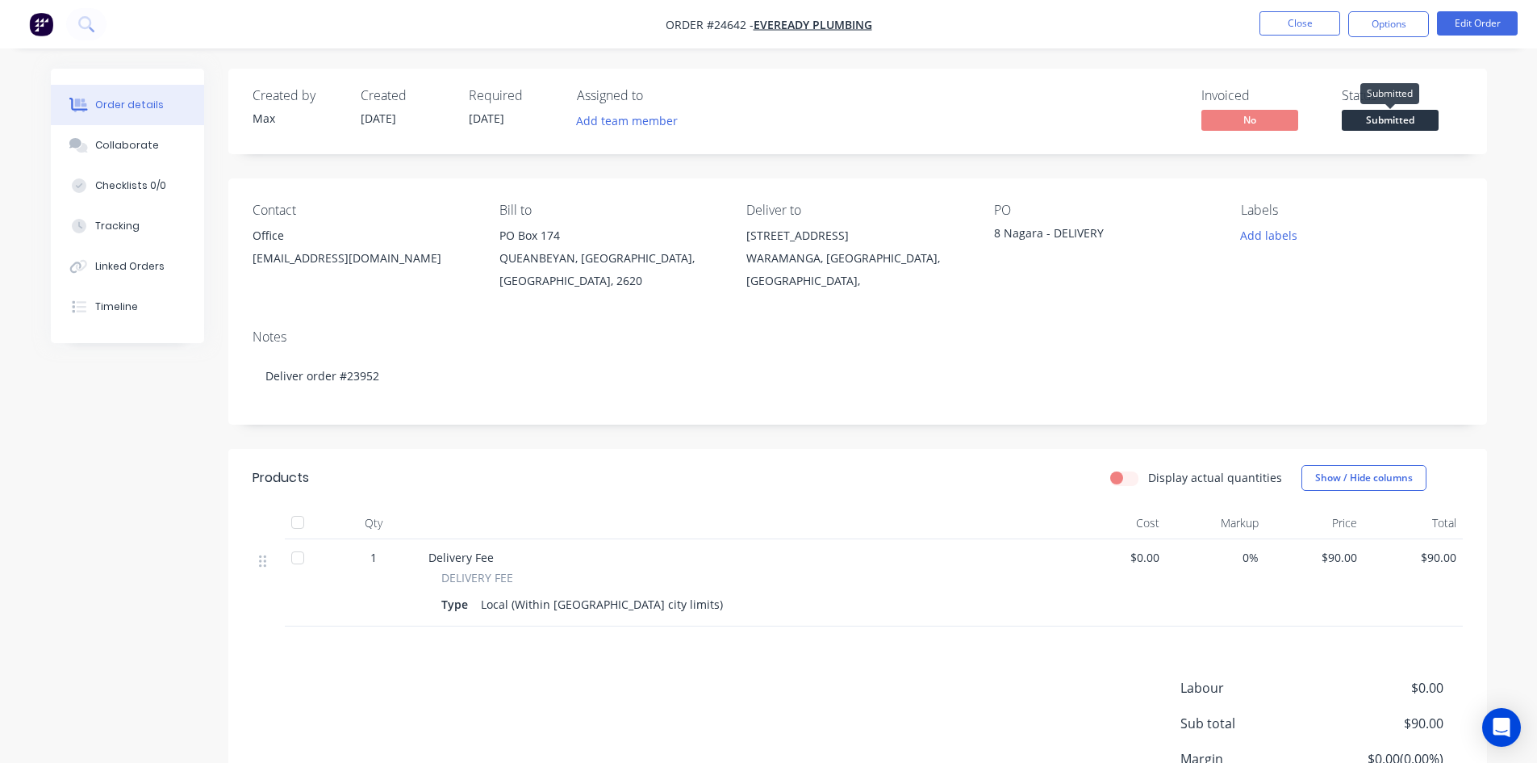
click at [1413, 121] on span "Submitted" at bounding box center [1390, 120] width 97 height 20
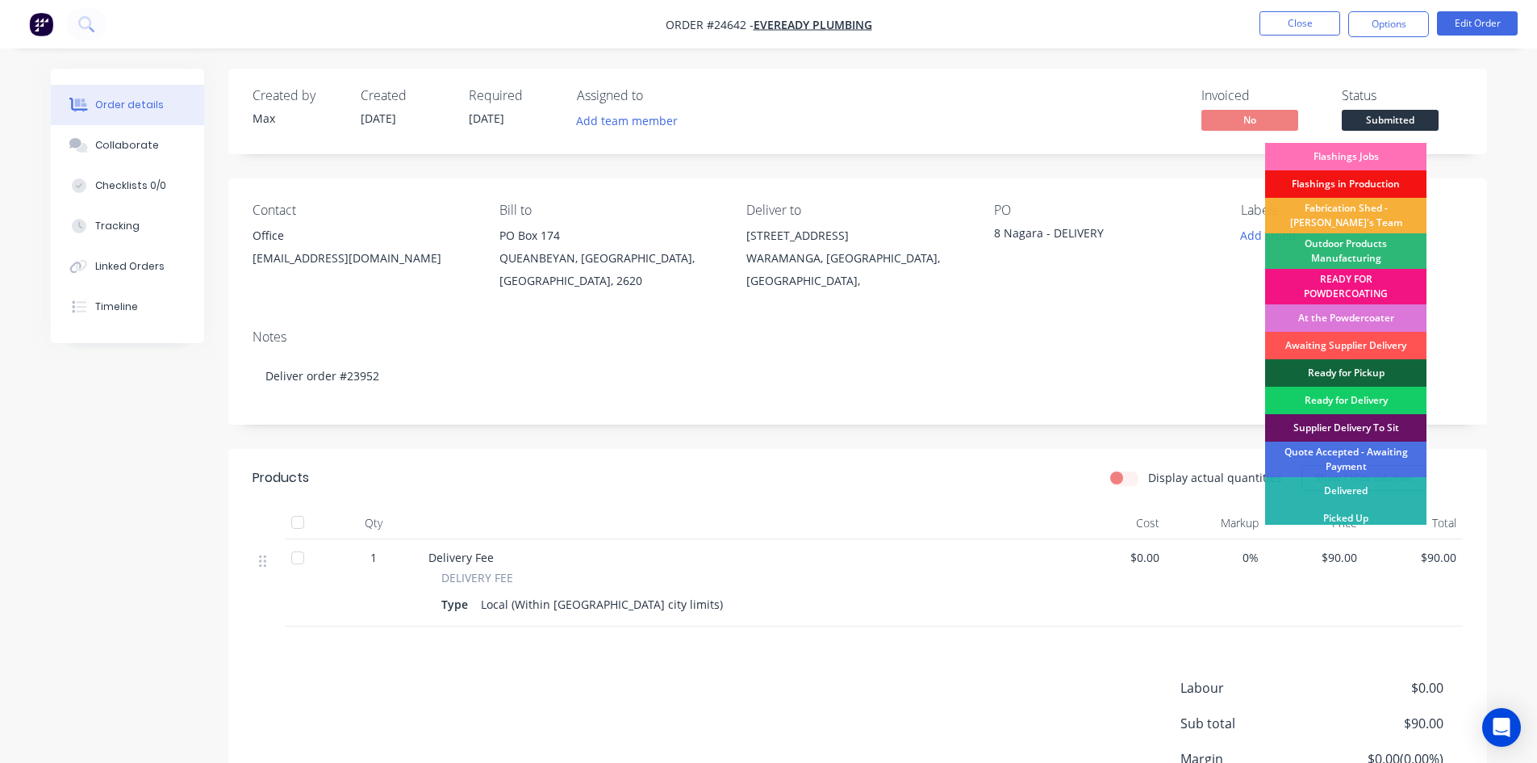
click at [1393, 393] on div "Ready for Delivery" at bounding box center [1345, 400] width 161 height 27
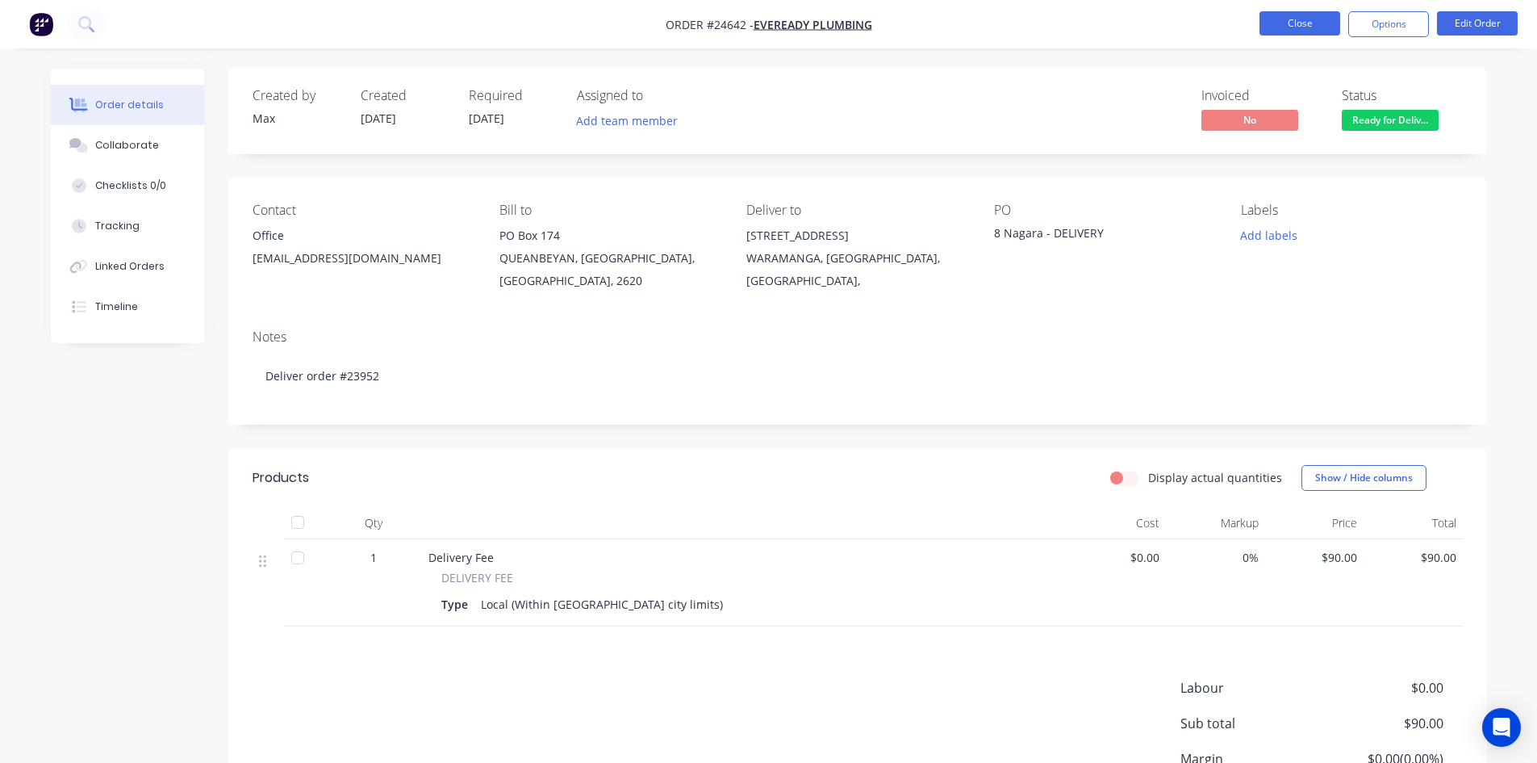
click at [1287, 26] on button "Close" at bounding box center [1300, 23] width 81 height 24
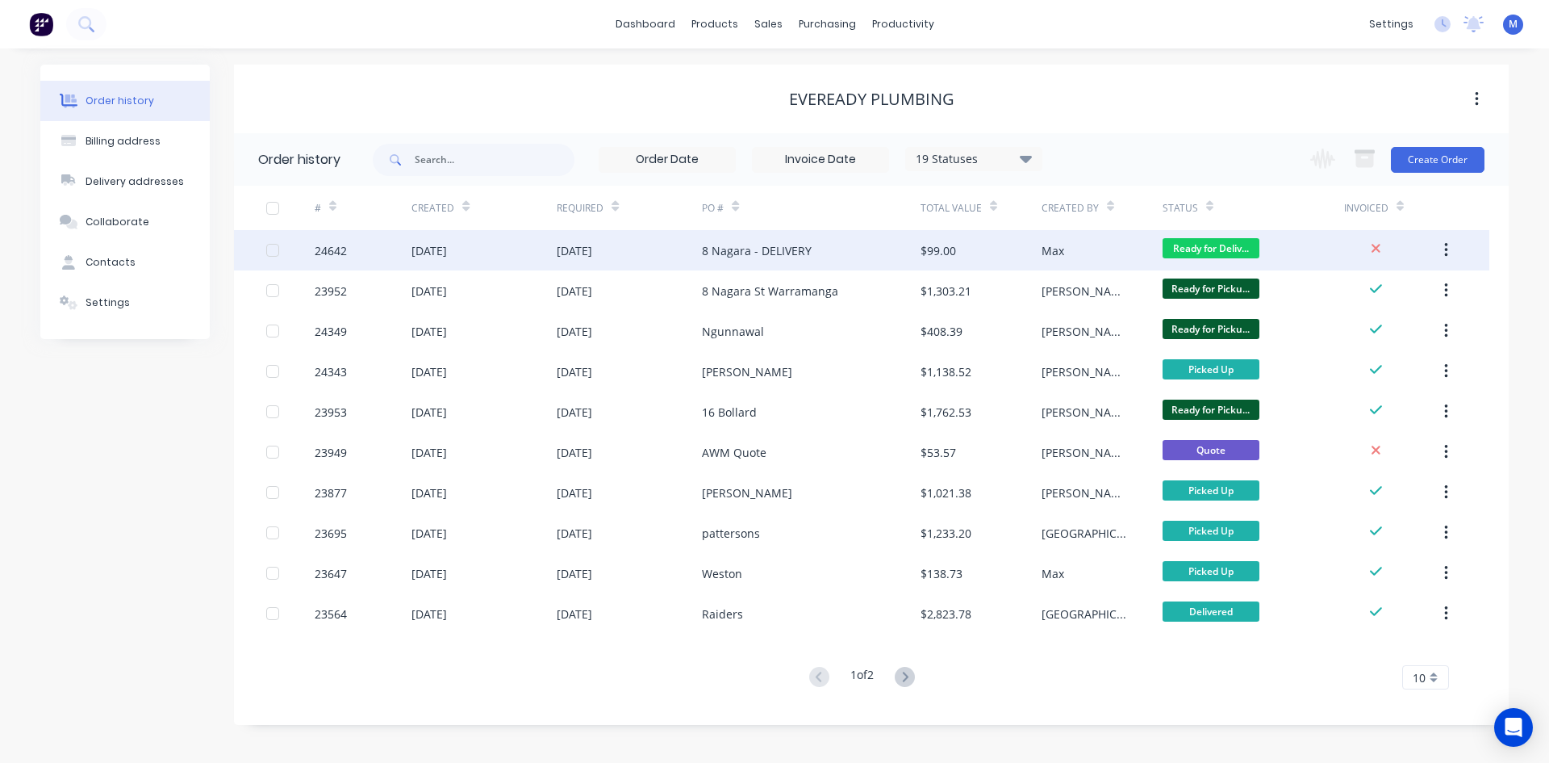
click at [780, 256] on div "8 Nagara - DELIVERY" at bounding box center [757, 250] width 110 height 17
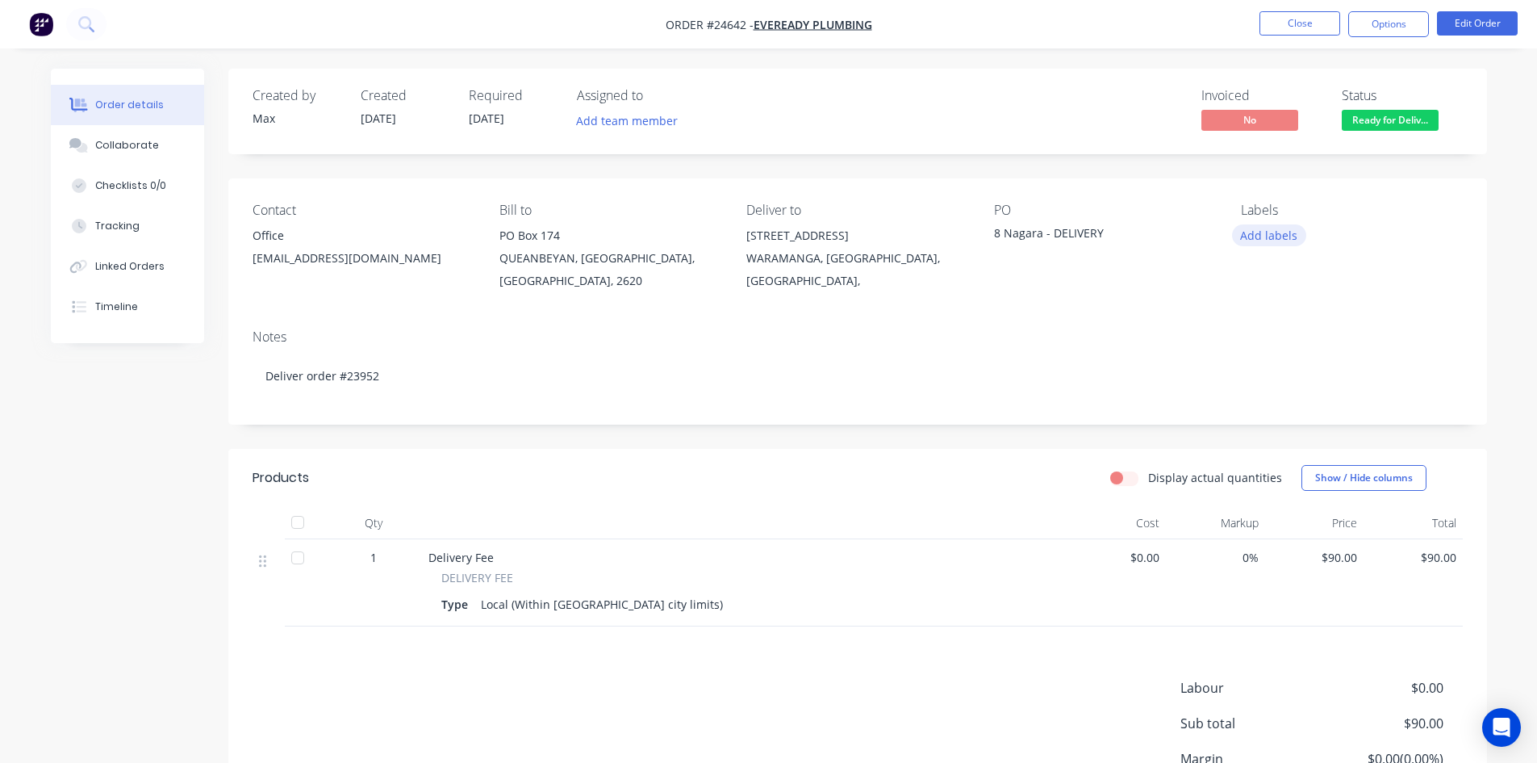
click at [1242, 231] on button "Add labels" at bounding box center [1269, 235] width 74 height 22
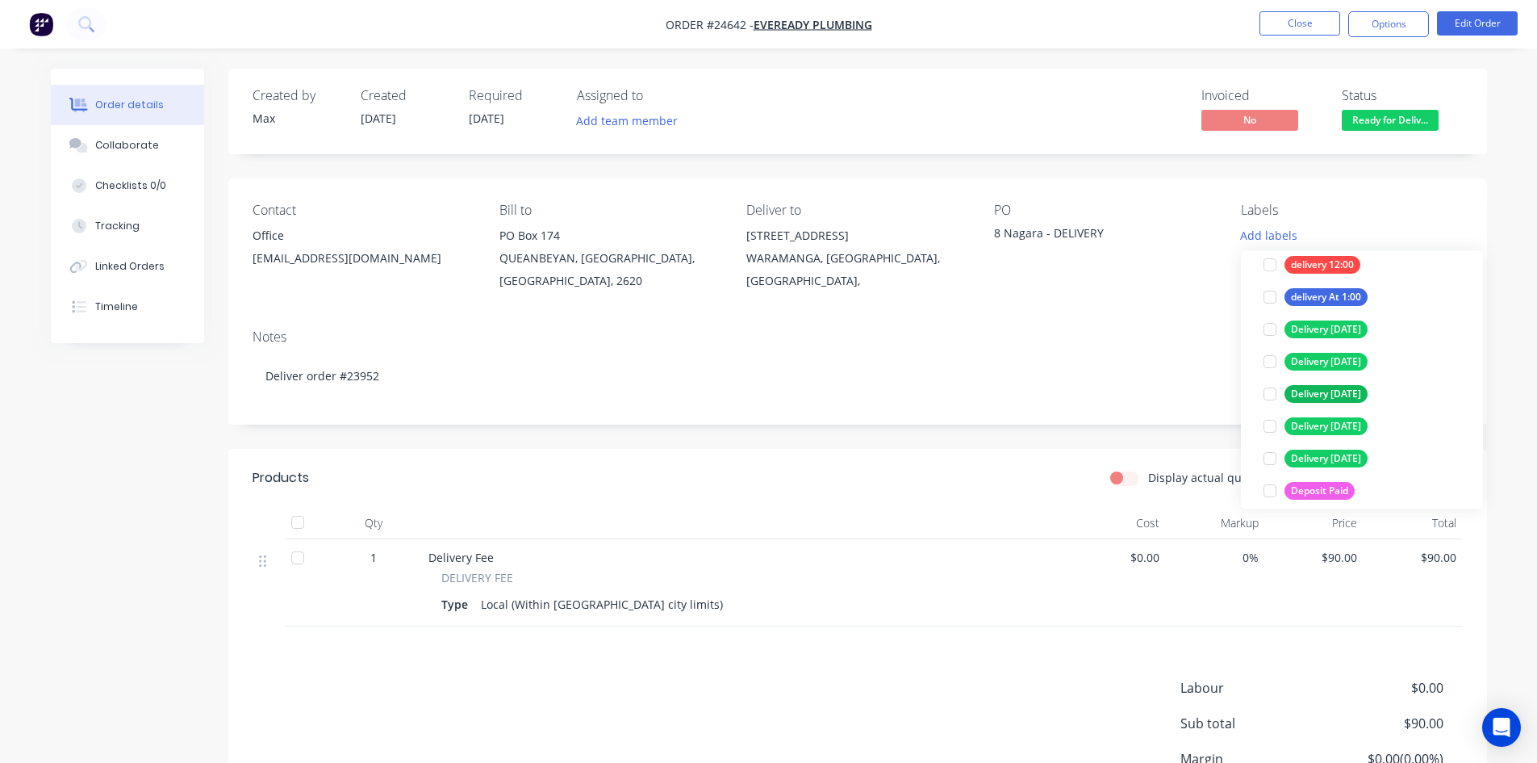
scroll to position [1130, 0]
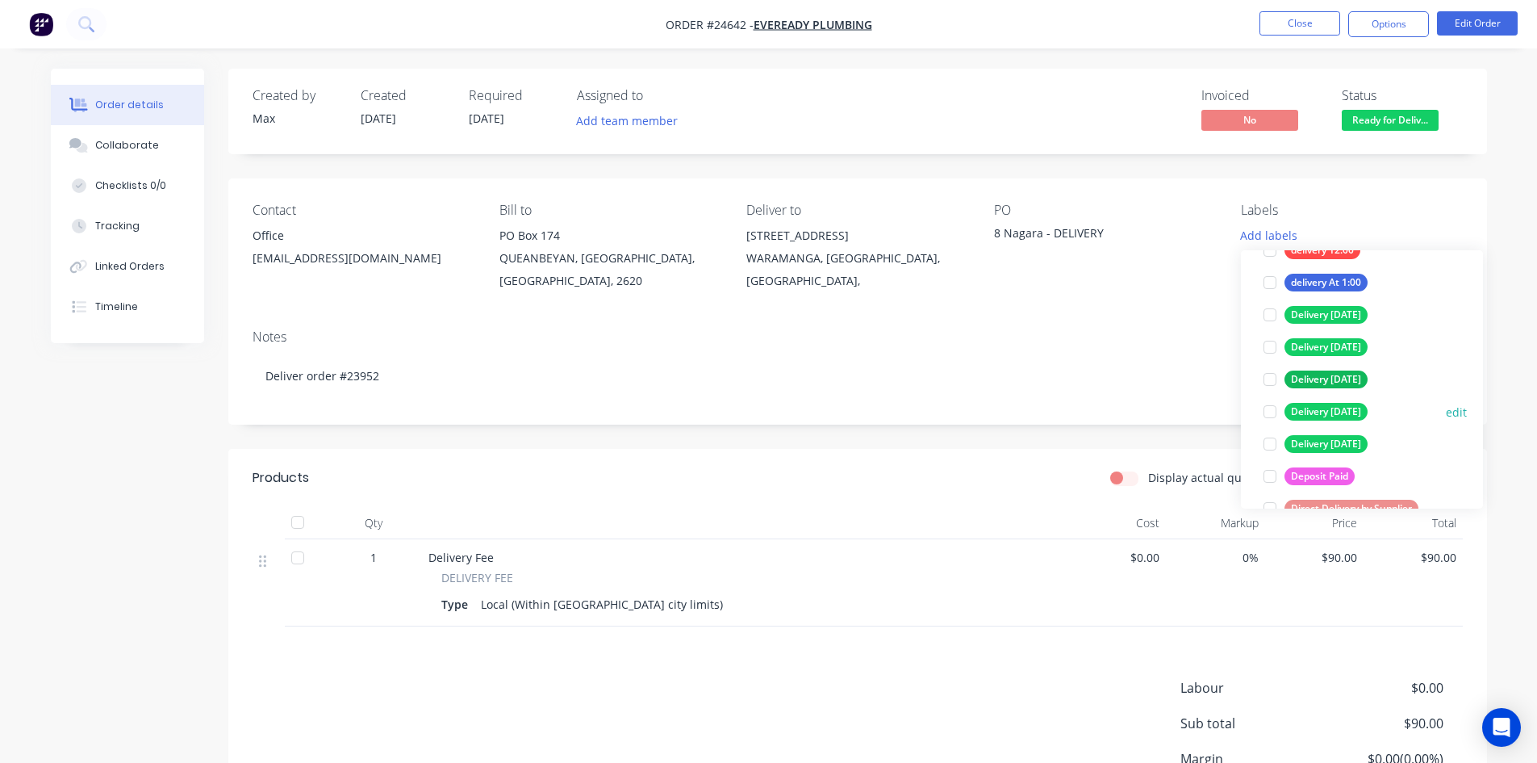
click at [1270, 411] on div at bounding box center [1270, 411] width 32 height 32
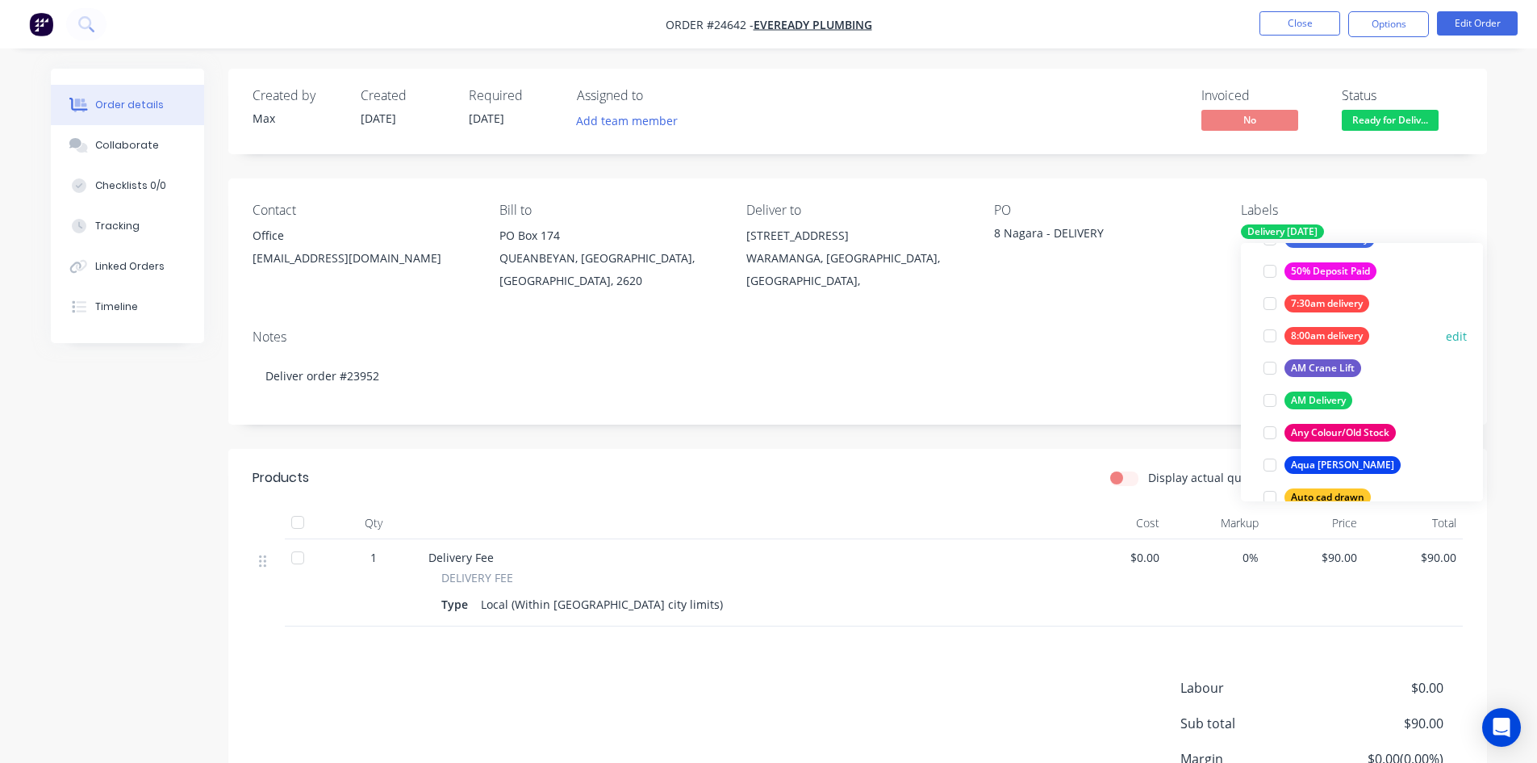
scroll to position [161, 0]
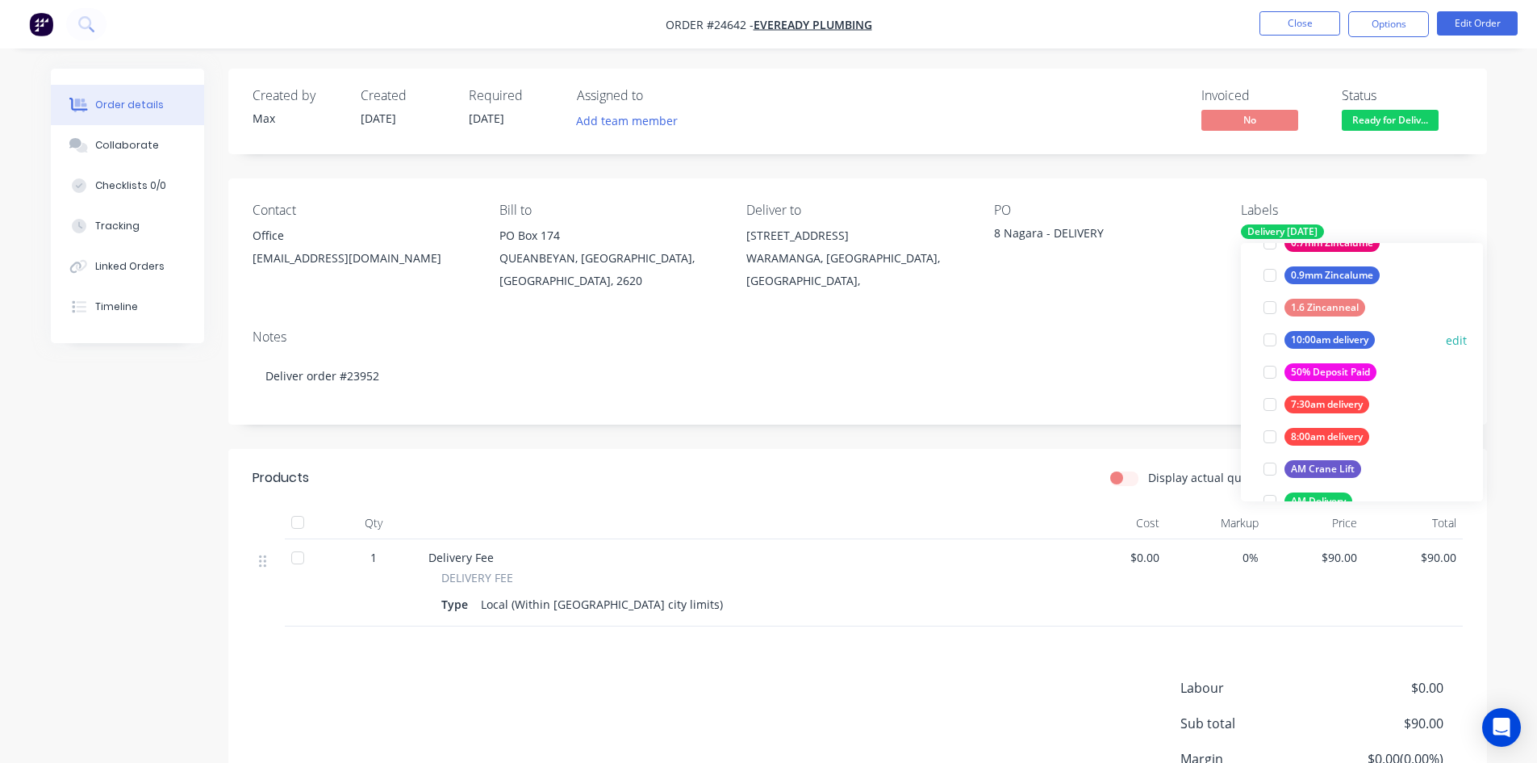
click at [1333, 342] on div "10:00am delivery" at bounding box center [1330, 340] width 90 height 18
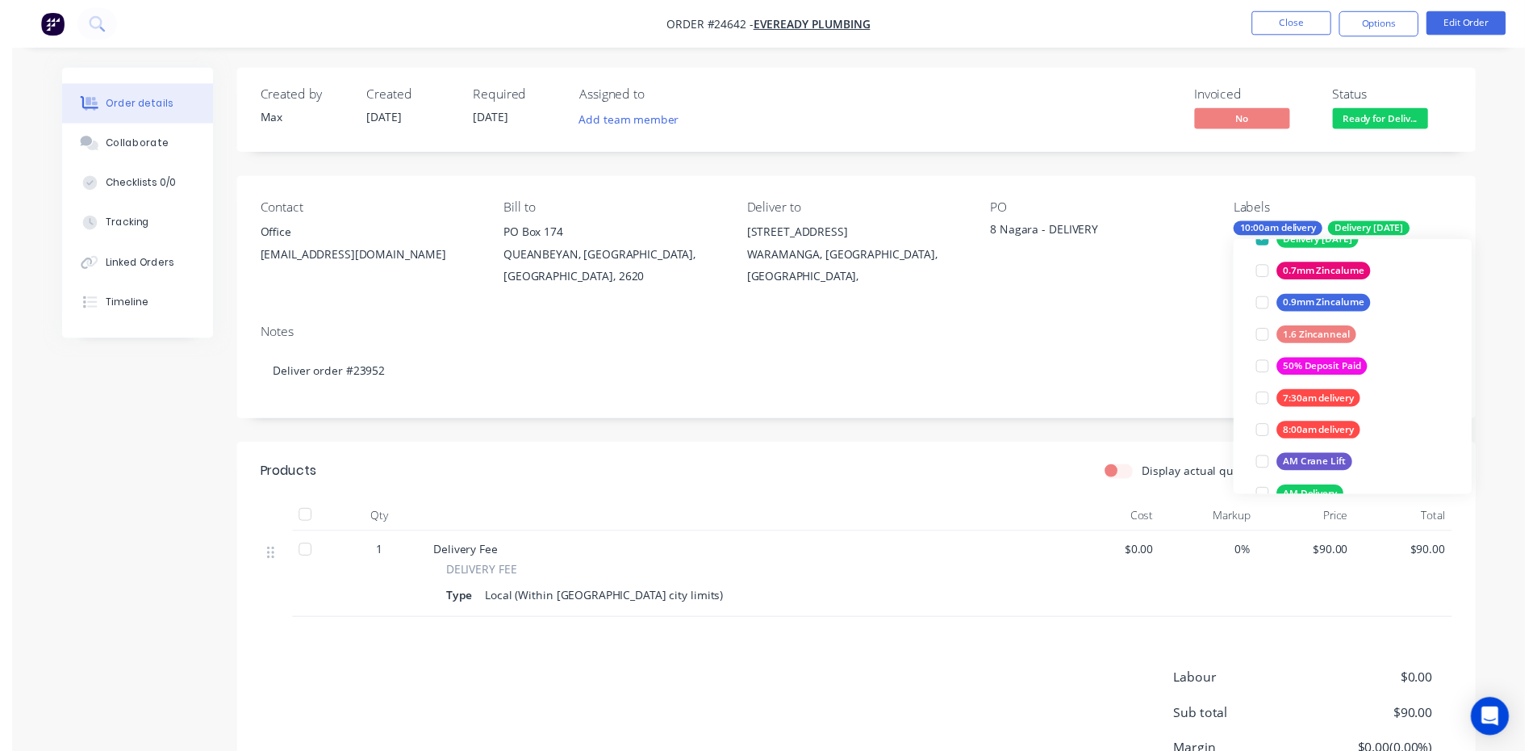
scroll to position [32, 0]
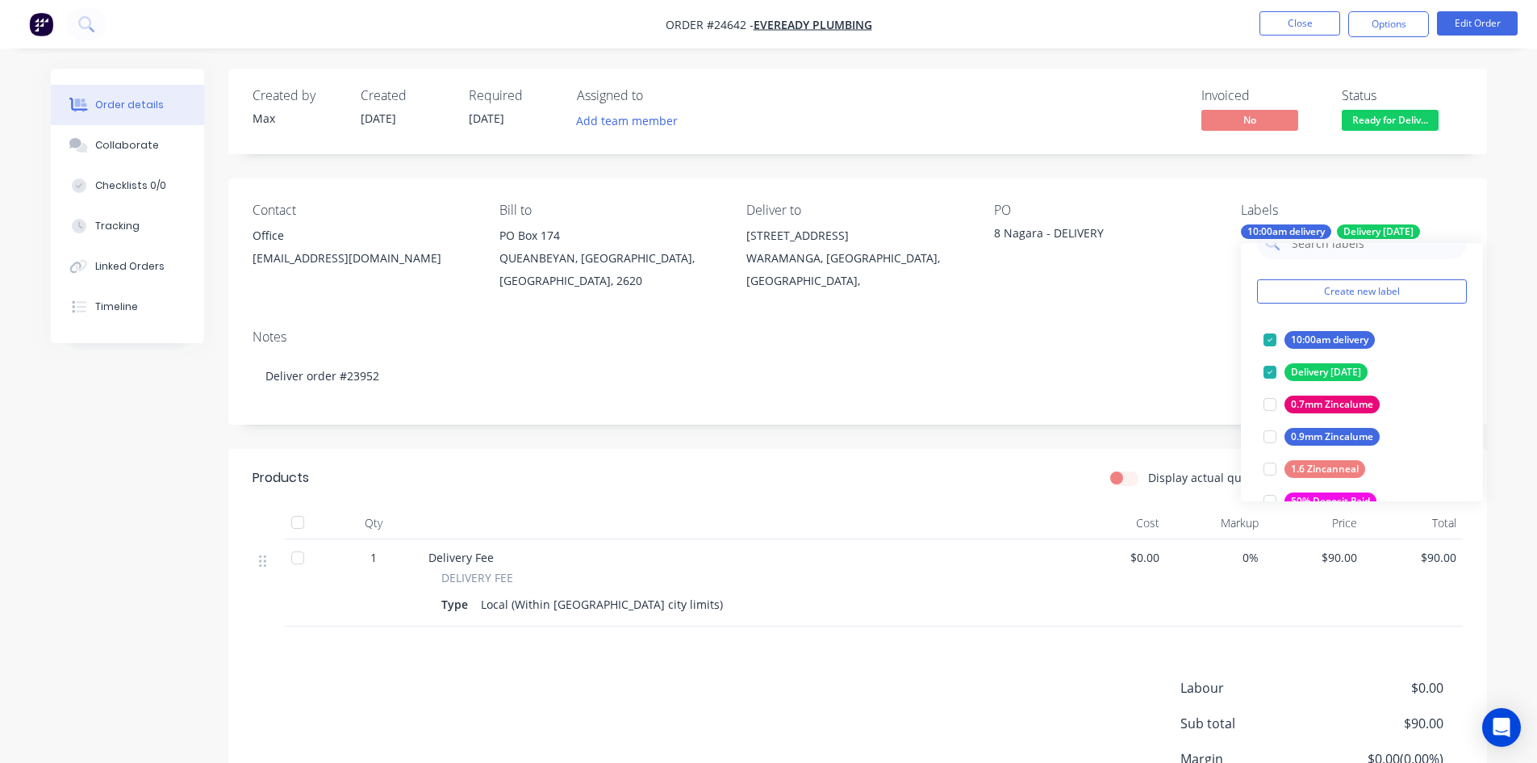
click at [1176, 307] on div "Contact Office admin@evereadyplumbing.com.au Bill to PO Box 174 QUEANBEYAN, Aus…" at bounding box center [857, 247] width 1259 height 138
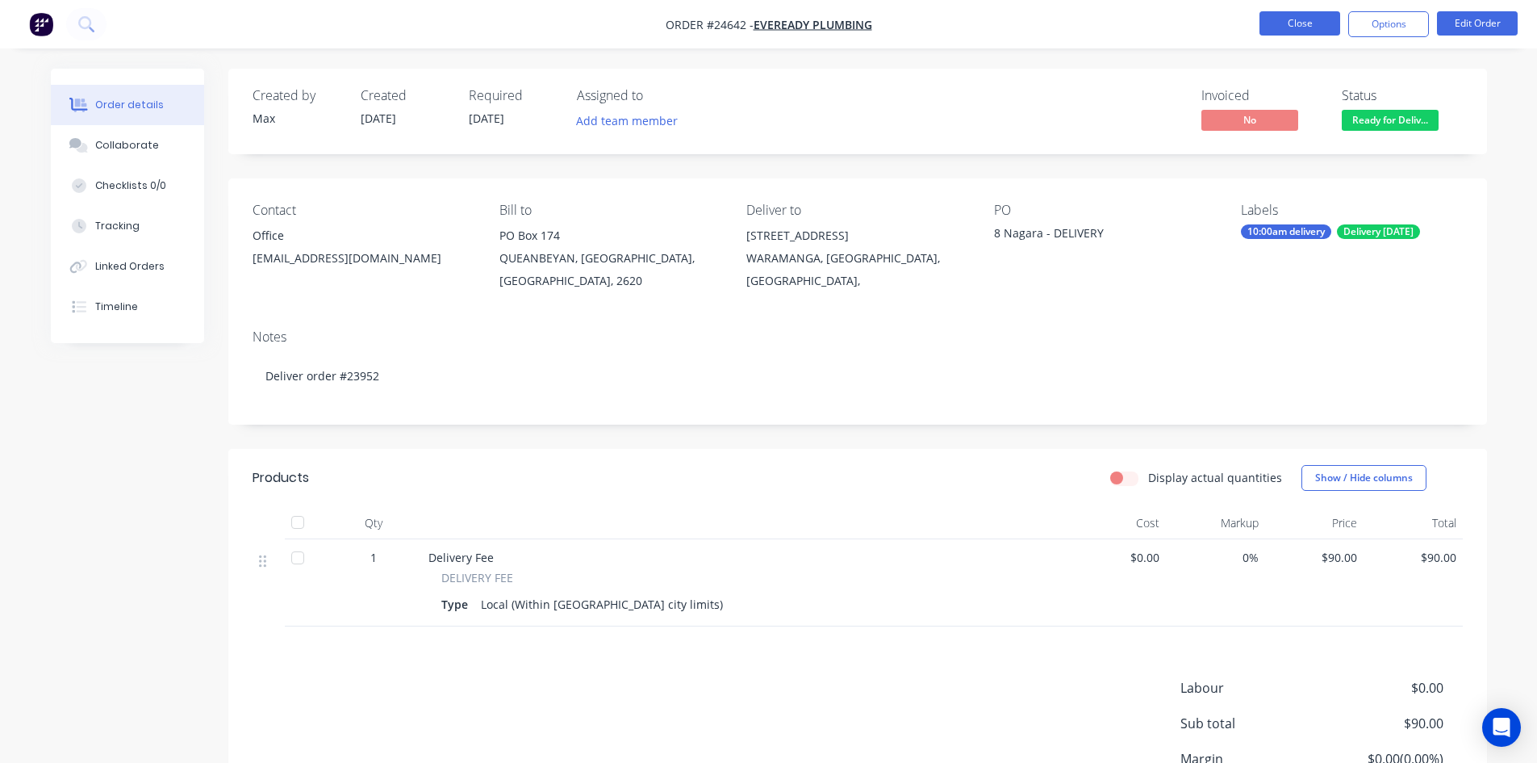
click at [1310, 23] on button "Close" at bounding box center [1300, 23] width 81 height 24
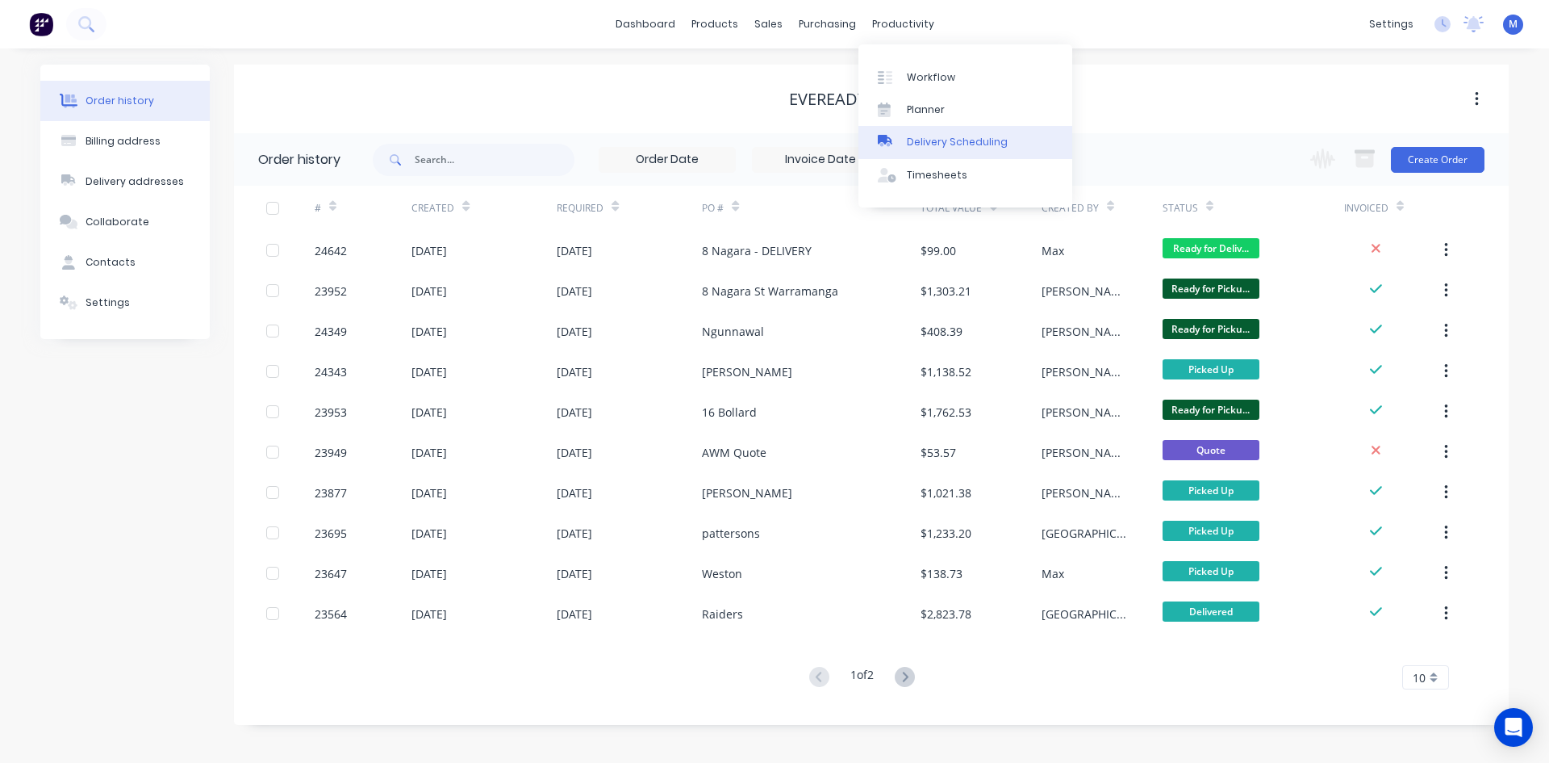
click at [956, 139] on div "Delivery Scheduling" at bounding box center [957, 142] width 101 height 15
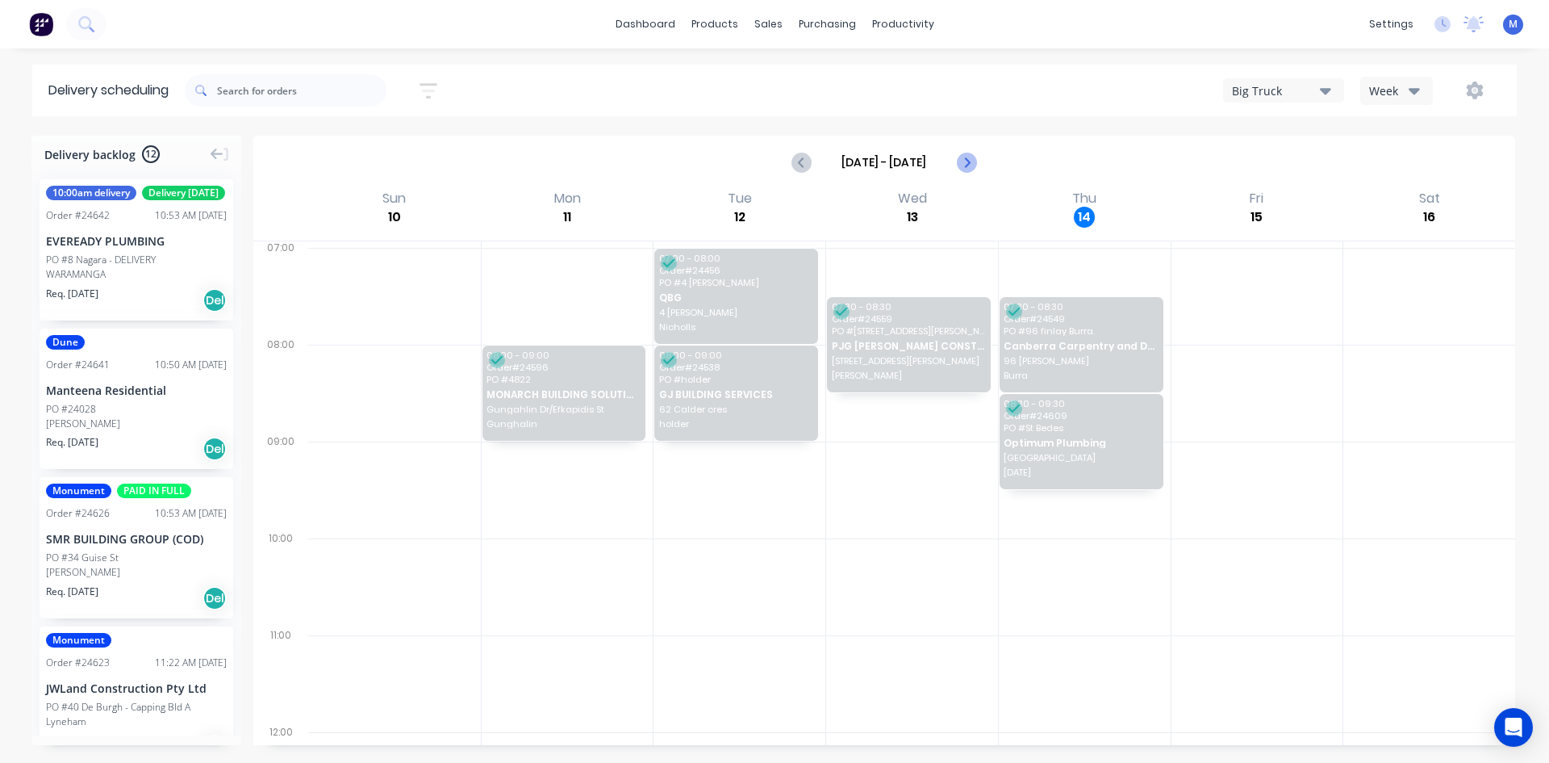
click at [964, 161] on icon "Next page" at bounding box center [965, 162] width 19 height 19
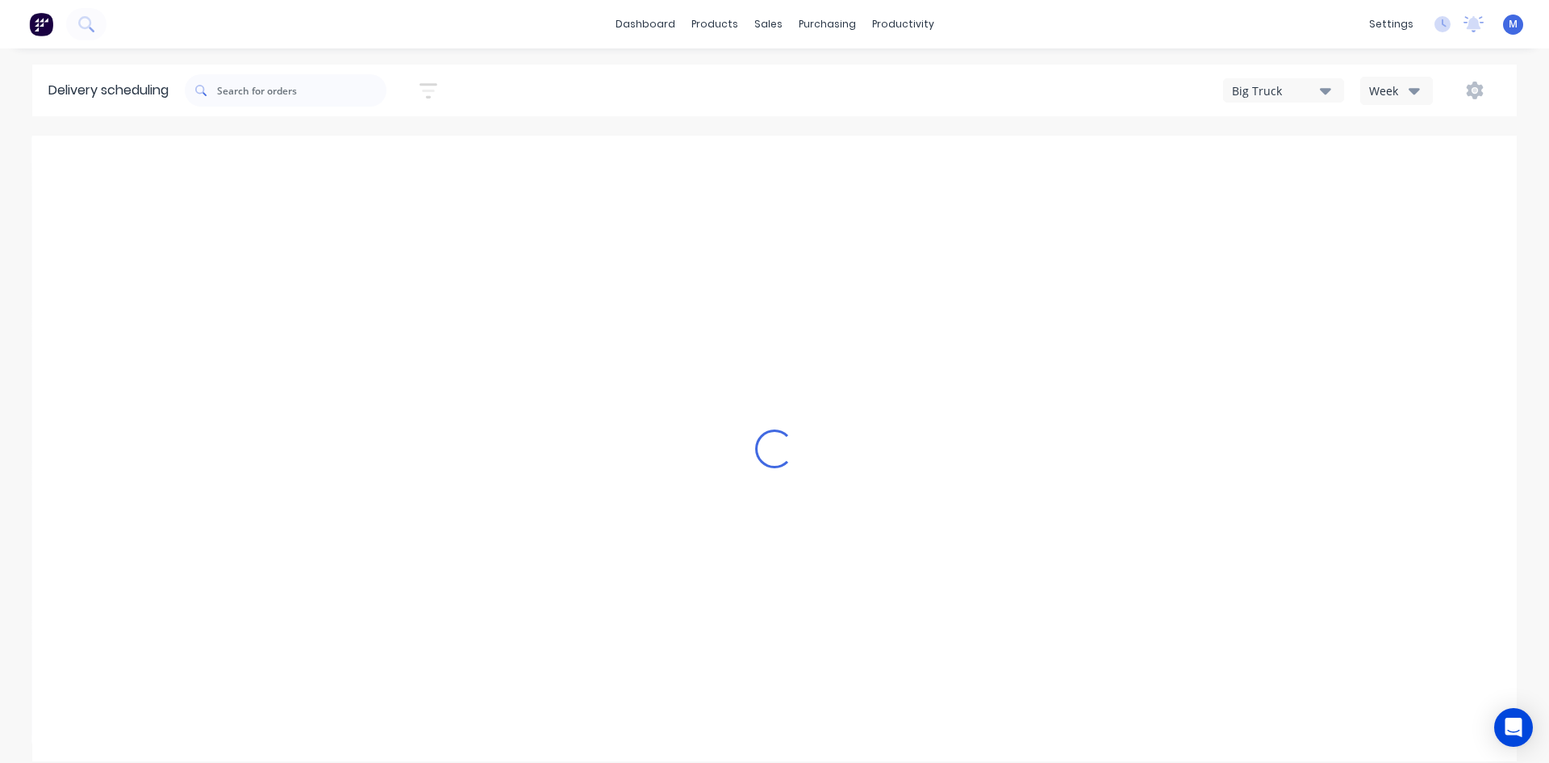
type input "Aug 17 - Aug 23"
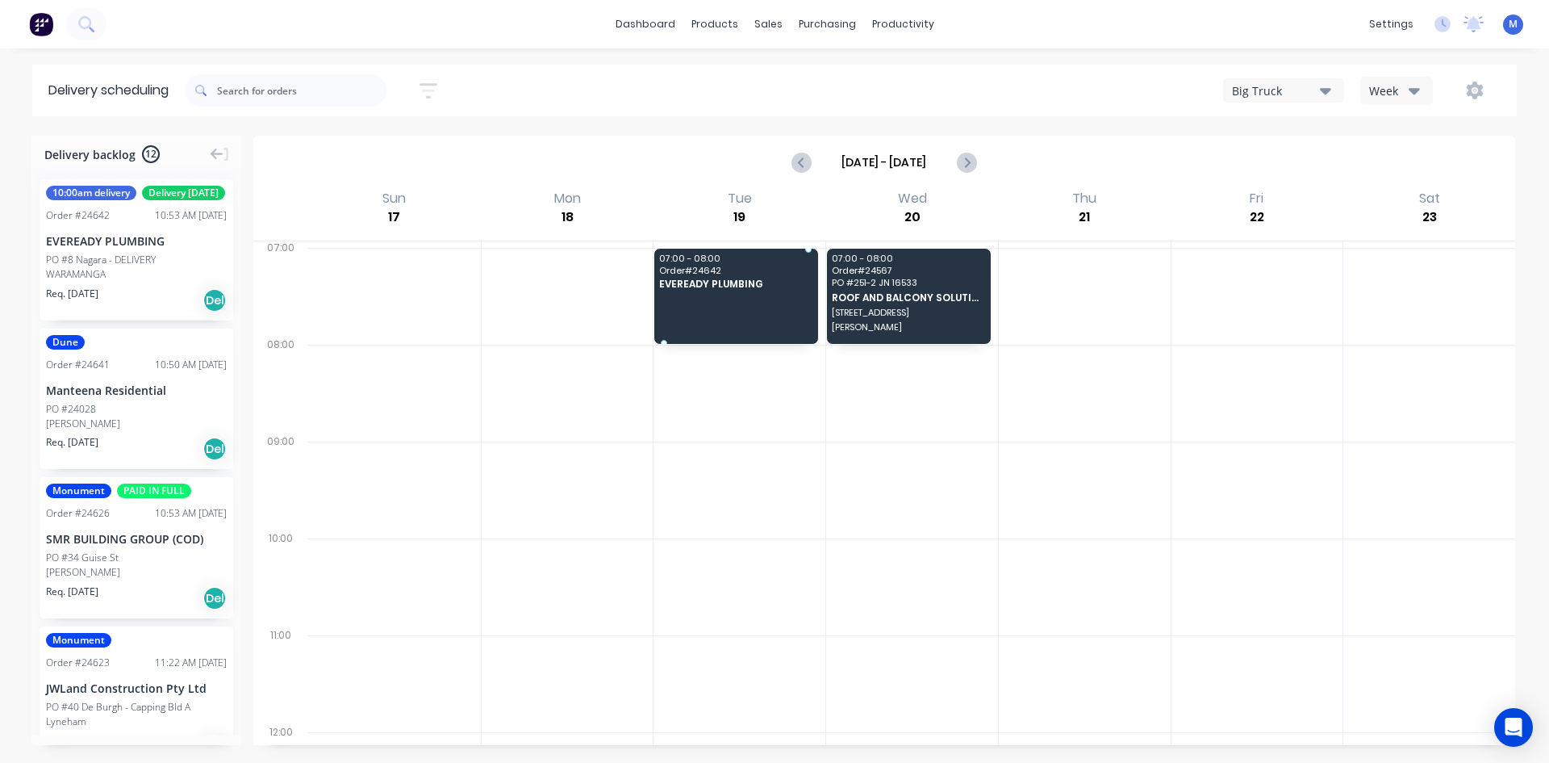
drag, startPoint x: 134, startPoint y: 283, endPoint x: 718, endPoint y: 278, distance: 584.3
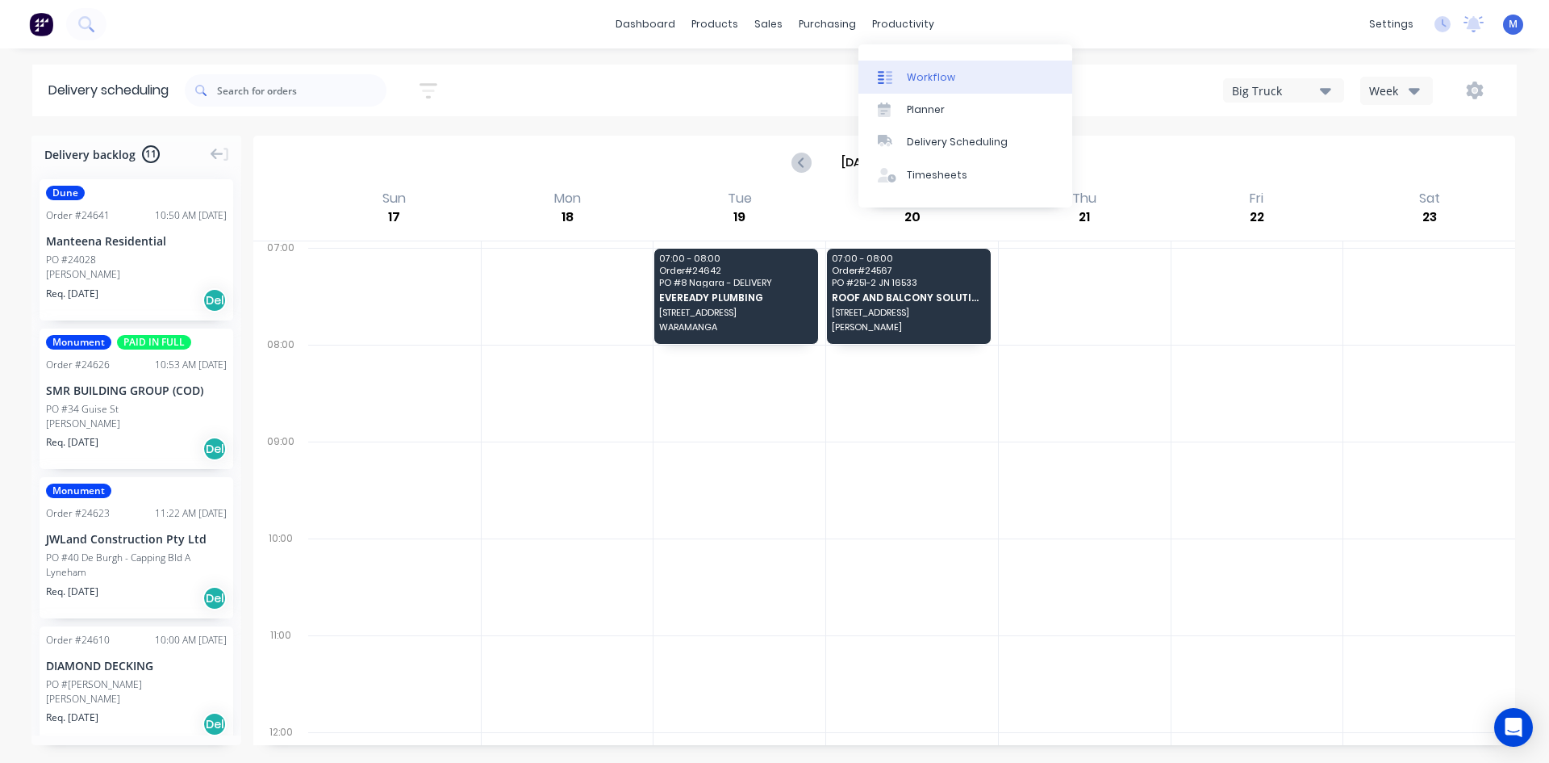
click at [960, 70] on link "Workflow" at bounding box center [966, 77] width 214 height 32
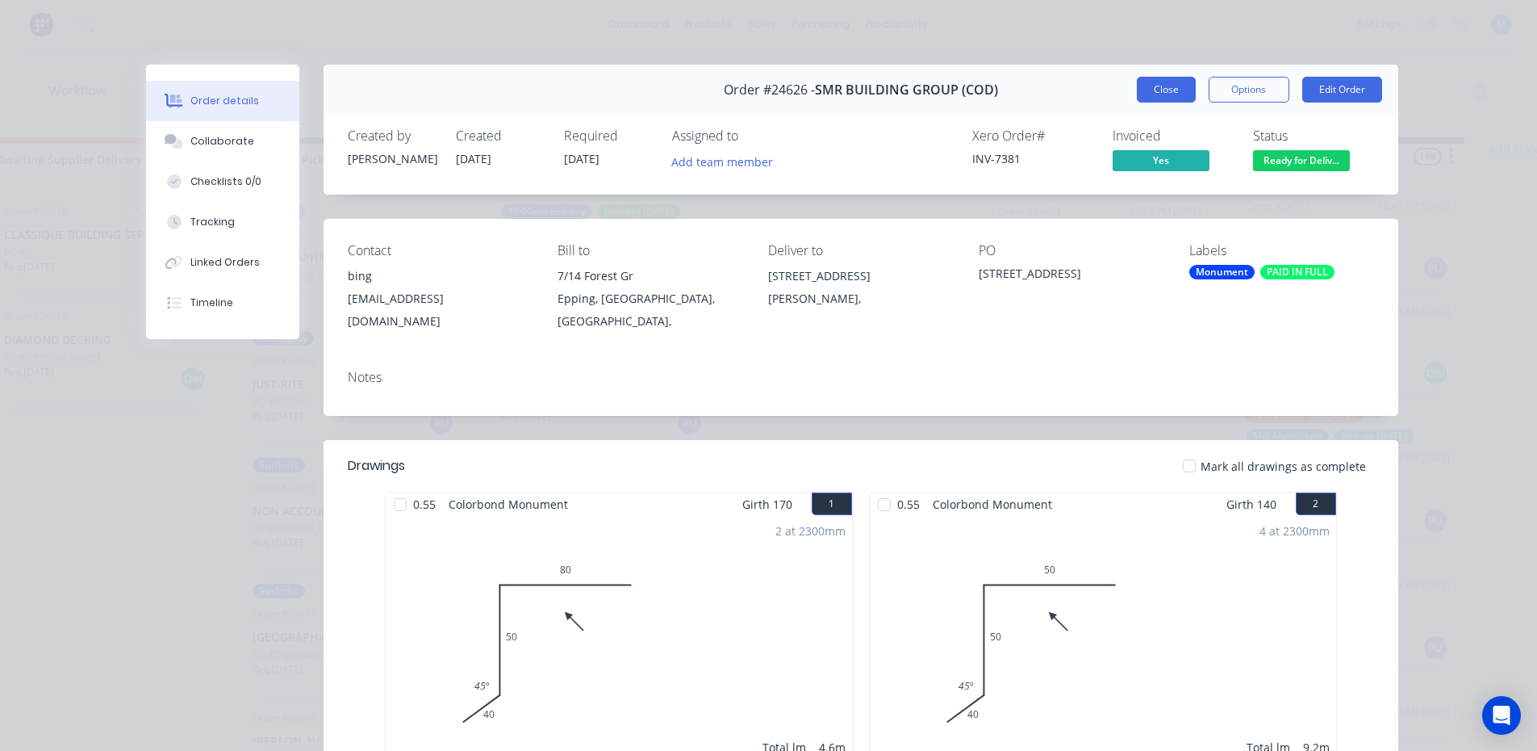
click at [1160, 86] on button "Close" at bounding box center [1166, 90] width 59 height 26
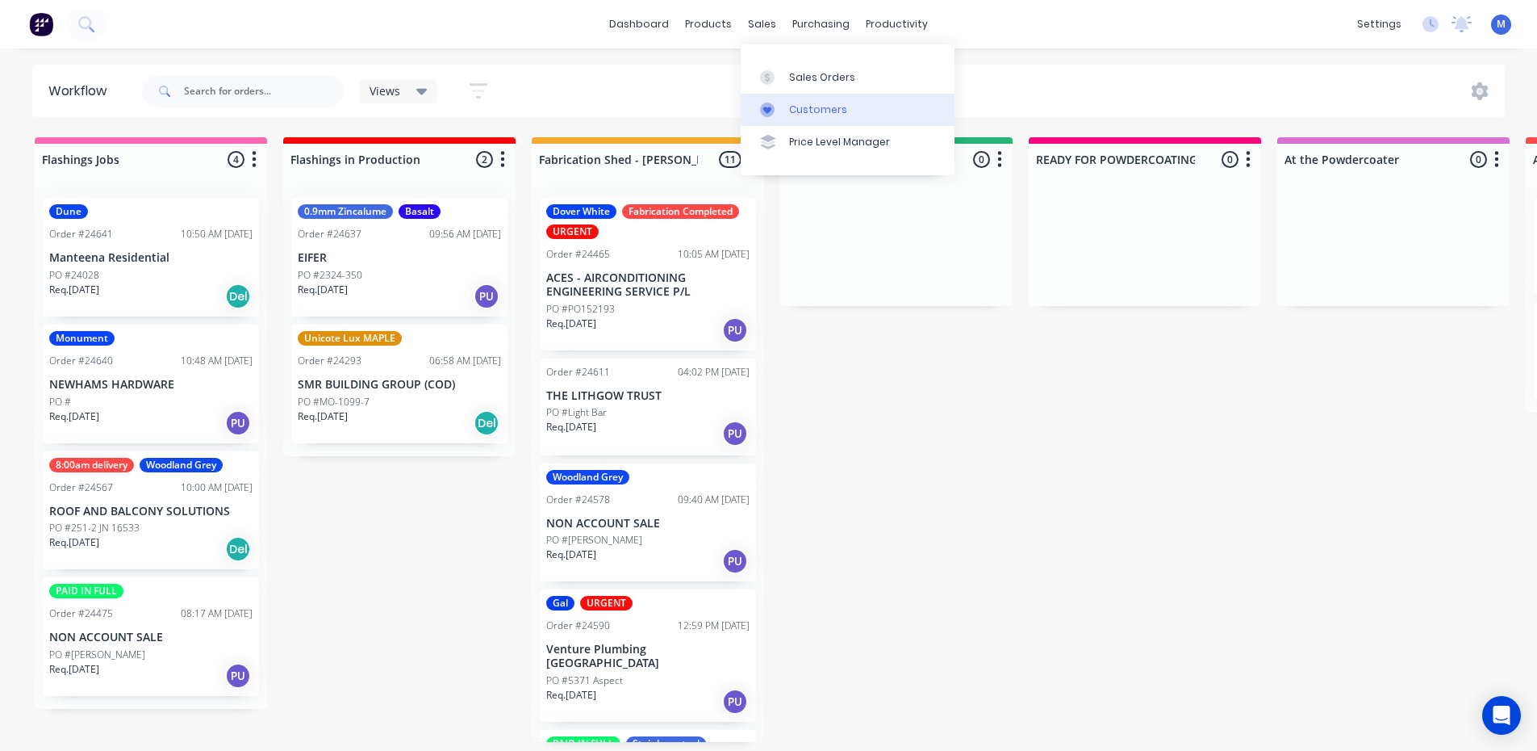
click at [822, 105] on div "Customers" at bounding box center [818, 109] width 58 height 15
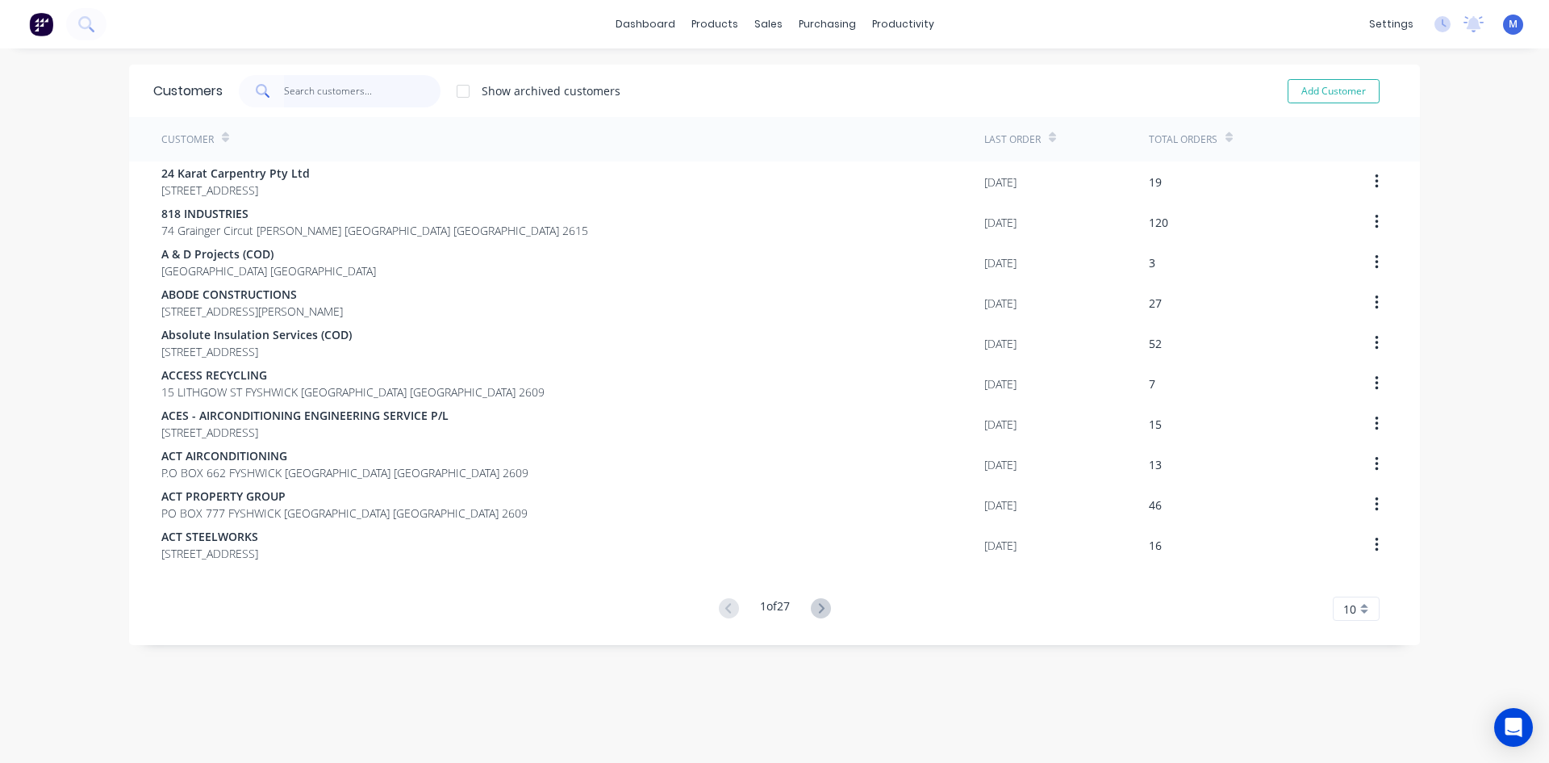
click at [312, 98] on input "text" at bounding box center [362, 91] width 157 height 32
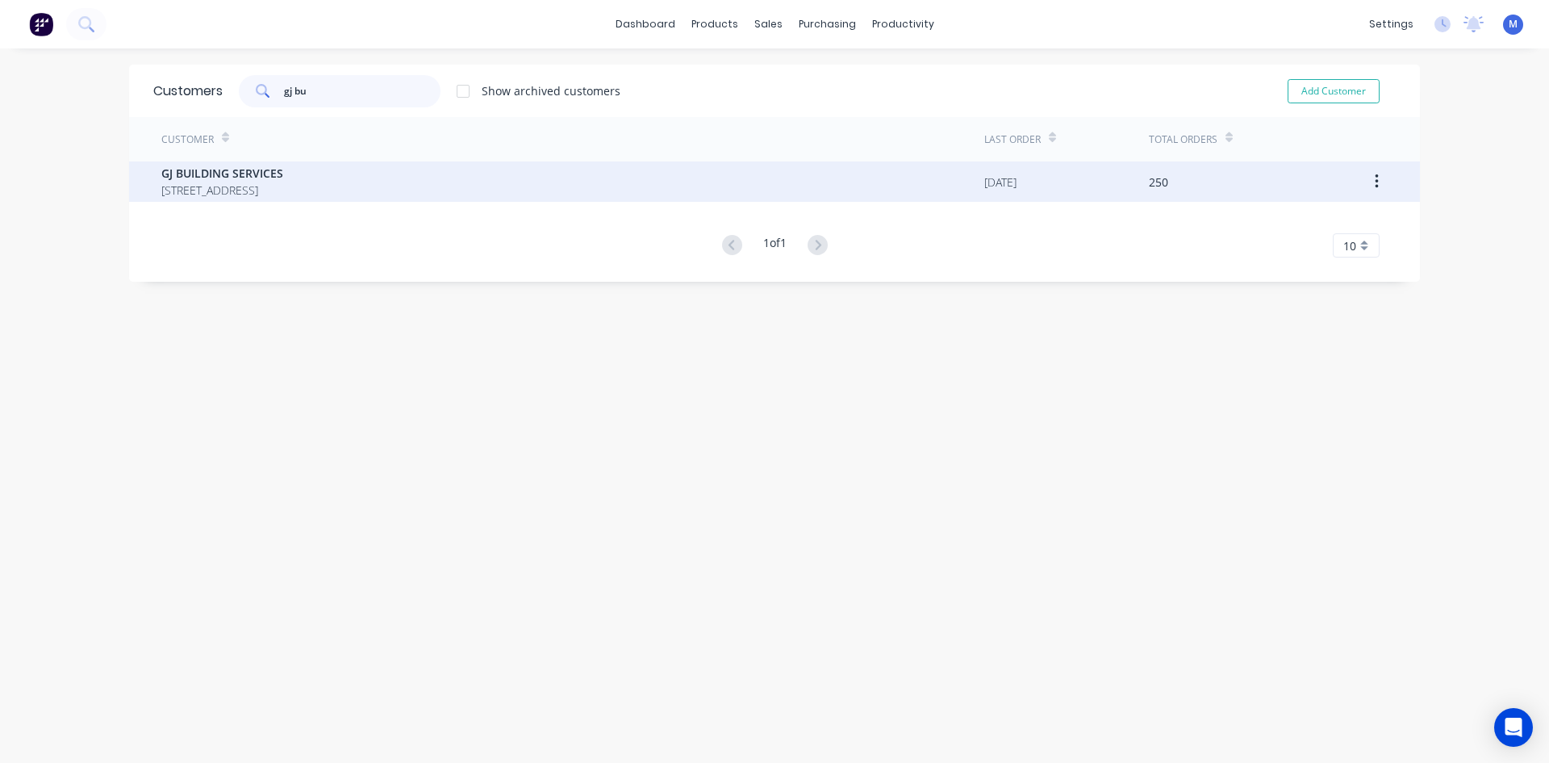
type input "gj bu"
click at [283, 176] on span "GJ BUILDING SERVICES" at bounding box center [222, 173] width 122 height 17
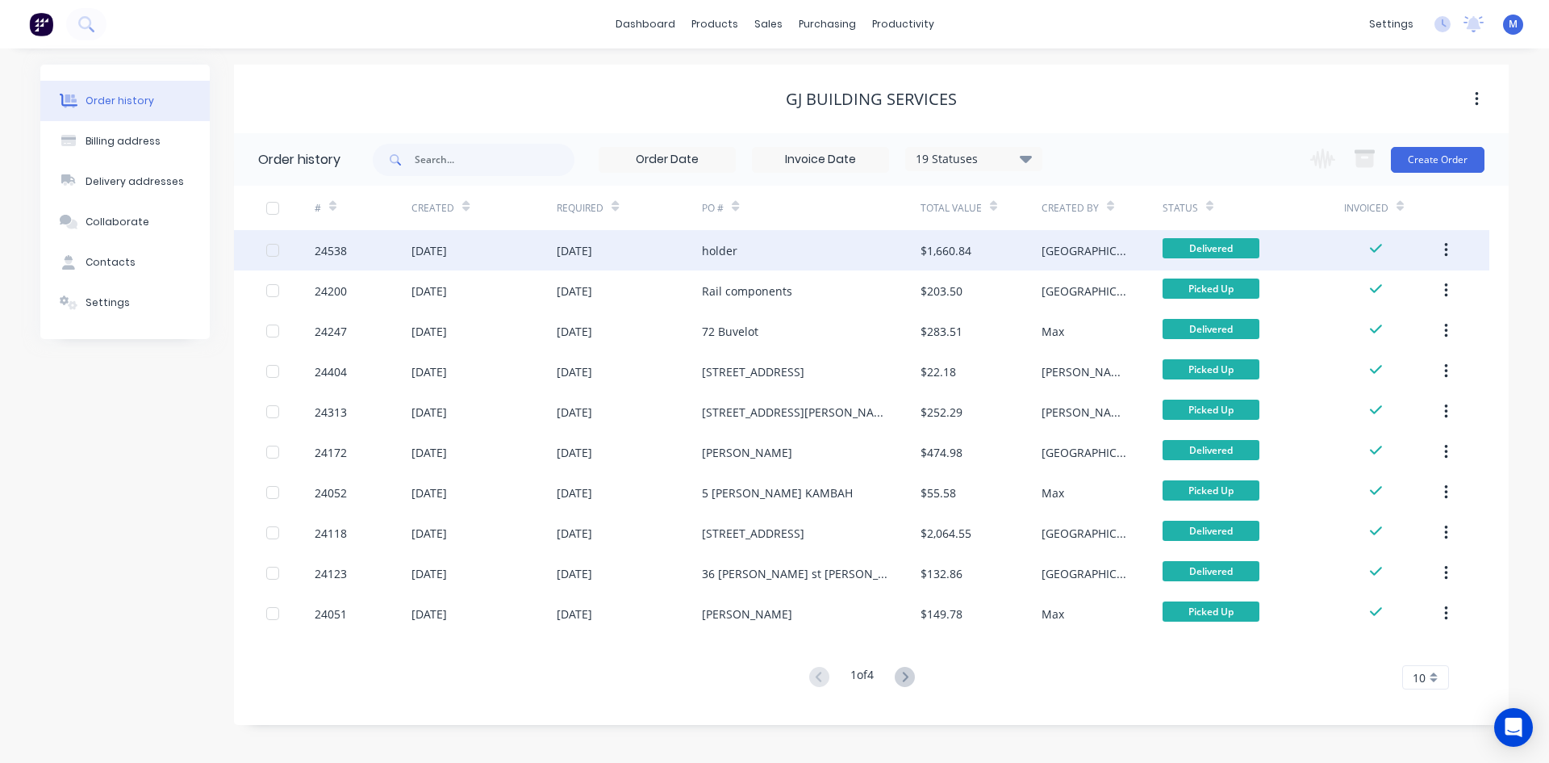
click at [683, 243] on div "[DATE]" at bounding box center [629, 250] width 145 height 40
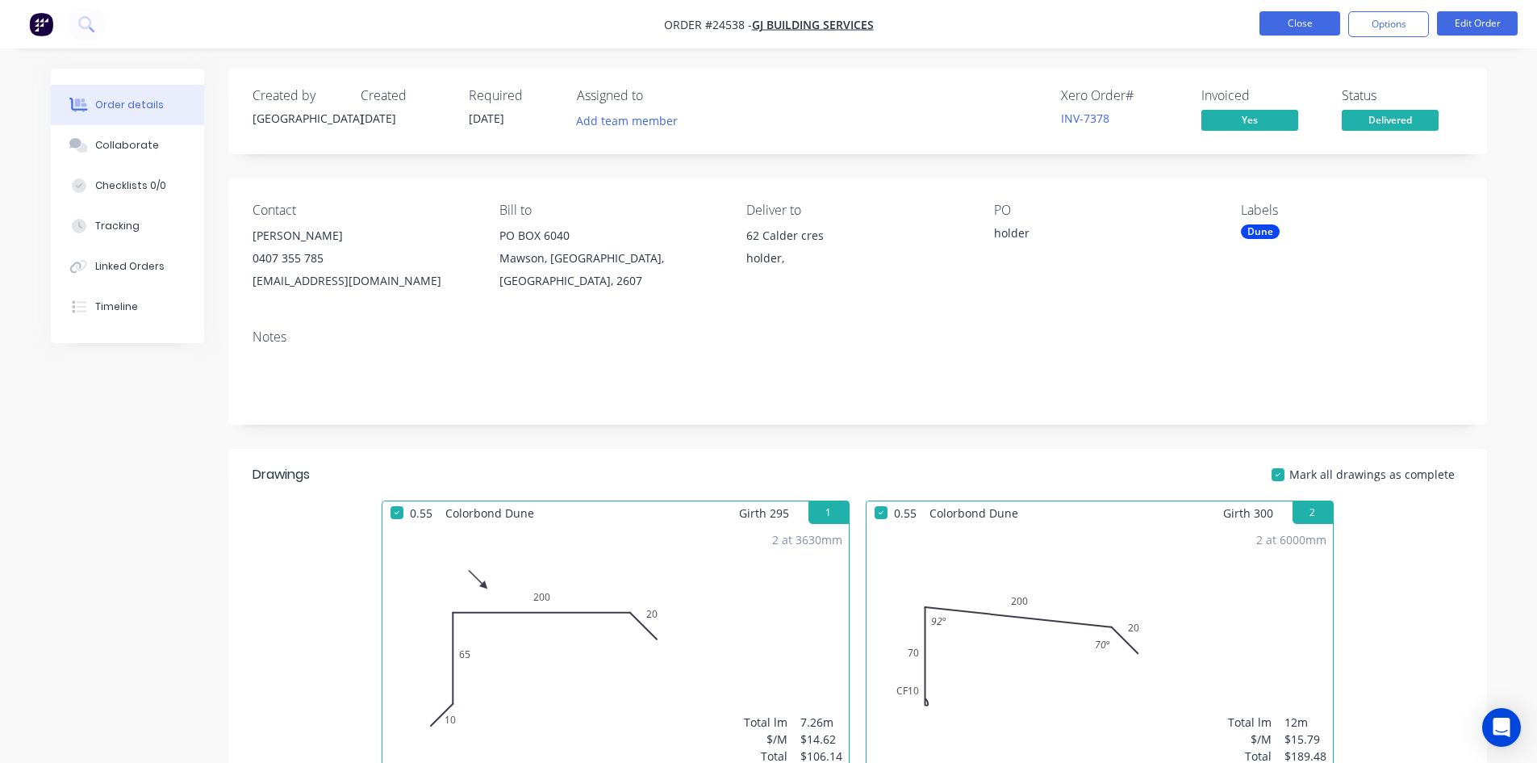
click at [1310, 19] on button "Close" at bounding box center [1300, 23] width 81 height 24
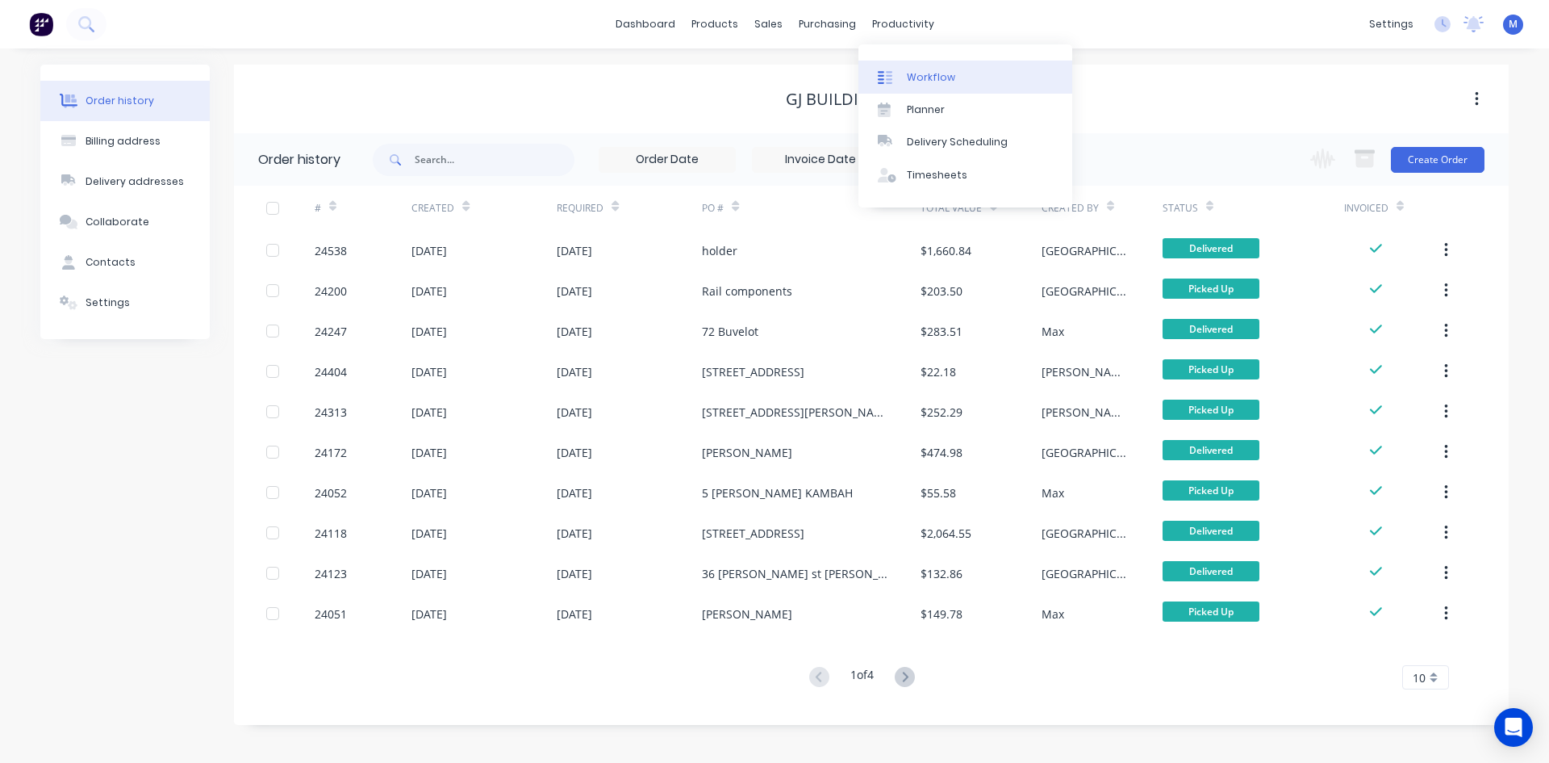
click at [927, 75] on div "Workflow" at bounding box center [931, 77] width 48 height 15
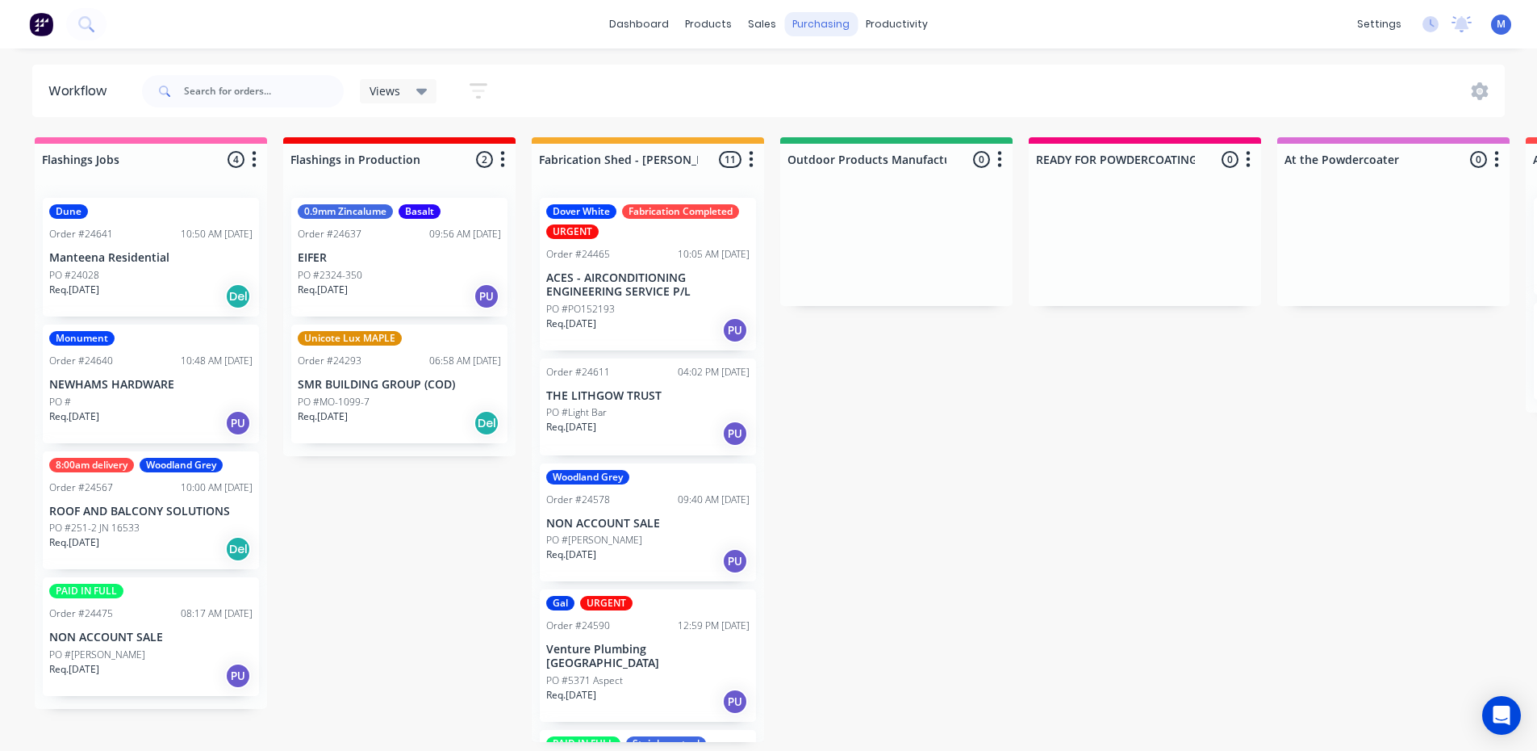
click at [763, 24] on div "sales" at bounding box center [762, 24] width 44 height 24
click at [756, 30] on div "sales" at bounding box center [762, 24] width 44 height 24
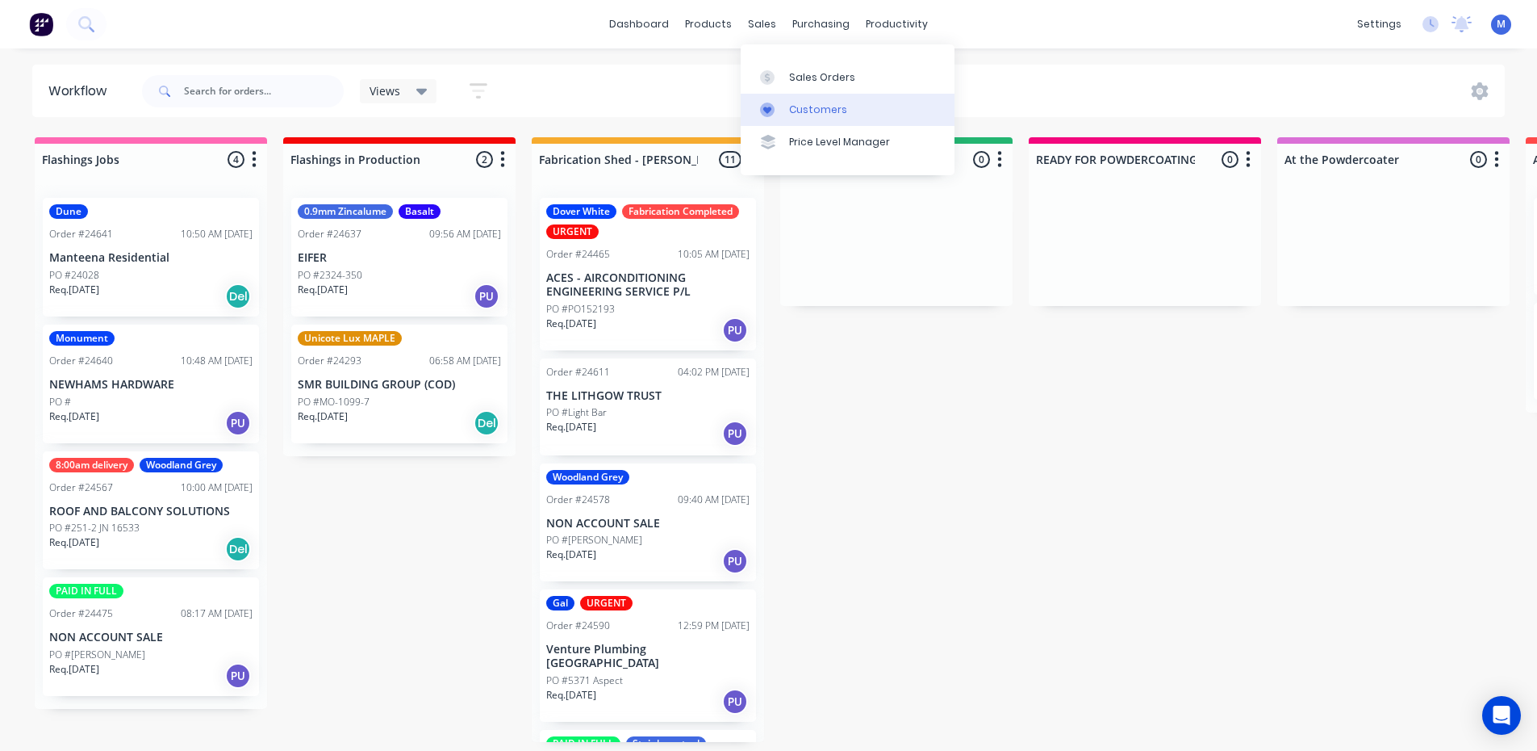
click at [818, 105] on div "Customers" at bounding box center [818, 109] width 58 height 15
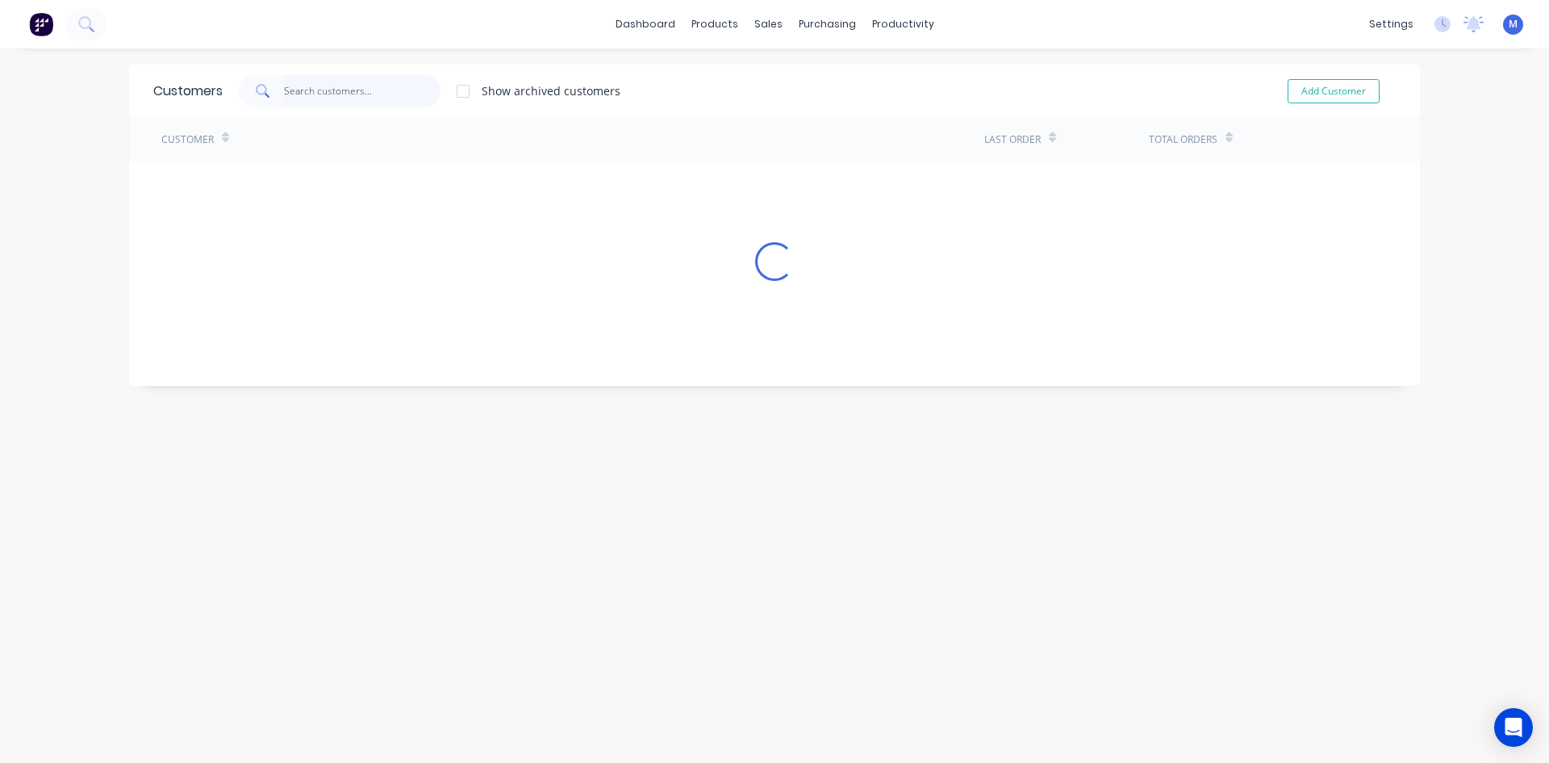
click at [310, 86] on input "text" at bounding box center [362, 91] width 157 height 32
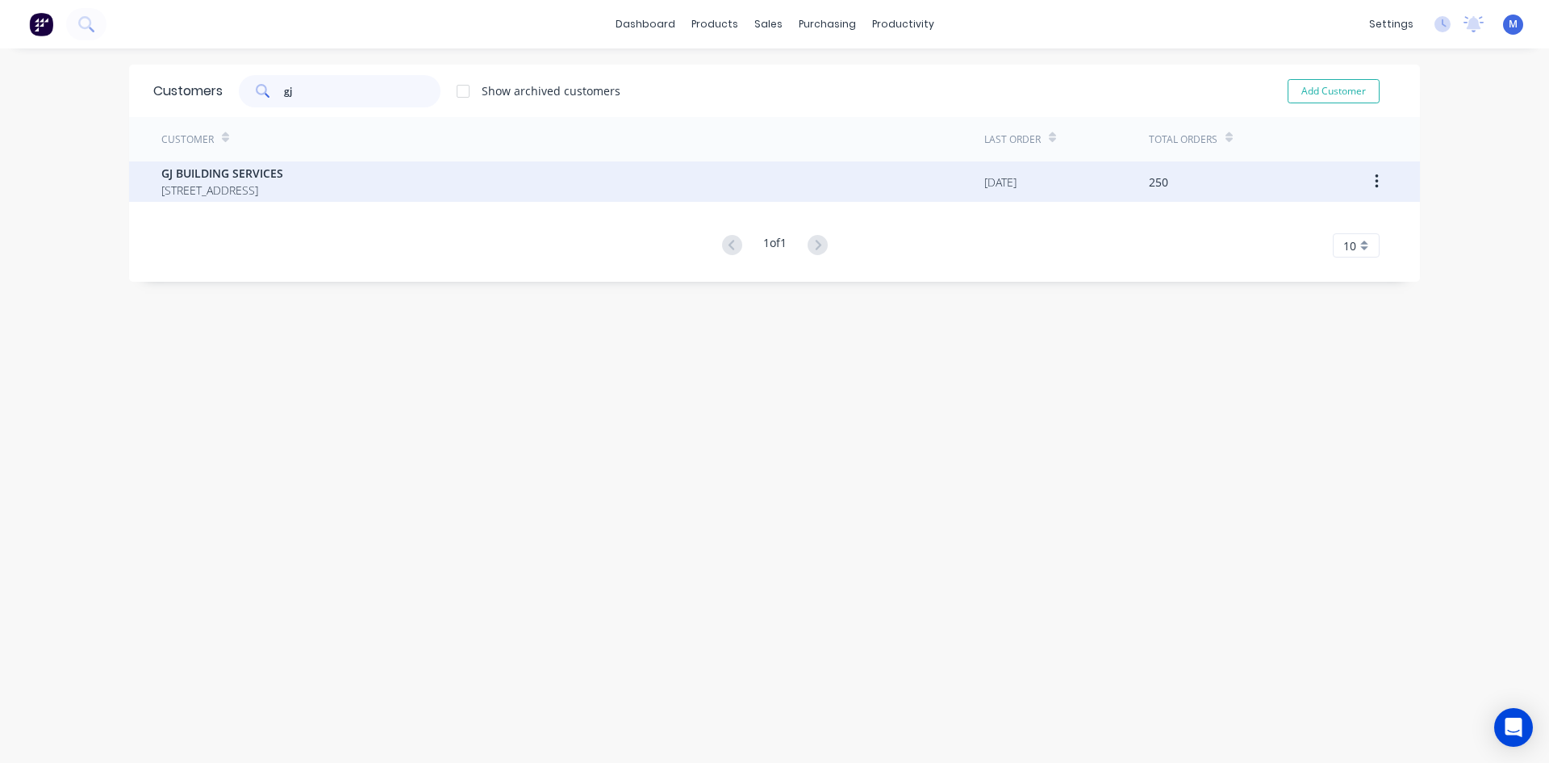
type input "gj"
click at [274, 193] on span "PO BOX 6040 Mawson Australian Capital Territory Australia 2607" at bounding box center [222, 190] width 122 height 17
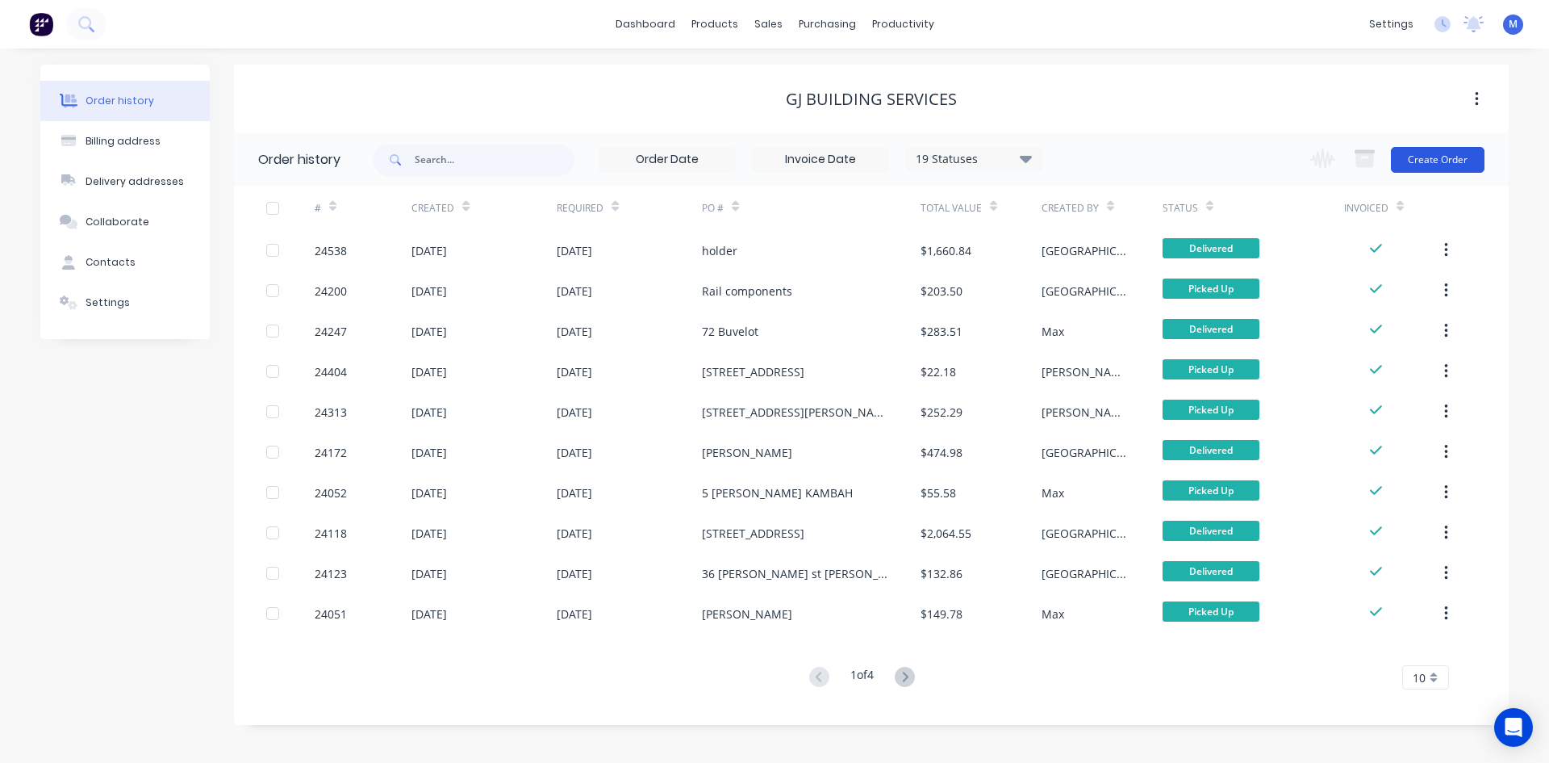
click at [1424, 157] on button "Create Order" at bounding box center [1438, 160] width 94 height 26
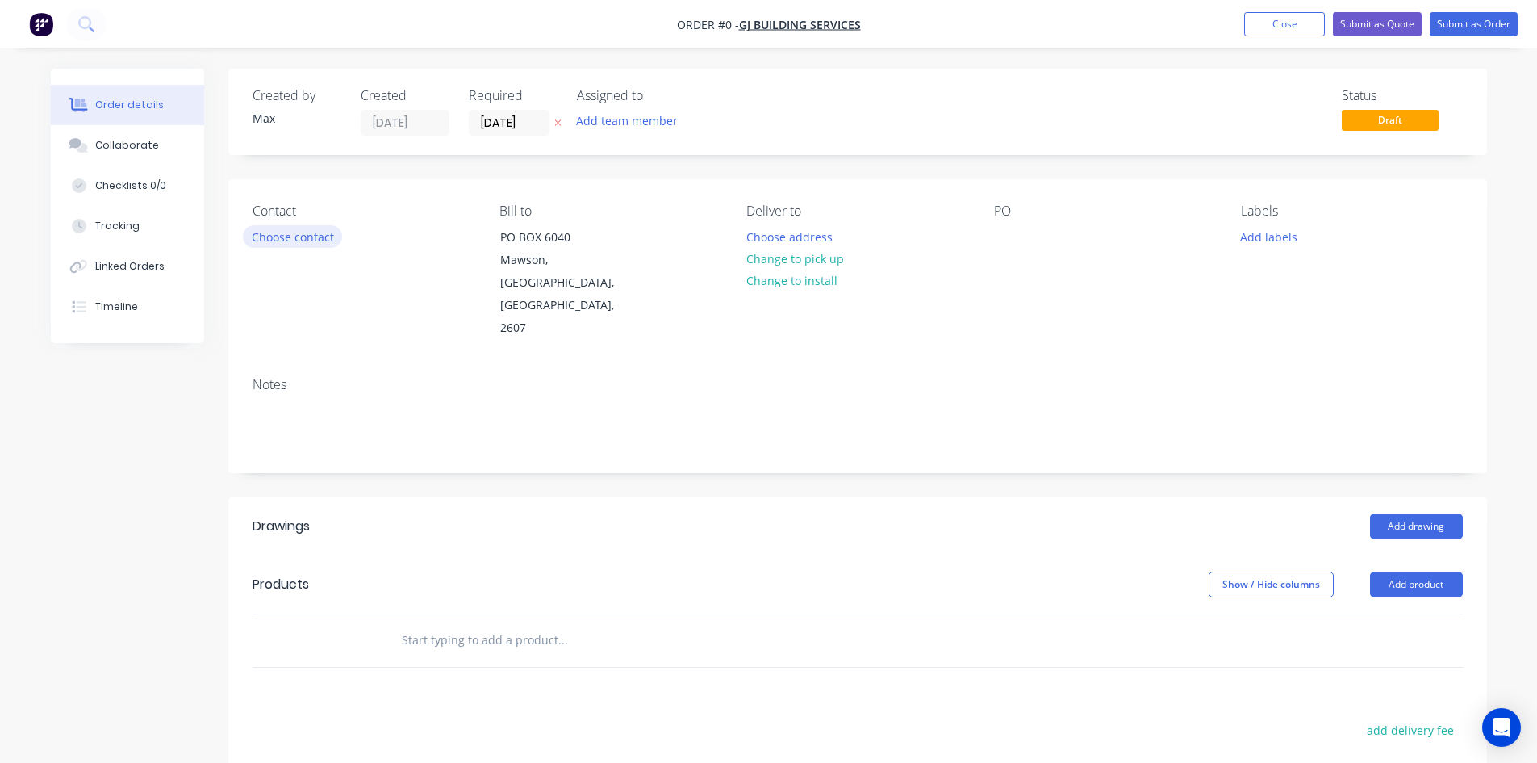
click at [303, 236] on button "Choose contact" at bounding box center [292, 236] width 99 height 22
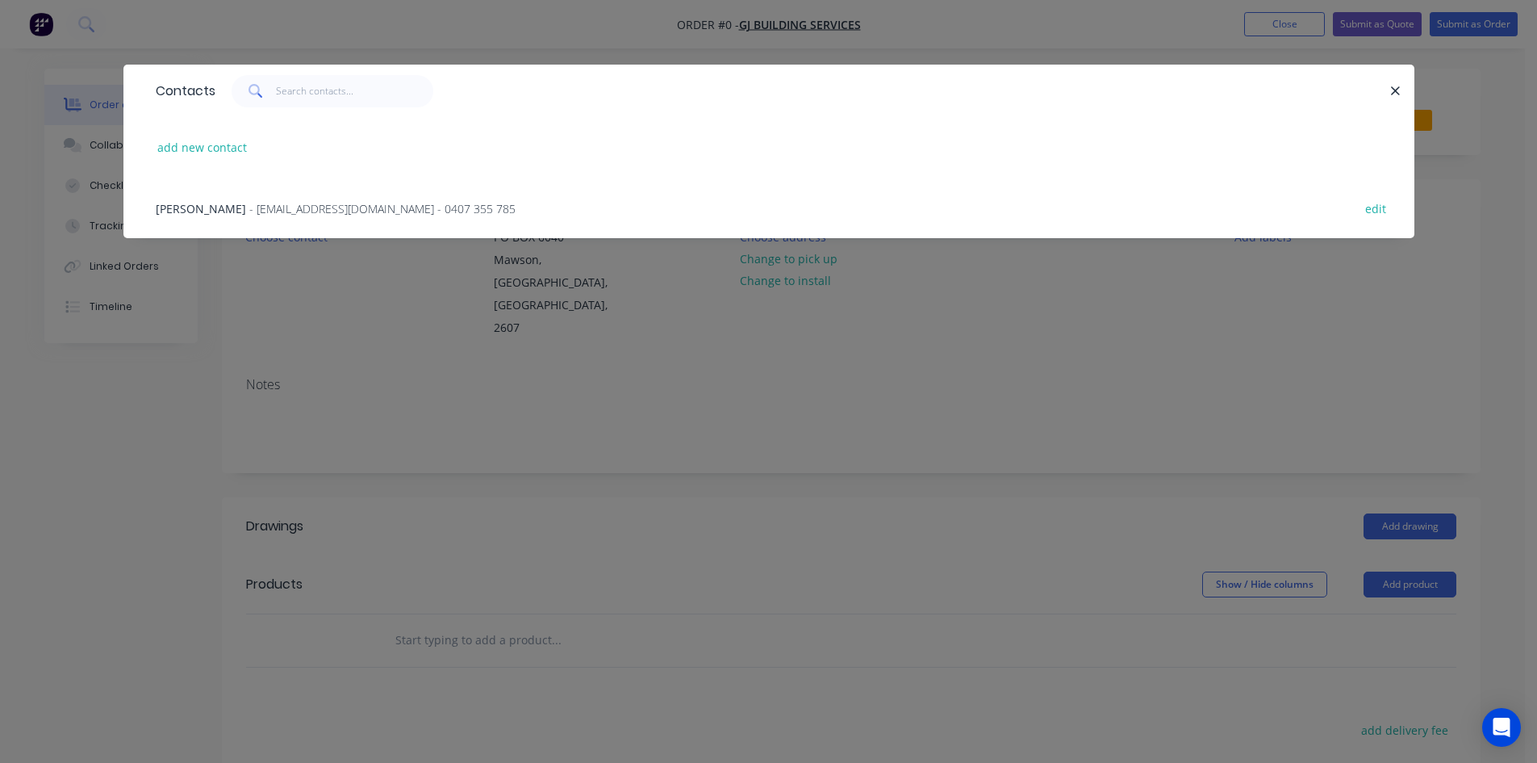
click at [257, 194] on div "Glen - info@gjbuilding.com.au - 0407 355 785 edit" at bounding box center [769, 208] width 1243 height 61
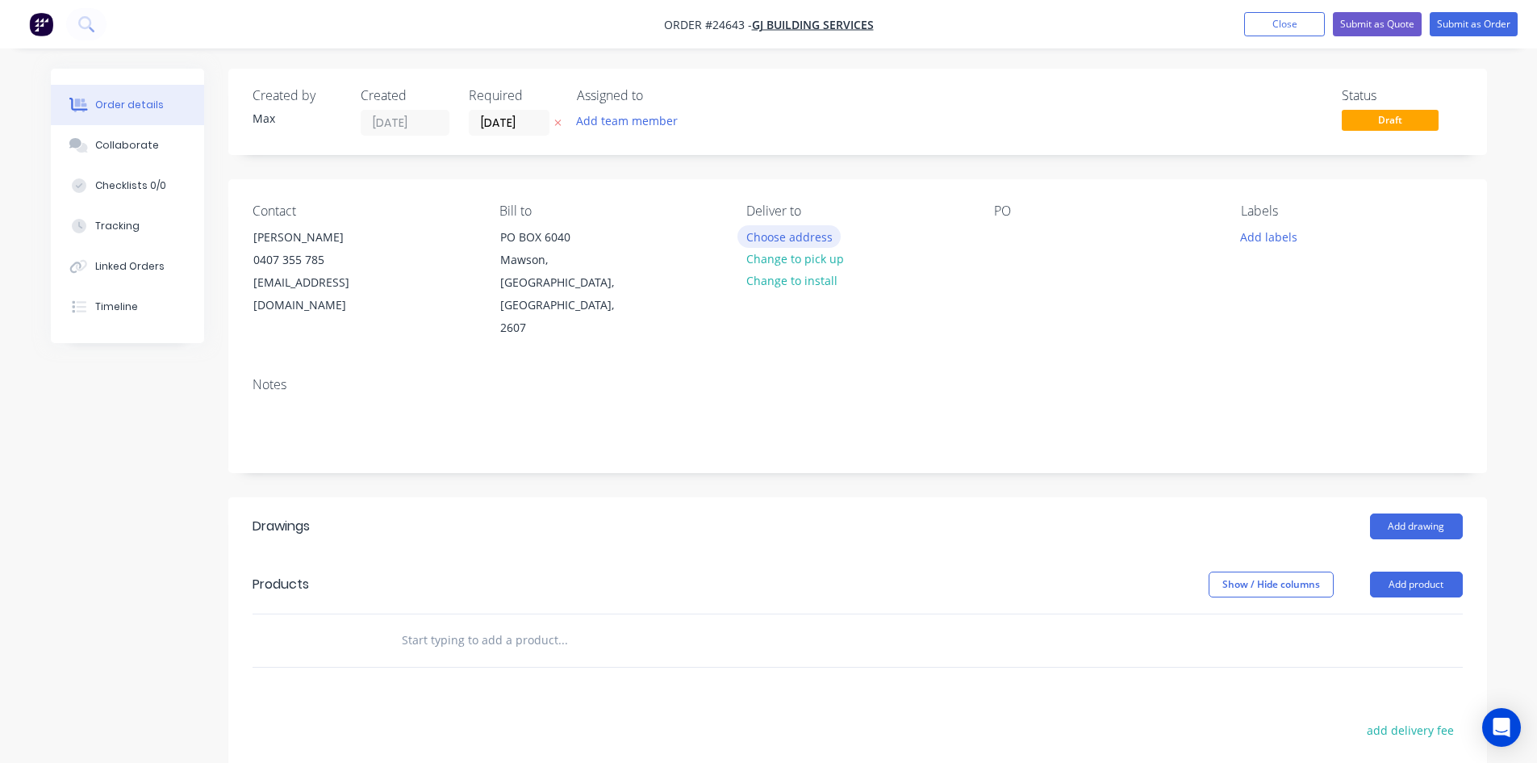
click at [789, 236] on button "Choose address" at bounding box center [789, 236] width 103 height 22
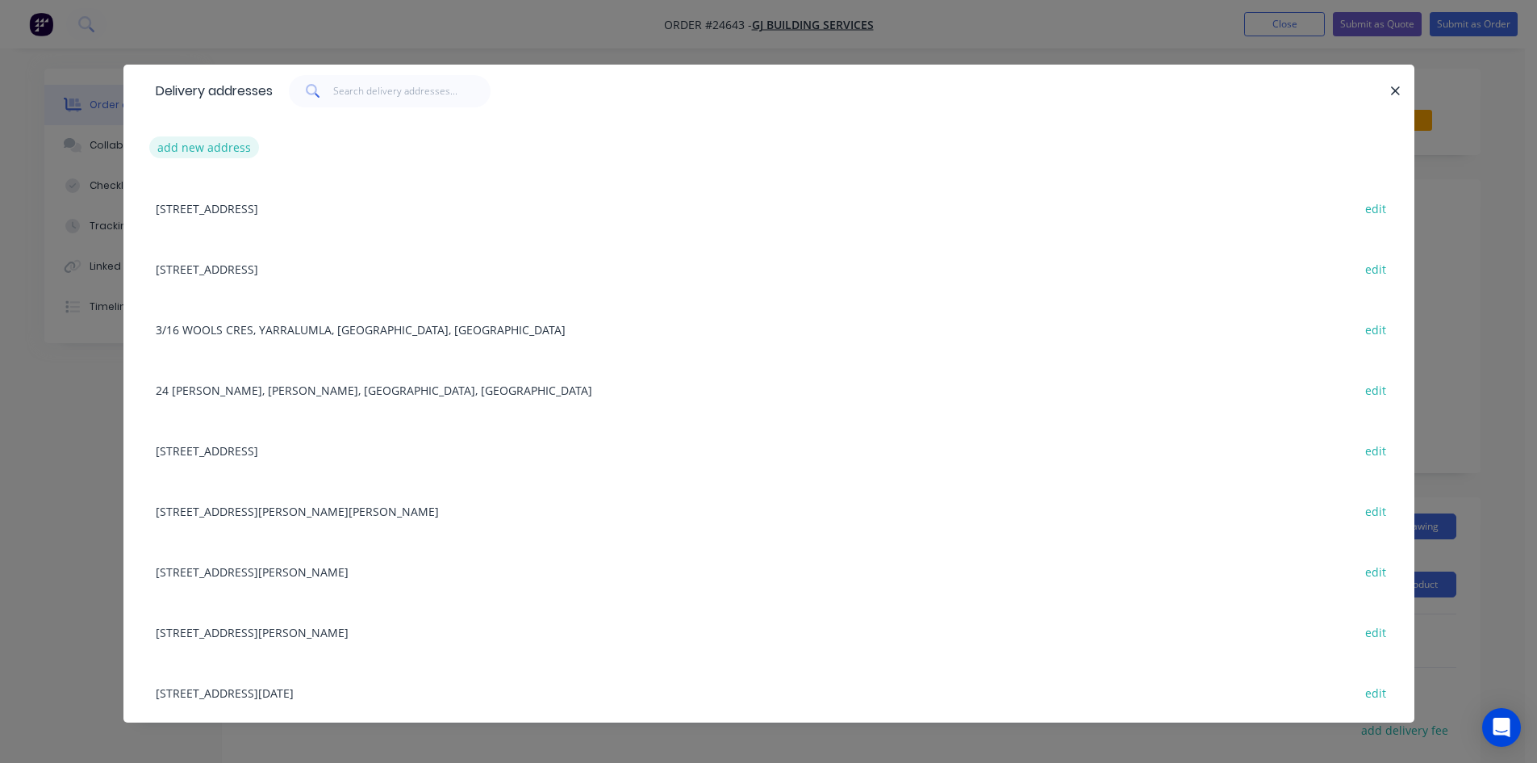
click at [211, 147] on button "add new address" at bounding box center [204, 147] width 111 height 22
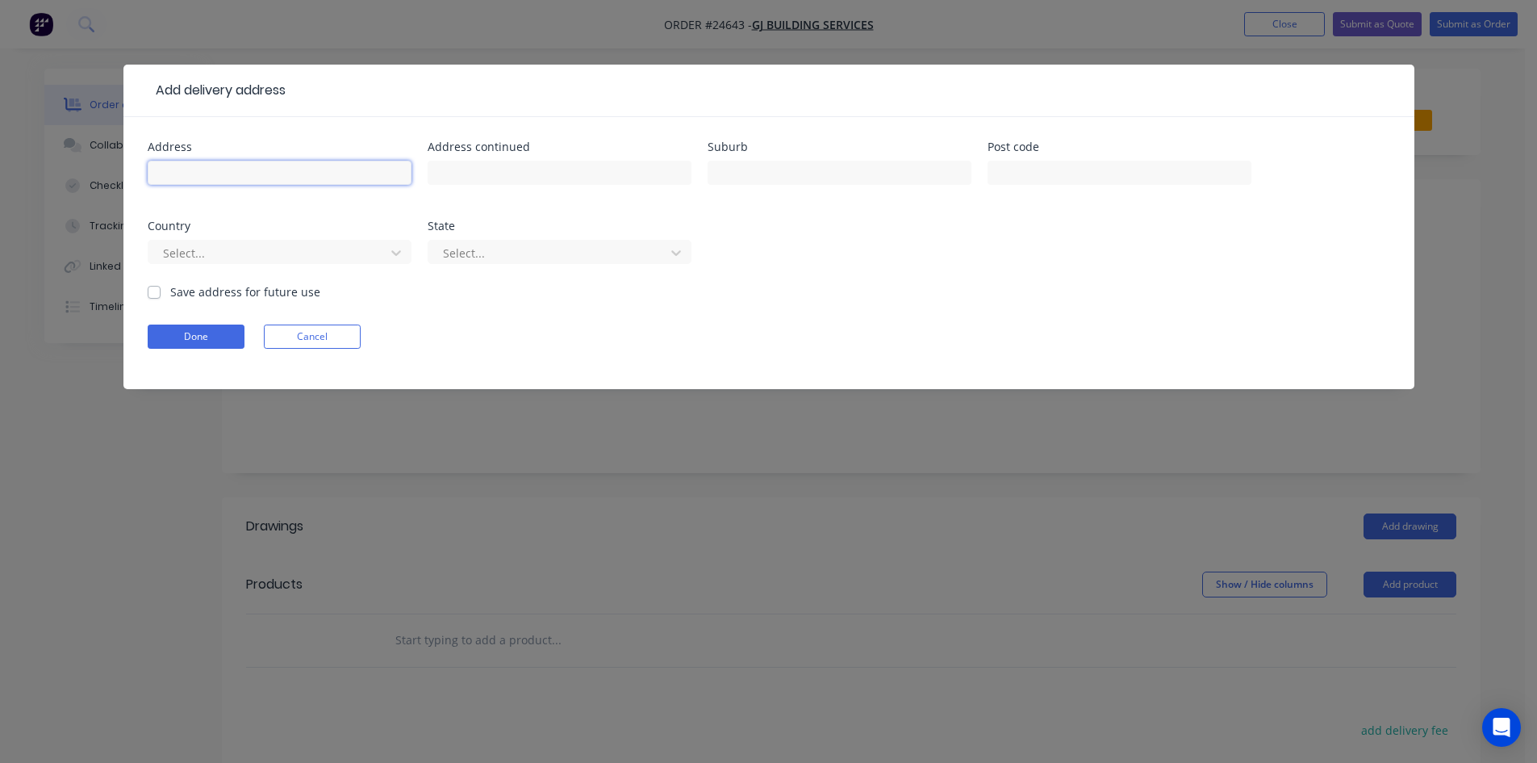
click at [215, 171] on input "text" at bounding box center [280, 173] width 264 height 24
type input "40 Daglish St"
click at [861, 178] on input "text" at bounding box center [840, 173] width 264 height 24
type input "CURTIN"
click at [349, 253] on div at bounding box center [268, 253] width 215 height 20
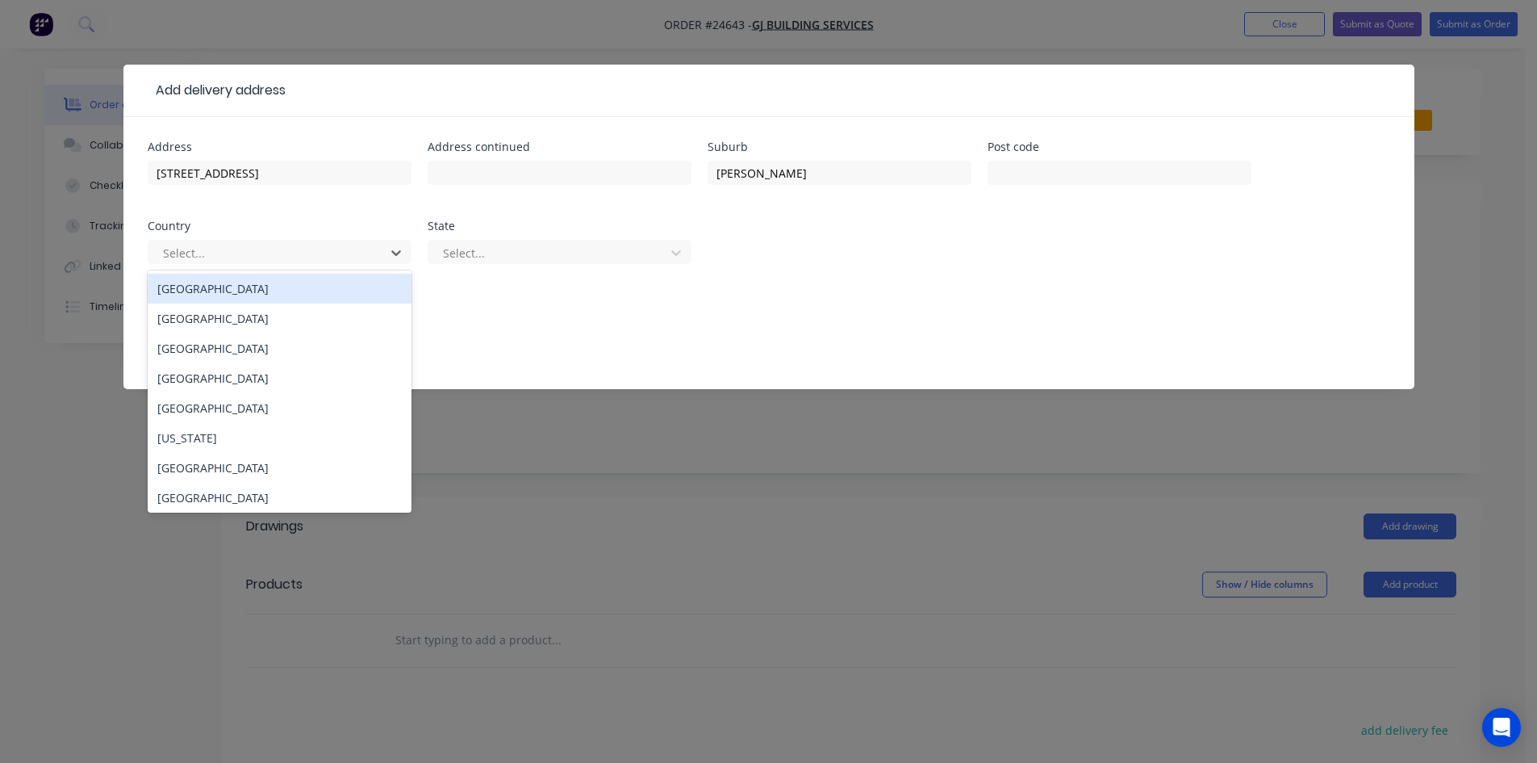
click at [327, 285] on div "Australia" at bounding box center [280, 289] width 264 height 30
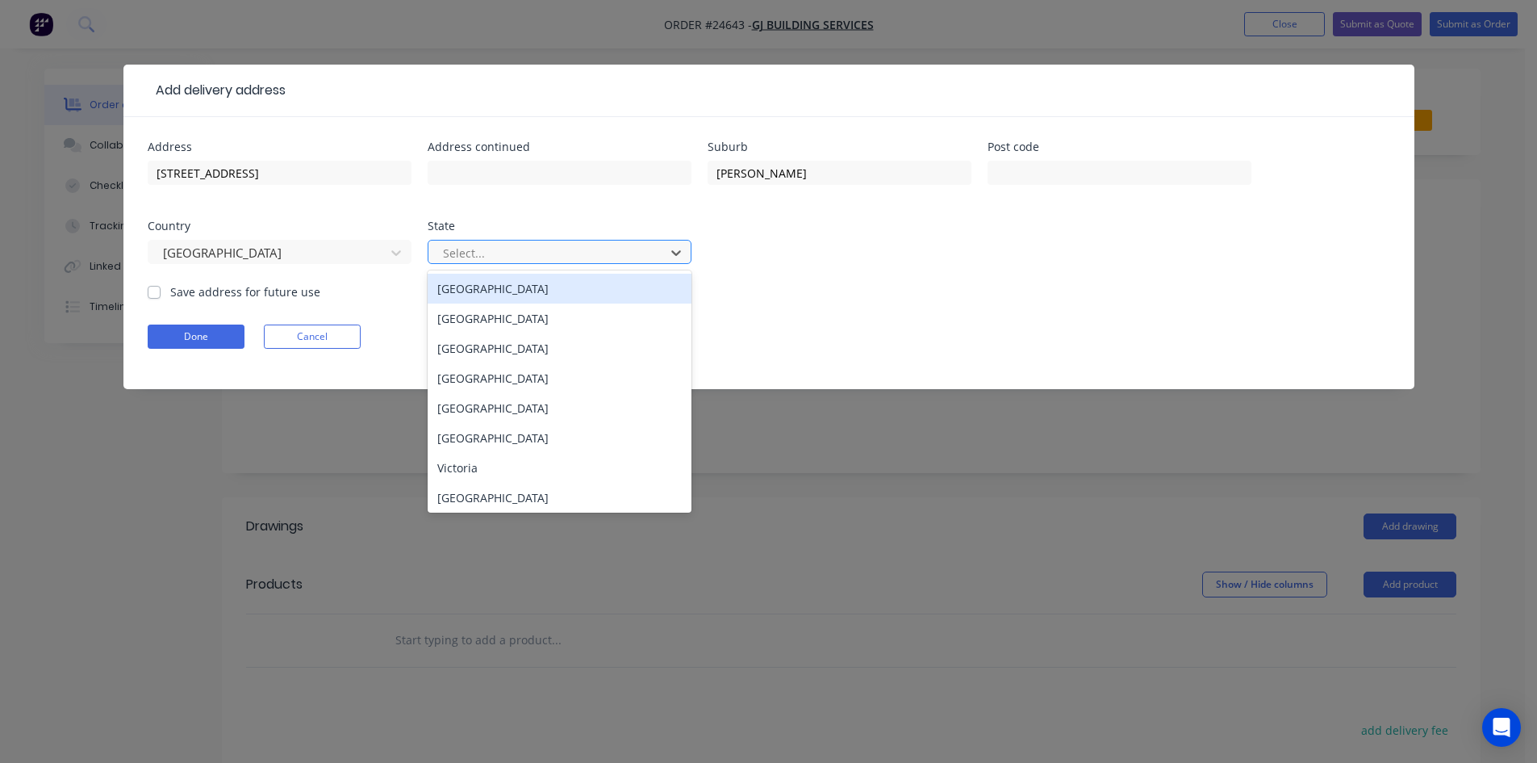
click at [481, 257] on div at bounding box center [548, 253] width 215 height 20
click at [518, 288] on div "Australian Capital Territory" at bounding box center [560, 289] width 264 height 30
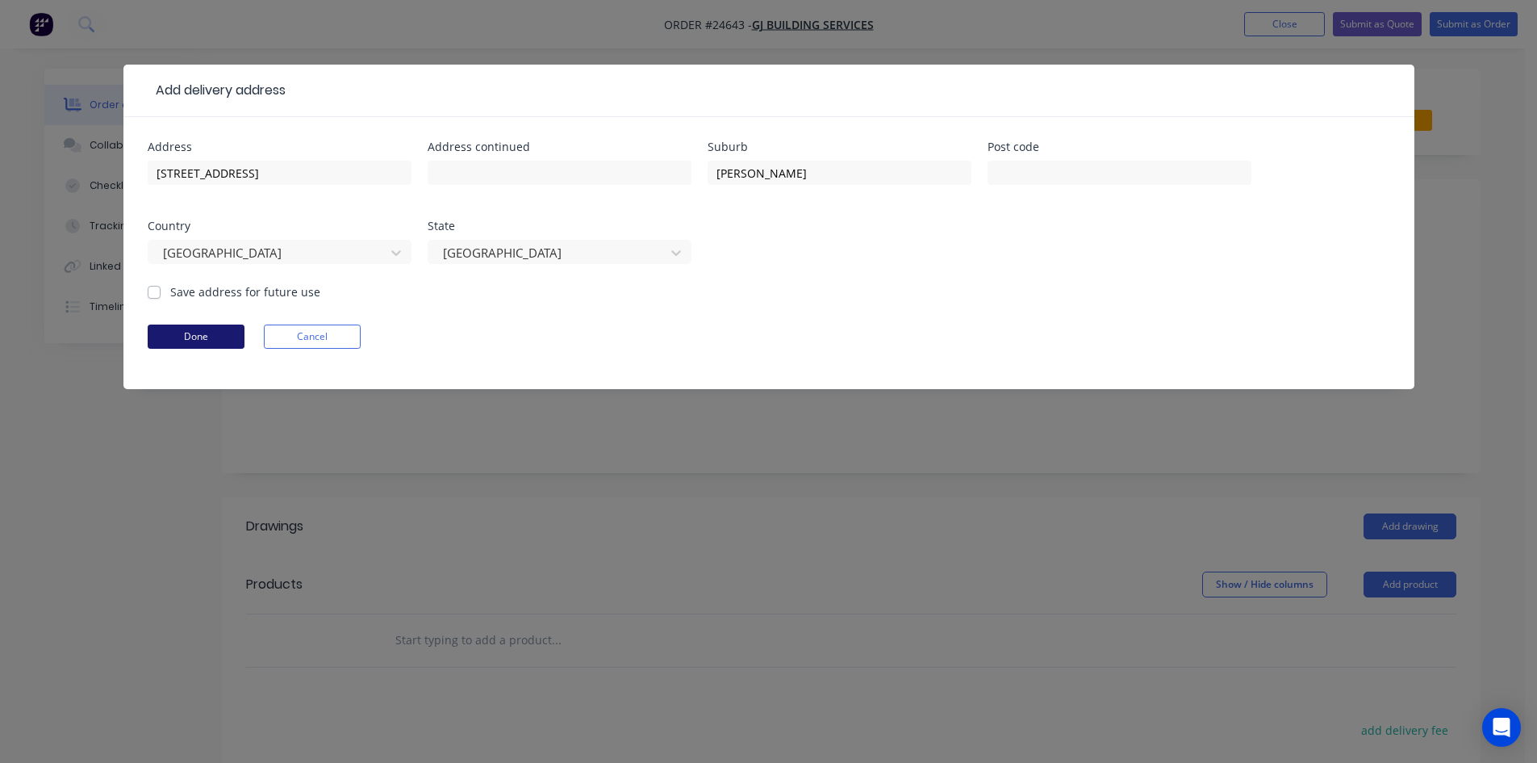
click at [211, 339] on button "Done" at bounding box center [196, 336] width 97 height 24
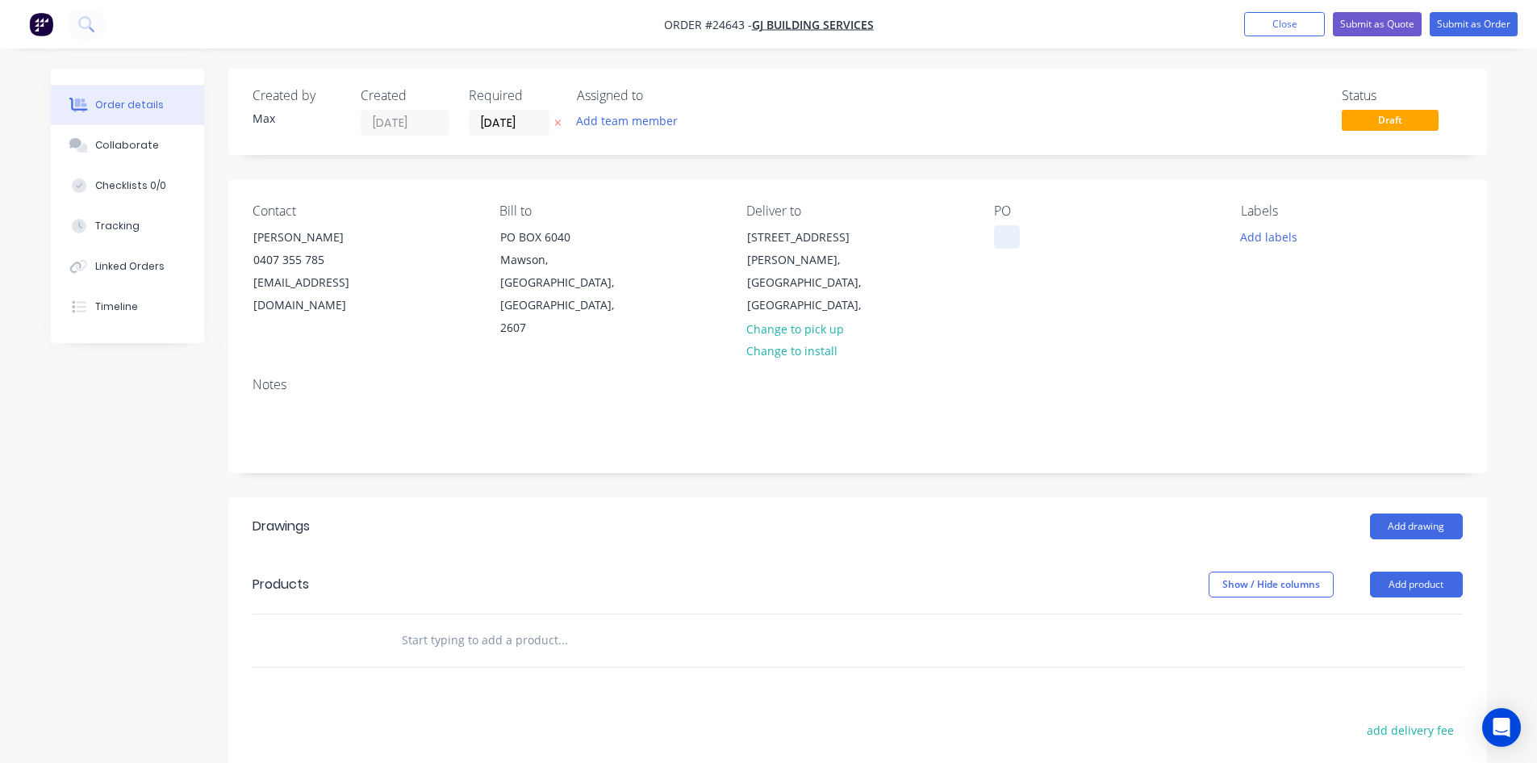
click at [1018, 242] on div at bounding box center [1007, 236] width 26 height 23
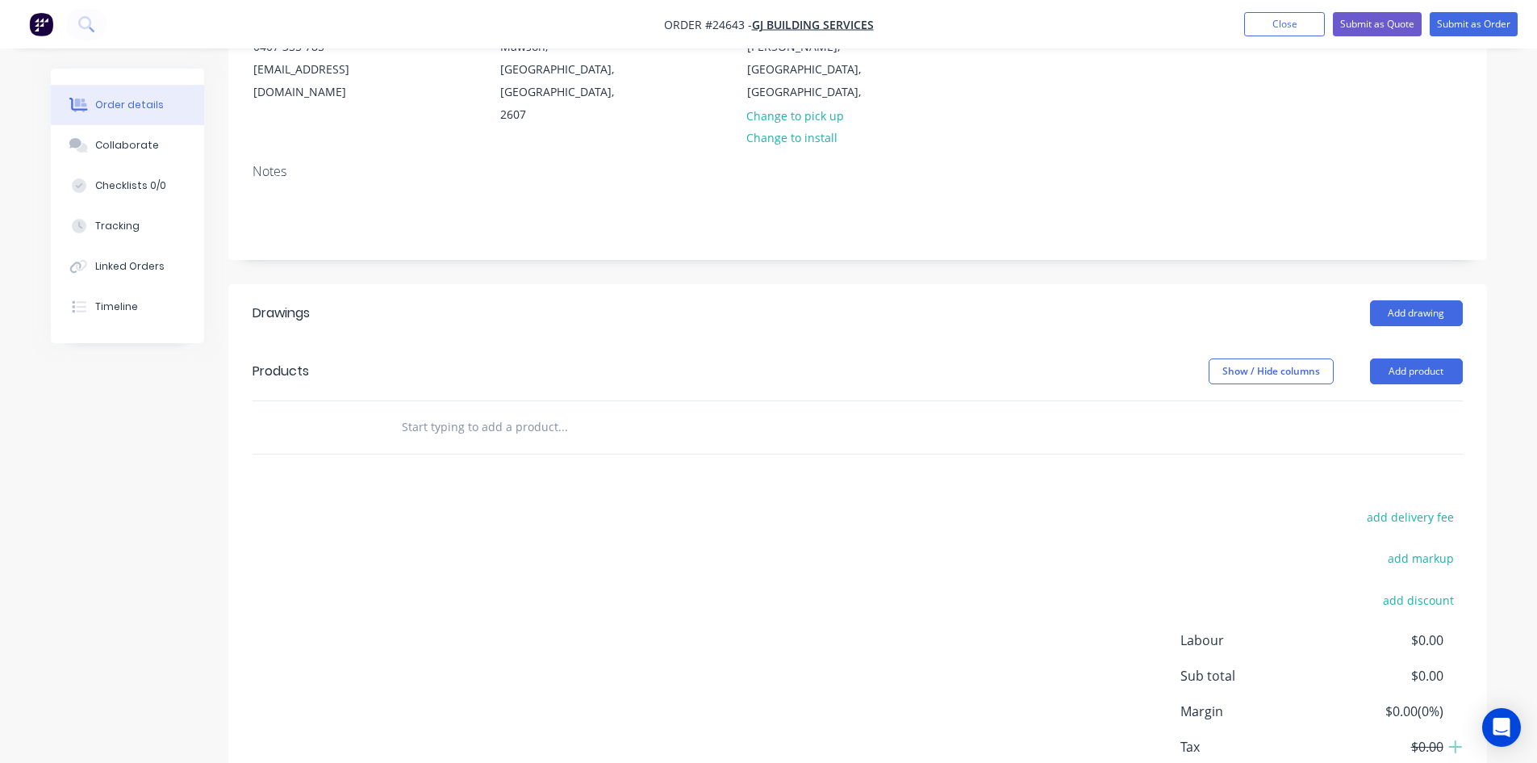
scroll to position [242, 0]
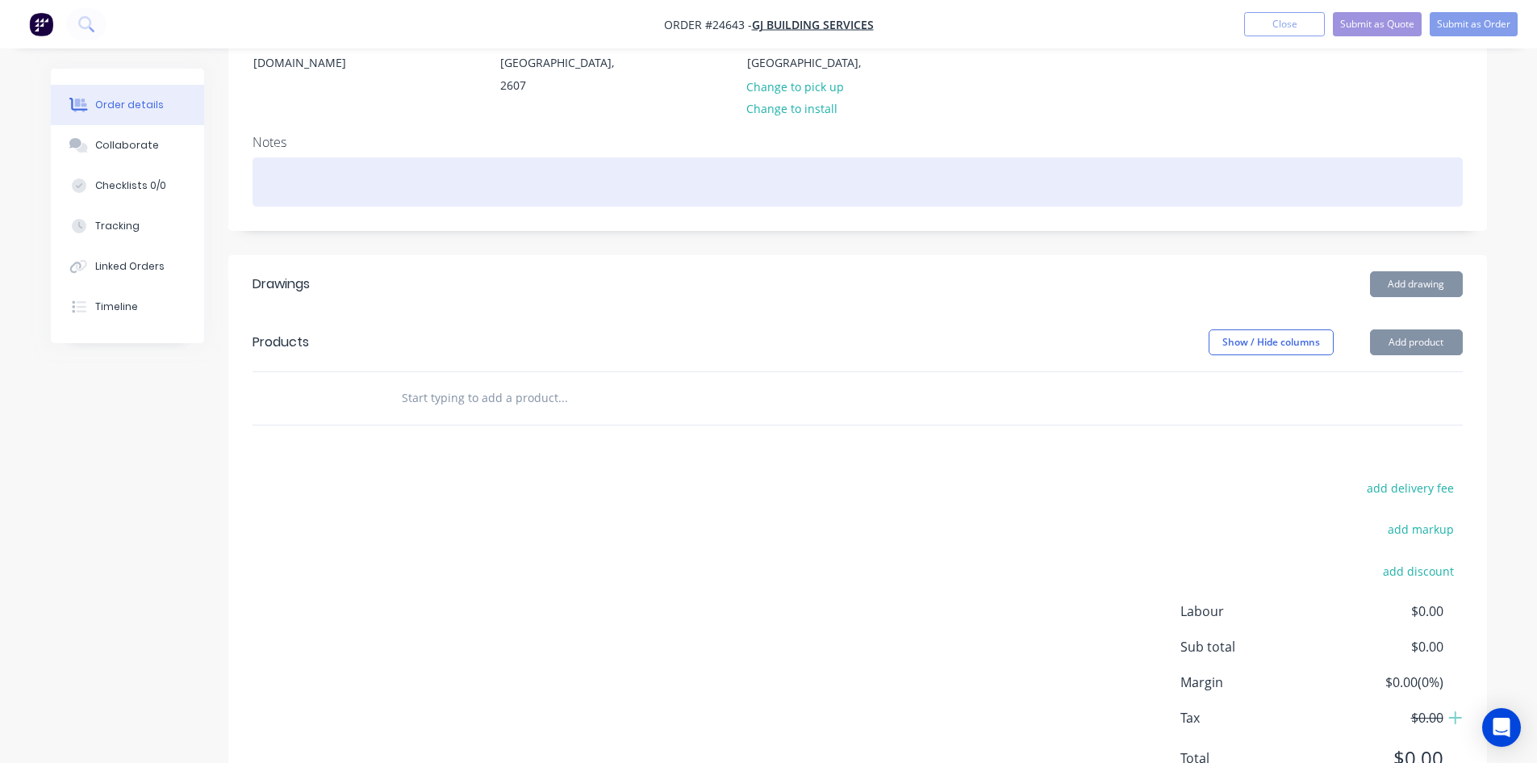
click at [301, 157] on div at bounding box center [858, 181] width 1210 height 49
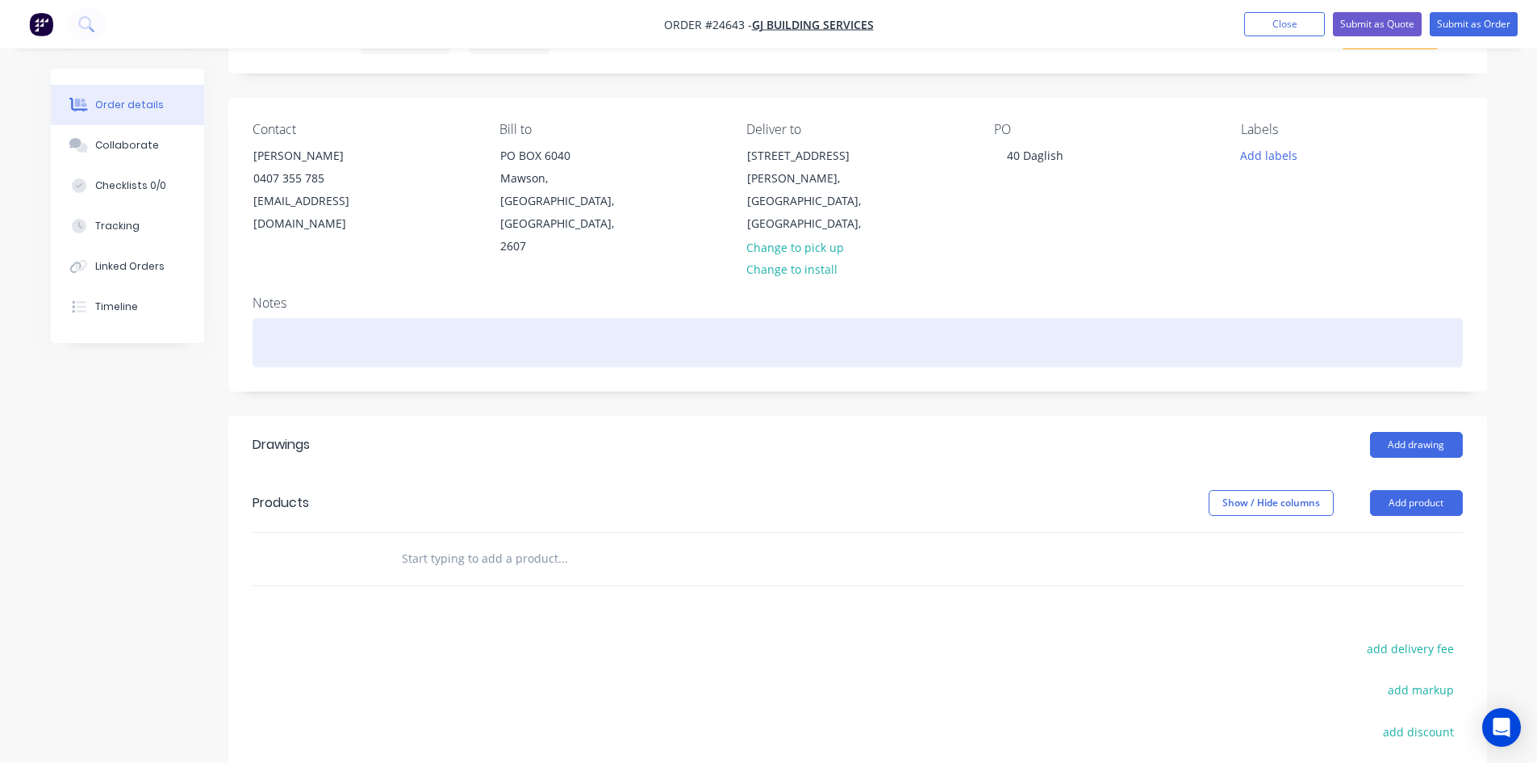
scroll to position [0, 0]
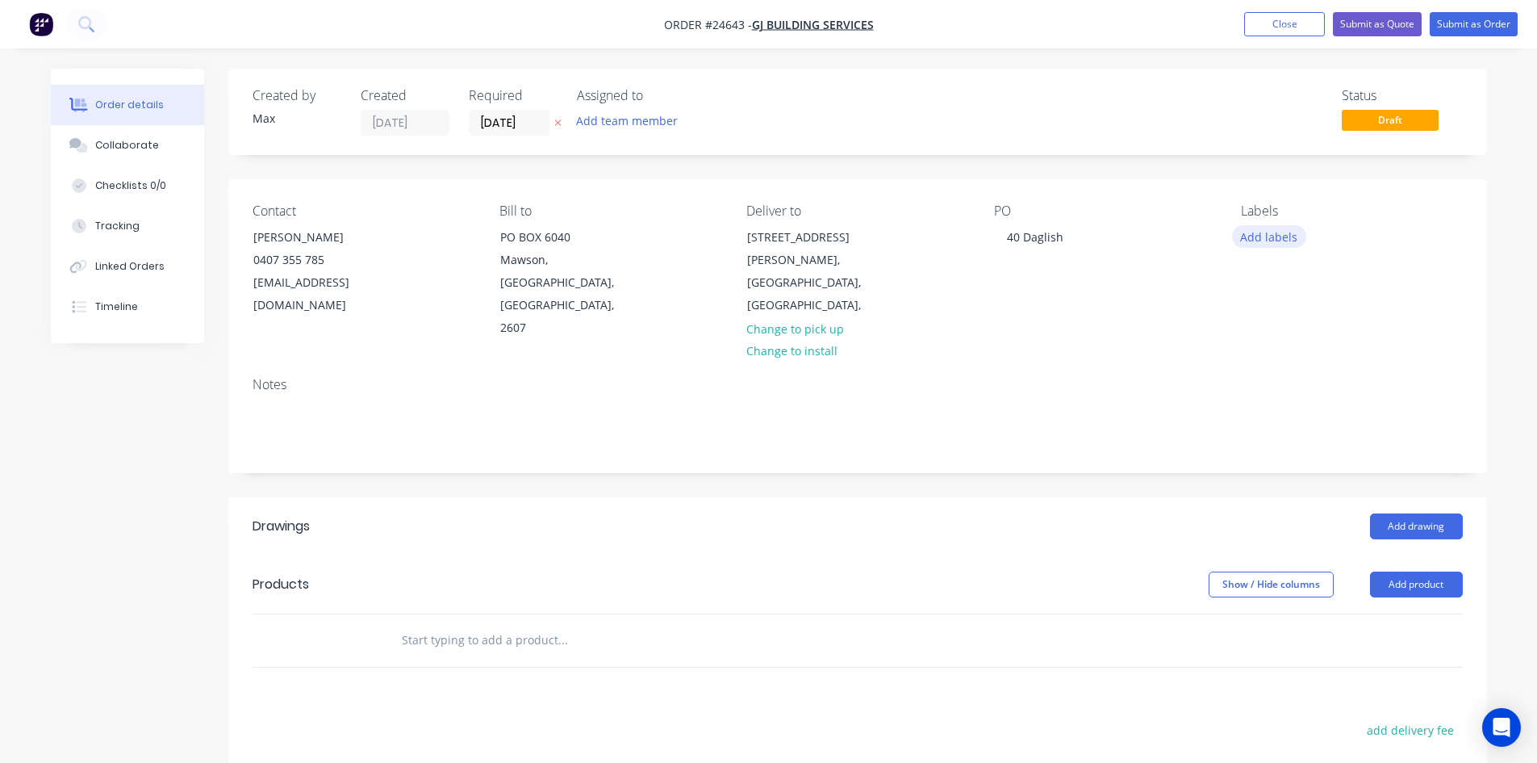
click at [1282, 236] on button "Add labels" at bounding box center [1269, 236] width 74 height 22
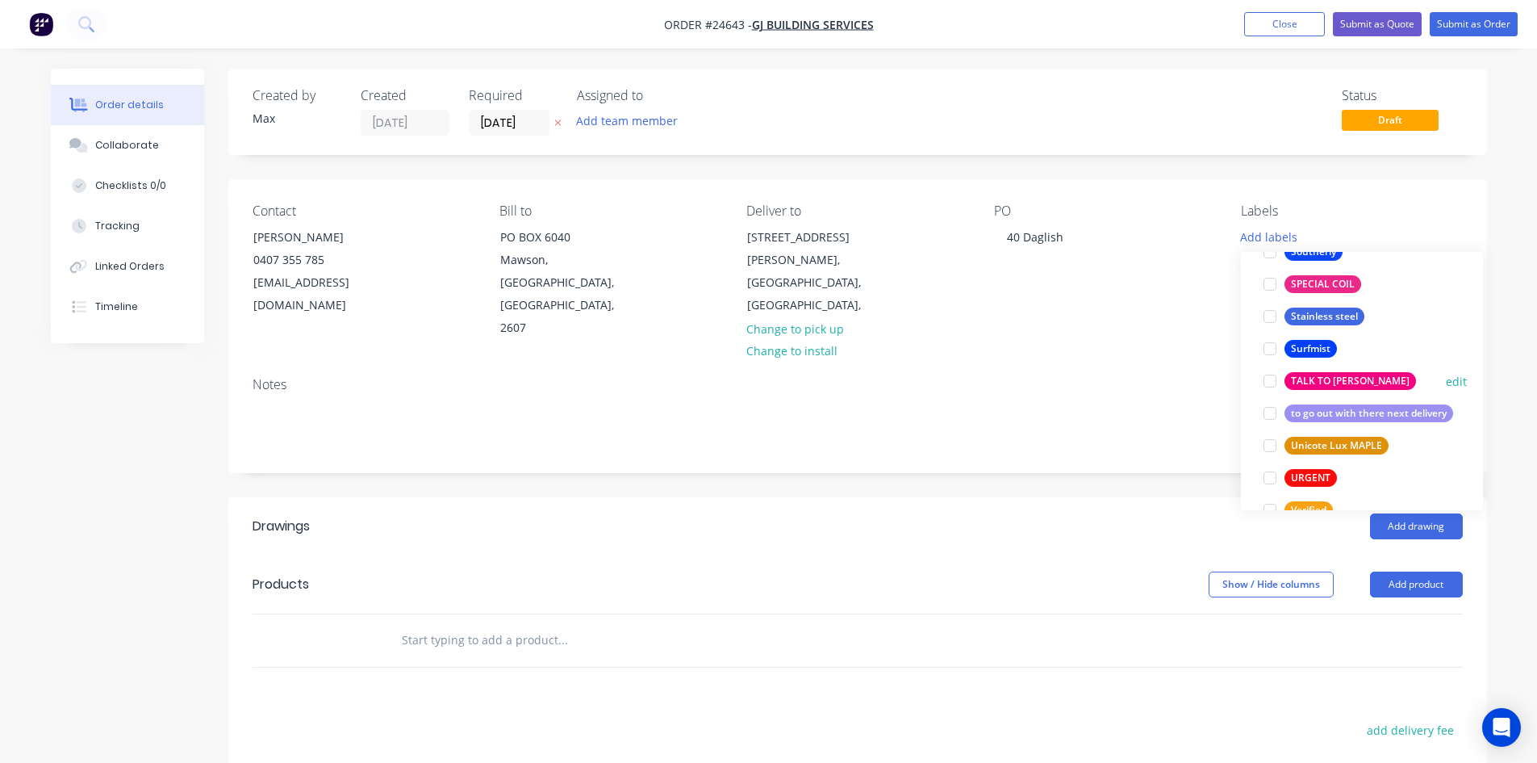
scroll to position [2986, 0]
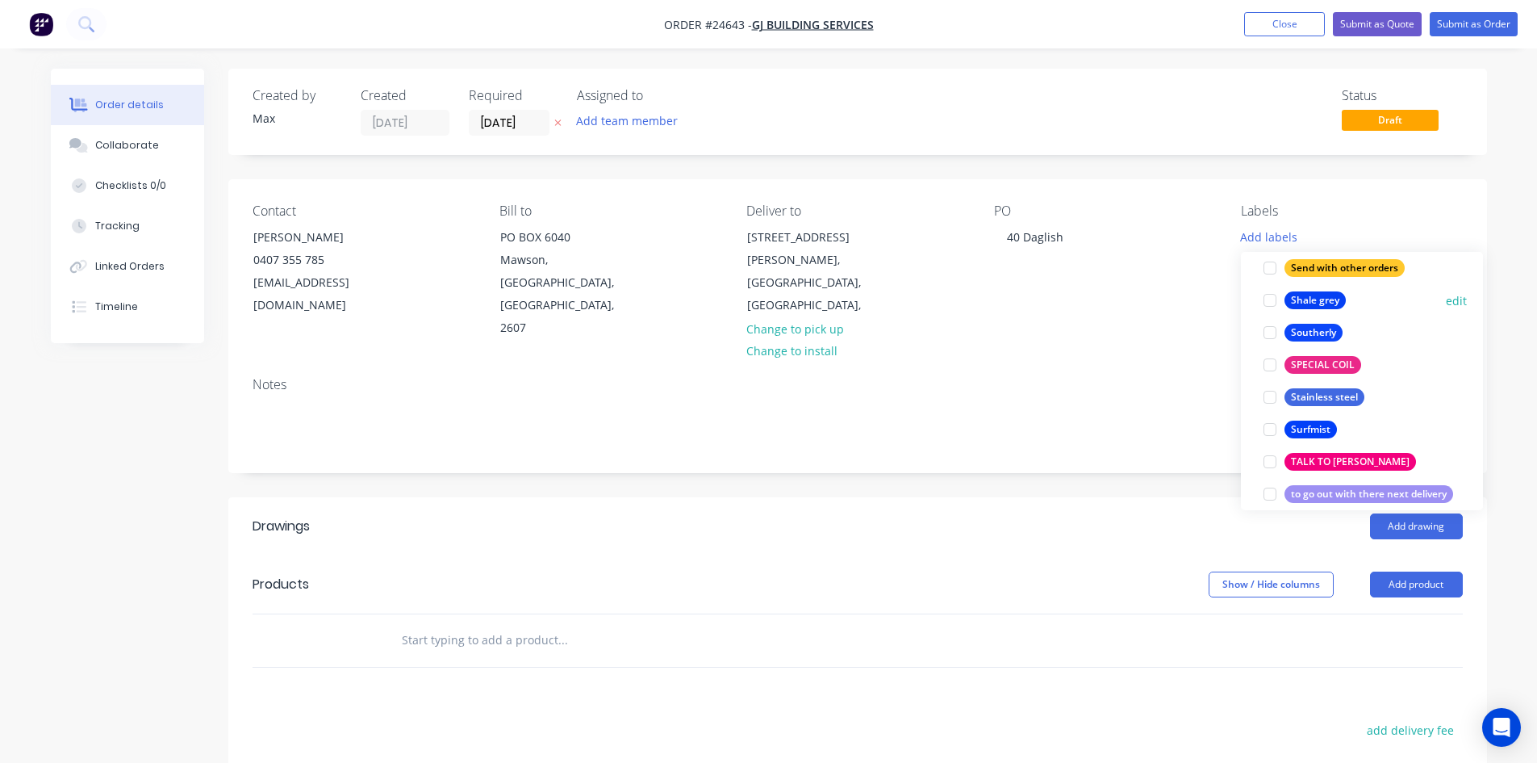
click at [1273, 300] on div at bounding box center [1270, 300] width 32 height 32
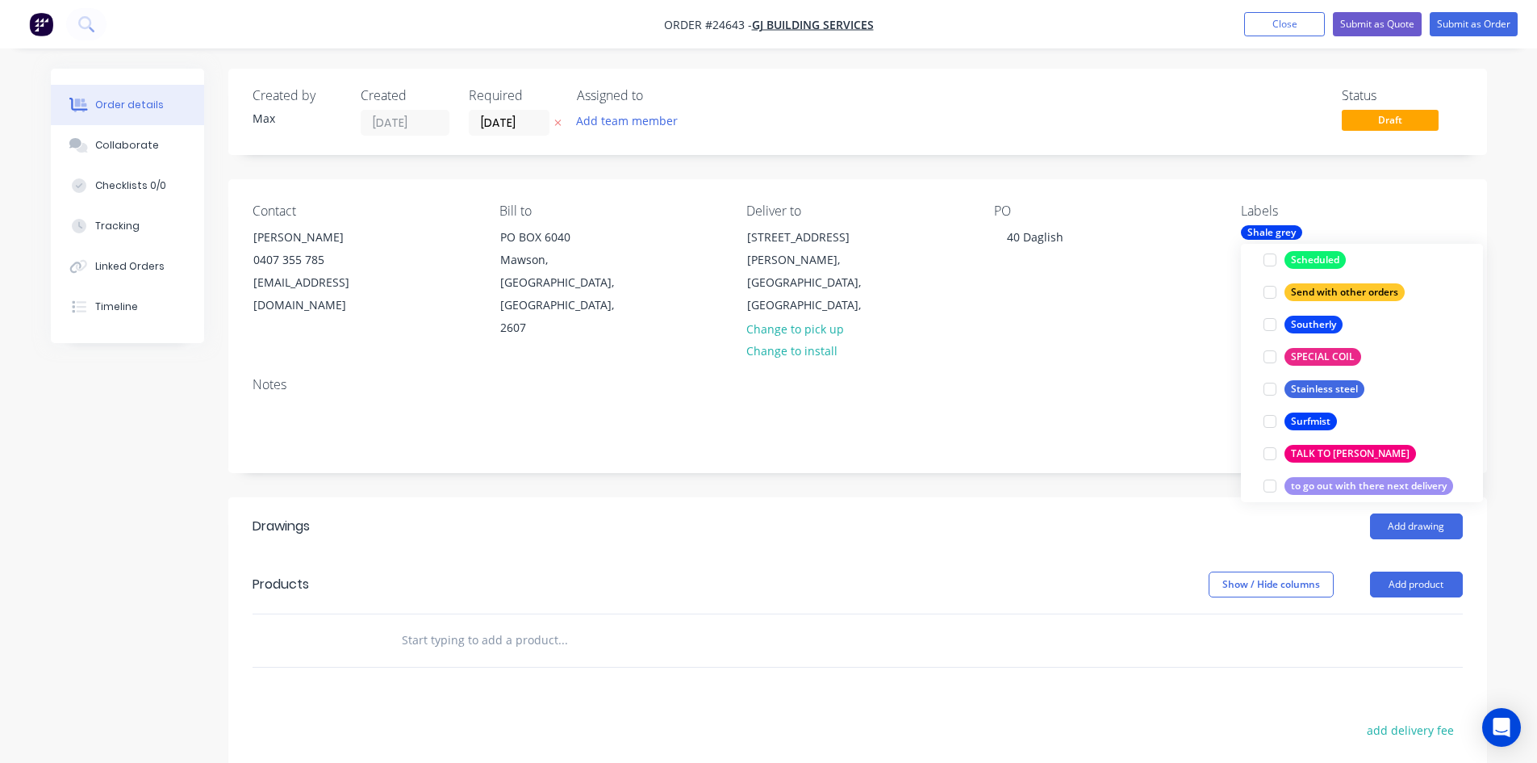
scroll to position [81, 0]
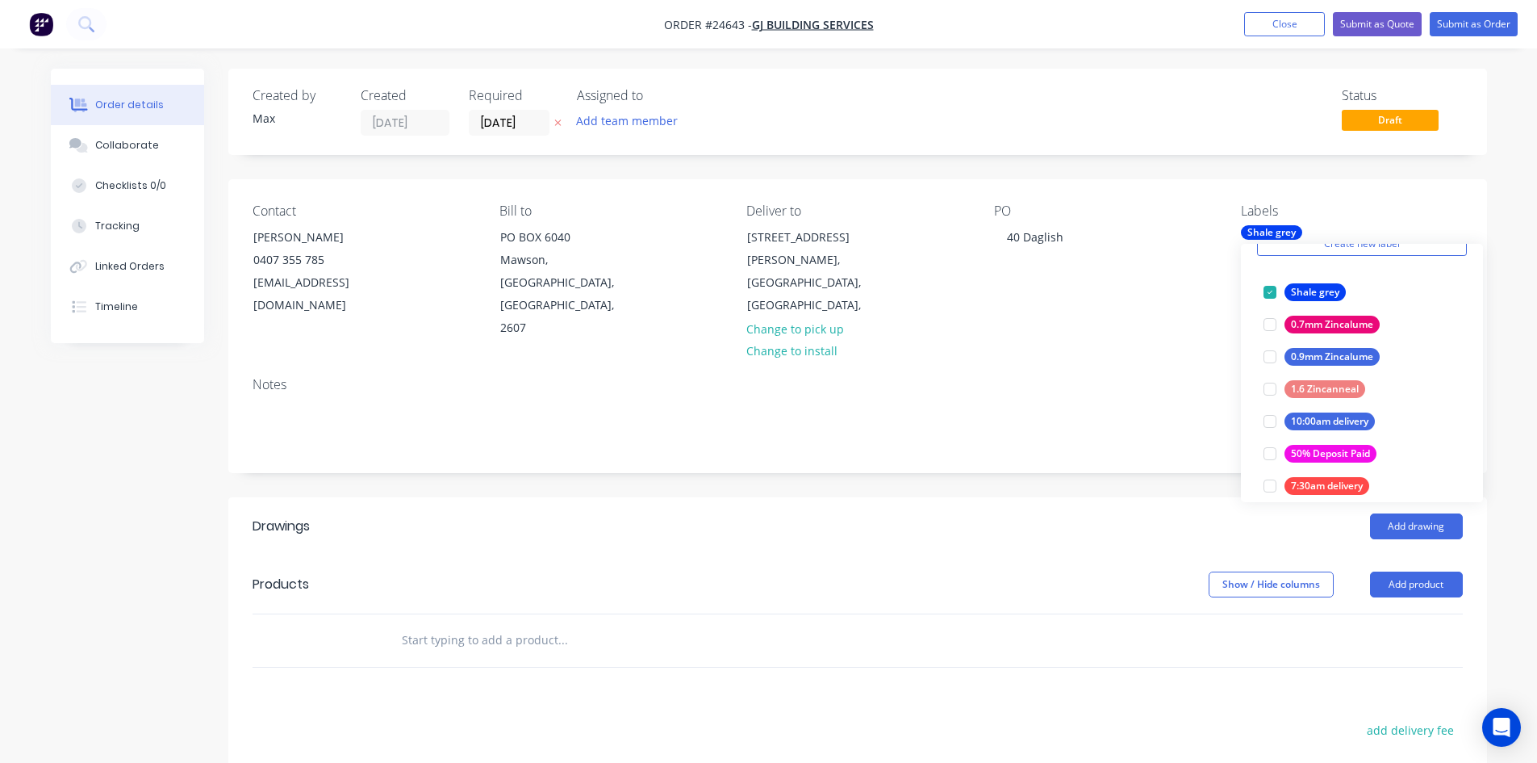
click at [1192, 312] on div "PO 40 Daglish" at bounding box center [1104, 271] width 221 height 136
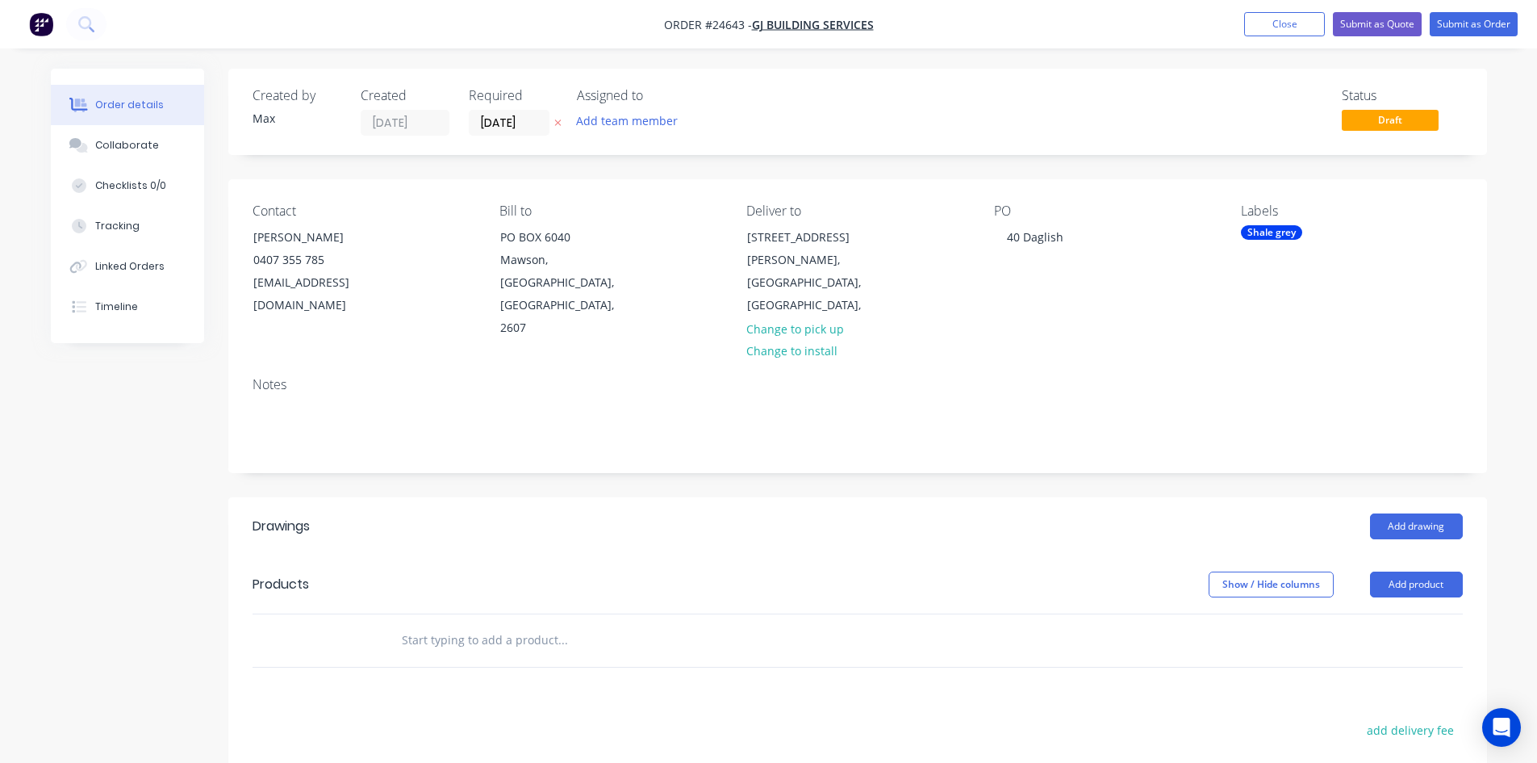
click at [1274, 228] on div "Shale grey" at bounding box center [1271, 232] width 61 height 15
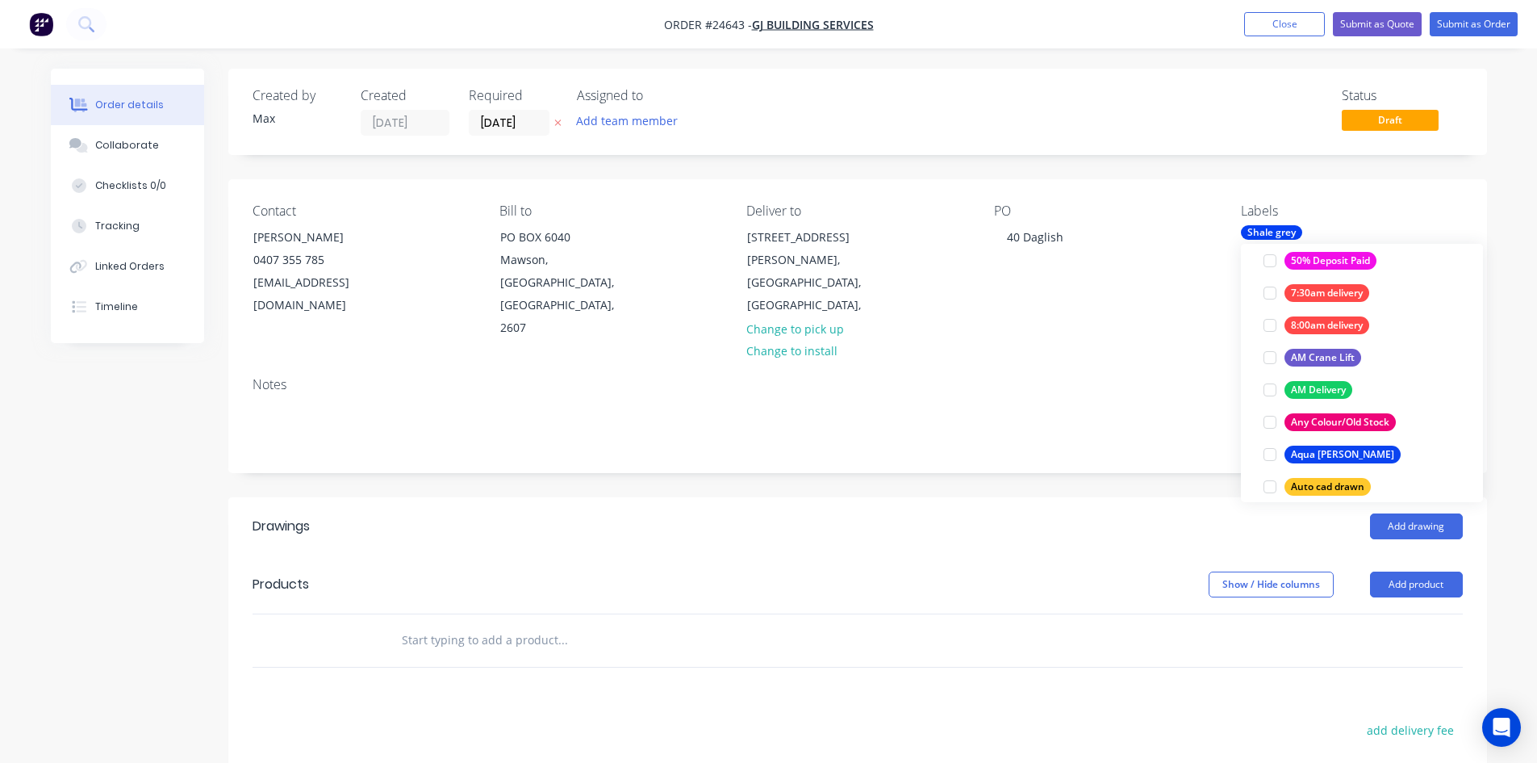
scroll to position [323, 0]
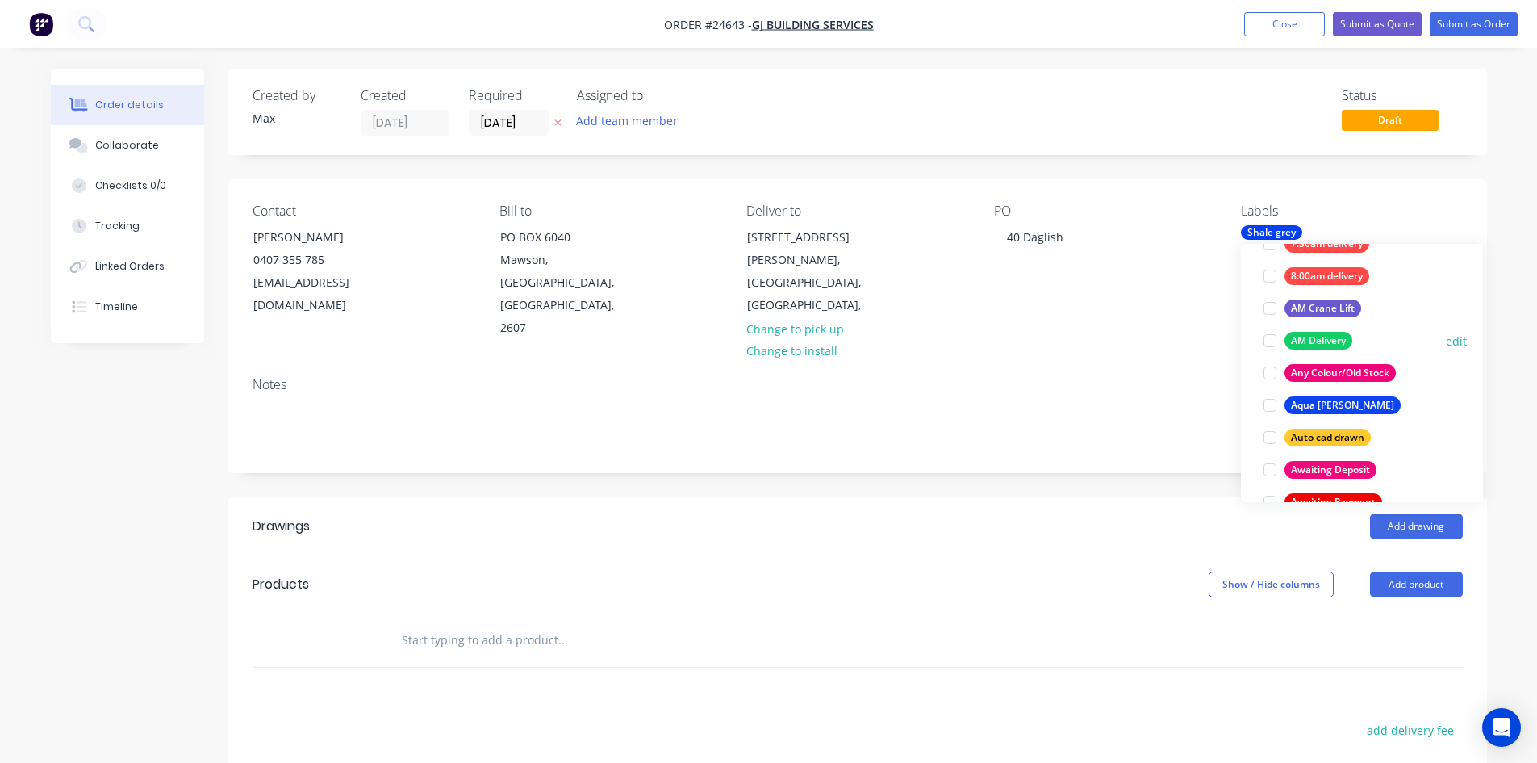
click at [1269, 341] on div at bounding box center [1270, 340] width 32 height 32
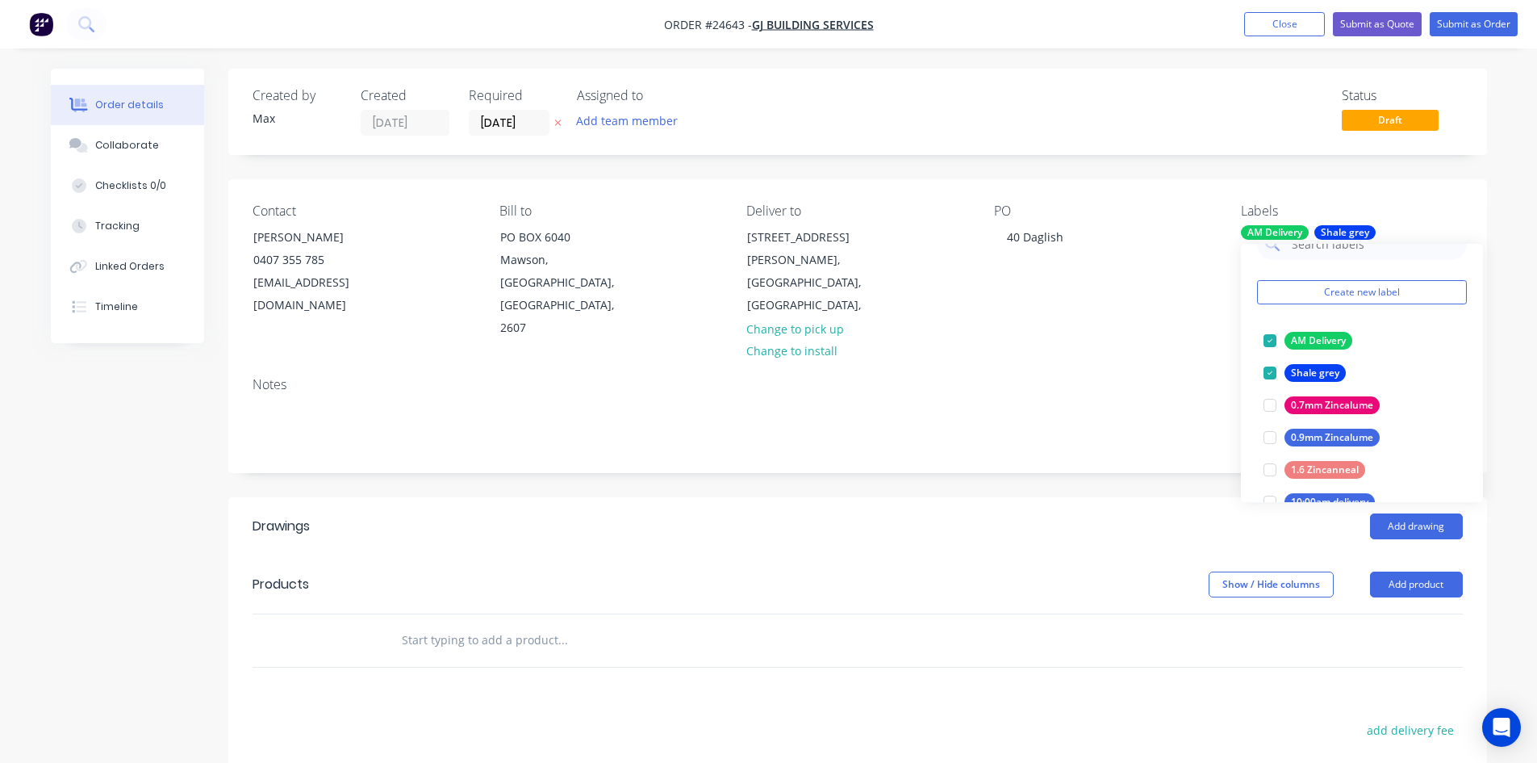
click at [1154, 377] on div "Notes" at bounding box center [858, 384] width 1210 height 15
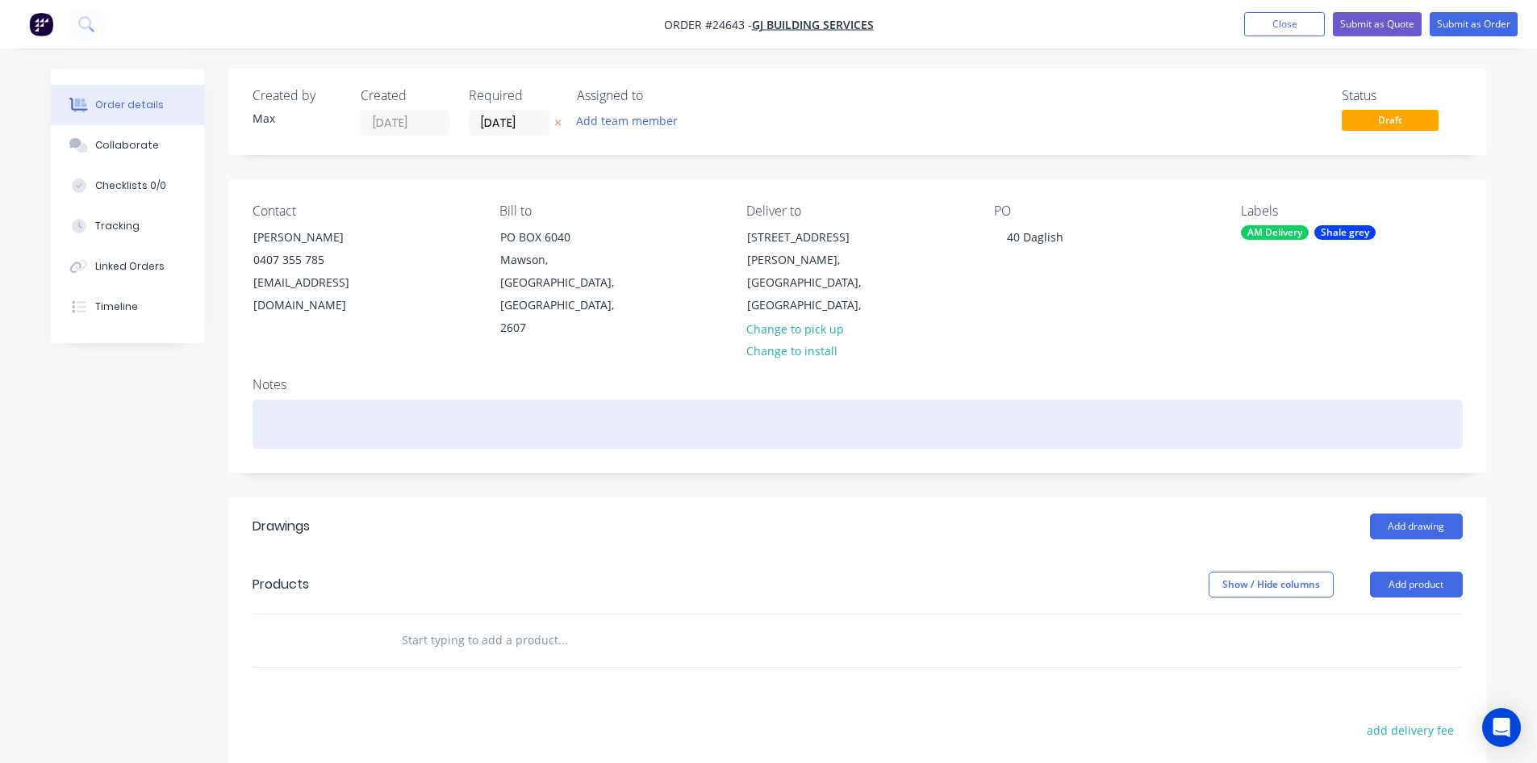
click at [257, 400] on div at bounding box center [858, 423] width 1210 height 49
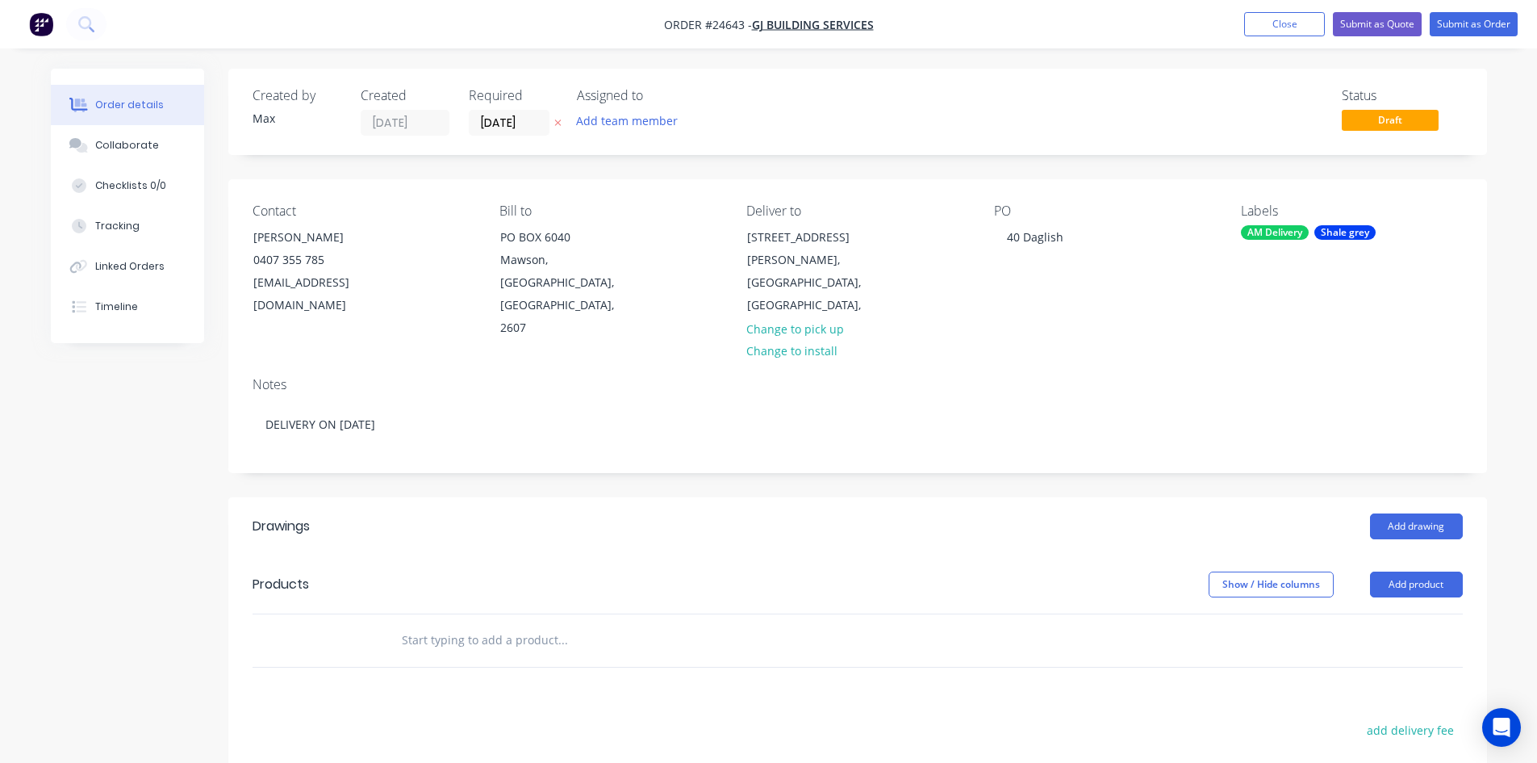
click at [399, 364] on div "Notes DELIVERY ON 26/8/25" at bounding box center [857, 418] width 1259 height 108
click at [1415, 513] on button "Add drawing" at bounding box center [1416, 526] width 93 height 26
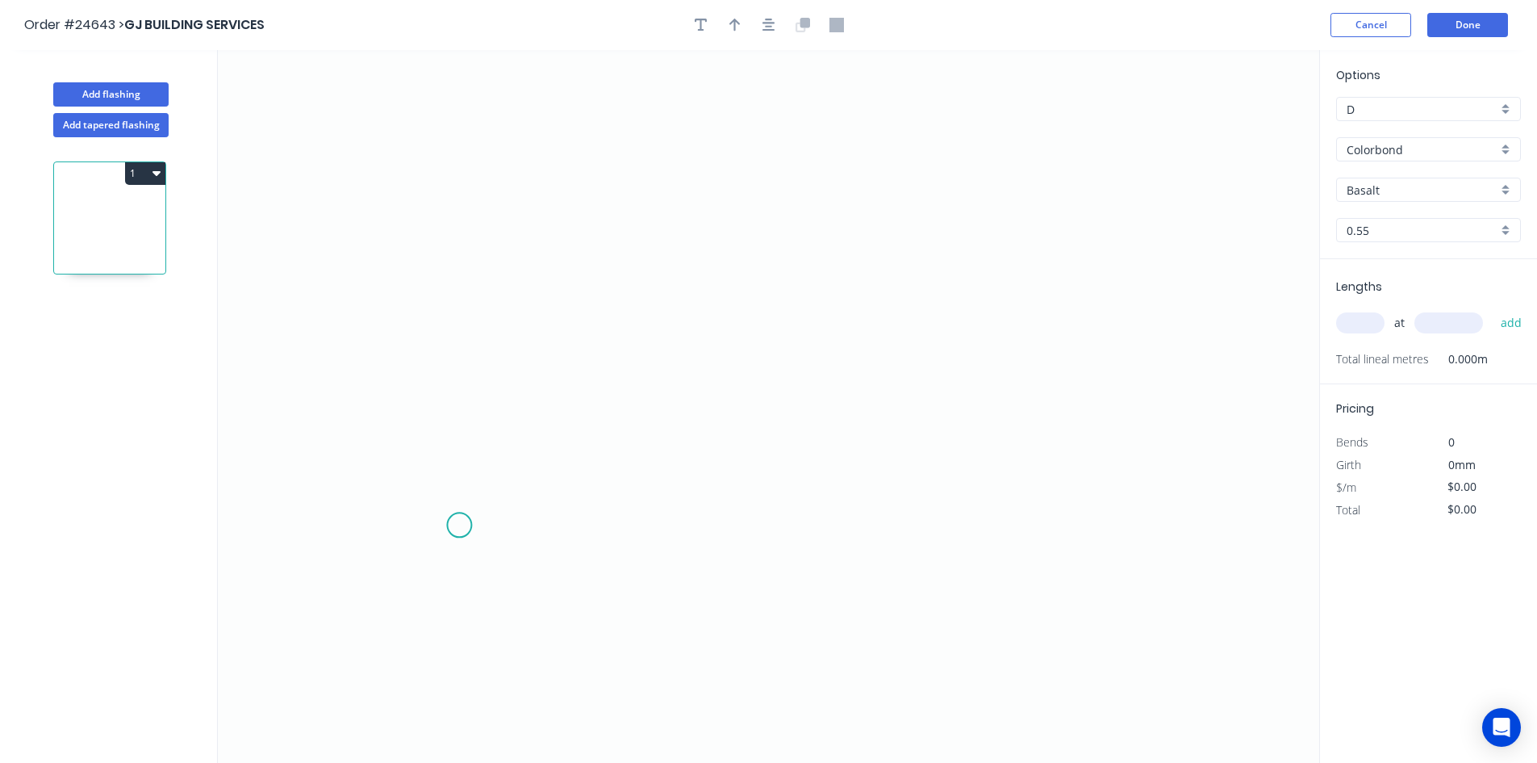
click at [459, 525] on icon "0" at bounding box center [769, 406] width 1102 height 713
click at [478, 499] on icon "0" at bounding box center [769, 406] width 1102 height 713
click at [472, 194] on icon "0 ?" at bounding box center [769, 406] width 1102 height 713
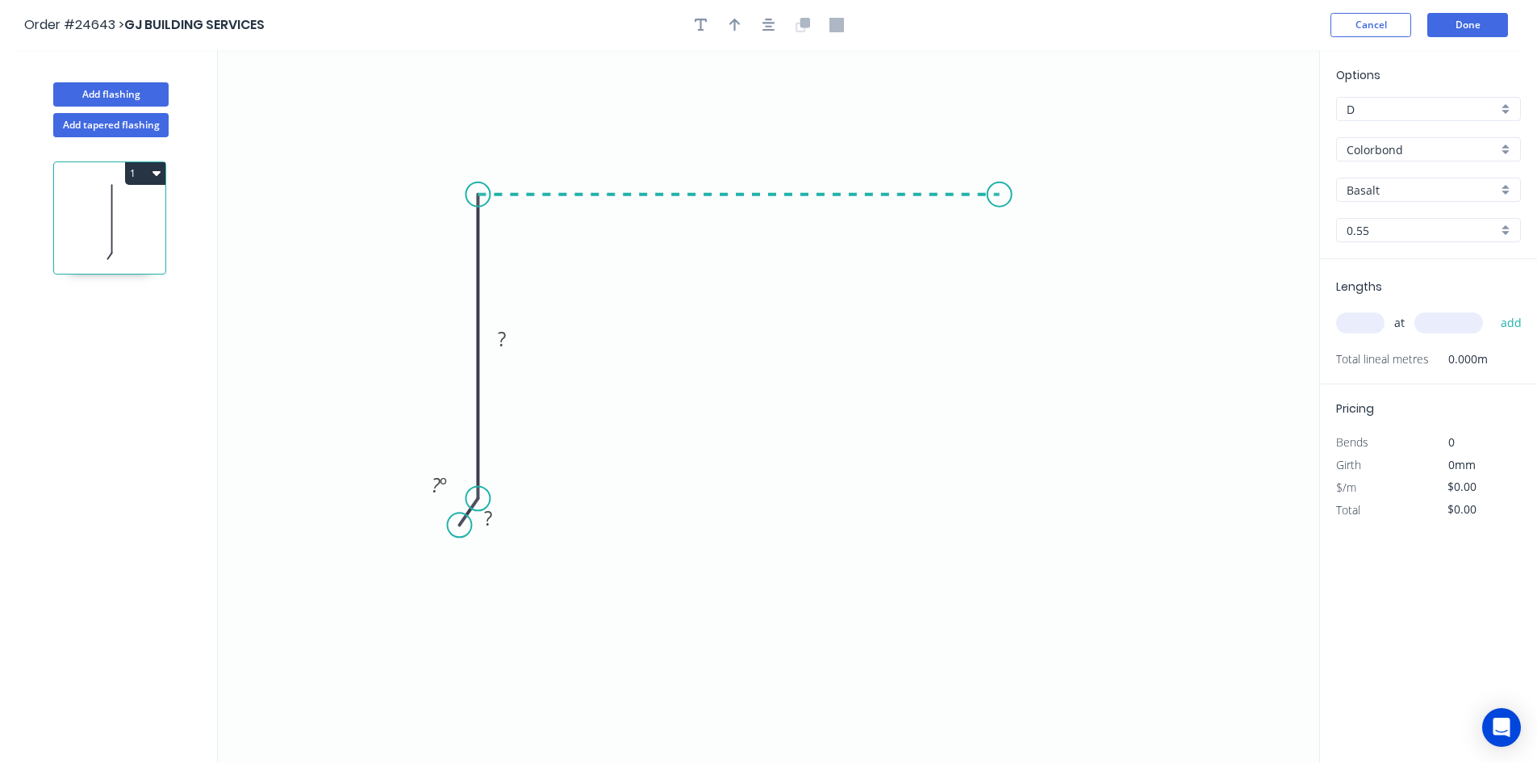
click at [1000, 212] on icon "0 ? ? ? º" at bounding box center [769, 406] width 1102 height 713
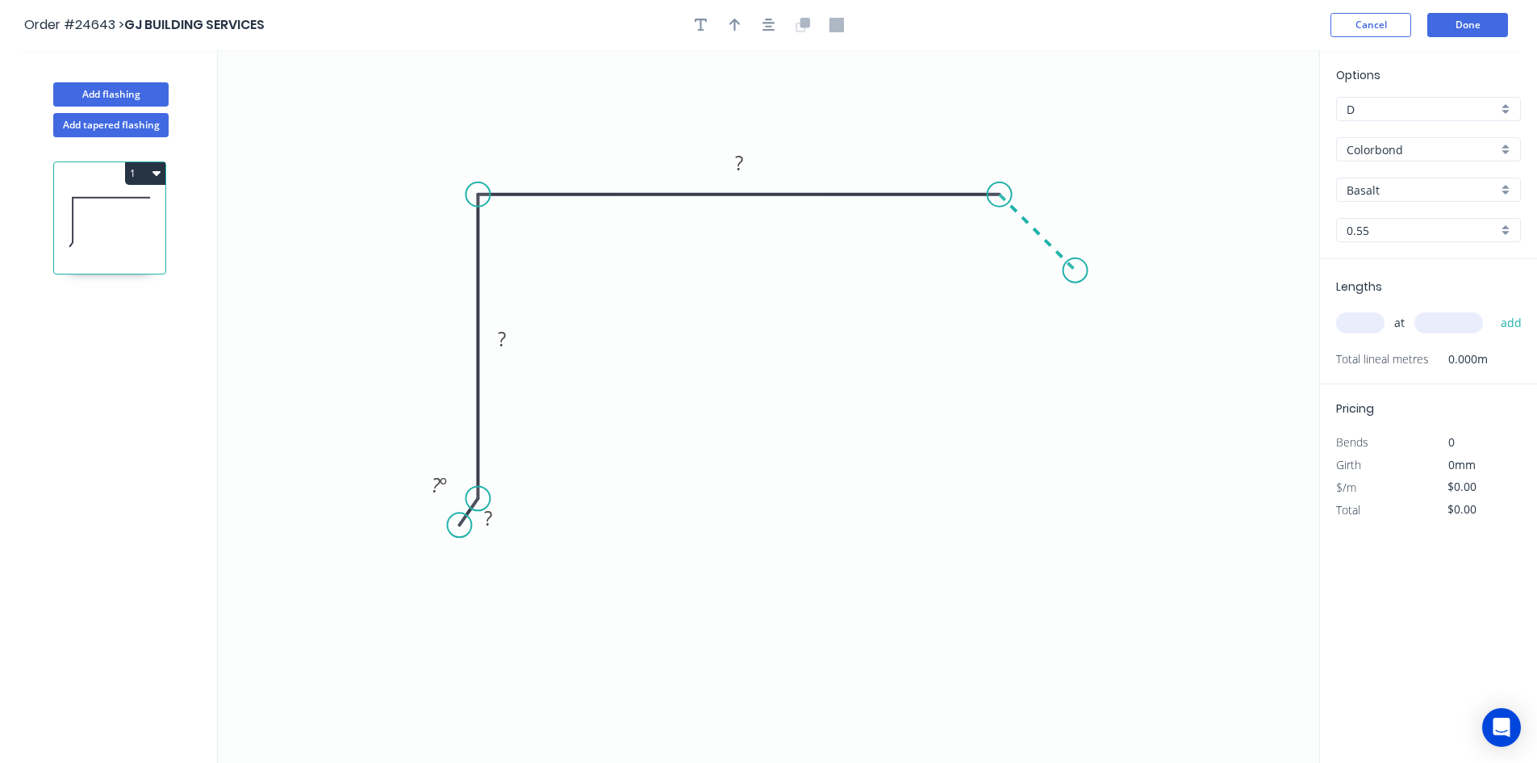
click at [1076, 274] on icon "0 ? ? ? ? º" at bounding box center [769, 406] width 1102 height 713
drag, startPoint x: 1076, startPoint y: 274, endPoint x: 1066, endPoint y: 283, distance: 13.1
click at [1066, 283] on icon "0 ? ? ? ? ? º" at bounding box center [769, 406] width 1102 height 713
click at [1089, 309] on div "Delete point" at bounding box center [1149, 308] width 162 height 33
drag, startPoint x: 1075, startPoint y: 276, endPoint x: 1066, endPoint y: 285, distance: 12.6
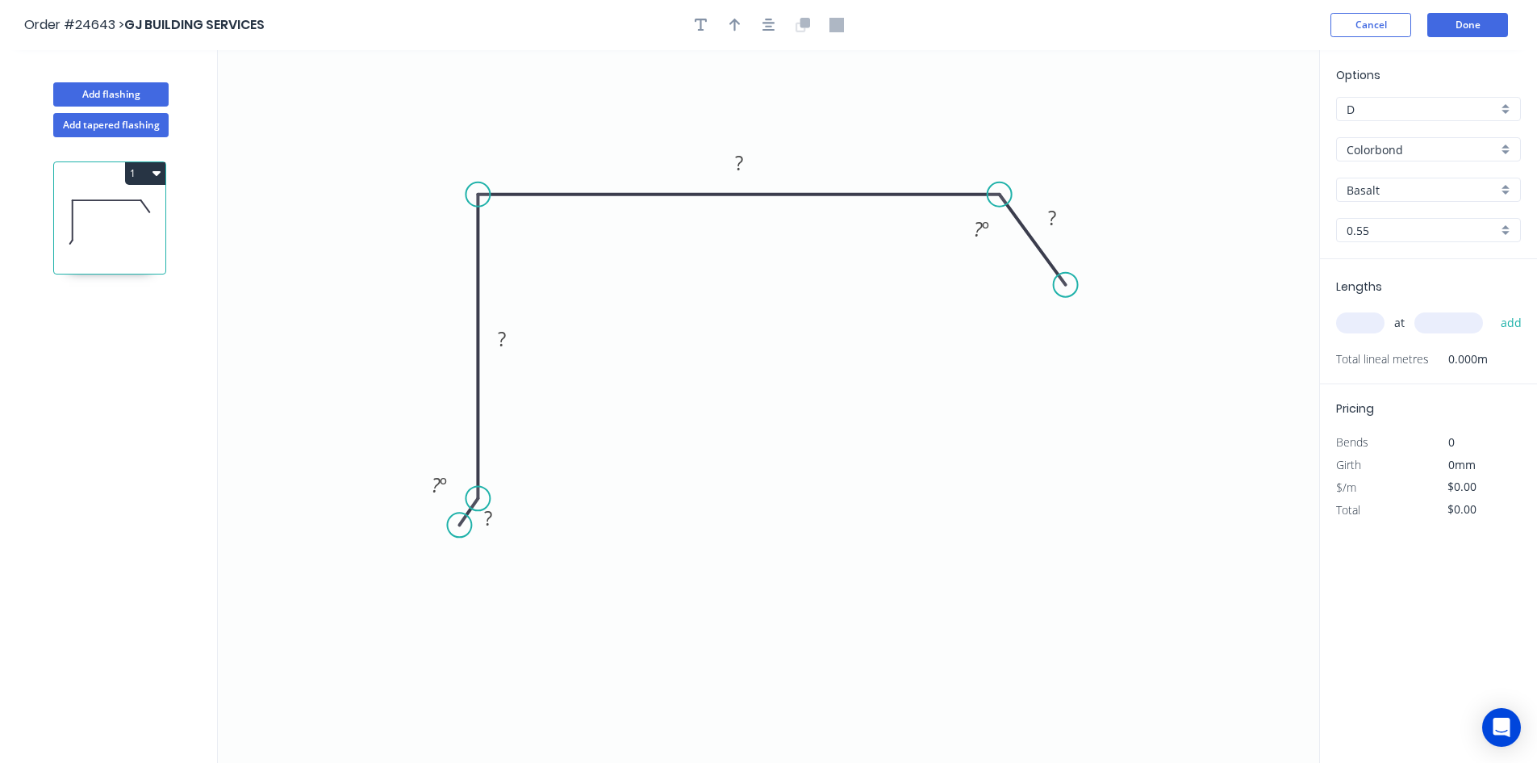
click at [1066, 285] on circle at bounding box center [1066, 285] width 24 height 24
click at [1063, 217] on rect at bounding box center [1052, 218] width 32 height 23
click at [491, 541] on div "Hide angle" at bounding box center [519, 539] width 162 height 33
click at [493, 525] on rect at bounding box center [489, 519] width 32 height 23
click at [453, 535] on circle at bounding box center [453, 534] width 24 height 24
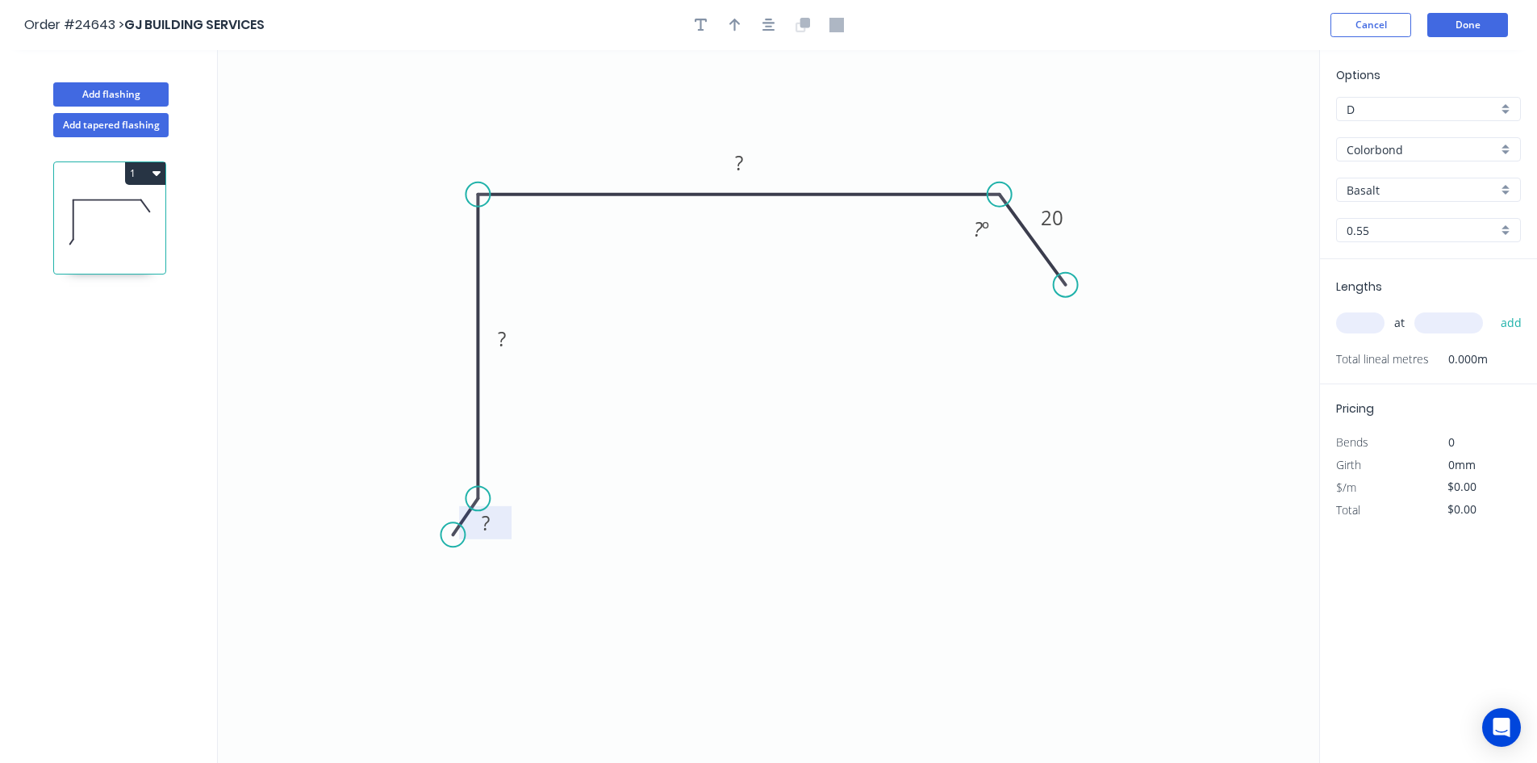
click at [499, 533] on rect at bounding box center [486, 523] width 32 height 23
type input "$17.60"
click at [1396, 190] on input "Basalt" at bounding box center [1422, 190] width 151 height 17
click at [1397, 220] on div "[PERSON_NAME]" at bounding box center [1428, 217] width 183 height 28
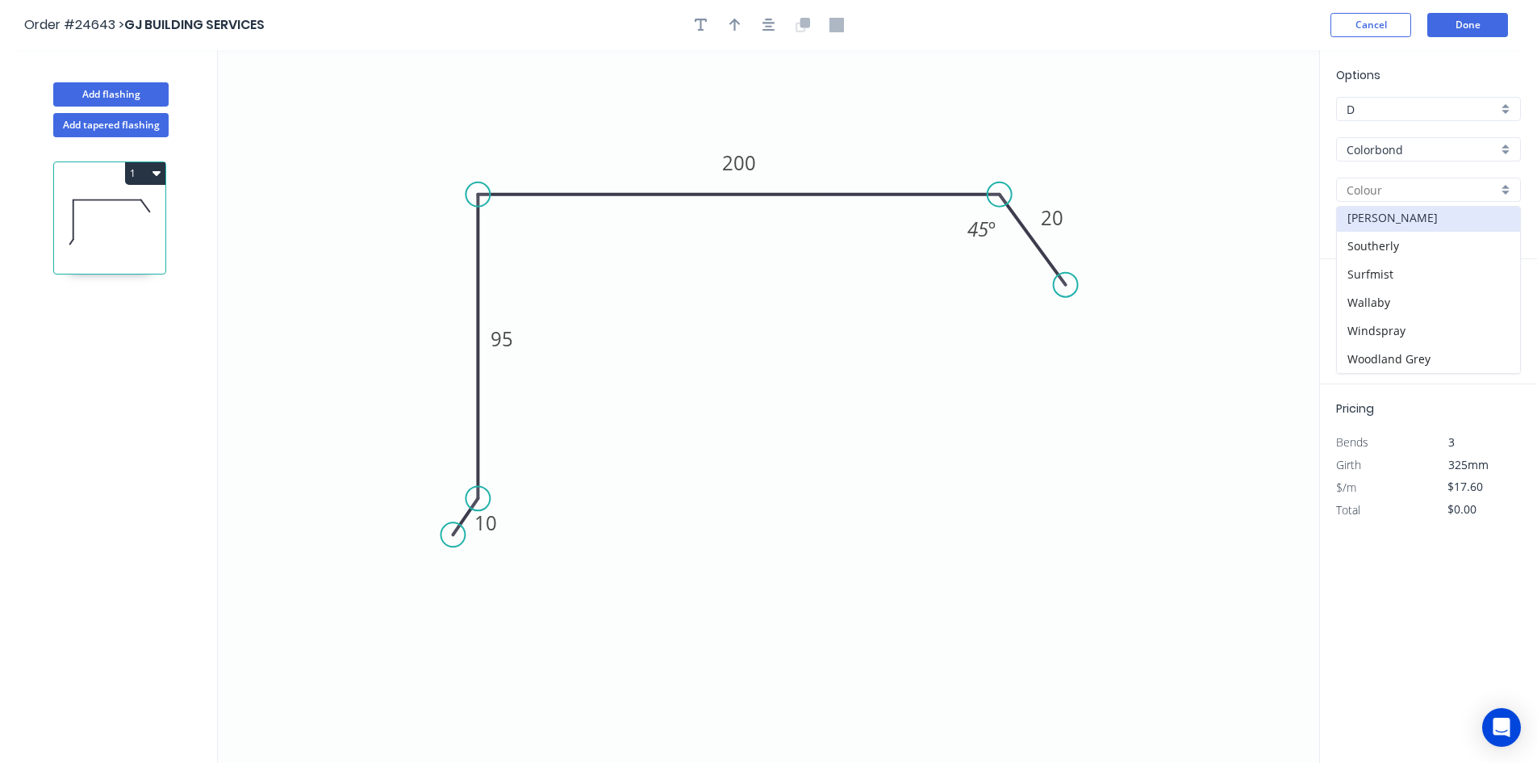
type input "[PERSON_NAME]"
click at [1369, 324] on input "text" at bounding box center [1360, 322] width 48 height 21
type input "1"
type input "3000"
click at [1493, 309] on button "add" at bounding box center [1512, 322] width 38 height 27
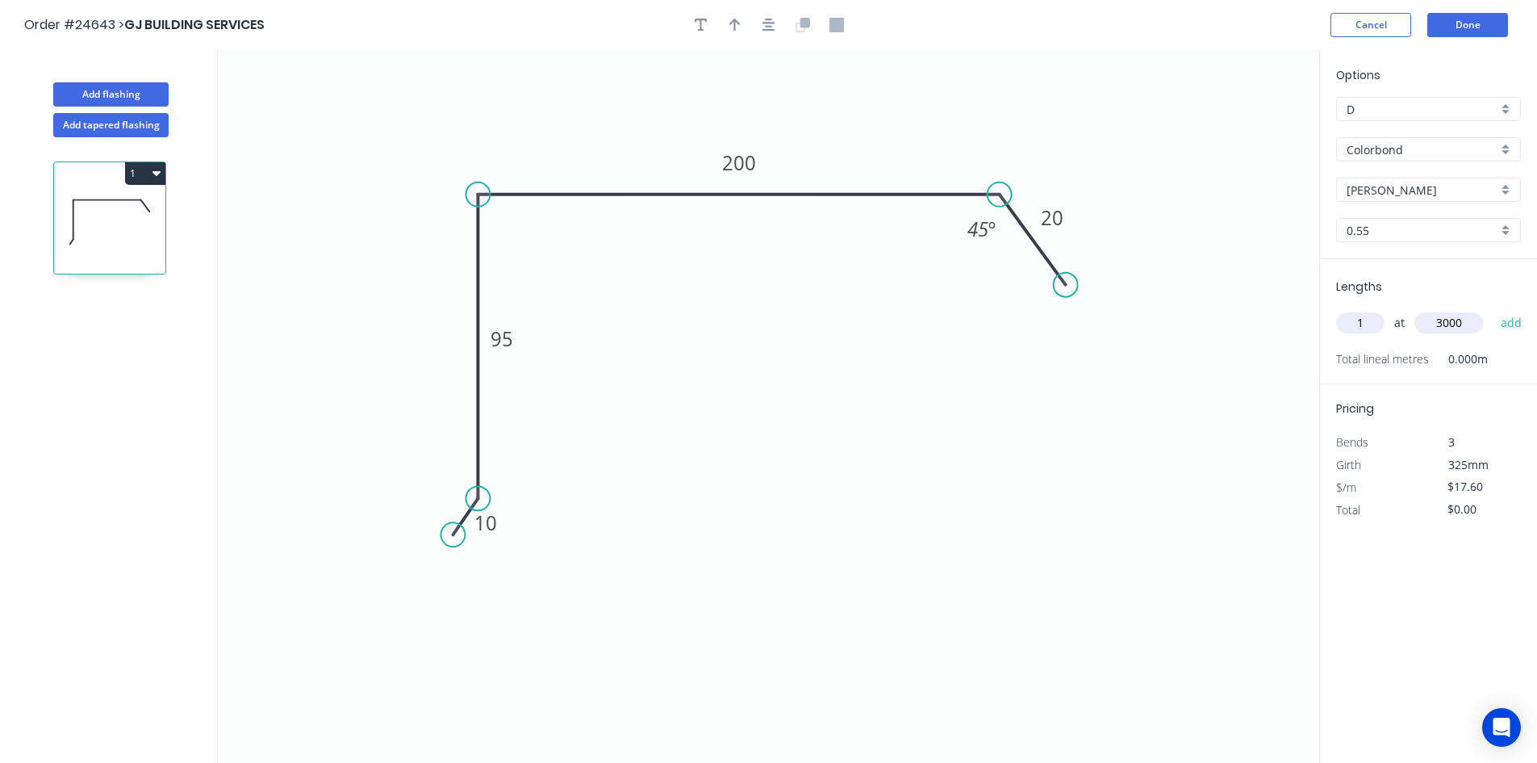
type input "$52.80"
click at [1445, 27] on button "Done" at bounding box center [1468, 25] width 81 height 24
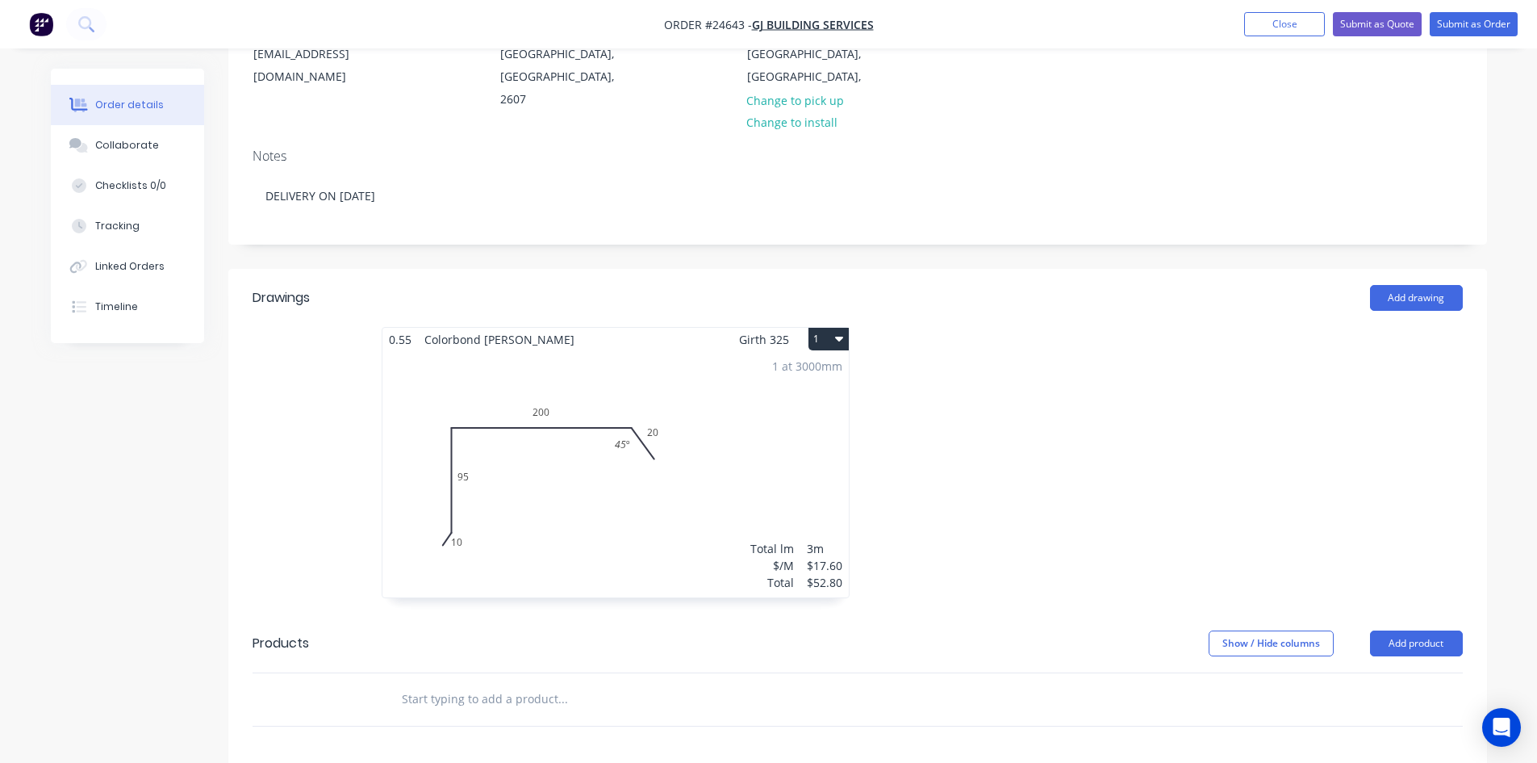
scroll to position [242, 0]
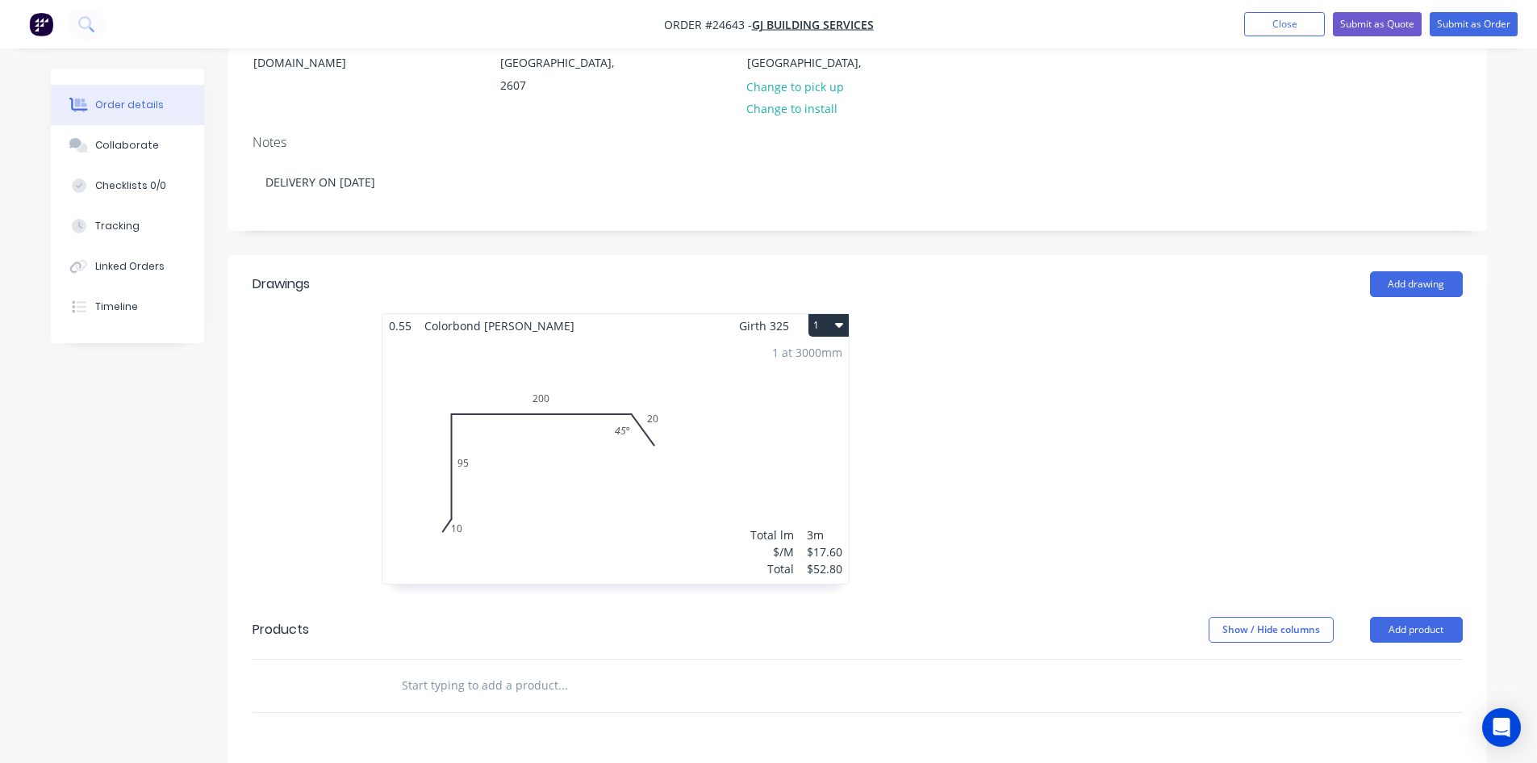
click at [831, 314] on button "1" at bounding box center [829, 325] width 40 height 23
click at [569, 350] on div "1 at 3000mm Total lm $/M Total 3m $17.60 $52.80" at bounding box center [616, 460] width 466 height 246
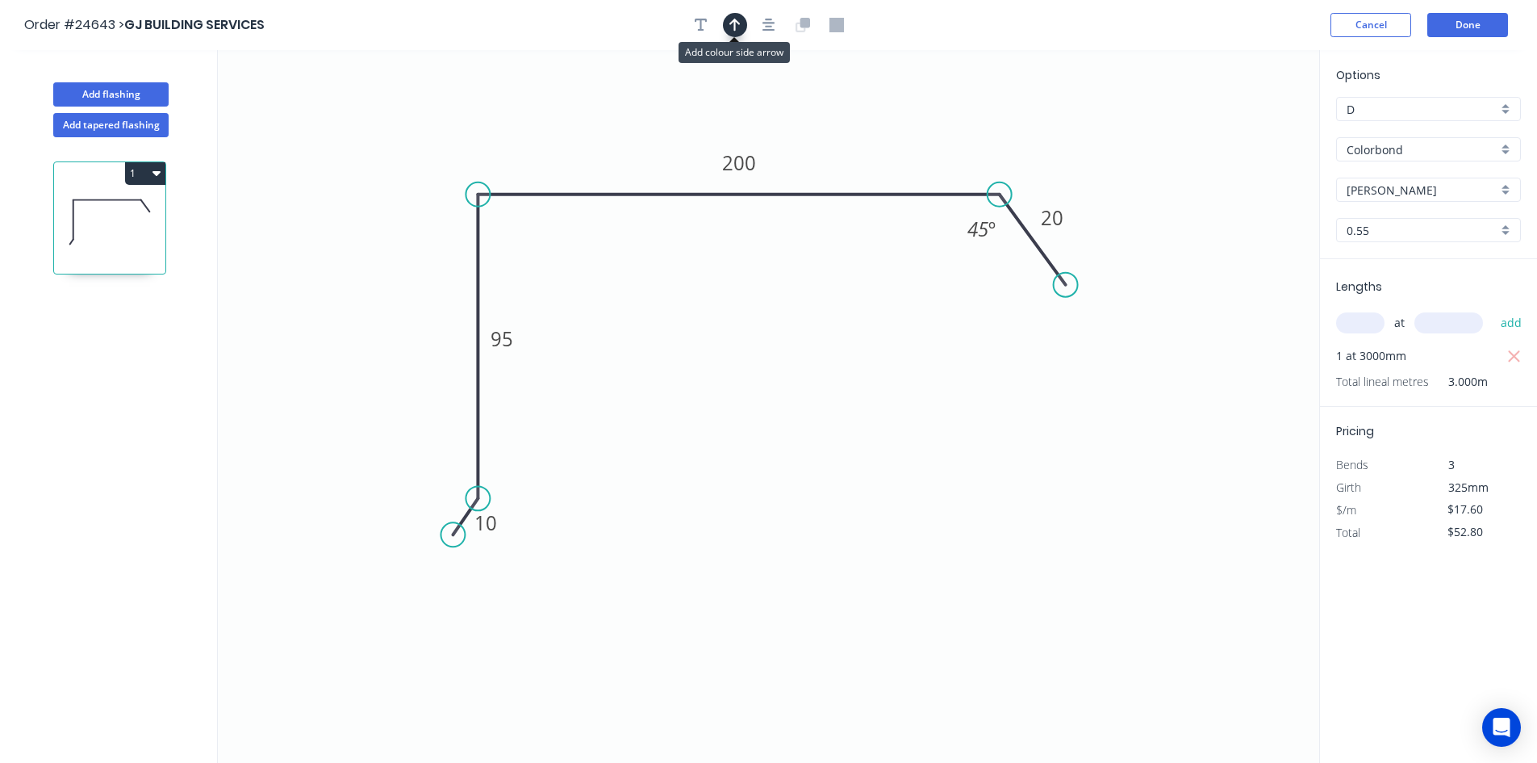
click at [734, 22] on icon "button" at bounding box center [735, 25] width 11 height 13
drag, startPoint x: 1238, startPoint y: 126, endPoint x: 498, endPoint y: 168, distance: 741.2
click at [498, 168] on icon at bounding box center [498, 149] width 15 height 52
click at [498, 167] on icon at bounding box center [498, 149] width 15 height 52
click at [1459, 22] on button "Done" at bounding box center [1468, 25] width 81 height 24
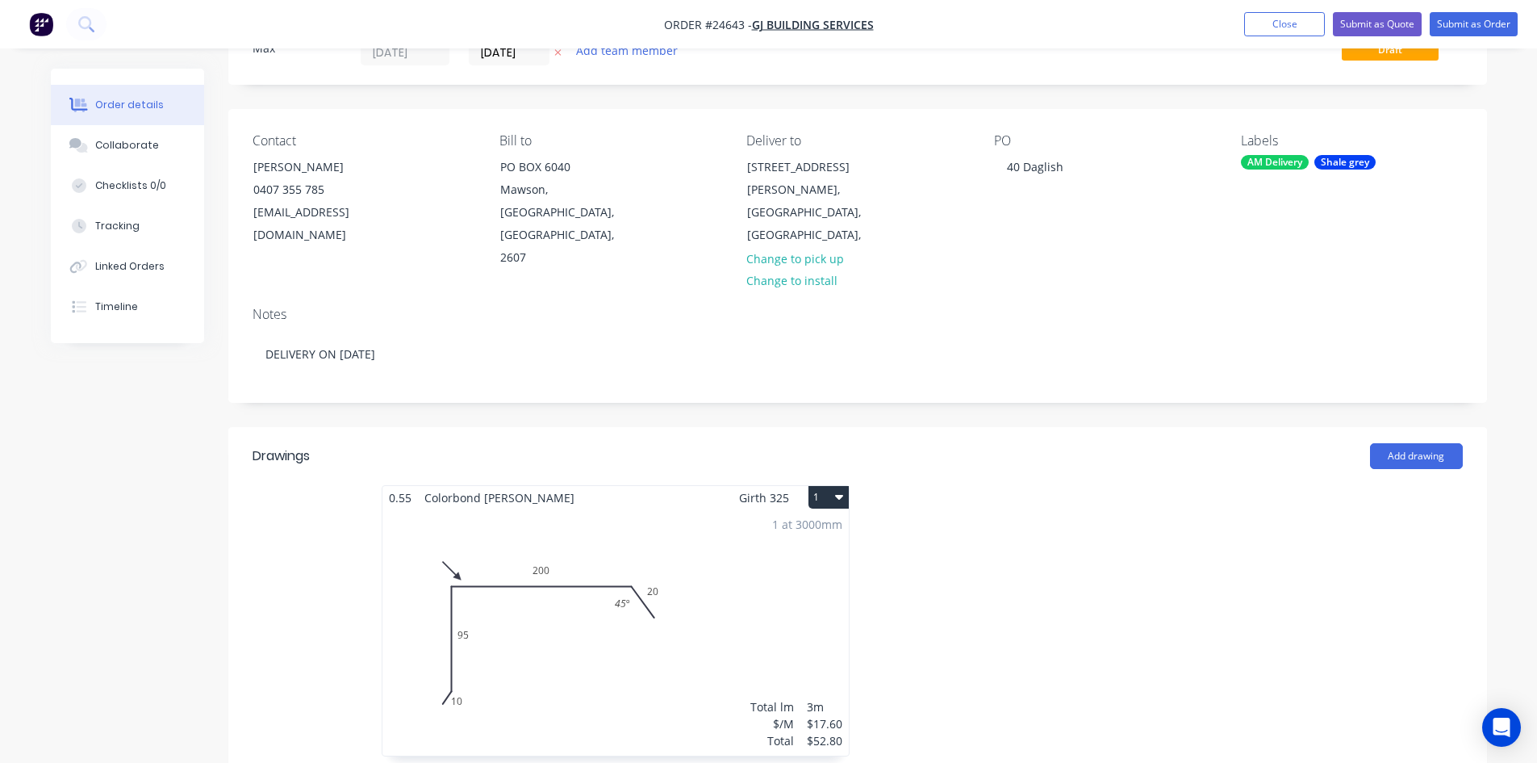
scroll to position [242, 0]
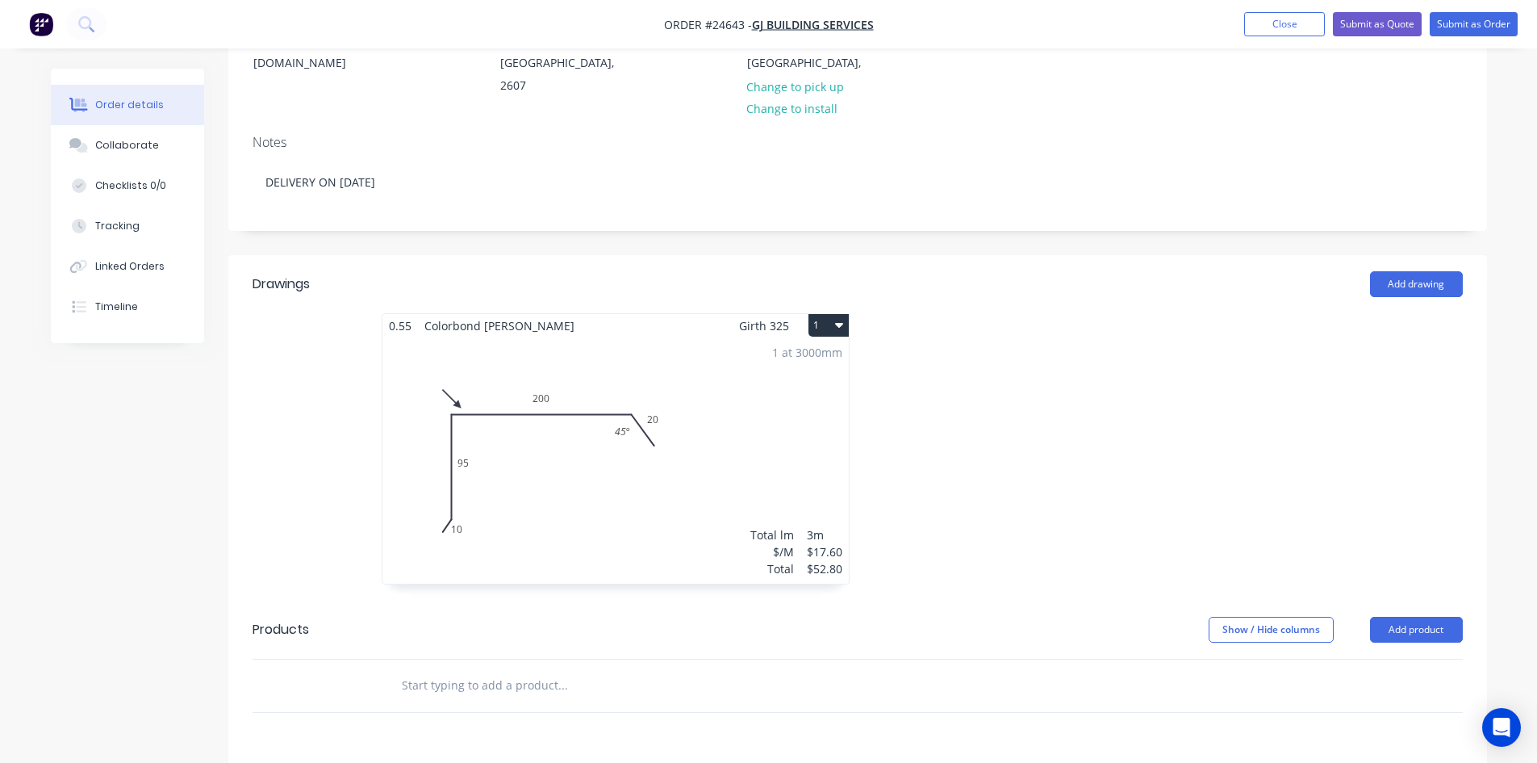
click at [838, 318] on icon "button" at bounding box center [839, 324] width 8 height 13
click at [770, 385] on div "Duplicate" at bounding box center [772, 396] width 124 height 23
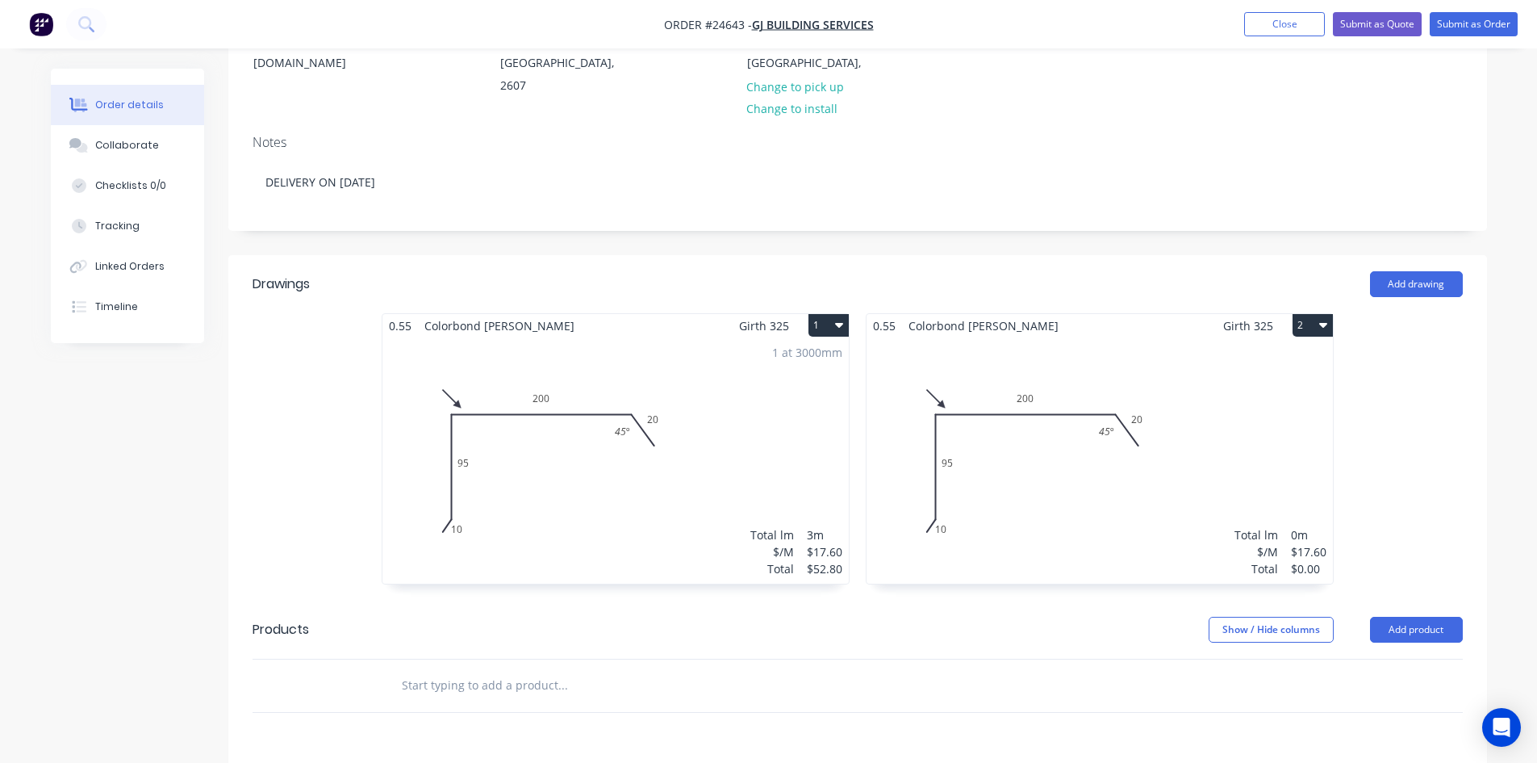
click at [1019, 481] on div "Total lm $/M Total 0m $17.60 $0.00" at bounding box center [1100, 460] width 466 height 246
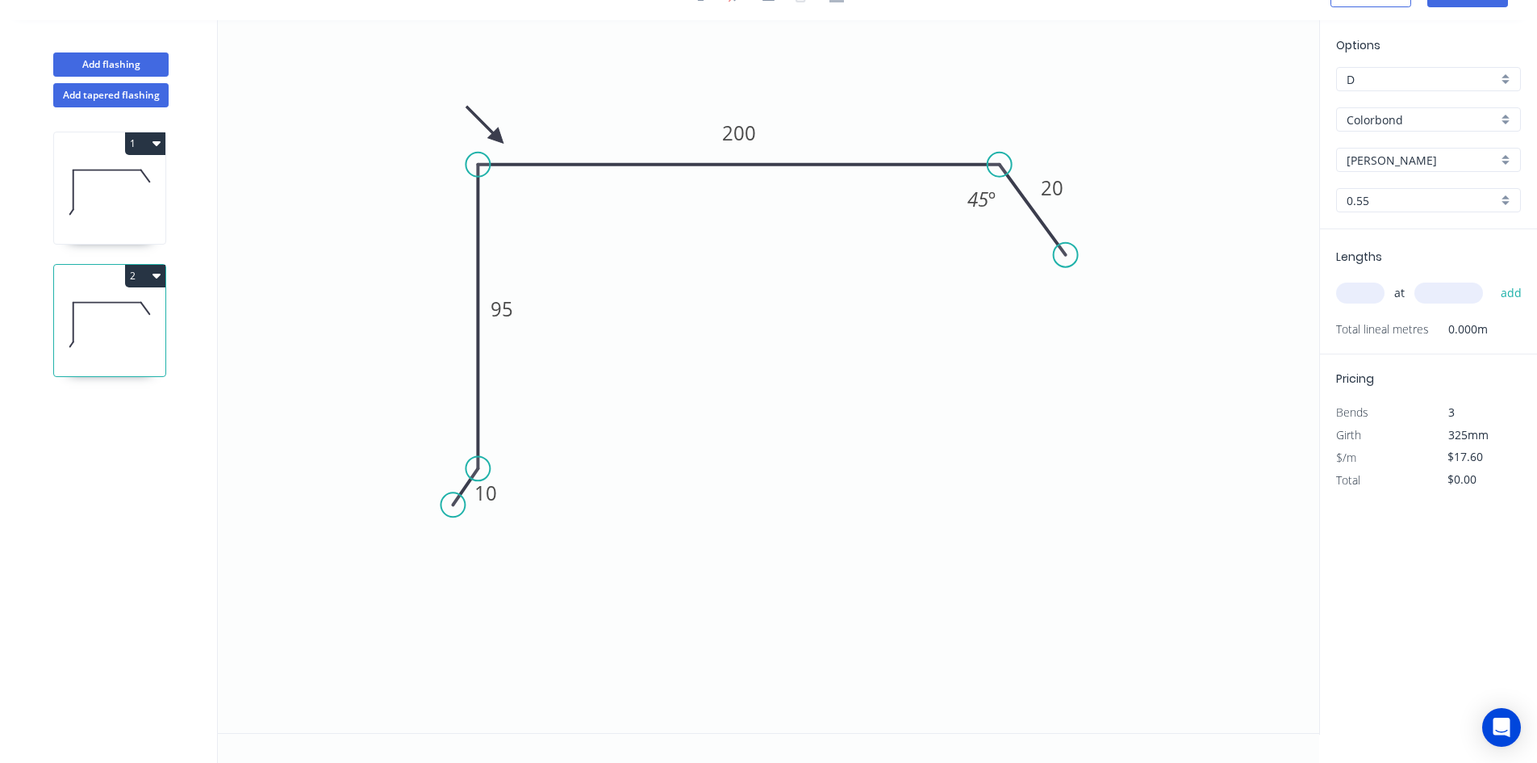
scroll to position [30, 0]
click at [501, 479] on div "Delete point" at bounding box center [563, 483] width 162 height 33
drag, startPoint x: 591, startPoint y: 190, endPoint x: 1065, endPoint y: 252, distance: 478.6
click at [1065, 251] on circle at bounding box center [1066, 255] width 24 height 24
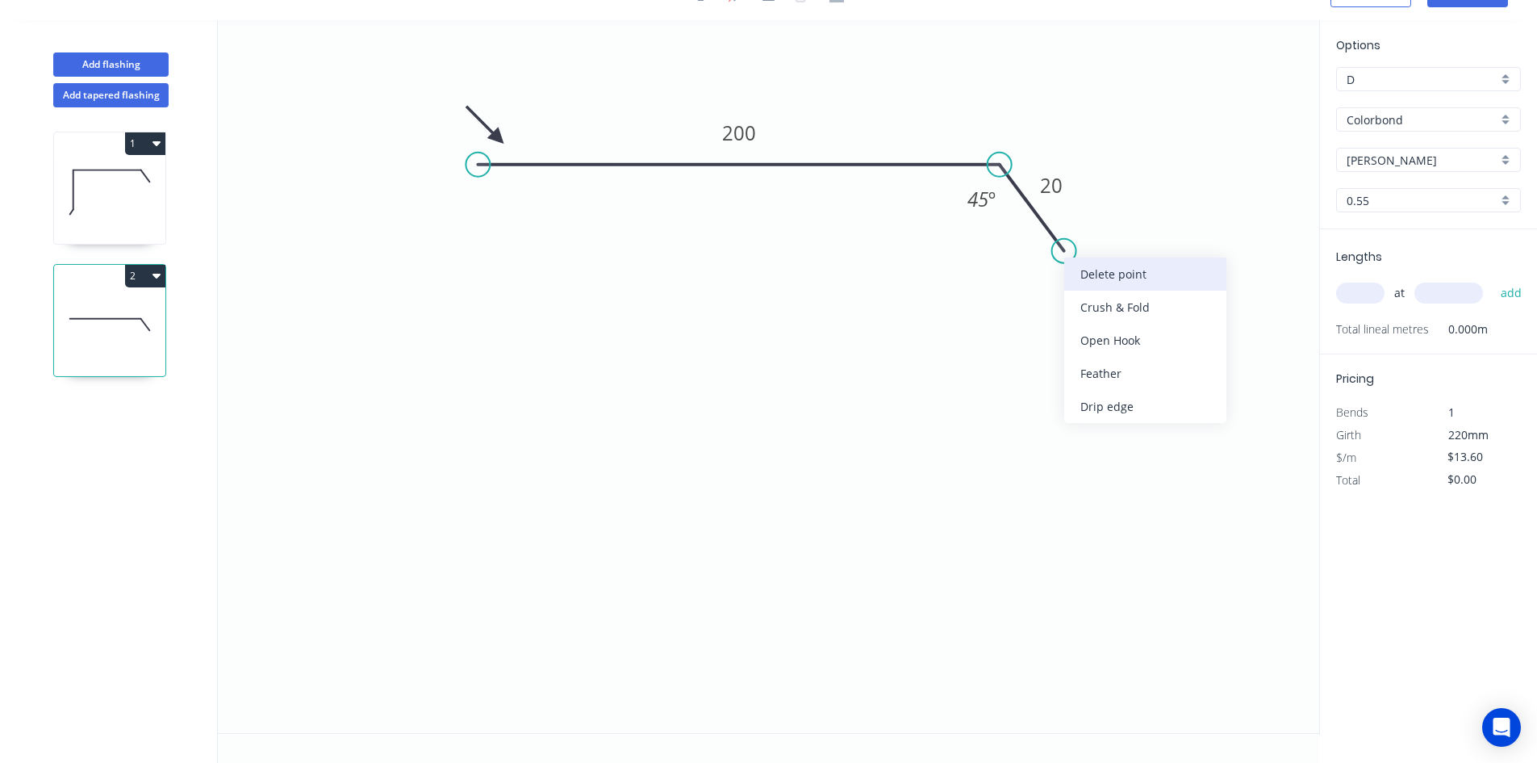
click at [1096, 274] on div "Delete point" at bounding box center [1145, 273] width 162 height 33
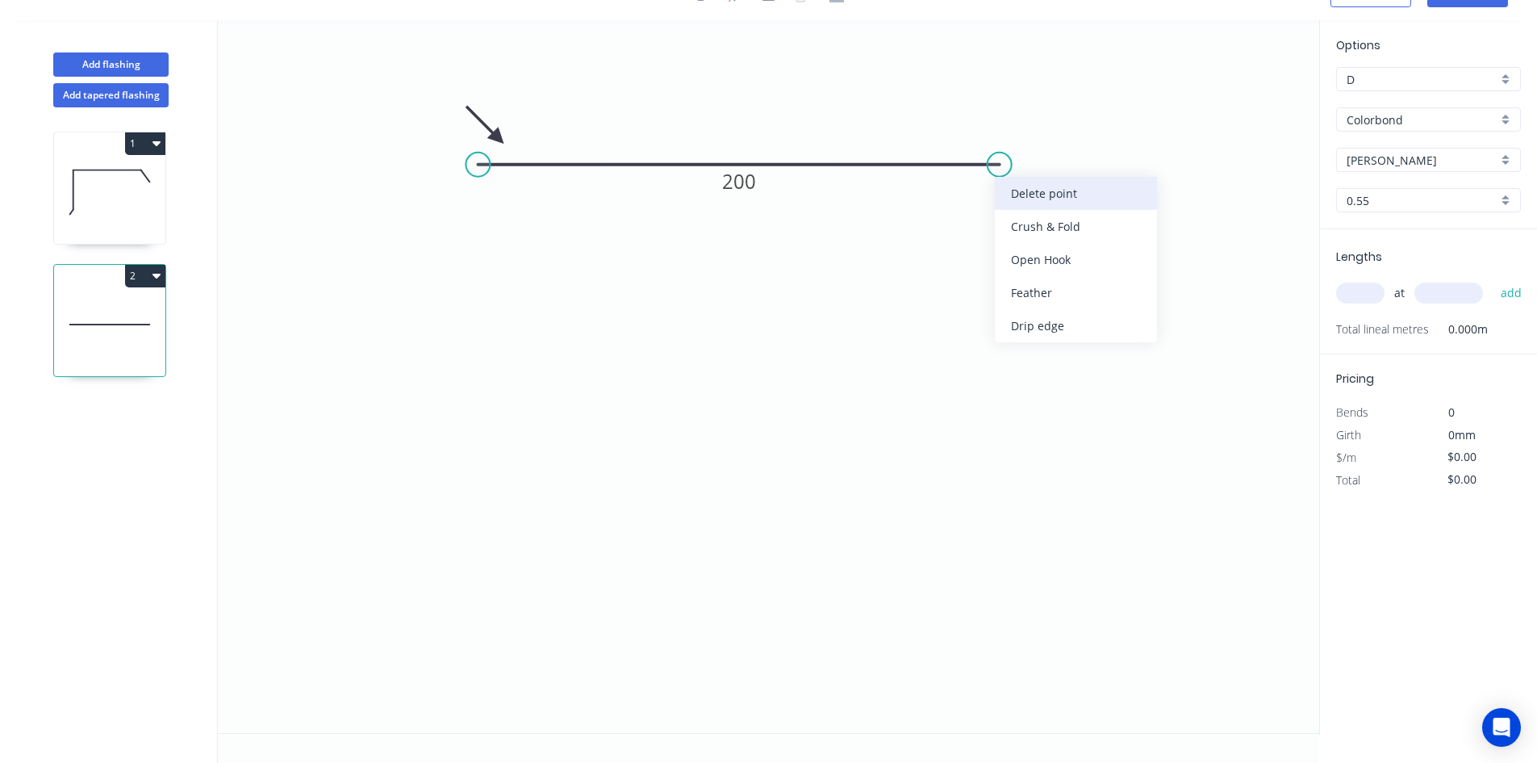
click at [1052, 182] on div "Delete point" at bounding box center [1076, 193] width 162 height 33
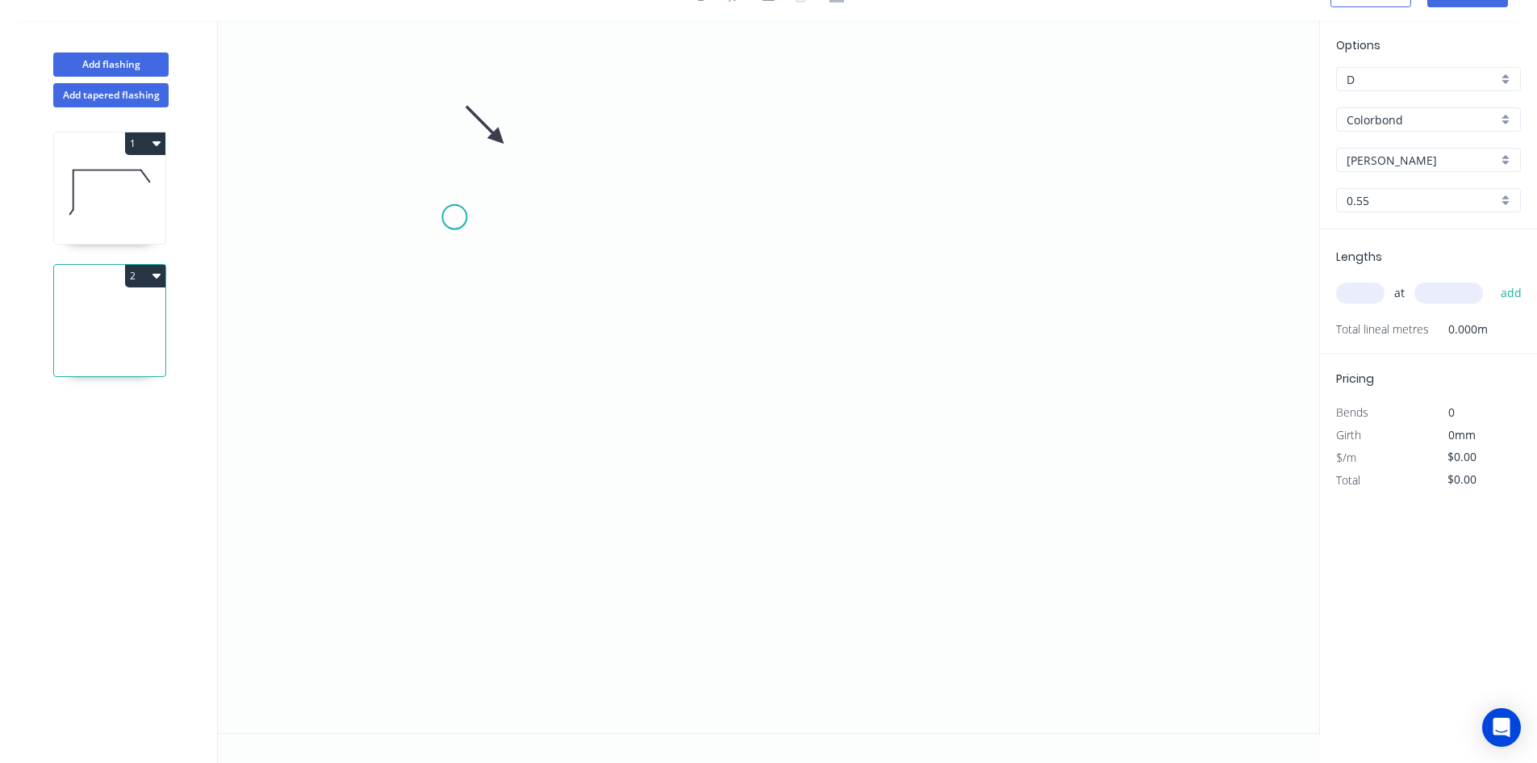
click at [456, 217] on icon "0" at bounding box center [769, 376] width 1102 height 713
click at [652, 228] on icon "0" at bounding box center [769, 376] width 1102 height 713
click at [654, 310] on icon "0 ?" at bounding box center [769, 376] width 1102 height 713
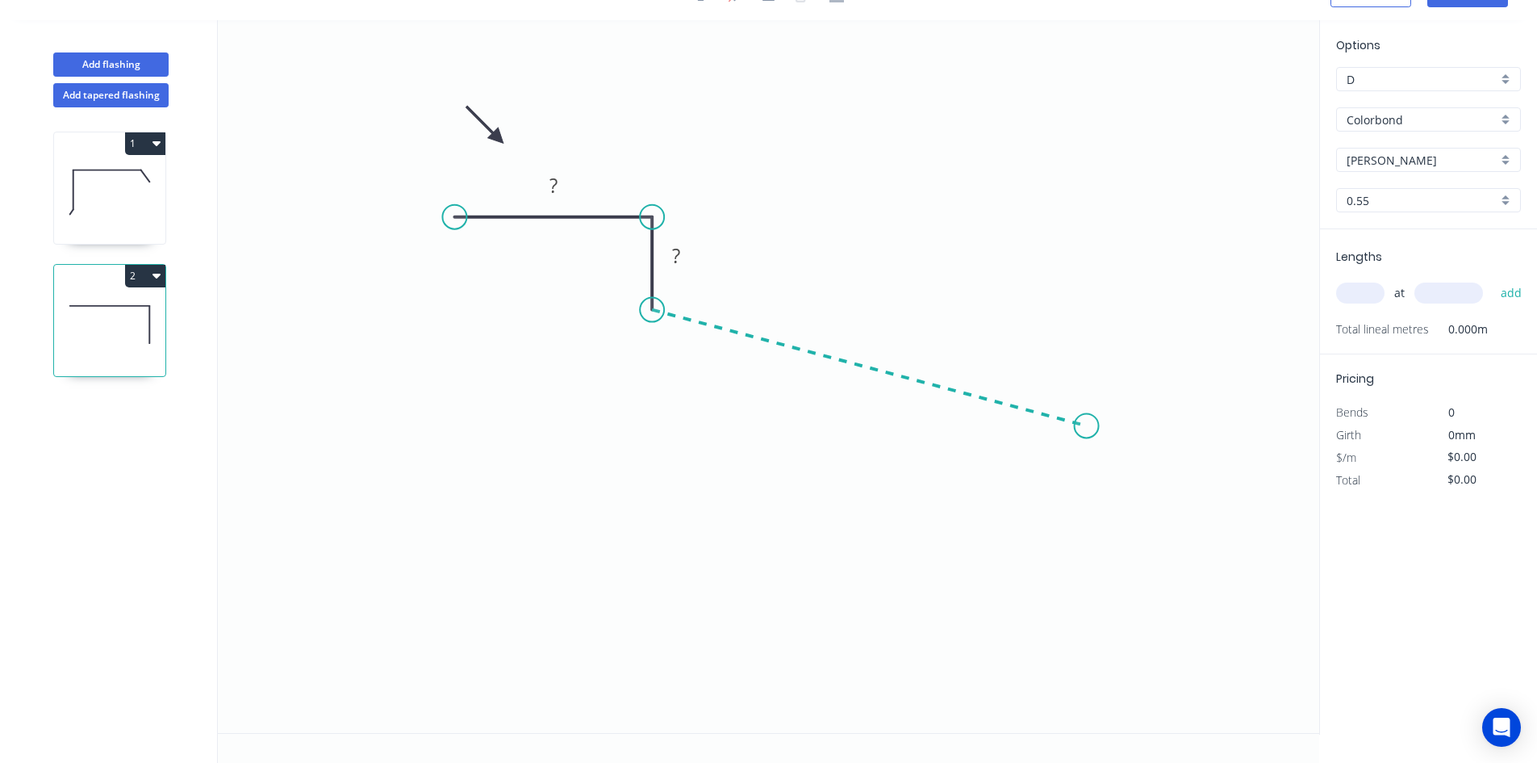
click at [1087, 426] on icon "0 ? ?" at bounding box center [769, 376] width 1102 height 713
click at [1131, 505] on icon "0 ? ? ? ? º" at bounding box center [769, 376] width 1102 height 713
click at [1144, 434] on rect at bounding box center [1130, 445] width 52 height 33
click at [1145, 449] on rect at bounding box center [1130, 448] width 32 height 23
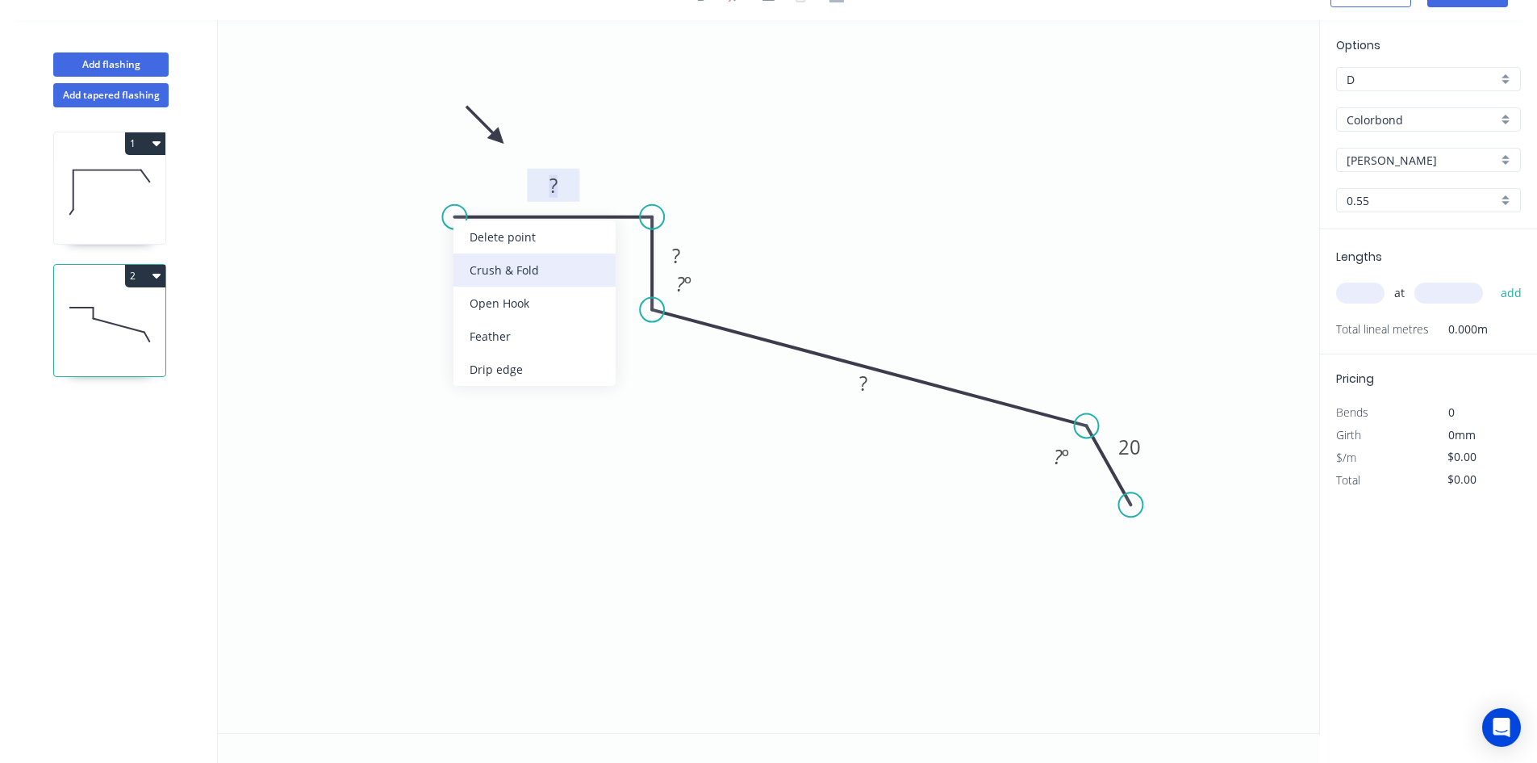
click at [526, 269] on div "Crush & Fold" at bounding box center [535, 269] width 162 height 33
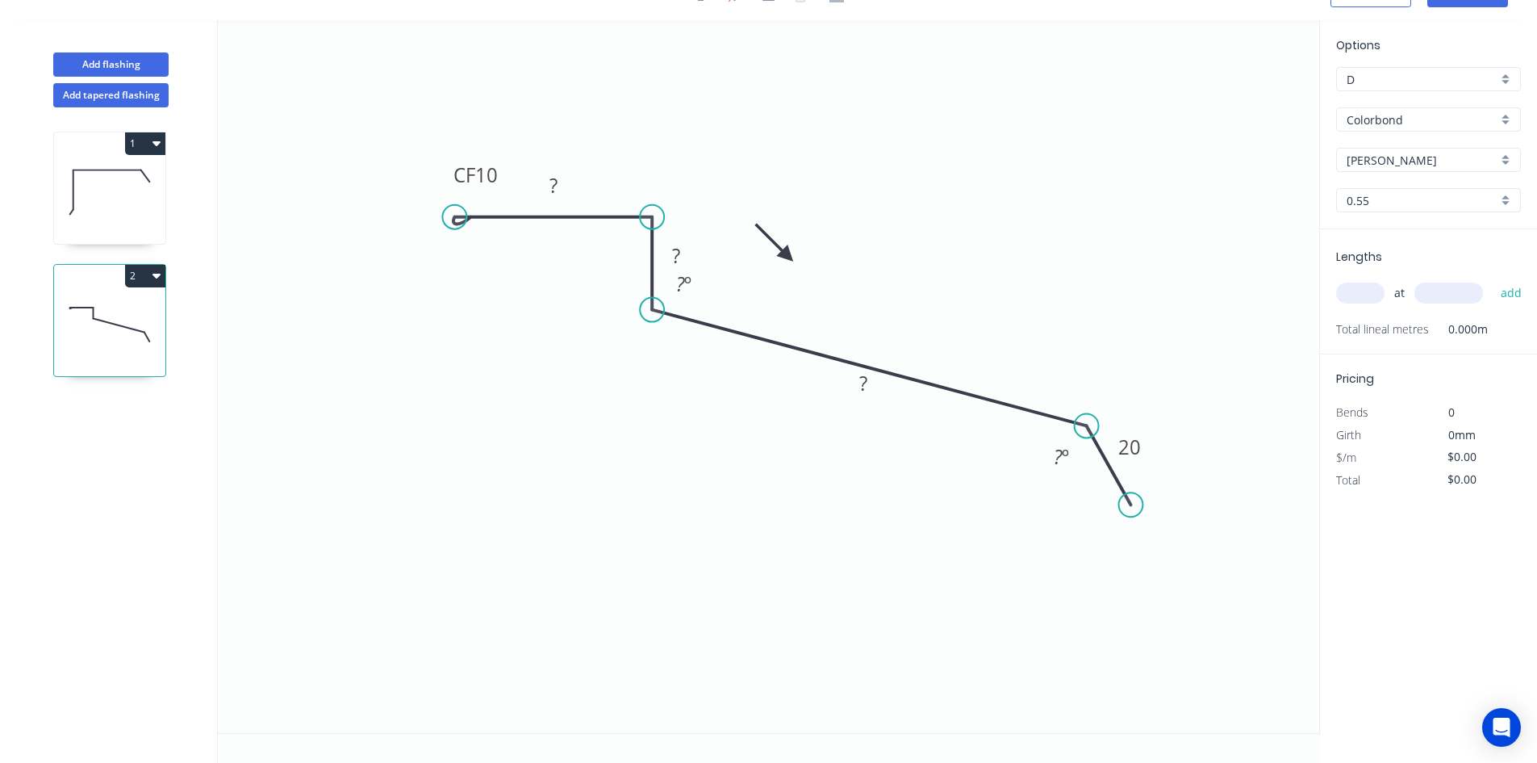
drag, startPoint x: 493, startPoint y: 136, endPoint x: 788, endPoint y: 256, distance: 317.8
click at [788, 256] on icon at bounding box center [774, 242] width 47 height 47
click at [788, 256] on icon at bounding box center [787, 237] width 15 height 52
click at [562, 175] on rect at bounding box center [553, 186] width 32 height 23
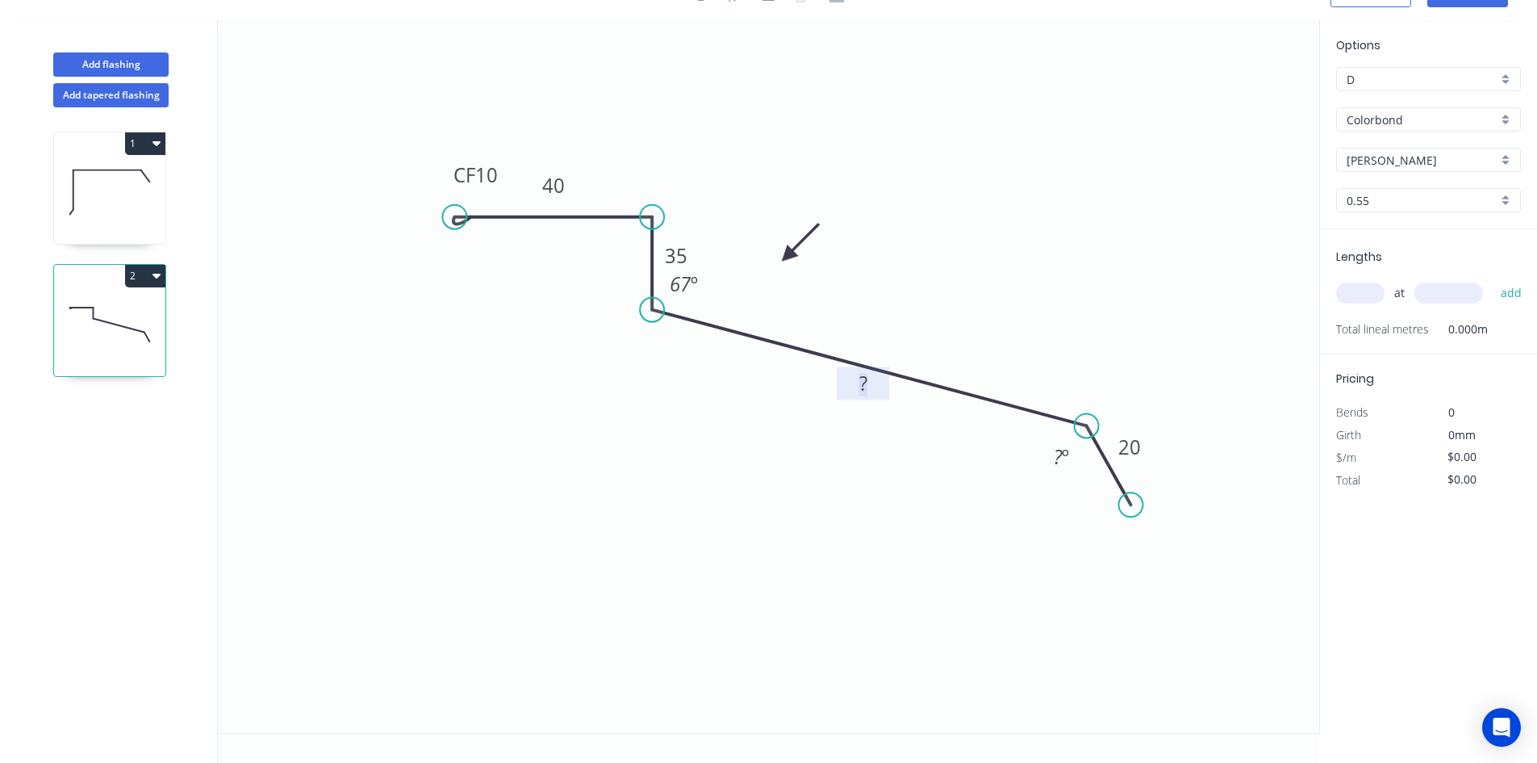
click at [855, 391] on rect at bounding box center [863, 384] width 32 height 23
type input "$20.78"
click at [1366, 287] on input "text" at bounding box center [1360, 292] width 48 height 21
type input "1"
type input "5800"
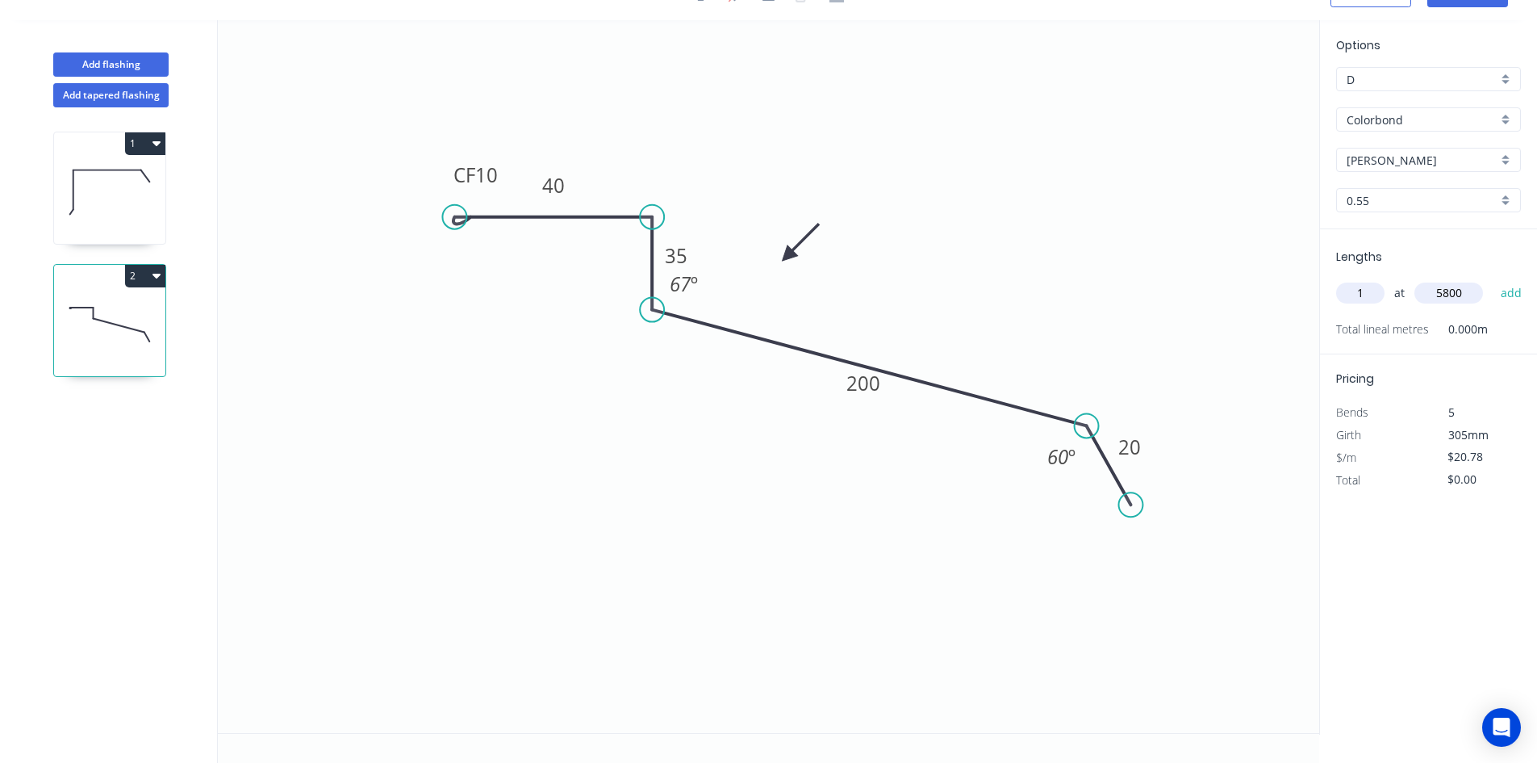
click at [1493, 279] on button "add" at bounding box center [1512, 292] width 38 height 27
type input "$120.52"
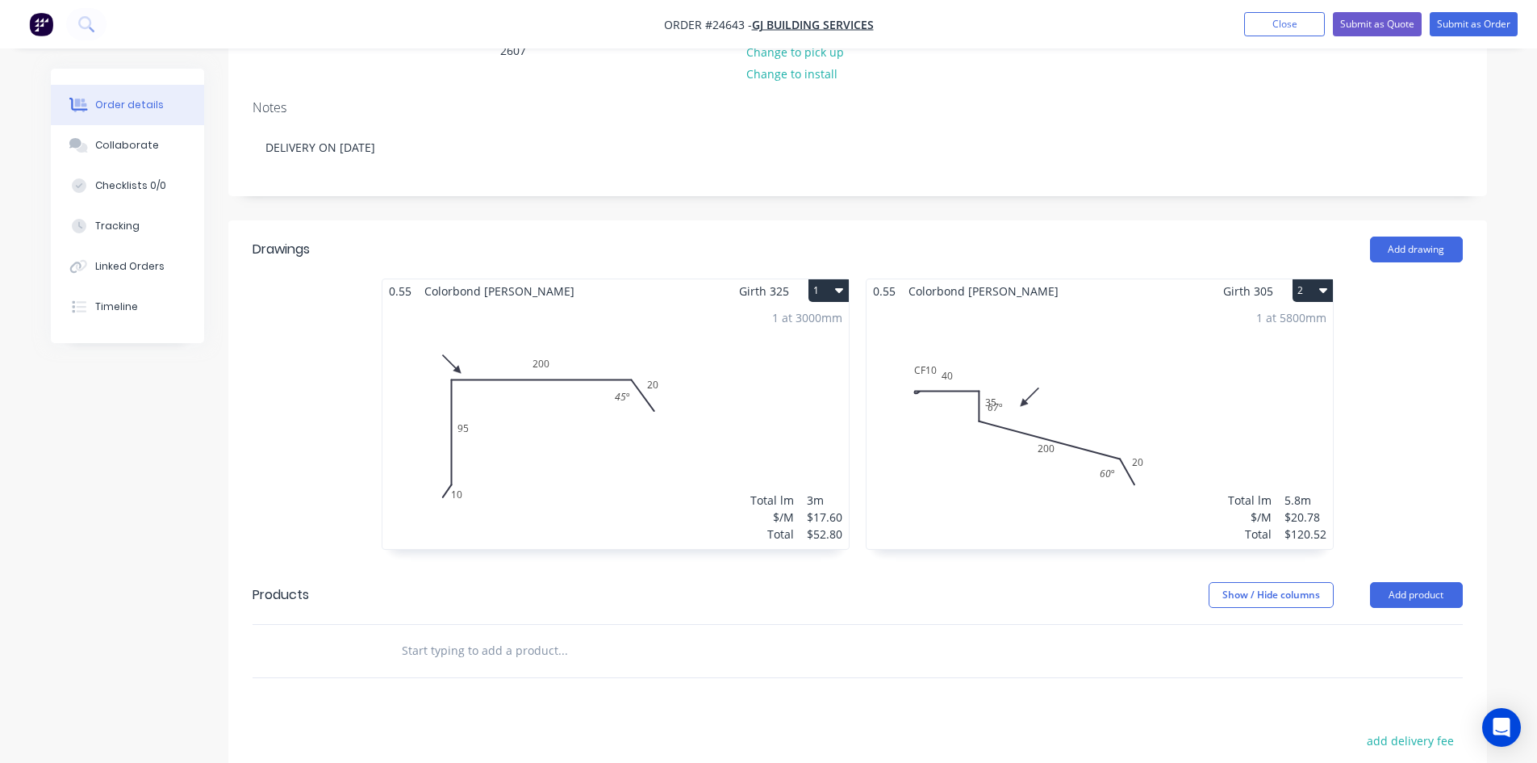
scroll to position [323, 0]
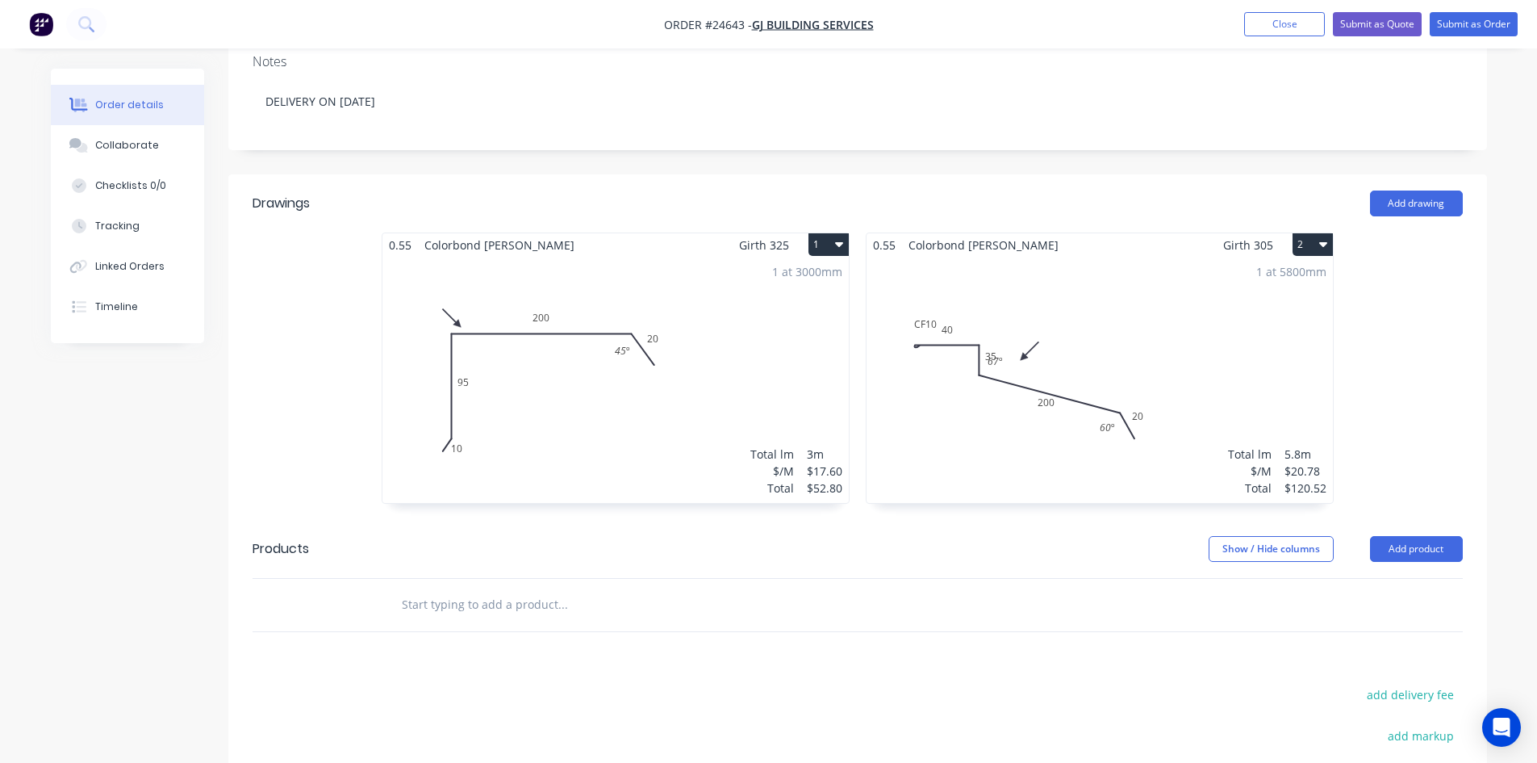
click at [950, 407] on div "1 at 5800mm Total lm $/M Total 5.8m $20.78 $120.52" at bounding box center [1100, 380] width 466 height 246
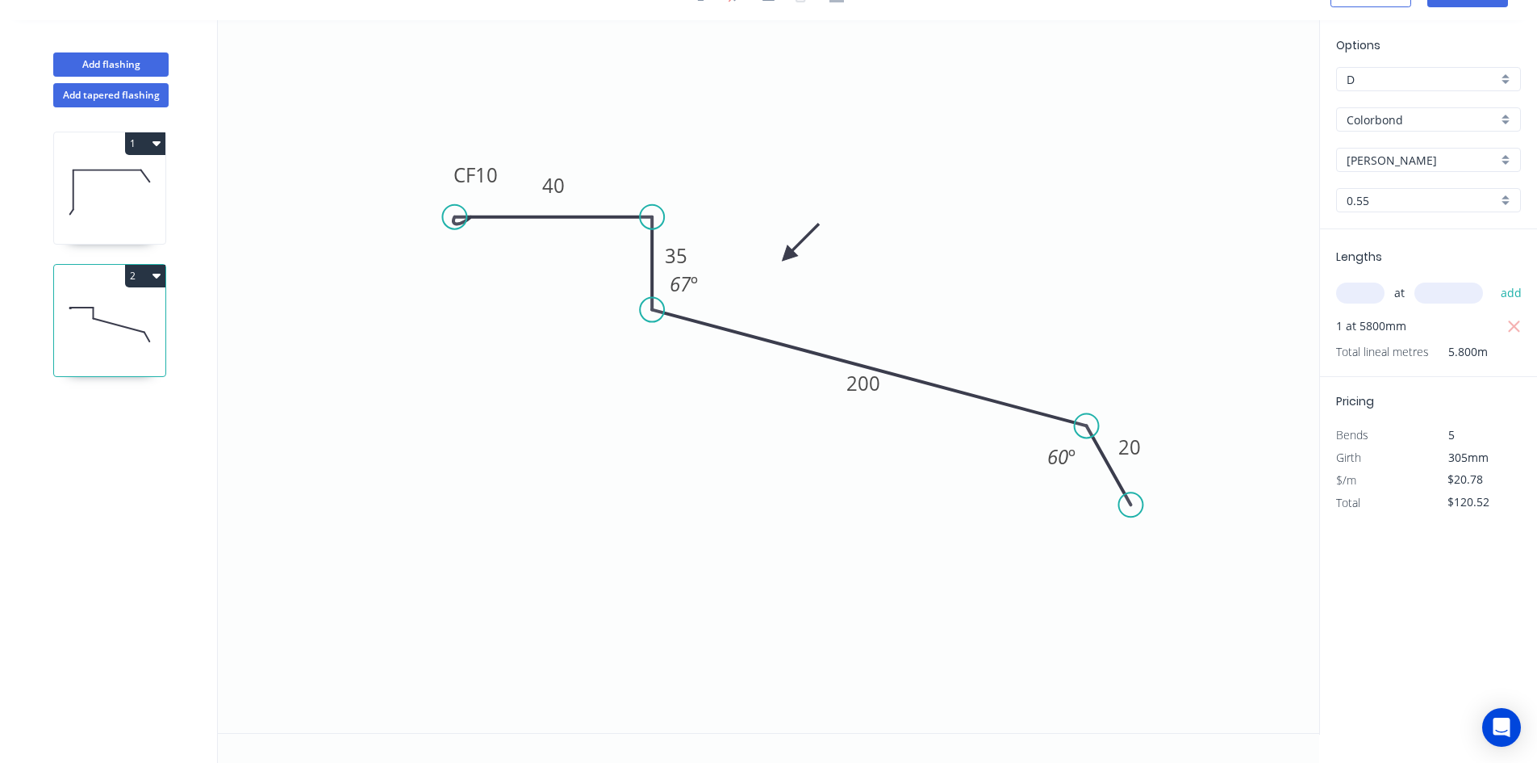
scroll to position [30, 0]
drag, startPoint x: 648, startPoint y: 221, endPoint x: 650, endPoint y: 166, distance: 54.9
click at [650, 166] on circle at bounding box center [652, 166] width 24 height 24
drag, startPoint x: 453, startPoint y: 215, endPoint x: 451, endPoint y: 161, distance: 54.1
click at [451, 161] on circle at bounding box center [451, 166] width 24 height 24
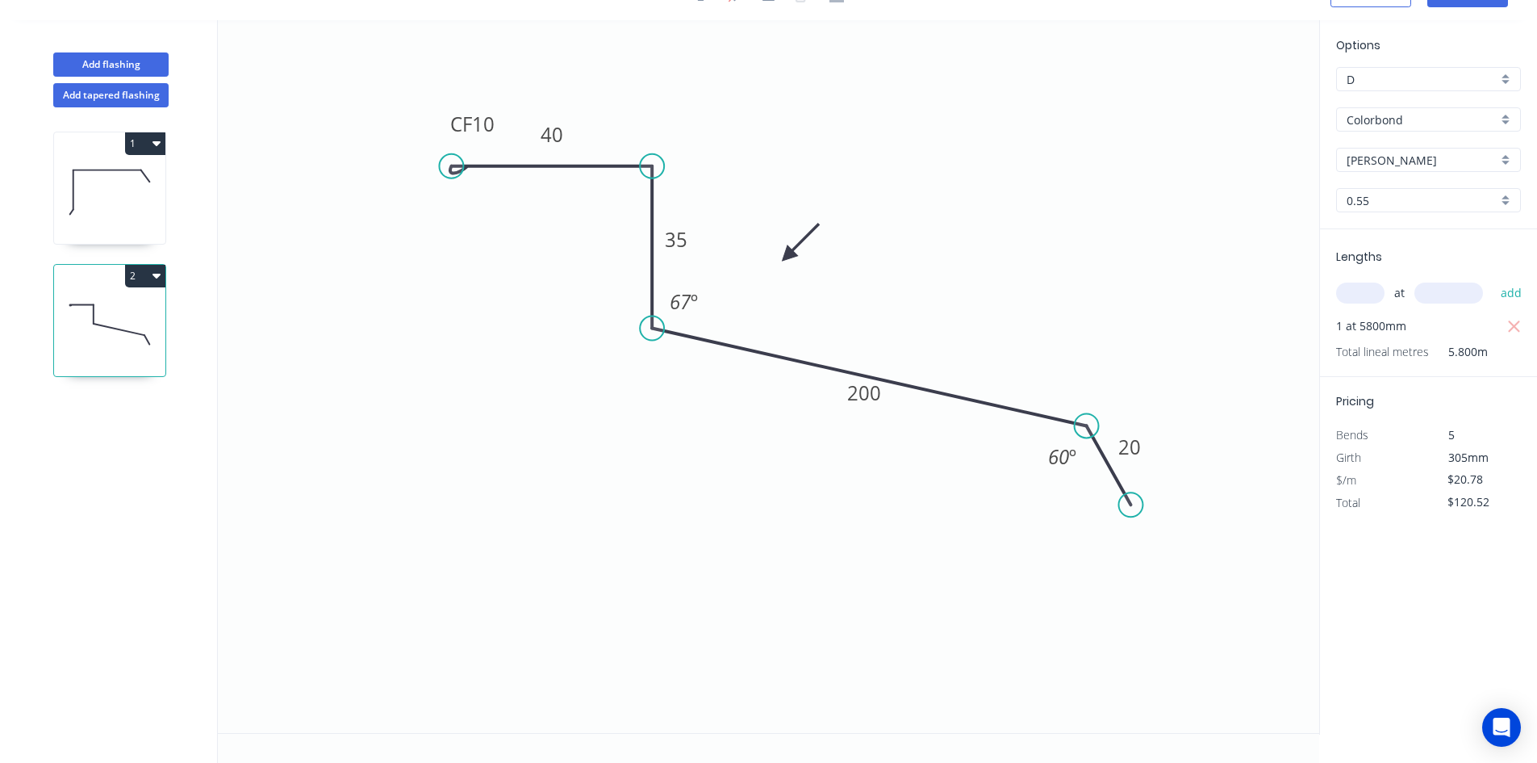
drag, startPoint x: 651, startPoint y: 313, endPoint x: 652, endPoint y: 328, distance: 15.4
click at [652, 328] on circle at bounding box center [652, 328] width 24 height 24
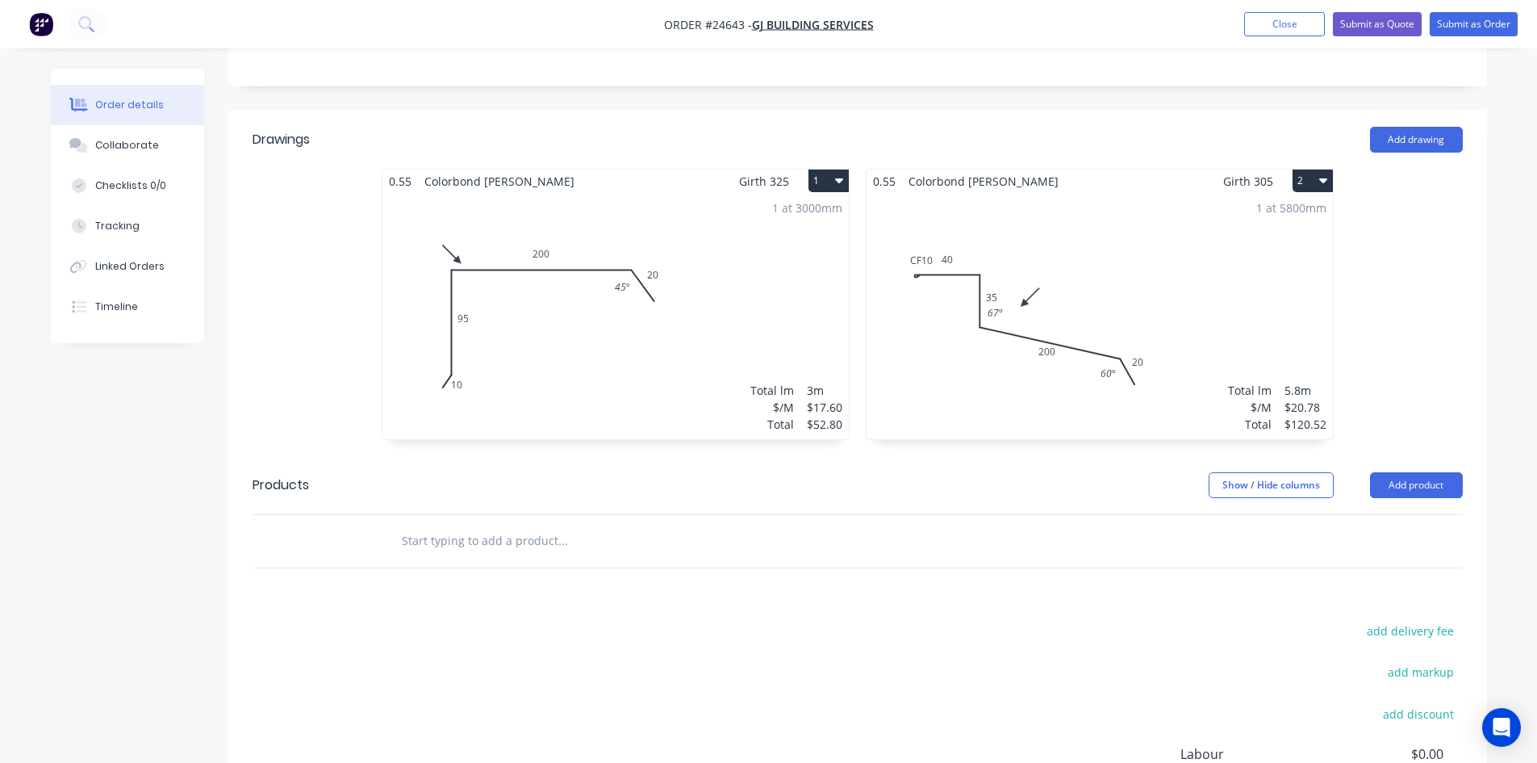
scroll to position [403, 0]
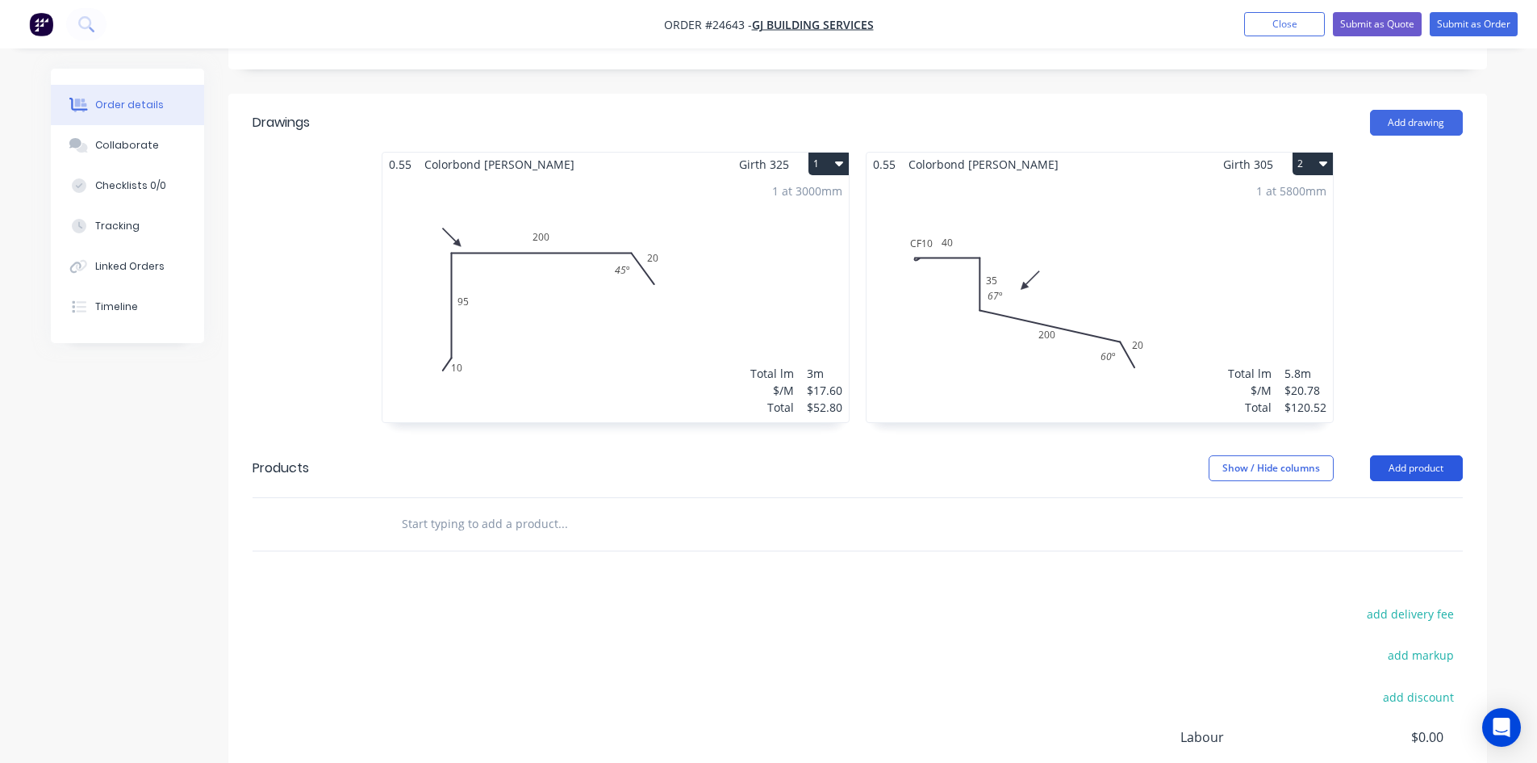
click at [1428, 455] on button "Add product" at bounding box center [1416, 468] width 93 height 26
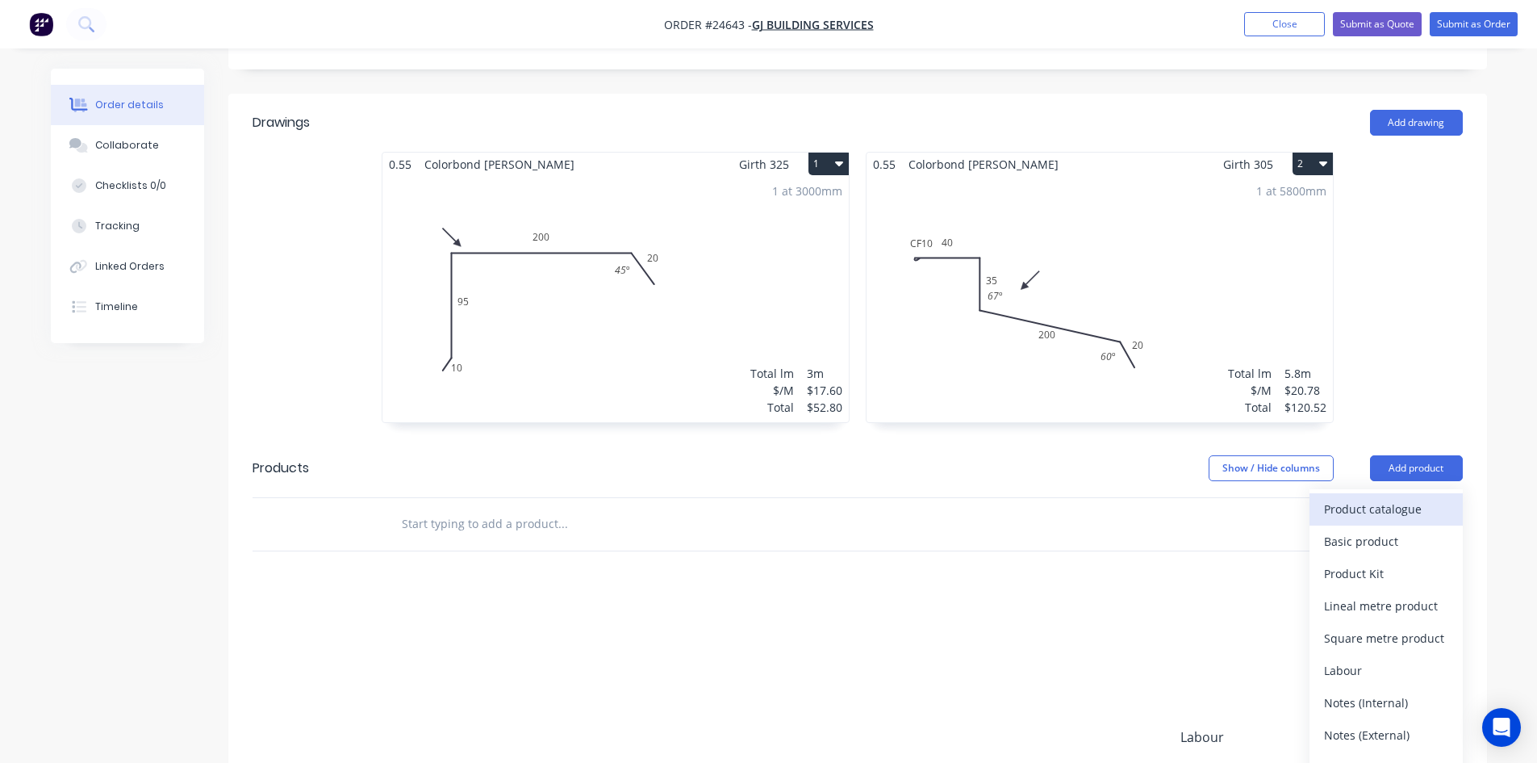
click at [1394, 497] on div "Product catalogue" at bounding box center [1386, 508] width 124 height 23
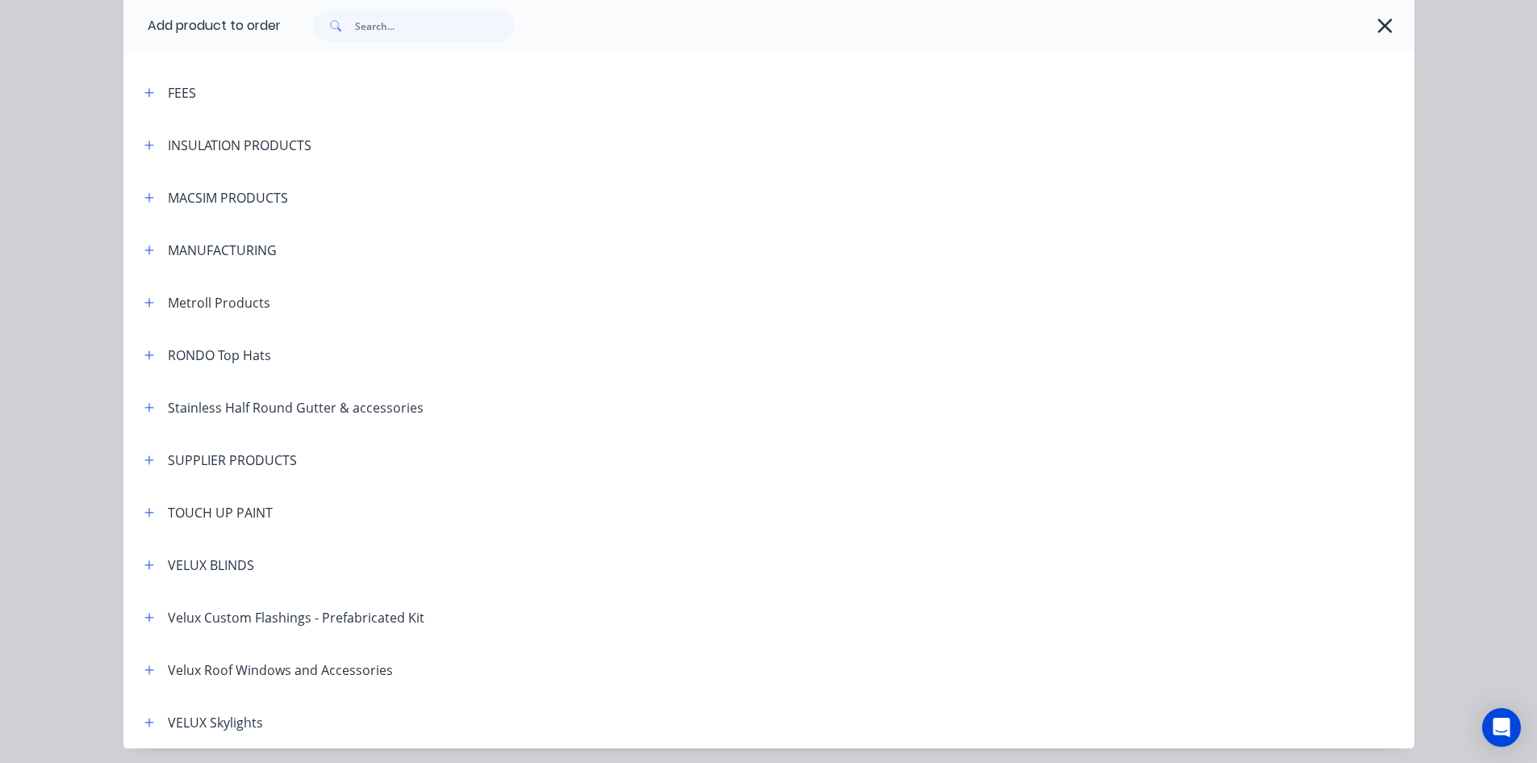
scroll to position [1049, 0]
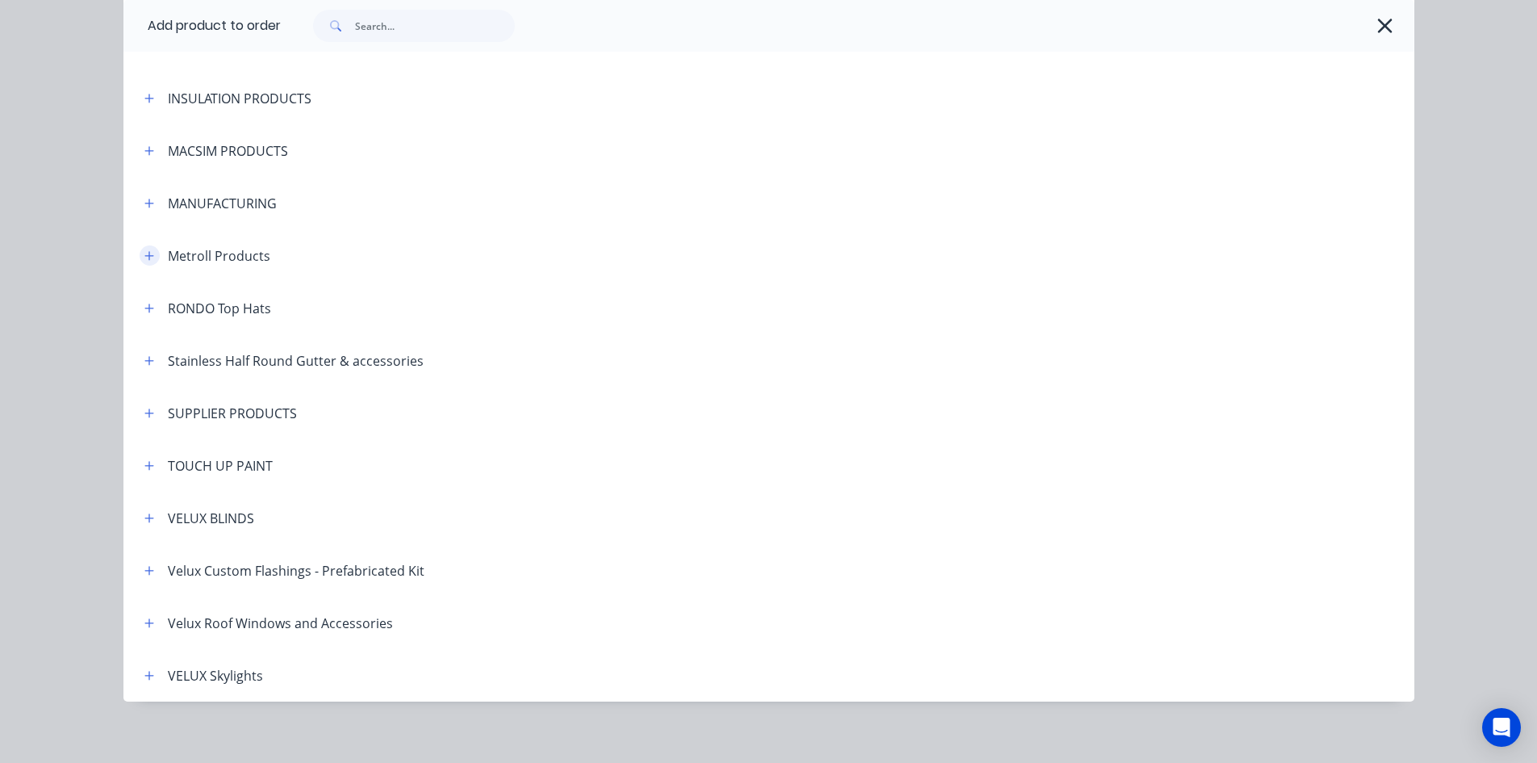
click at [144, 253] on icon "button" at bounding box center [149, 255] width 10 height 11
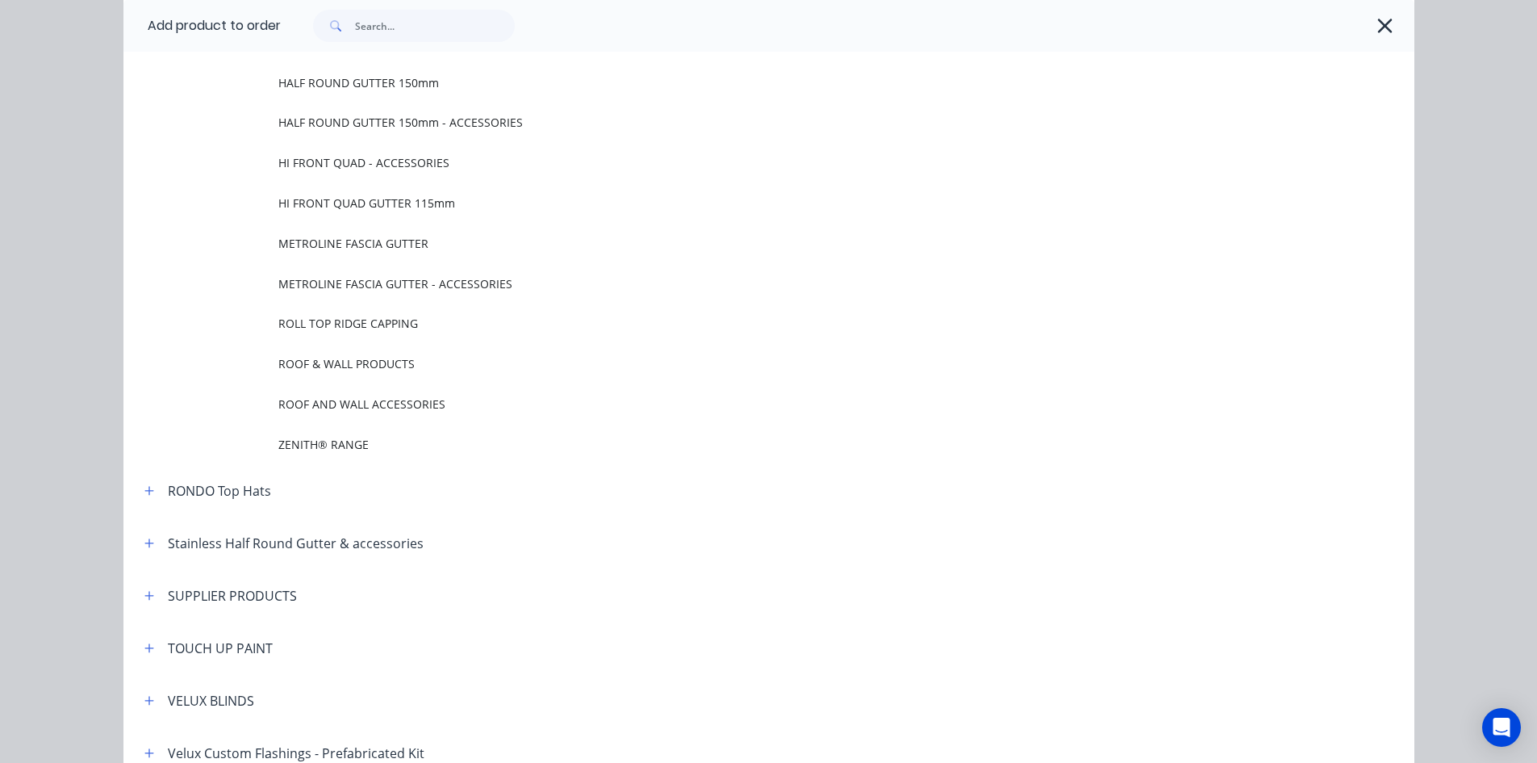
scroll to position [1695, 0]
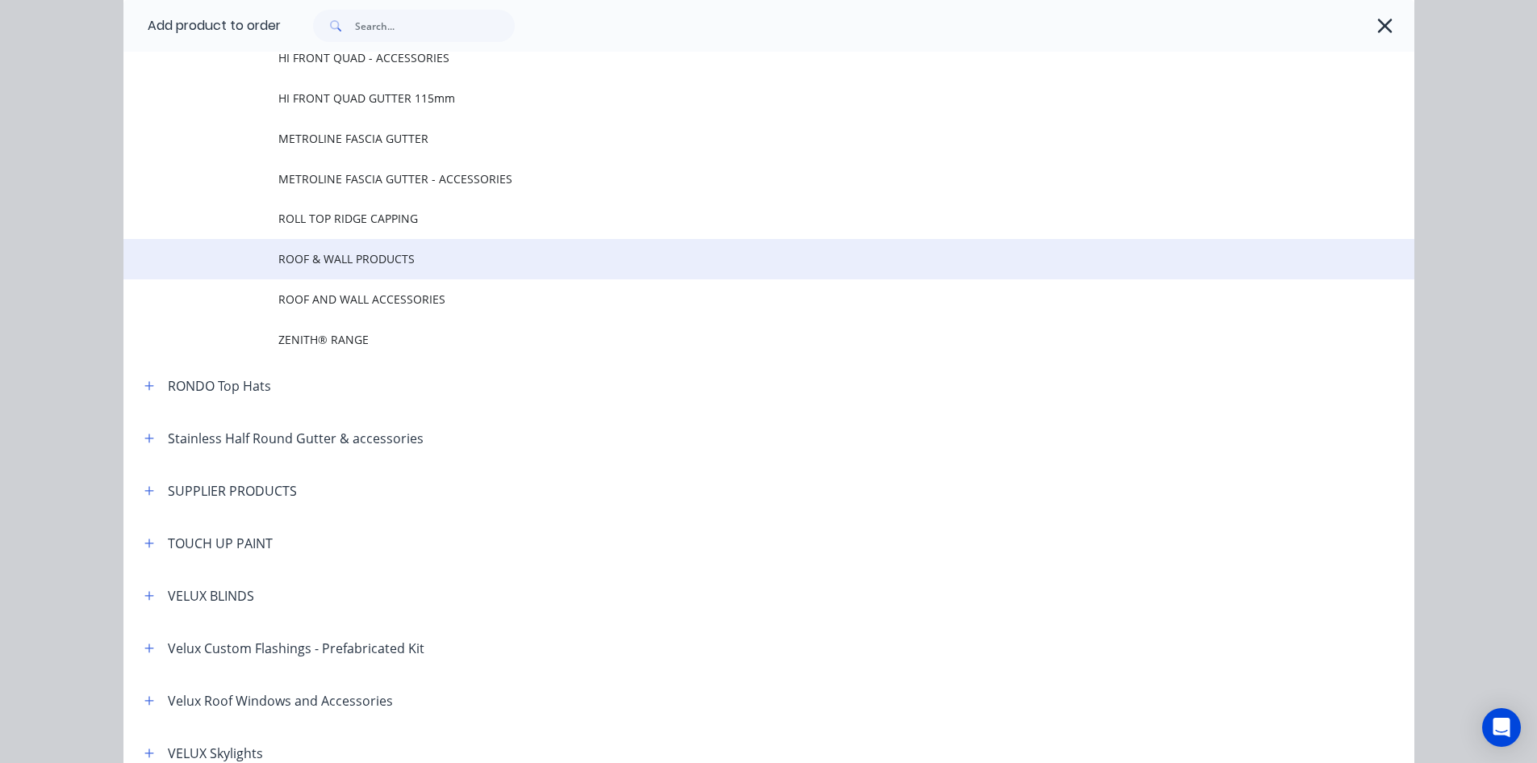
click at [430, 256] on span "ROOF & WALL PRODUCTS" at bounding box center [732, 258] width 909 height 17
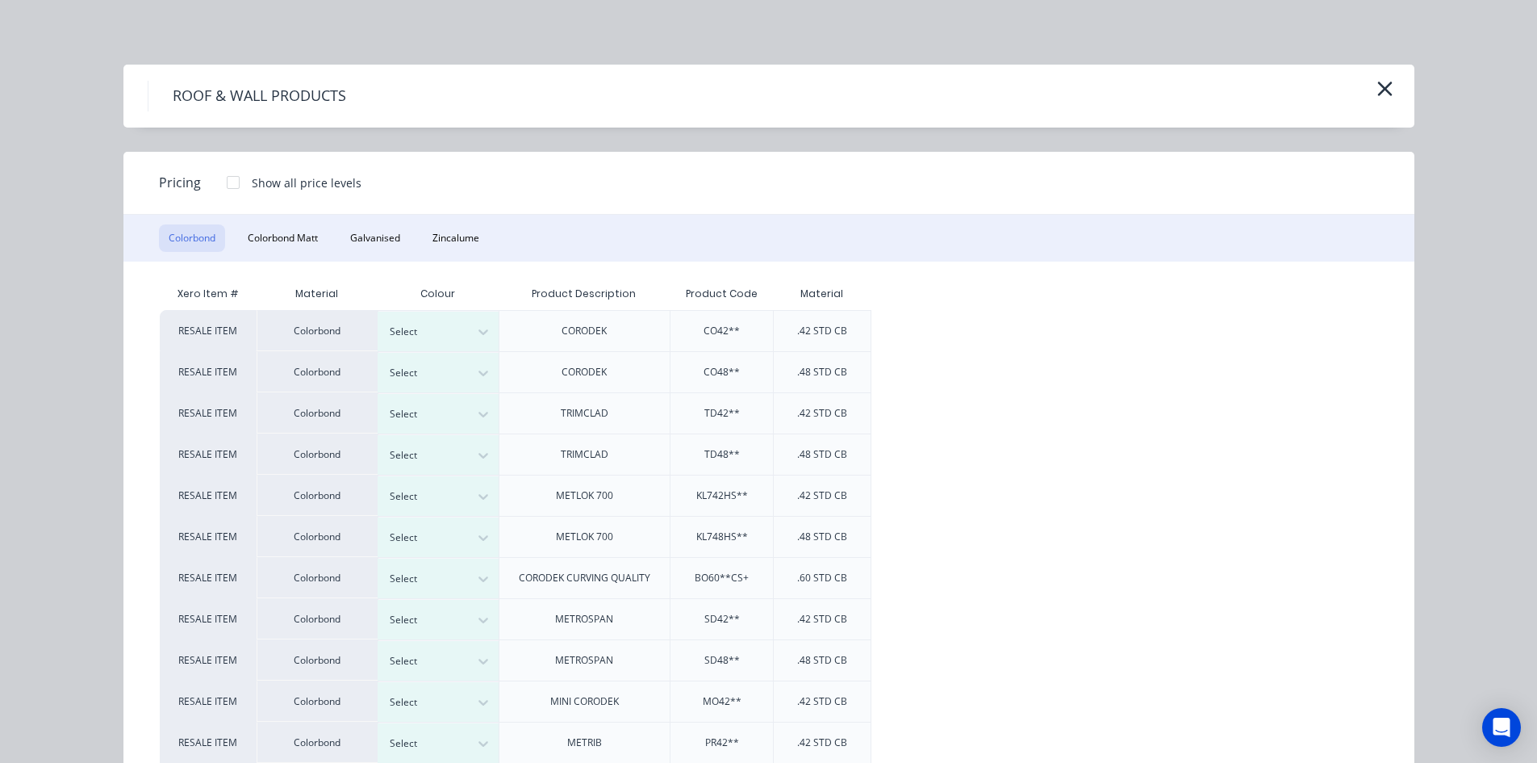
click at [224, 183] on div at bounding box center [233, 182] width 32 height 32
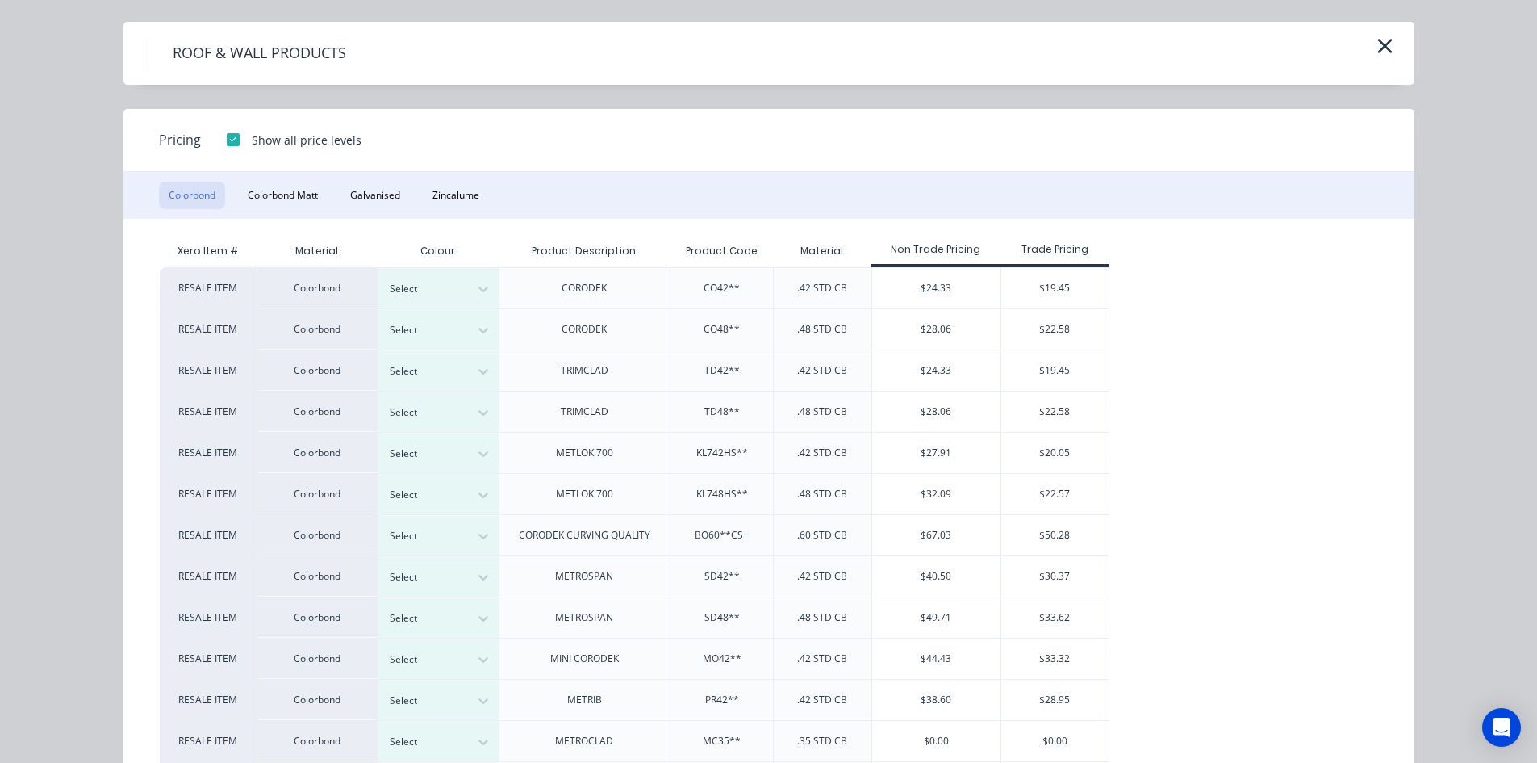
scroll to position [81, 0]
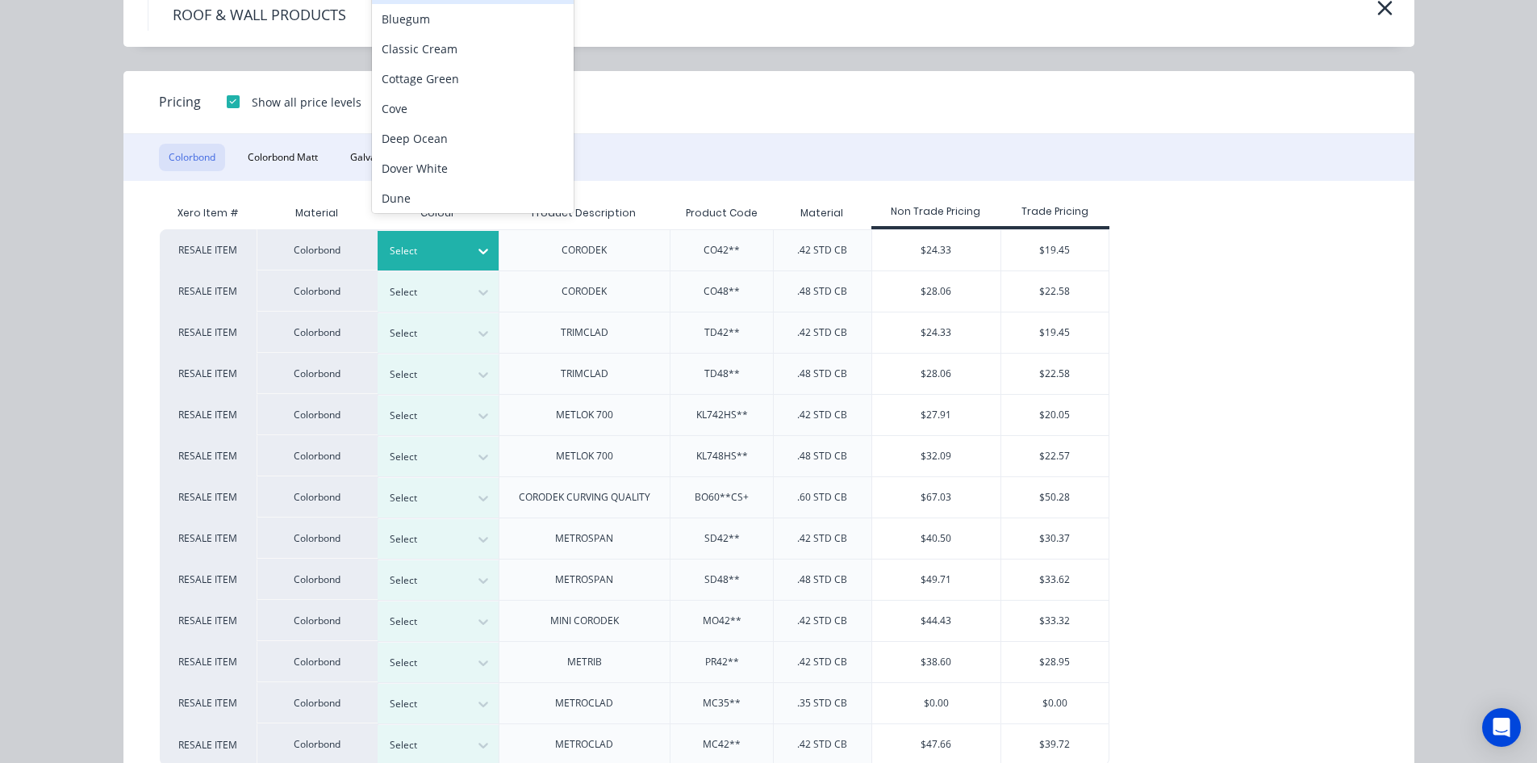
click at [415, 244] on div at bounding box center [426, 251] width 73 height 18
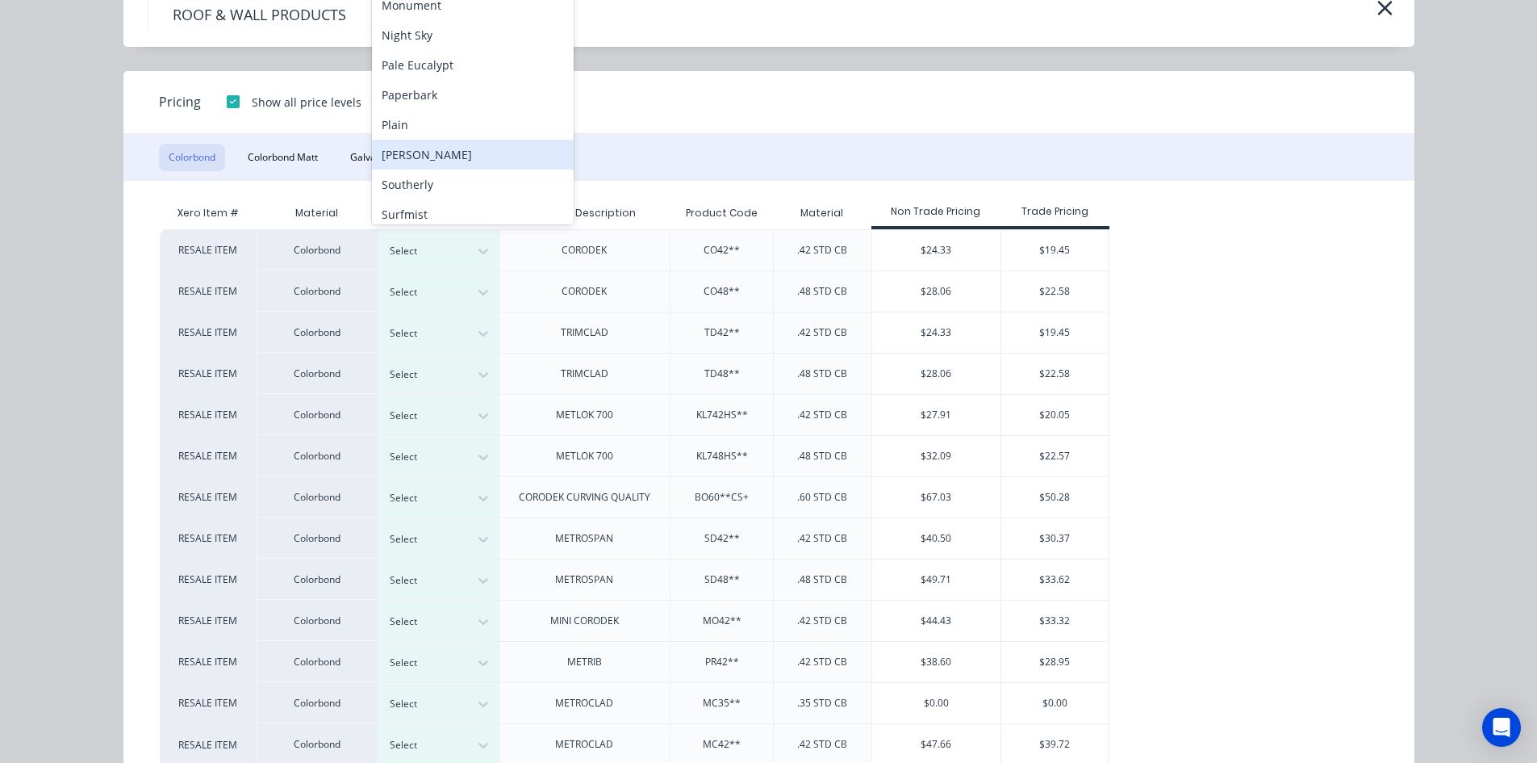
click at [439, 161] on div "[PERSON_NAME]" at bounding box center [473, 155] width 202 height 30
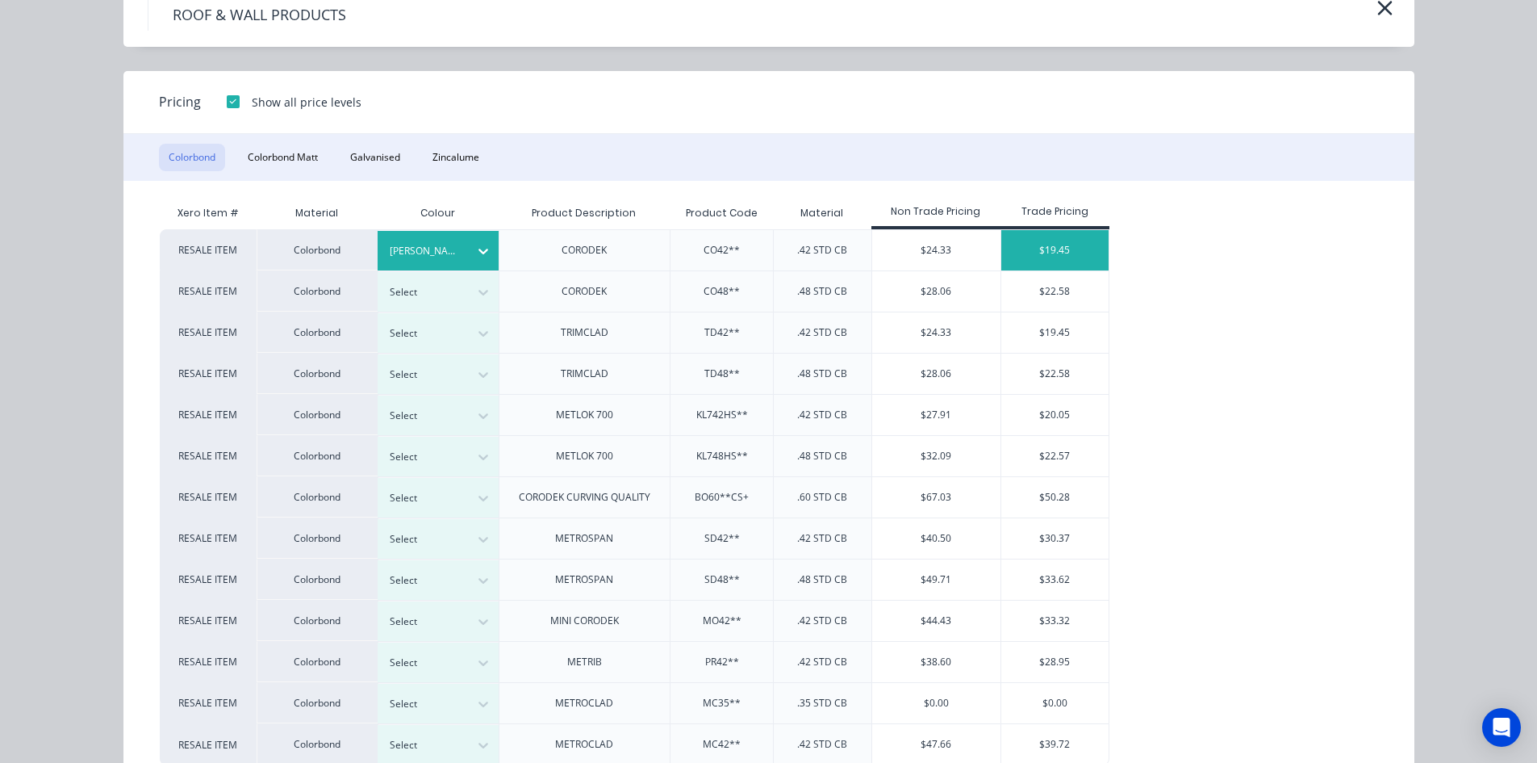
click at [1084, 240] on div "$19.45" at bounding box center [1054, 250] width 107 height 40
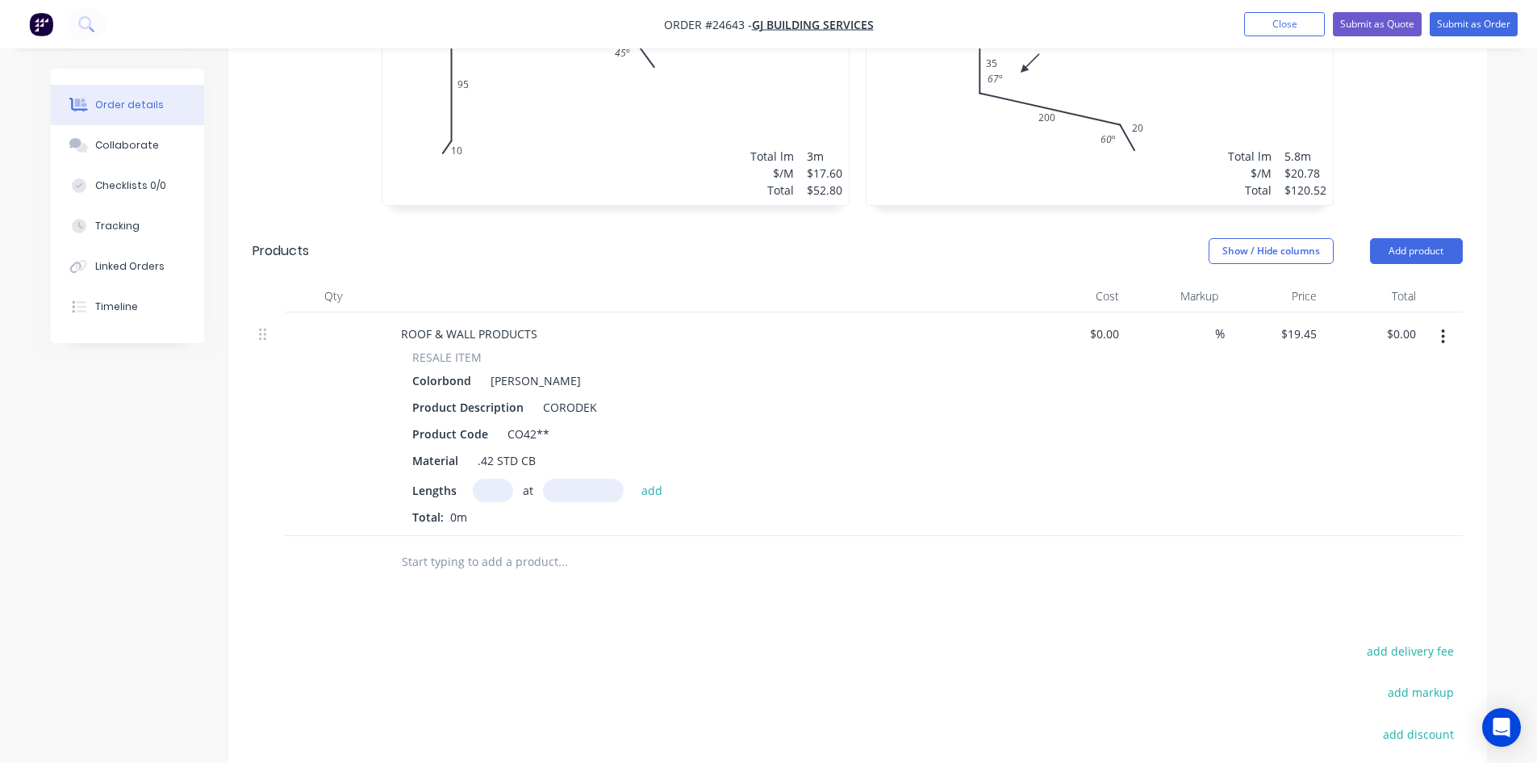
scroll to position [621, 0]
click at [491, 478] on input "text" at bounding box center [493, 489] width 40 height 23
type input "8"
type input "1300"
click at [633, 478] on button "add" at bounding box center [652, 489] width 38 height 22
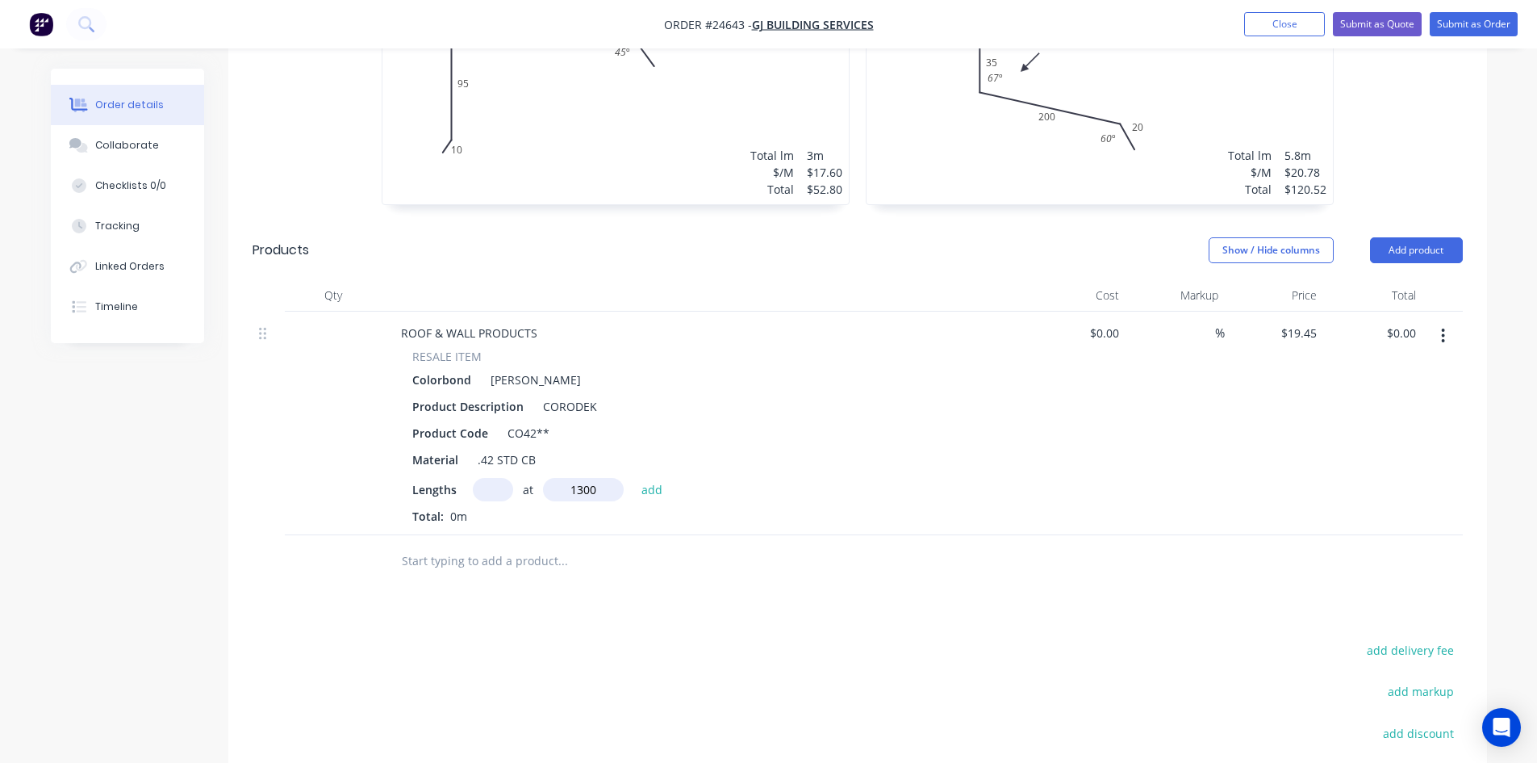
type input "$202.28"
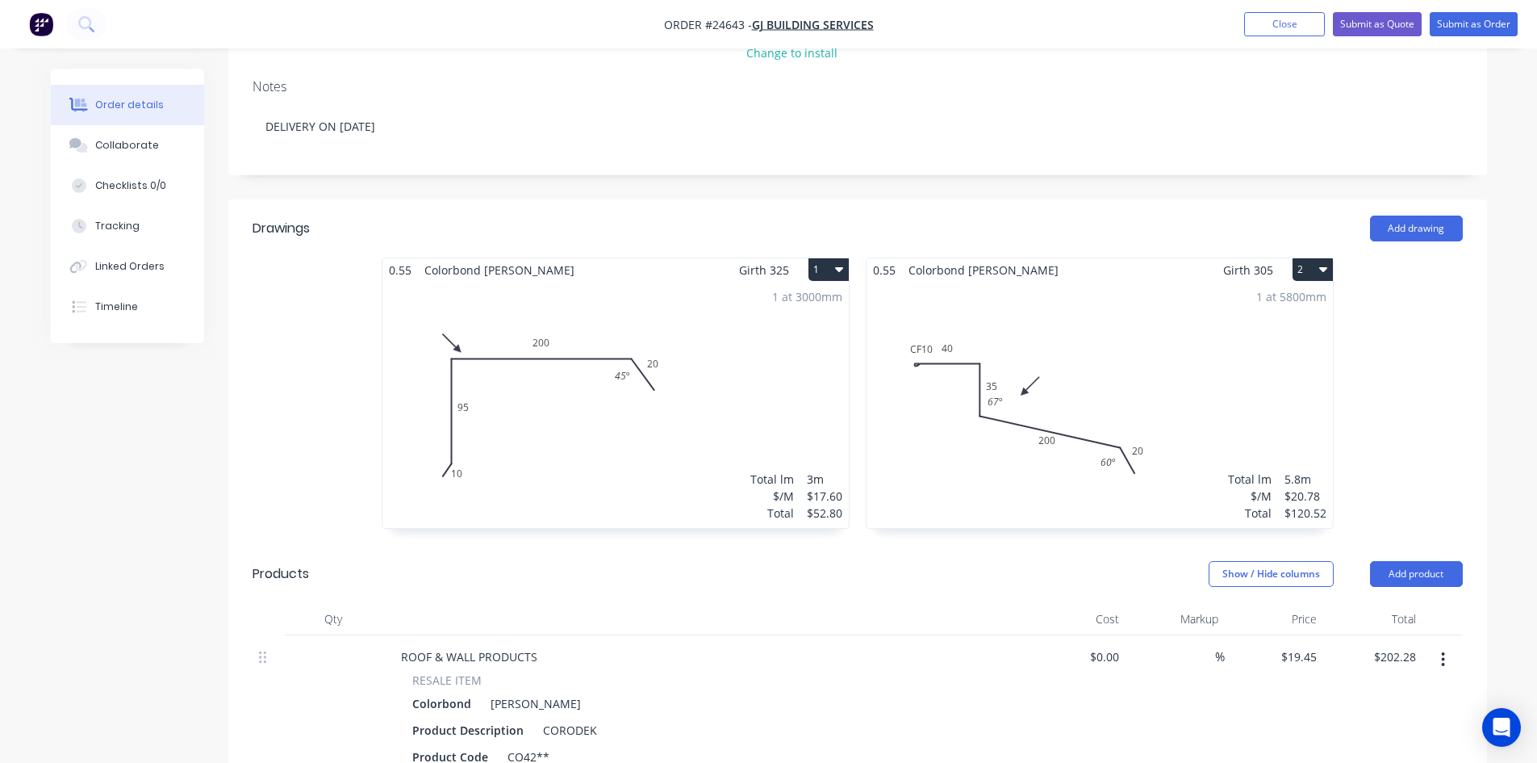
scroll to position [297, 0]
click at [1435, 562] on button "Add product" at bounding box center [1416, 575] width 93 height 26
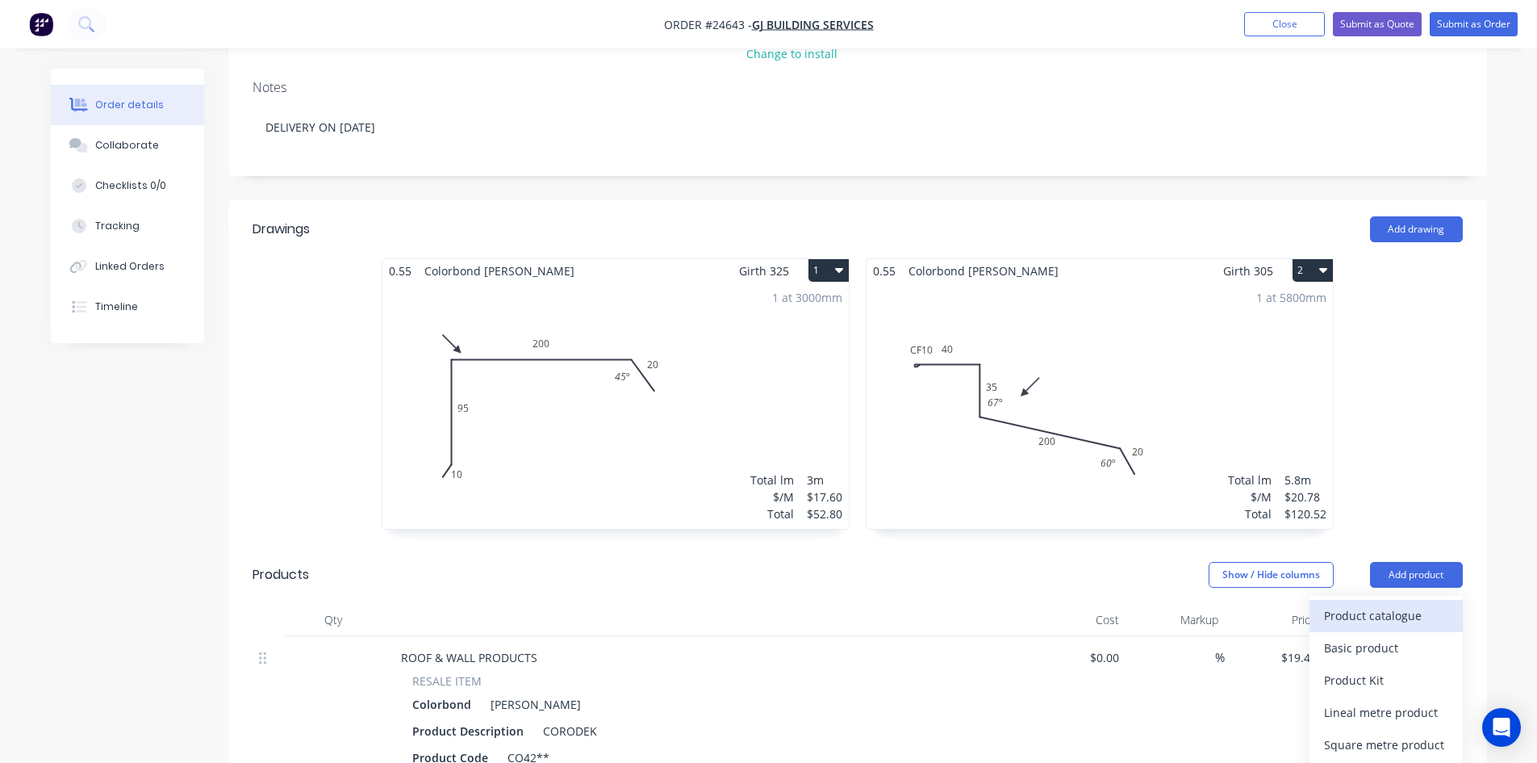
click at [1420, 604] on div "Product catalogue" at bounding box center [1386, 615] width 124 height 23
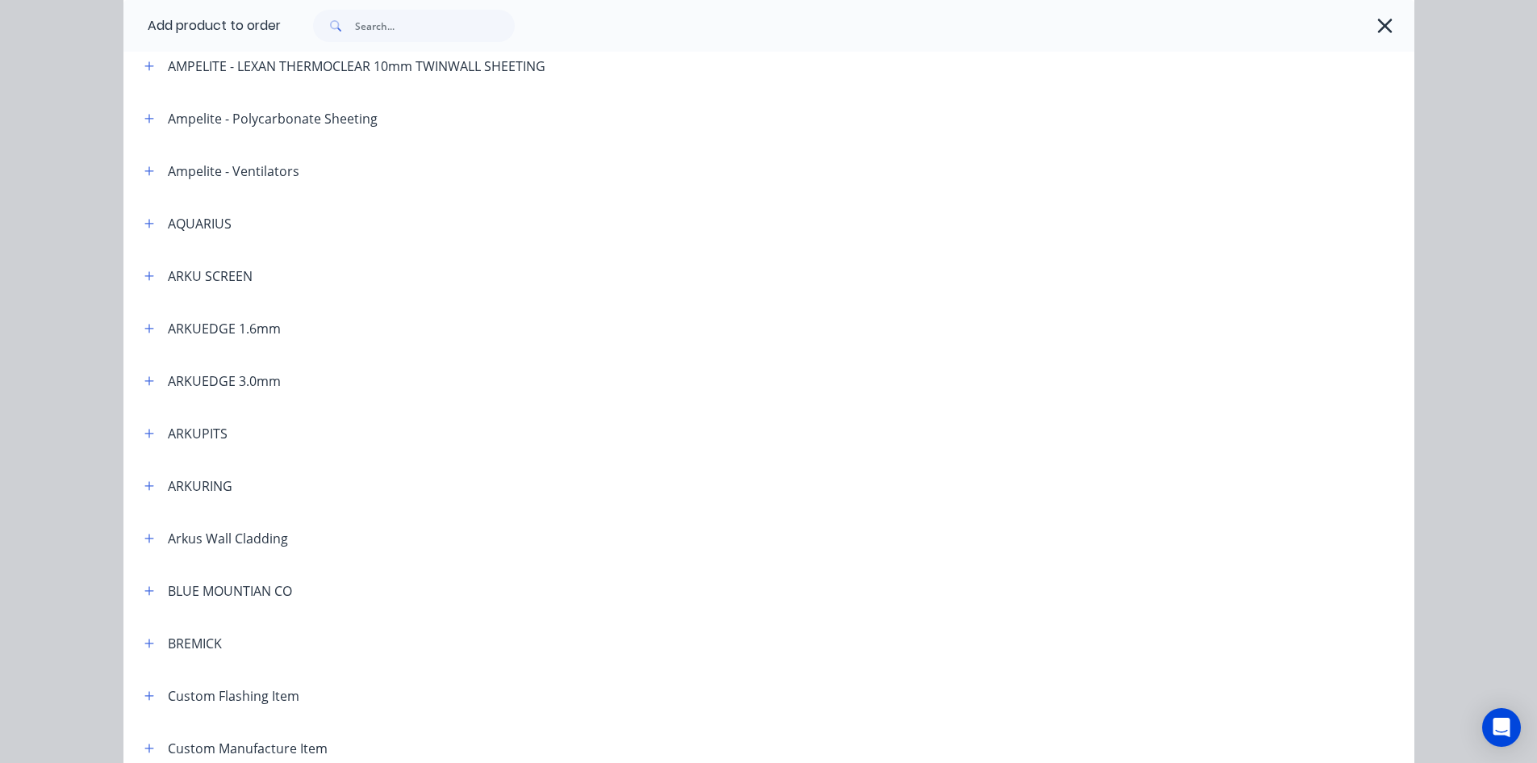
scroll to position [323, 0]
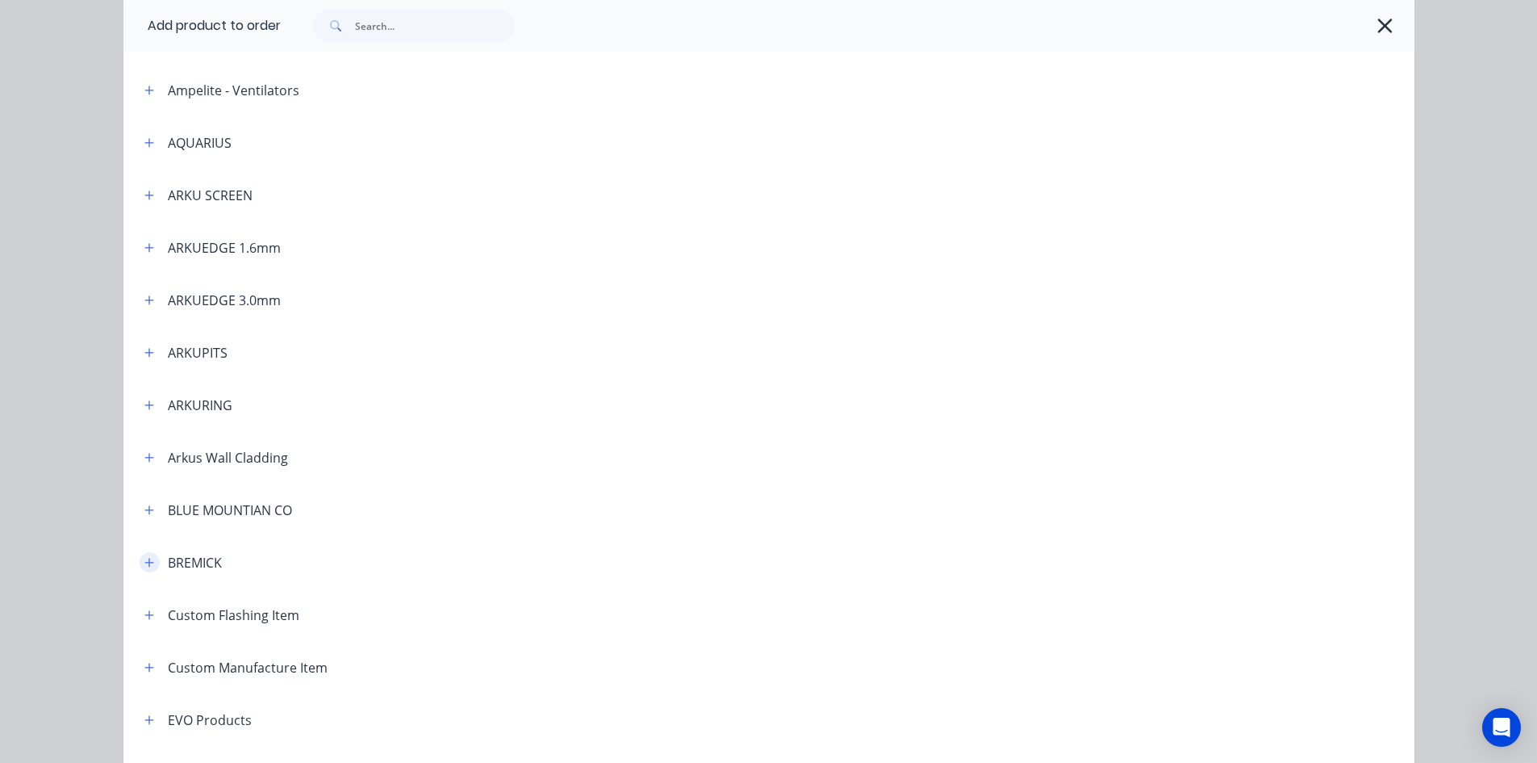
click at [145, 564] on icon "button" at bounding box center [149, 562] width 10 height 11
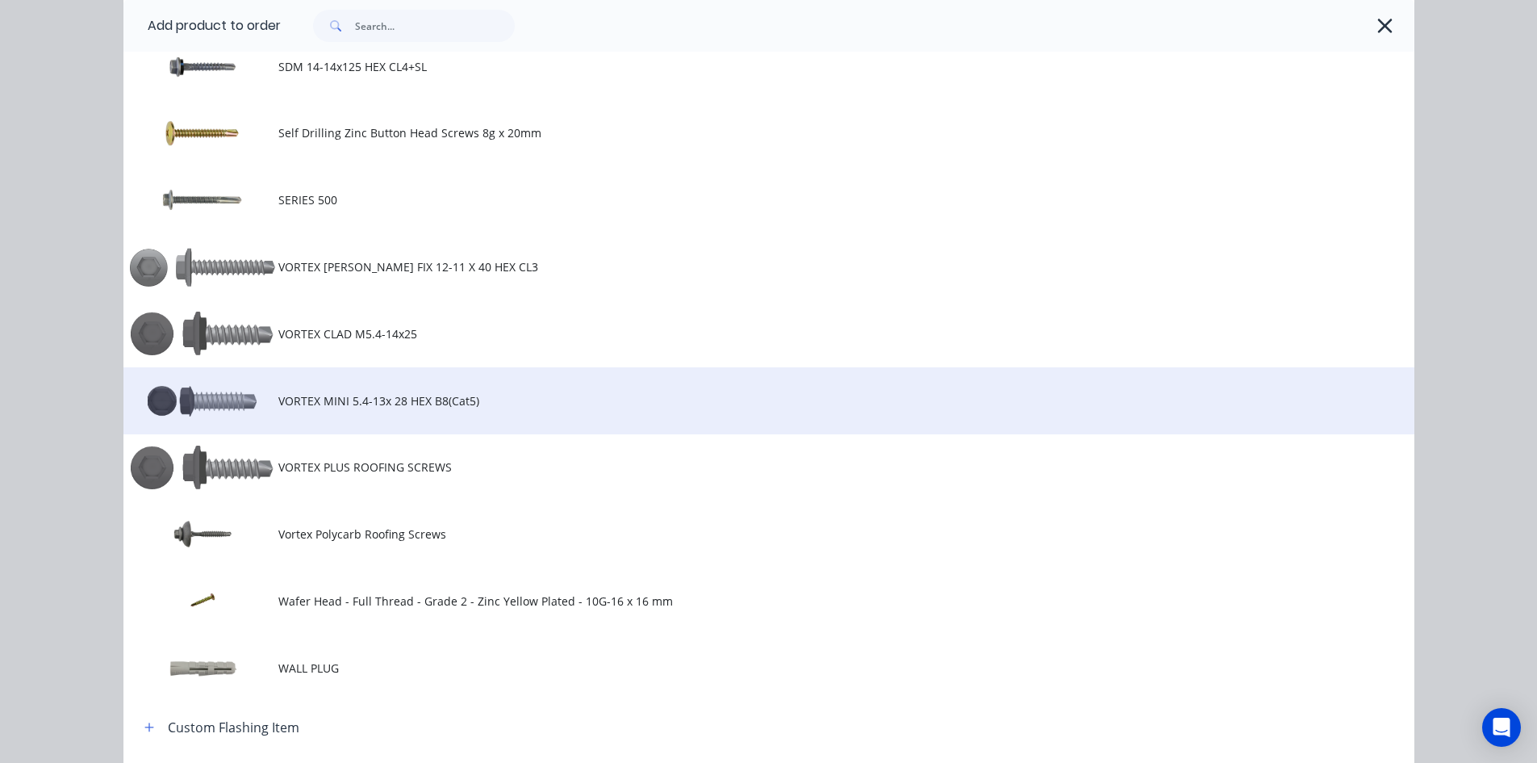
scroll to position [1533, 0]
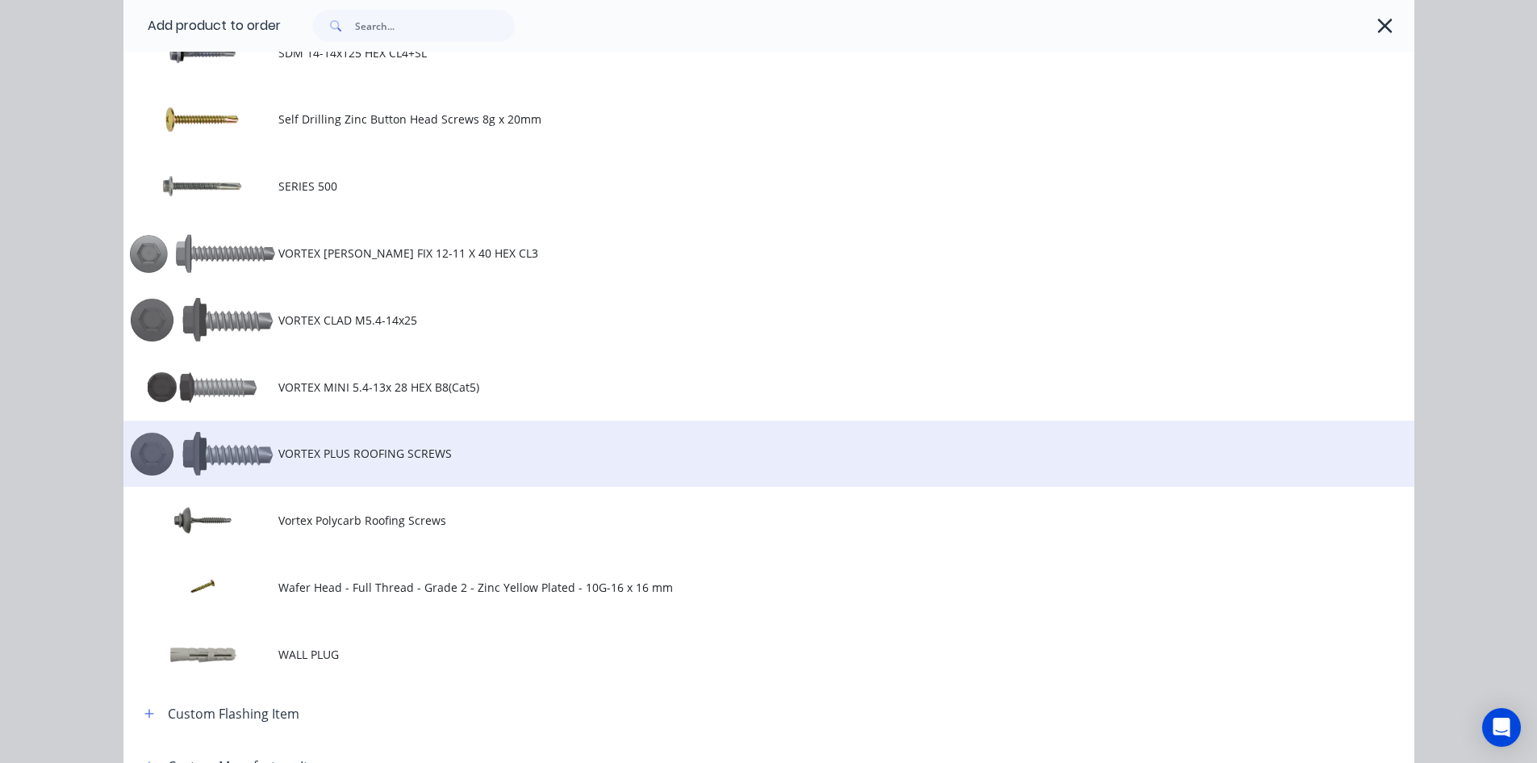
click at [373, 460] on span "VORTEX PLUS ROOFING SCREWS" at bounding box center [732, 453] width 909 height 17
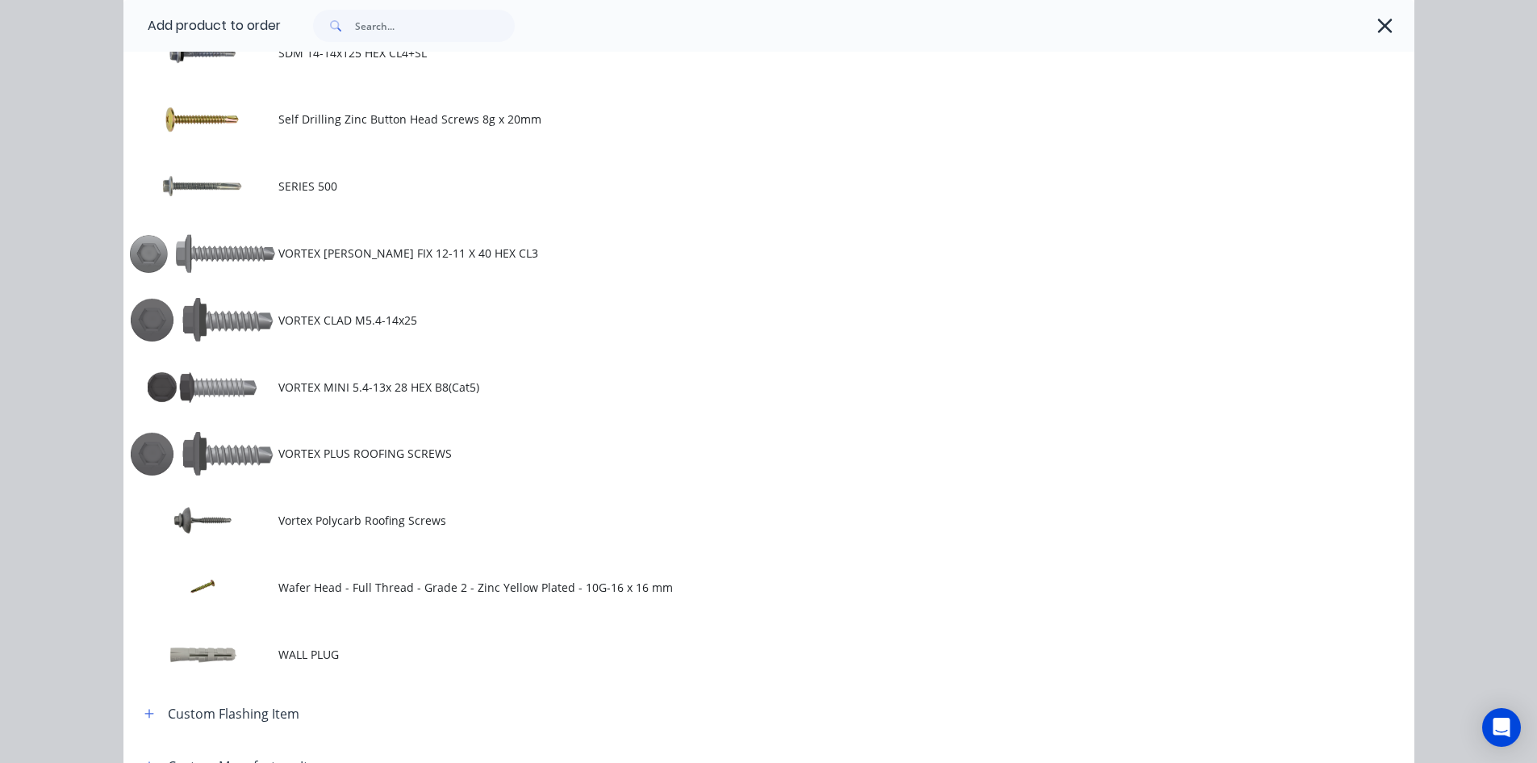
scroll to position [0, 0]
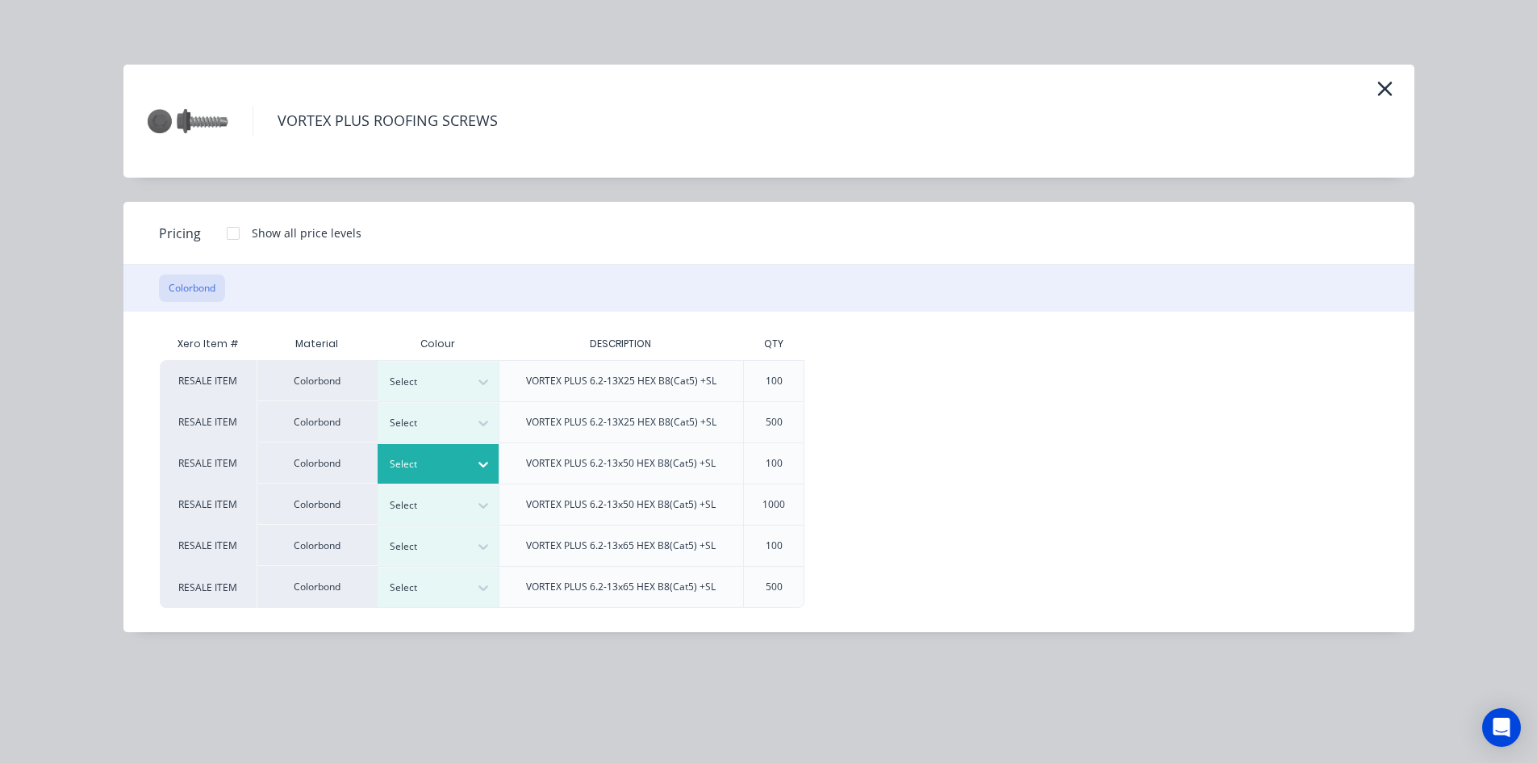
click at [474, 467] on div at bounding box center [483, 464] width 29 height 26
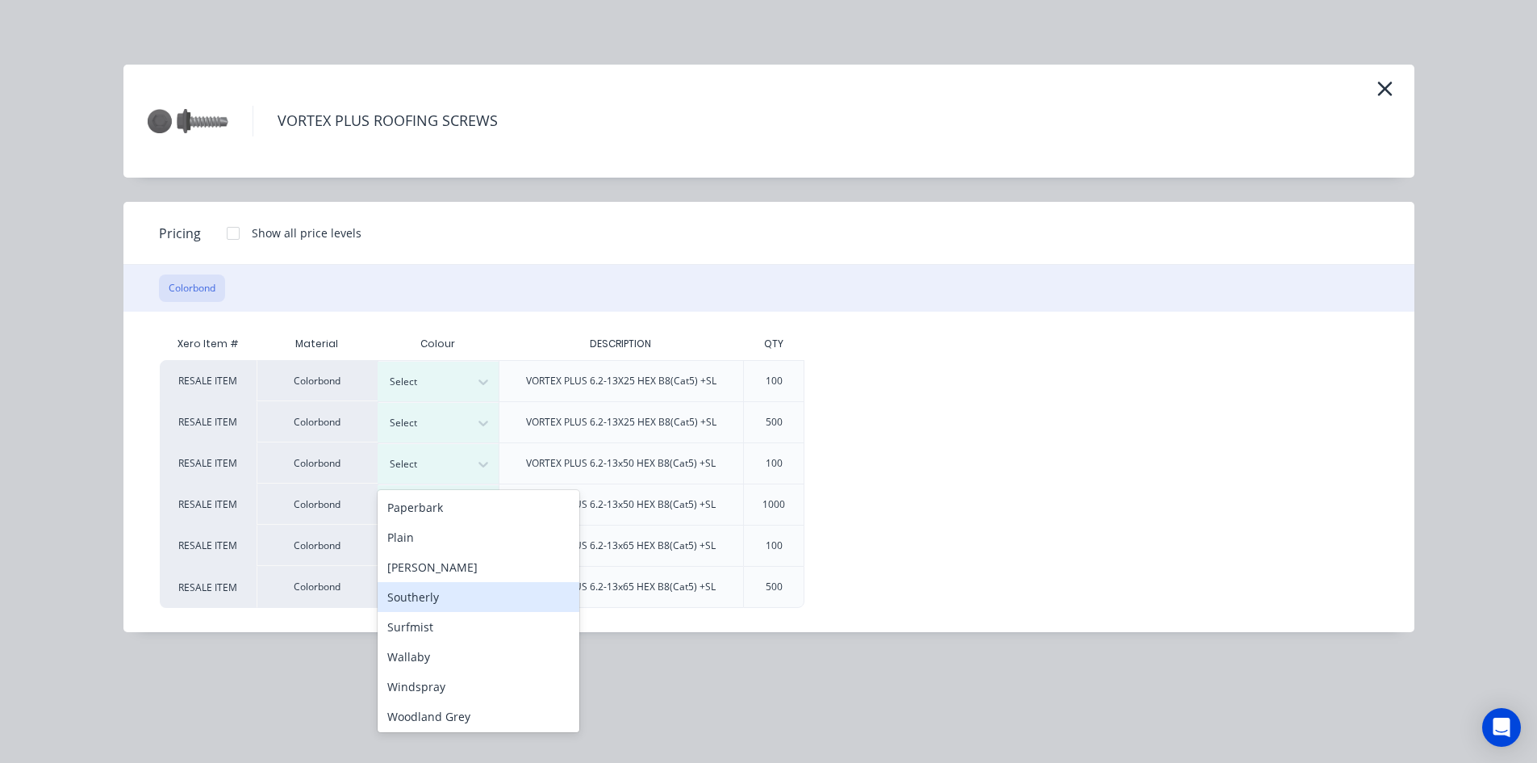
scroll to position [511, 0]
click at [449, 567] on div "[PERSON_NAME]" at bounding box center [479, 565] width 202 height 30
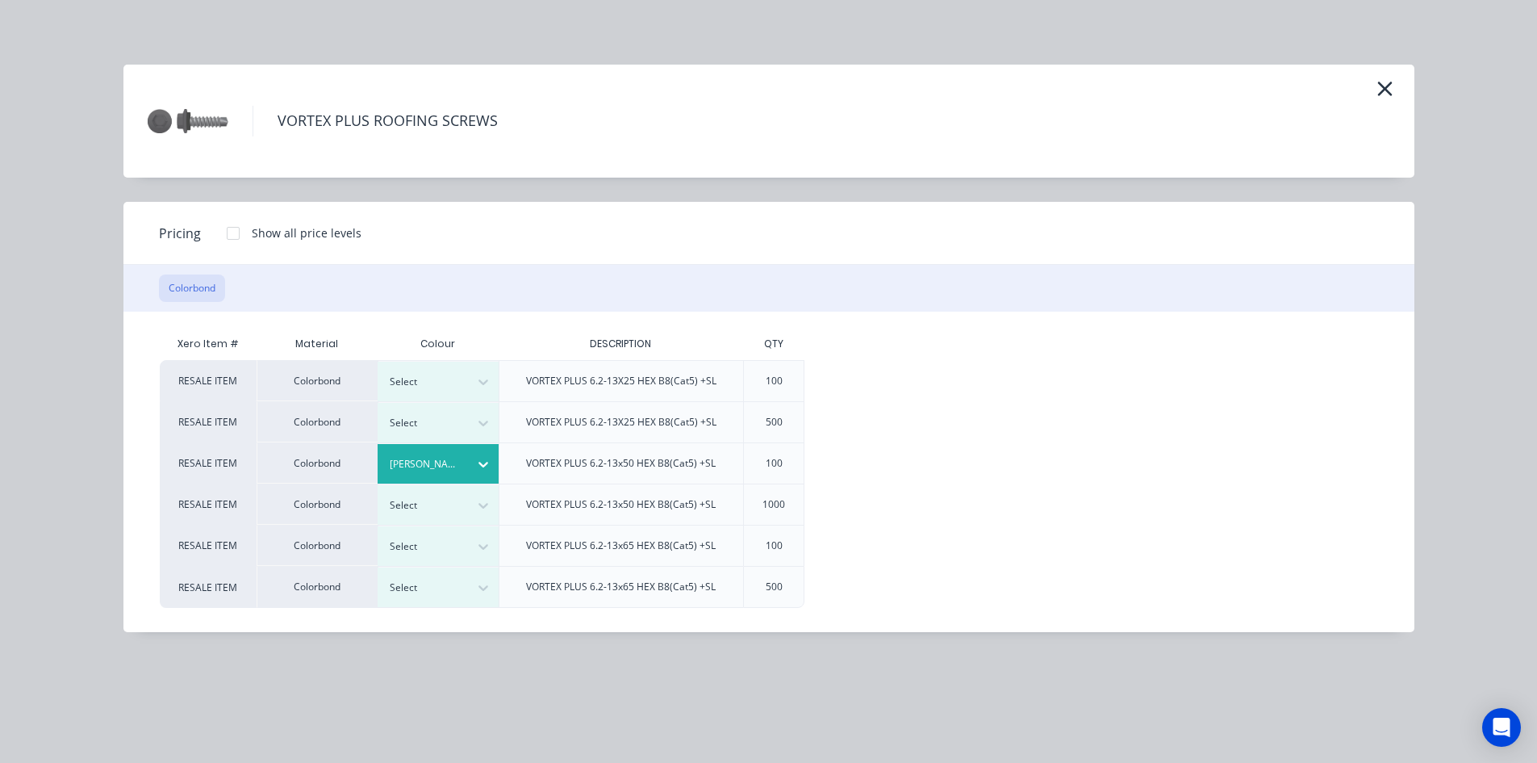
click at [236, 232] on div at bounding box center [233, 233] width 32 height 32
click at [892, 465] on div "$22.40" at bounding box center [858, 463] width 107 height 40
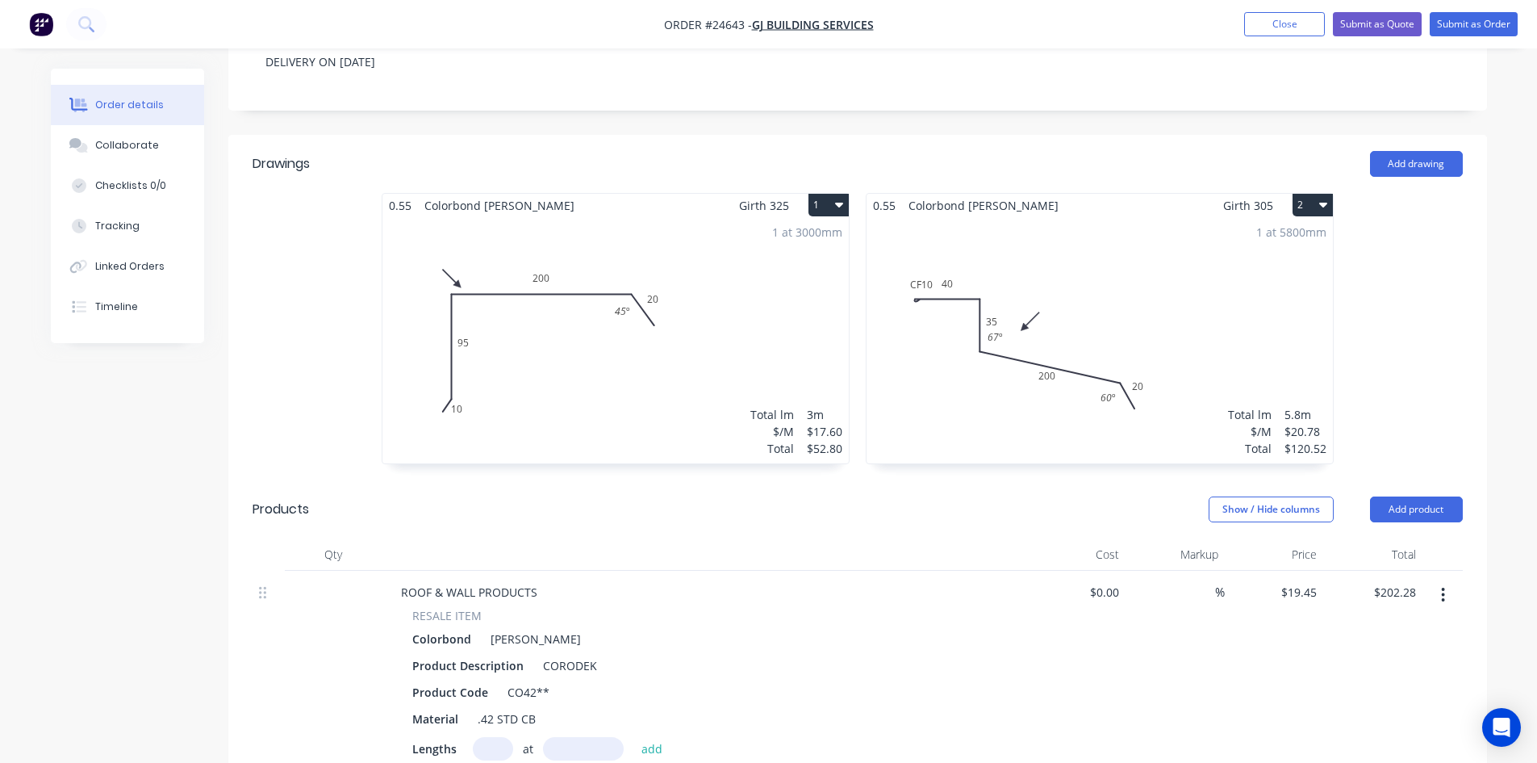
scroll to position [360, 0]
click at [1416, 499] on button "Add product" at bounding box center [1416, 512] width 93 height 26
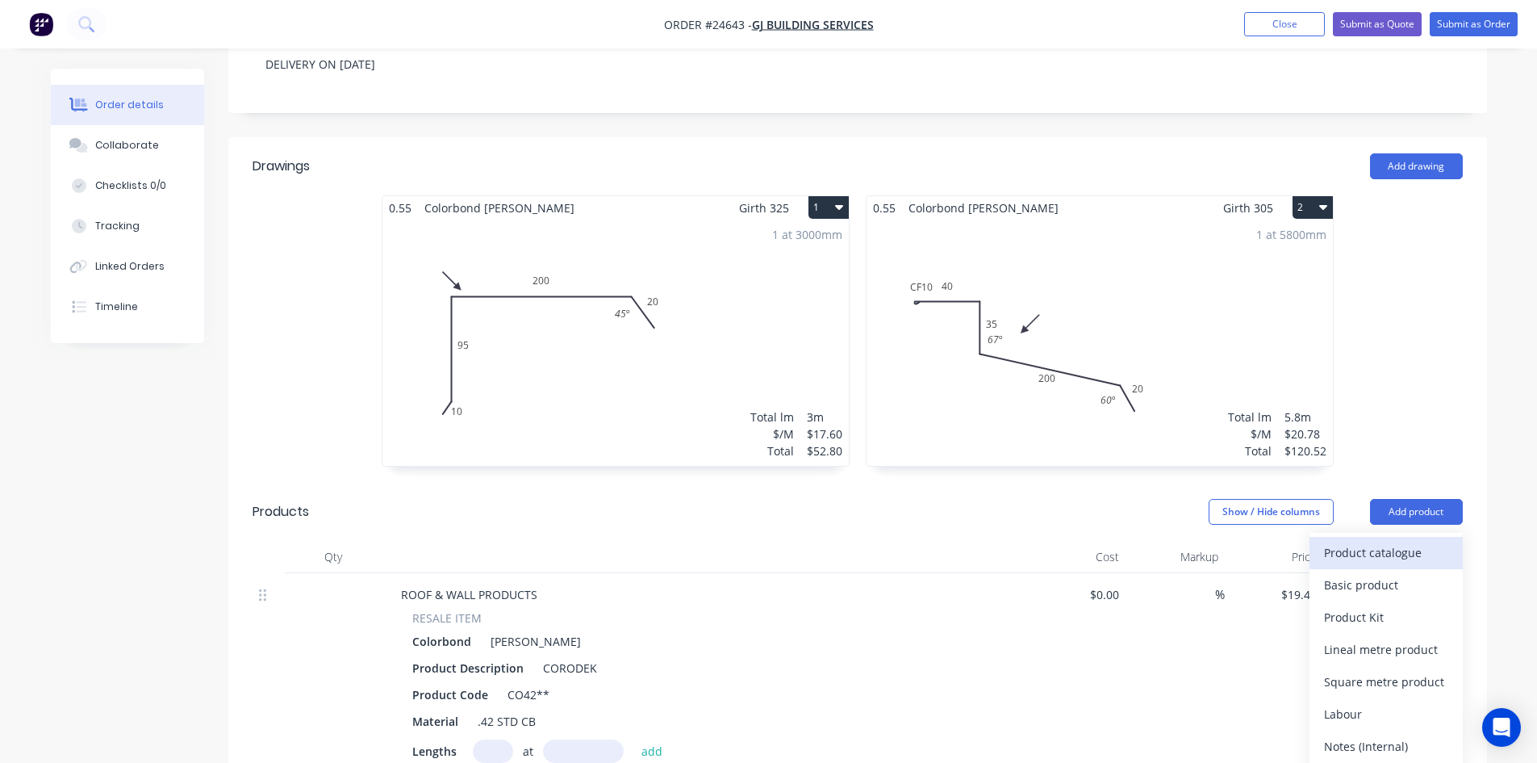
click at [1381, 541] on div "Product catalogue" at bounding box center [1386, 552] width 124 height 23
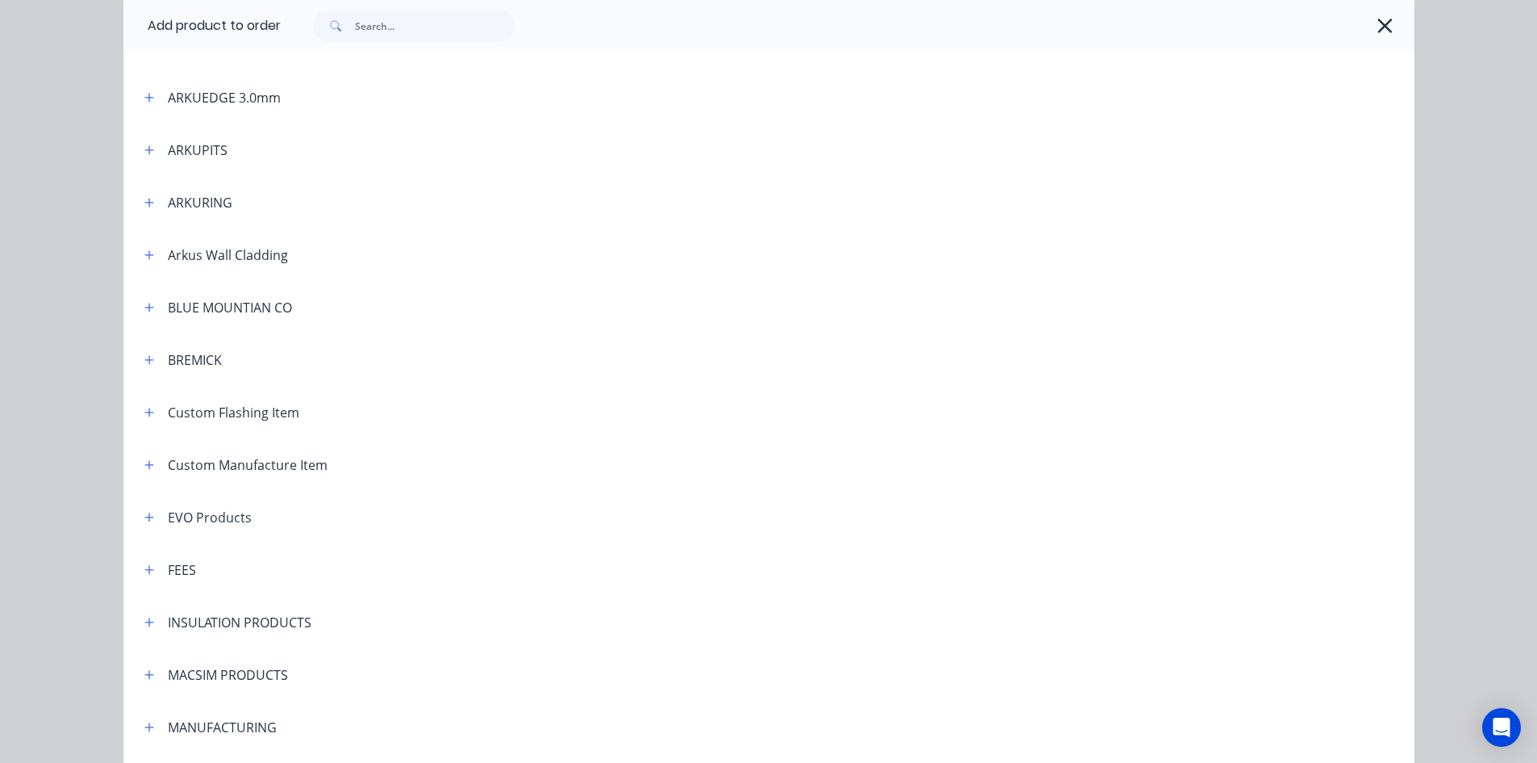
scroll to position [565, 0]
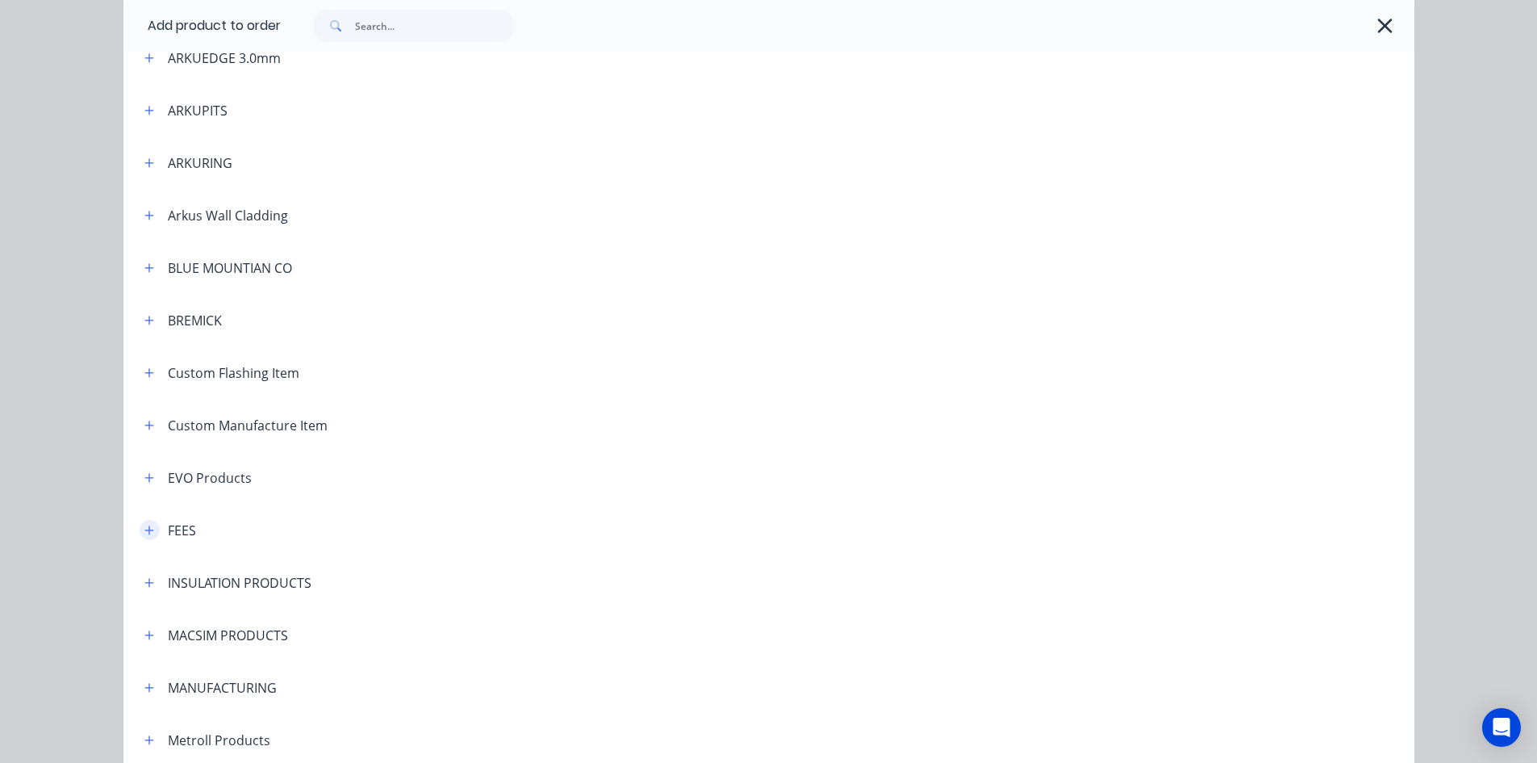
click at [144, 535] on icon "button" at bounding box center [149, 530] width 10 height 11
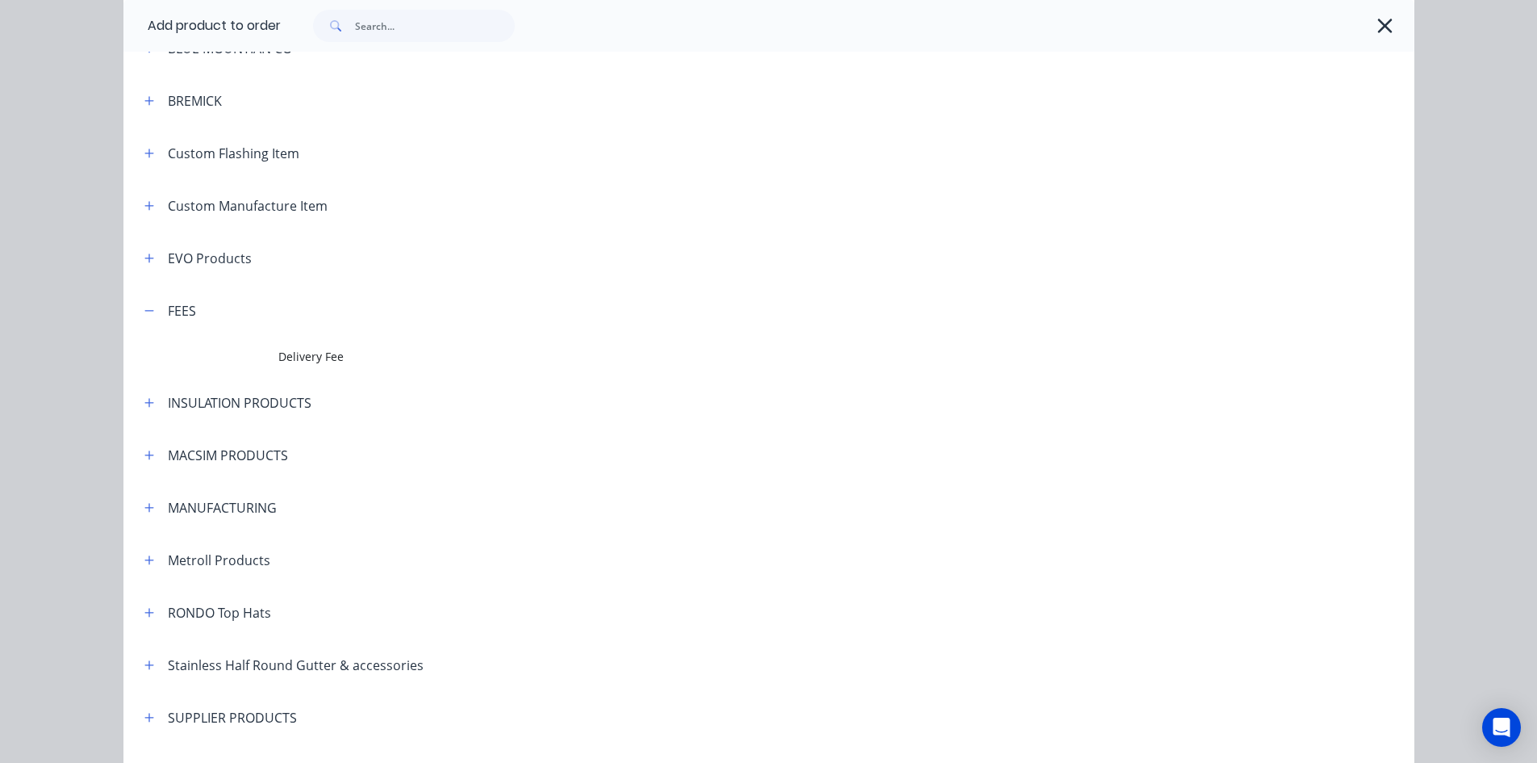
scroll to position [807, 0]
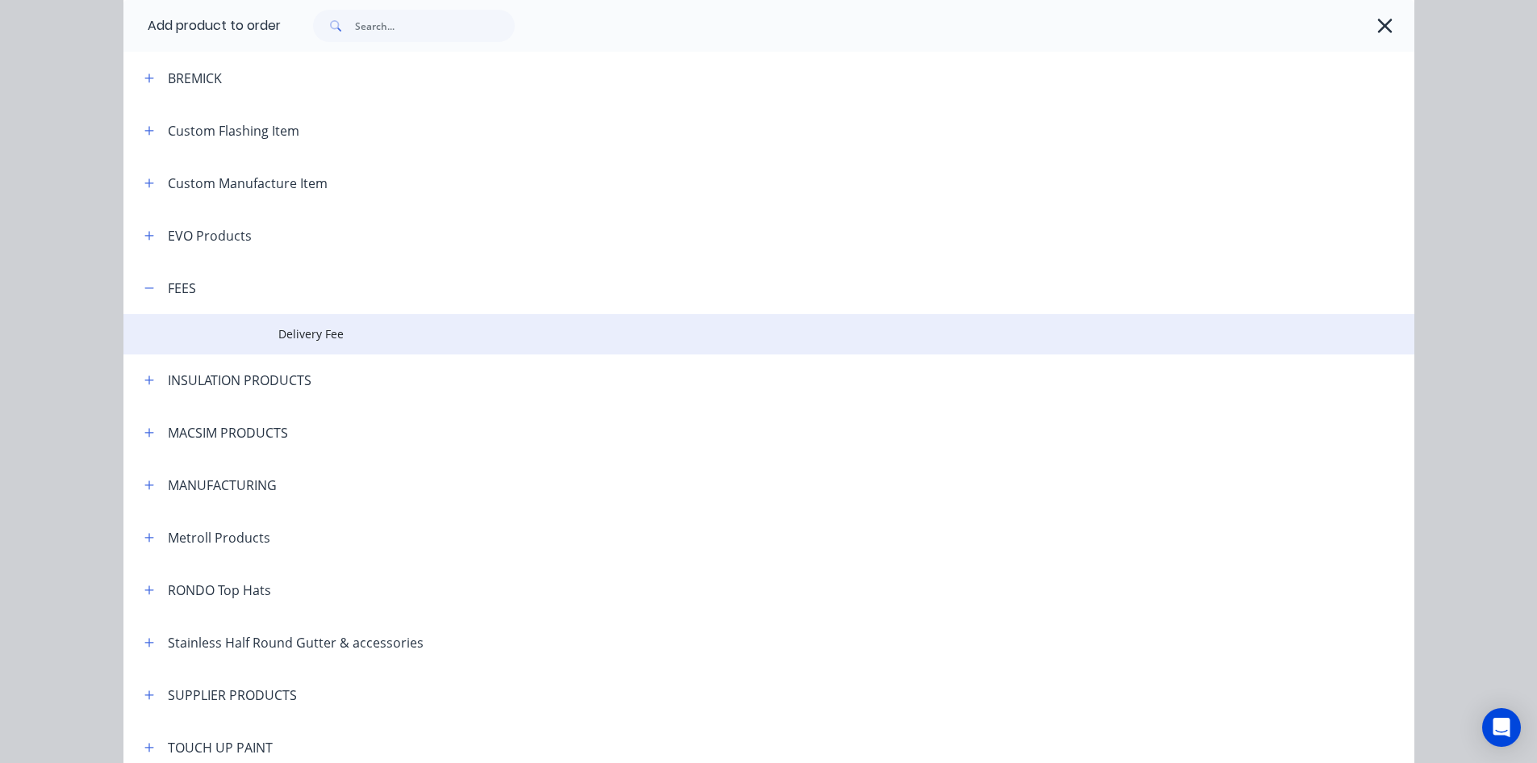
click at [320, 330] on span "Delivery Fee" at bounding box center [732, 333] width 909 height 17
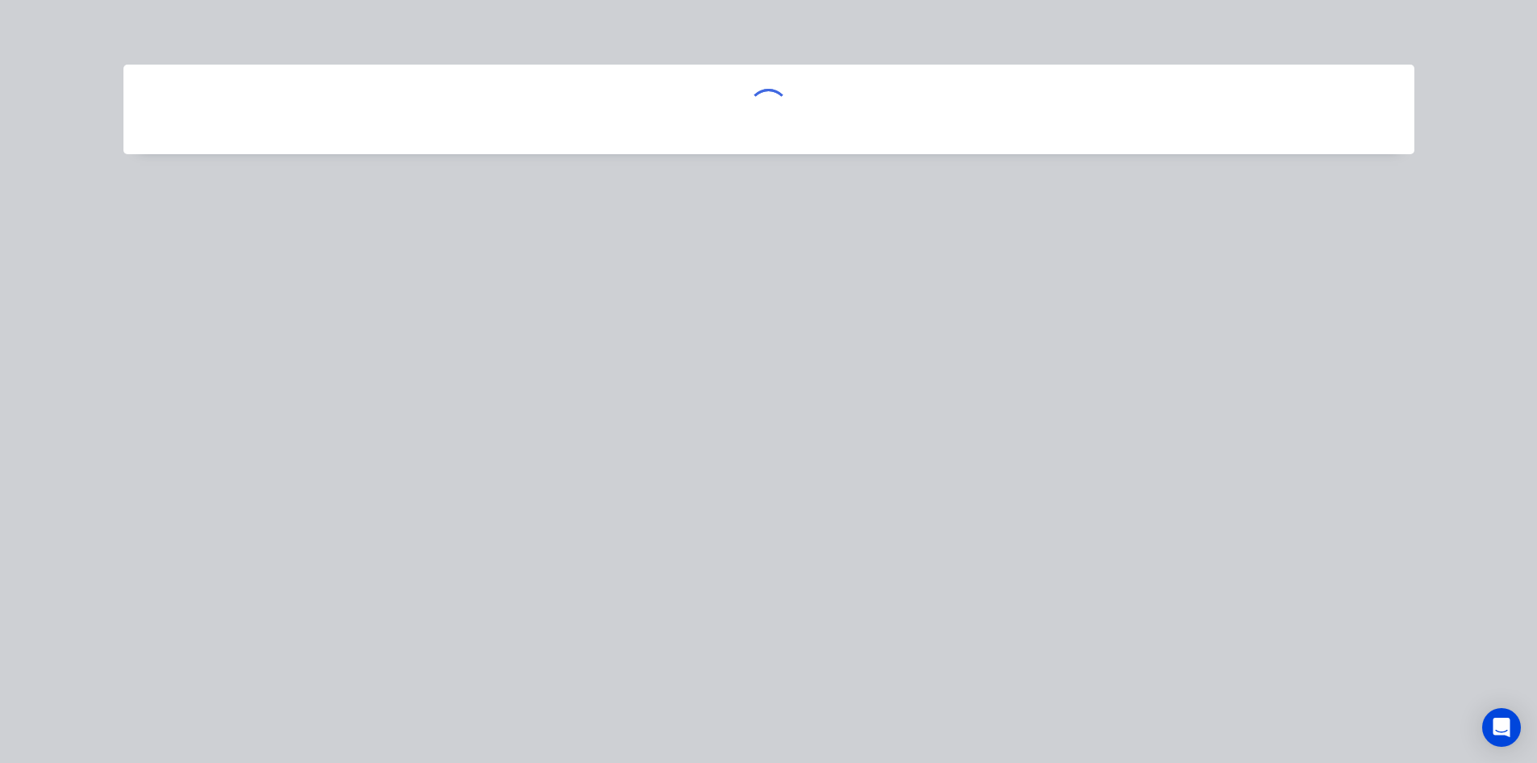
scroll to position [0, 0]
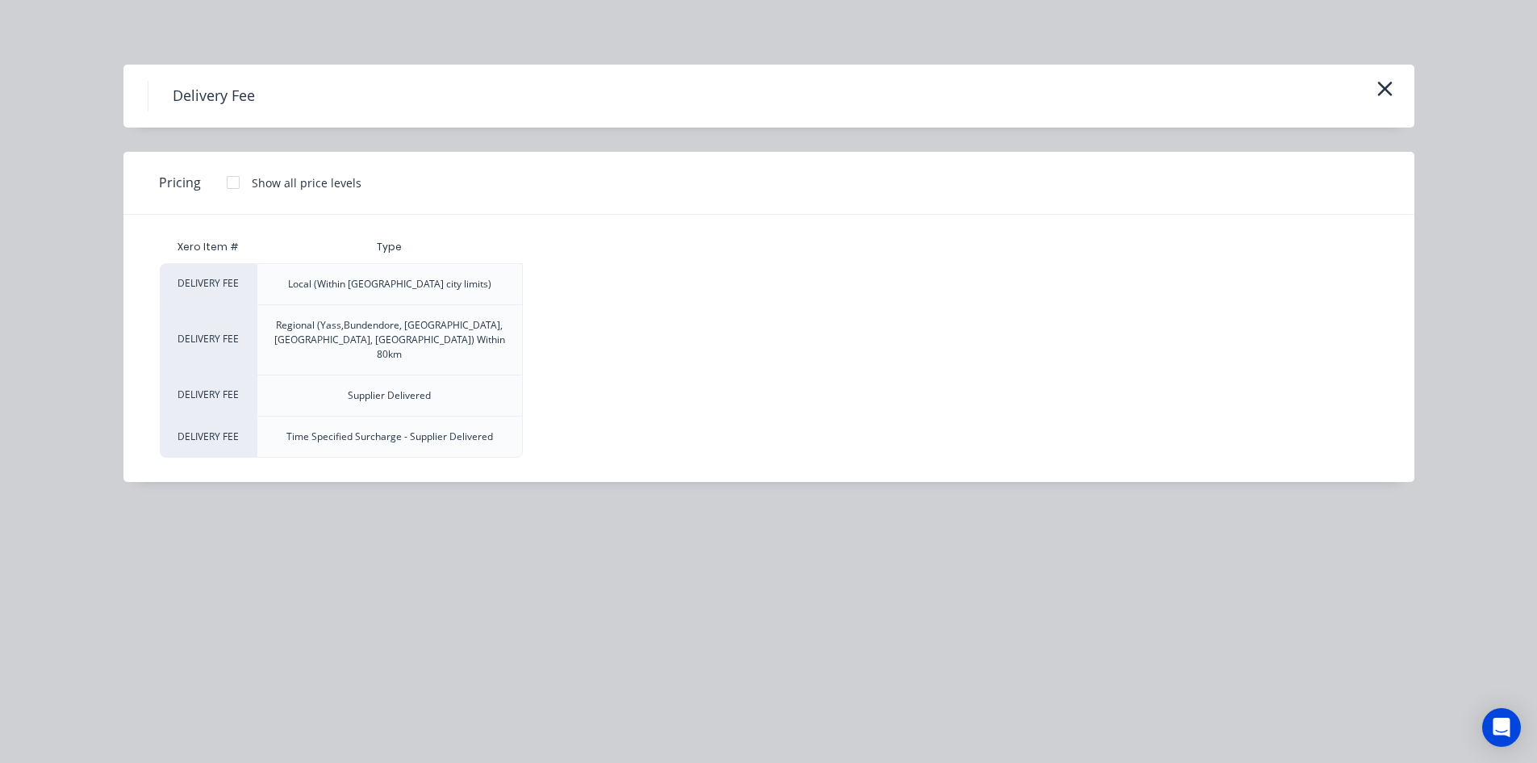
click at [229, 185] on div at bounding box center [233, 182] width 32 height 32
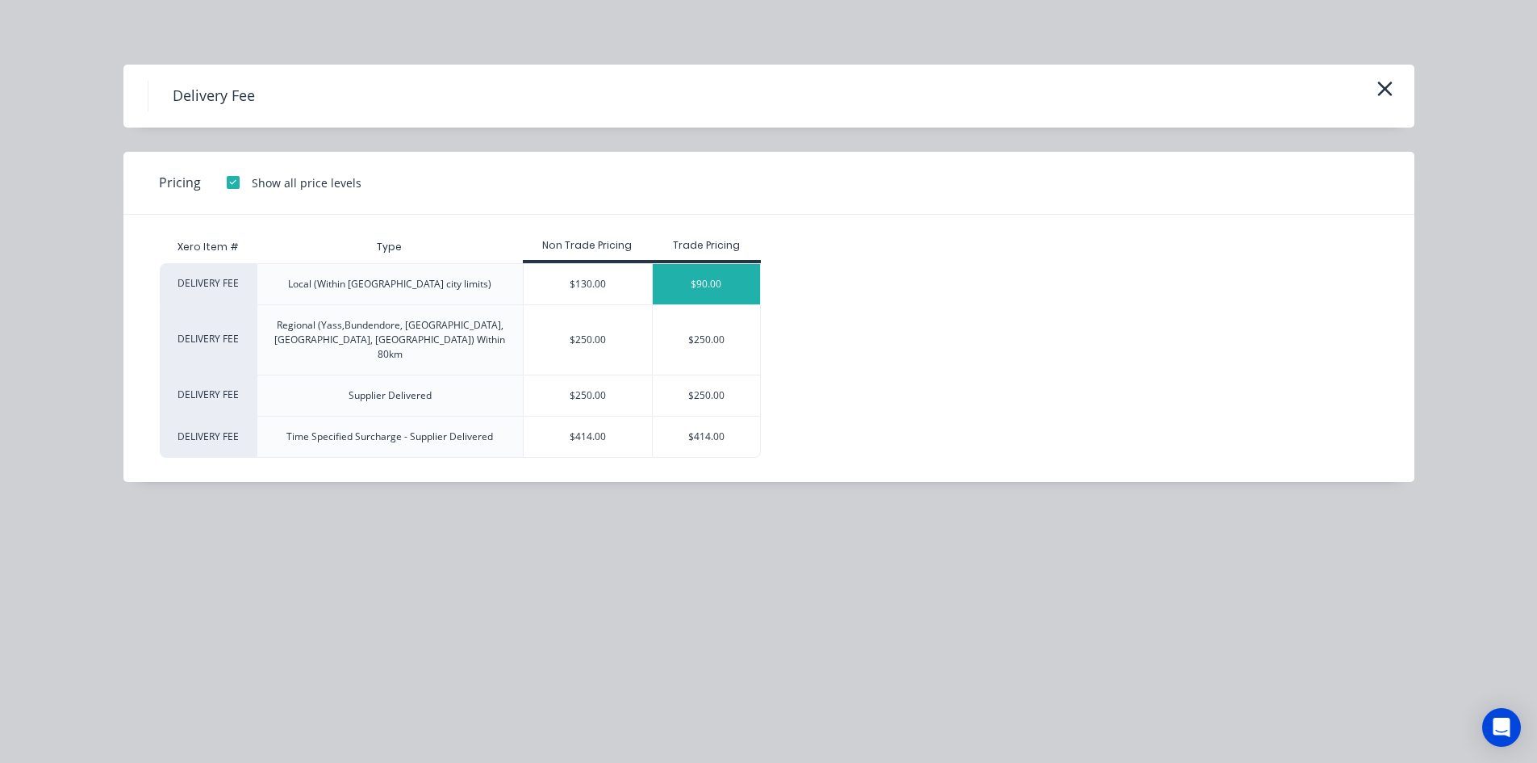
click at [706, 283] on div "$90.00" at bounding box center [706, 284] width 107 height 40
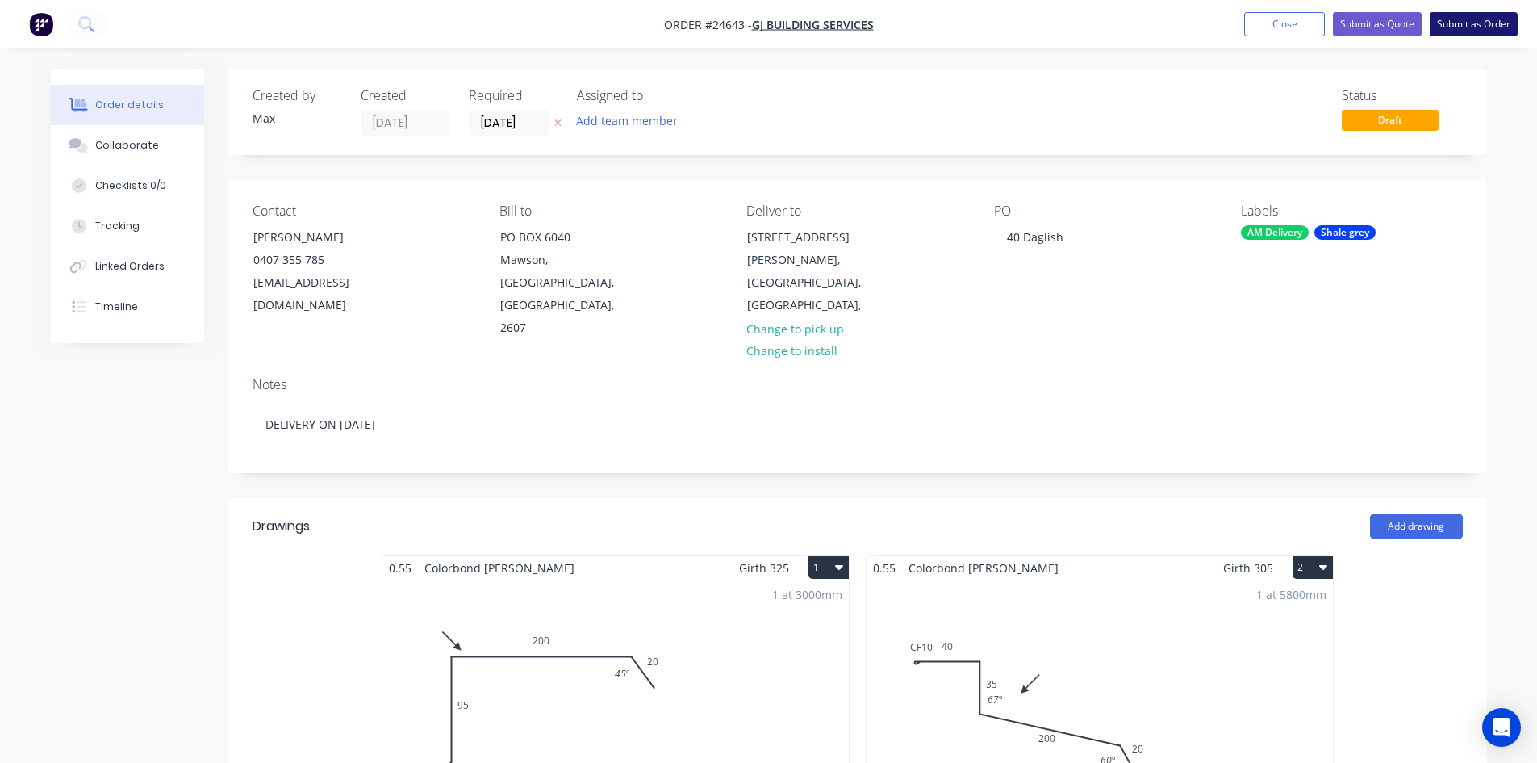
click at [1452, 19] on button "Submit as Order" at bounding box center [1474, 24] width 88 height 24
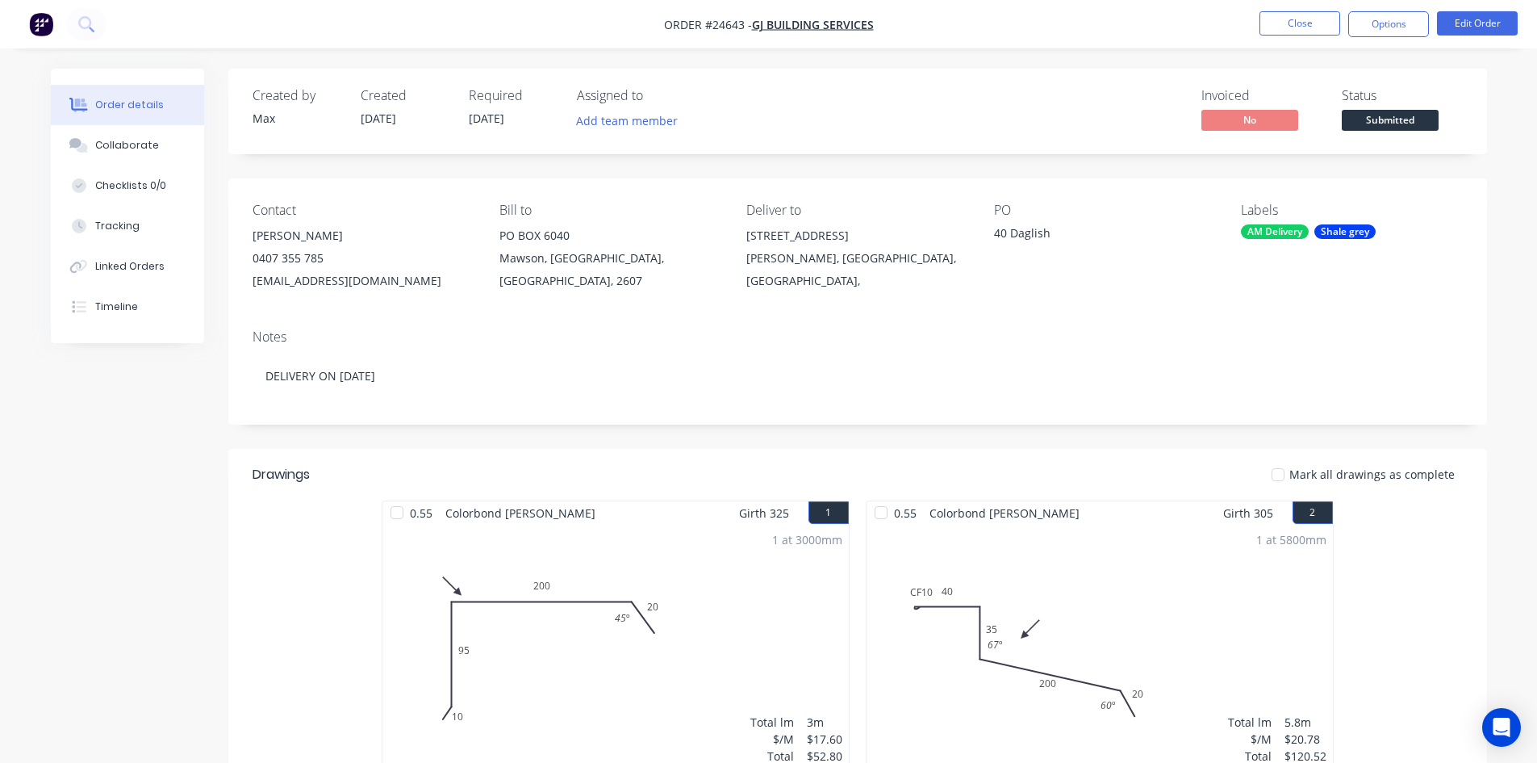
click at [1403, 124] on span "Submitted" at bounding box center [1390, 120] width 97 height 20
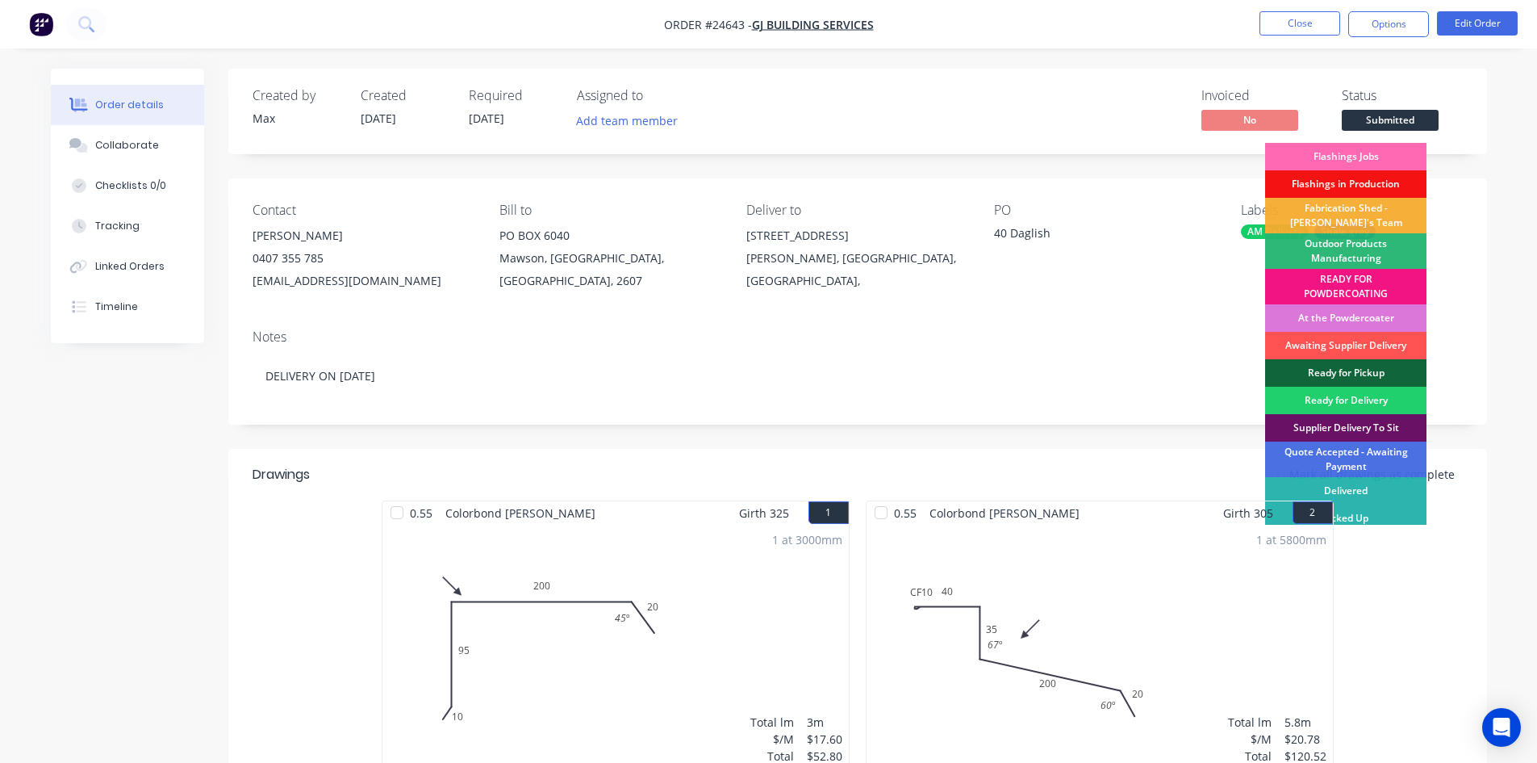
click at [1381, 149] on div "Flashings Jobs" at bounding box center [1345, 156] width 161 height 27
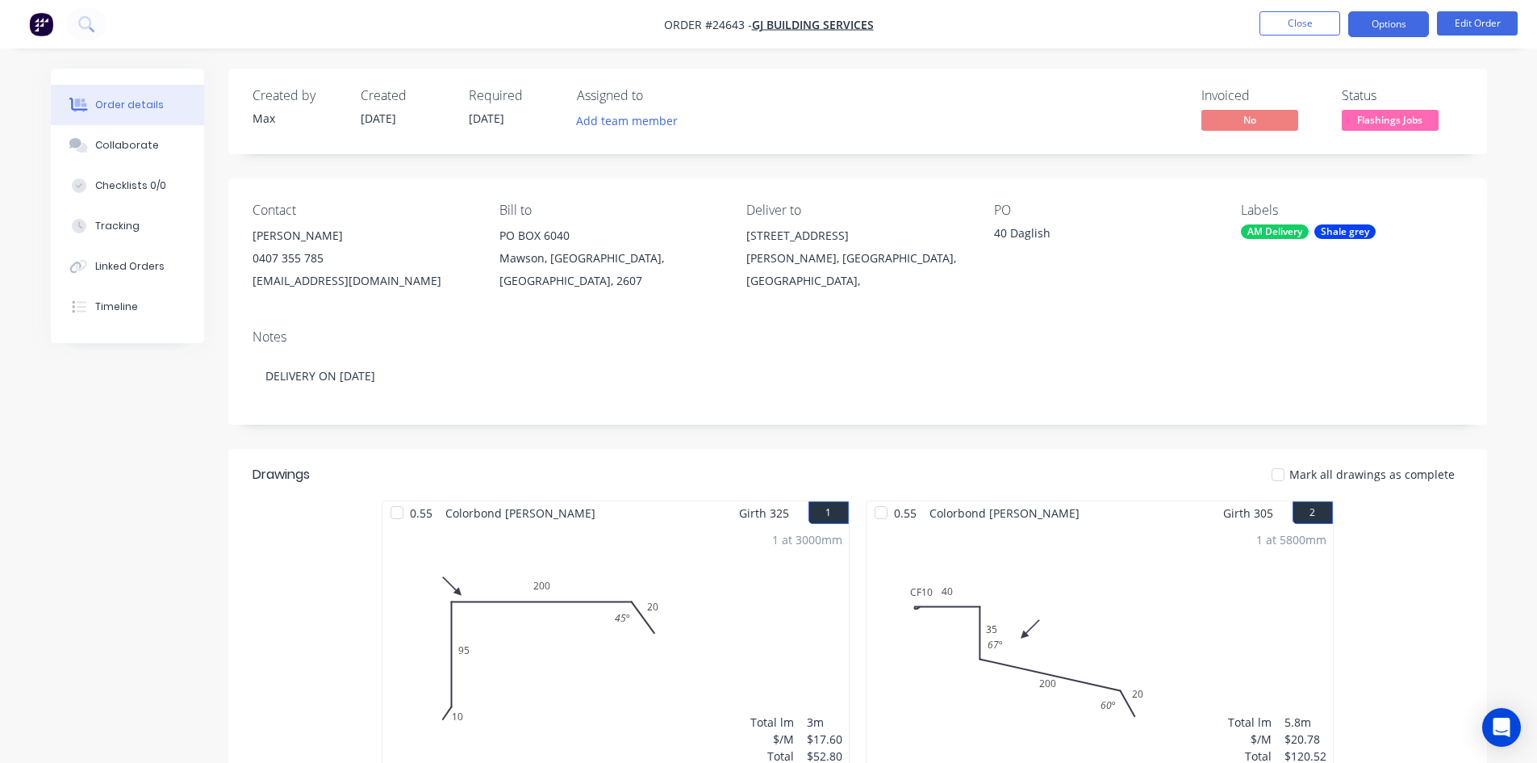
click at [1384, 27] on button "Options" at bounding box center [1388, 24] width 81 height 26
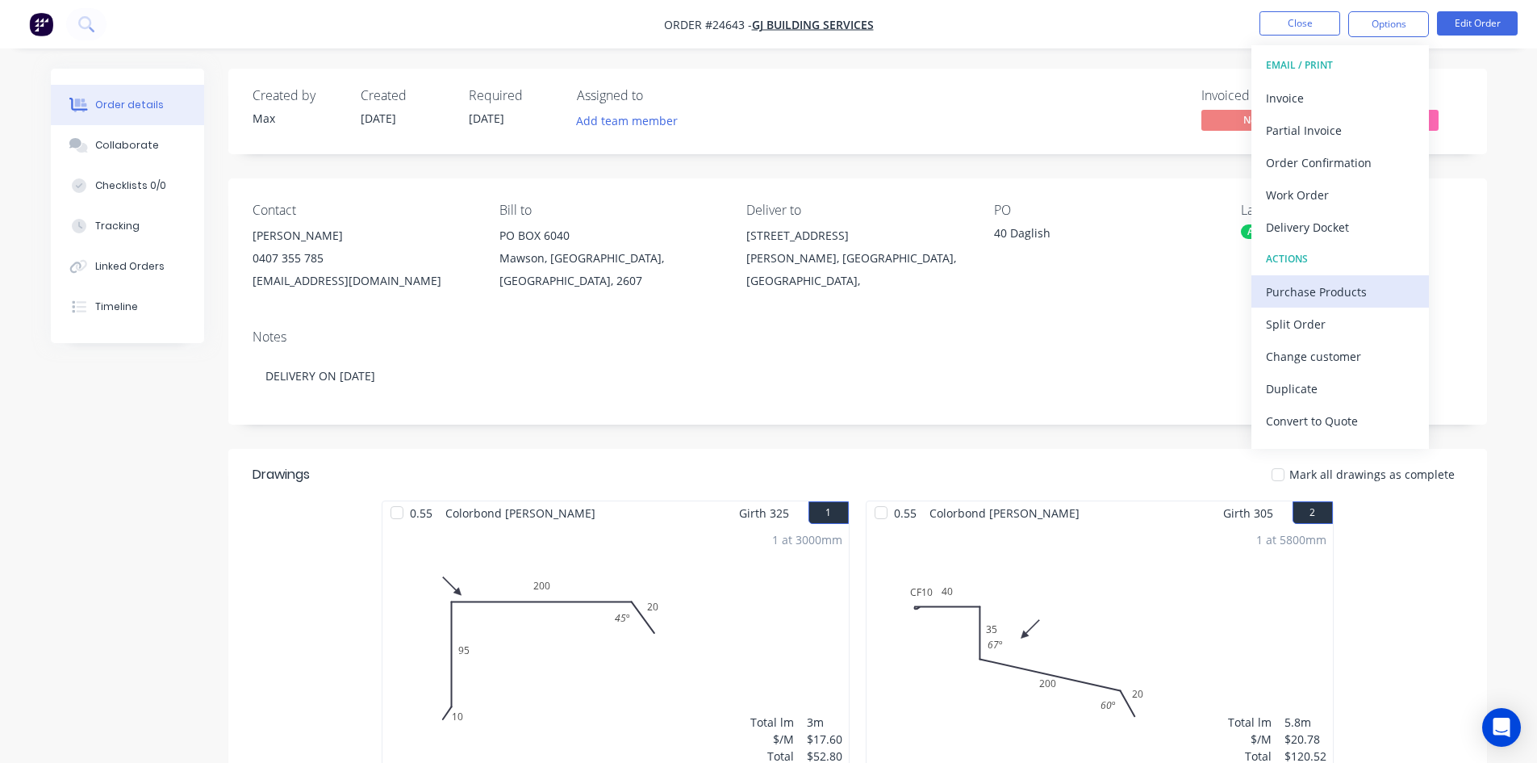
click at [1328, 292] on div "Purchase Products" at bounding box center [1340, 291] width 148 height 23
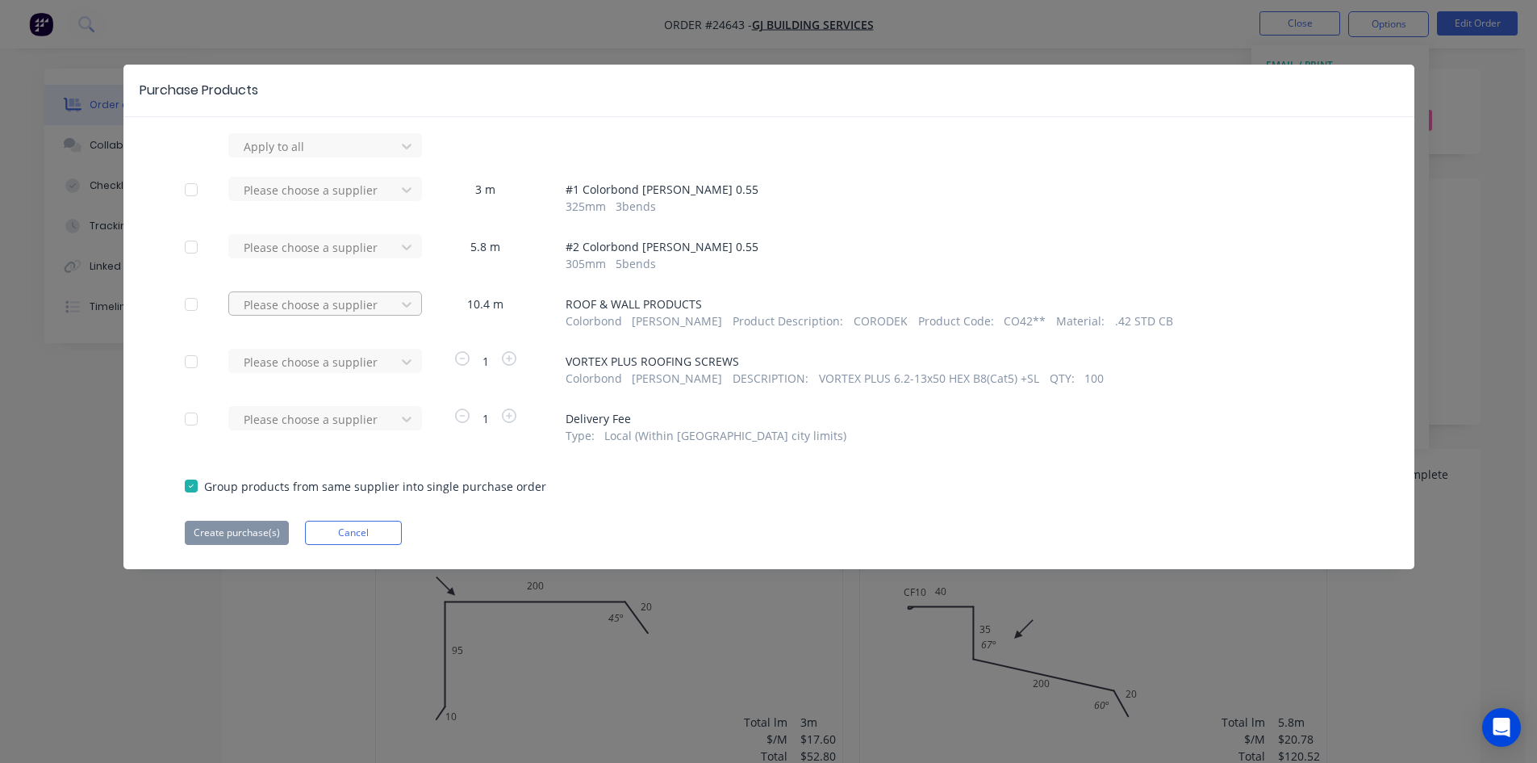
click at [303, 157] on div at bounding box center [314, 146] width 145 height 20
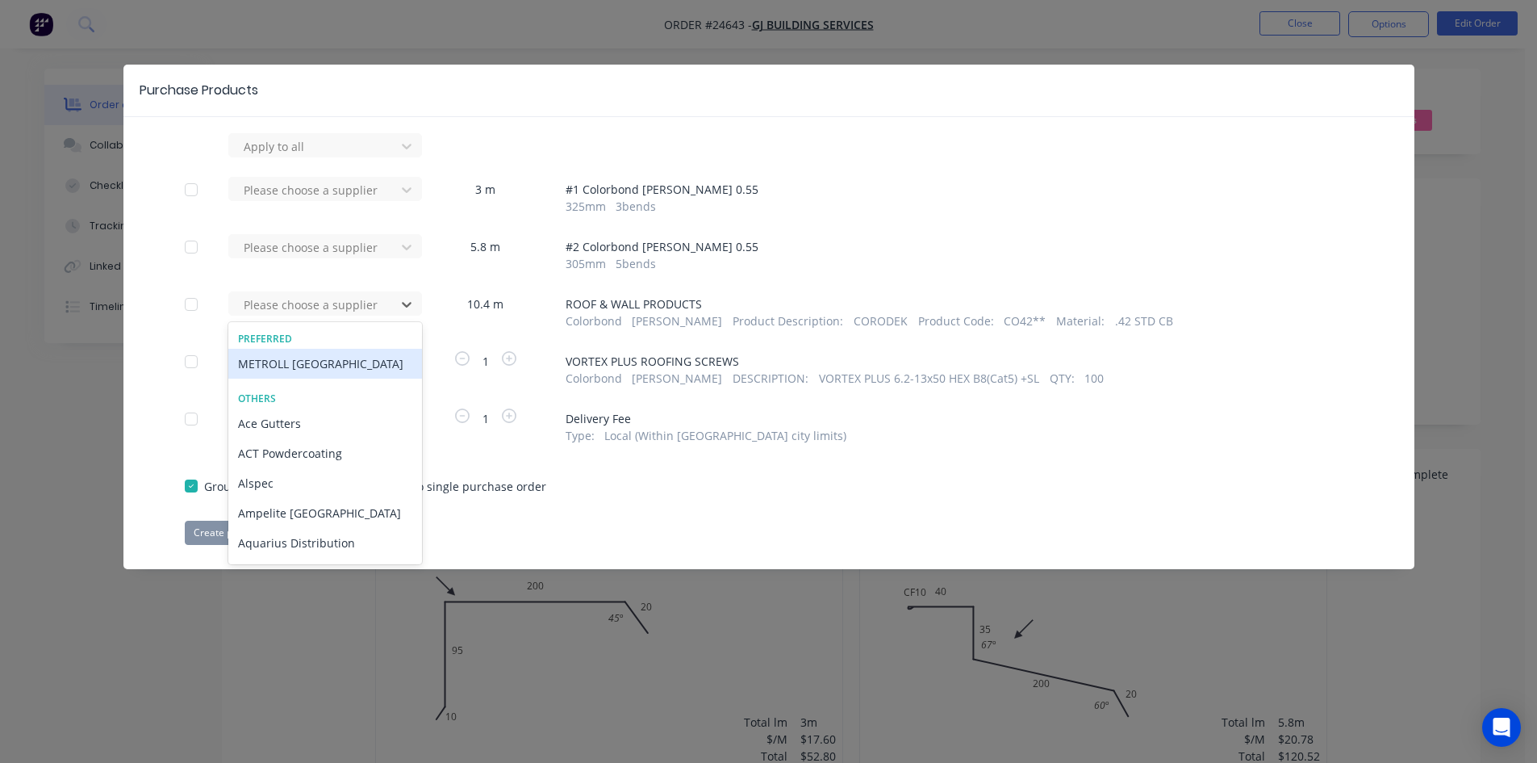
click at [320, 365] on div "METROLL [GEOGRAPHIC_DATA]" at bounding box center [325, 364] width 194 height 30
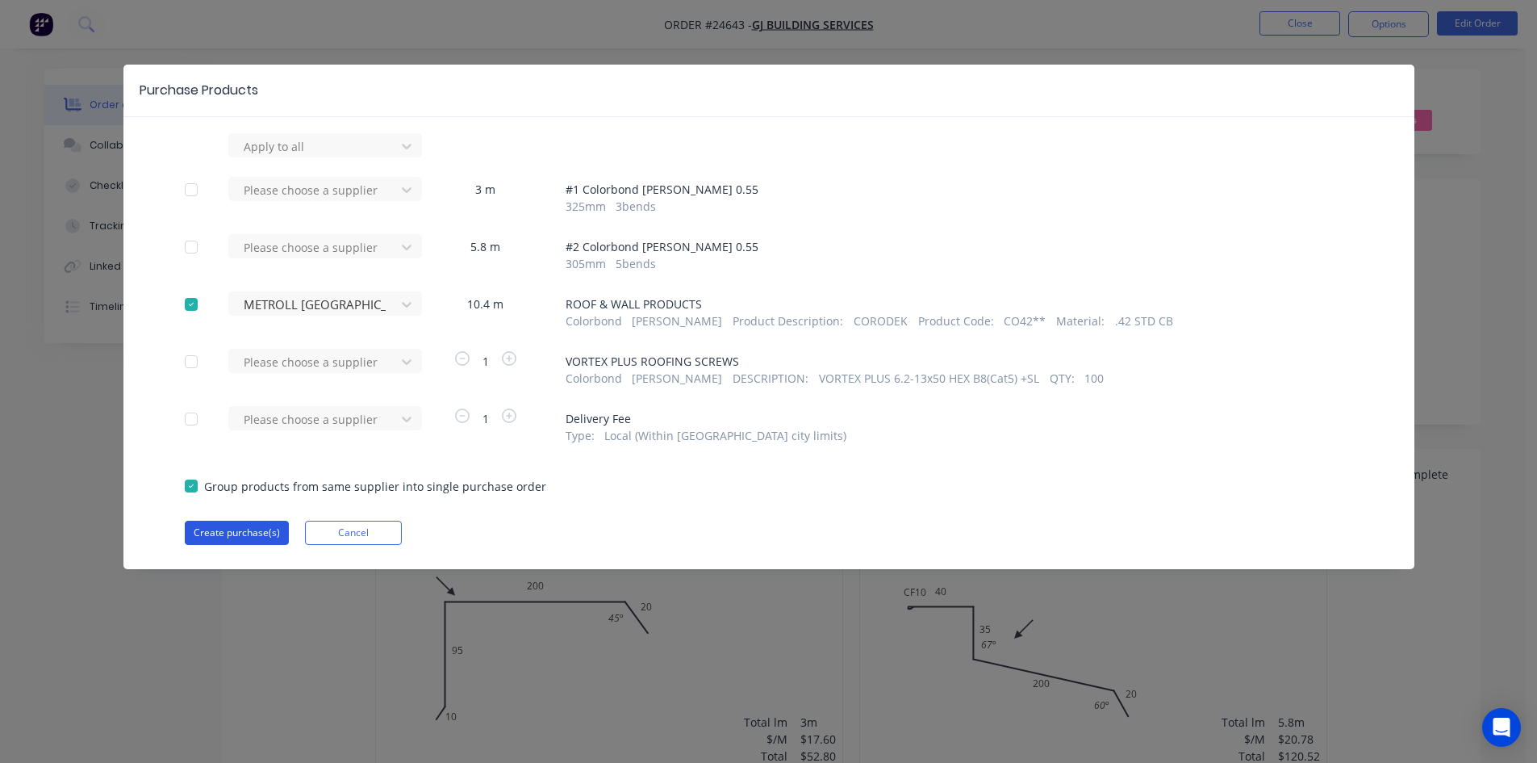
click at [245, 532] on button "Create purchase(s)" at bounding box center [237, 533] width 104 height 24
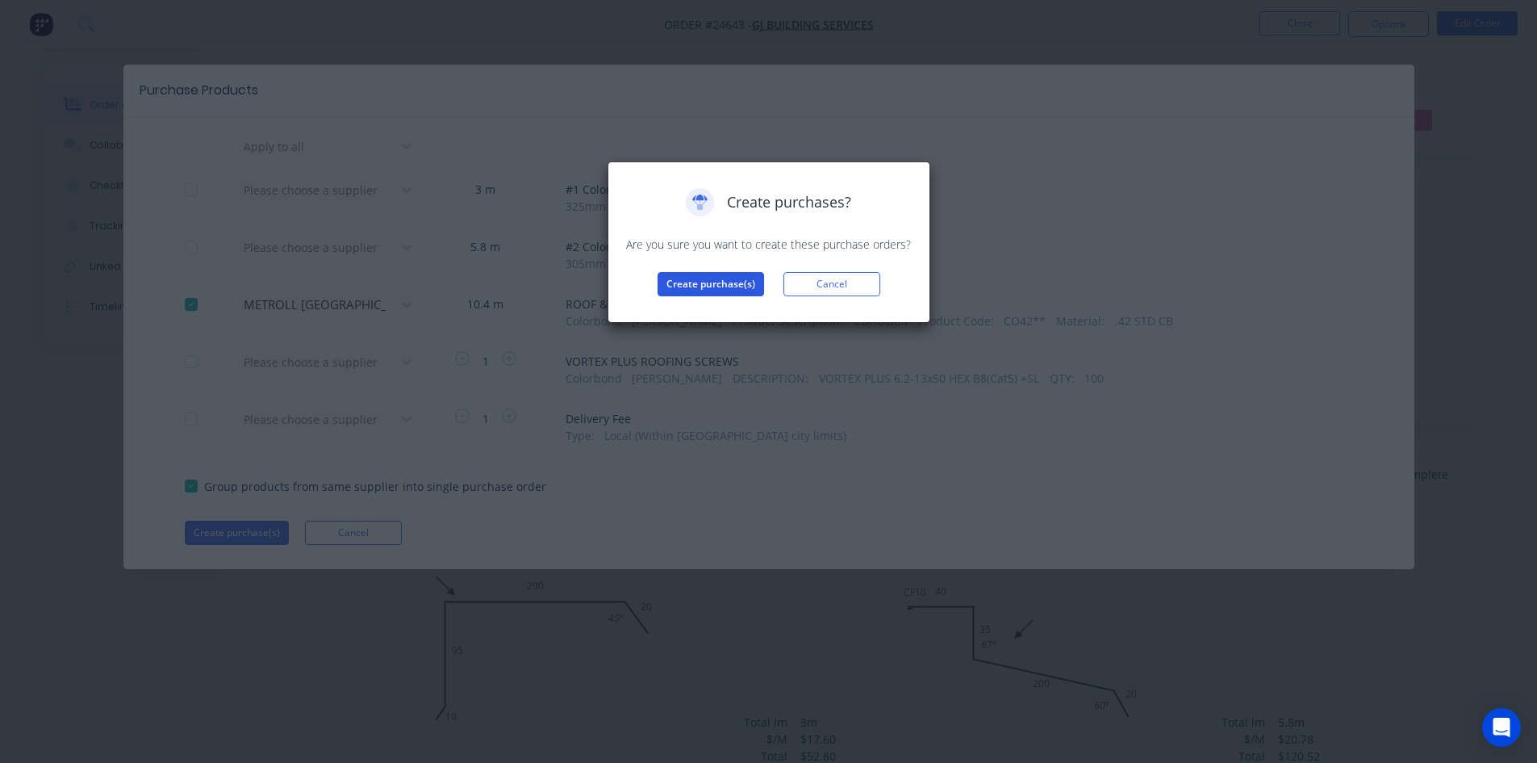
click at [694, 291] on button "Create purchase(s)" at bounding box center [711, 284] width 107 height 24
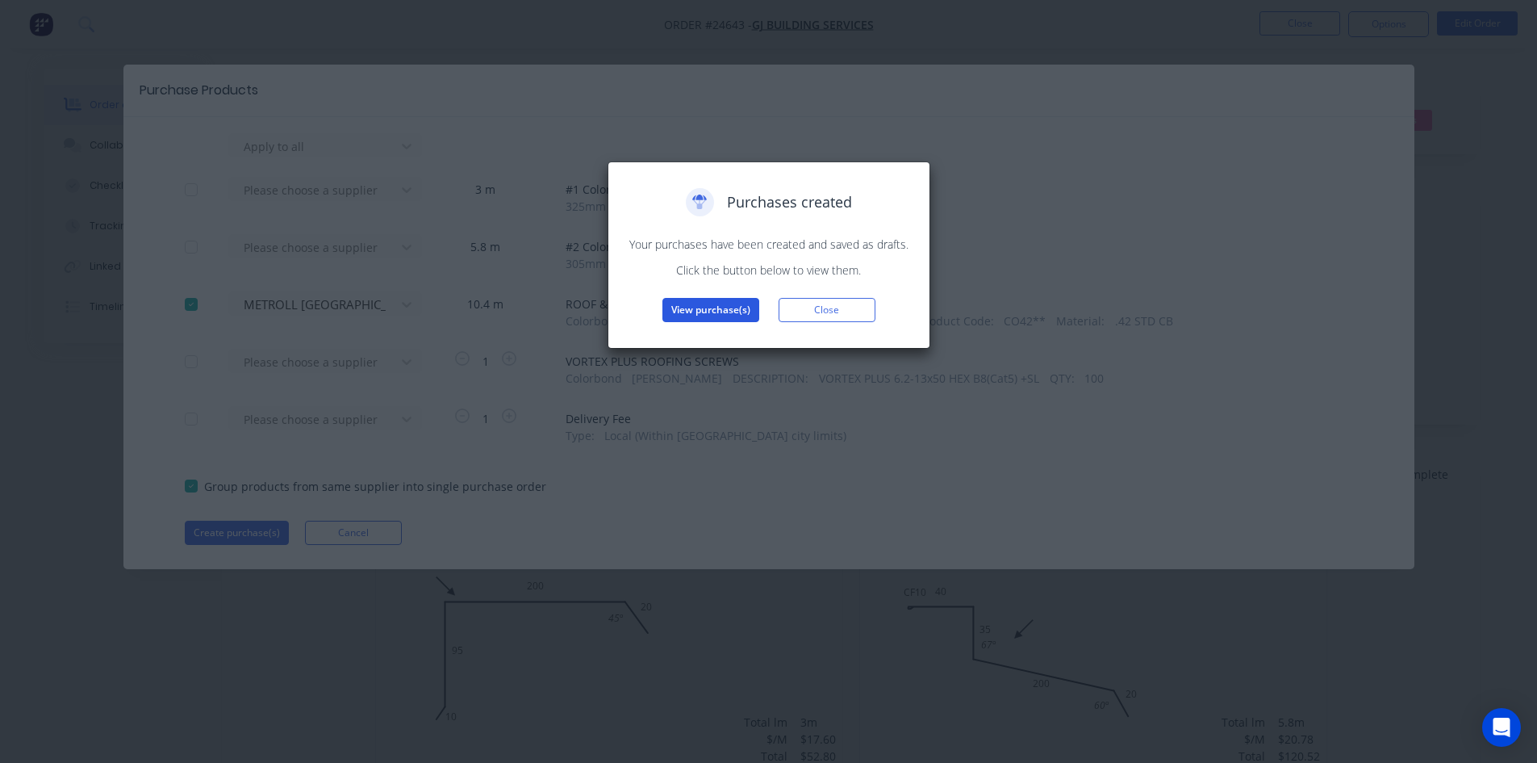
click at [702, 312] on button "View purchase(s)" at bounding box center [711, 310] width 97 height 24
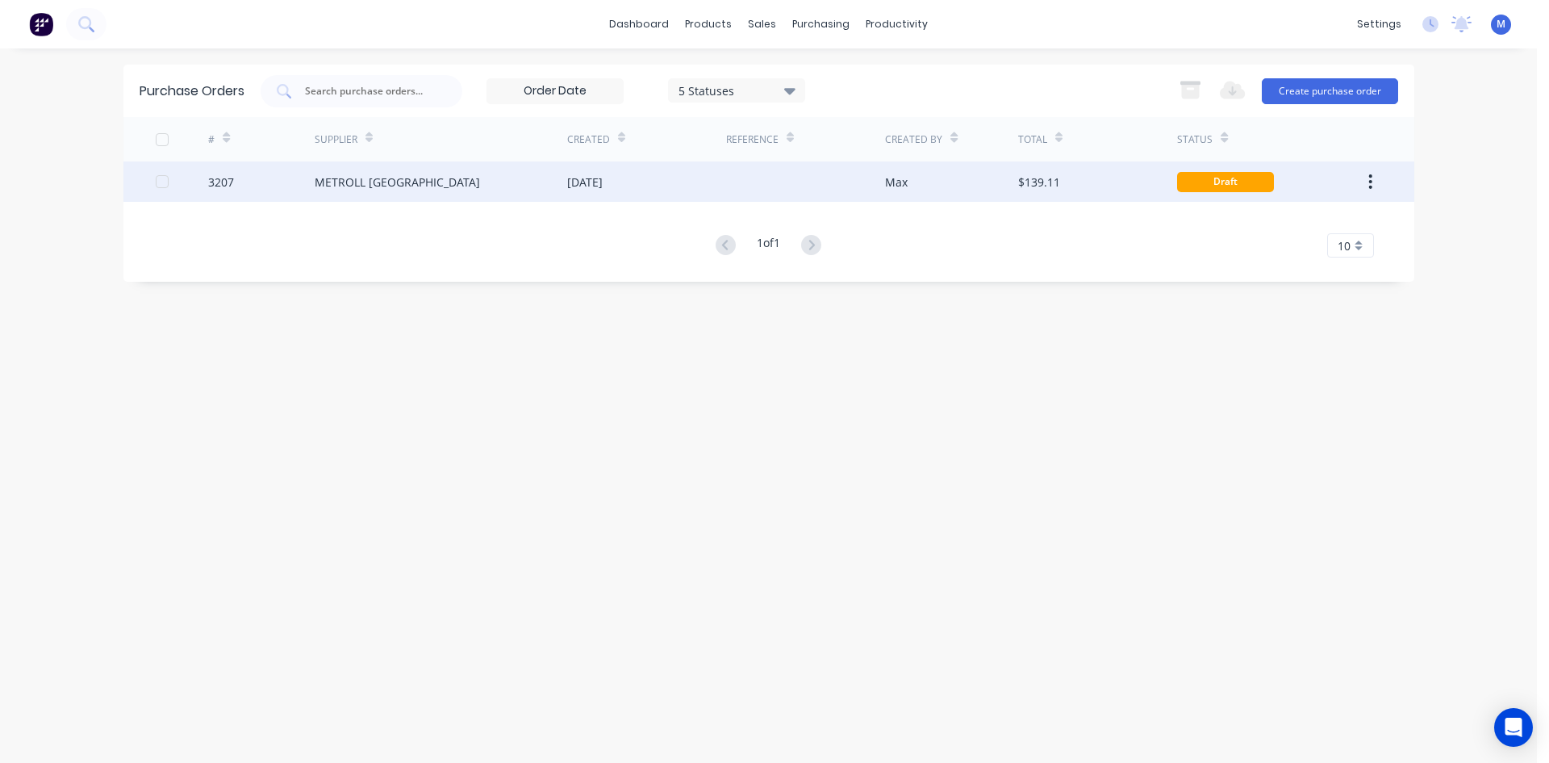
click at [578, 185] on div "[DATE]" at bounding box center [585, 182] width 36 height 17
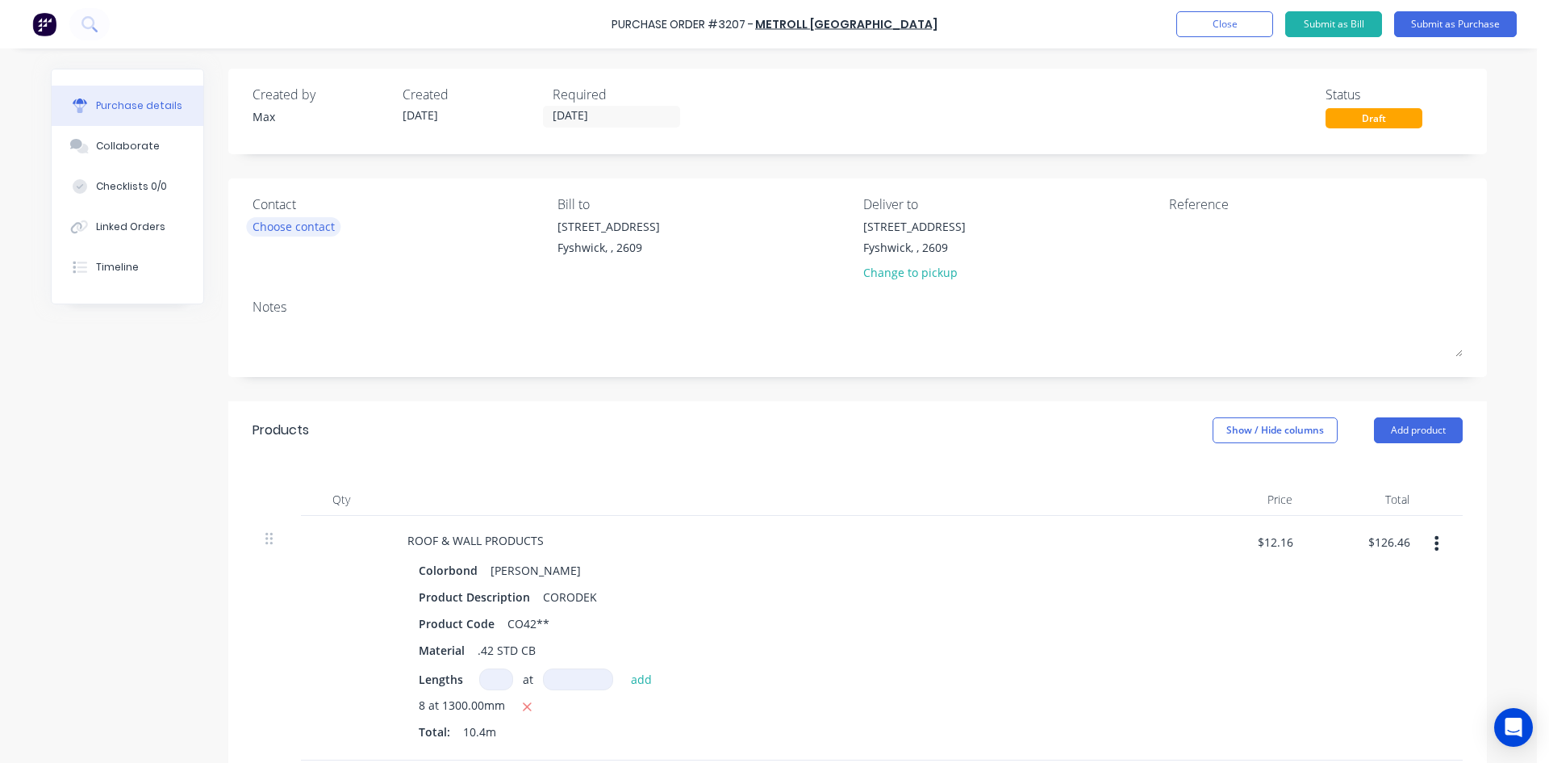
click at [289, 225] on div "Choose contact" at bounding box center [294, 226] width 82 height 17
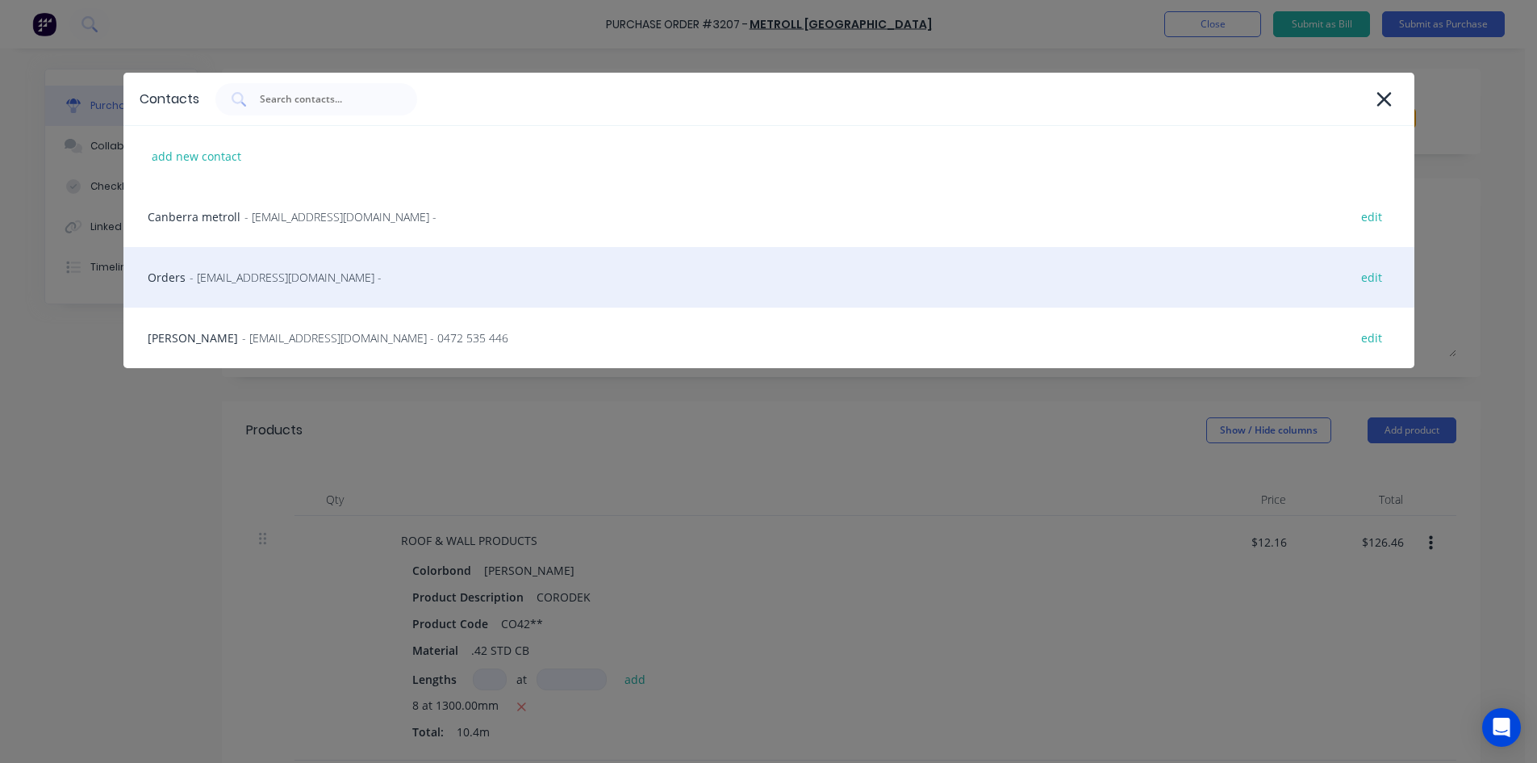
click at [294, 282] on span "- sales@sydney.metroll.com.au -" at bounding box center [286, 277] width 192 height 17
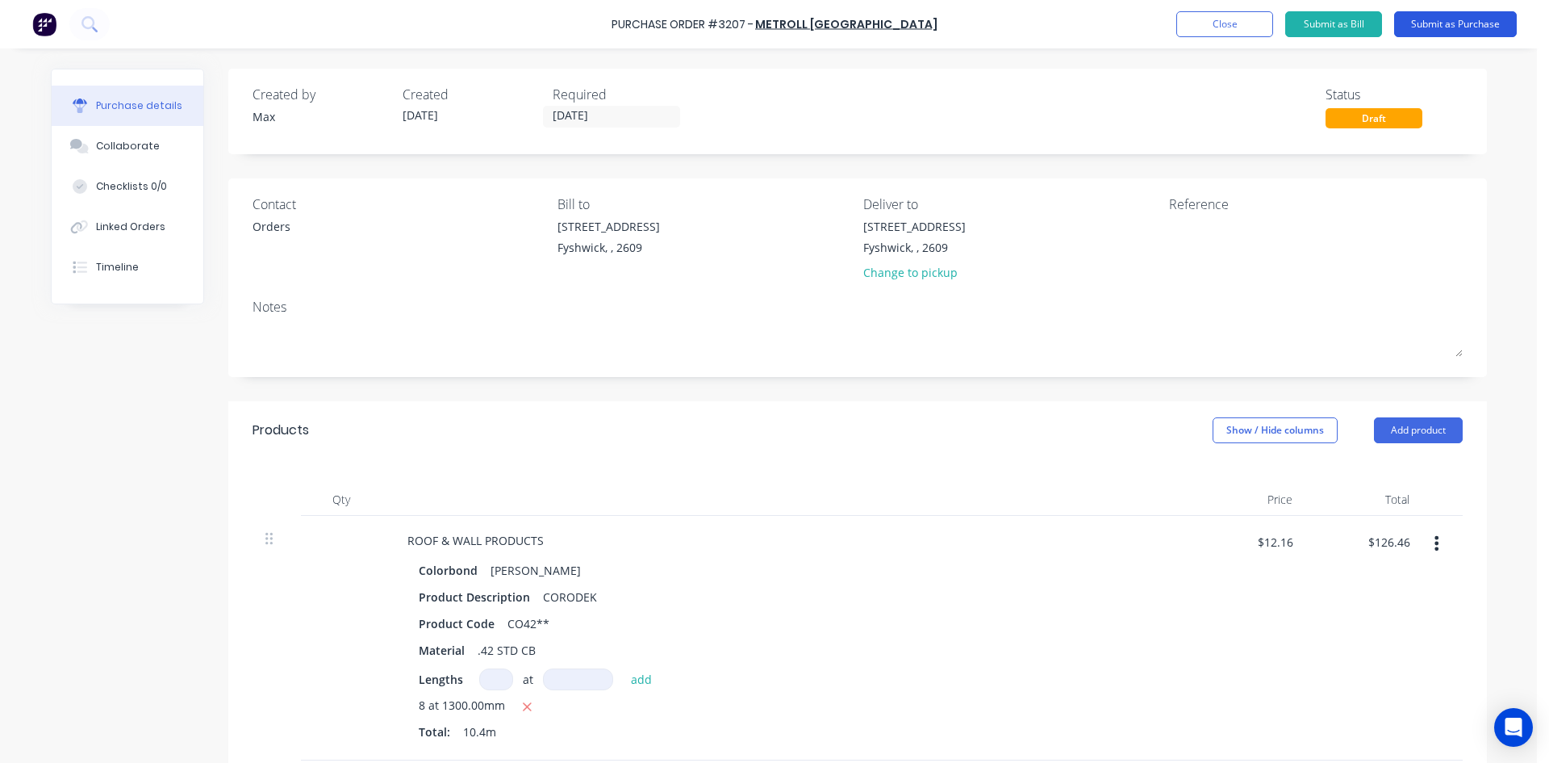
click at [1454, 27] on button "Submit as Purchase" at bounding box center [1455, 24] width 123 height 26
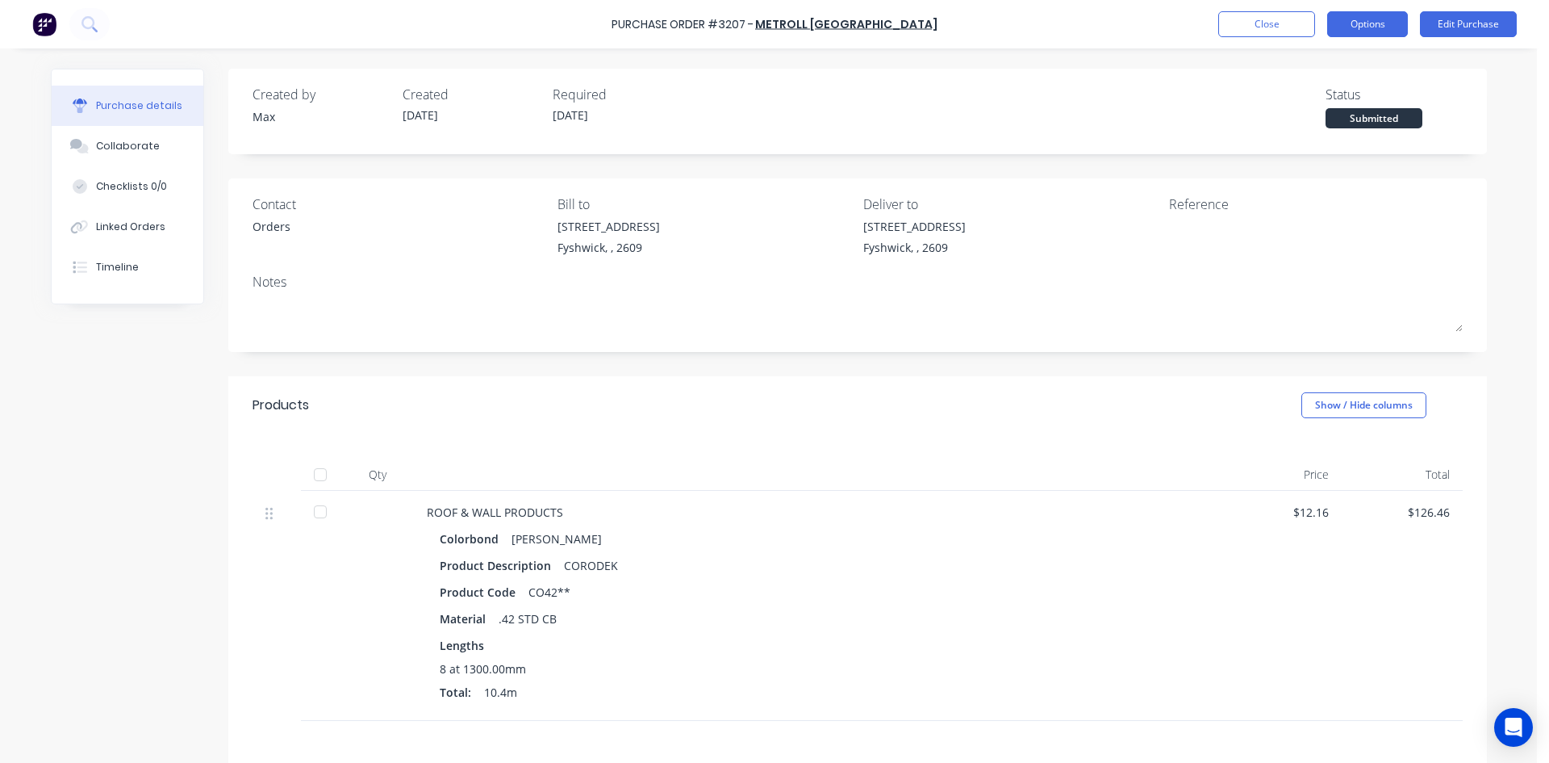
click at [1354, 26] on button "Options" at bounding box center [1368, 24] width 81 height 26
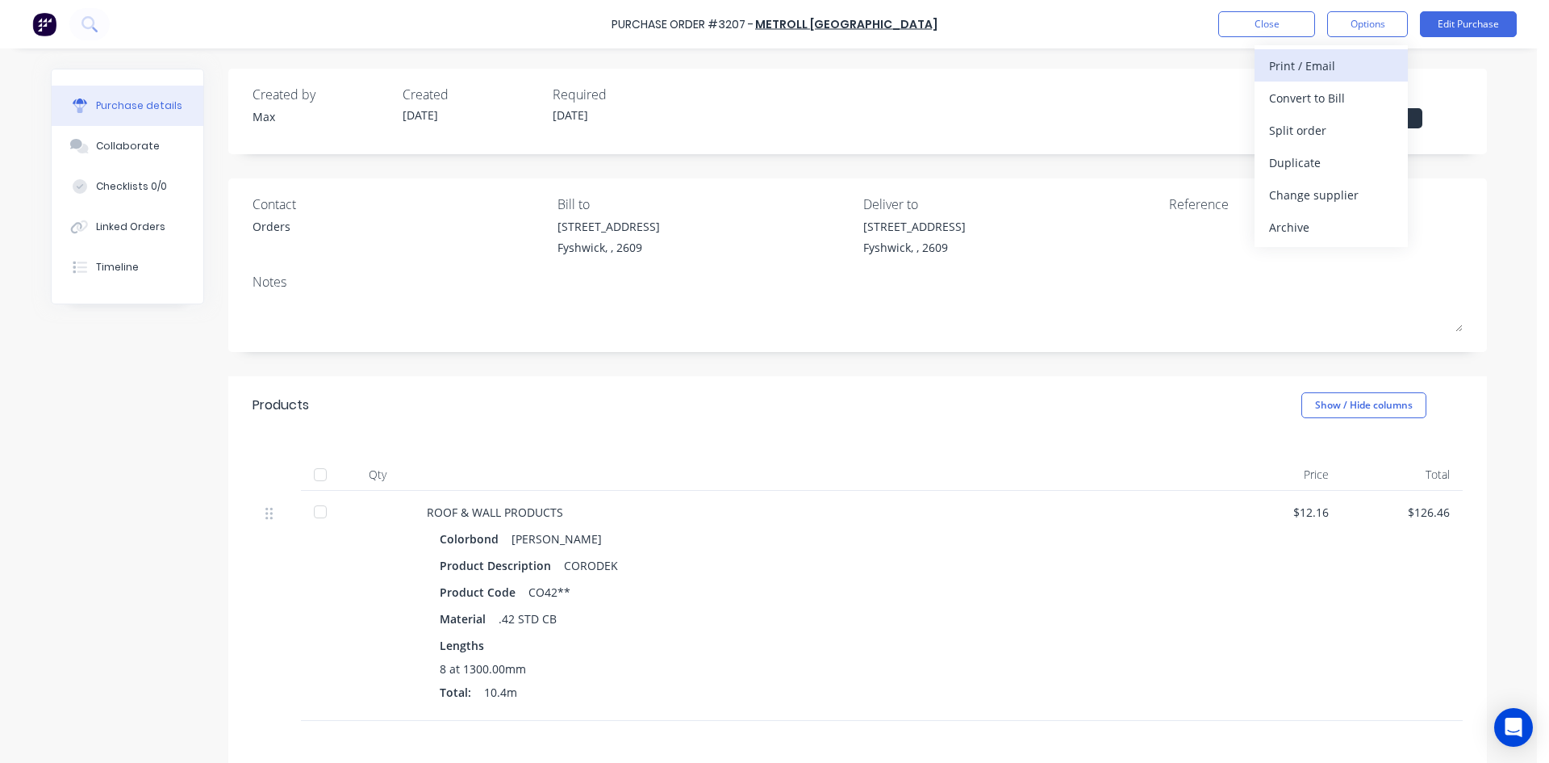
click at [1351, 65] on div "Print / Email" at bounding box center [1331, 65] width 124 height 23
click at [1354, 135] on div "Without pricing" at bounding box center [1331, 130] width 124 height 23
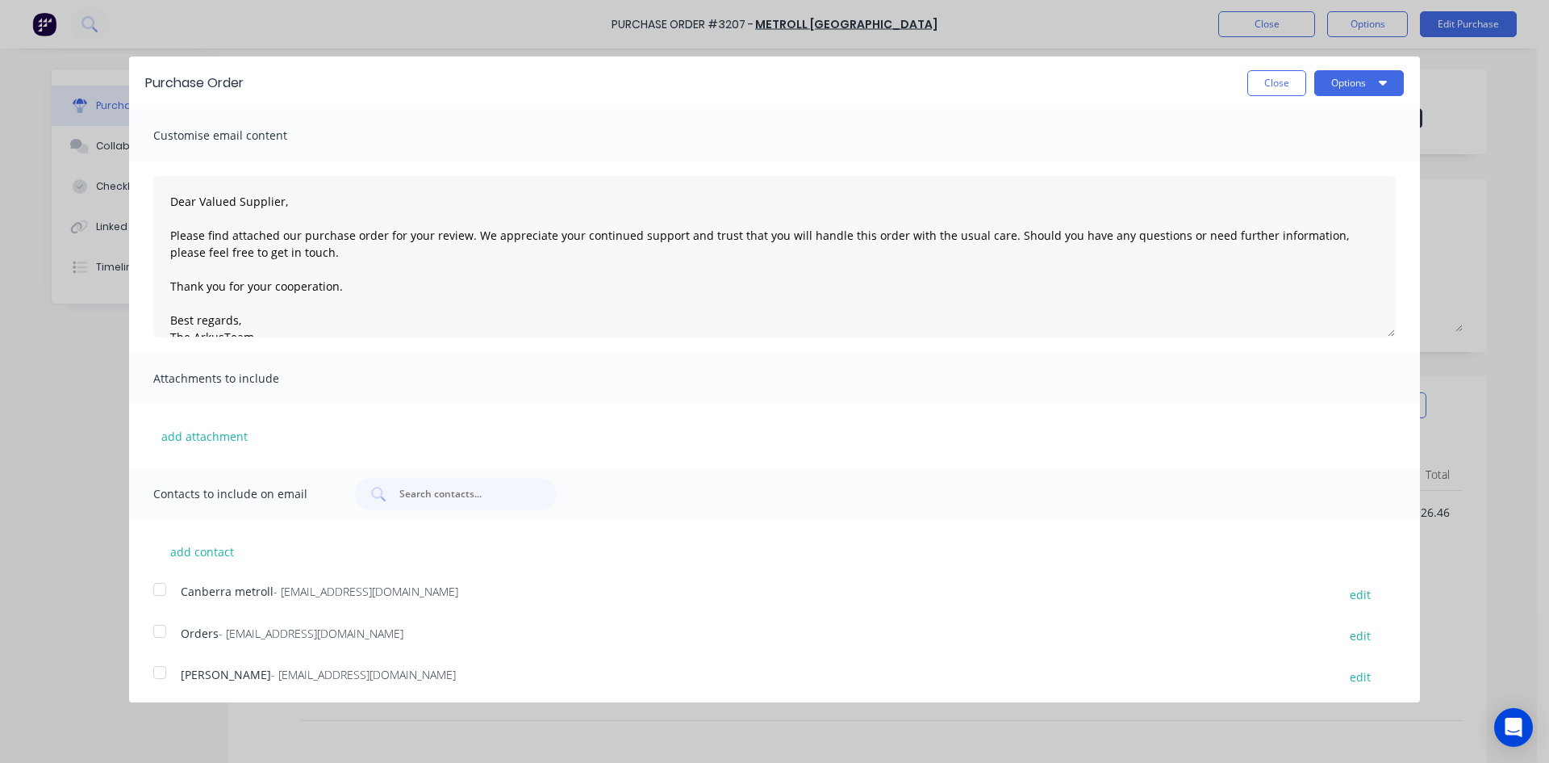
click at [160, 636] on div at bounding box center [160, 631] width 32 height 32
click at [1344, 85] on button "Options" at bounding box center [1360, 83] width 90 height 26
click at [1298, 156] on div "Email" at bounding box center [1327, 155] width 124 height 23
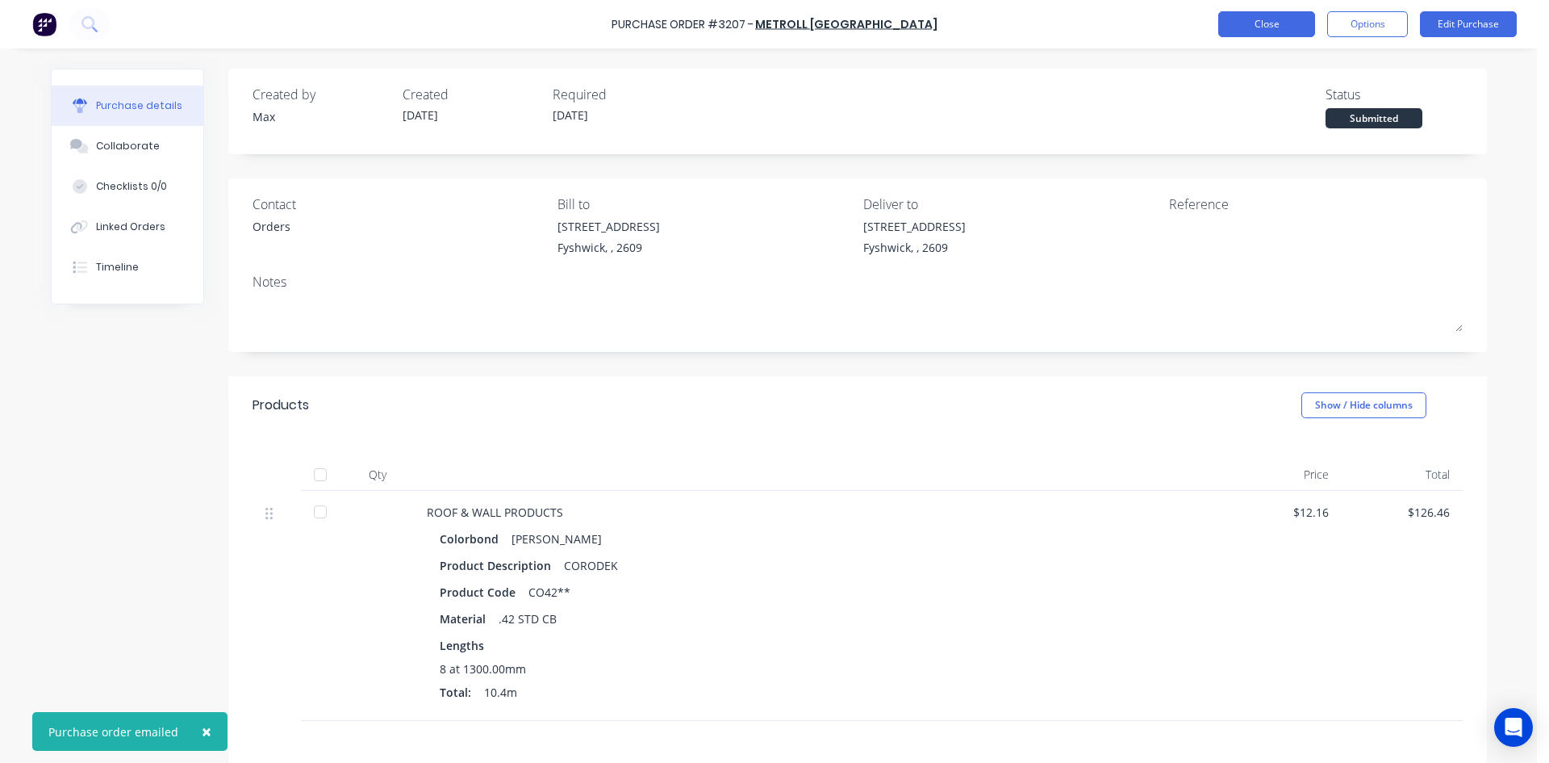
click at [1236, 25] on button "Close" at bounding box center [1267, 24] width 97 height 26
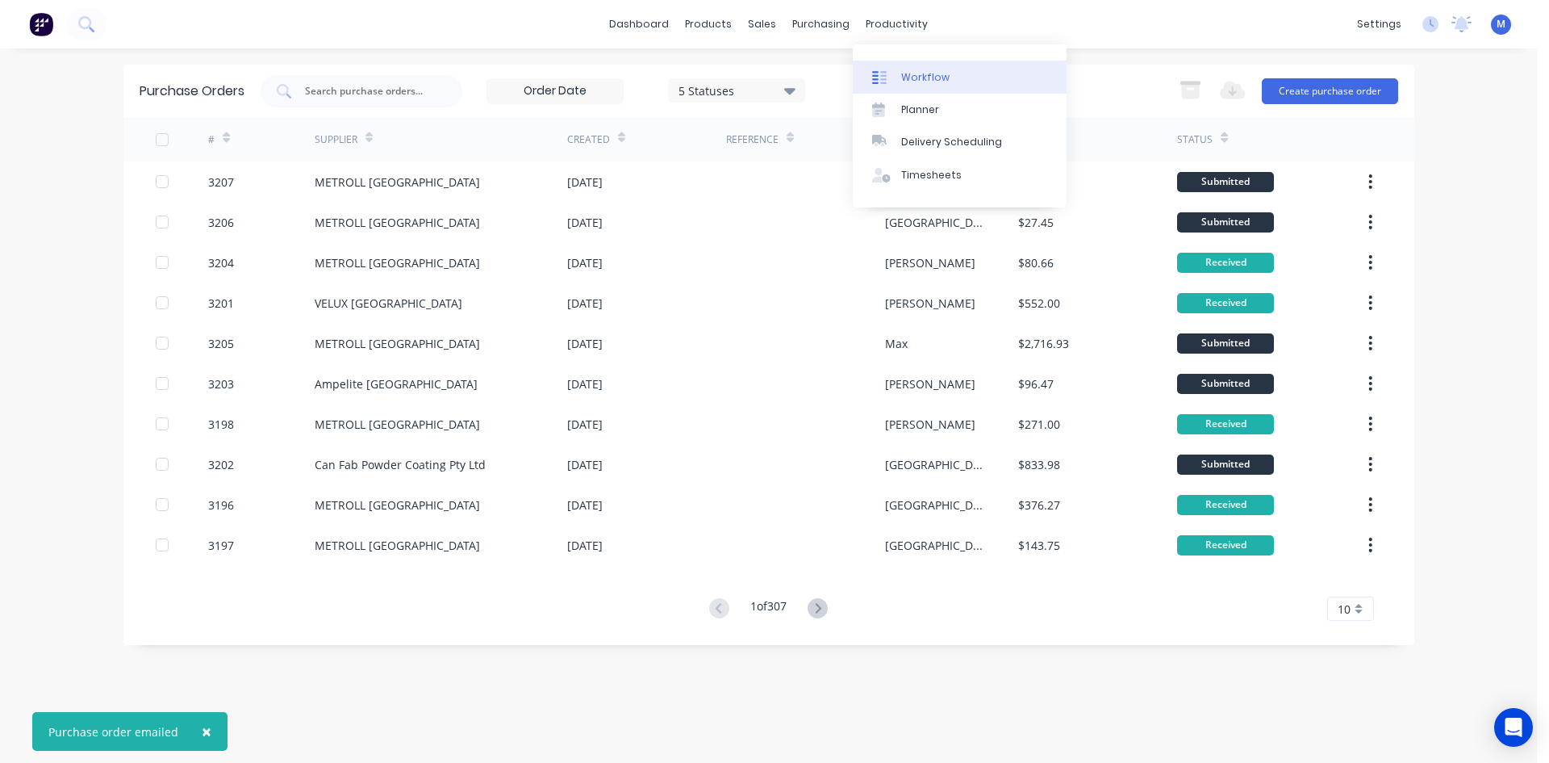
click at [927, 76] on div "Workflow" at bounding box center [925, 77] width 48 height 15
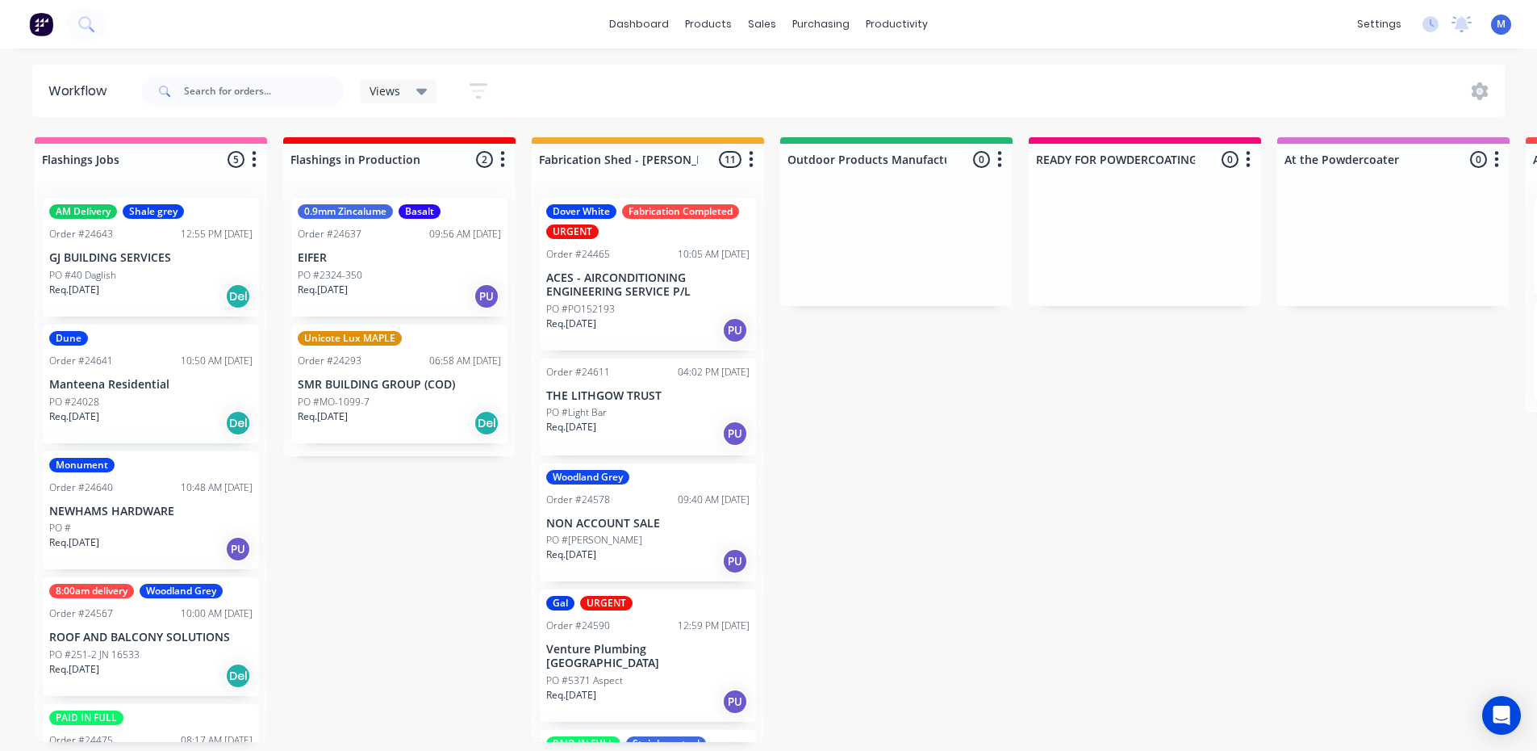
click at [159, 305] on div "Req. 14/08/25 Del" at bounding box center [150, 295] width 203 height 27
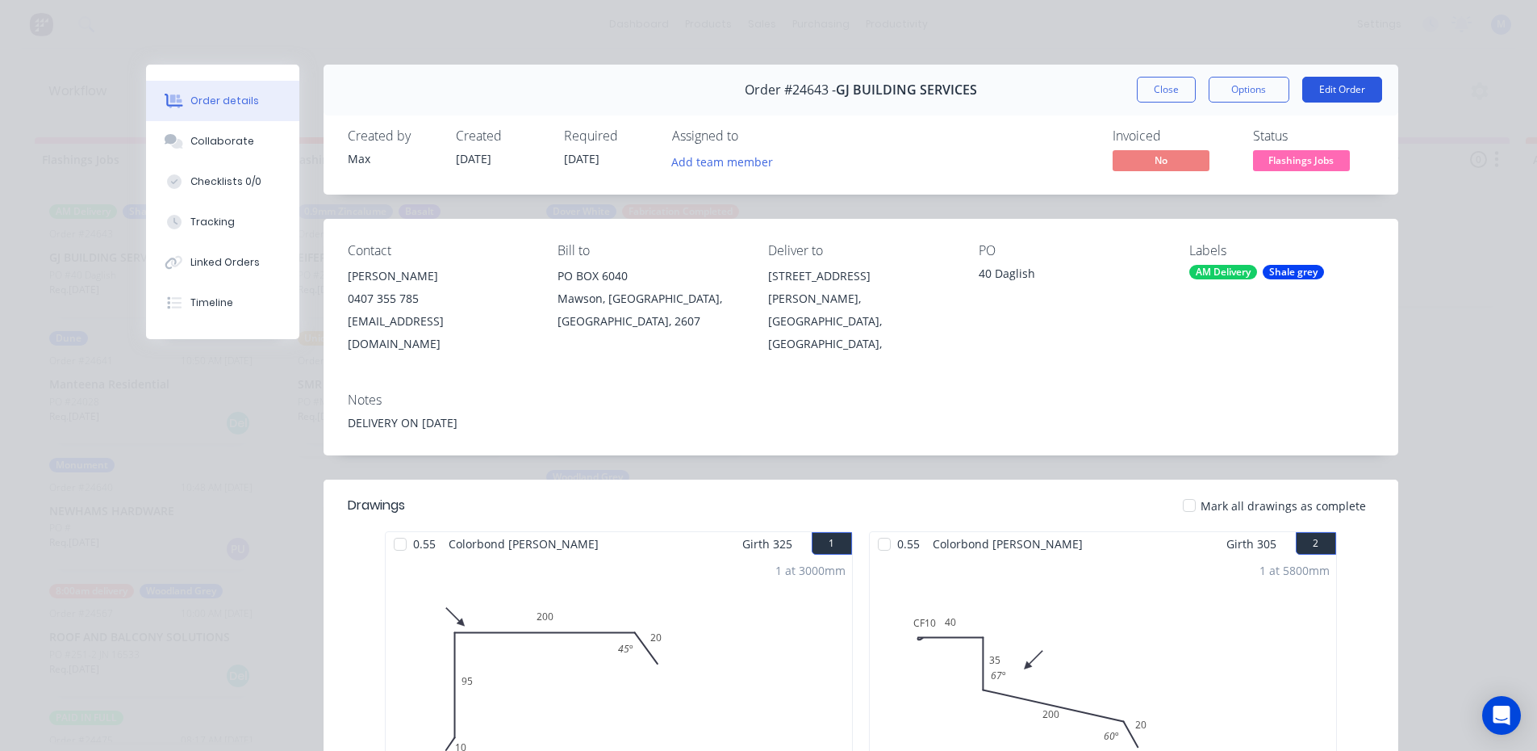
click at [1315, 85] on button "Edit Order" at bounding box center [1342, 90] width 80 height 26
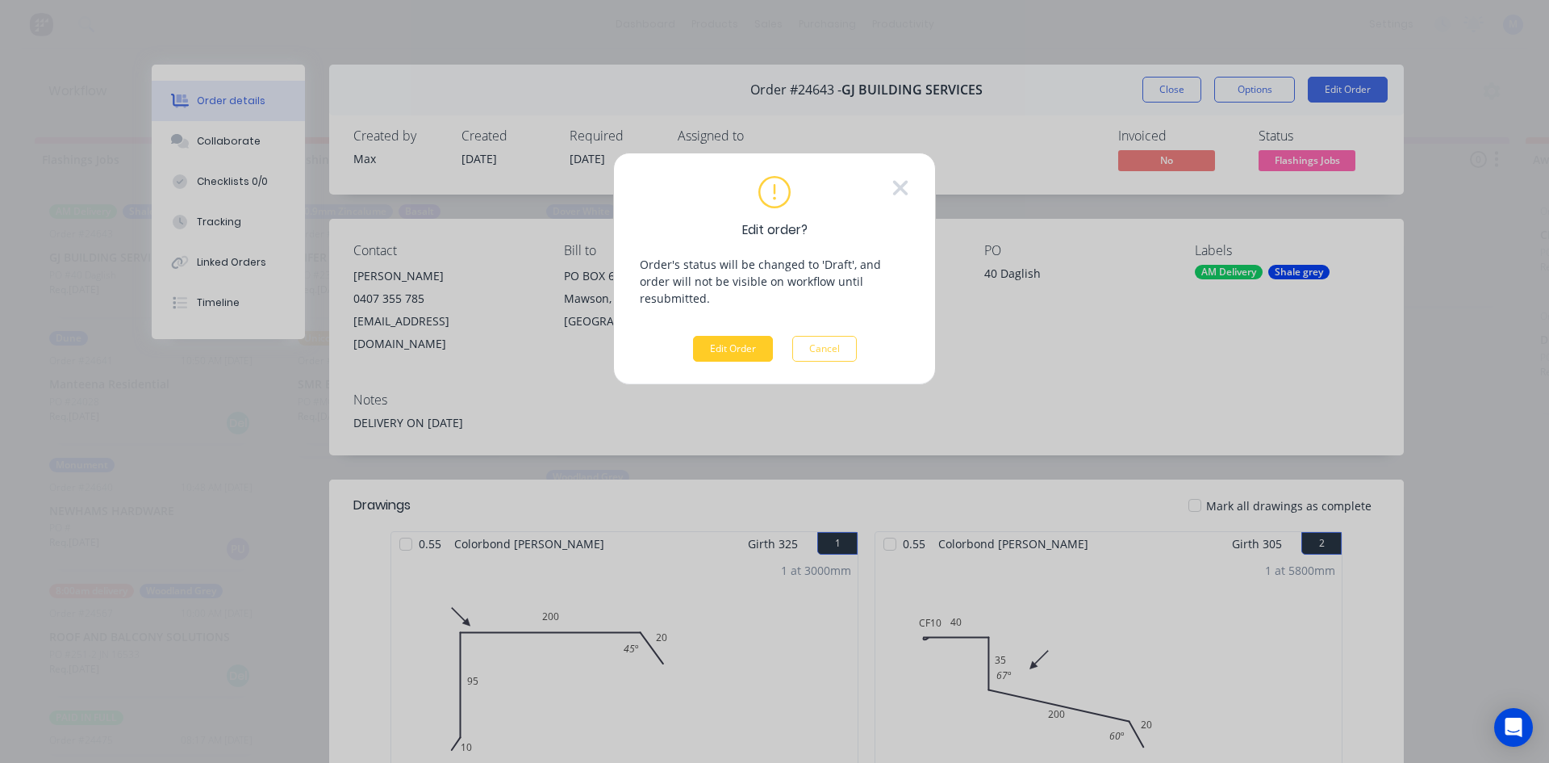
click at [742, 336] on button "Edit Order" at bounding box center [733, 349] width 80 height 26
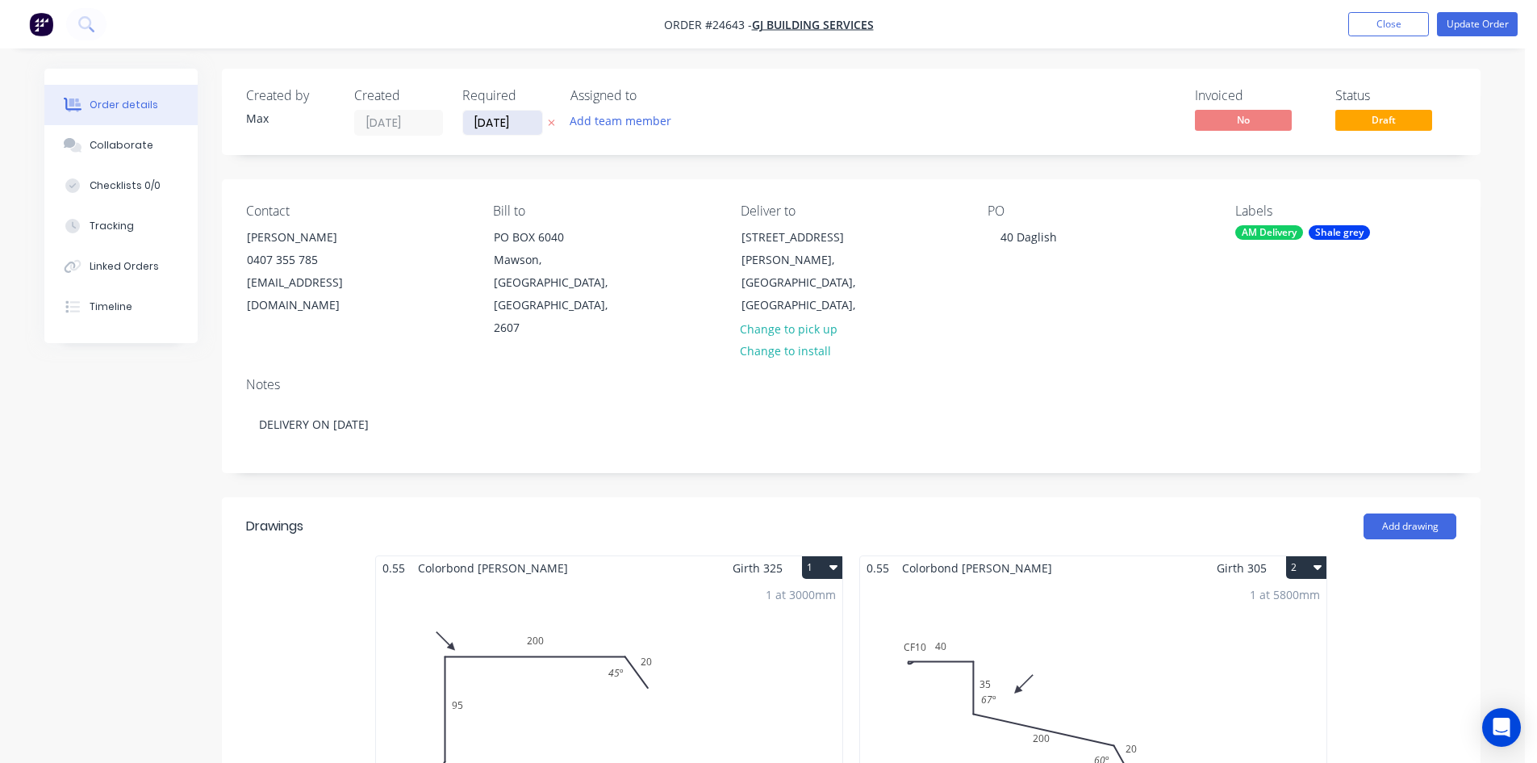
click at [481, 122] on input "[DATE]" at bounding box center [502, 123] width 79 height 24
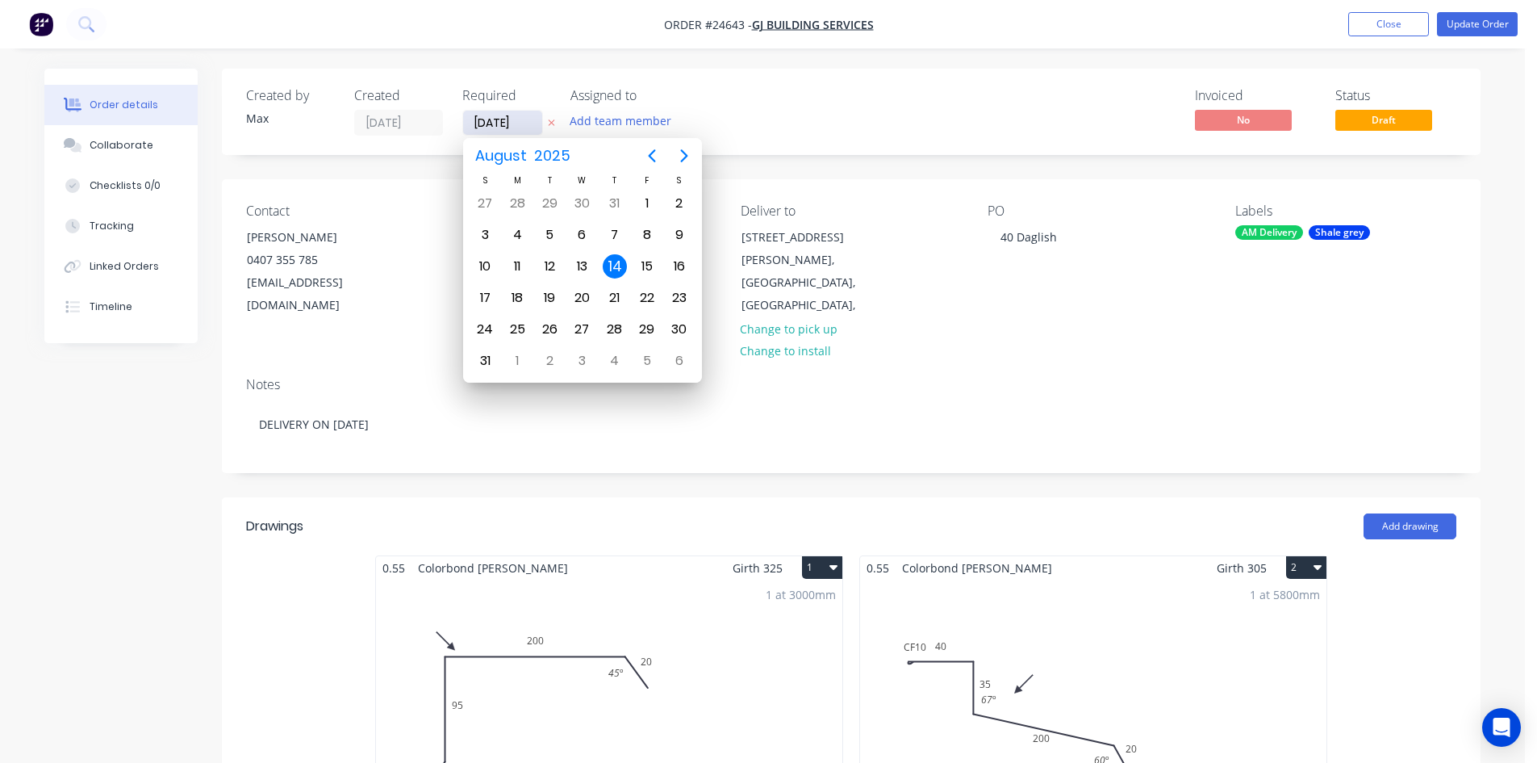
click at [483, 122] on input "[DATE]" at bounding box center [502, 123] width 79 height 24
click at [552, 328] on div "26" at bounding box center [549, 329] width 24 height 24
type input "26/08/25"
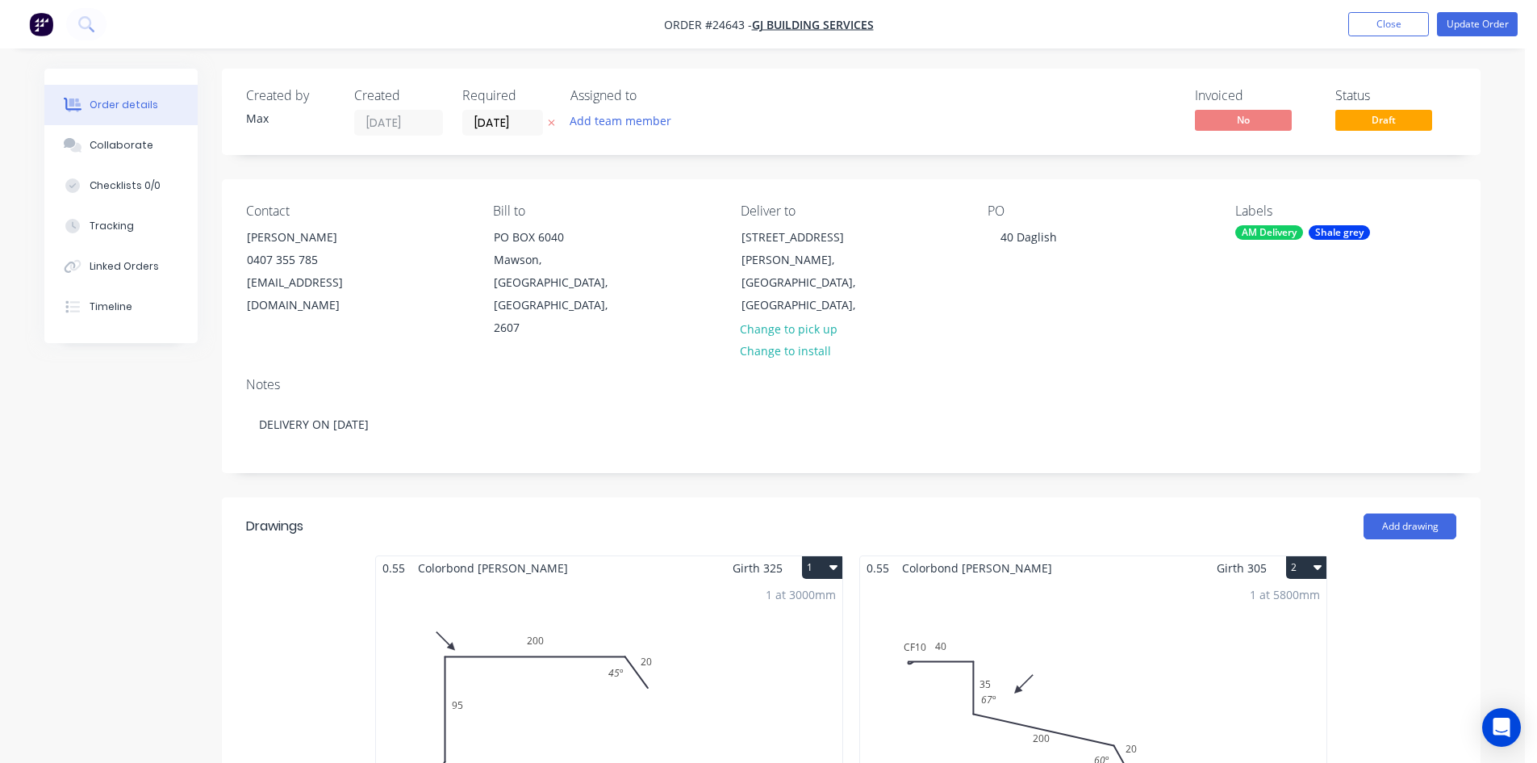
click at [726, 102] on div "Assigned to" at bounding box center [651, 95] width 161 height 15
click at [1482, 29] on button "Update Order" at bounding box center [1477, 24] width 81 height 24
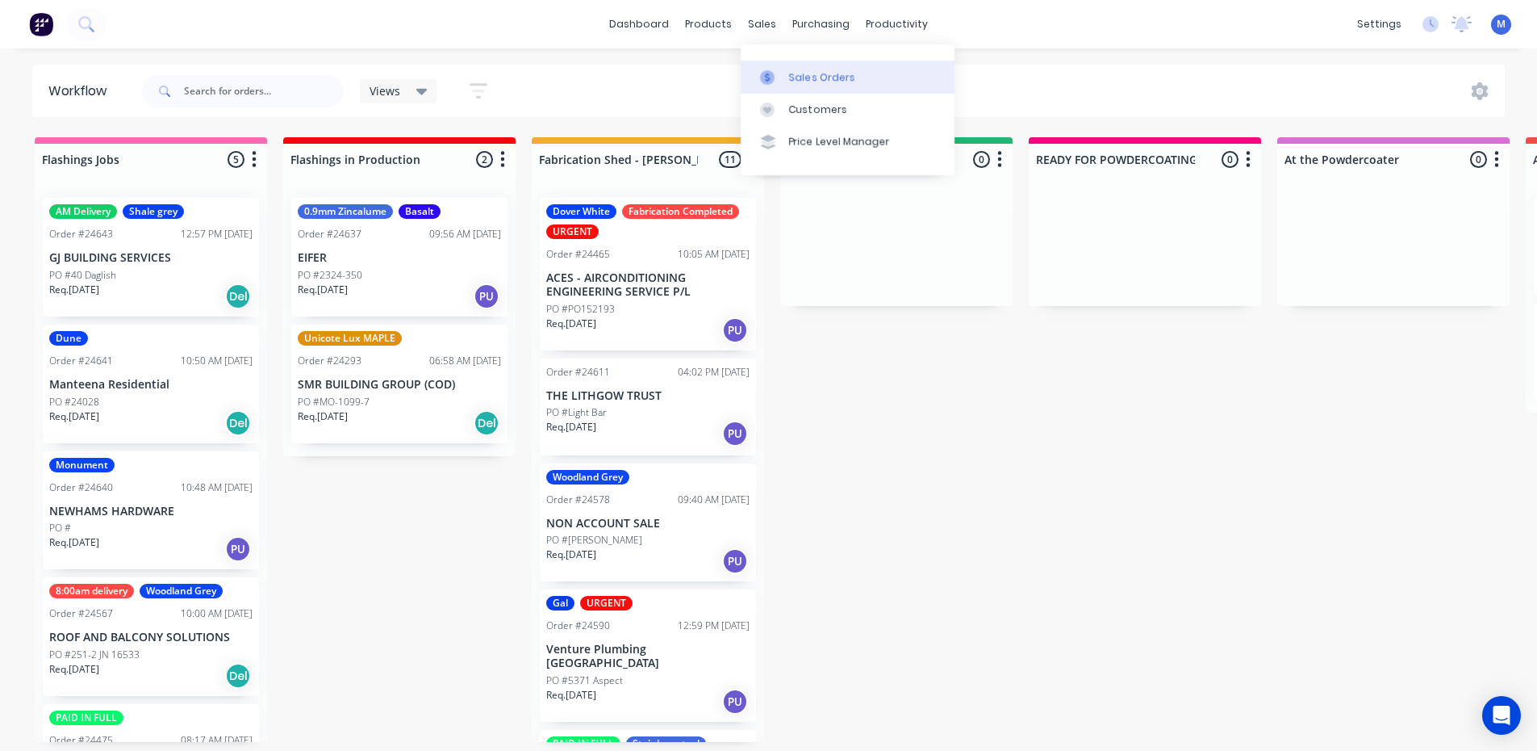
click at [811, 82] on div "Sales Orders" at bounding box center [822, 77] width 66 height 15
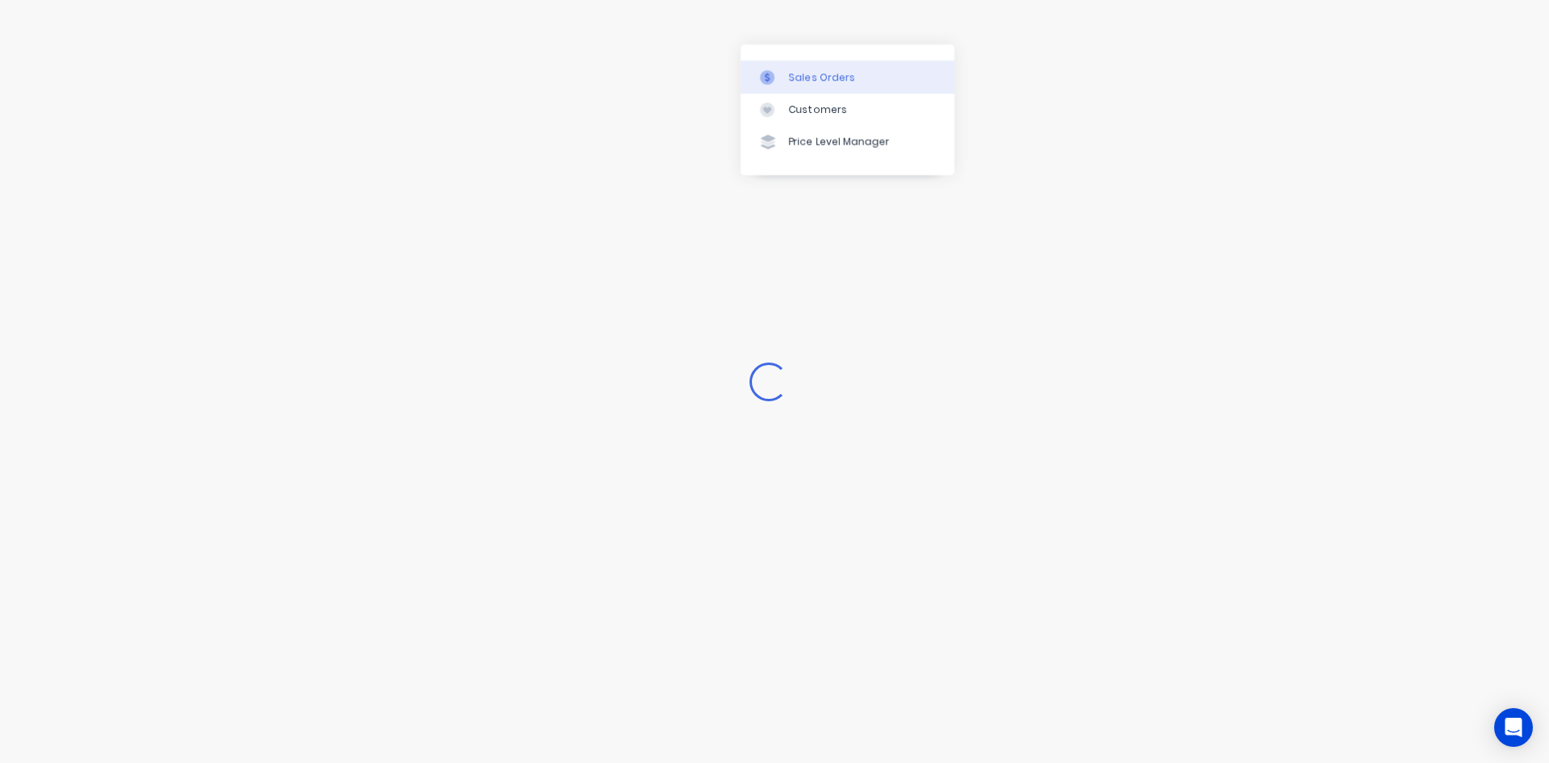
click link "Sales Orders" at bounding box center [848, 77] width 214 height 32
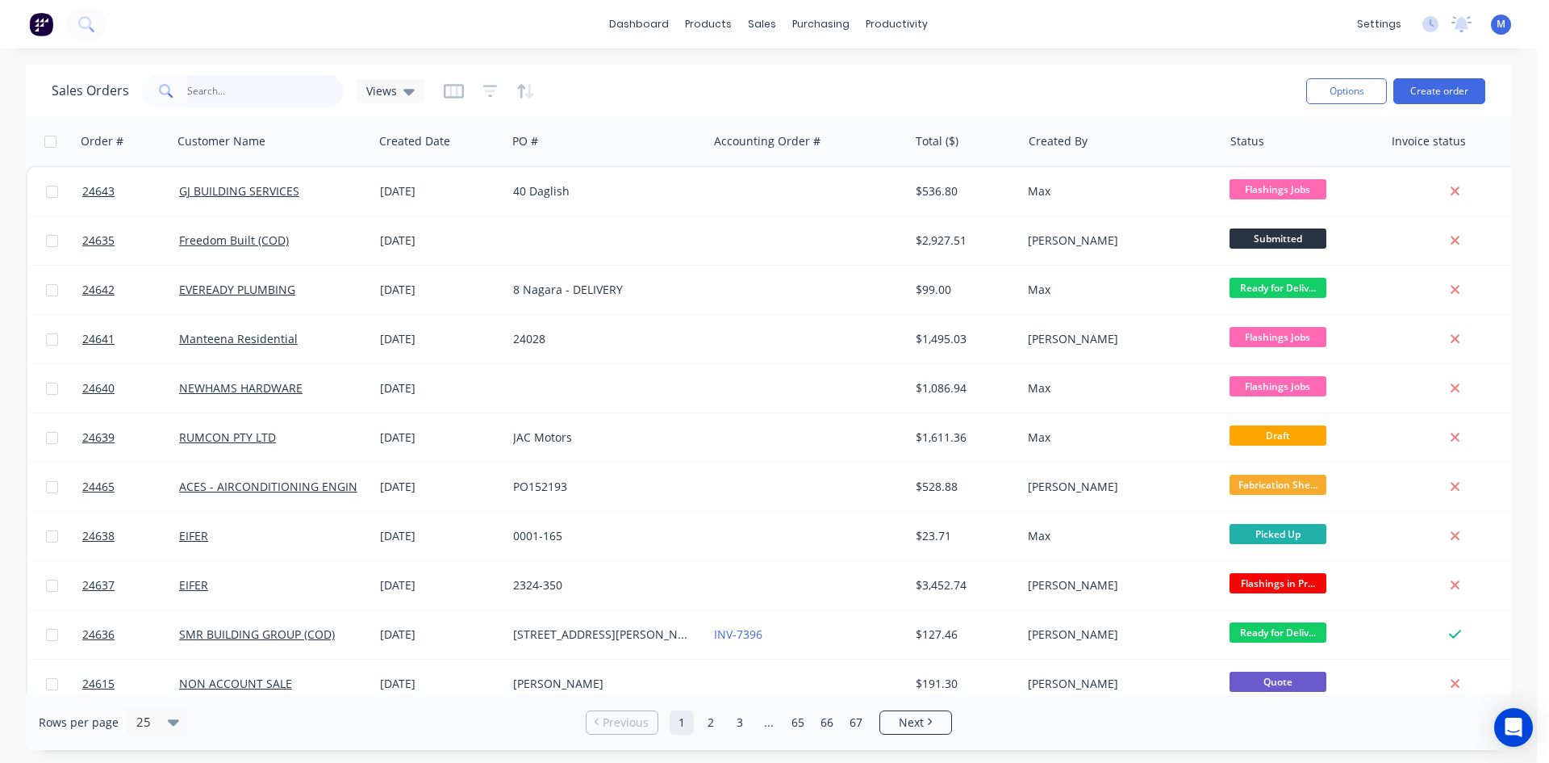
click at [272, 83] on input "text" at bounding box center [265, 91] width 157 height 32
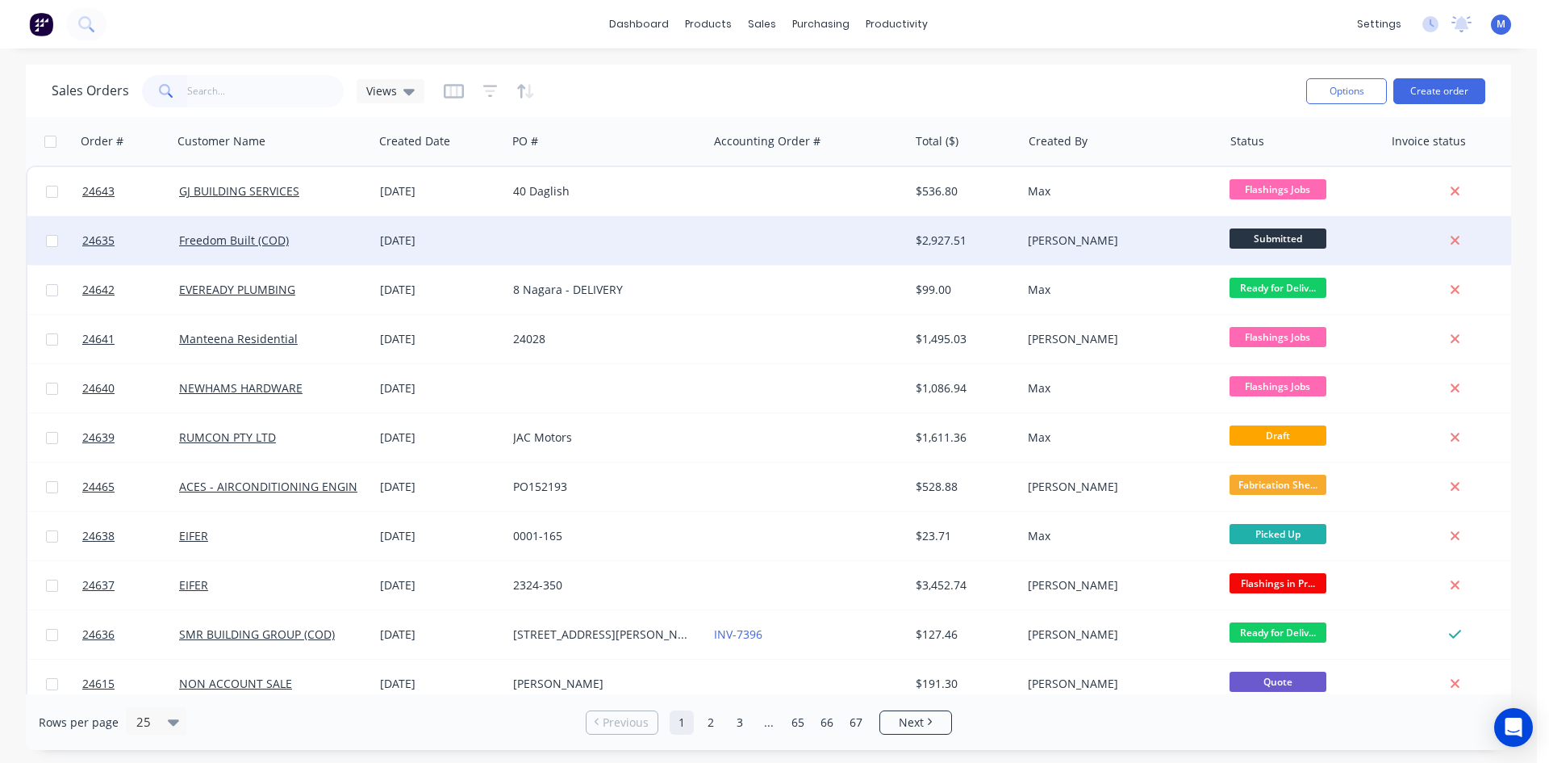
click at [734, 241] on div at bounding box center [808, 240] width 201 height 48
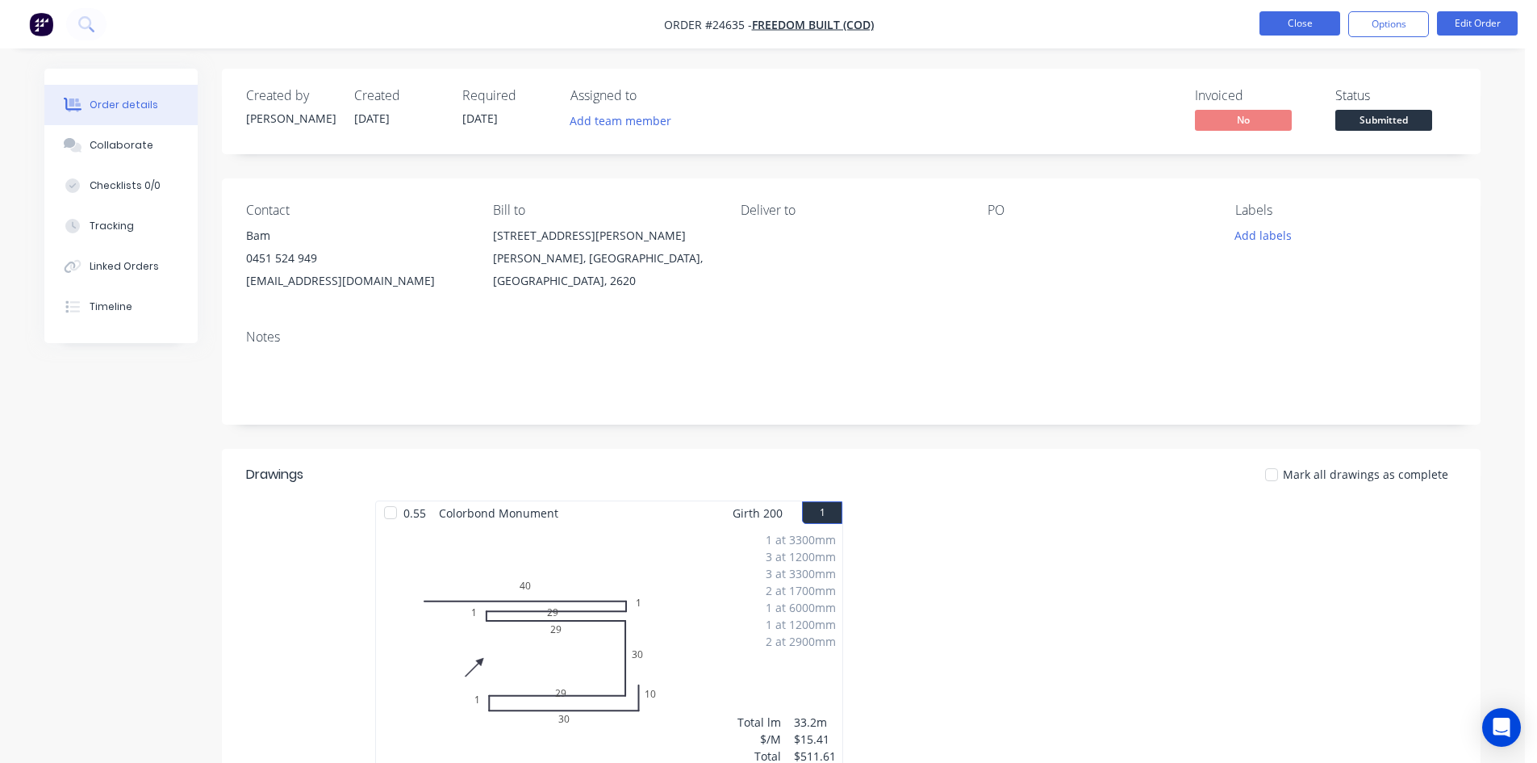
click at [1302, 24] on button "Close" at bounding box center [1300, 23] width 81 height 24
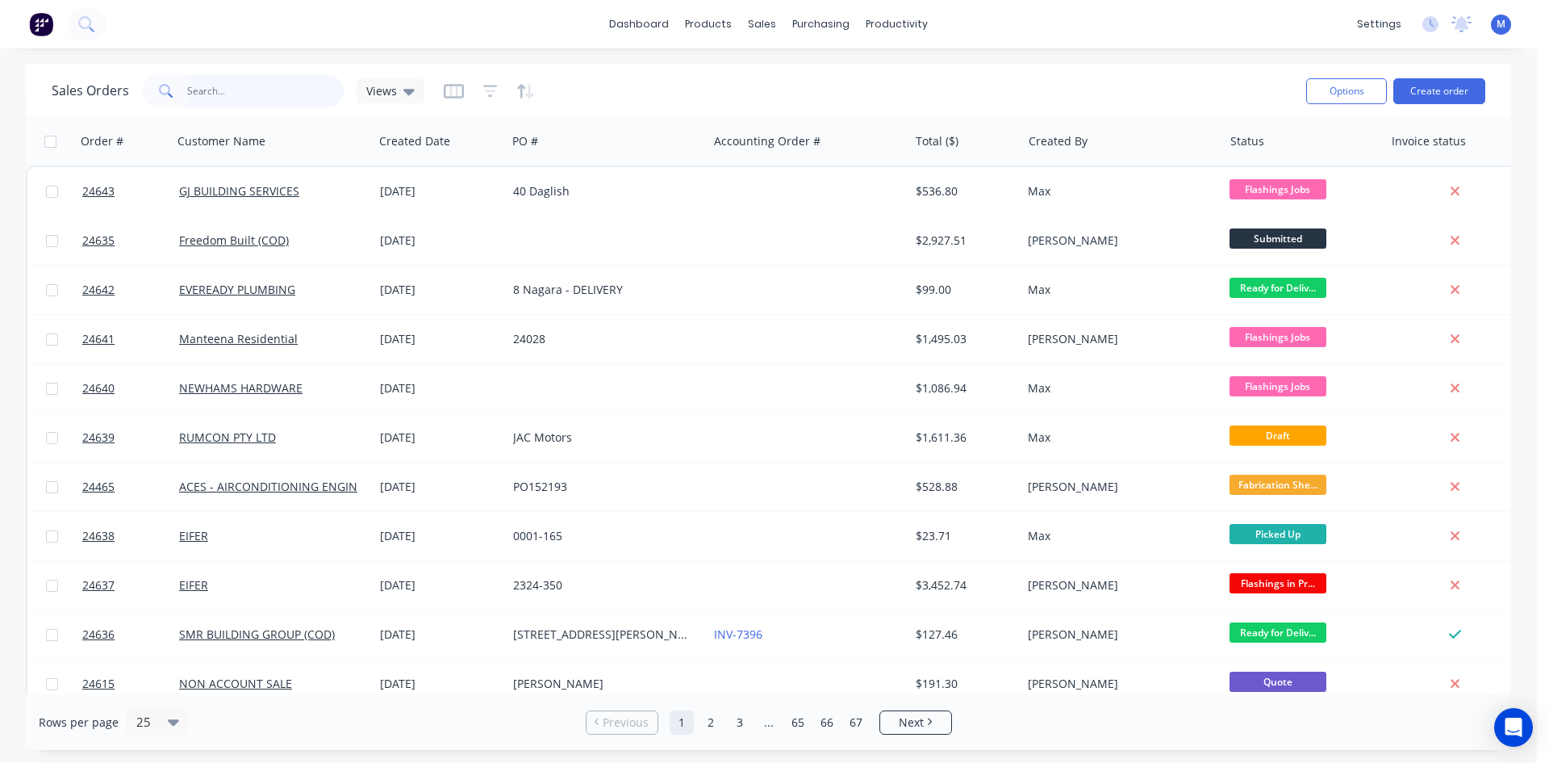
click at [244, 86] on input "text" at bounding box center [265, 91] width 157 height 32
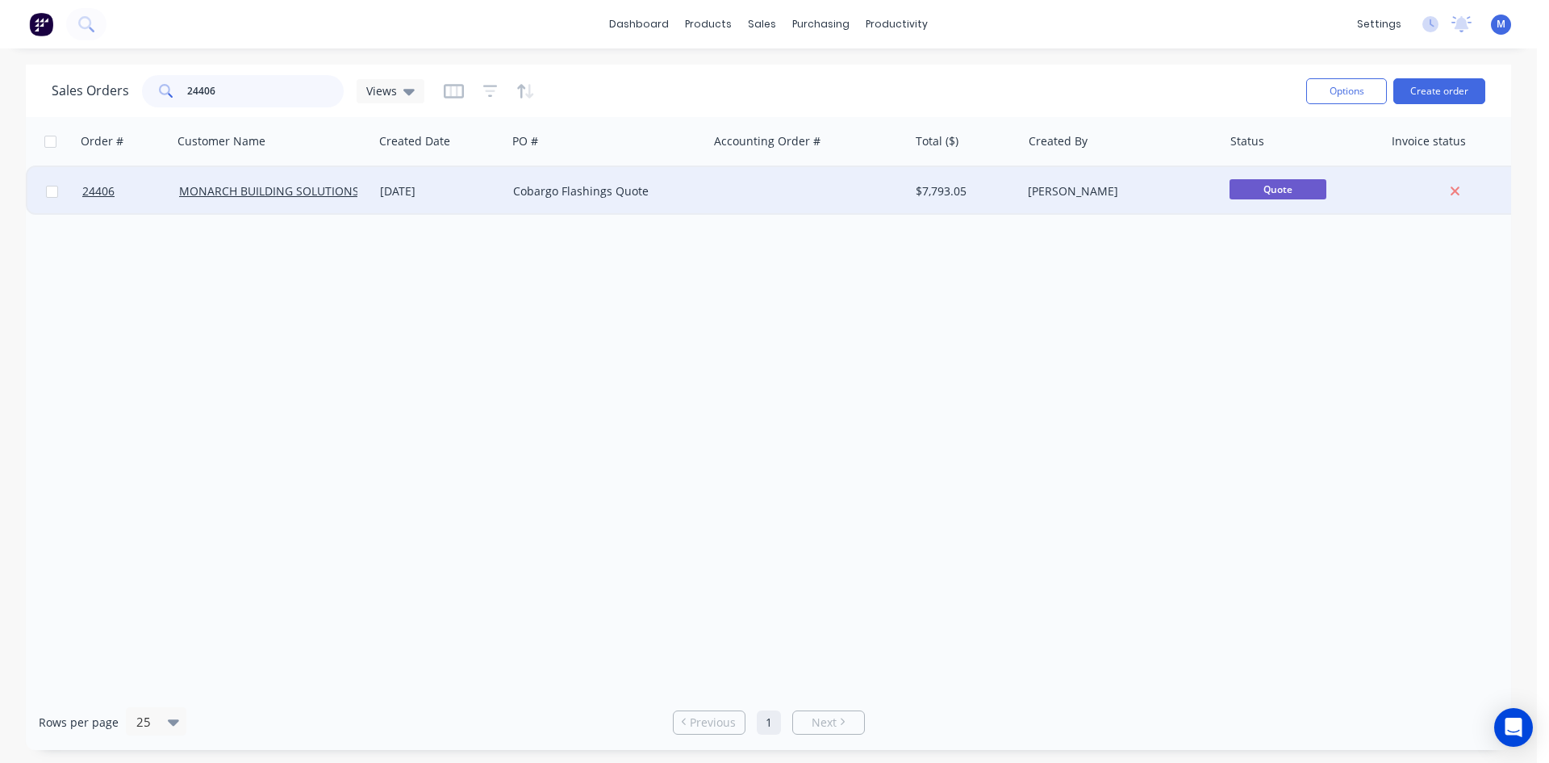
type input "24406"
click at [705, 189] on div "Cobargo Flashings Quote" at bounding box center [607, 191] width 201 height 48
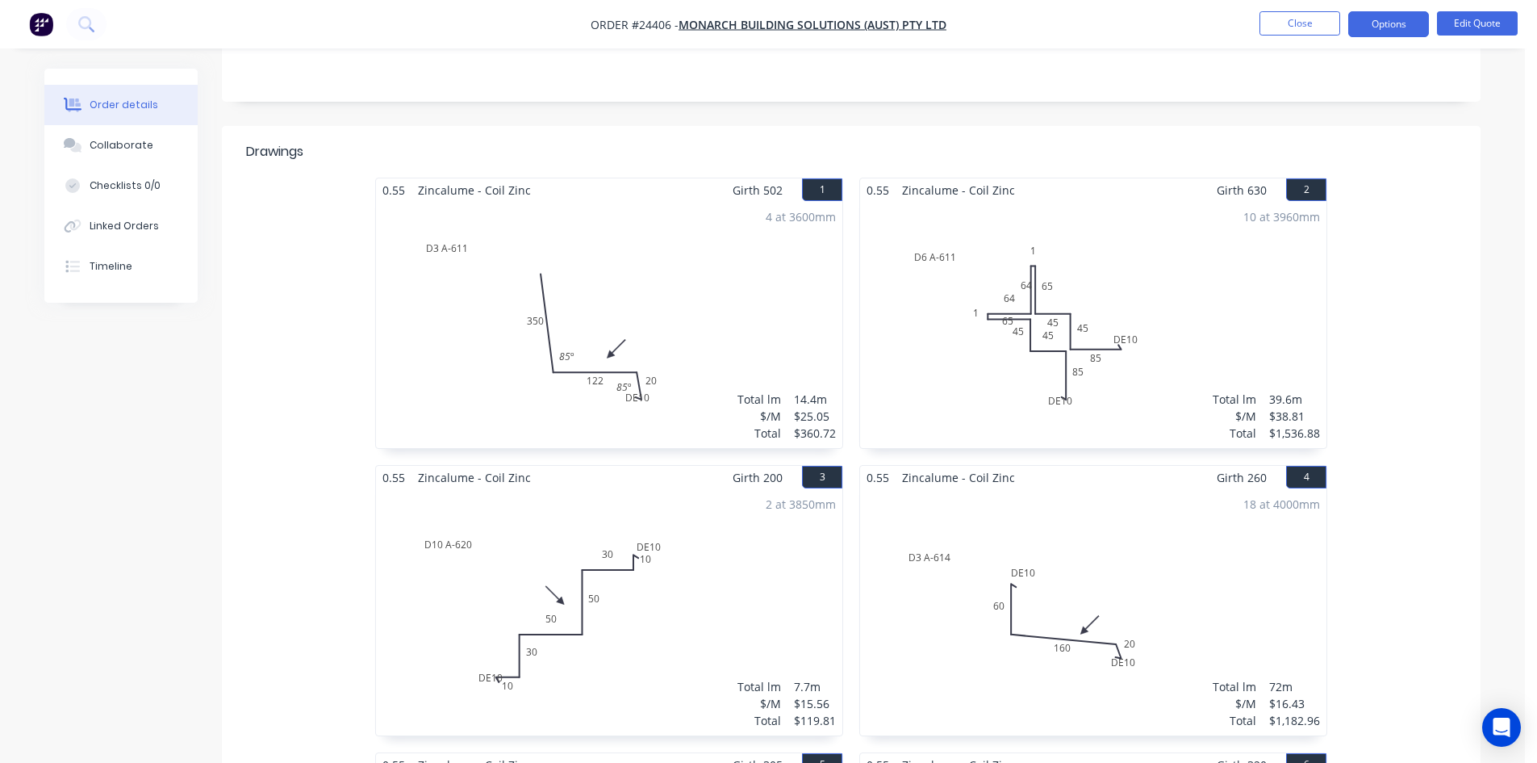
scroll to position [81, 0]
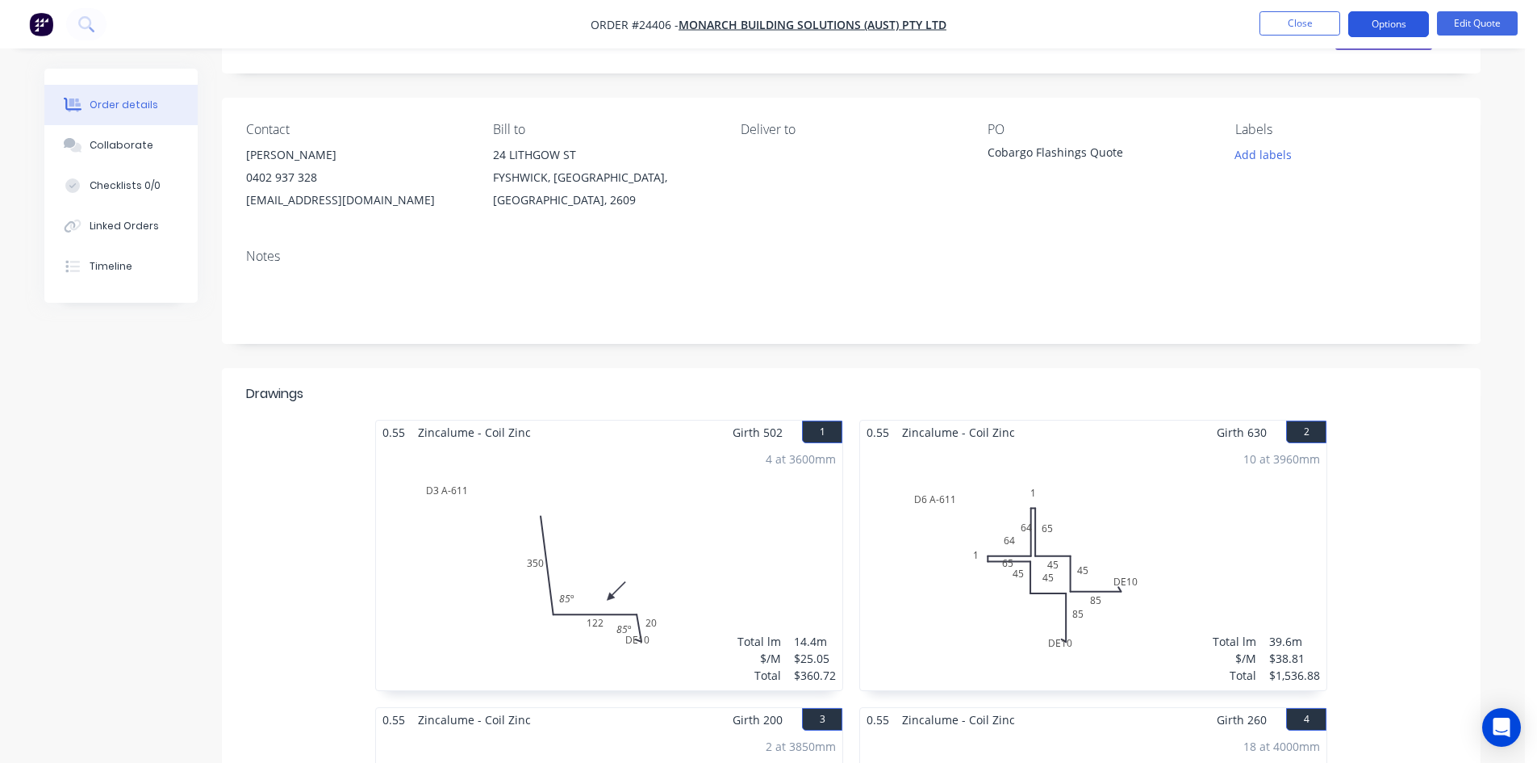
click at [1405, 23] on button "Options" at bounding box center [1388, 24] width 81 height 26
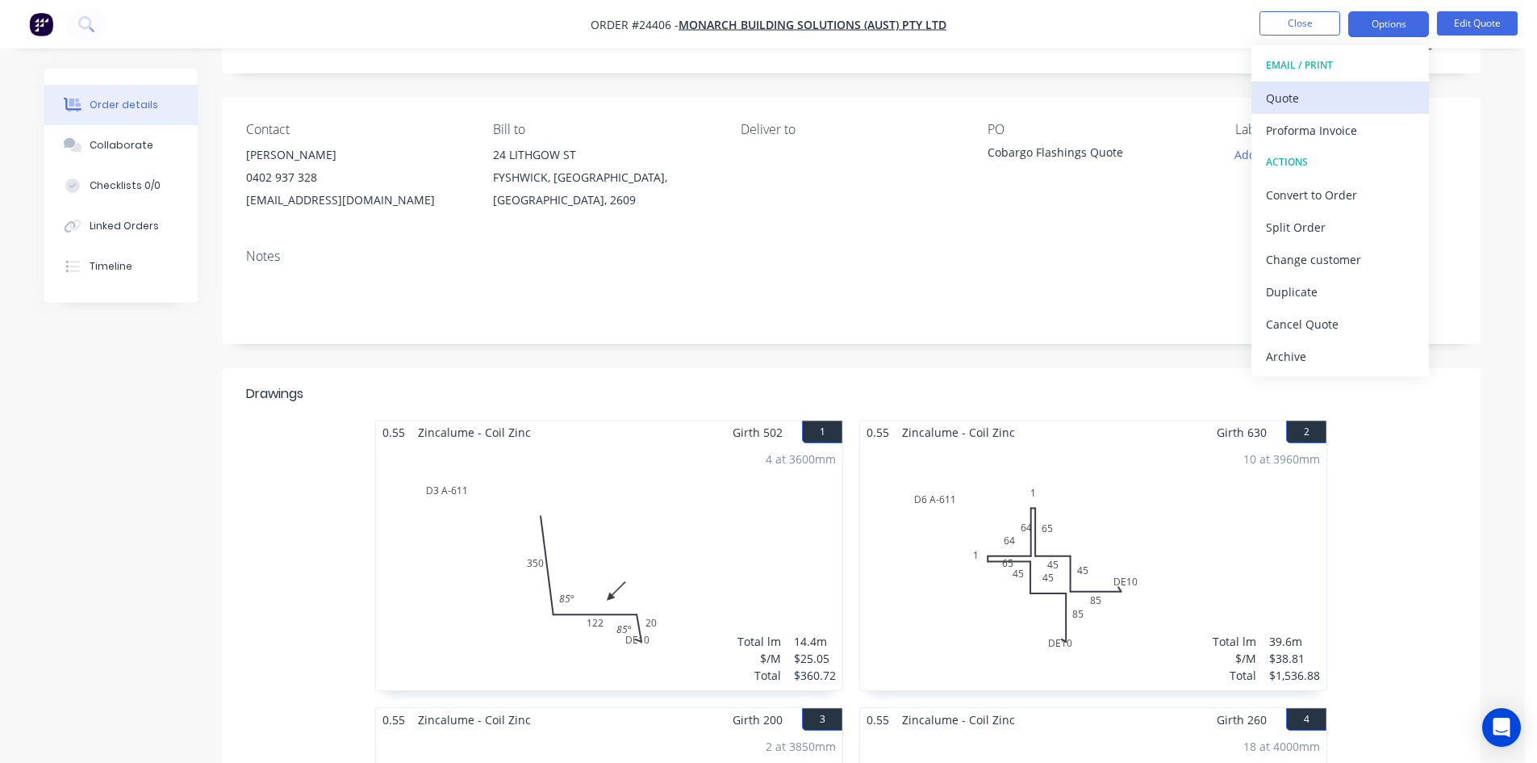
click at [1335, 100] on div "Quote" at bounding box center [1340, 97] width 148 height 23
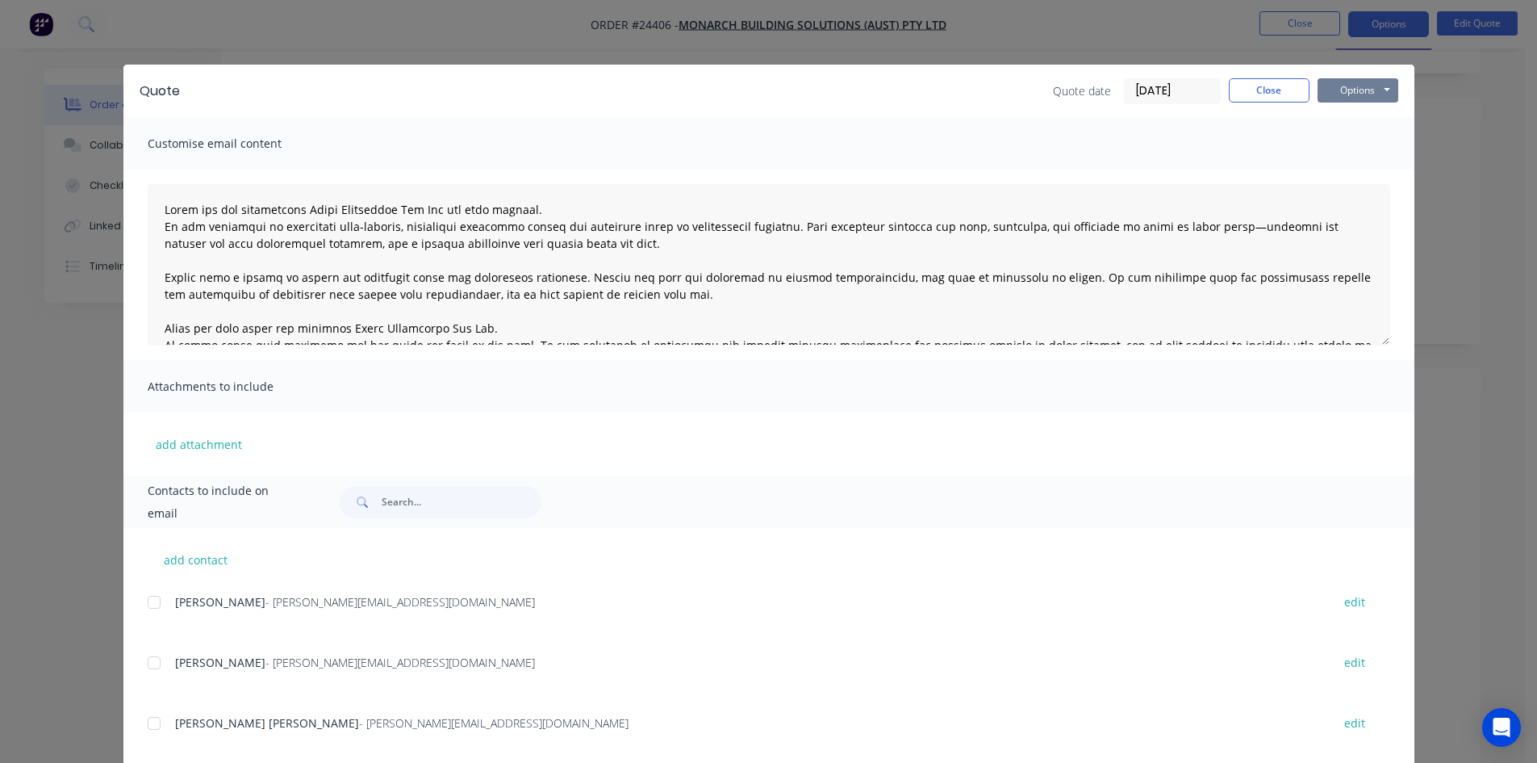
click at [1351, 90] on button "Options" at bounding box center [1358, 90] width 81 height 24
click at [1365, 143] on button "Print" at bounding box center [1369, 145] width 103 height 27
click at [1236, 86] on button "Close" at bounding box center [1269, 90] width 81 height 24
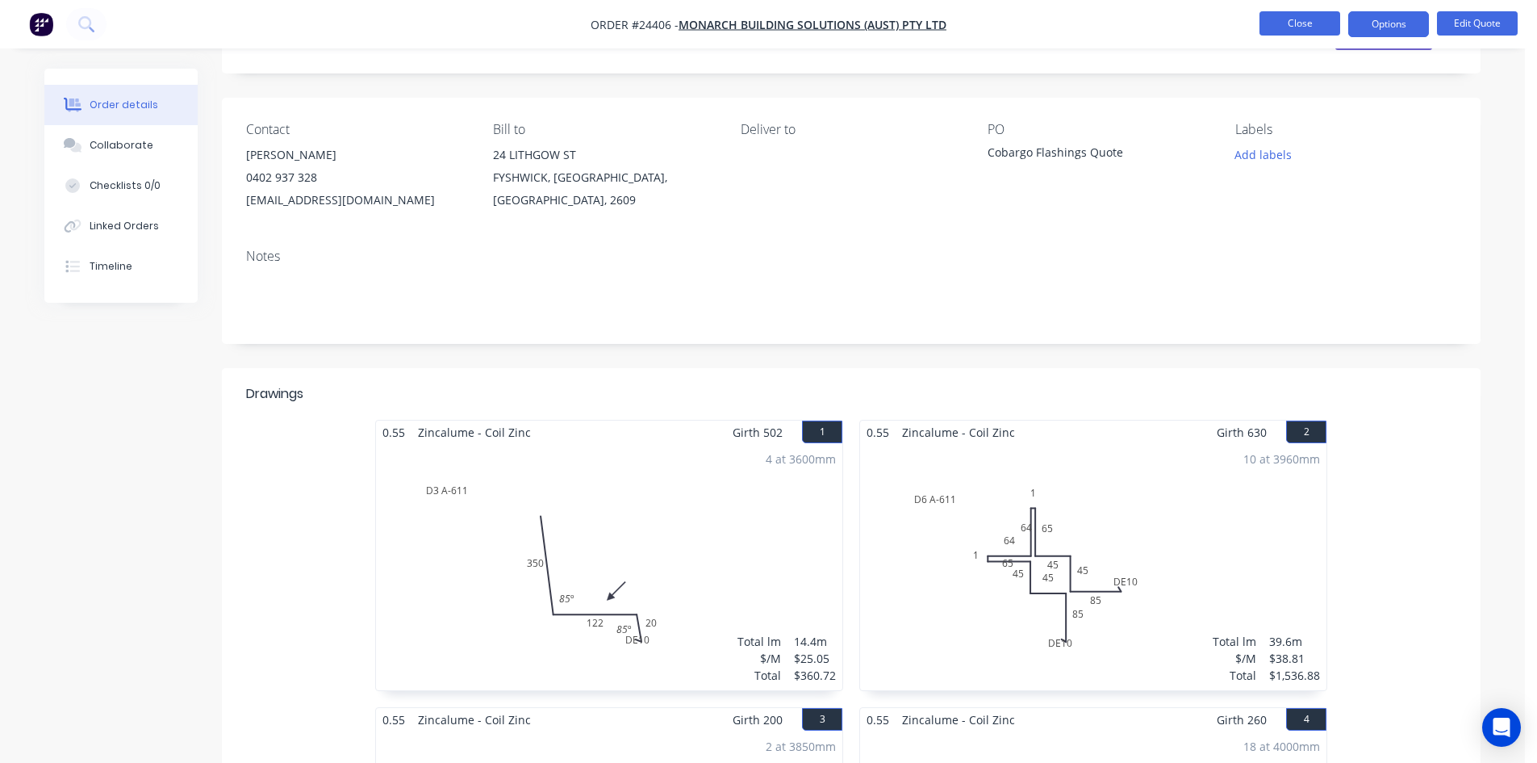
click at [1307, 18] on button "Close" at bounding box center [1300, 23] width 81 height 24
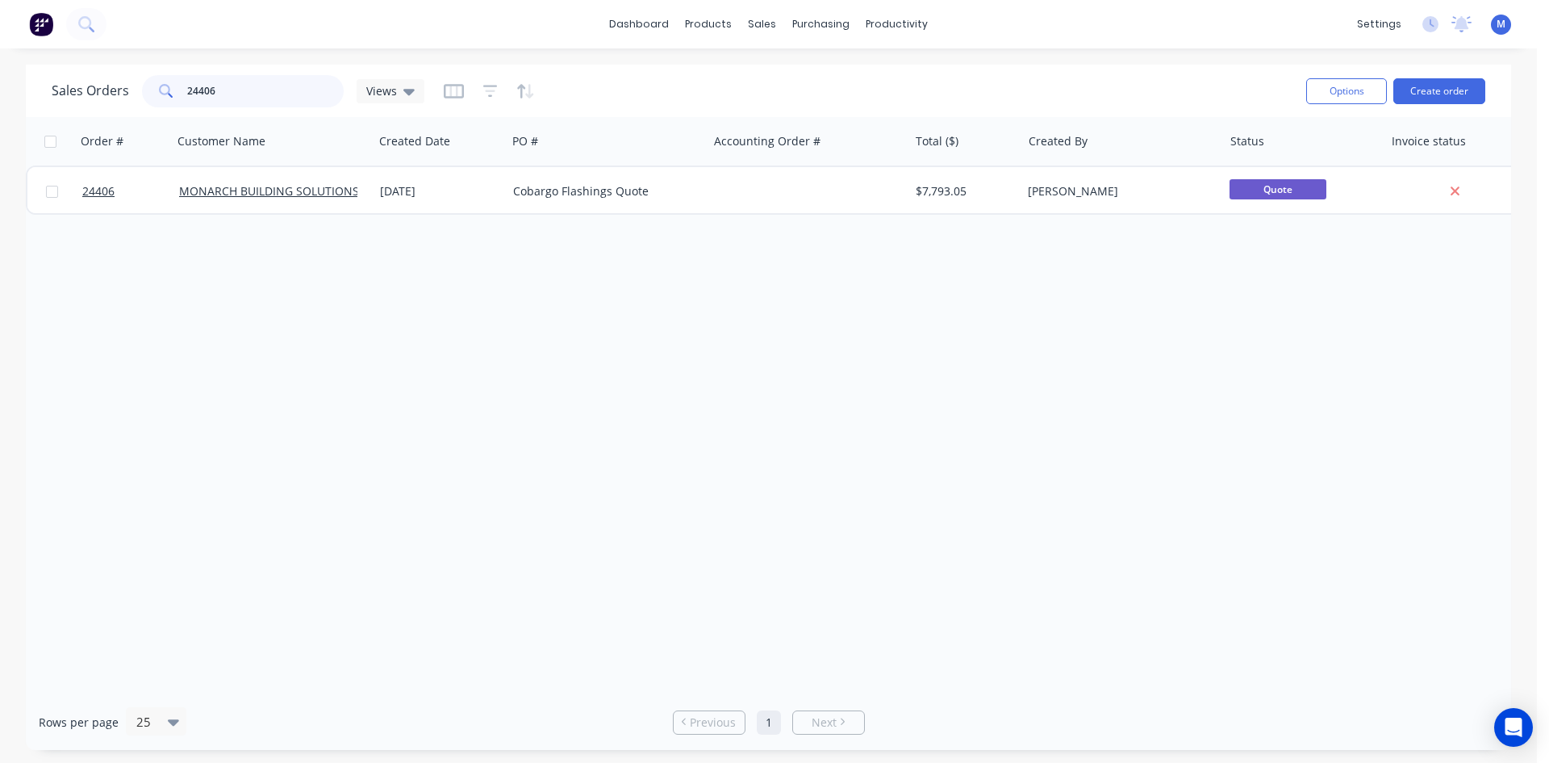
drag, startPoint x: 220, startPoint y: 90, endPoint x: 71, endPoint y: 85, distance: 148.6
click at [71, 85] on div "Sales Orders 24406 Views" at bounding box center [238, 91] width 373 height 32
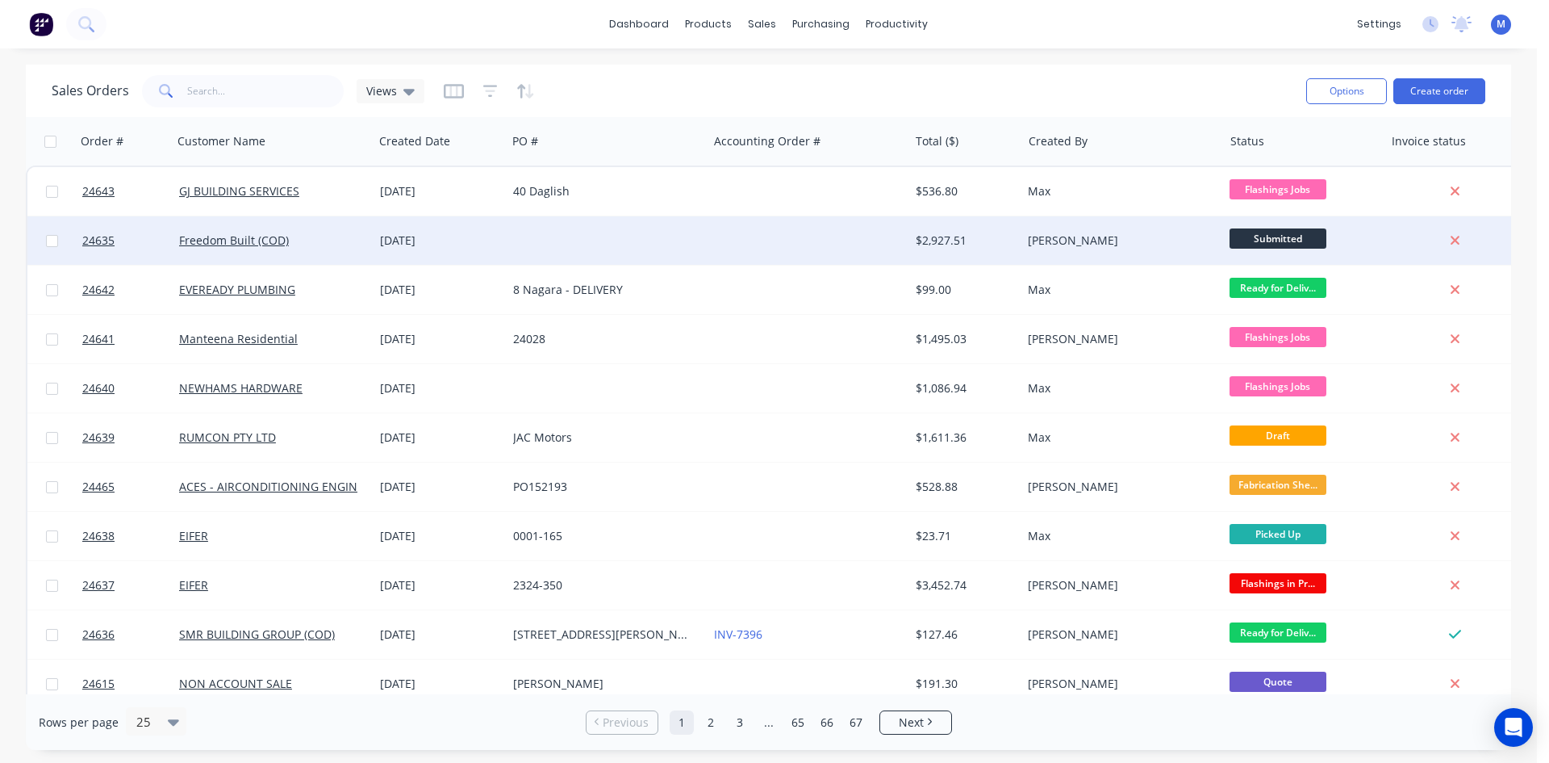
click at [317, 239] on div "Freedom Built (COD)" at bounding box center [268, 240] width 179 height 16
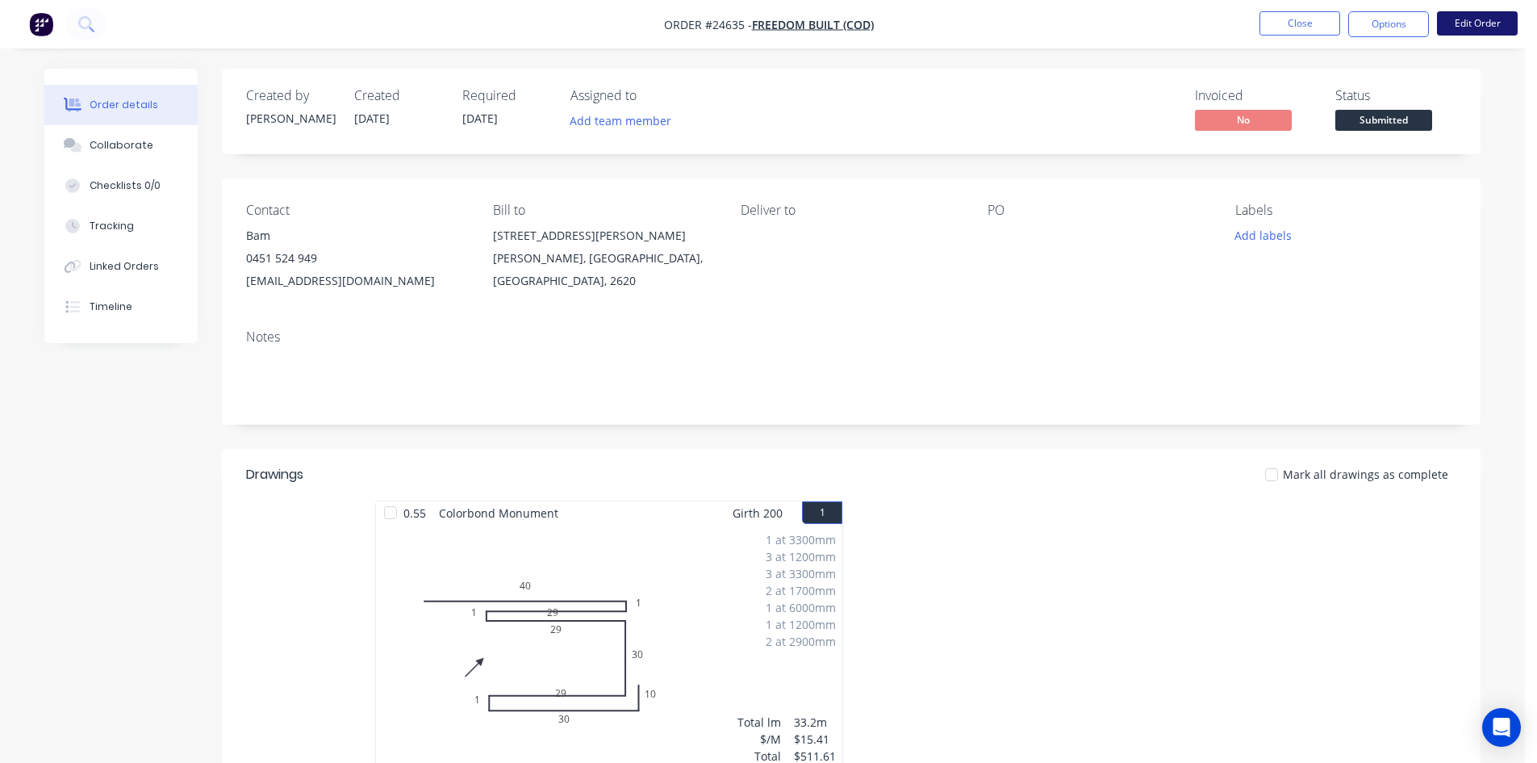
click at [1478, 27] on button "Edit Order" at bounding box center [1477, 23] width 81 height 24
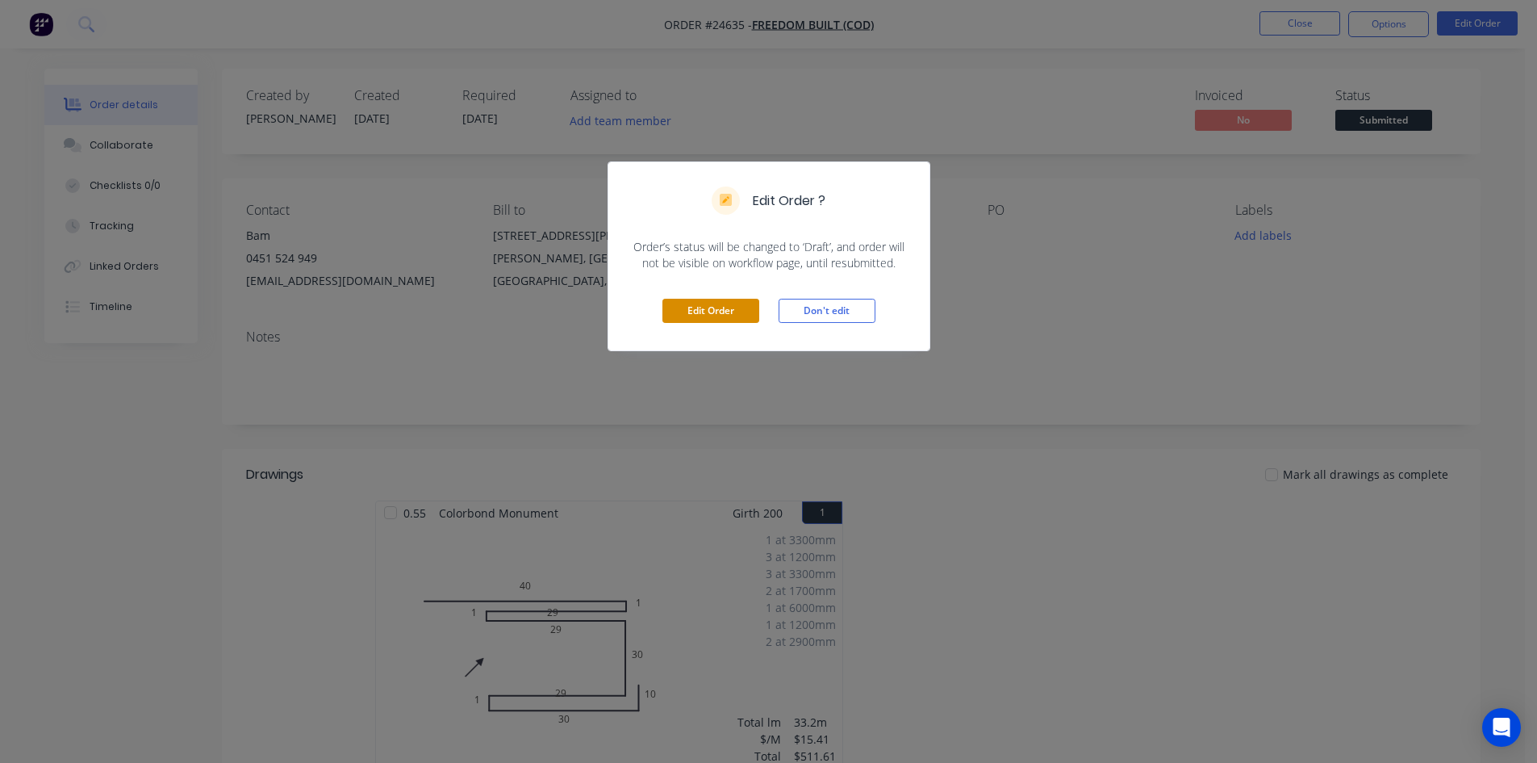
click at [693, 311] on button "Edit Order" at bounding box center [711, 311] width 97 height 24
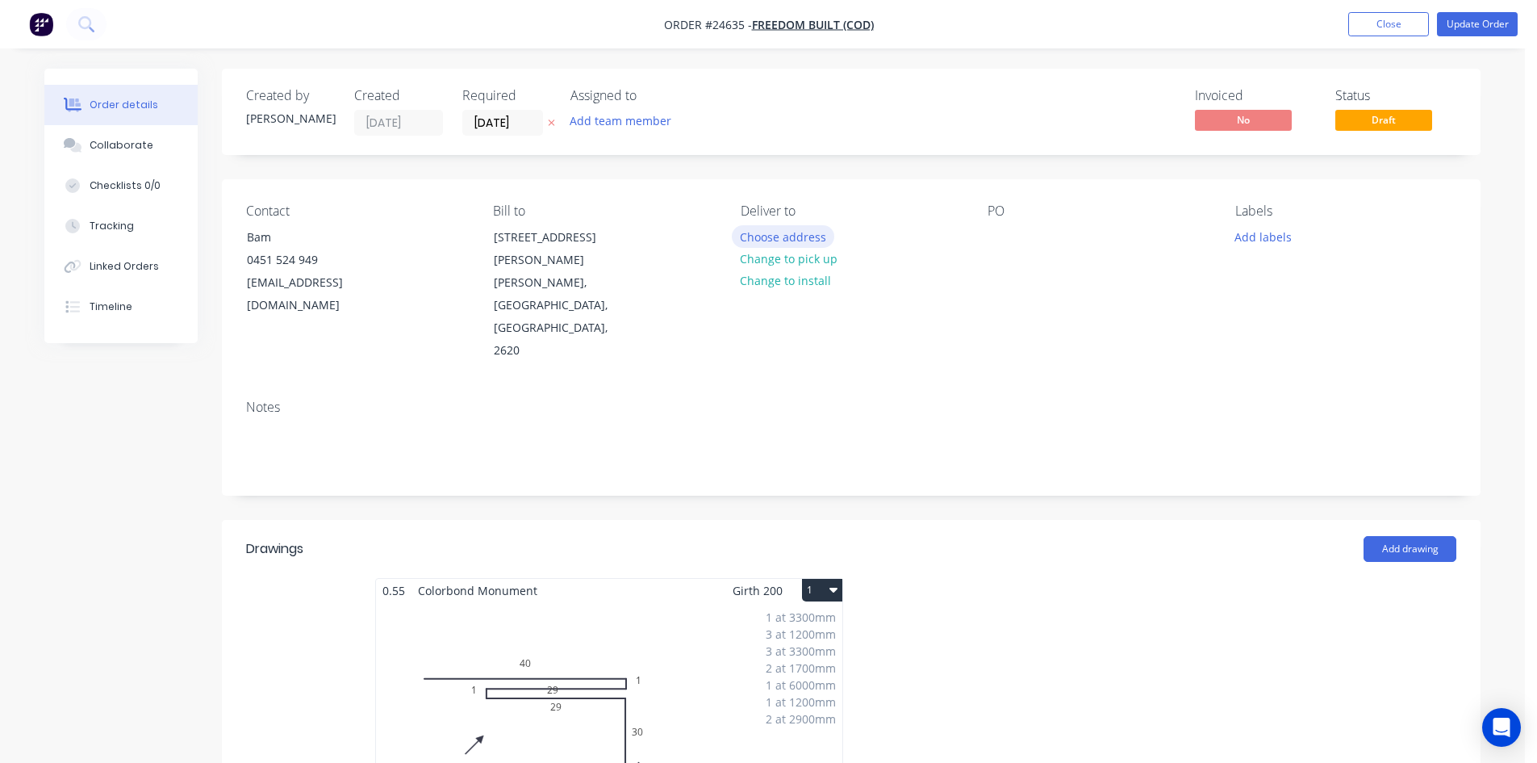
click at [818, 236] on button "Choose address" at bounding box center [783, 236] width 103 height 22
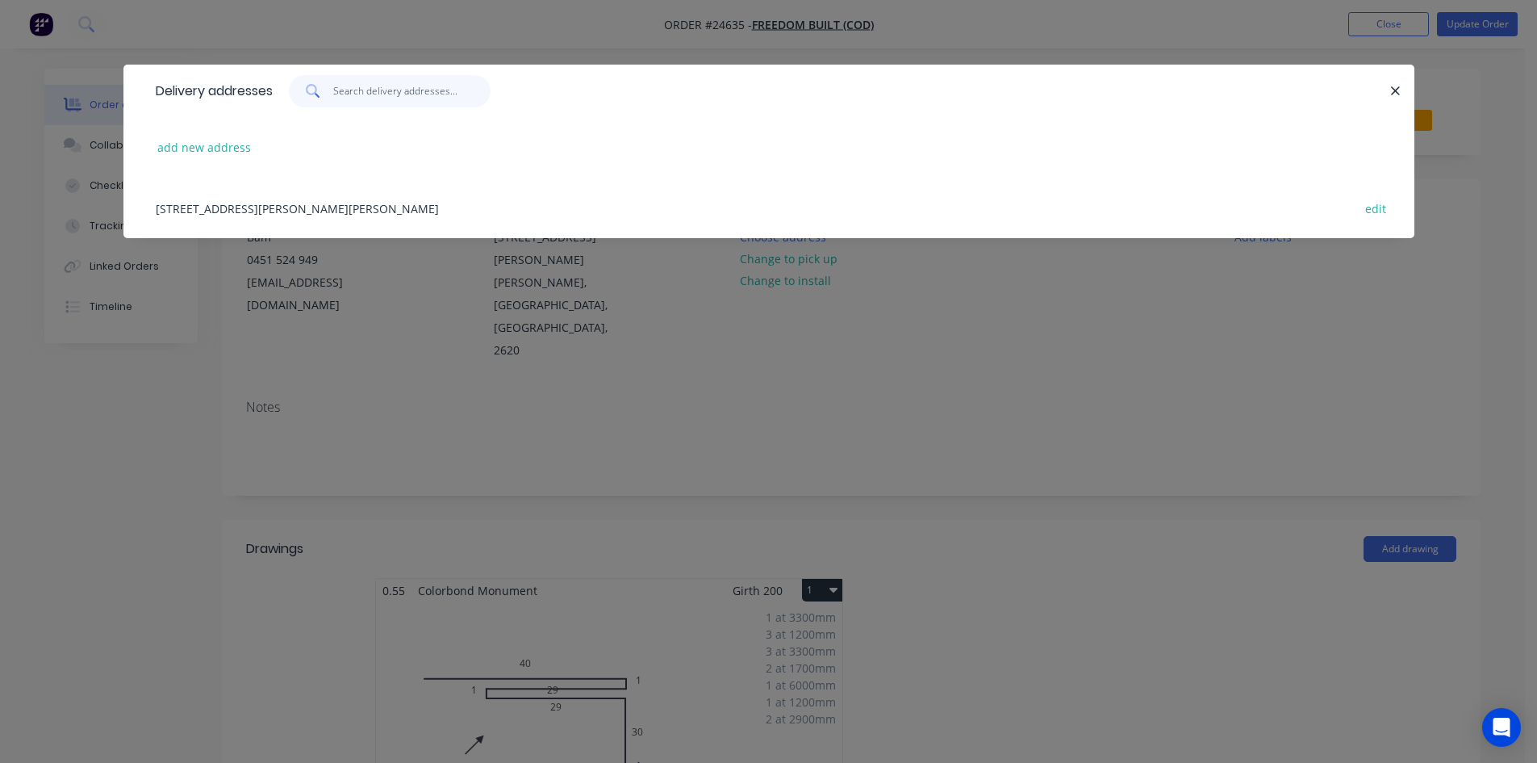
click at [367, 94] on input "text" at bounding box center [411, 91] width 157 height 32
type input "4"
click at [215, 149] on button "add new address" at bounding box center [204, 147] width 111 height 22
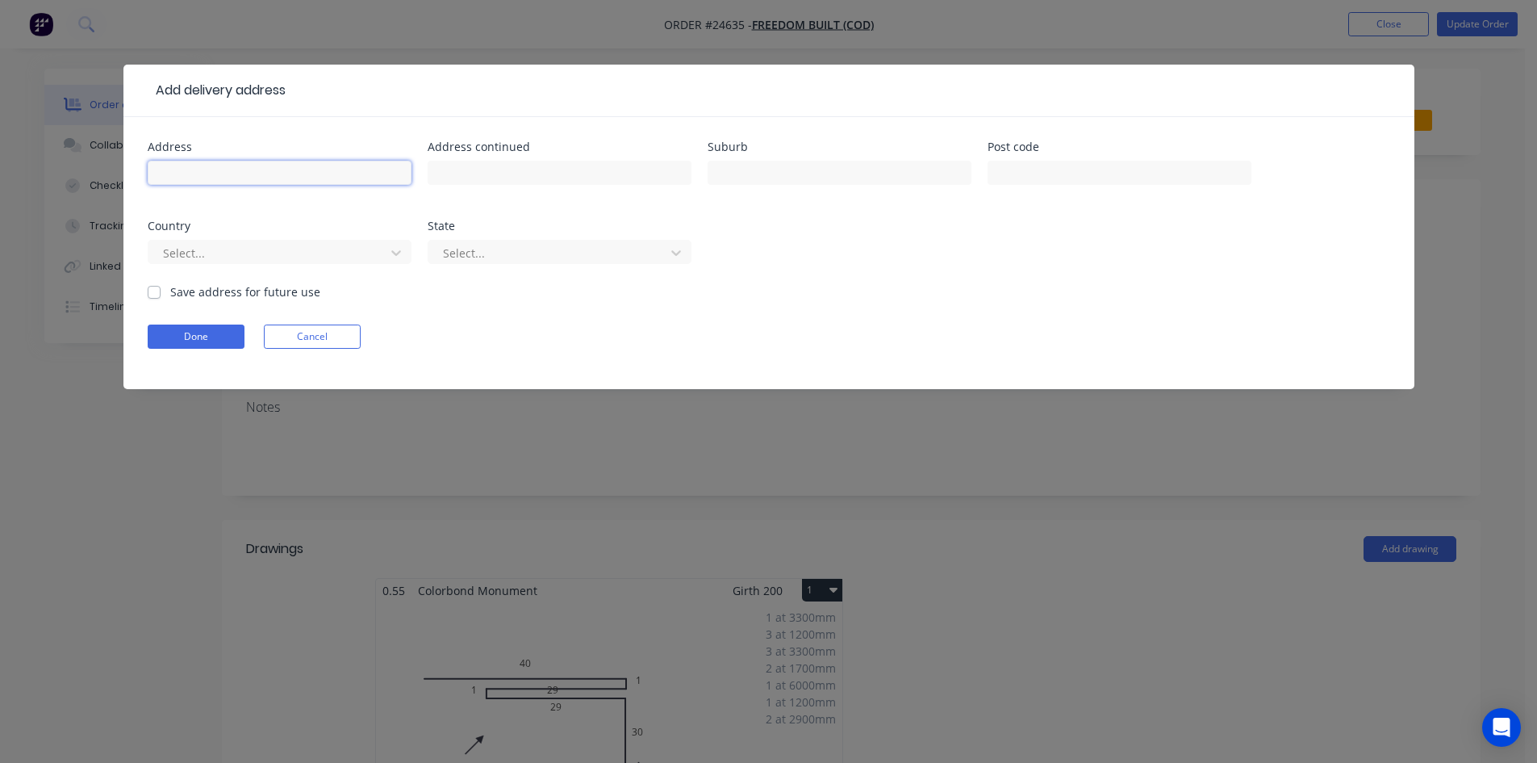
drag, startPoint x: 220, startPoint y: 167, endPoint x: 227, endPoint y: 157, distance: 11.6
click at [220, 169] on input "text" at bounding box center [280, 173] width 264 height 24
click at [163, 173] on input "$ Gardiner St" at bounding box center [280, 173] width 264 height 24
type input "4 Gardiner St"
click at [782, 173] on input "text" at bounding box center [840, 173] width 264 height 24
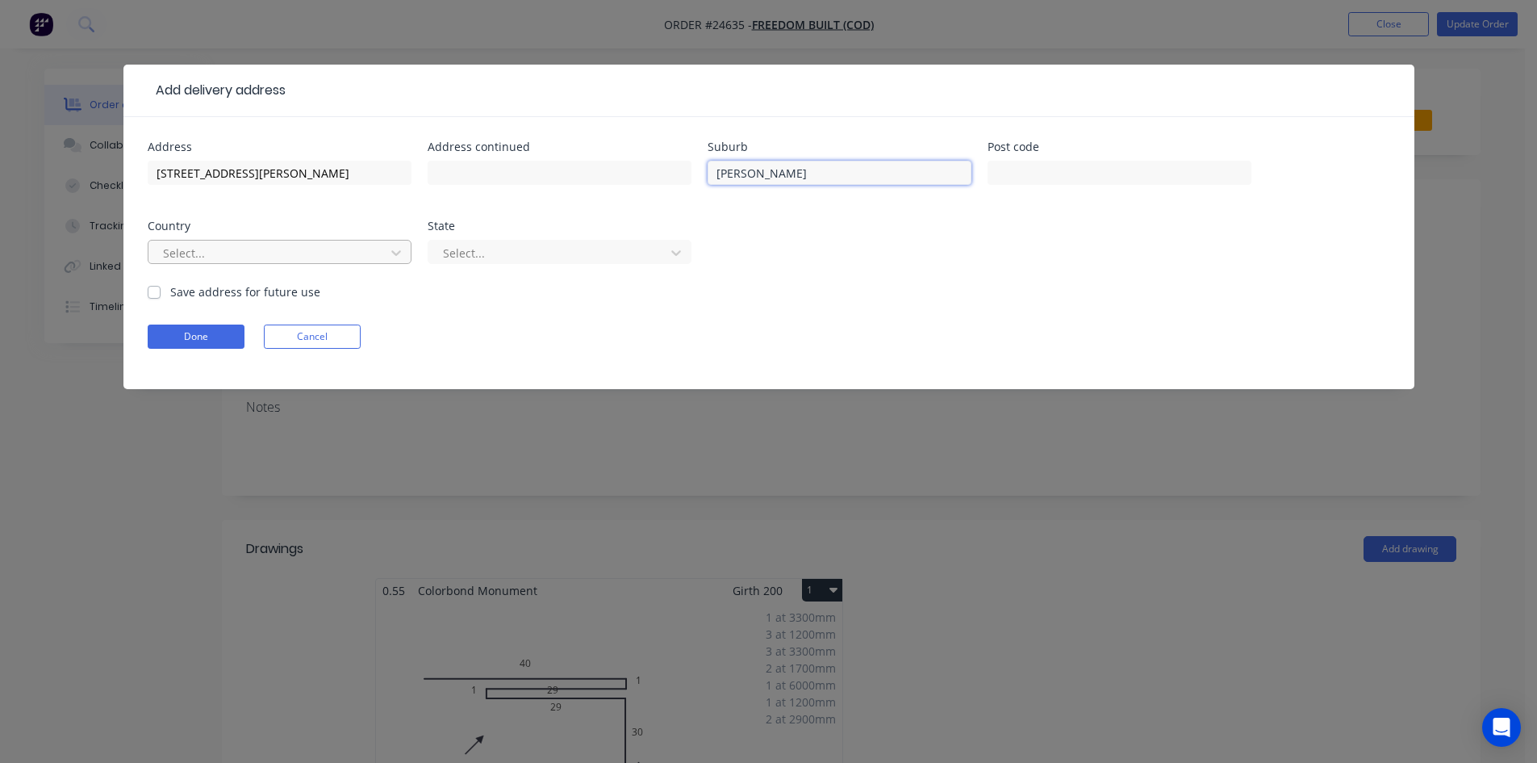
type input "WATSON"
click at [261, 259] on div at bounding box center [268, 253] width 215 height 20
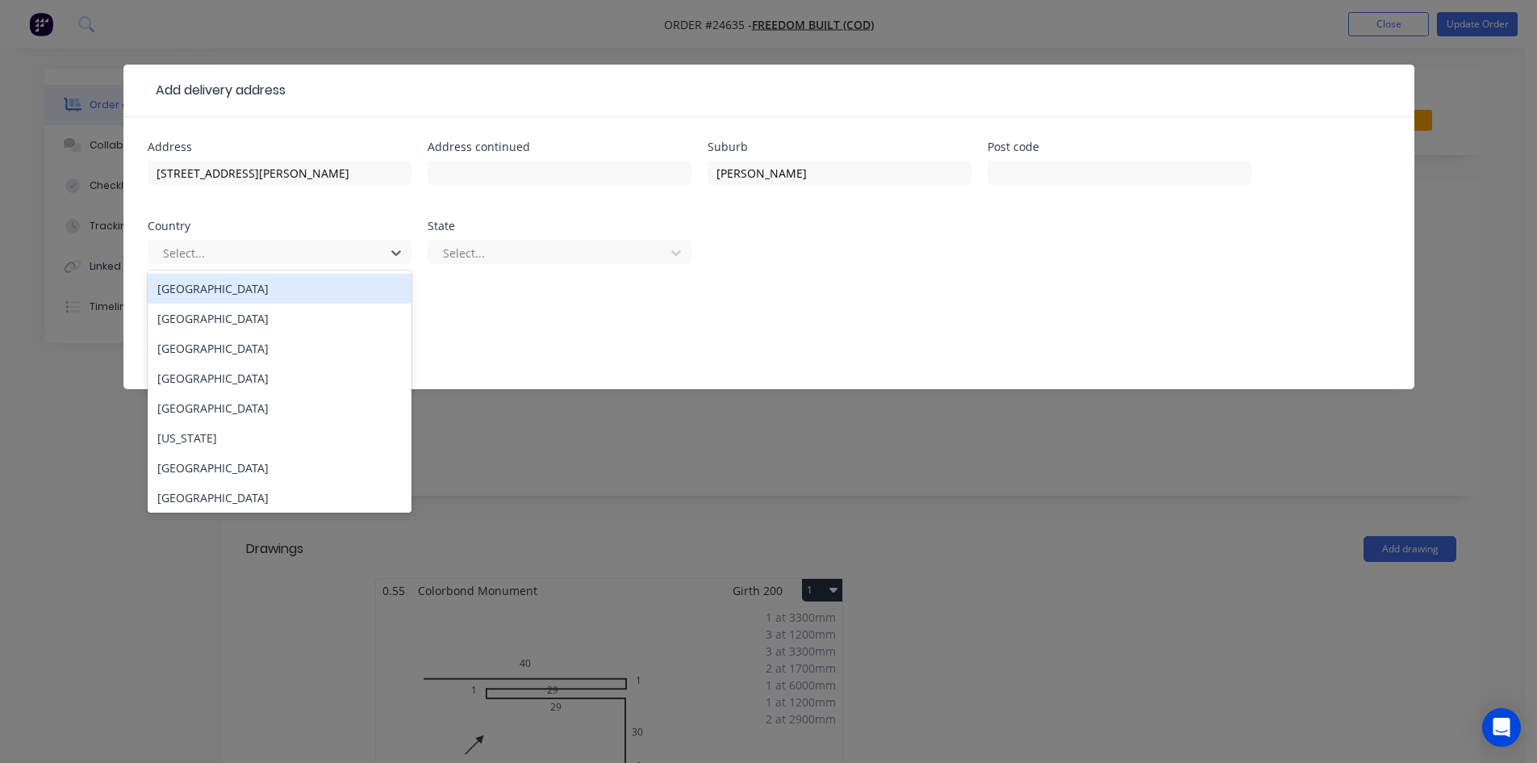
click at [294, 278] on div "Australia" at bounding box center [280, 289] width 264 height 30
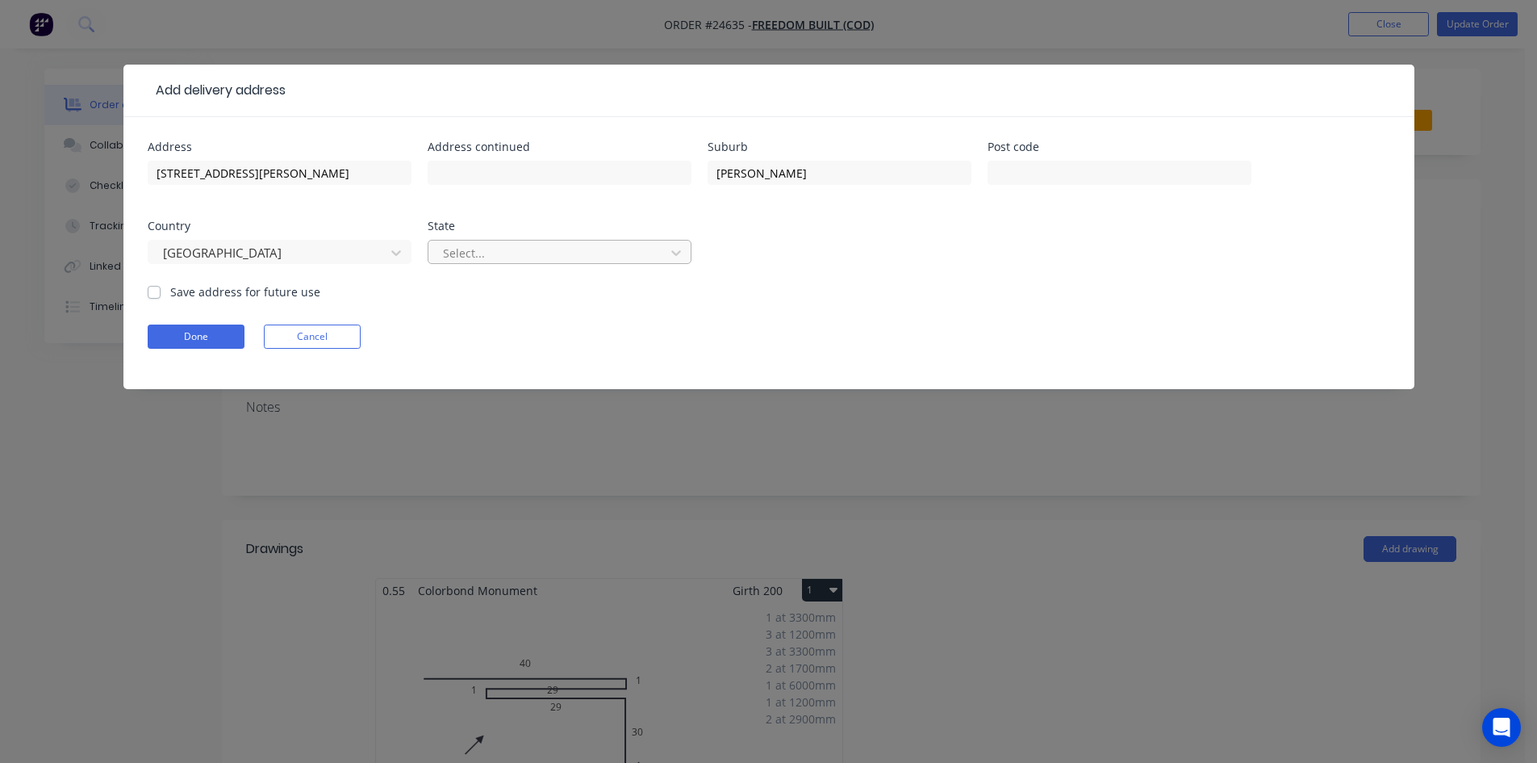
drag, startPoint x: 511, startPoint y: 252, endPoint x: 541, endPoint y: 260, distance: 31.7
click at [512, 252] on div at bounding box center [548, 253] width 215 height 20
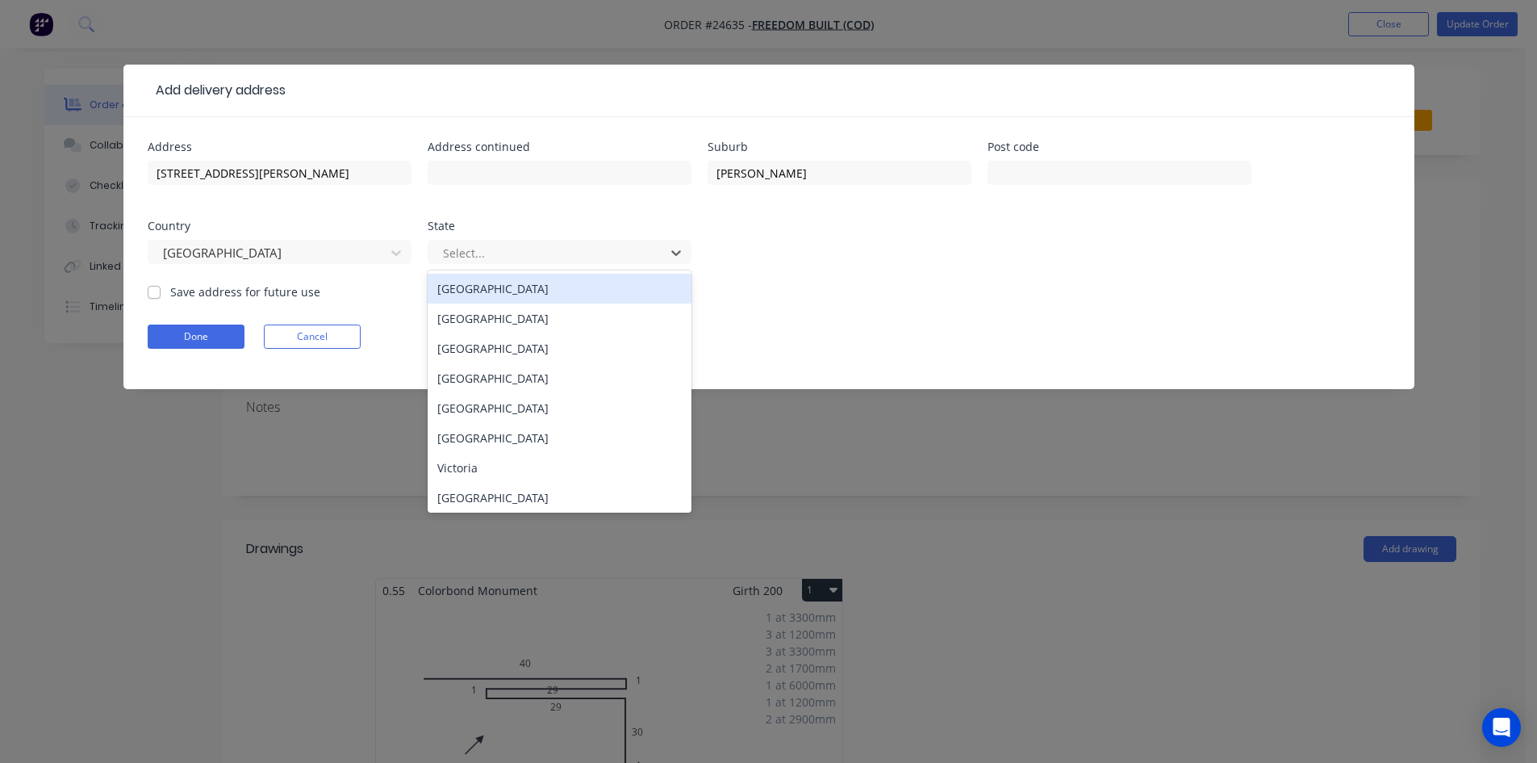
click at [594, 294] on div "Australian Capital Territory" at bounding box center [560, 289] width 264 height 30
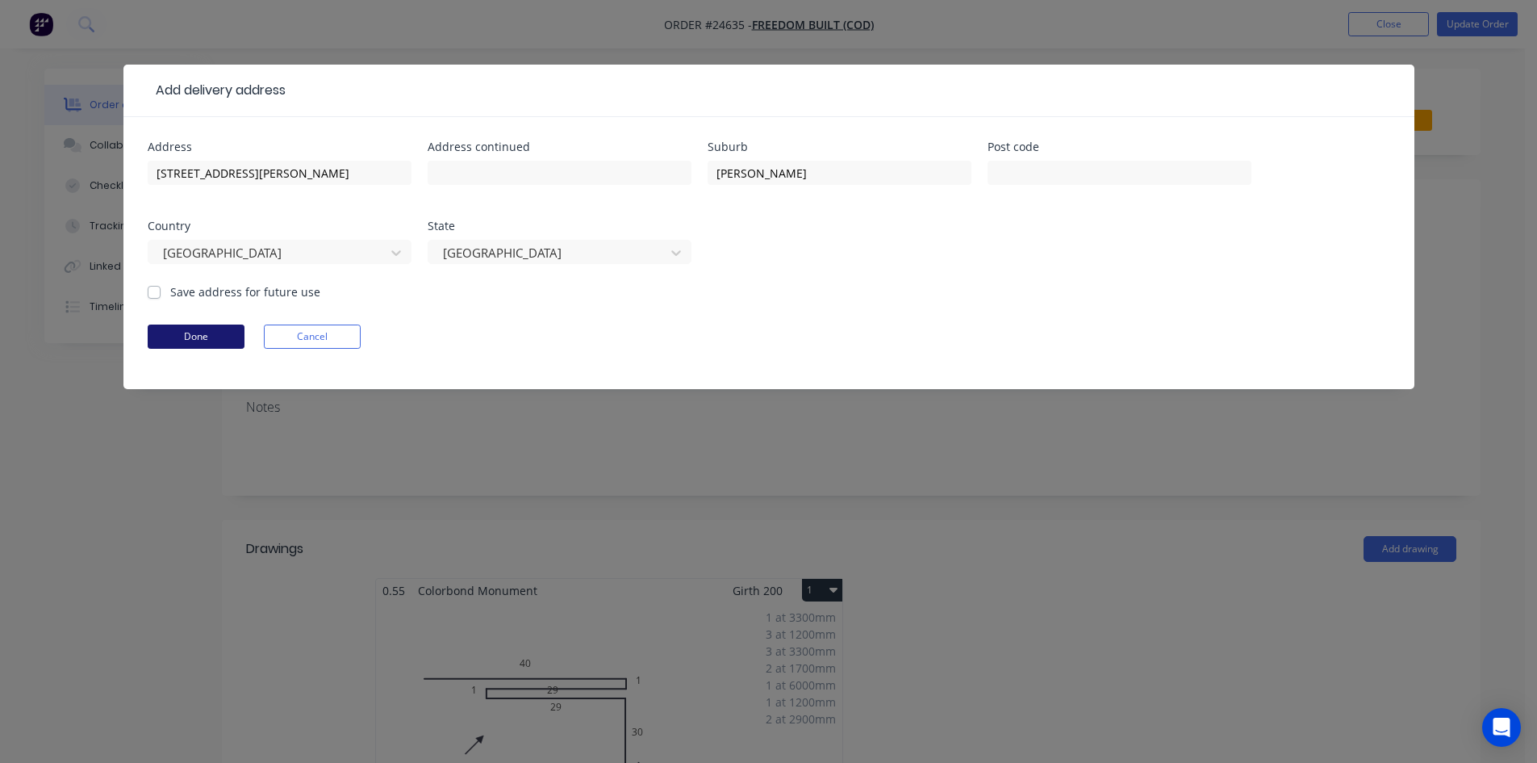
click at [230, 332] on button "Done" at bounding box center [196, 336] width 97 height 24
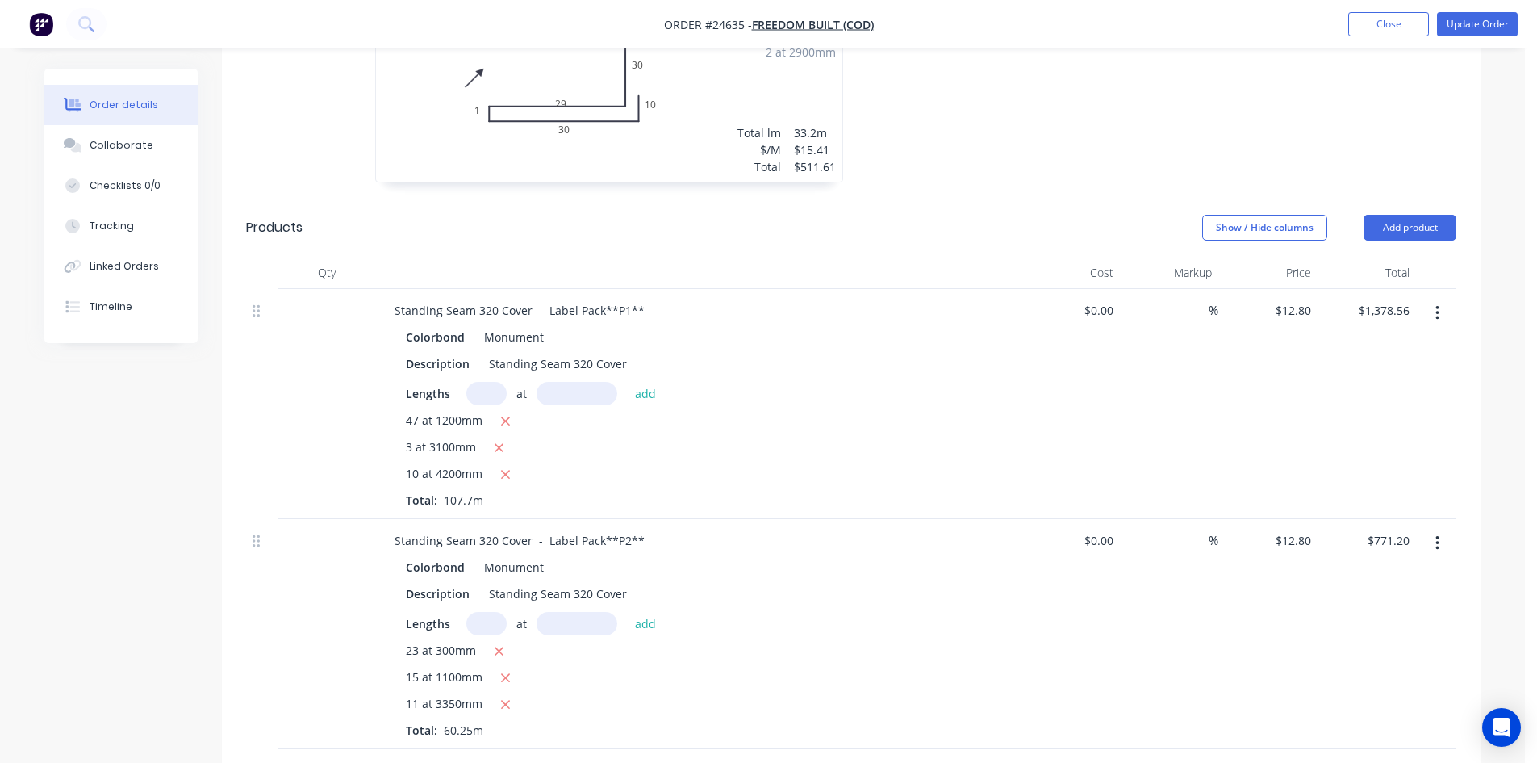
scroll to position [726, 0]
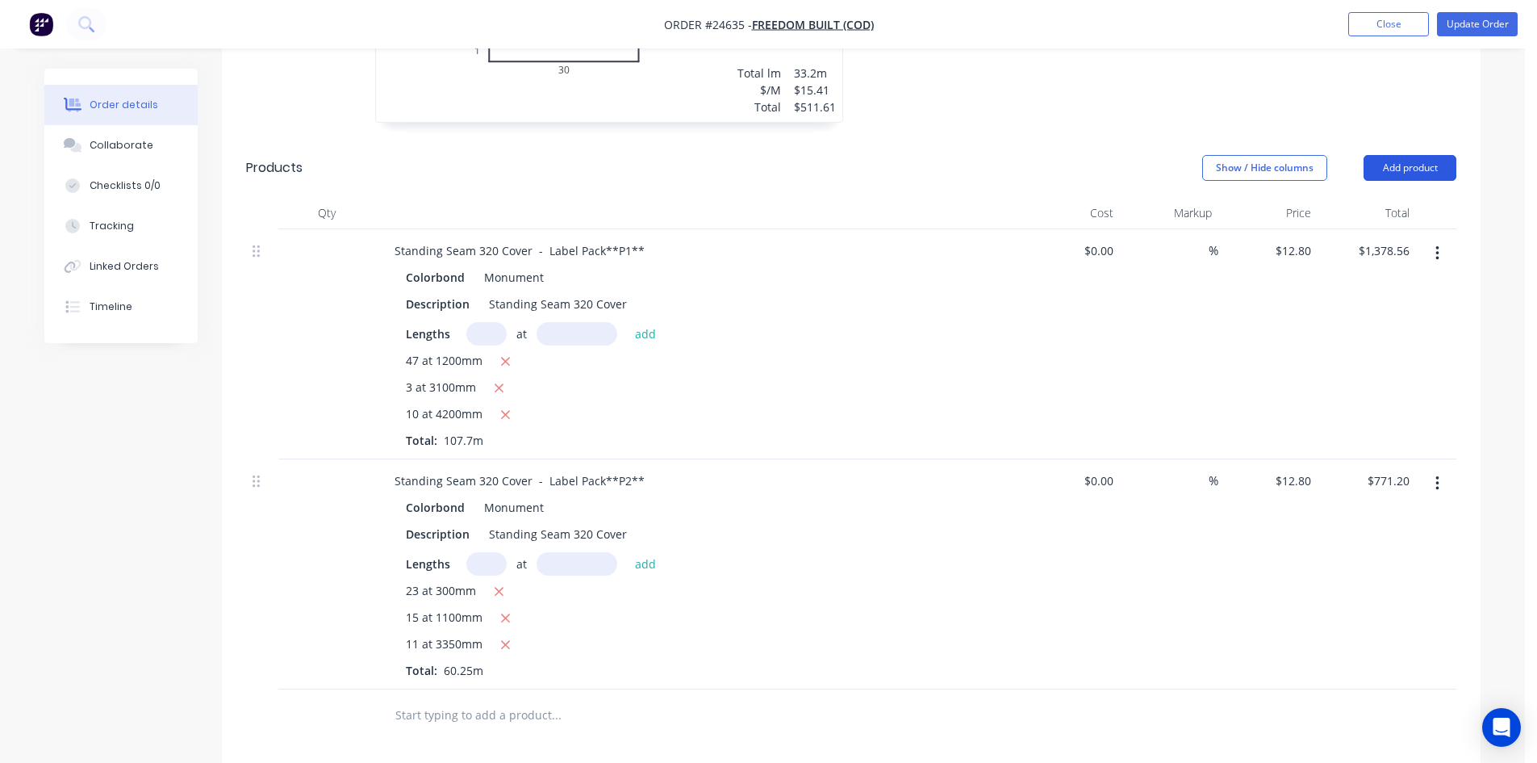
click at [1422, 155] on button "Add product" at bounding box center [1410, 168] width 93 height 26
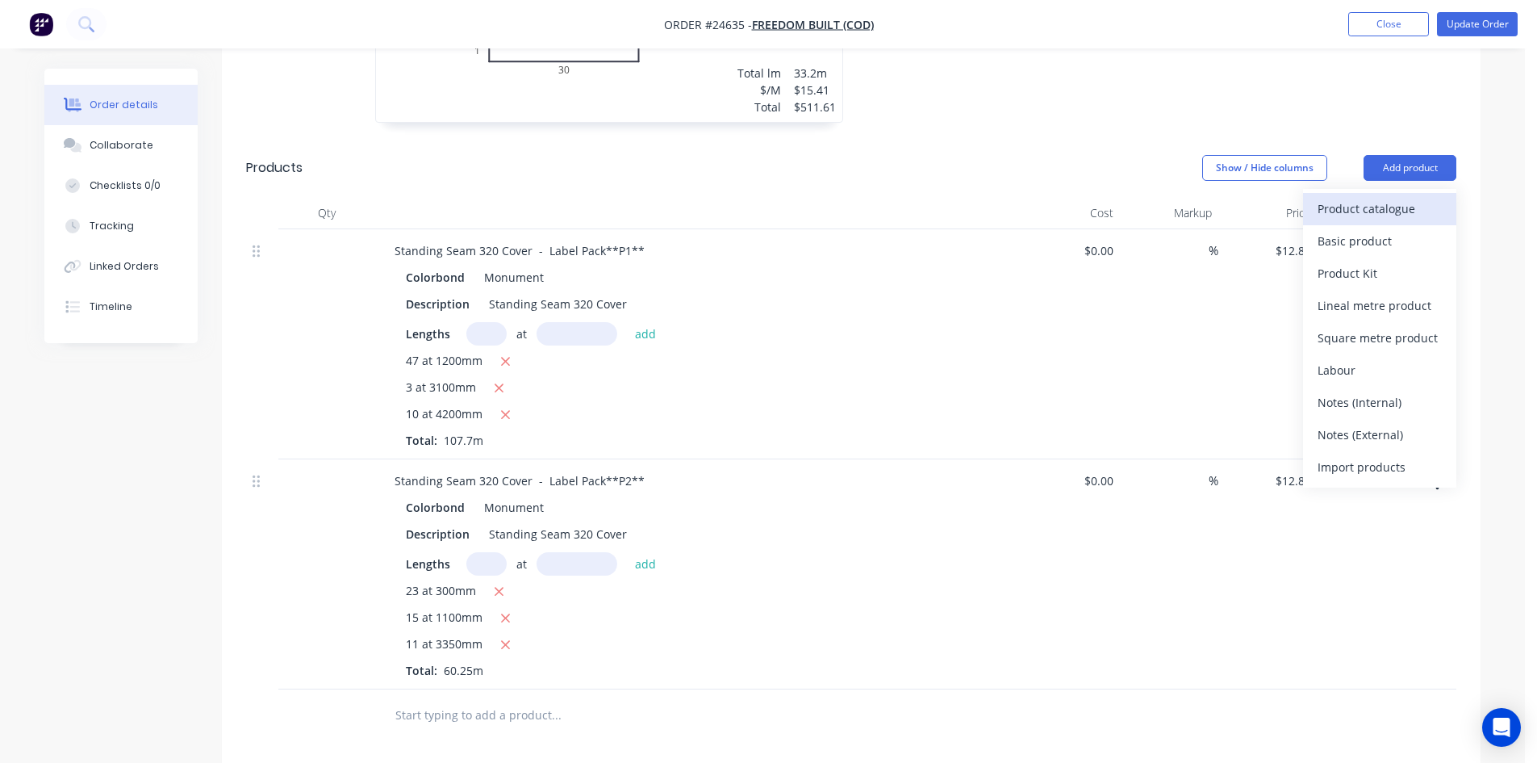
click at [1394, 197] on div "Product catalogue" at bounding box center [1380, 208] width 124 height 23
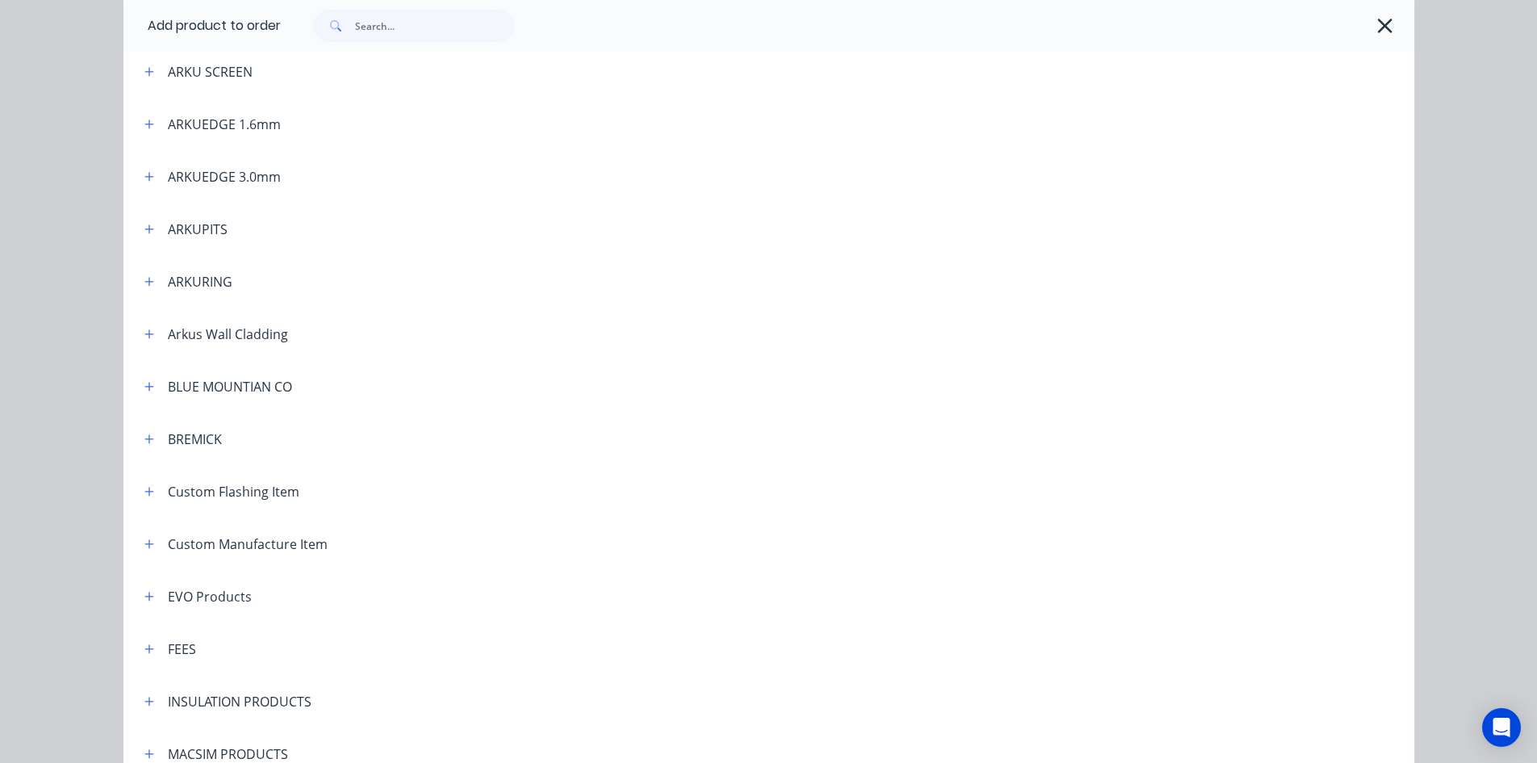
scroll to position [646, 0]
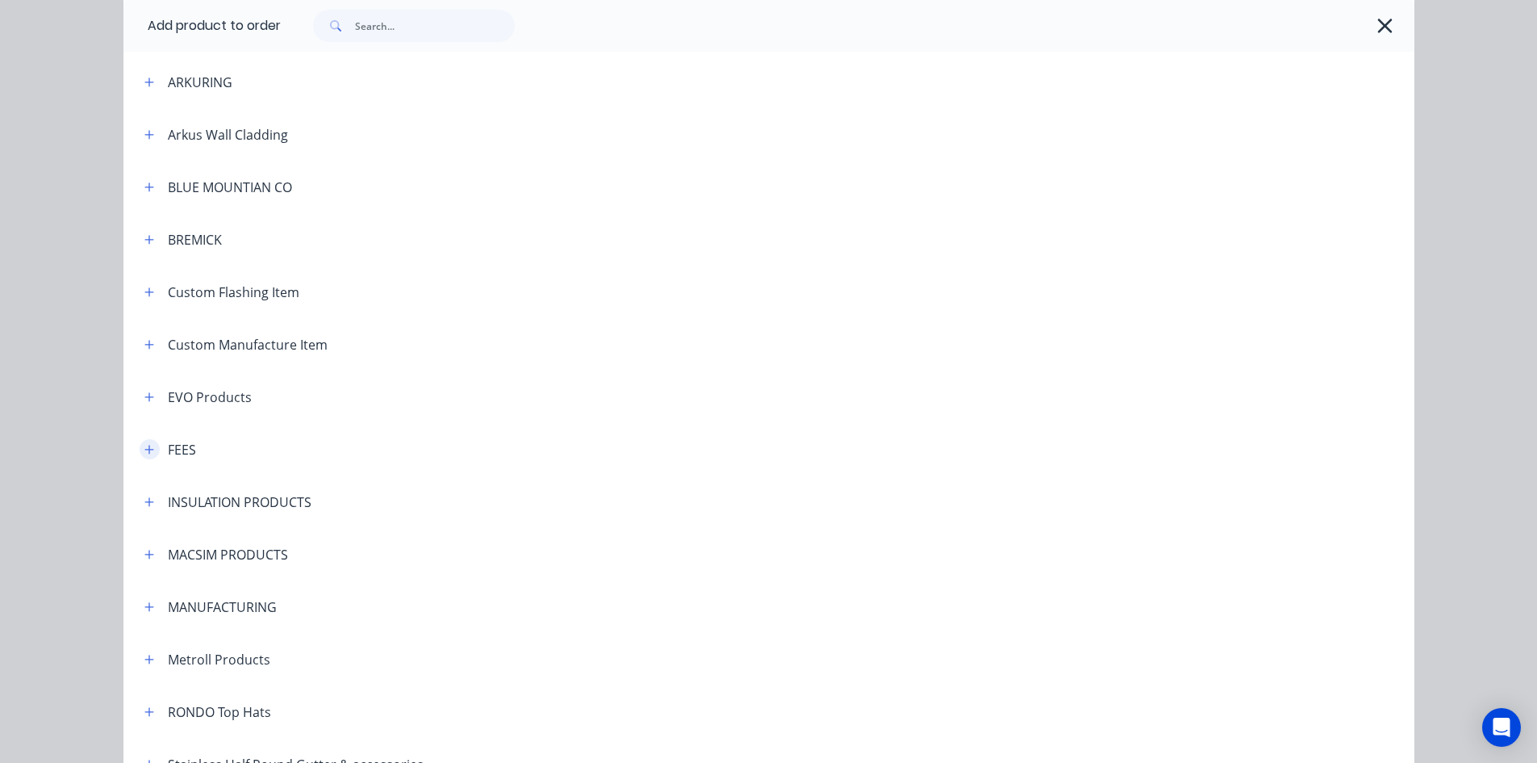
click at [144, 445] on icon "button" at bounding box center [149, 449] width 10 height 11
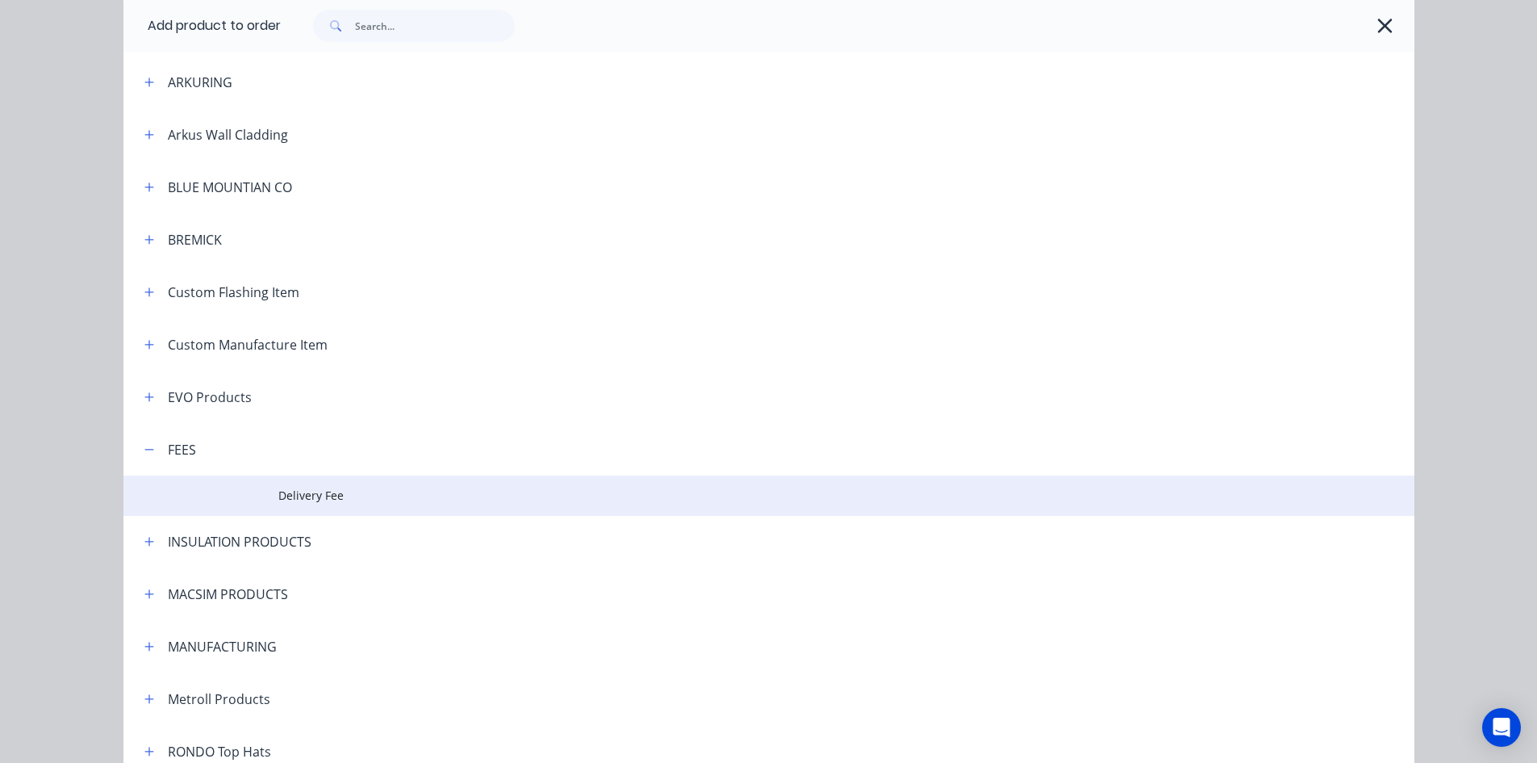
click at [363, 501] on span "Delivery Fee" at bounding box center [732, 495] width 909 height 17
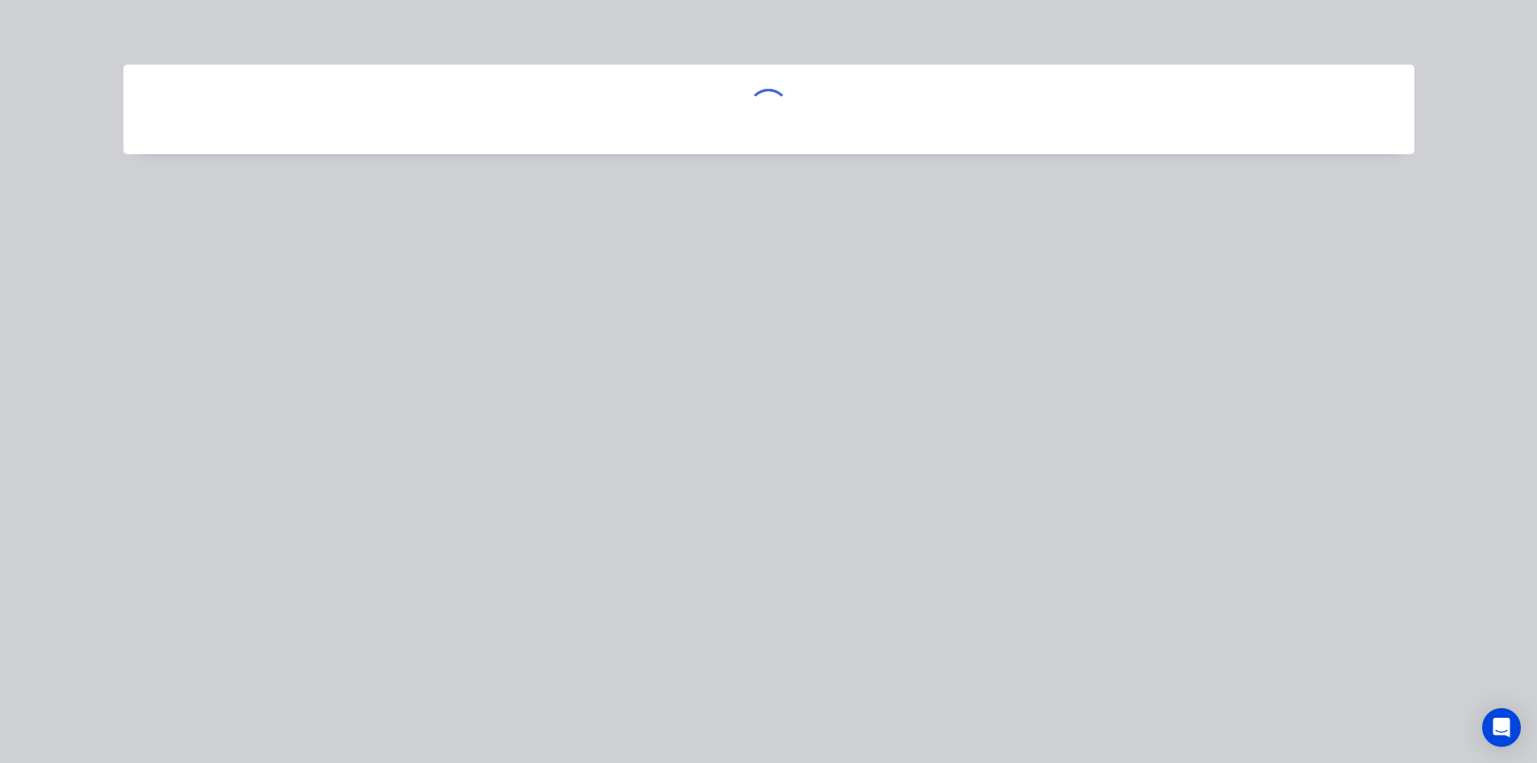
scroll to position [0, 0]
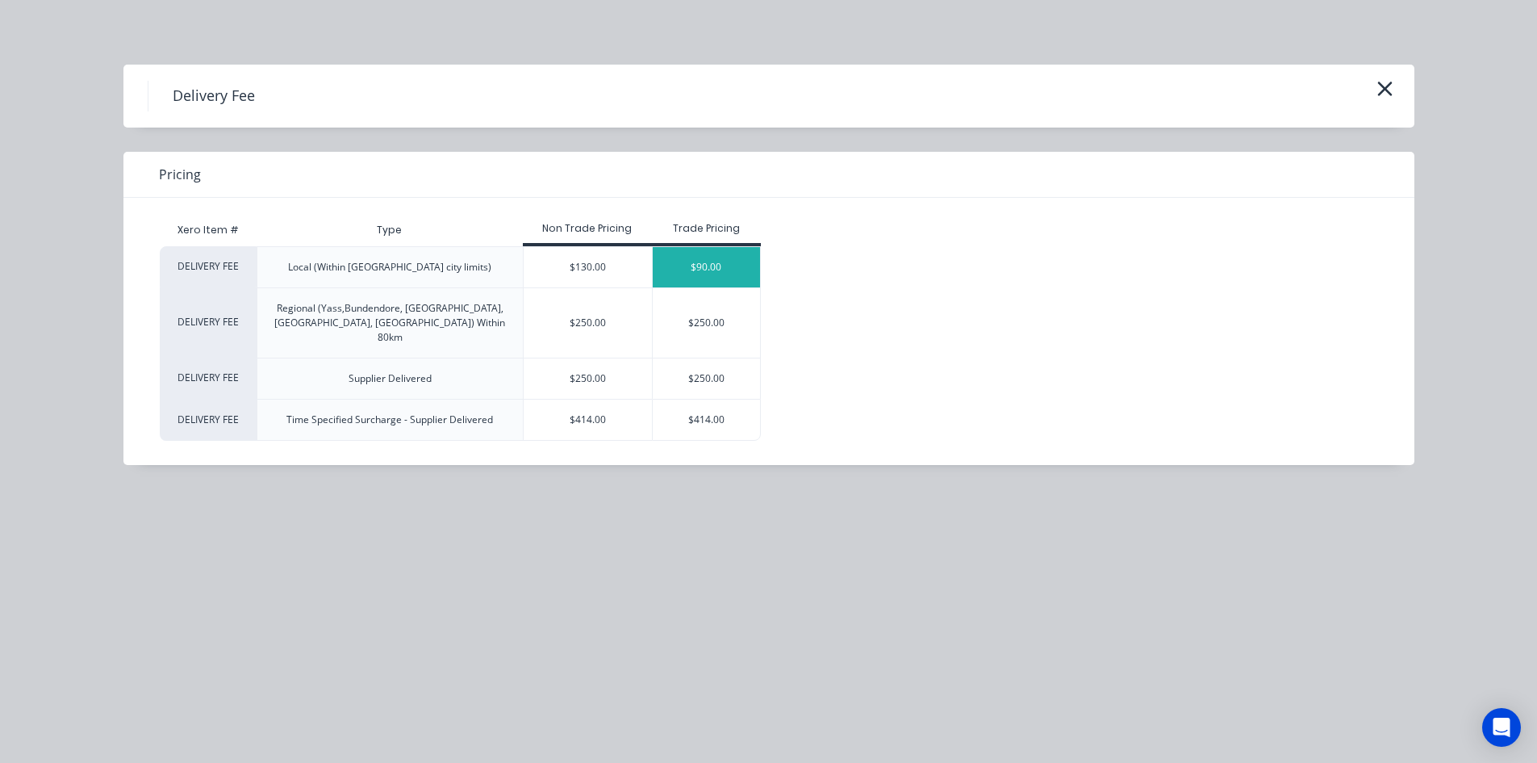
click at [740, 261] on div "$90.00" at bounding box center [706, 267] width 107 height 40
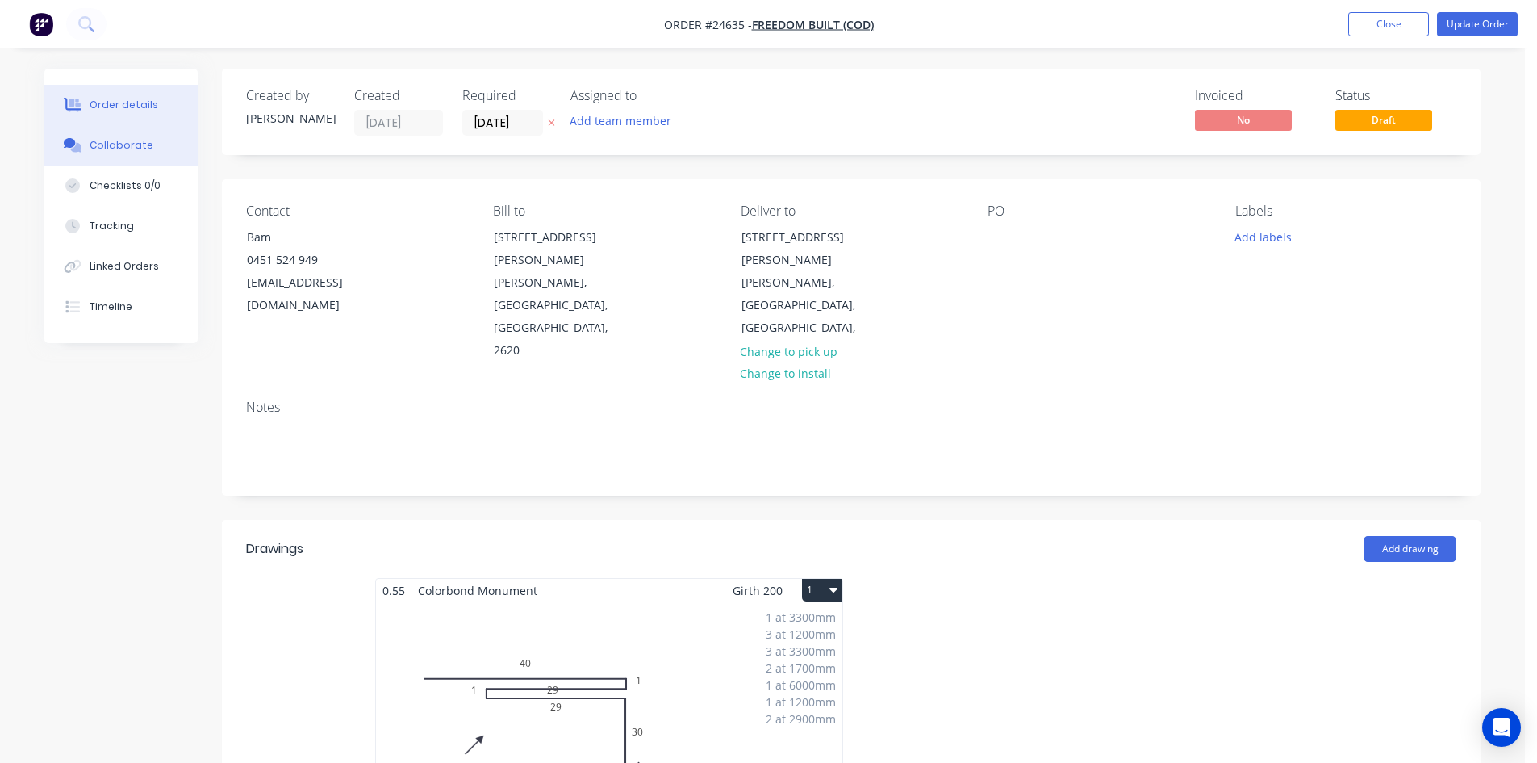
click at [145, 149] on div "Collaborate" at bounding box center [122, 145] width 64 height 15
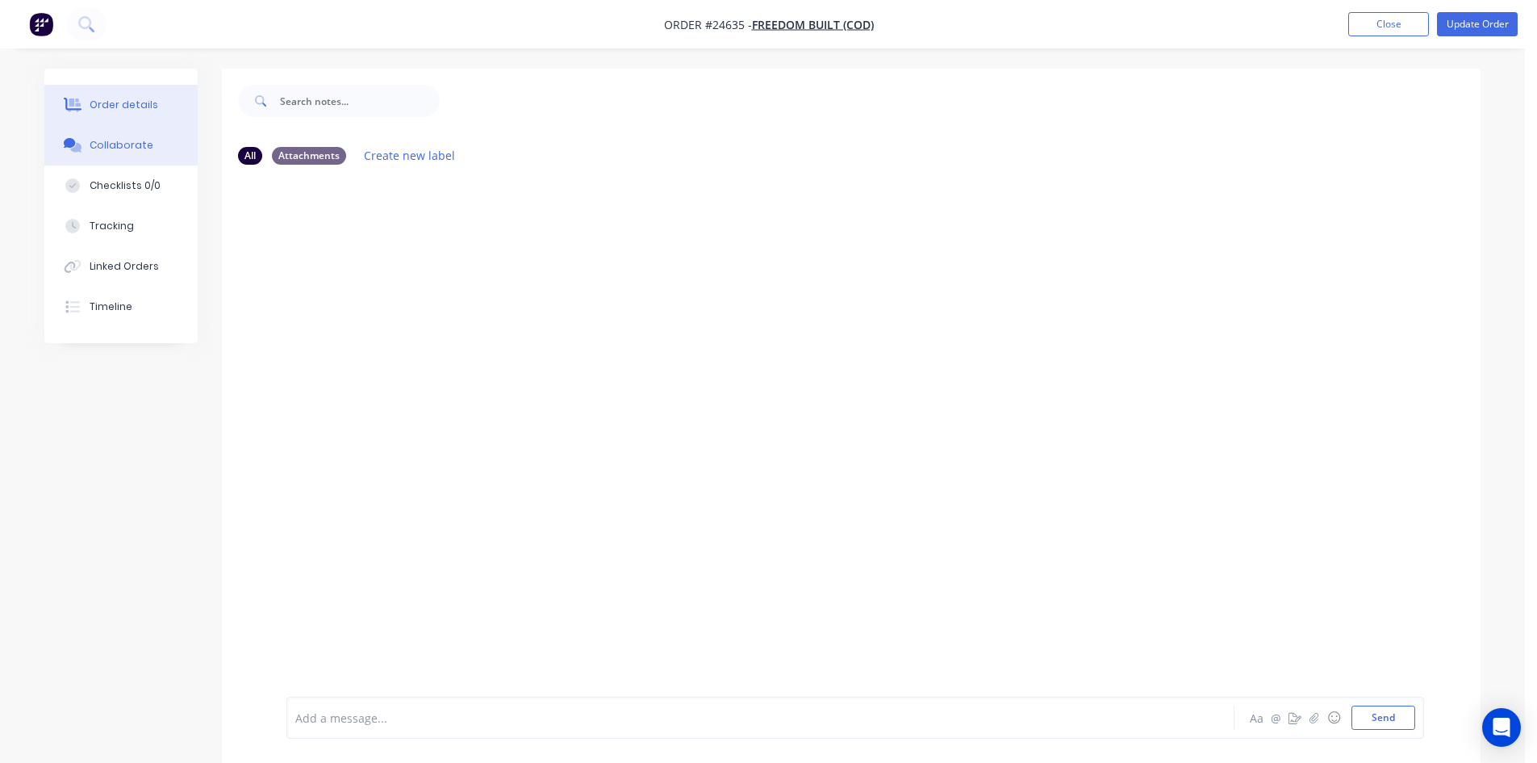
click at [123, 104] on div "Order details" at bounding box center [124, 105] width 69 height 15
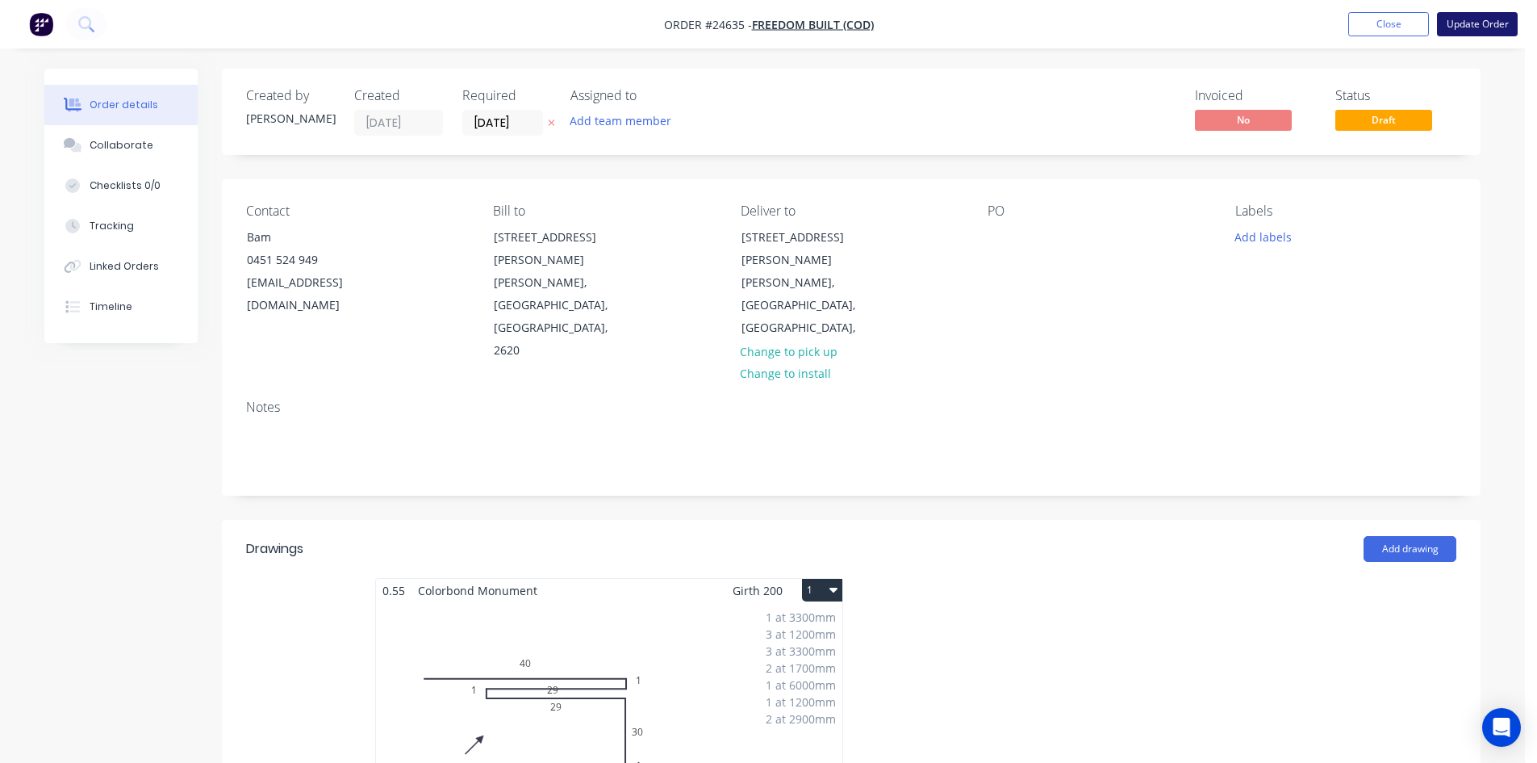
click at [1481, 26] on button "Update Order" at bounding box center [1477, 24] width 81 height 24
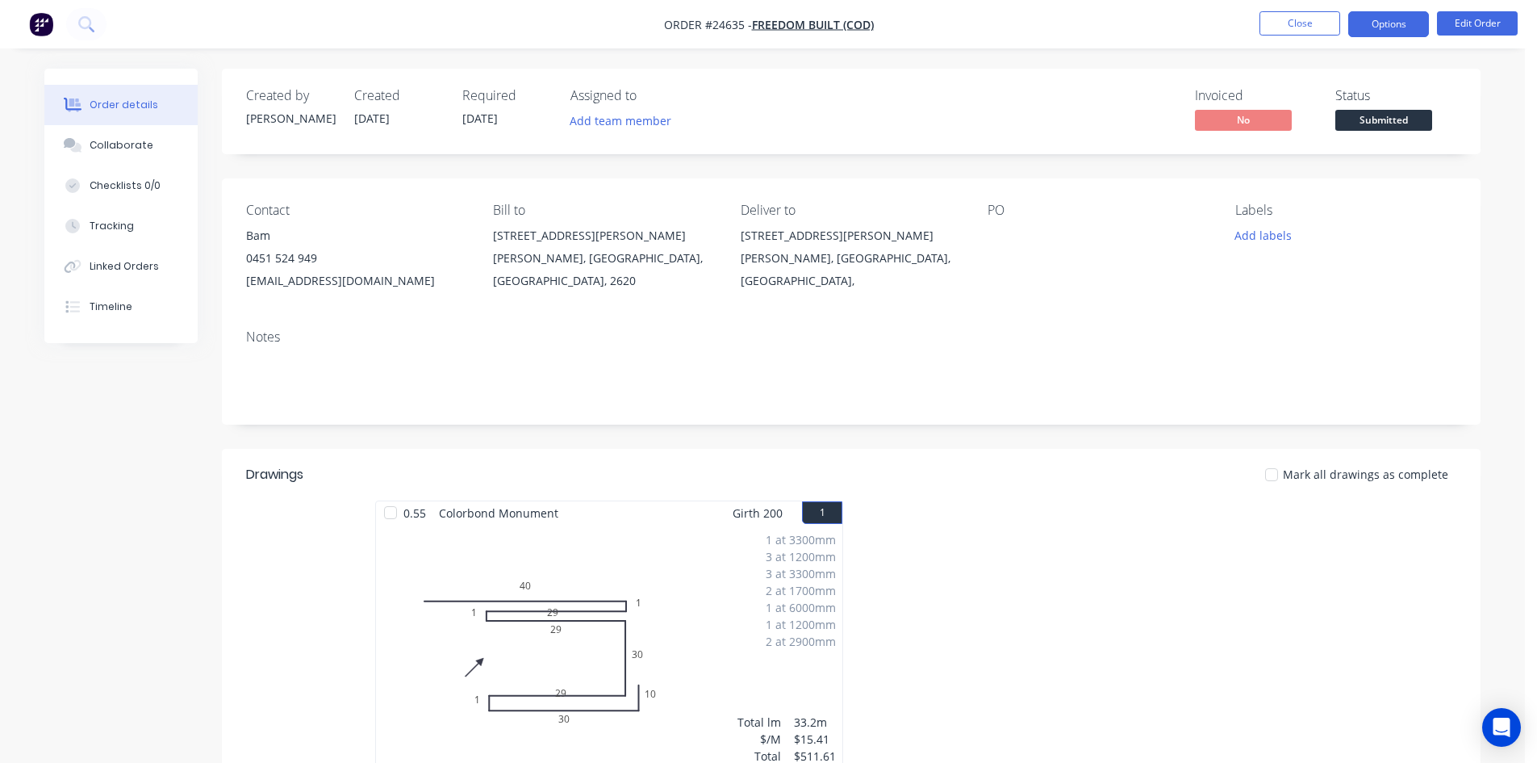
click at [1395, 27] on button "Options" at bounding box center [1388, 24] width 81 height 26
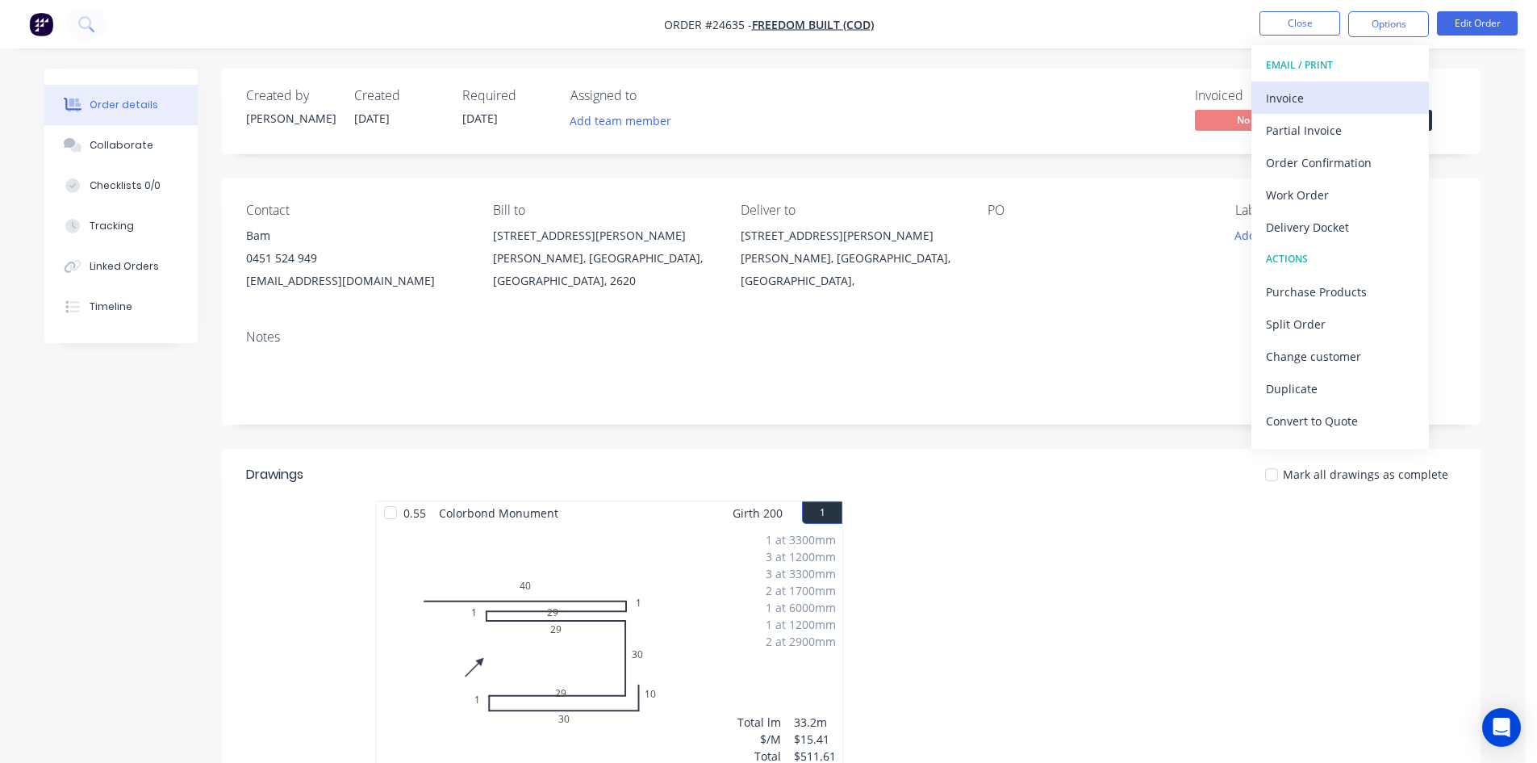
click at [1332, 98] on div "Invoice" at bounding box center [1340, 97] width 148 height 23
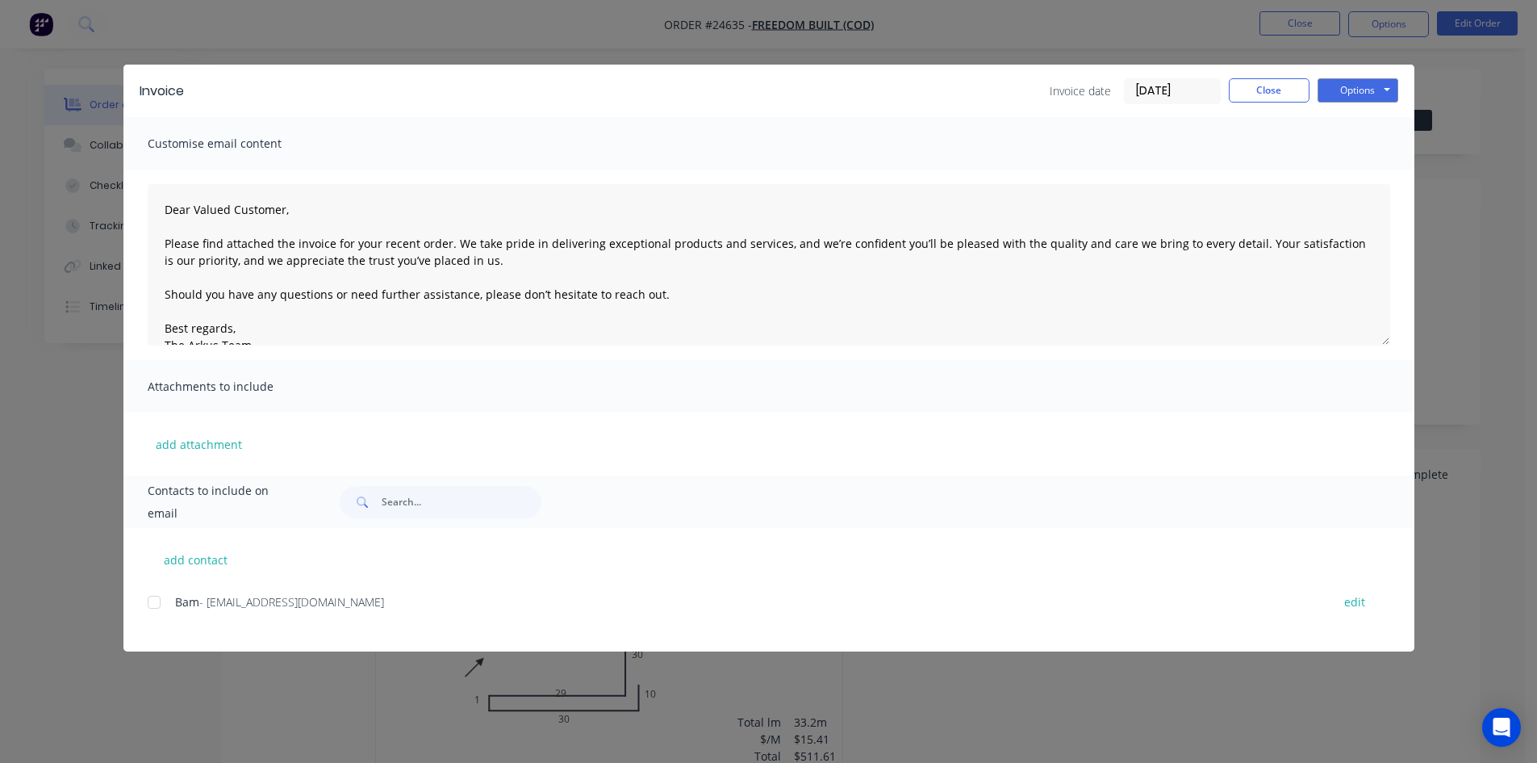
click at [156, 602] on div at bounding box center [154, 602] width 32 height 32
click at [1340, 90] on button "Options" at bounding box center [1358, 90] width 81 height 24
click at [1364, 170] on button "Email" at bounding box center [1369, 172] width 103 height 27
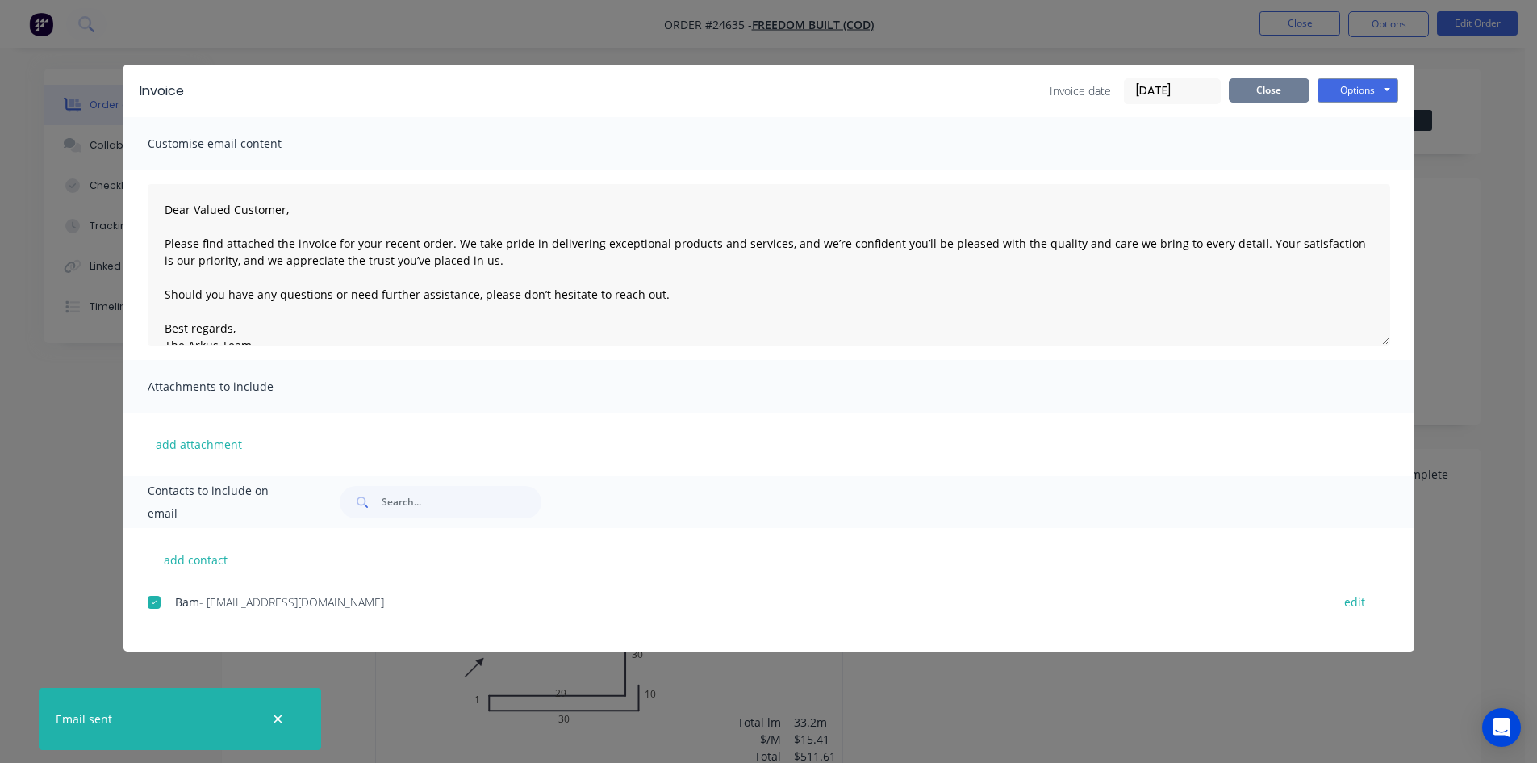
click at [1263, 91] on button "Close" at bounding box center [1269, 90] width 81 height 24
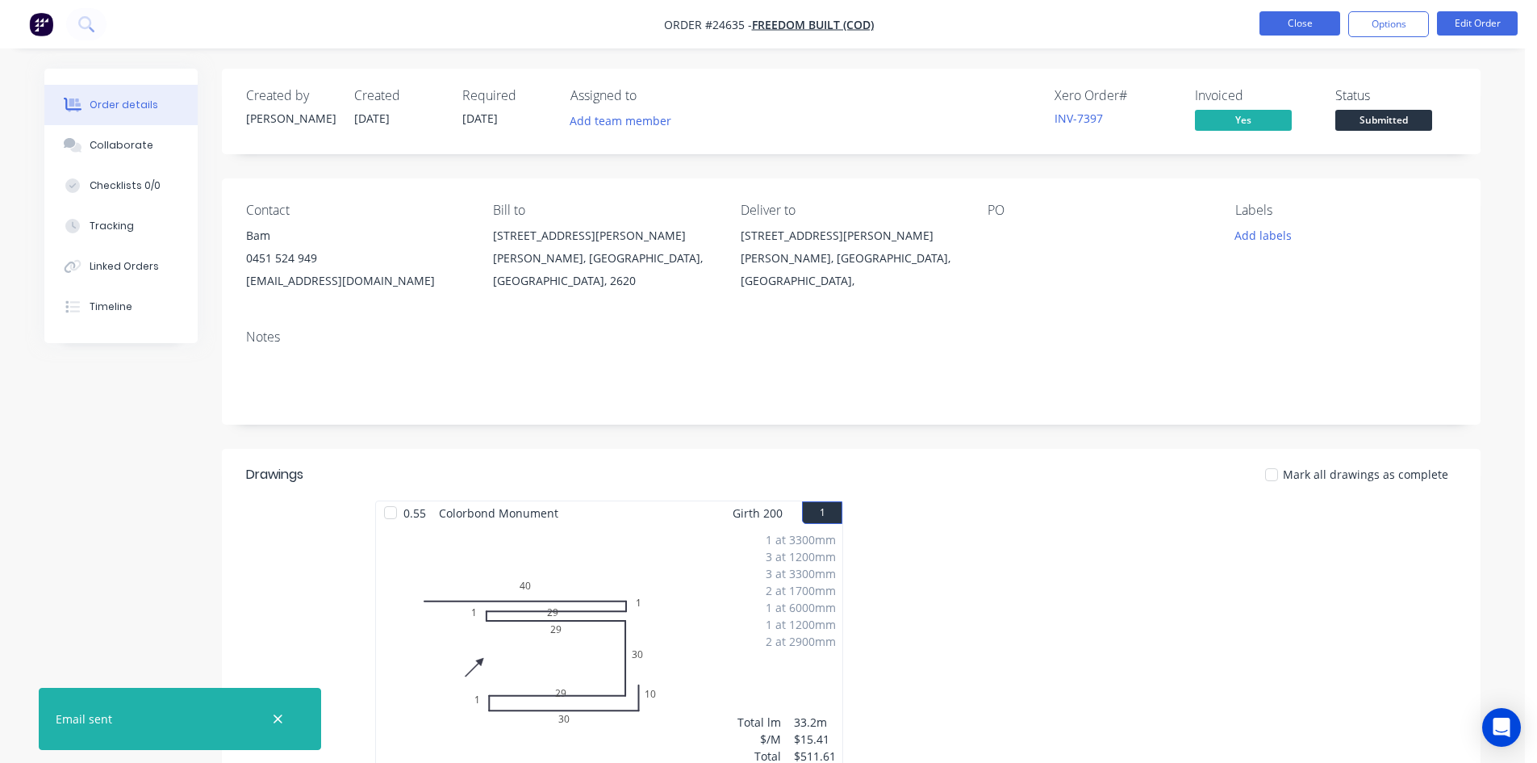
click at [1302, 23] on button "Close" at bounding box center [1300, 23] width 81 height 24
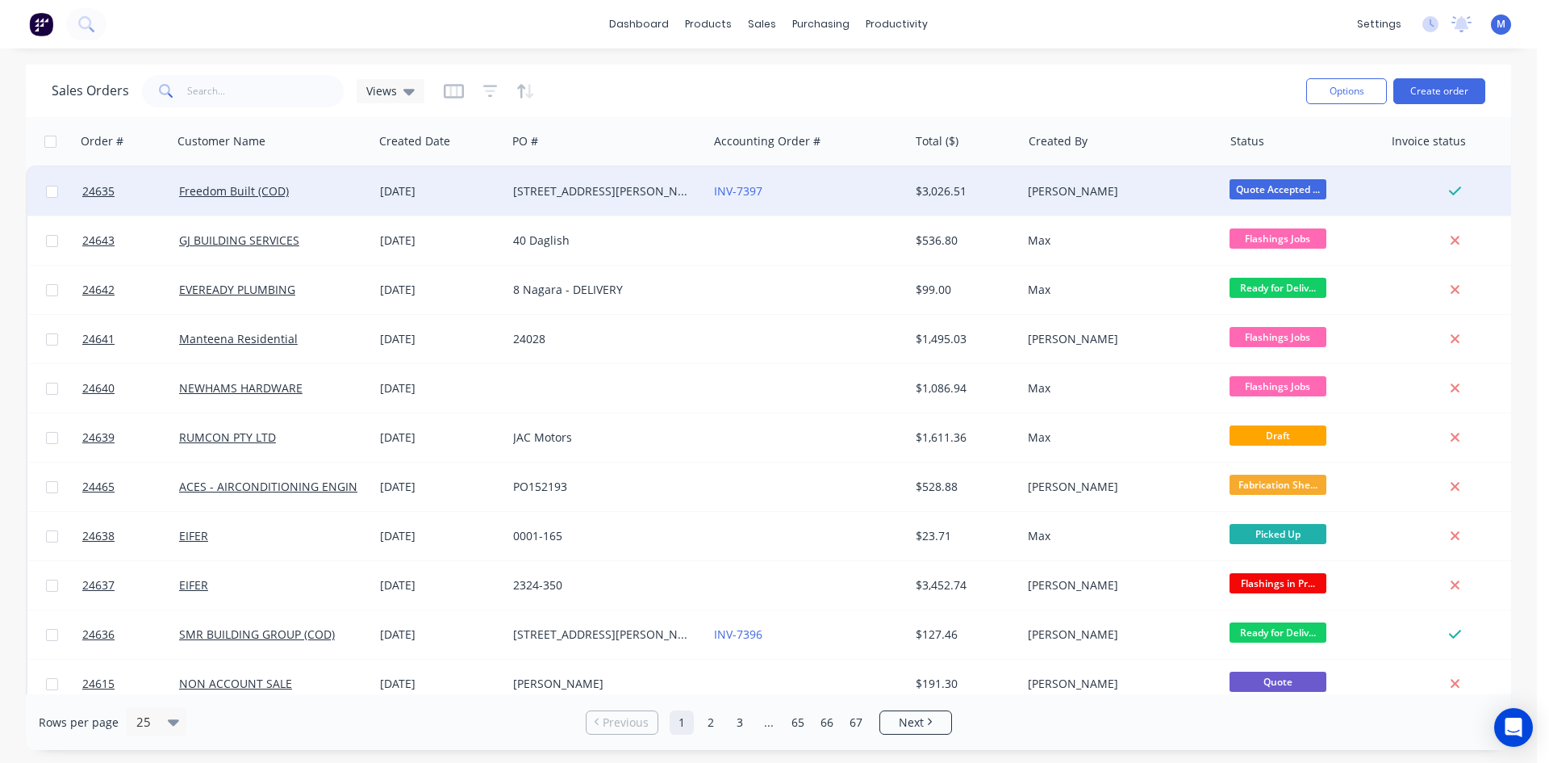
click at [533, 190] on div "4 Gardiner St, Watson" at bounding box center [602, 191] width 179 height 16
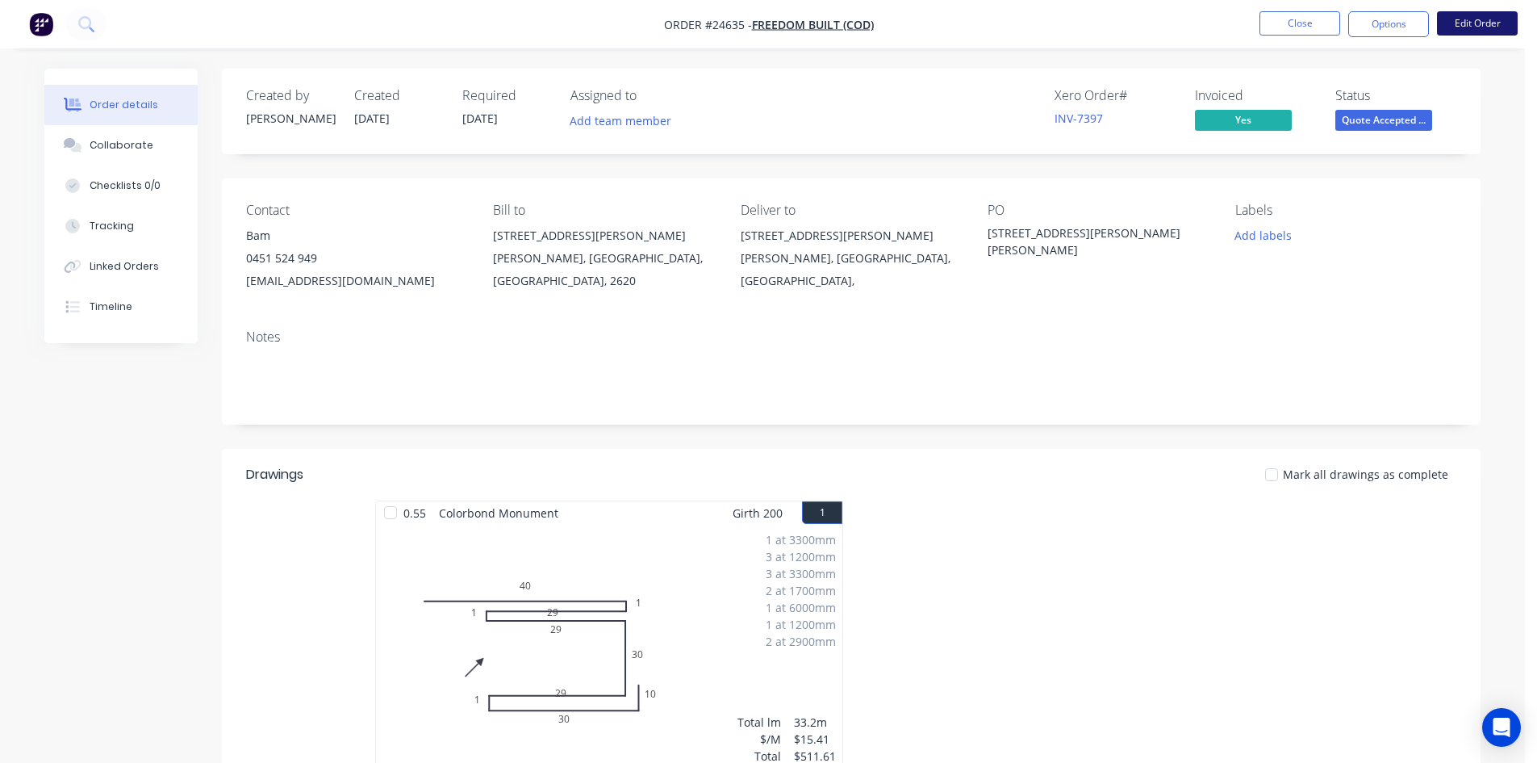
click at [1465, 27] on button "Edit Order" at bounding box center [1477, 23] width 81 height 24
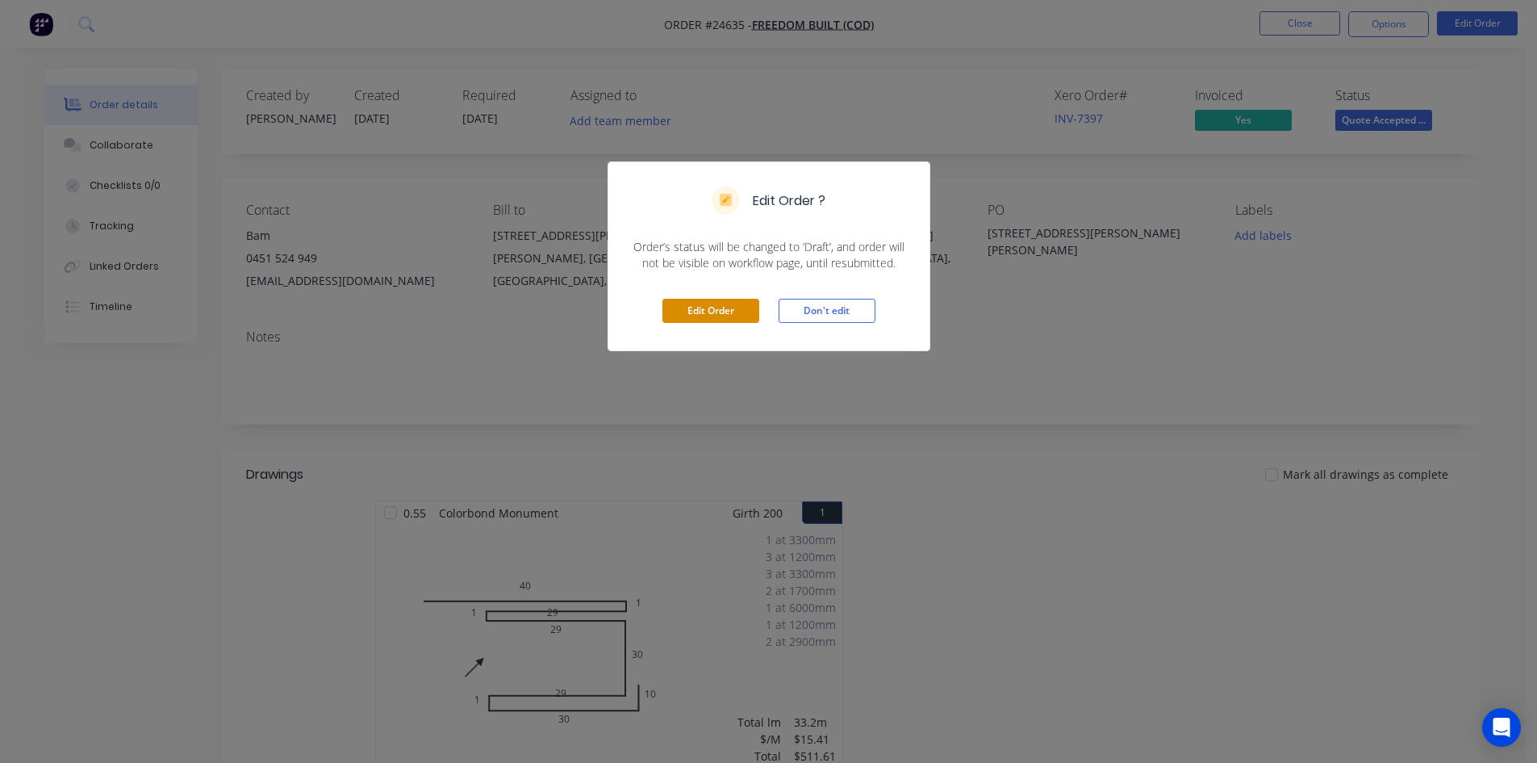
click at [718, 315] on button "Edit Order" at bounding box center [711, 311] width 97 height 24
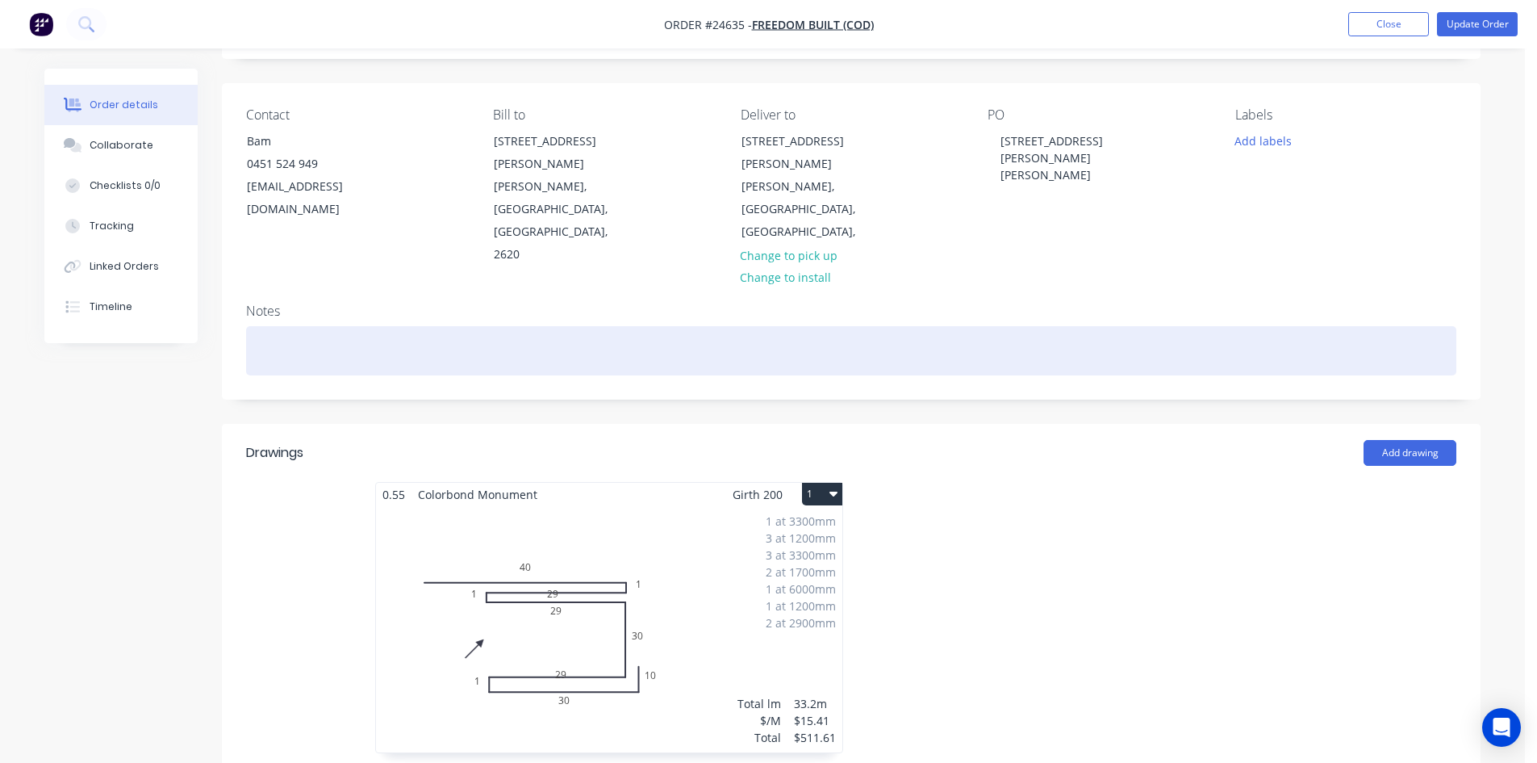
scroll to position [323, 0]
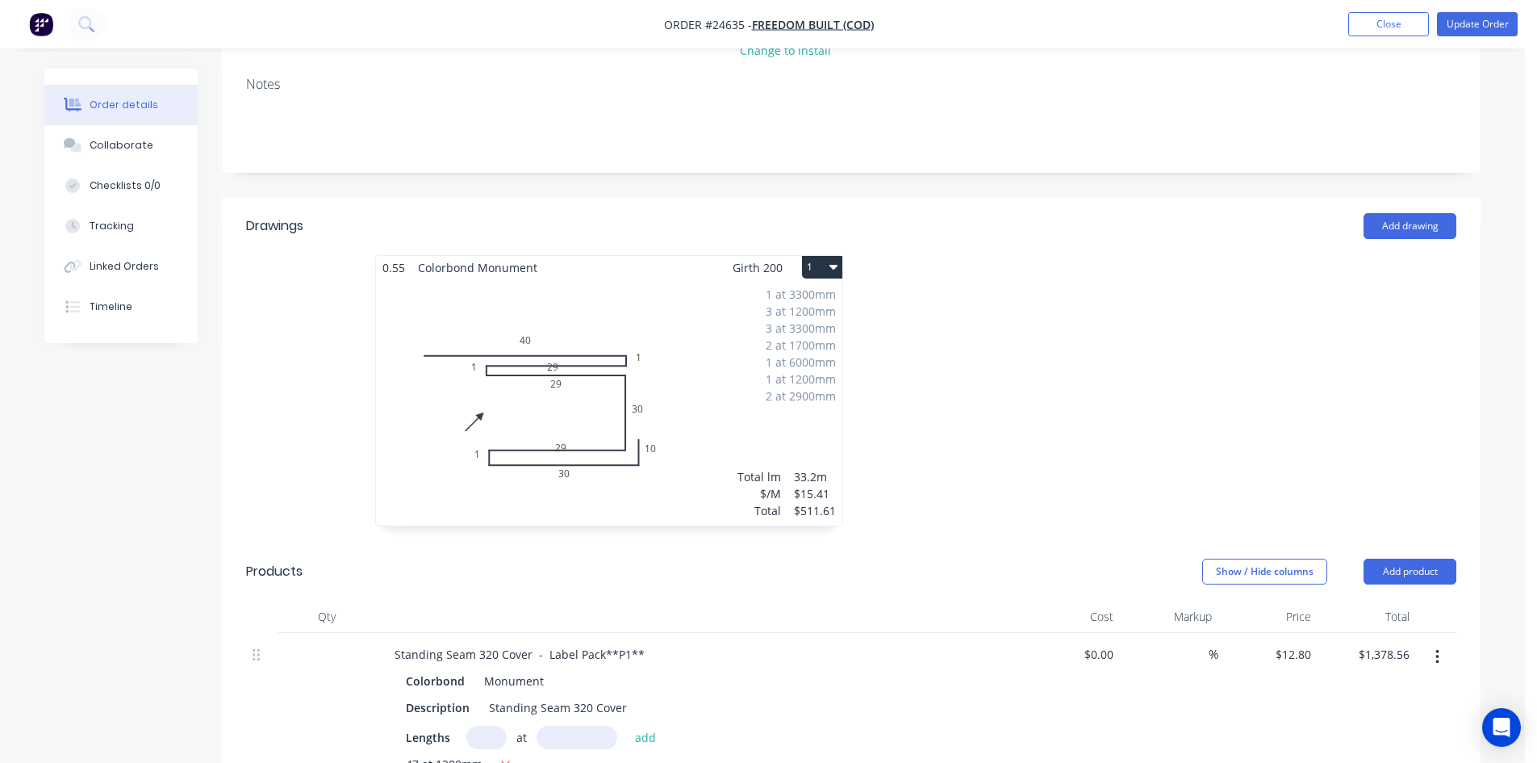
click at [591, 279] on div "1 at 3300mm 3 at 1200mm 3 at 3300mm 2 at 1700mm 1 at 6000mm 1 at 1200mm 2 at 29…" at bounding box center [609, 402] width 466 height 246
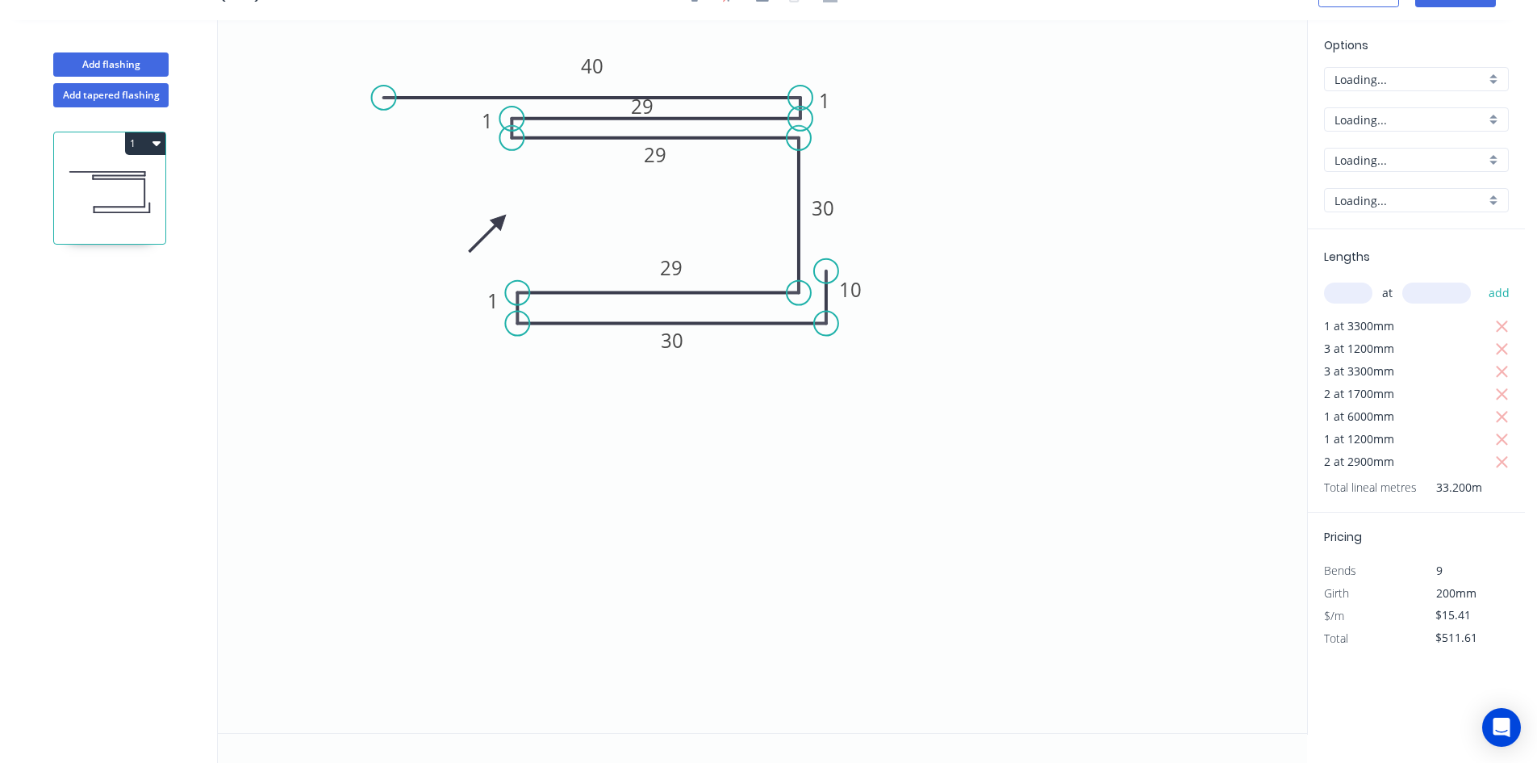
scroll to position [30, 0]
click at [1488, 157] on div "Monument" at bounding box center [1416, 160] width 185 height 24
click at [1392, 309] on div "Night Sky" at bounding box center [1416, 316] width 183 height 28
type input "Night Sky"
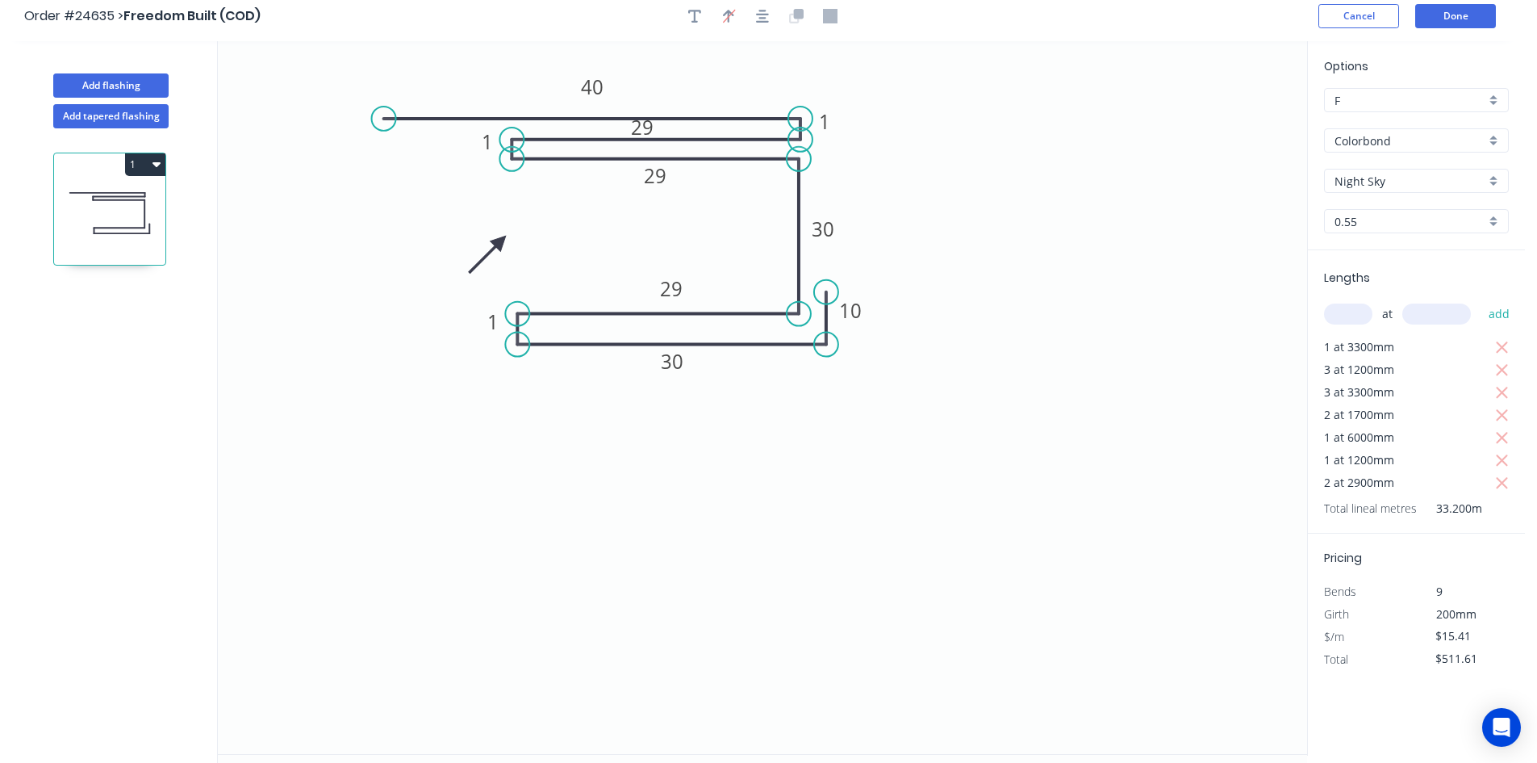
scroll to position [0, 0]
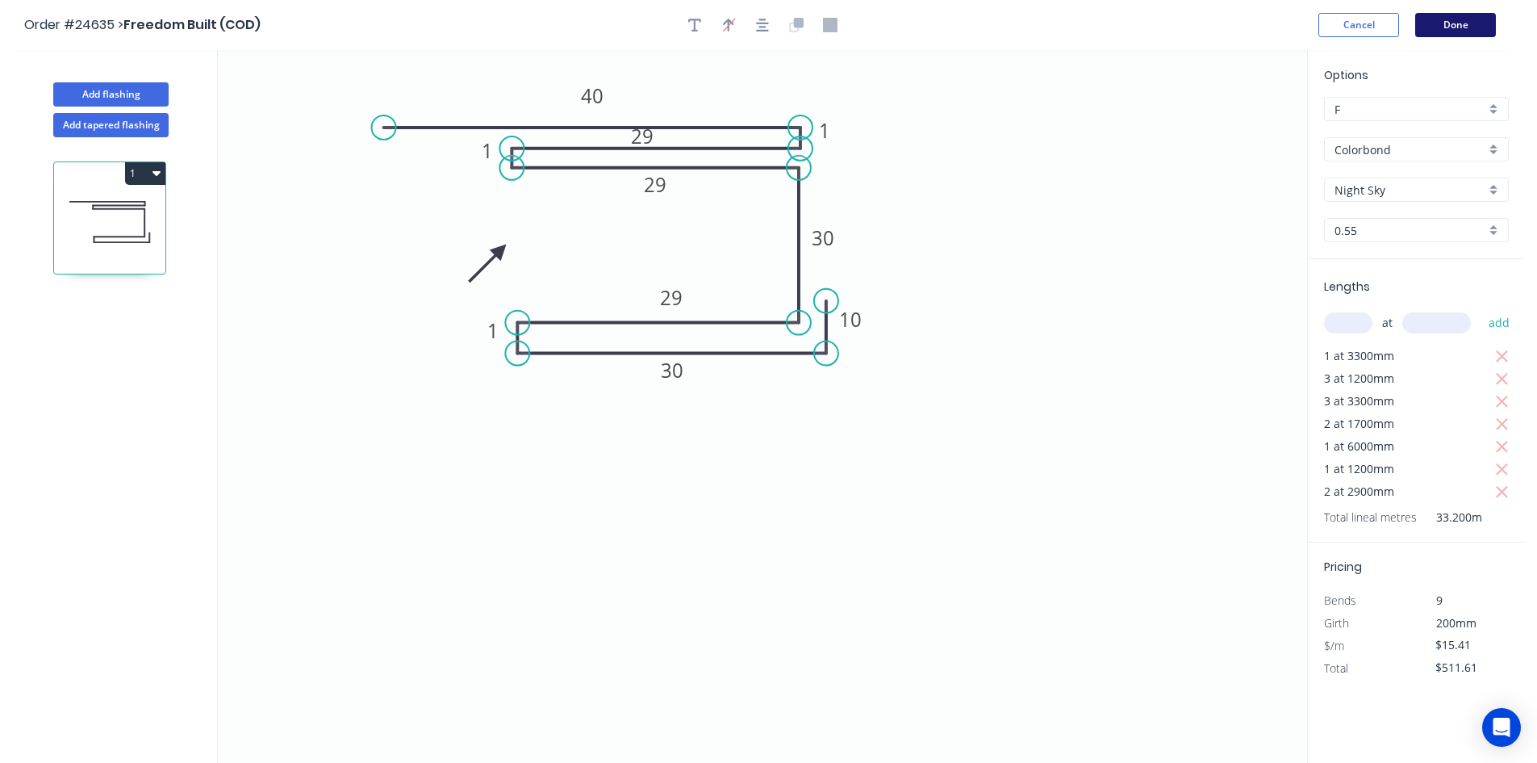
click at [1460, 23] on button "Done" at bounding box center [1455, 25] width 81 height 24
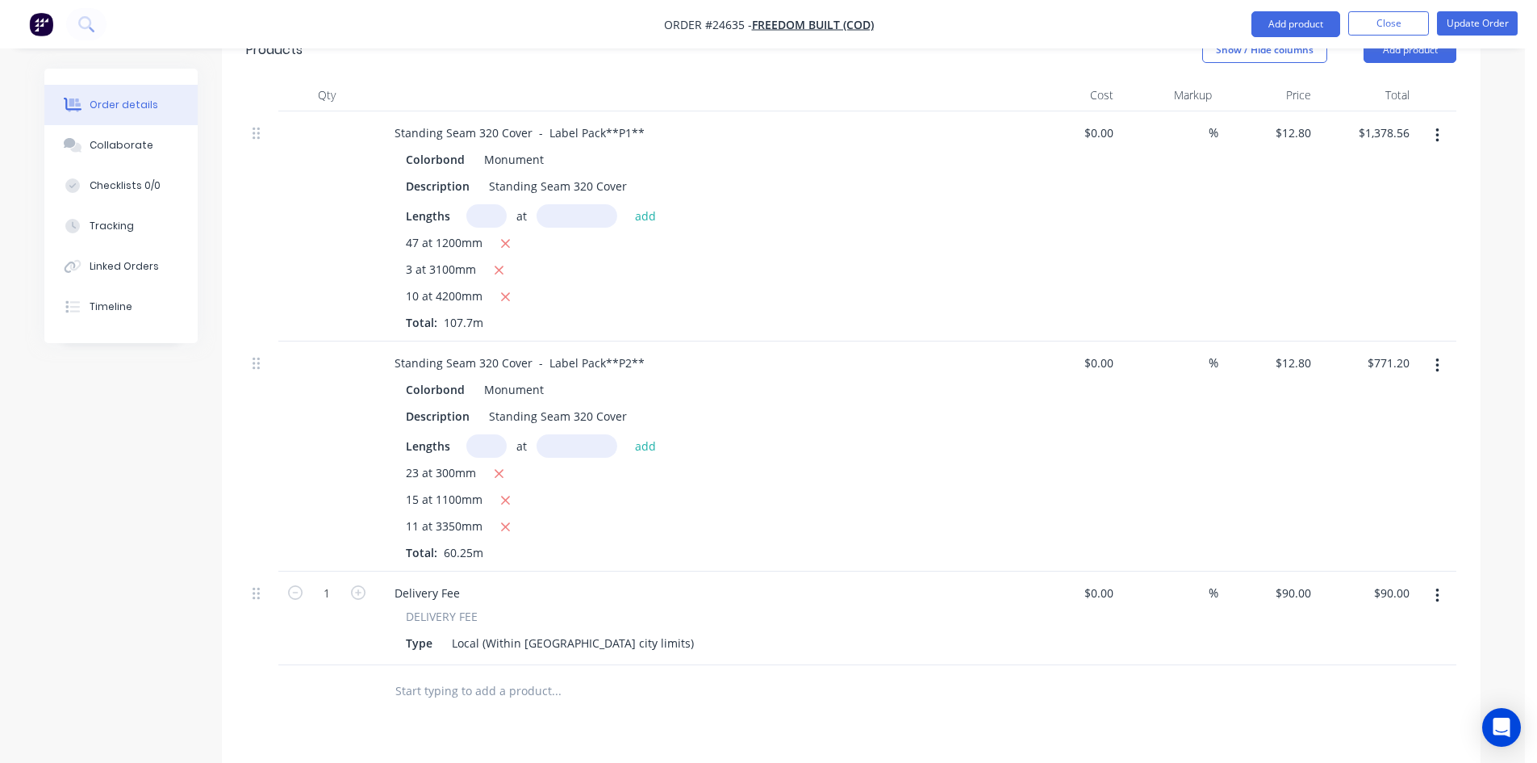
scroll to position [807, 0]
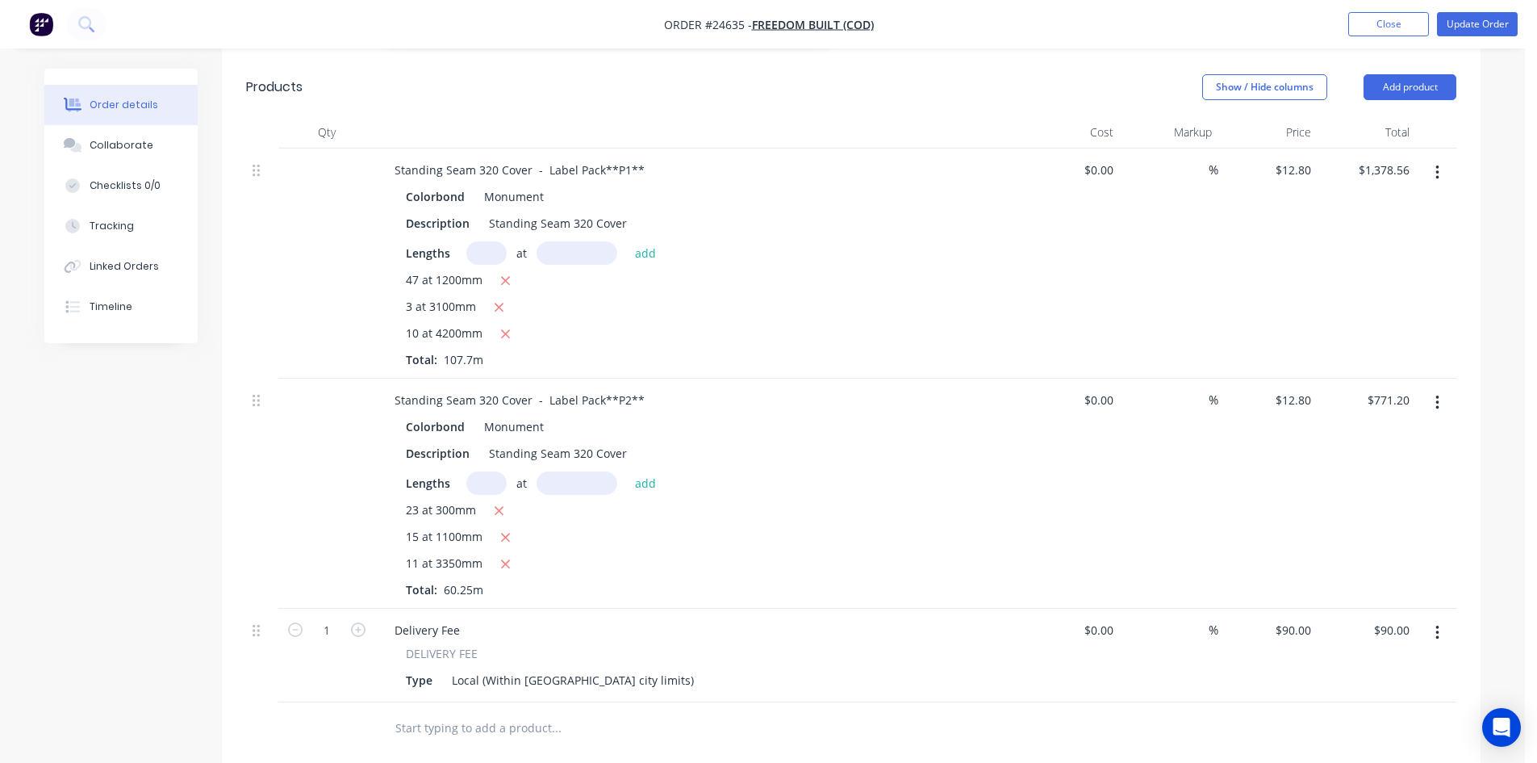
click at [541, 185] on div "Colorbond Monument" at bounding box center [698, 196] width 584 height 23
click at [521, 185] on div "Monument" at bounding box center [511, 196] width 66 height 23
drag, startPoint x: 543, startPoint y: 151, endPoint x: 464, endPoint y: 151, distance: 79.1
click at [464, 185] on div "Colorbond Monument" at bounding box center [698, 196] width 584 height 23
click at [512, 185] on div "Monument" at bounding box center [511, 196] width 66 height 23
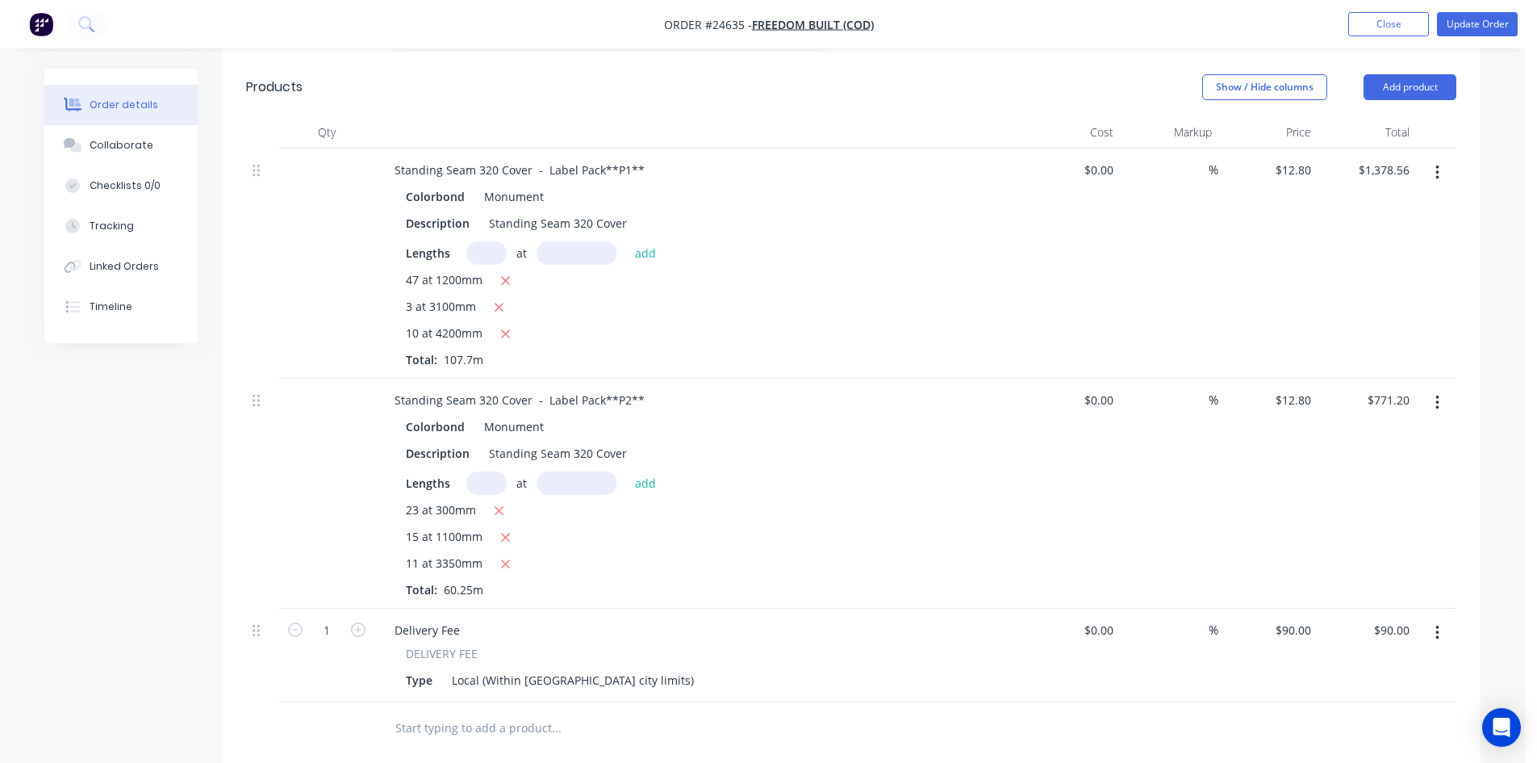
click at [433, 185] on div "Colorbond" at bounding box center [438, 196] width 65 height 23
click at [1442, 158] on button "button" at bounding box center [1438, 172] width 38 height 29
click at [1399, 203] on div "Edit" at bounding box center [1380, 214] width 124 height 23
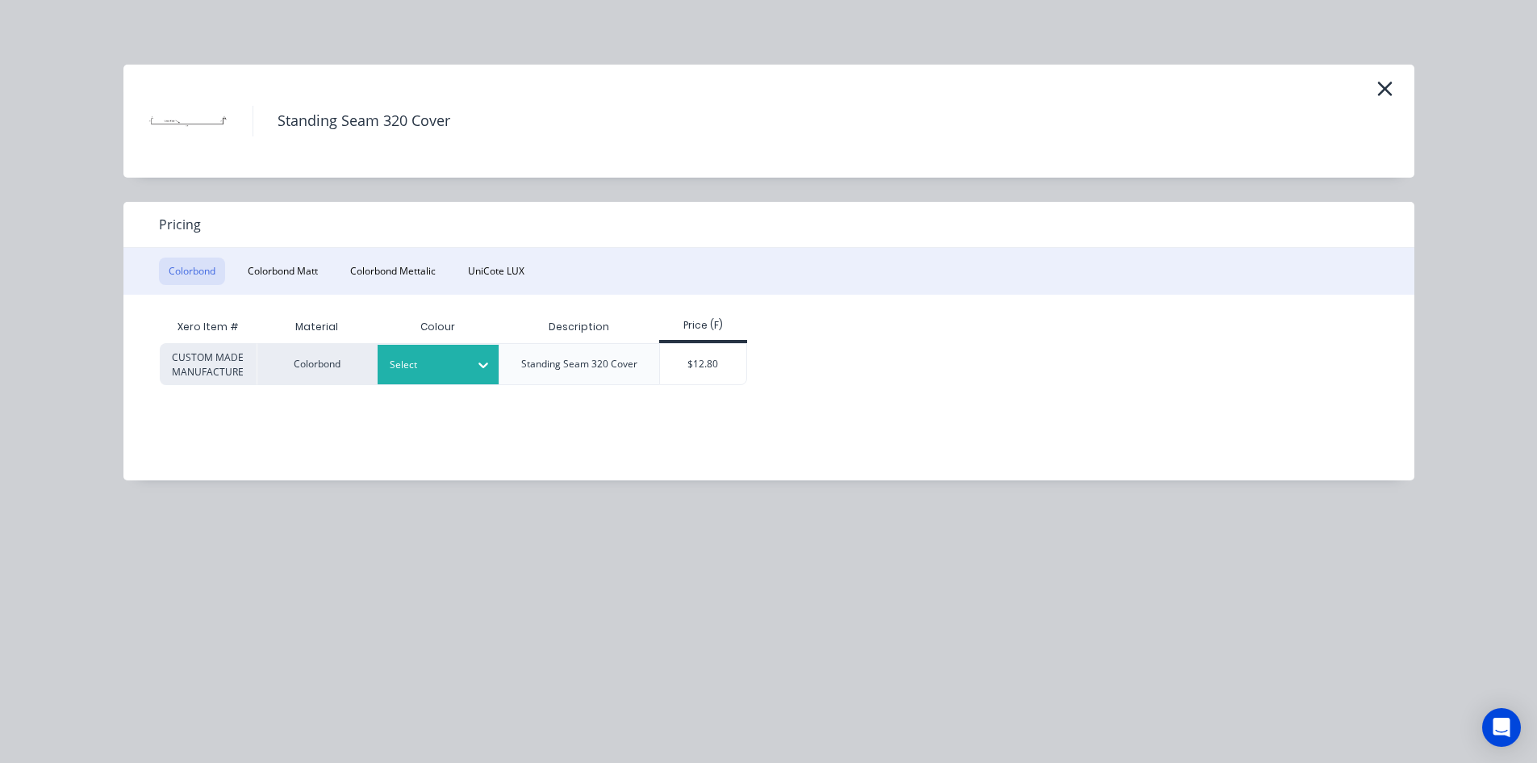
click at [469, 358] on div at bounding box center [483, 365] width 29 height 26
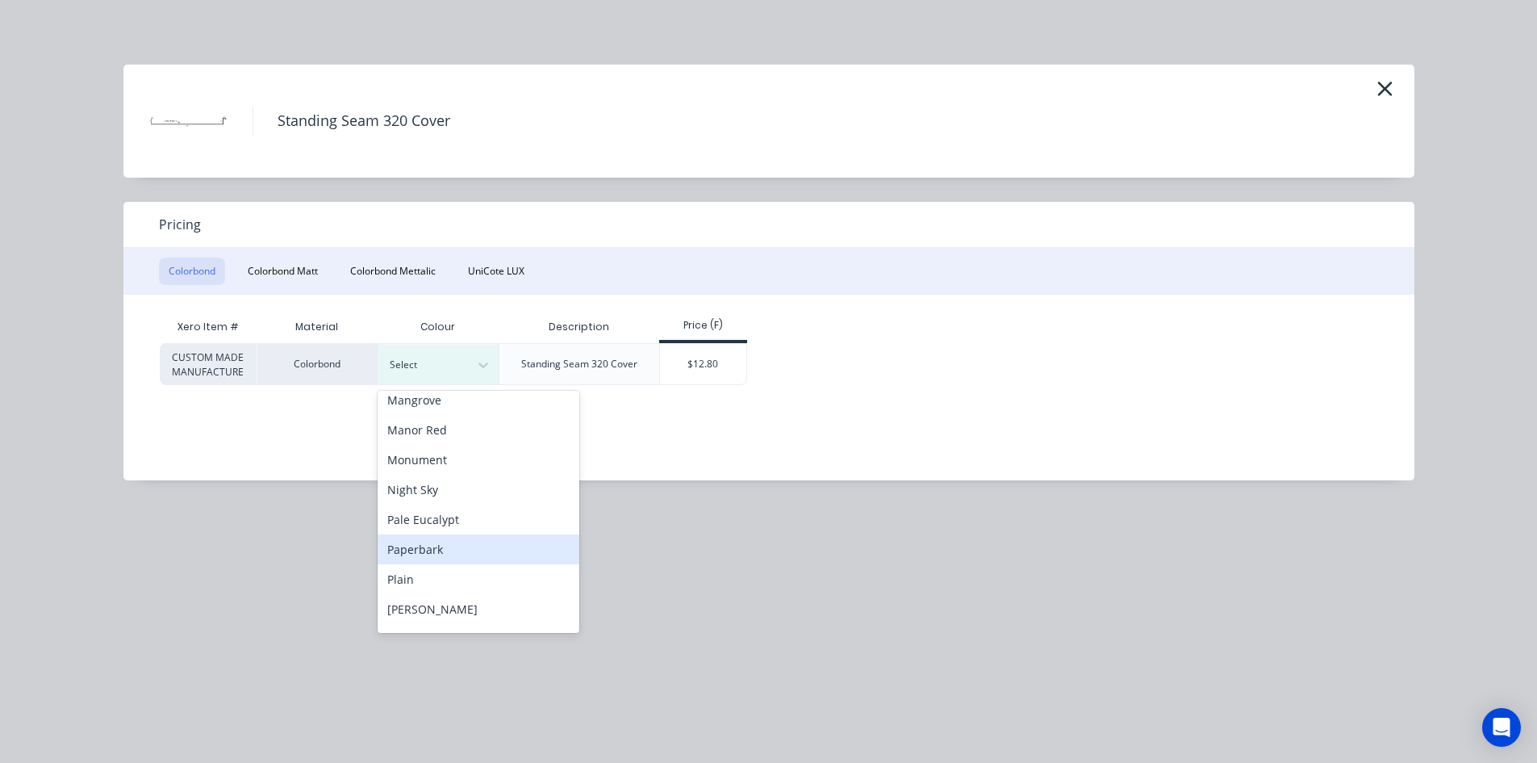
scroll to position [403, 0]
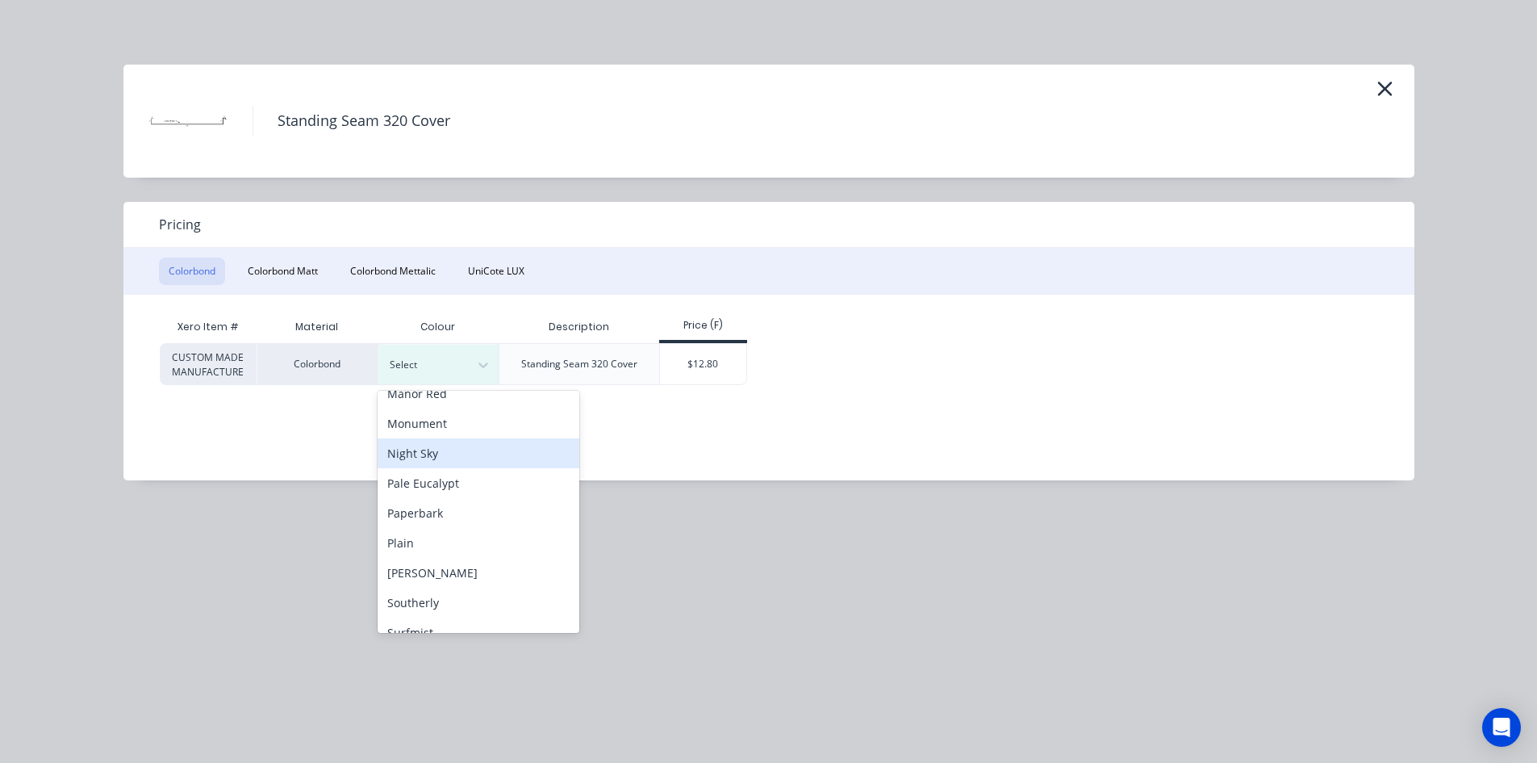
click at [443, 456] on div "Night Sky" at bounding box center [479, 453] width 202 height 30
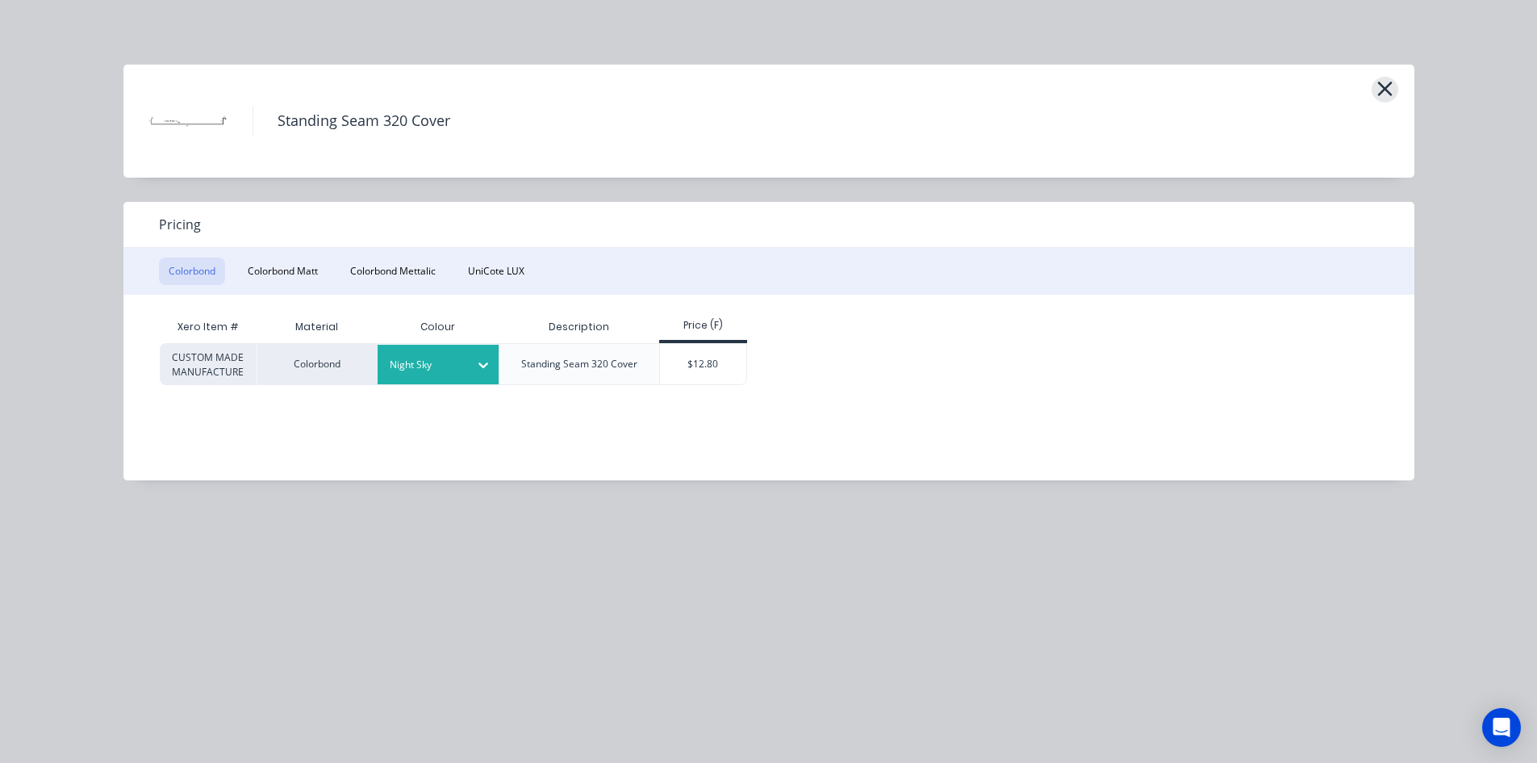
click at [1382, 90] on icon "button" at bounding box center [1385, 88] width 17 height 23
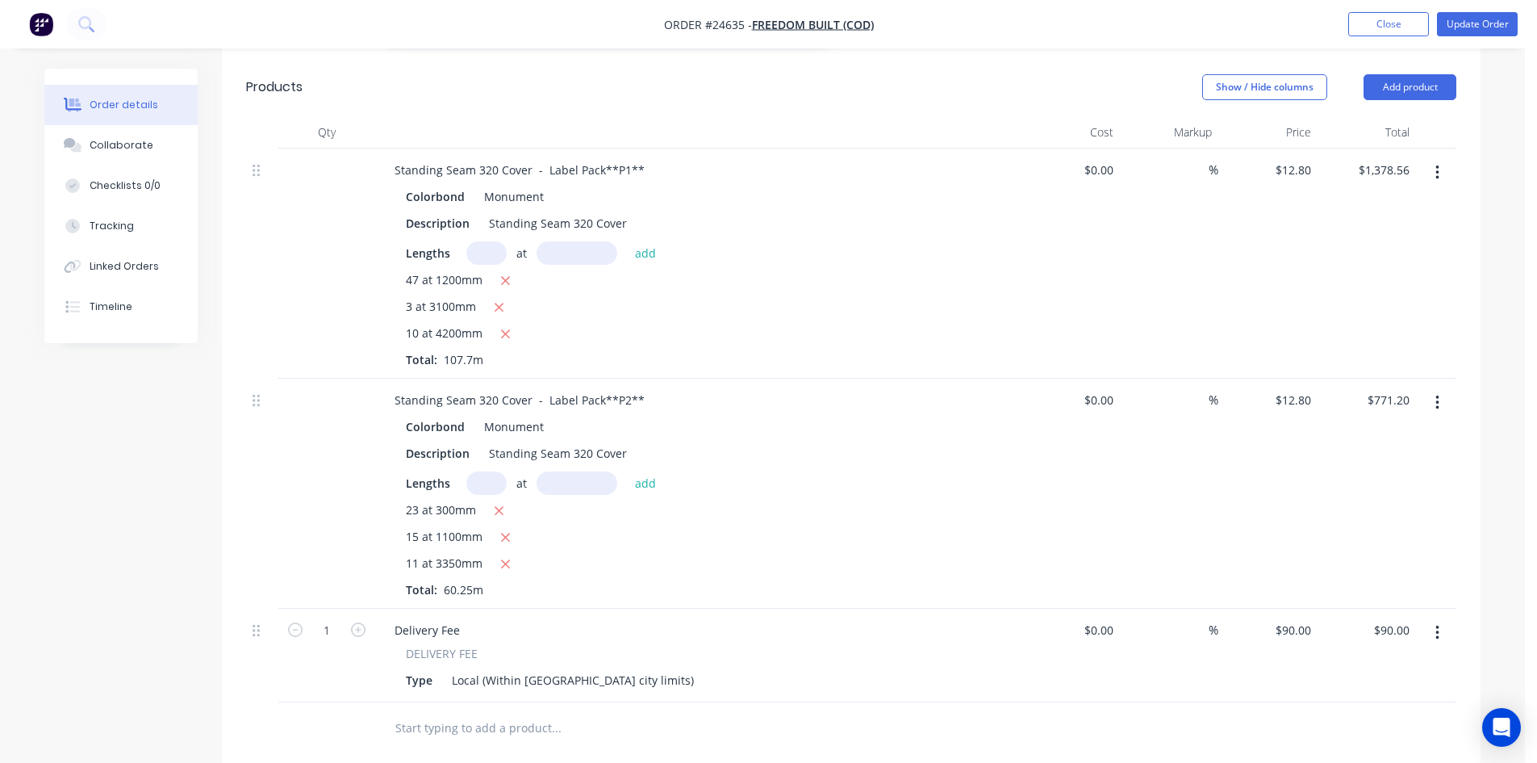
click at [1433, 158] on button "button" at bounding box center [1438, 172] width 38 height 29
click at [1366, 203] on div "Edit" at bounding box center [1380, 214] width 124 height 23
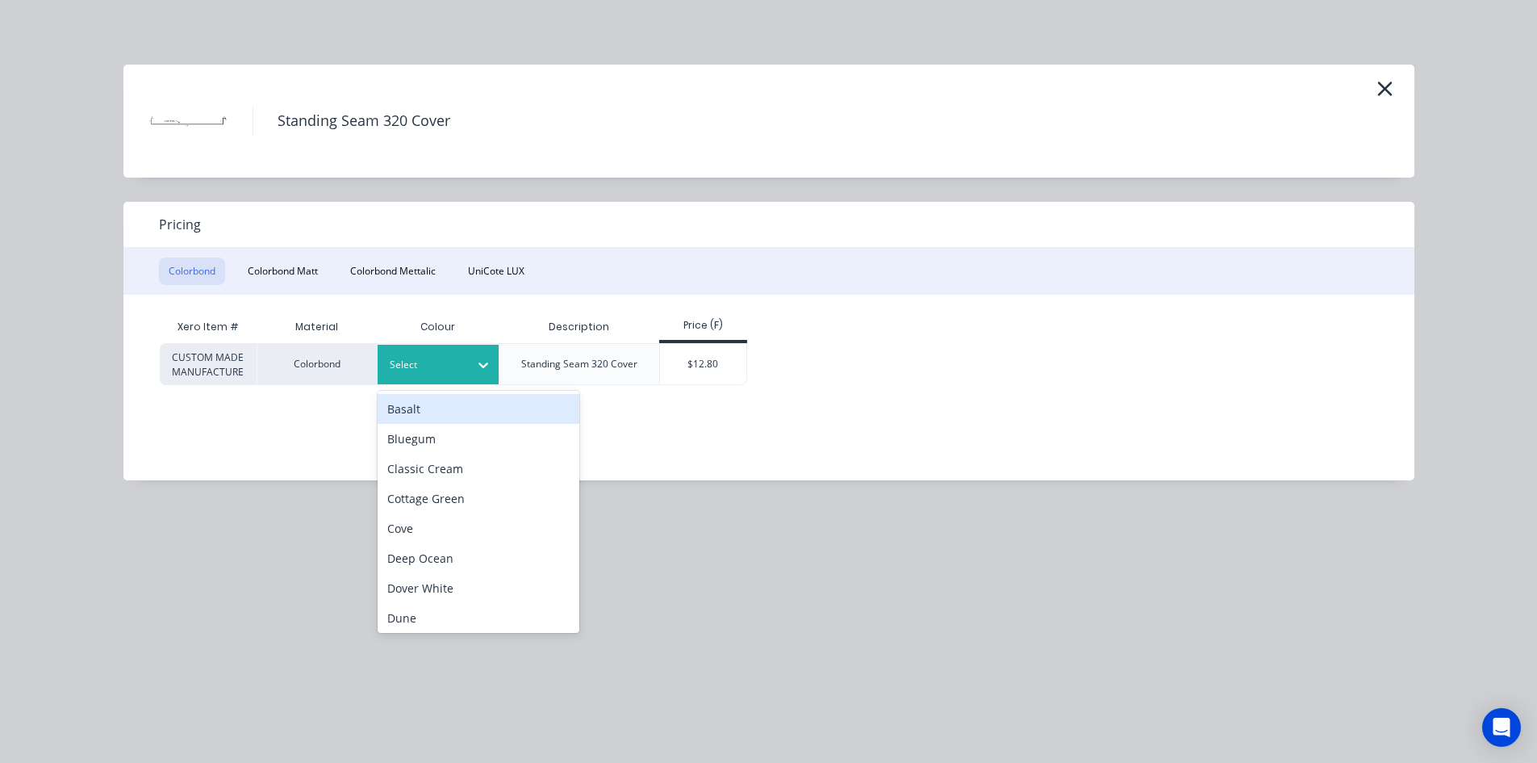
click at [461, 359] on div at bounding box center [426, 365] width 73 height 18
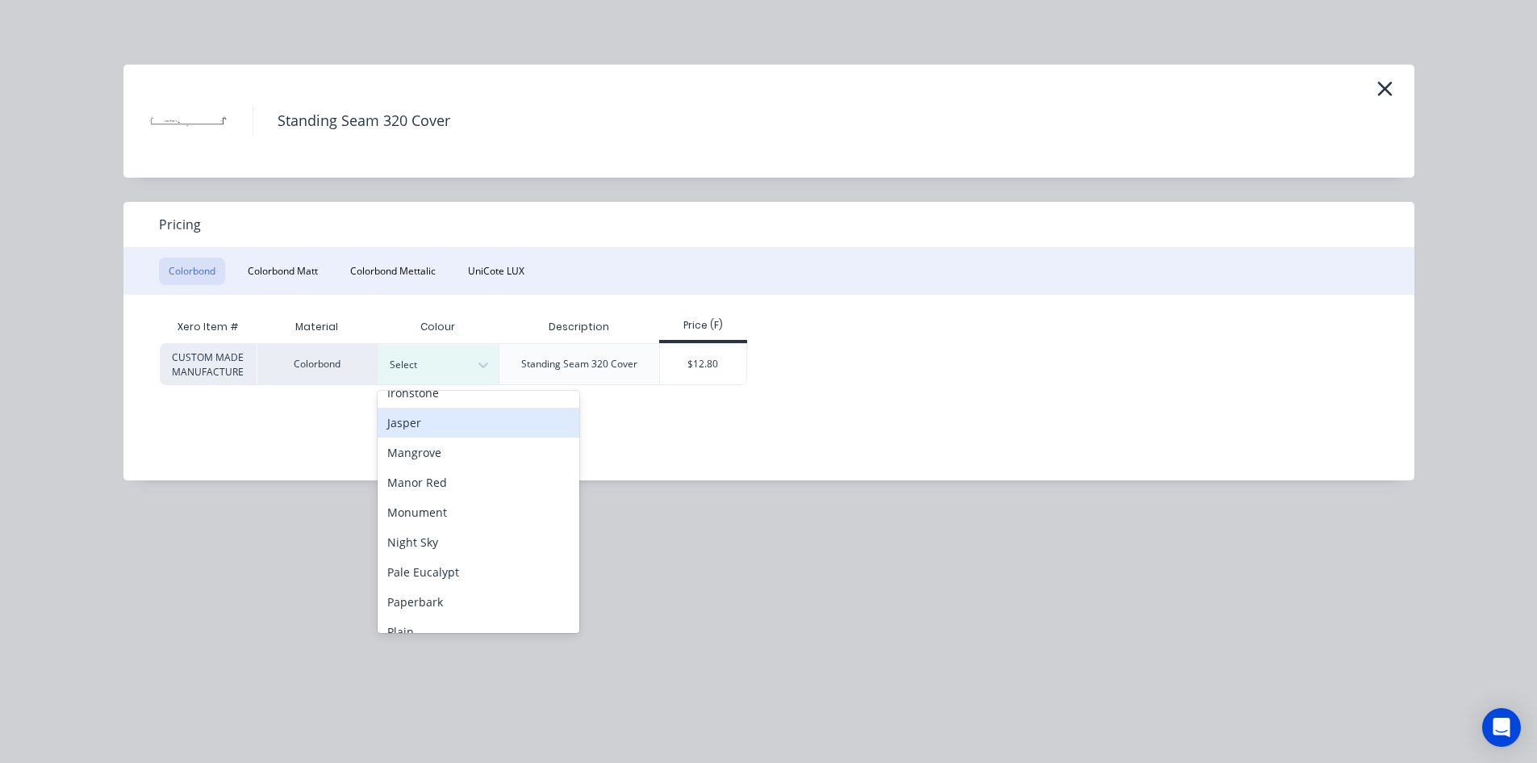
scroll to position [349, 0]
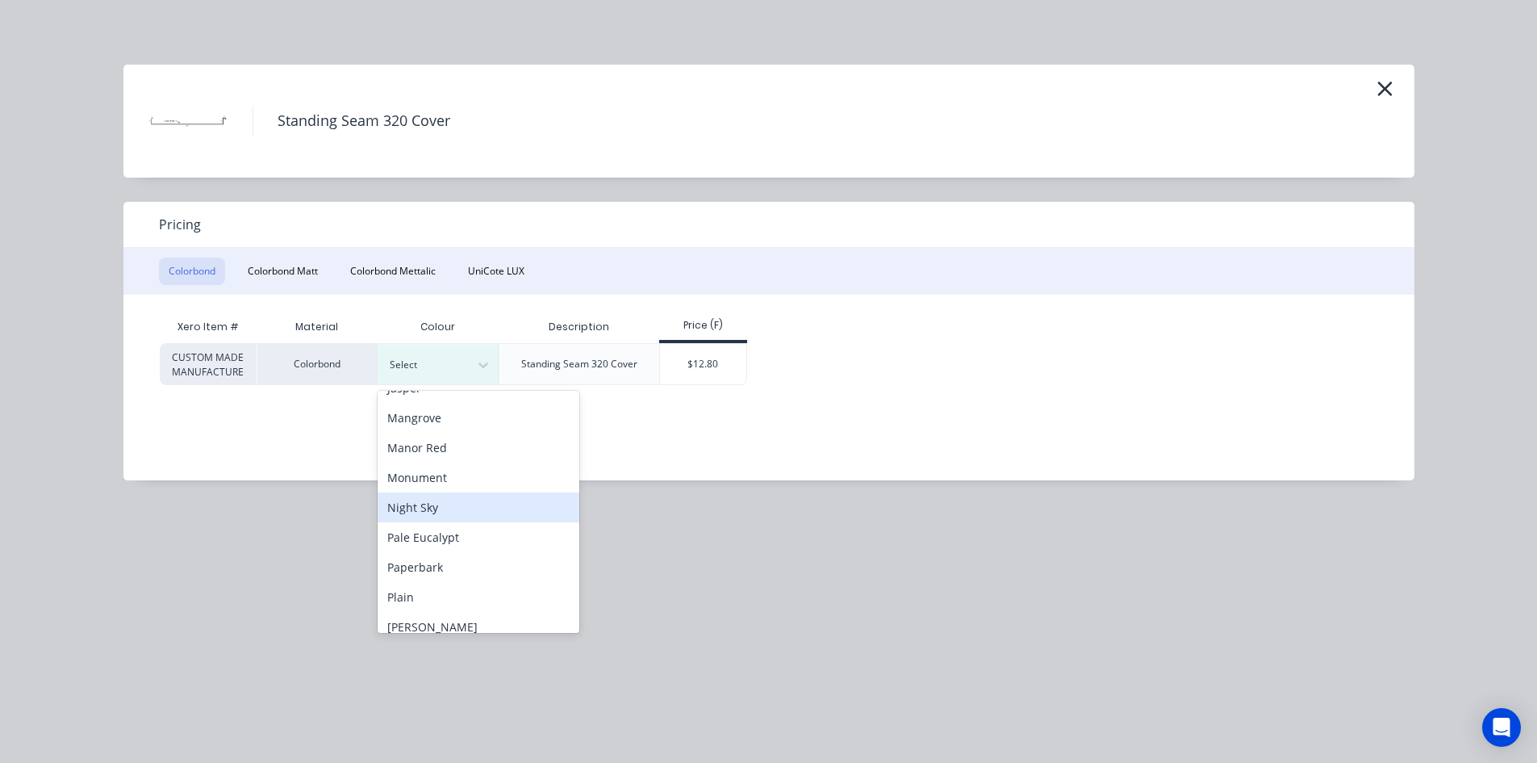
click at [454, 506] on div "Night Sky" at bounding box center [479, 507] width 202 height 30
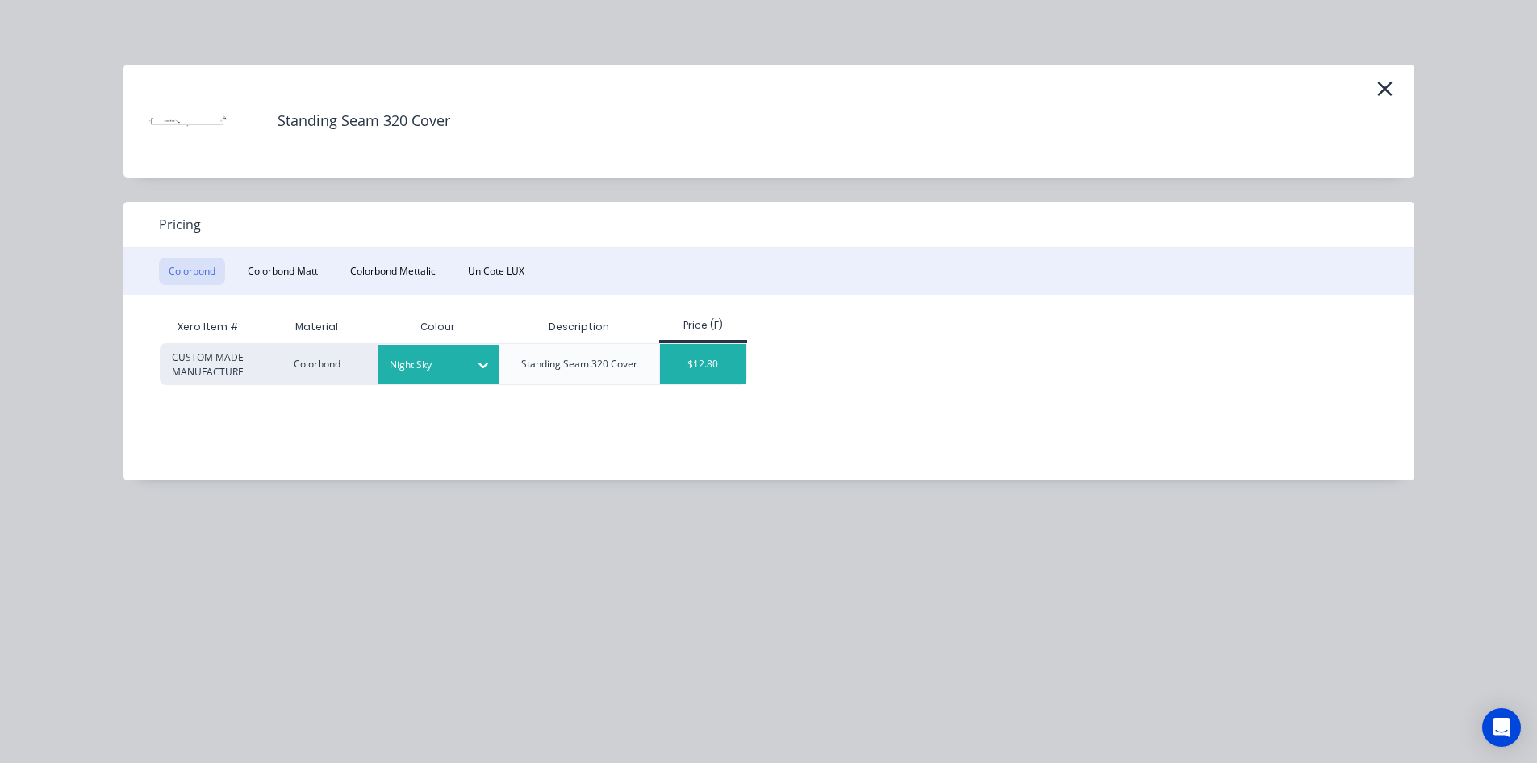
click at [698, 373] on div "$12.80" at bounding box center [703, 364] width 86 height 40
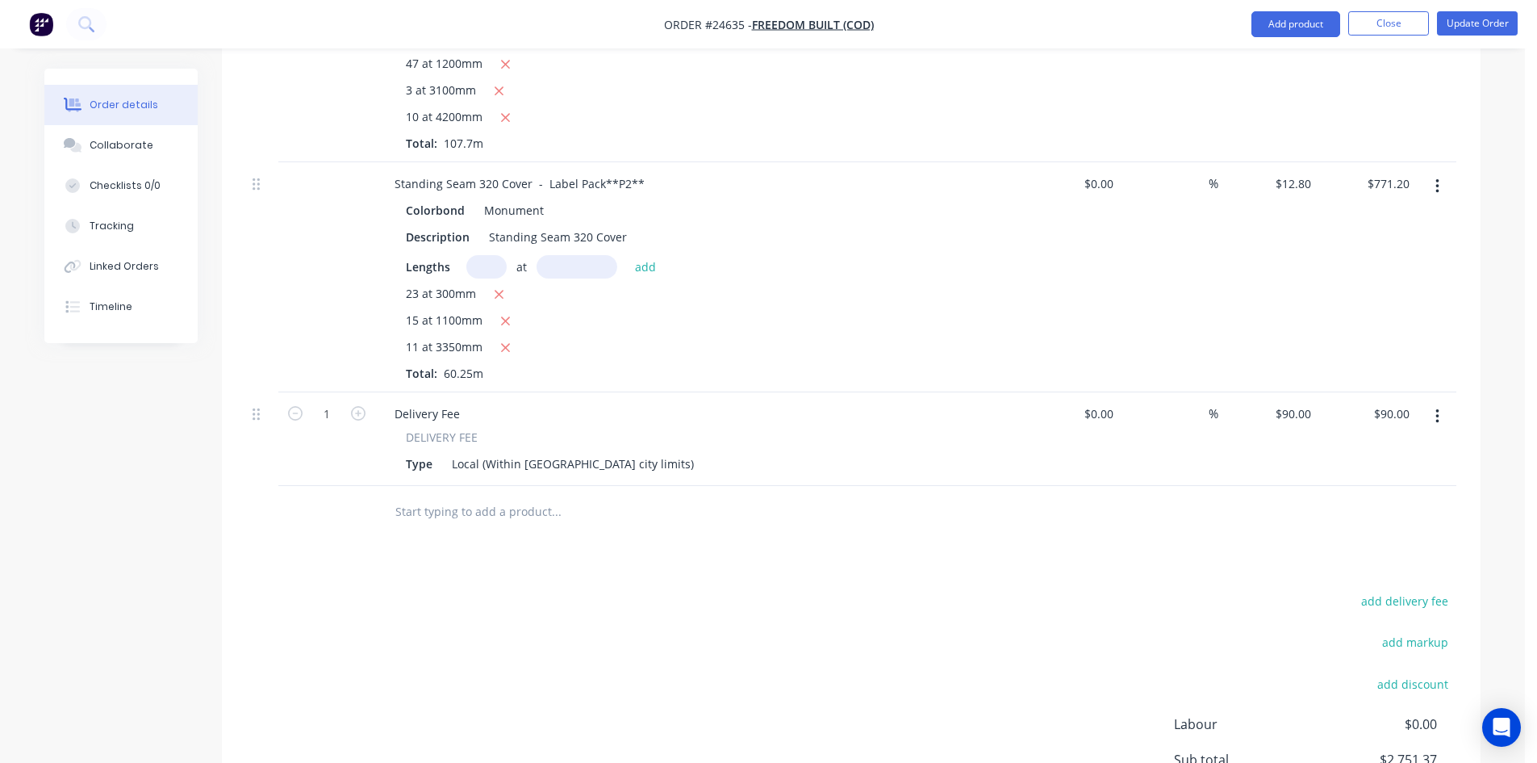
scroll to position [807, 0]
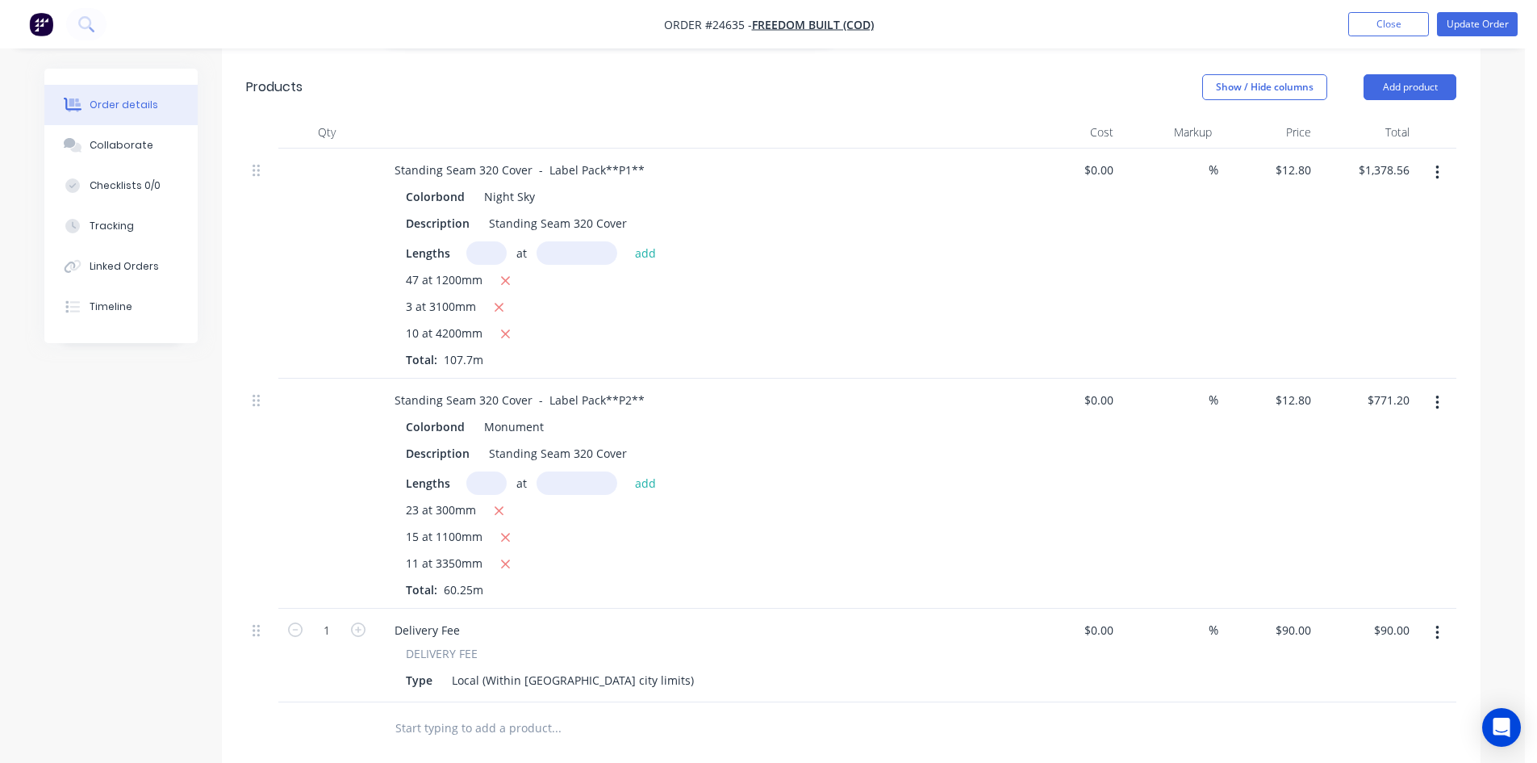
click at [1436, 394] on icon "button" at bounding box center [1438, 403] width 4 height 18
click at [1358, 433] on div "Edit" at bounding box center [1380, 444] width 124 height 23
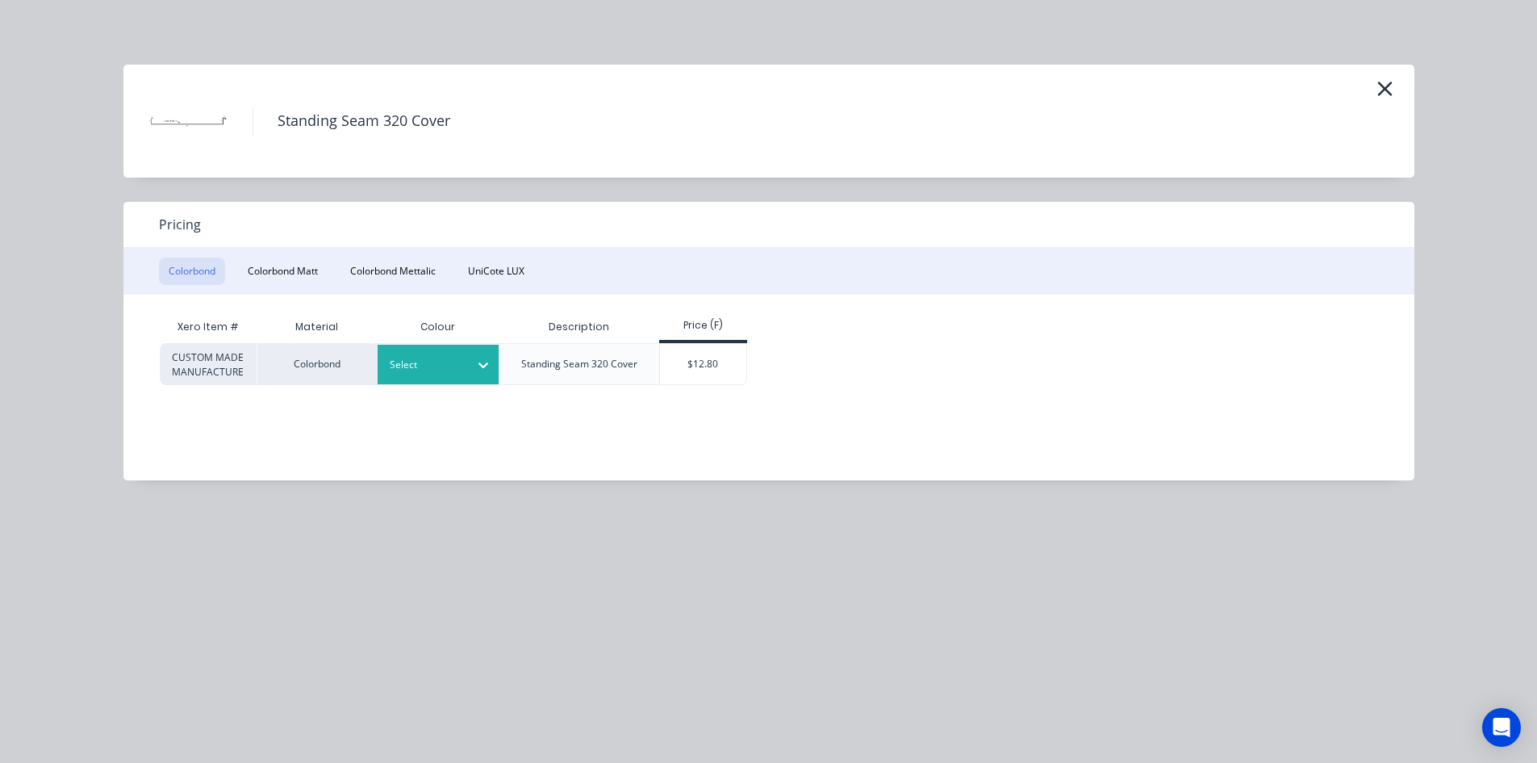
click at [476, 370] on icon at bounding box center [483, 365] width 16 height 16
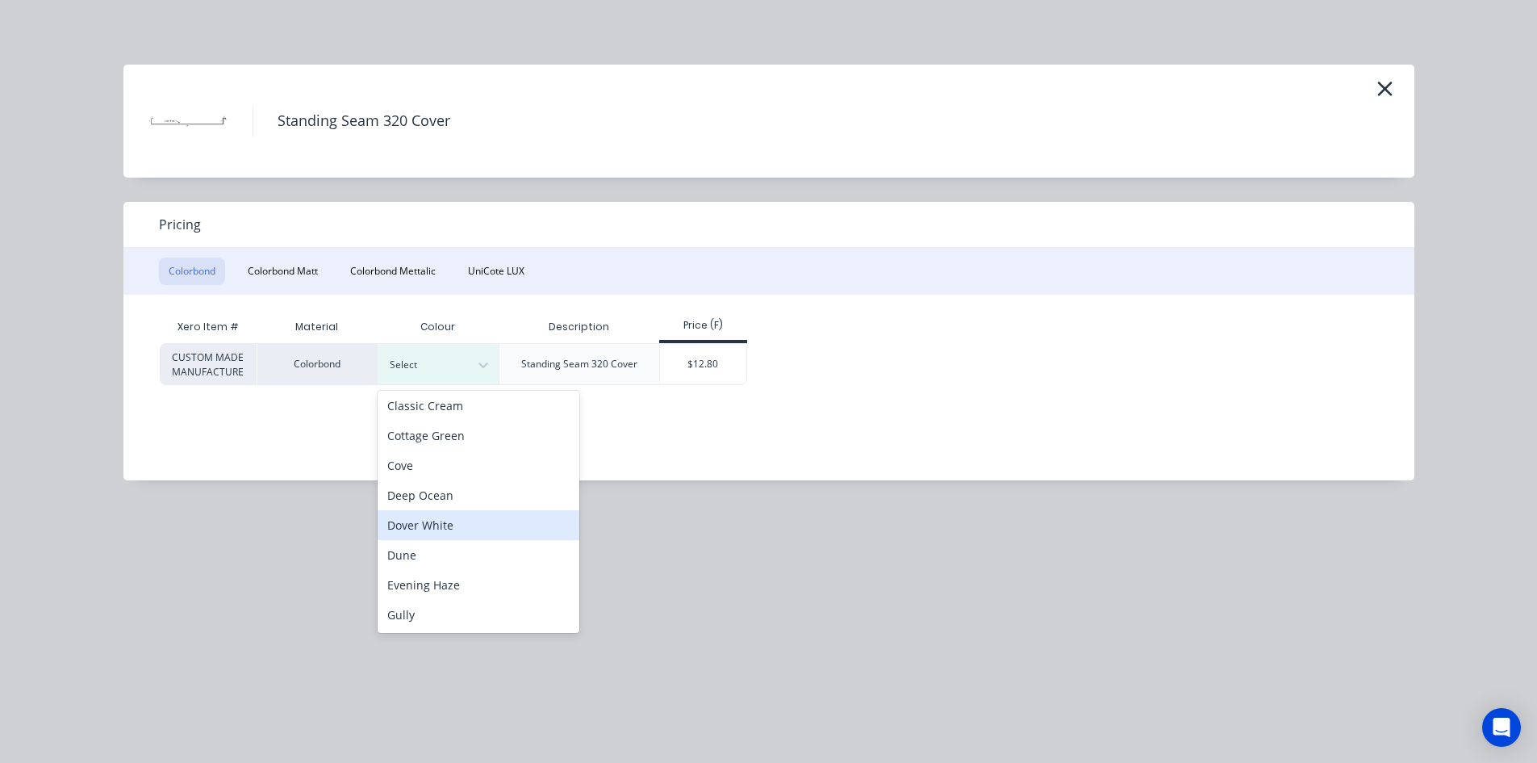
scroll to position [242, 0]
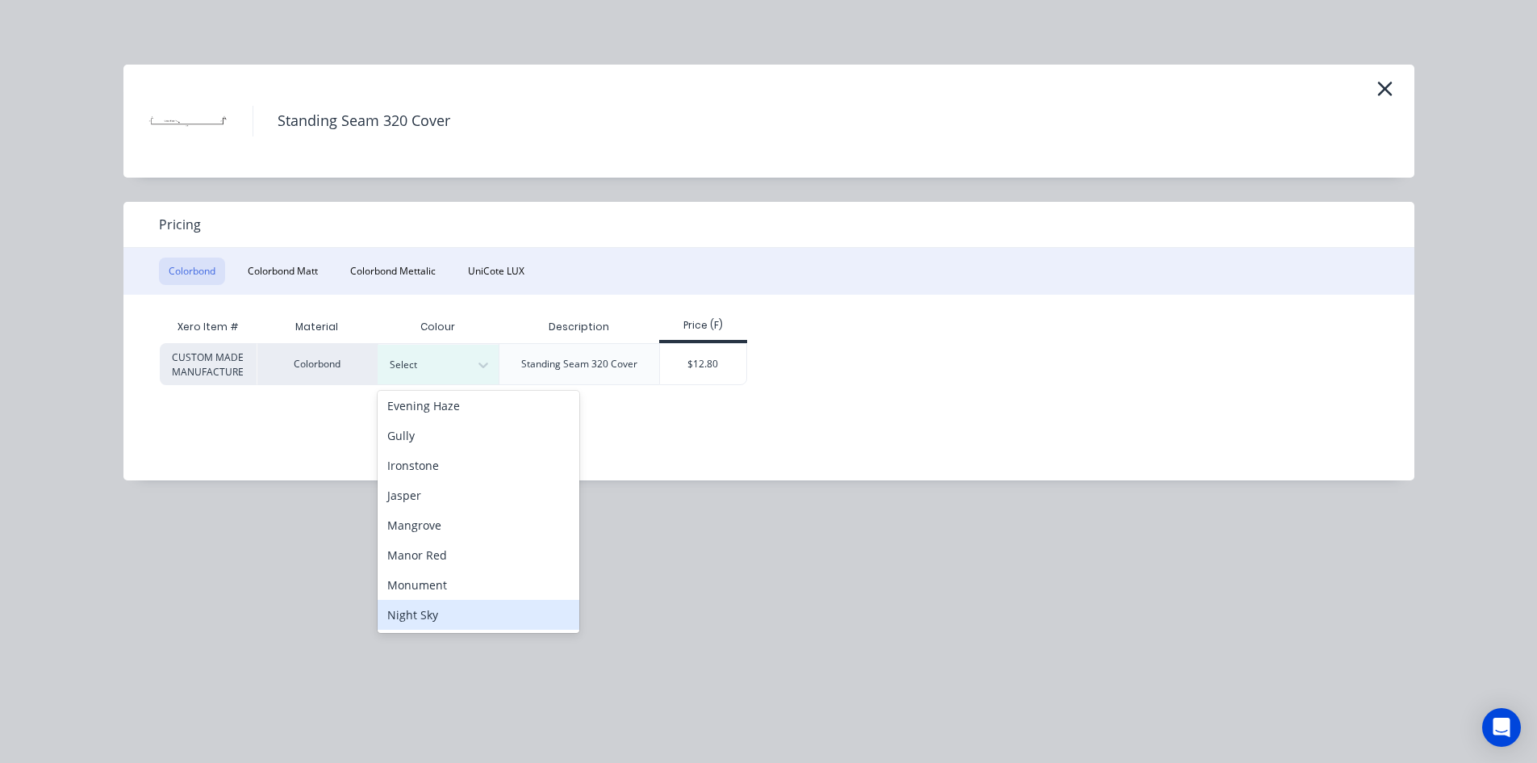
click at [449, 608] on div "Night Sky" at bounding box center [479, 615] width 202 height 30
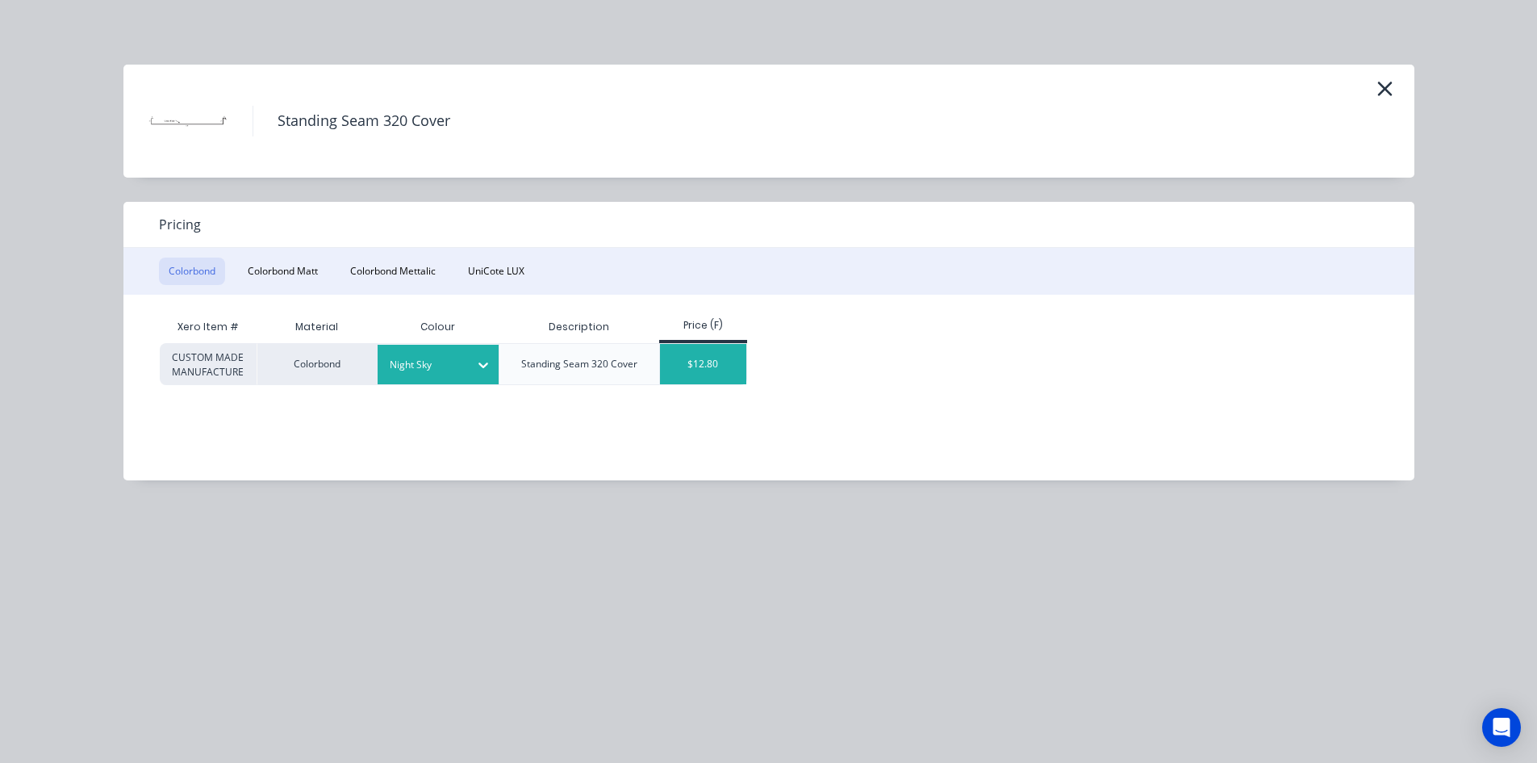
click at [726, 372] on div "$12.80" at bounding box center [703, 364] width 86 height 40
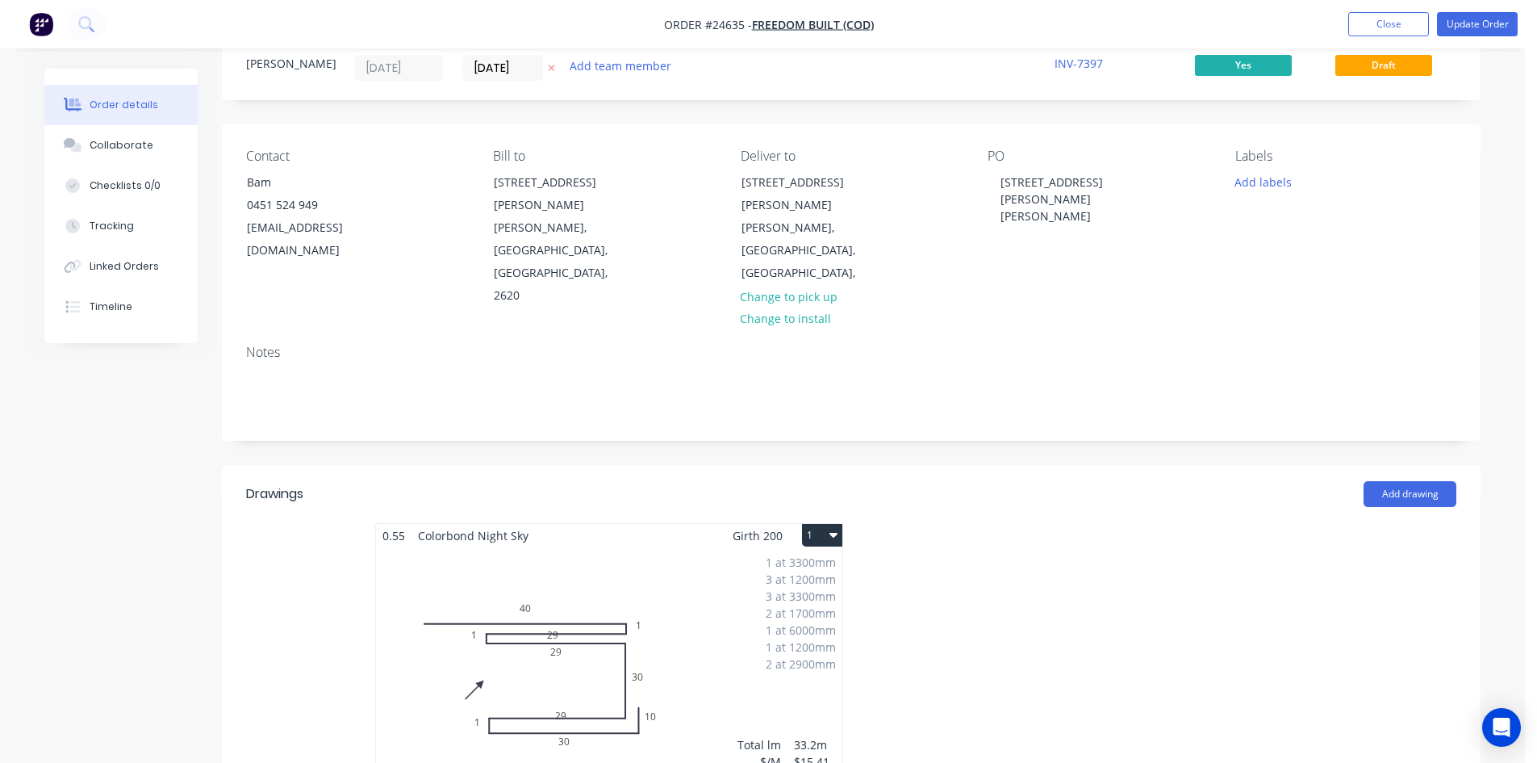
scroll to position [0, 0]
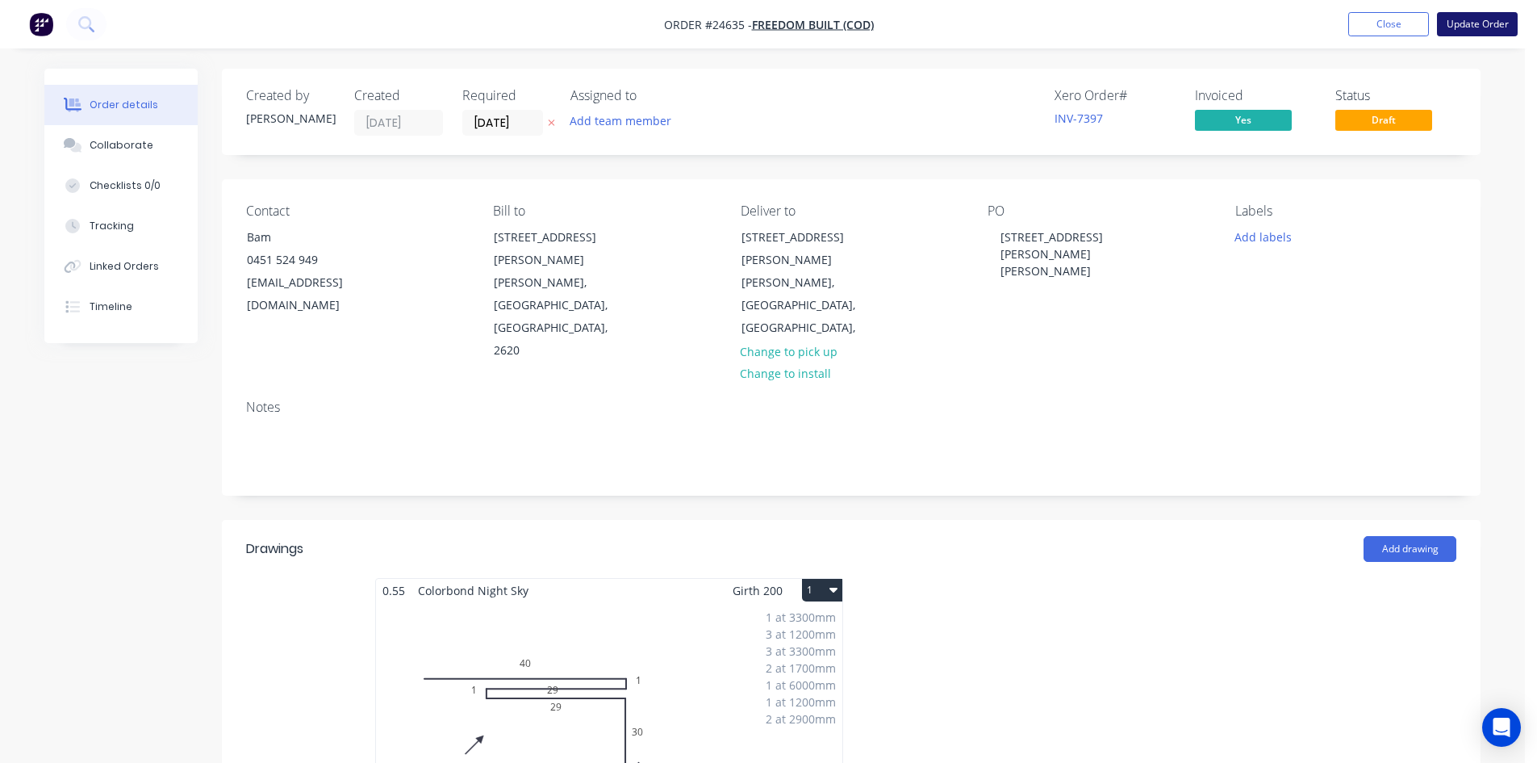
click at [1473, 22] on button "Update Order" at bounding box center [1477, 24] width 81 height 24
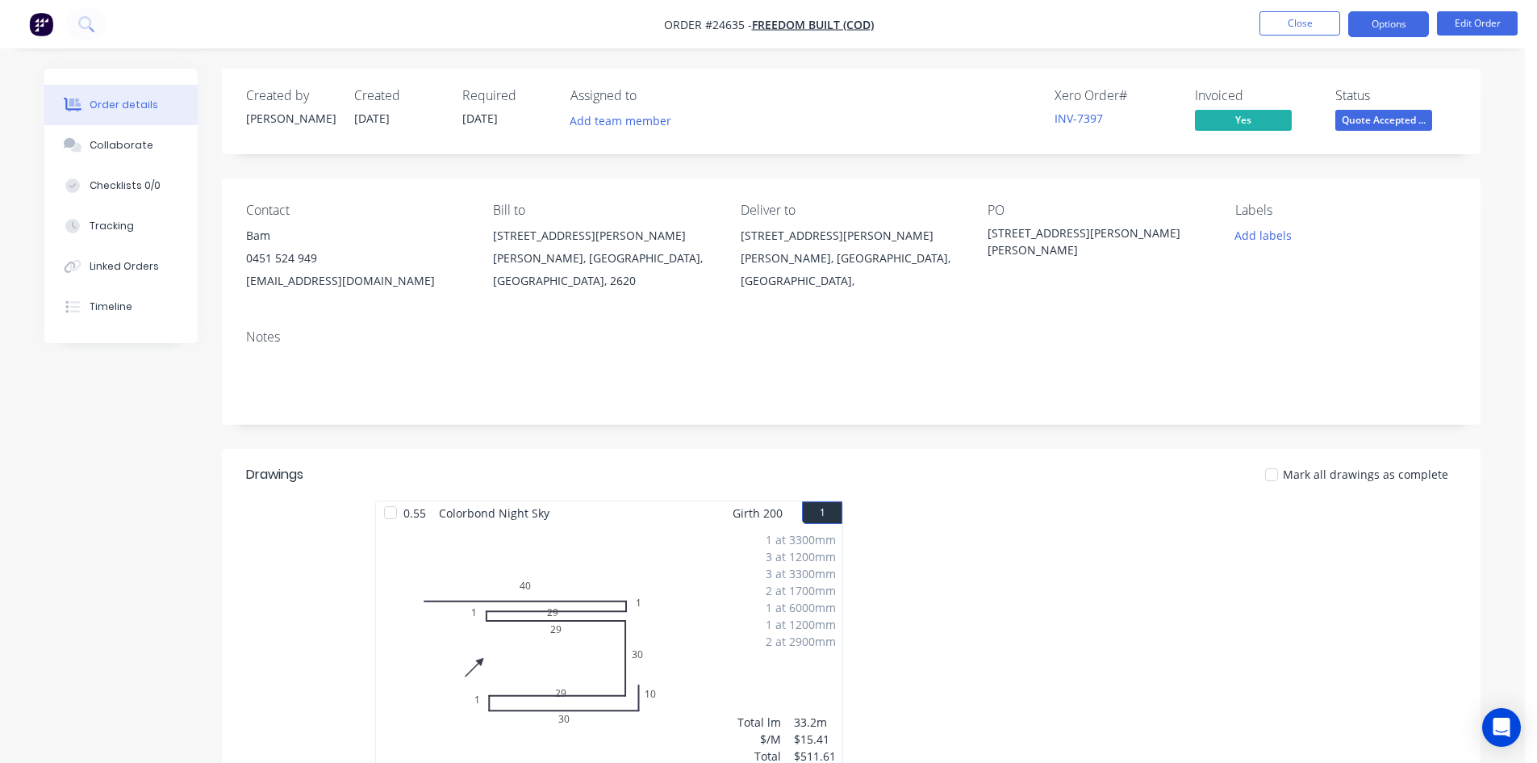
click at [1377, 29] on button "Options" at bounding box center [1388, 24] width 81 height 26
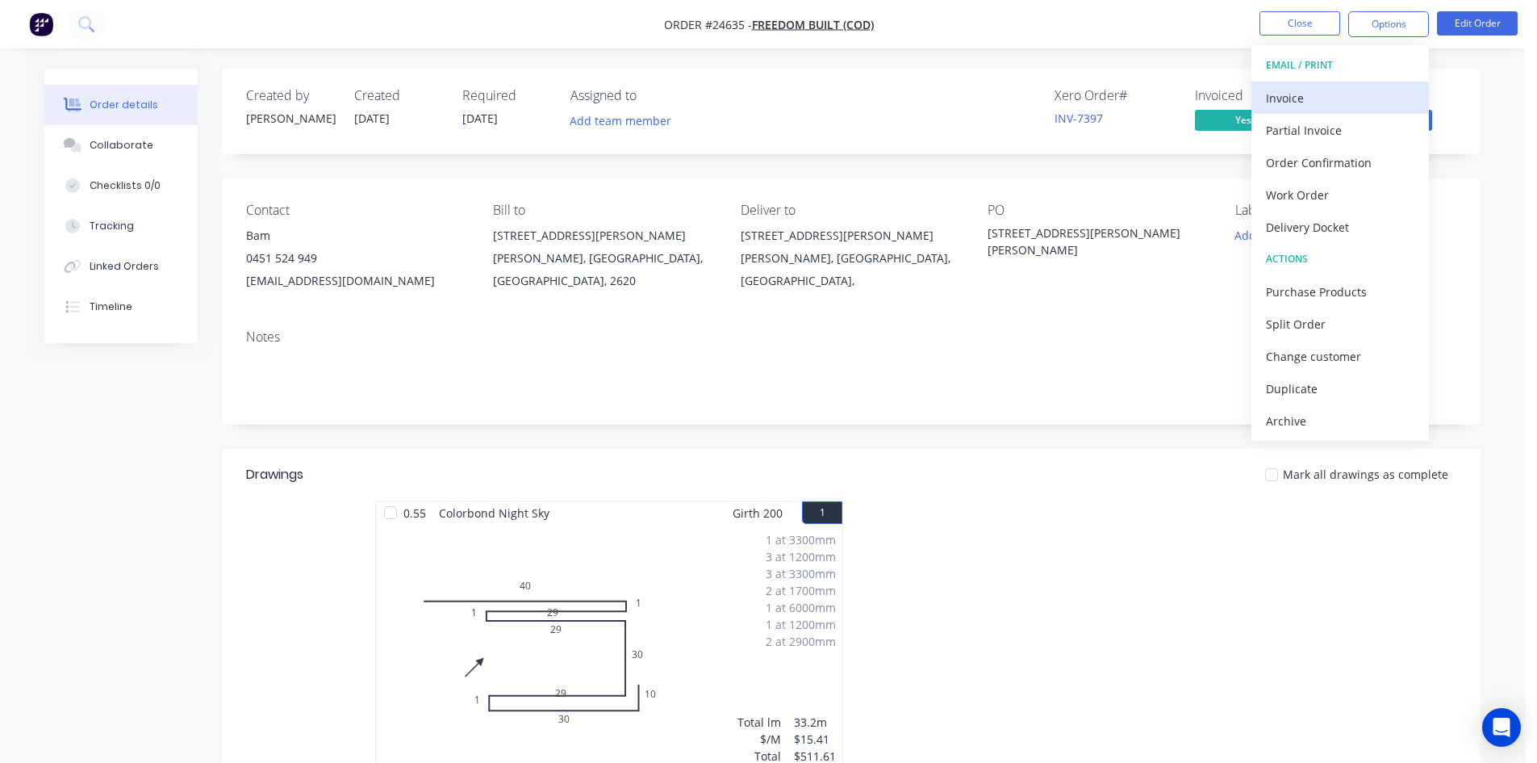
click at [1342, 94] on div "Invoice" at bounding box center [1340, 97] width 148 height 23
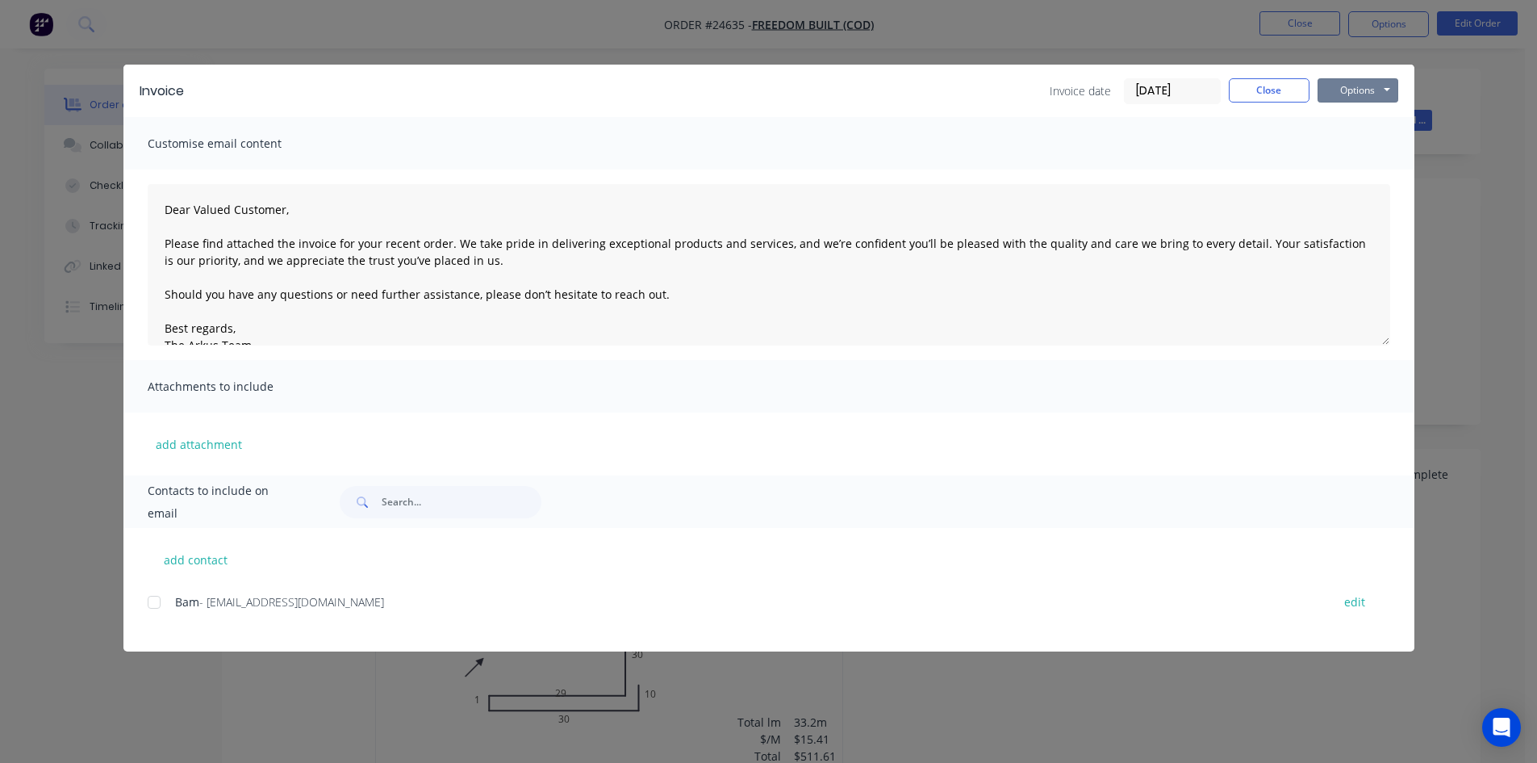
click at [1342, 94] on button "Options" at bounding box center [1358, 90] width 81 height 24
click at [148, 602] on div at bounding box center [154, 602] width 32 height 32
click at [1361, 94] on button "Options" at bounding box center [1358, 90] width 81 height 24
click at [1370, 169] on button "Email" at bounding box center [1369, 172] width 103 height 27
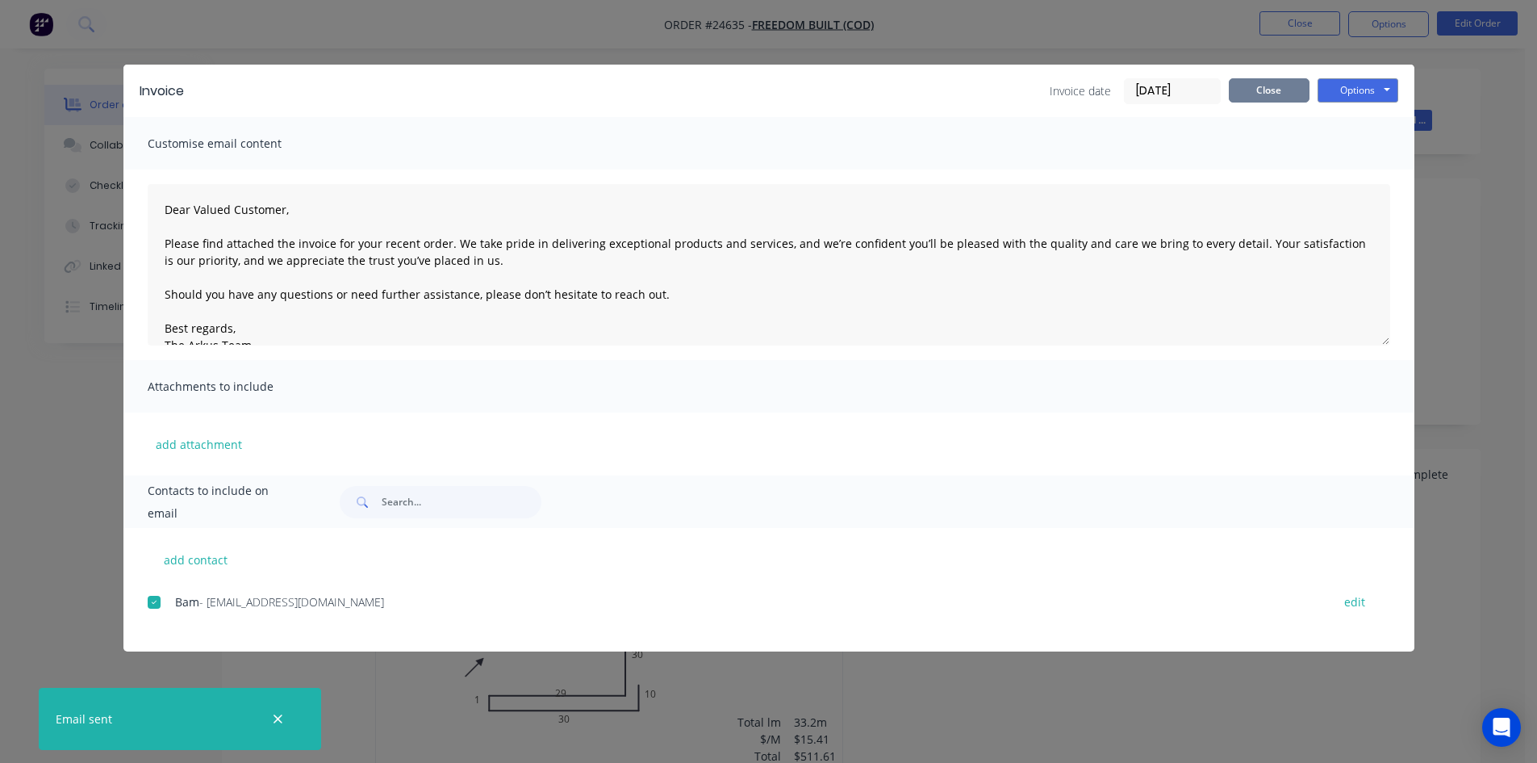
click at [1270, 87] on button "Close" at bounding box center [1269, 90] width 81 height 24
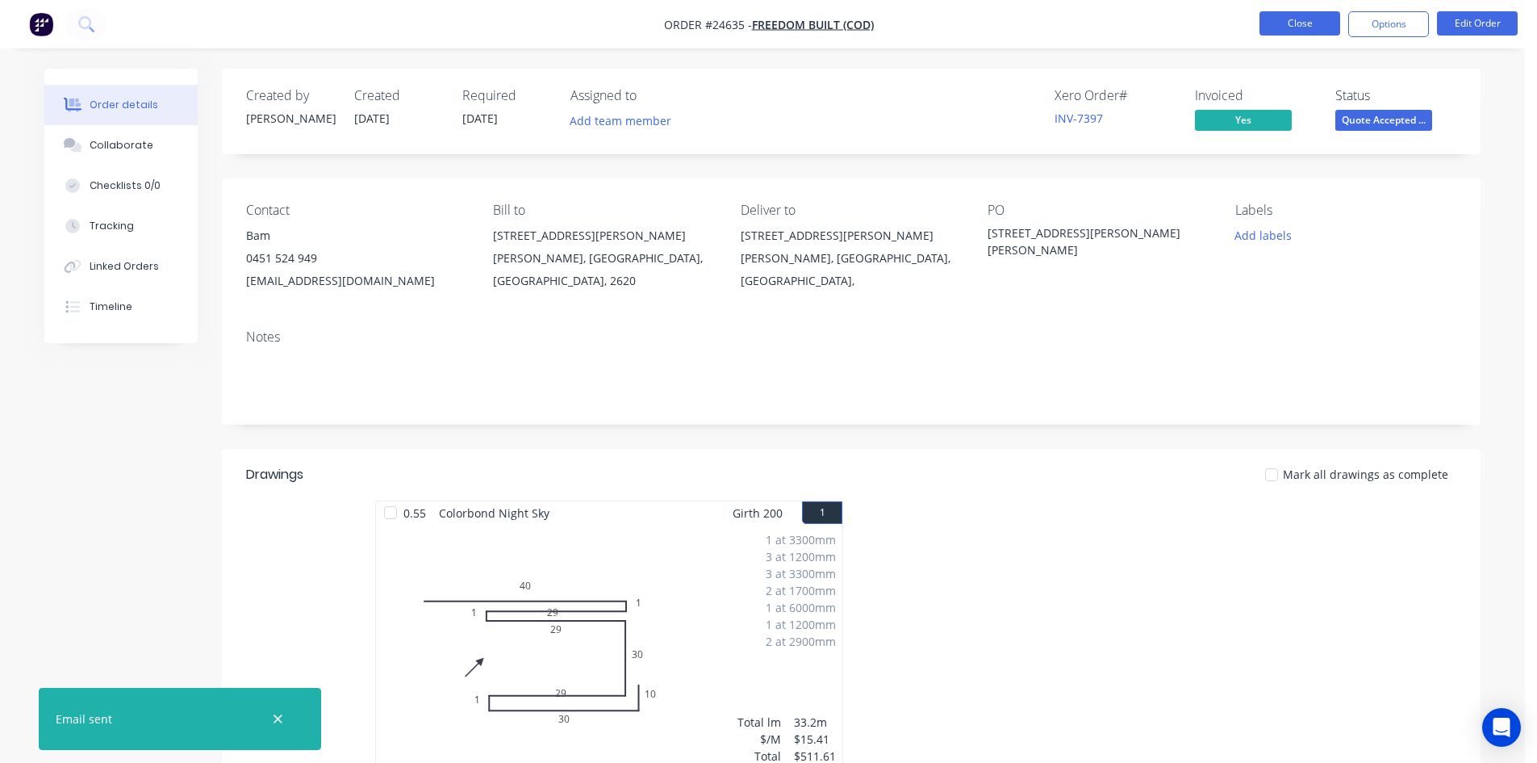
click at [1291, 22] on button "Close" at bounding box center [1300, 23] width 81 height 24
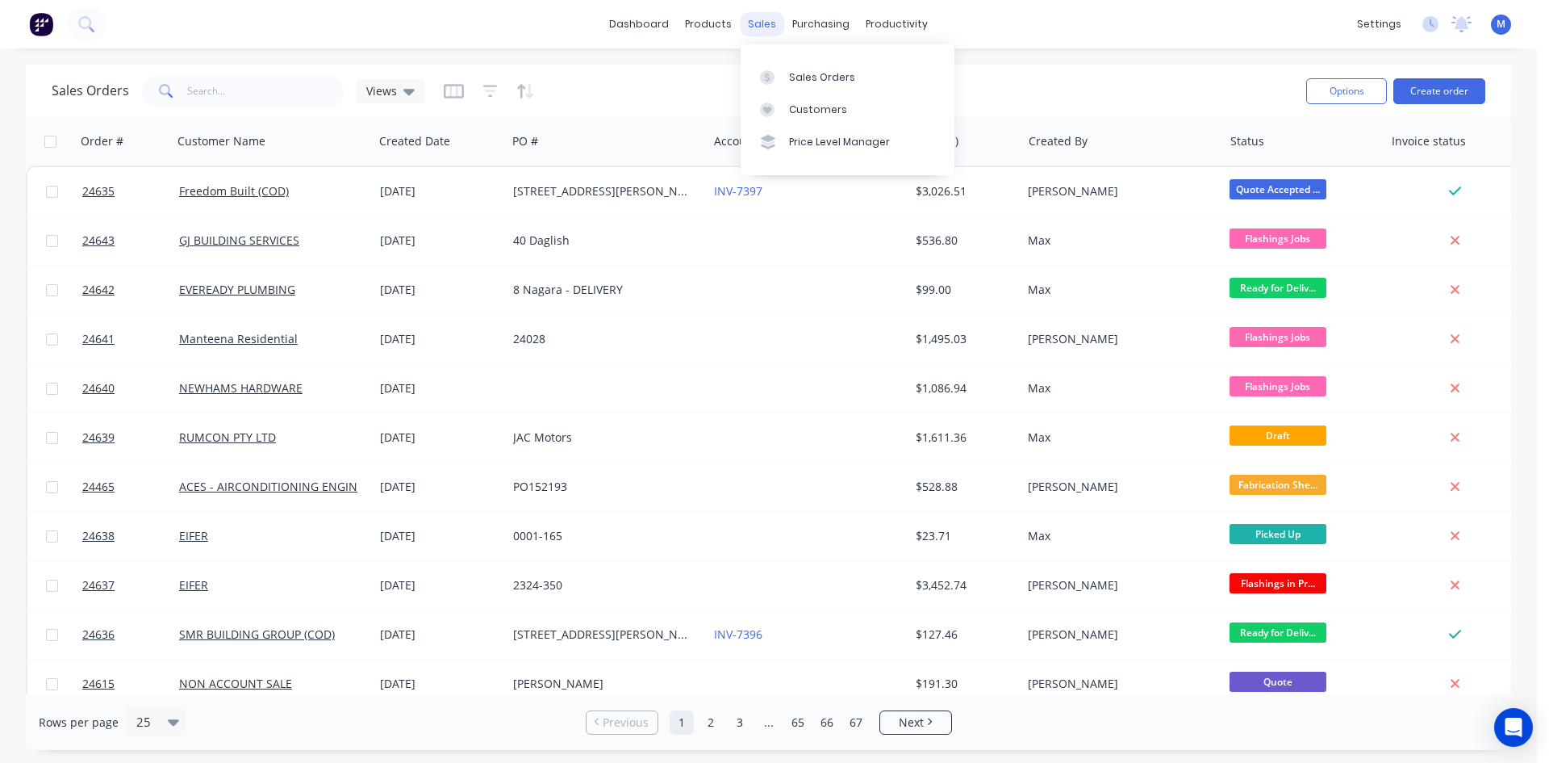
click at [764, 22] on div "sales" at bounding box center [762, 24] width 44 height 24
click at [809, 111] on div "Customers" at bounding box center [818, 109] width 58 height 15
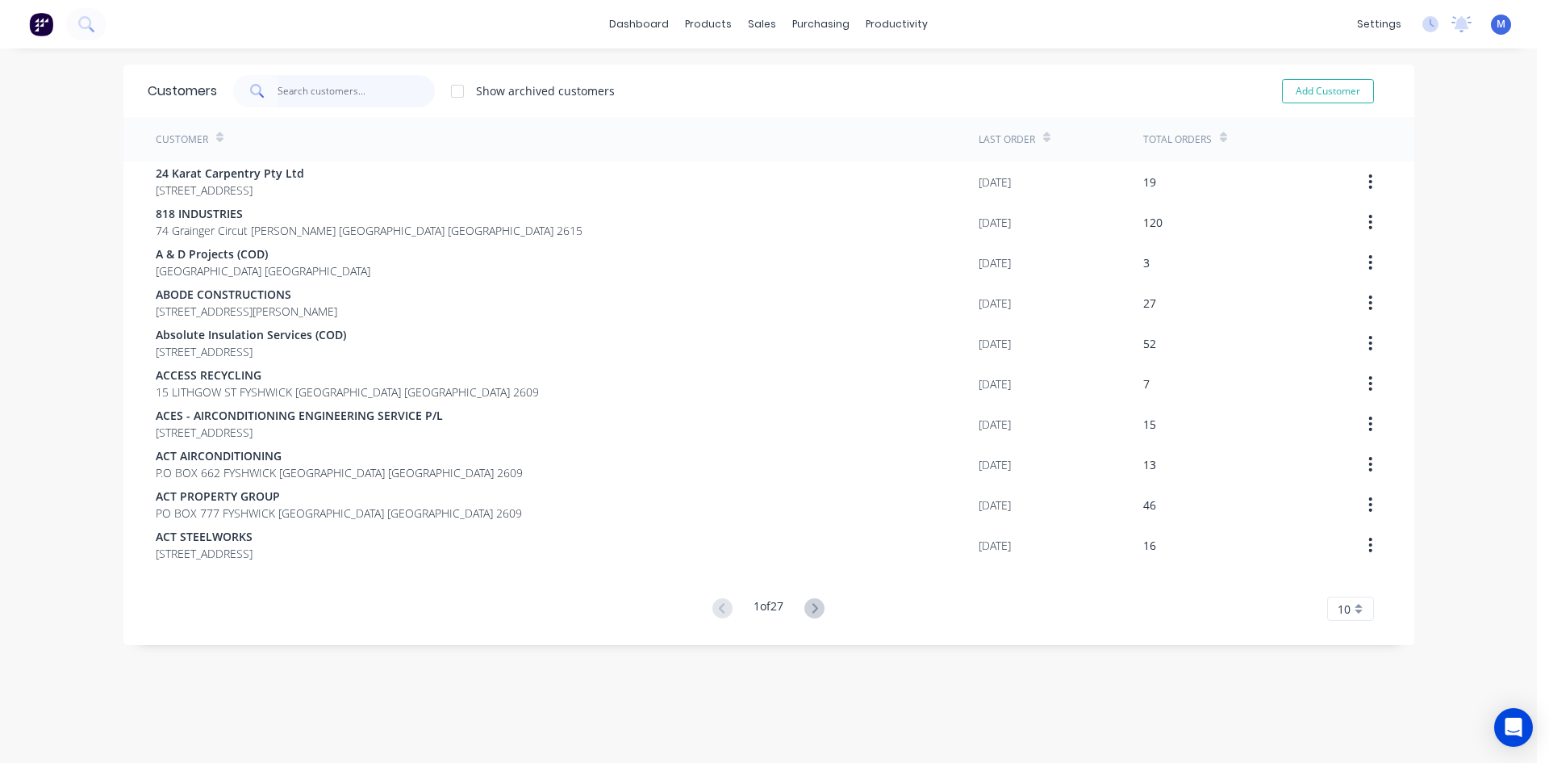
click at [322, 93] on input "text" at bounding box center [356, 91] width 157 height 32
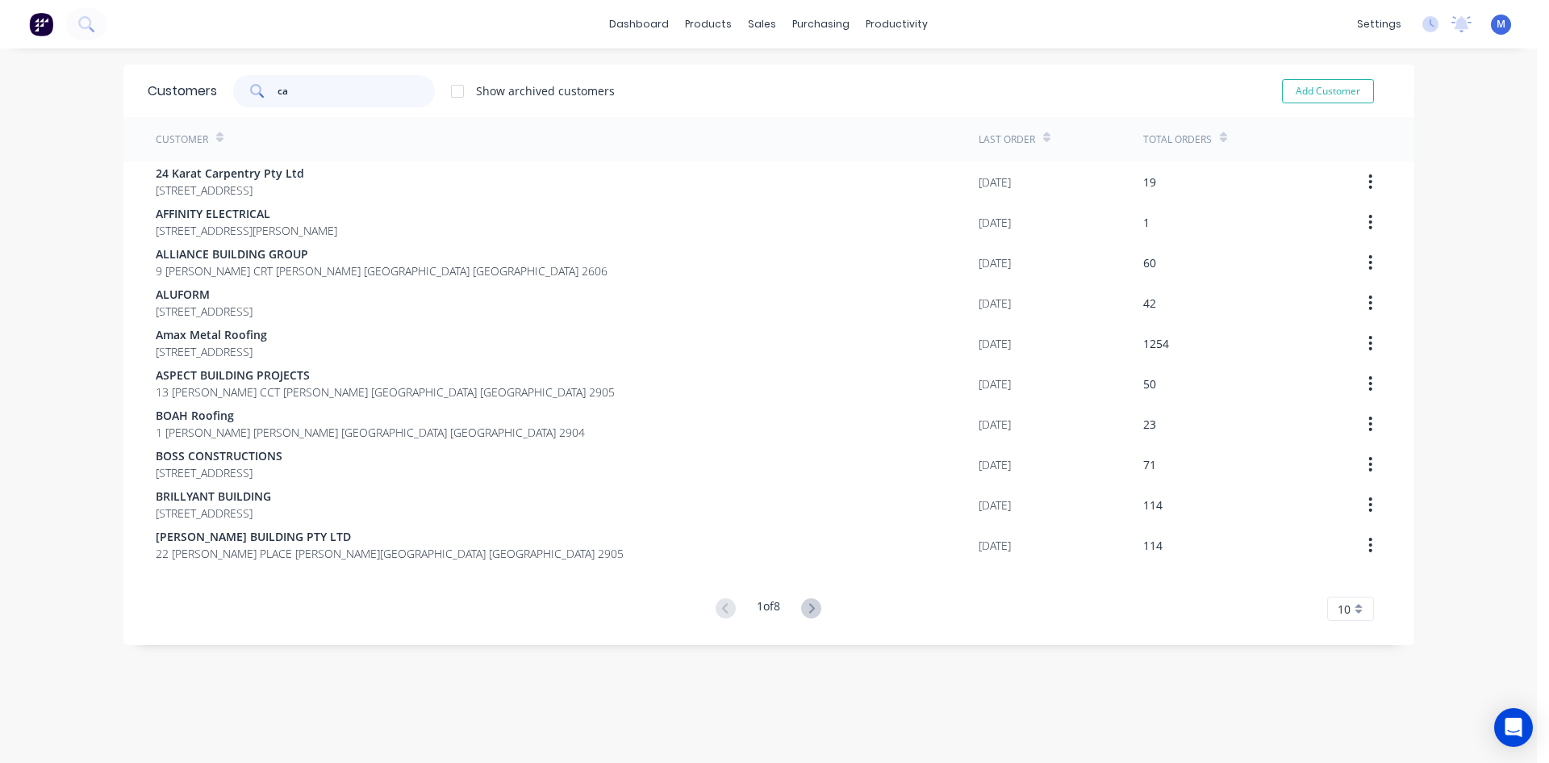
type input "ca"
click at [816, 608] on icon at bounding box center [811, 608] width 20 height 20
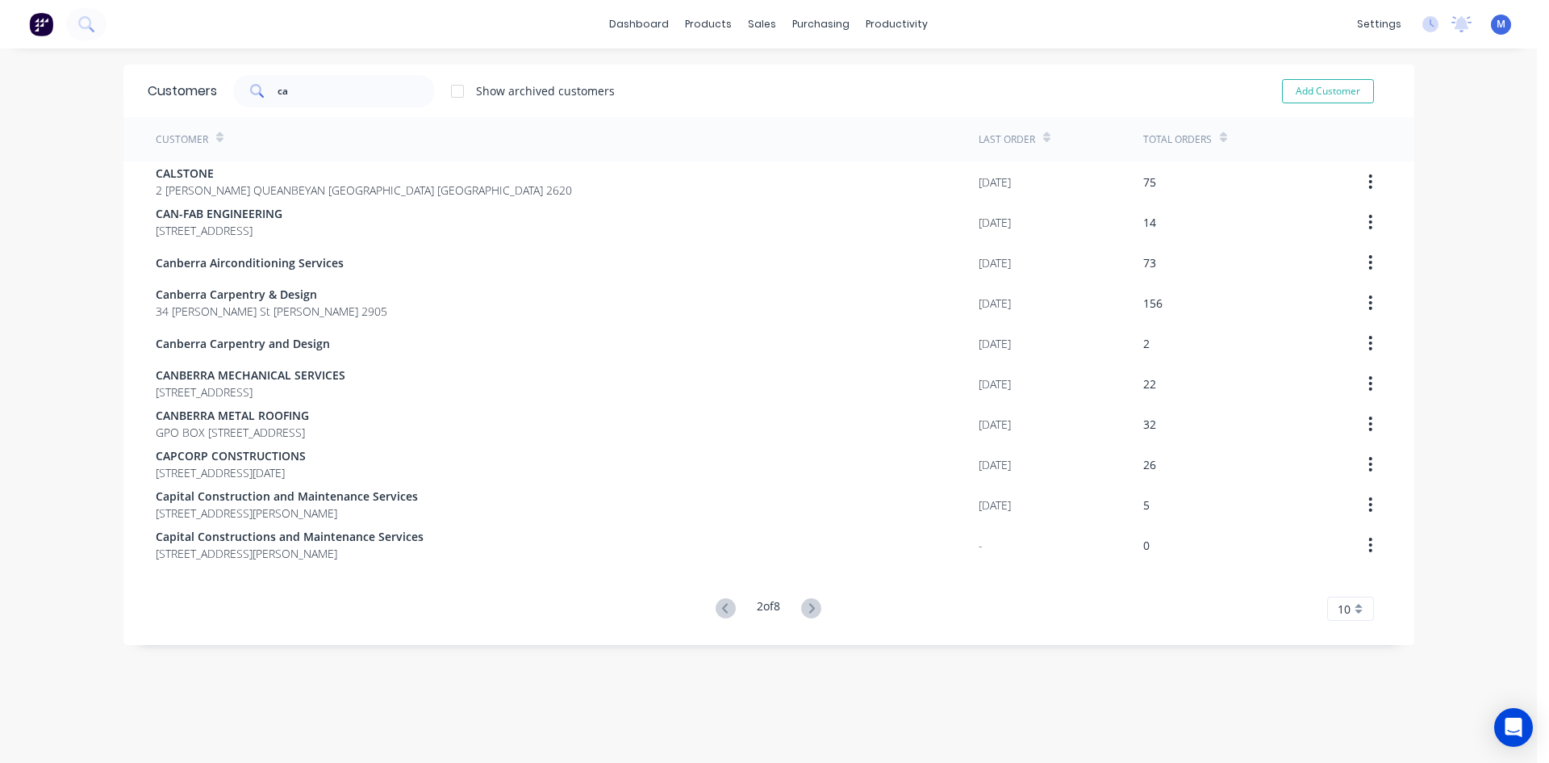
click at [810, 607] on icon at bounding box center [812, 608] width 6 height 10
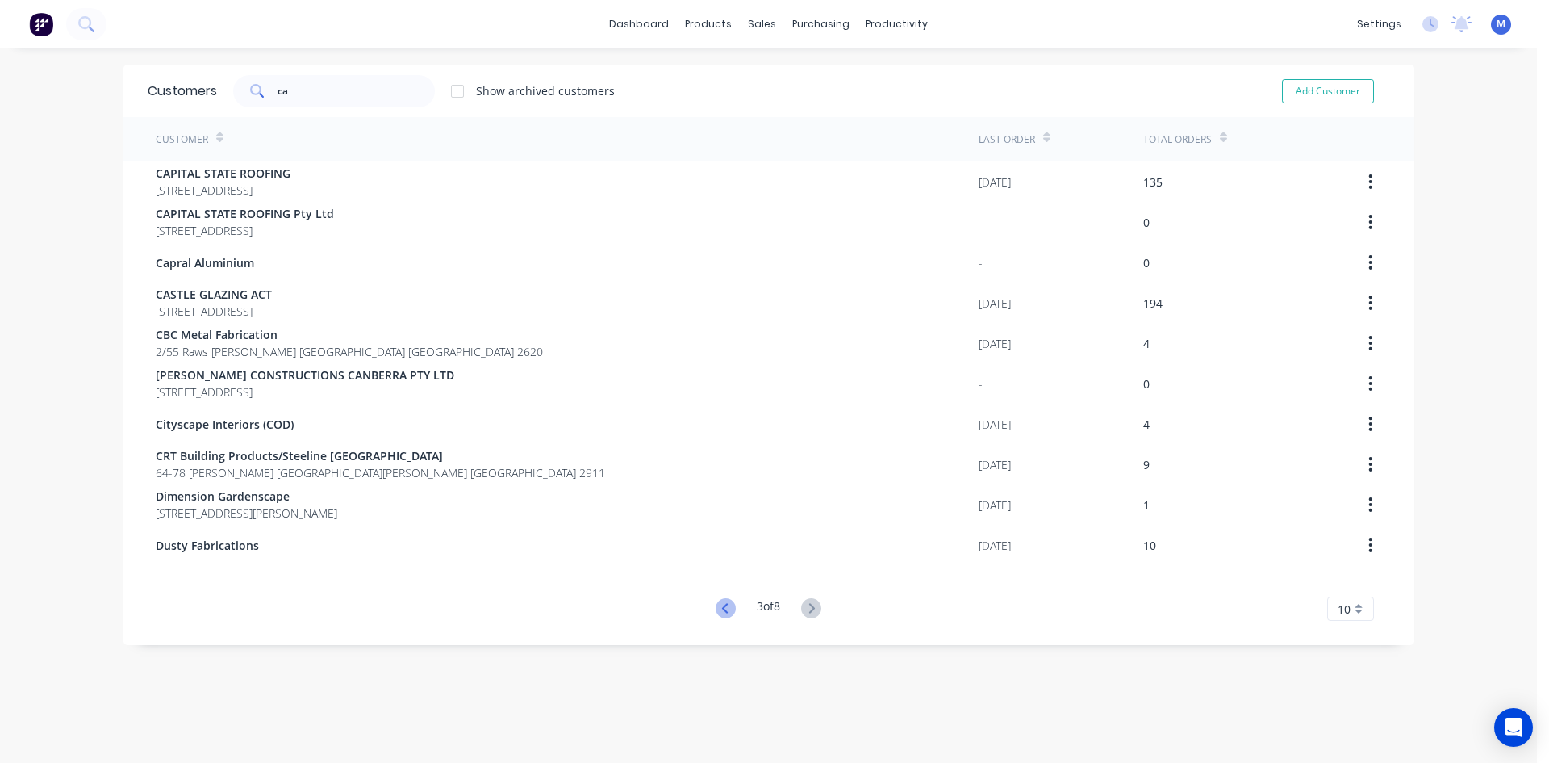
click at [722, 611] on icon at bounding box center [725, 608] width 6 height 10
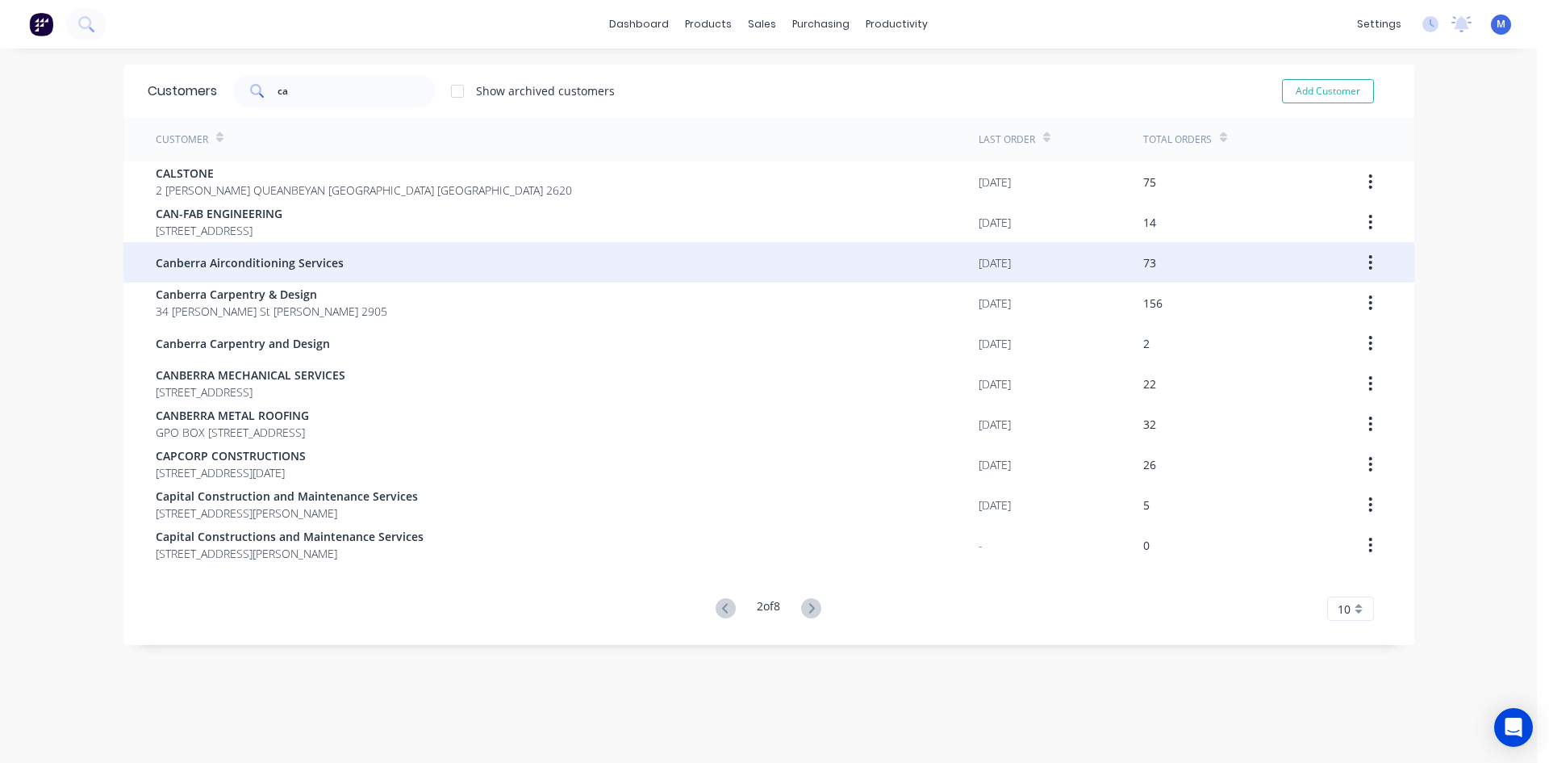
click at [378, 264] on div "Canberra Airconditioning Services" at bounding box center [567, 262] width 823 height 40
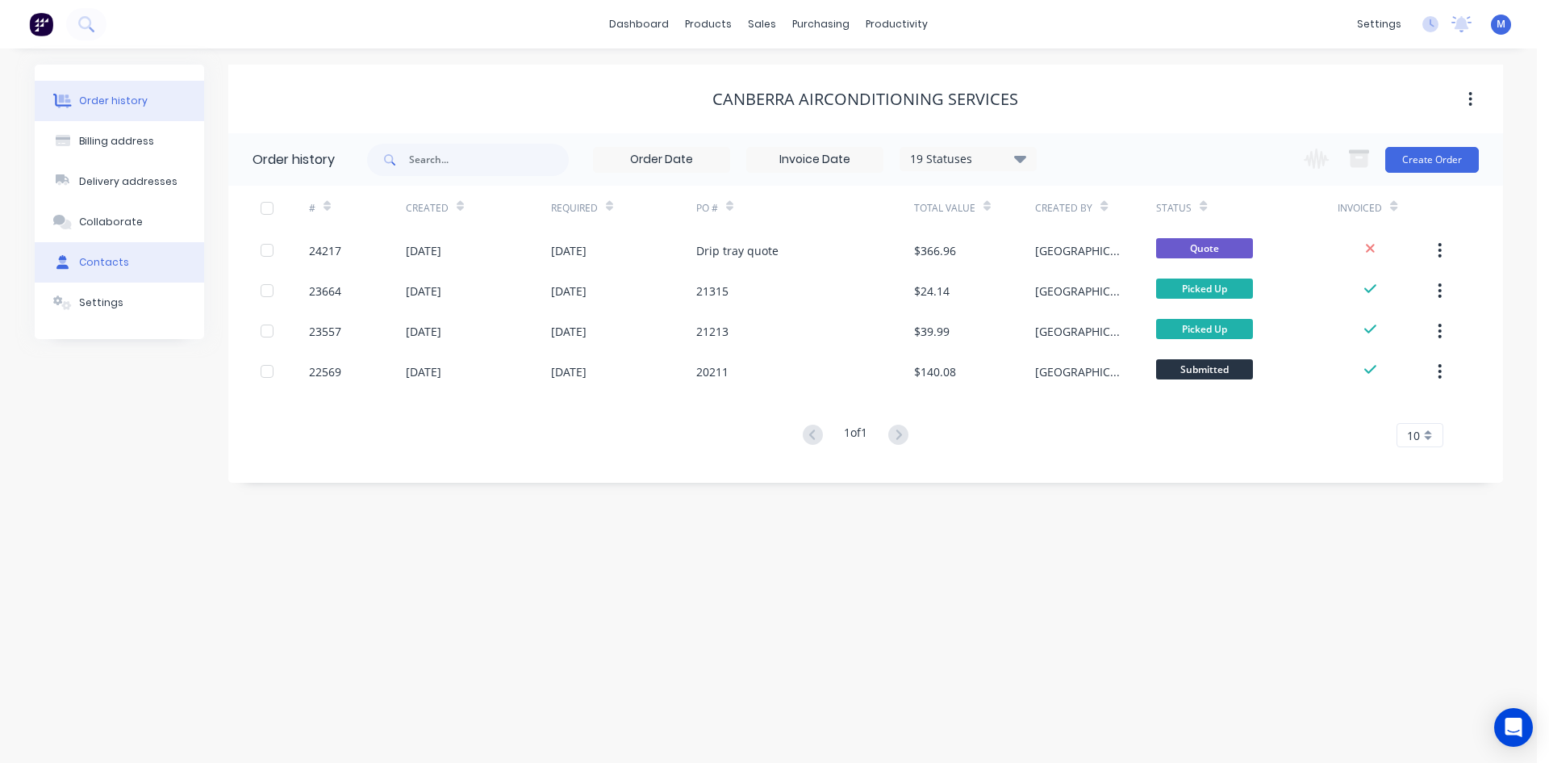
click at [117, 266] on div "Contacts" at bounding box center [104, 262] width 50 height 15
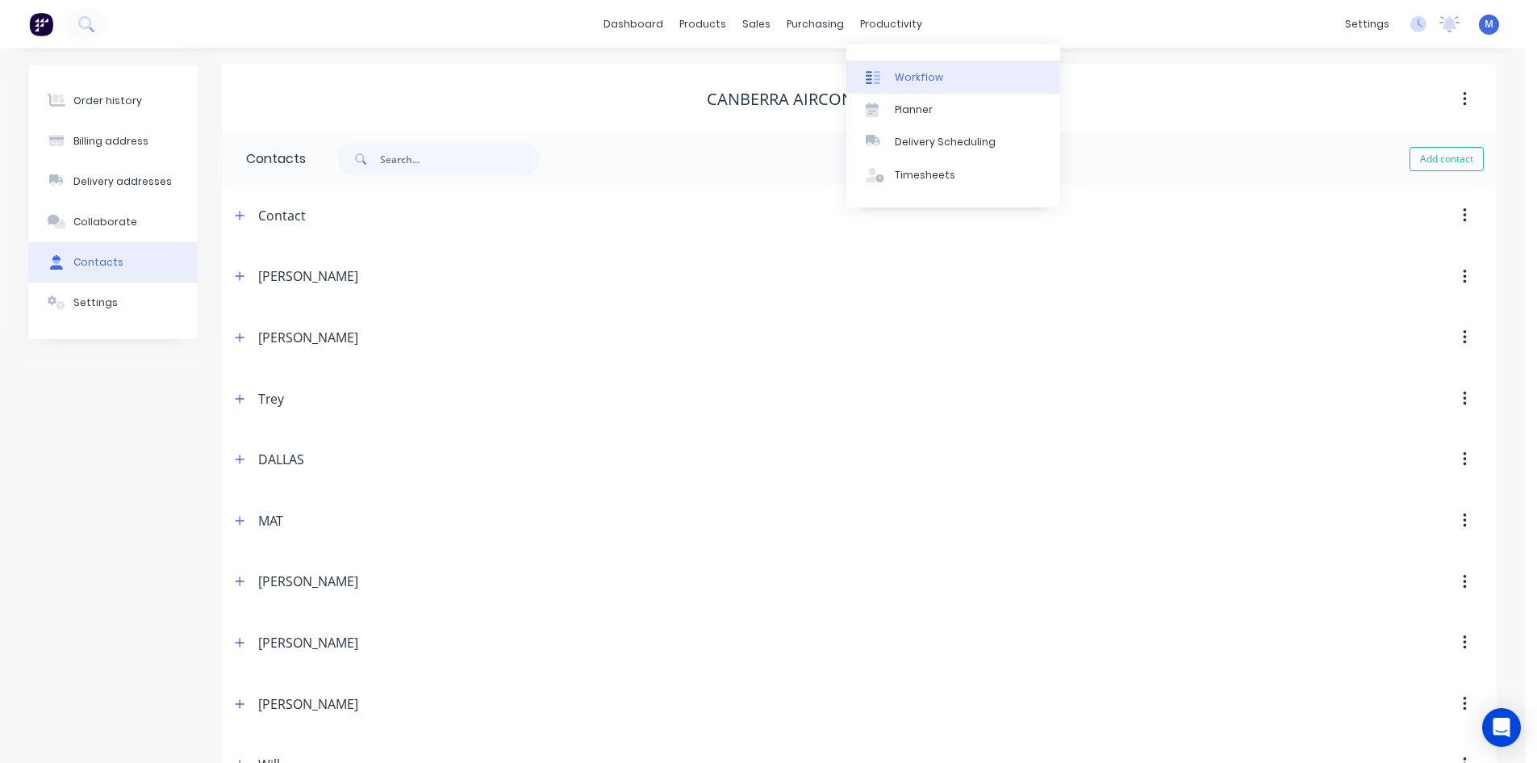
click at [934, 76] on div "Workflow" at bounding box center [919, 77] width 48 height 15
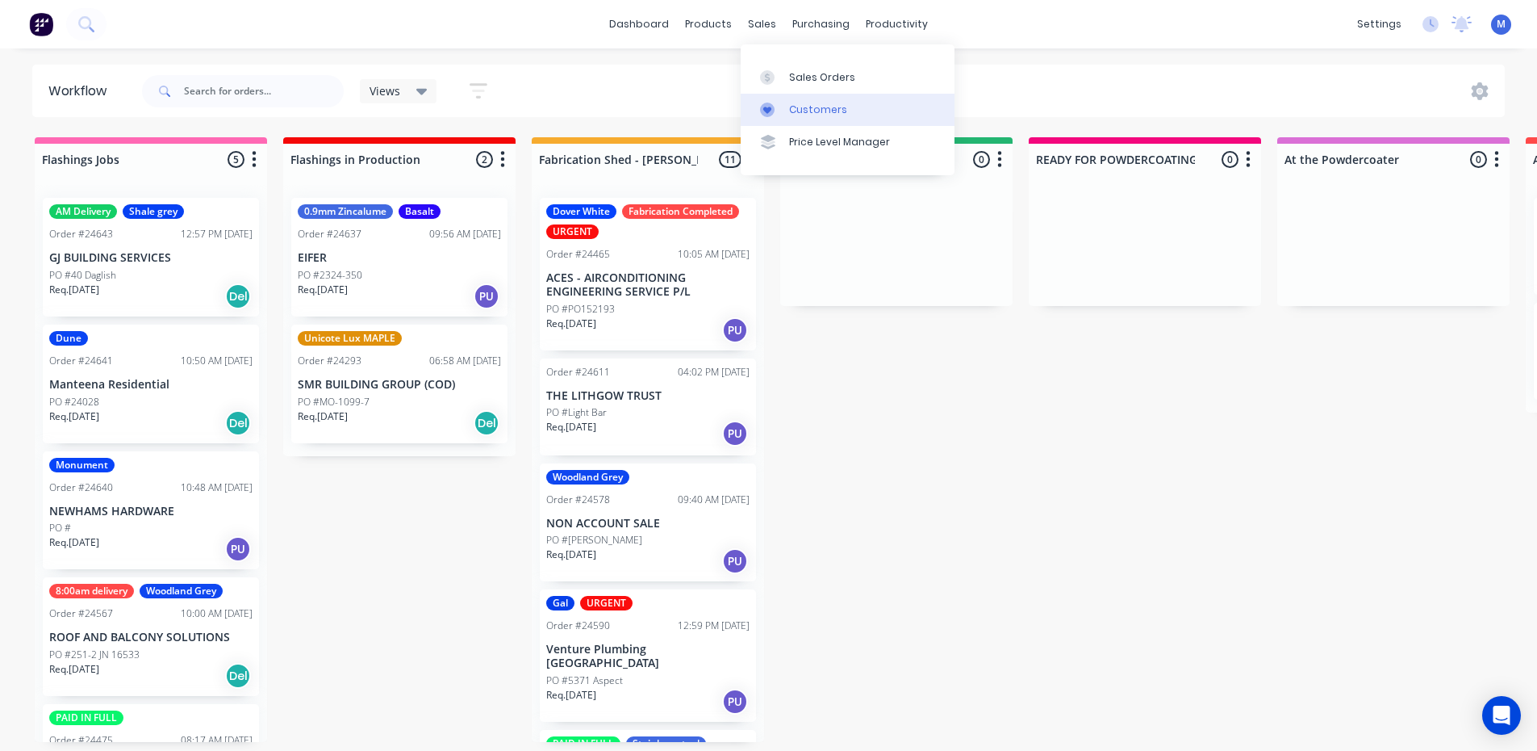
click at [848, 105] on link "Customers" at bounding box center [848, 110] width 214 height 32
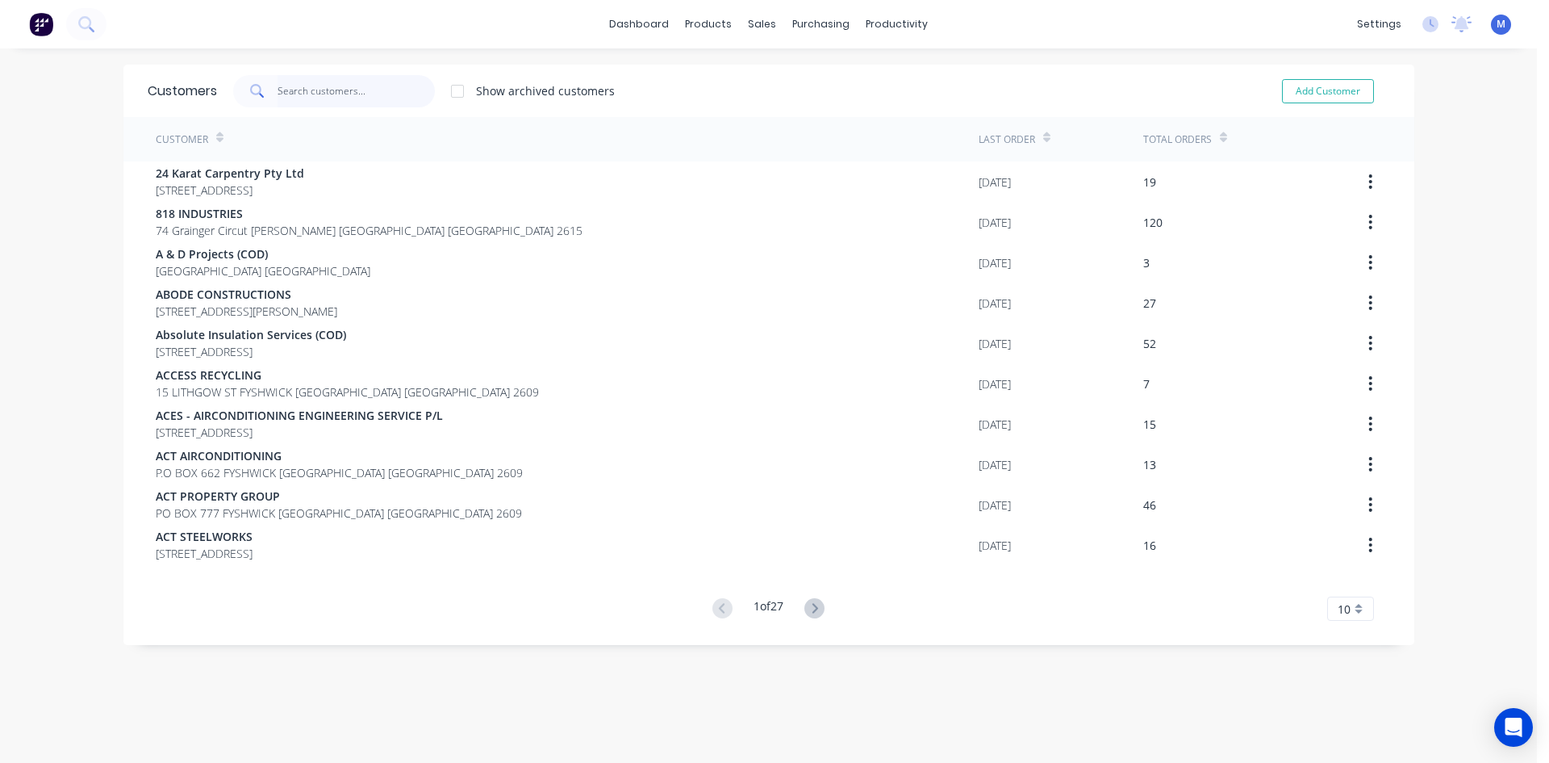
click at [292, 88] on input "text" at bounding box center [356, 91] width 157 height 32
click at [333, 86] on input "text" at bounding box center [356, 91] width 157 height 32
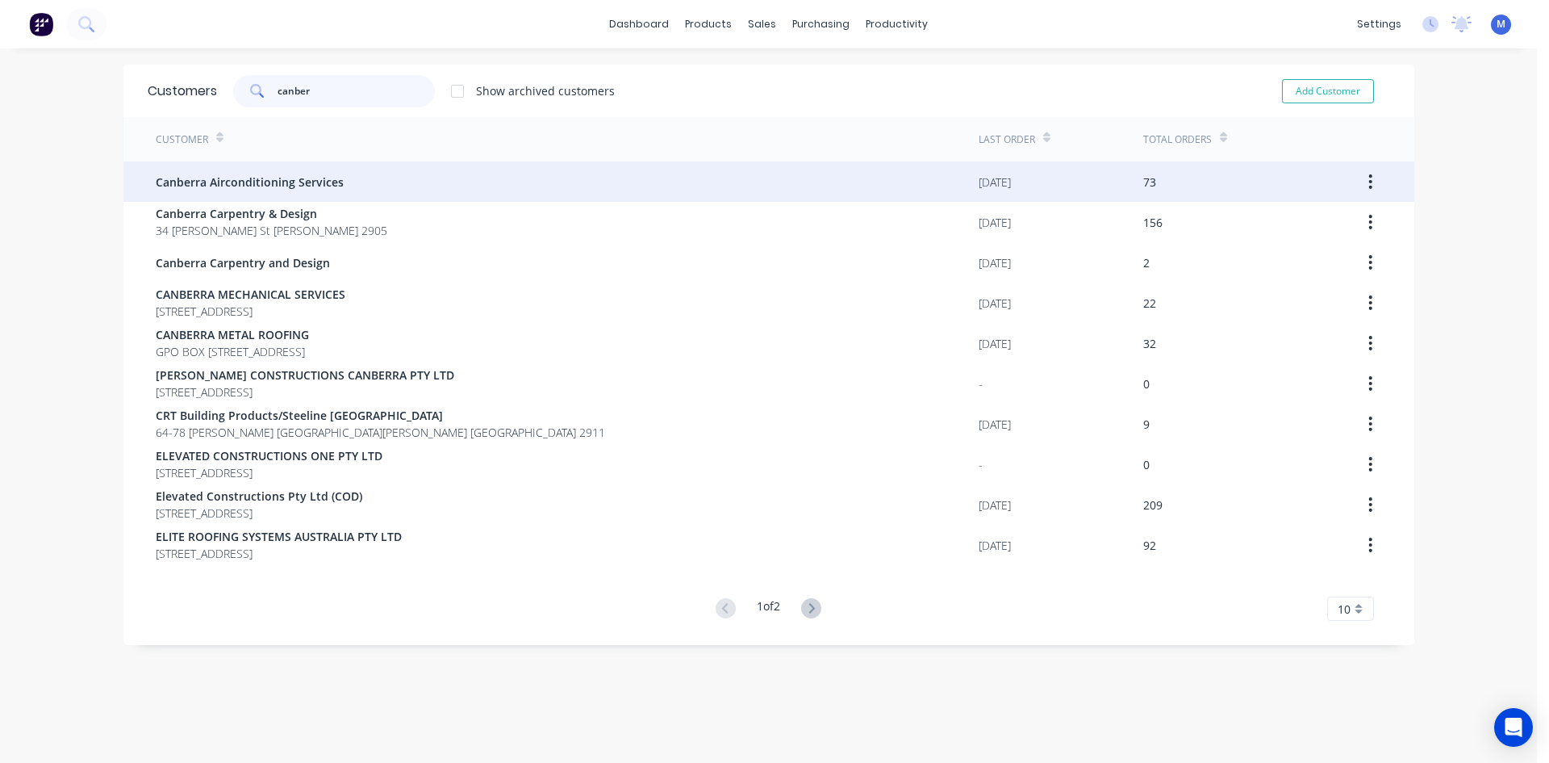
type input "canber"
click at [303, 186] on span "Canberra Airconditioning Services" at bounding box center [250, 182] width 188 height 17
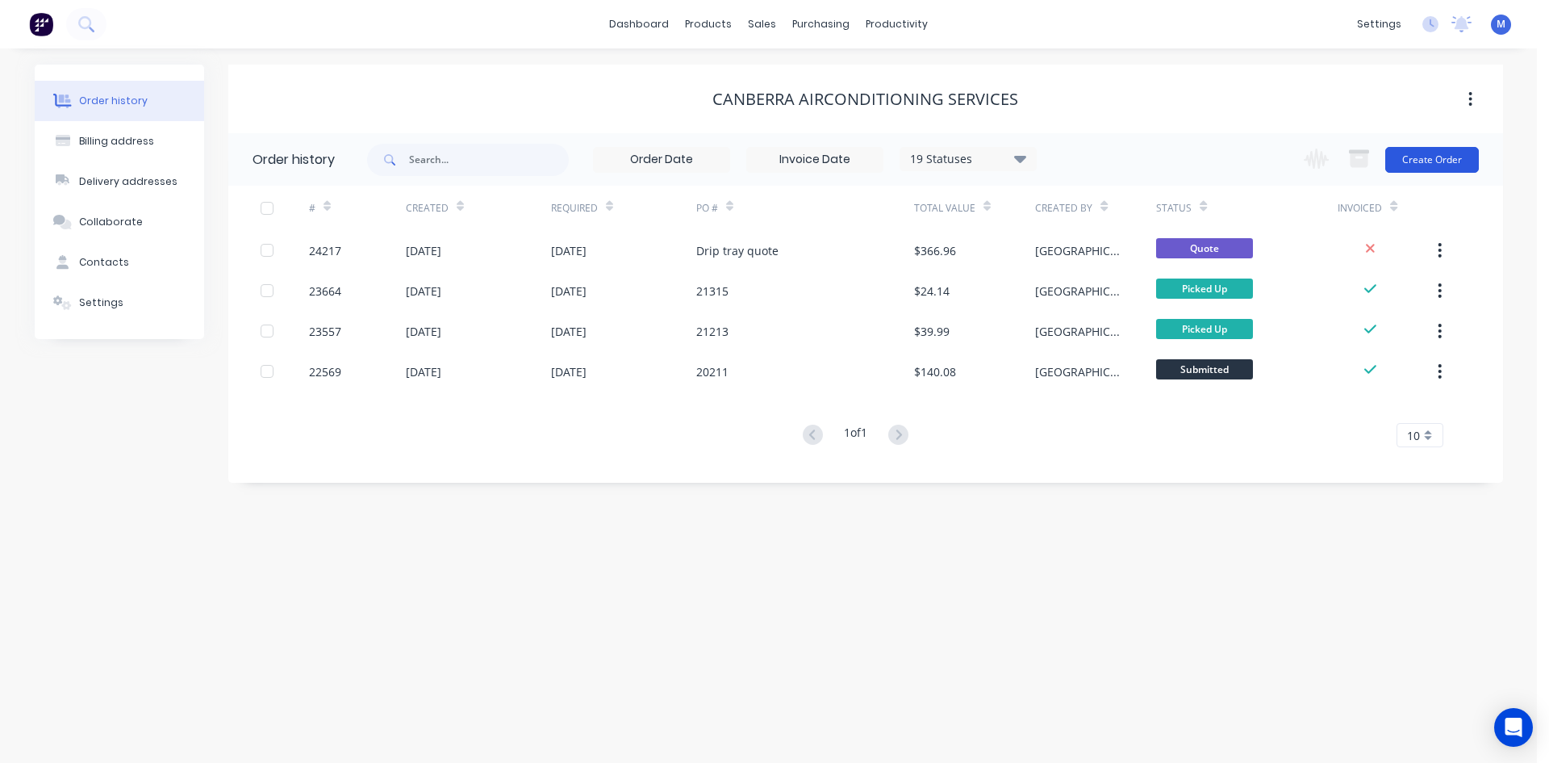
click at [1424, 158] on button "Create Order" at bounding box center [1433, 160] width 94 height 26
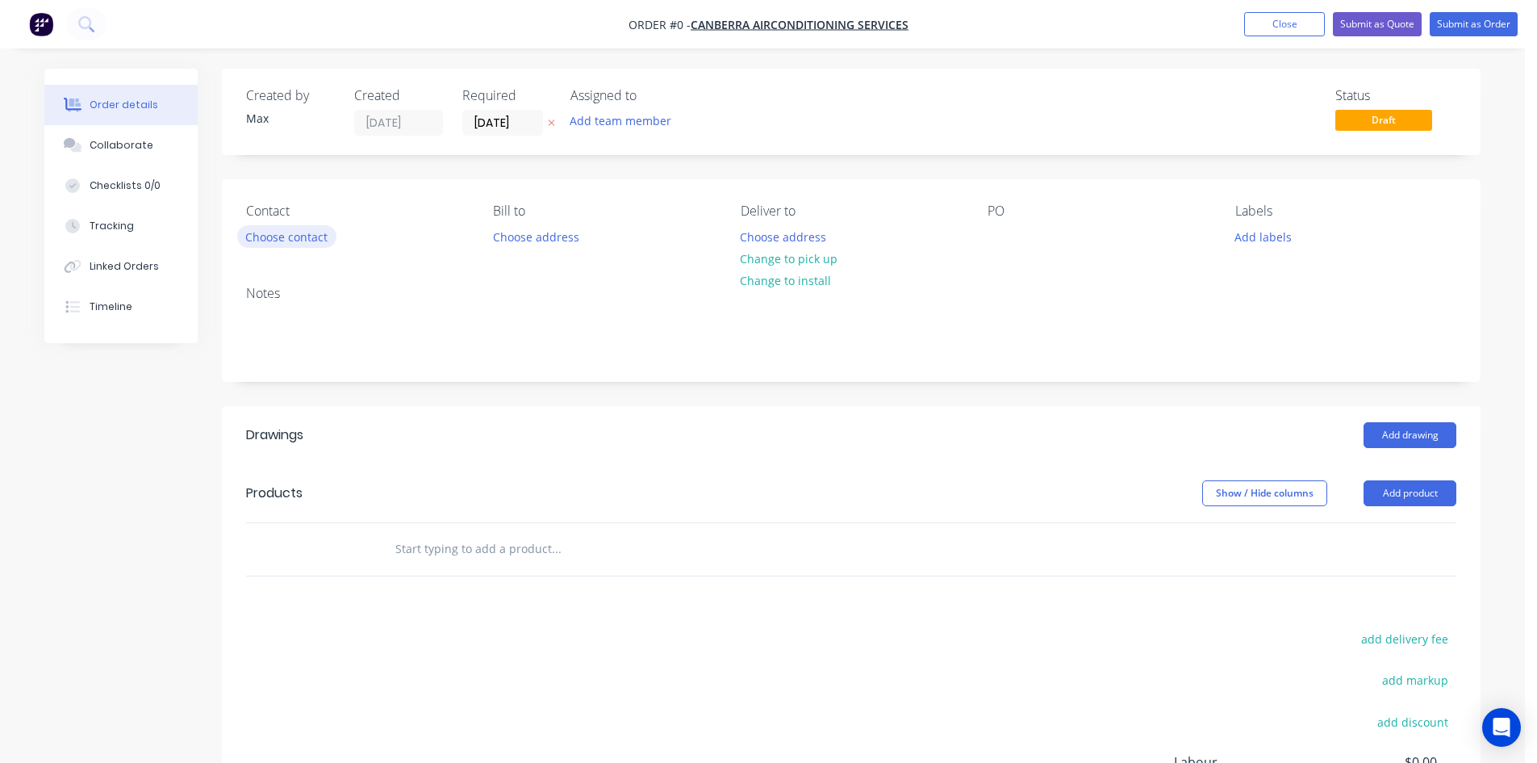
click at [277, 239] on button "Choose contact" at bounding box center [286, 236] width 99 height 22
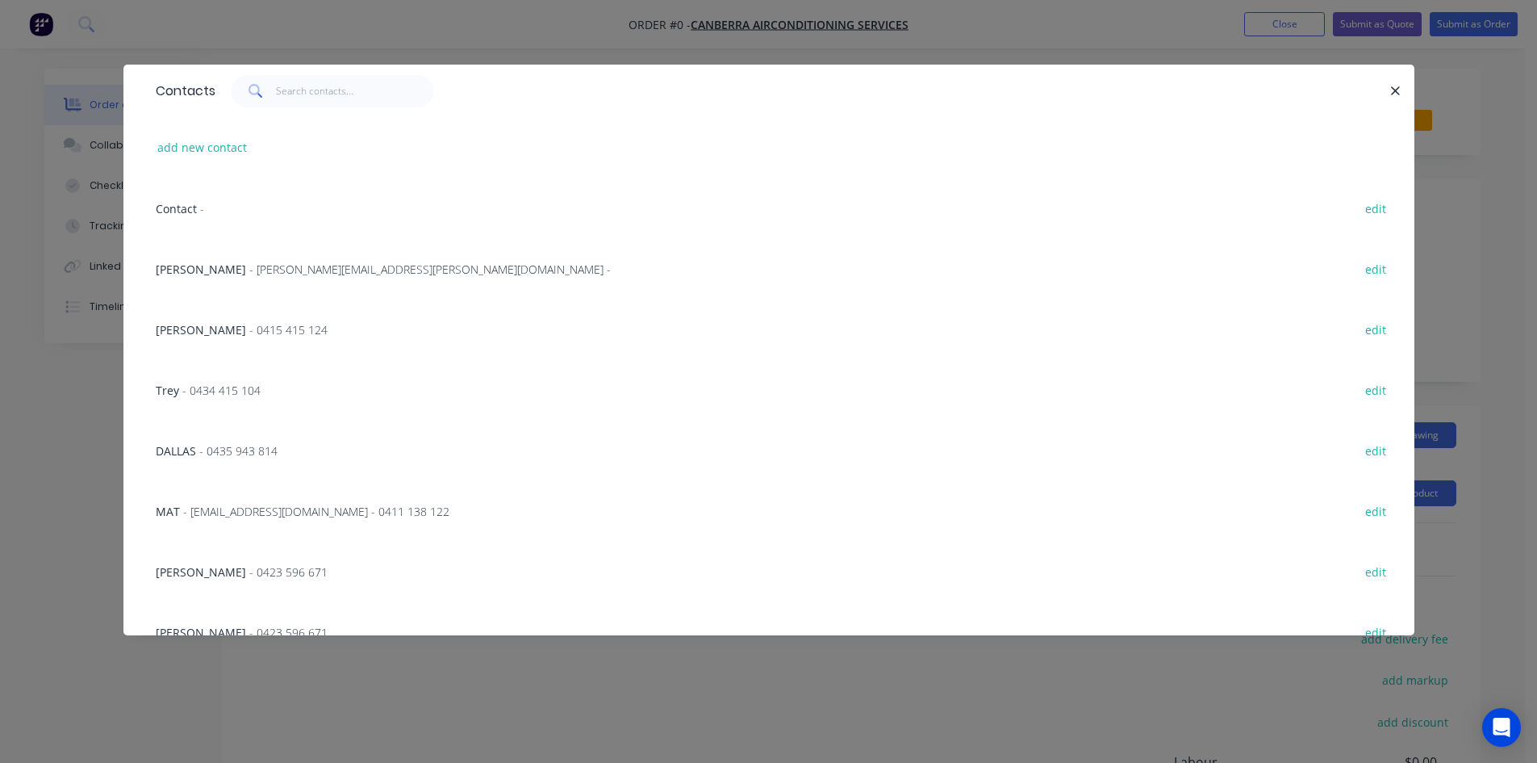
click at [186, 269] on span "Steve Hardie" at bounding box center [201, 268] width 90 height 15
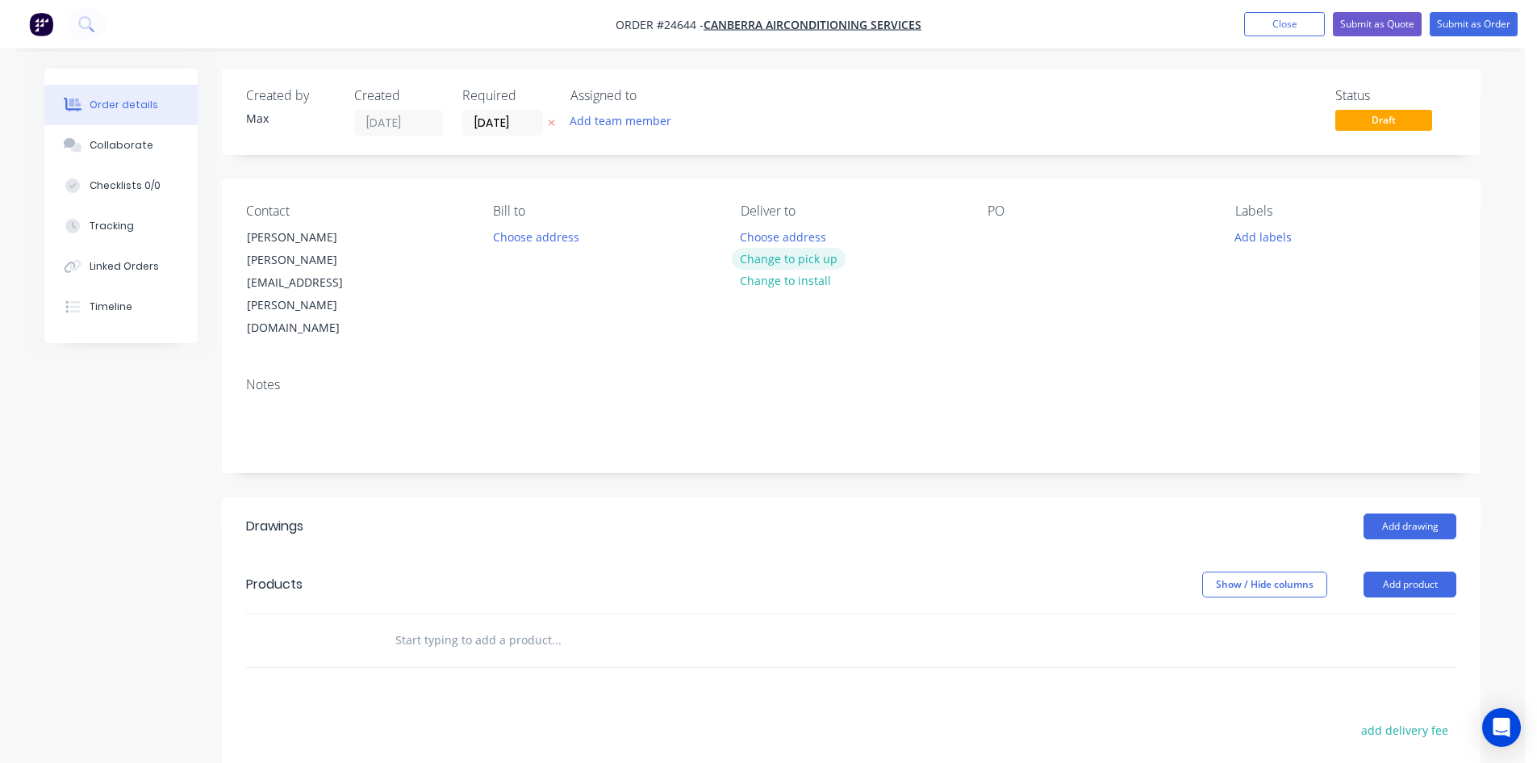
click at [764, 251] on button "Change to pick up" at bounding box center [789, 259] width 115 height 22
click at [1004, 228] on div at bounding box center [1001, 236] width 26 height 23
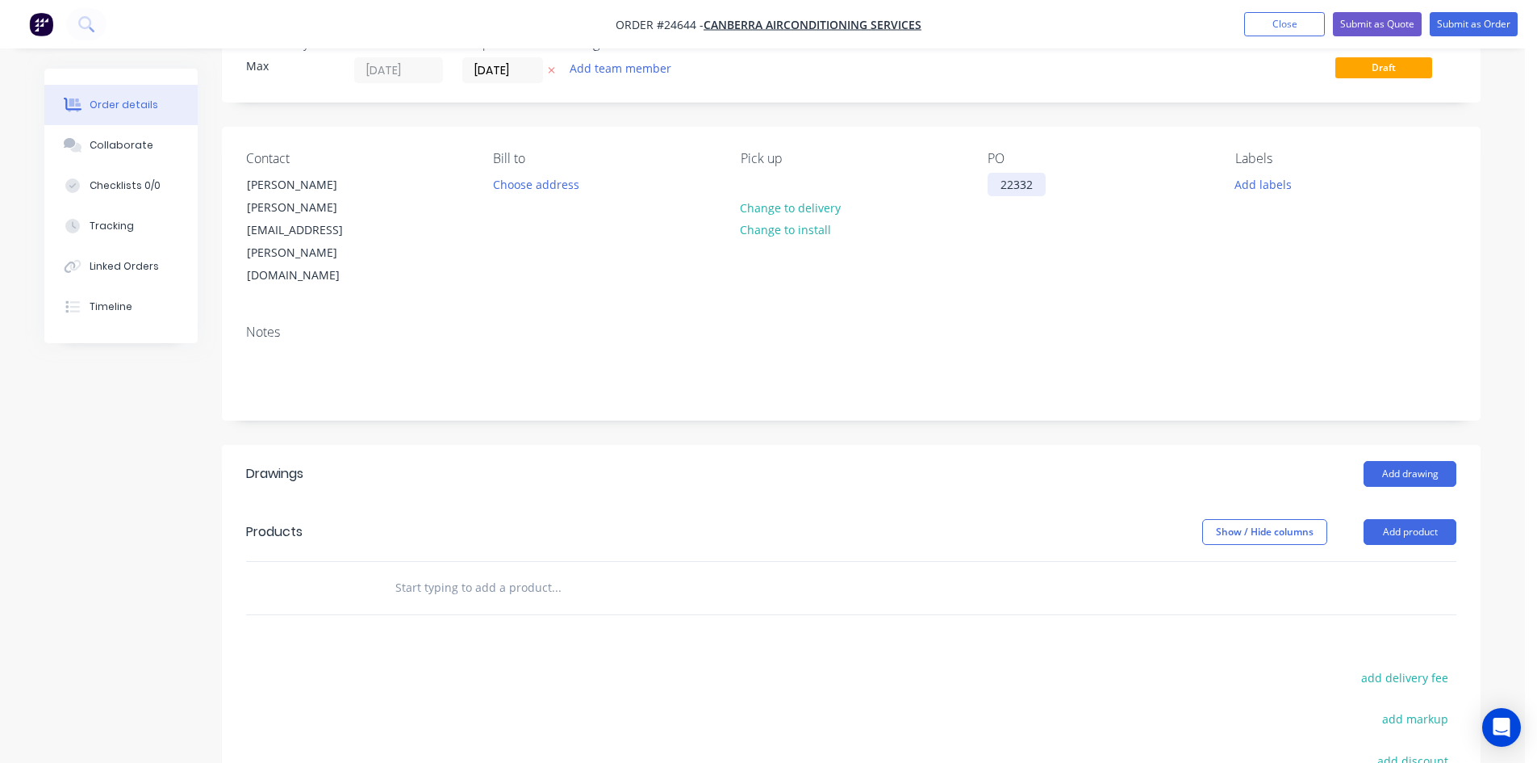
scroll to position [81, 0]
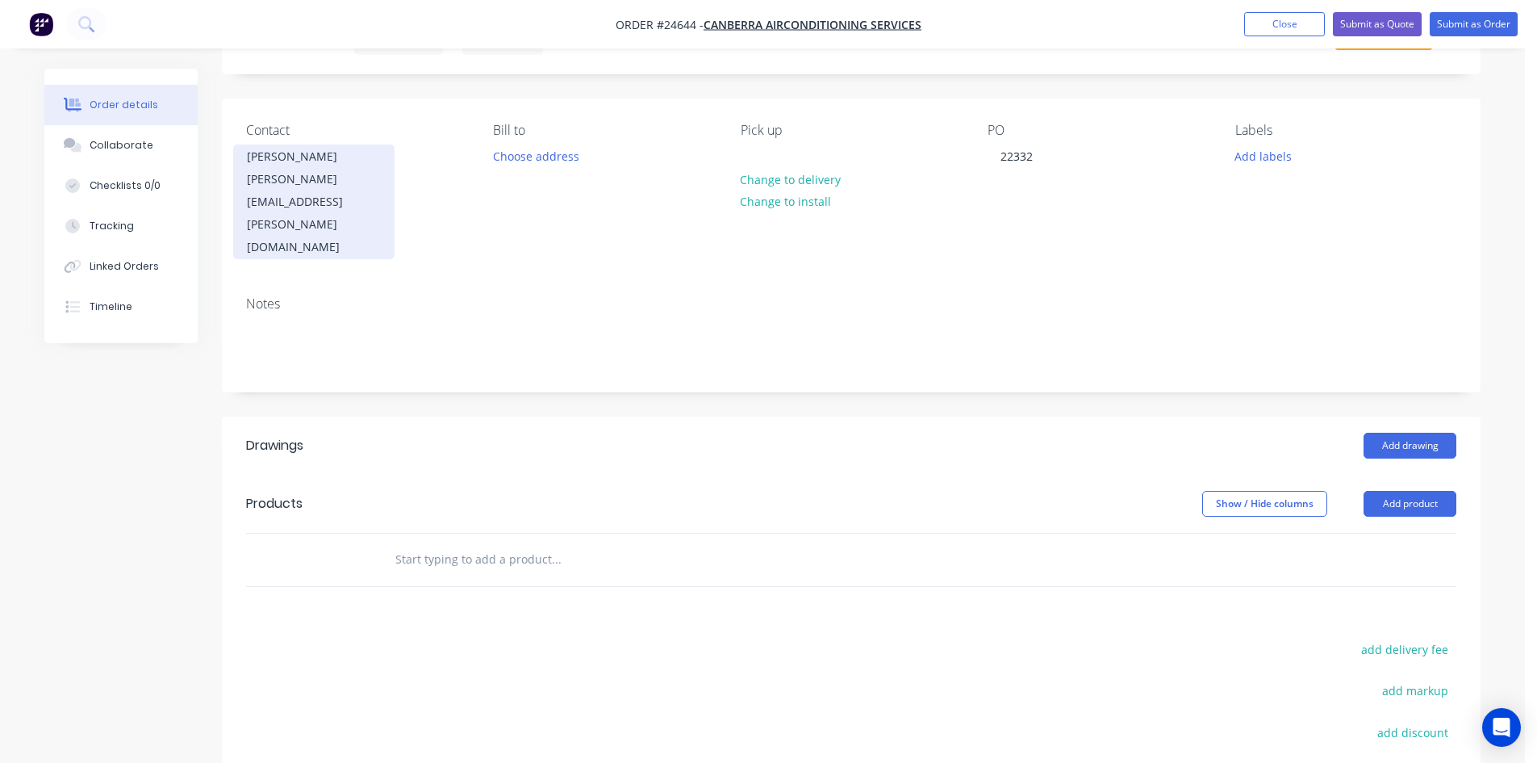
click at [348, 162] on div "Steve Hardie" at bounding box center [314, 156] width 134 height 23
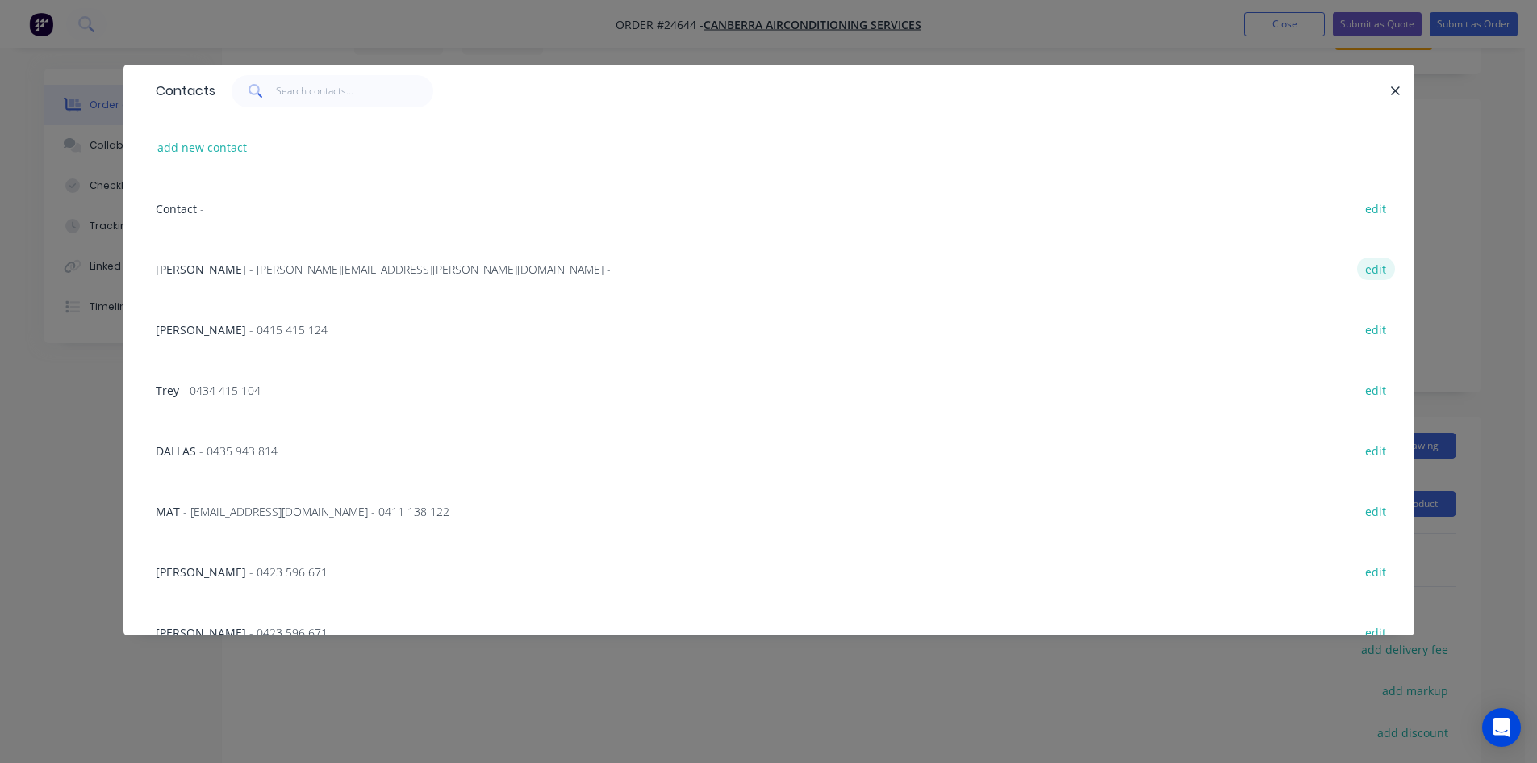
click at [1366, 267] on button "edit" at bounding box center [1376, 268] width 38 height 22
select select "AU"
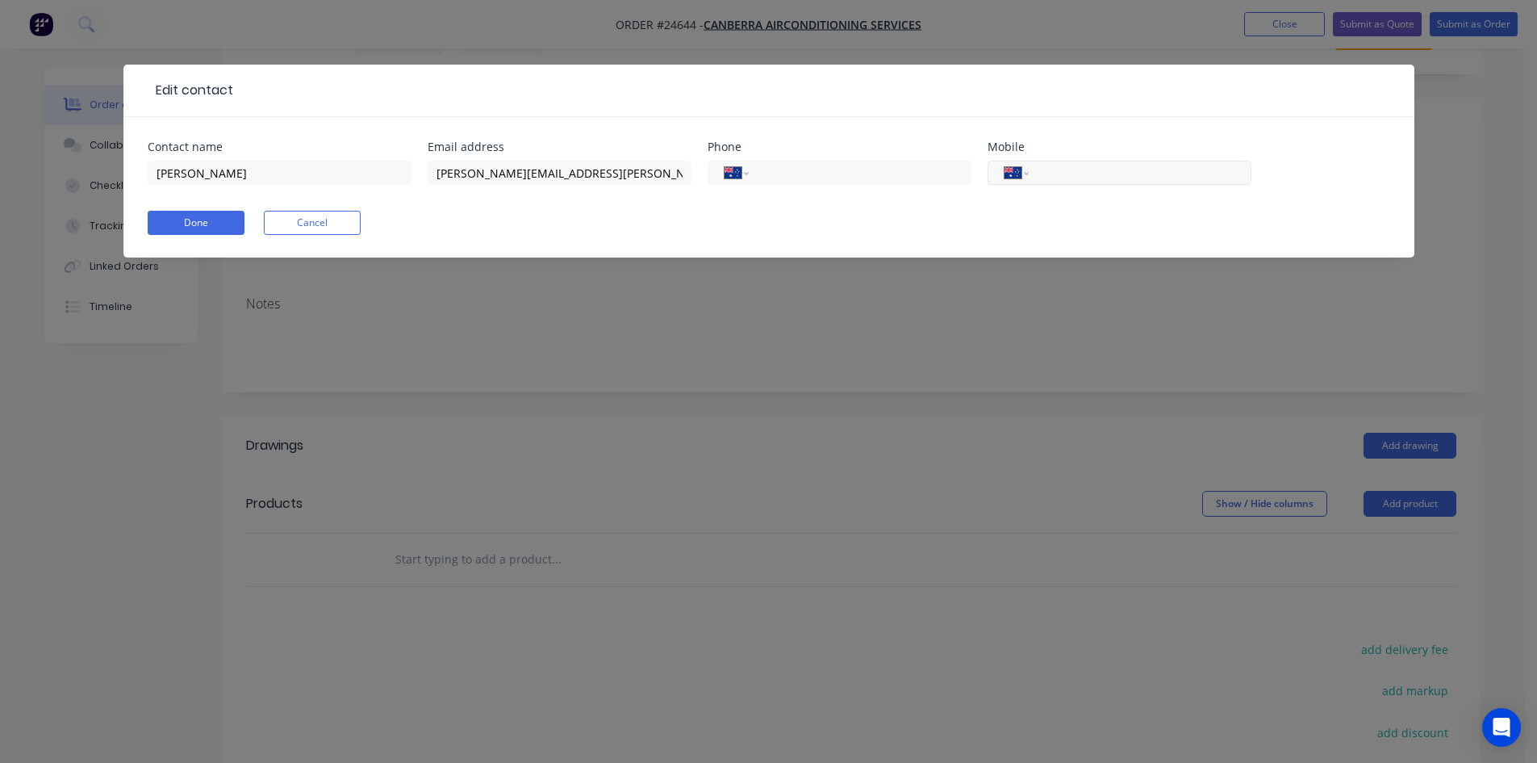
click at [1078, 174] on input "tel" at bounding box center [1137, 173] width 194 height 19
type input "0404 911 344"
click at [205, 230] on button "Done" at bounding box center [196, 223] width 97 height 24
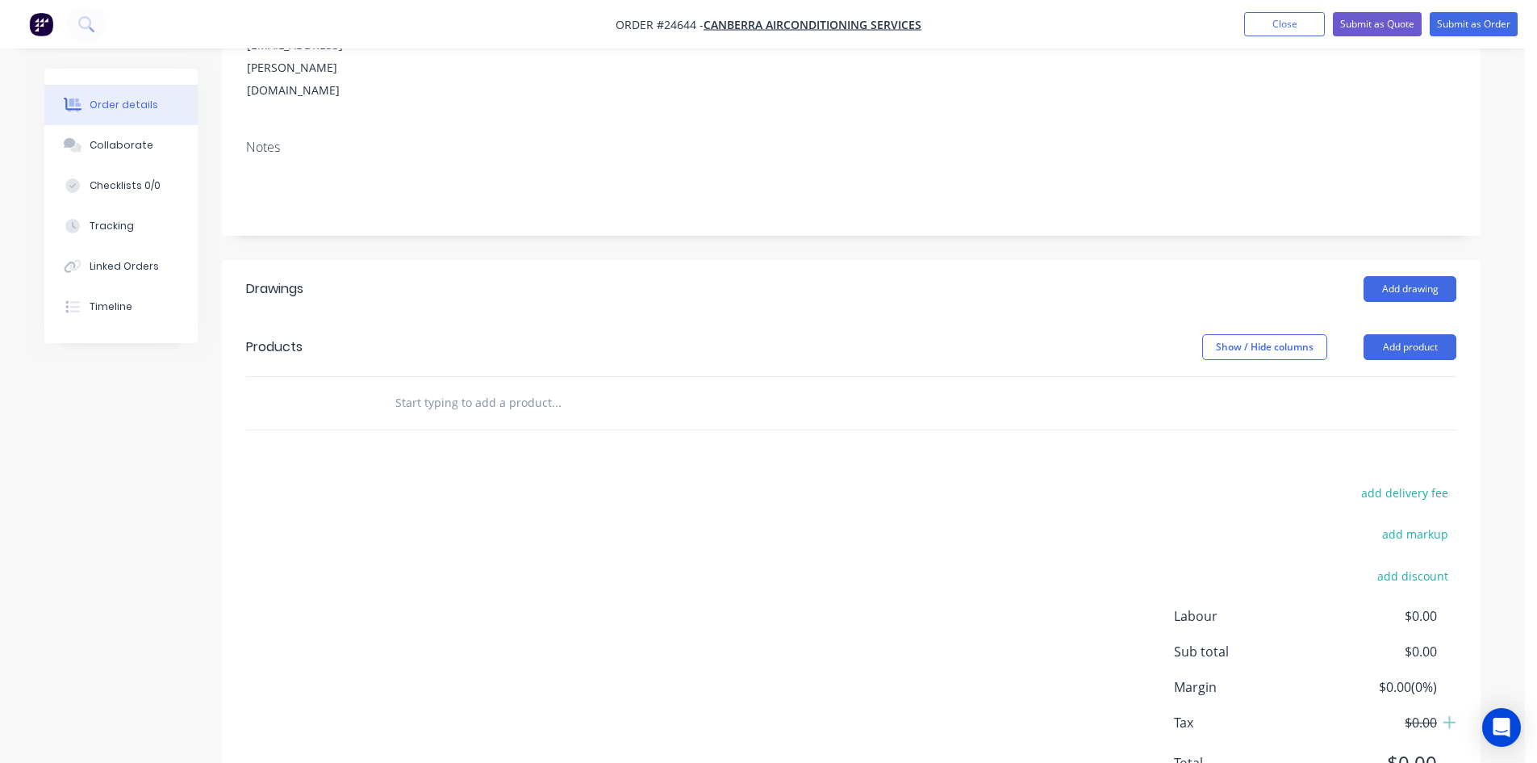
scroll to position [271, 0]
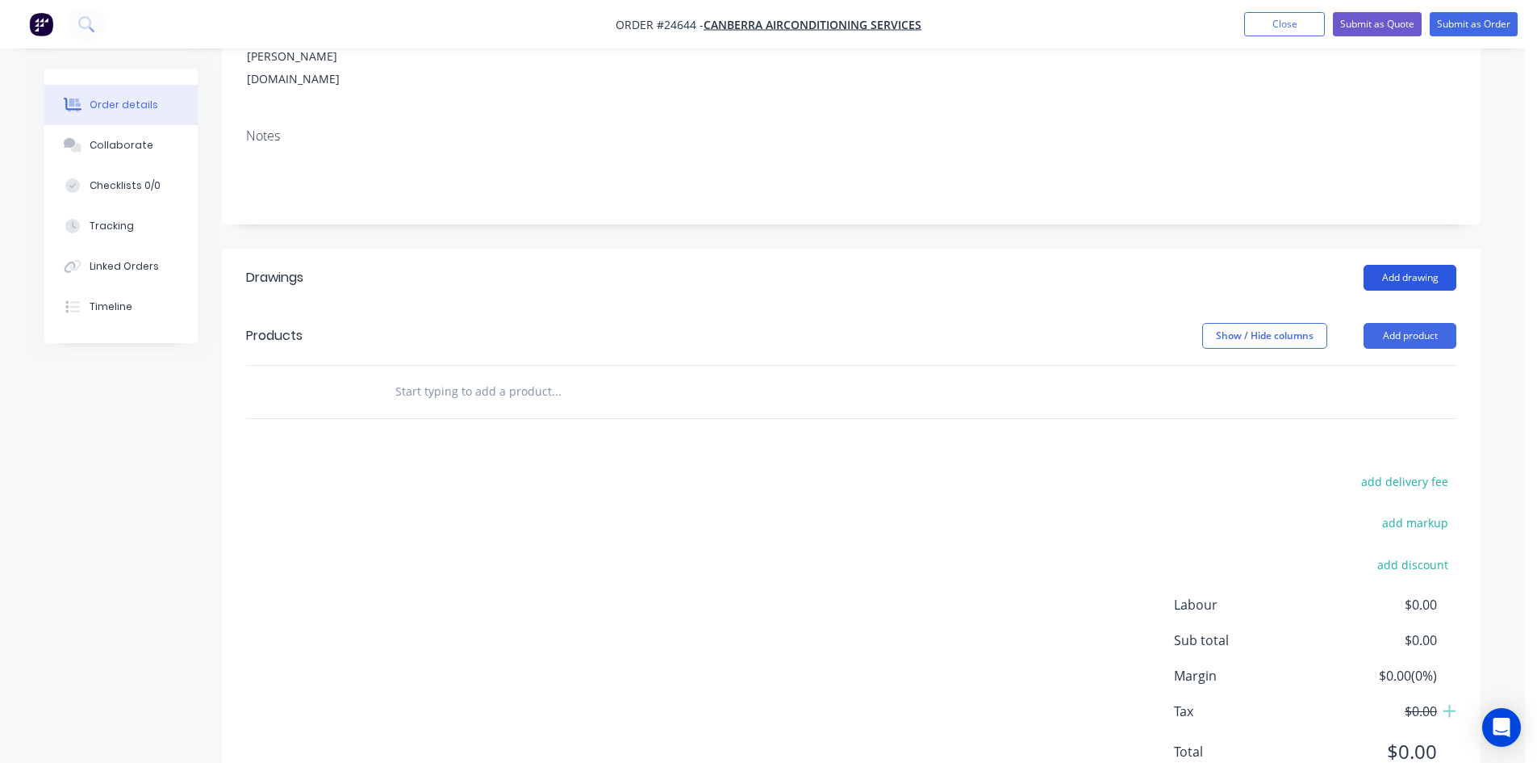
click at [1422, 265] on button "Add drawing" at bounding box center [1410, 278] width 93 height 26
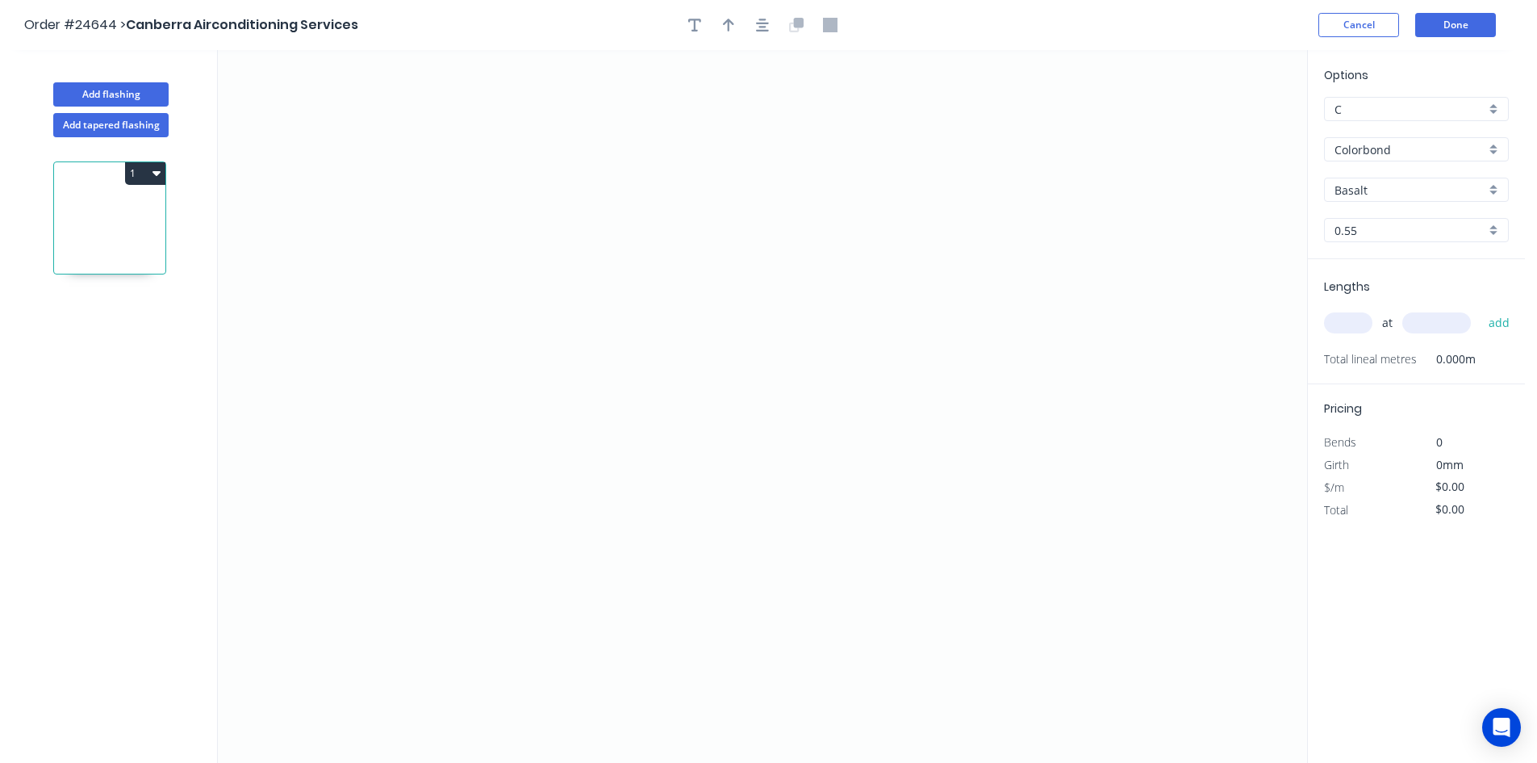
click at [912, 282] on icon "0" at bounding box center [762, 406] width 1089 height 713
click at [635, 274] on icon "0" at bounding box center [762, 406] width 1089 height 713
click at [627, 680] on icon "0 ?" at bounding box center [762, 406] width 1089 height 713
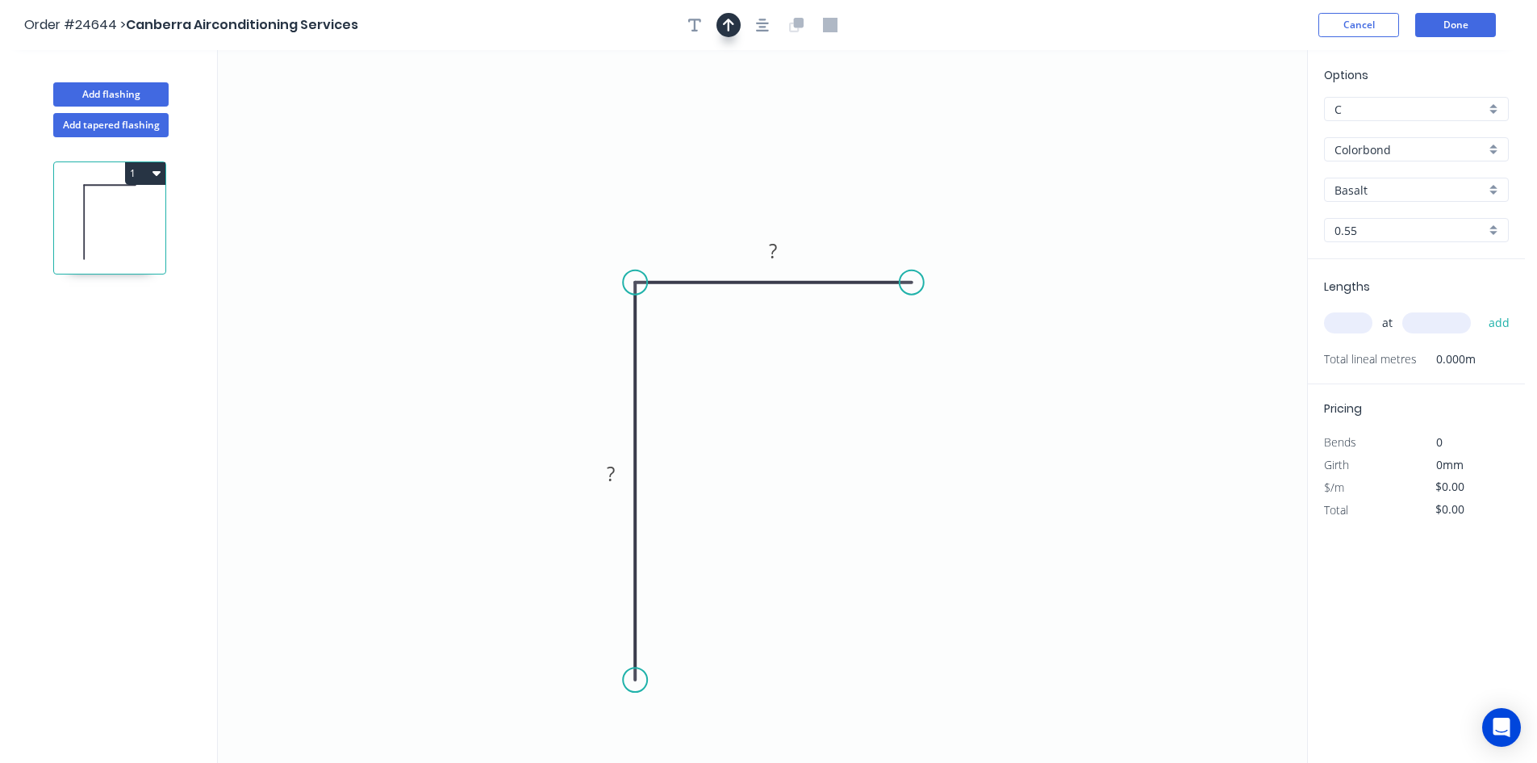
click at [729, 29] on icon "button" at bounding box center [728, 25] width 11 height 13
drag, startPoint x: 1223, startPoint y: 120, endPoint x: 562, endPoint y: 214, distance: 667.5
click at [536, 222] on icon "0 ? ?" at bounding box center [762, 406] width 1089 height 713
drag, startPoint x: 1224, startPoint y: 128, endPoint x: 609, endPoint y: 248, distance: 626.4
click at [609, 248] on icon at bounding box center [609, 229] width 15 height 52
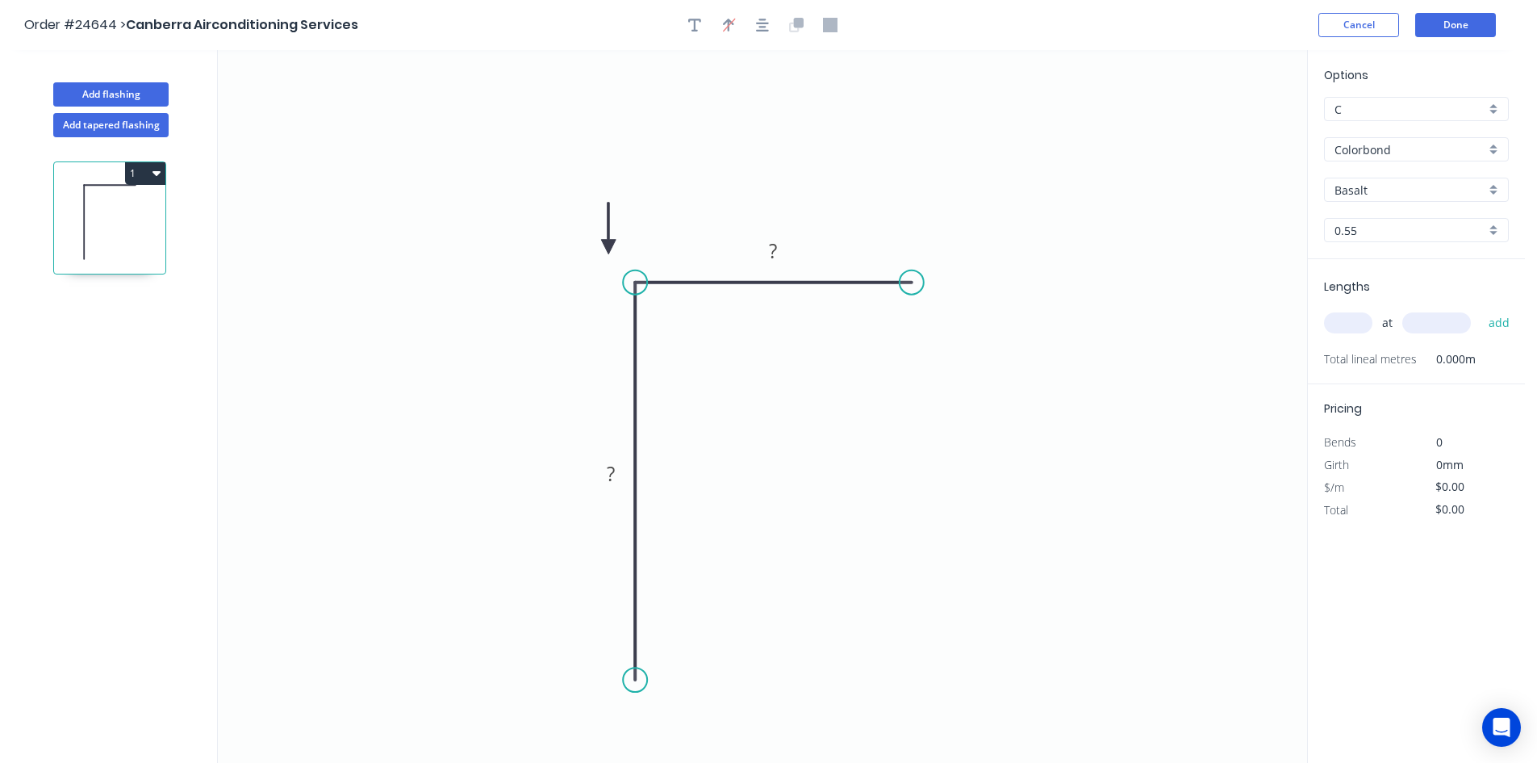
click at [608, 247] on icon at bounding box center [608, 229] width 15 height 52
click at [772, 246] on tspan "?" at bounding box center [773, 250] width 8 height 27
click at [624, 472] on rect at bounding box center [611, 474] width 32 height 23
type input "$21.38"
click at [1344, 319] on input "text" at bounding box center [1348, 322] width 48 height 21
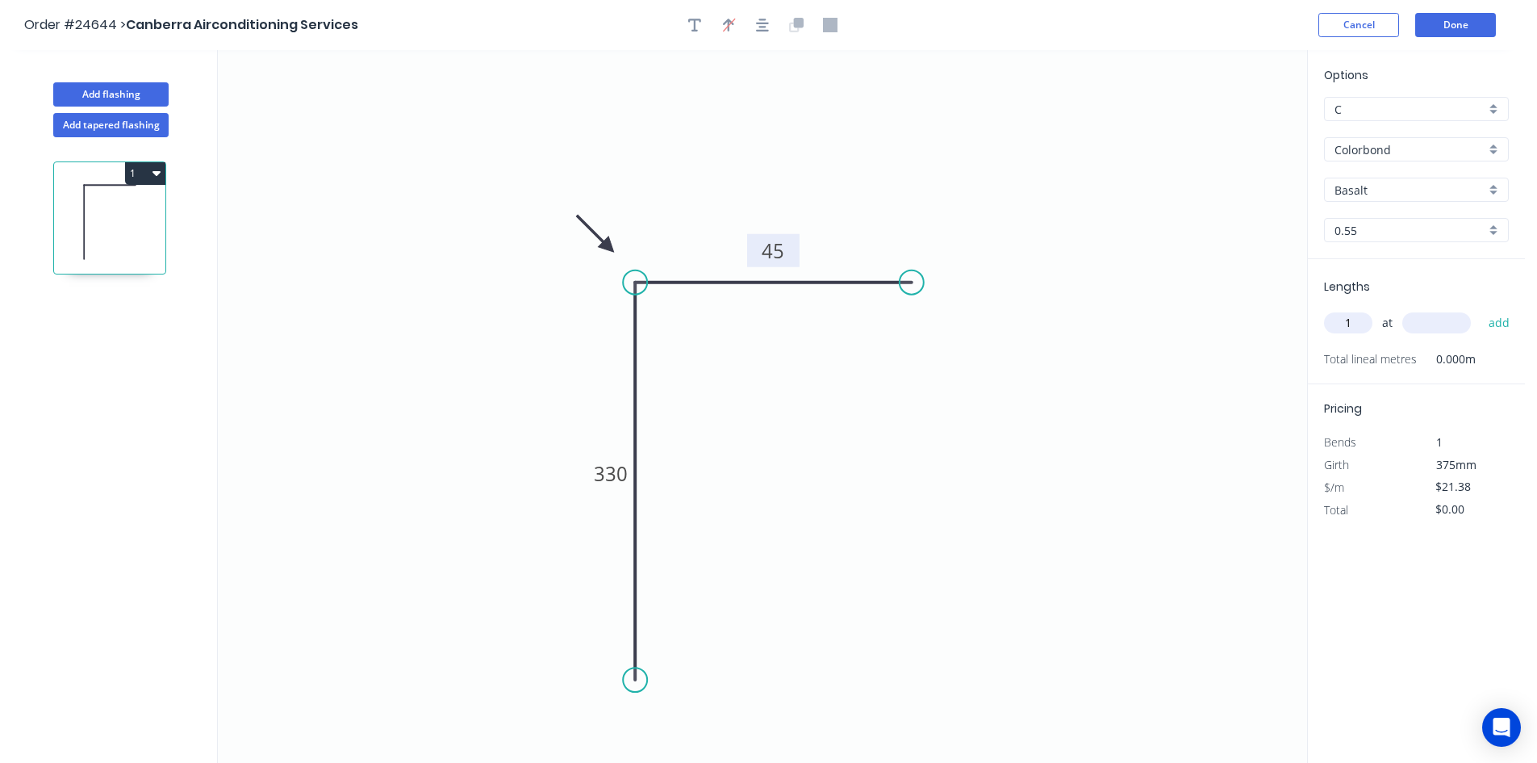
type input "1"
type input "350"
click at [1481, 309] on button "add" at bounding box center [1500, 322] width 38 height 27
type input "$25.66"
click at [1466, 24] on button "Done" at bounding box center [1455, 25] width 81 height 24
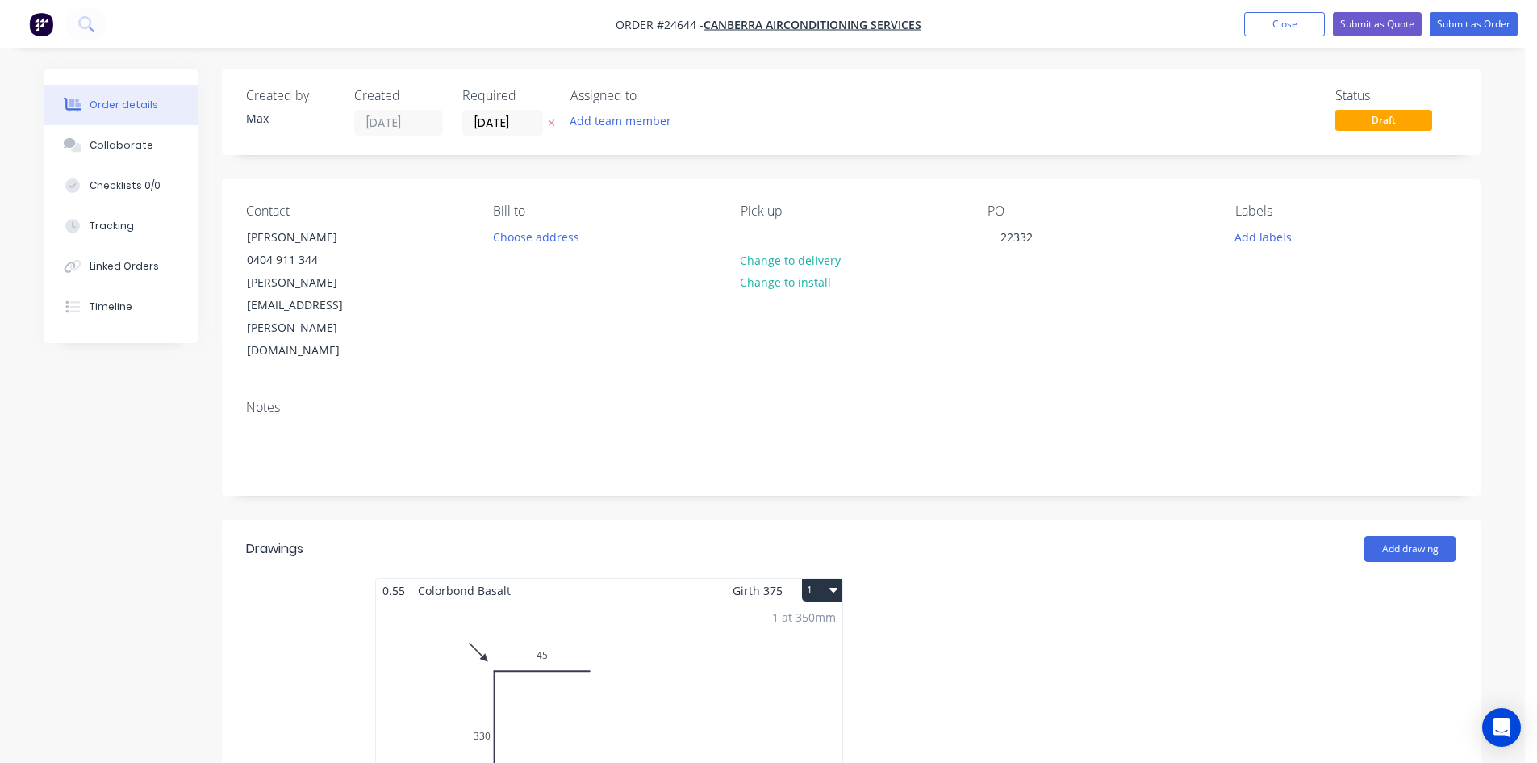
click at [521, 602] on div "1 at 350mm Total lm $/M Total 0.35m $21.38 $25.66" at bounding box center [609, 725] width 466 height 246
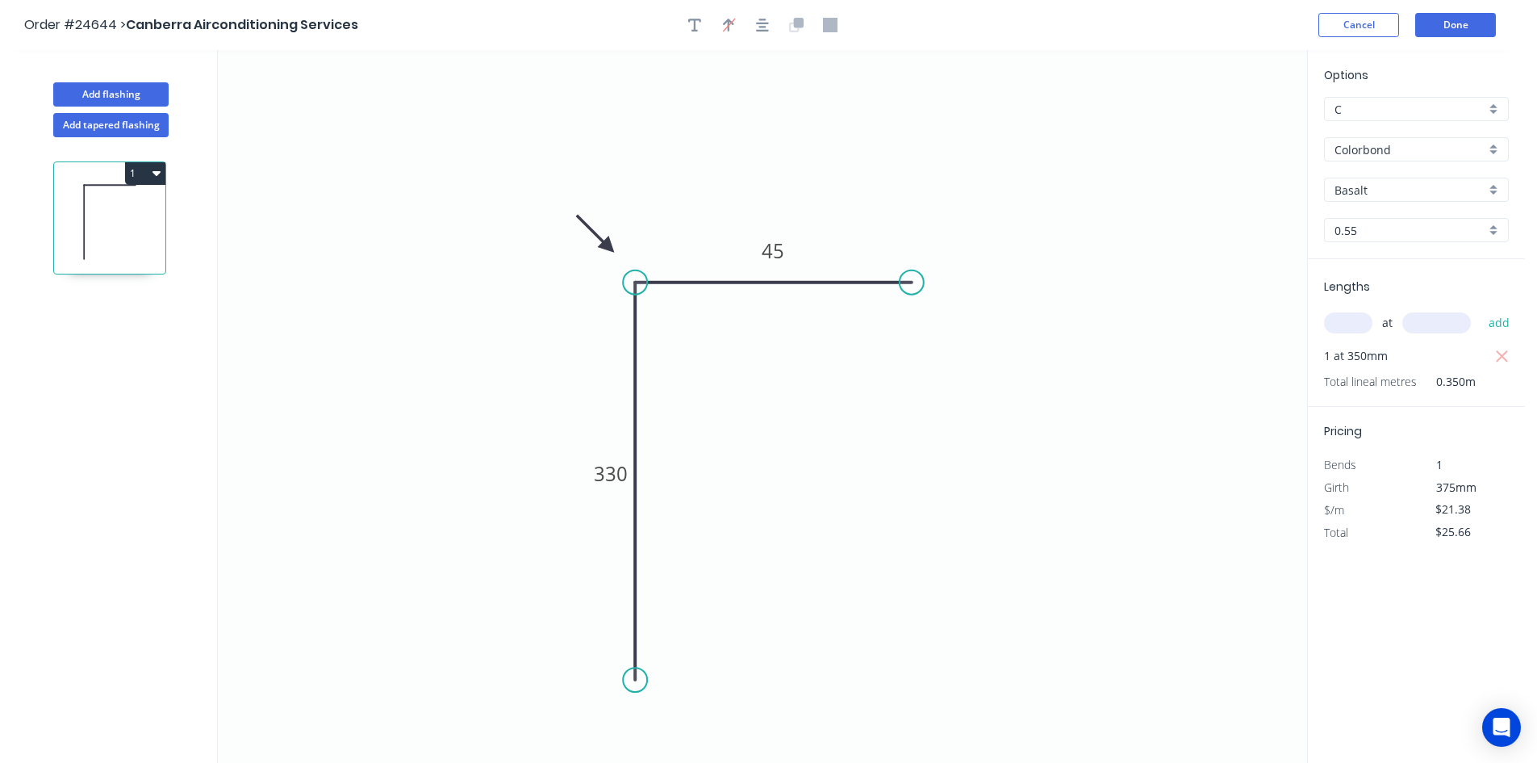
click at [1420, 194] on input "Basalt" at bounding box center [1410, 190] width 151 height 17
click at [1375, 236] on div "Ironstone" at bounding box center [1416, 233] width 183 height 28
type input "Ironstone"
click at [1467, 26] on button "Done" at bounding box center [1455, 25] width 81 height 24
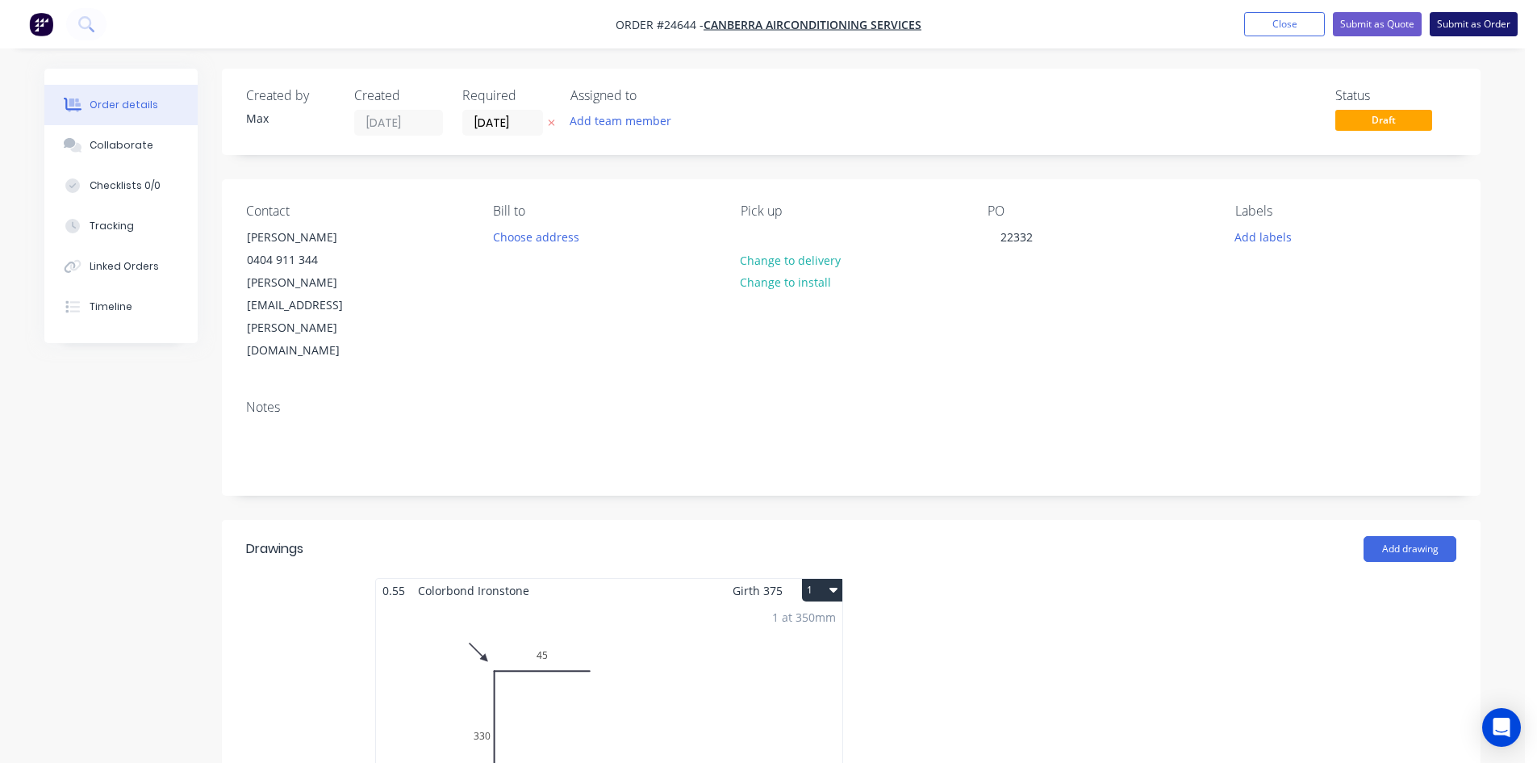
click at [1486, 30] on button "Submit as Order" at bounding box center [1474, 24] width 88 height 24
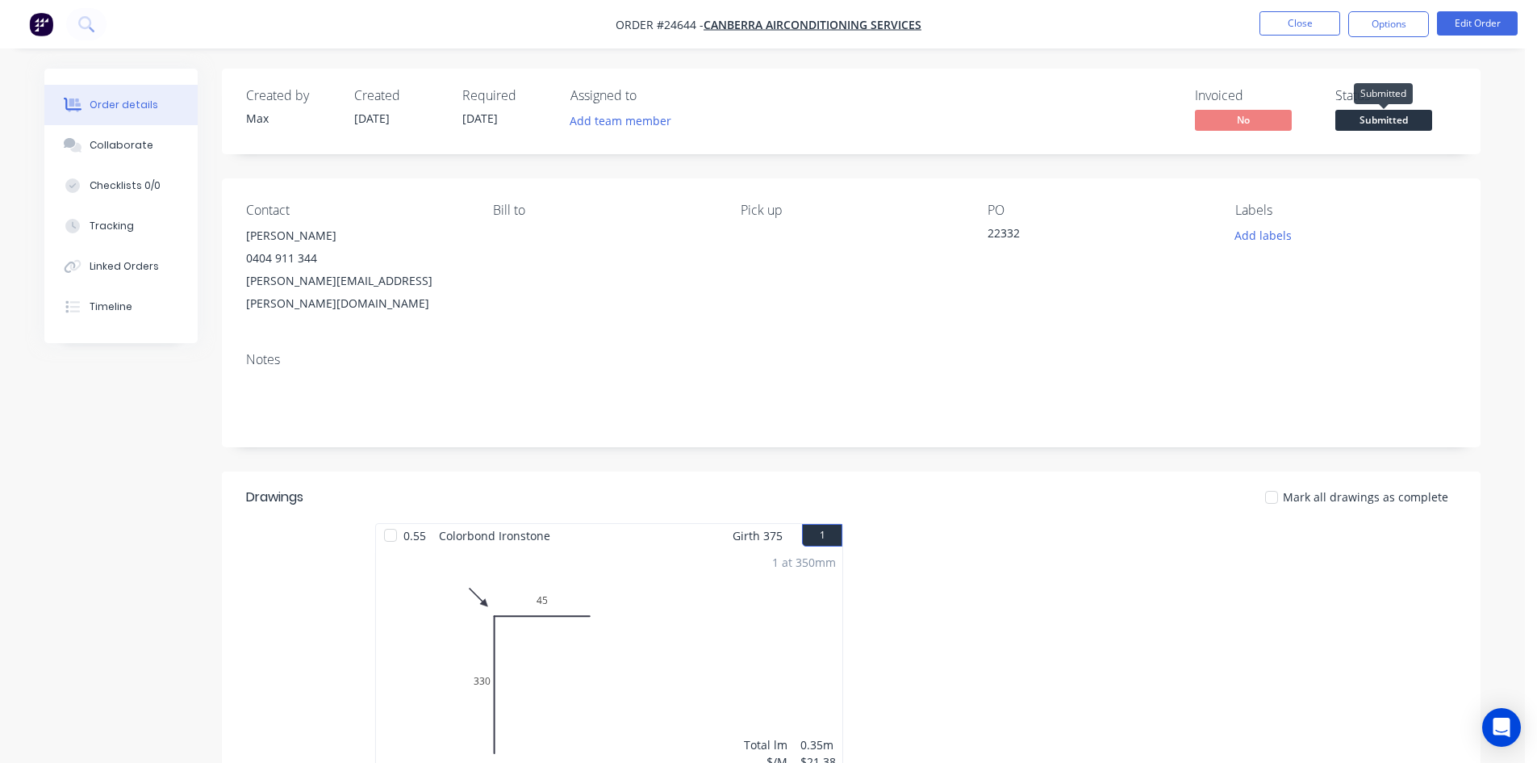
click at [1396, 121] on span "Submitted" at bounding box center [1384, 120] width 97 height 20
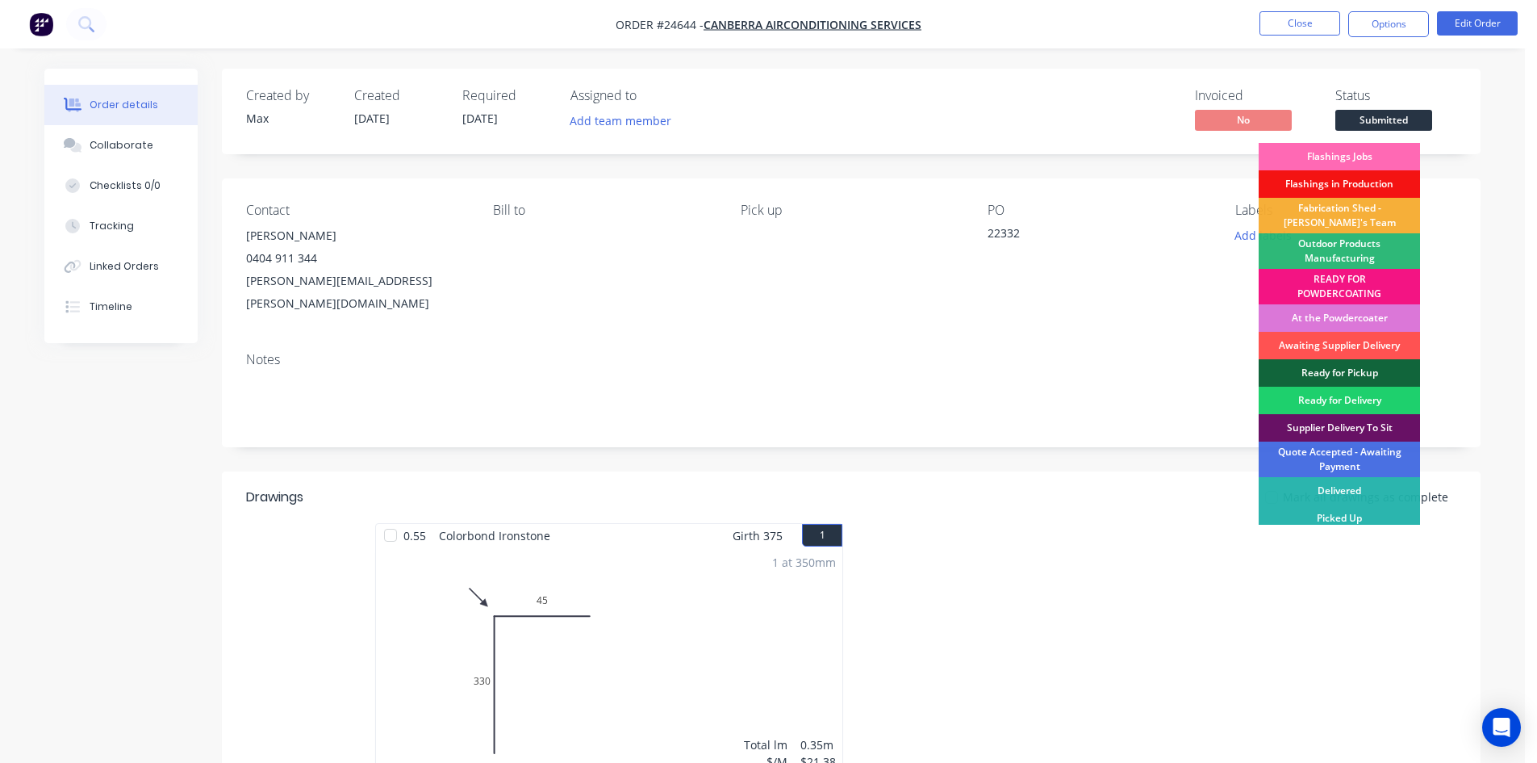
click at [1386, 151] on div "Flashings Jobs" at bounding box center [1339, 156] width 161 height 27
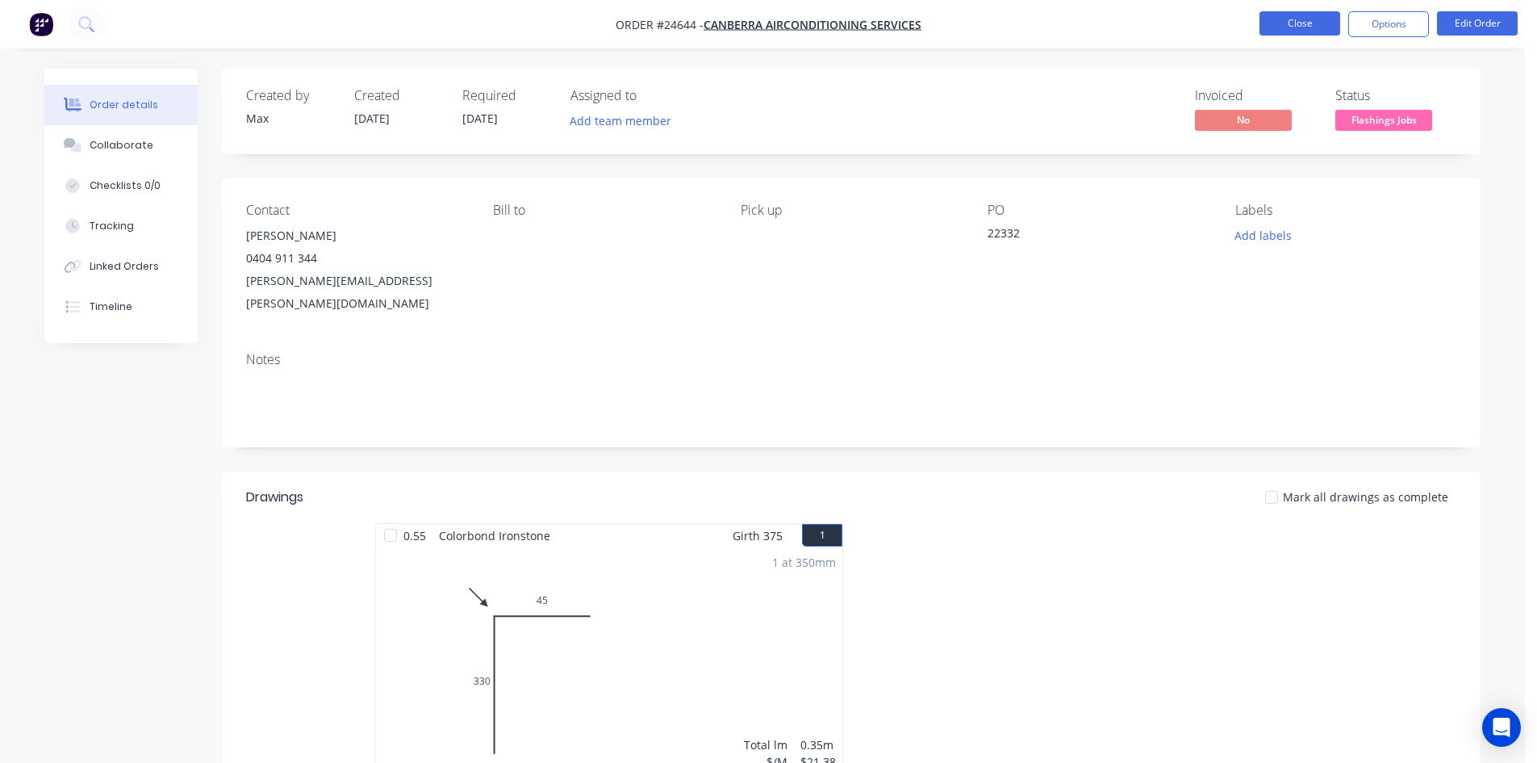
click at [1275, 19] on button "Close" at bounding box center [1300, 23] width 81 height 24
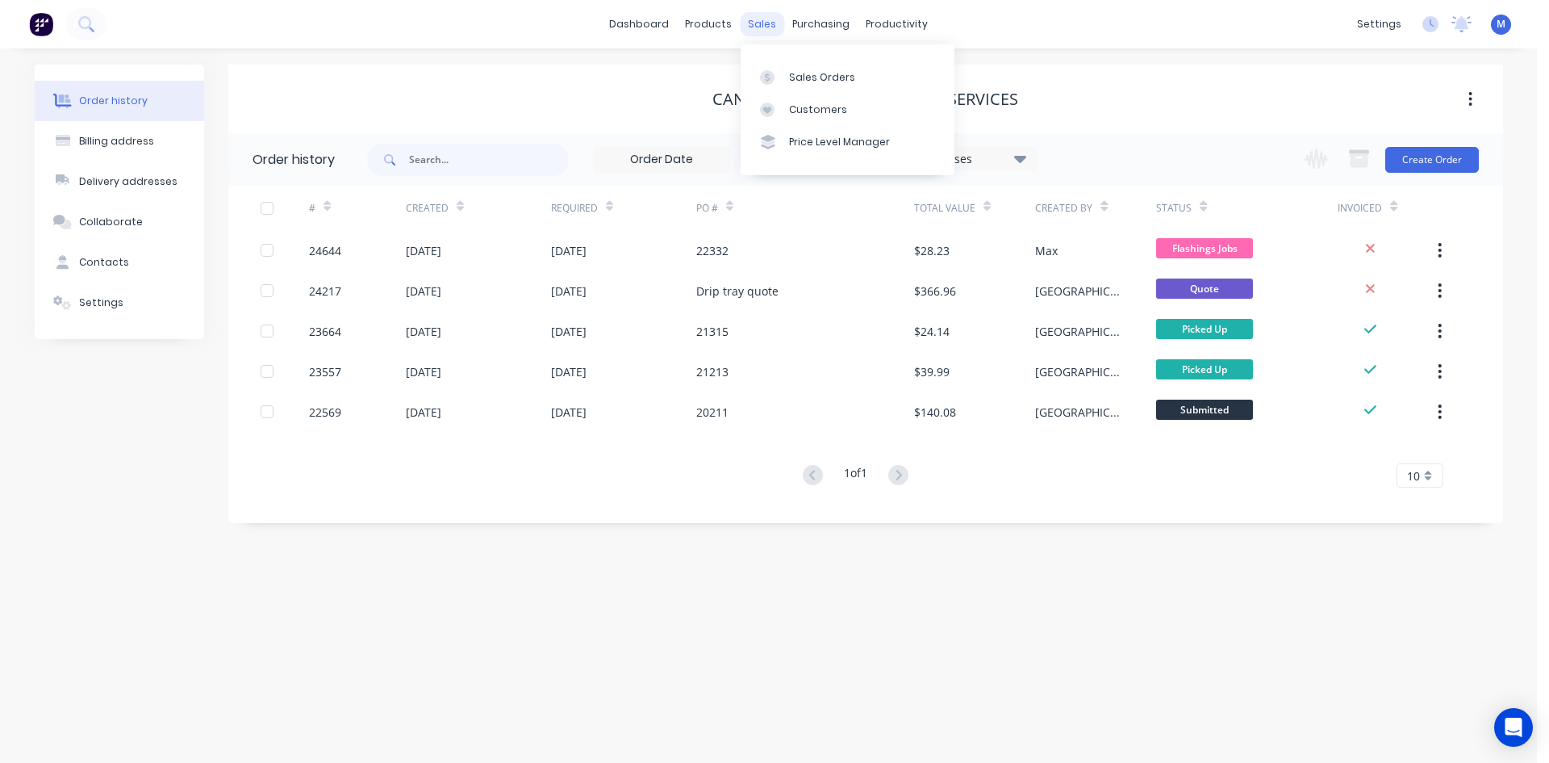
click at [759, 24] on div "sales" at bounding box center [762, 24] width 44 height 24
click at [804, 79] on div "Sales Orders" at bounding box center [822, 77] width 66 height 15
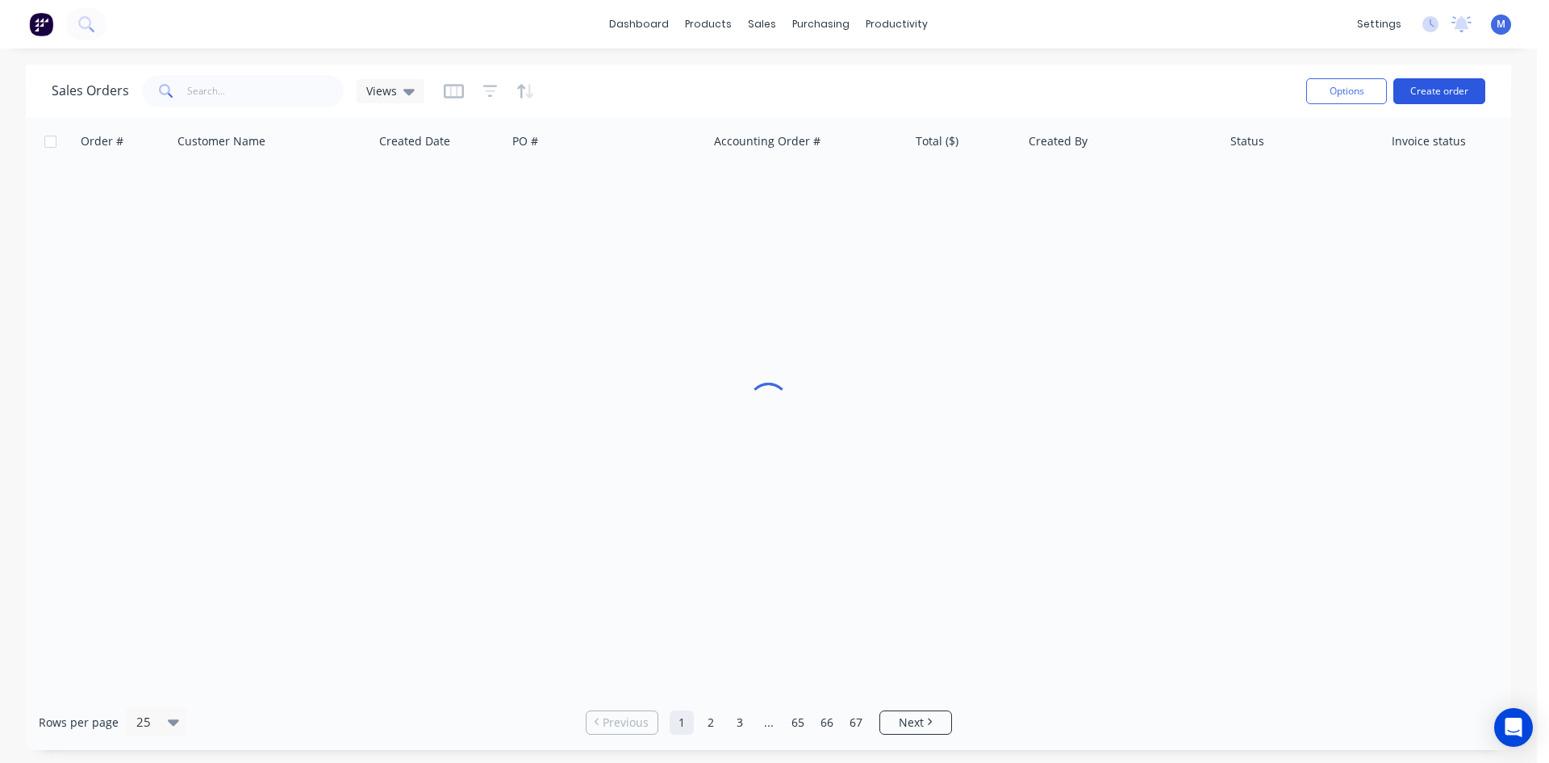
click at [1437, 90] on button "Create order" at bounding box center [1440, 91] width 92 height 26
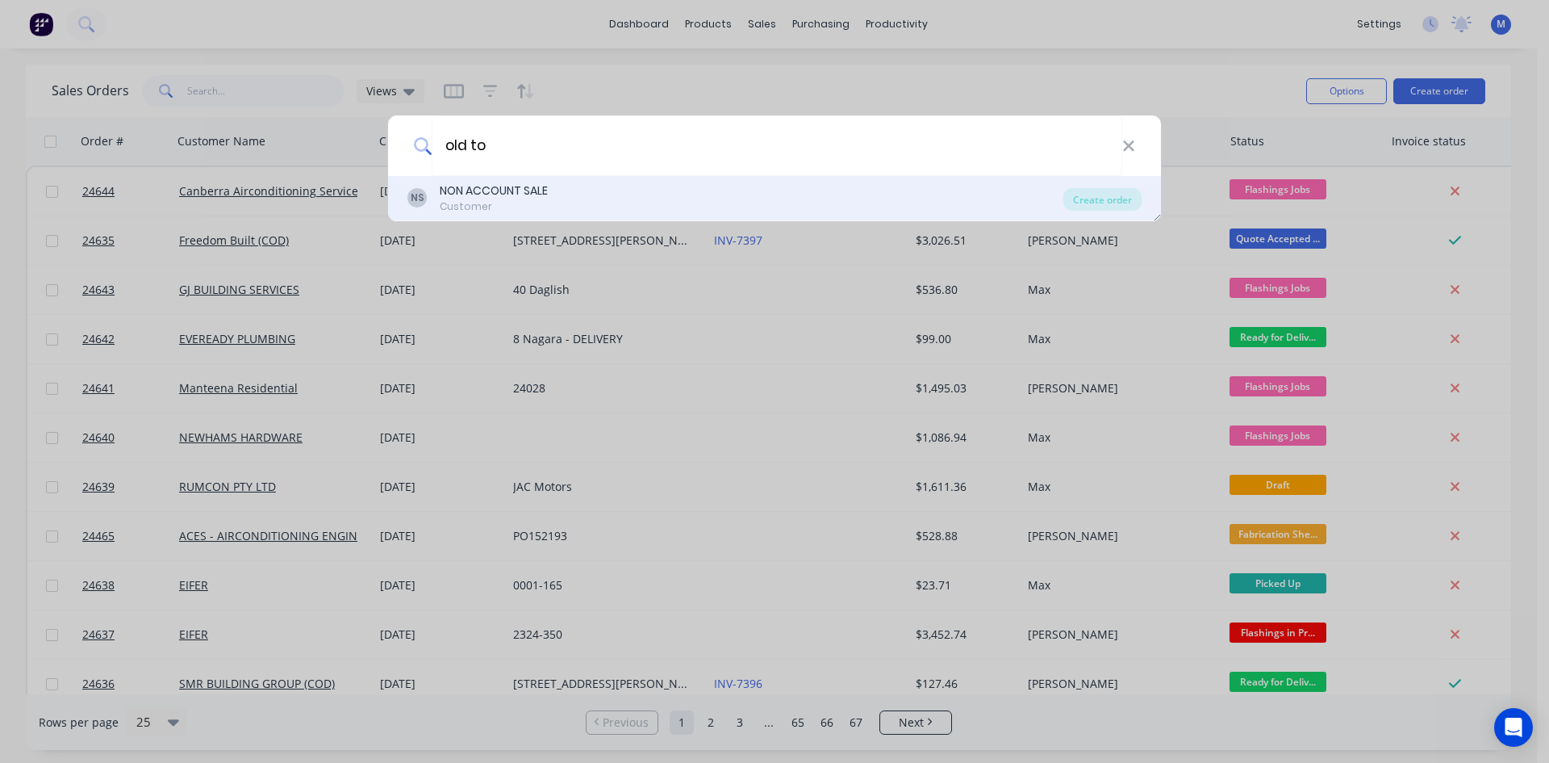
type input "old to"
click at [538, 203] on div "Customer" at bounding box center [494, 206] width 108 height 15
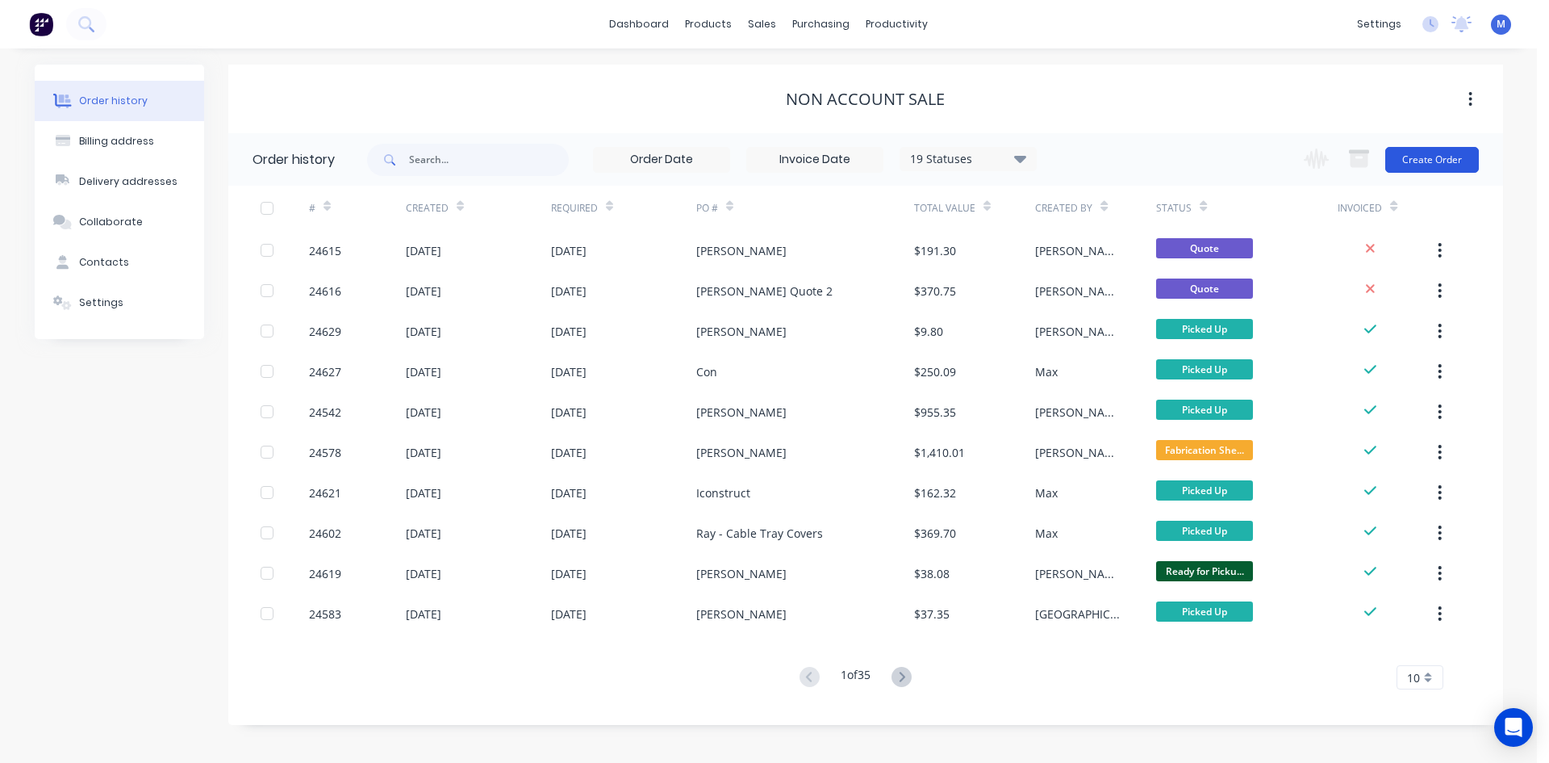
click at [1453, 161] on button "Create Order" at bounding box center [1433, 160] width 94 height 26
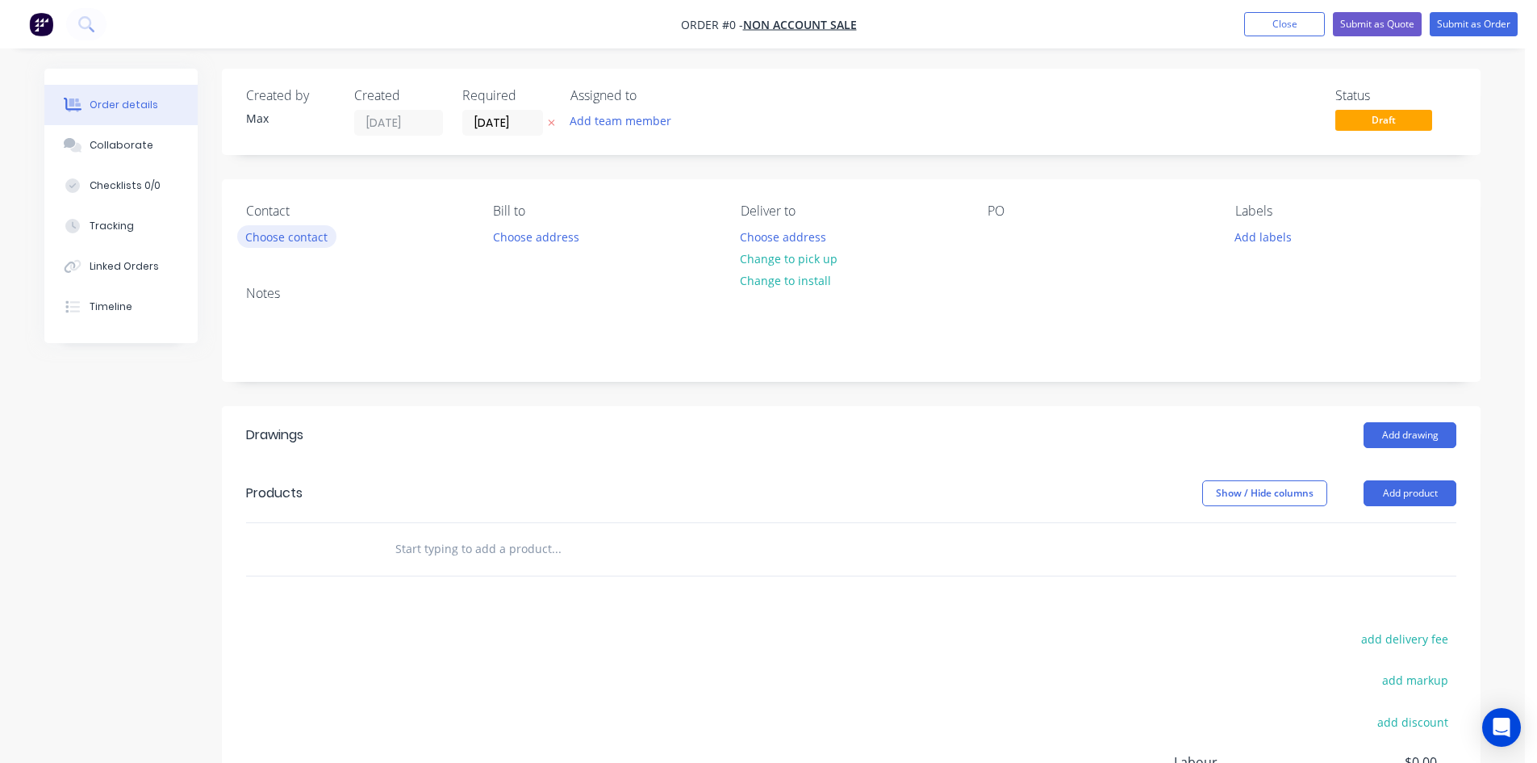
click at [314, 240] on button "Choose contact" at bounding box center [286, 236] width 99 height 22
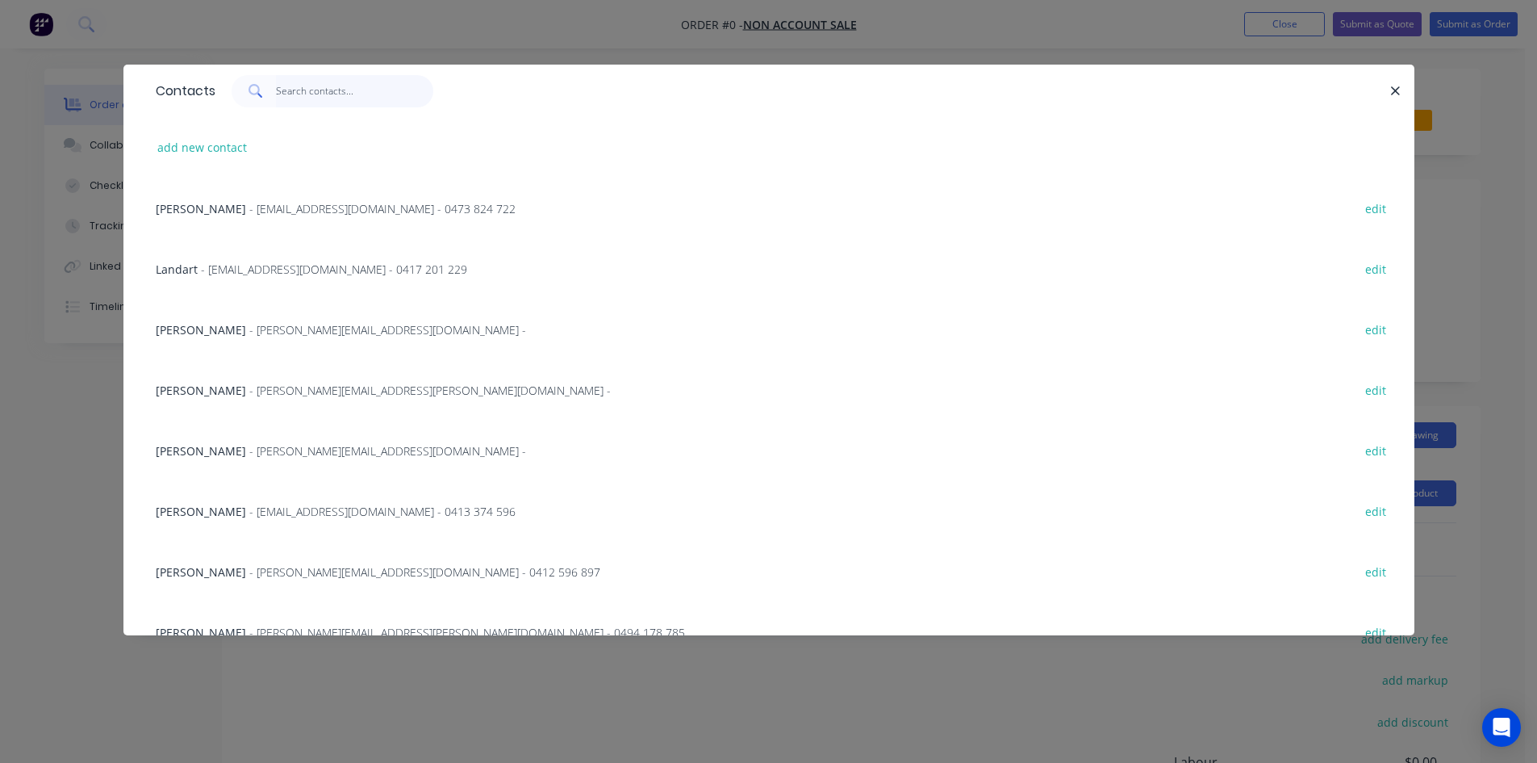
click at [326, 98] on input "text" at bounding box center [354, 91] width 157 height 32
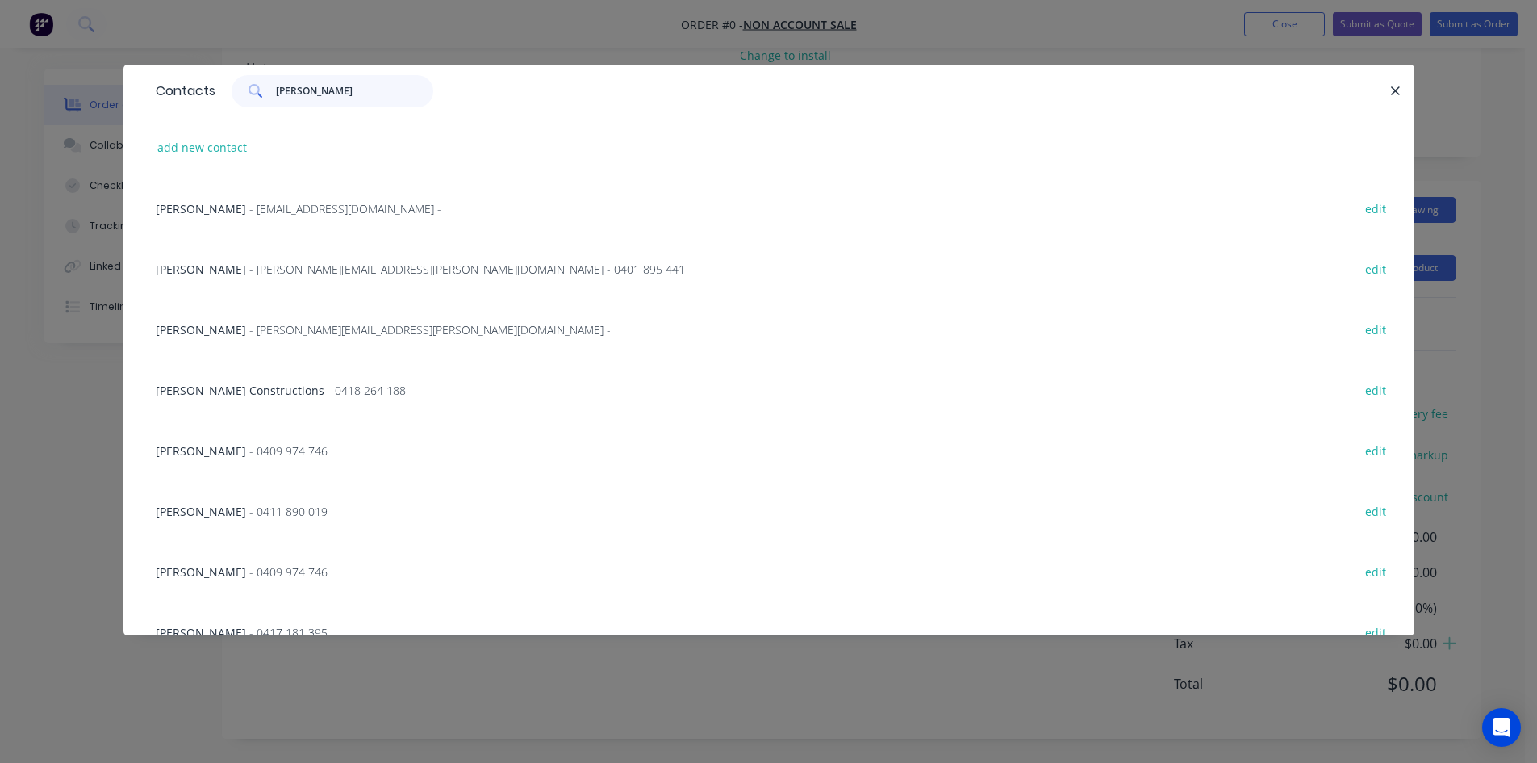
click at [319, 94] on input "dave" at bounding box center [354, 91] width 157 height 32
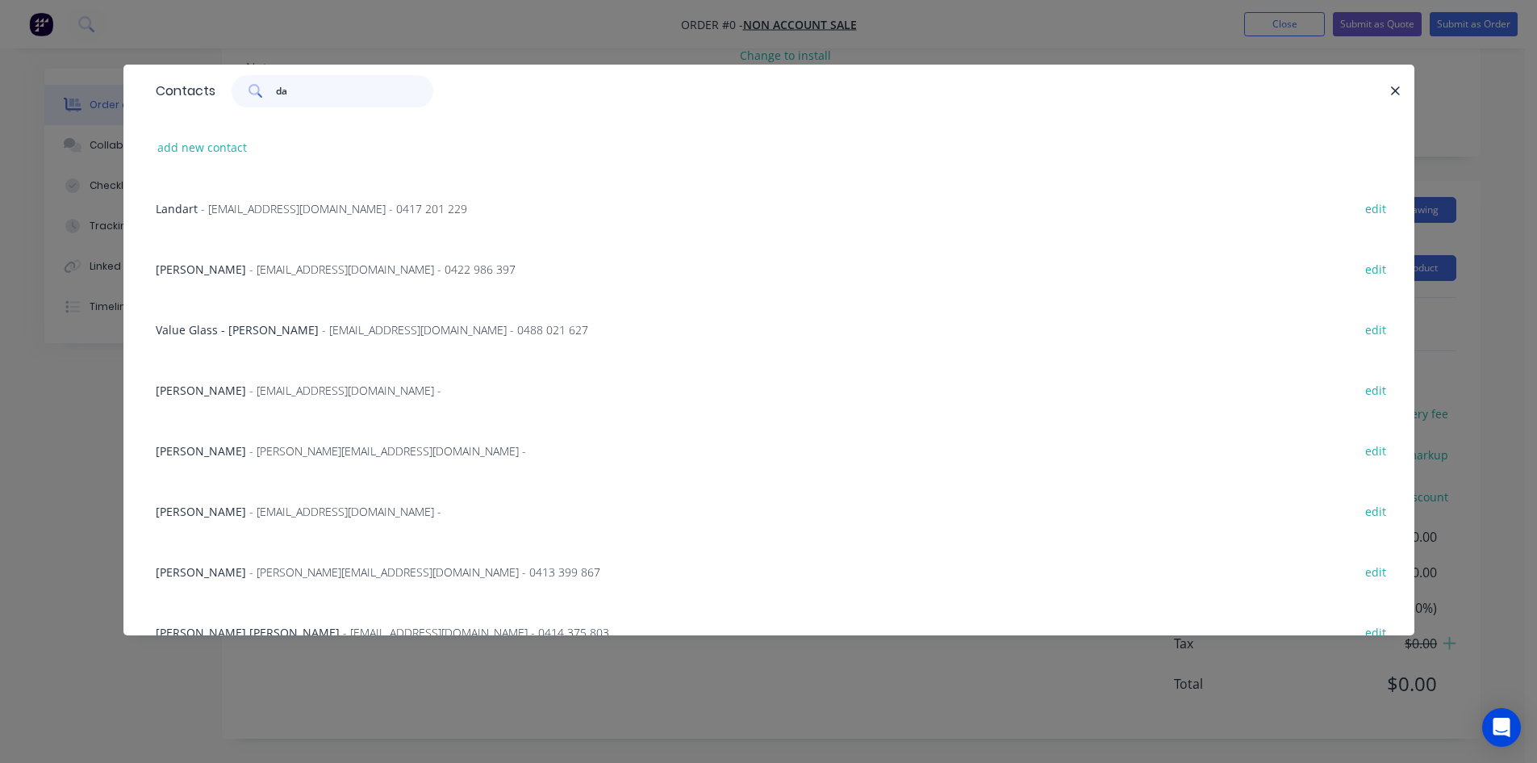
type input "d"
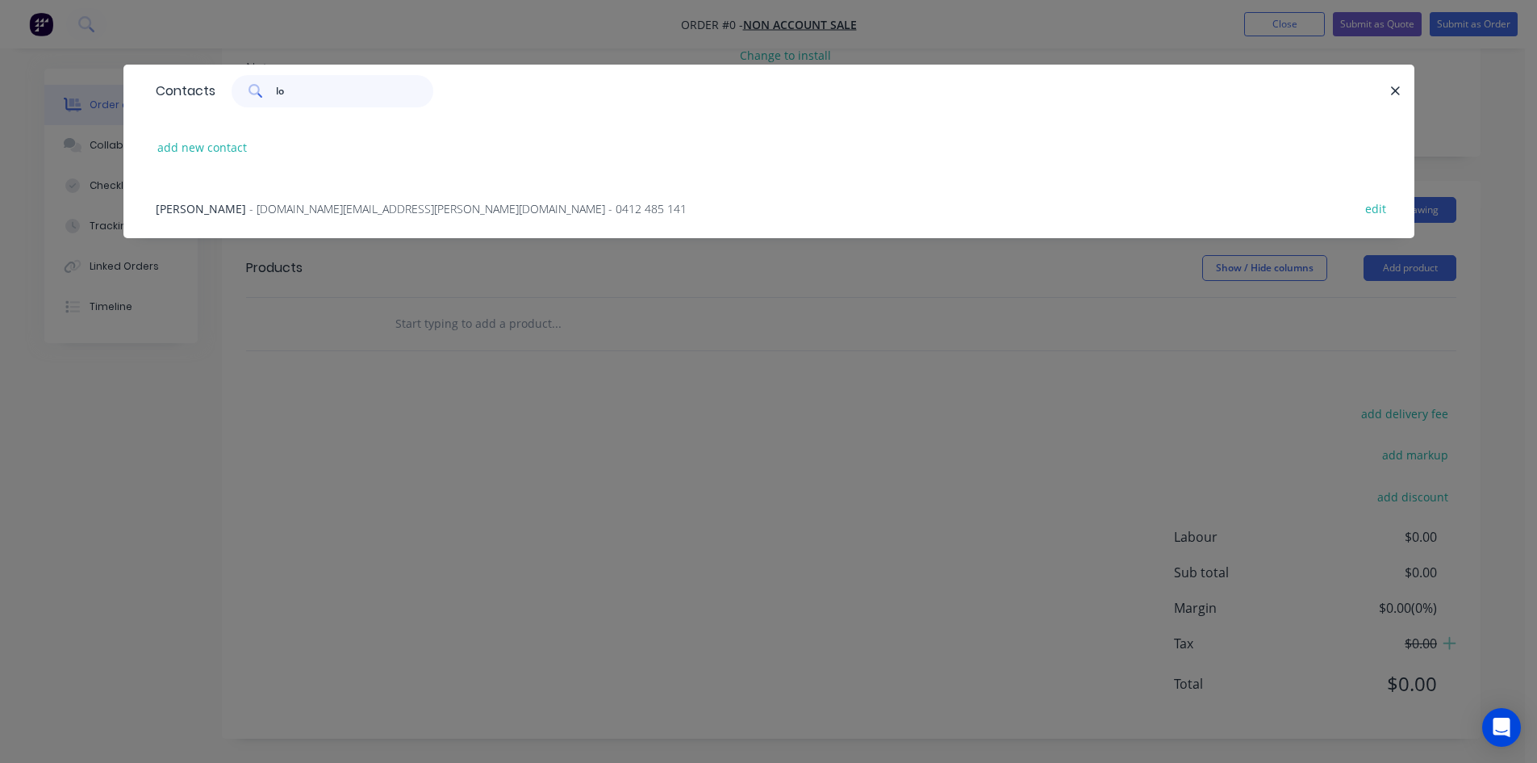
type input "l"
type input "old to"
click at [182, 207] on span "Old to New" at bounding box center [186, 208] width 61 height 15
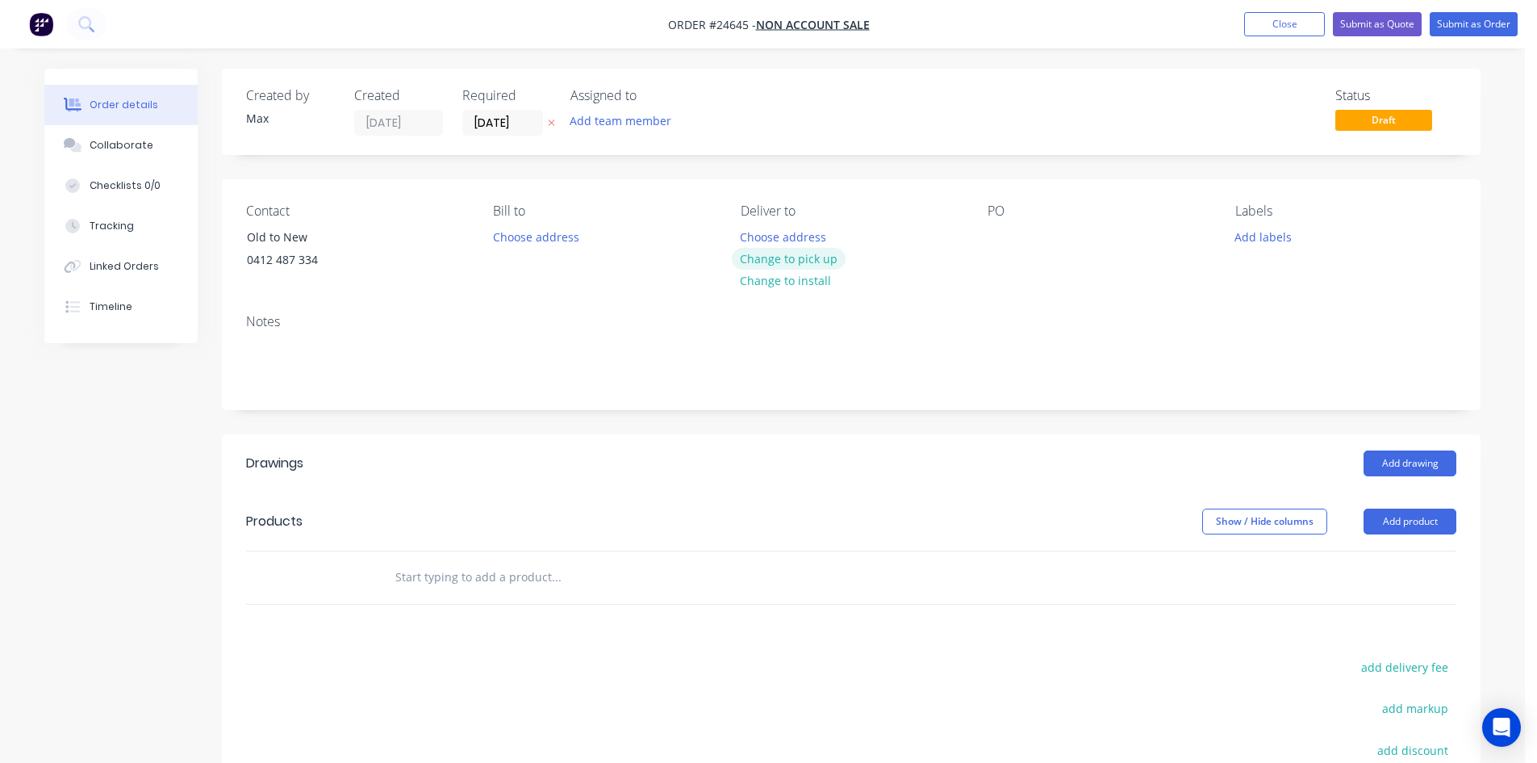
click at [798, 254] on button "Change to pick up" at bounding box center [789, 259] width 115 height 22
click at [995, 239] on div at bounding box center [1001, 236] width 26 height 23
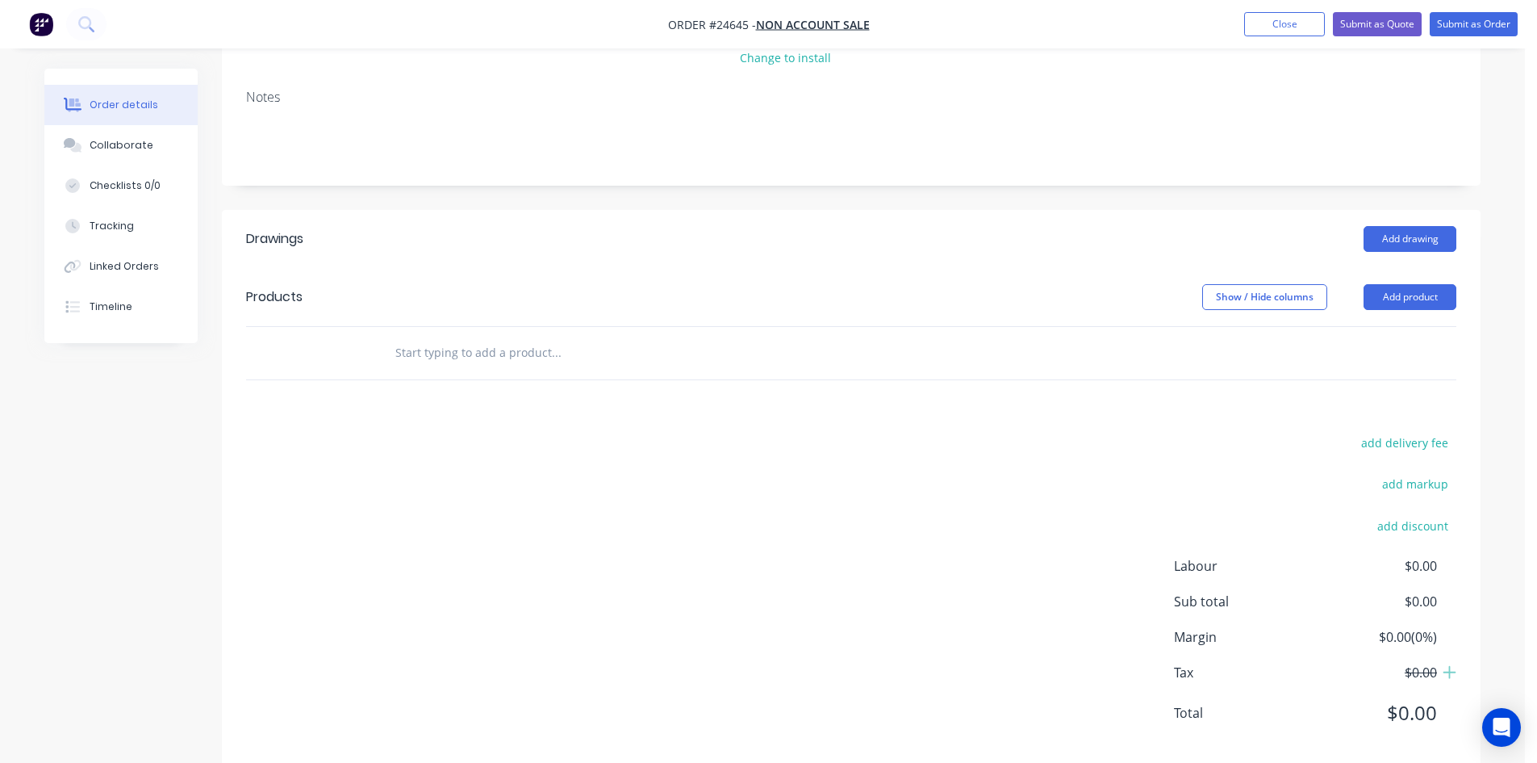
scroll to position [253, 0]
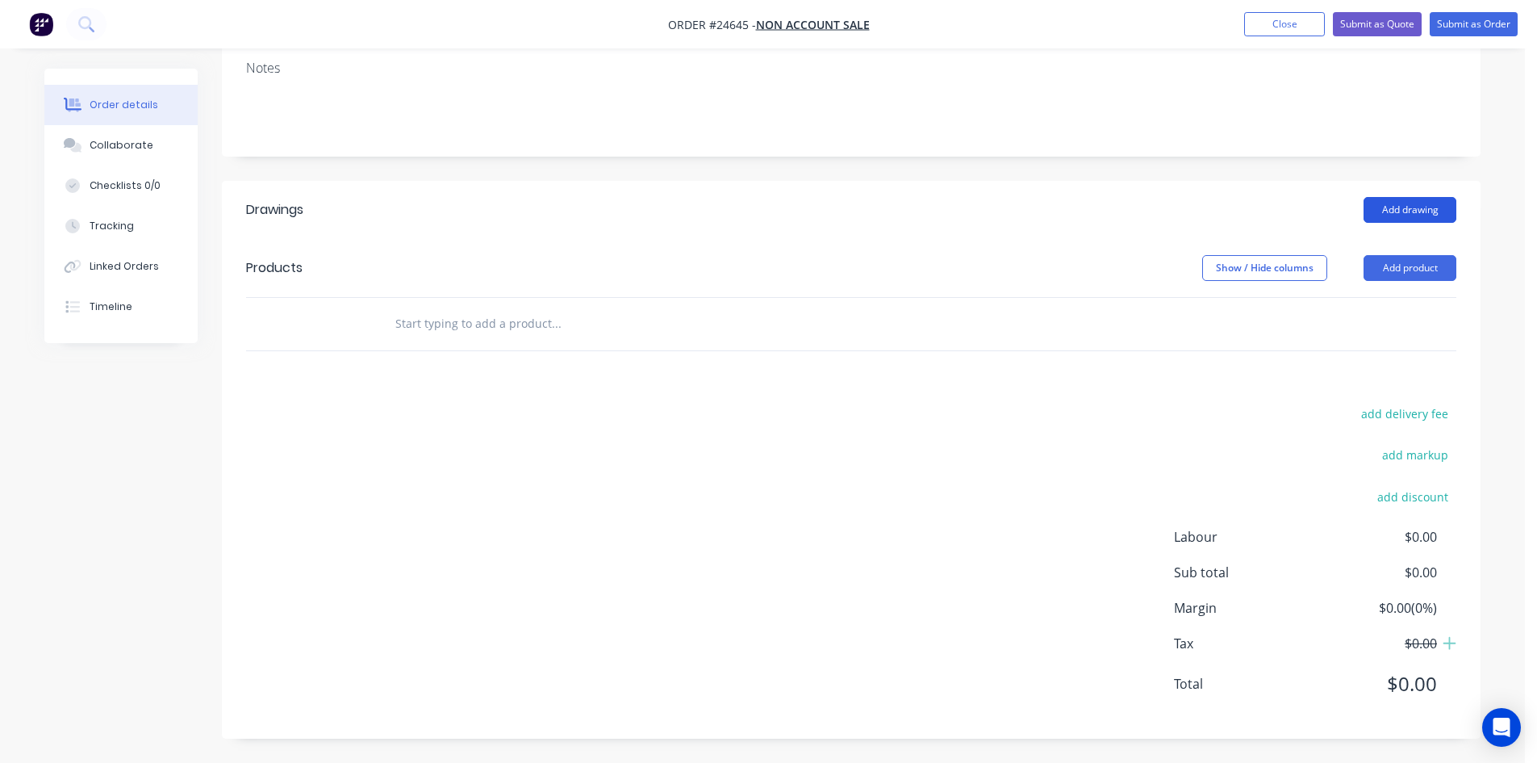
click at [1423, 207] on button "Add drawing" at bounding box center [1410, 210] width 93 height 26
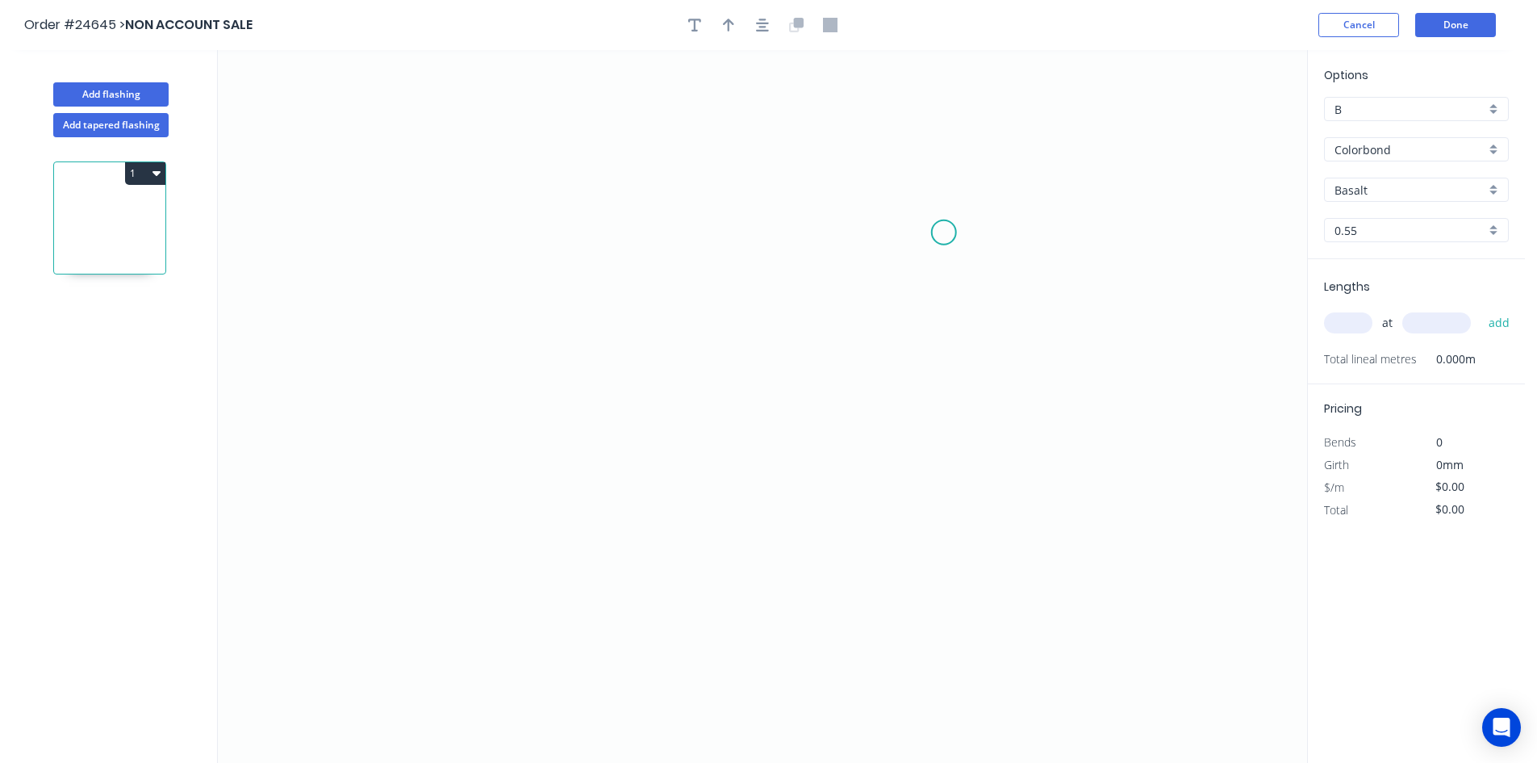
click at [944, 232] on icon "0" at bounding box center [762, 406] width 1089 height 713
click at [887, 182] on icon "0" at bounding box center [762, 406] width 1089 height 713
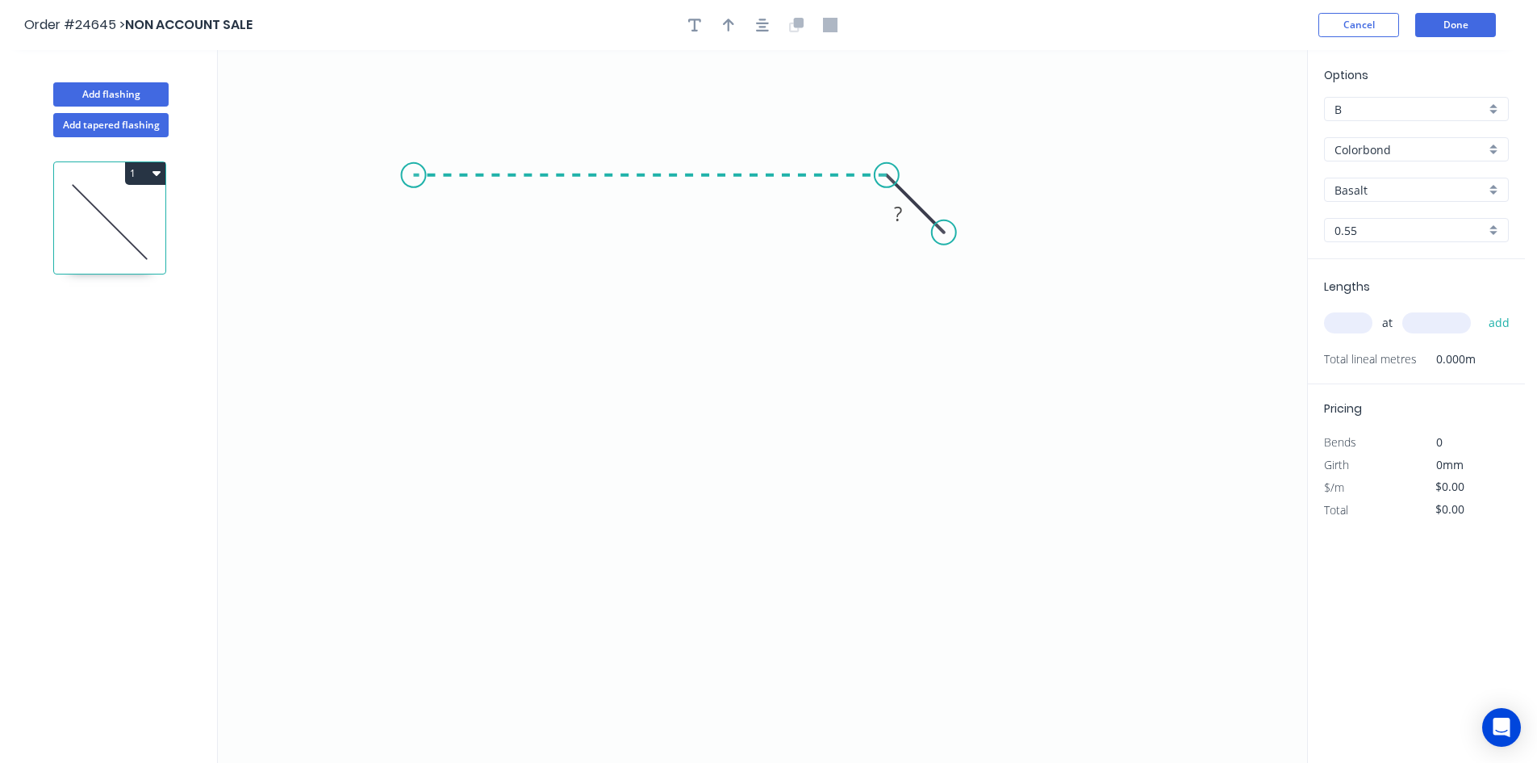
click at [413, 192] on icon "0 ?" at bounding box center [762, 406] width 1089 height 713
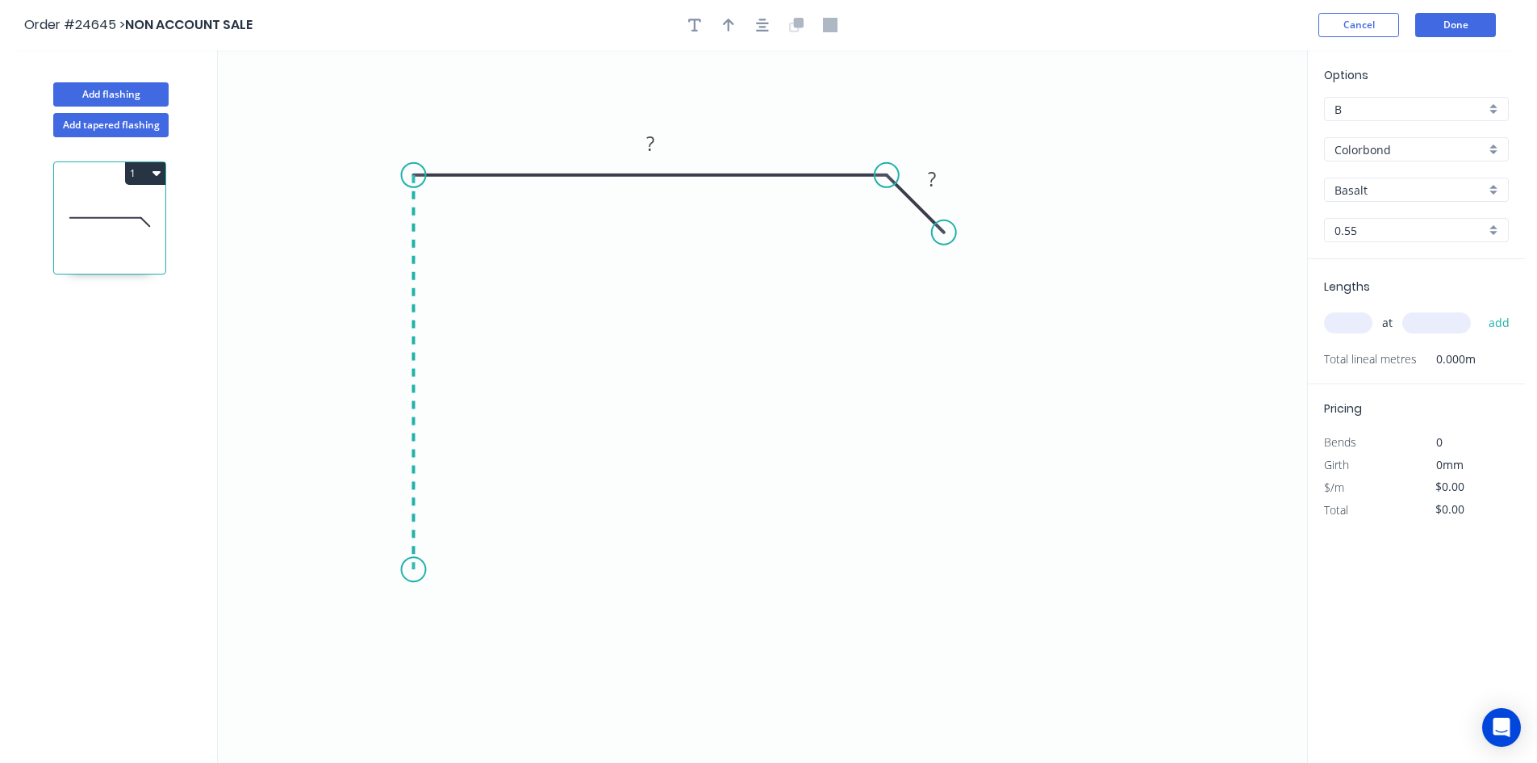
click at [430, 570] on icon "0 ? ?" at bounding box center [762, 406] width 1089 height 713
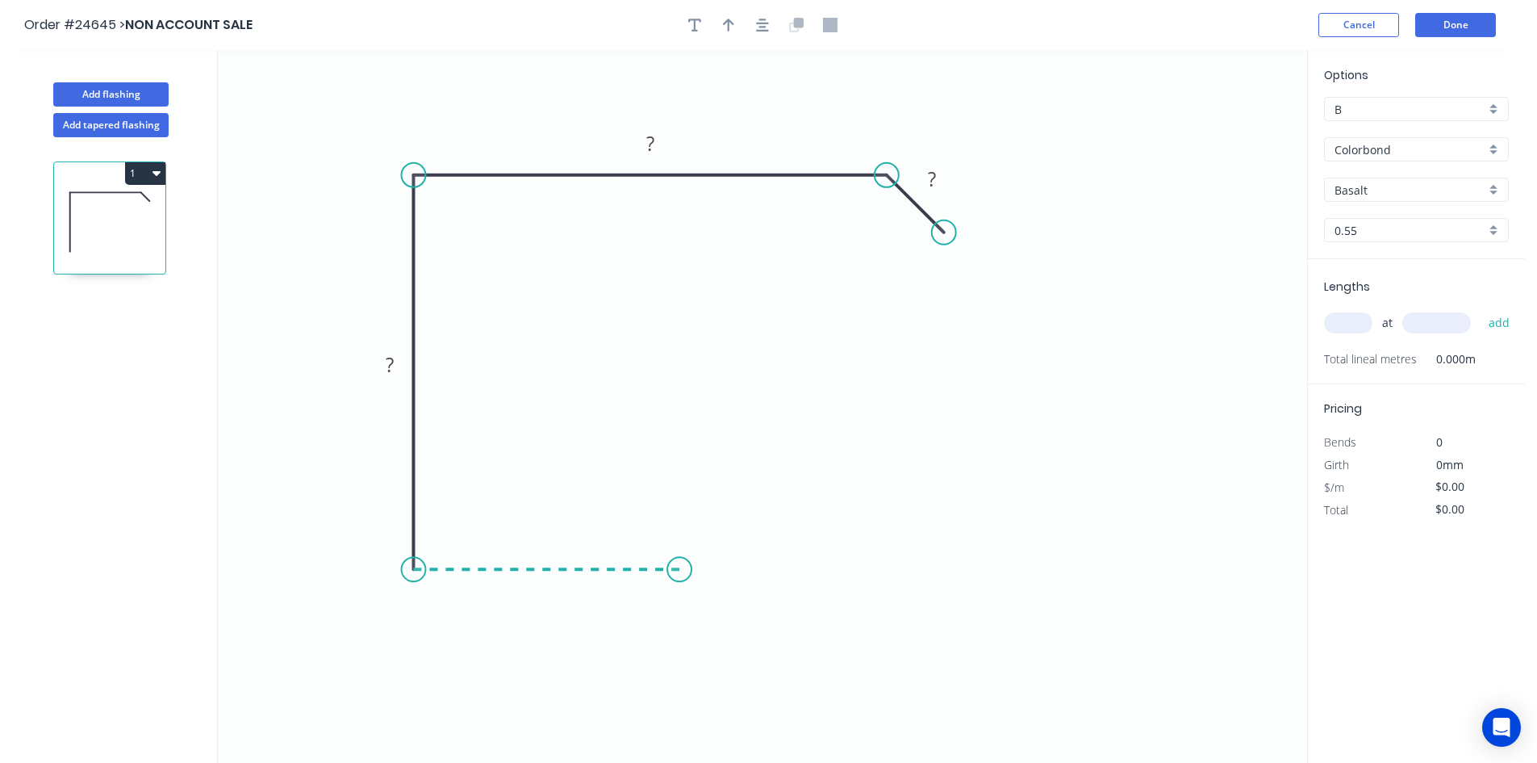
click at [679, 569] on icon at bounding box center [546, 569] width 266 height 0
click at [552, 589] on rect at bounding box center [546, 586] width 32 height 23
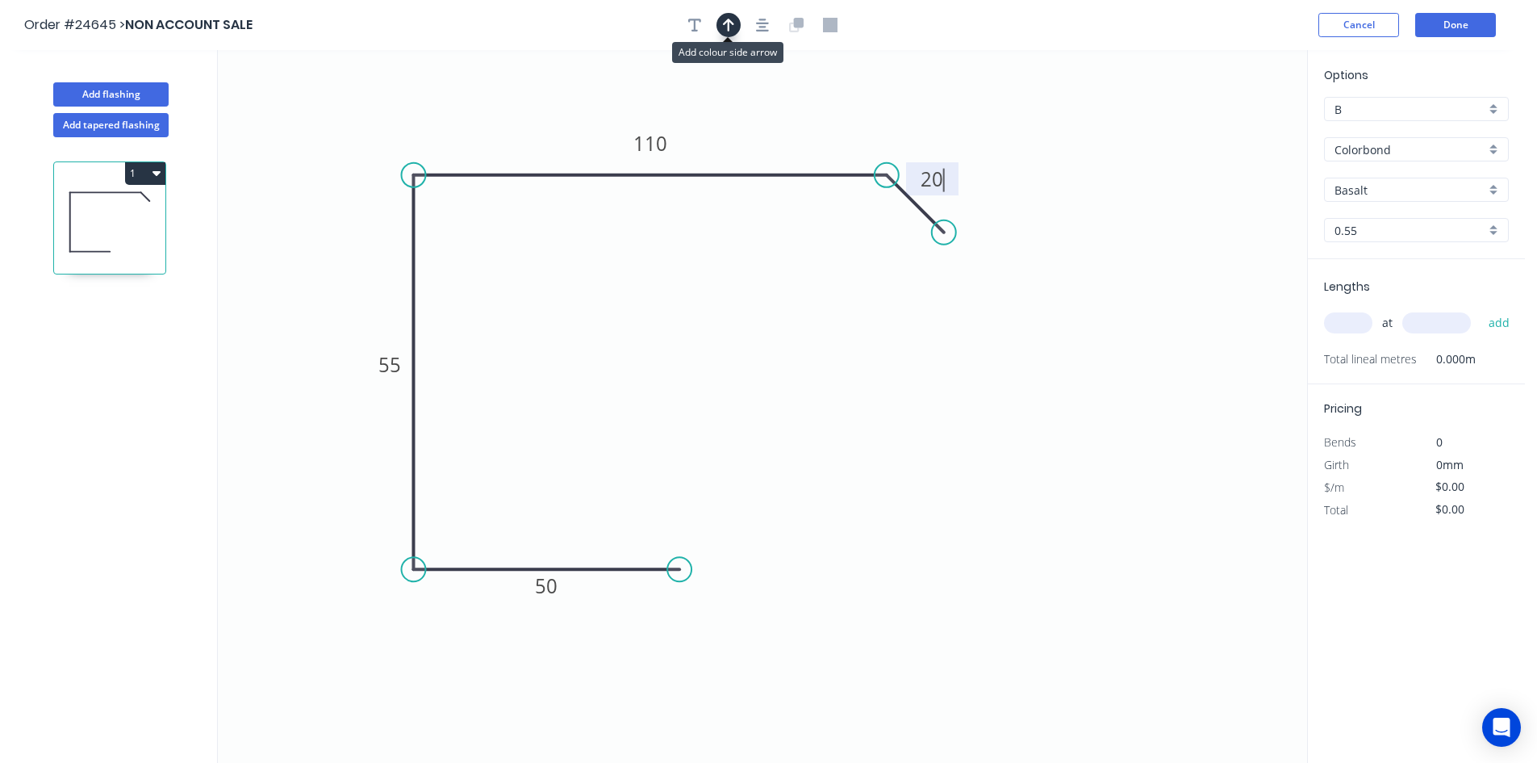
click at [730, 27] on icon "button" at bounding box center [728, 25] width 11 height 13
type input "$22.59"
drag, startPoint x: 1227, startPoint y: 124, endPoint x: 419, endPoint y: 143, distance: 808.0
click at [419, 143] on icon at bounding box center [419, 124] width 15 height 52
click at [419, 140] on icon at bounding box center [419, 124] width 15 height 52
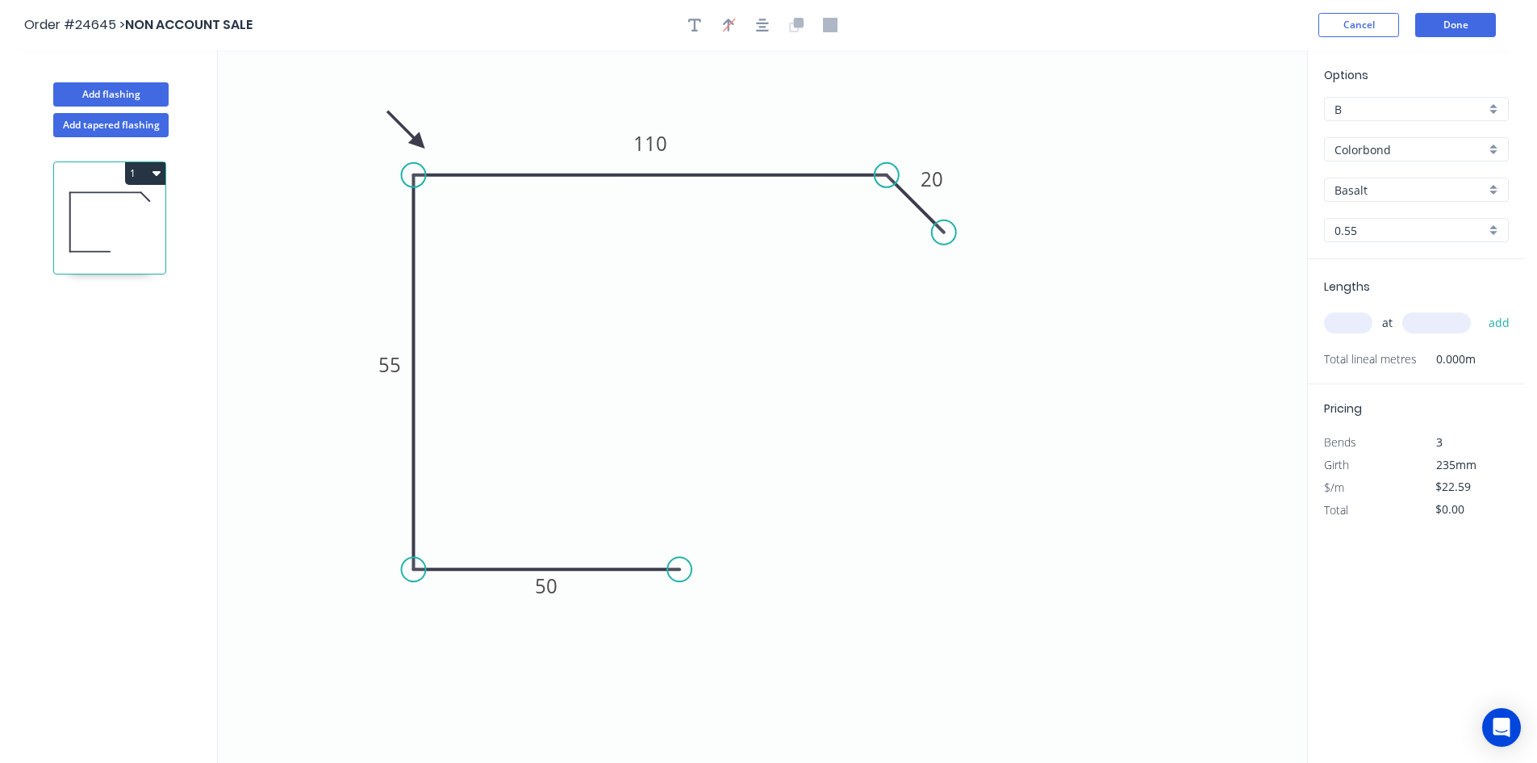
click at [1417, 192] on input "Basalt" at bounding box center [1410, 190] width 151 height 17
click at [1365, 236] on div "Monument" at bounding box center [1416, 237] width 183 height 28
type input "Monument"
click at [1353, 324] on input "text" at bounding box center [1348, 322] width 48 height 21
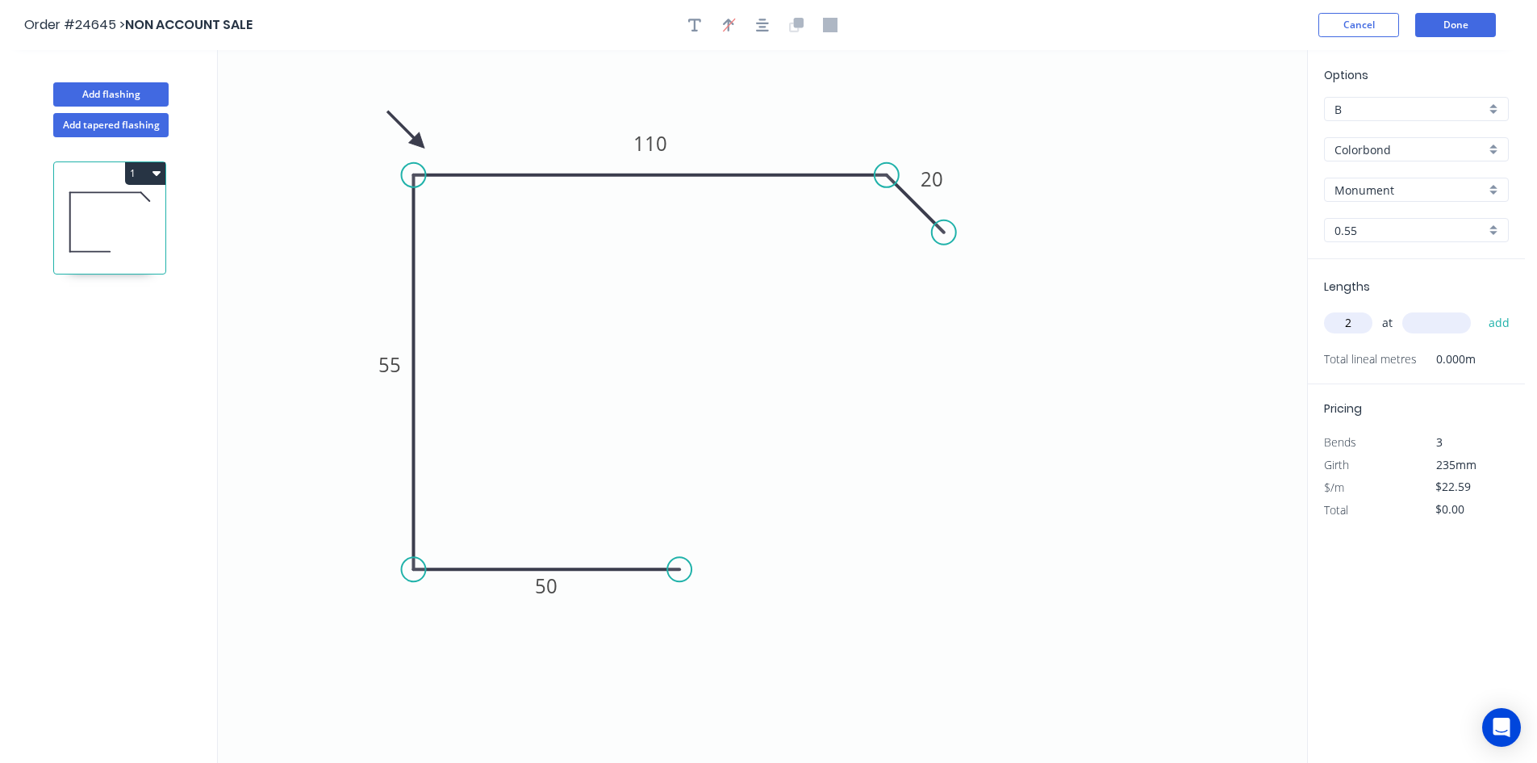
type input "2"
type input "1600"
click at [1481, 309] on button "add" at bounding box center [1500, 322] width 38 height 27
type input "$72.29"
click at [1436, 19] on button "Done" at bounding box center [1455, 25] width 81 height 24
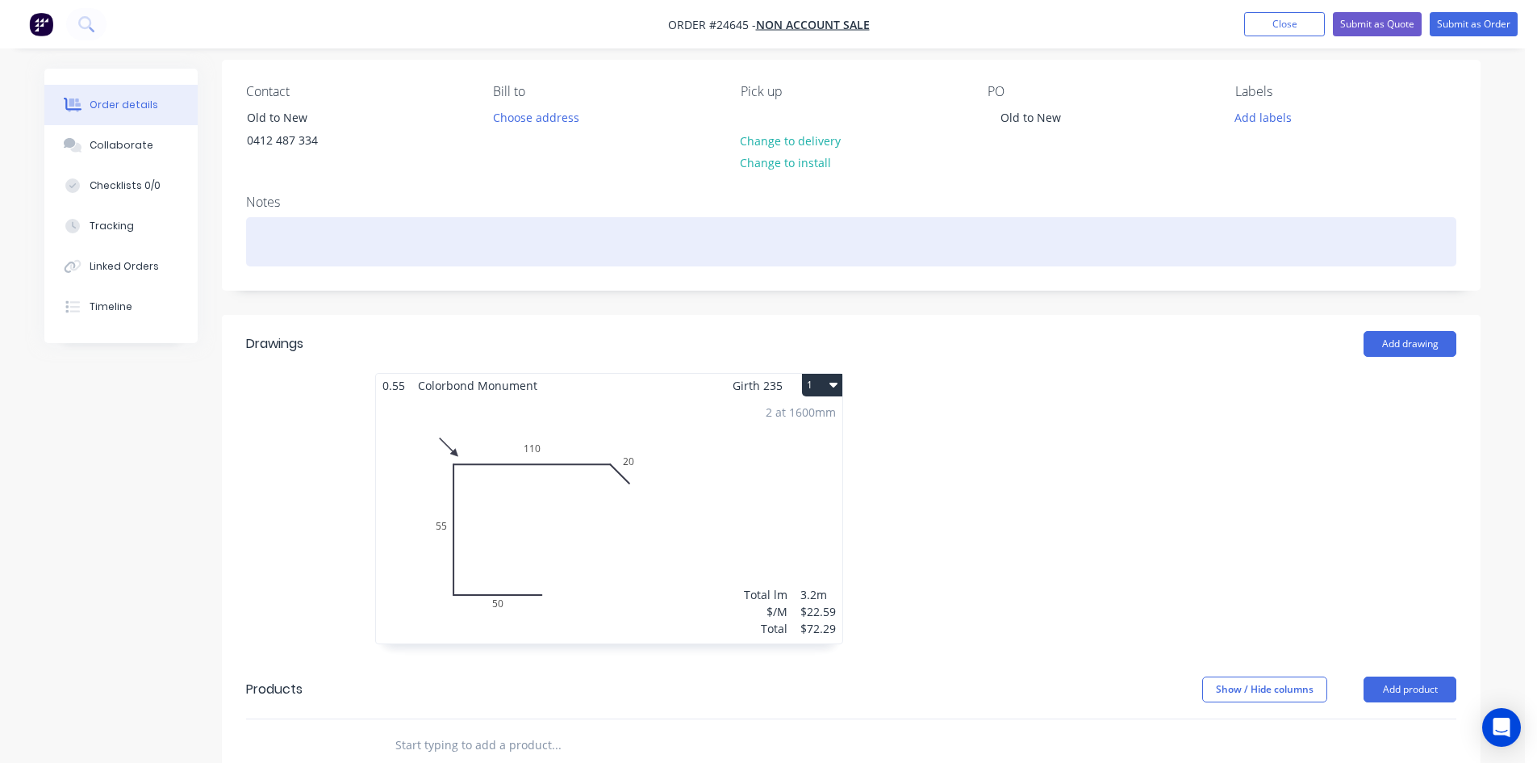
scroll to position [403, 0]
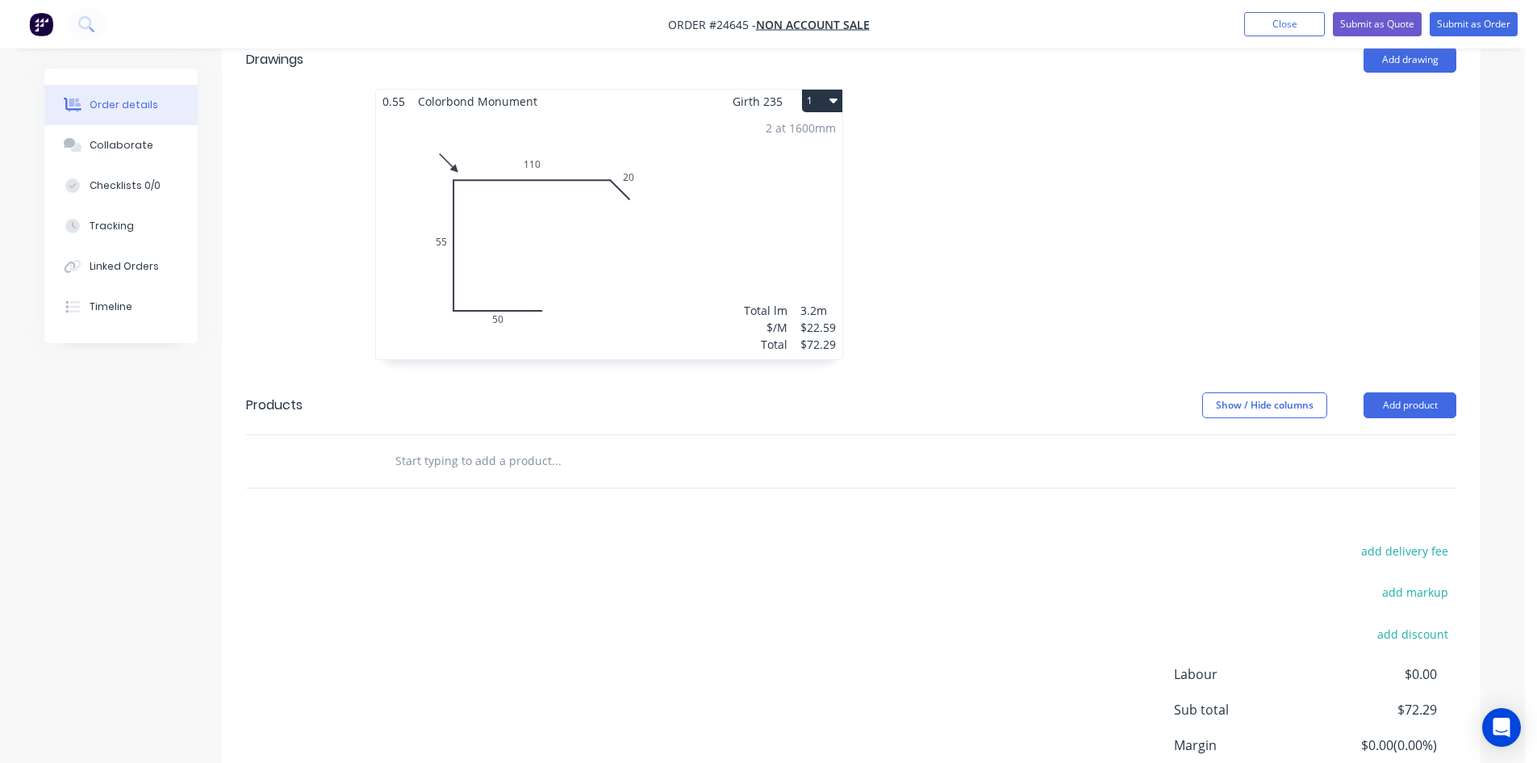
click at [826, 96] on button "1" at bounding box center [822, 101] width 40 height 23
click at [751, 174] on div "Duplicate" at bounding box center [766, 172] width 124 height 23
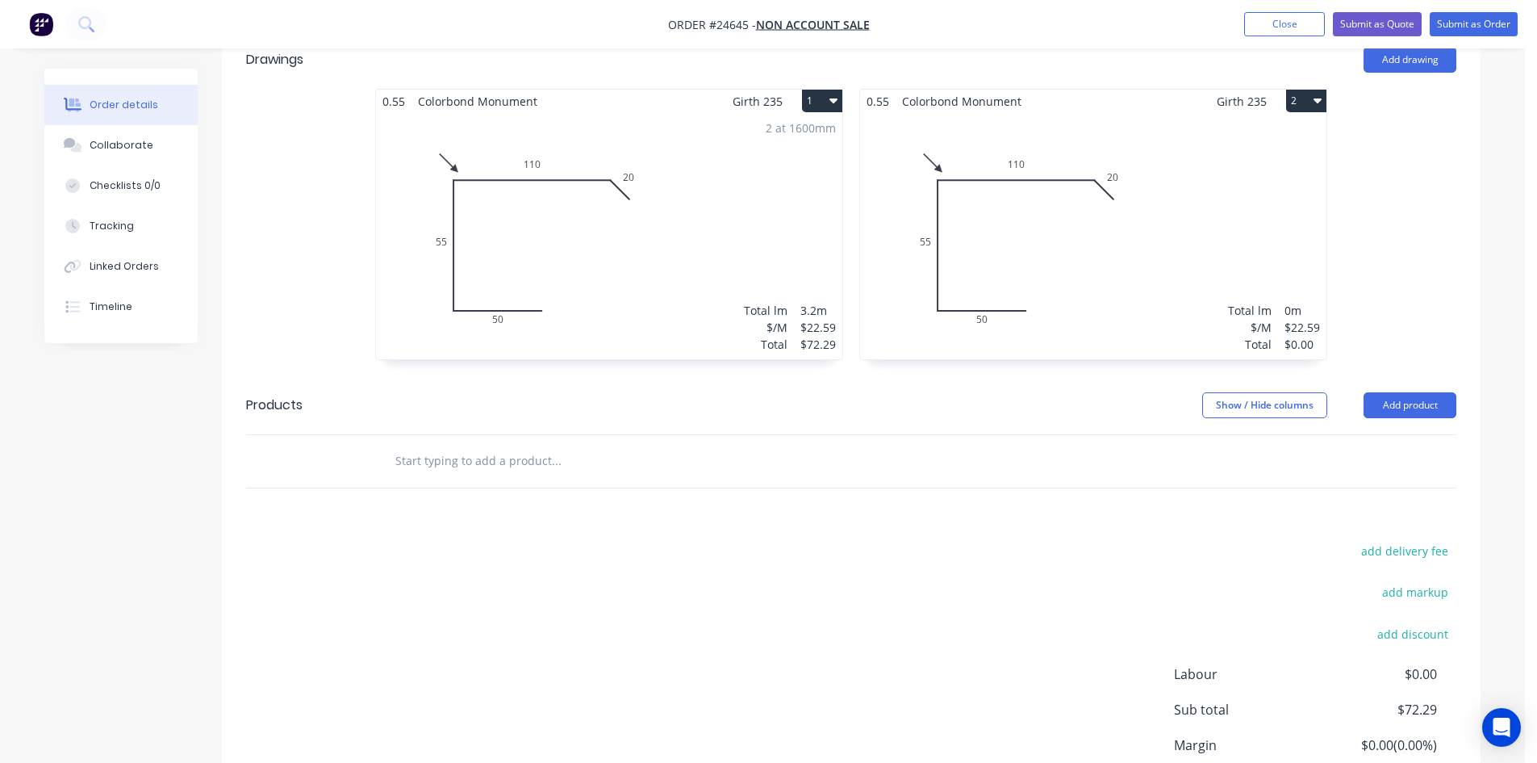
click at [995, 243] on div "Total lm $/M Total 0m $22.59 $0.00" at bounding box center [1093, 236] width 466 height 246
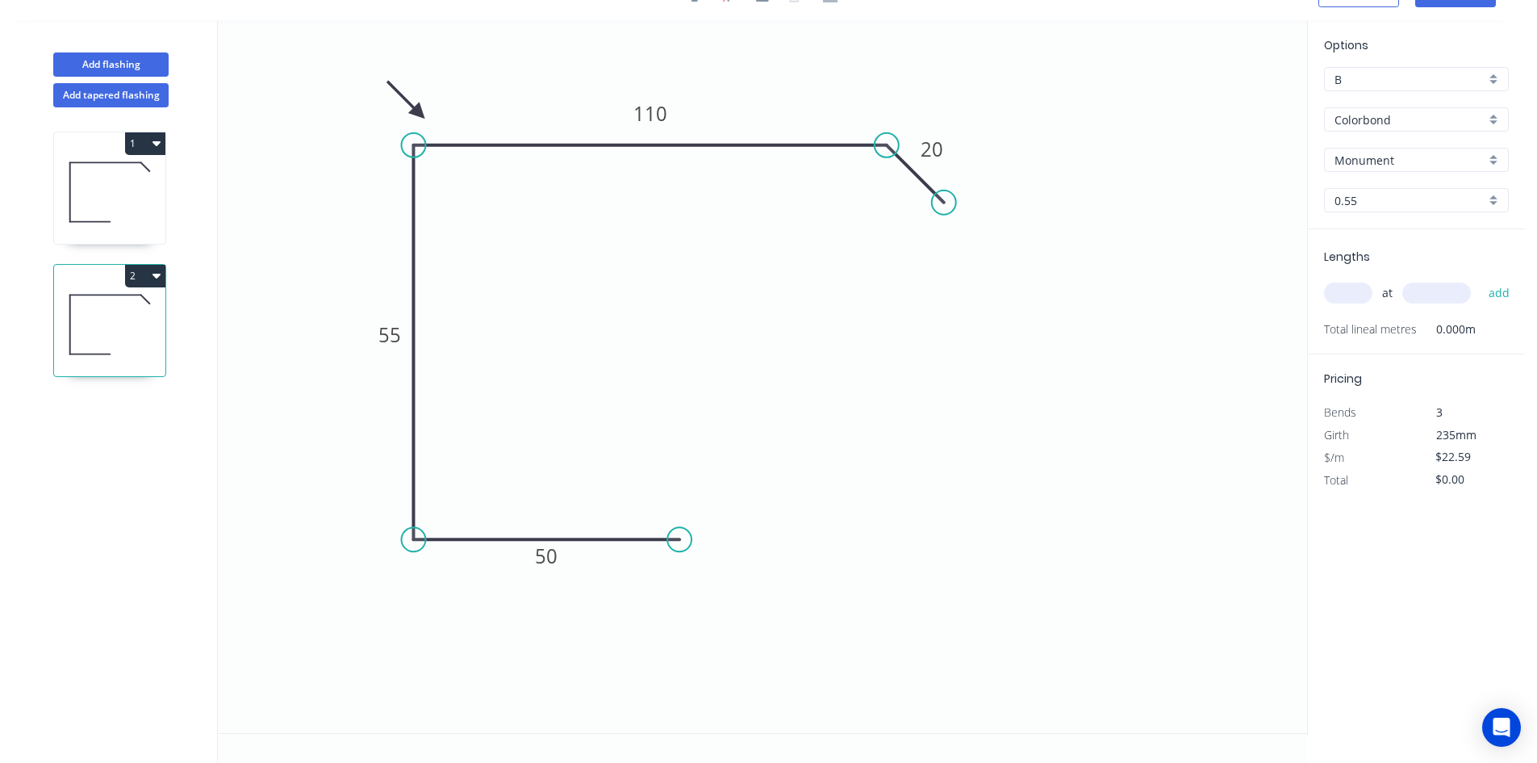
scroll to position [30, 0]
drag, startPoint x: 676, startPoint y: 546, endPoint x: 449, endPoint y: 503, distance: 231.7
click at [449, 503] on circle at bounding box center [449, 503] width 24 height 24
click at [451, 527] on tspan "50" at bounding box center [448, 530] width 23 height 27
click at [386, 341] on tspan "55" at bounding box center [389, 334] width 23 height 27
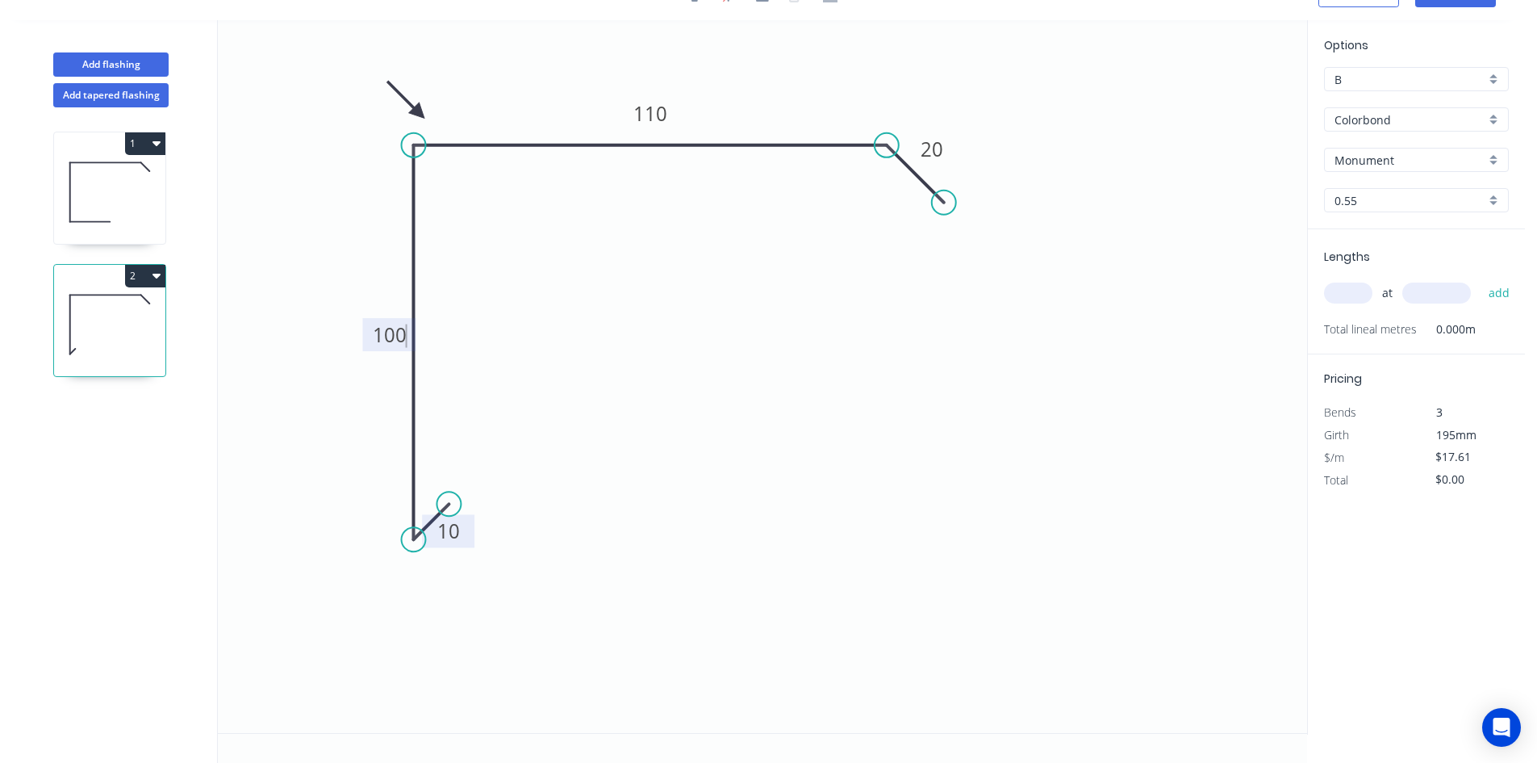
type input "$22.59"
click at [1343, 294] on input "text" at bounding box center [1348, 292] width 48 height 21
type input "1"
type input "1600"
click at [1481, 279] on button "add" at bounding box center [1500, 292] width 38 height 27
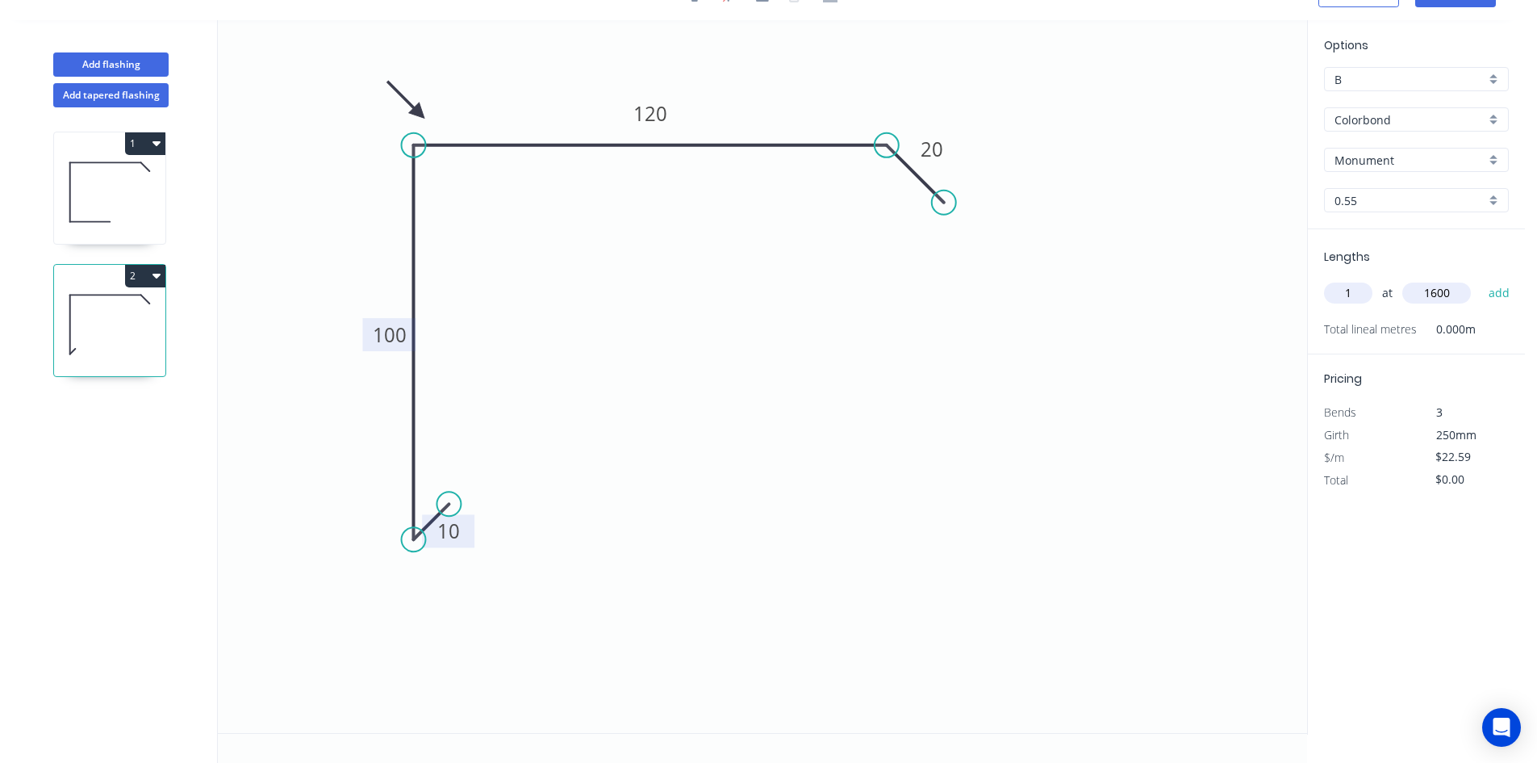
type input "$36.14"
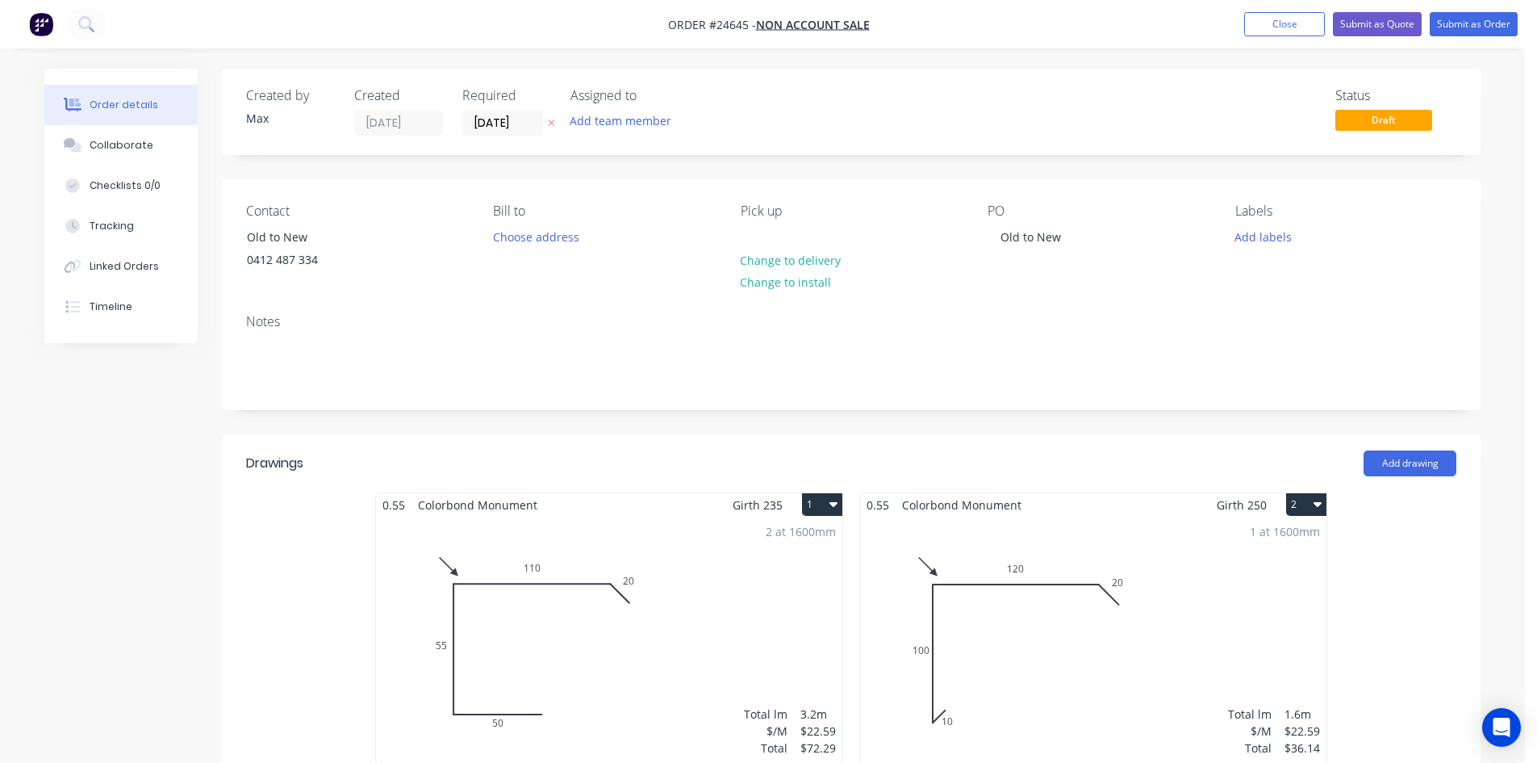
scroll to position [323, 0]
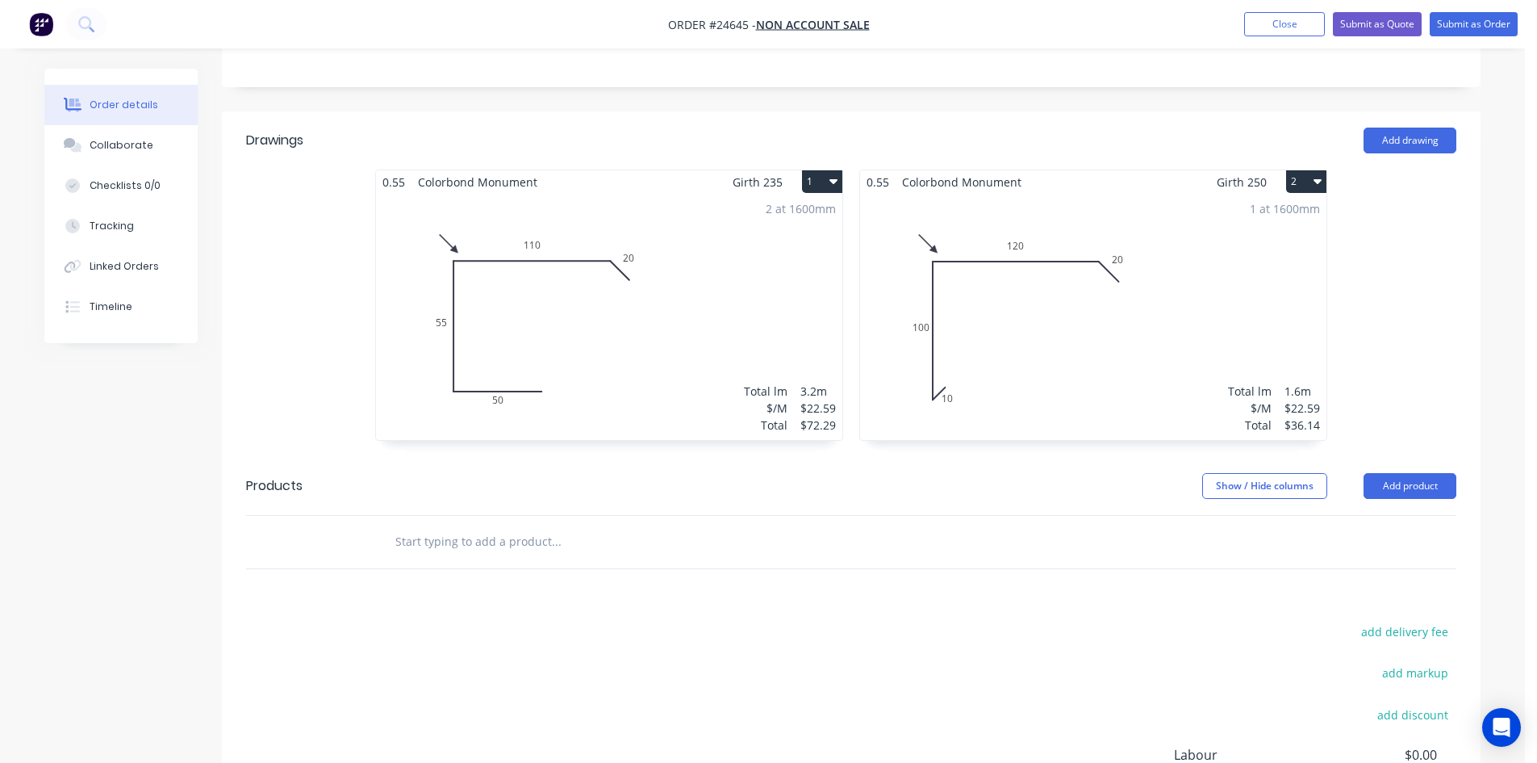
click at [1320, 175] on icon "button" at bounding box center [1318, 180] width 8 height 13
click at [1236, 250] on div "Duplicate" at bounding box center [1250, 252] width 124 height 23
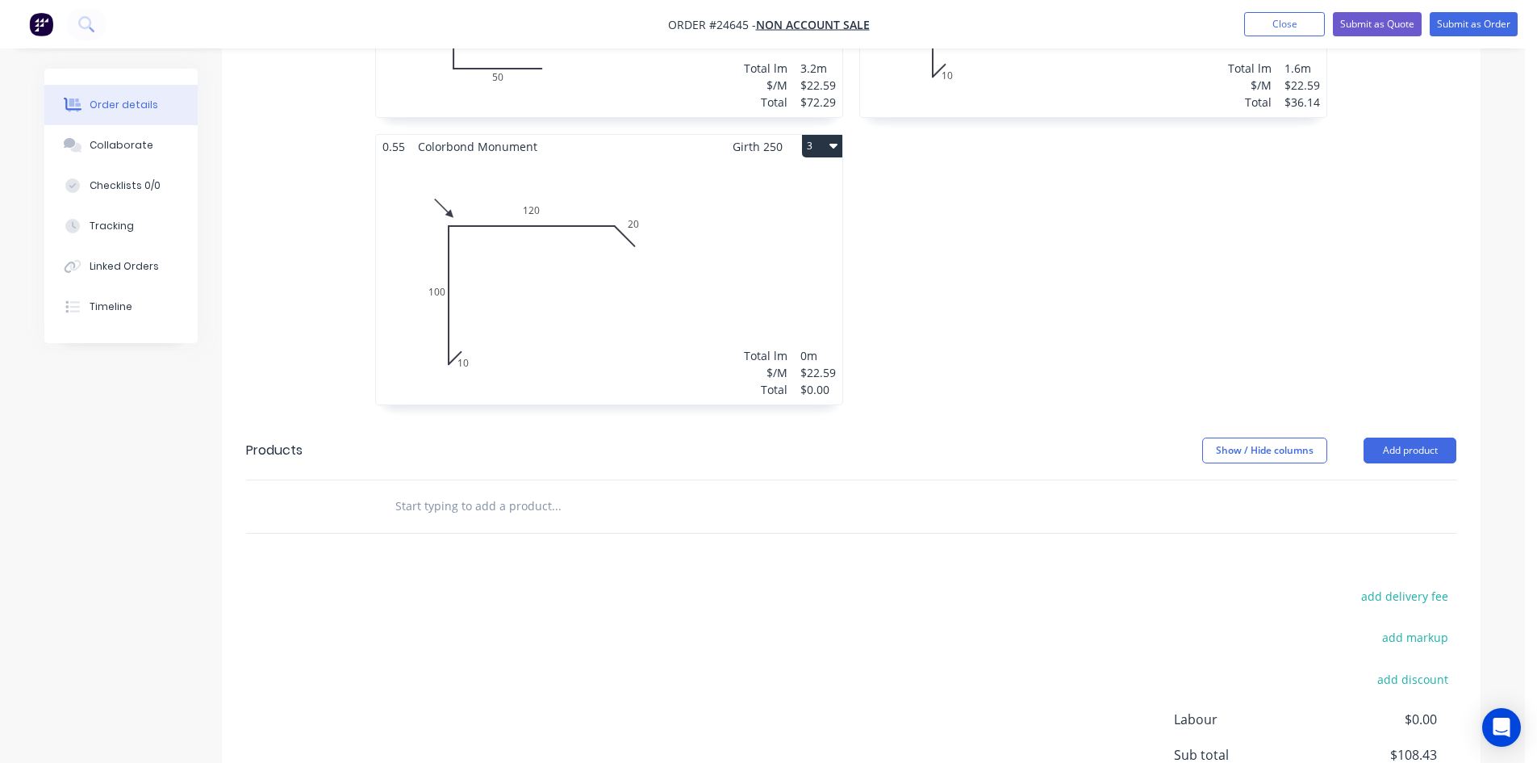
click at [580, 301] on div "Total lm $/M Total 0m $22.59 $0.00" at bounding box center [609, 281] width 466 height 246
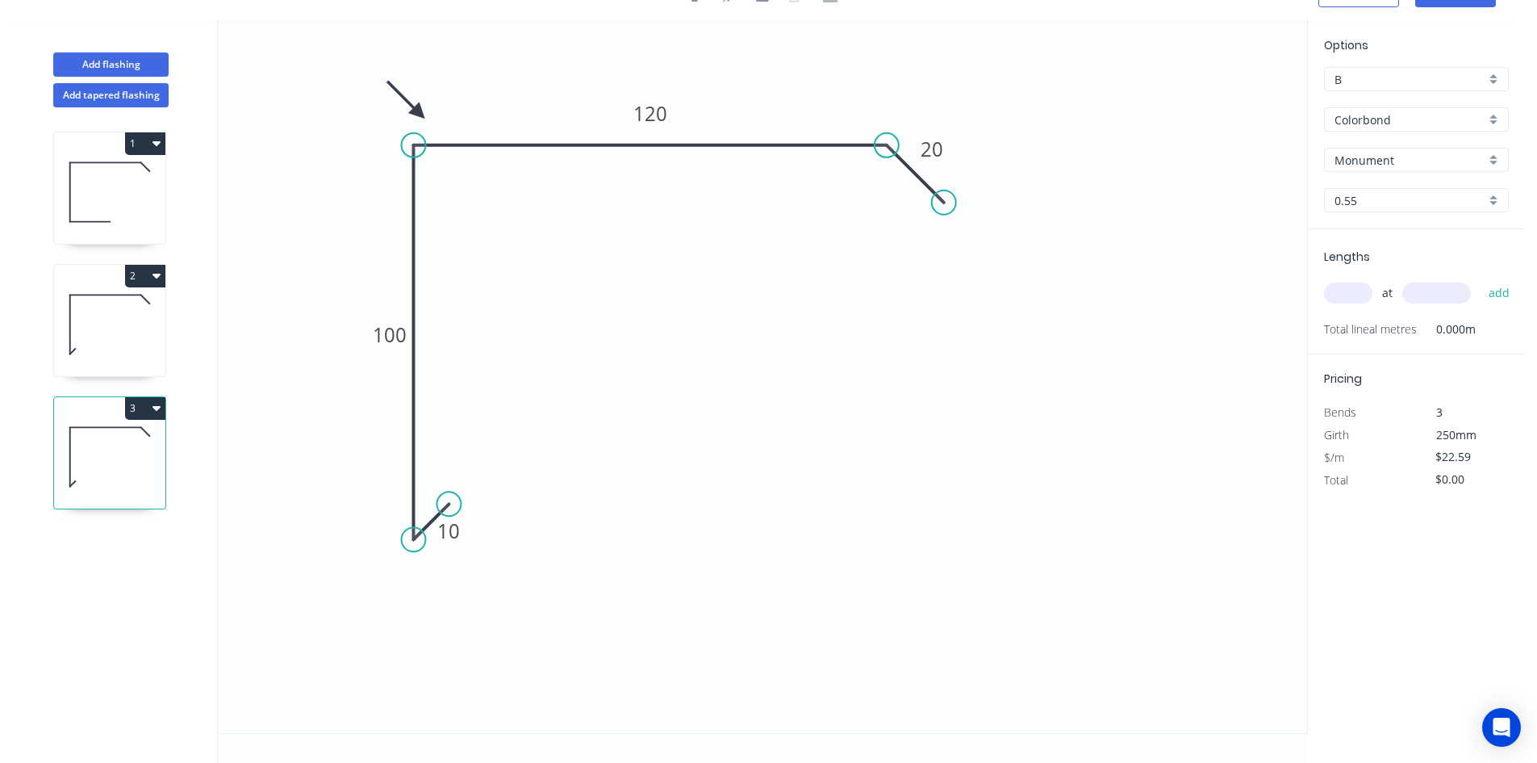
scroll to position [30, 0]
click at [646, 115] on tspan "120" at bounding box center [650, 113] width 34 height 27
drag, startPoint x: 1351, startPoint y: 289, endPoint x: 1289, endPoint y: 286, distance: 62.2
click at [1350, 289] on input "text" at bounding box center [1348, 292] width 48 height 21
type input "1"
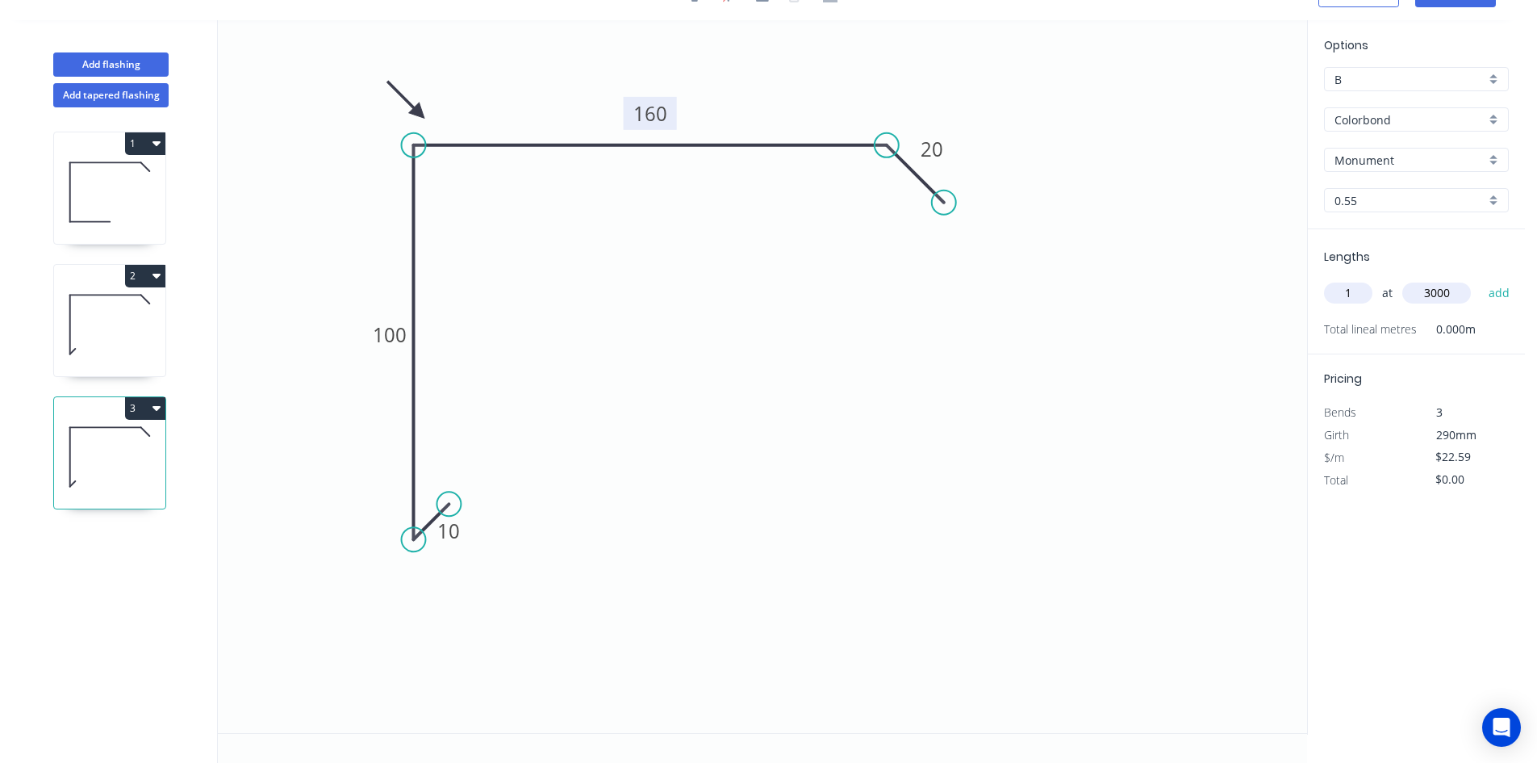
type input "3000"
click at [1481, 279] on button "add" at bounding box center [1500, 292] width 38 height 27
type input "$67.77"
type input "1"
type input "1600"
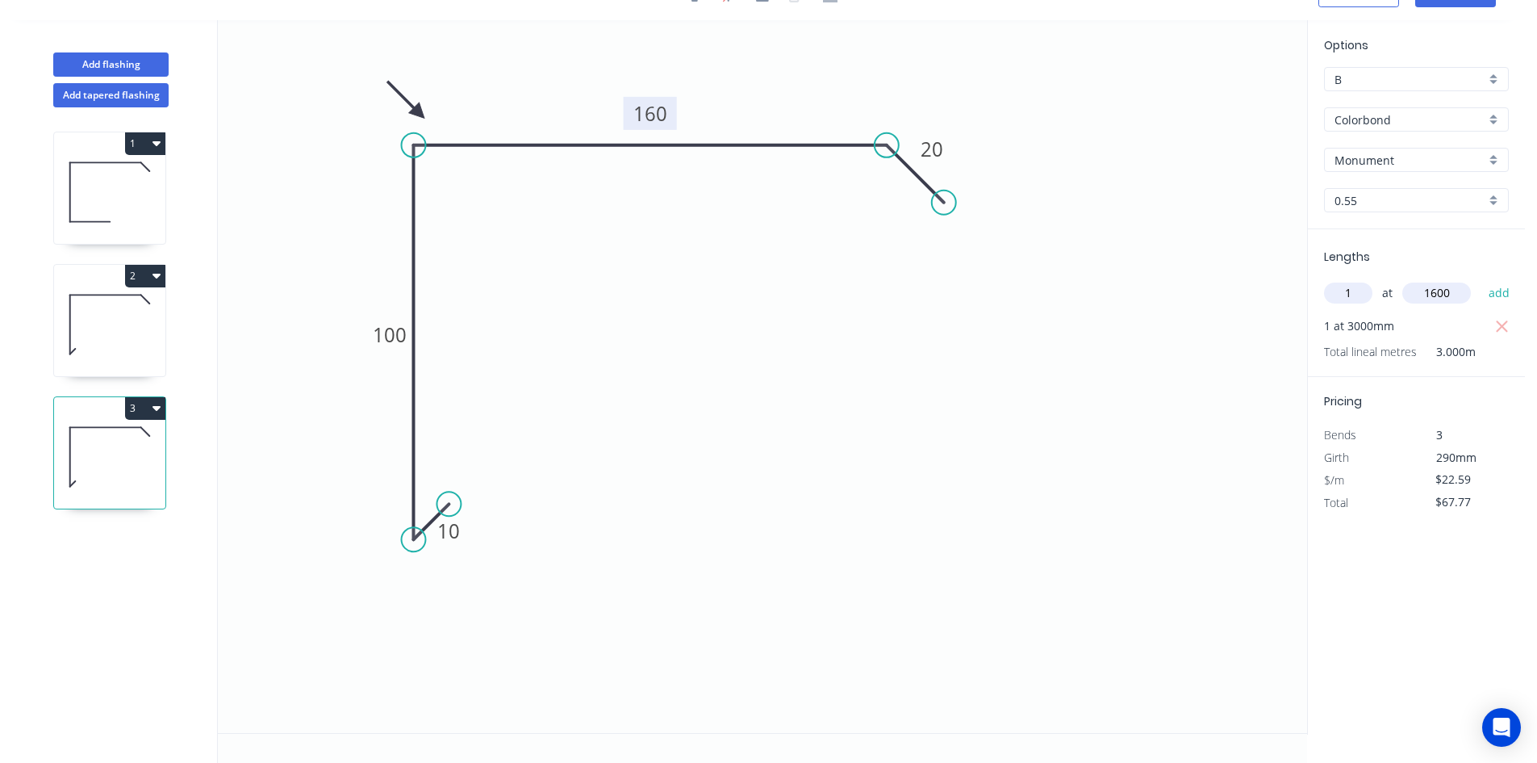
click at [1481, 279] on button "add" at bounding box center [1500, 292] width 38 height 27
type input "$103.91"
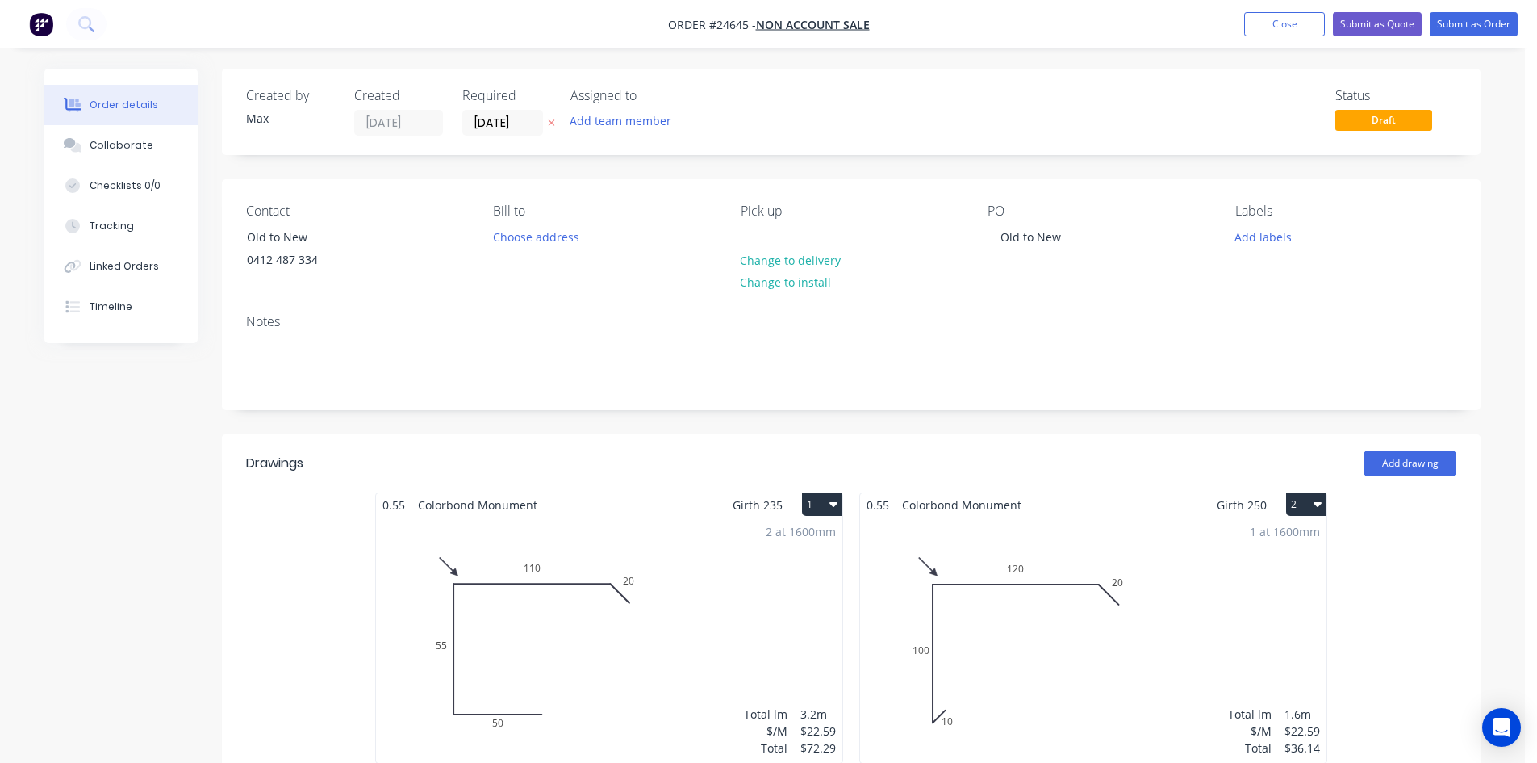
scroll to position [565, 0]
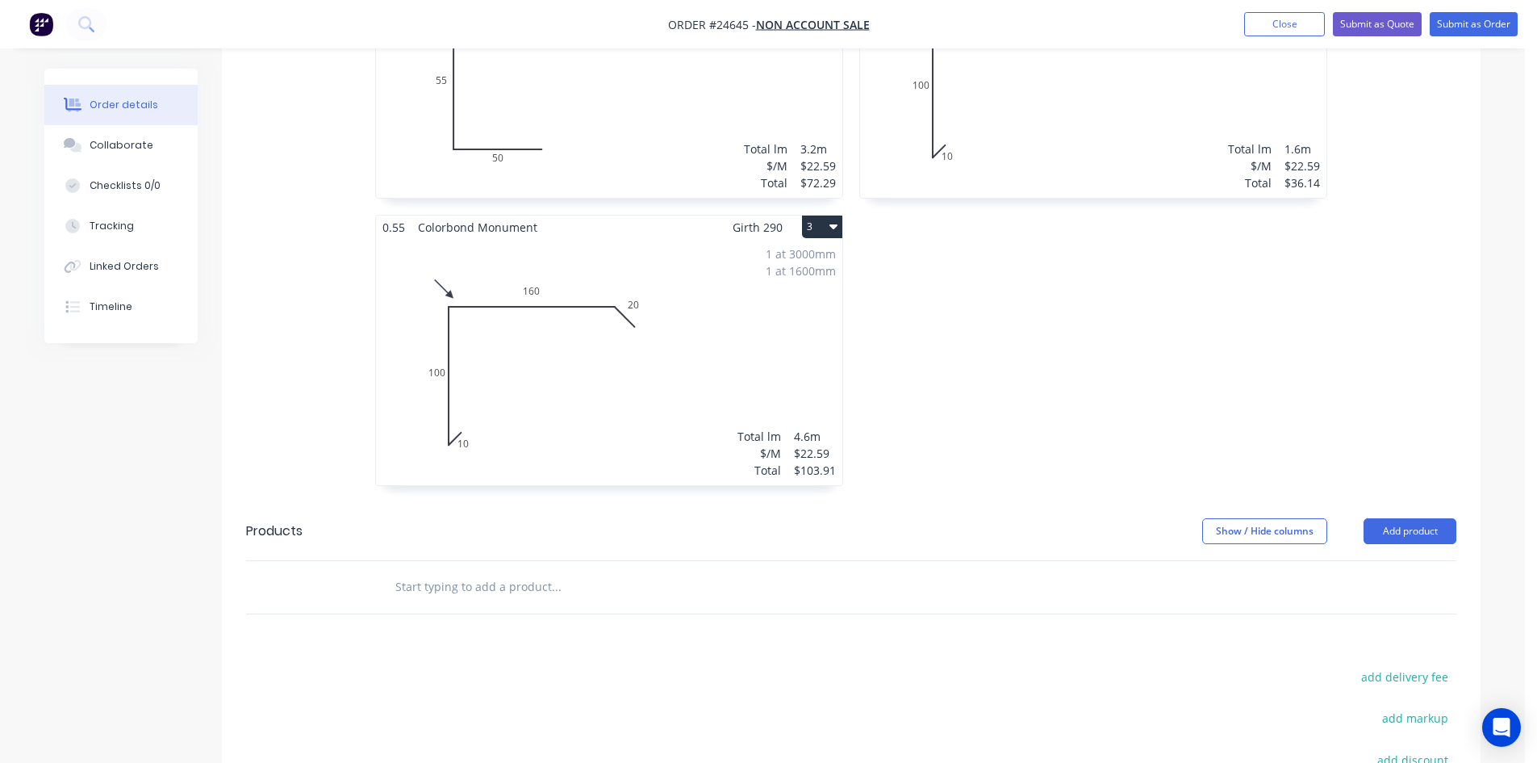
click at [816, 222] on button "3" at bounding box center [822, 226] width 40 height 23
click at [789, 295] on div "Duplicate" at bounding box center [766, 297] width 124 height 23
click at [1113, 356] on div "Total lm $/M Total 0m $22.59 $0.00" at bounding box center [1093, 362] width 466 height 246
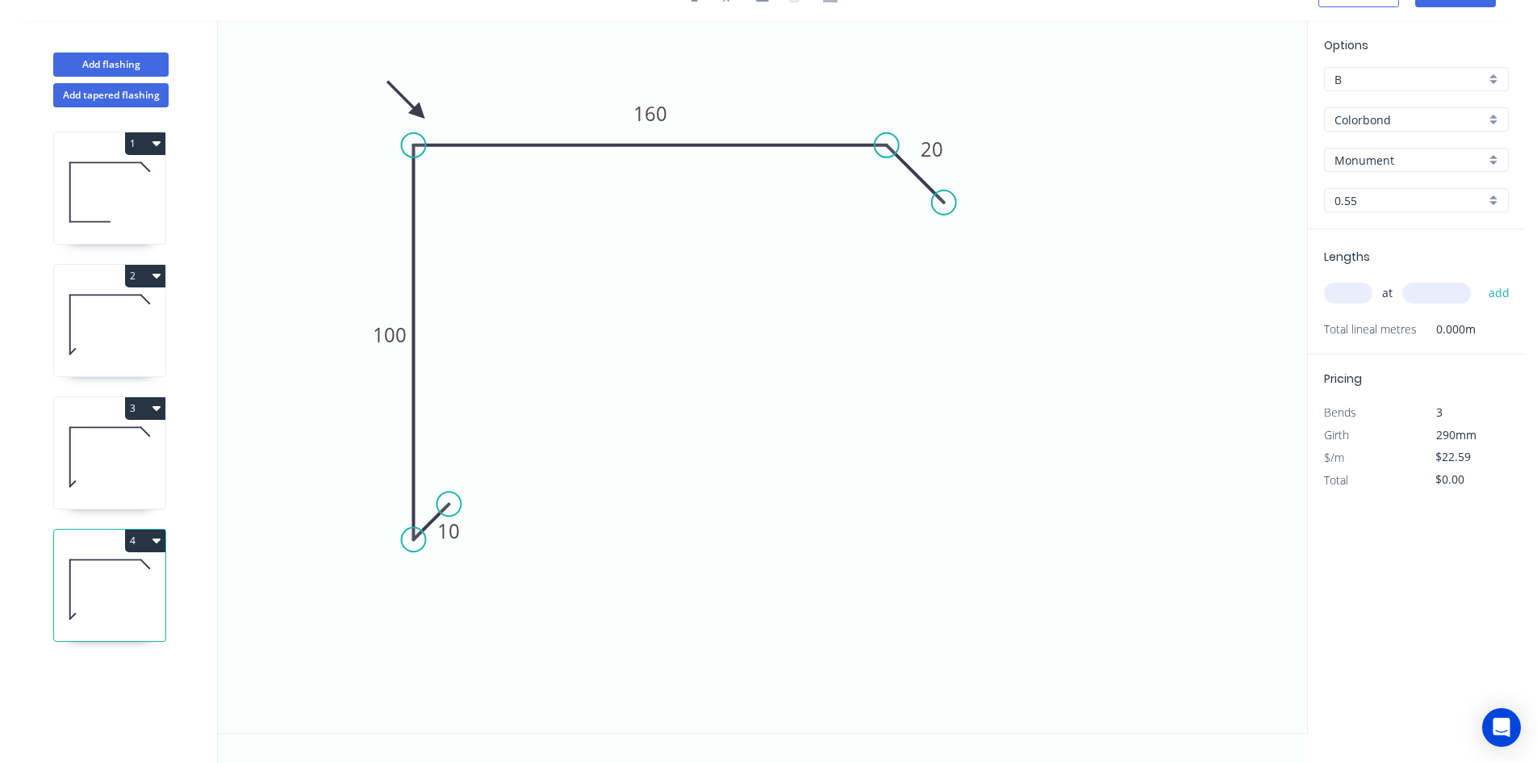
scroll to position [30, 0]
click at [454, 503] on circle at bounding box center [449, 503] width 24 height 24
click at [498, 534] on div "Delete point" at bounding box center [530, 530] width 162 height 33
click at [495, 558] on div "Delete point" at bounding box center [494, 560] width 162 height 33
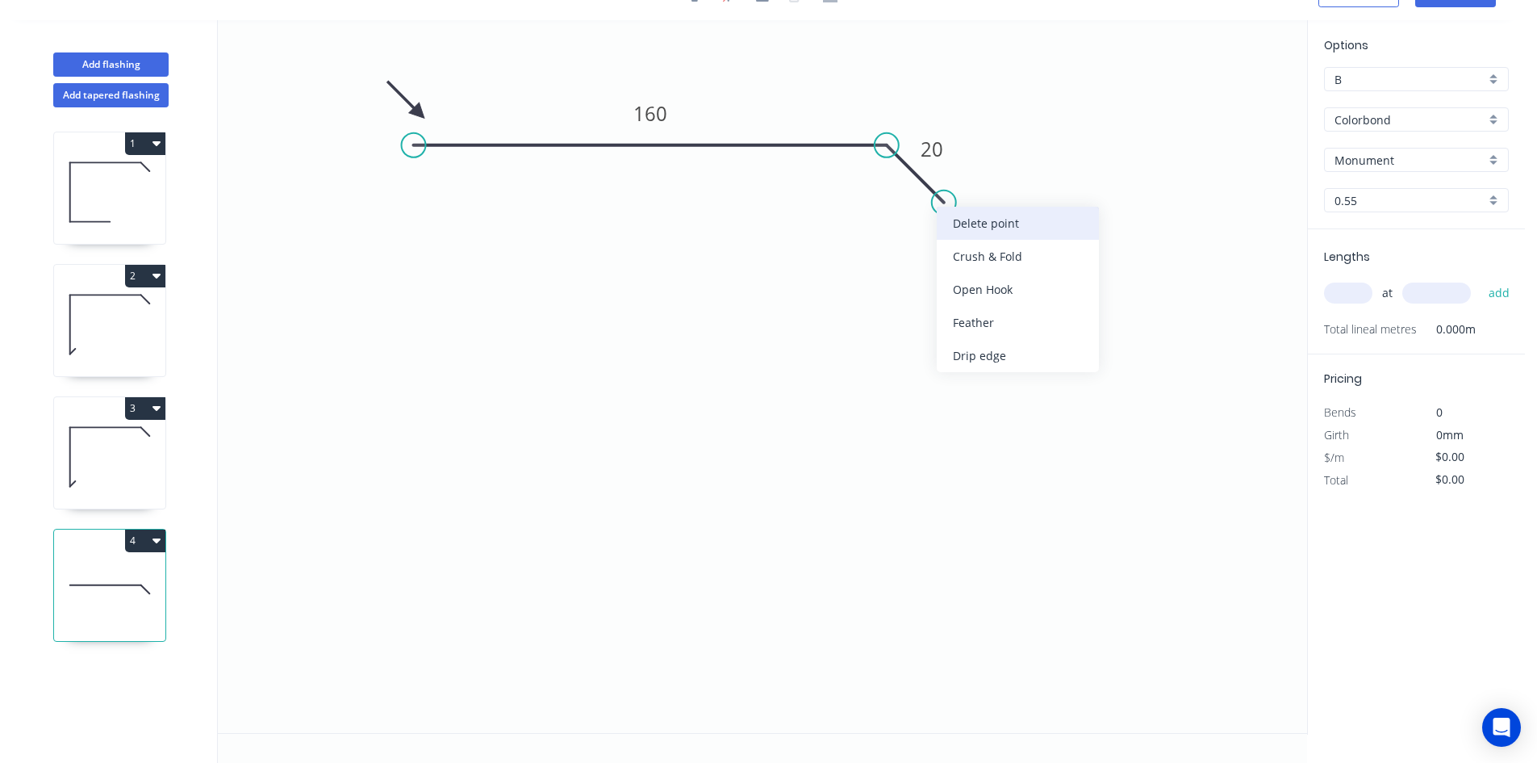
click at [962, 222] on div "Delete point" at bounding box center [1018, 223] width 162 height 33
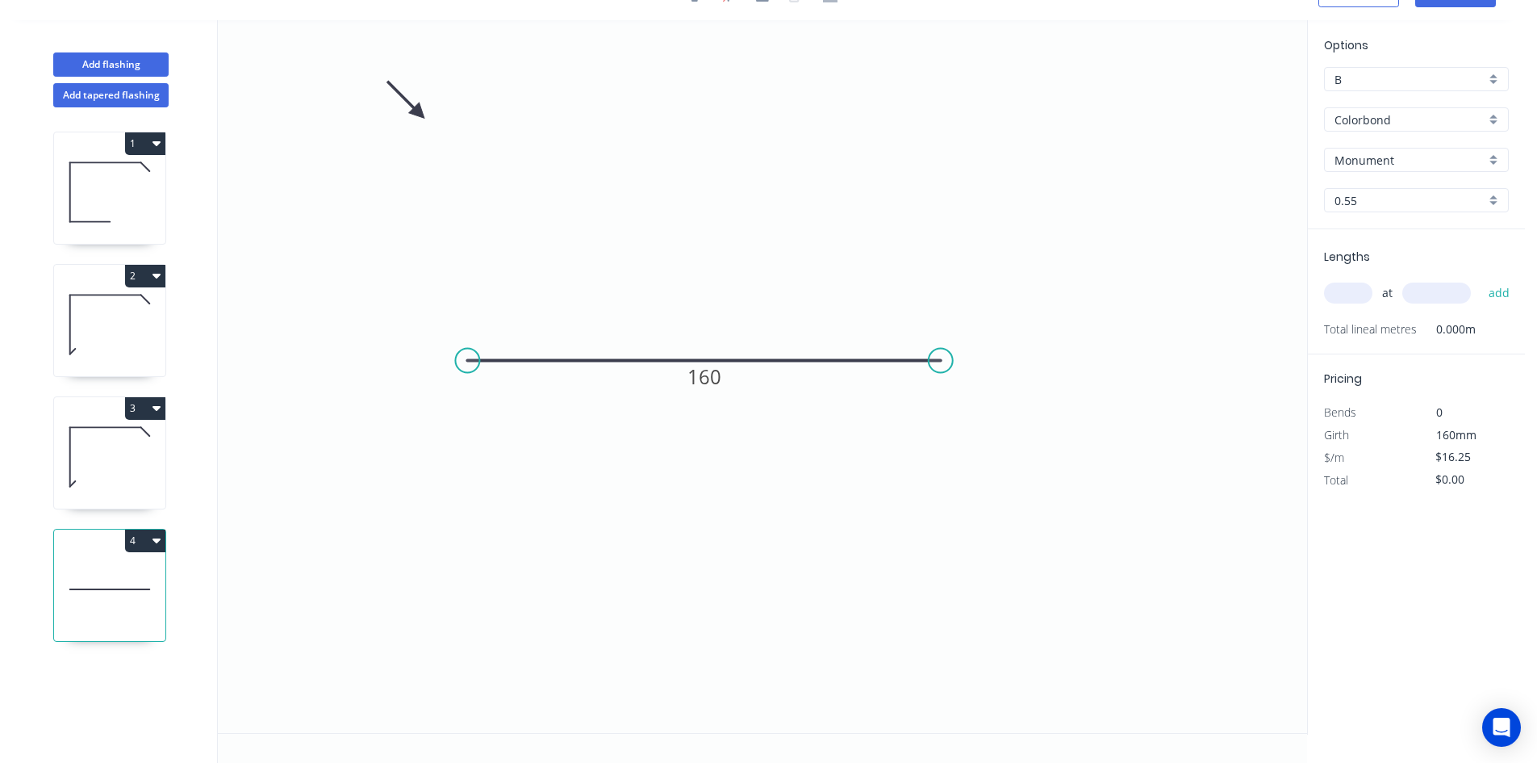
drag, startPoint x: 751, startPoint y: 145, endPoint x: 807, endPoint y: 364, distance: 225.9
click at [807, 364] on icon "0 160" at bounding box center [762, 376] width 1089 height 713
drag, startPoint x: 419, startPoint y: 109, endPoint x: 711, endPoint y: 374, distance: 394.8
click at [662, 314] on icon at bounding box center [648, 299] width 47 height 47
click at [713, 385] on tspan "160" at bounding box center [705, 376] width 34 height 27
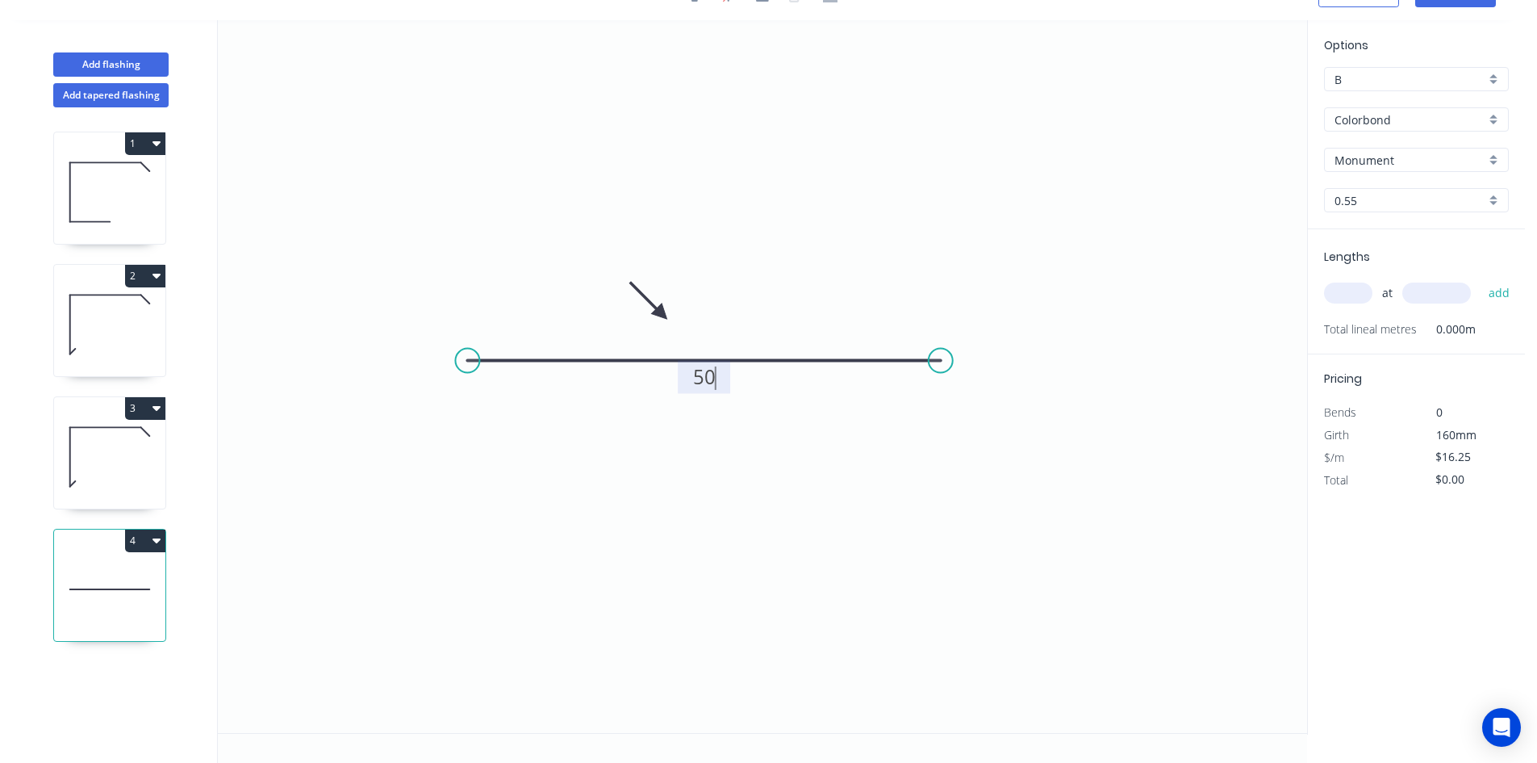
click at [1338, 294] on input "text" at bounding box center [1348, 292] width 48 height 21
type input "$11.09"
type input "1"
type input "1300"
click at [1481, 279] on button "add" at bounding box center [1500, 292] width 38 height 27
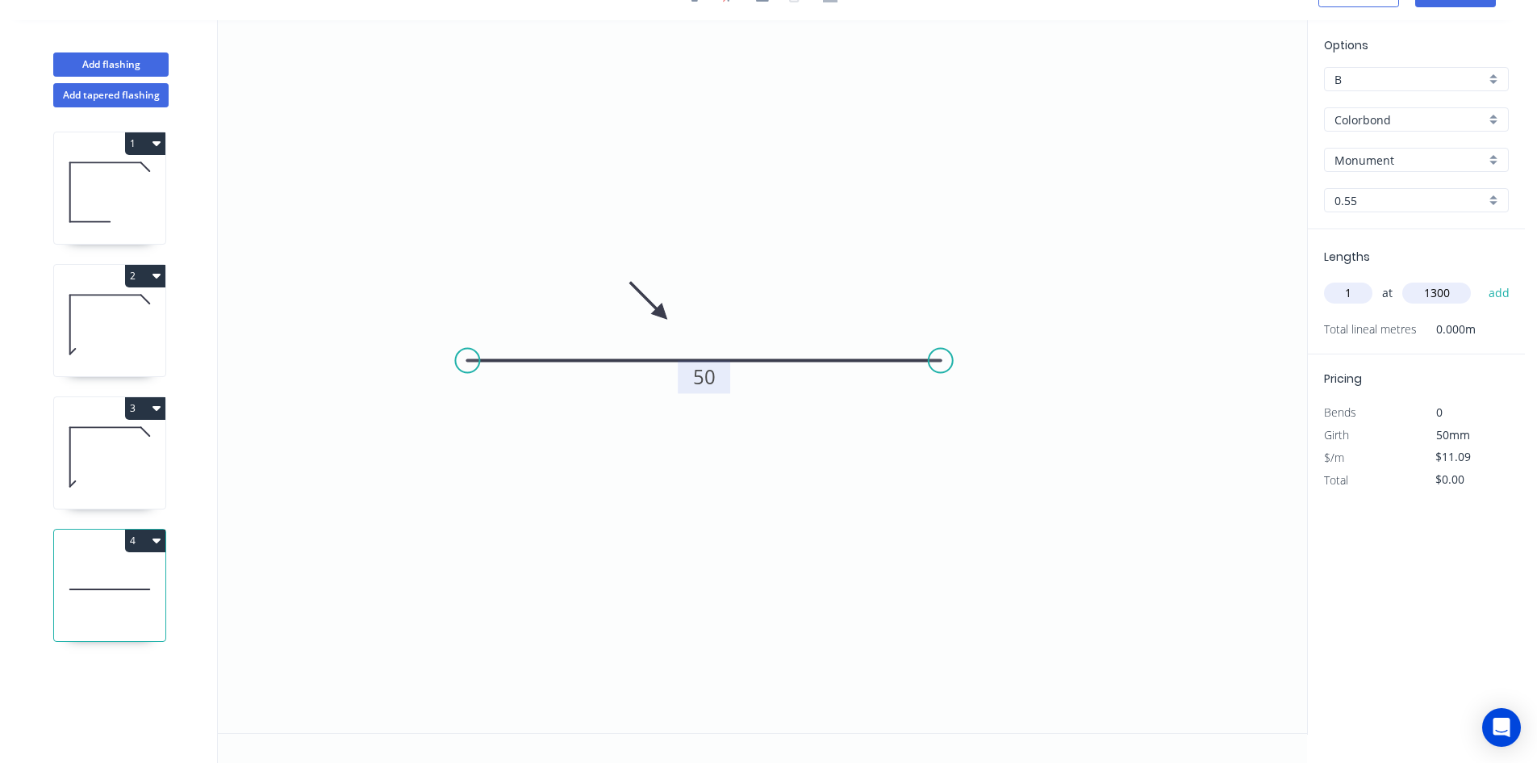
type input "$14.42"
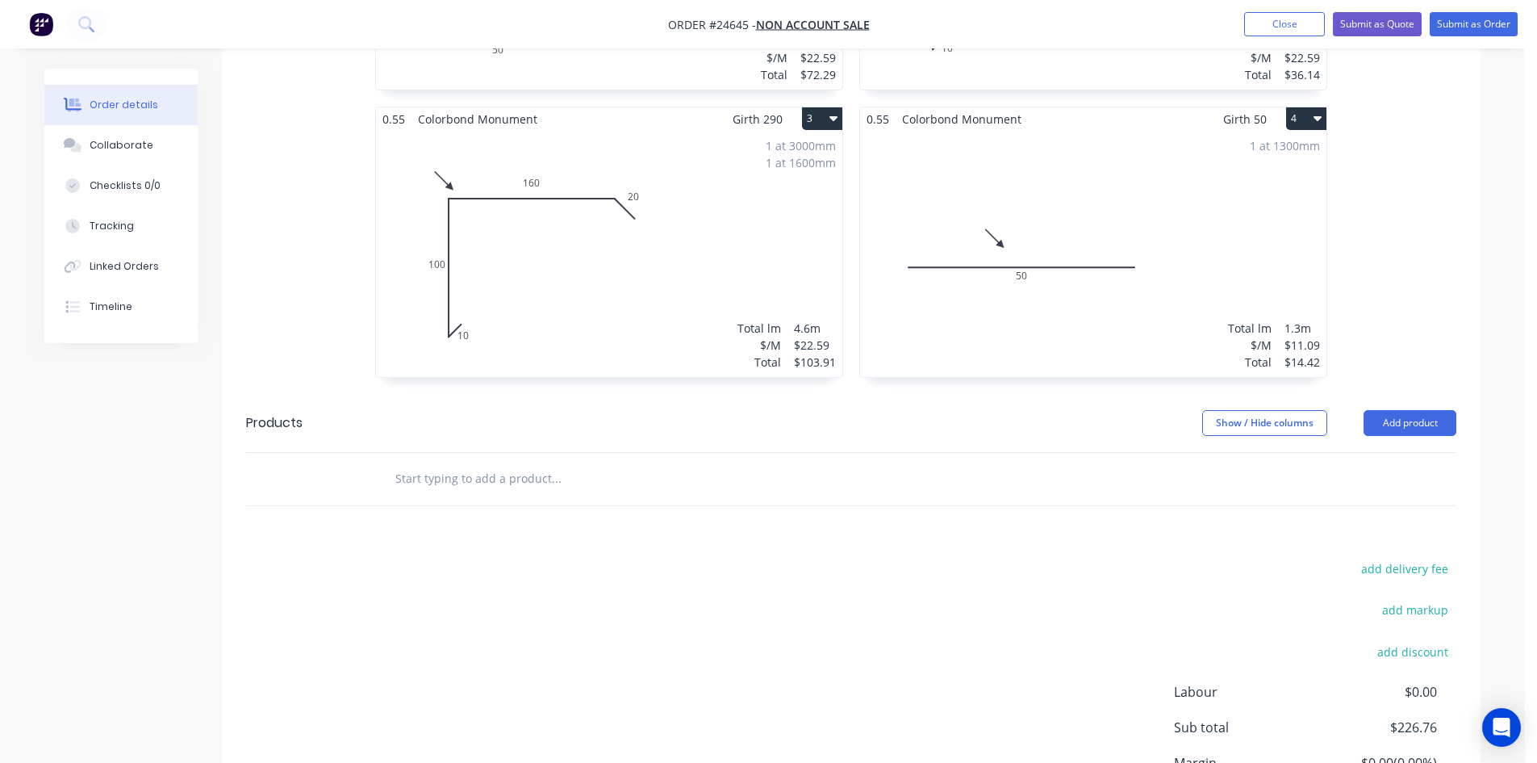
scroll to position [667, 0]
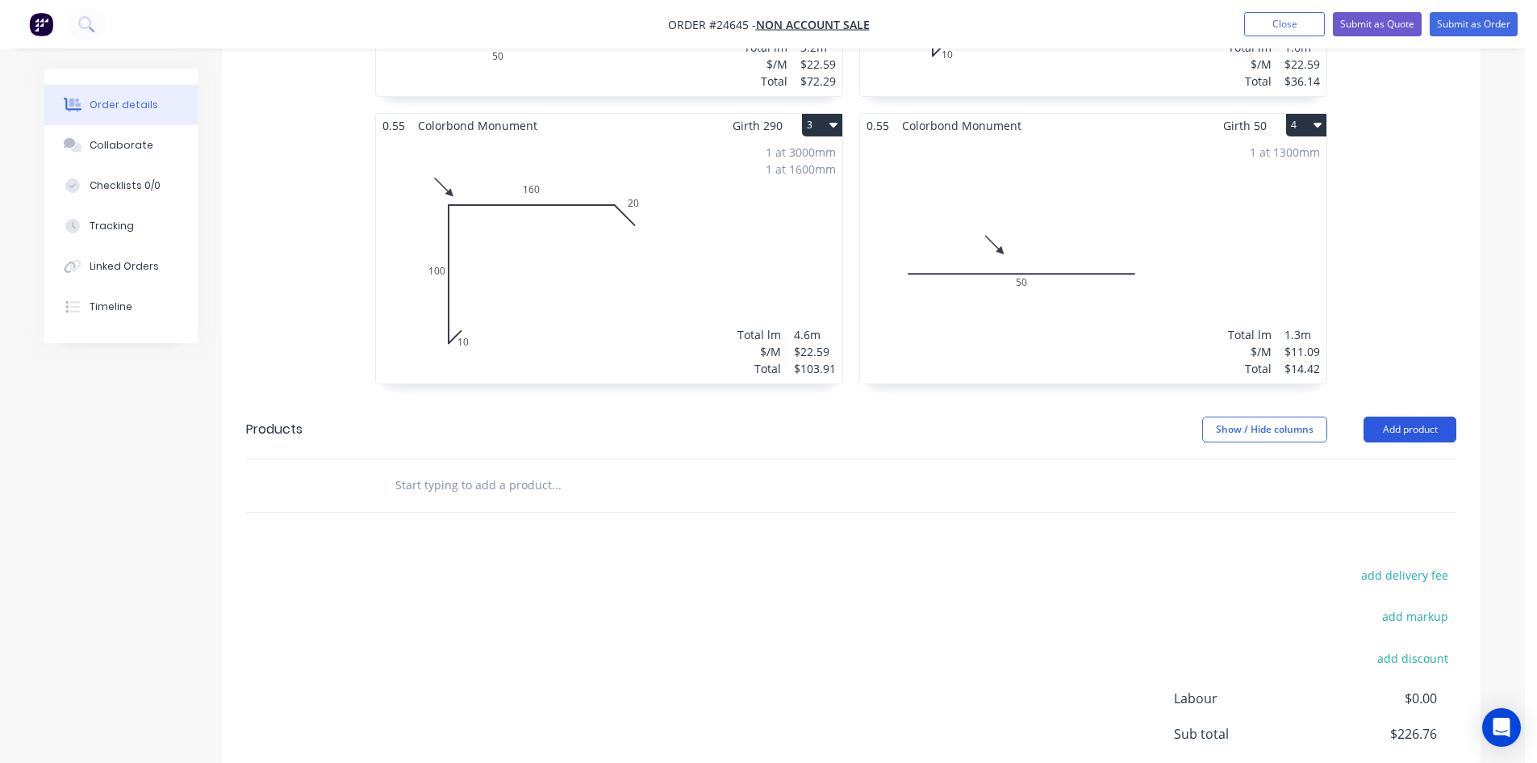
click at [1445, 427] on button "Add product" at bounding box center [1410, 429] width 93 height 26
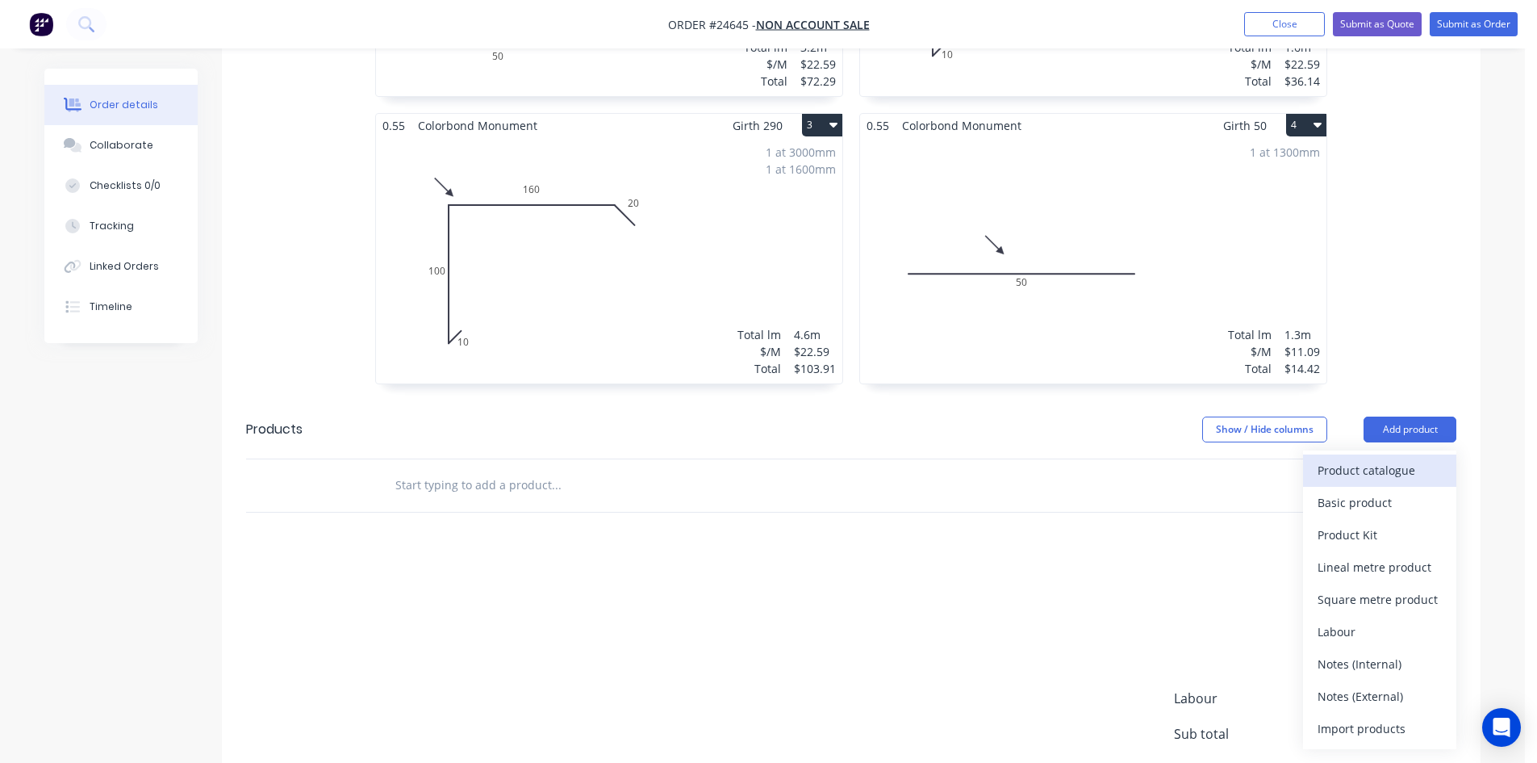
click at [1421, 470] on div "Product catalogue" at bounding box center [1380, 469] width 124 height 23
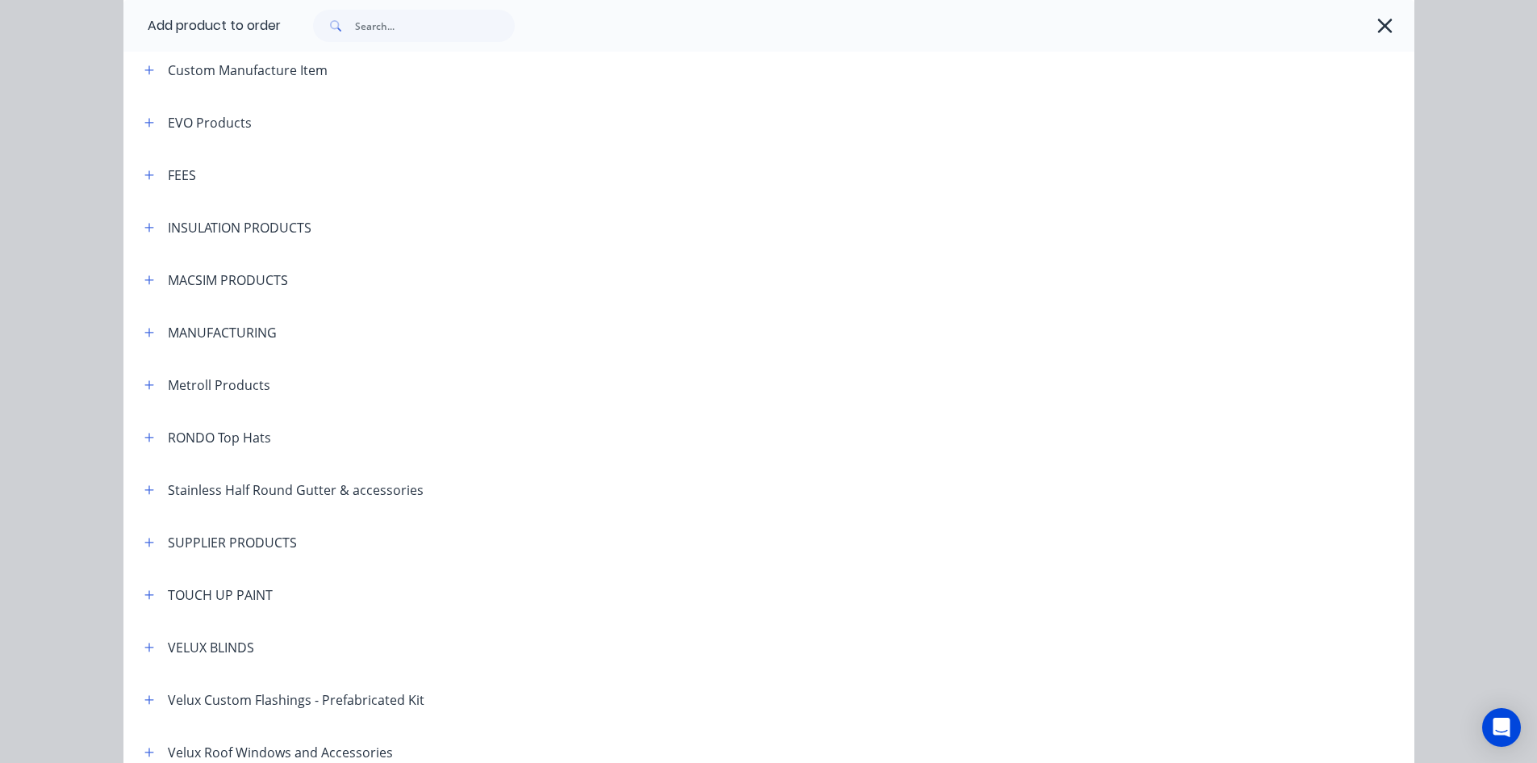
scroll to position [968, 0]
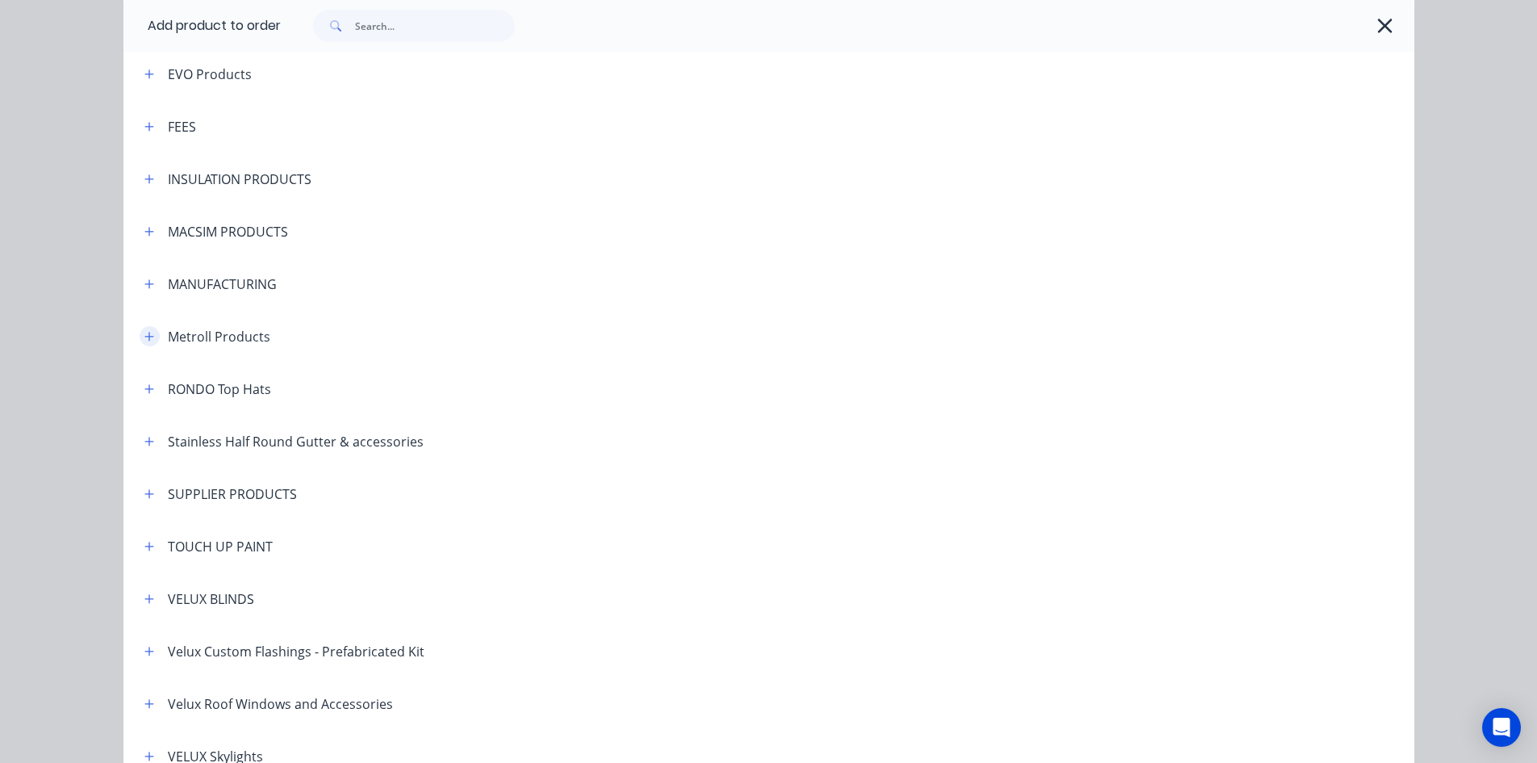
click at [144, 340] on icon "button" at bounding box center [149, 336] width 10 height 11
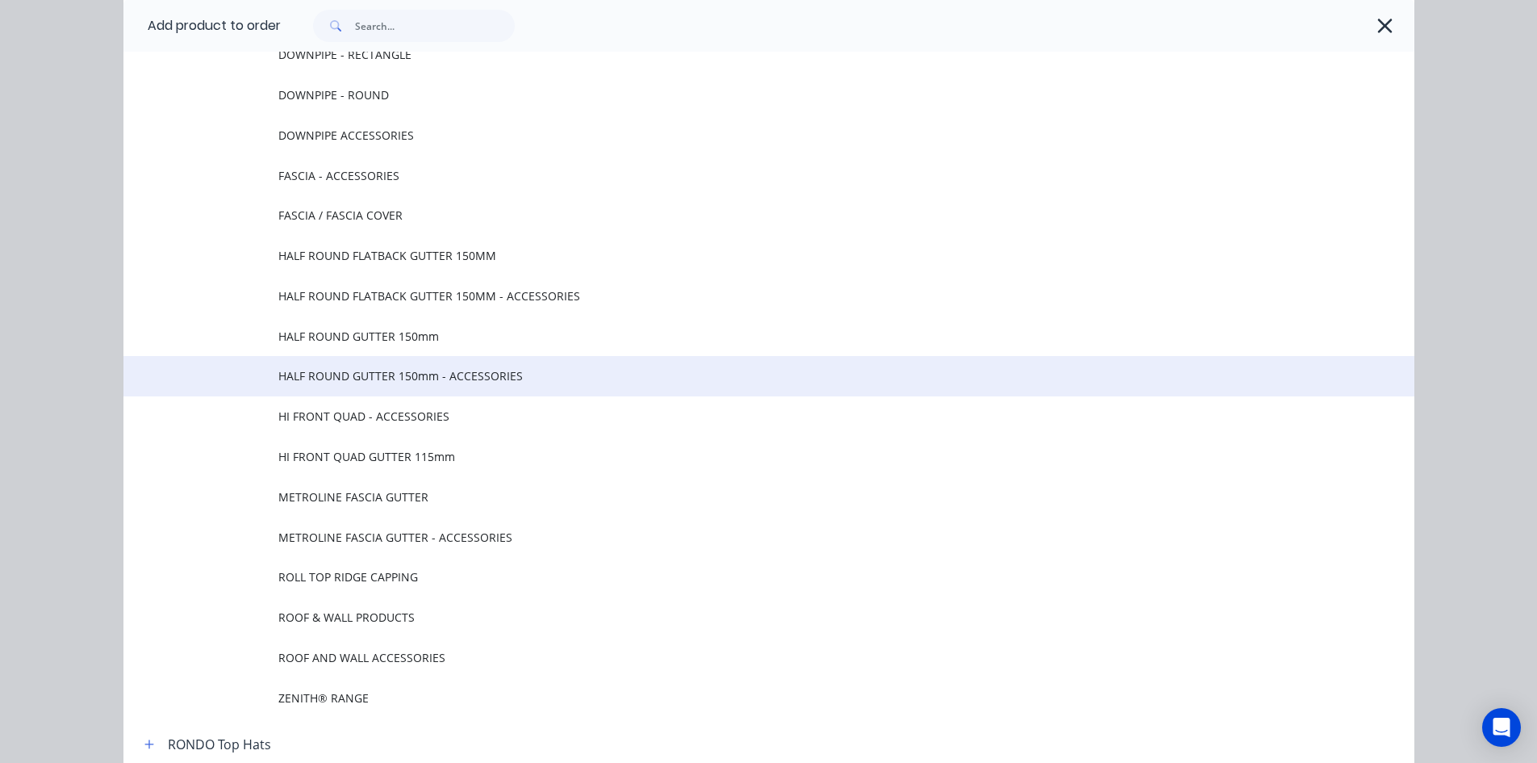
scroll to position [1372, 0]
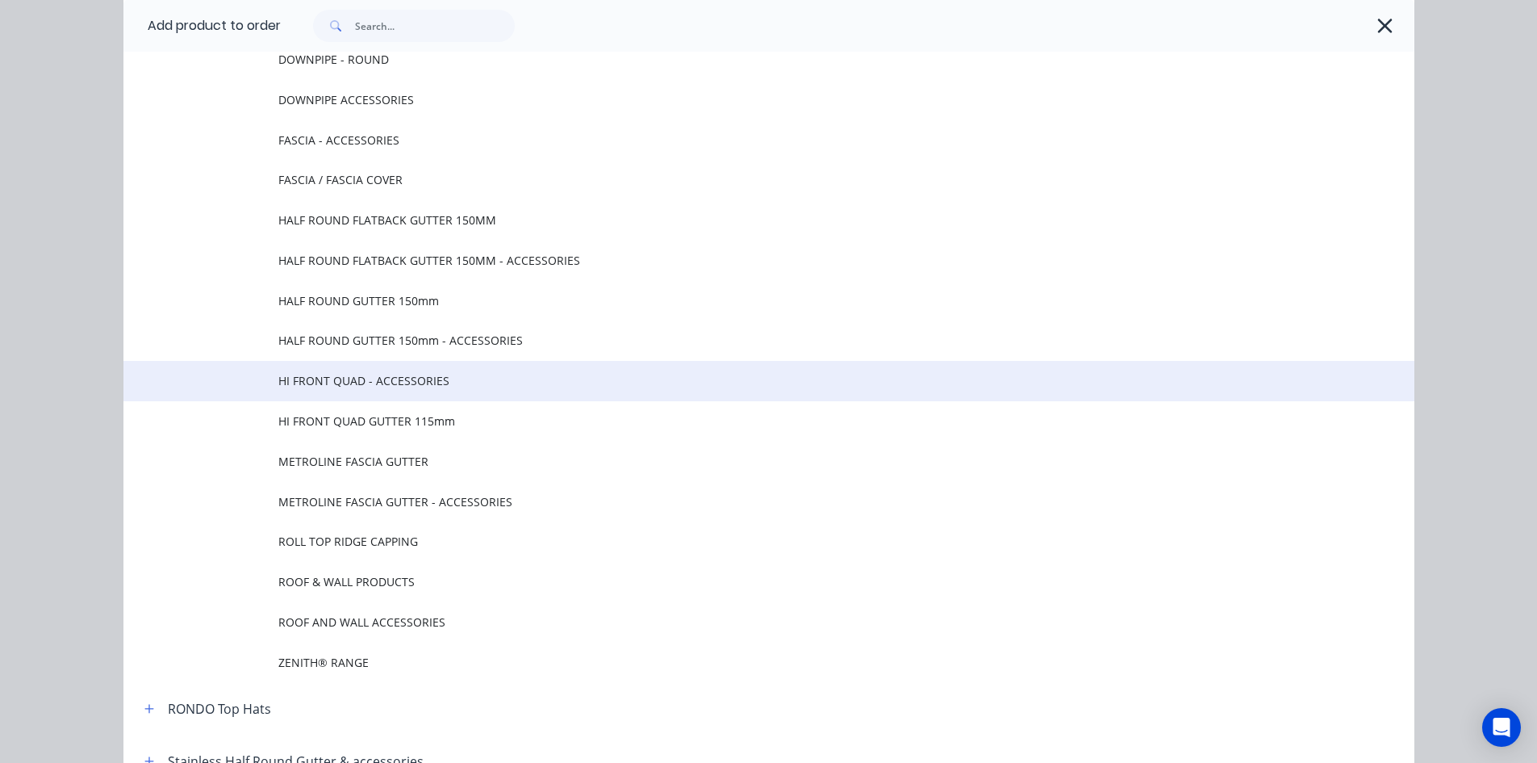
click at [358, 377] on span "HI FRONT QUAD - ACCESSORIES" at bounding box center [732, 380] width 909 height 17
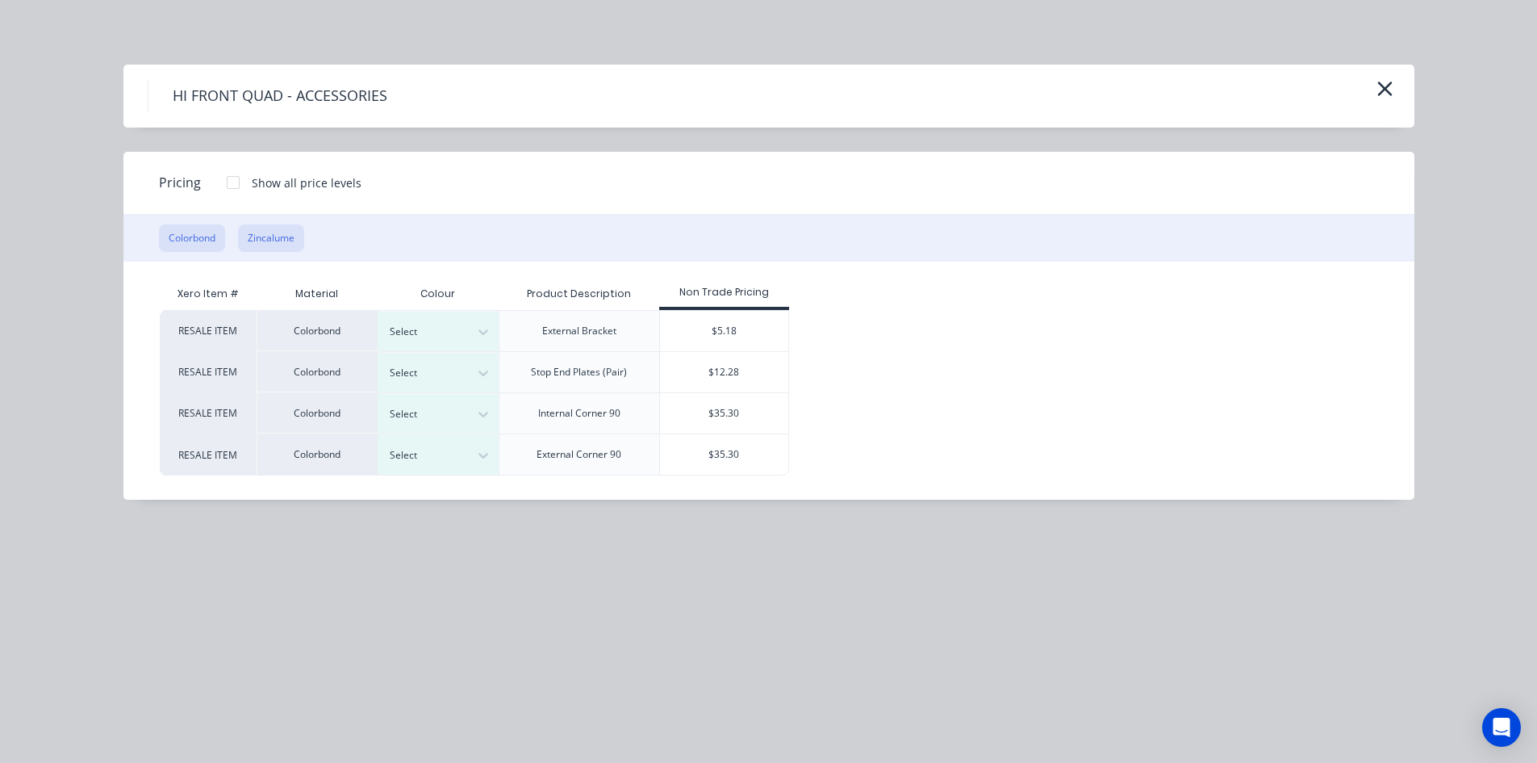
click at [287, 240] on button "Zincalume" at bounding box center [271, 237] width 66 height 27
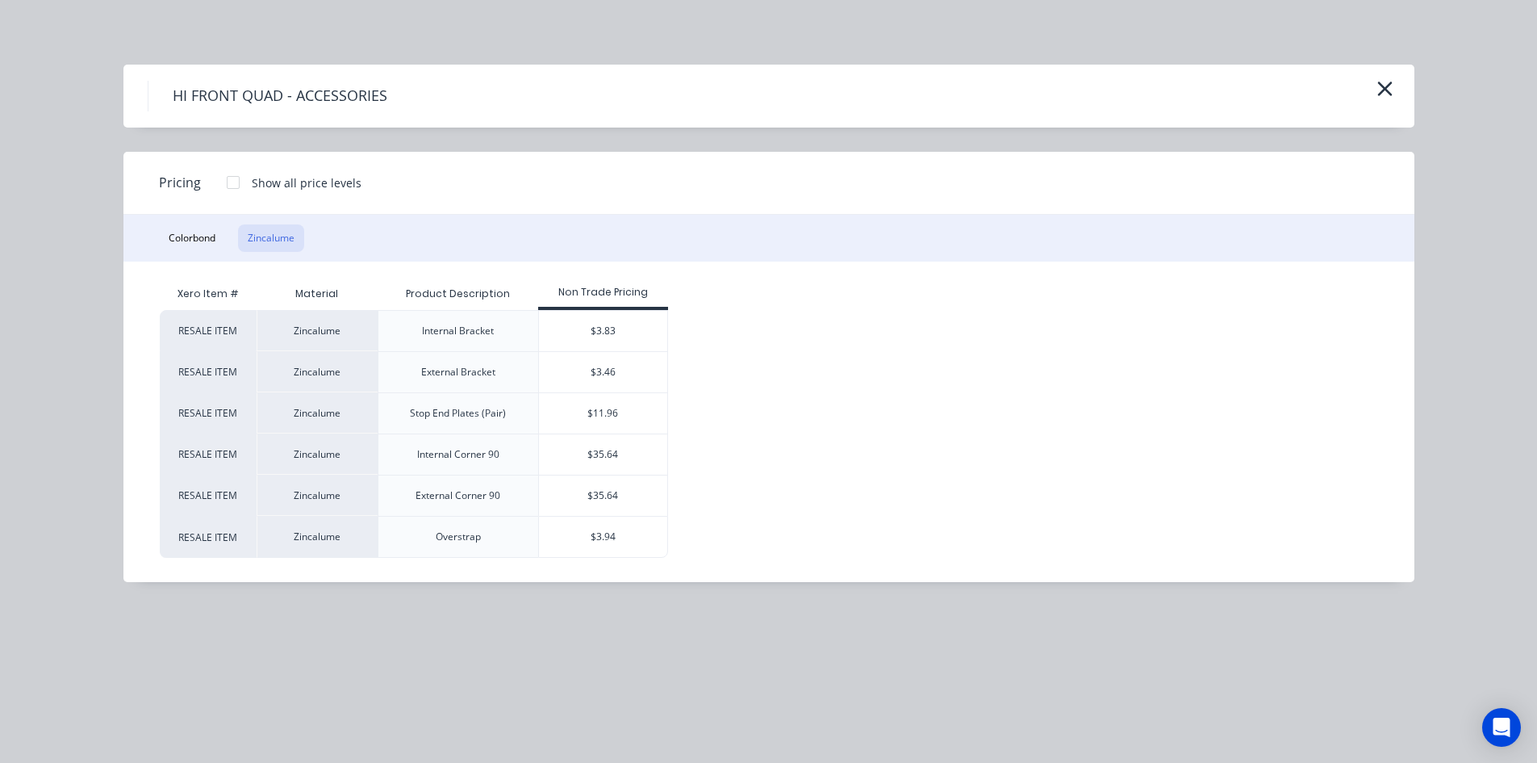
click at [231, 186] on div at bounding box center [233, 182] width 32 height 32
click at [639, 326] on div "$3.83" at bounding box center [603, 331] width 129 height 40
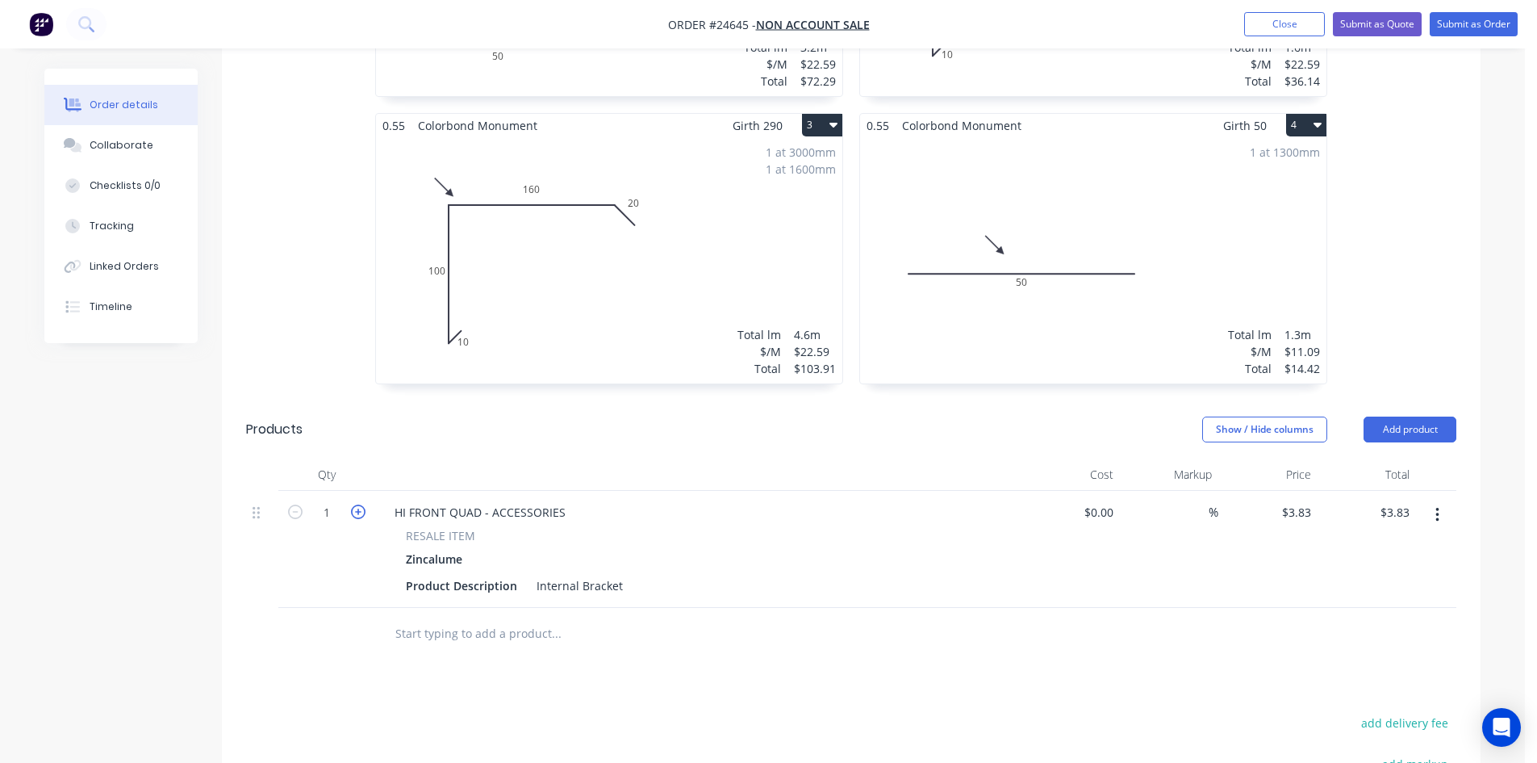
click at [360, 508] on icon "button" at bounding box center [358, 511] width 15 height 15
type input "2"
type input "$7.66"
click at [360, 508] on icon "button" at bounding box center [358, 511] width 15 height 15
type input "3"
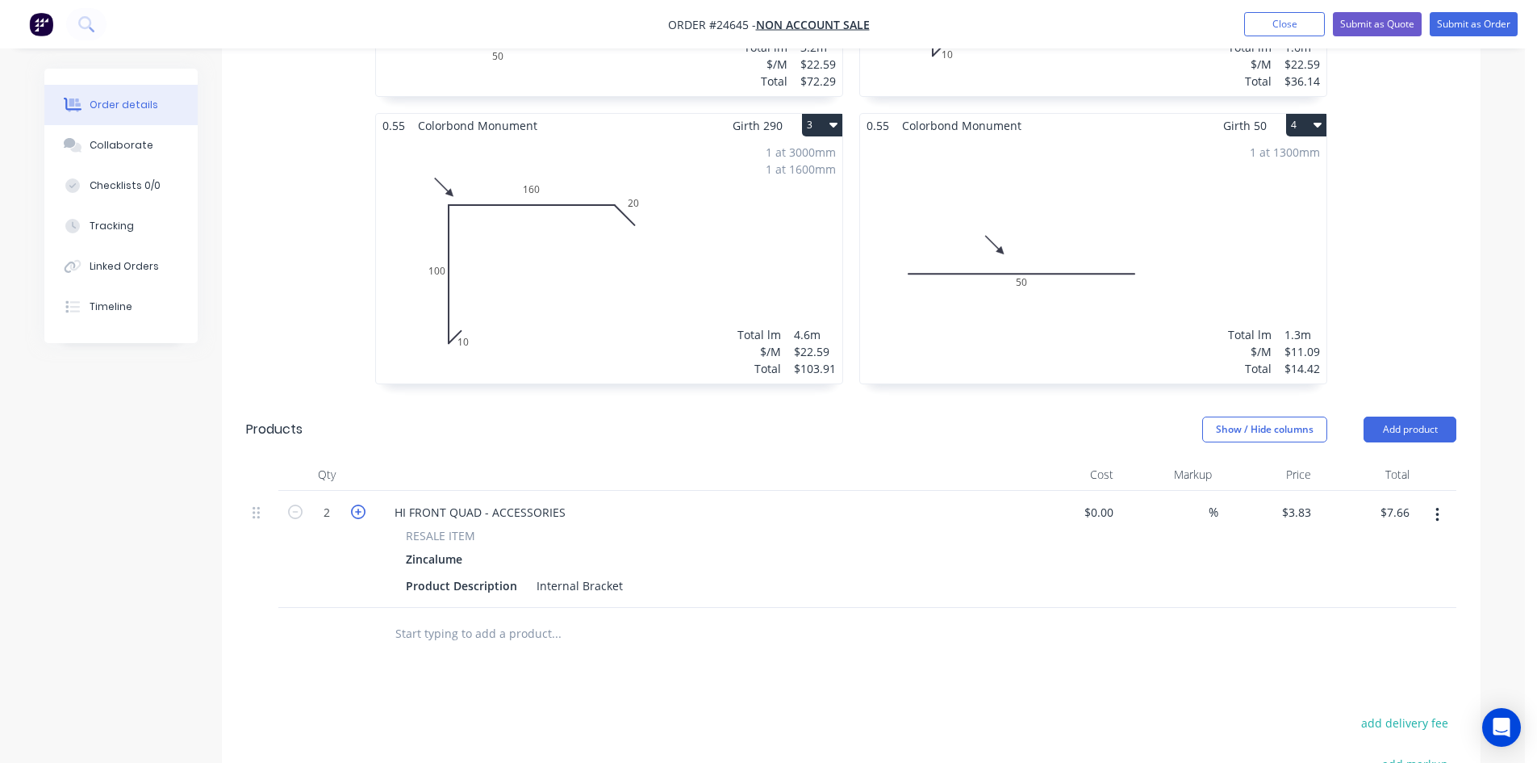
type input "$11.49"
click at [360, 508] on icon "button" at bounding box center [358, 511] width 15 height 15
type input "4"
type input "$15.32"
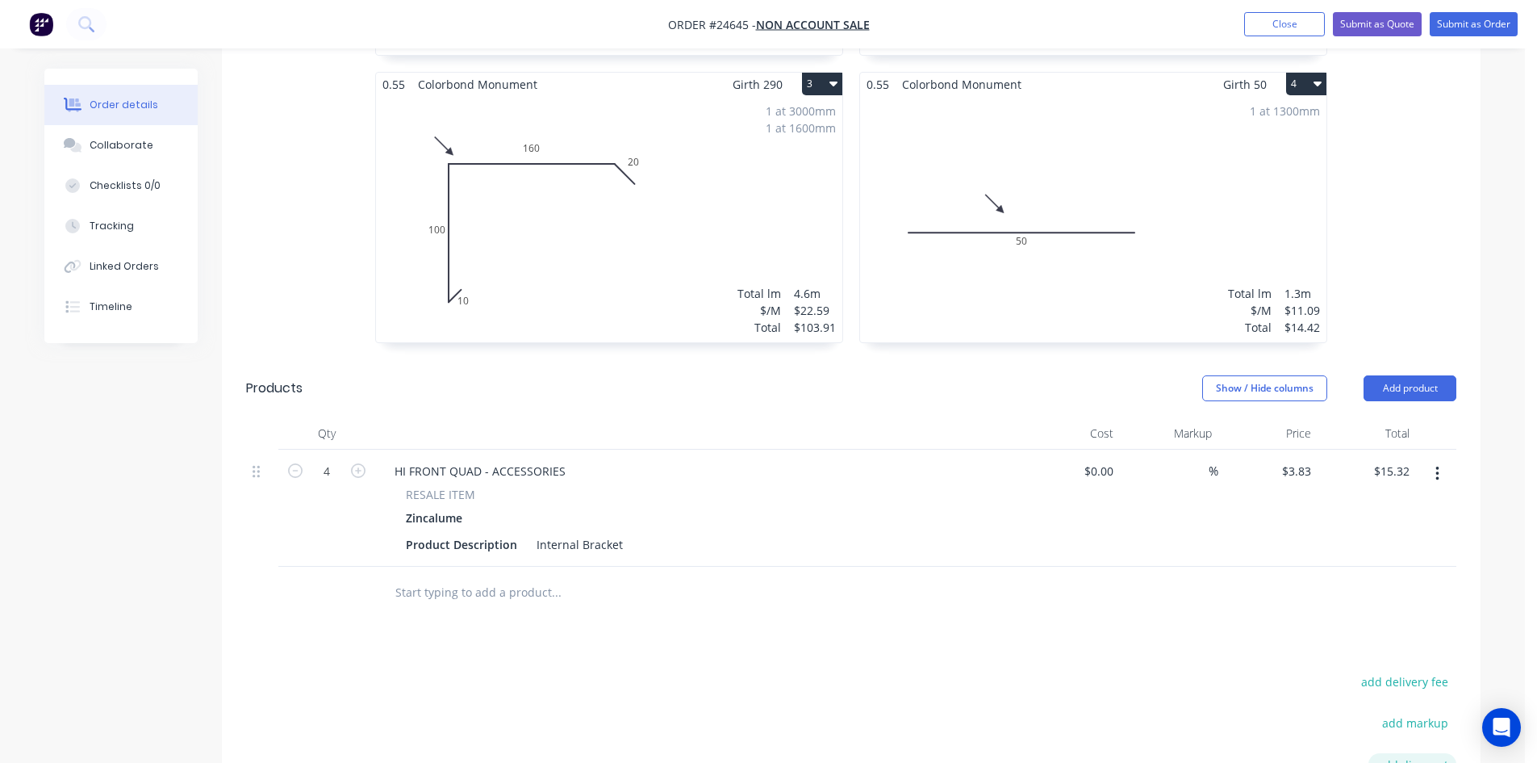
scroll to position [968, 0]
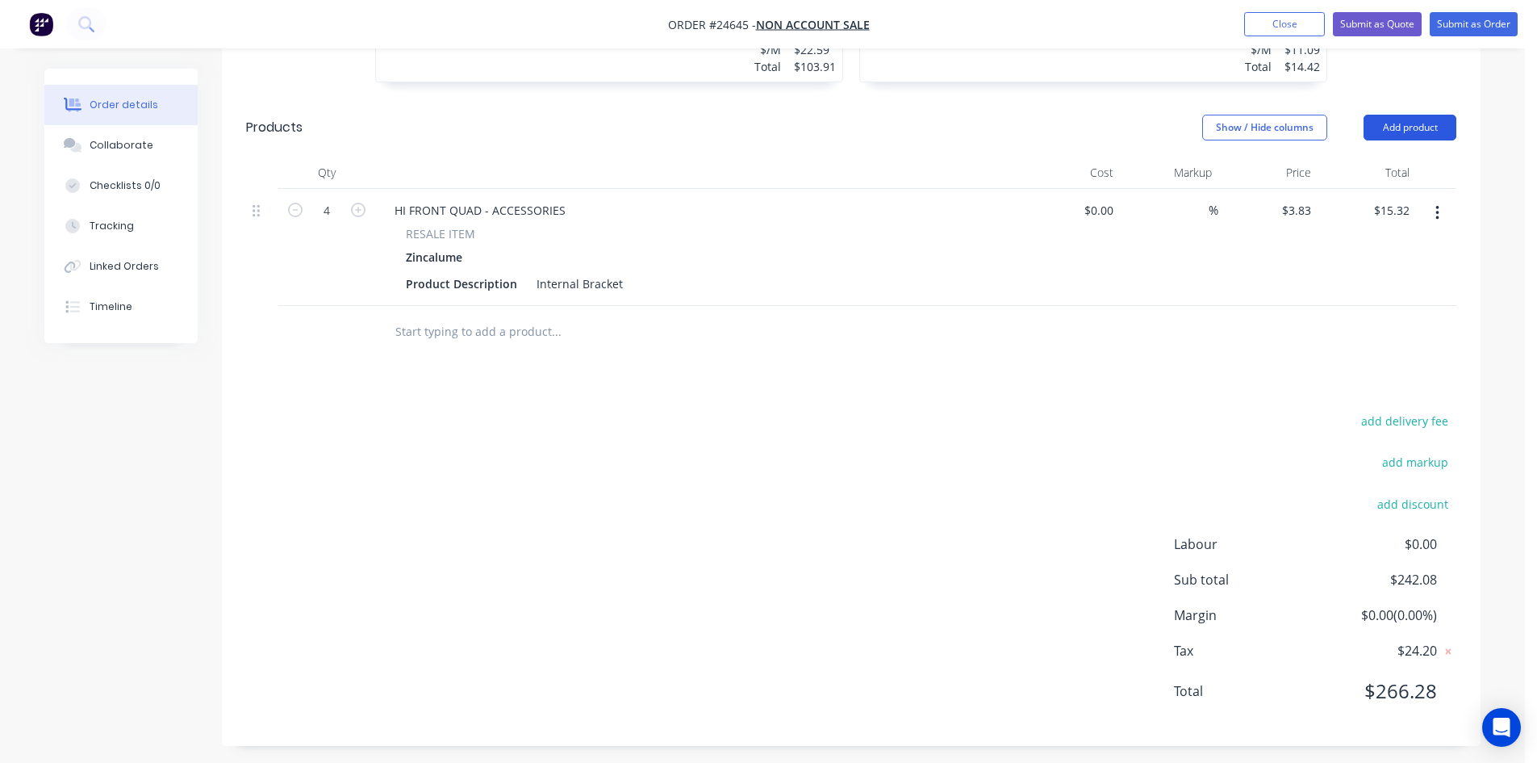
click at [1391, 125] on button "Add product" at bounding box center [1410, 128] width 93 height 26
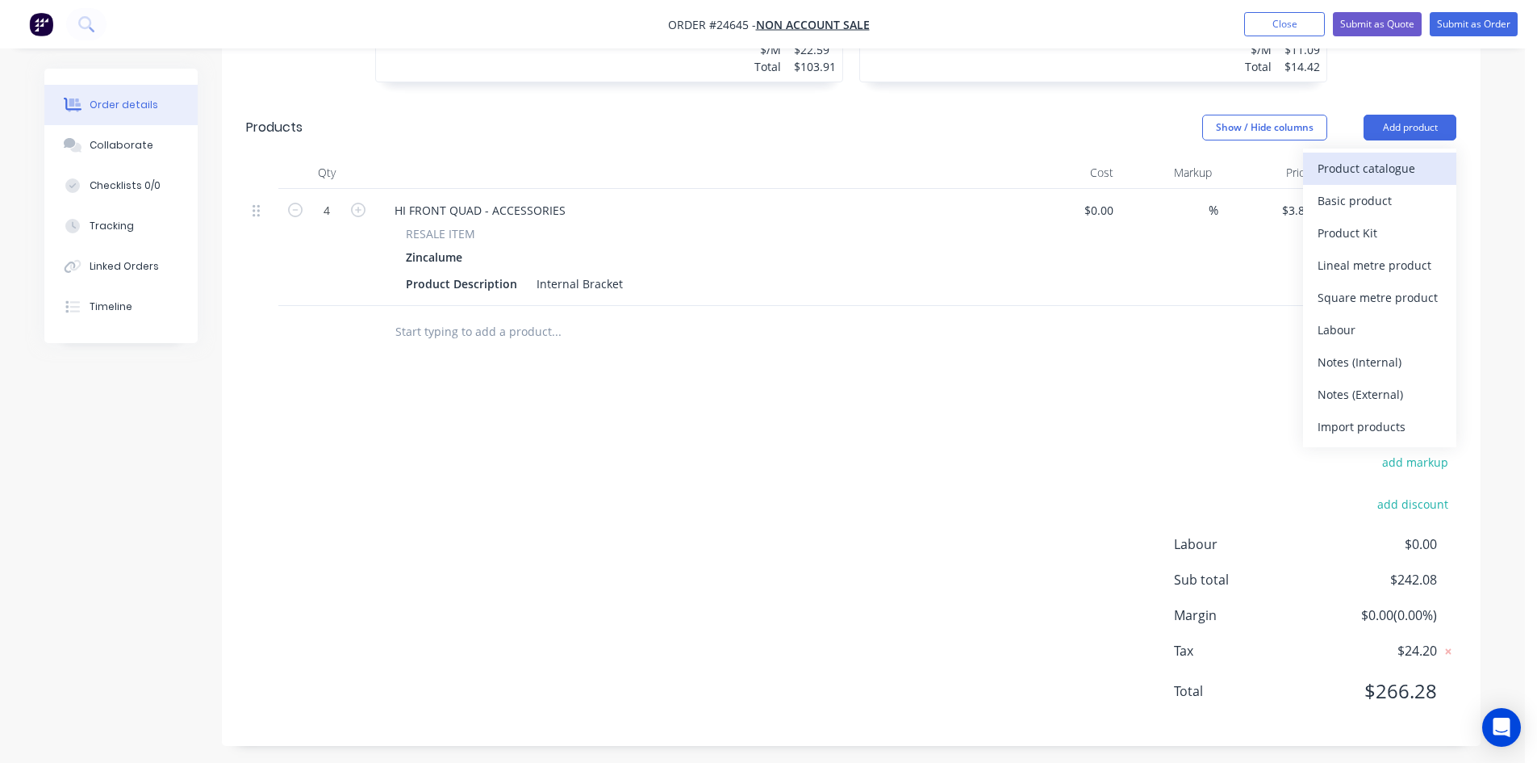
click at [1400, 165] on div "Product catalogue" at bounding box center [1380, 168] width 124 height 23
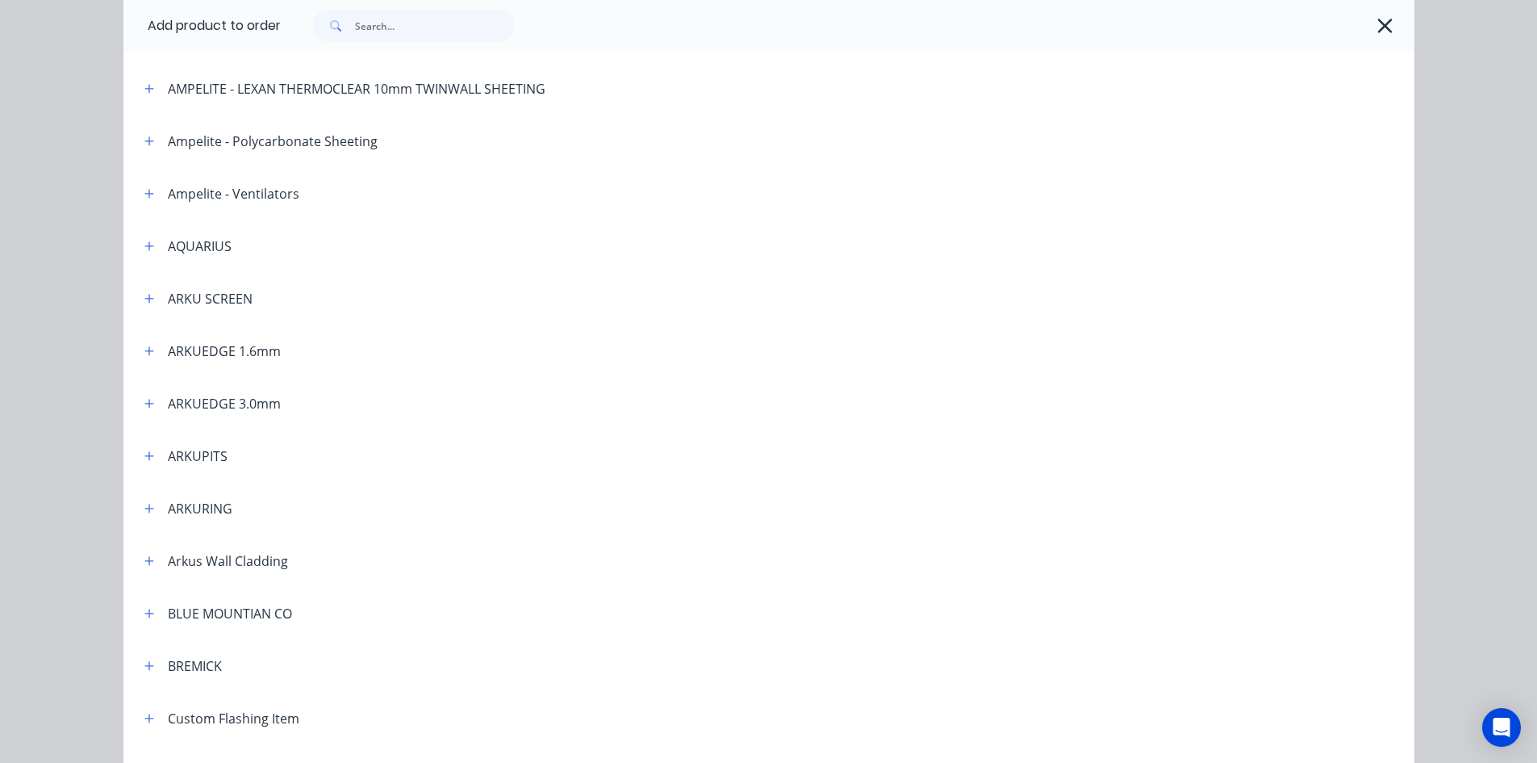
scroll to position [242, 0]
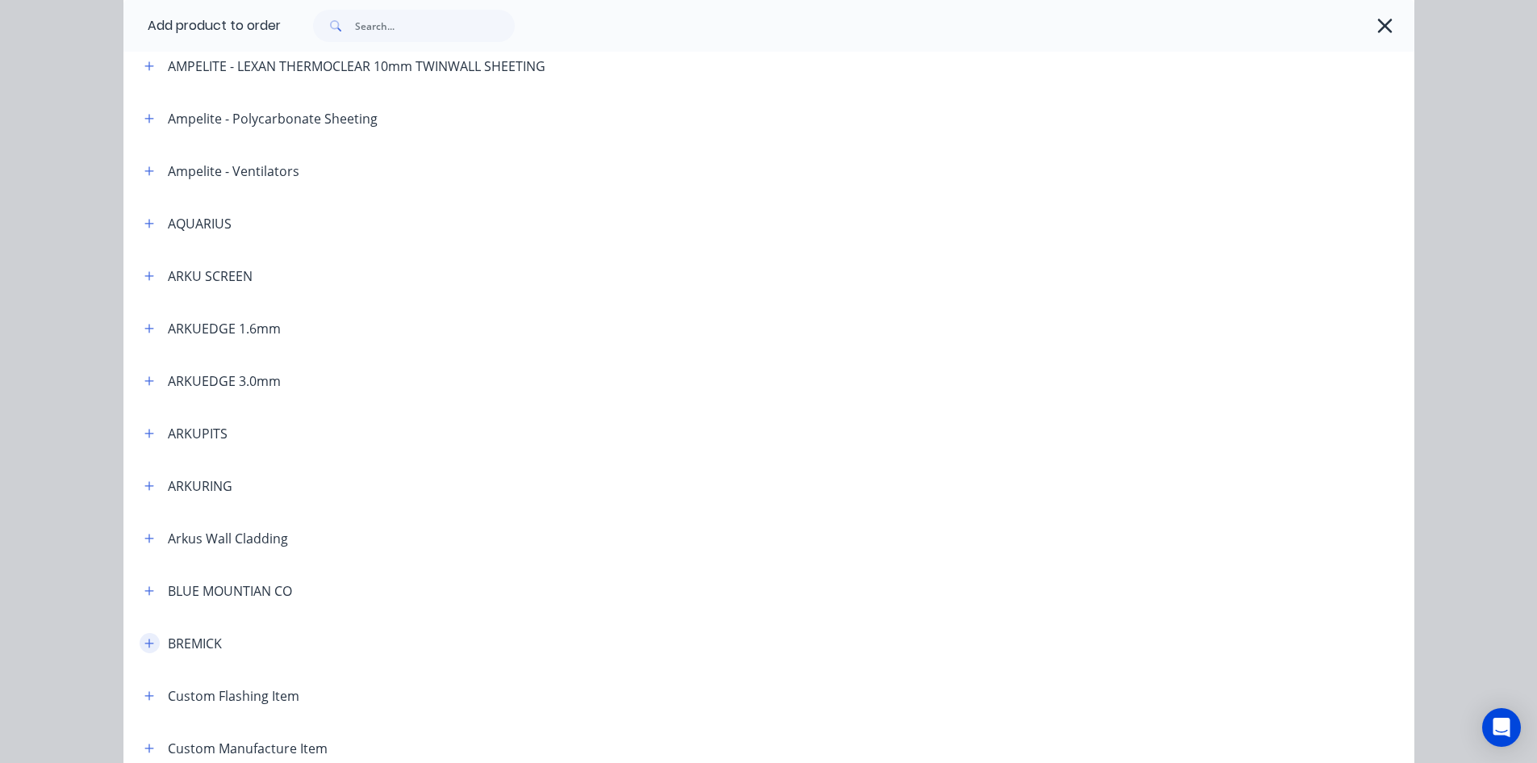
click at [144, 642] on icon "button" at bounding box center [148, 642] width 9 height 9
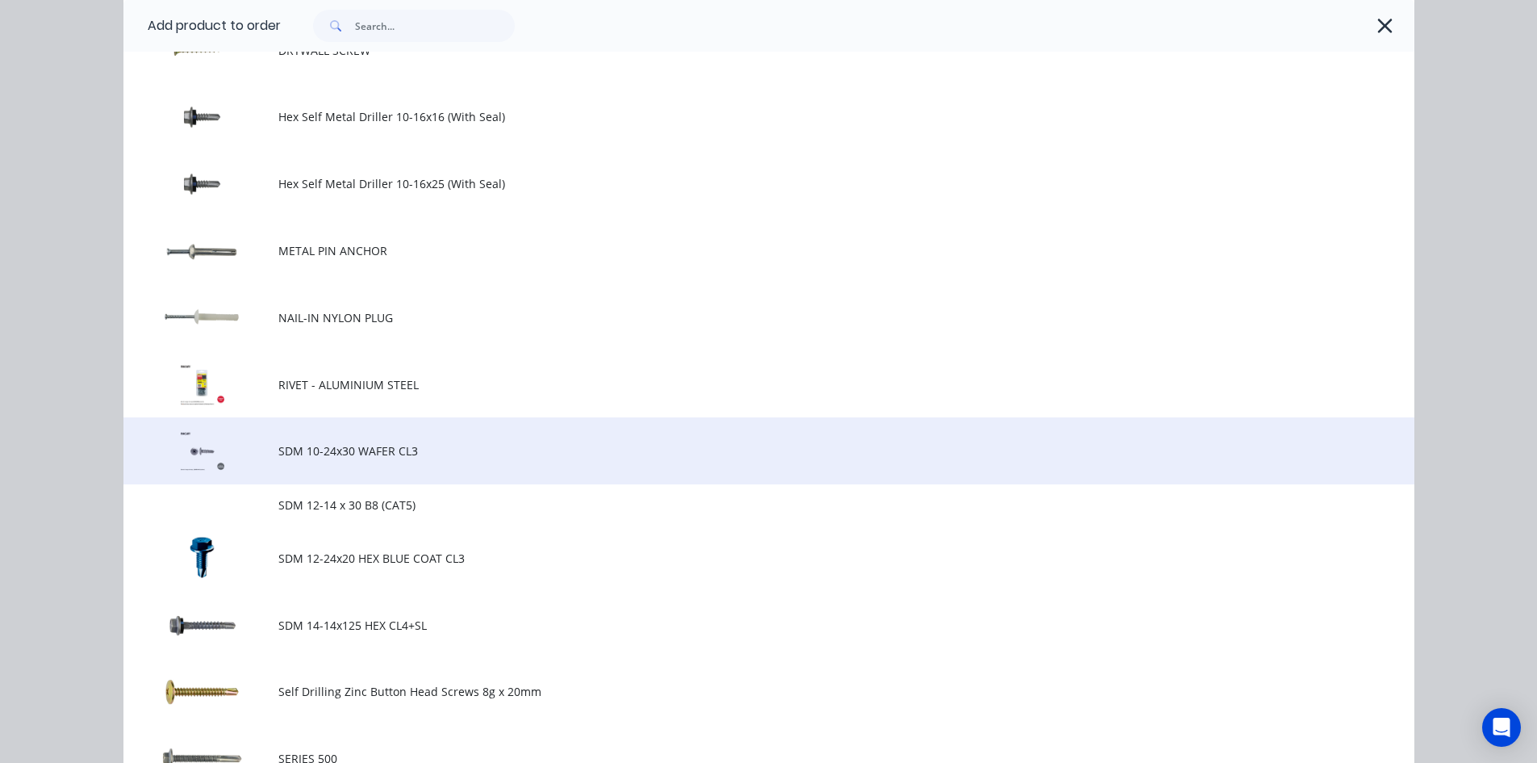
scroll to position [968, 0]
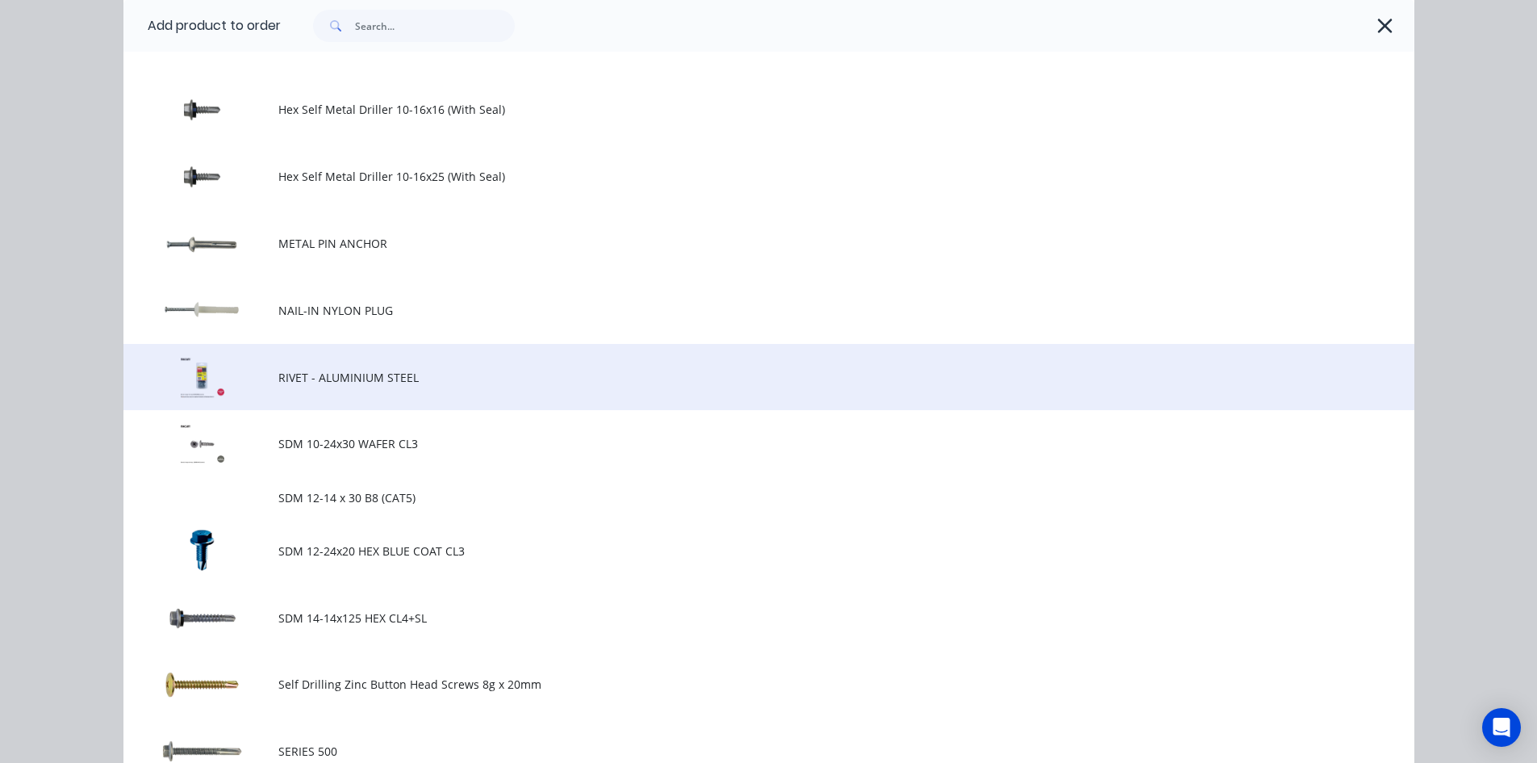
click at [382, 376] on span "RIVET - ALUMINIUM STEEL" at bounding box center [732, 377] width 909 height 17
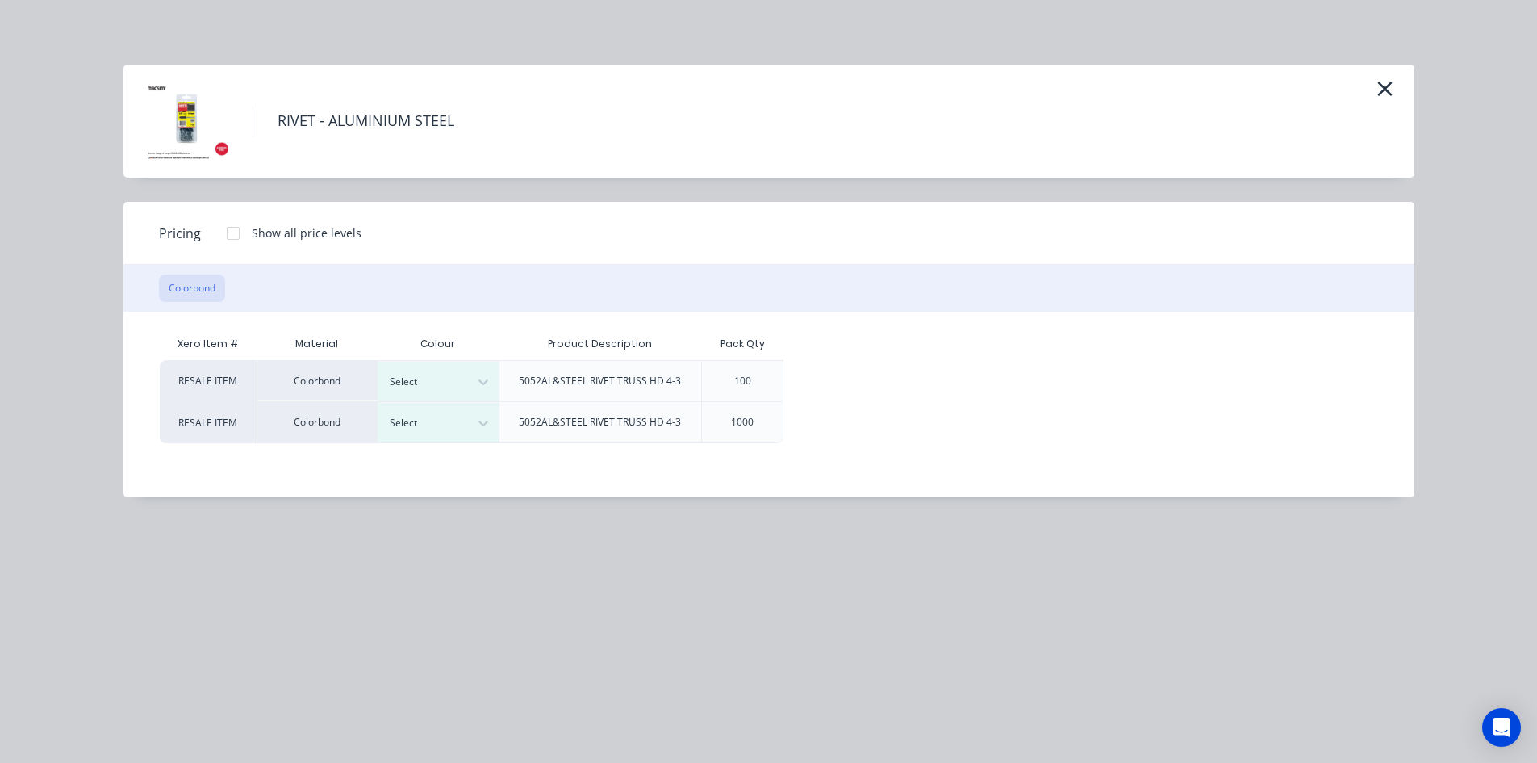
click at [232, 234] on div at bounding box center [233, 233] width 32 height 32
click at [458, 382] on div at bounding box center [426, 382] width 73 height 18
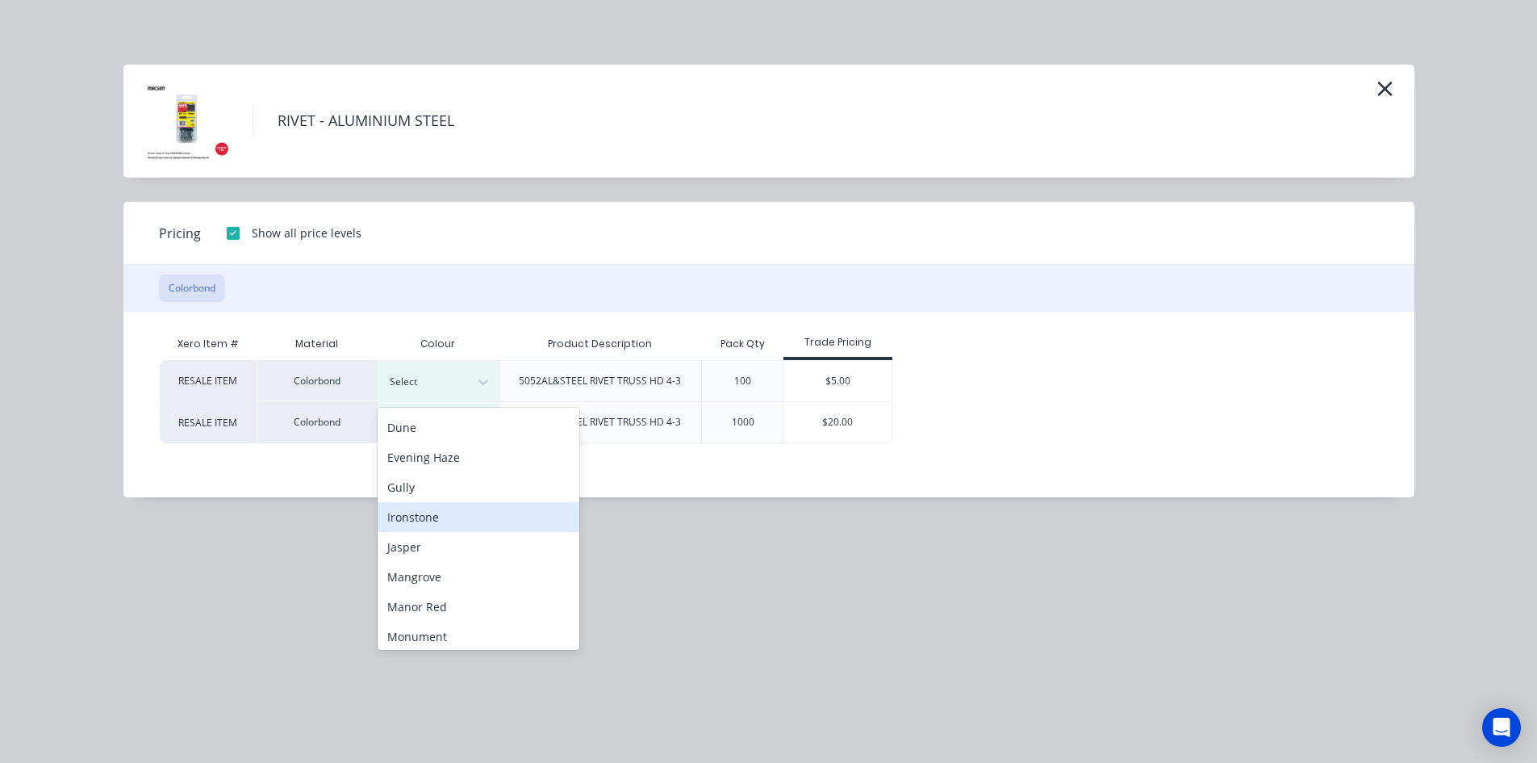
scroll to position [242, 0]
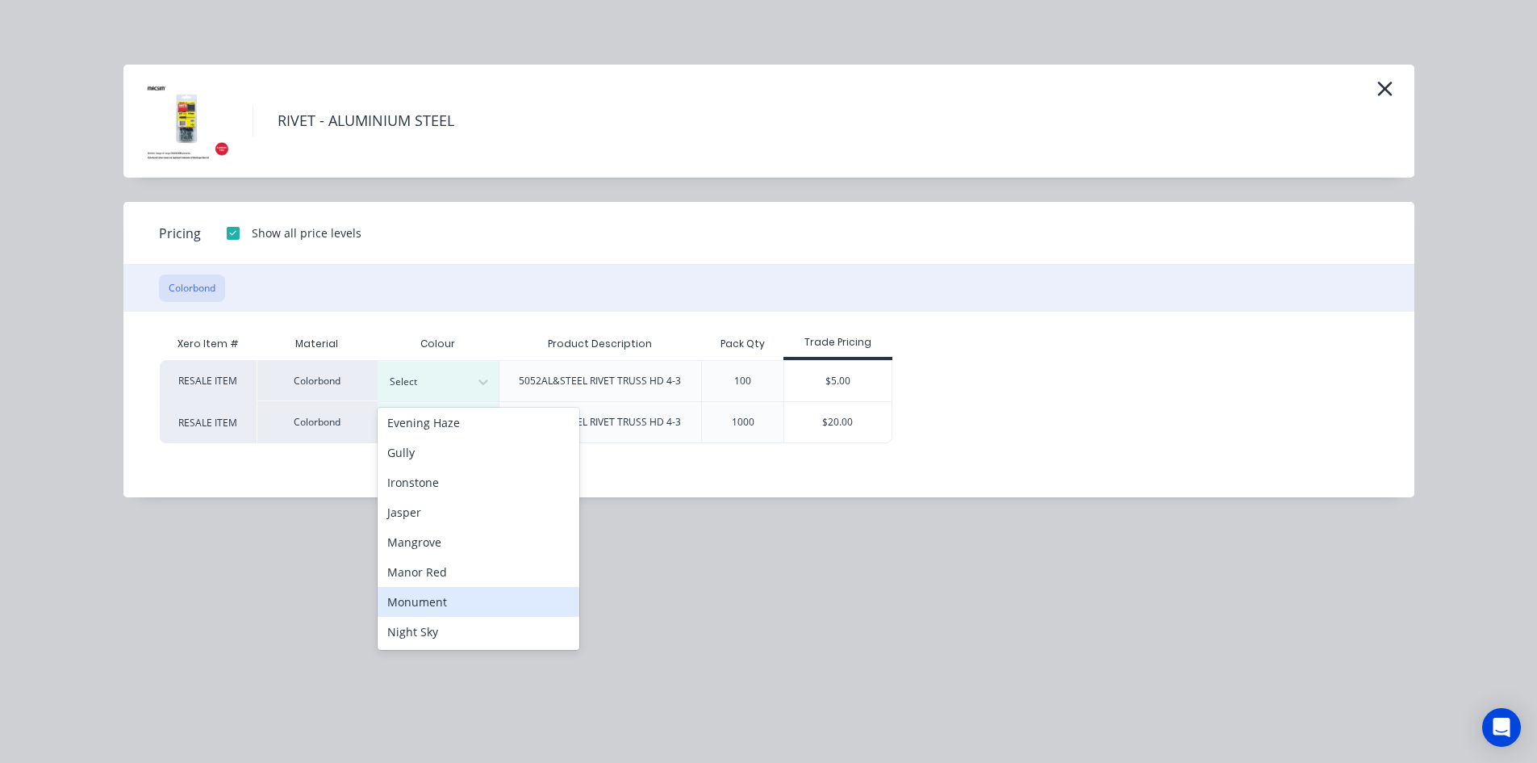
click at [445, 600] on div "Monument" at bounding box center [479, 602] width 202 height 30
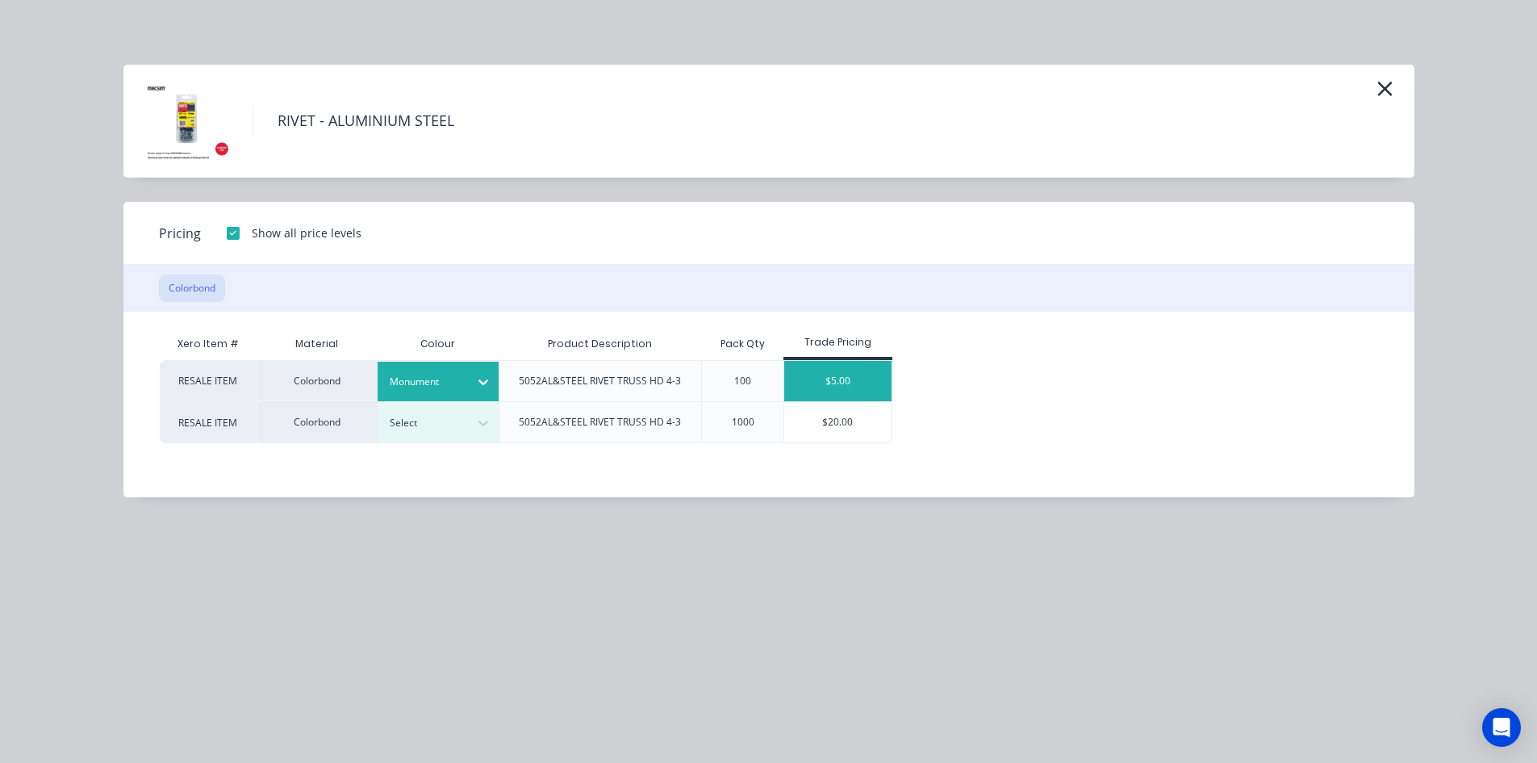
click at [835, 373] on div "$5.00" at bounding box center [837, 381] width 107 height 40
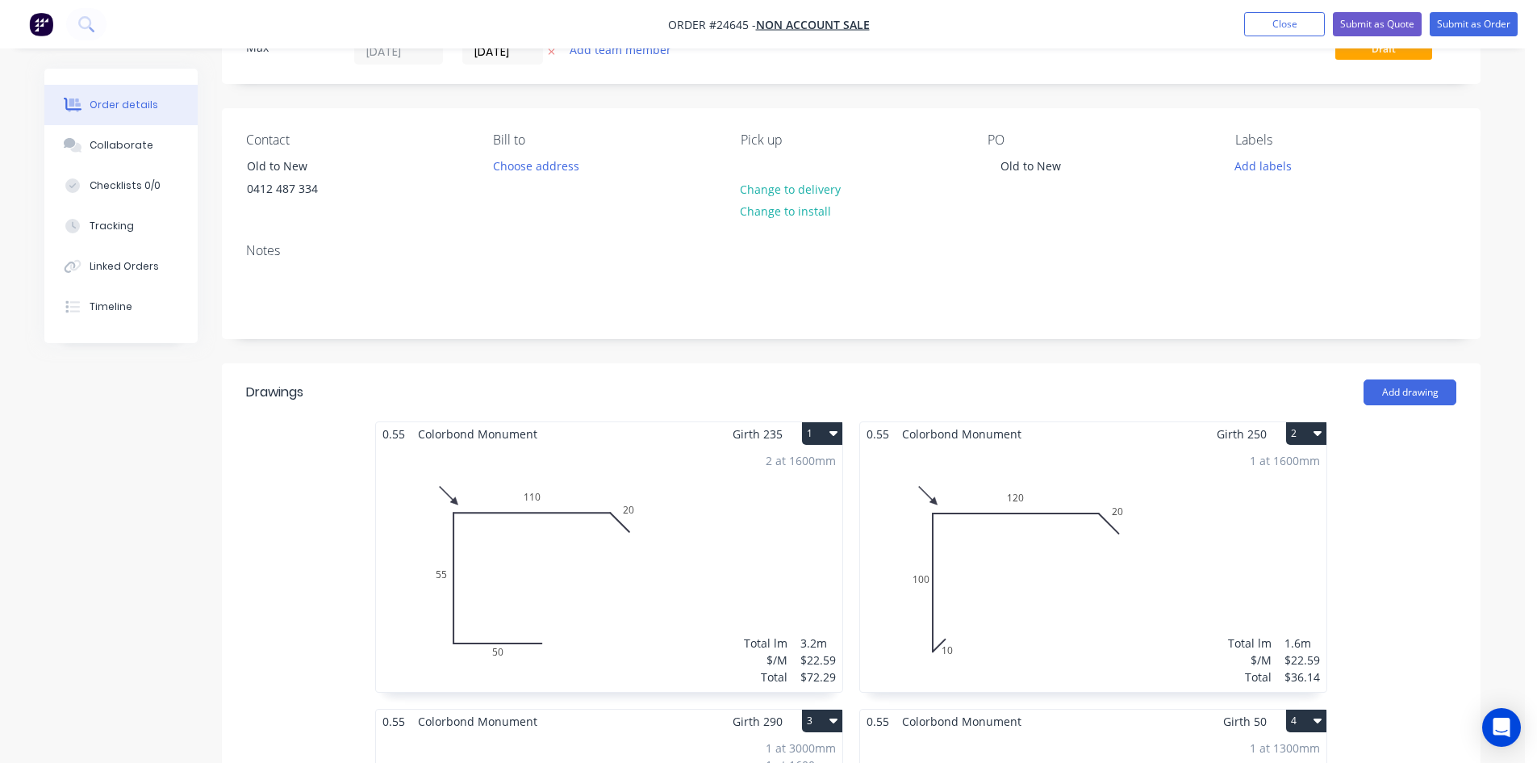
scroll to position [0, 0]
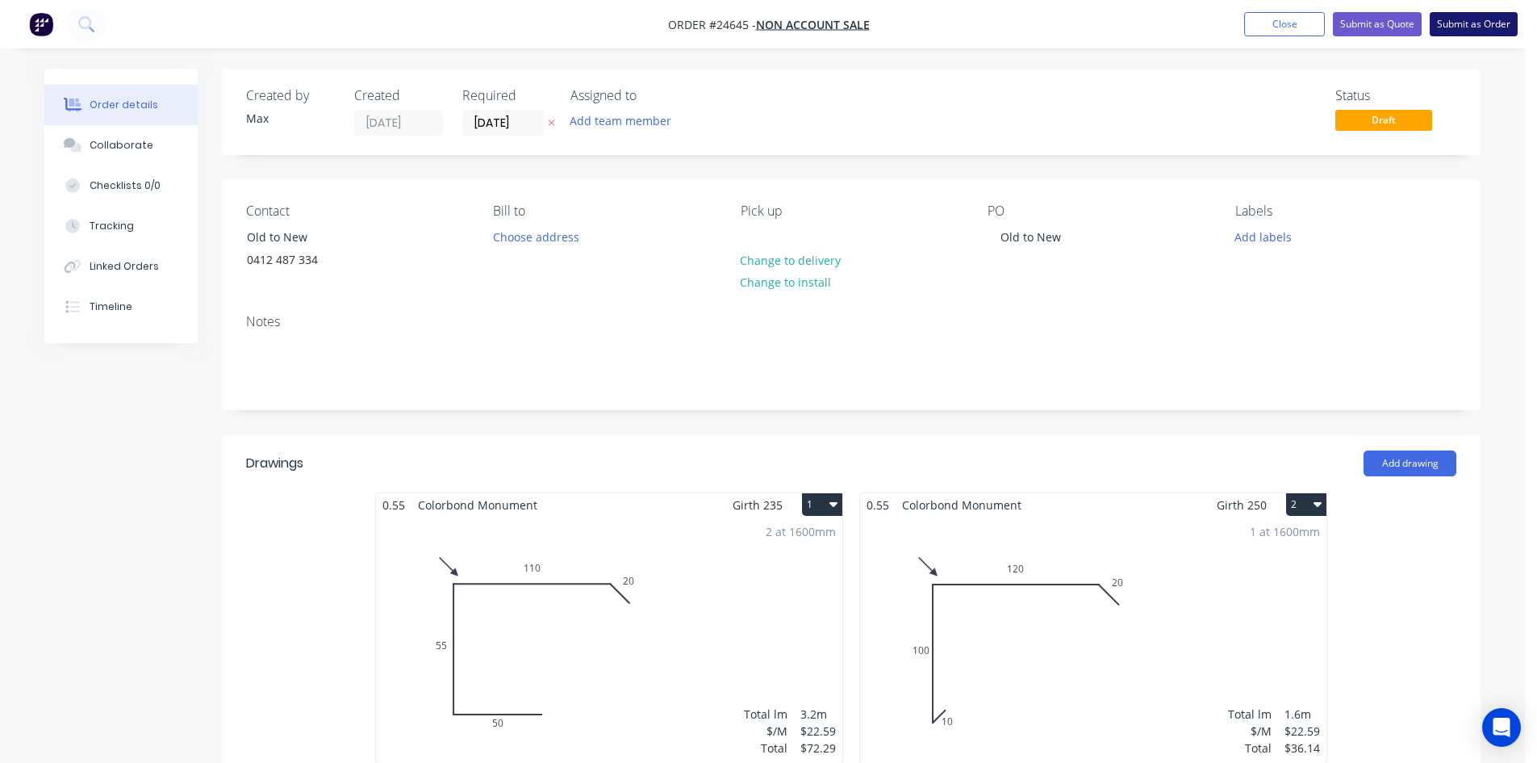
click at [1467, 24] on button "Submit as Order" at bounding box center [1474, 24] width 88 height 24
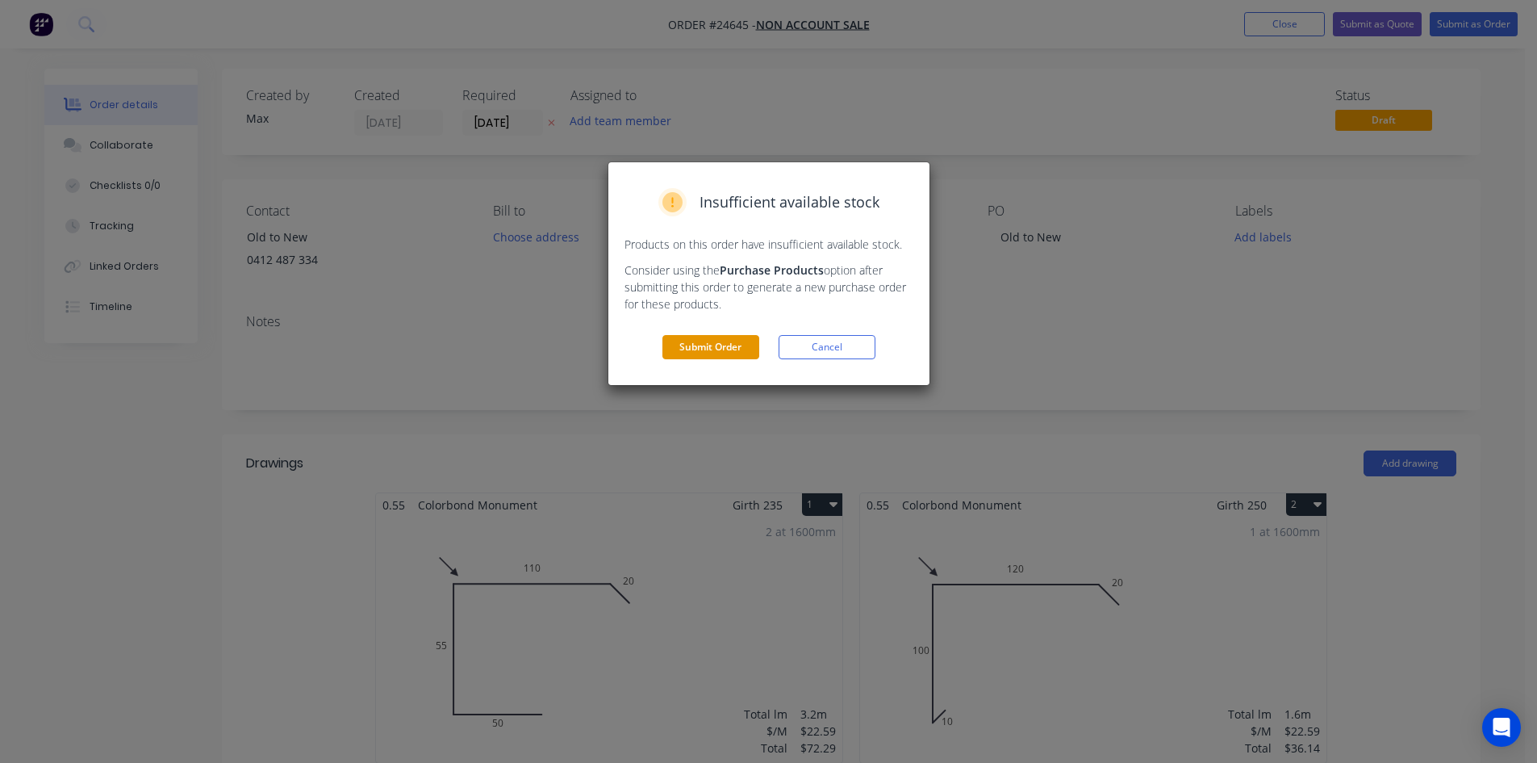
click at [709, 346] on button "Submit Order" at bounding box center [711, 347] width 97 height 24
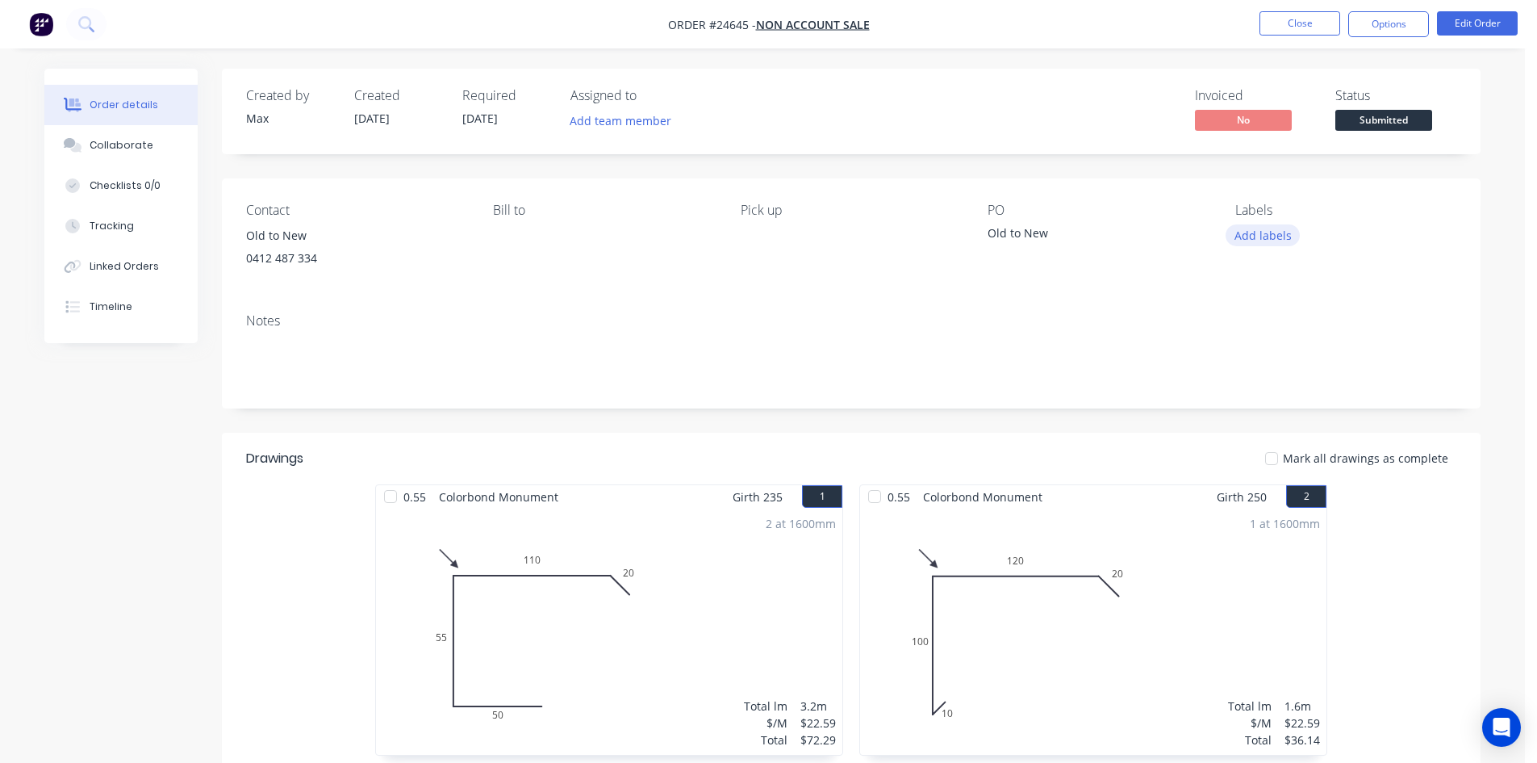
click at [1257, 236] on button "Add labels" at bounding box center [1263, 235] width 74 height 22
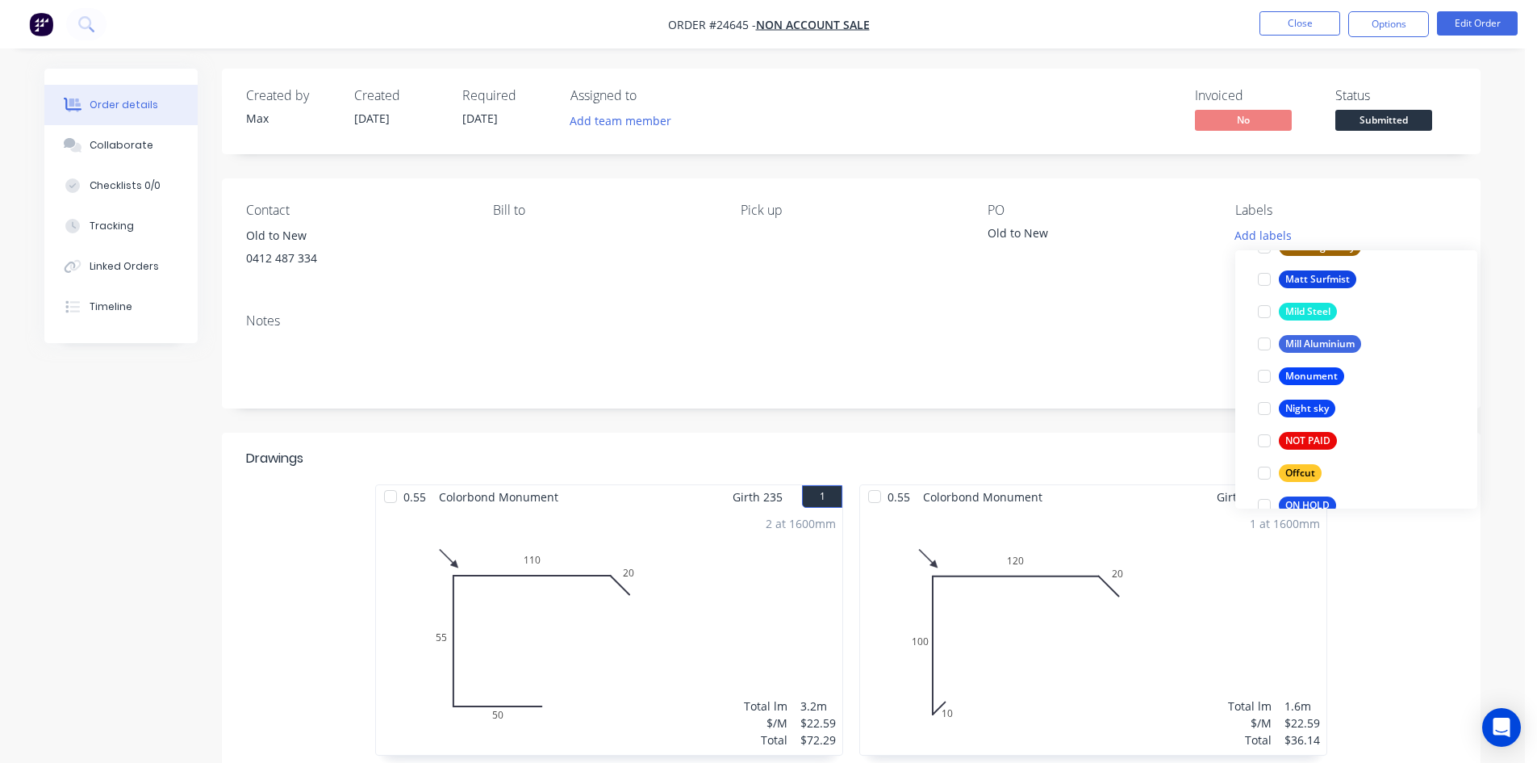
scroll to position [2179, 0]
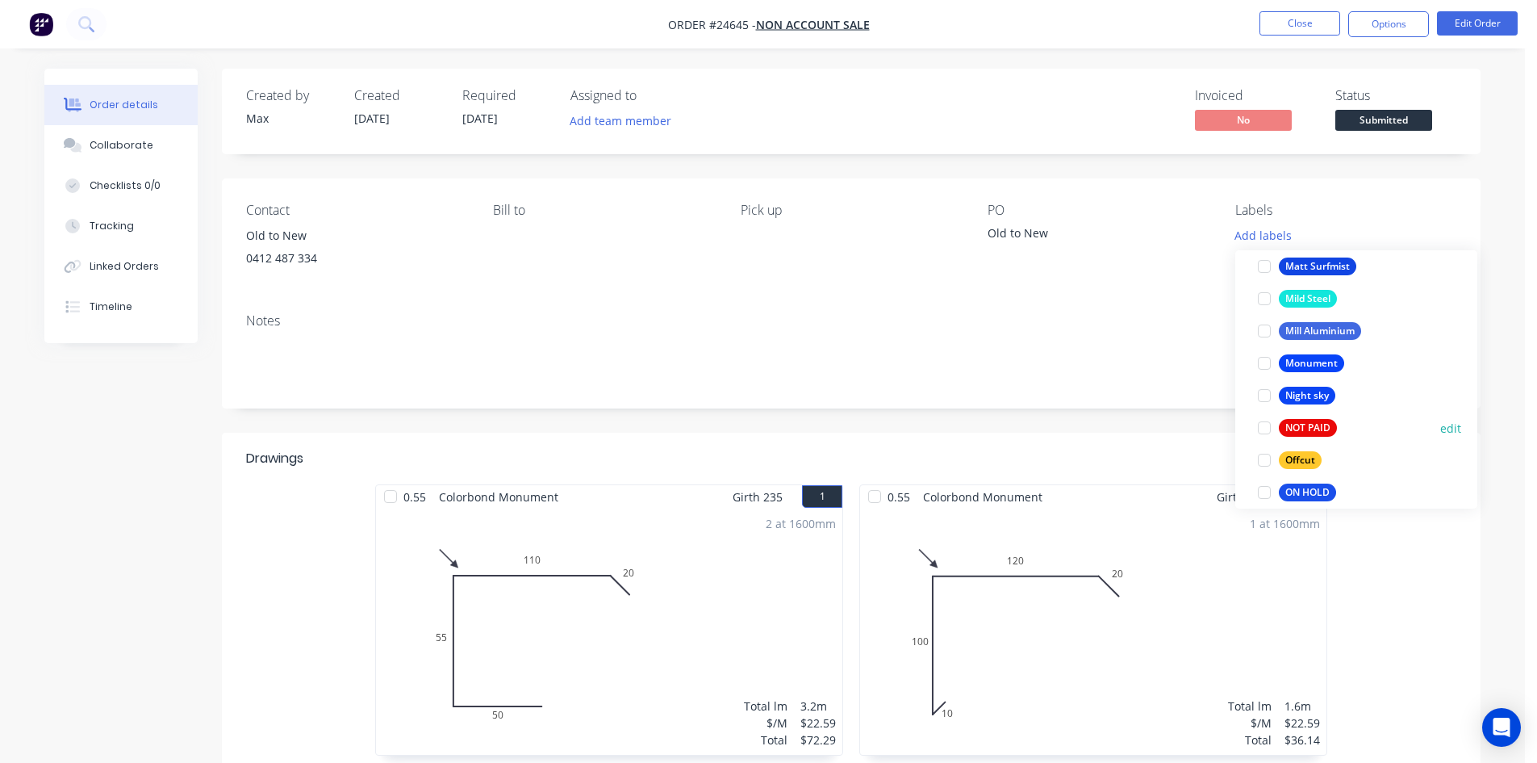
click at [1260, 428] on div at bounding box center [1264, 428] width 32 height 32
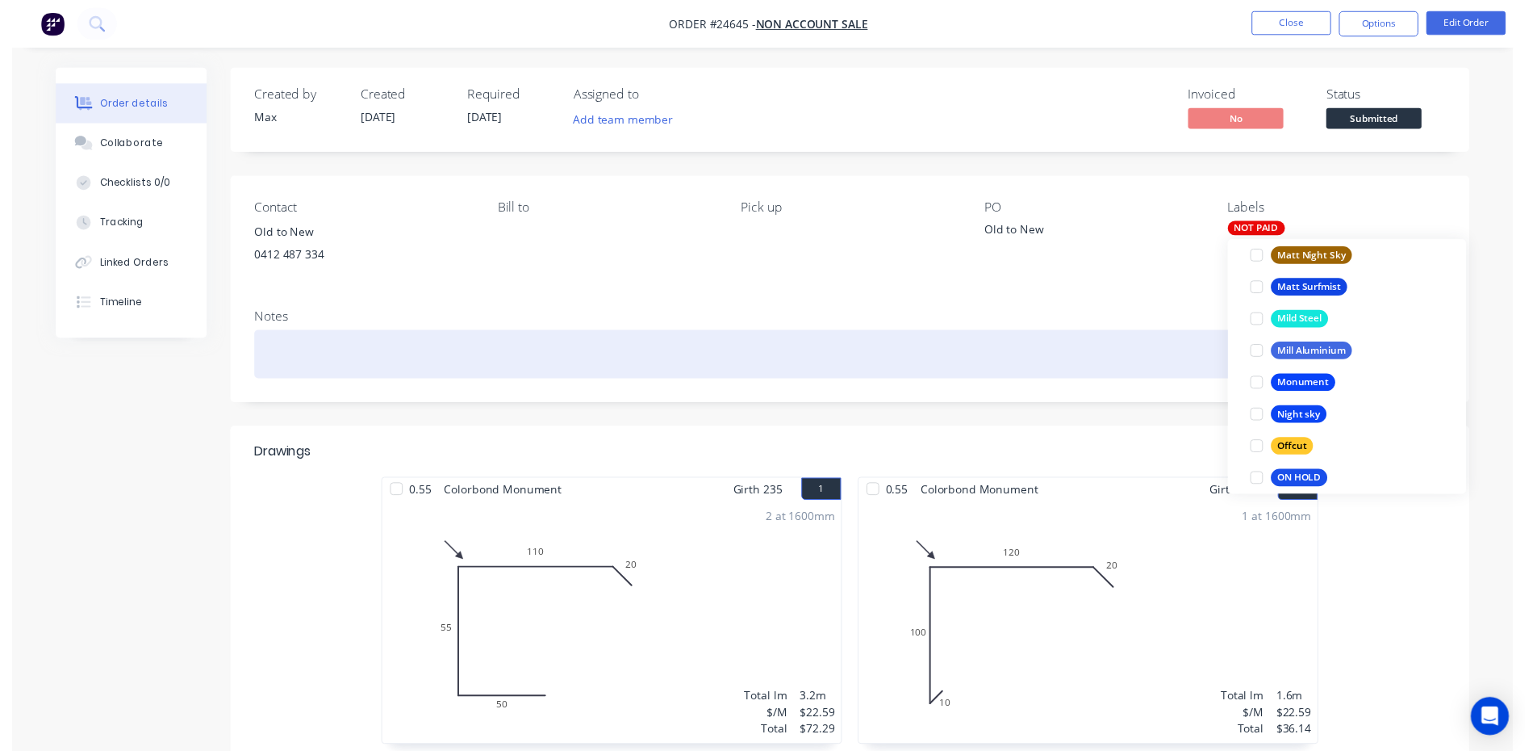
scroll to position [0, 0]
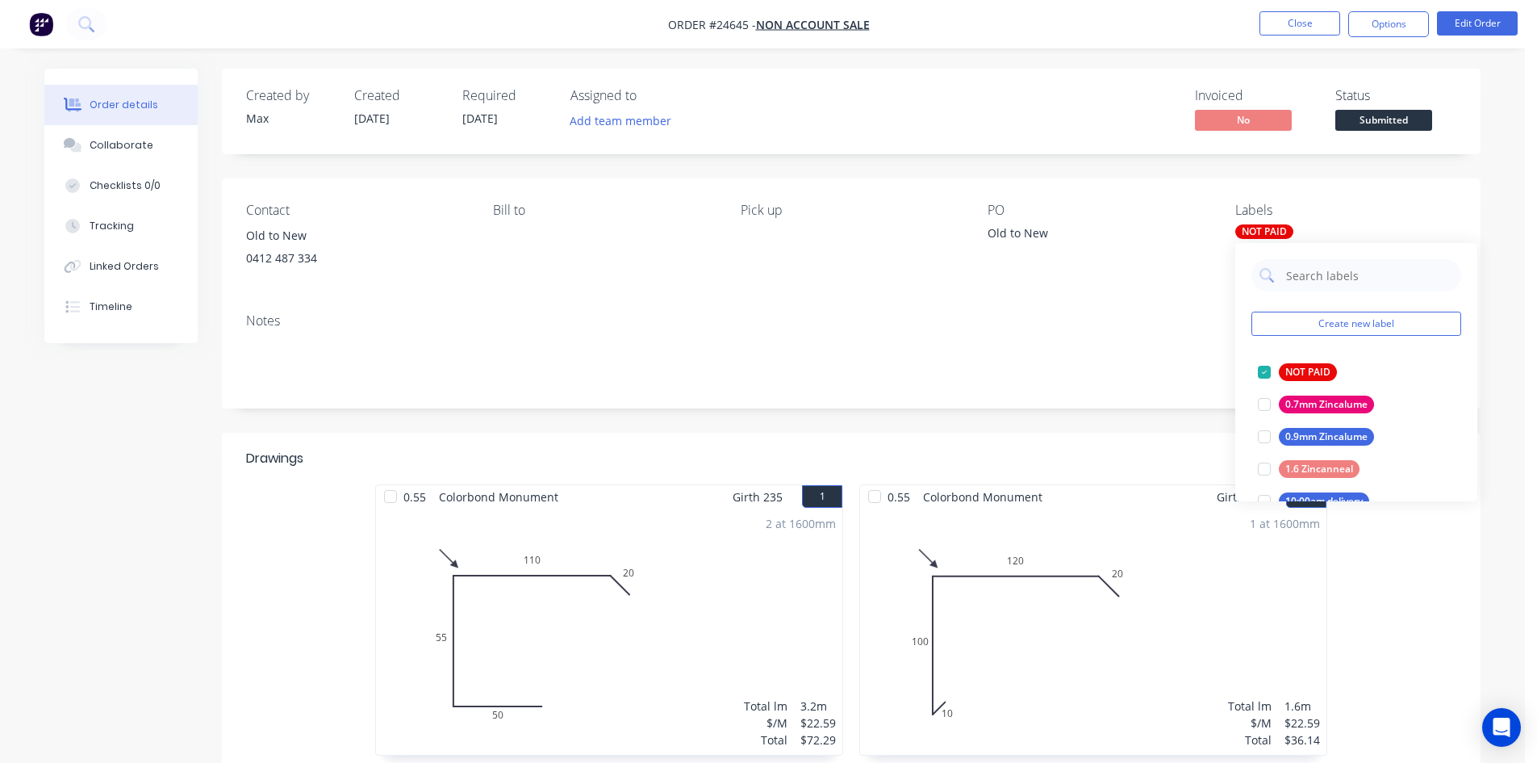
click at [1140, 228] on div "Old to New" at bounding box center [1089, 235] width 202 height 23
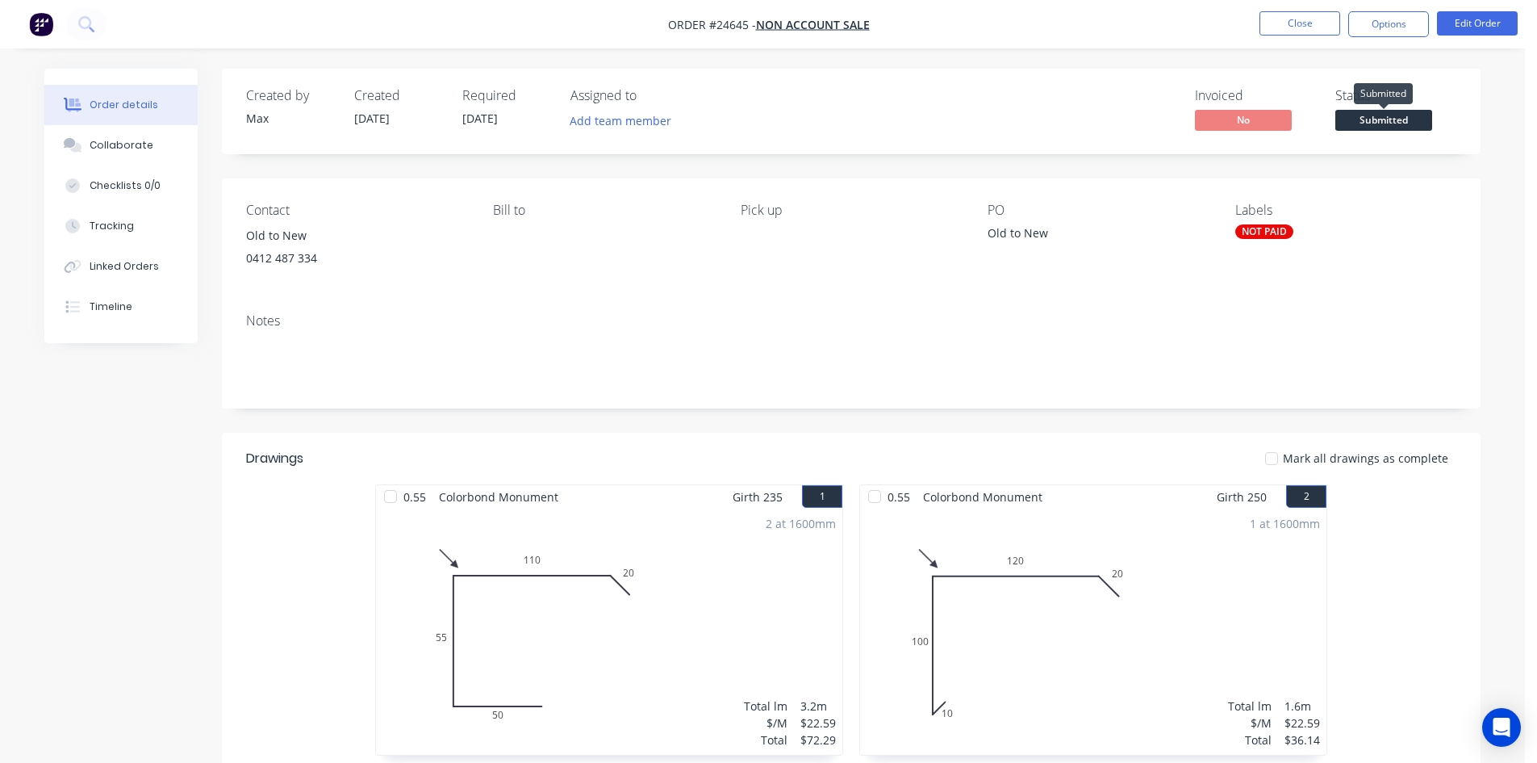
click at [1390, 123] on span "Submitted" at bounding box center [1384, 120] width 97 height 20
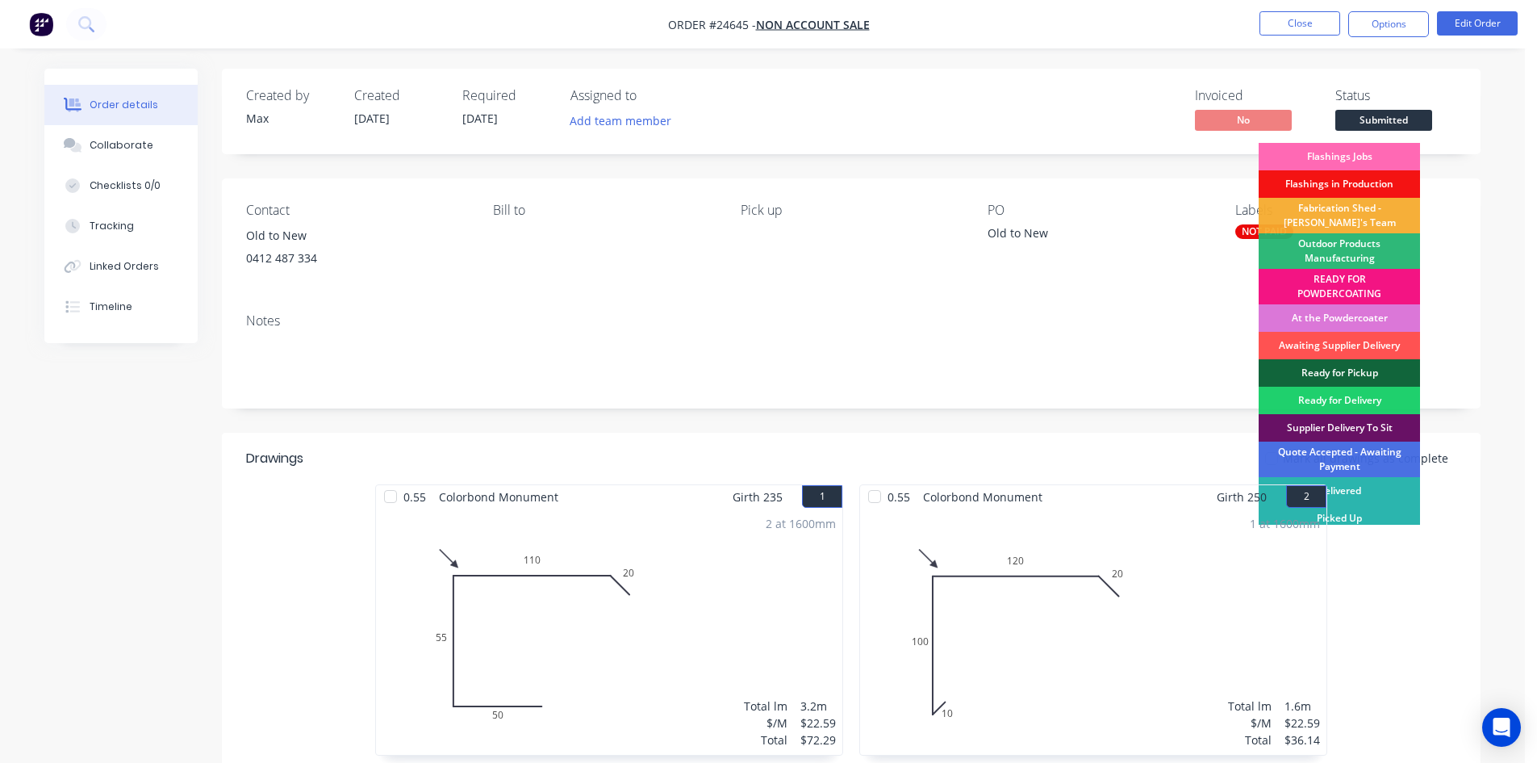
click at [1374, 152] on div "Flashings Jobs" at bounding box center [1339, 156] width 161 height 27
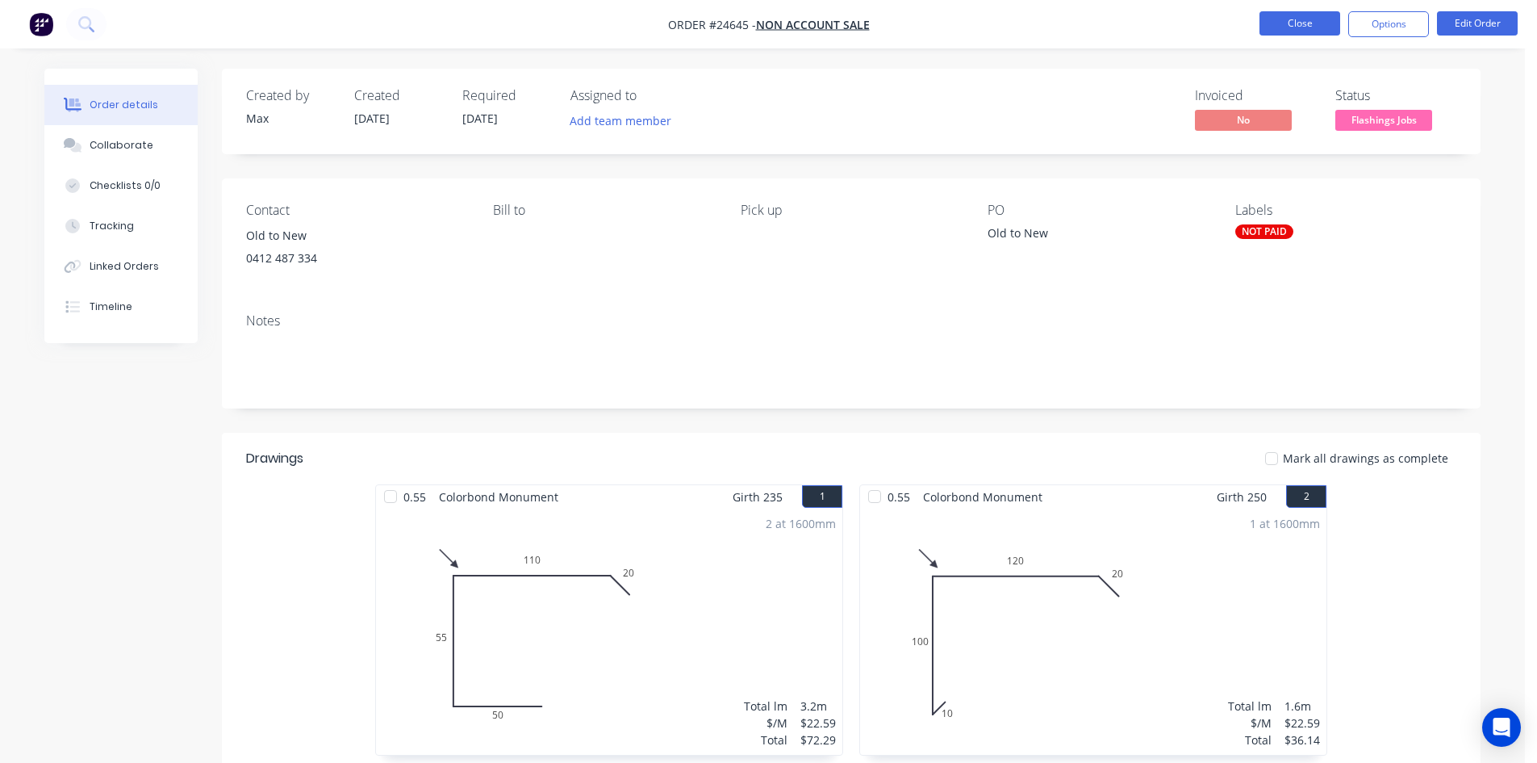
click at [1290, 26] on button "Close" at bounding box center [1300, 23] width 81 height 24
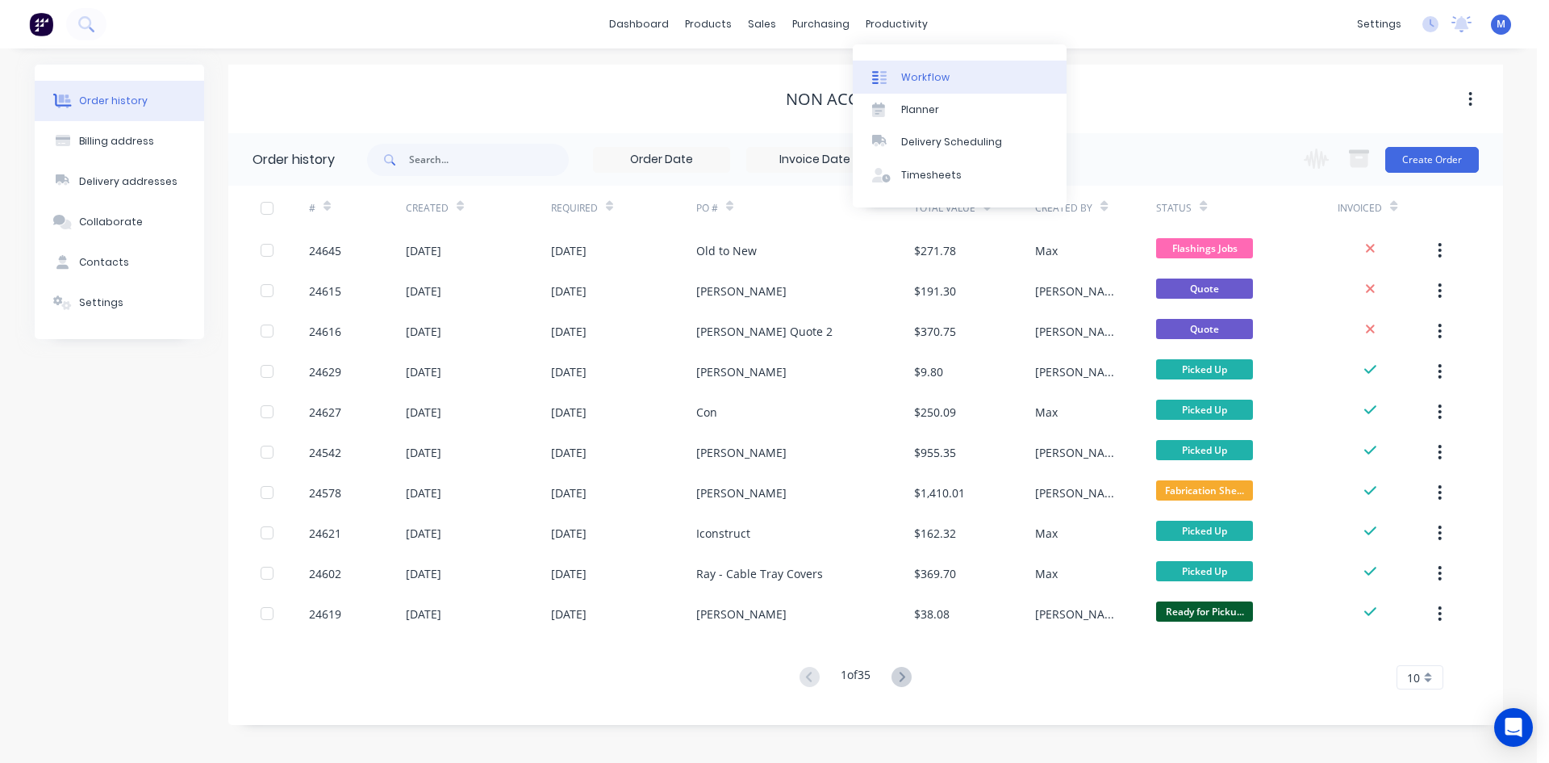
click at [943, 73] on div "Workflow" at bounding box center [925, 77] width 48 height 15
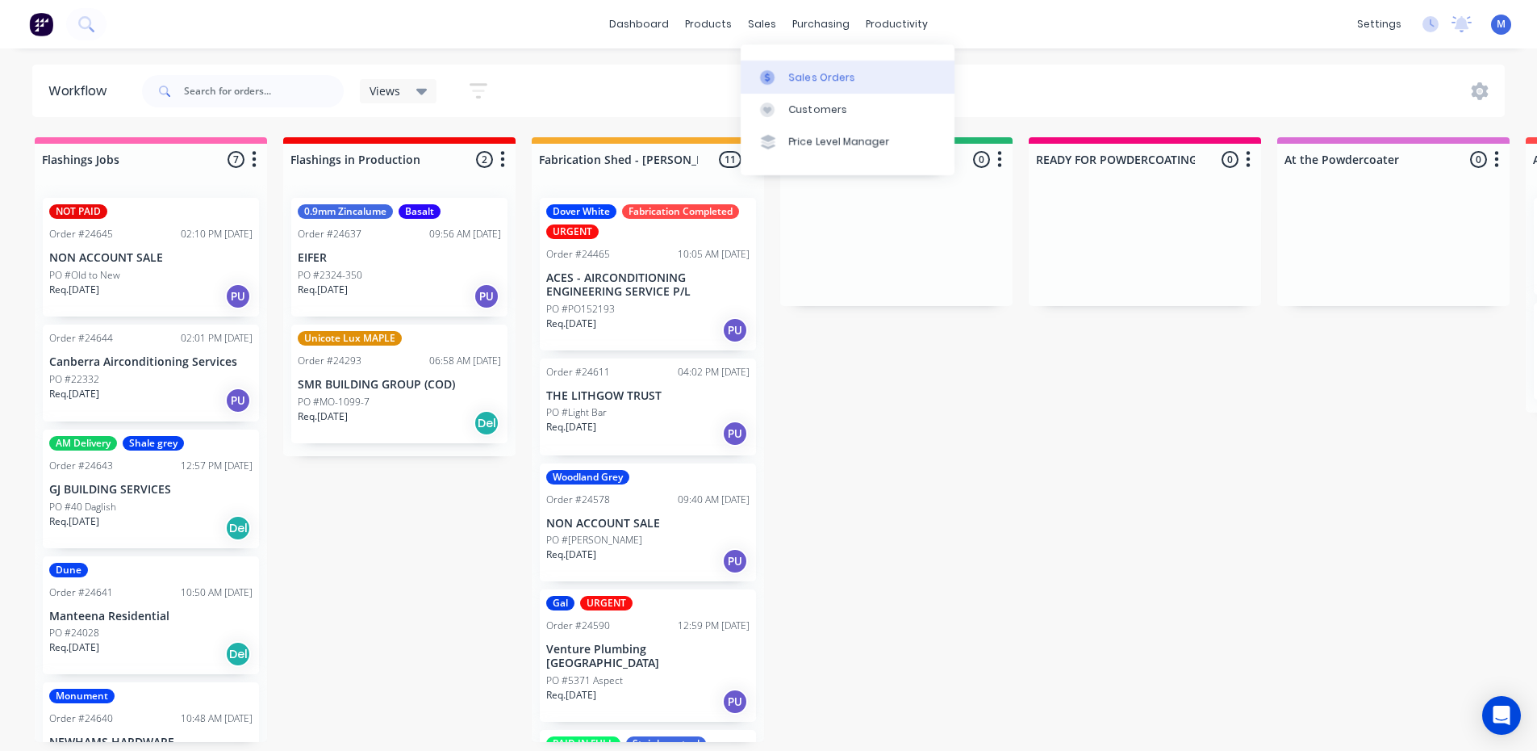
click at [813, 73] on div "Sales Orders" at bounding box center [822, 77] width 66 height 15
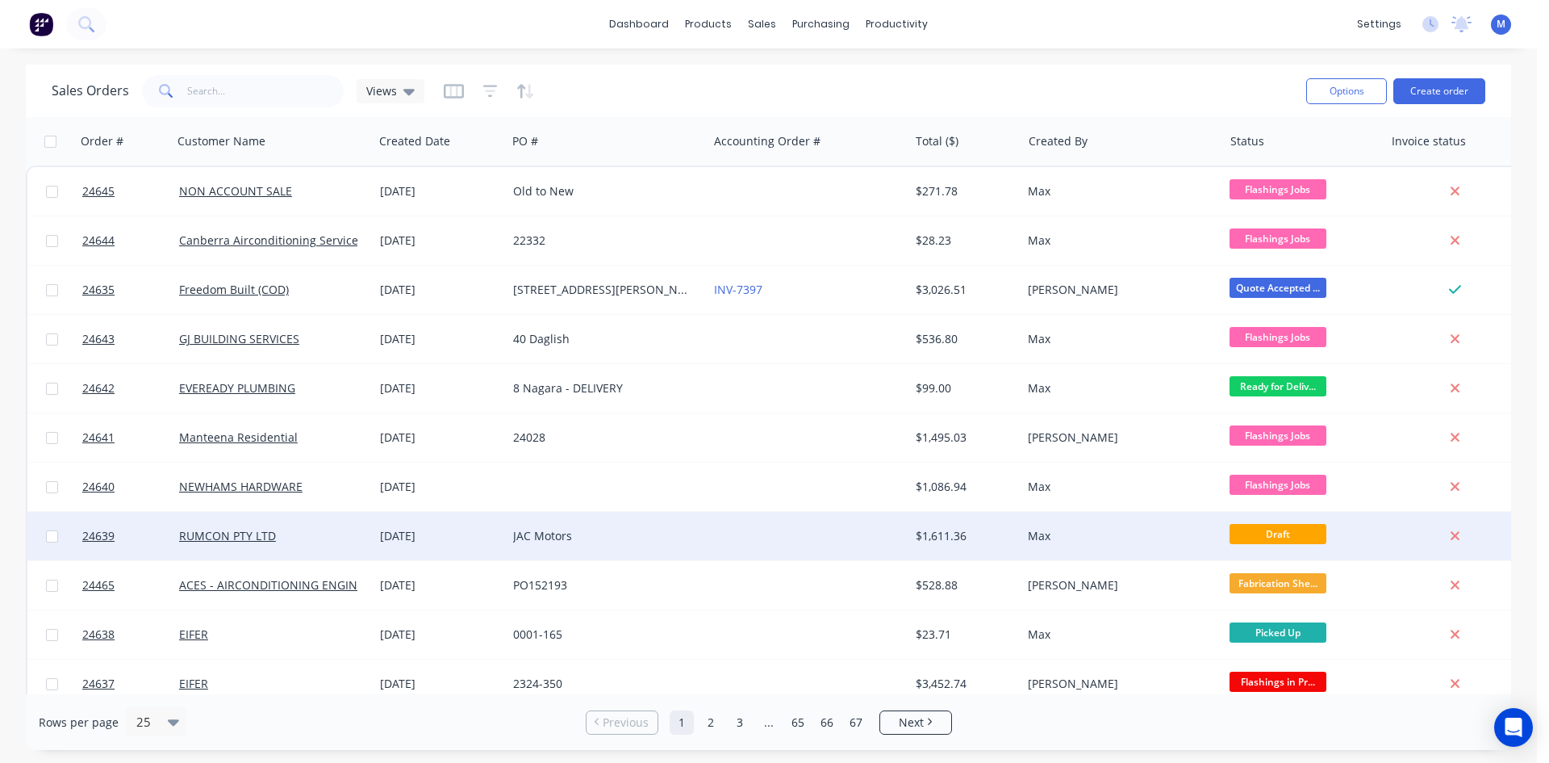
click at [470, 532] on div "[DATE]" at bounding box center [440, 536] width 120 height 16
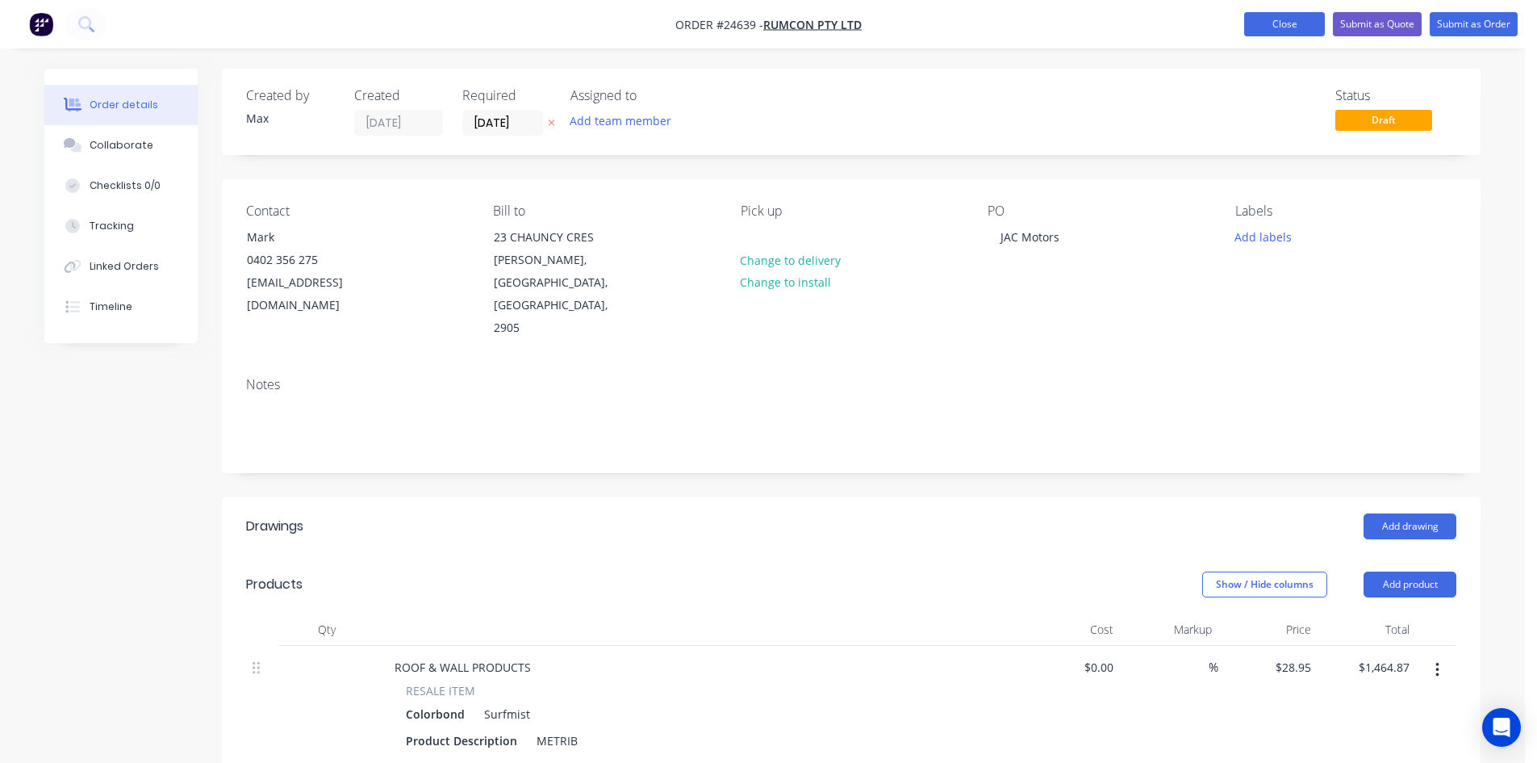
click at [1252, 23] on button "Close" at bounding box center [1284, 24] width 81 height 24
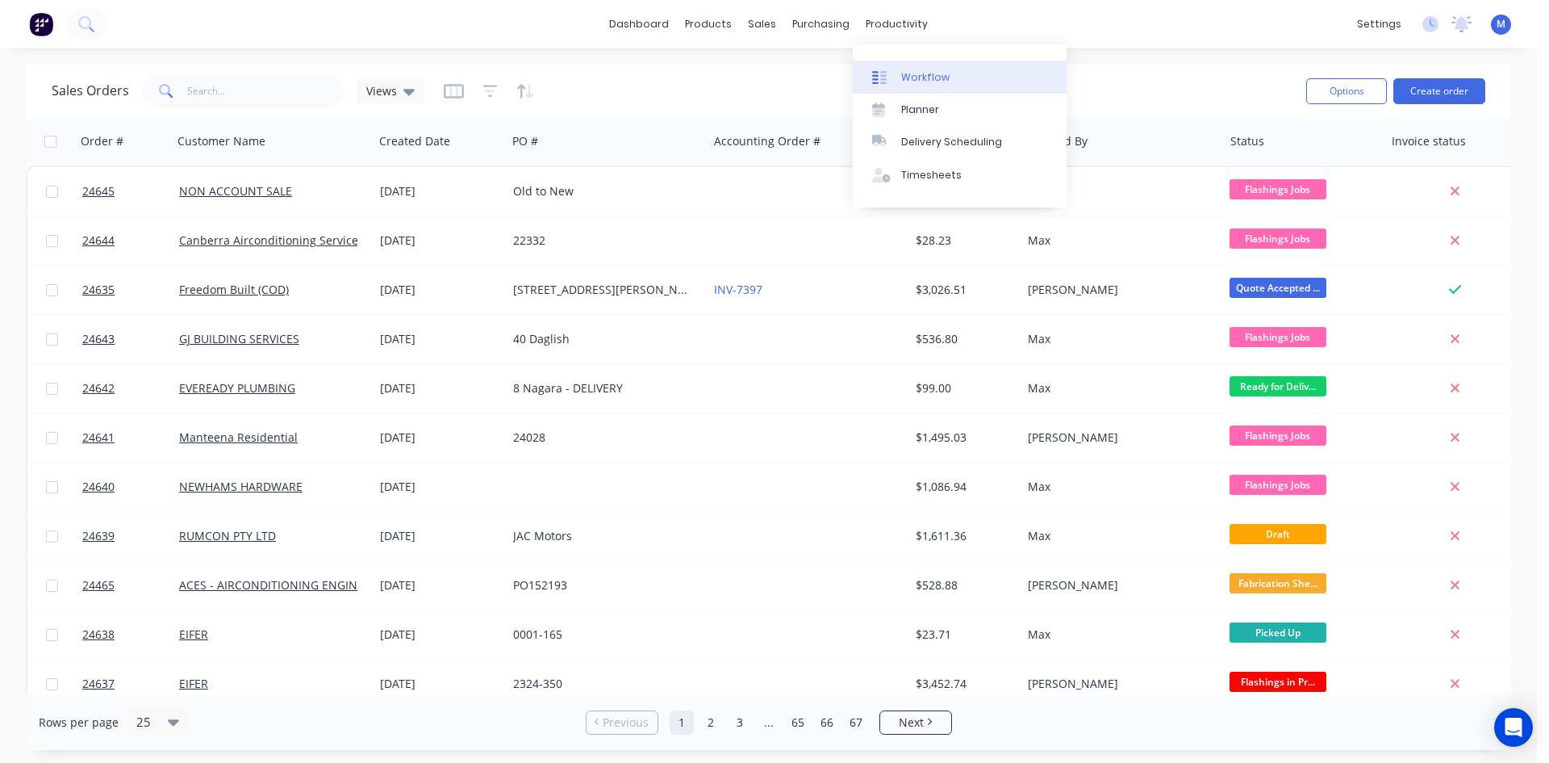
click at [945, 70] on div "Workflow" at bounding box center [925, 77] width 48 height 15
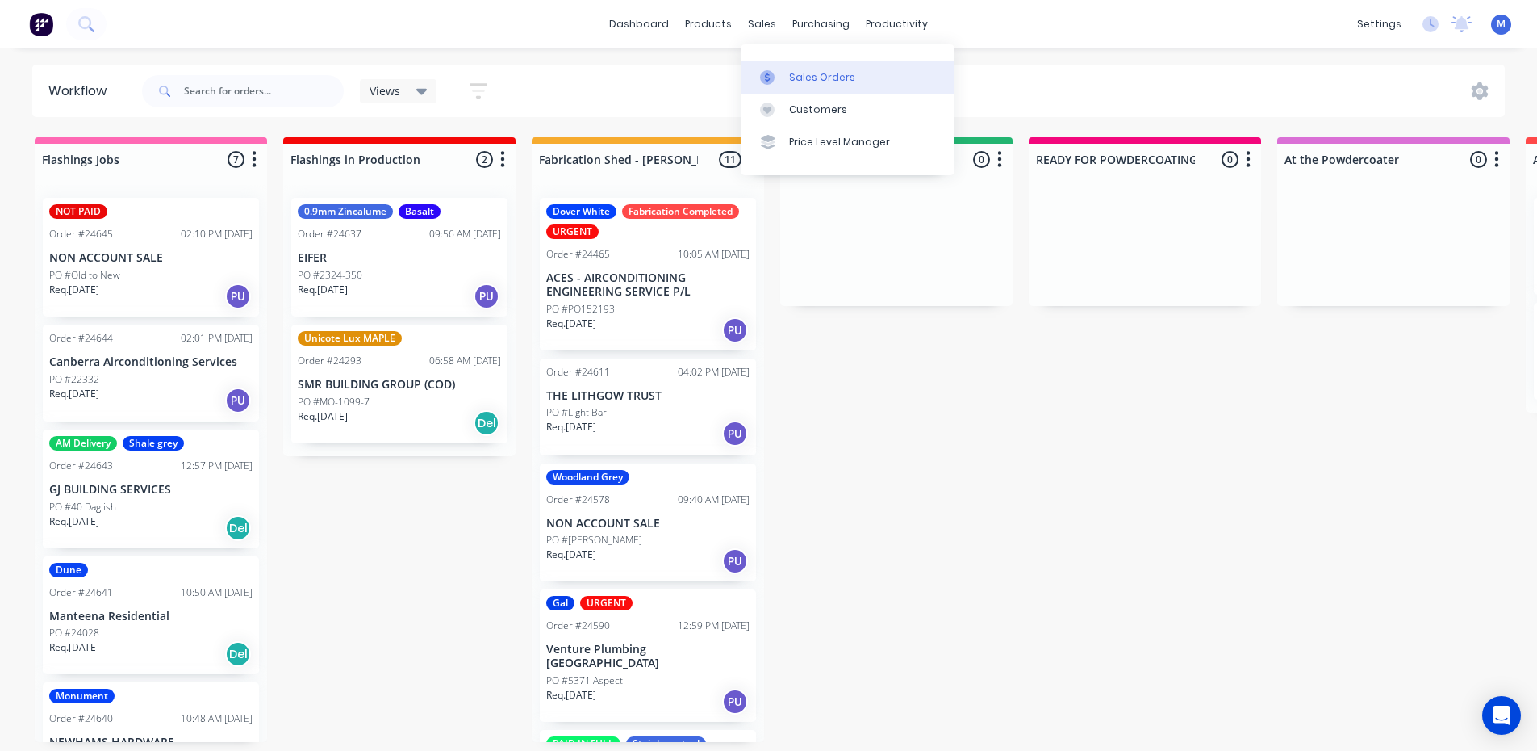
click at [824, 81] on div "Sales Orders" at bounding box center [822, 77] width 66 height 15
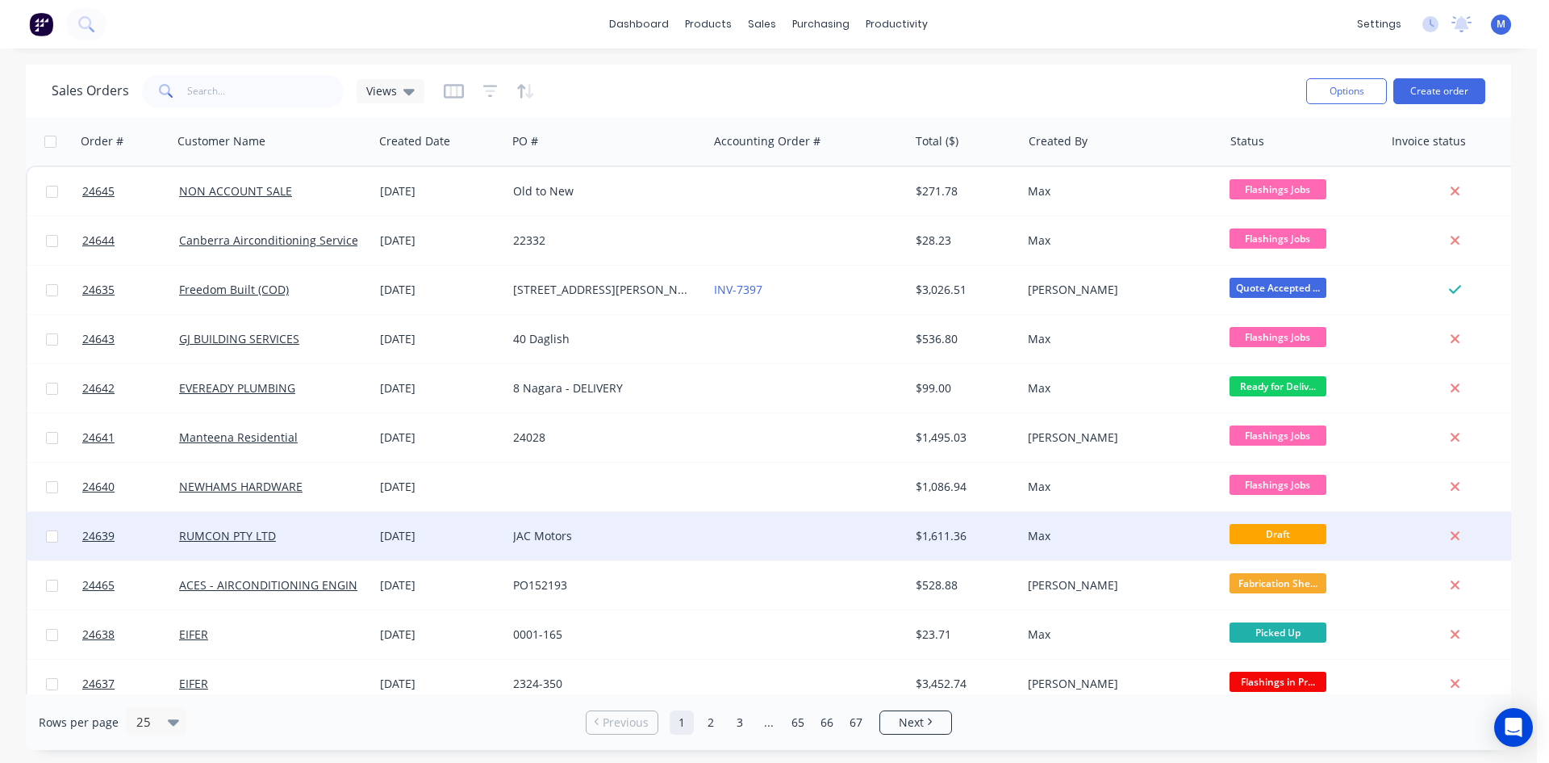
click at [602, 542] on div "JAC Motors" at bounding box center [602, 536] width 179 height 16
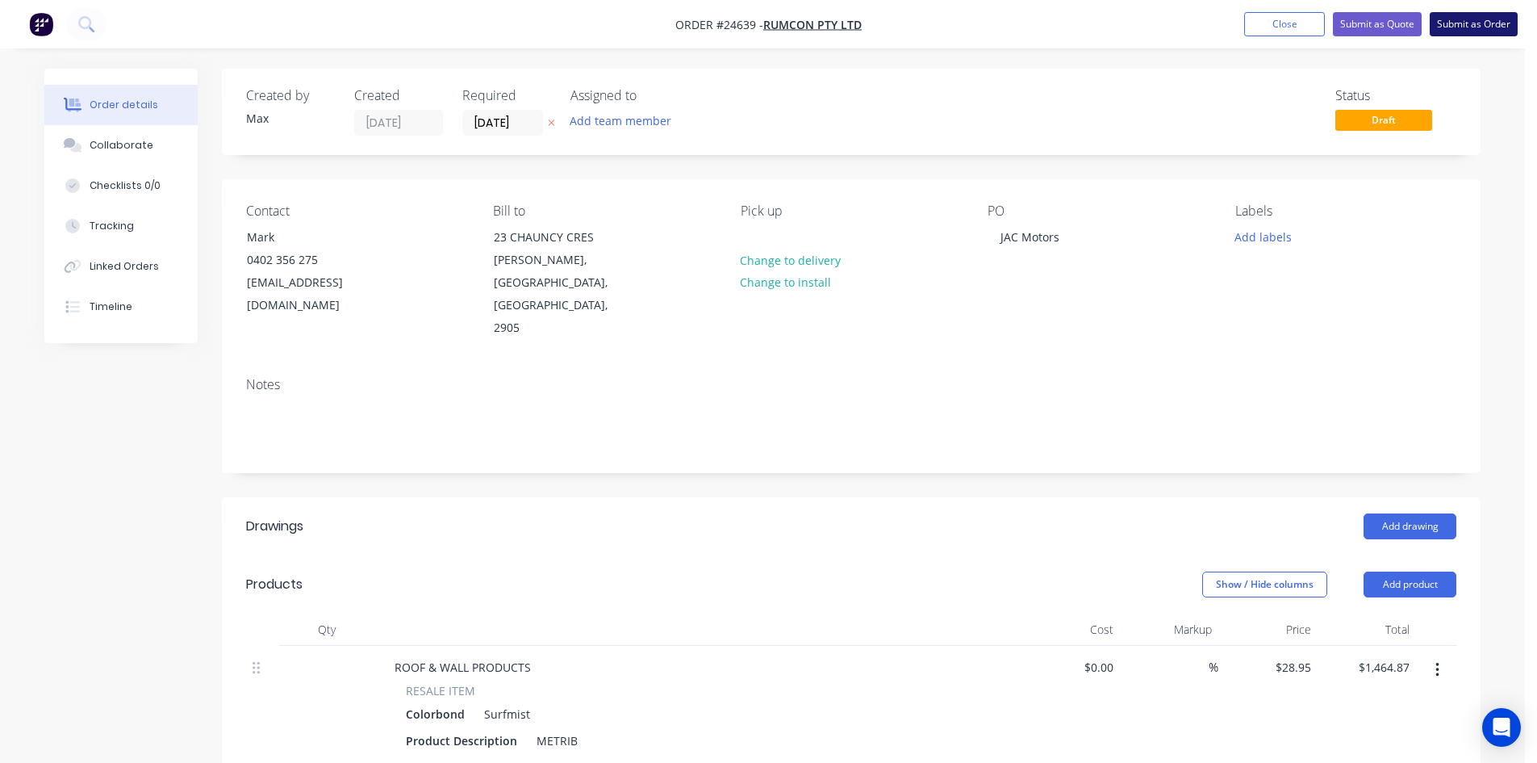
click at [1474, 25] on button "Submit as Order" at bounding box center [1474, 24] width 88 height 24
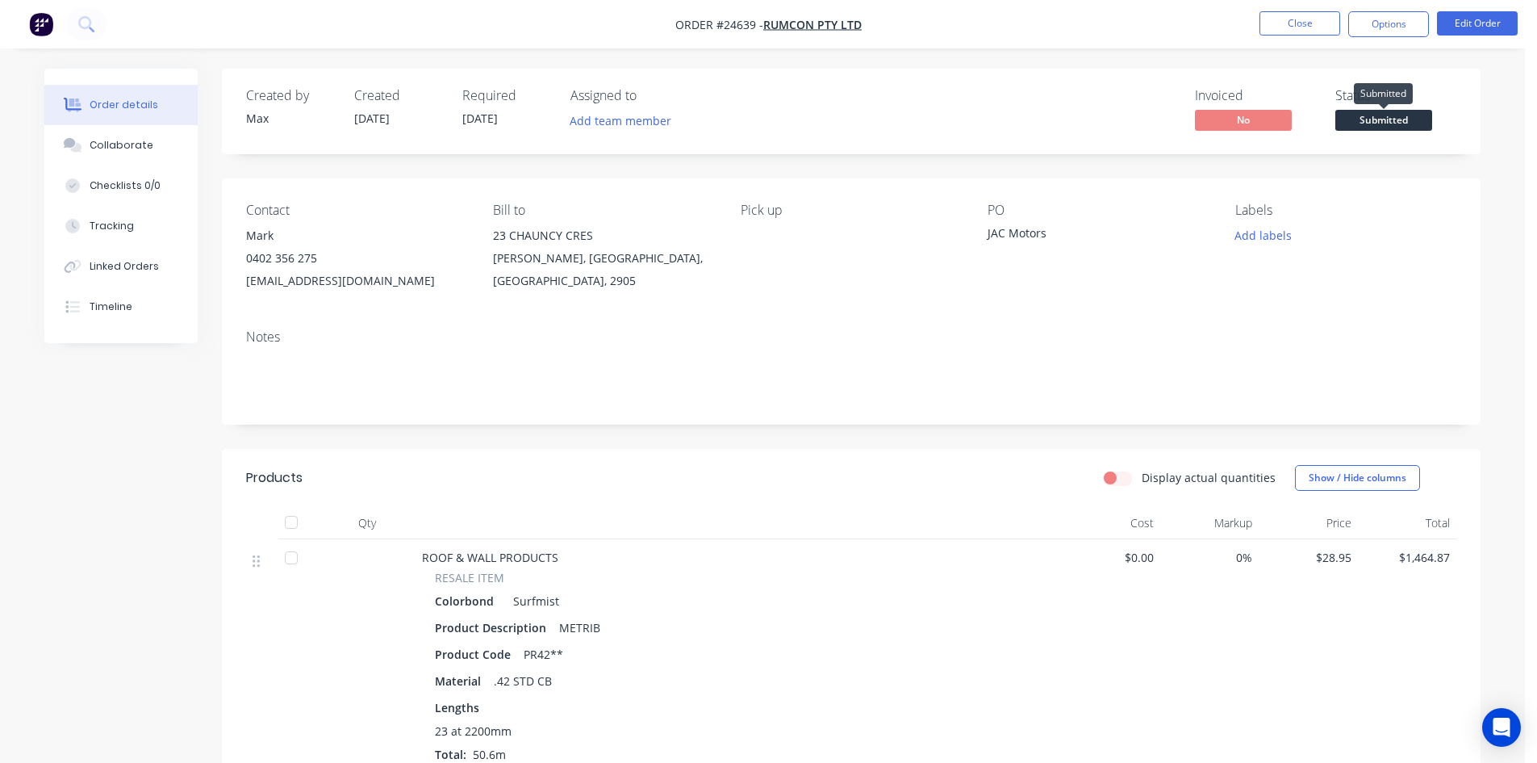
click at [1394, 128] on span "Submitted" at bounding box center [1384, 120] width 97 height 20
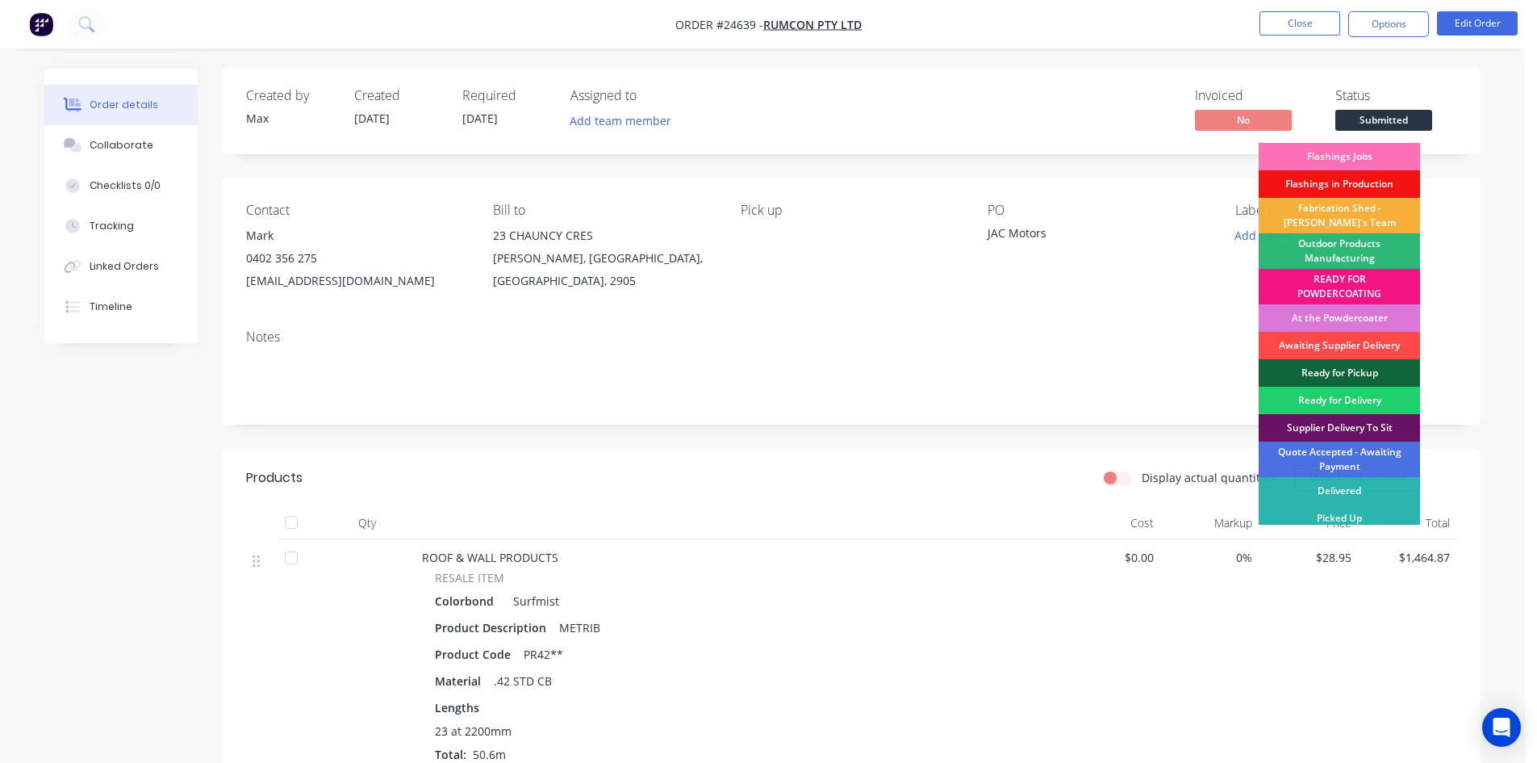
click at [1376, 340] on div "Awaiting Supplier Delivery" at bounding box center [1339, 345] width 161 height 27
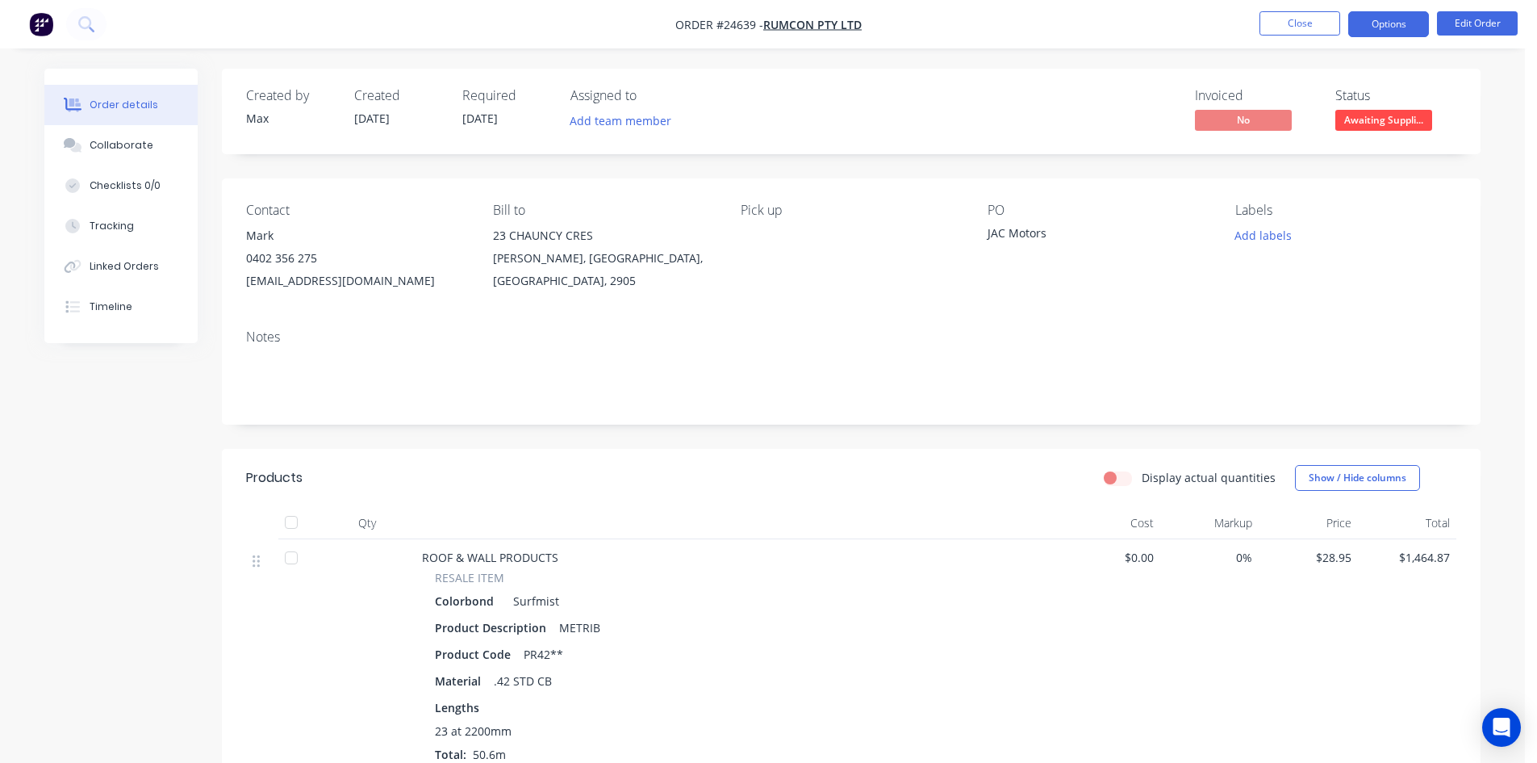
click at [1386, 31] on button "Options" at bounding box center [1388, 24] width 81 height 26
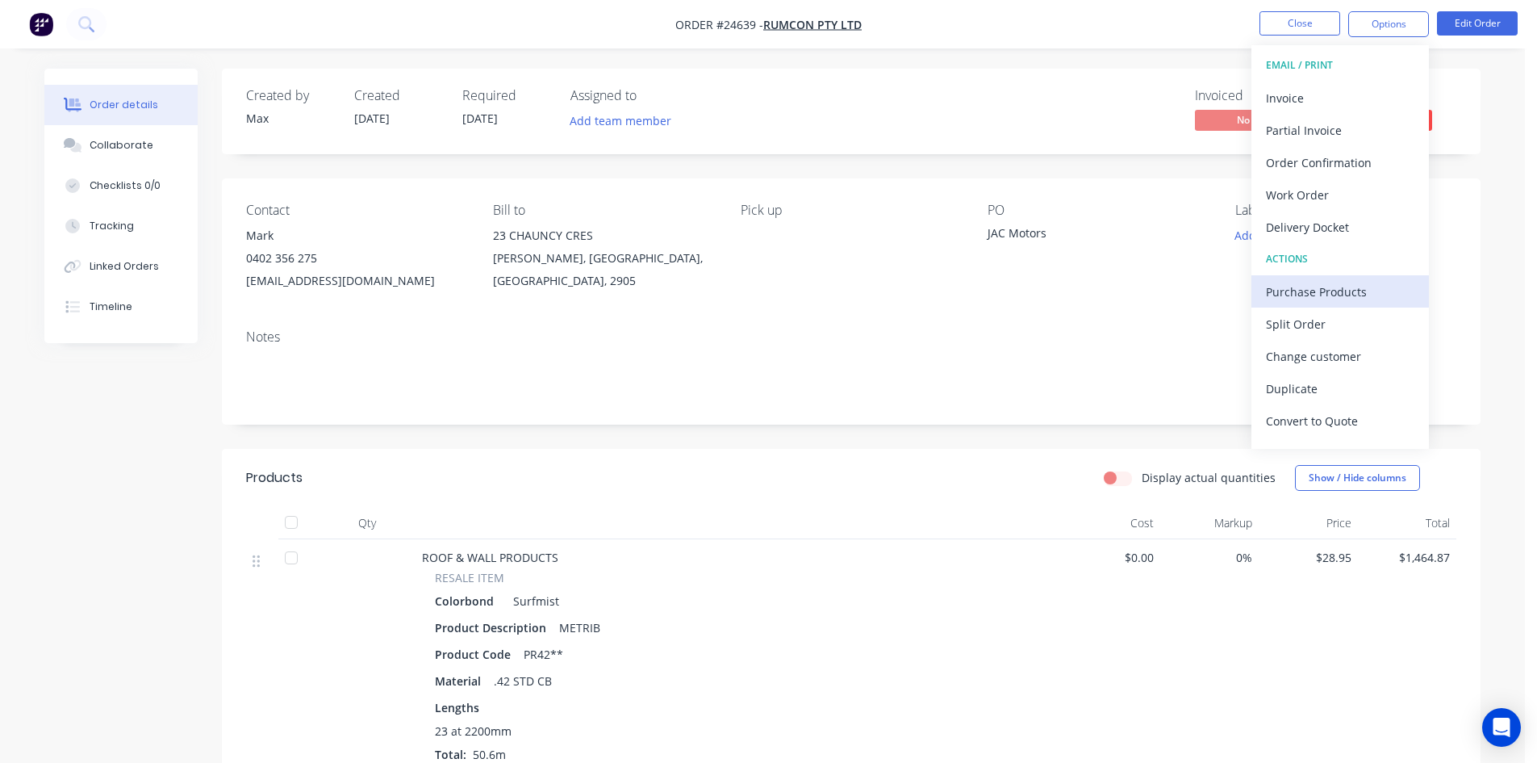
click at [1343, 286] on div "Purchase Products" at bounding box center [1340, 291] width 148 height 23
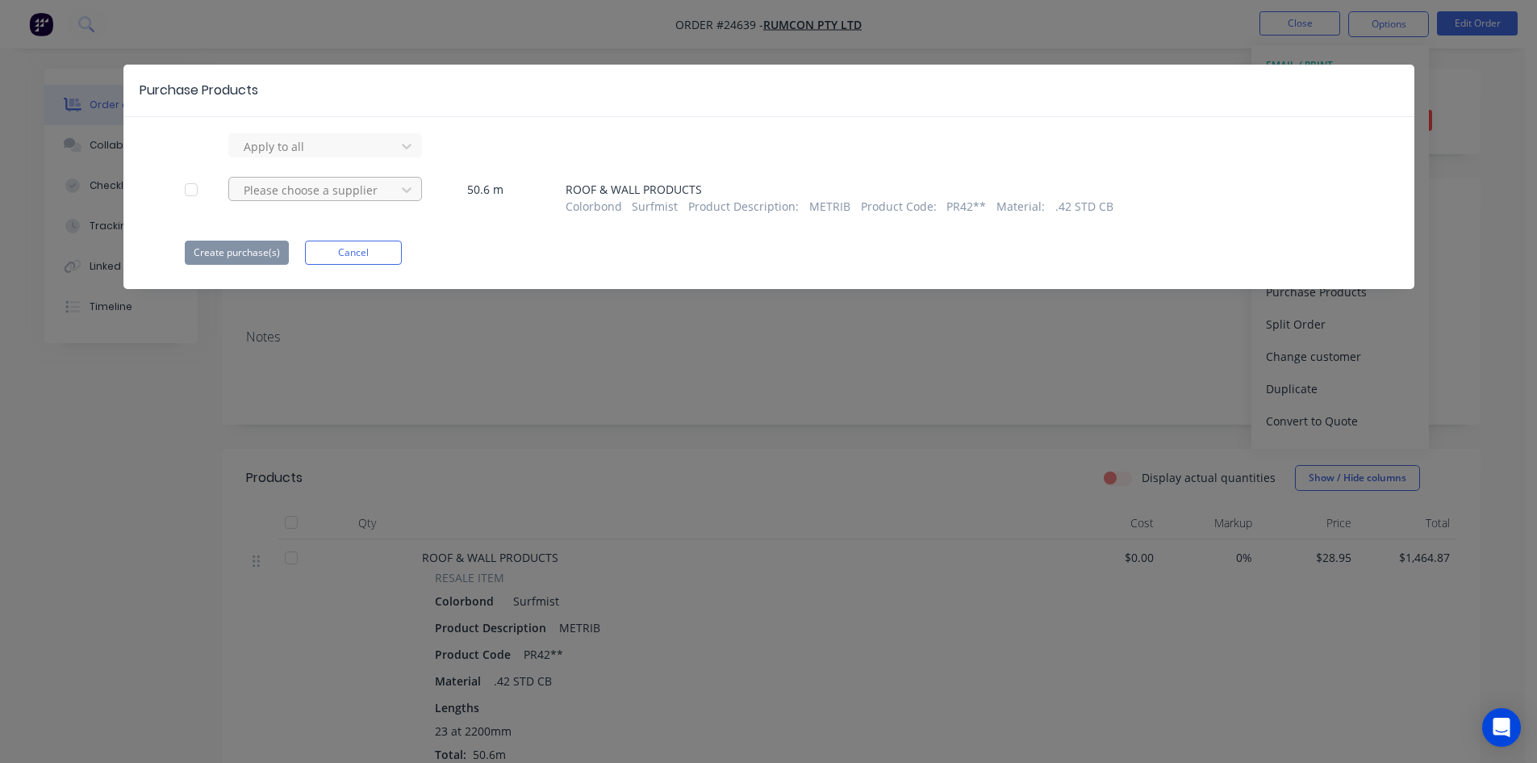
click at [372, 157] on div at bounding box center [314, 146] width 145 height 20
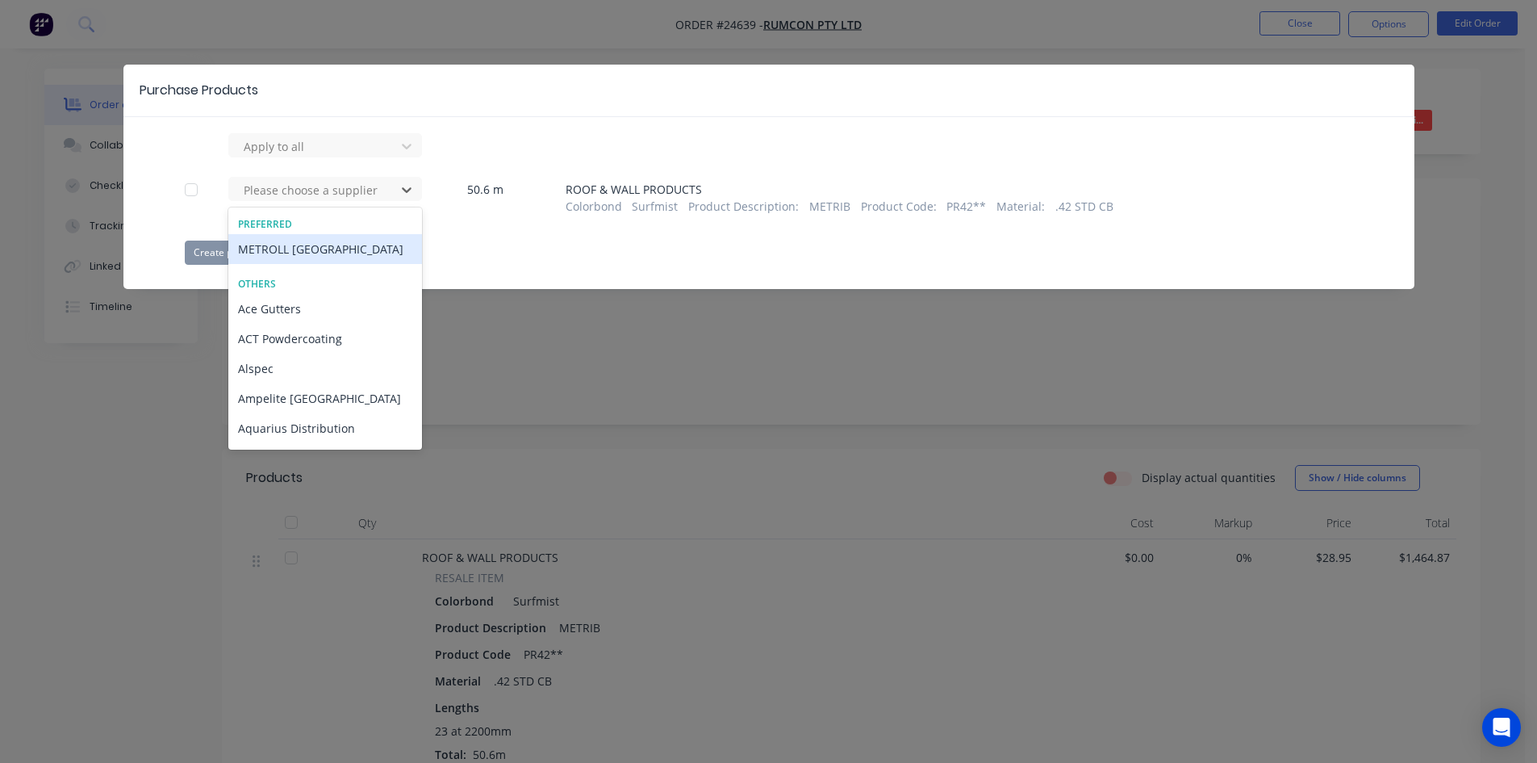
click at [355, 256] on div "METROLL [GEOGRAPHIC_DATA]" at bounding box center [325, 249] width 194 height 30
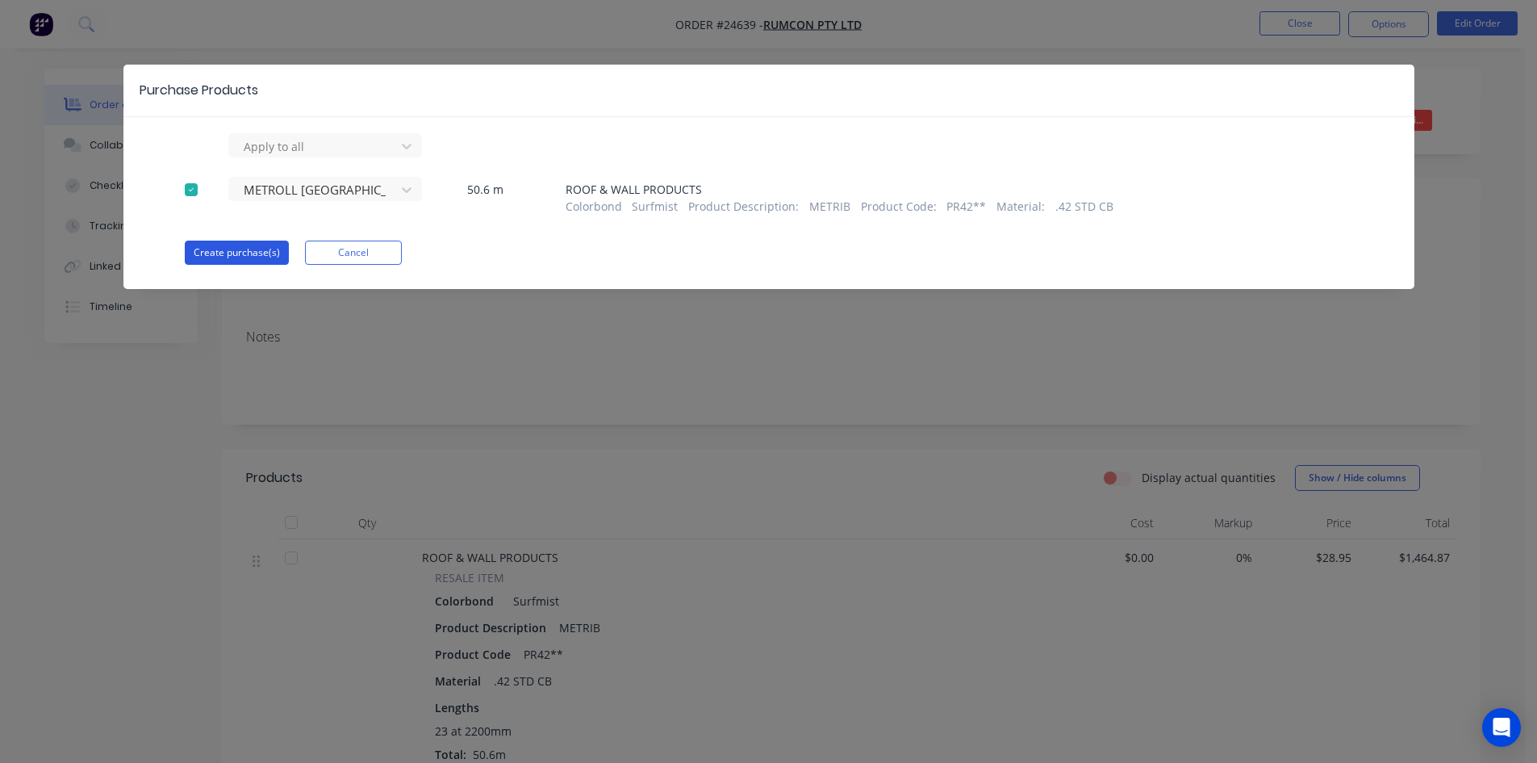
click at [252, 257] on button "Create purchase(s)" at bounding box center [237, 252] width 104 height 24
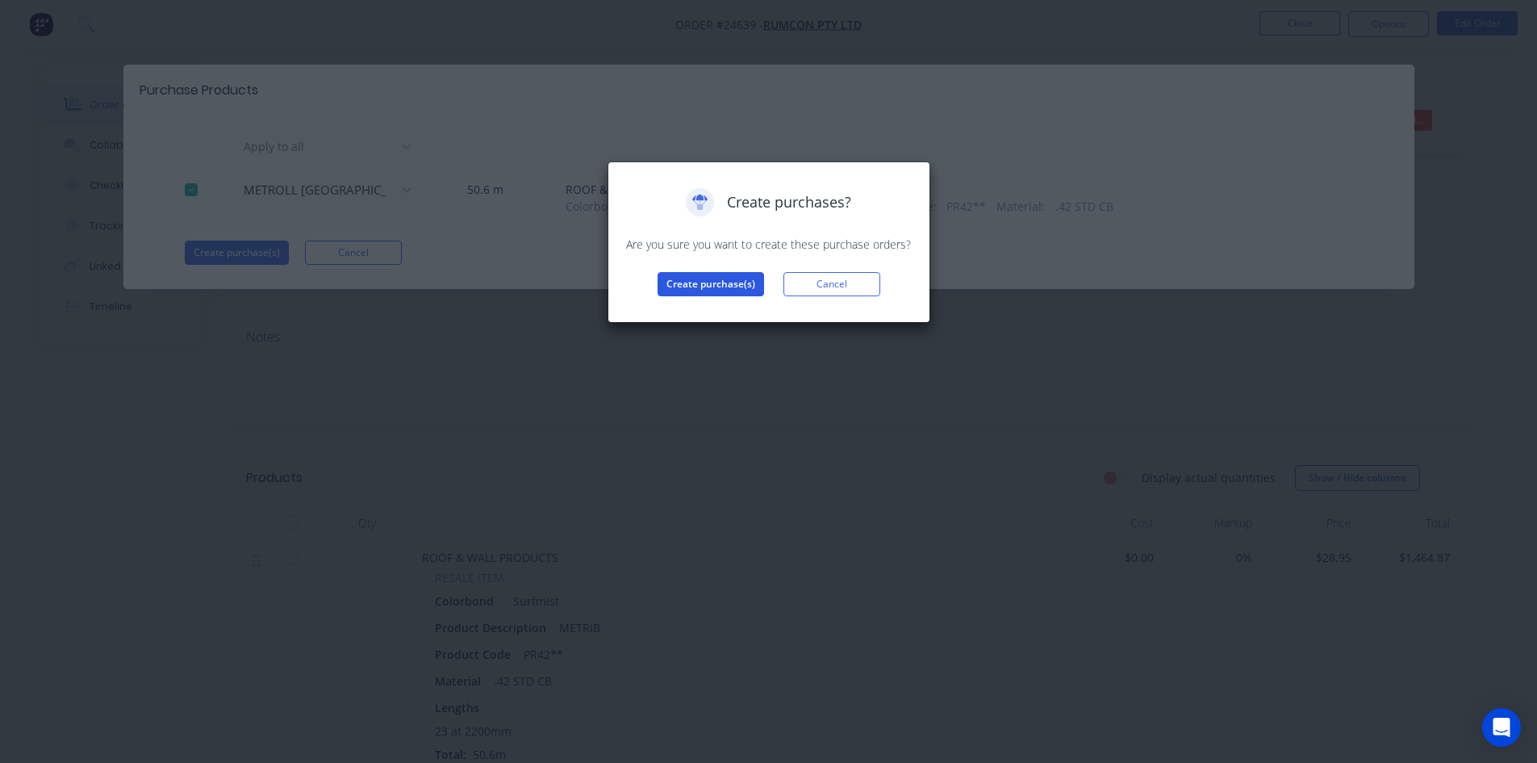
click at [688, 289] on button "Create purchase(s)" at bounding box center [711, 284] width 107 height 24
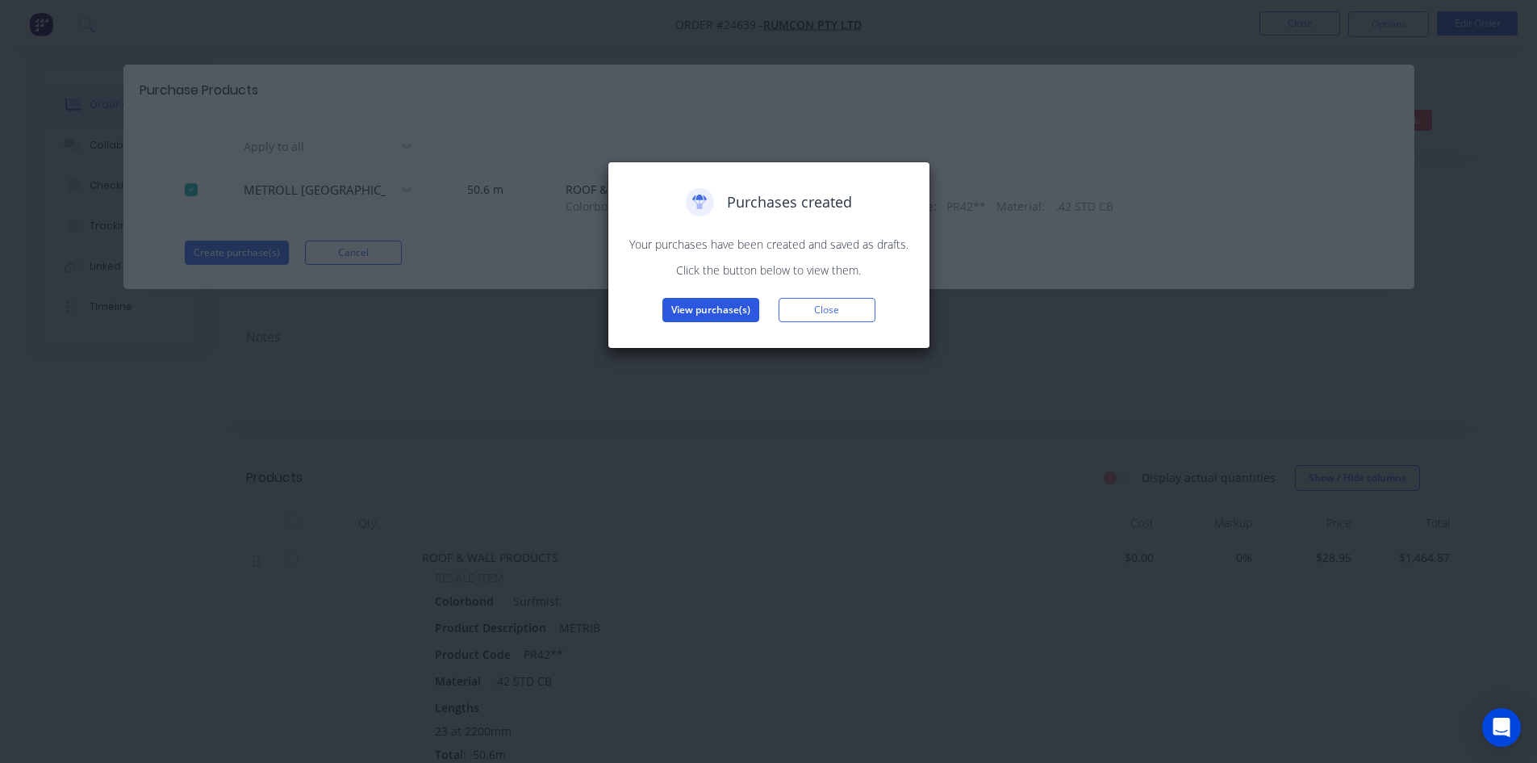
click at [734, 317] on button "View purchase(s)" at bounding box center [711, 310] width 97 height 24
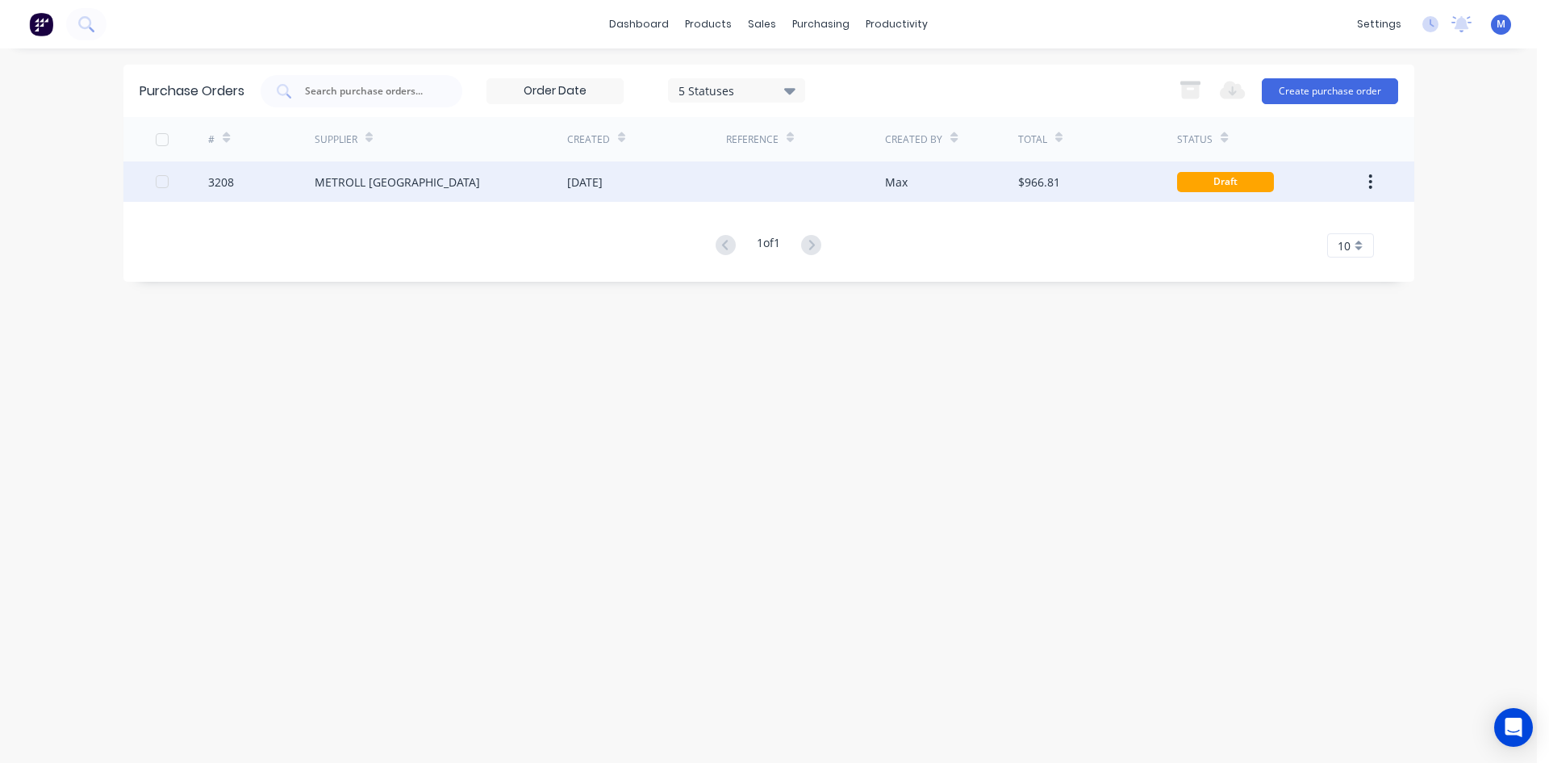
click at [378, 186] on div "METROLL [GEOGRAPHIC_DATA]" at bounding box center [397, 182] width 165 height 17
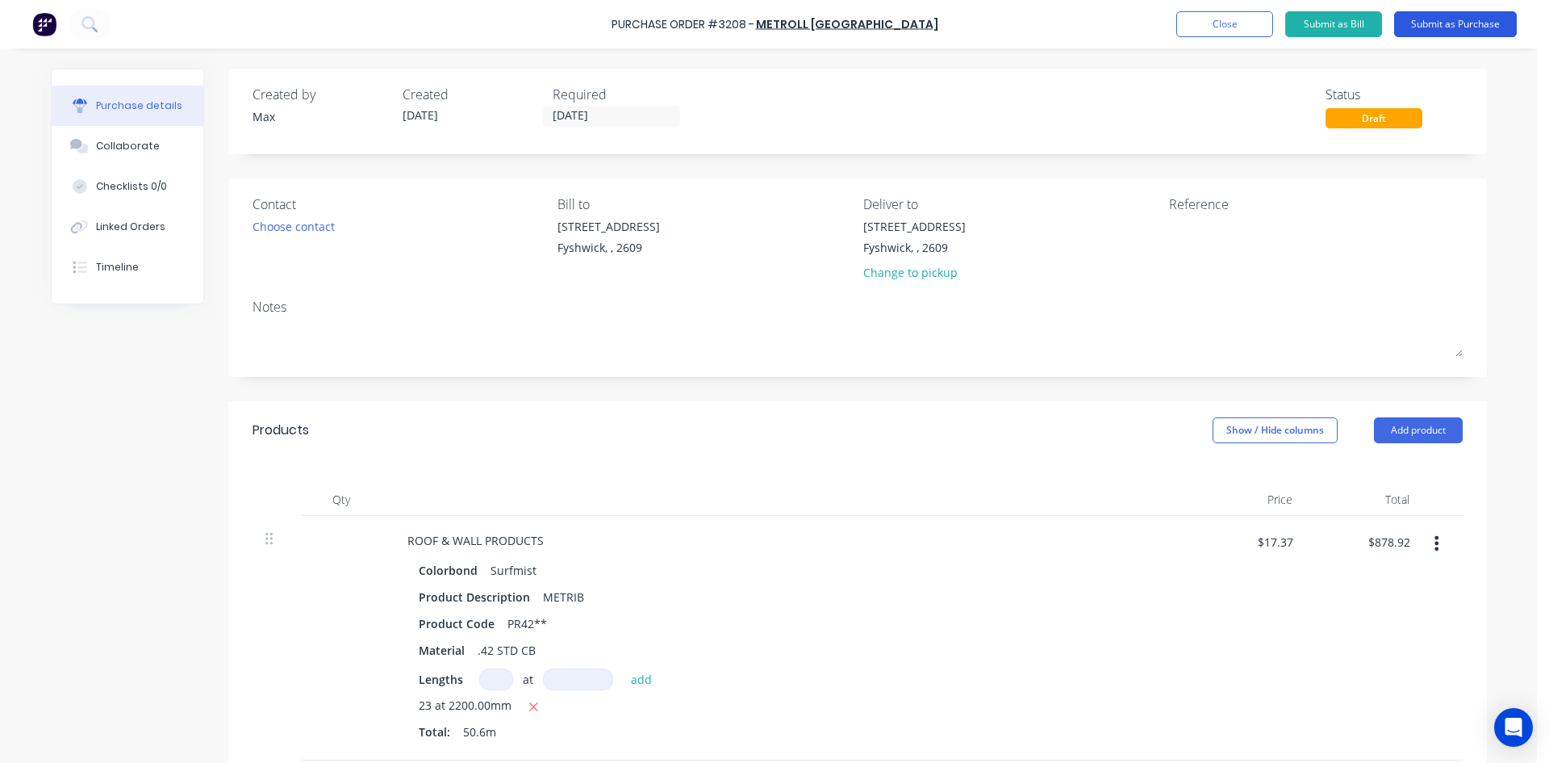
click at [1453, 27] on button "Submit as Purchase" at bounding box center [1455, 24] width 123 height 26
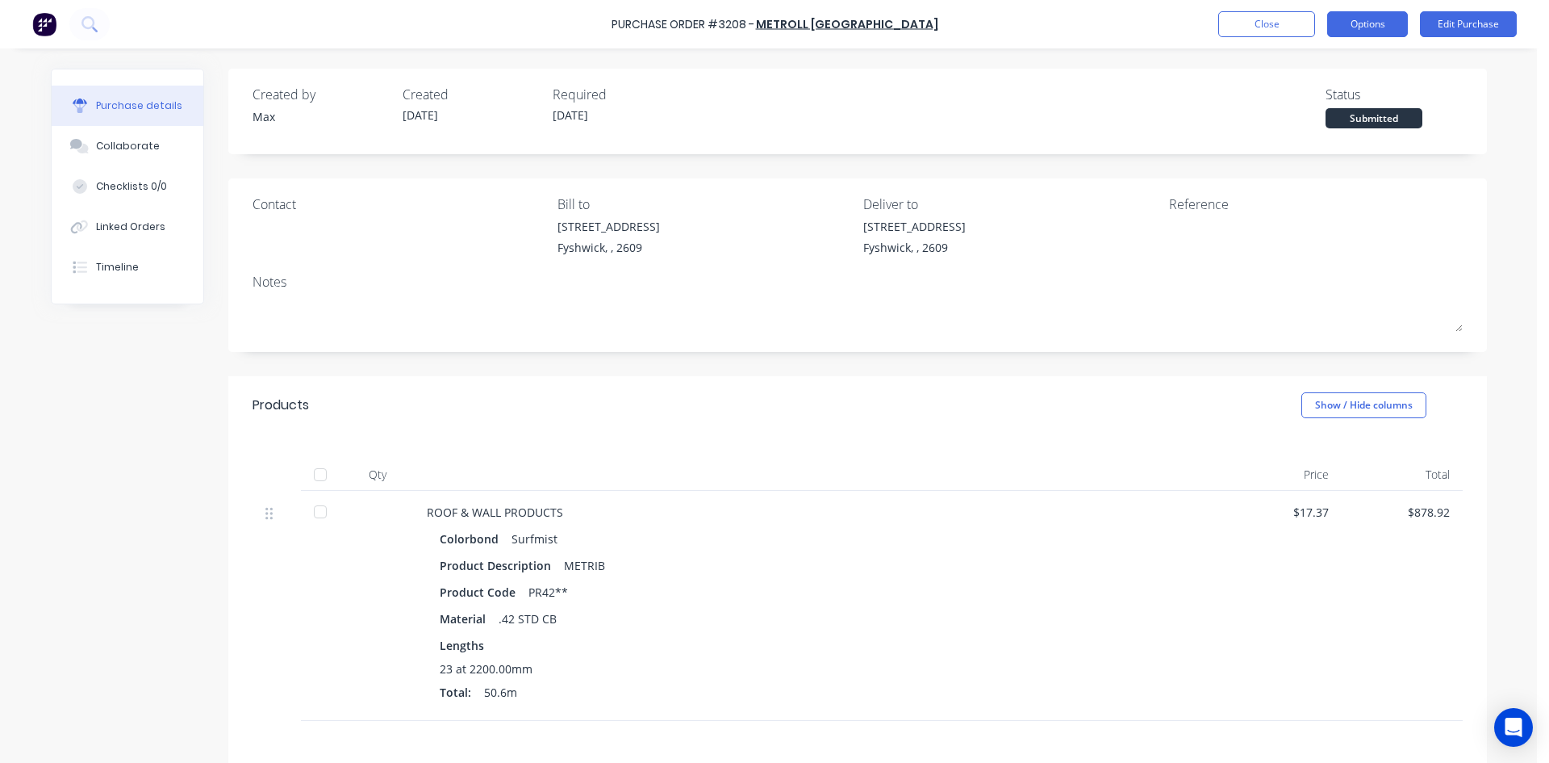
click at [1378, 22] on button "Options" at bounding box center [1368, 24] width 81 height 26
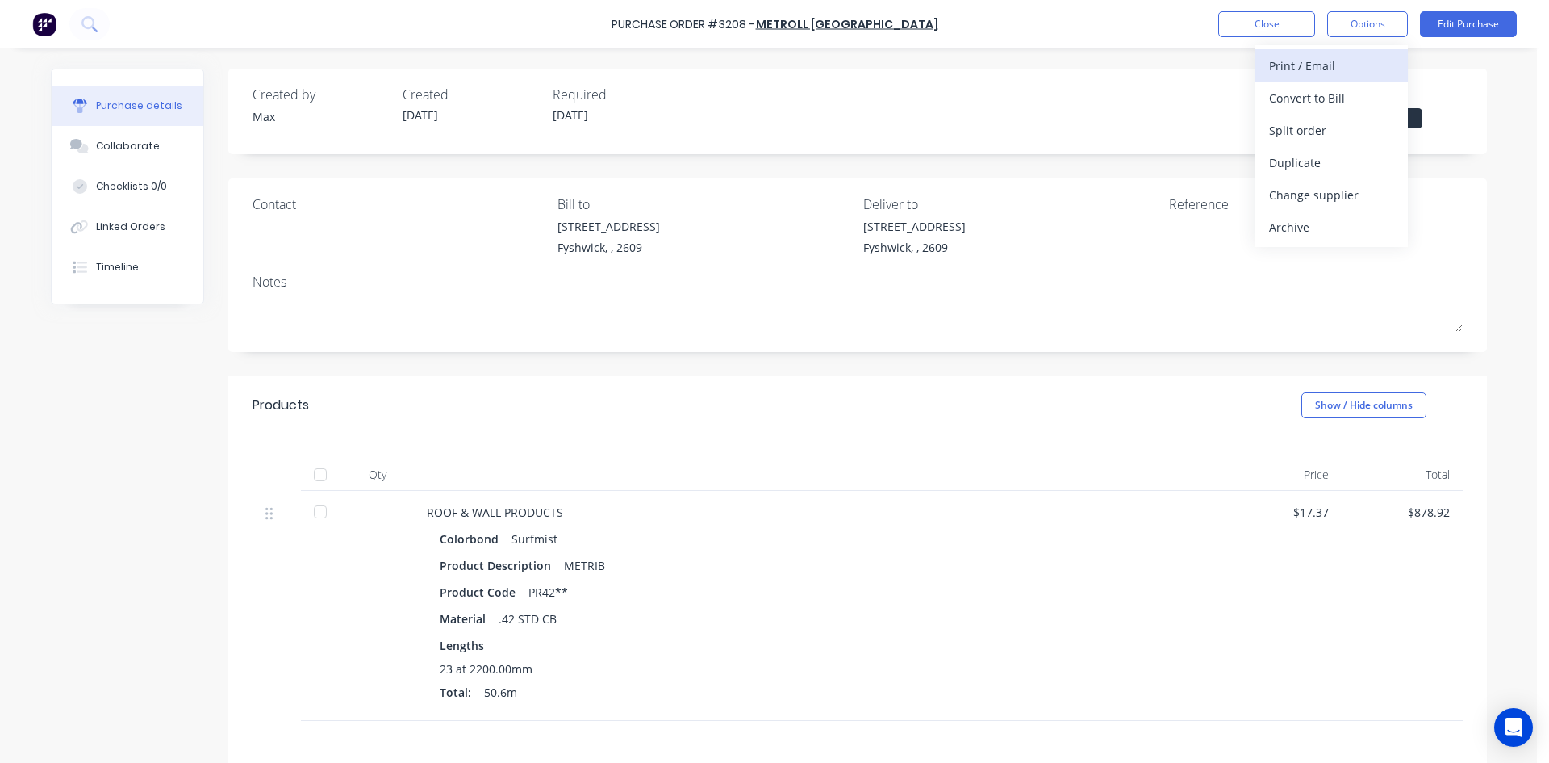
click at [1344, 65] on div "Print / Email" at bounding box center [1331, 65] width 124 height 23
click at [1331, 130] on div "Without pricing" at bounding box center [1331, 130] width 124 height 23
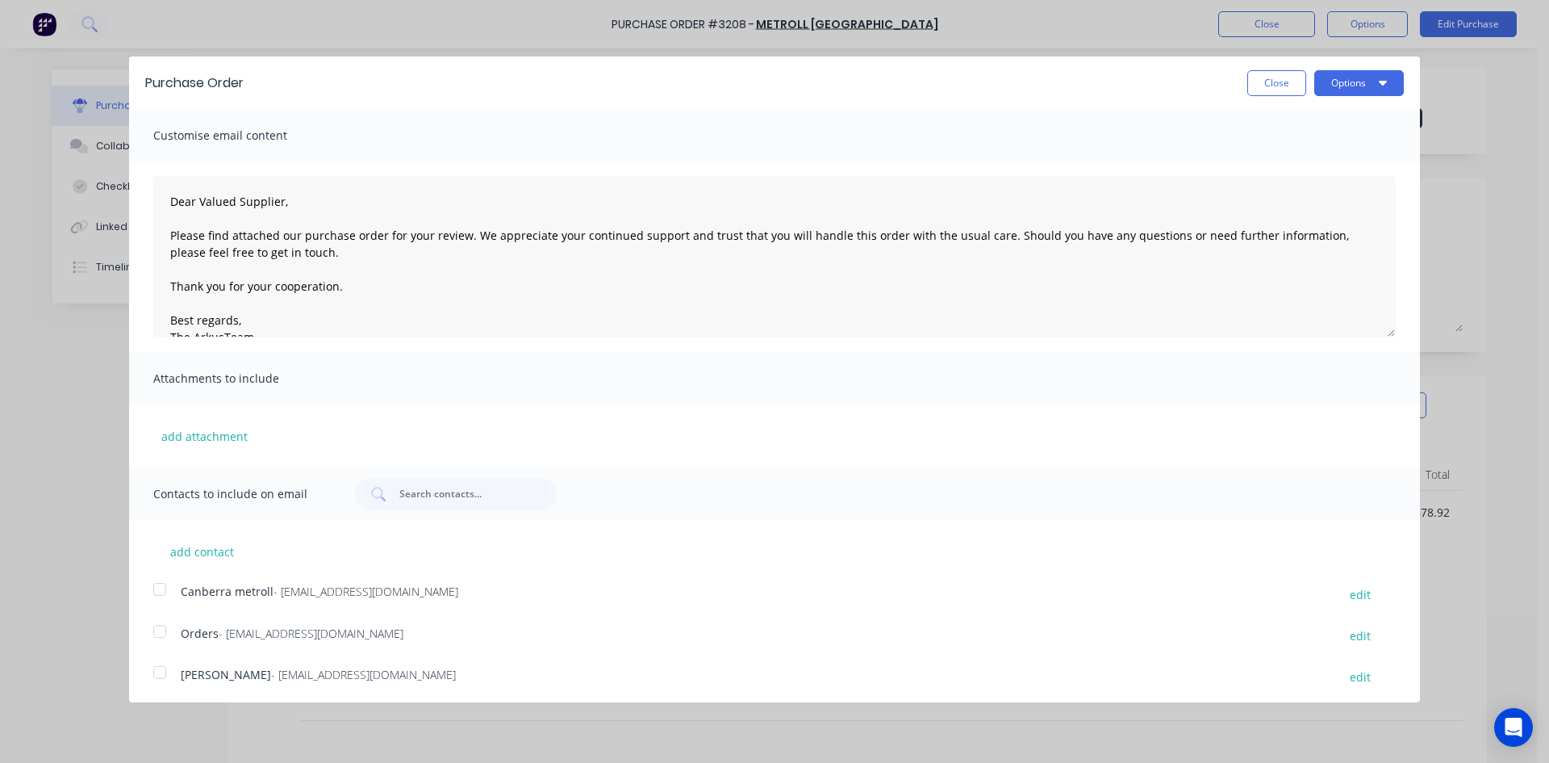
click at [157, 632] on div at bounding box center [160, 631] width 32 height 32
click at [1344, 91] on button "Options" at bounding box center [1360, 83] width 90 height 26
click at [1320, 149] on div "Email" at bounding box center [1327, 155] width 124 height 23
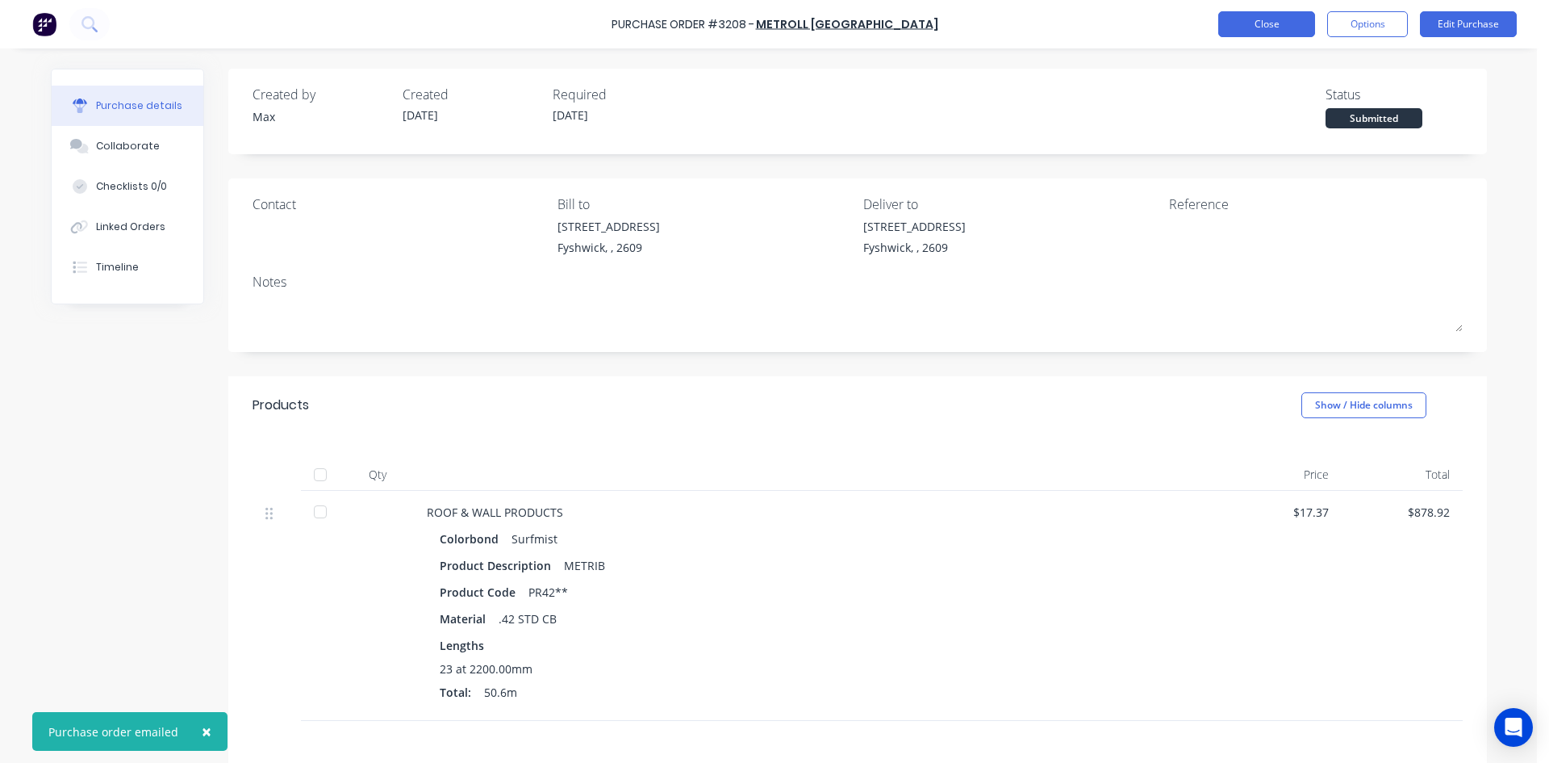
click at [1282, 23] on button "Close" at bounding box center [1267, 24] width 97 height 26
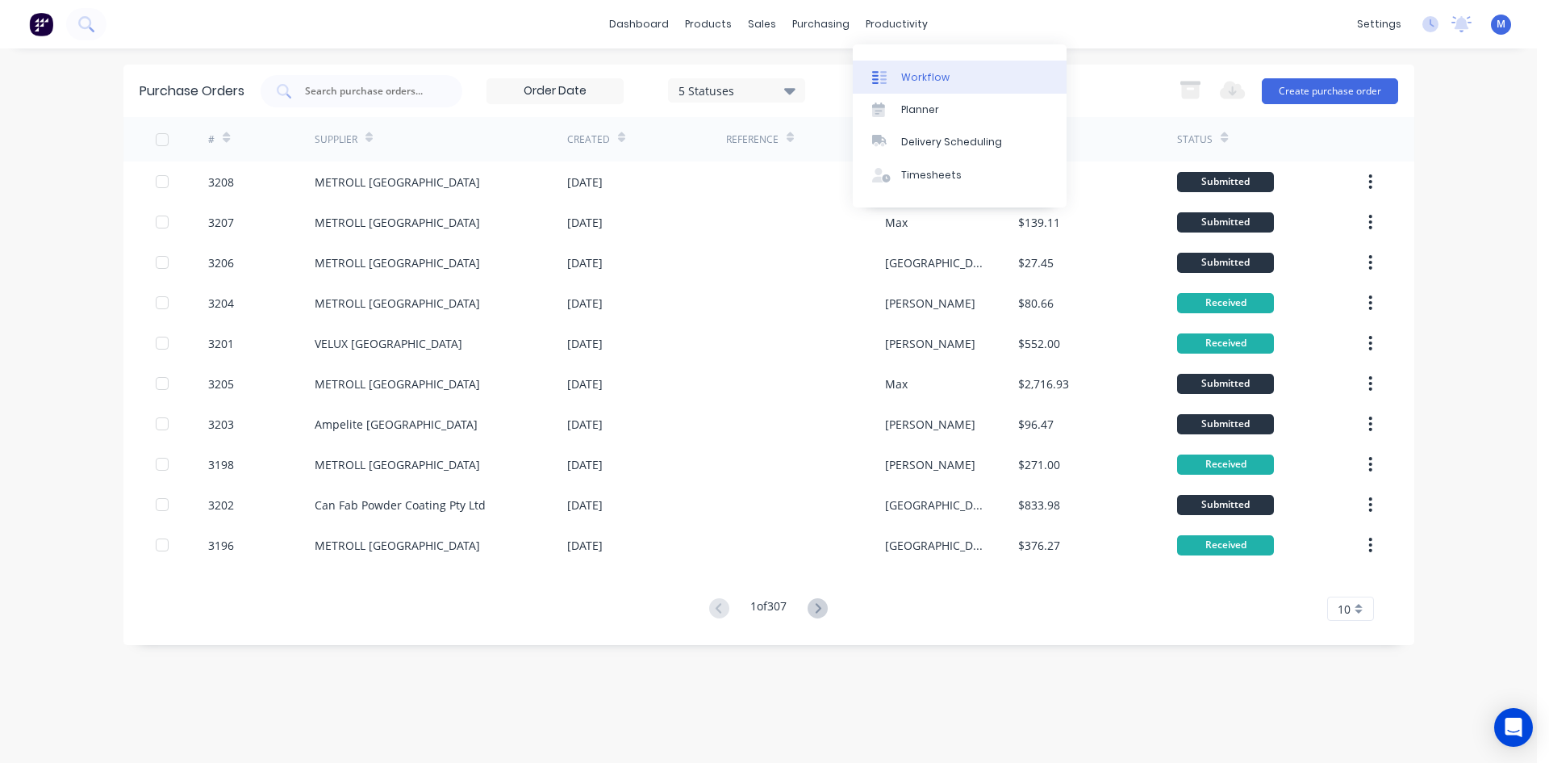
click at [933, 69] on link "Workflow" at bounding box center [960, 77] width 214 height 32
